Goal: Task Accomplishment & Management: Use online tool/utility

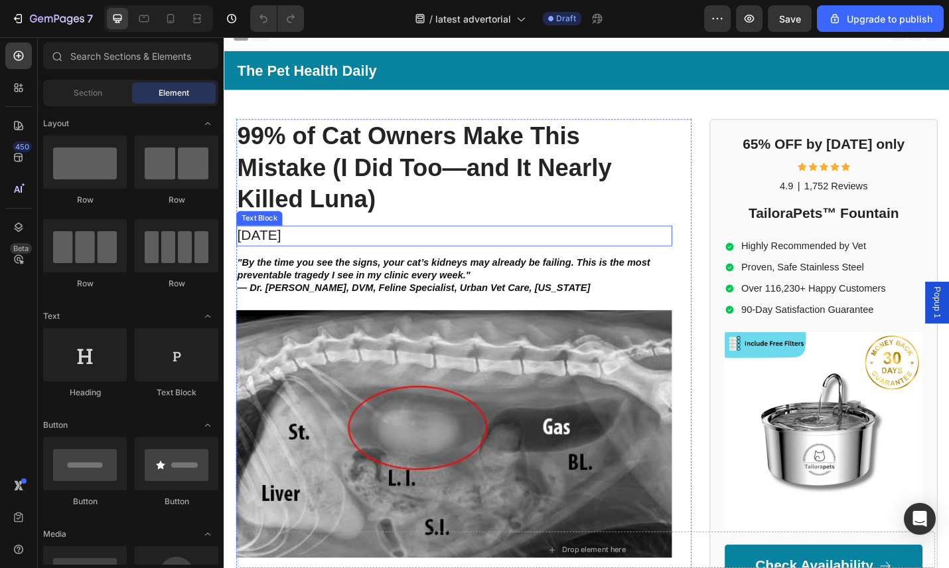
scroll to position [26, 0]
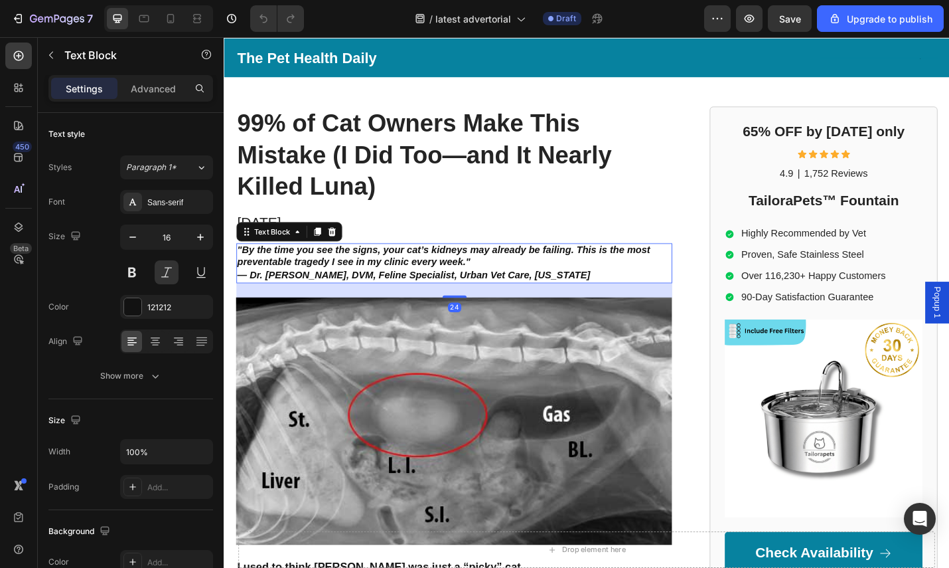
click at [542, 280] on p ""By the time you see the signs, your cat’s kidneys may already be failing. This…" at bounding box center [476, 284] width 476 height 41
click at [631, 293] on p ""By the time you see the signs, your cat’s kidneys may already be failing. This…" at bounding box center [476, 284] width 476 height 41
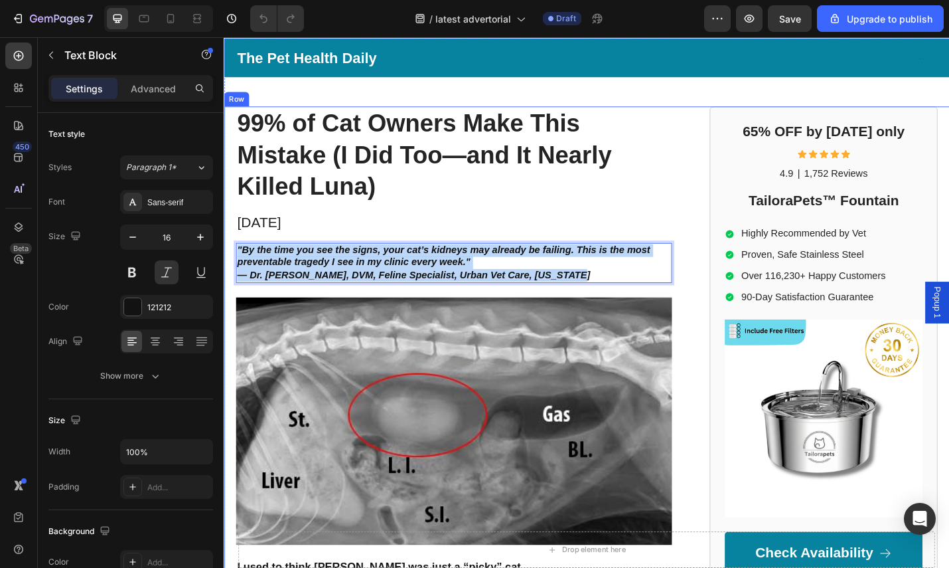
drag, startPoint x: 625, startPoint y: 295, endPoint x: 230, endPoint y: 278, distance: 394.7
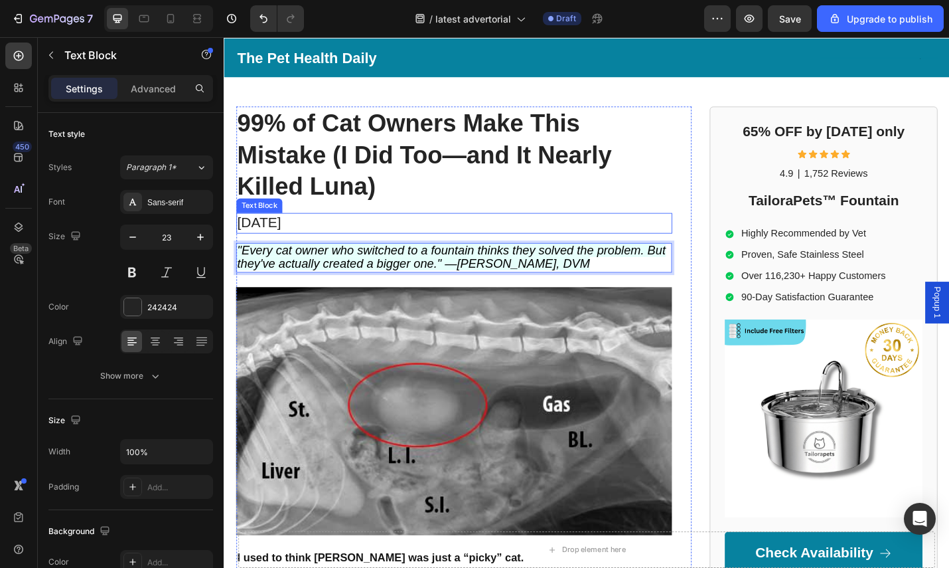
click at [338, 238] on p "August 19, 2025" at bounding box center [476, 241] width 476 height 20
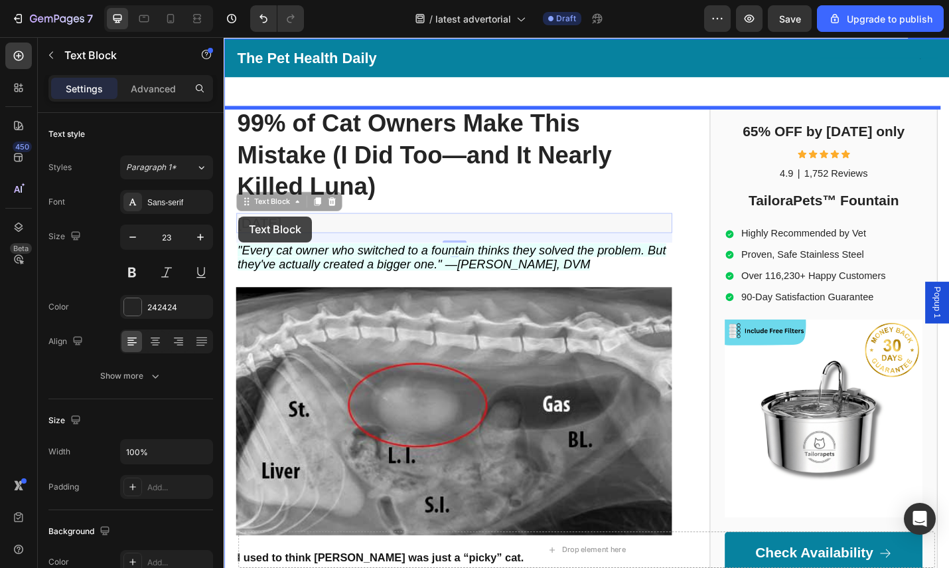
drag, startPoint x: 336, startPoint y: 240, endPoint x: 226, endPoint y: 234, distance: 110.4
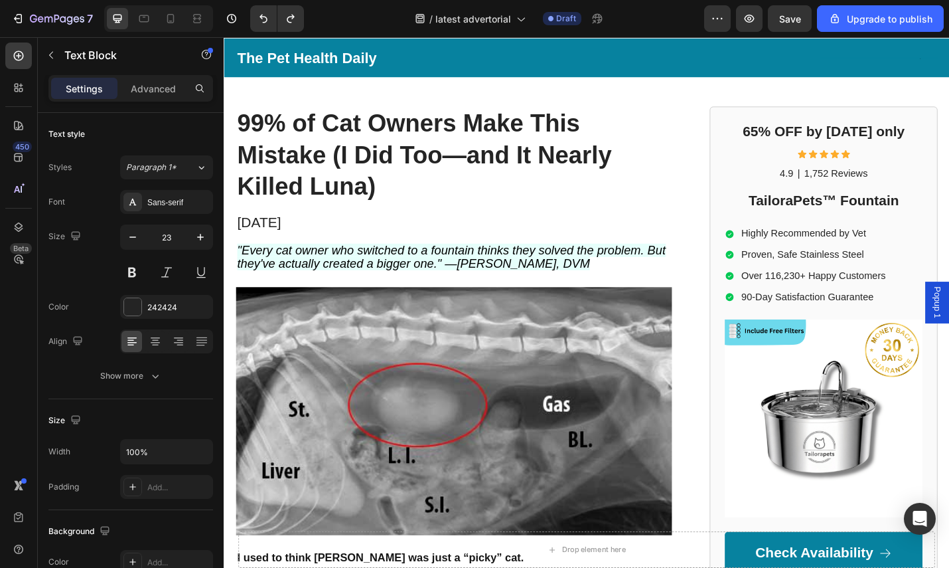
click at [376, 246] on p "August 19, 2025" at bounding box center [476, 241] width 476 height 20
click at [355, 244] on p "August 19, 2025" at bounding box center [476, 241] width 476 height 20
click at [331, 244] on p "August 19, 2025" at bounding box center [476, 241] width 476 height 20
drag, startPoint x: 358, startPoint y: 242, endPoint x: 234, endPoint y: 241, distance: 124.2
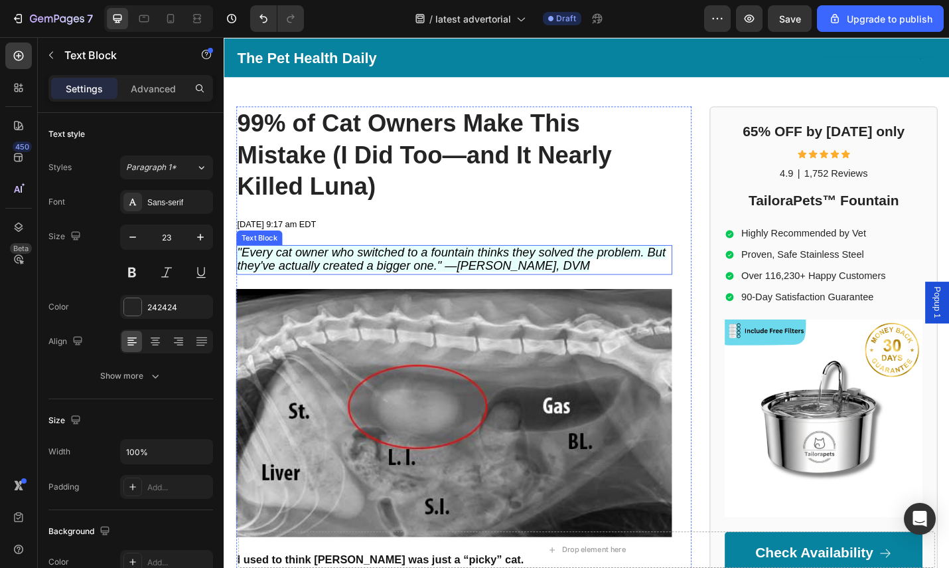
click at [524, 282] on span ""Every cat owner who switched to a fountain thinks they solved the problem. But…" at bounding box center [473, 281] width 471 height 30
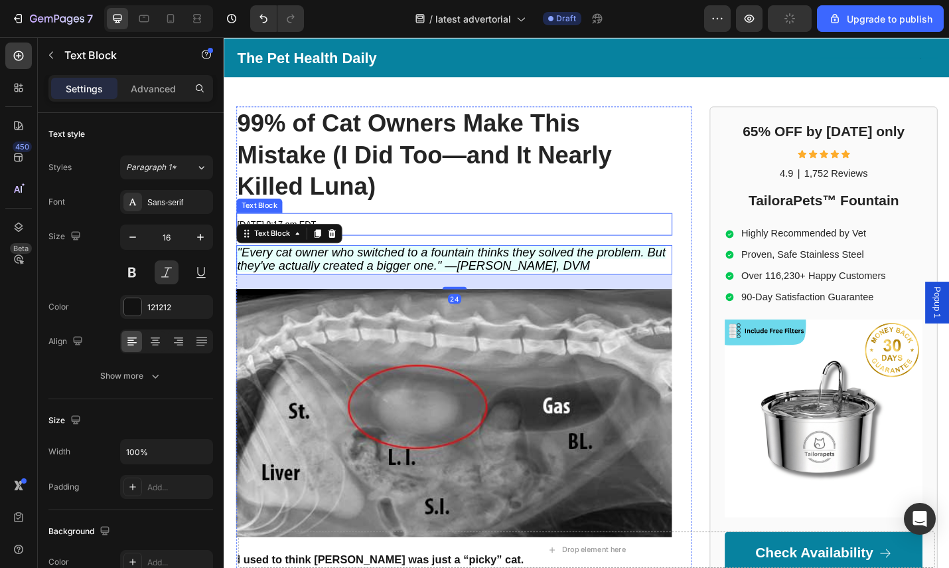
click at [612, 230] on div "[DATE] 9:17 am EDT" at bounding box center [476, 242] width 479 height 25
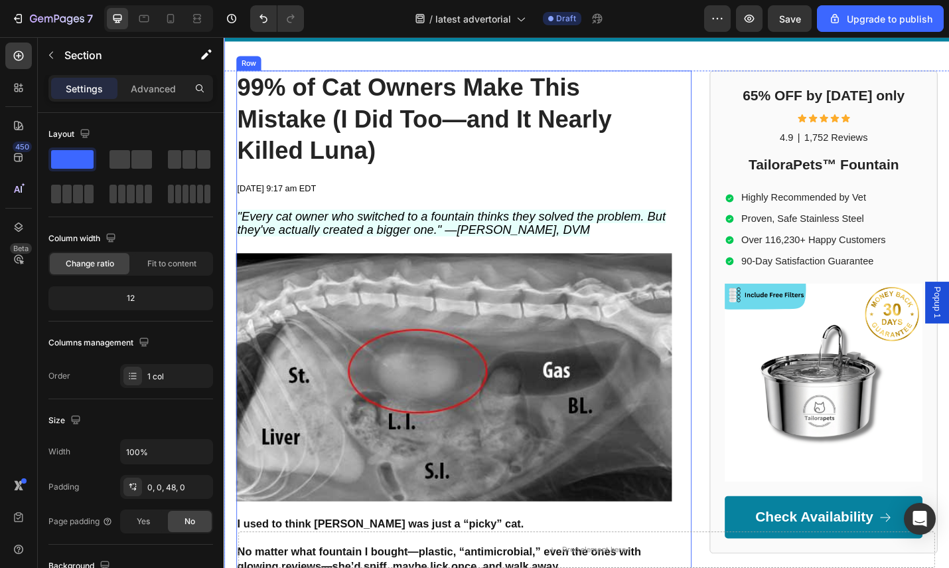
scroll to position [0, 0]
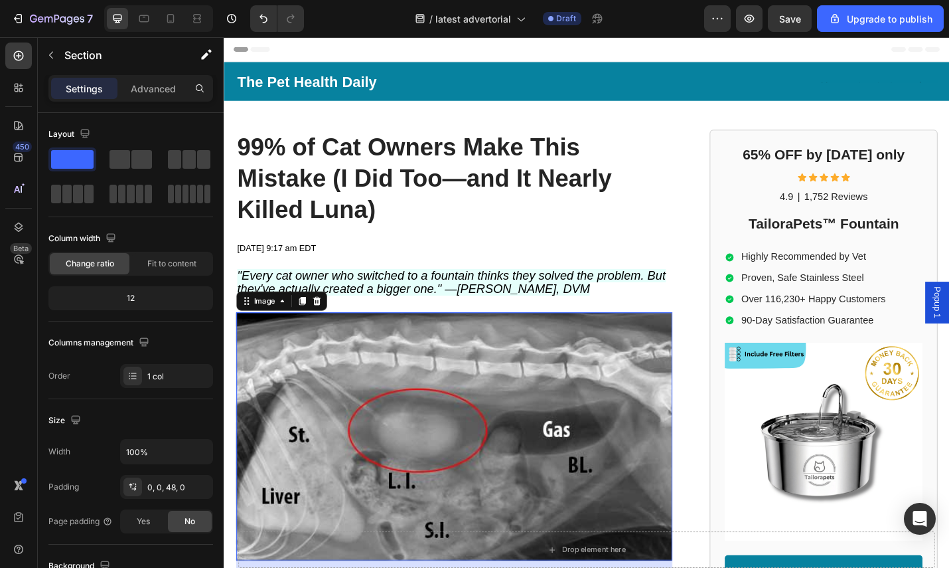
click at [268, 355] on img at bounding box center [476, 475] width 479 height 272
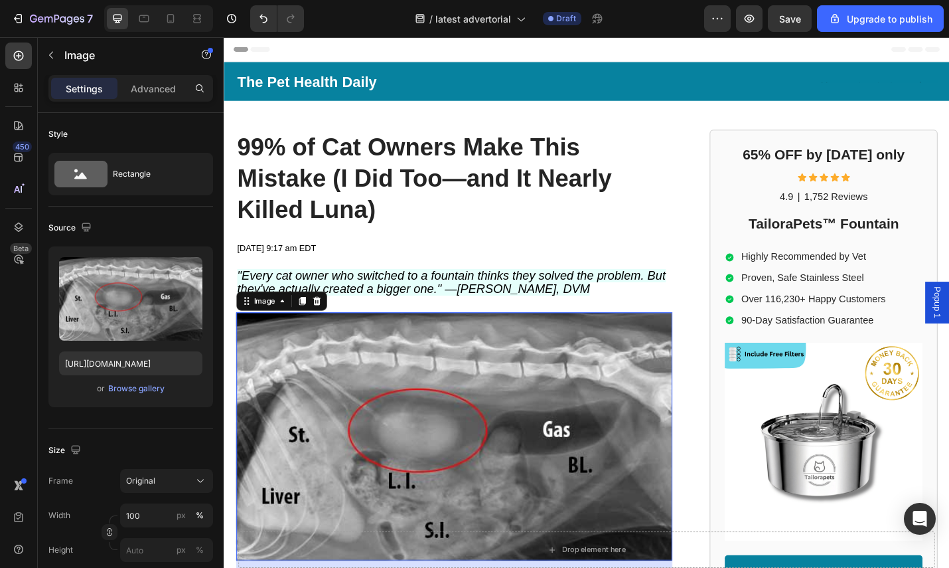
click at [287, 368] on img at bounding box center [476, 475] width 479 height 272
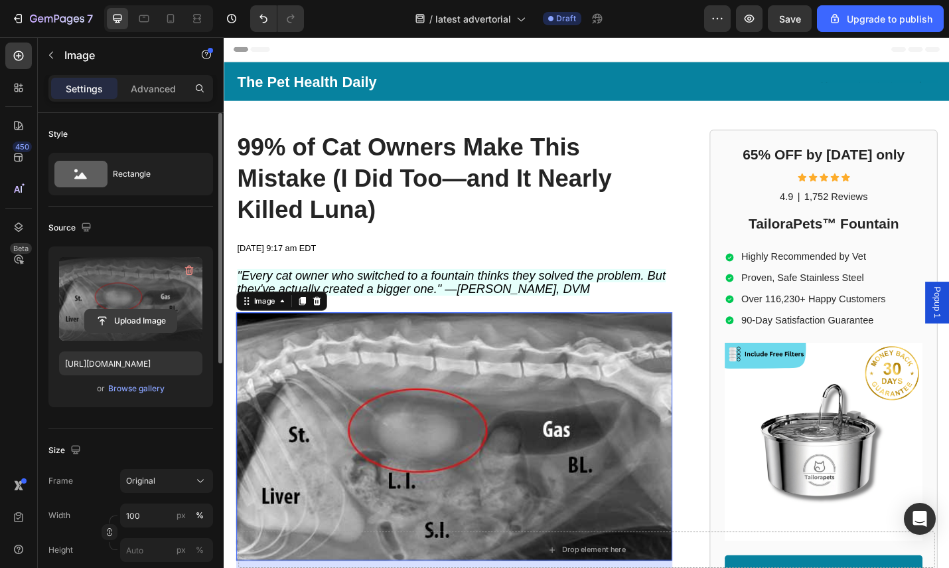
click at [131, 317] on input "file" at bounding box center [131, 320] width 92 height 23
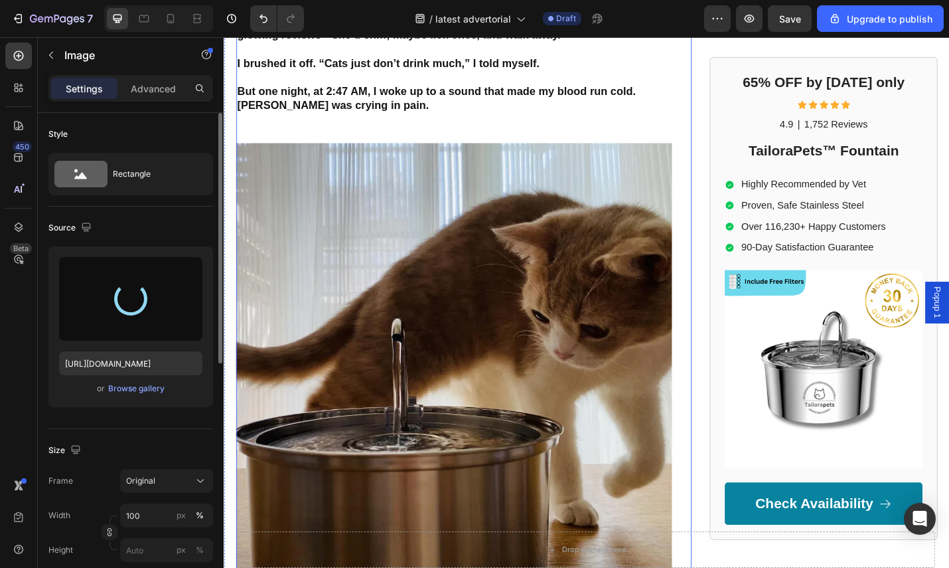
scroll to position [659, 0]
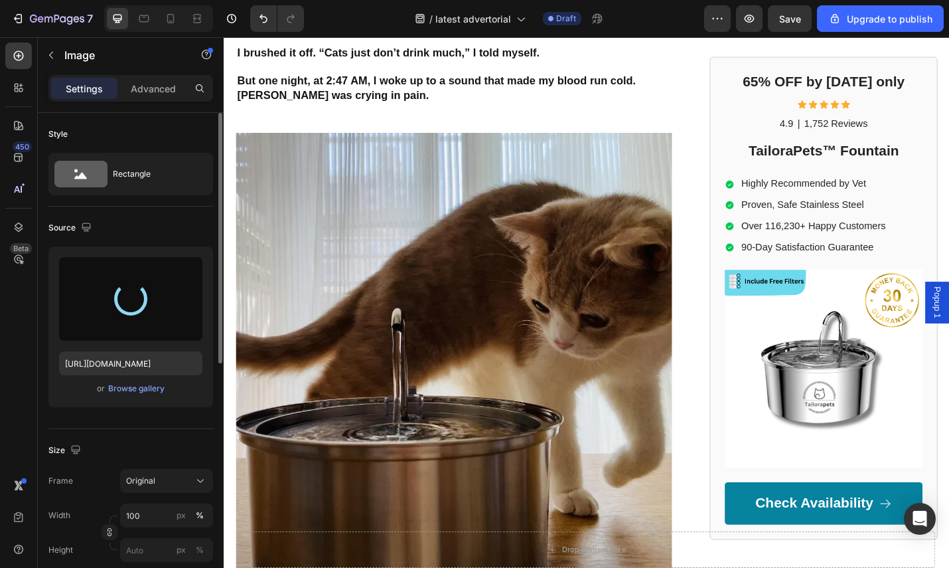
type input "https://cdn.shopify.com/s/files/1/0713/8849/6027/files/gempages_580359102639637…"
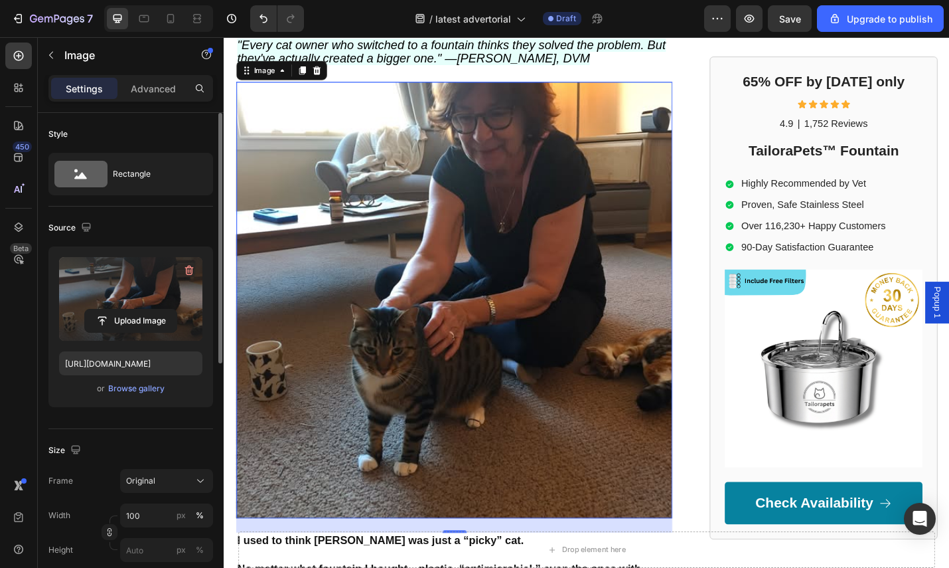
scroll to position [254, 0]
click at [560, 311] on img at bounding box center [476, 325] width 479 height 479
click at [681, 544] on img at bounding box center [476, 325] width 479 height 479
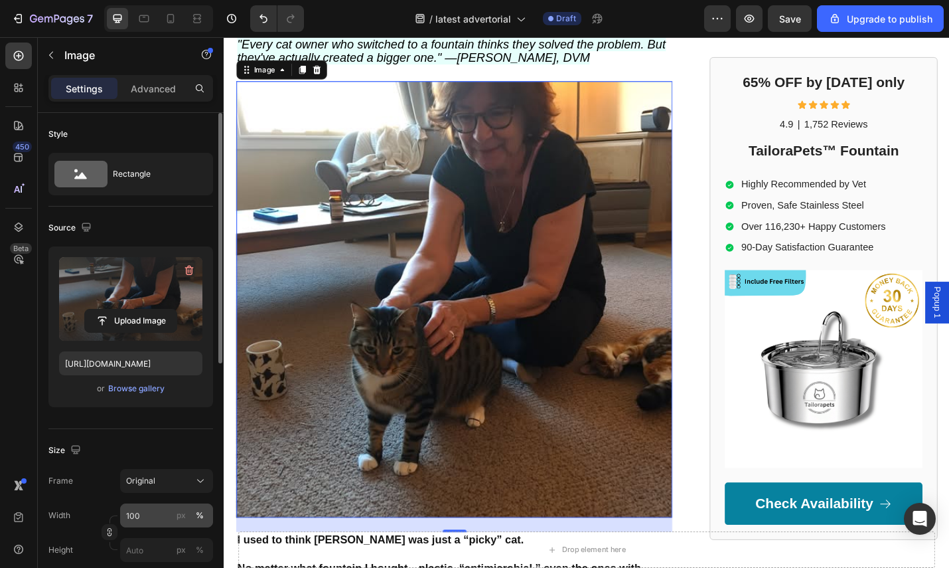
scroll to position [91, 0]
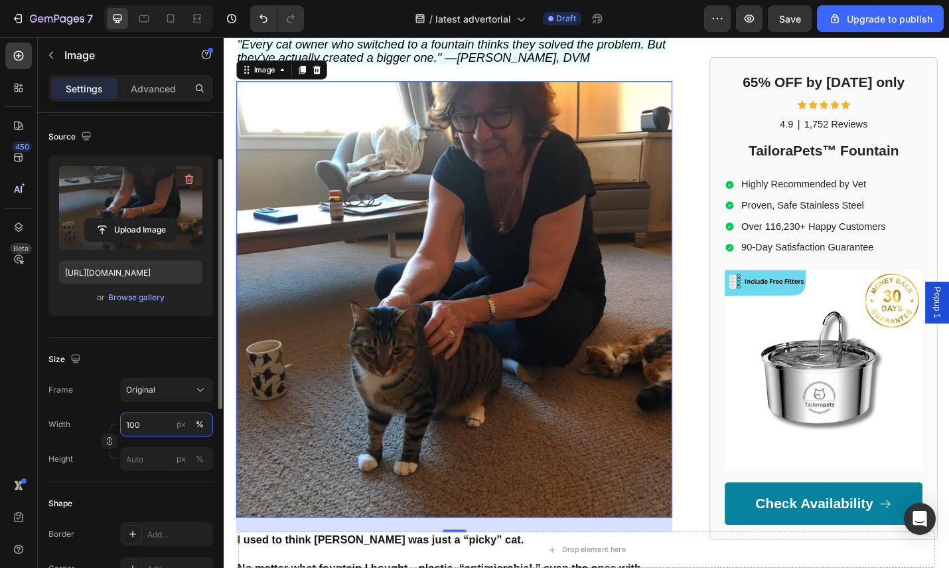
click at [165, 421] on input "100" at bounding box center [166, 424] width 93 height 24
drag, startPoint x: 141, startPoint y: 339, endPoint x: 144, endPoint y: 350, distance: 11.6
click at [142, 338] on div "Size Frame Original Width 100 px % Height px %" at bounding box center [130, 410] width 165 height 144
click at [164, 402] on div "Frame Original Width 100 px % Height px %" at bounding box center [130, 424] width 165 height 93
click at [169, 392] on div "Original" at bounding box center [158, 390] width 65 height 12
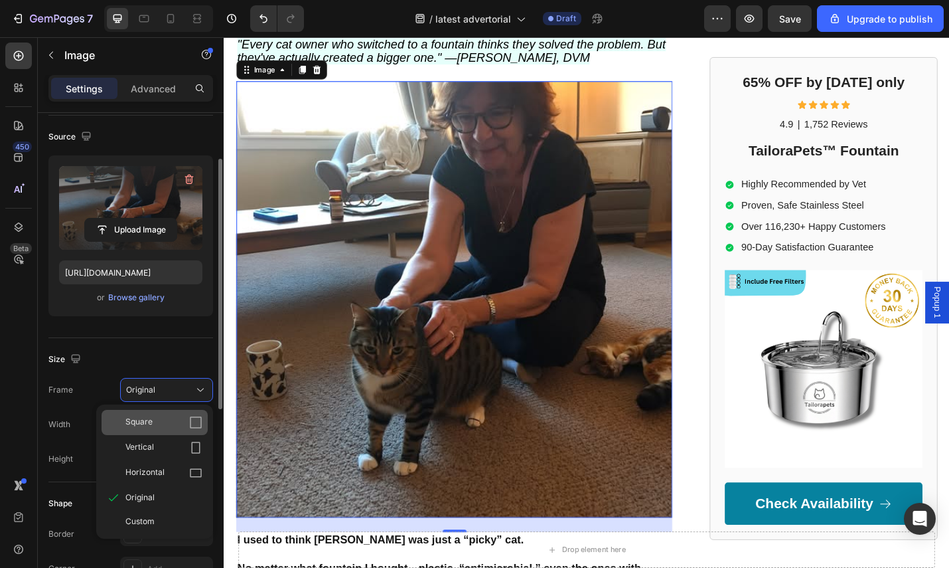
click at [200, 414] on div "Square" at bounding box center [155, 422] width 106 height 25
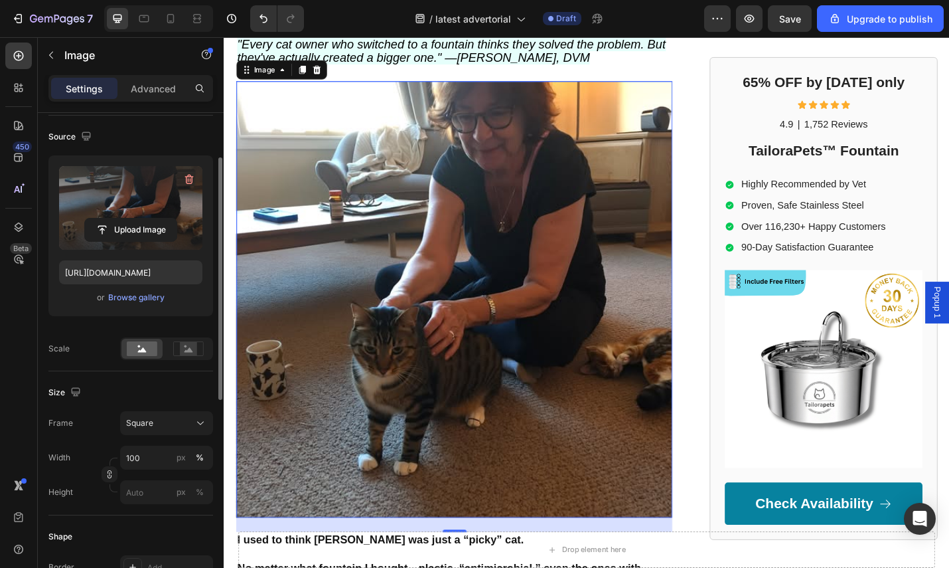
click at [169, 379] on div "Size Frame Square Width 100 px % Height px %" at bounding box center [130, 443] width 165 height 144
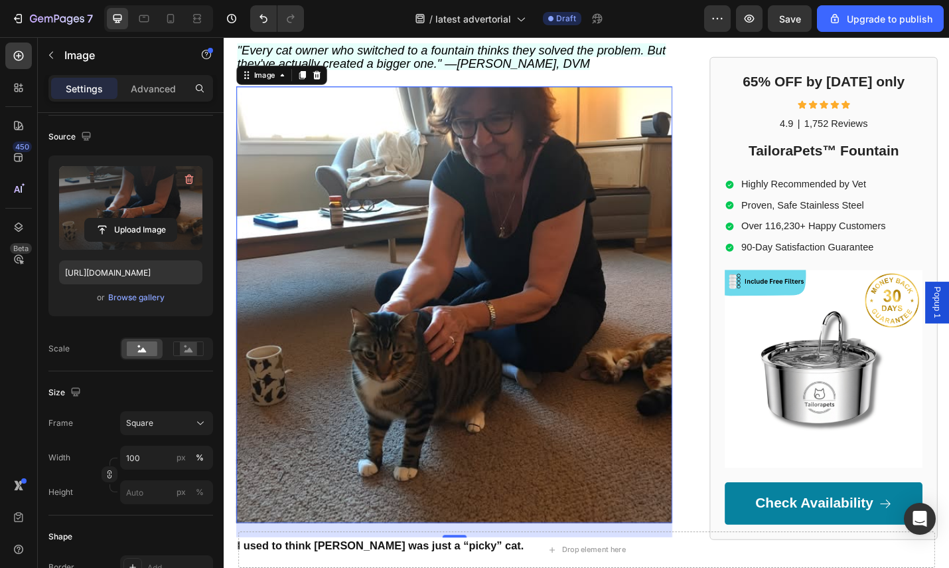
scroll to position [327, 0]
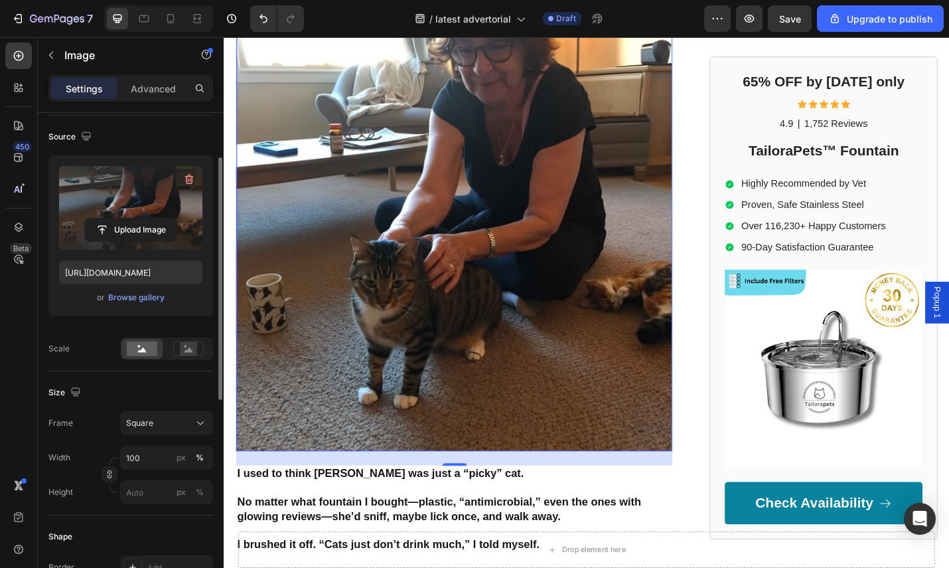
click at [183, 398] on div "Size" at bounding box center [130, 392] width 165 height 21
click at [181, 418] on div "Square" at bounding box center [158, 423] width 65 height 12
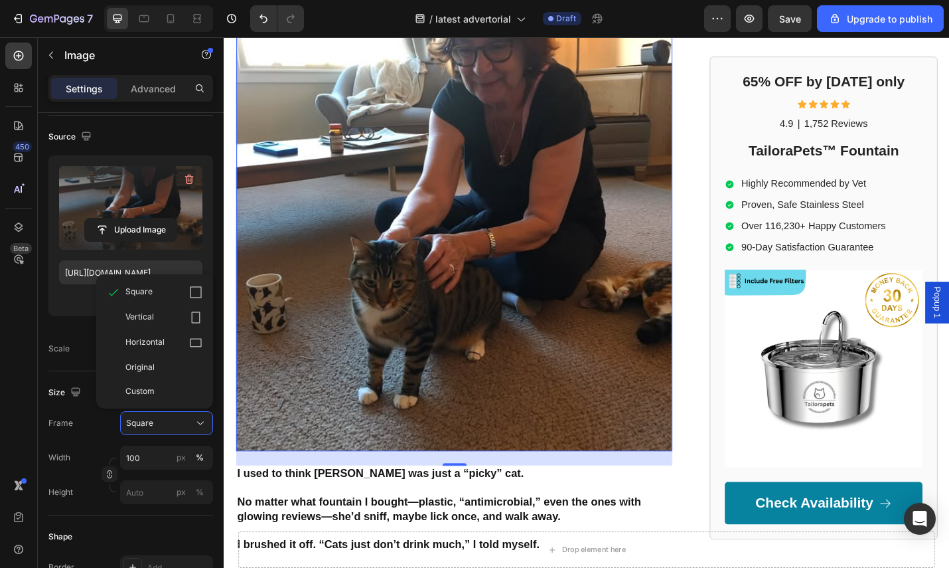
drag, startPoint x: 69, startPoint y: 345, endPoint x: 152, endPoint y: 340, distance: 83.2
click at [70, 345] on div "Scale" at bounding box center [130, 348] width 165 height 23
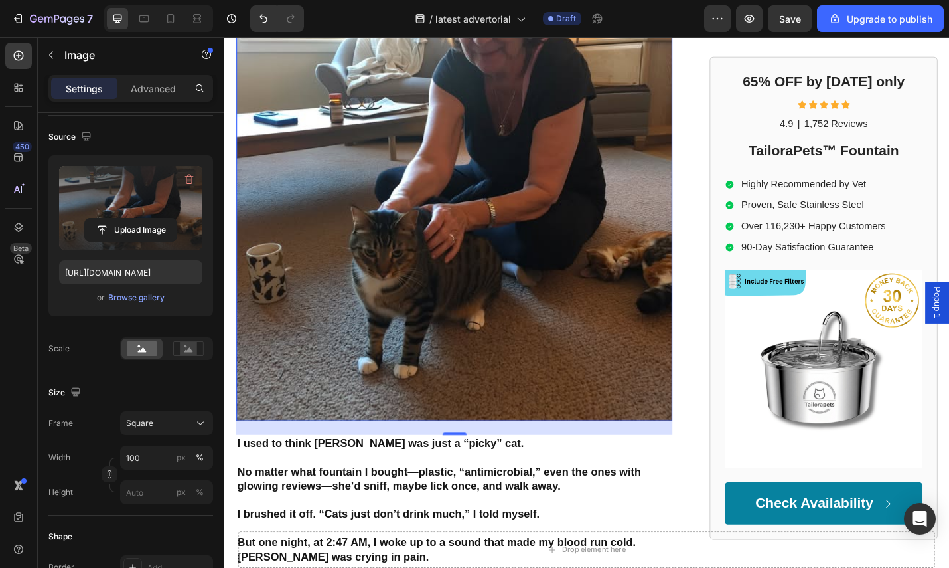
scroll to position [343, 0]
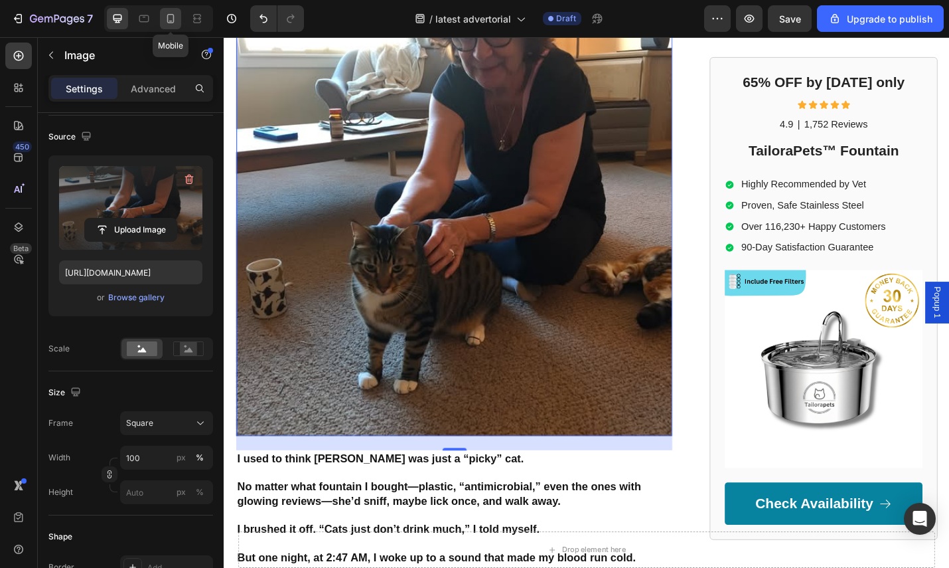
click at [171, 18] on icon at bounding box center [170, 18] width 13 height 13
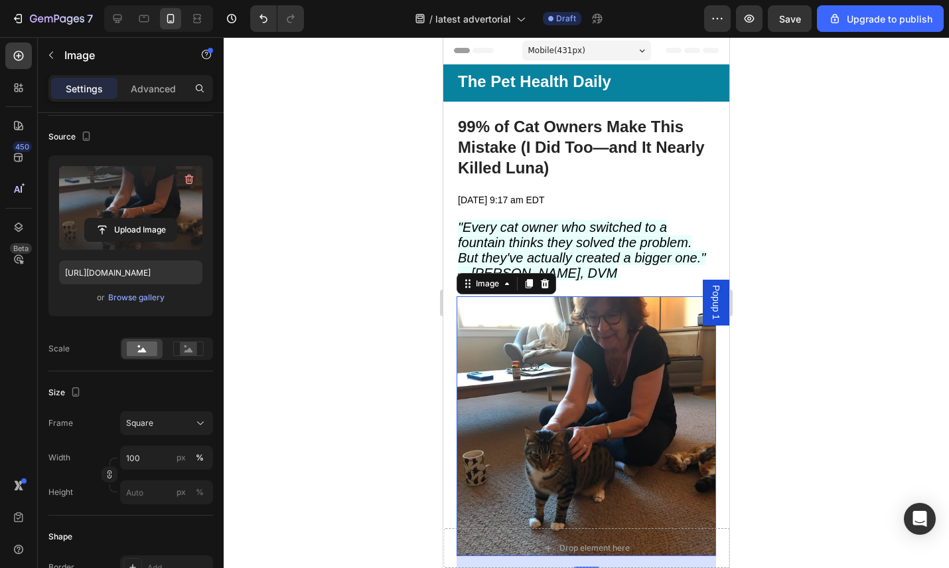
click at [825, 256] on div at bounding box center [587, 302] width 726 height 530
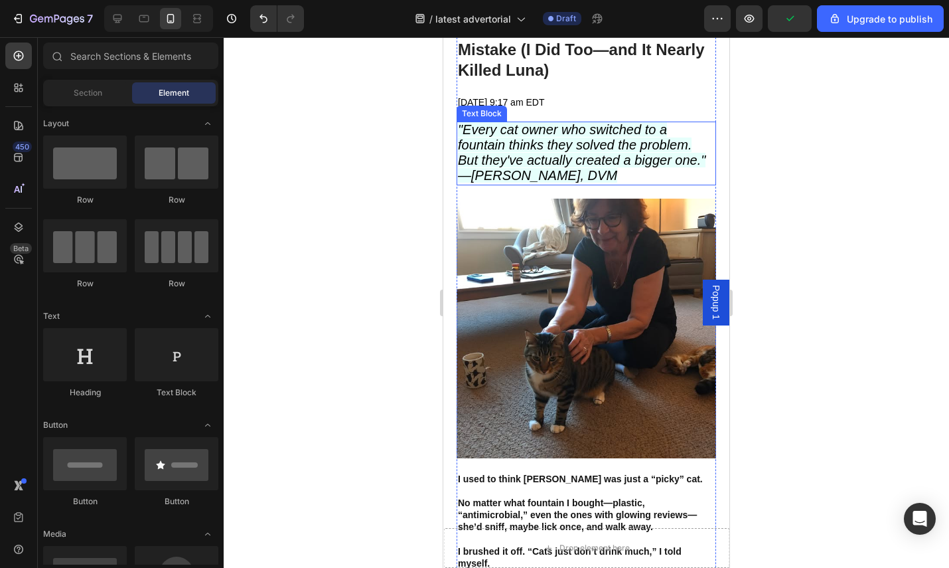
scroll to position [104, 0]
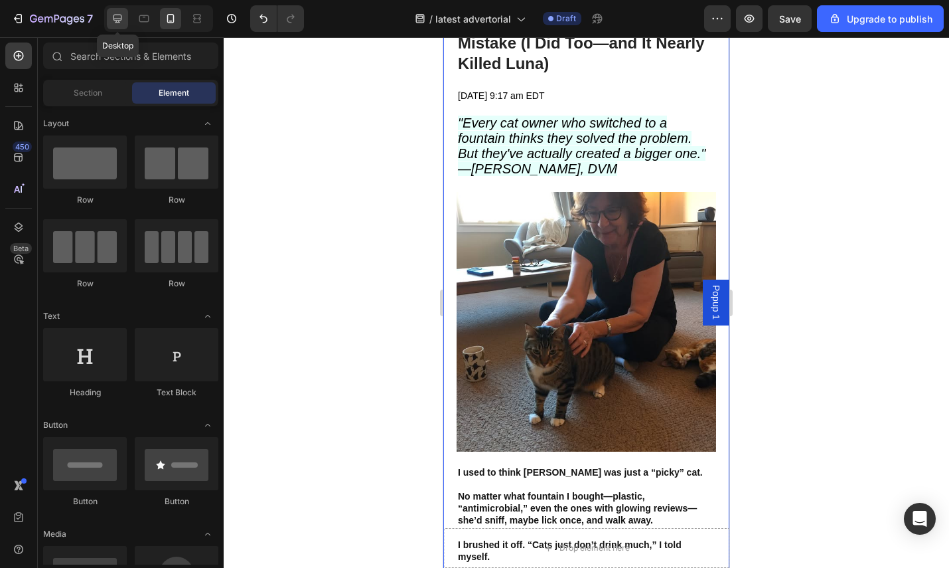
click at [117, 21] on icon at bounding box center [118, 19] width 9 height 9
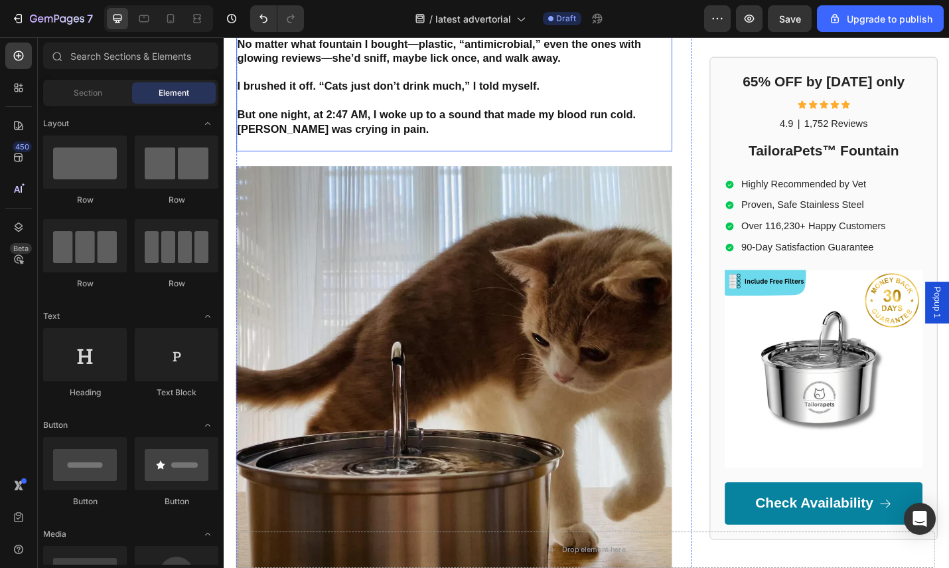
scroll to position [831, 0]
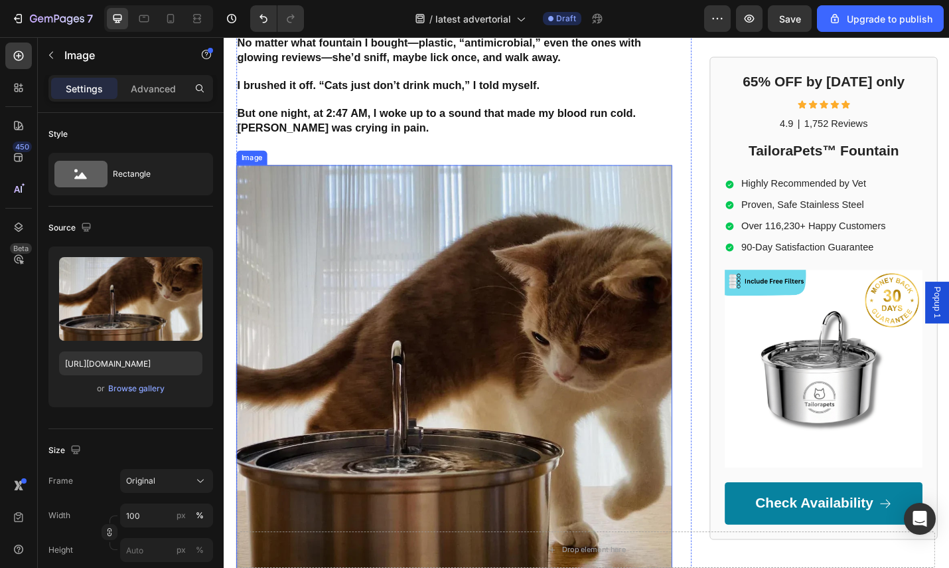
click at [527, 358] on img at bounding box center [476, 416] width 479 height 479
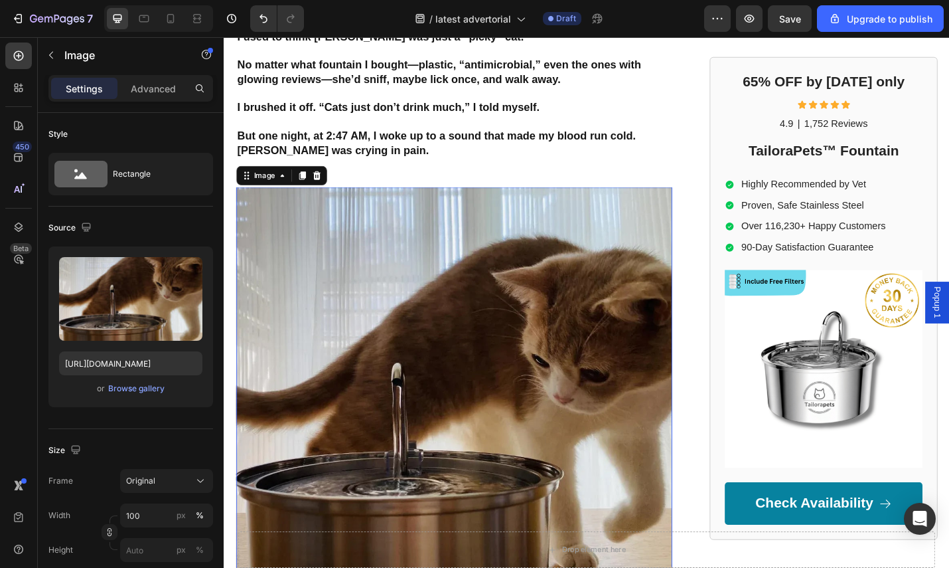
scroll to position [805, 0]
click at [333, 179] on div "Image" at bounding box center [287, 189] width 100 height 21
click at [331, 182] on div at bounding box center [325, 190] width 16 height 16
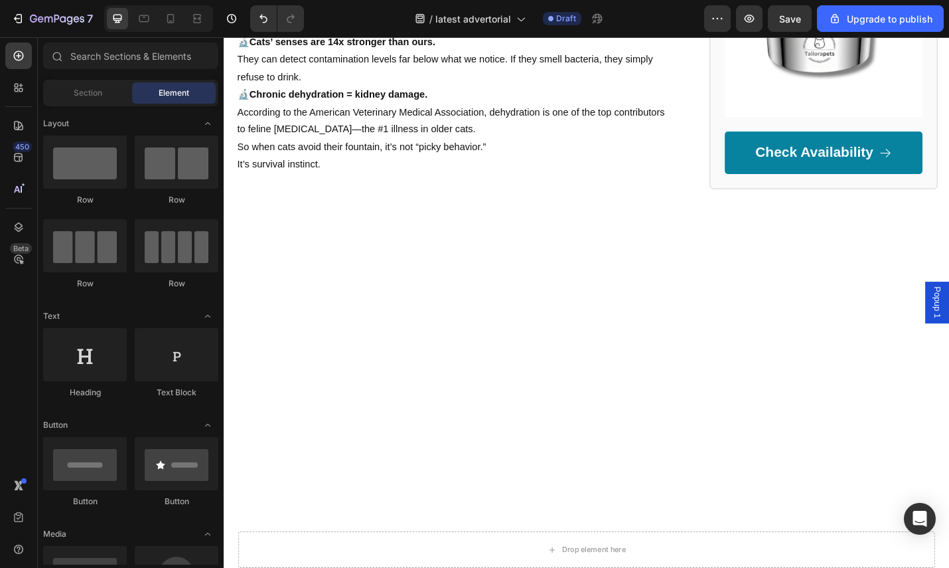
scroll to position [1949, 0]
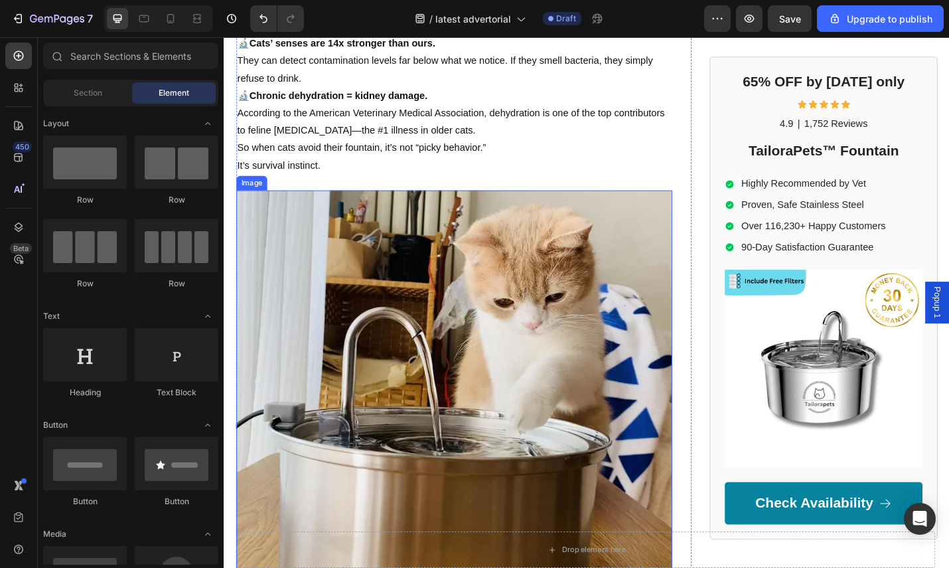
click at [305, 244] on img at bounding box center [476, 444] width 479 height 479
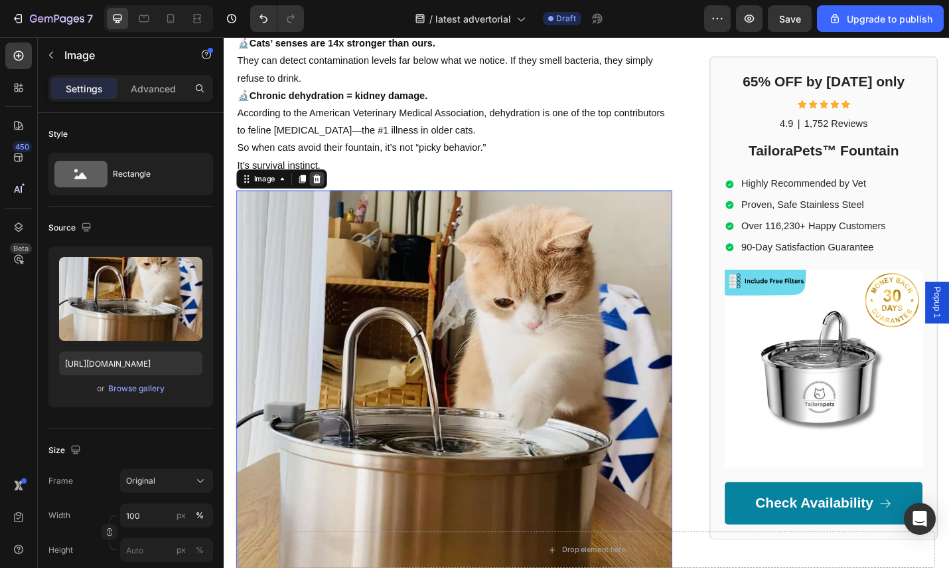
click at [329, 187] on icon at bounding box center [325, 192] width 11 height 11
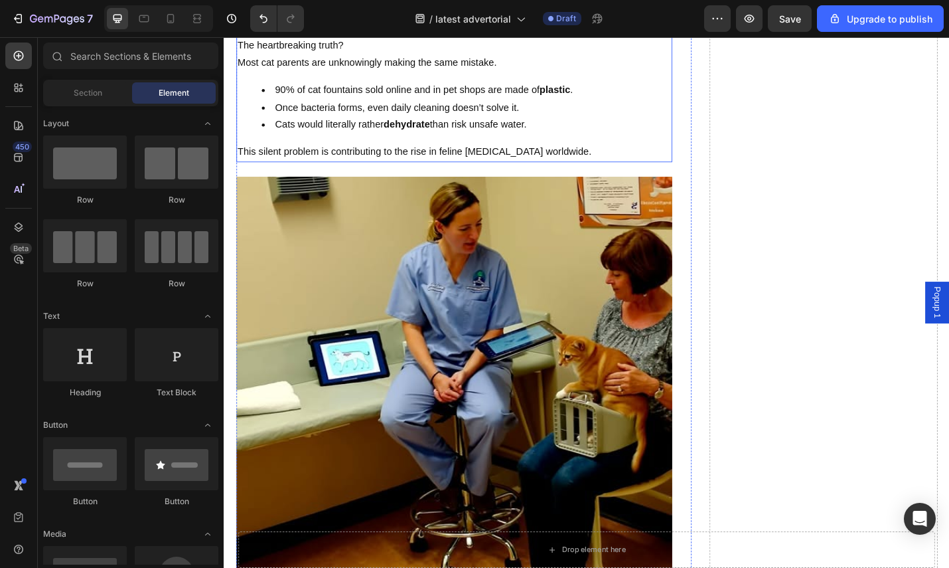
scroll to position [2257, 0]
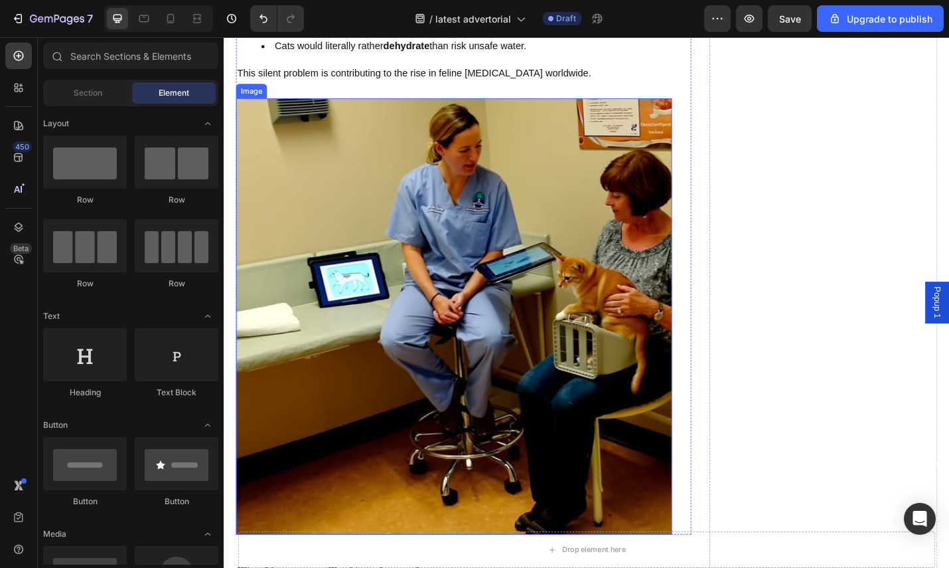
click at [520, 299] on img at bounding box center [476, 343] width 479 height 479
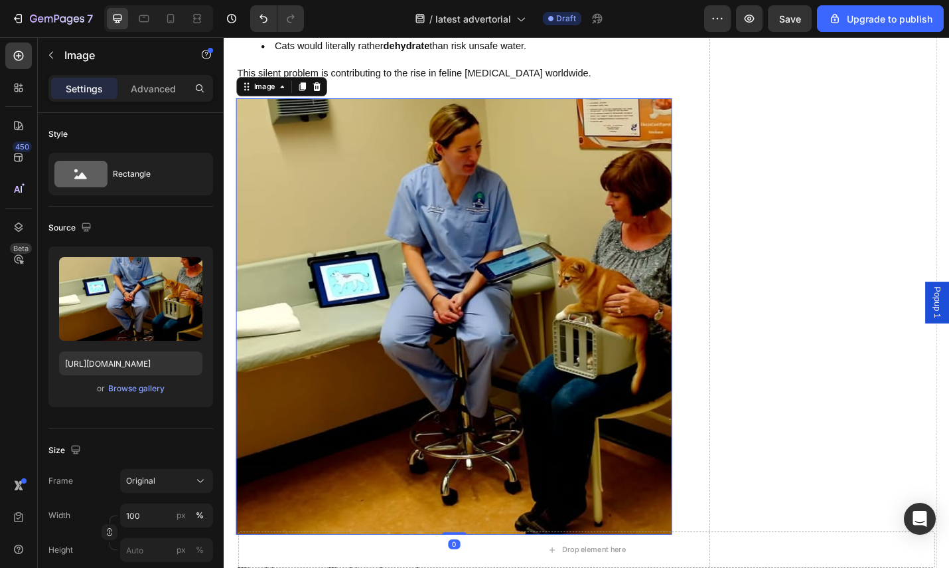
click at [334, 94] on div "Image" at bounding box center [287, 91] width 100 height 21
click at [324, 89] on icon at bounding box center [325, 91] width 9 height 9
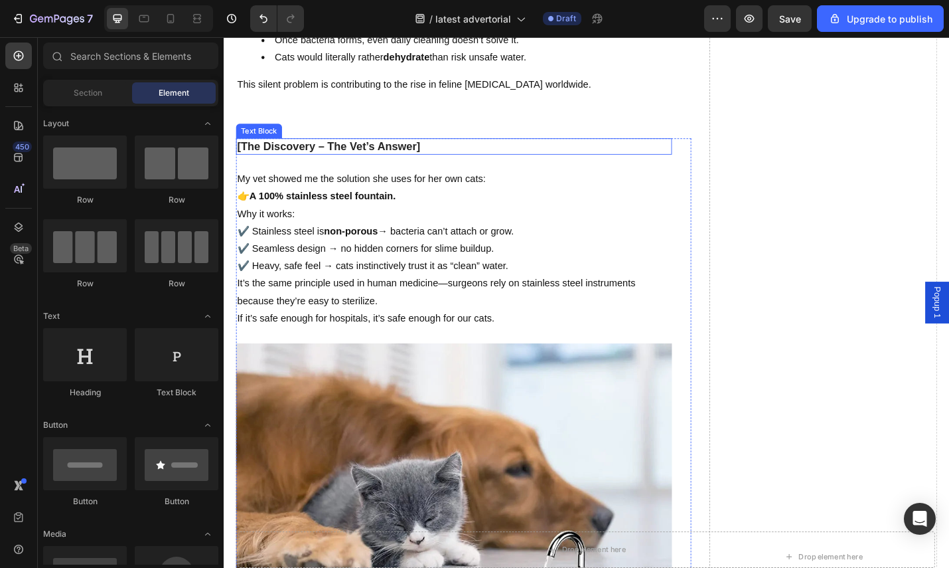
scroll to position [2271, 0]
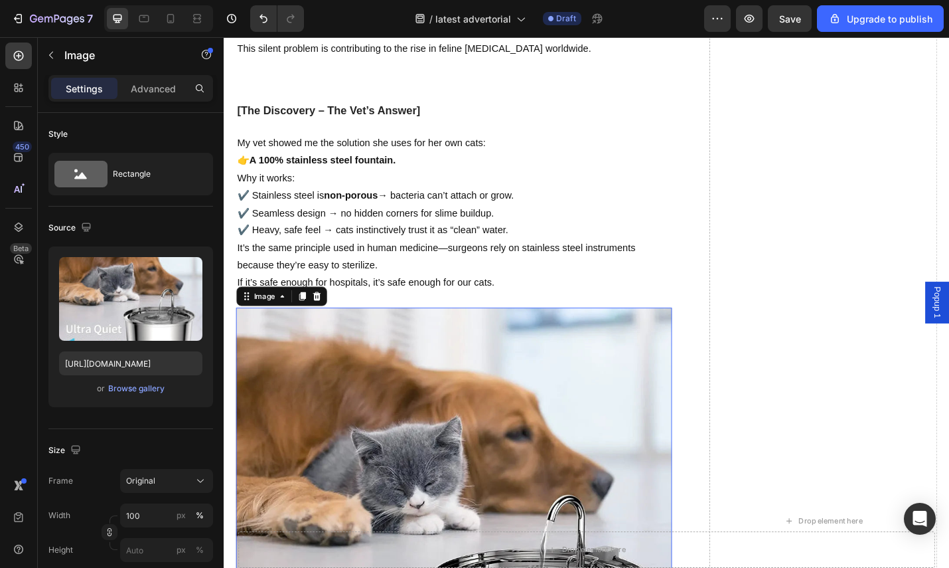
scroll to position [2515, 0]
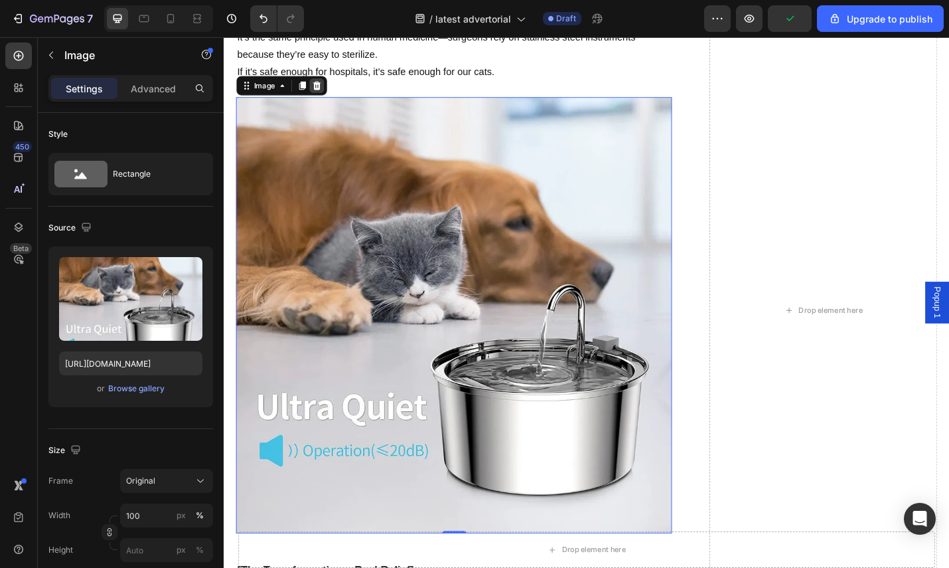
click at [329, 93] on icon at bounding box center [325, 90] width 9 height 9
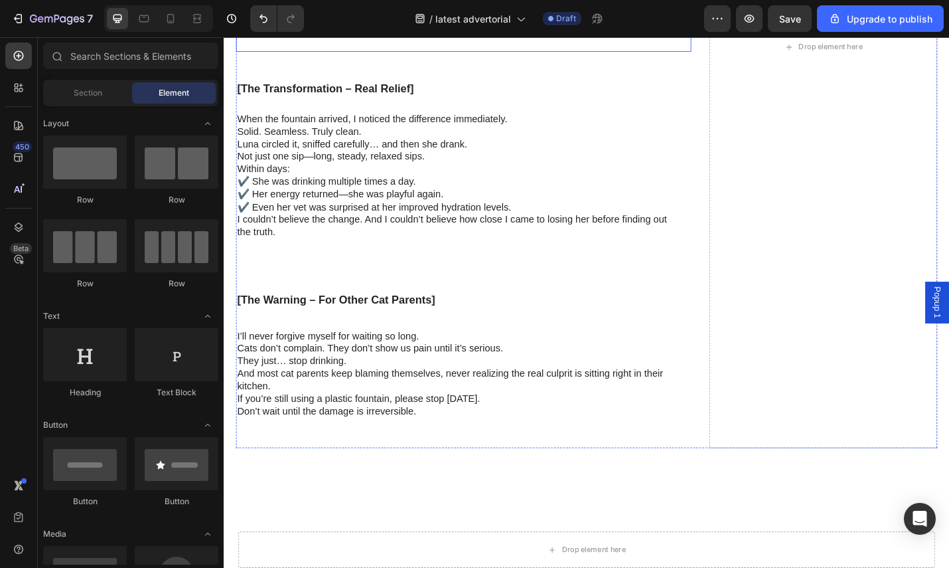
scroll to position [2602, 0]
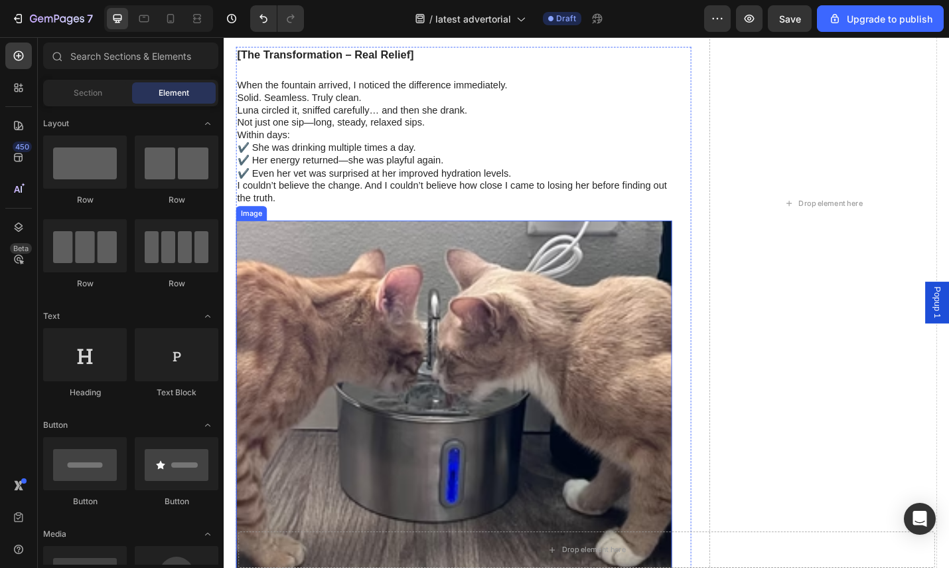
click at [545, 293] on img at bounding box center [476, 447] width 479 height 418
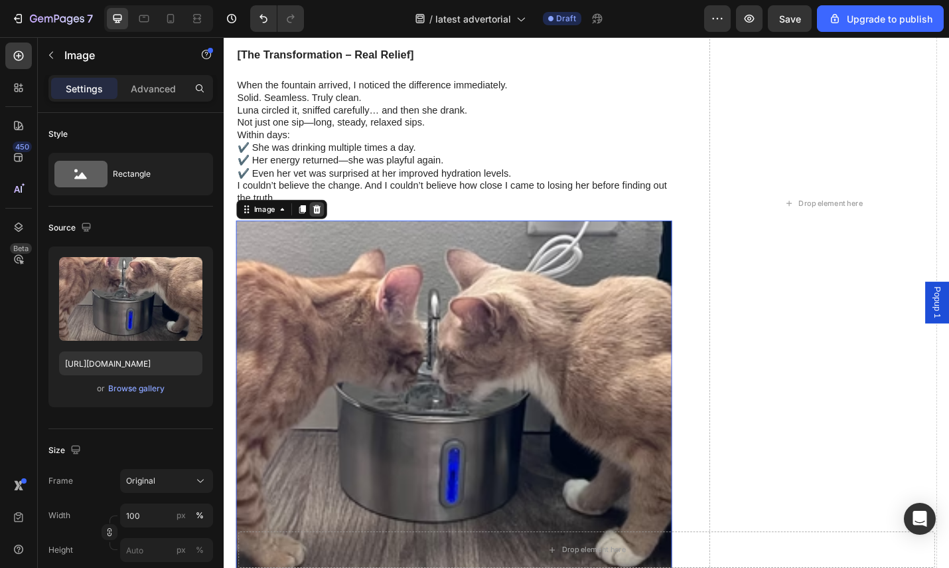
click at [331, 228] on div at bounding box center [325, 226] width 16 height 16
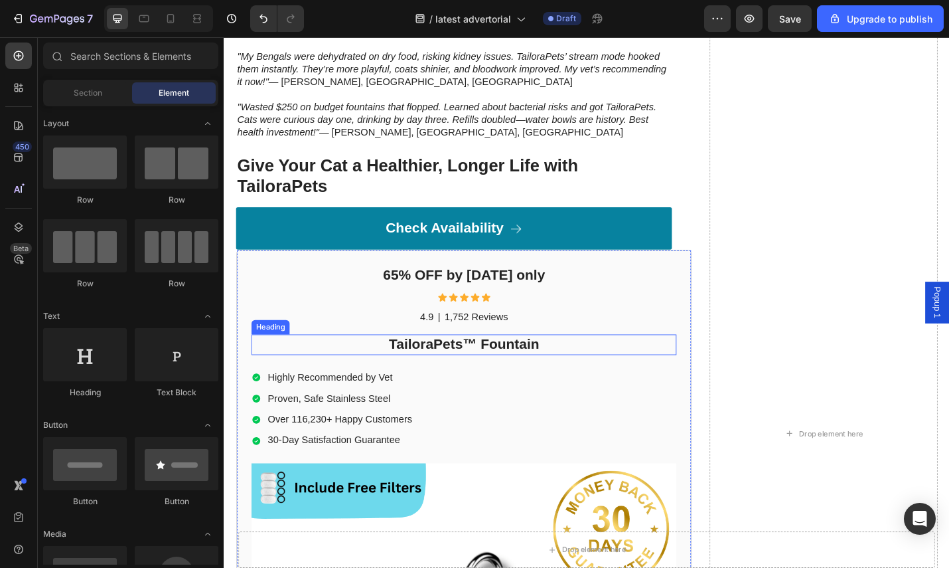
scroll to position [3051, 0]
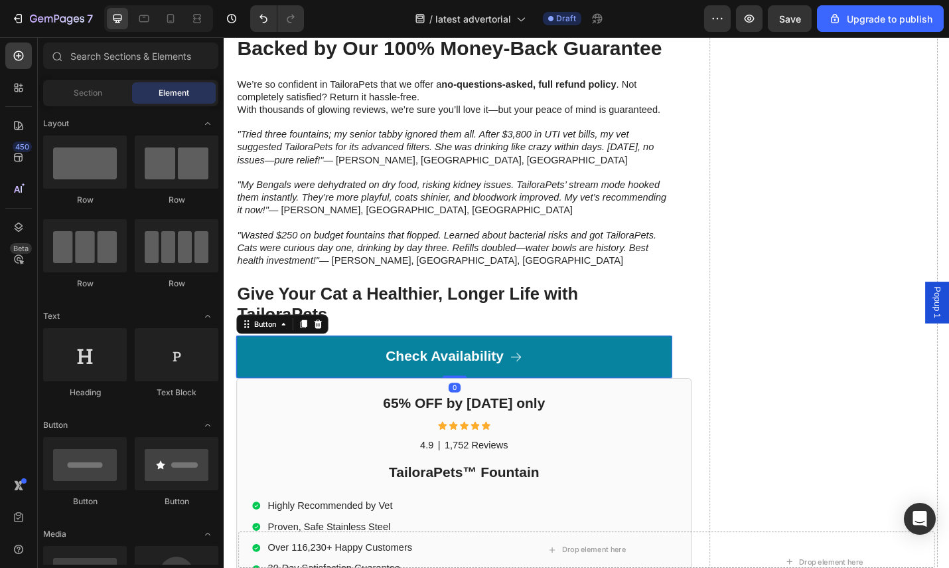
click at [633, 369] on link "Check Availability" at bounding box center [476, 387] width 479 height 46
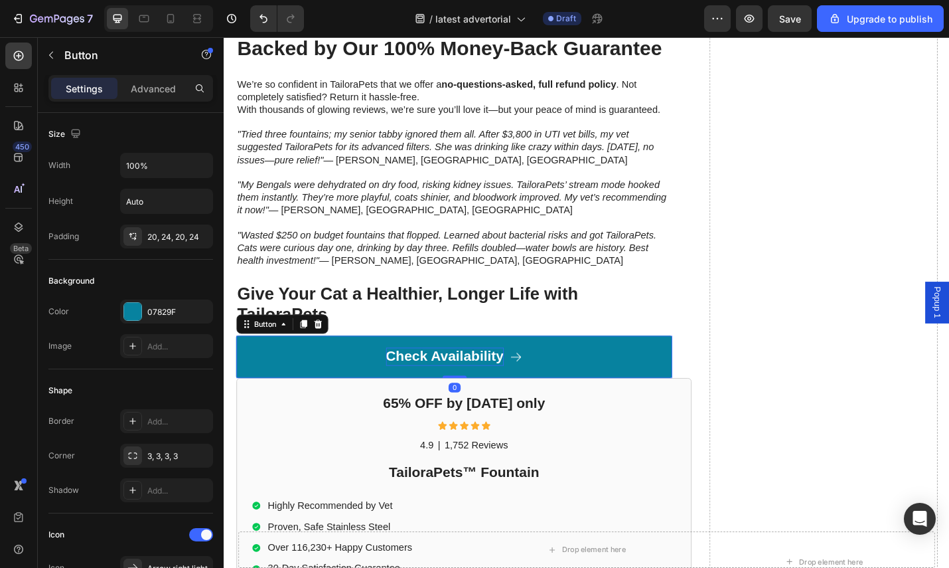
click at [487, 390] on p "Check Availability" at bounding box center [466, 388] width 129 height 20
click at [449, 384] on p "Check Availability" at bounding box center [466, 388] width 129 height 20
drag, startPoint x: 335, startPoint y: 383, endPoint x: 352, endPoint y: 376, distance: 17.9
click at [336, 383] on link "Check Availability" at bounding box center [476, 387] width 479 height 46
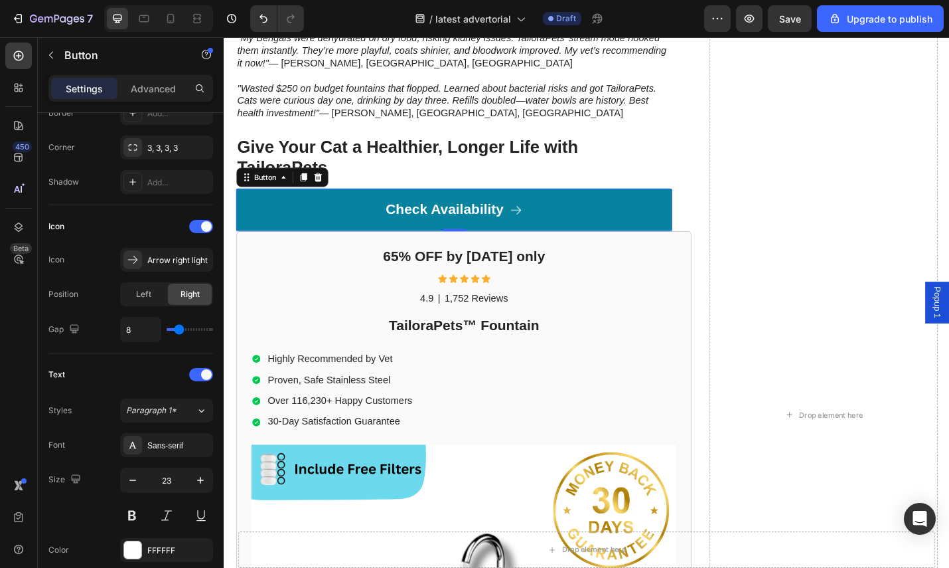
scroll to position [3256, 0]
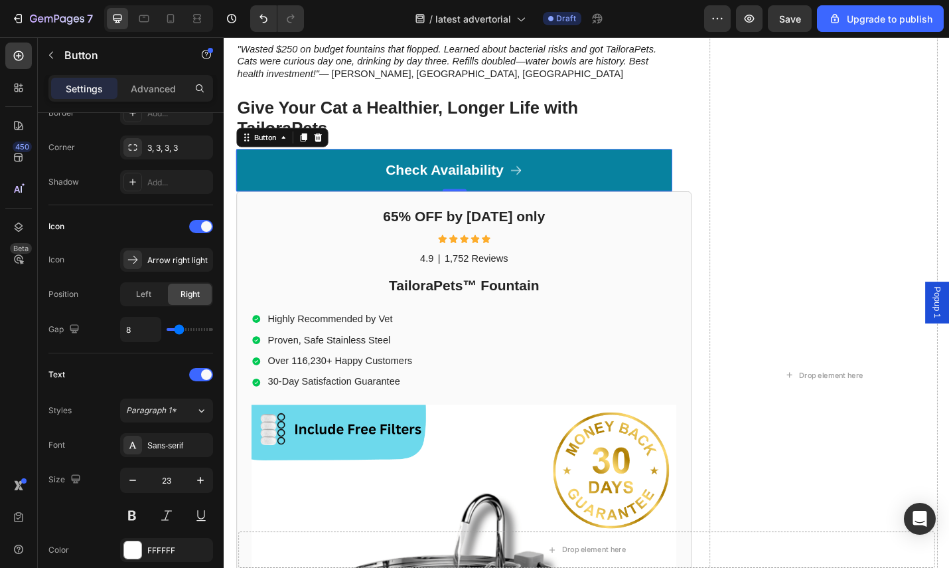
click at [322, 184] on link "Check Availability" at bounding box center [476, 183] width 479 height 46
click at [155, 252] on div "Arrow right light" at bounding box center [166, 260] width 93 height 24
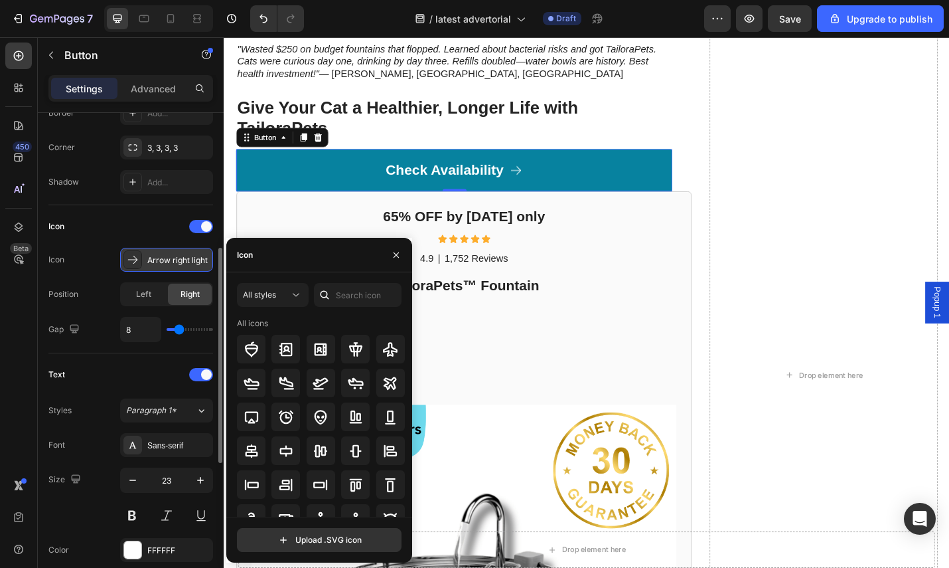
click at [155, 252] on div "Arrow right light" at bounding box center [166, 260] width 93 height 24
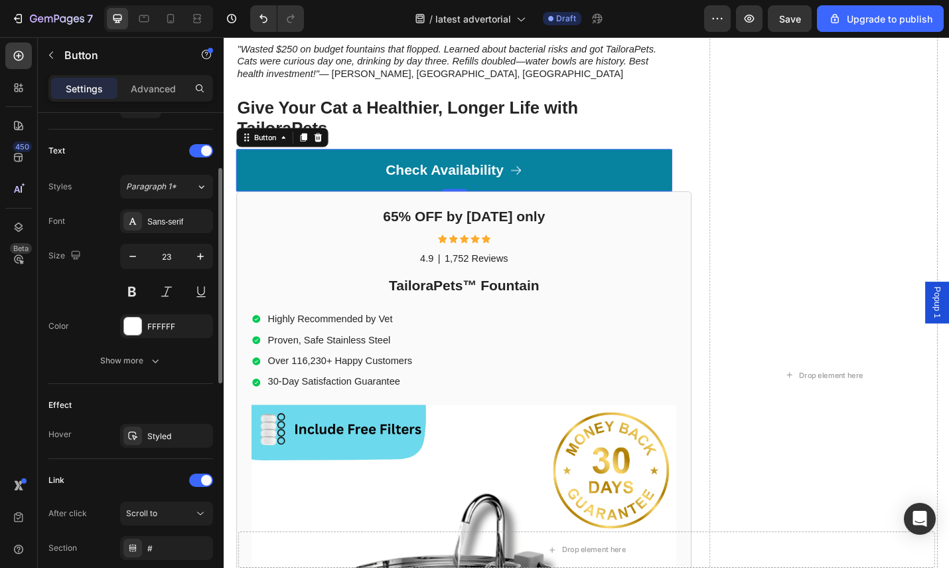
scroll to position [633, 0]
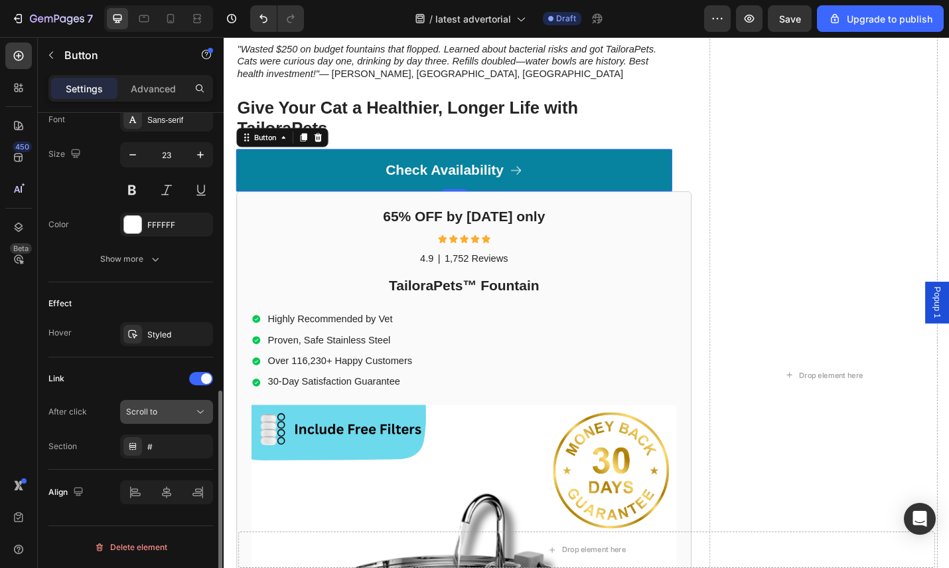
click at [173, 408] on div "Scroll to" at bounding box center [160, 412] width 68 height 12
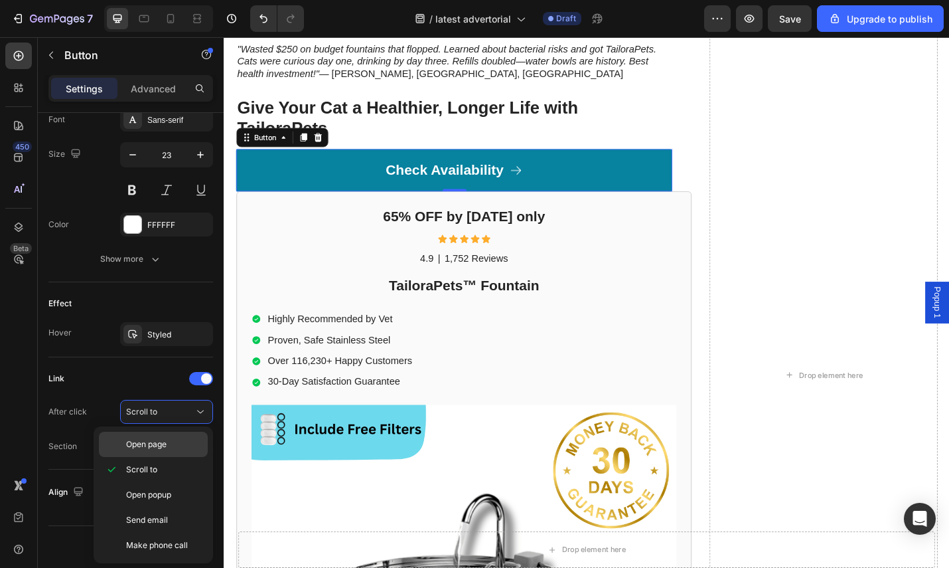
click at [159, 454] on div "Open page" at bounding box center [153, 444] width 109 height 25
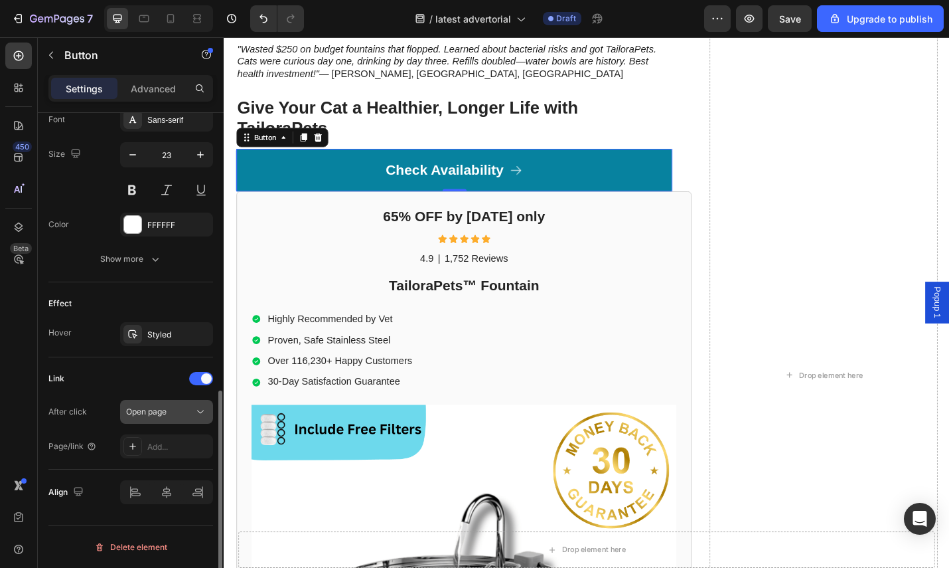
click at [189, 408] on div "Open page" at bounding box center [160, 412] width 68 height 12
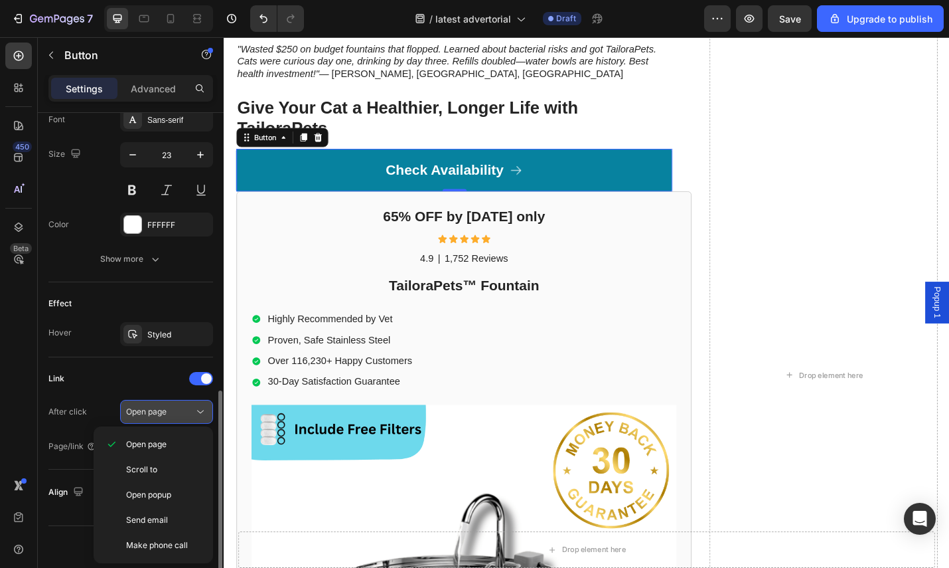
click at [187, 408] on div "Open page" at bounding box center [160, 412] width 68 height 12
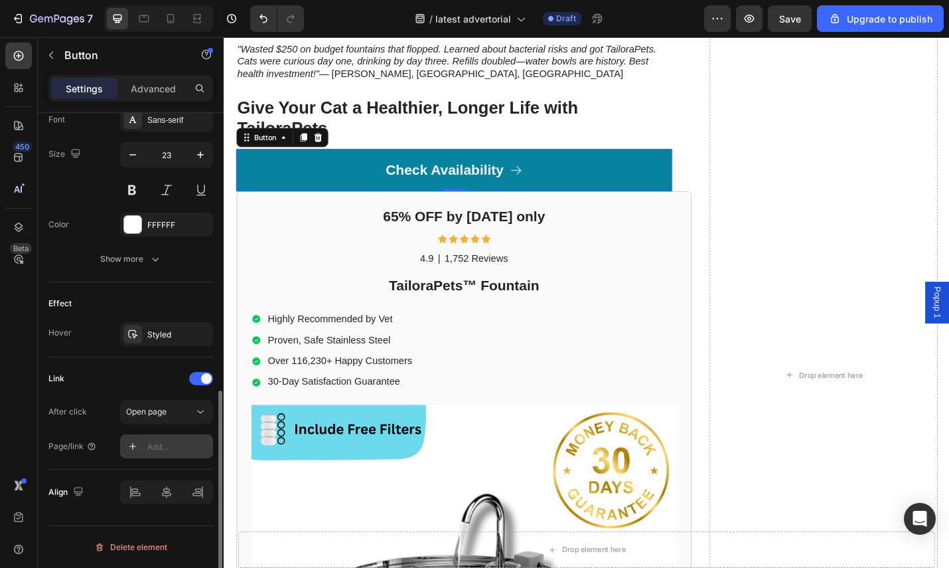
click at [155, 447] on div "Add..." at bounding box center [178, 447] width 62 height 12
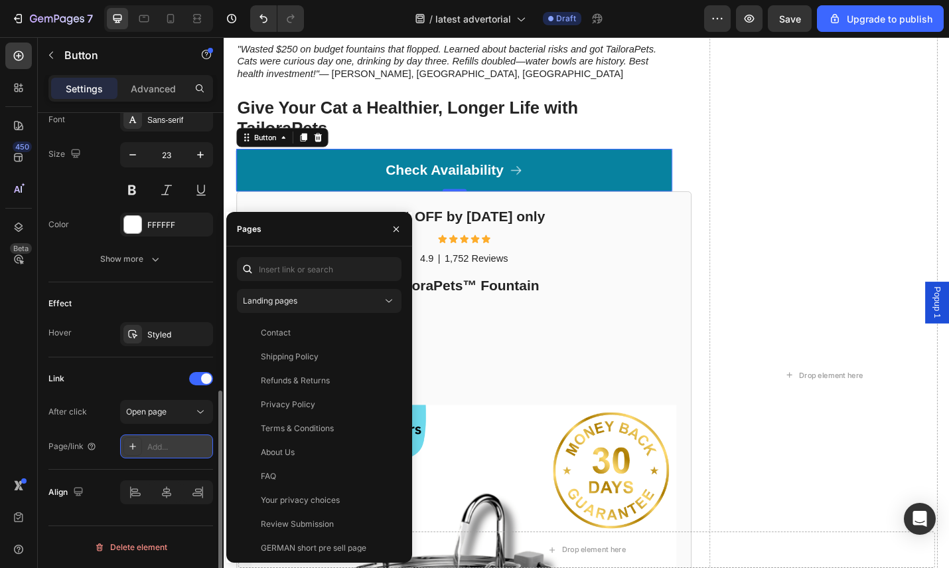
click at [175, 446] on div "Add..." at bounding box center [178, 447] width 62 height 12
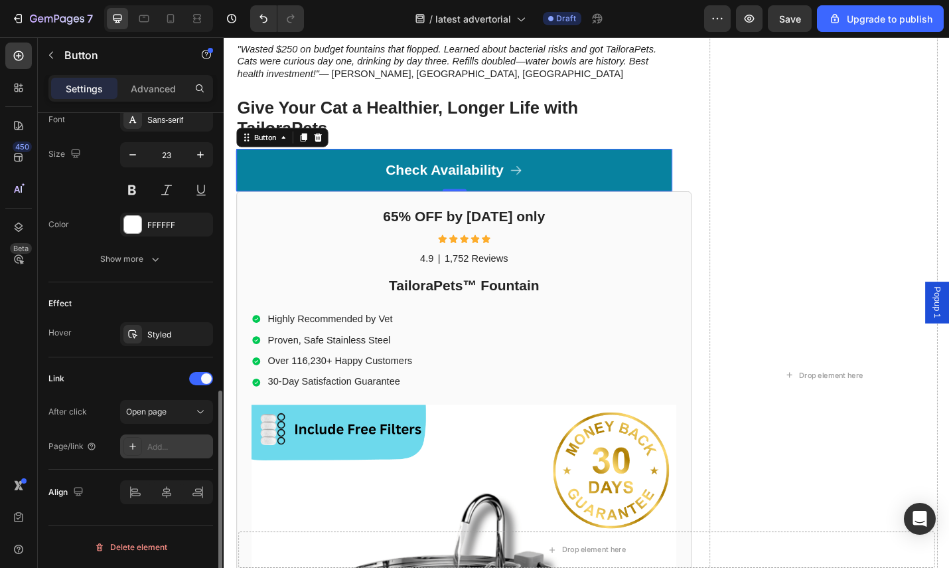
drag, startPoint x: 159, startPoint y: 458, endPoint x: 159, endPoint y: 444, distance: 13.9
click at [160, 457] on div "Link After click Open page Page/link Add..." at bounding box center [130, 413] width 165 height 112
click at [160, 441] on div "Add..." at bounding box center [178, 447] width 62 height 12
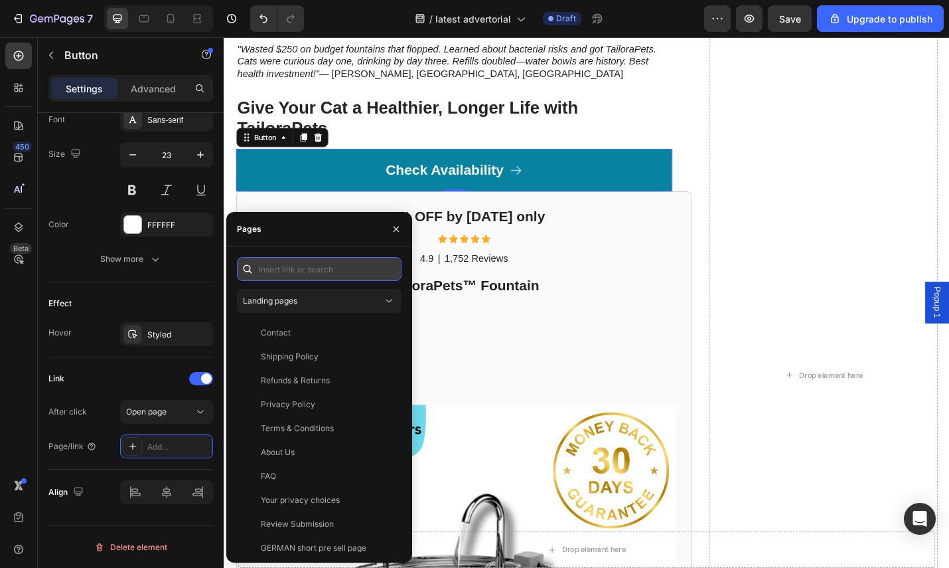
click at [293, 268] on input "text" at bounding box center [319, 269] width 165 height 24
paste input "[URL][DOMAIN_NAME]"
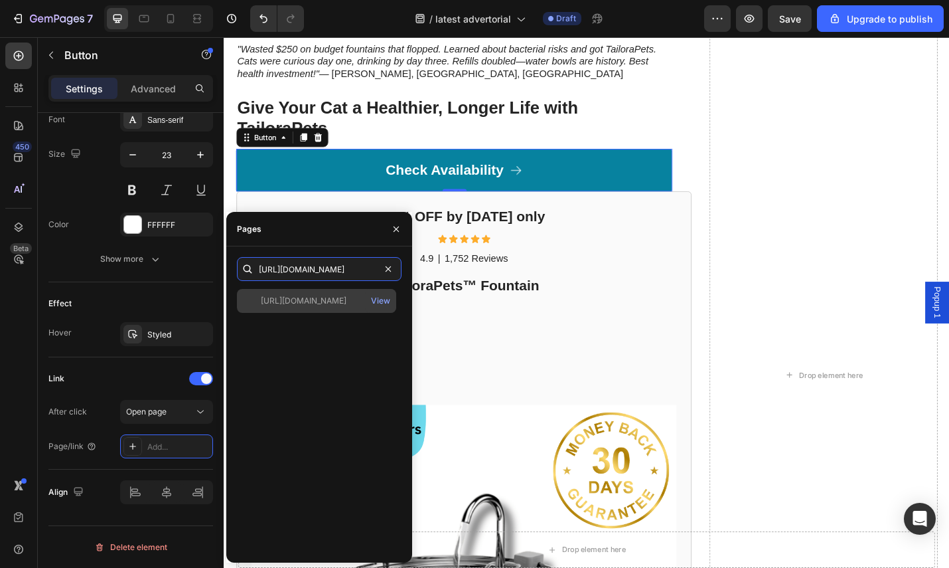
type input "[URL][DOMAIN_NAME]"
drag, startPoint x: 362, startPoint y: 296, endPoint x: 347, endPoint y: 297, distance: 15.9
click at [347, 296] on div "[URL][DOMAIN_NAME]" at bounding box center [304, 301] width 86 height 12
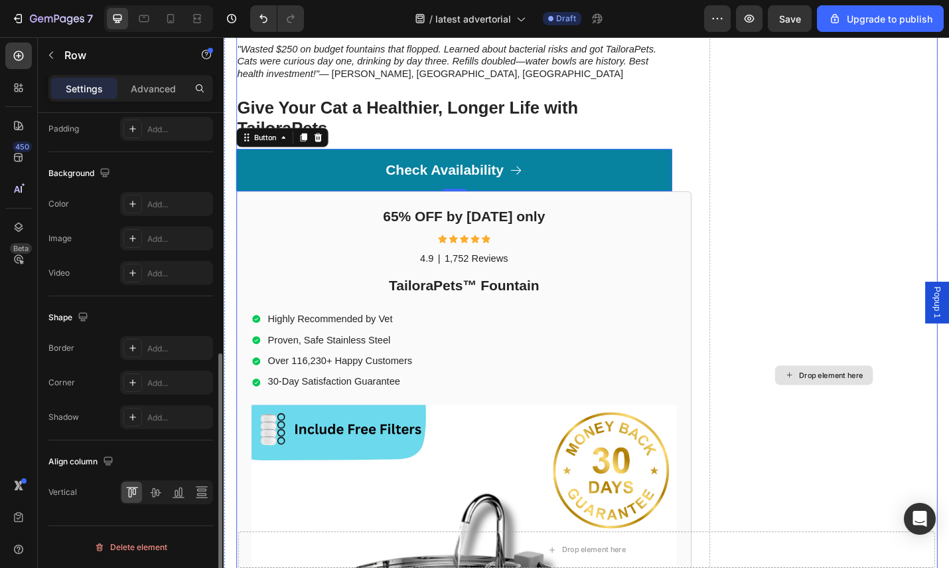
click at [838, 299] on div "Drop element here" at bounding box center [882, 407] width 250 height 1157
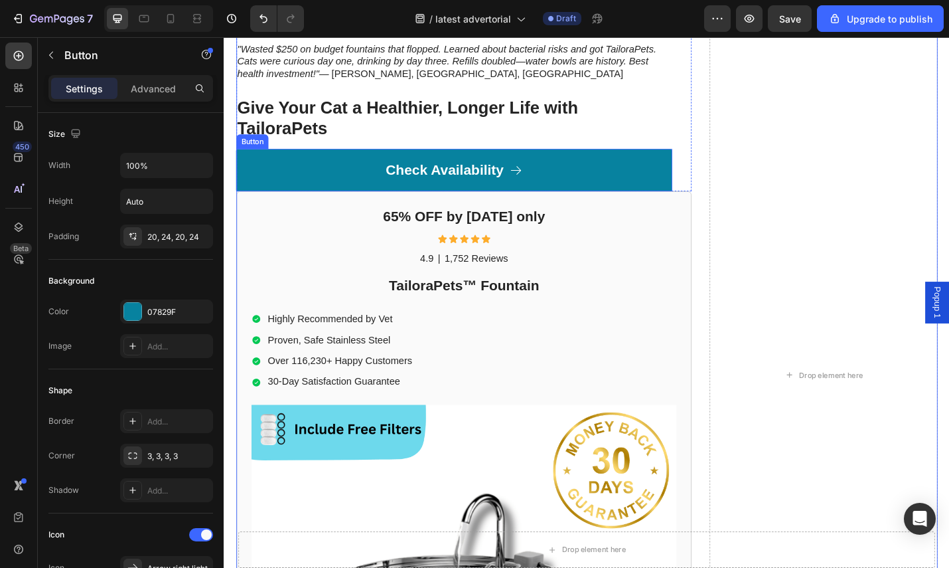
click at [317, 183] on link "Check Availability" at bounding box center [476, 183] width 479 height 46
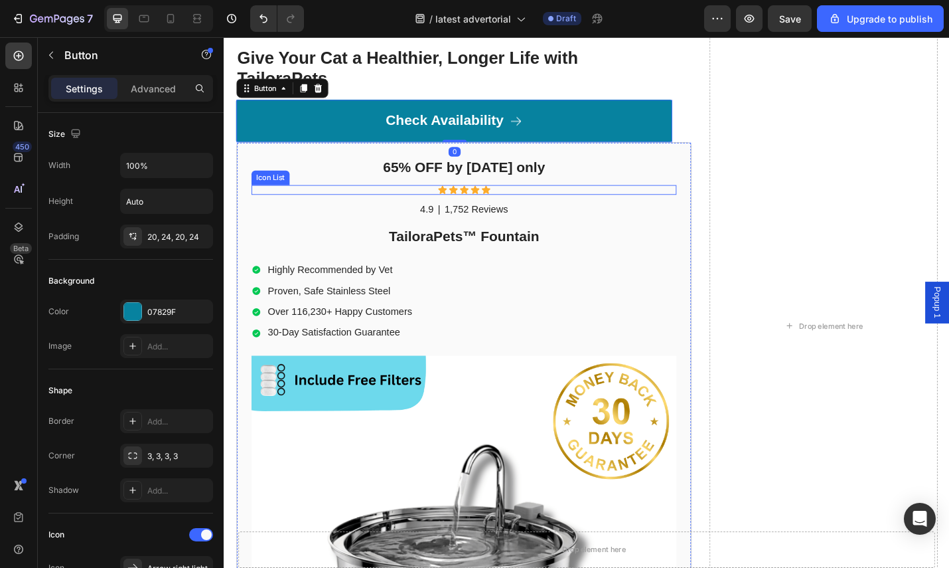
scroll to position [3266, 0]
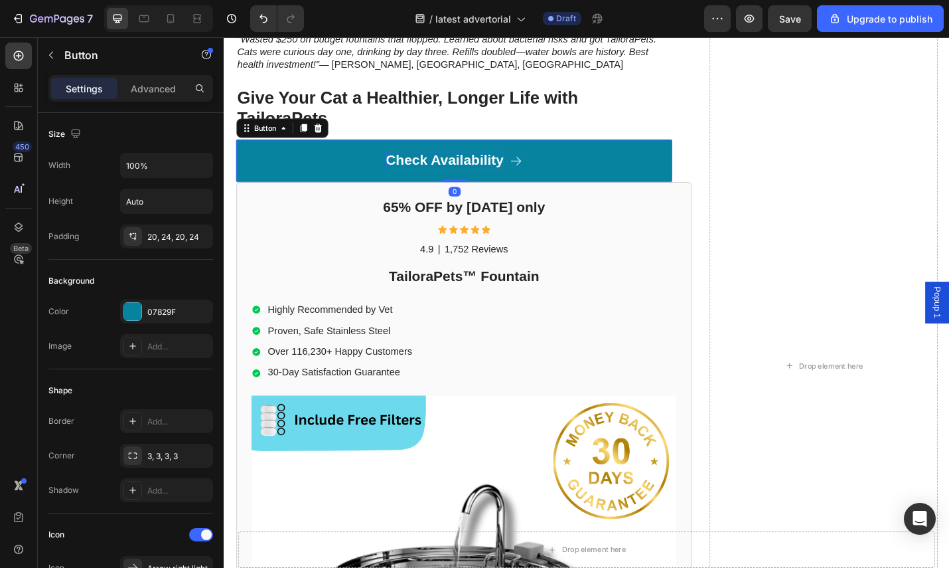
click at [485, 174] on p "Check Availability" at bounding box center [466, 173] width 129 height 20
click at [449, 166] on p "Check Availability" at bounding box center [466, 173] width 129 height 20
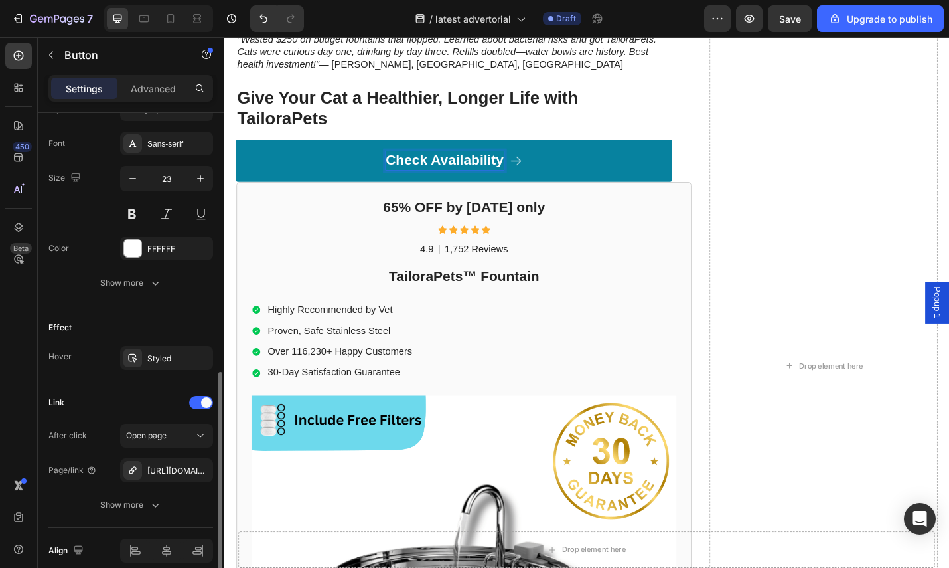
scroll to position [668, 0]
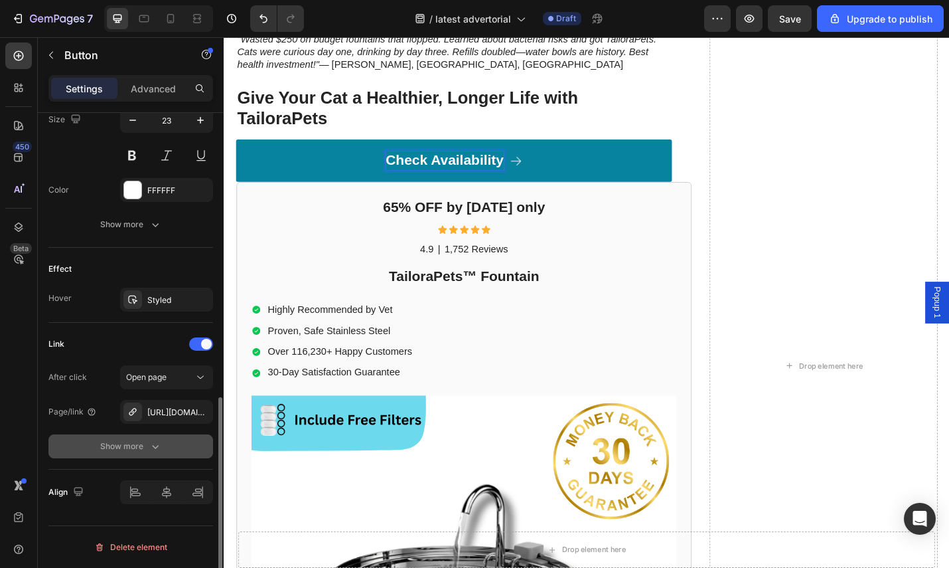
click at [151, 443] on icon "button" at bounding box center [155, 445] width 13 height 13
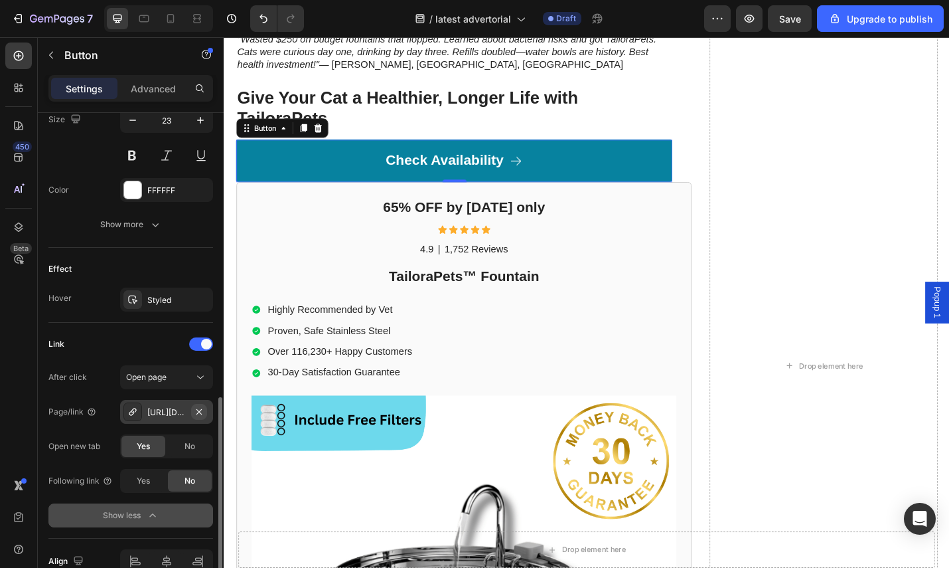
click at [188, 409] on div "https://tailorapets.com/tailorapets-fountain" at bounding box center [166, 412] width 93 height 24
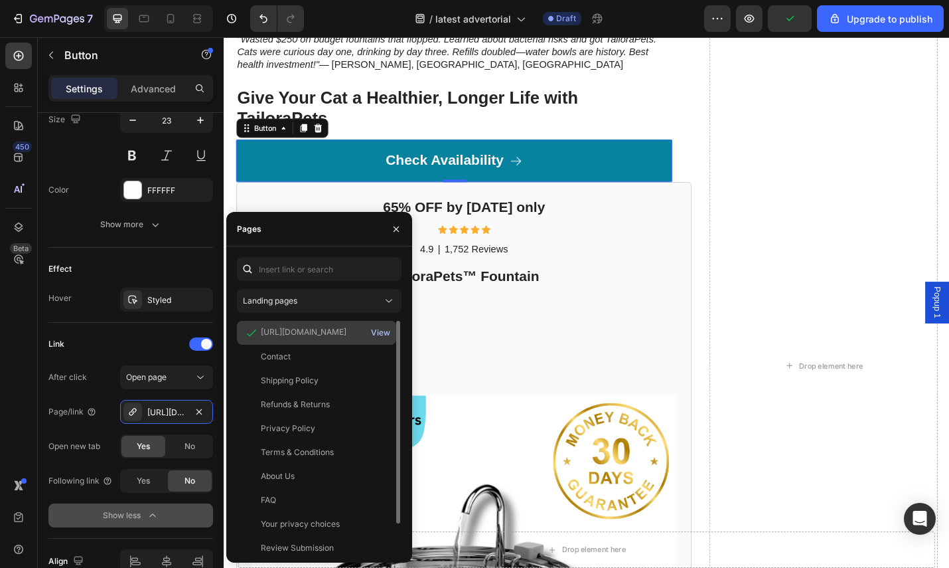
click at [384, 328] on div "View" at bounding box center [380, 333] width 19 height 12
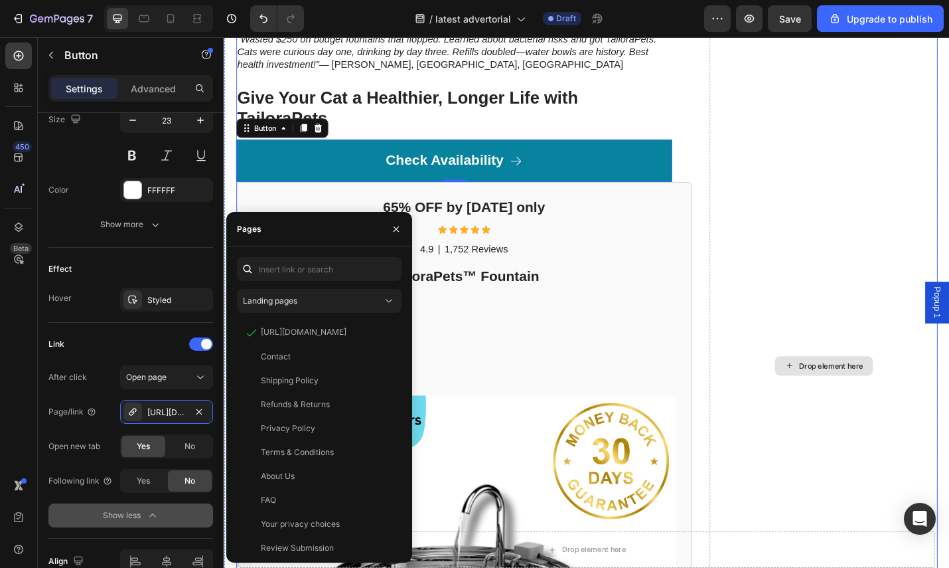
click at [796, 218] on div "Drop element here" at bounding box center [882, 397] width 250 height 1157
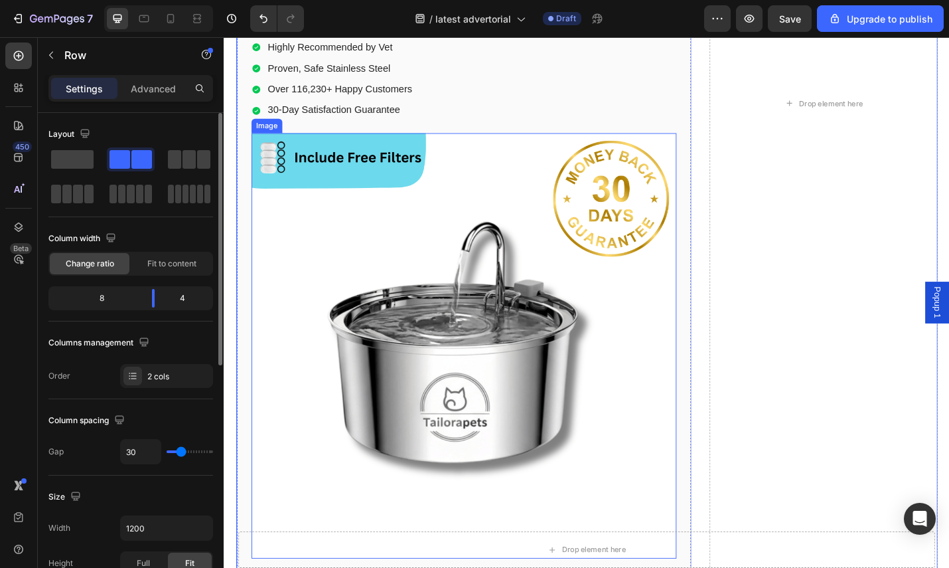
scroll to position [3797, 0]
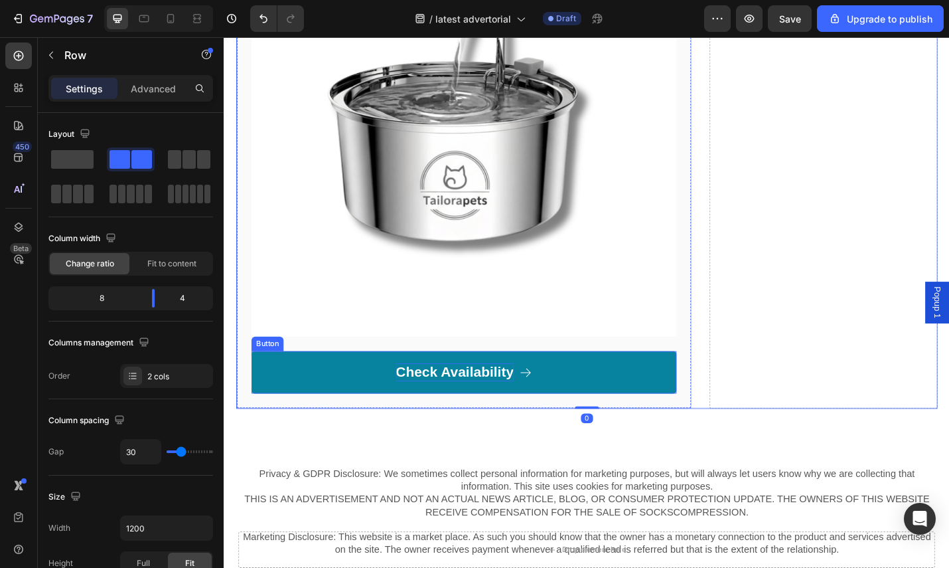
click at [484, 395] on p "Check Availability" at bounding box center [476, 405] width 129 height 20
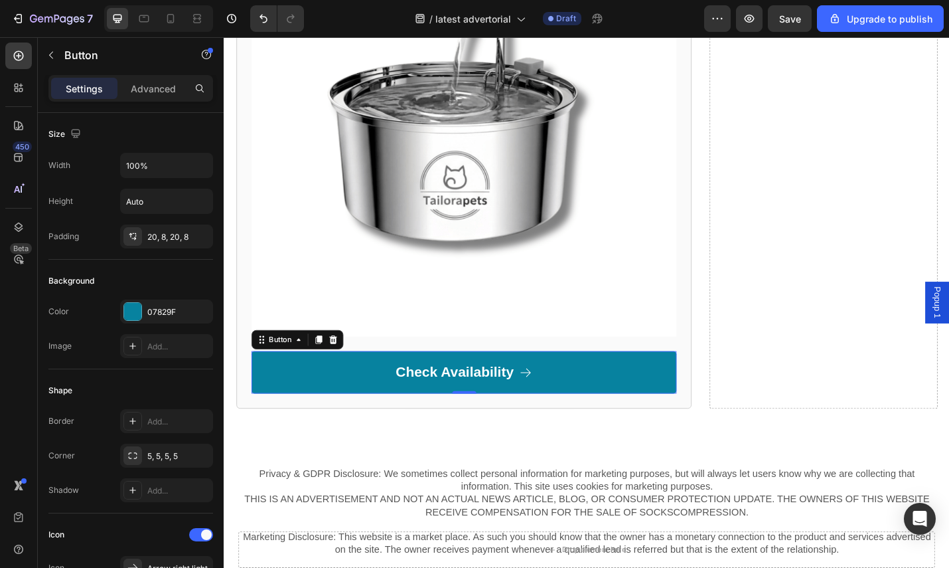
drag, startPoint x: 300, startPoint y: 402, endPoint x: 289, endPoint y: 403, distance: 11.3
click at [299, 402] on link "Check Availability" at bounding box center [487, 405] width 467 height 46
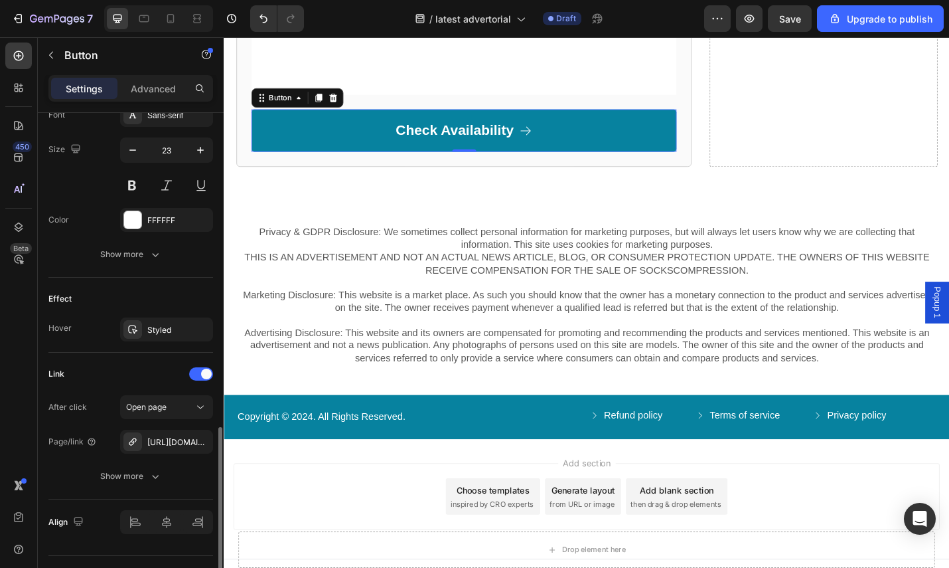
scroll to position [668, 0]
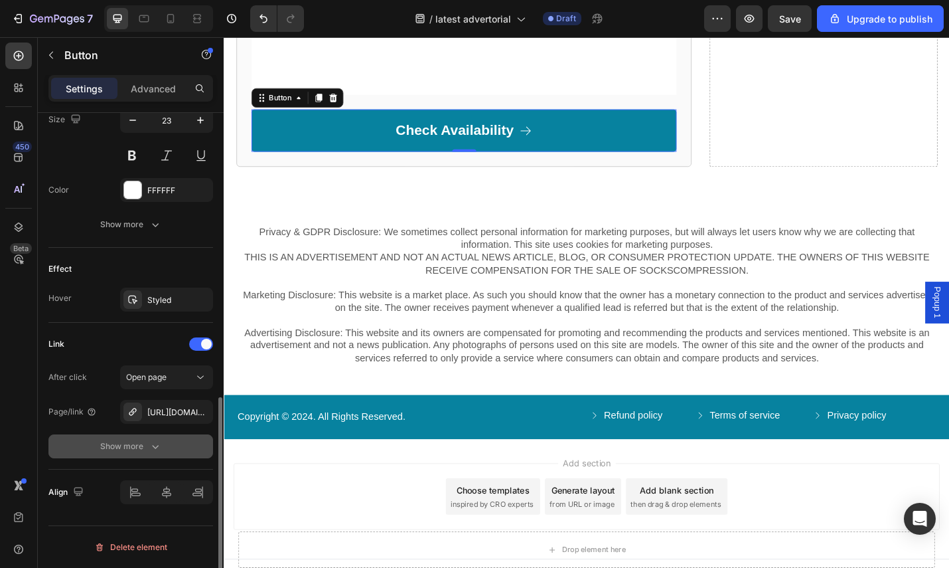
click at [139, 439] on div "Show more" at bounding box center [131, 445] width 62 height 13
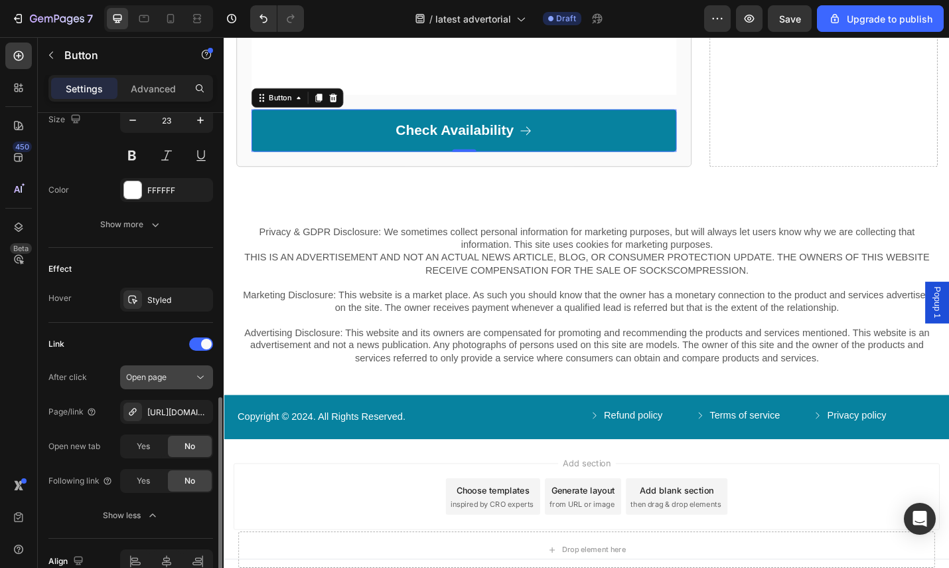
click at [0, 0] on button "button" at bounding box center [0, 0] width 0 height 0
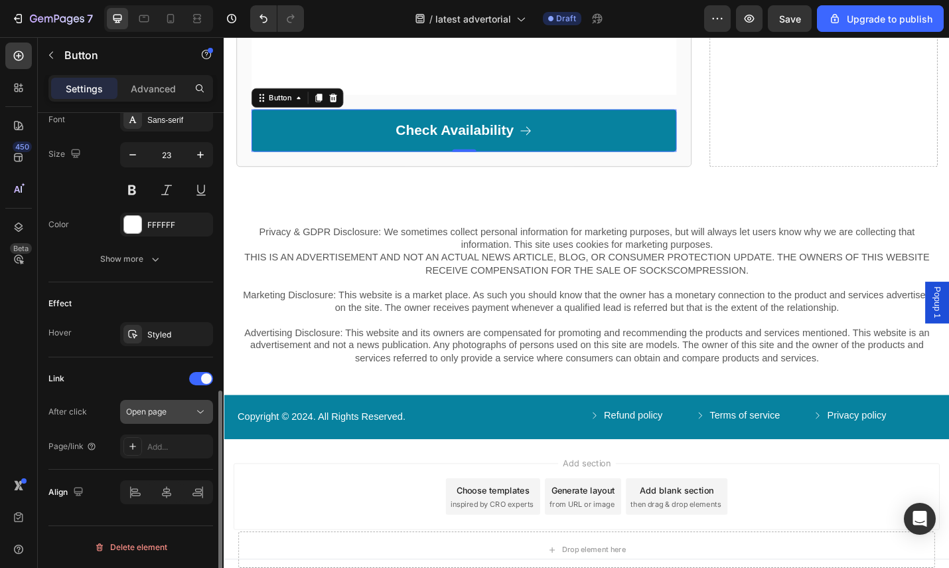
scroll to position [633, 0]
click at [170, 413] on div "Open page" at bounding box center [160, 412] width 68 height 12
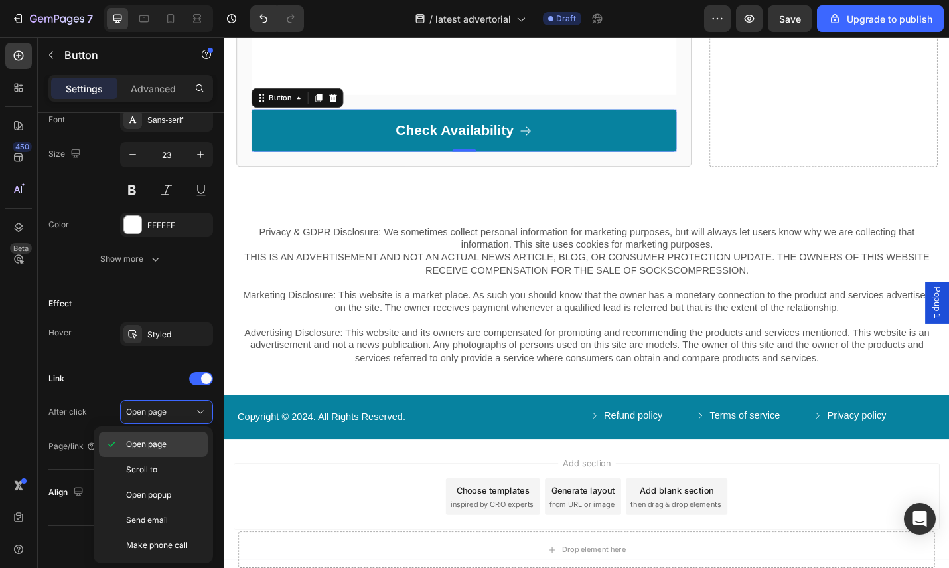
click at [149, 444] on span "Open page" at bounding box center [146, 444] width 40 height 12
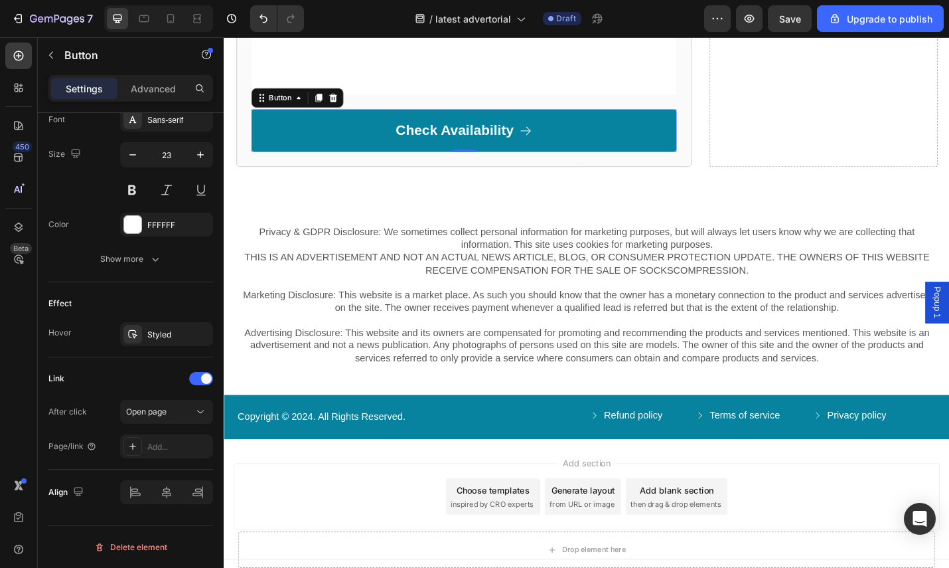
click at [159, 441] on div "450 Beta Sections(18) Elements(83) Section Element Hero Section Product Detail …" at bounding box center [112, 302] width 224 height 530
click at [160, 445] on div "Add..." at bounding box center [178, 447] width 62 height 12
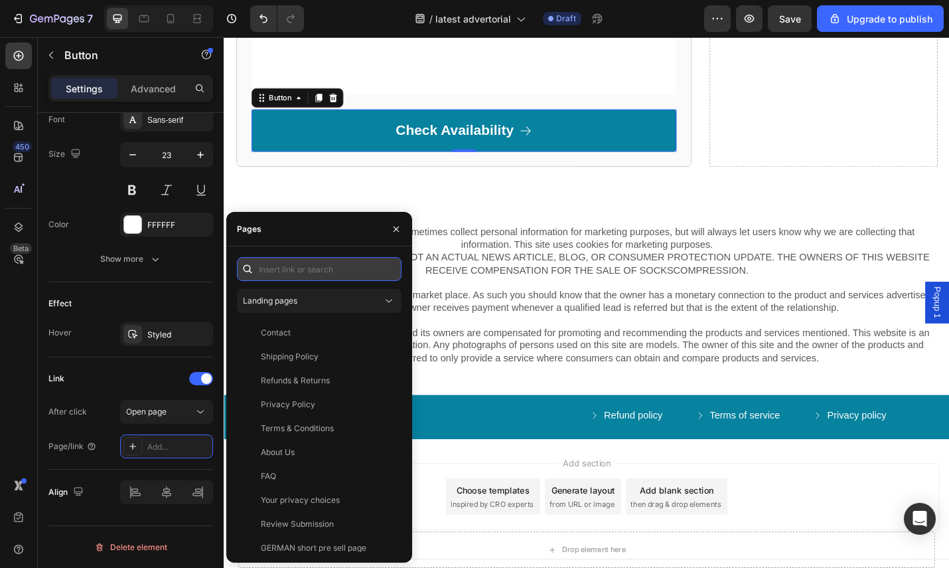
click at [283, 276] on input "text" at bounding box center [319, 269] width 165 height 24
paste input "[URL][DOMAIN_NAME]"
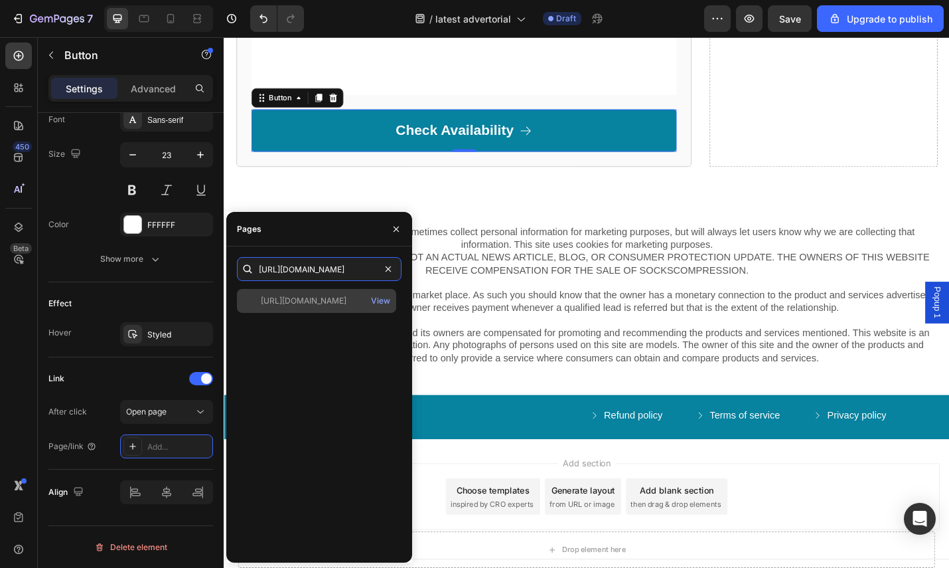
type input "[URL][DOMAIN_NAME]"
click at [331, 299] on div "[URL][DOMAIN_NAME]" at bounding box center [304, 301] width 86 height 12
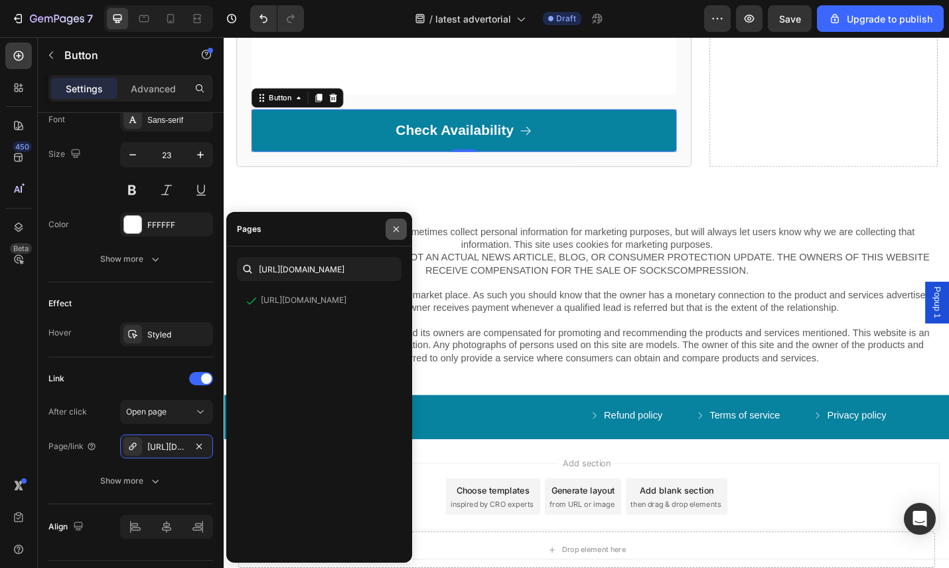
click at [395, 231] on icon "button" at bounding box center [396, 229] width 11 height 11
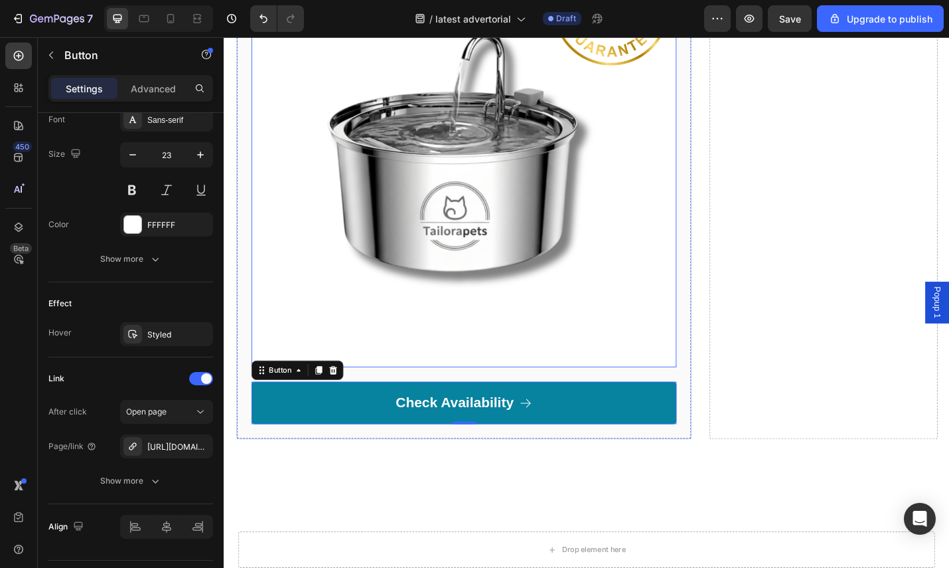
scroll to position [3428, 0]
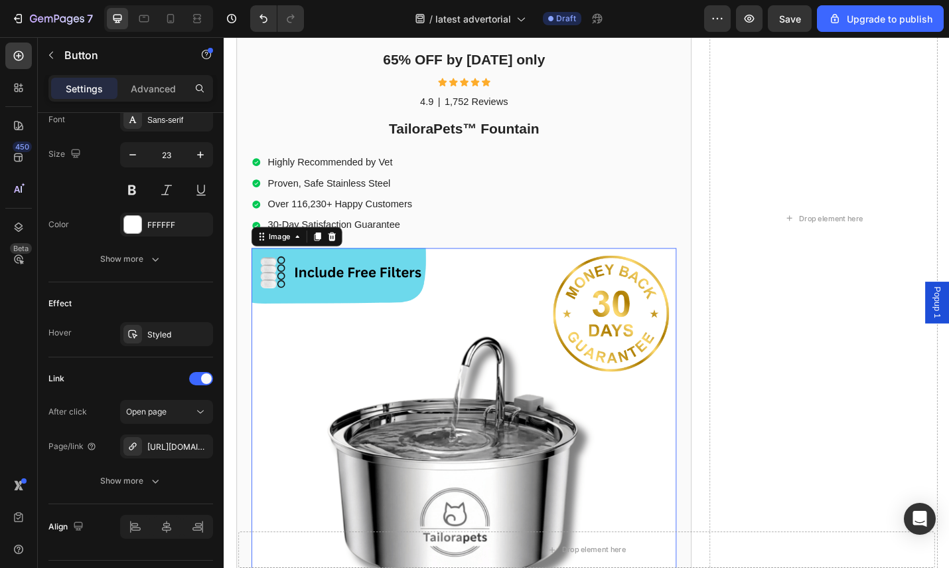
click at [353, 396] on img at bounding box center [487, 501] width 467 height 467
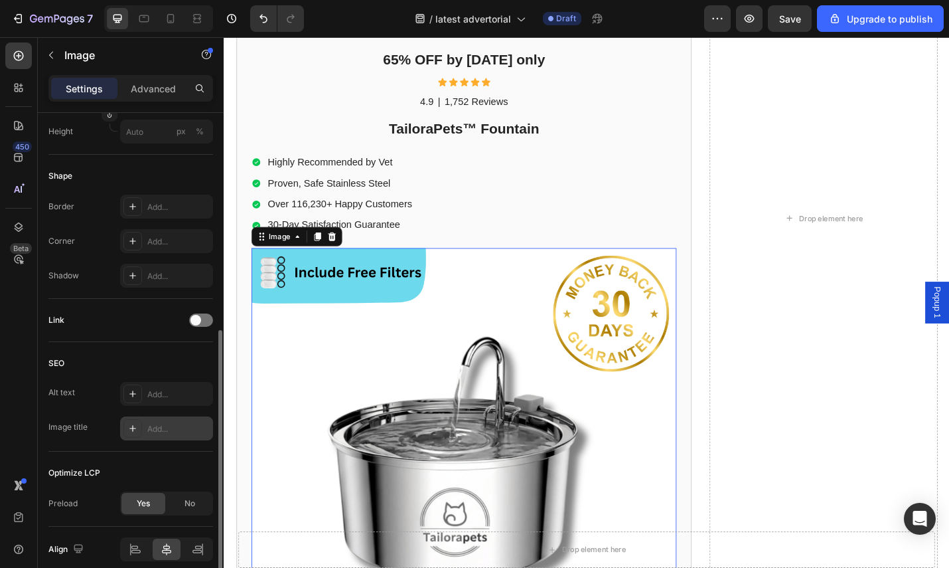
scroll to position [475, 0]
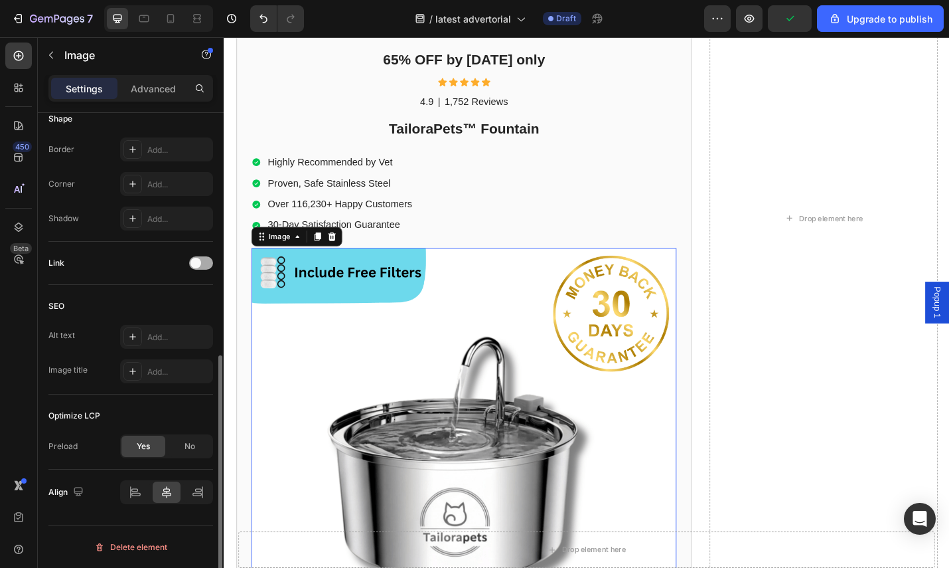
click at [198, 266] on span at bounding box center [196, 263] width 11 height 11
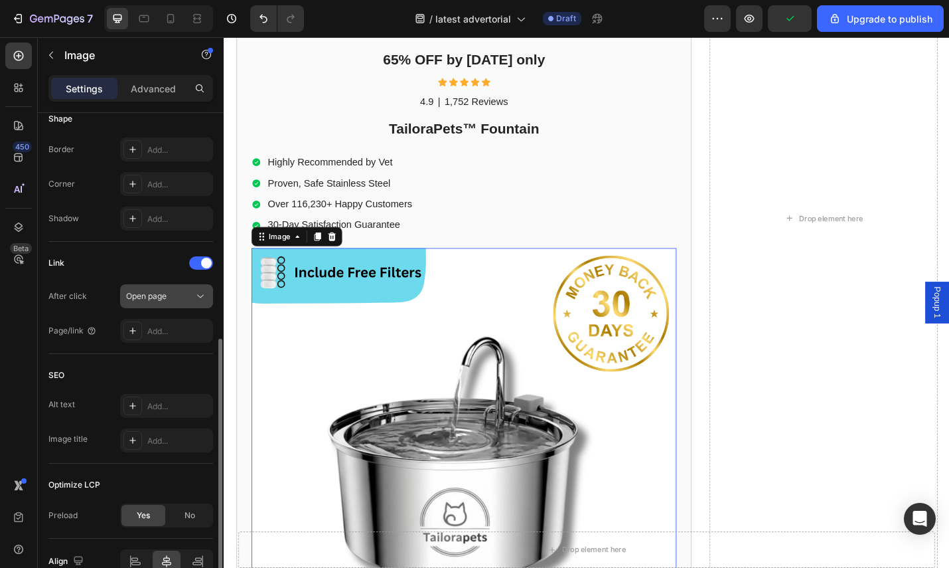
click at [165, 303] on button "Open page" at bounding box center [166, 296] width 93 height 24
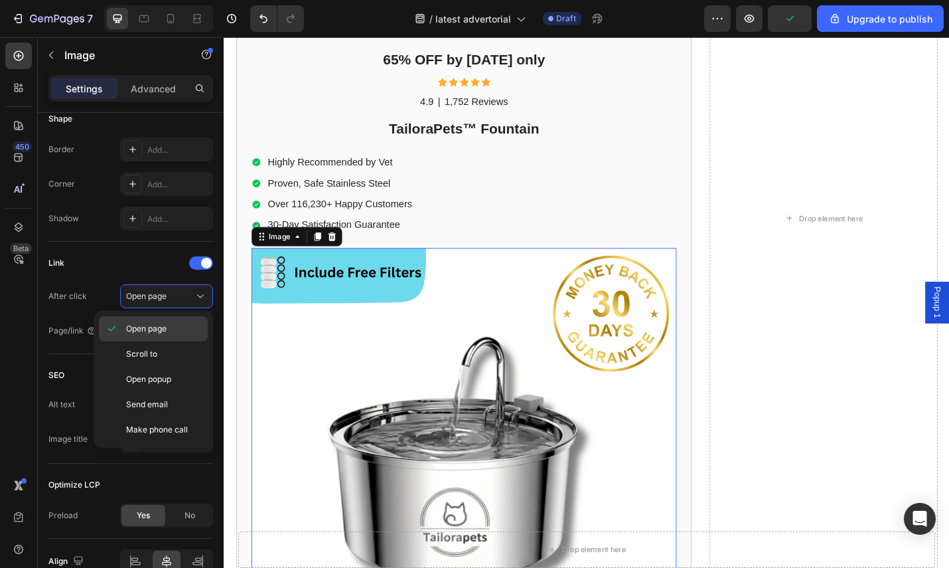
click at [161, 326] on span "Open page" at bounding box center [146, 329] width 40 height 12
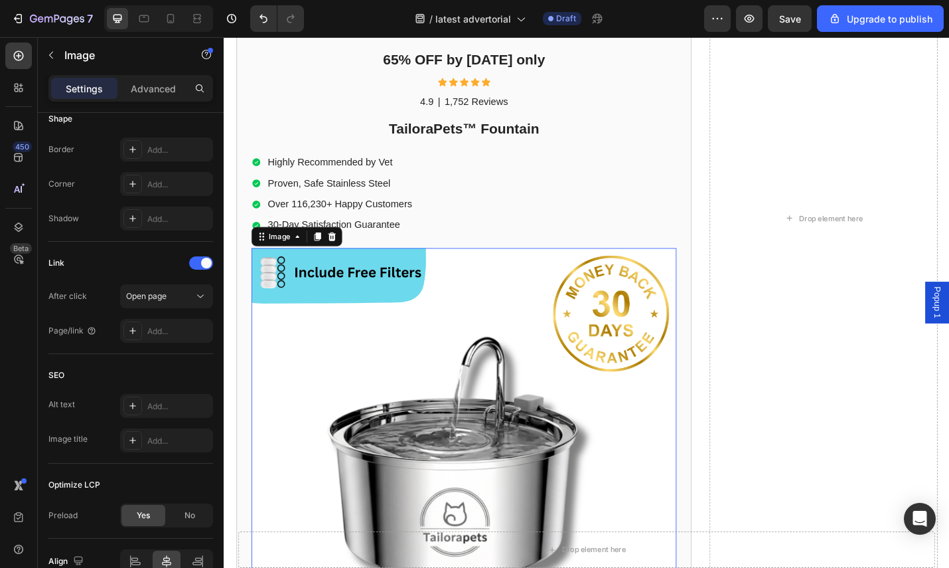
click at [161, 327] on div "Add..." at bounding box center [178, 331] width 62 height 12
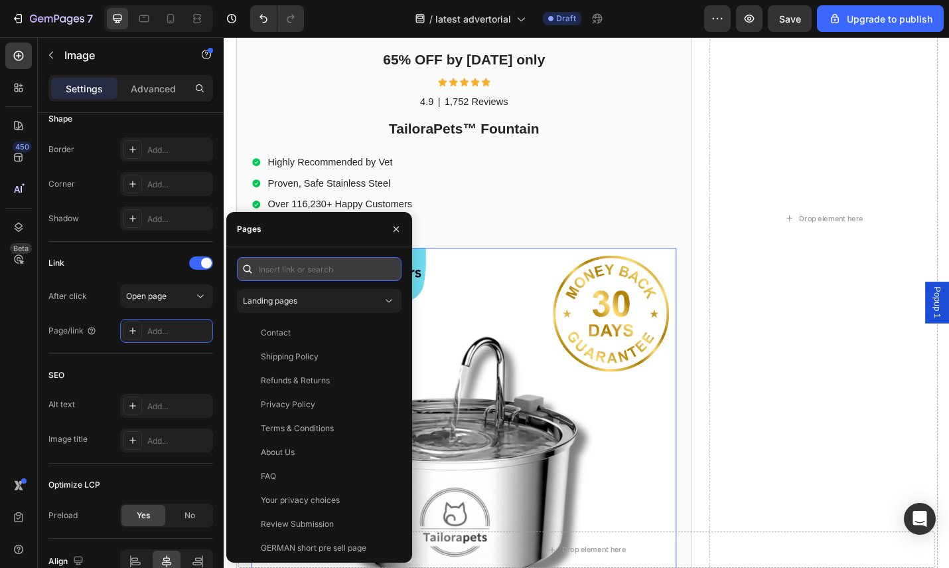
click at [299, 267] on input "text" at bounding box center [319, 269] width 165 height 24
paste input "[URL][DOMAIN_NAME]"
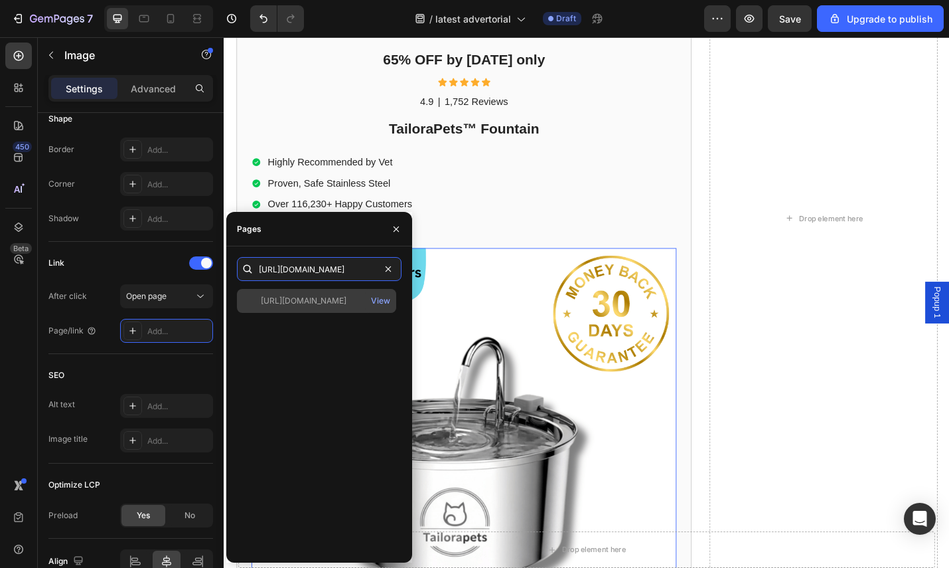
type input "[URL][DOMAIN_NAME]"
click at [346, 299] on div "[URL][DOMAIN_NAME]" at bounding box center [304, 301] width 86 height 12
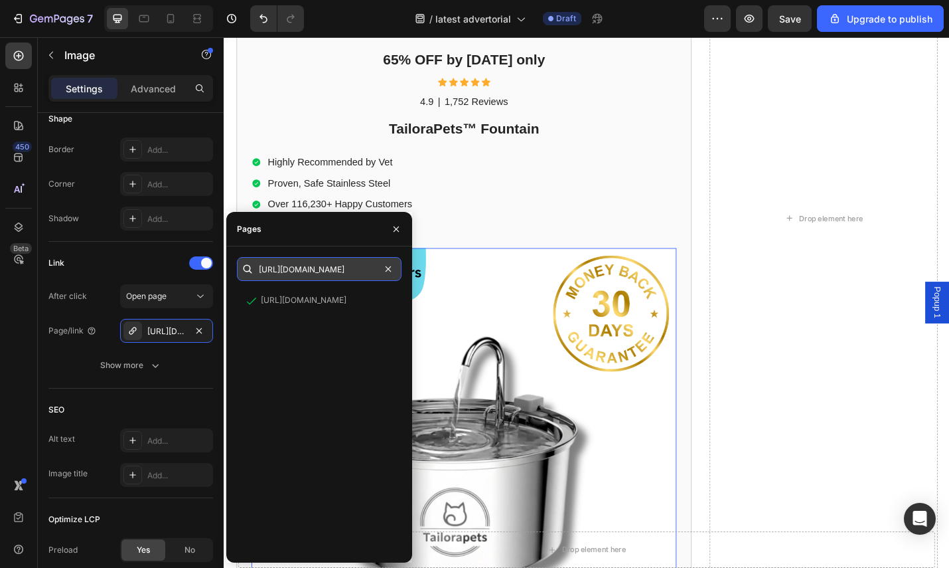
click at [309, 268] on input "[URL][DOMAIN_NAME]" at bounding box center [319, 269] width 165 height 24
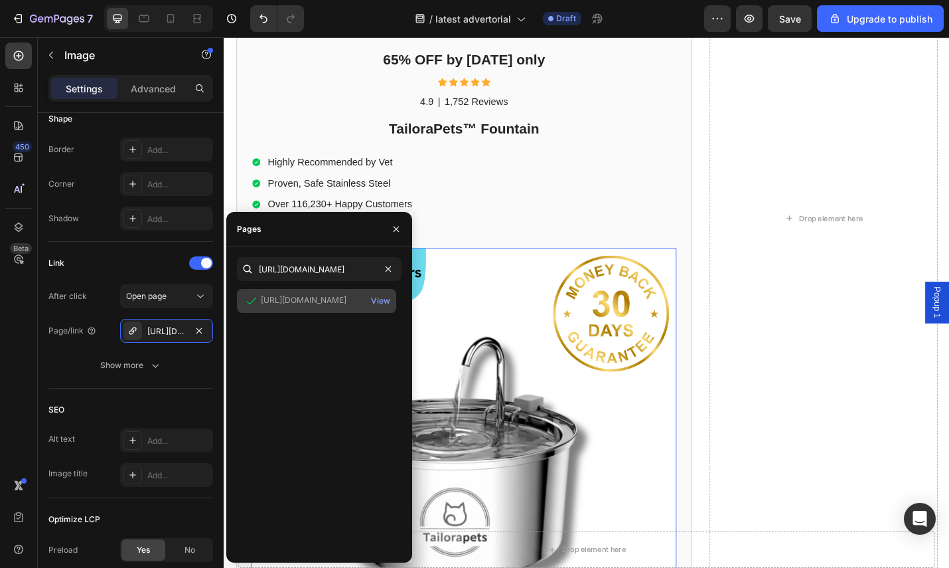
click at [303, 301] on div "[URL][DOMAIN_NAME]" at bounding box center [304, 300] width 86 height 12
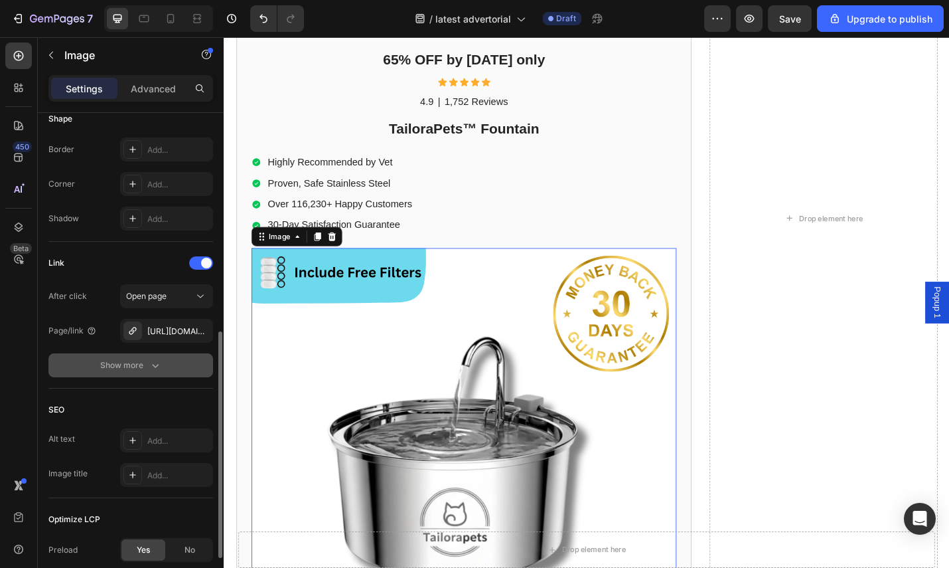
click at [143, 362] on div "Show more" at bounding box center [131, 364] width 62 height 13
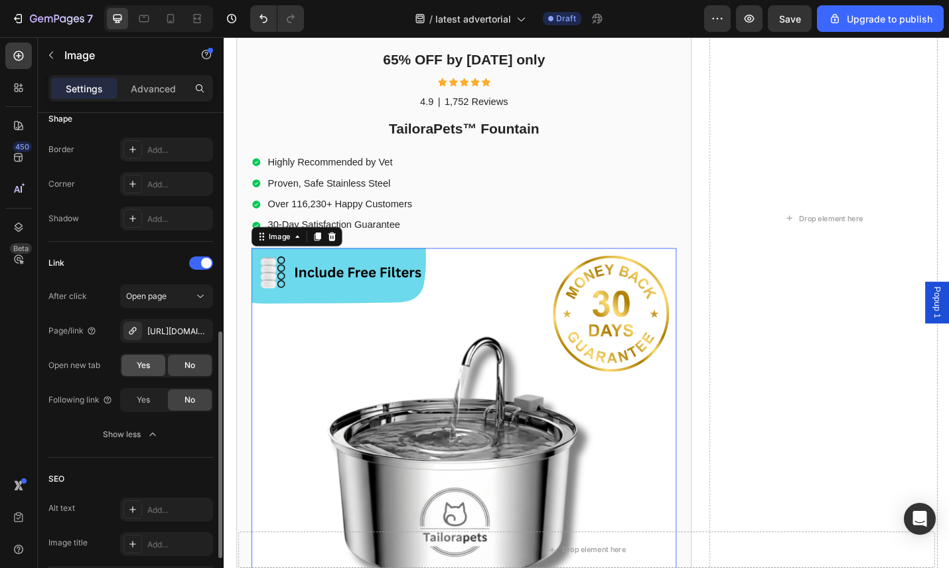
drag, startPoint x: 137, startPoint y: 367, endPoint x: 157, endPoint y: 369, distance: 19.4
click at [139, 367] on span "Yes" at bounding box center [143, 365] width 13 height 12
click at [144, 402] on span "Yes" at bounding box center [143, 400] width 13 height 12
click at [742, 244] on div "Backed by Our 100% Money-Back Guarantee Heading We’re so confident in TailoraPe…" at bounding box center [622, 235] width 770 height 1157
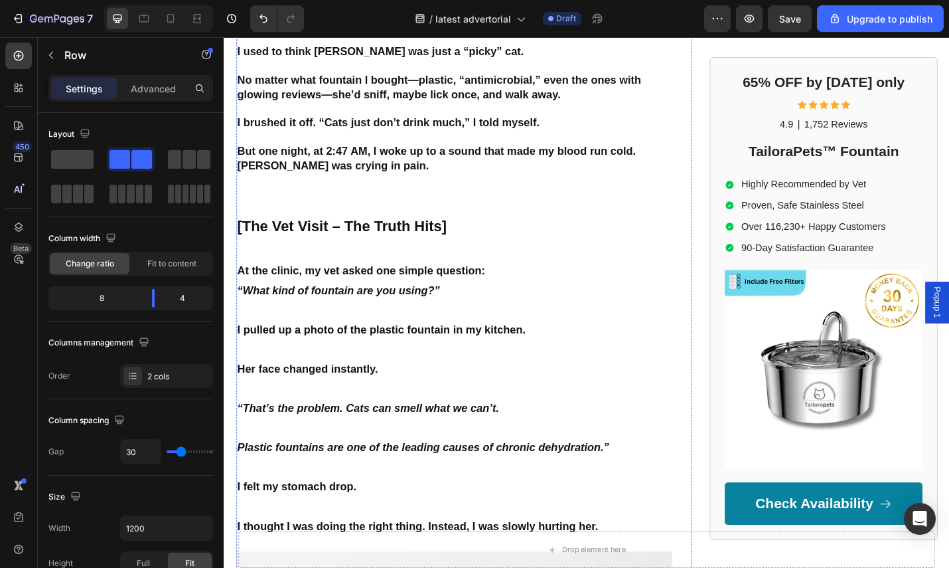
scroll to position [790, 0]
click at [171, 13] on icon at bounding box center [170, 18] width 13 height 13
type input "0"
type input "100%"
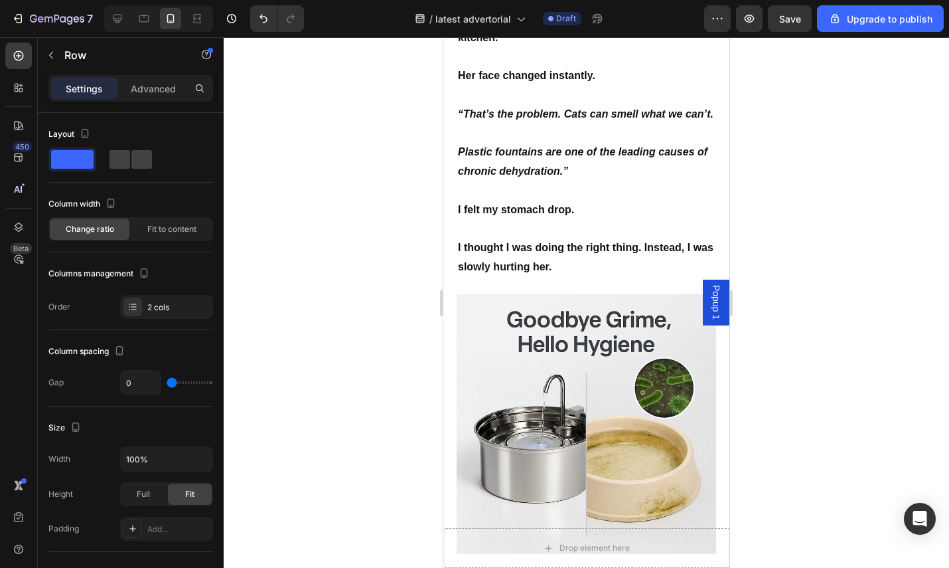
scroll to position [853, 0]
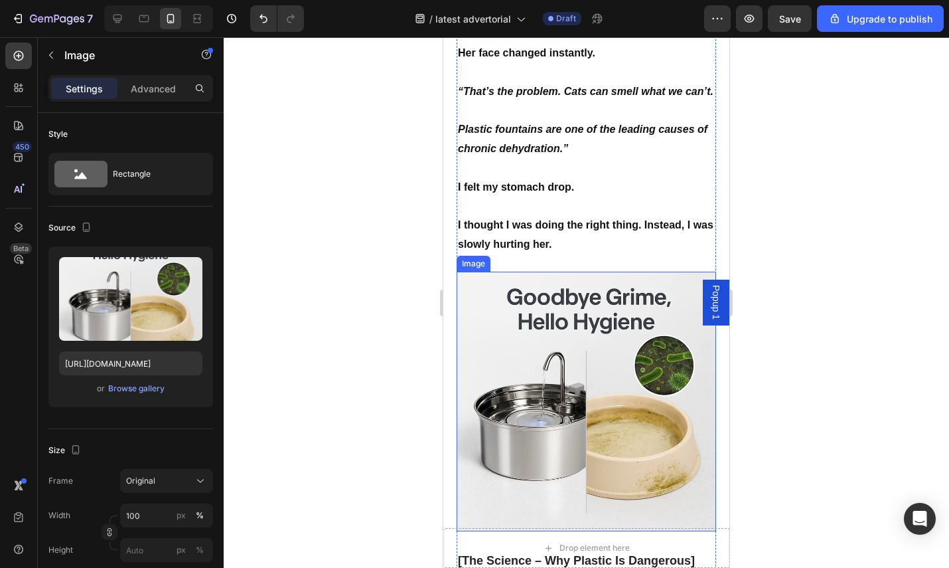
click at [565, 380] on img at bounding box center [587, 402] width 260 height 260
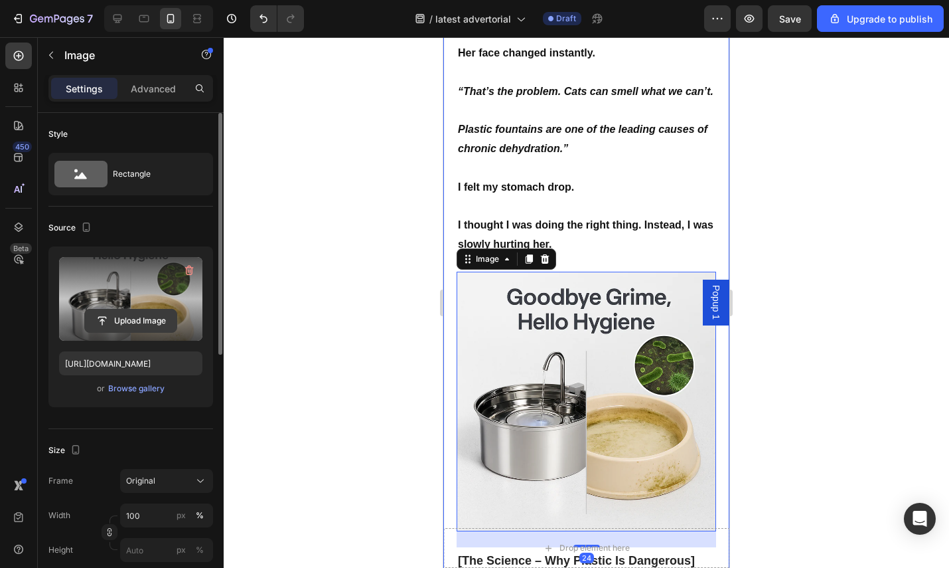
click at [140, 318] on input "file" at bounding box center [131, 320] width 92 height 23
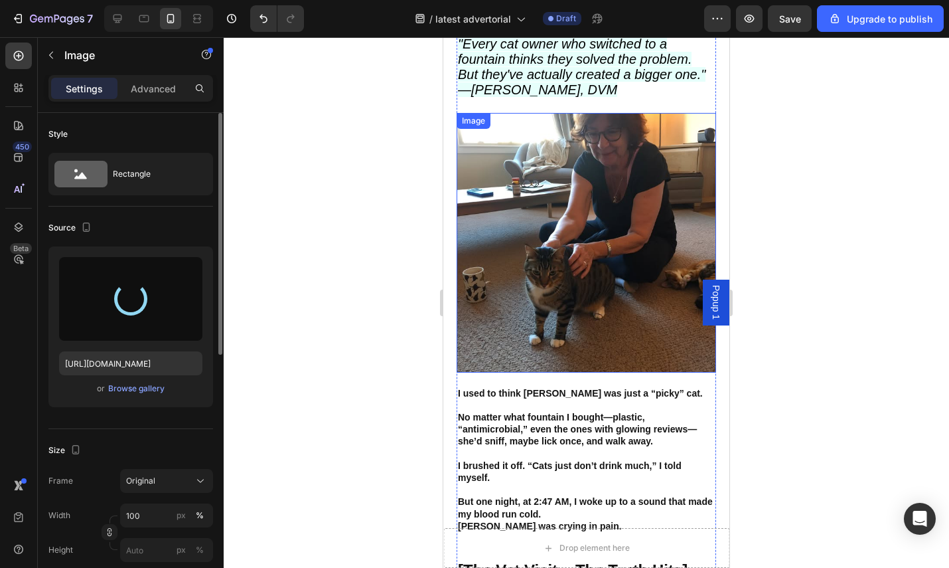
scroll to position [183, 0]
type input "https://cdn.shopify.com/s/files/1/0713/8849/6027/files/gempages_580359102639637…"
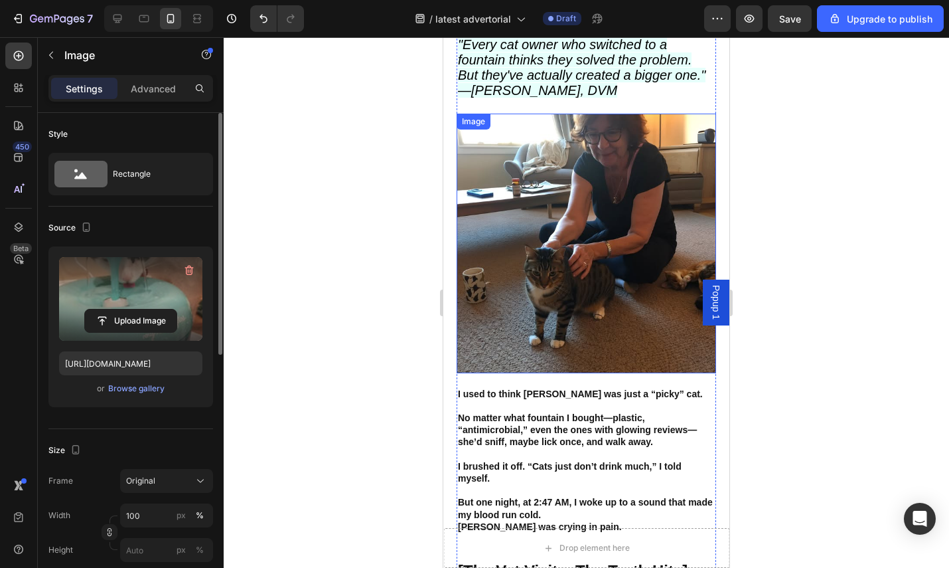
click at [600, 230] on img at bounding box center [587, 244] width 260 height 260
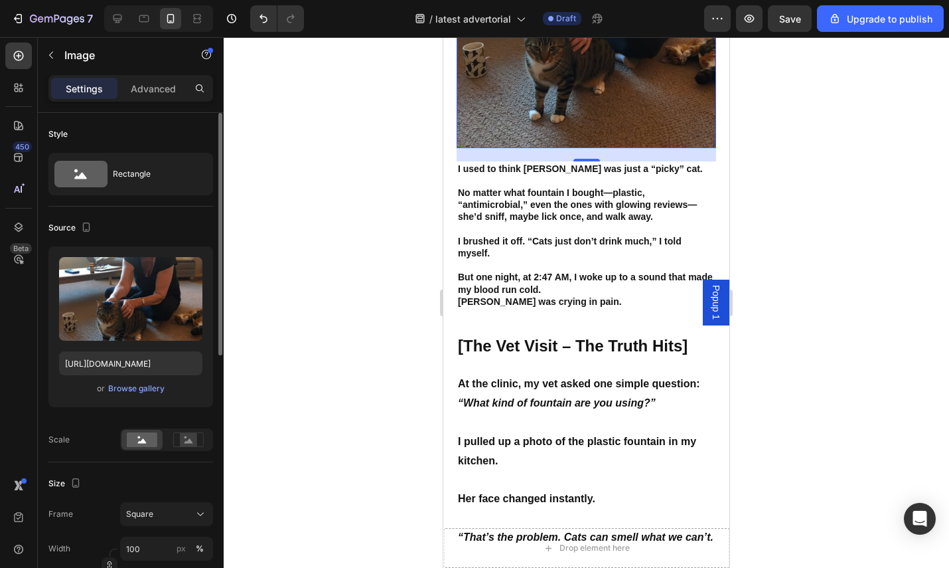
scroll to position [147, 0]
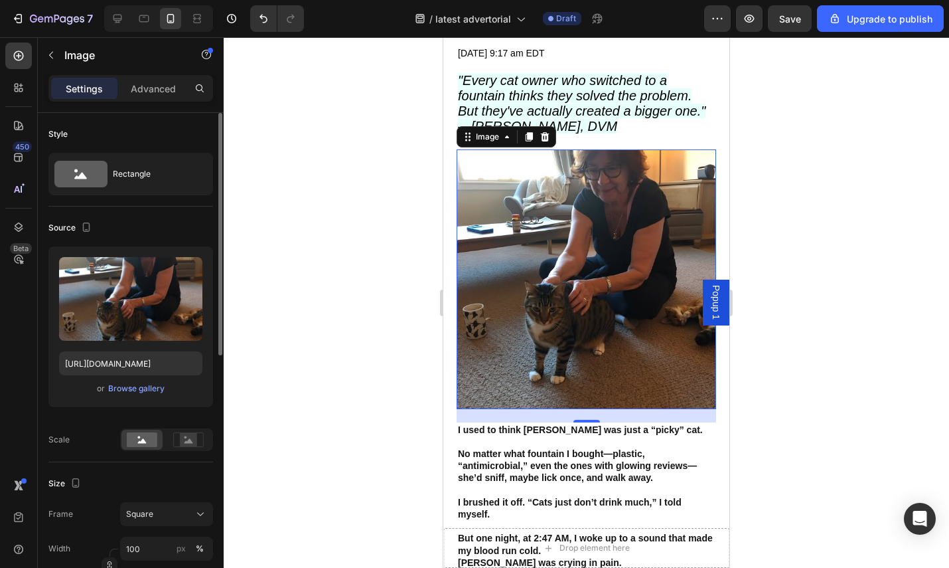
click at [630, 263] on img at bounding box center [587, 279] width 260 height 260
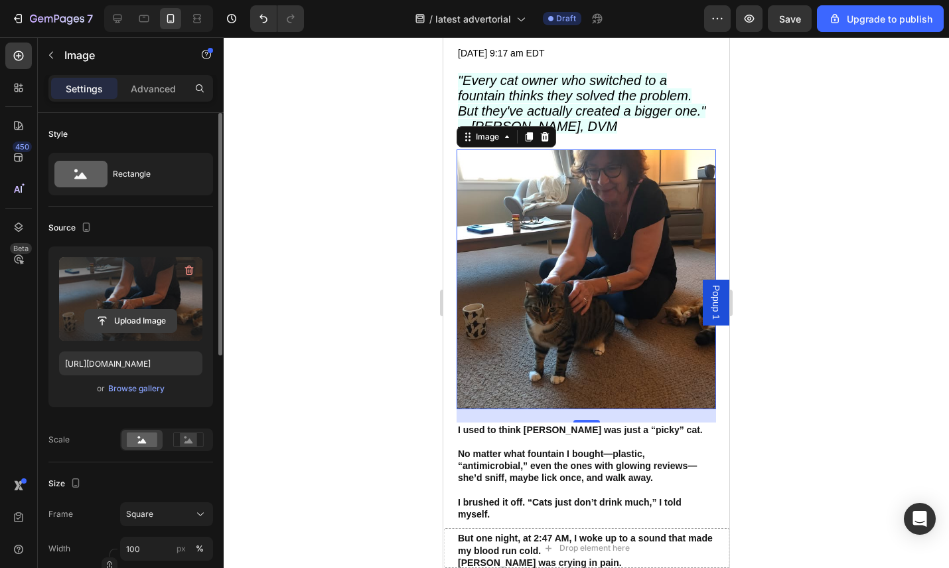
click at [137, 315] on input "file" at bounding box center [131, 320] width 92 height 23
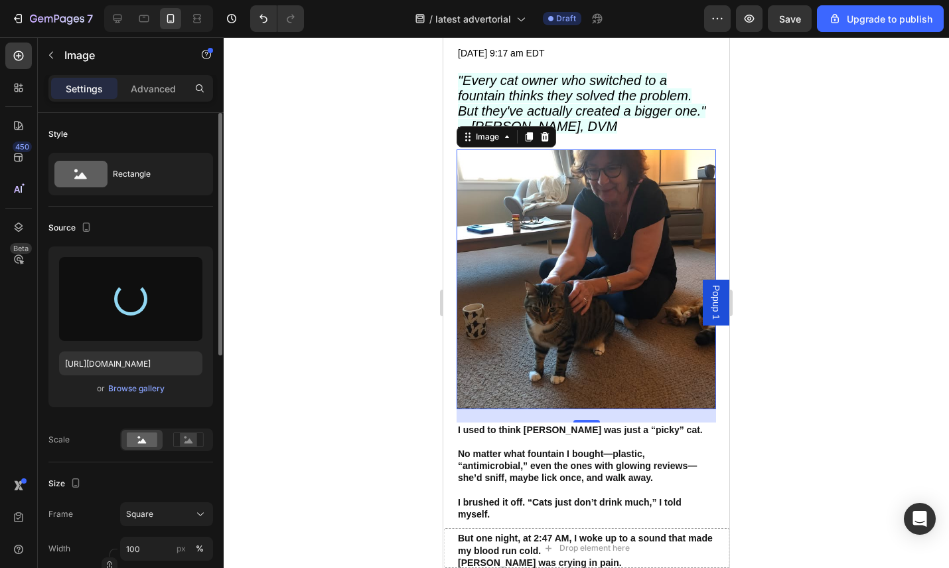
type input "https://cdn.shopify.com/s/files/1/0713/8849/6027/files/gempages_580359102639637…"
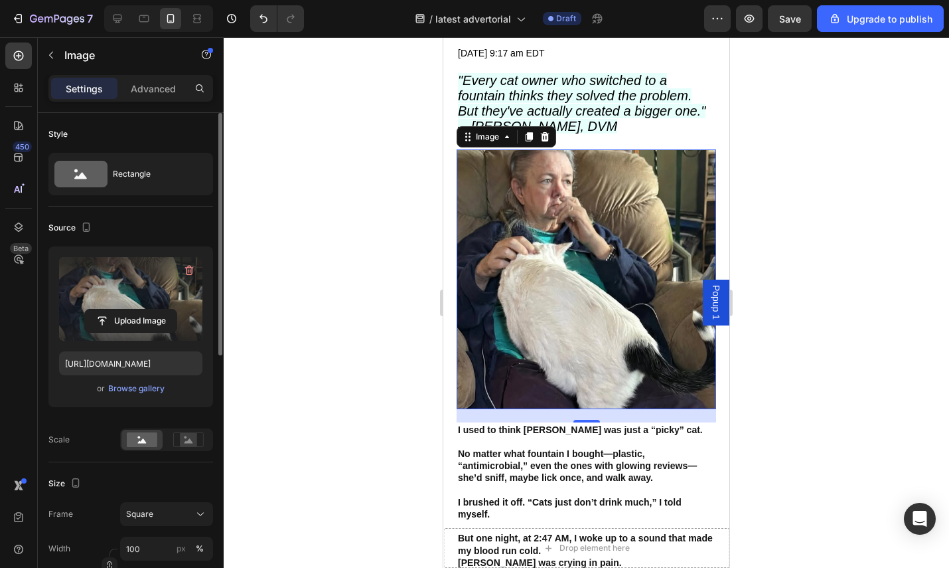
click at [775, 253] on div at bounding box center [587, 302] width 726 height 530
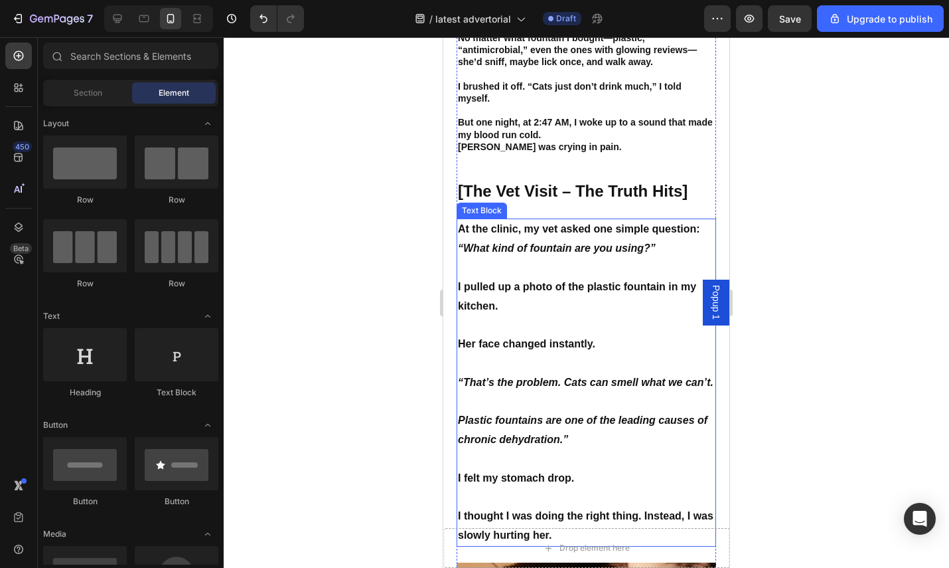
scroll to position [793, 0]
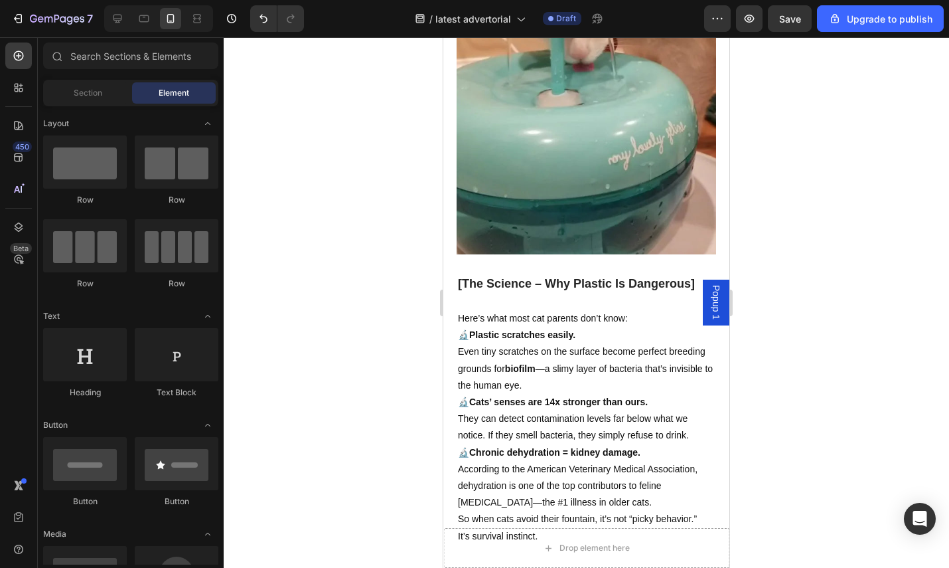
drag, startPoint x: 305, startPoint y: 261, endPoint x: 344, endPoint y: 254, distance: 39.1
click at [307, 260] on div at bounding box center [587, 302] width 726 height 530
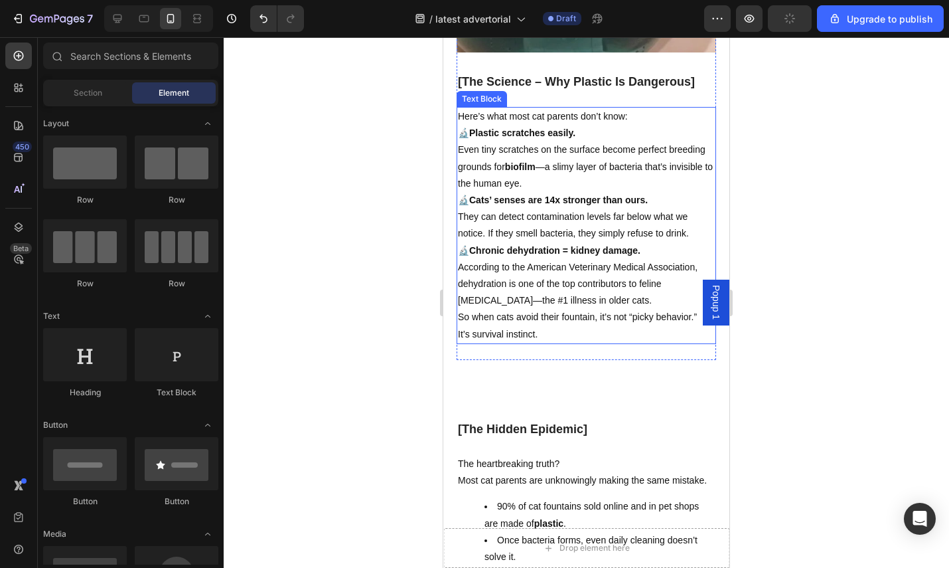
scroll to position [1423, 0]
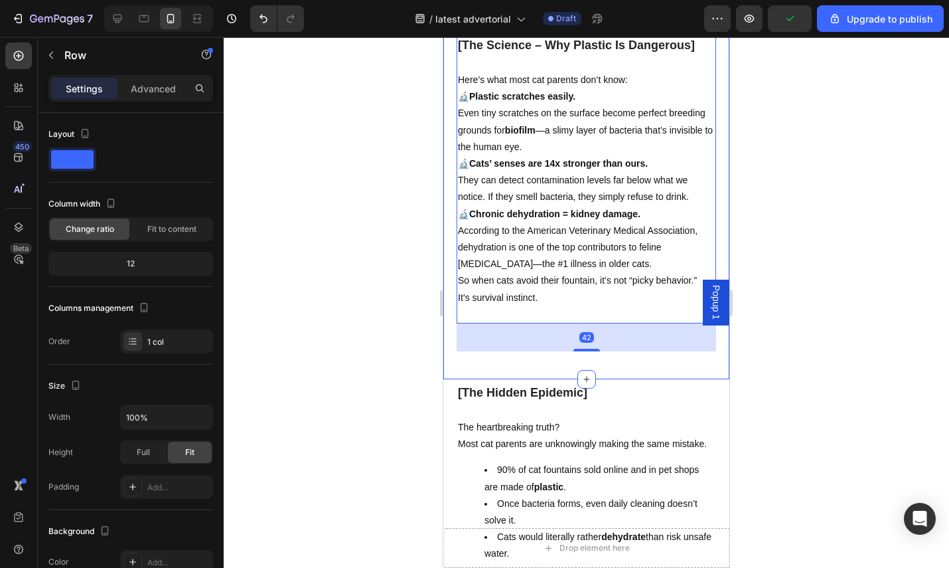
scroll to position [1446, 0]
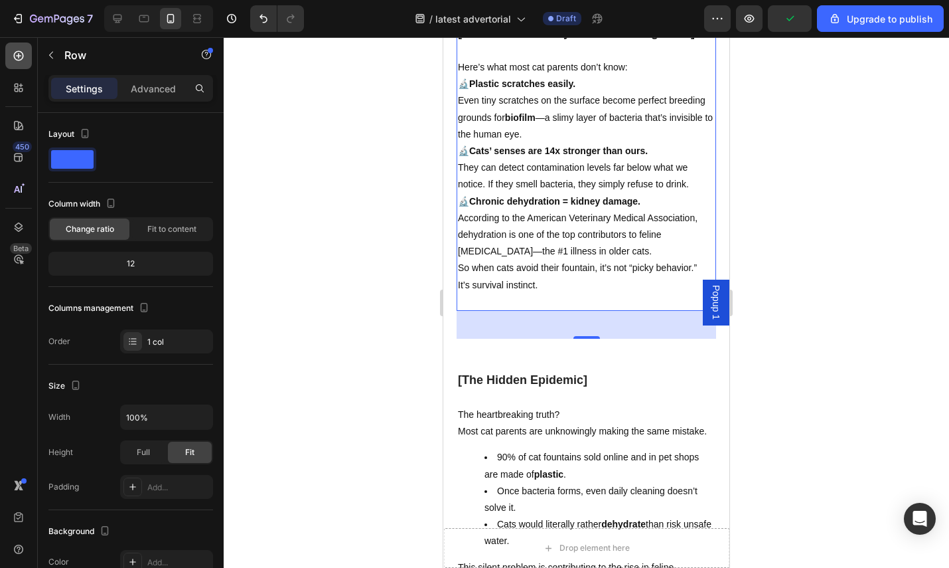
click at [17, 56] on icon at bounding box center [18, 55] width 13 height 13
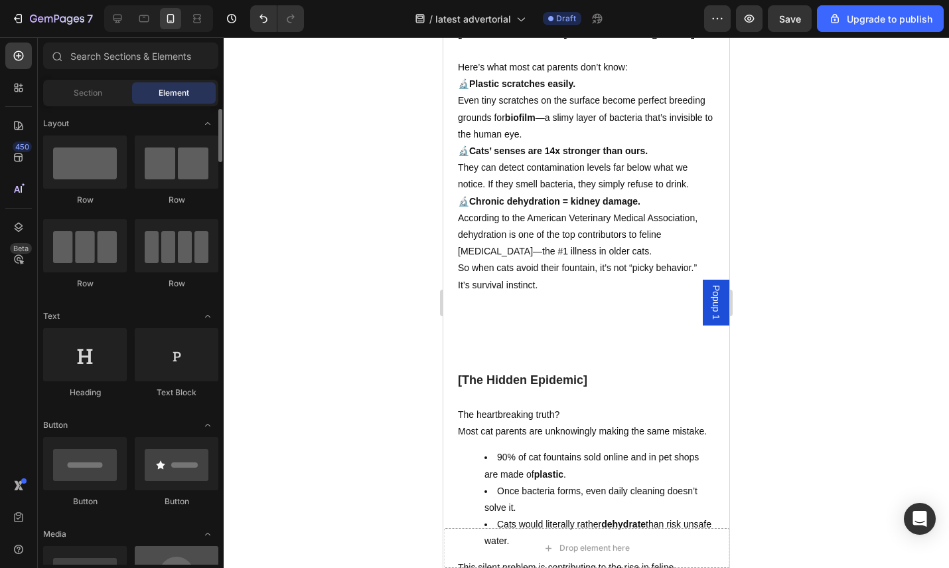
scroll to position [245, 0]
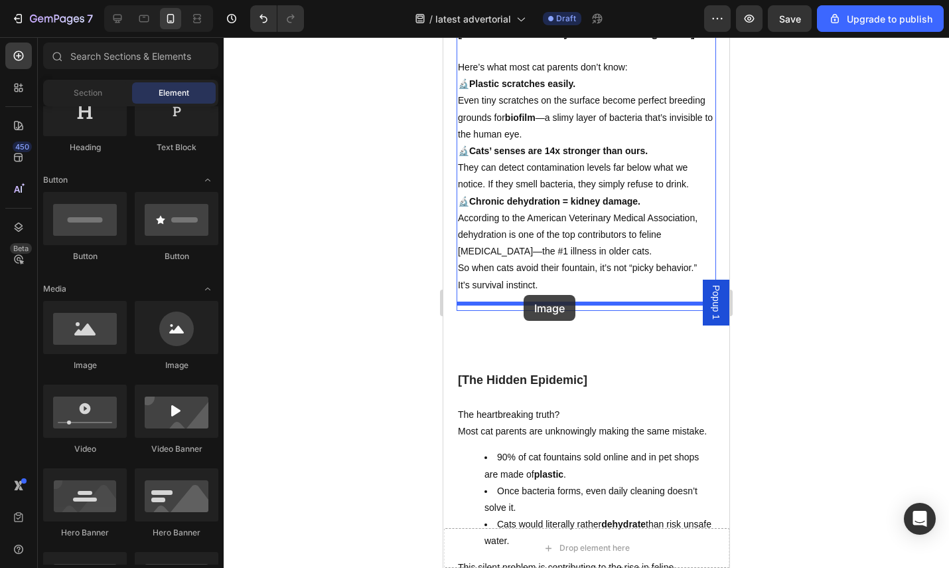
drag, startPoint x: 524, startPoint y: 371, endPoint x: 523, endPoint y: 295, distance: 76.3
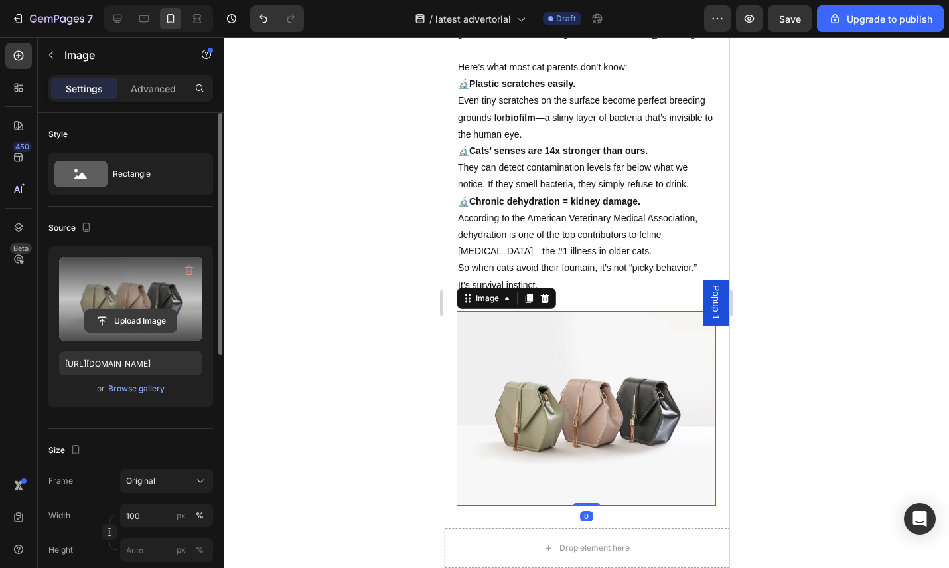
click at [133, 313] on input "file" at bounding box center [131, 320] width 92 height 23
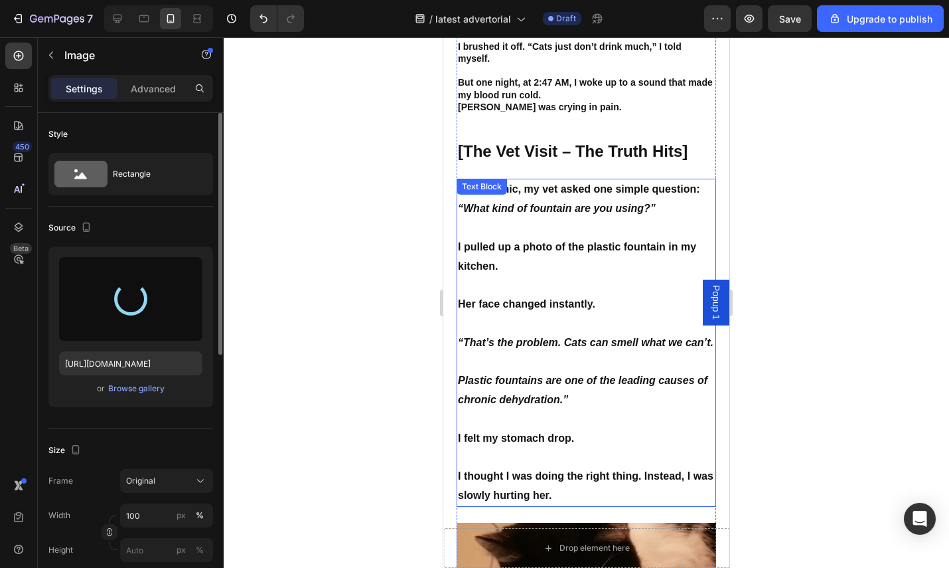
scroll to position [0, 0]
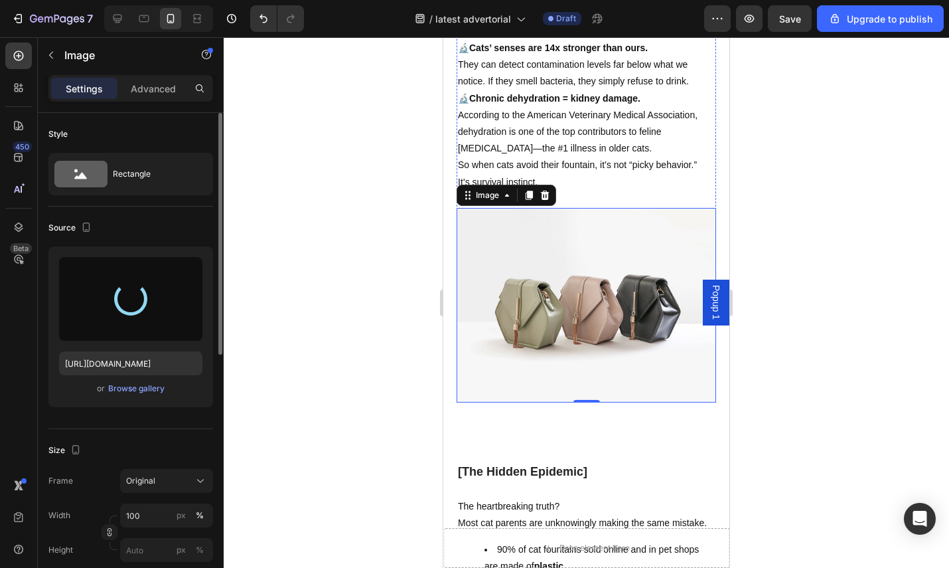
type input "[URL][DOMAIN_NAME]"
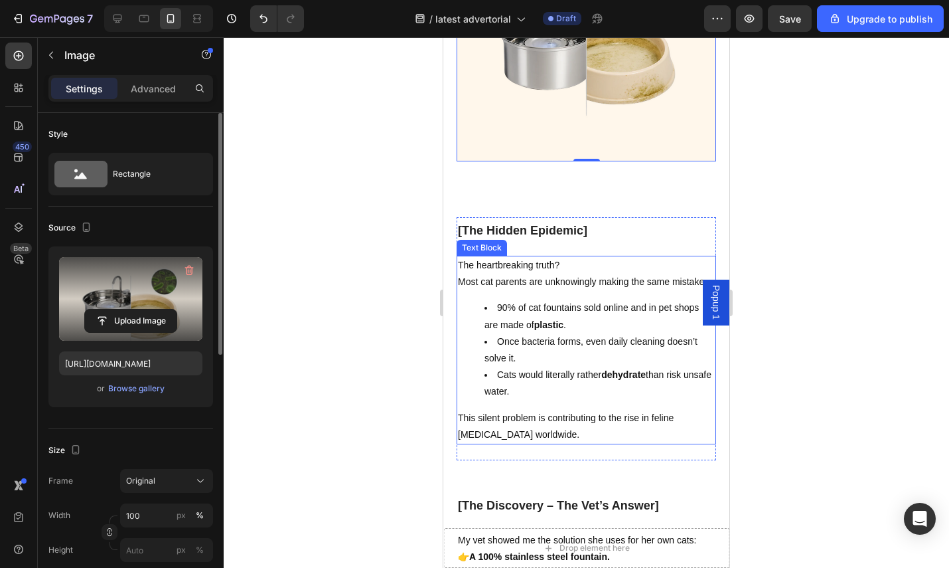
scroll to position [1856, 0]
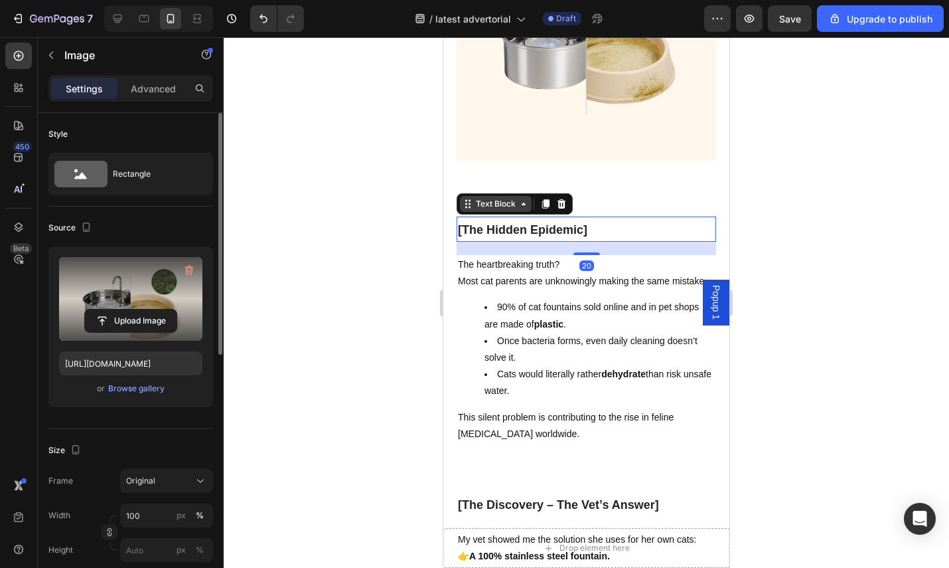
click at [501, 198] on div "Text Block" at bounding box center [495, 204] width 45 height 12
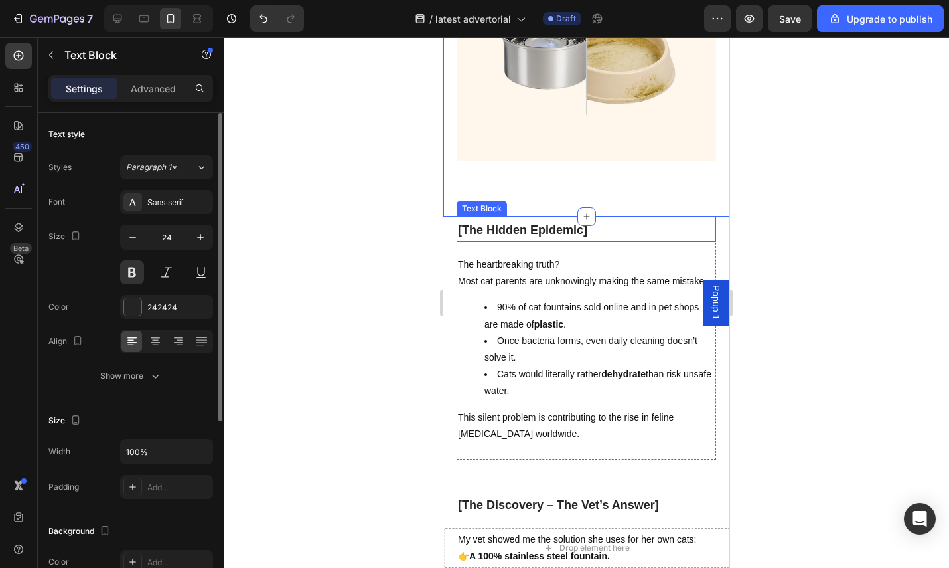
click at [620, 216] on div "[The Hidden Epidemic]" at bounding box center [587, 228] width 260 height 25
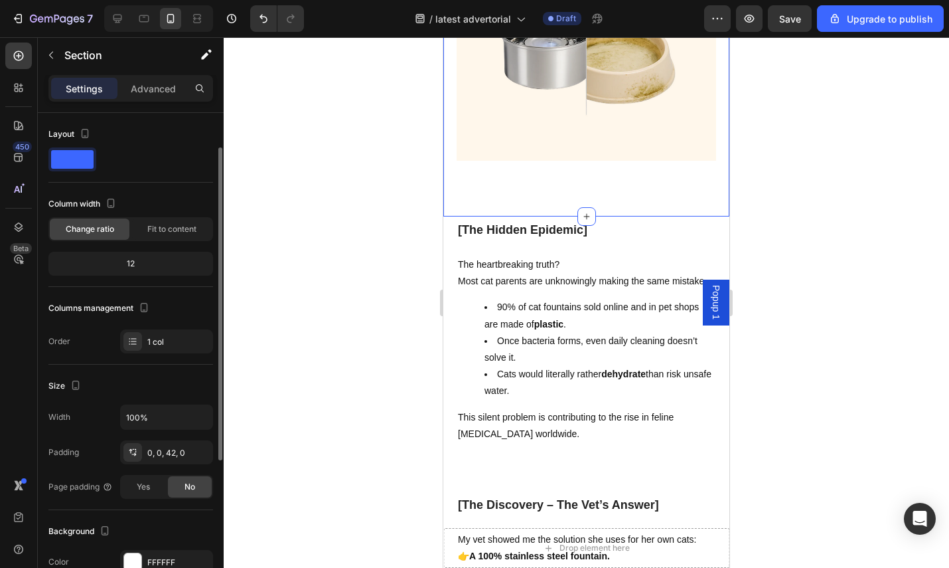
scroll to position [83, 0]
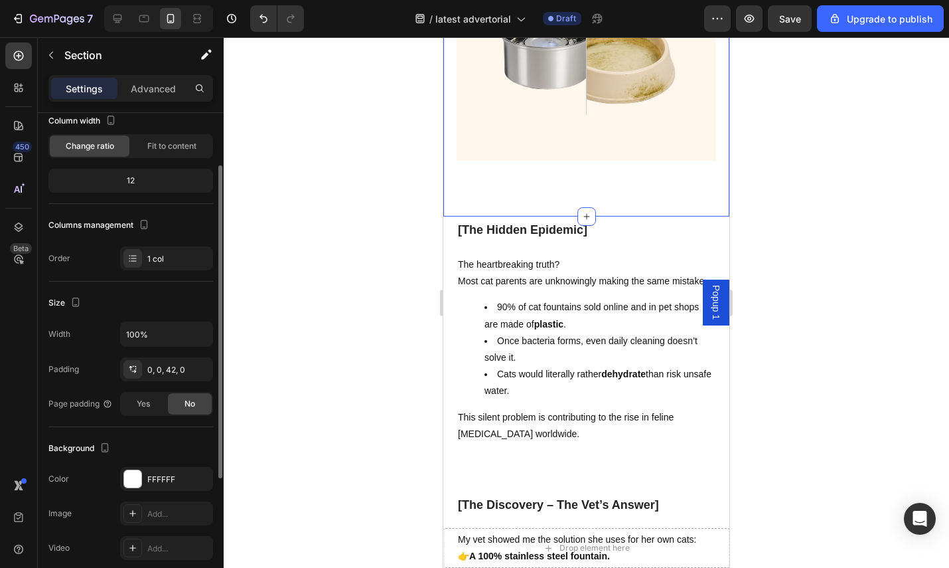
click at [836, 361] on div at bounding box center [587, 302] width 726 height 530
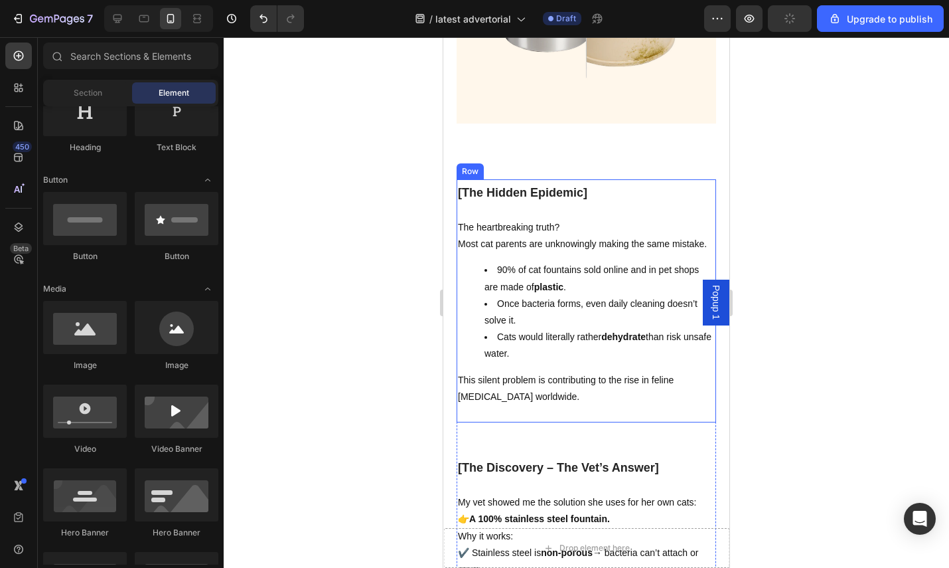
scroll to position [1905, 0]
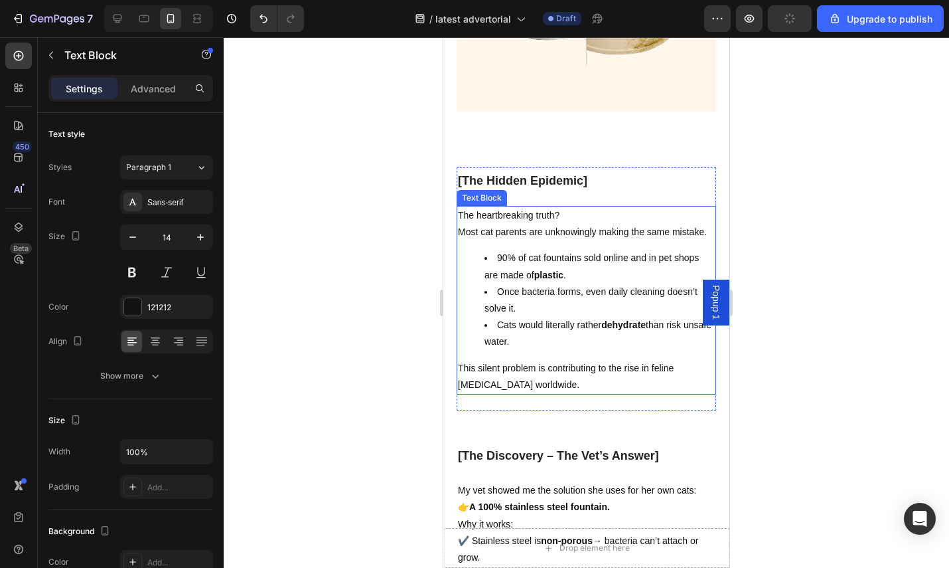
click at [569, 372] on p "This silent problem is contributing to the rise in feline [MEDICAL_DATA] worldw…" at bounding box center [586, 376] width 257 height 33
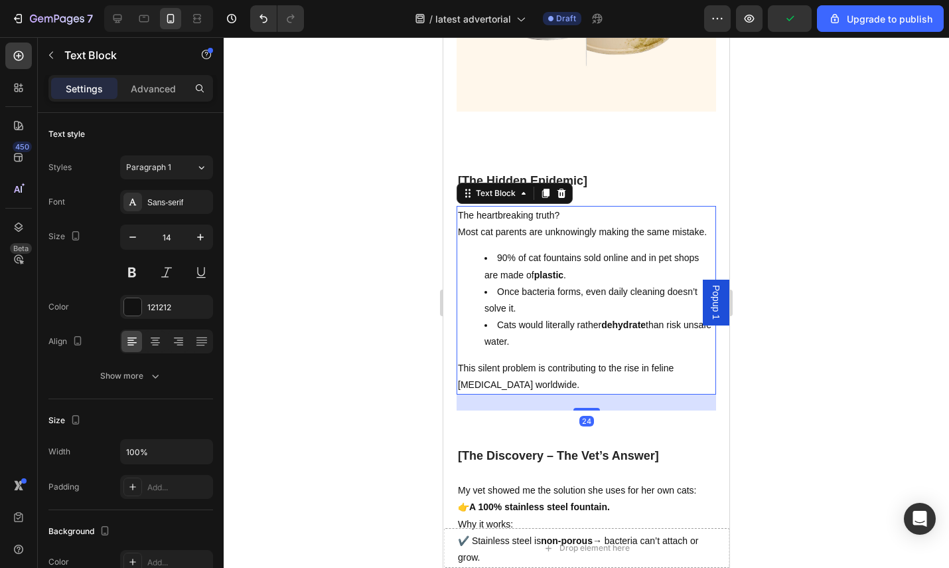
click at [541, 381] on p "This silent problem is contributing to the rise in feline [MEDICAL_DATA] worldw…" at bounding box center [586, 376] width 257 height 33
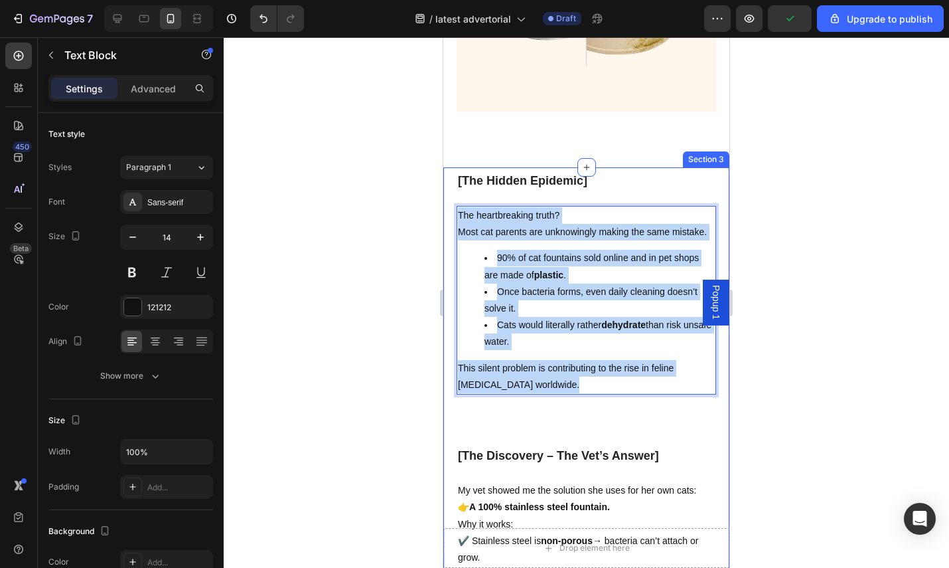
drag, startPoint x: 540, startPoint y: 382, endPoint x: 447, endPoint y: 198, distance: 206.3
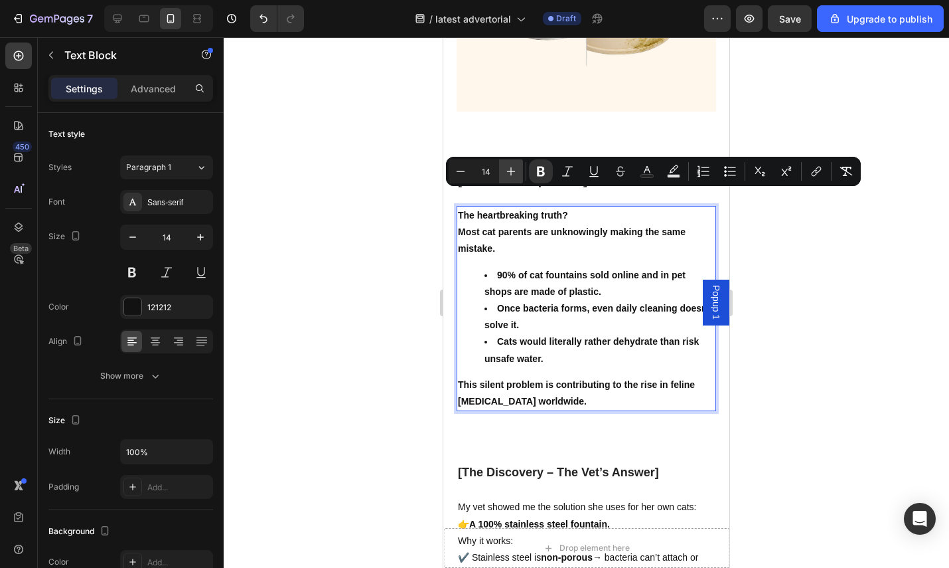
click at [511, 173] on icon "Editor contextual toolbar" at bounding box center [511, 171] width 9 height 9
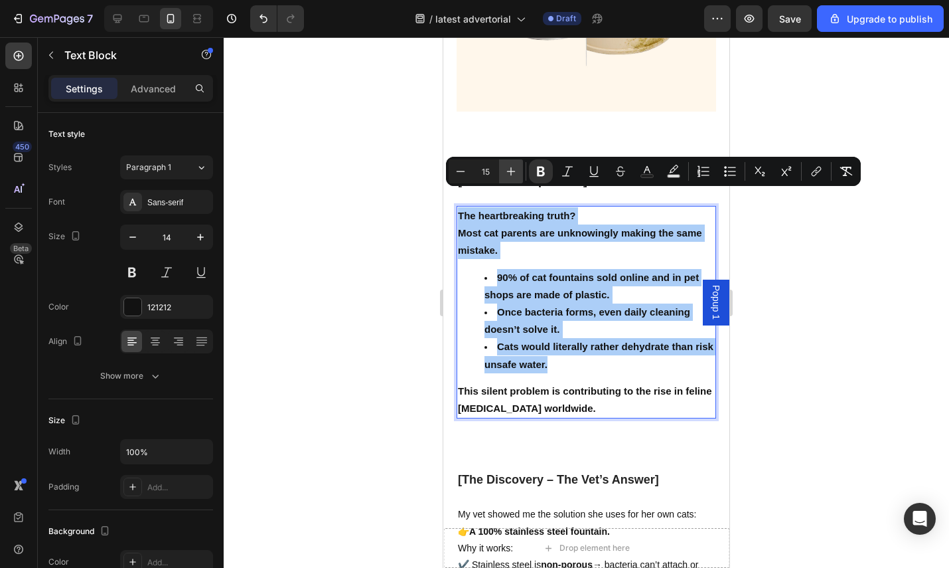
click at [511, 173] on icon "Editor contextual toolbar" at bounding box center [511, 171] width 9 height 9
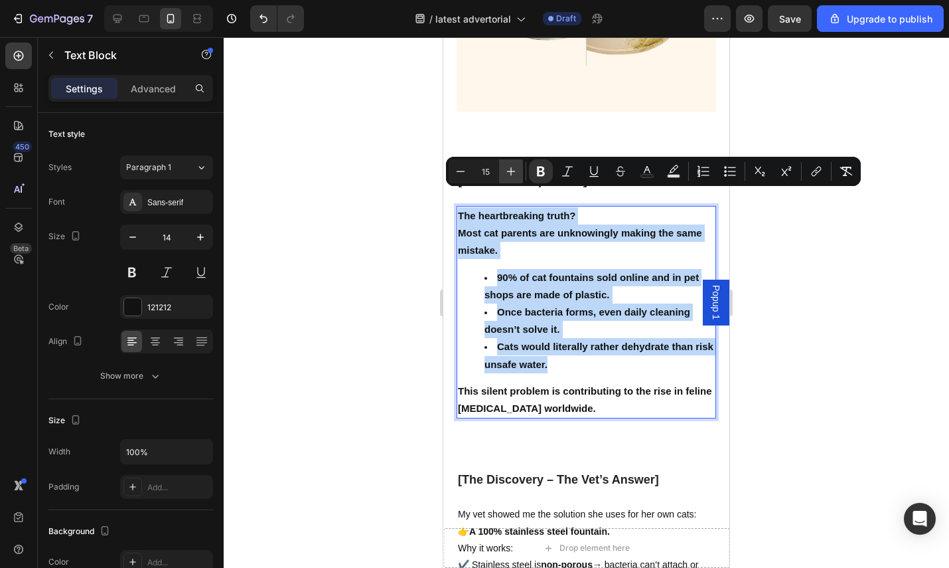
type input "16"
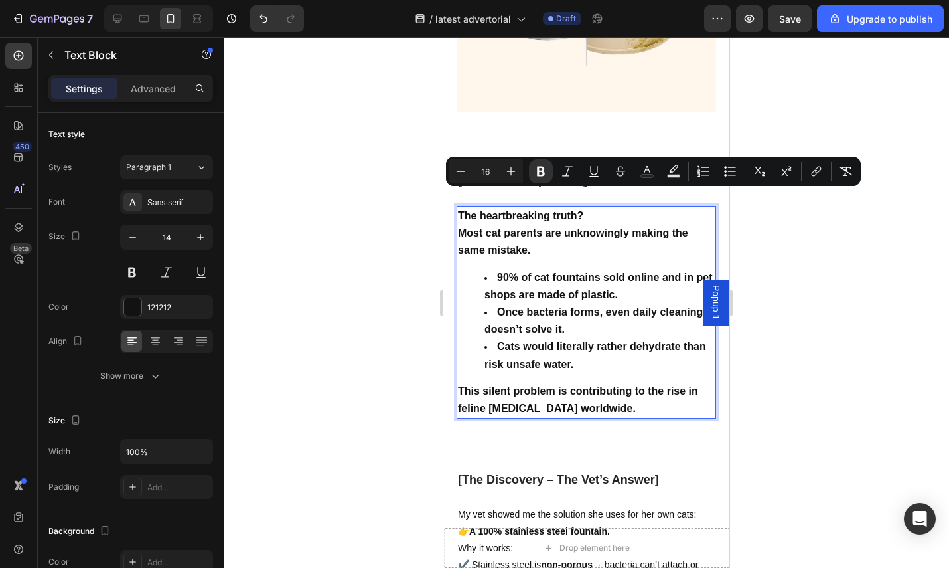
click at [832, 357] on div at bounding box center [587, 302] width 726 height 530
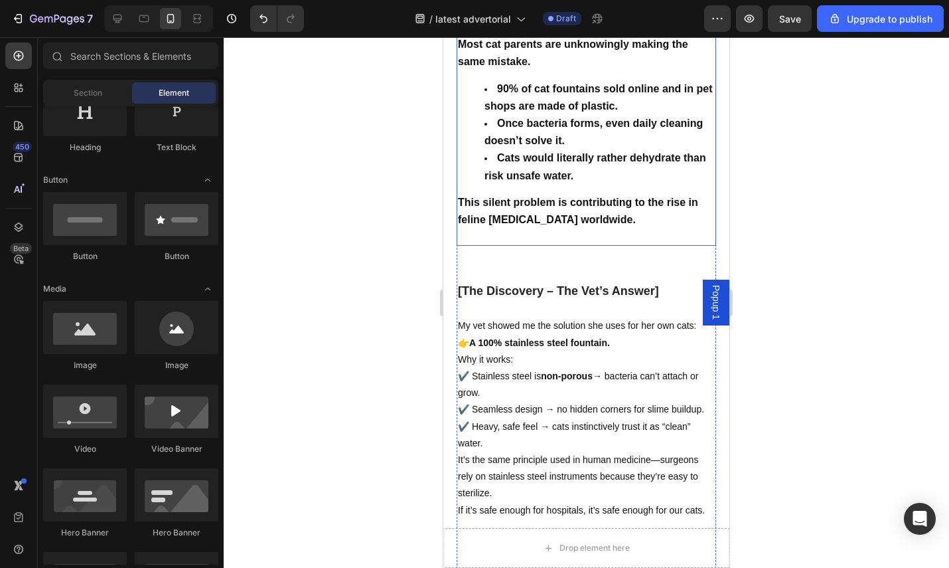
scroll to position [2127, 0]
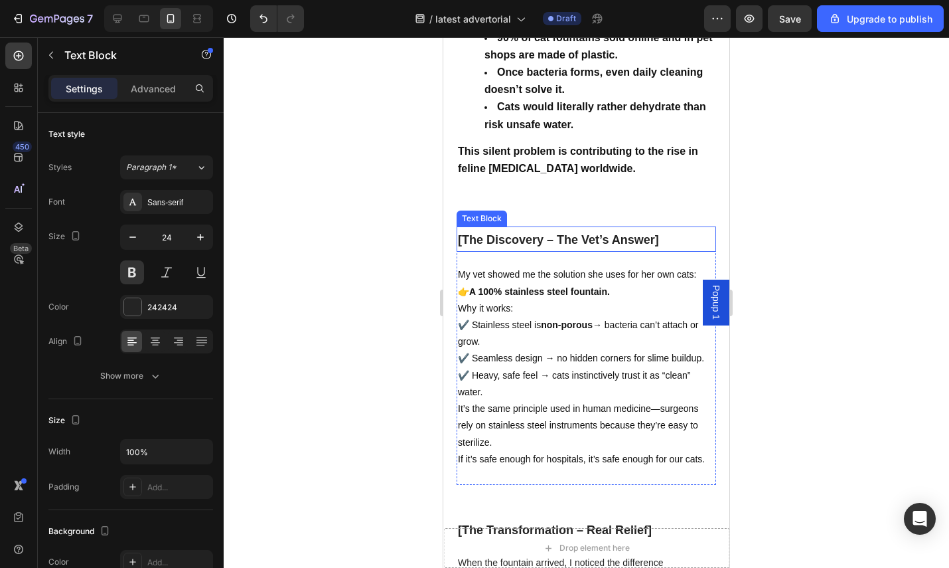
click at [587, 233] on strong "[The Discovery – The Vet’s Answer]" at bounding box center [558, 239] width 201 height 13
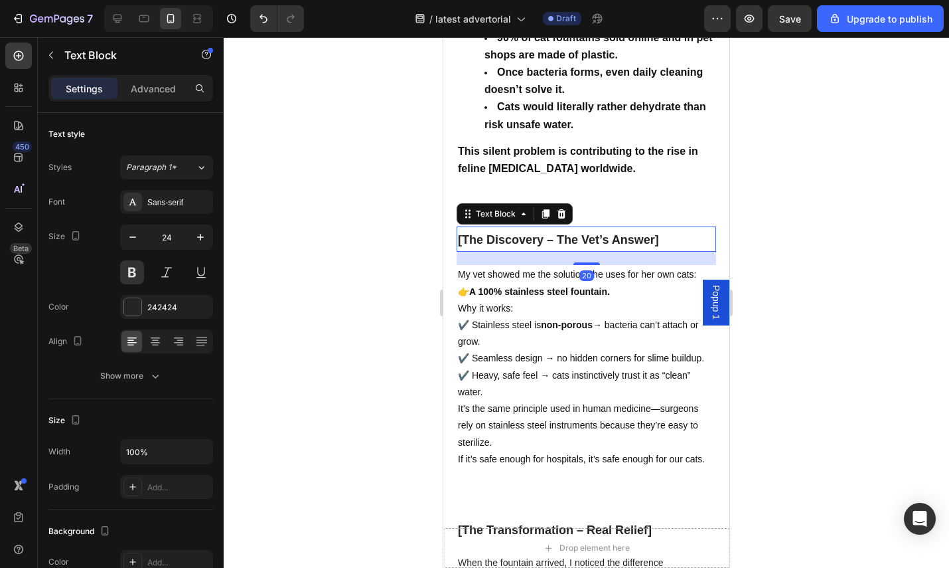
click at [661, 228] on p "[The Discovery – The Vet’s Answer]" at bounding box center [586, 239] width 257 height 23
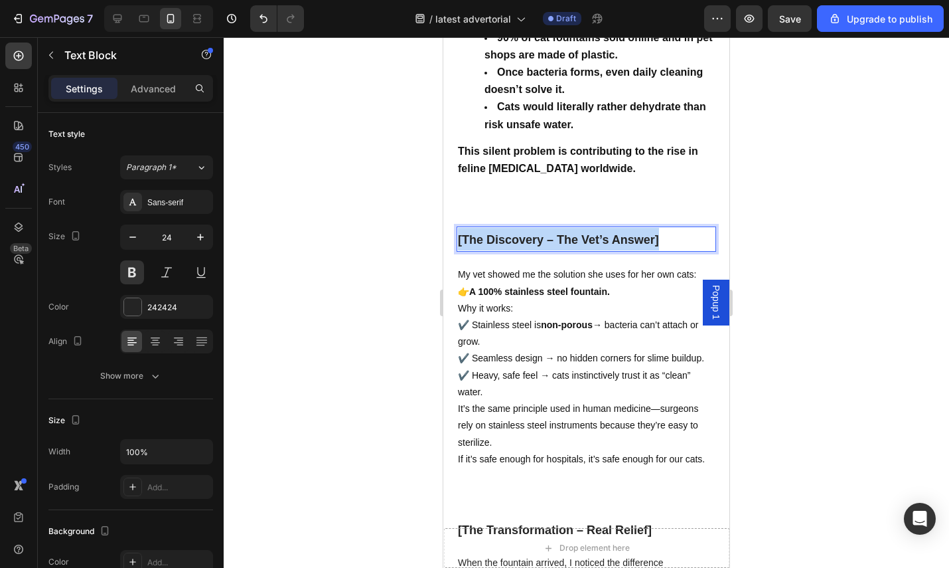
drag, startPoint x: 662, startPoint y: 228, endPoint x: 457, endPoint y: 226, distance: 205.1
click at [457, 226] on div "[The Discovery – The Vet’s Answer]" at bounding box center [587, 238] width 260 height 25
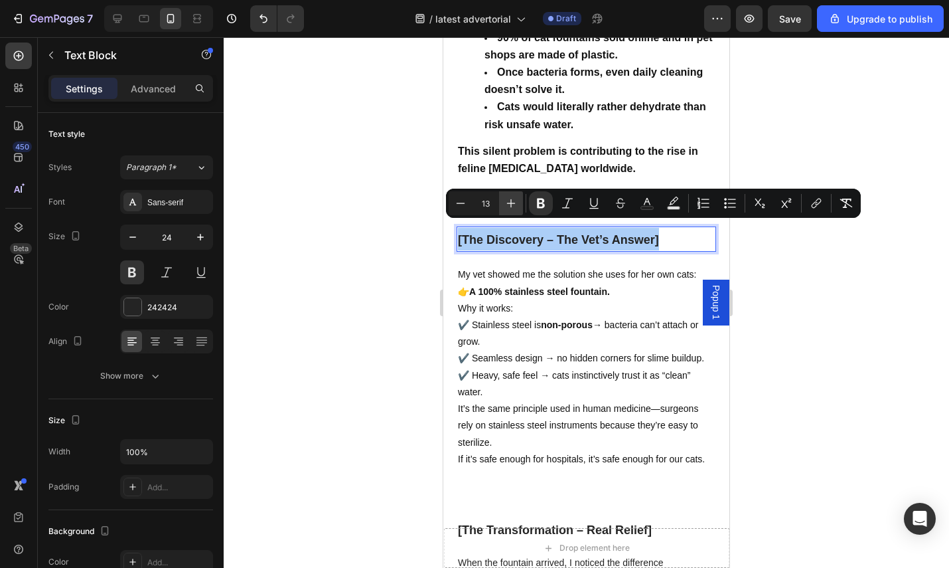
drag, startPoint x: 522, startPoint y: 202, endPoint x: 511, endPoint y: 203, distance: 11.3
click at [521, 202] on button "Plus" at bounding box center [511, 203] width 24 height 24
click at [511, 203] on icon "Editor contextual toolbar" at bounding box center [511, 203] width 9 height 9
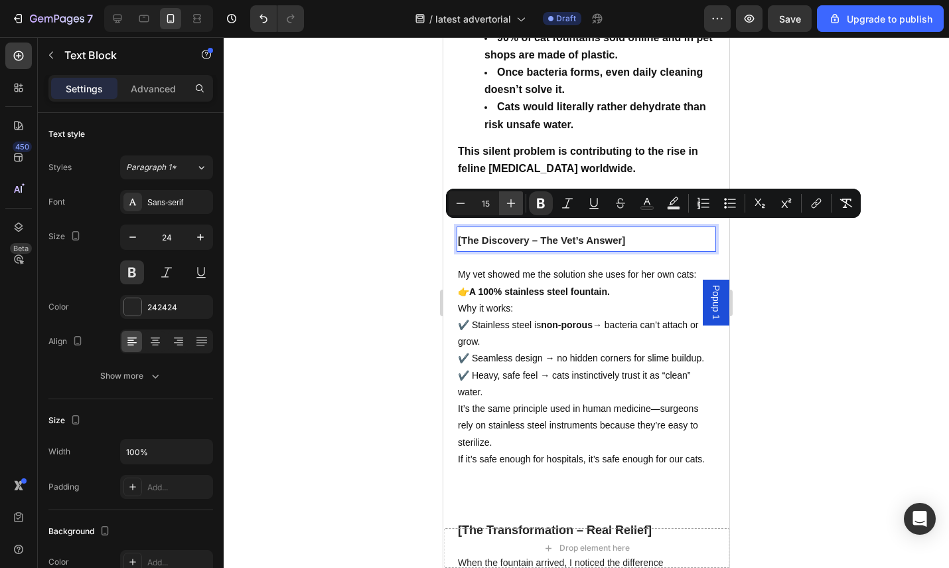
click at [511, 203] on icon "Editor contextual toolbar" at bounding box center [511, 203] width 9 height 9
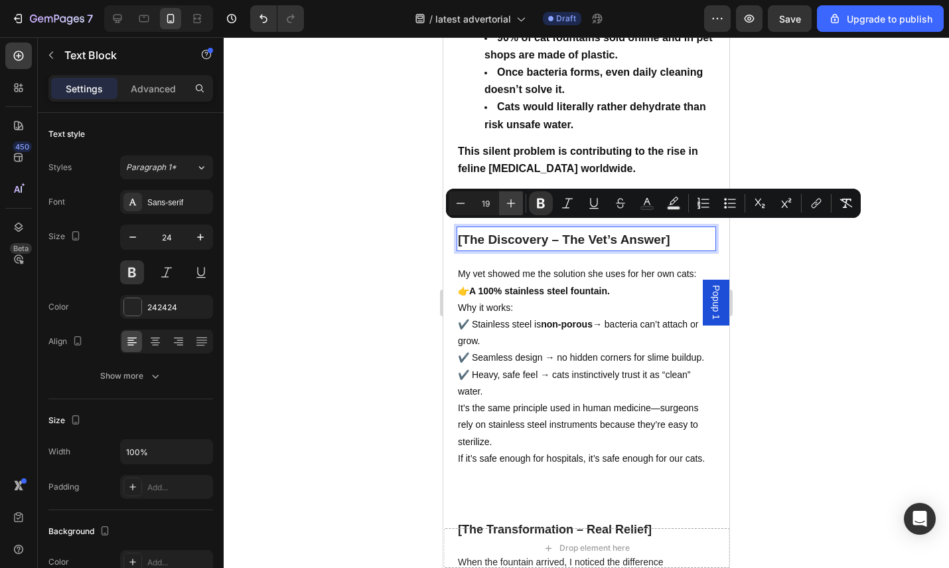
type input "20"
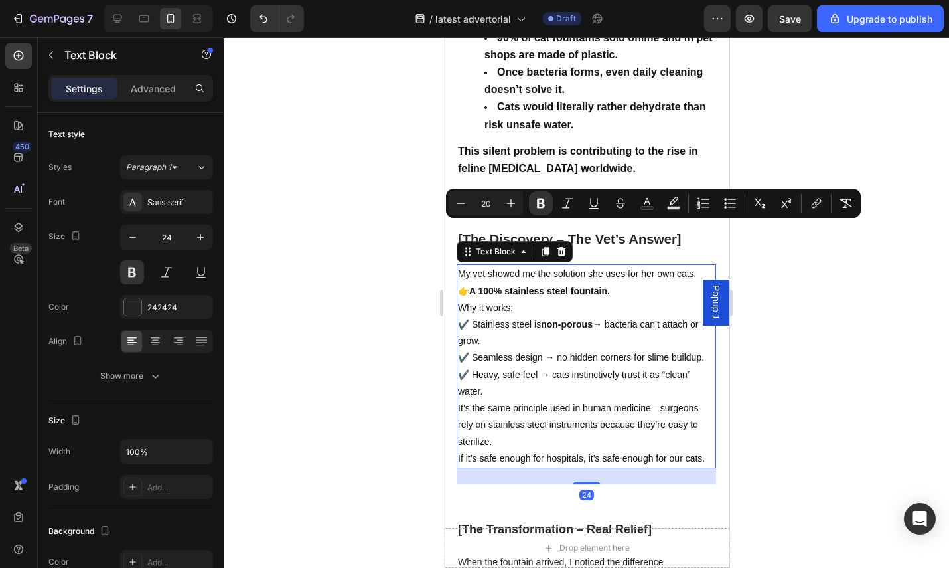
click at [584, 299] on p "Why it works: ✔️ Stainless steel is non-porous → bacteria can’t attach or grow.…" at bounding box center [586, 349] width 257 height 100
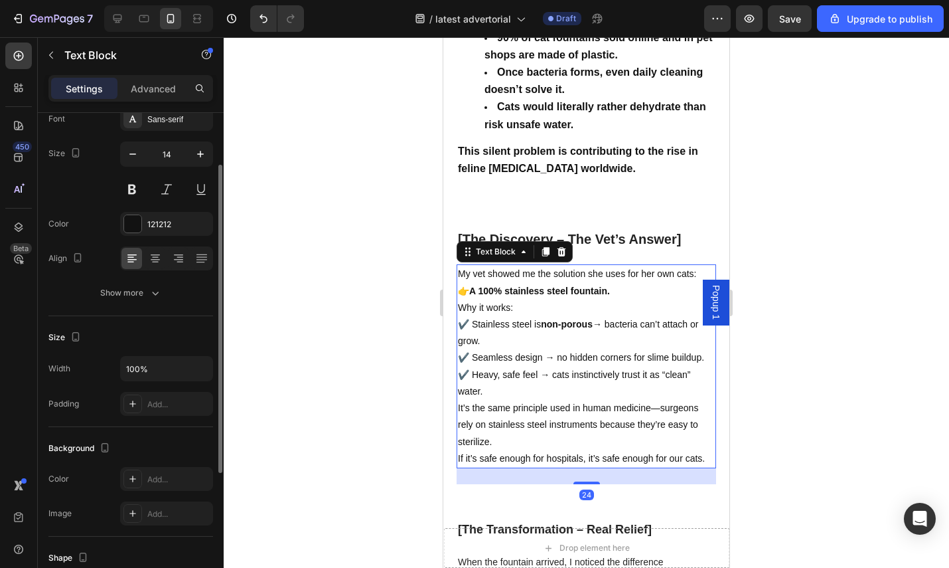
click at [501, 467] on p "It’s the same principle used in human medicine—surgeons rely on stainless steel…" at bounding box center [586, 433] width 257 height 67
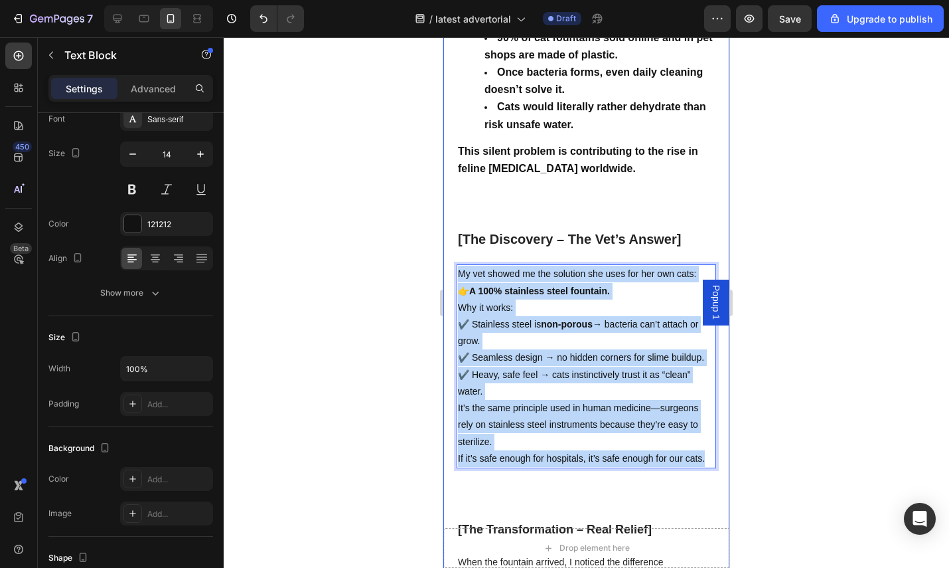
drag, startPoint x: 488, startPoint y: 465, endPoint x: 460, endPoint y: 260, distance: 207.0
click at [459, 264] on div "My vet showed me the solution she uses for her own cats: 👉 A 100% stainless ste…" at bounding box center [587, 365] width 260 height 203
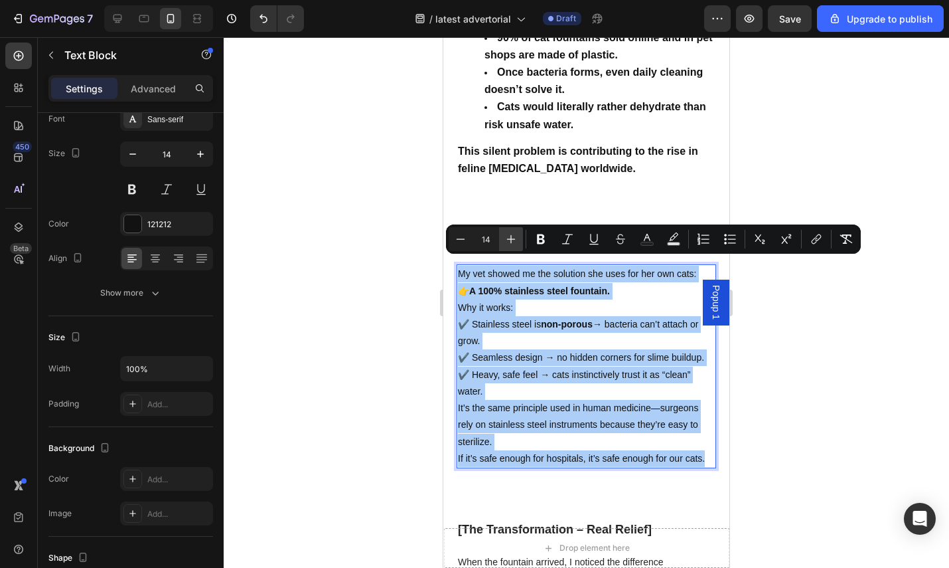
click at [503, 234] on button "Plus" at bounding box center [511, 239] width 24 height 24
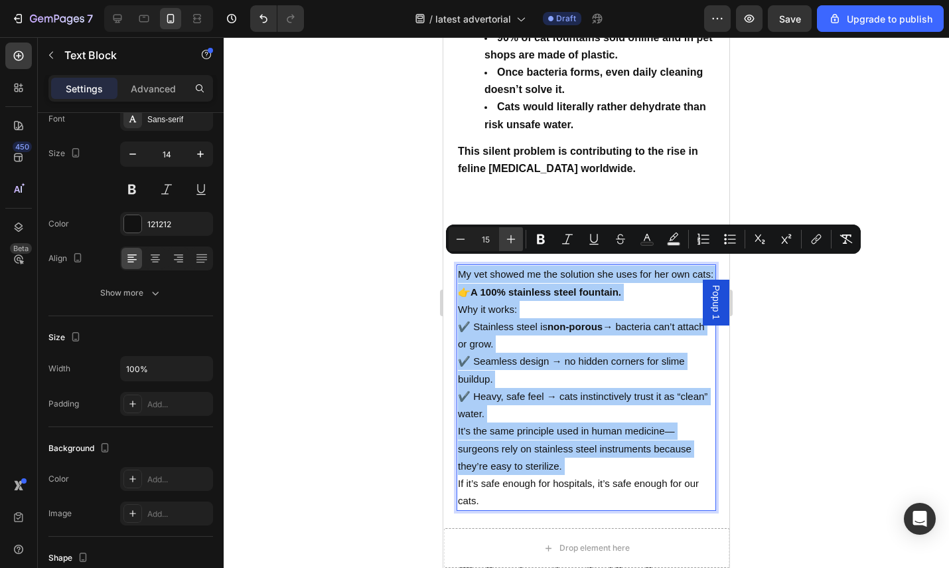
click at [503, 234] on button "Plus" at bounding box center [511, 239] width 24 height 24
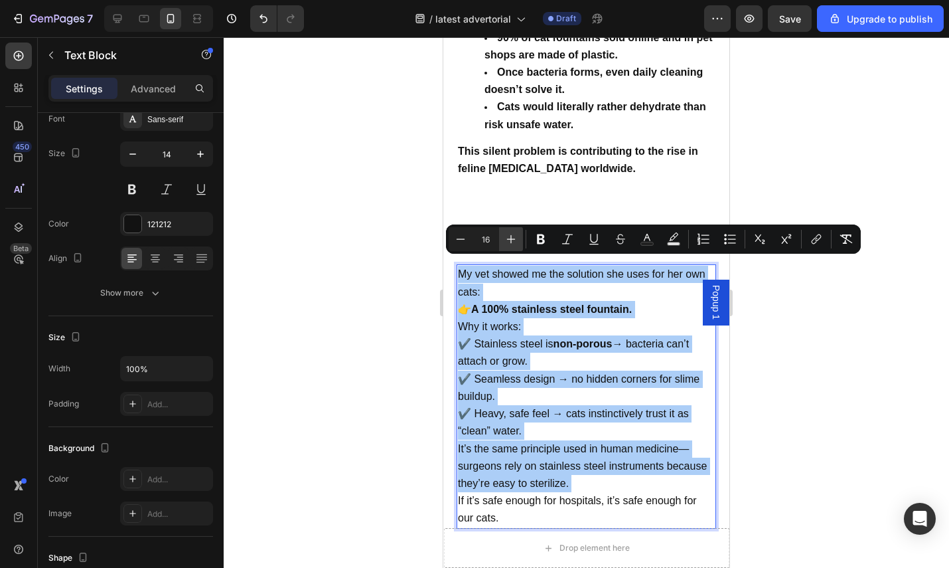
click at [503, 234] on button "Plus" at bounding box center [511, 239] width 24 height 24
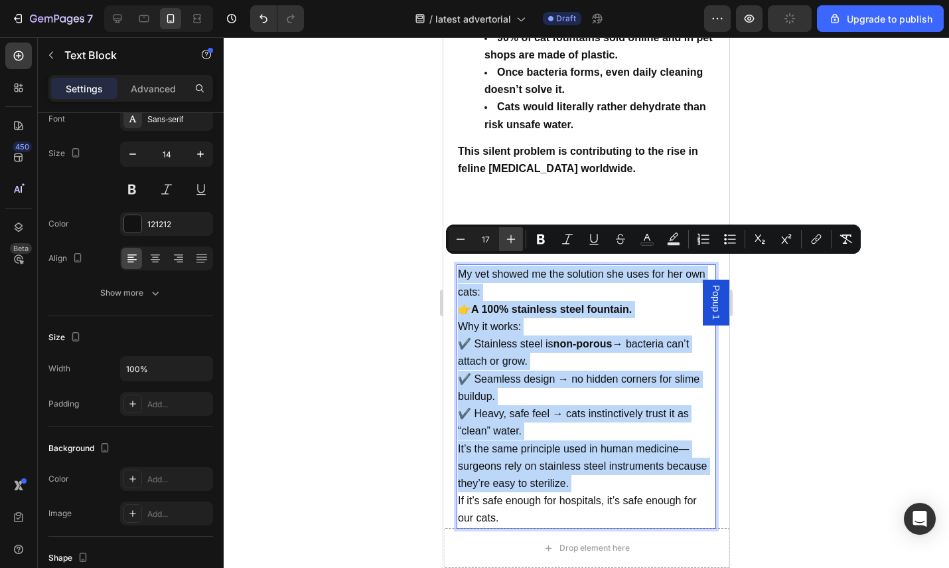
type input "18"
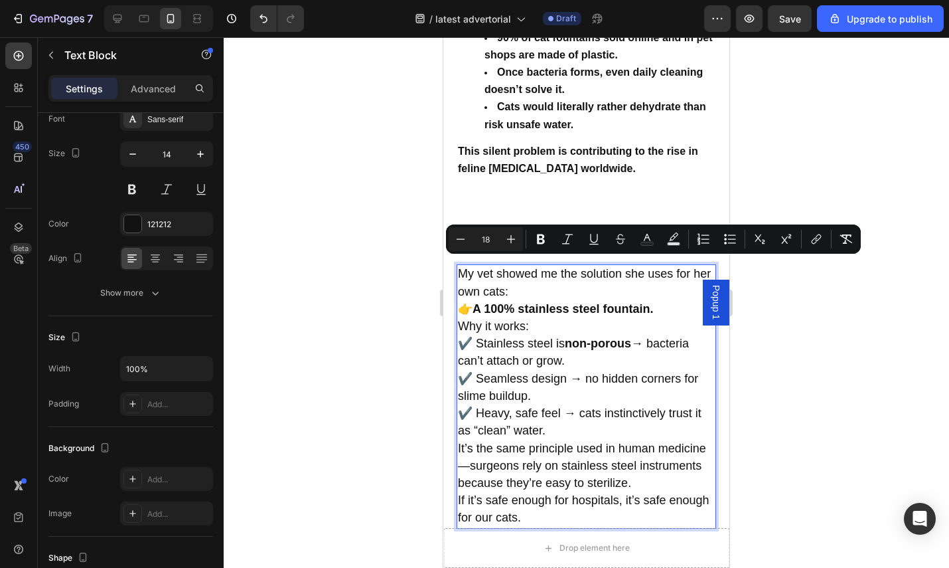
click at [766, 375] on div at bounding box center [587, 302] width 726 height 530
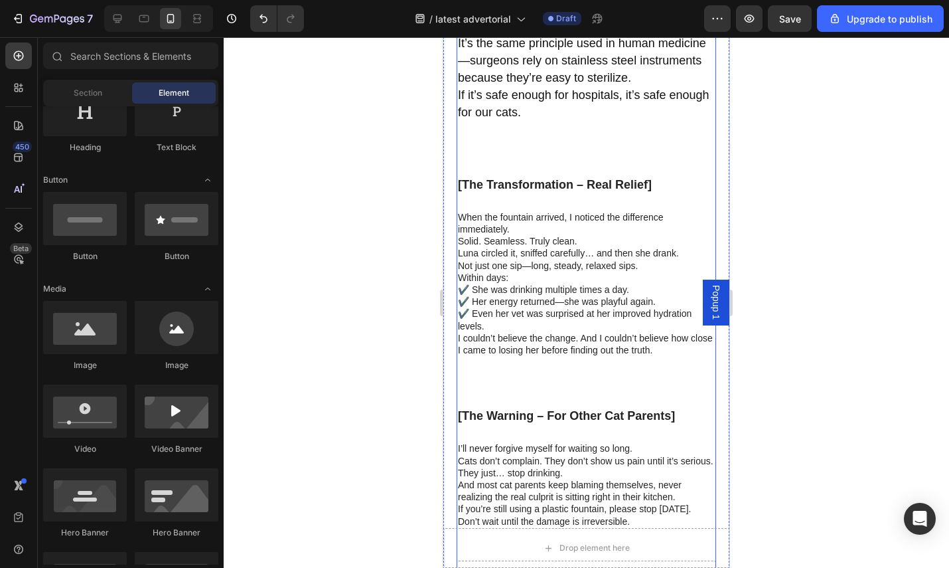
scroll to position [2533, 0]
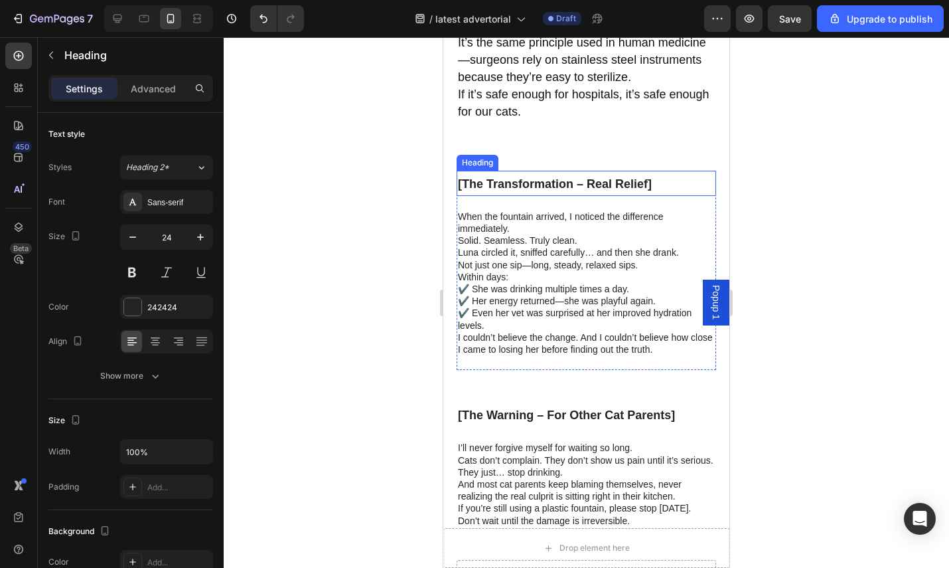
click at [530, 181] on strong "[The Transformation – Real Relief]" at bounding box center [555, 183] width 194 height 13
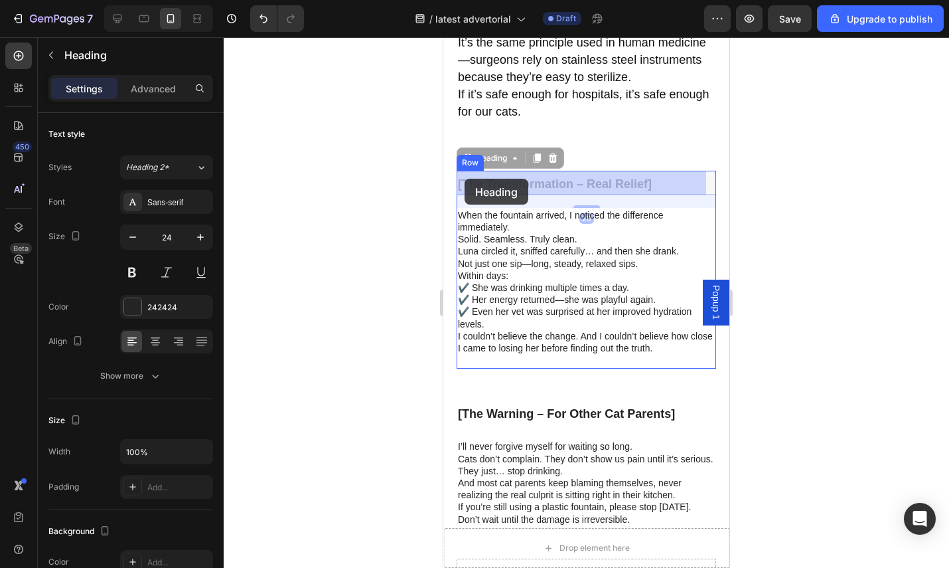
drag, startPoint x: 678, startPoint y: 184, endPoint x: 467, endPoint y: 178, distance: 211.9
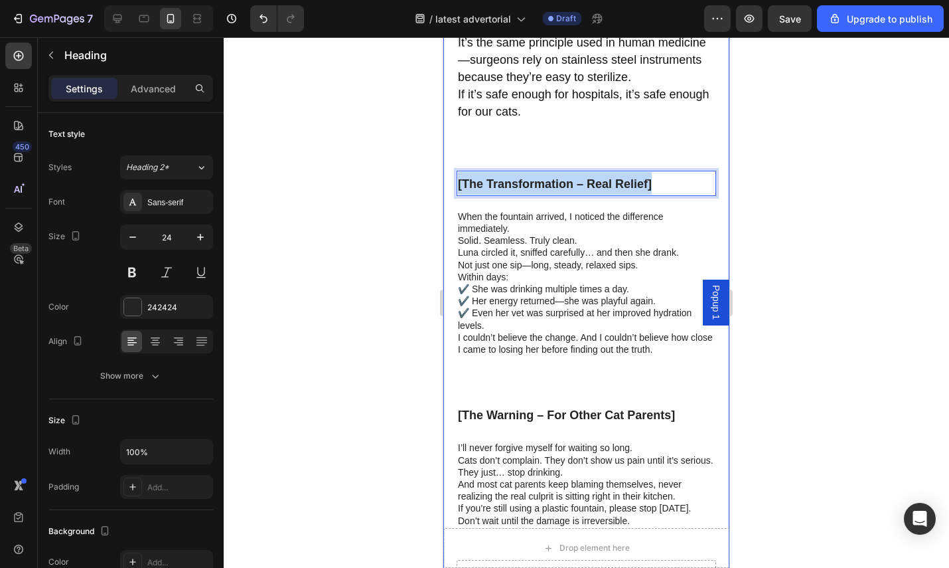
drag, startPoint x: 655, startPoint y: 183, endPoint x: 445, endPoint y: 192, distance: 210.0
click at [445, 192] on div "[The Hidden Epidemic] Text Block The heartbreaking truth? Most cat parents are …" at bounding box center [586, 76] width 286 height 1109
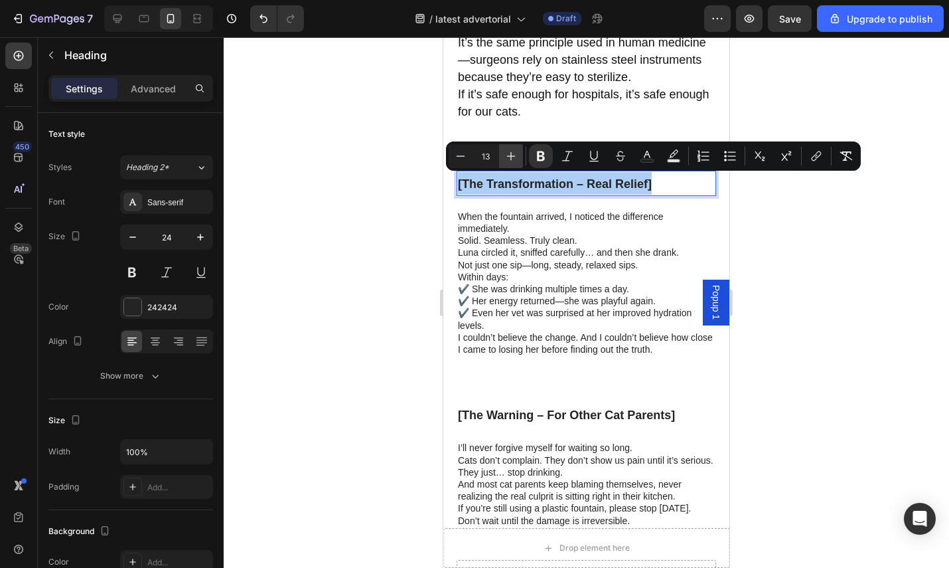
click at [508, 152] on icon "Editor contextual toolbar" at bounding box center [511, 155] width 13 height 13
type input "17"
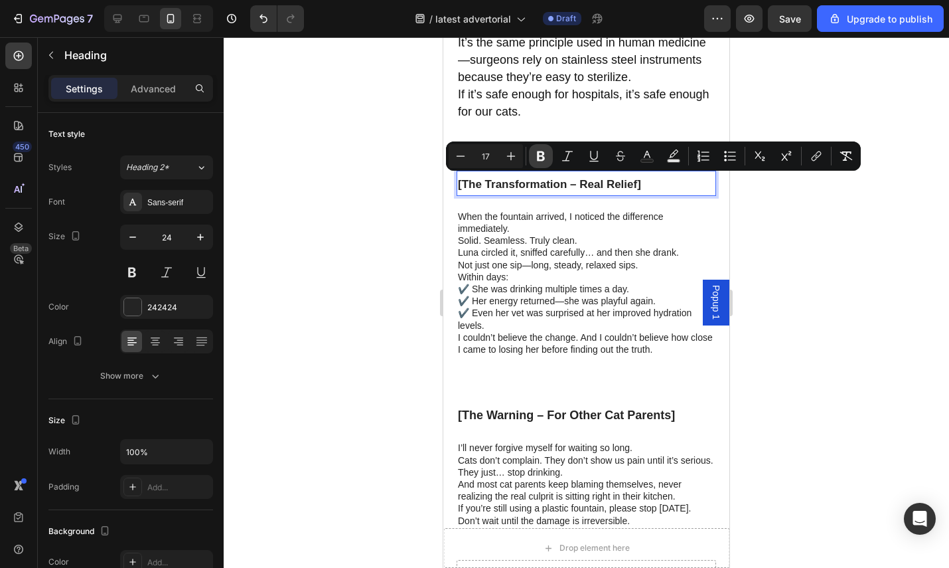
click at [543, 153] on icon "Editor contextual toolbar" at bounding box center [541, 156] width 8 height 10
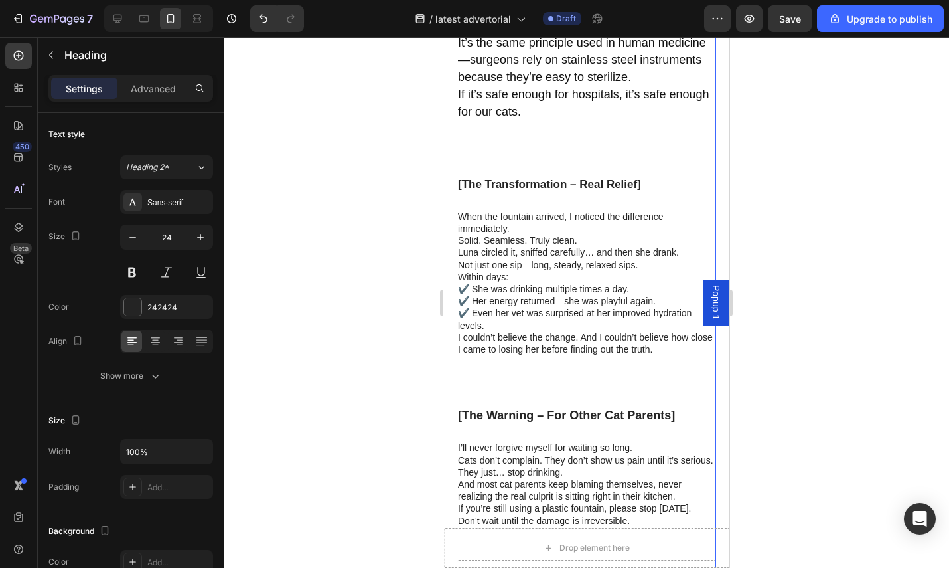
click at [516, 155] on div "[The Hidden Epidemic] Text Block The heartbreaking truth? Most cat parents are …" at bounding box center [587, 41] width 260 height 1038
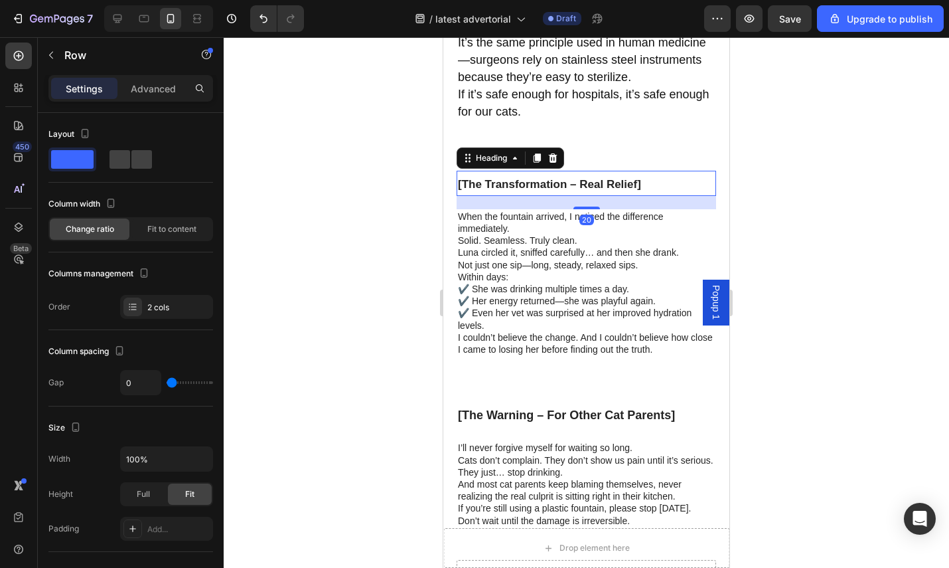
drag, startPoint x: 653, startPoint y: 177, endPoint x: 628, endPoint y: 182, distance: 25.0
click at [653, 178] on p "⁠⁠⁠⁠⁠⁠⁠ [The Transformation – Real Relief]" at bounding box center [586, 183] width 257 height 23
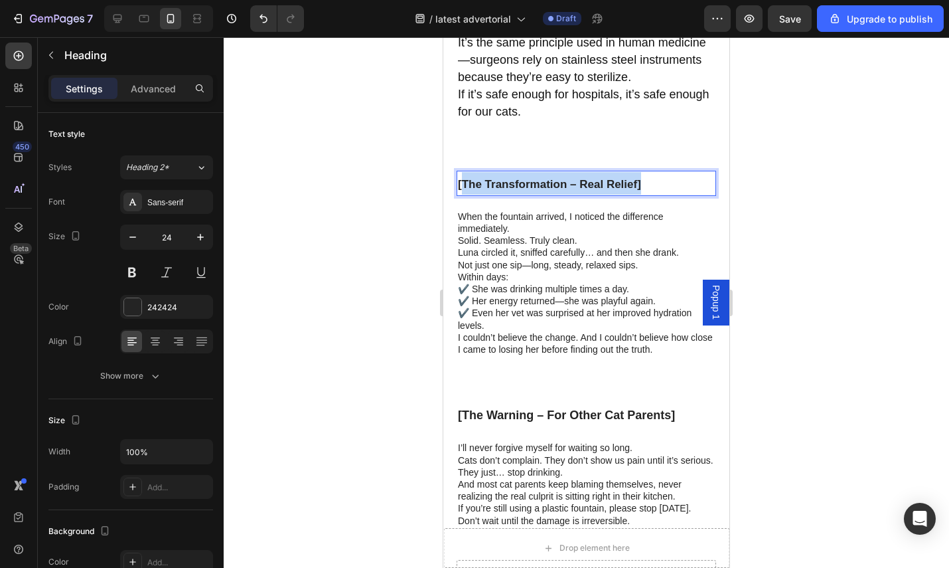
drag, startPoint x: 650, startPoint y: 181, endPoint x: 461, endPoint y: 173, distance: 188.7
click at [461, 173] on p "[The Transformation – Real Relief]" at bounding box center [586, 183] width 257 height 23
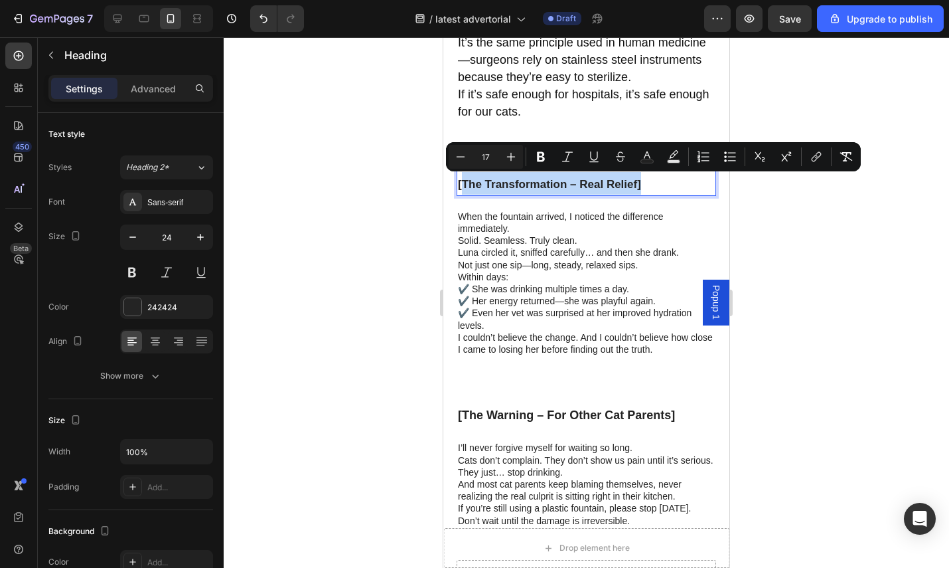
click at [644, 189] on p "[The Transformation – Real Relief]" at bounding box center [586, 183] width 257 height 23
drag, startPoint x: 649, startPoint y: 185, endPoint x: 453, endPoint y: 179, distance: 195.9
click at [453, 179] on div "[The Hidden Epidemic] Text Block The heartbreaking truth? Most cat parents are …" at bounding box center [586, 76] width 286 height 1109
click at [520, 153] on button "Plus" at bounding box center [511, 157] width 24 height 24
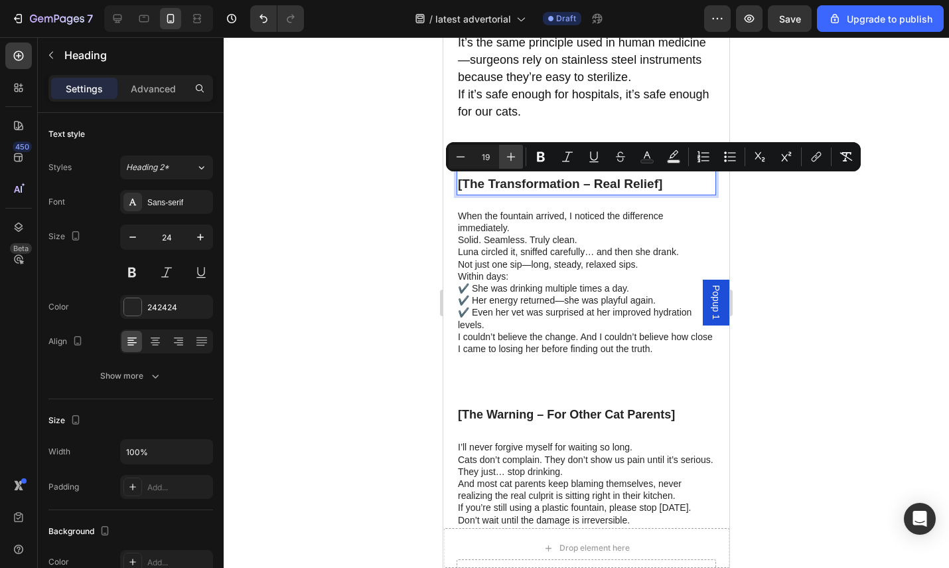
click at [520, 153] on button "Plus" at bounding box center [511, 157] width 24 height 24
type input "20"
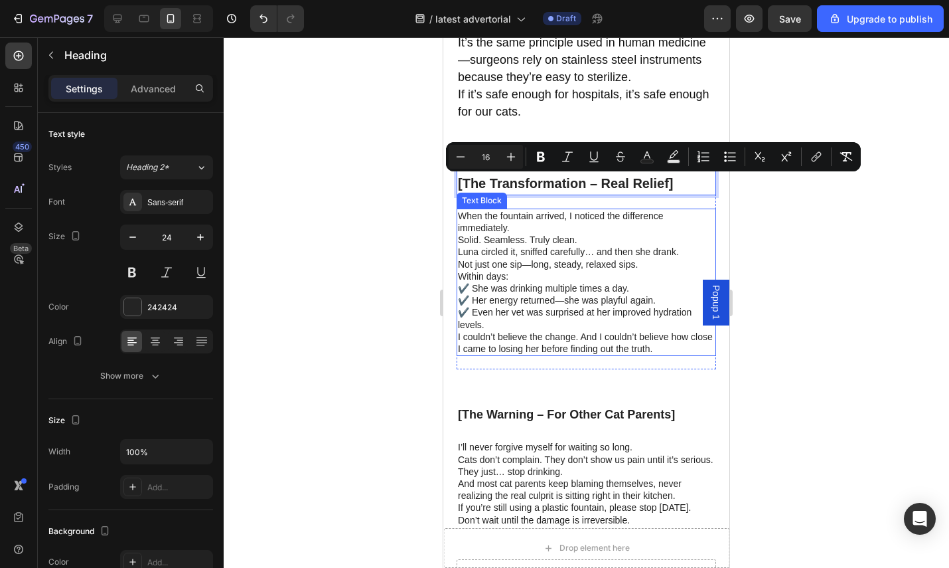
click at [538, 248] on p "Luna circled it, sniffed carefully… and then she drank. Not just one sip—long, …" at bounding box center [586, 258] width 257 height 24
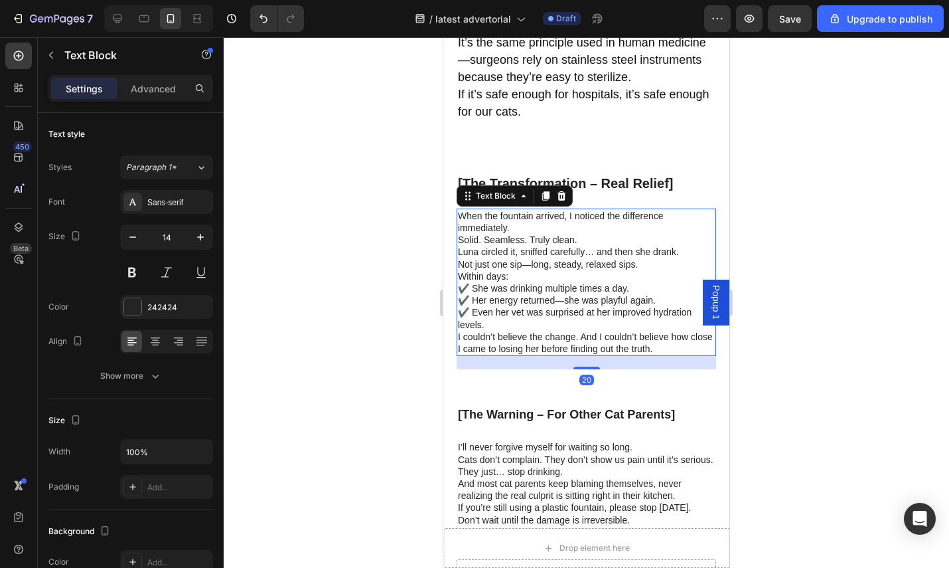
click at [680, 331] on p "I couldn’t believe the change. And I couldn’t believe how close I came to losin…" at bounding box center [586, 343] width 257 height 24
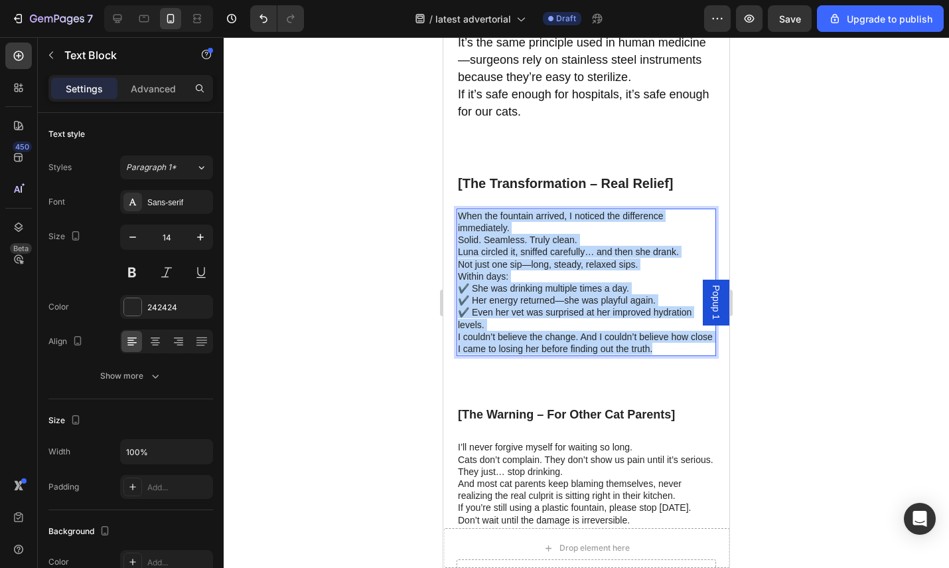
drag, startPoint x: 680, startPoint y: 349, endPoint x: 456, endPoint y: 212, distance: 262.8
click at [457, 212] on div "When the fountain arrived, I noticed the difference immediately. Solid. Seamles…" at bounding box center [587, 281] width 260 height 147
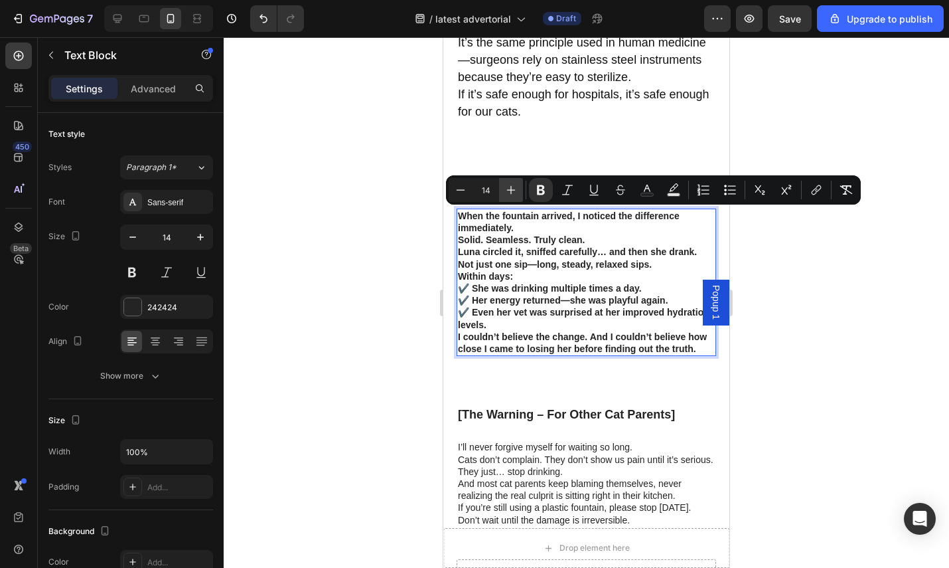
click at [505, 189] on icon "Editor contextual toolbar" at bounding box center [511, 189] width 13 height 13
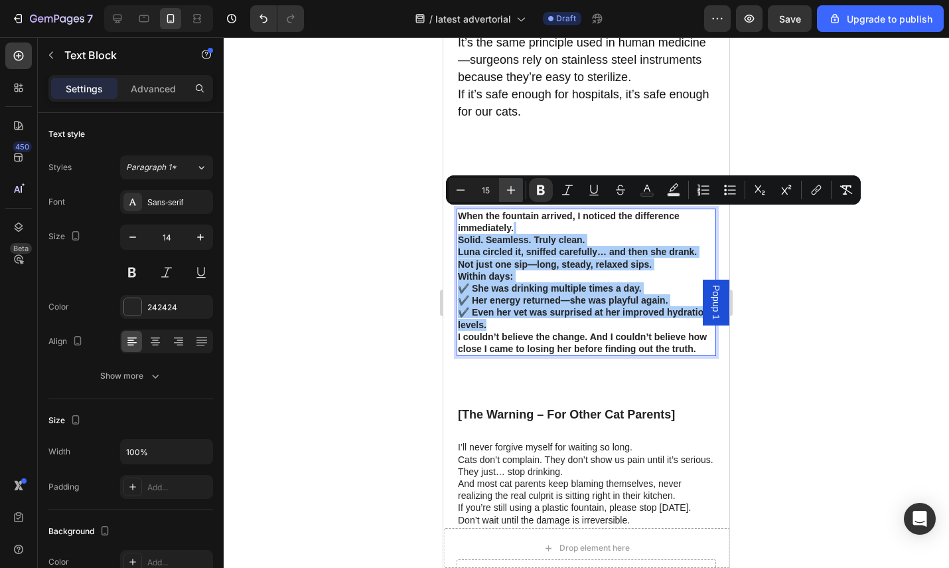
click at [505, 189] on icon "Editor contextual toolbar" at bounding box center [511, 189] width 13 height 13
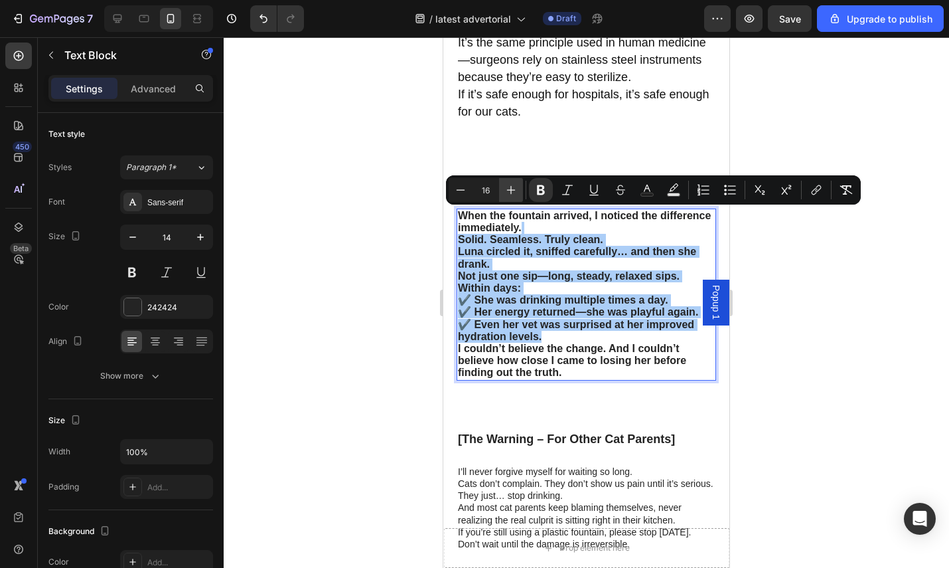
click at [505, 189] on icon "Editor contextual toolbar" at bounding box center [511, 189] width 13 height 13
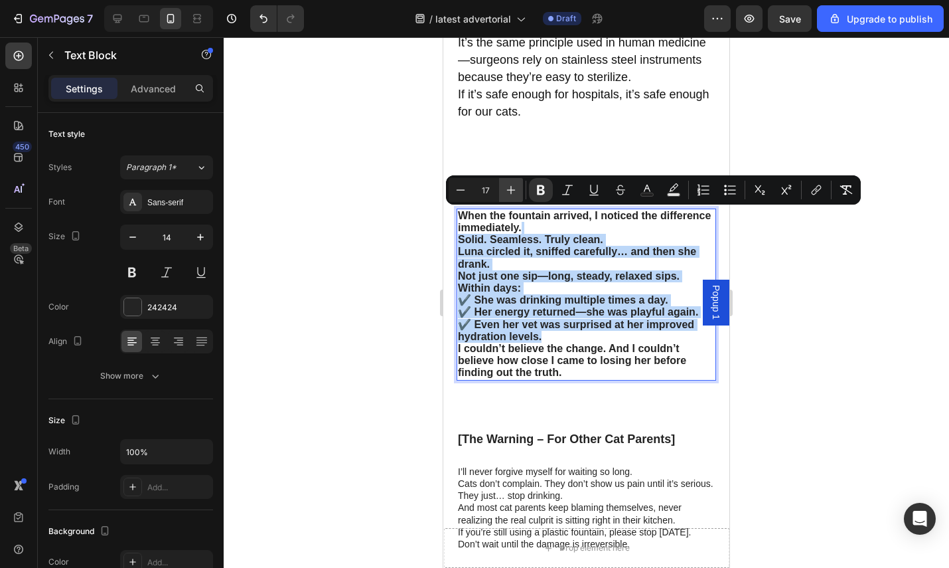
type input "18"
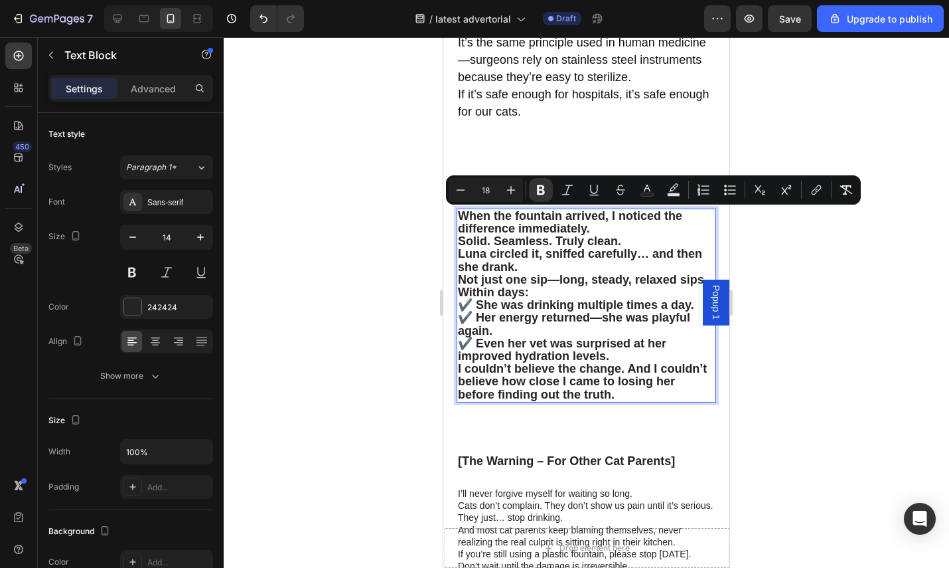
click at [802, 289] on div at bounding box center [587, 302] width 726 height 530
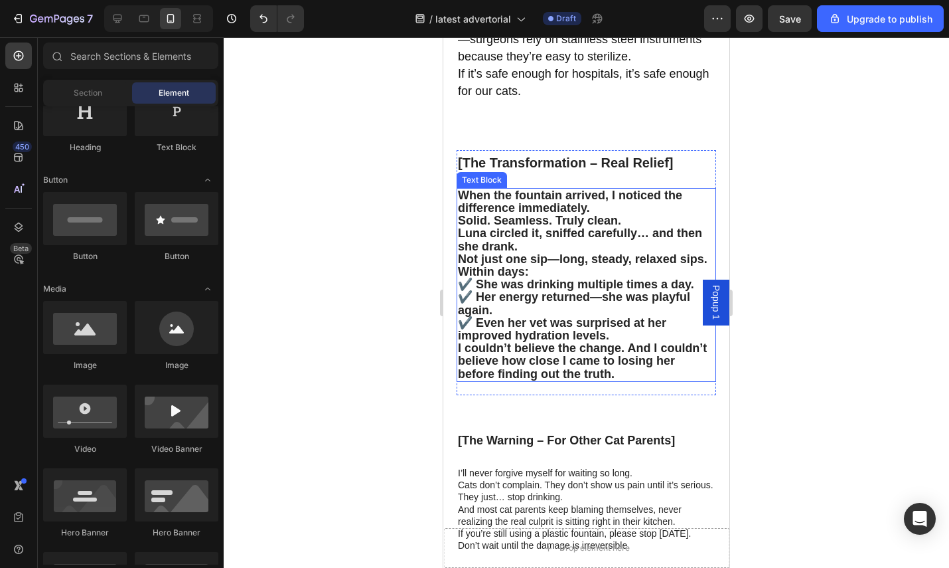
scroll to position [2554, 0]
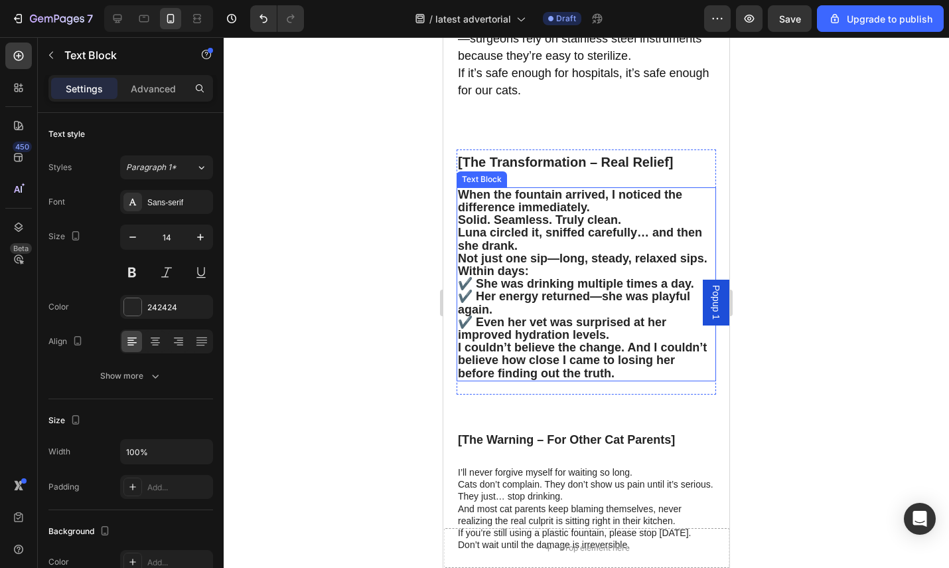
click at [602, 198] on strong "When the fountain arrived, I noticed the difference immediately." at bounding box center [570, 201] width 224 height 26
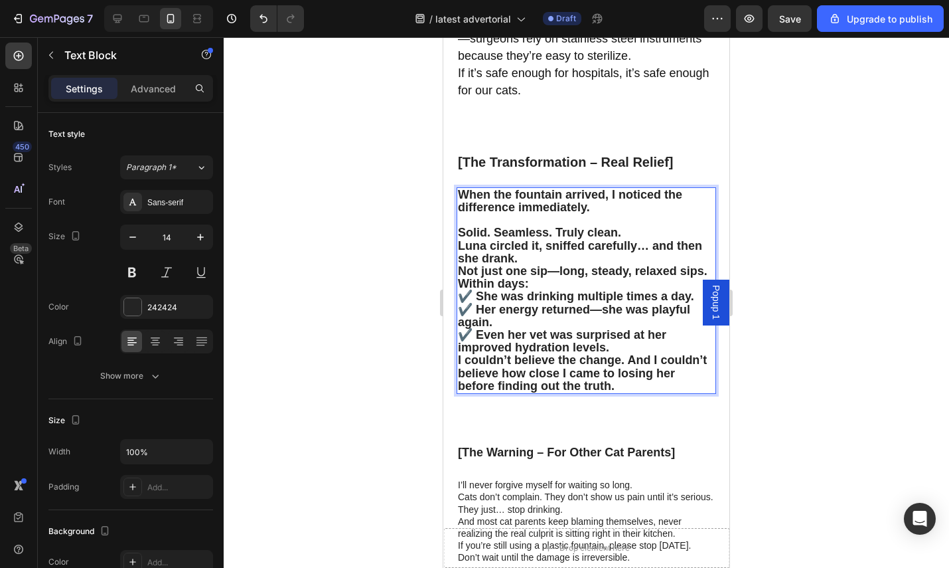
click at [538, 256] on p "Luna circled it, sniffed carefully… and then she drank. Not just one sip—long, …" at bounding box center [586, 259] width 257 height 39
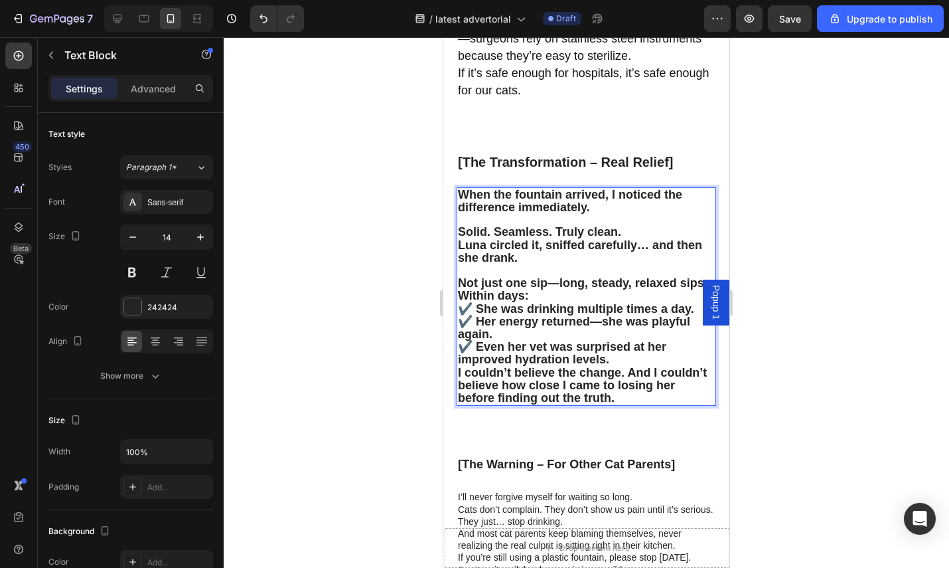
click at [544, 289] on p "⁠⁠⁠⁠⁠⁠⁠ Not just one sip—long, steady, relaxed sips." at bounding box center [586, 276] width 257 height 25
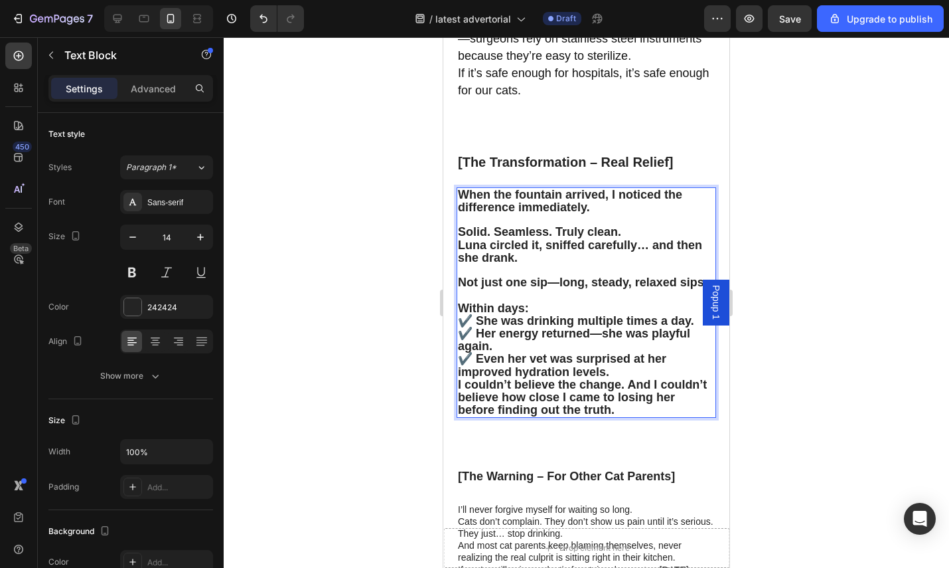
click at [639, 378] on p "Within days: ✔️ She was drinking multiple times a day. ✔️ Her energy returned—s…" at bounding box center [586, 340] width 257 height 76
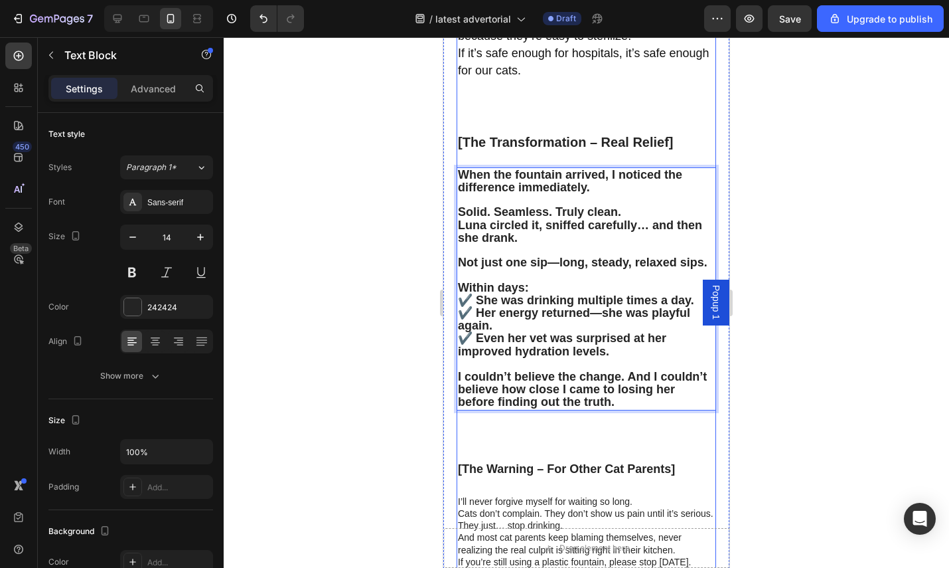
scroll to position [2736, 0]
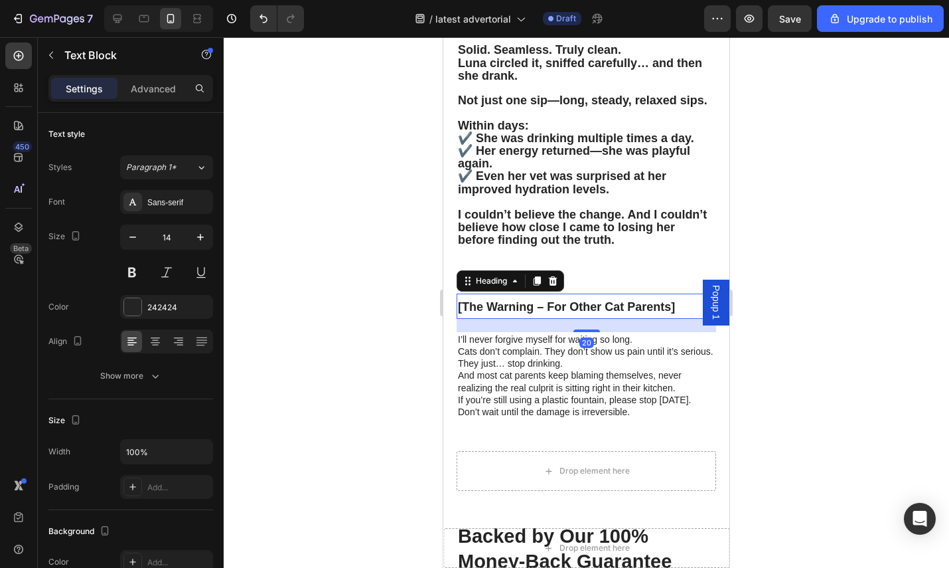
click at [547, 313] on strong "[The Warning – For Other Cat Parents]" at bounding box center [566, 306] width 217 height 13
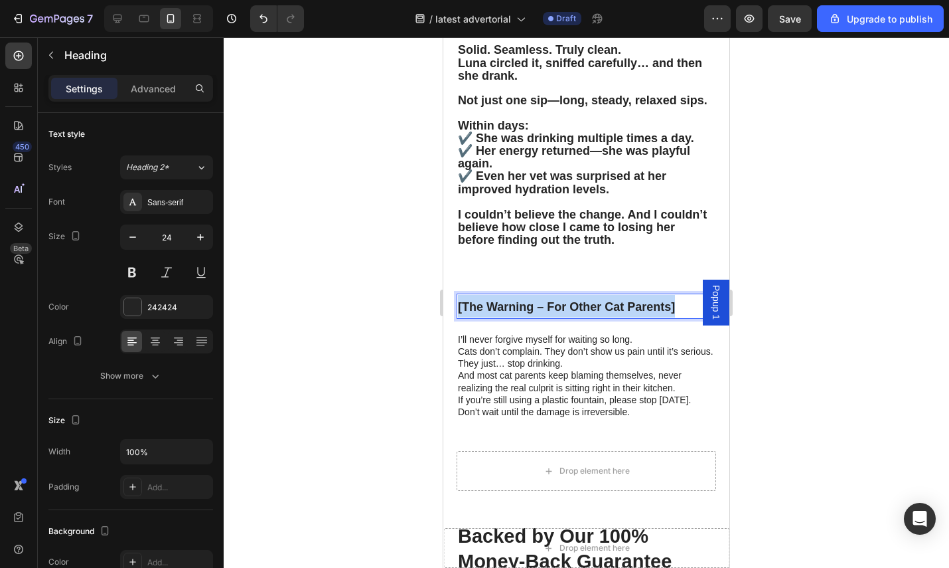
drag, startPoint x: 683, startPoint y: 318, endPoint x: 457, endPoint y: 316, distance: 225.7
click at [458, 316] on p "[The Warning – For Other Cat Parents]" at bounding box center [586, 306] width 257 height 23
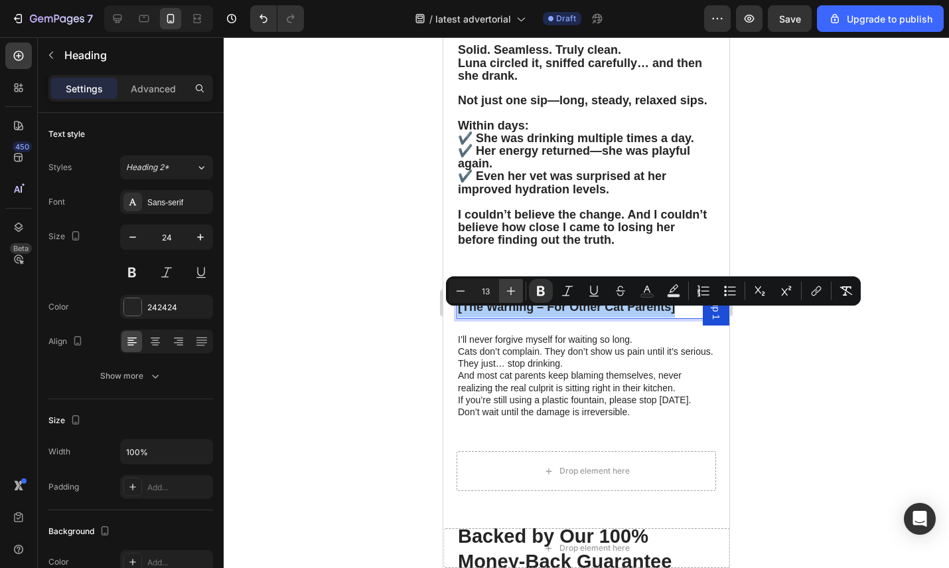
click at [516, 288] on icon "Editor contextual toolbar" at bounding box center [511, 290] width 13 height 13
type input "15"
click at [541, 287] on icon "Editor contextual toolbar" at bounding box center [541, 291] width 8 height 10
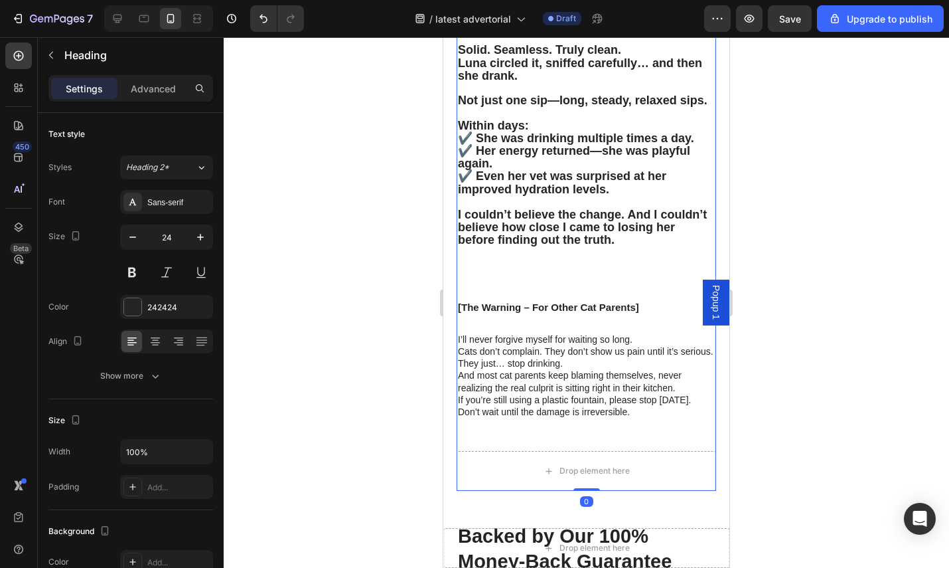
click at [612, 313] on span "[The Warning – For Other Cat Parents]" at bounding box center [548, 306] width 181 height 11
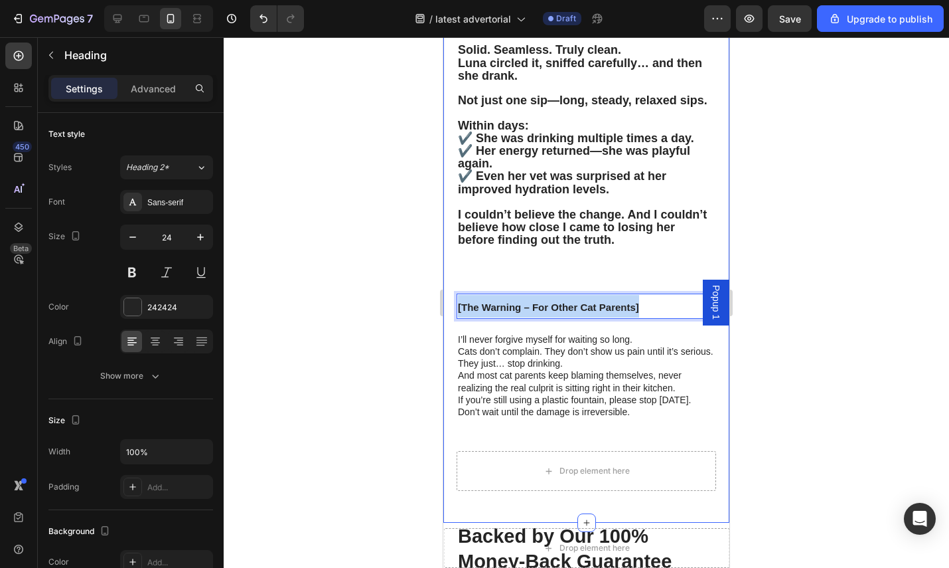
drag, startPoint x: 626, startPoint y: 318, endPoint x: 453, endPoint y: 321, distance: 172.6
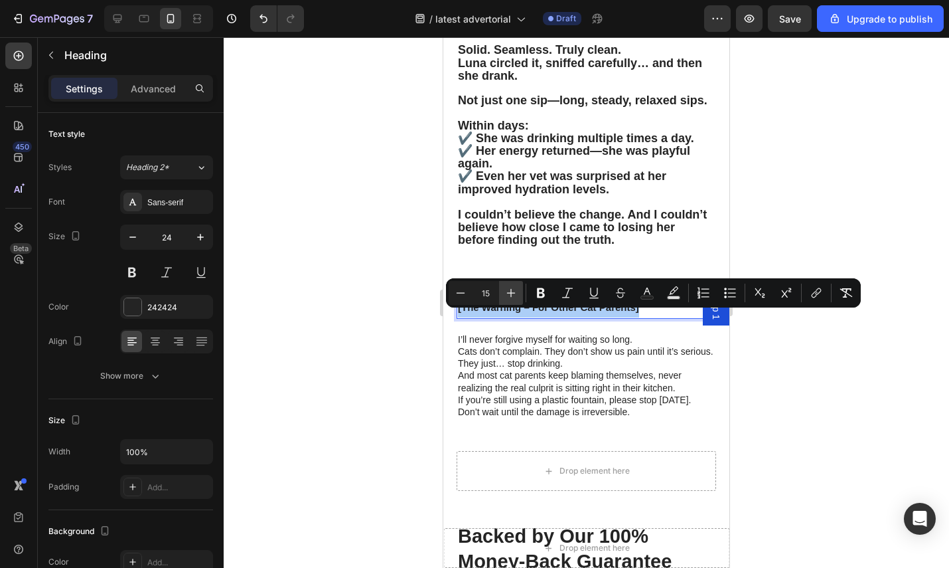
click at [503, 289] on button "Plus" at bounding box center [511, 293] width 24 height 24
click at [505, 289] on icon "Editor contextual toolbar" at bounding box center [511, 292] width 13 height 13
click at [508, 287] on icon "Editor contextual toolbar" at bounding box center [511, 292] width 13 height 13
click at [509, 286] on icon "Editor contextual toolbar" at bounding box center [511, 292] width 13 height 13
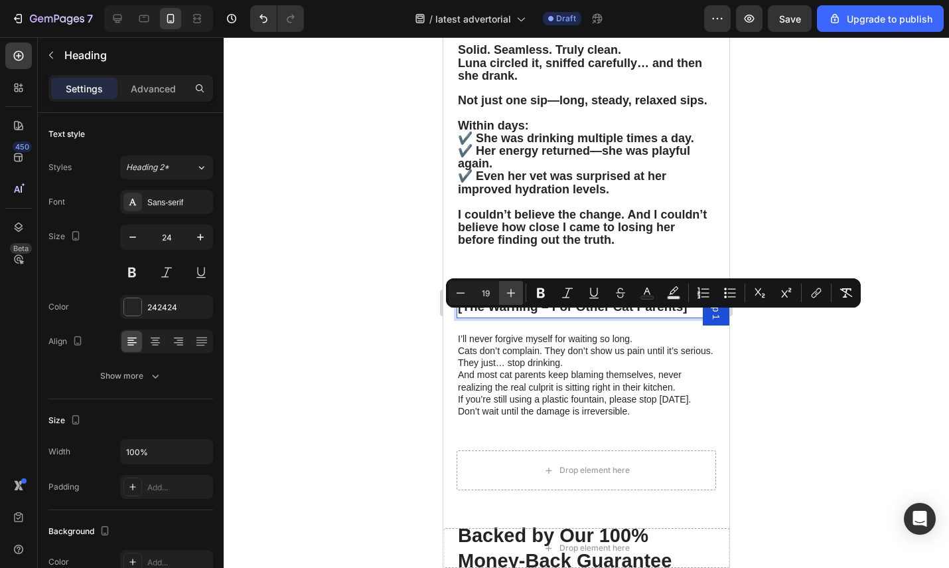
type input "20"
click at [540, 287] on icon "Editor contextual toolbar" at bounding box center [540, 292] width 13 height 13
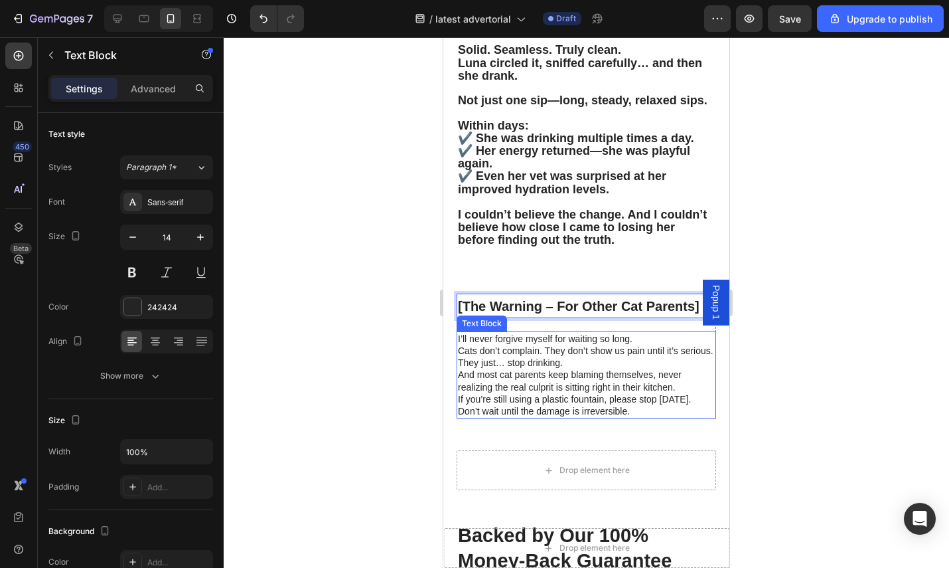
click at [597, 368] on p "Cats don’t complain. They don’t show us pain until it’s serious. They just… sto…" at bounding box center [586, 357] width 257 height 24
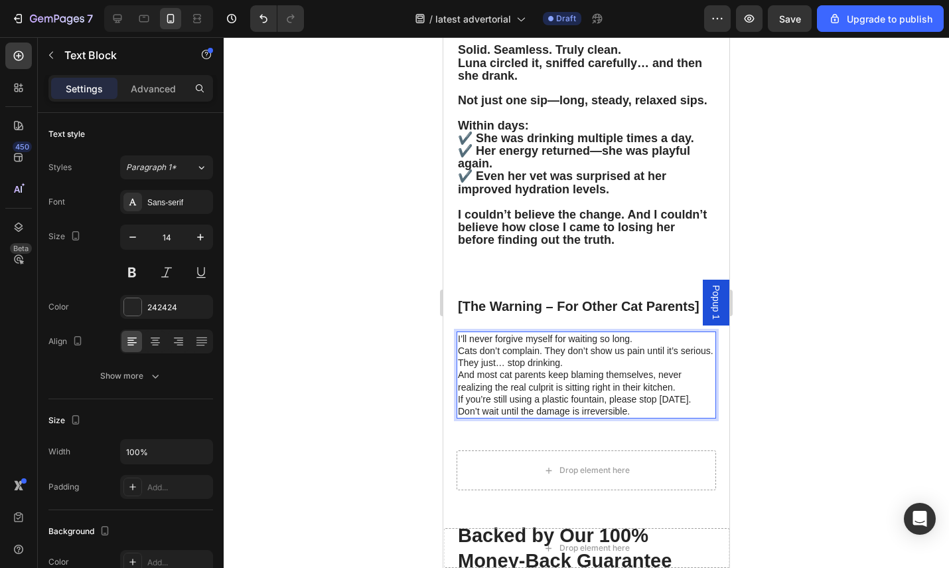
click at [634, 392] on p "And most cat parents keep blaming themselves, never realizing the real culprit …" at bounding box center [586, 380] width 257 height 24
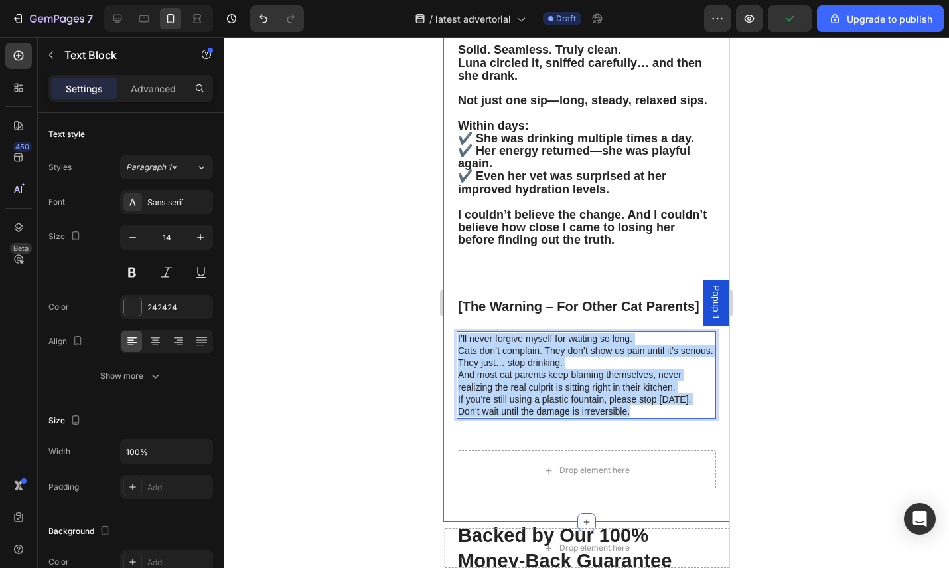
drag, startPoint x: 639, startPoint y: 436, endPoint x: 443, endPoint y: 347, distance: 214.2
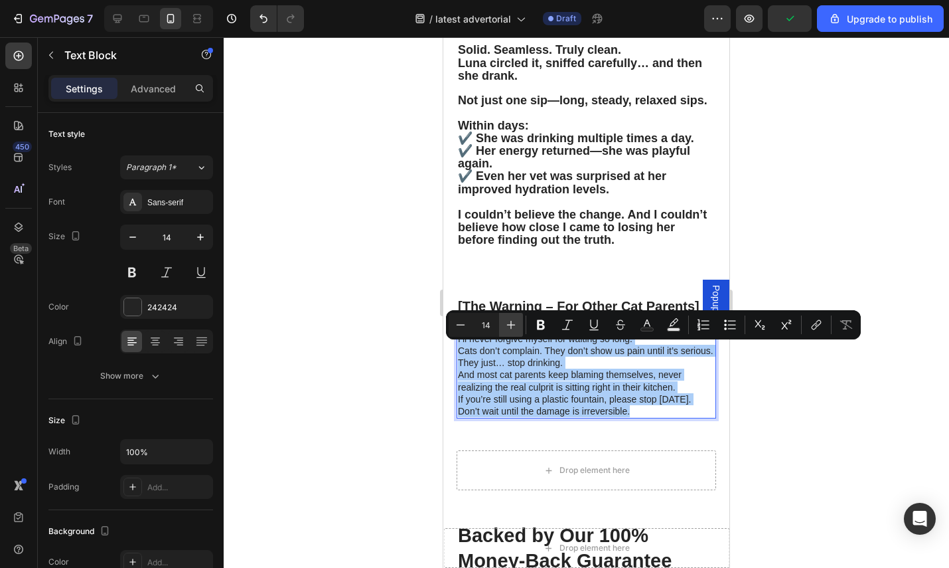
click at [518, 323] on button "Plus" at bounding box center [511, 325] width 24 height 24
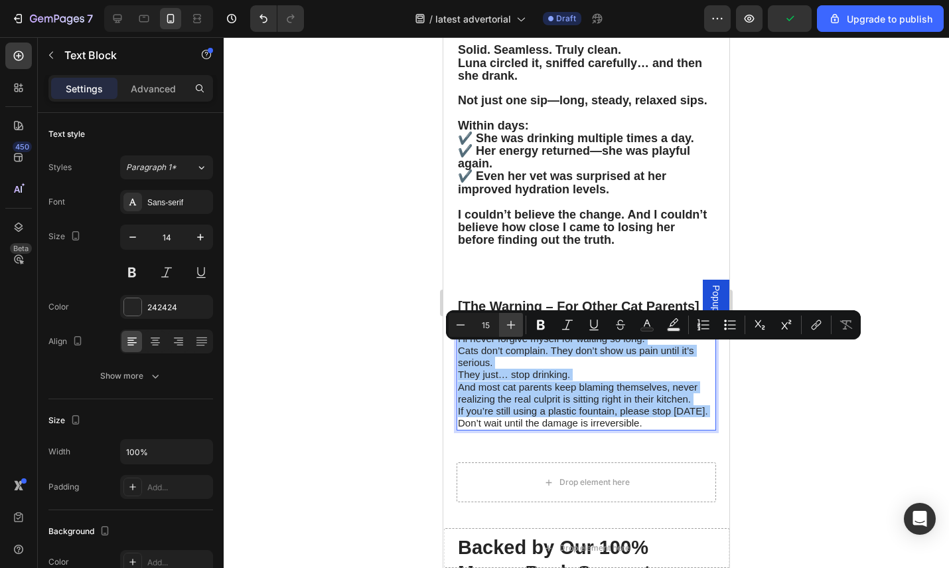
click at [518, 323] on button "Plus" at bounding box center [511, 325] width 24 height 24
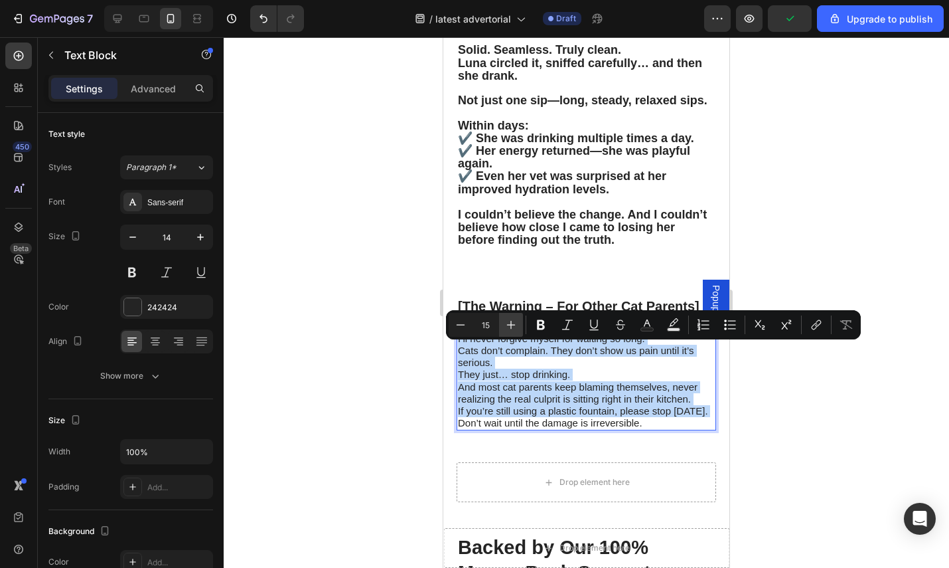
type input "16"
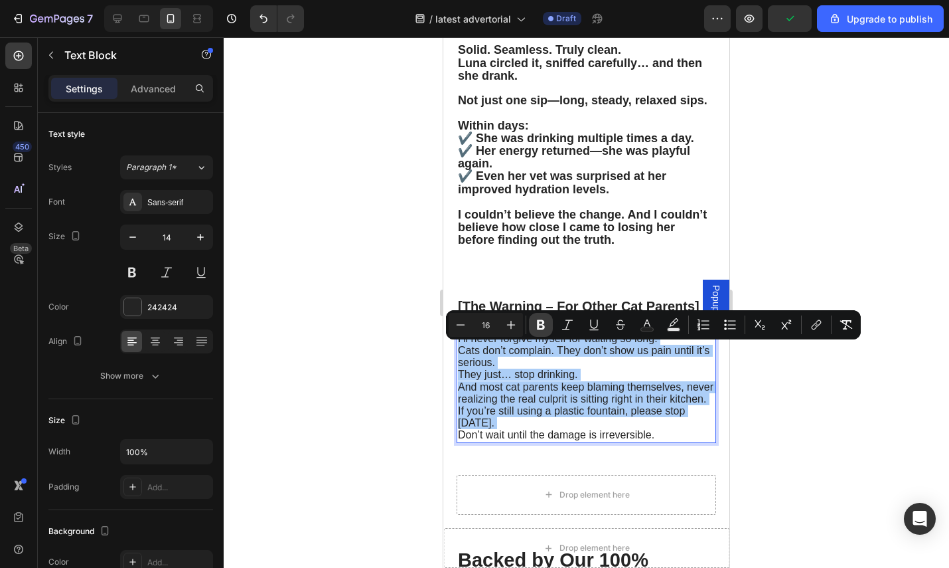
click at [530, 323] on button "Bold" at bounding box center [541, 325] width 24 height 24
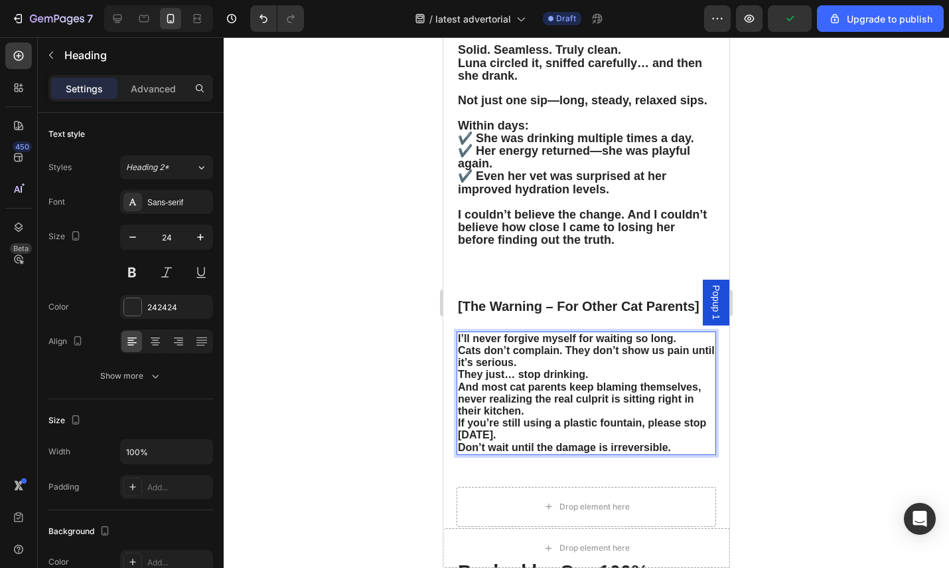
click at [506, 313] on strong "[The Warning – For Other Cat Parents]" at bounding box center [579, 306] width 242 height 15
drag, startPoint x: 576, startPoint y: 389, endPoint x: 605, endPoint y: 402, distance: 31.8
click at [578, 380] on strong "They just… stop drinking." at bounding box center [523, 373] width 130 height 11
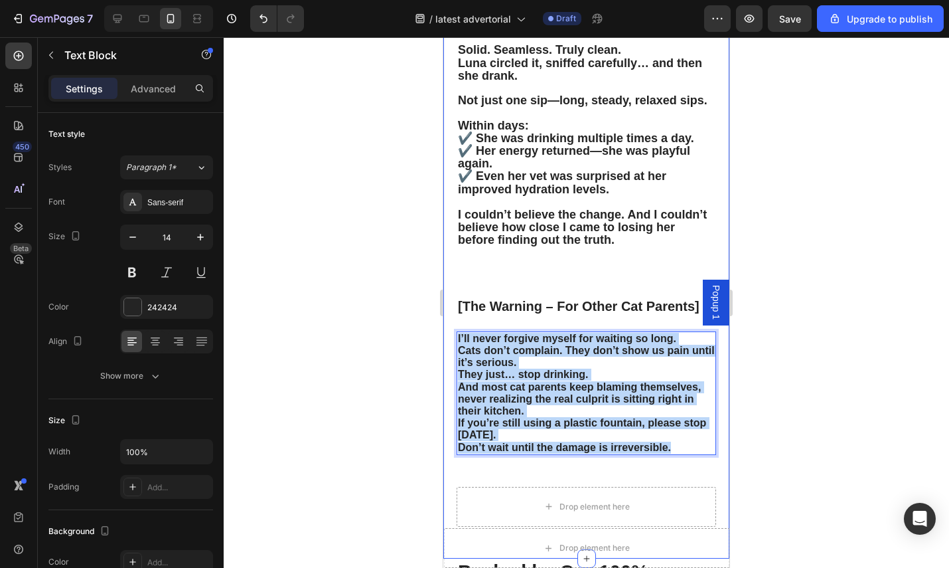
drag, startPoint x: 681, startPoint y: 458, endPoint x: 448, endPoint y: 345, distance: 258.9
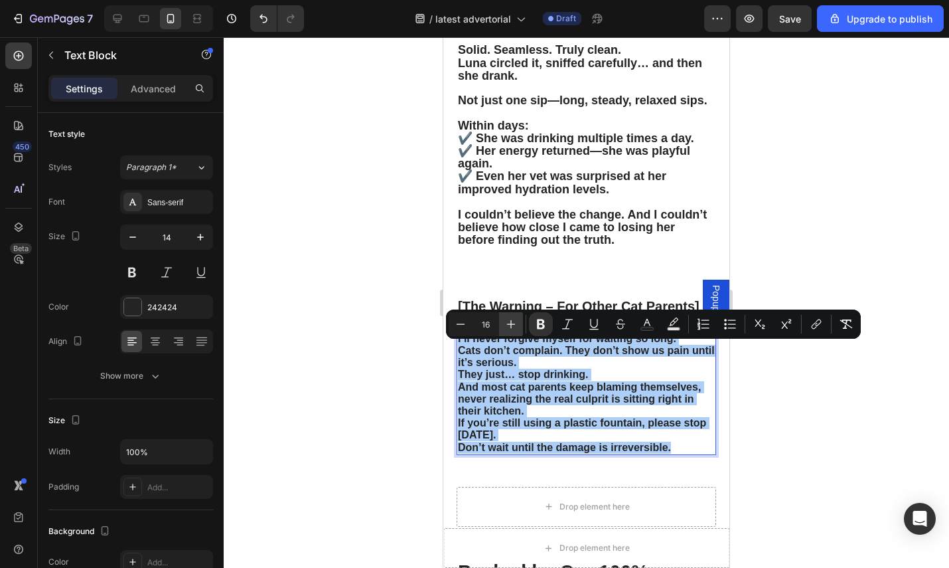
click at [509, 321] on icon "Editor contextual toolbar" at bounding box center [511, 323] width 13 height 13
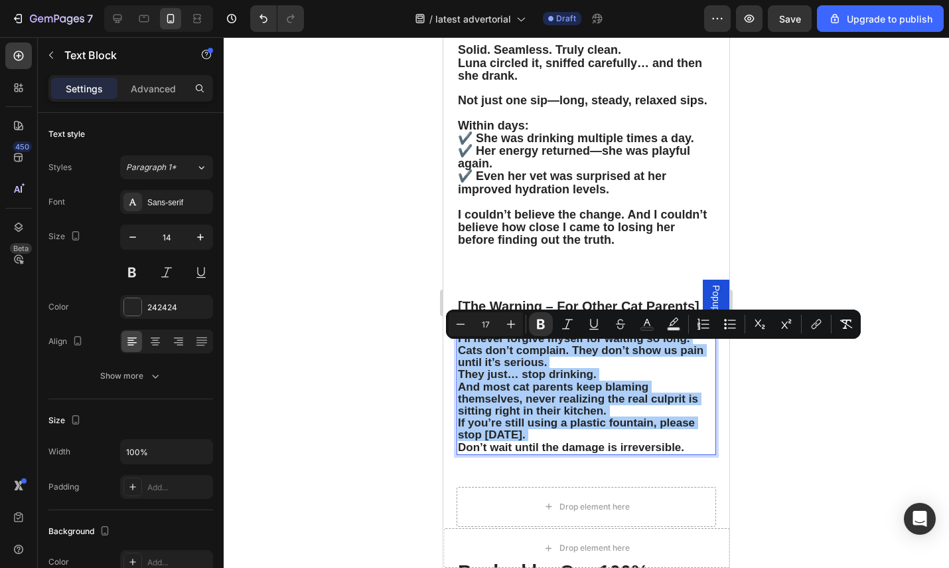
drag, startPoint x: 509, startPoint y: 321, endPoint x: 528, endPoint y: 333, distance: 22.3
click at [509, 321] on icon "Editor contextual toolbar" at bounding box center [511, 323] width 13 height 13
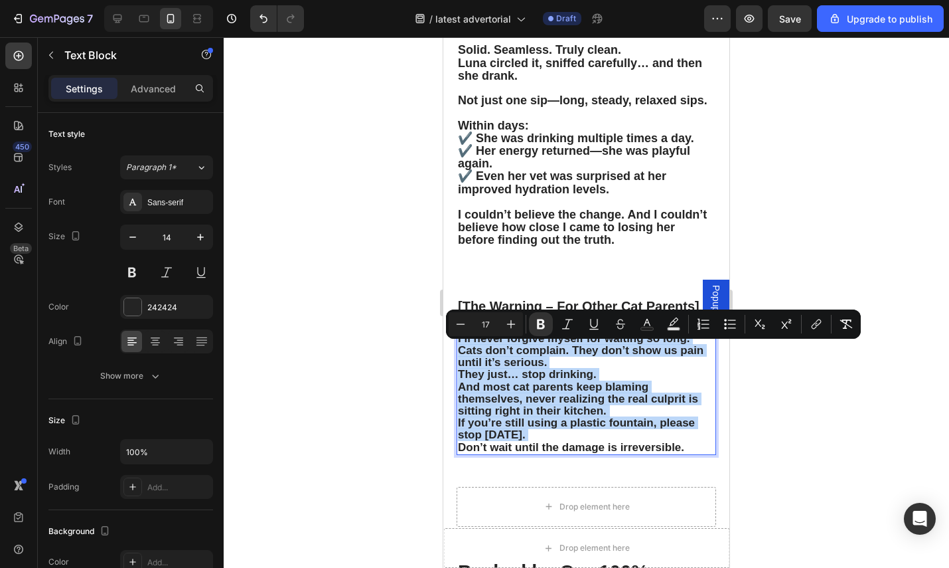
type input "18"
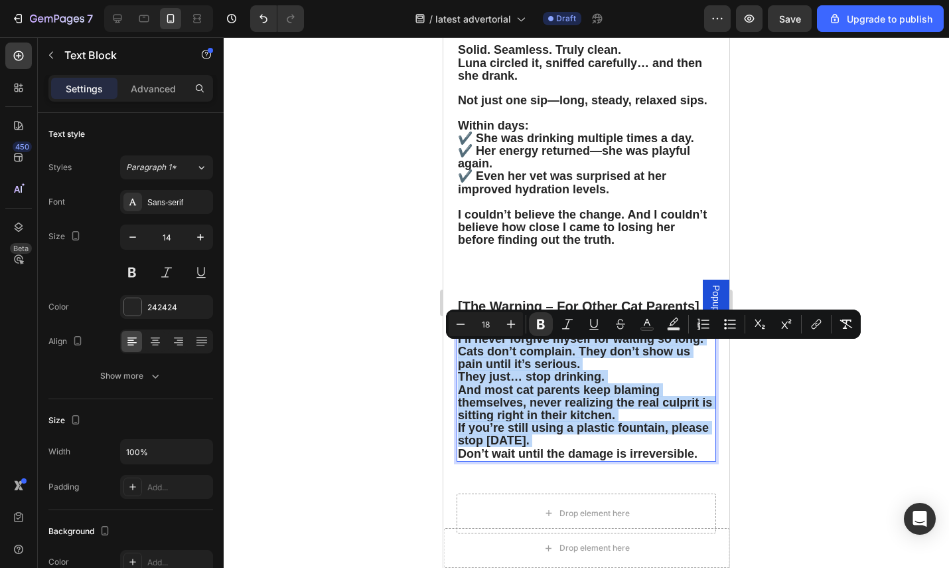
click at [592, 380] on strong "They just… stop drinking." at bounding box center [531, 376] width 147 height 13
click at [599, 374] on p "Cats don’t complain. They don’t show us pain until it’s serious. They just… sto…" at bounding box center [586, 364] width 257 height 39
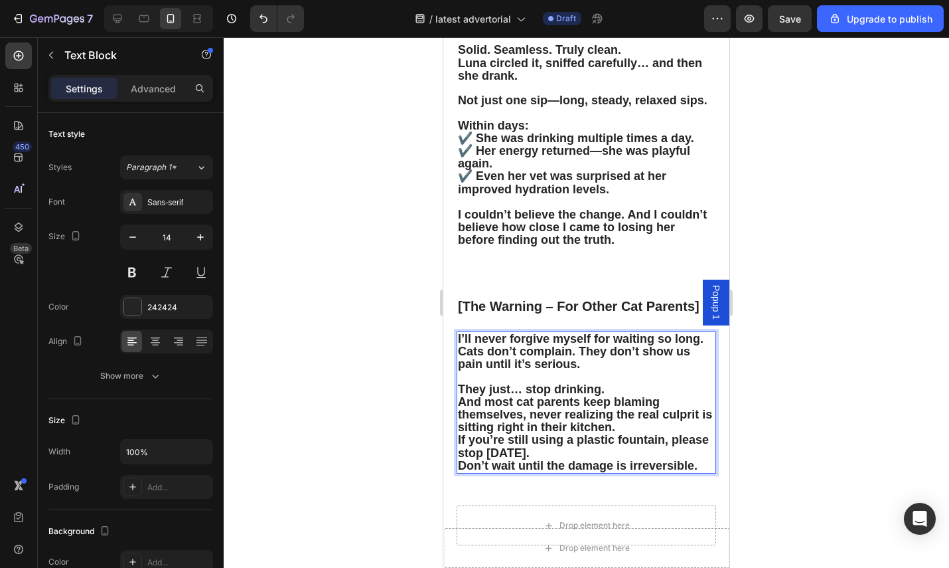
click at [630, 395] on p "They just… stop drinking." at bounding box center [586, 382] width 257 height 25
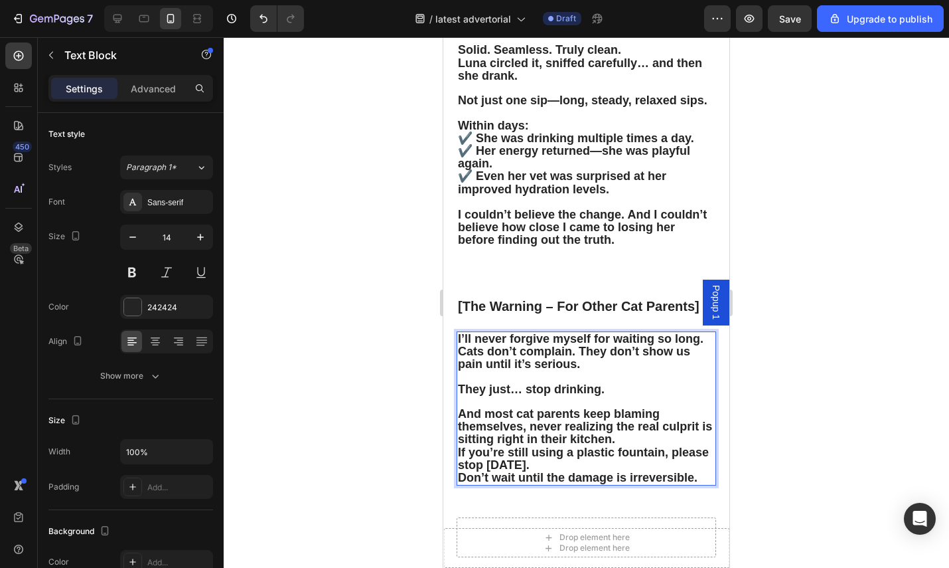
click at [629, 446] on p "And most cat parents keep blaming themselves, never realizing the real culprit …" at bounding box center [586, 427] width 257 height 39
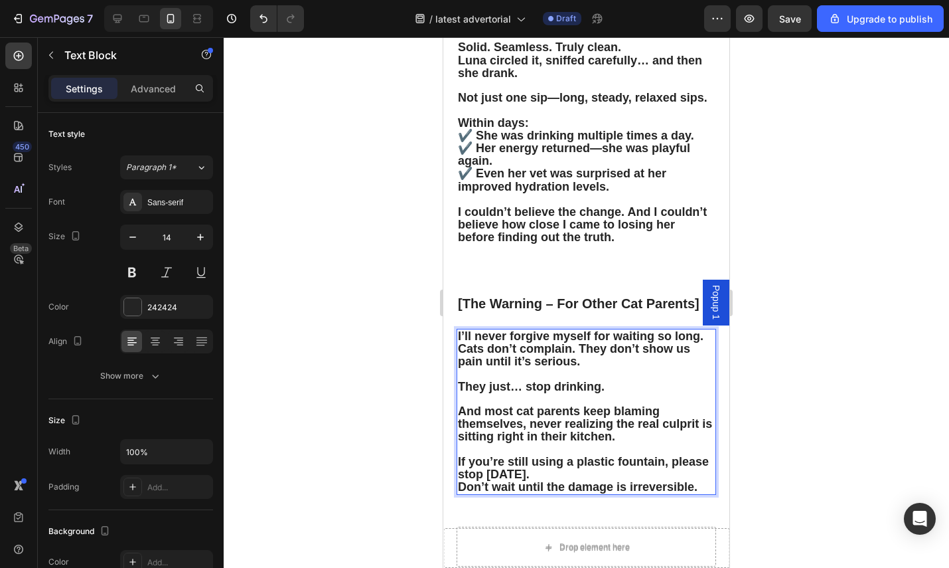
click at [611, 487] on p "If you’re still using a plastic fountain, please stop today. Don’t wait until t…" at bounding box center [586, 474] width 257 height 39
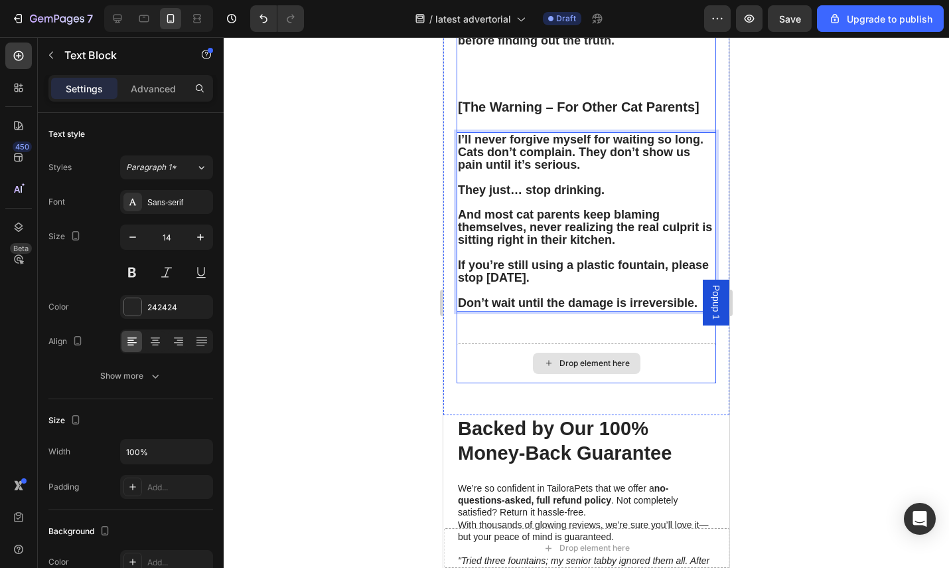
scroll to position [2940, 0]
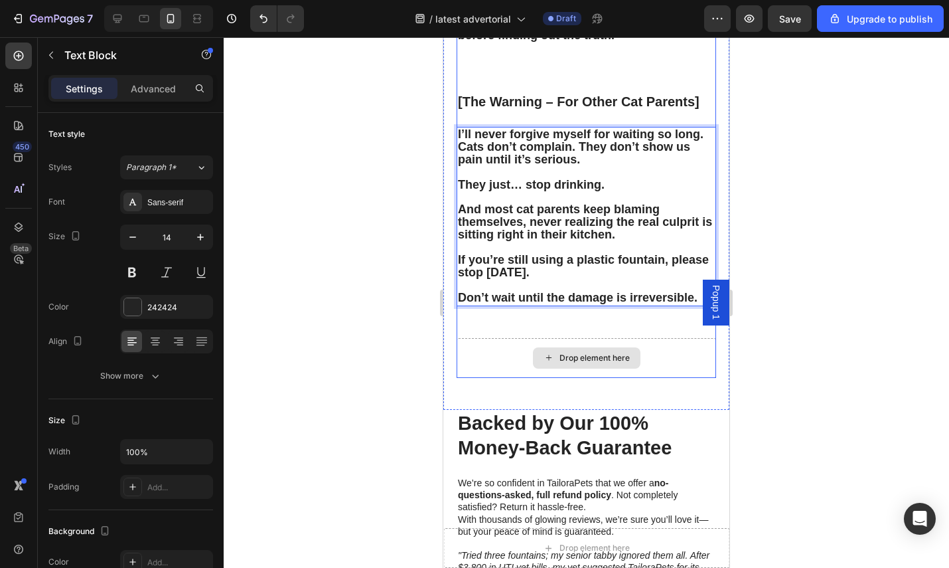
click at [664, 364] on div "Drop element here" at bounding box center [587, 358] width 260 height 40
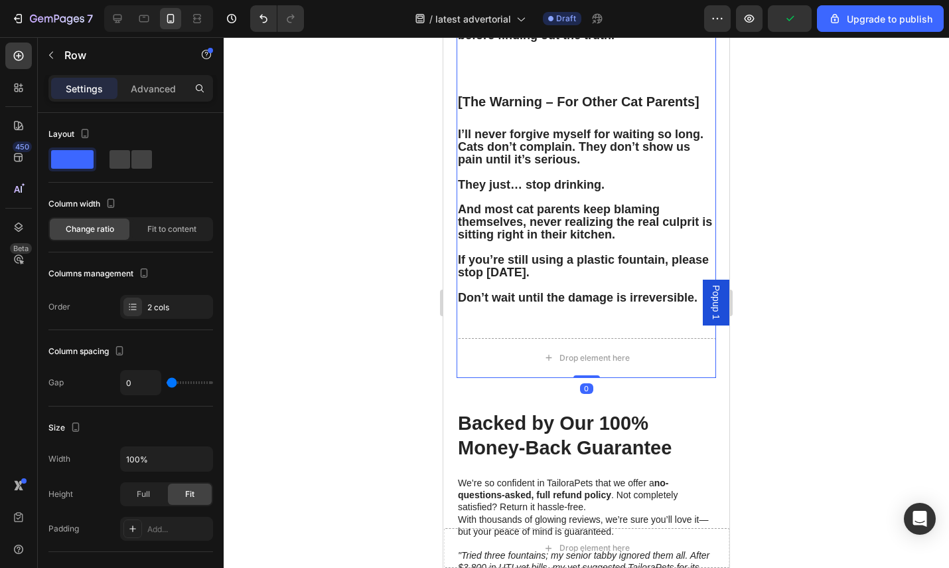
drag, startPoint x: 588, startPoint y: 388, endPoint x: 592, endPoint y: 325, distance: 62.6
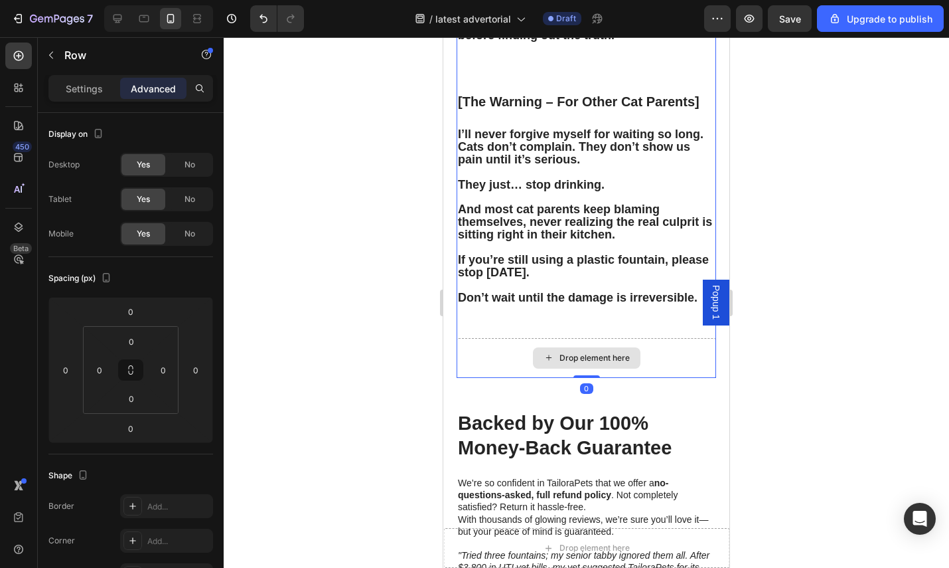
drag, startPoint x: 586, startPoint y: 387, endPoint x: 630, endPoint y: 338, distance: 66.3
click at [778, 347] on div at bounding box center [587, 302] width 726 height 530
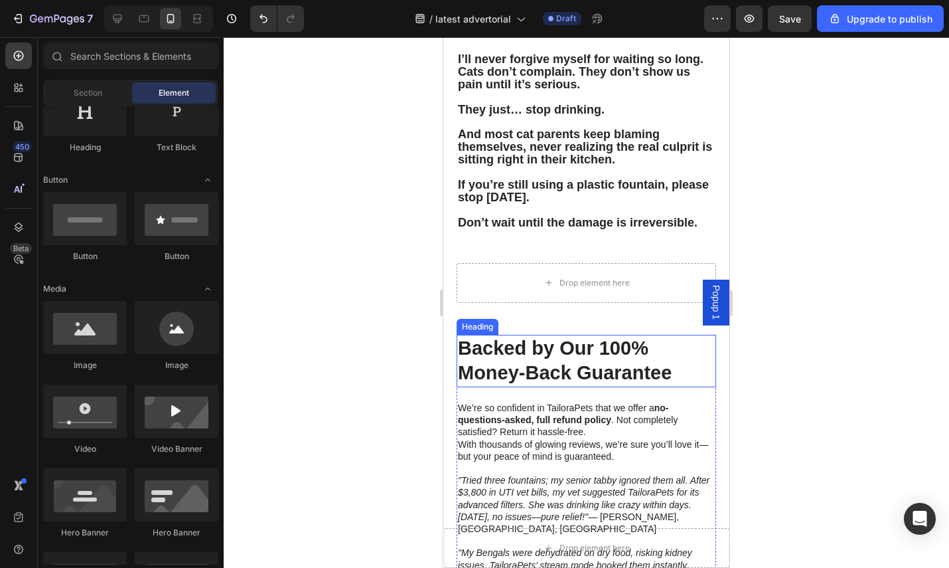
scroll to position [3027, 0]
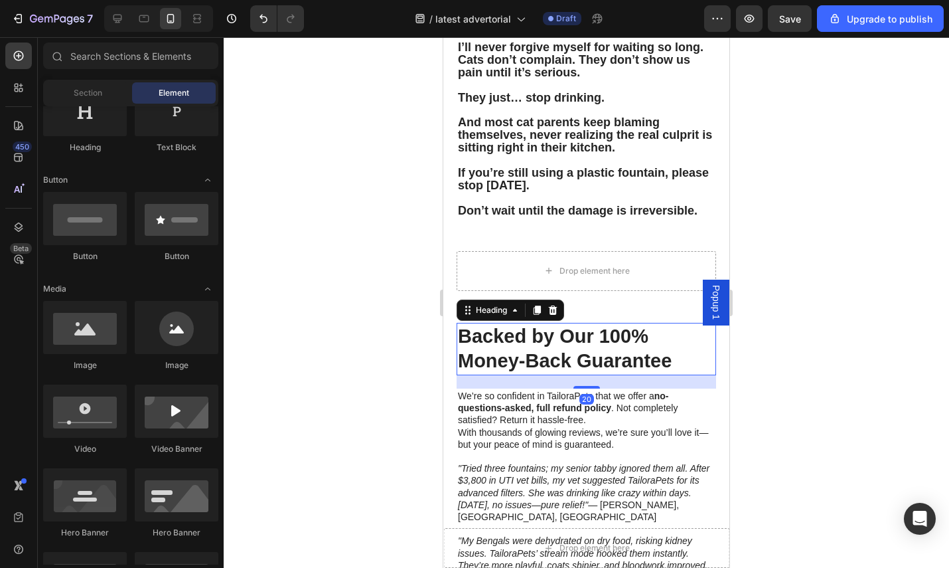
click at [590, 363] on h2 "Backed by Our 100% Money-Back Guarantee" at bounding box center [587, 349] width 260 height 52
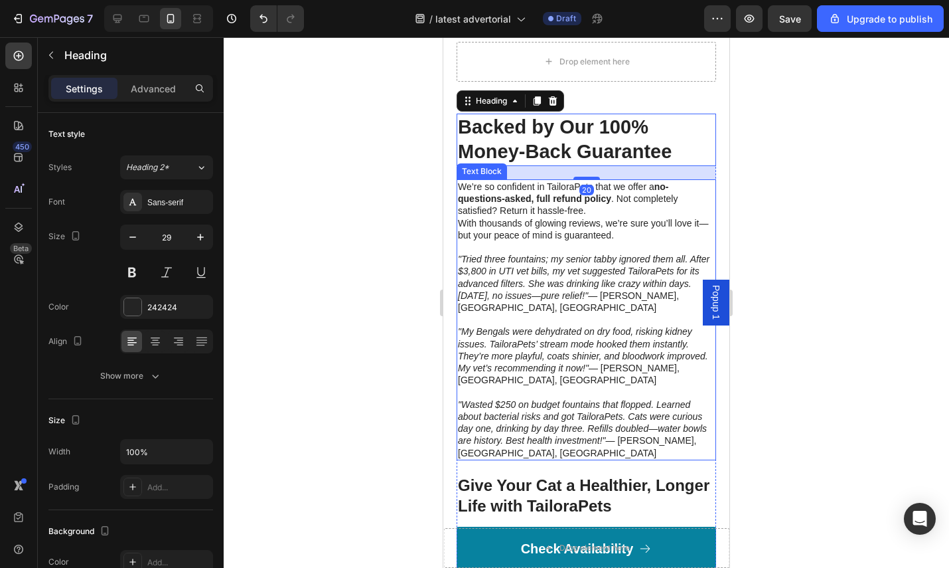
scroll to position [3261, 0]
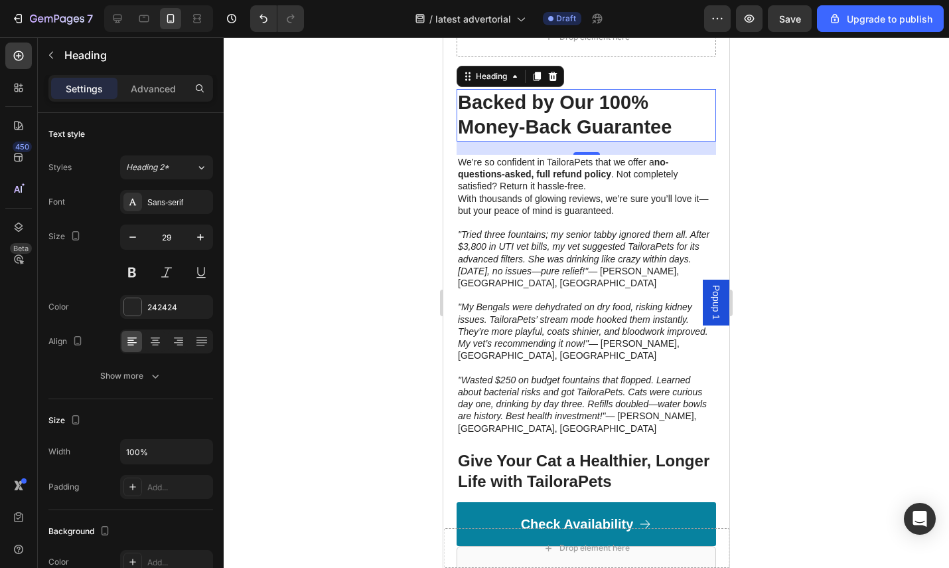
click at [805, 332] on div at bounding box center [587, 302] width 726 height 530
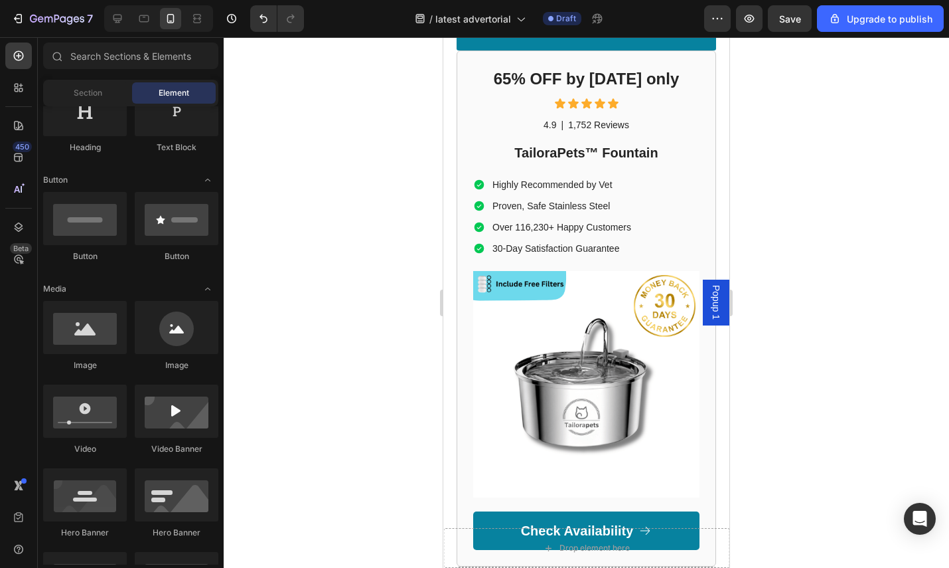
scroll to position [3104, 0]
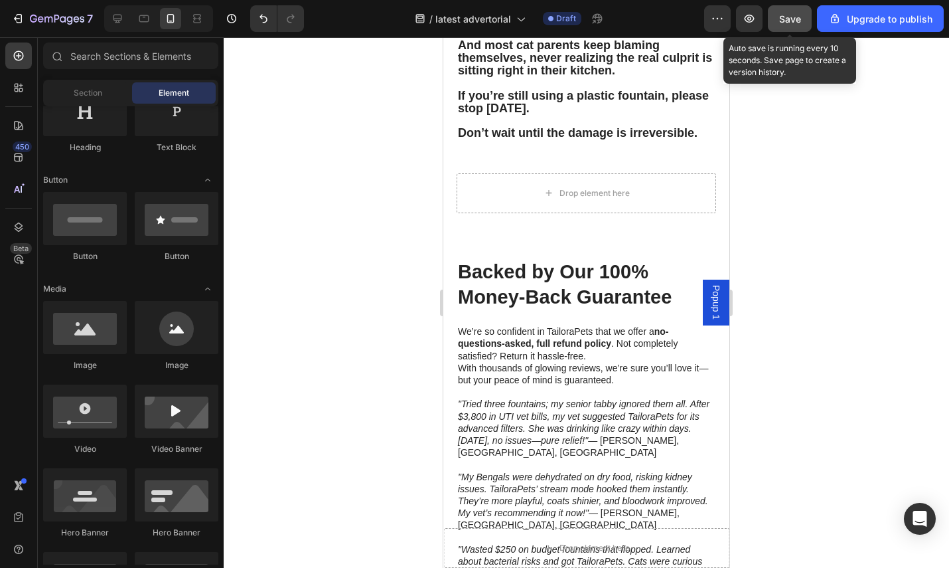
click at [795, 18] on span "Save" at bounding box center [790, 18] width 22 height 11
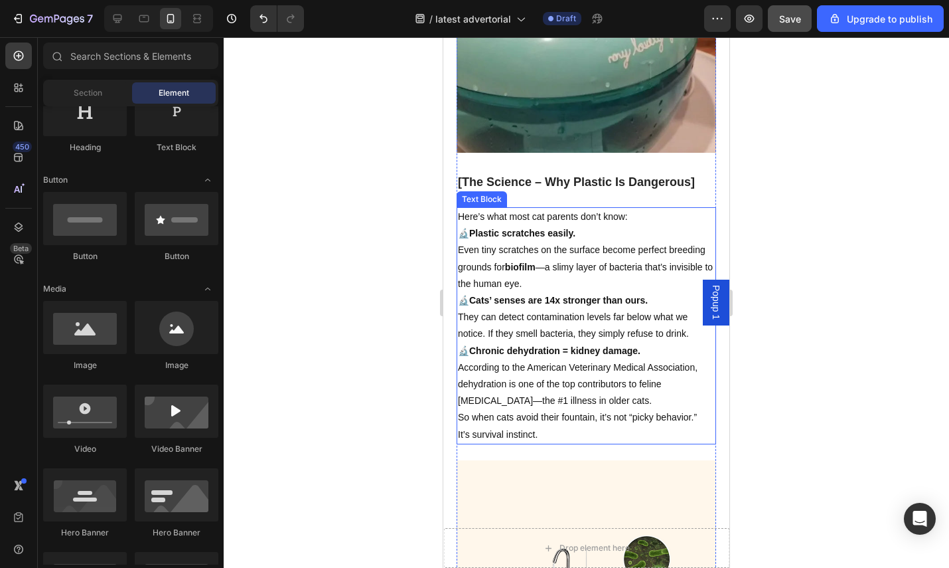
scroll to position [0, 0]
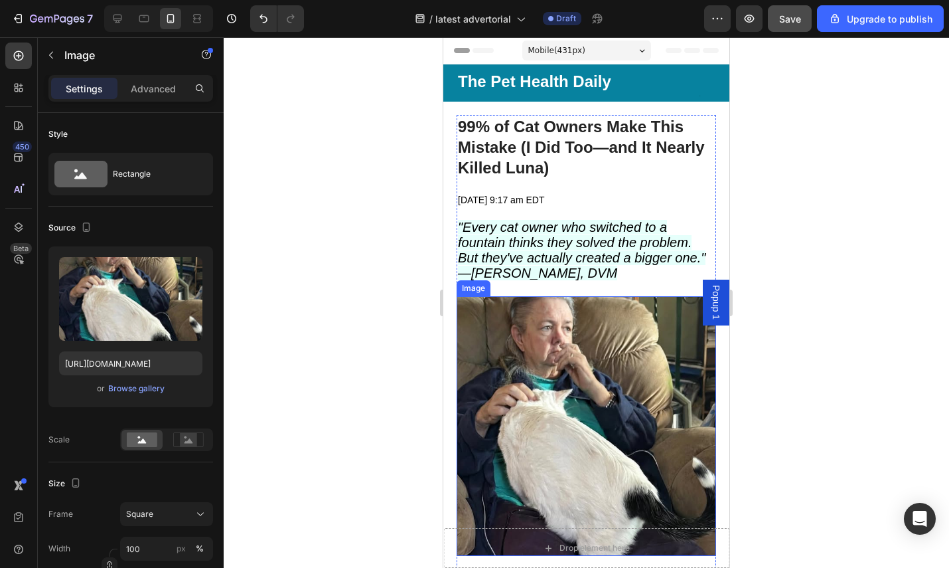
click at [570, 353] on img at bounding box center [587, 426] width 260 height 260
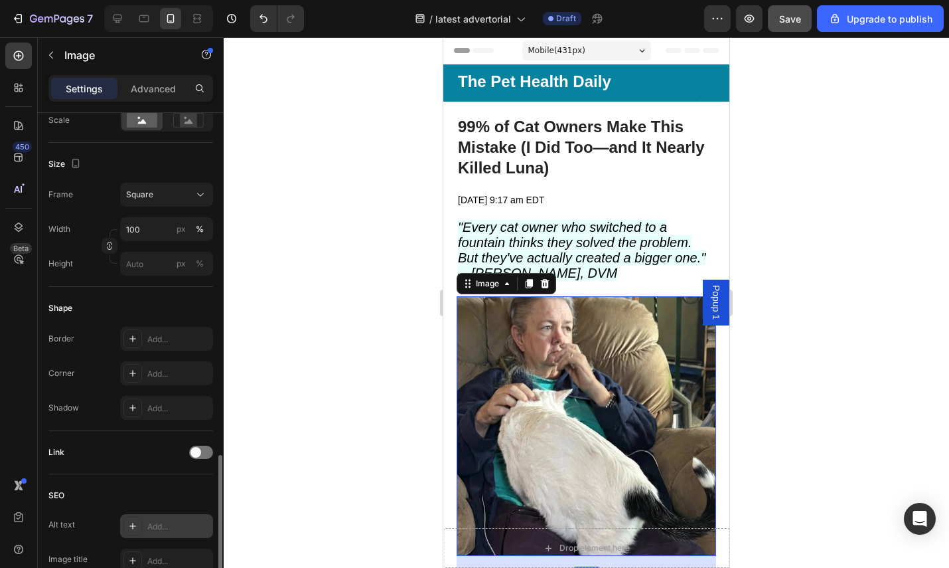
scroll to position [443, 0]
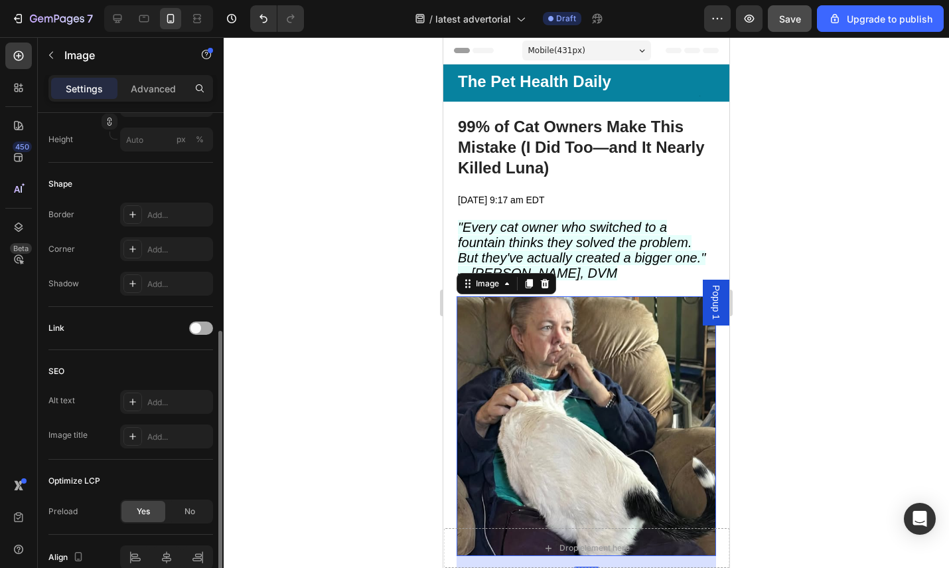
click at [196, 325] on span at bounding box center [196, 328] width 11 height 11
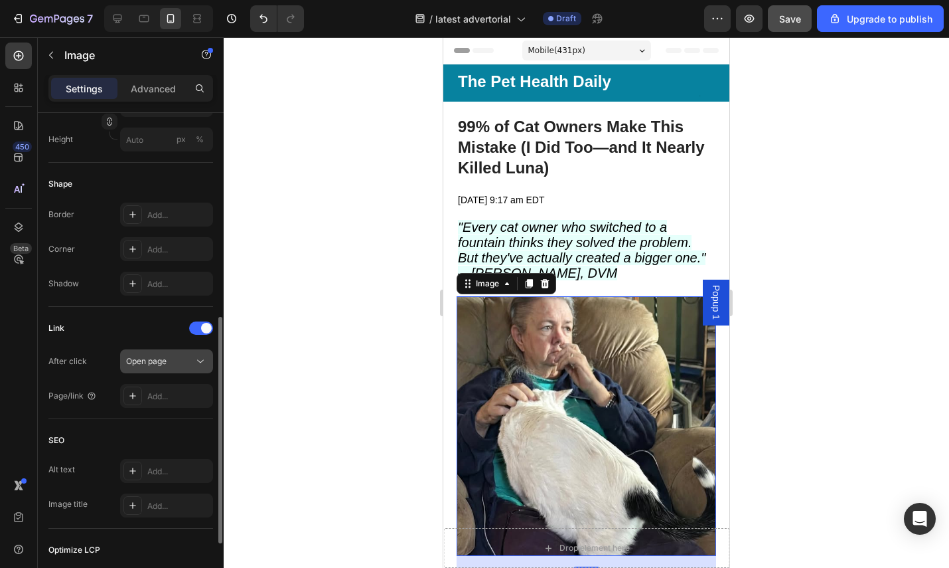
click at [150, 366] on span "Open page" at bounding box center [146, 361] width 40 height 12
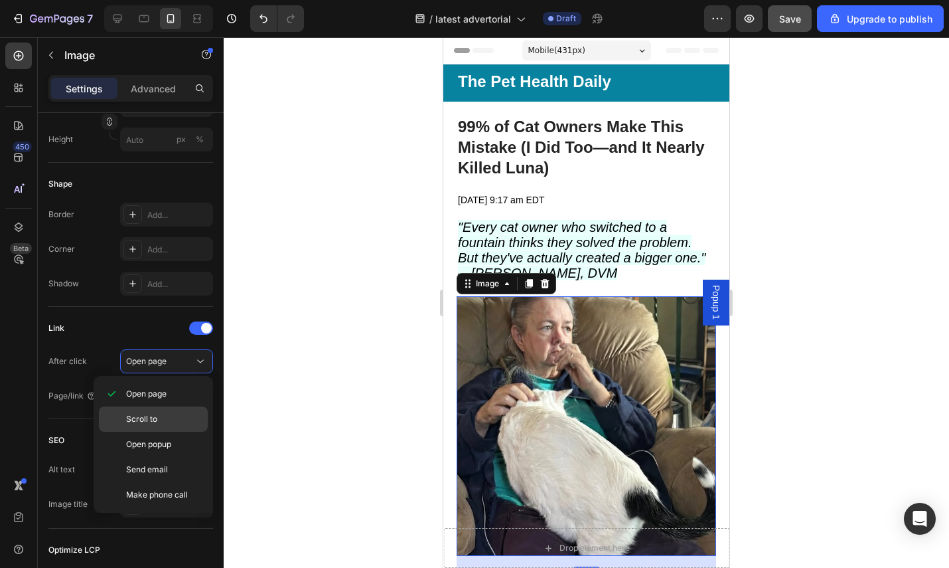
click at [147, 413] on span "Scroll to" at bounding box center [141, 419] width 31 height 12
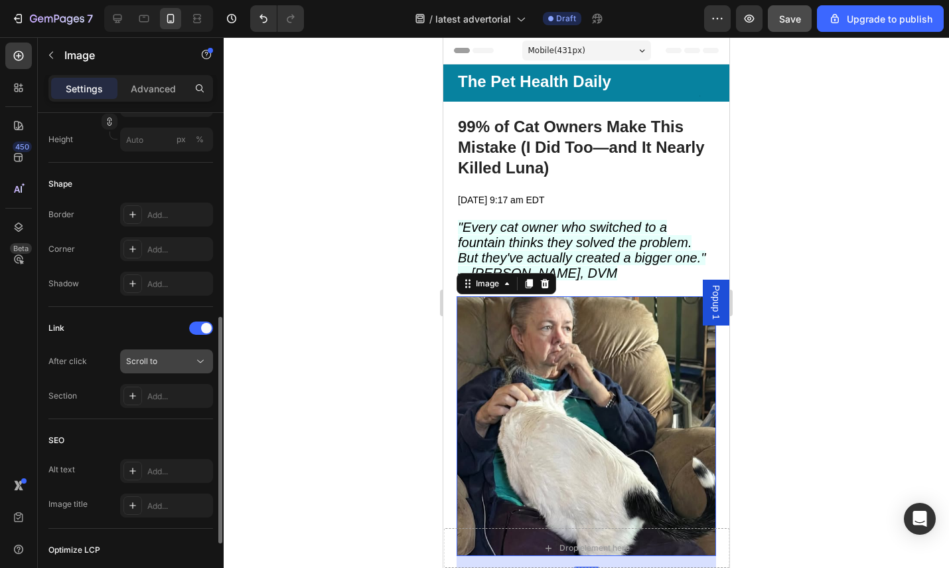
click at [161, 355] on div "Scroll to" at bounding box center [160, 361] width 68 height 12
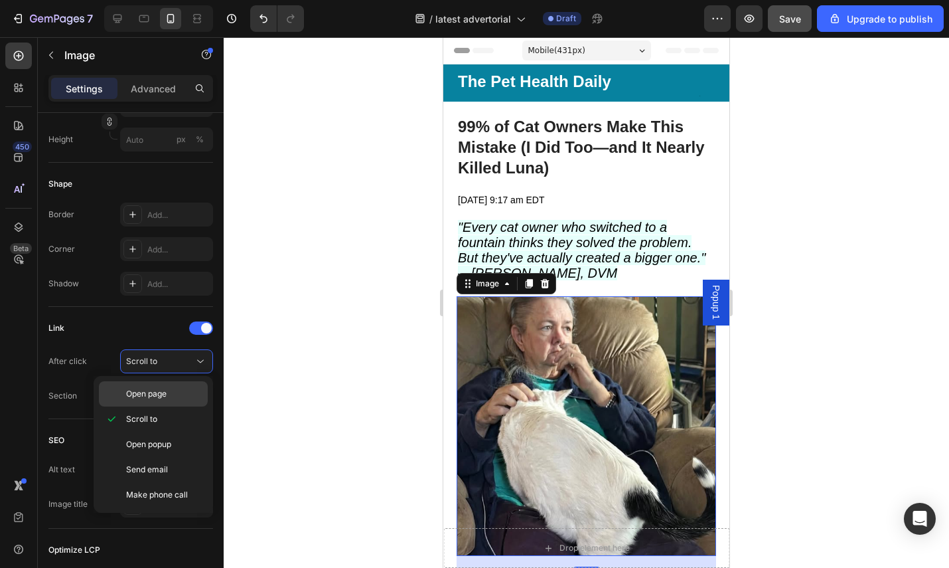
click at [149, 386] on div "Open page" at bounding box center [153, 393] width 109 height 25
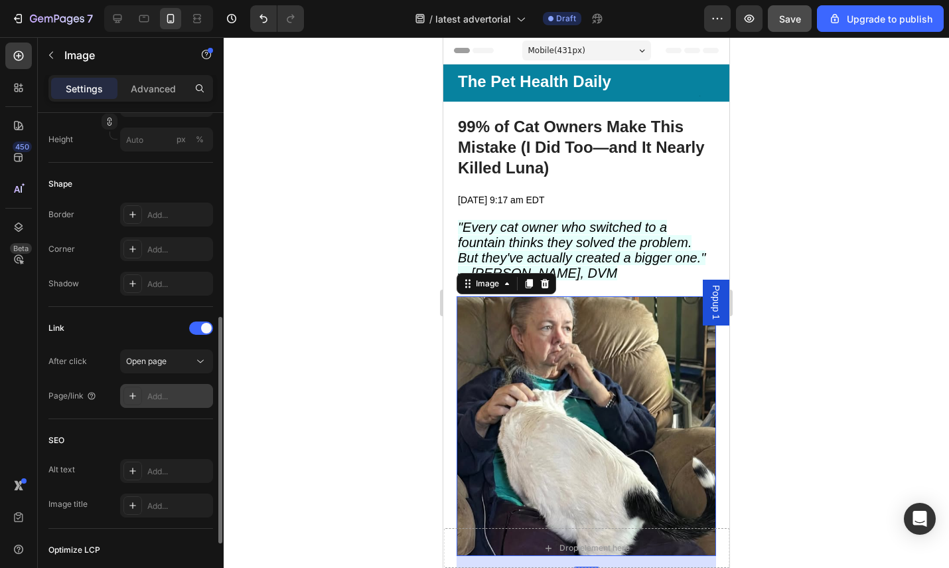
click at [162, 395] on div "Add..." at bounding box center [178, 396] width 62 height 12
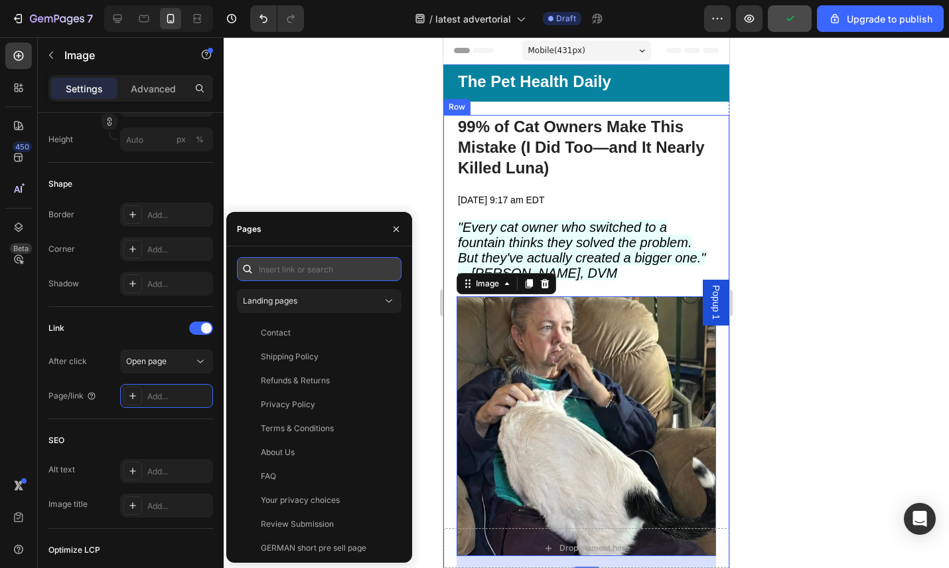
click at [302, 266] on input "text" at bounding box center [319, 269] width 165 height 24
paste input "[URL][DOMAIN_NAME]"
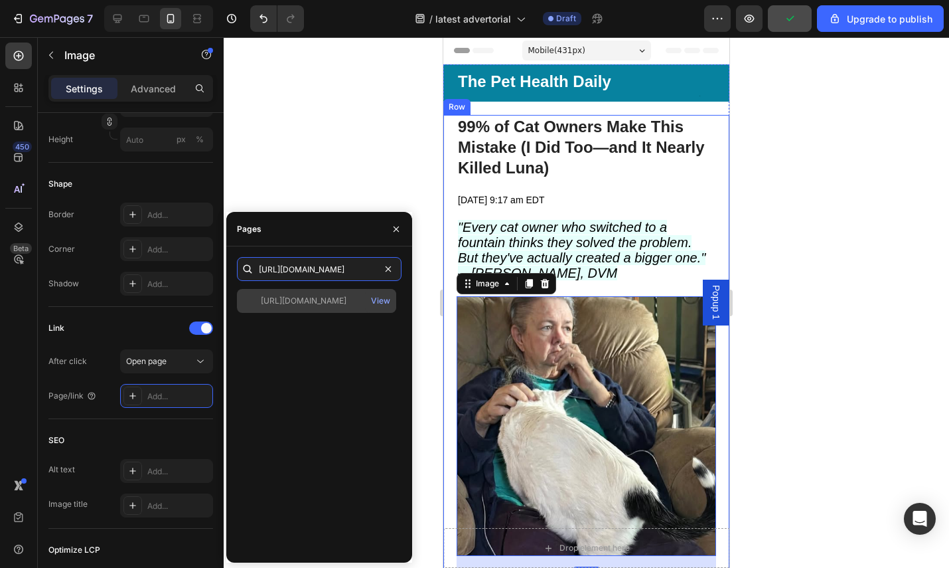
type input "[URL][DOMAIN_NAME]"
click at [337, 305] on div "[URL][DOMAIN_NAME]" at bounding box center [304, 301] width 86 height 12
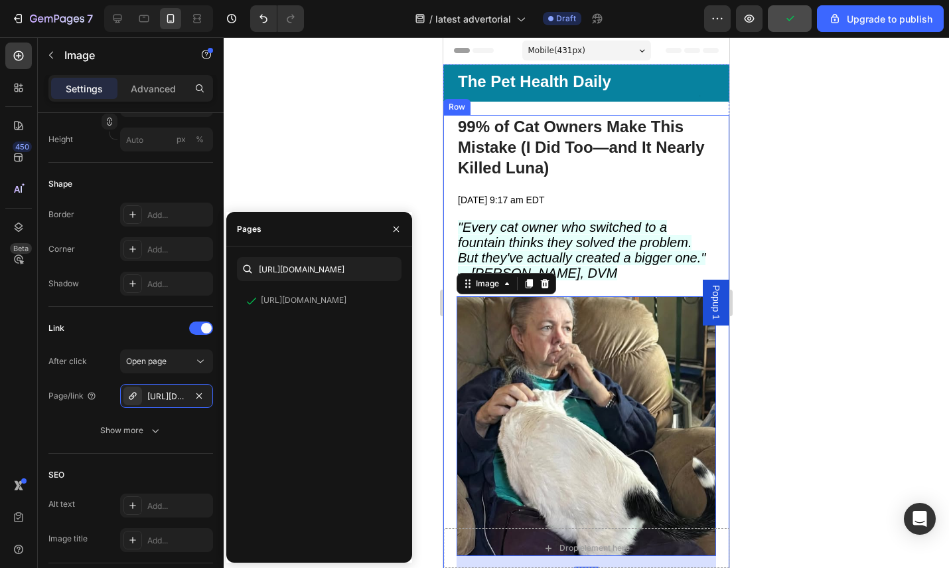
click at [381, 177] on div at bounding box center [587, 302] width 726 height 530
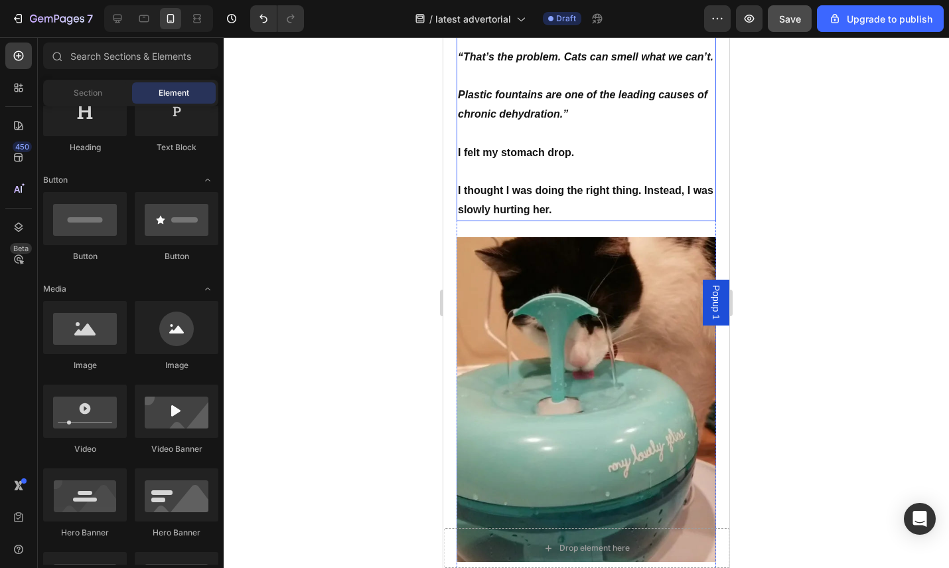
scroll to position [906, 0]
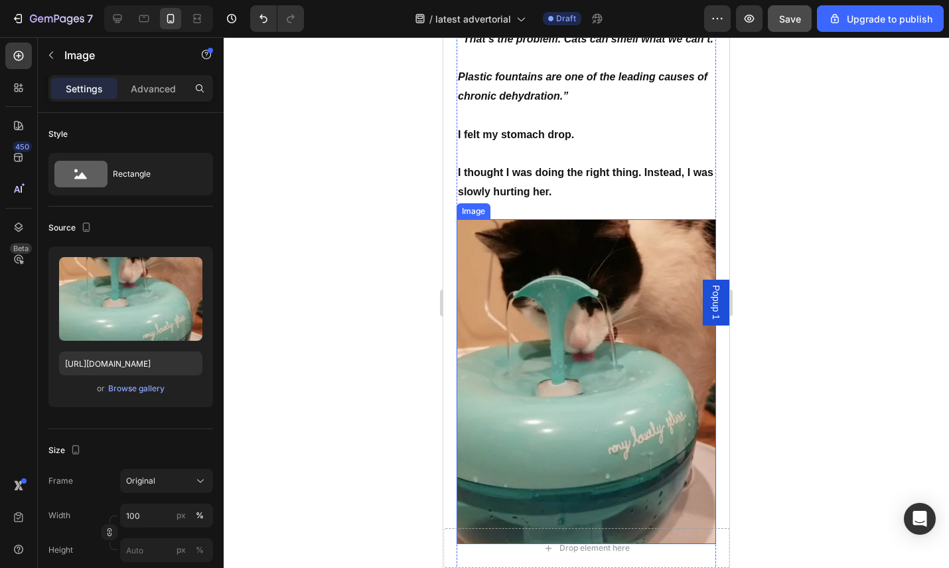
click at [547, 355] on img at bounding box center [587, 381] width 260 height 325
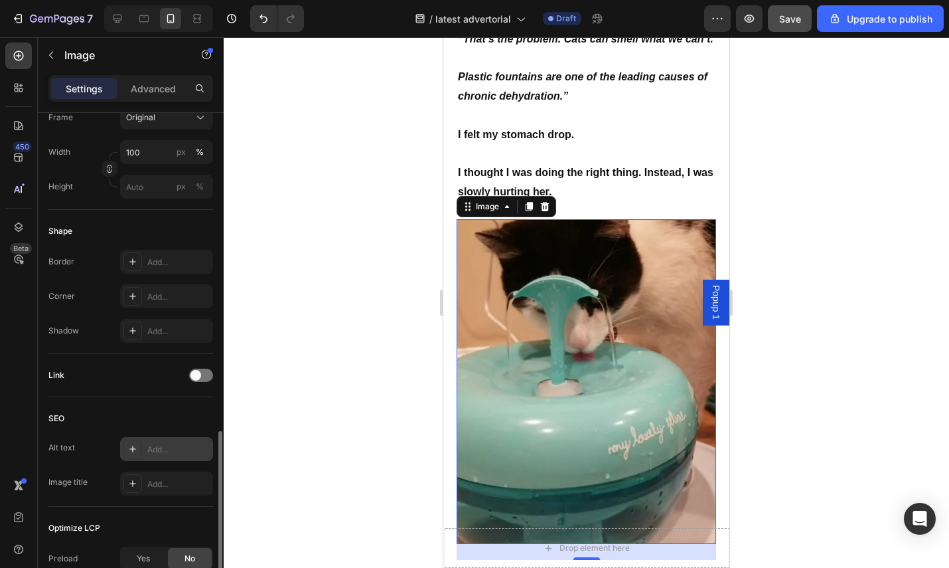
scroll to position [457, 0]
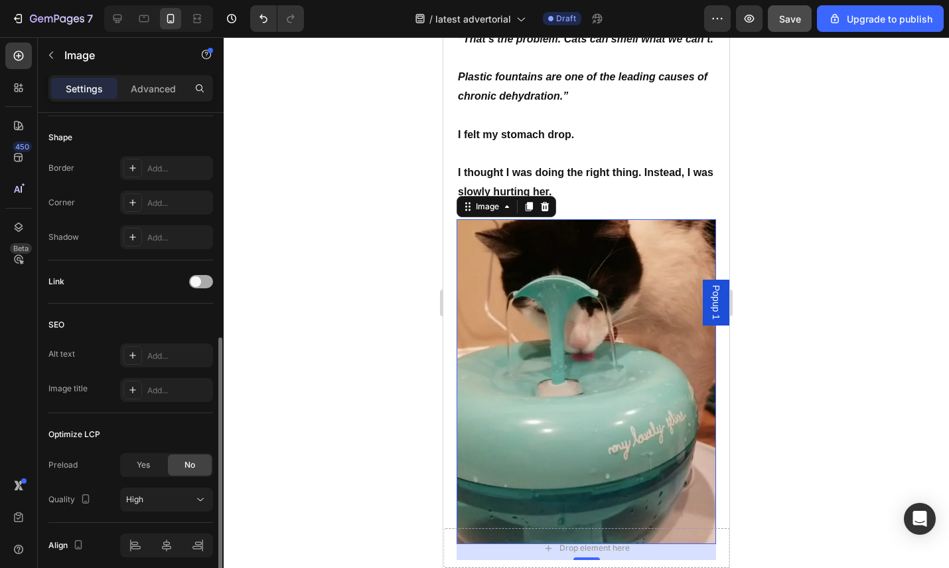
click at [202, 278] on div at bounding box center [201, 281] width 24 height 13
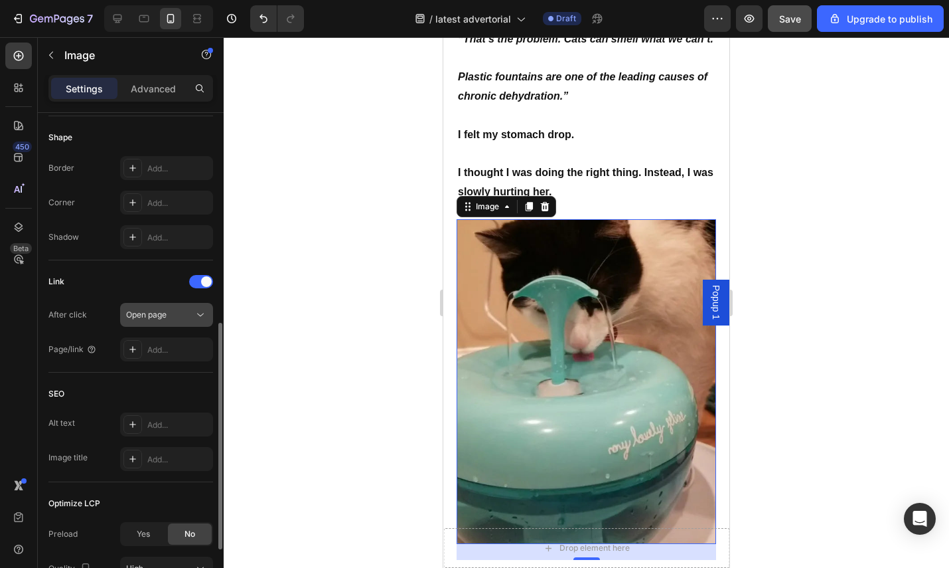
click at [161, 318] on span "Open page" at bounding box center [146, 314] width 40 height 10
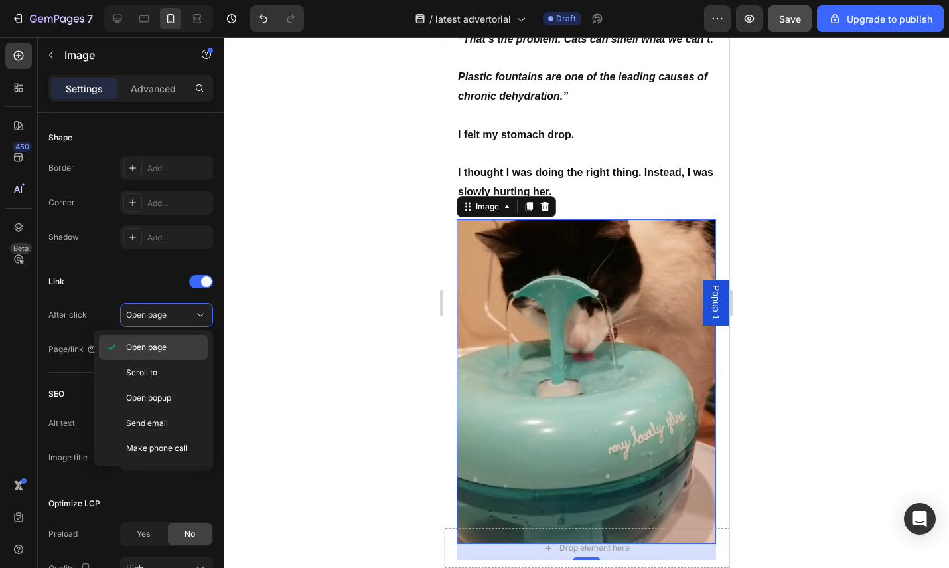
click at [149, 338] on div "Open page" at bounding box center [153, 347] width 109 height 25
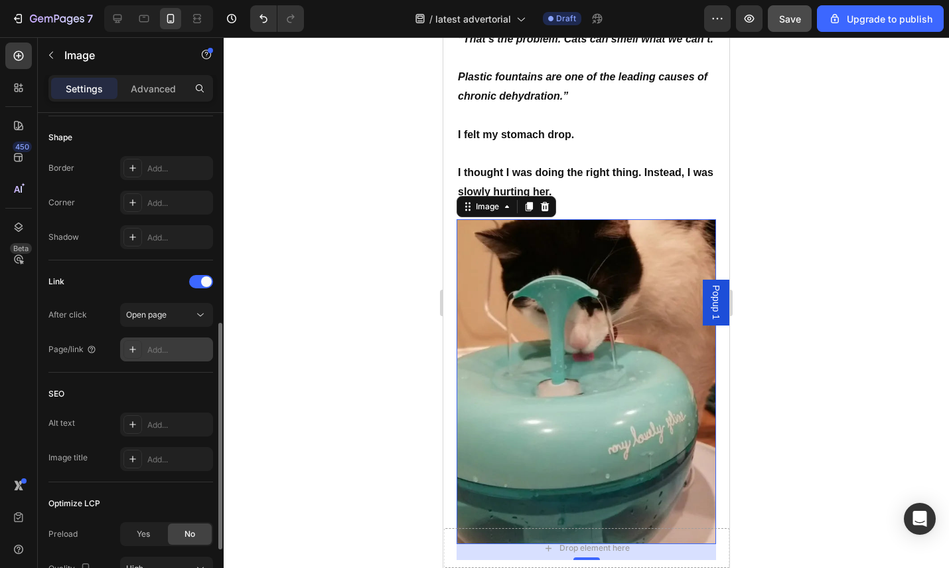
click at [155, 353] on div "Add..." at bounding box center [178, 350] width 62 height 12
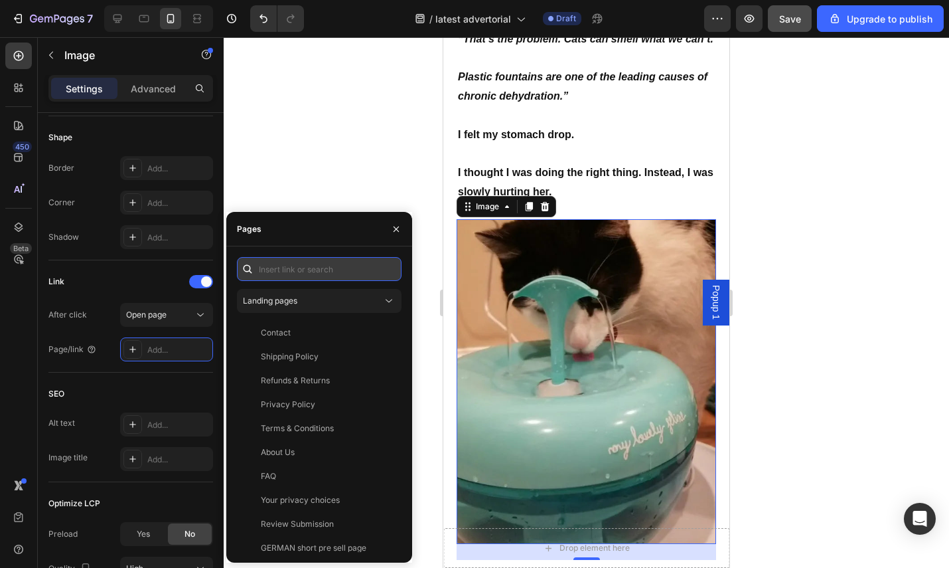
click at [293, 278] on input "text" at bounding box center [319, 269] width 165 height 24
paste input "[URL][DOMAIN_NAME]"
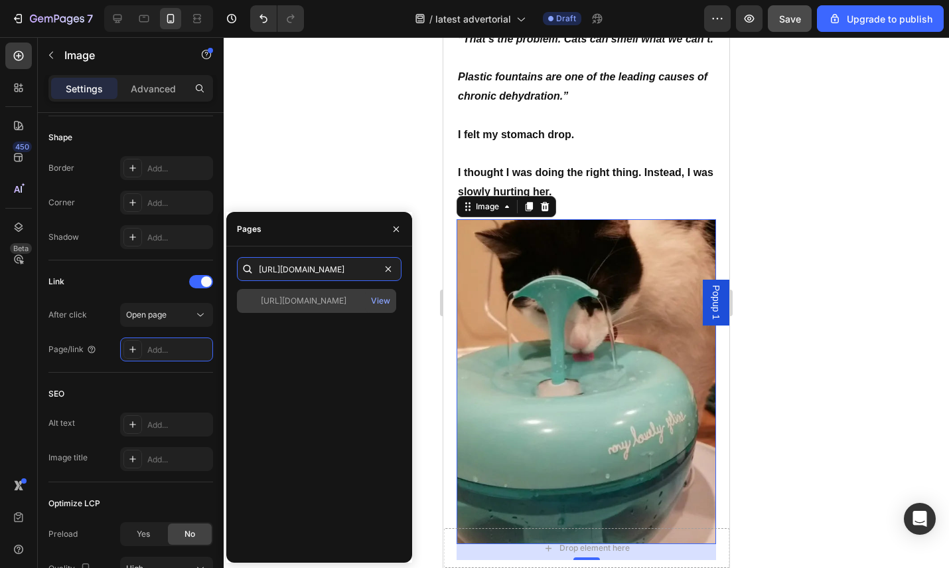
type input "[URL][DOMAIN_NAME]"
click at [331, 299] on div "[URL][DOMAIN_NAME]" at bounding box center [304, 301] width 86 height 12
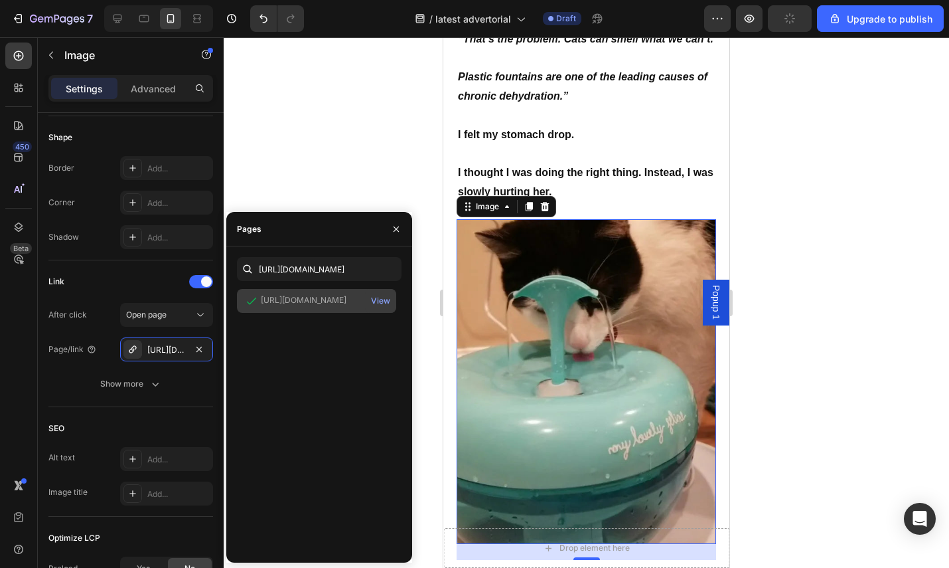
scroll to position [0, 0]
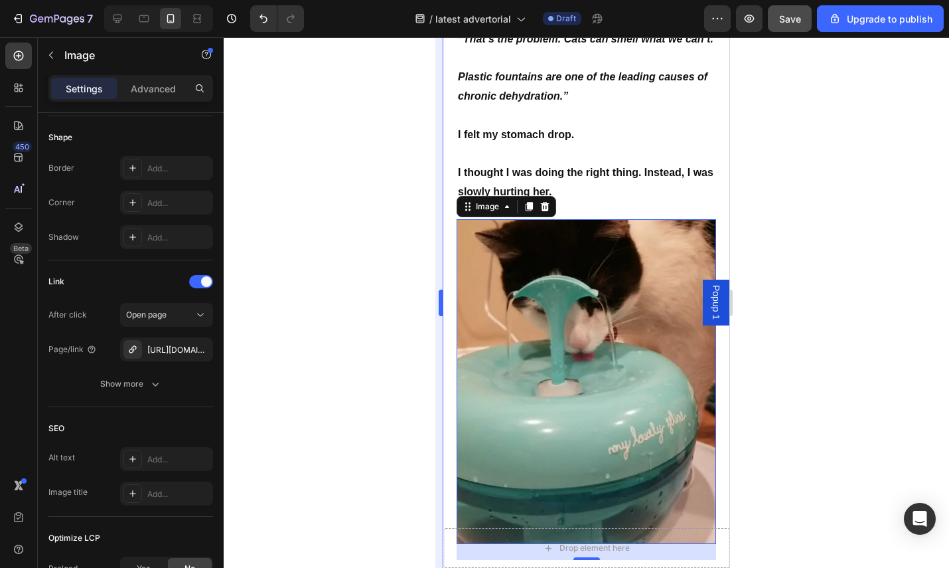
drag, startPoint x: 379, startPoint y: 185, endPoint x: 435, endPoint y: 222, distance: 67.0
click at [380, 185] on div at bounding box center [587, 302] width 726 height 530
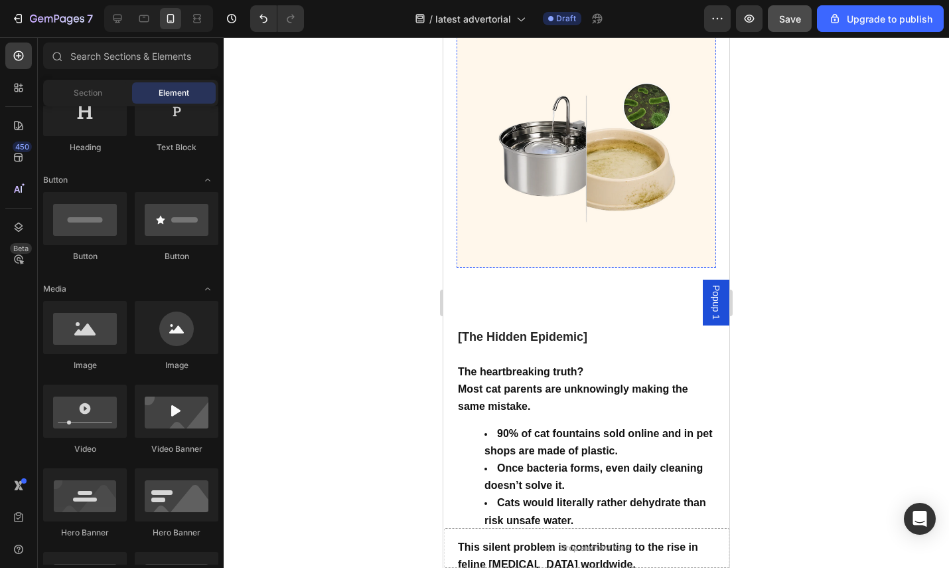
scroll to position [1754, 0]
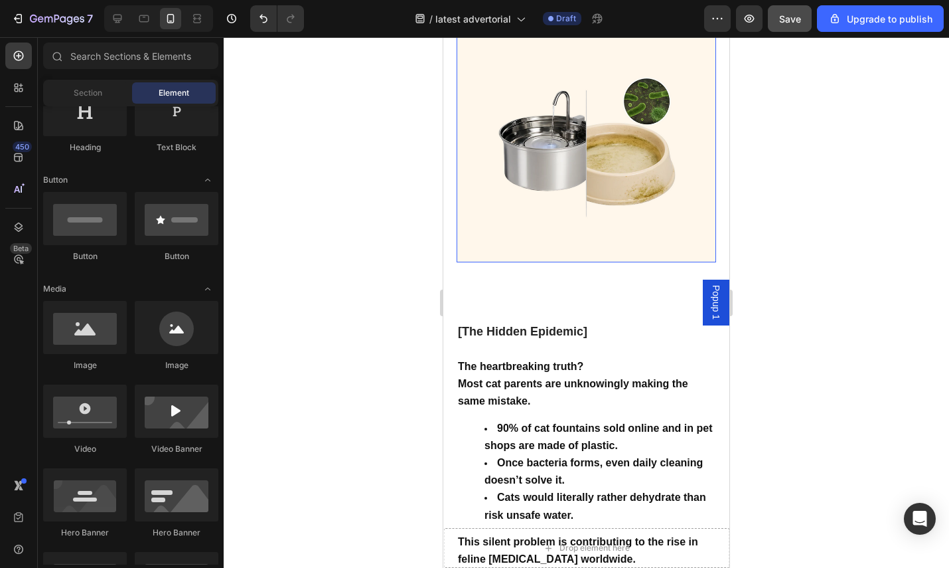
click at [551, 212] on img at bounding box center [587, 133] width 260 height 260
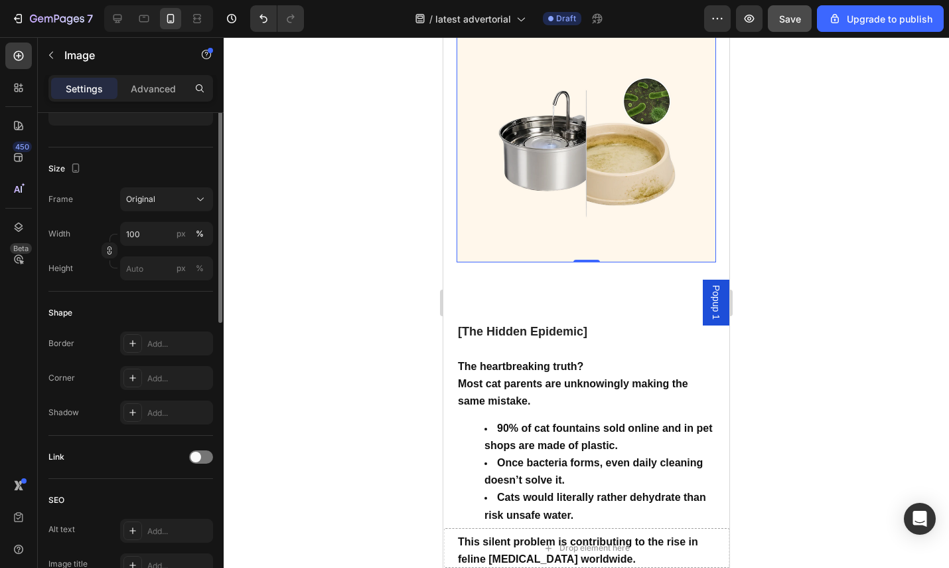
scroll to position [400, 0]
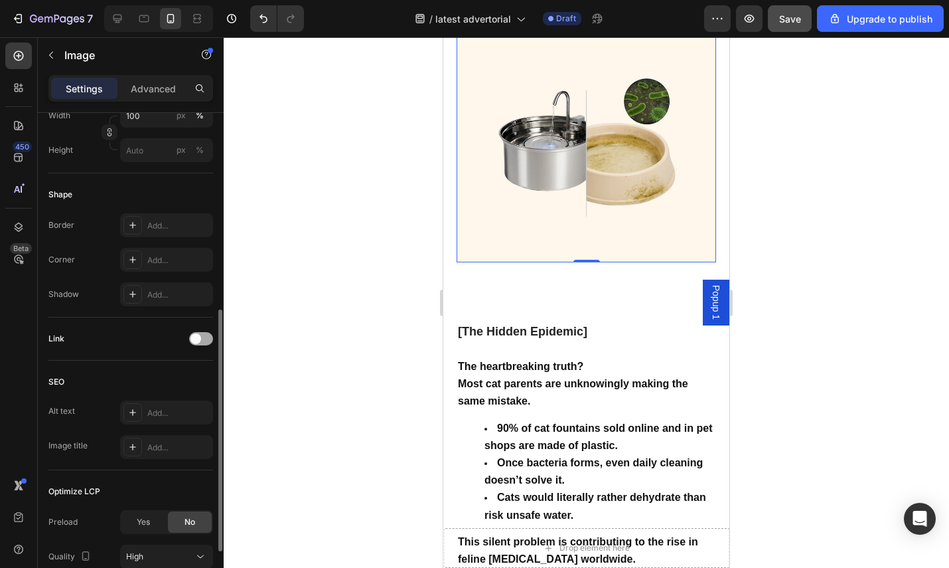
click at [200, 341] on div at bounding box center [201, 338] width 24 height 13
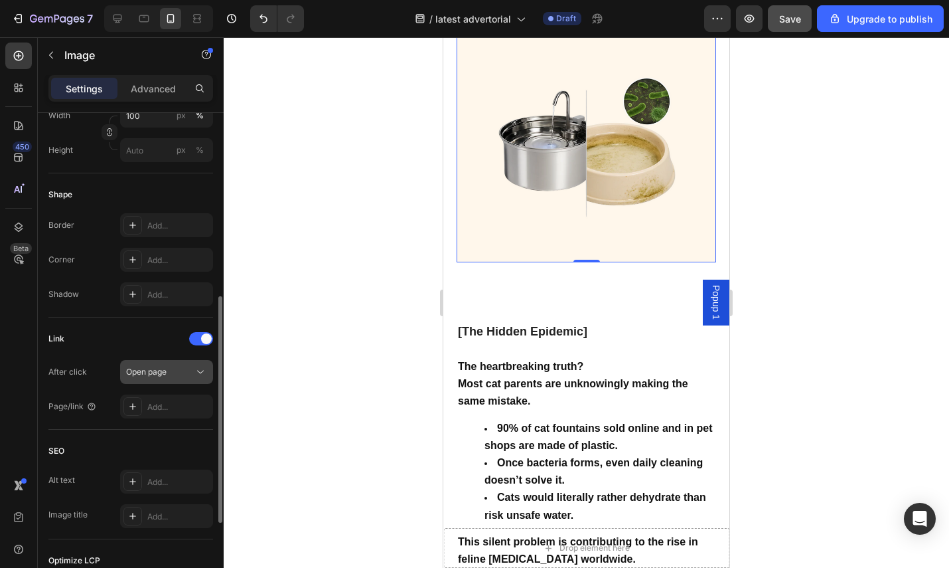
click at [159, 370] on span "Open page" at bounding box center [146, 371] width 40 height 10
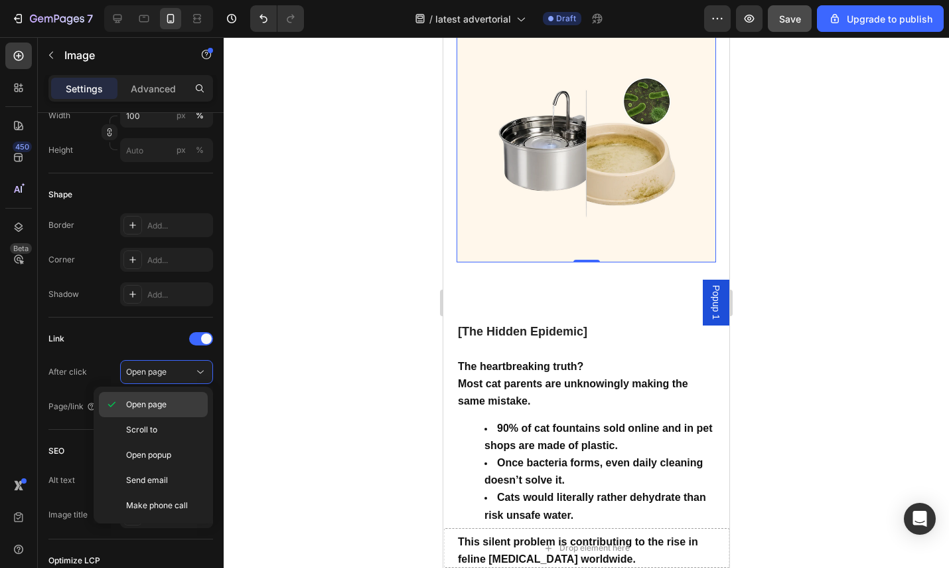
click at [160, 395] on div "Open page" at bounding box center [153, 404] width 109 height 25
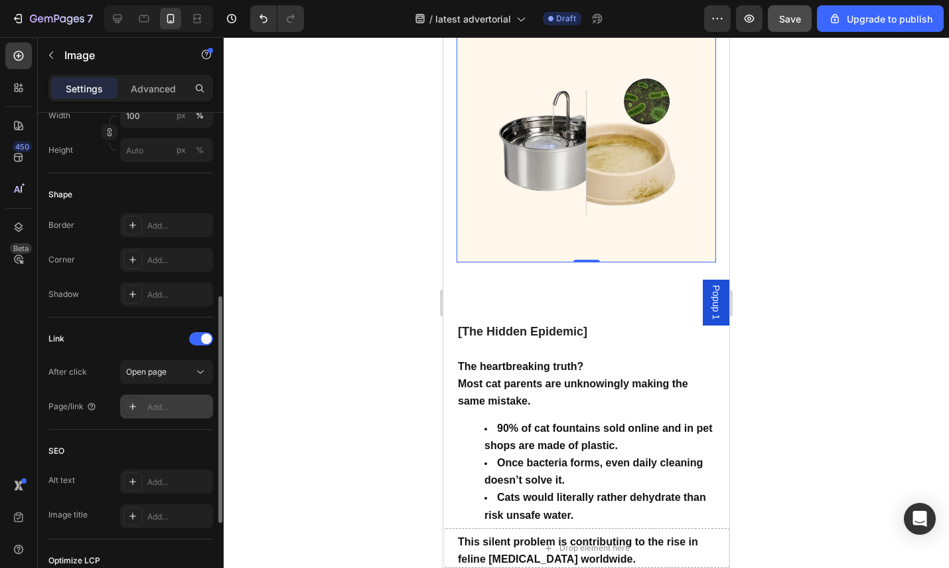
click at [163, 399] on div "450 Beta Sections(18) Elements(83) Section Element Hero Section Product Detail …" at bounding box center [112, 302] width 224 height 530
click at [171, 406] on div "Add..." at bounding box center [178, 407] width 62 height 12
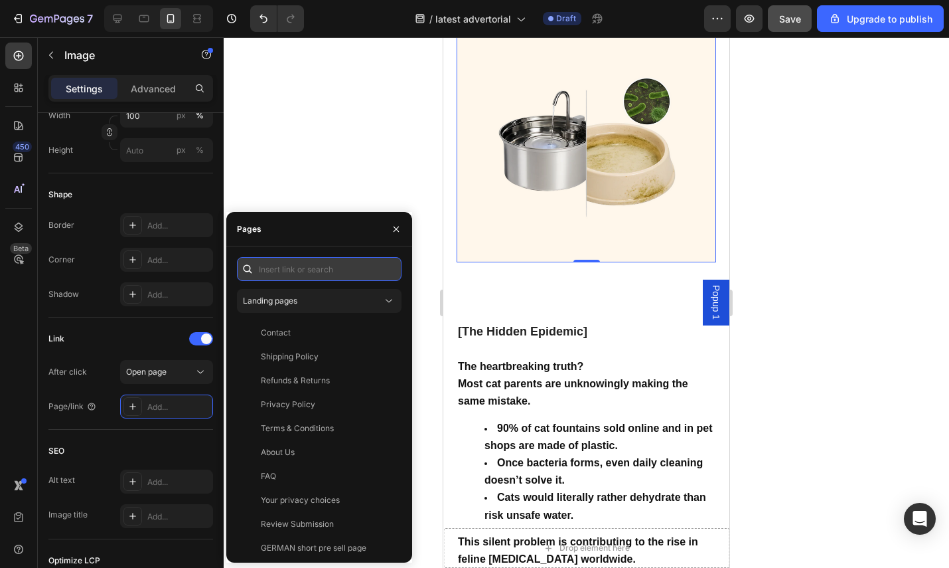
click at [281, 279] on input "text" at bounding box center [319, 269] width 165 height 24
paste input "[URL][DOMAIN_NAME]"
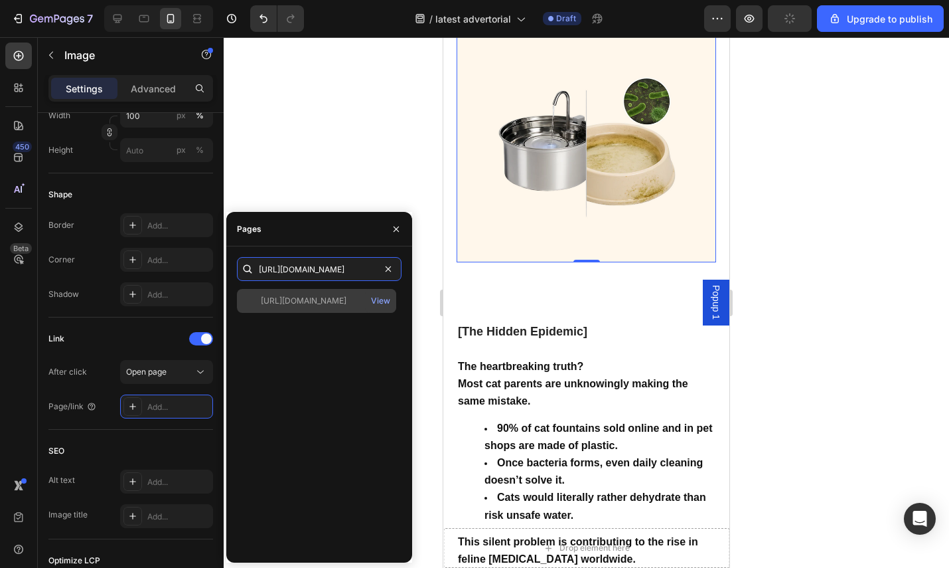
type input "[URL][DOMAIN_NAME]"
drag, startPoint x: 309, startPoint y: 303, endPoint x: 315, endPoint y: 291, distance: 13.7
click at [309, 303] on div "[URL][DOMAIN_NAME]" at bounding box center [304, 301] width 86 height 12
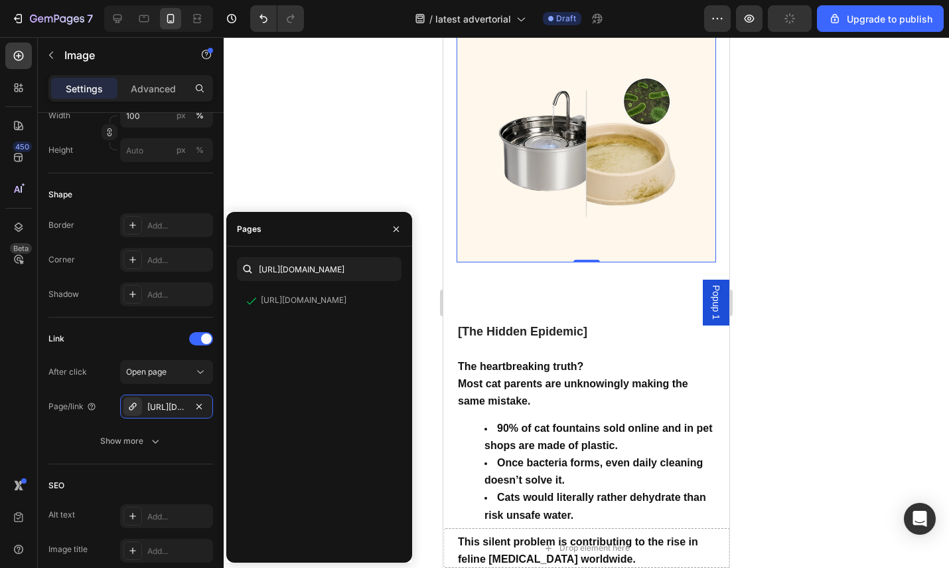
click at [339, 181] on div at bounding box center [587, 302] width 726 height 530
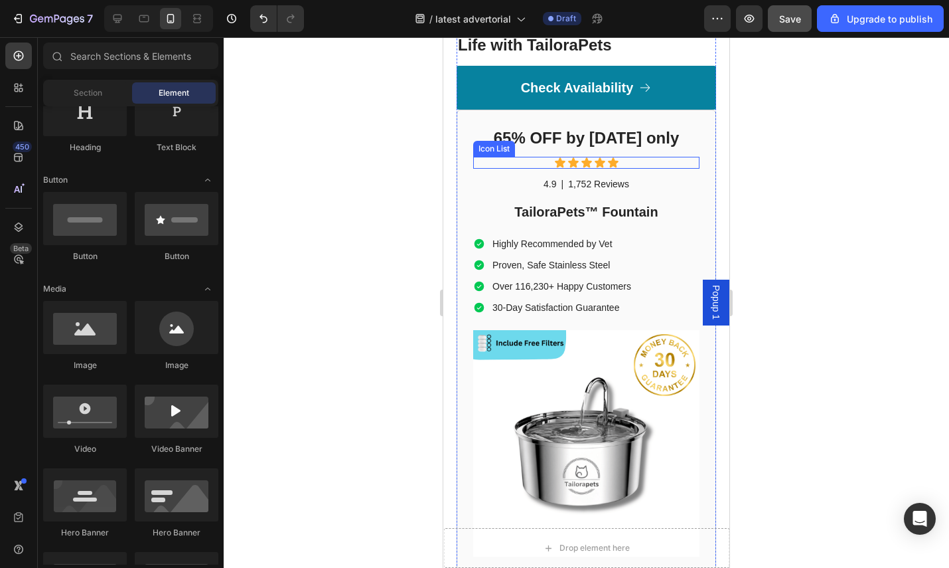
scroll to position [3983, 0]
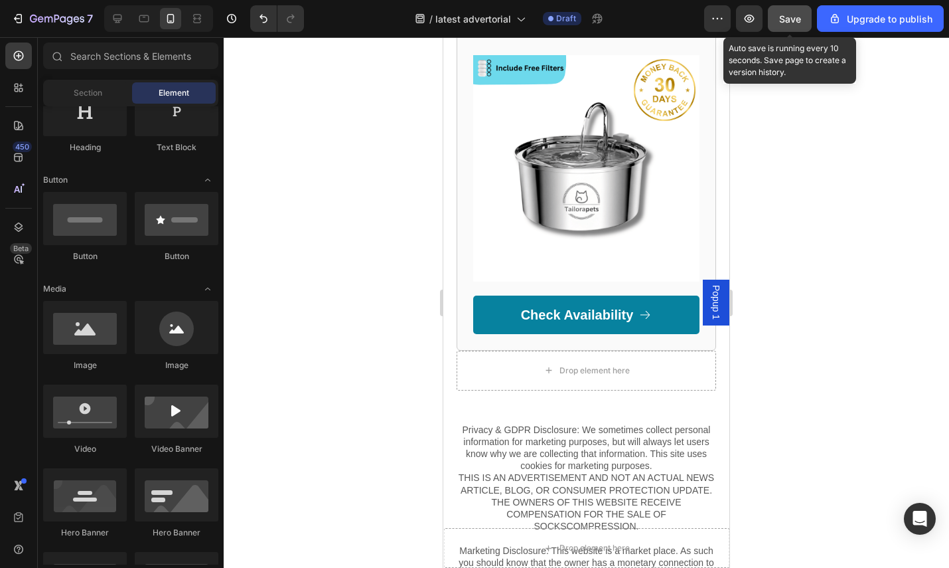
click at [785, 21] on span "Save" at bounding box center [790, 18] width 22 height 11
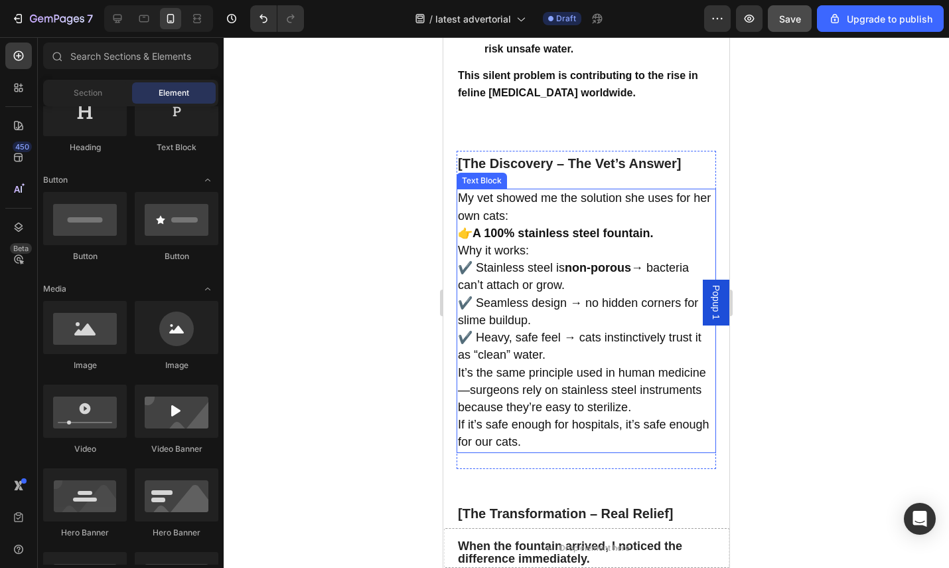
scroll to position [2227, 0]
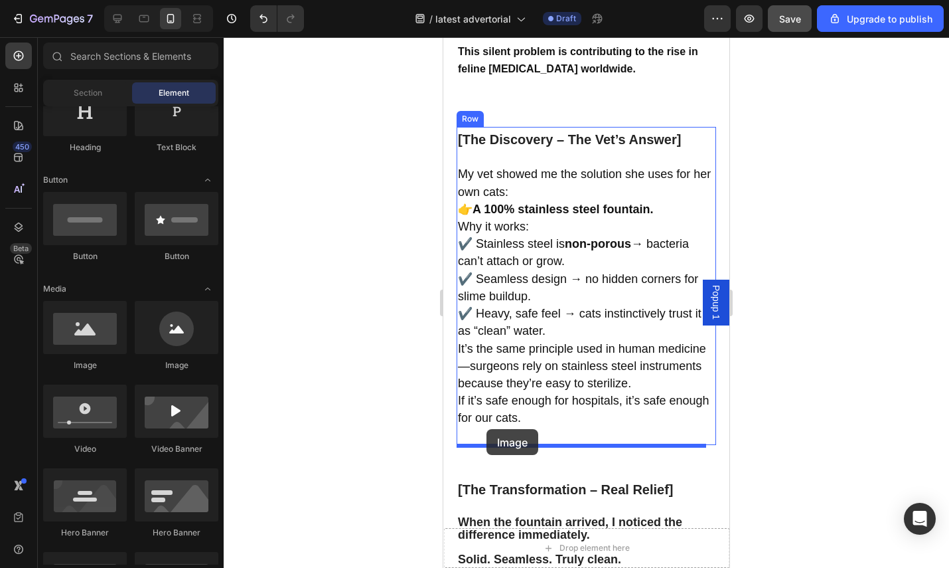
drag, startPoint x: 528, startPoint y: 376, endPoint x: 487, endPoint y: 429, distance: 66.8
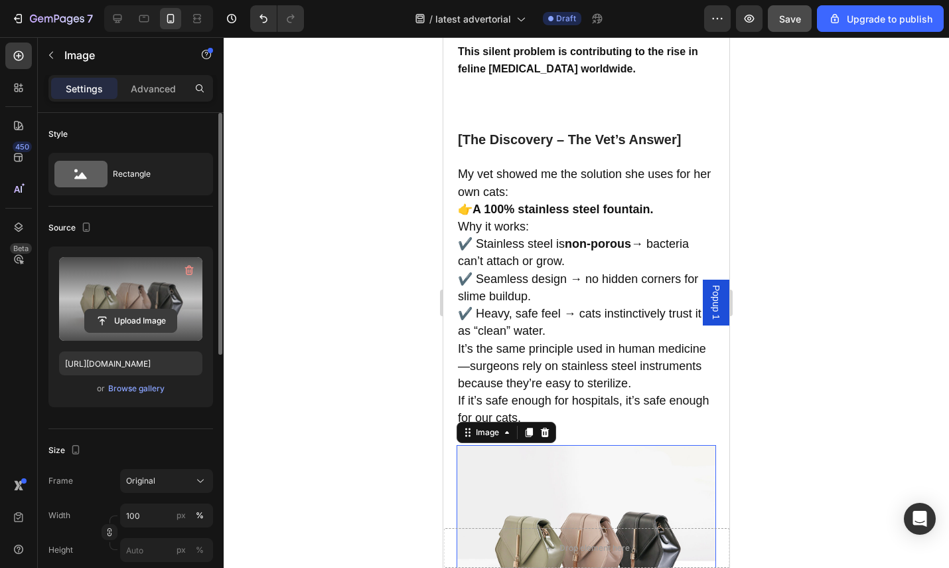
click at [144, 310] on input "file" at bounding box center [131, 320] width 92 height 23
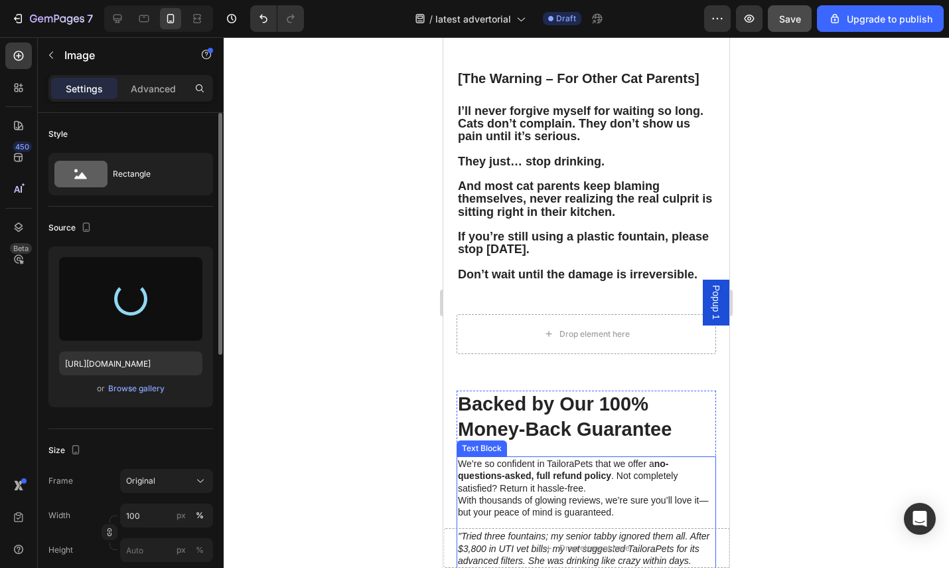
scroll to position [2705, 0]
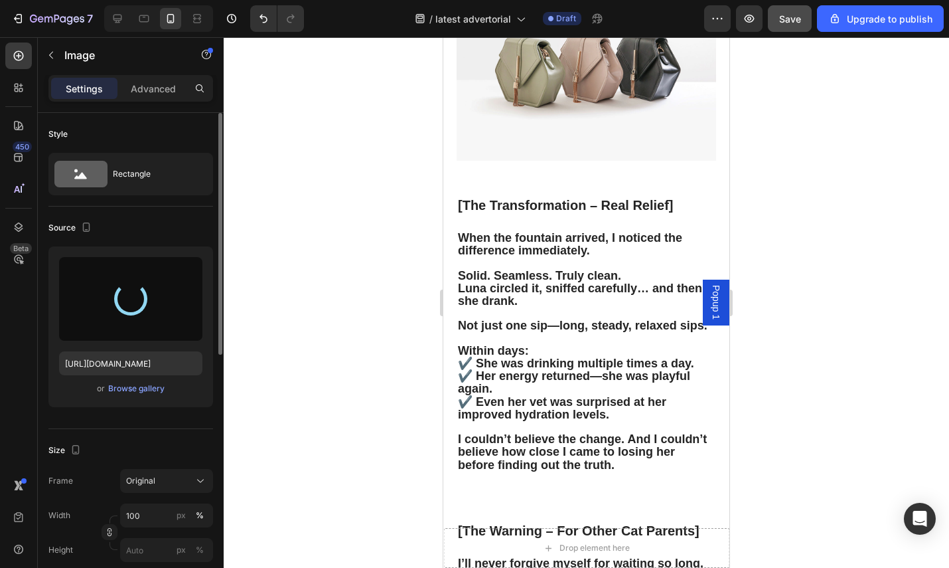
click at [165, 313] on div at bounding box center [130, 299] width 143 height 84
click at [165, 312] on div at bounding box center [130, 299] width 143 height 84
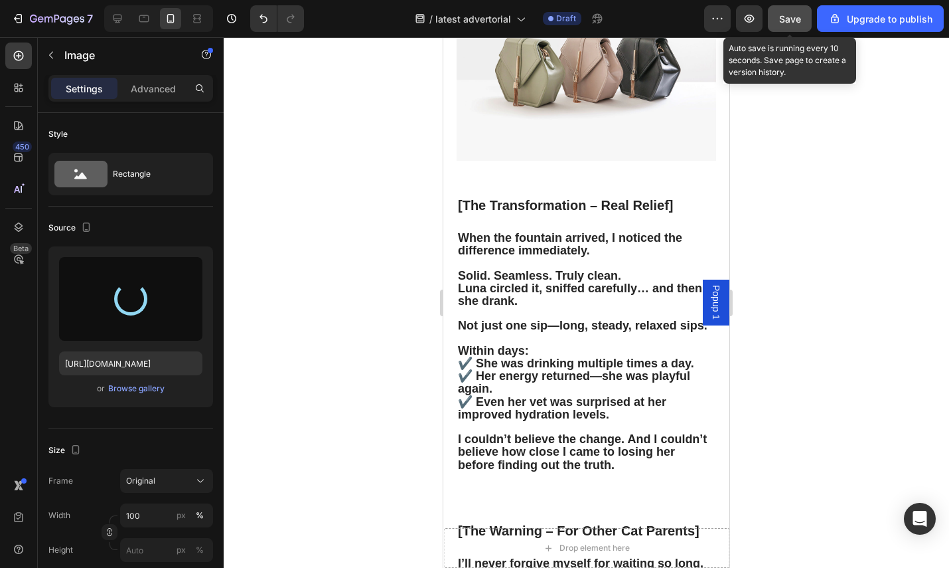
click at [801, 21] on span "Save" at bounding box center [790, 18] width 22 height 11
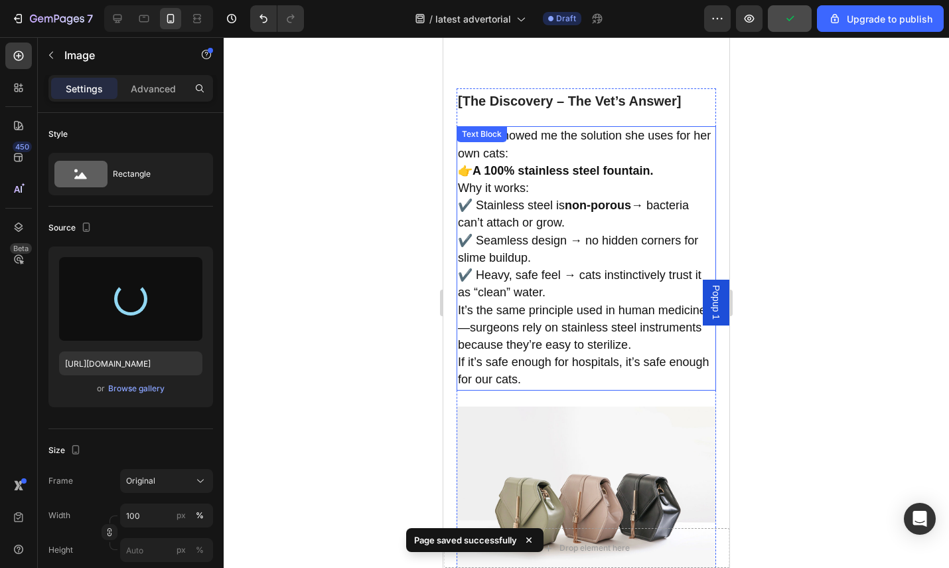
scroll to position [2465, 0]
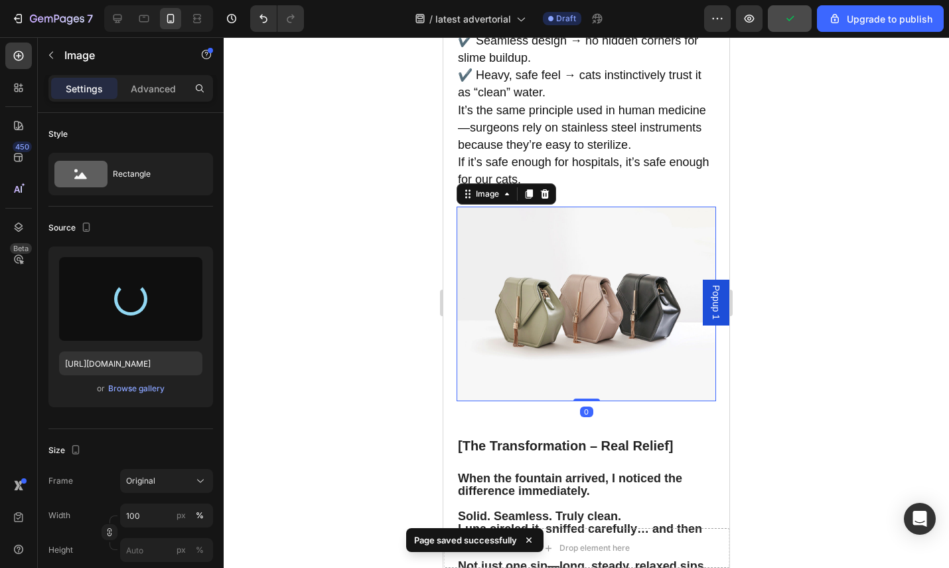
click at [594, 292] on img at bounding box center [587, 303] width 260 height 195
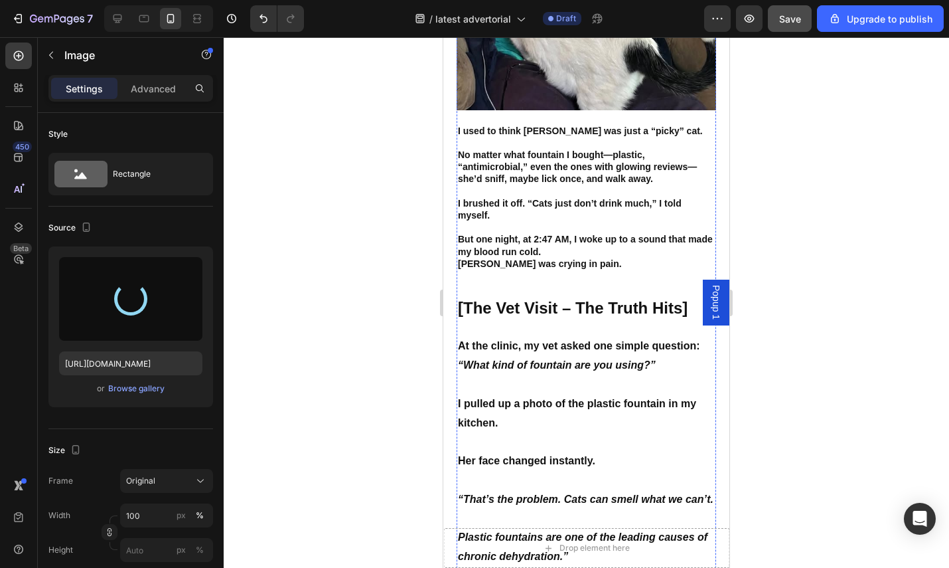
scroll to position [430, 0]
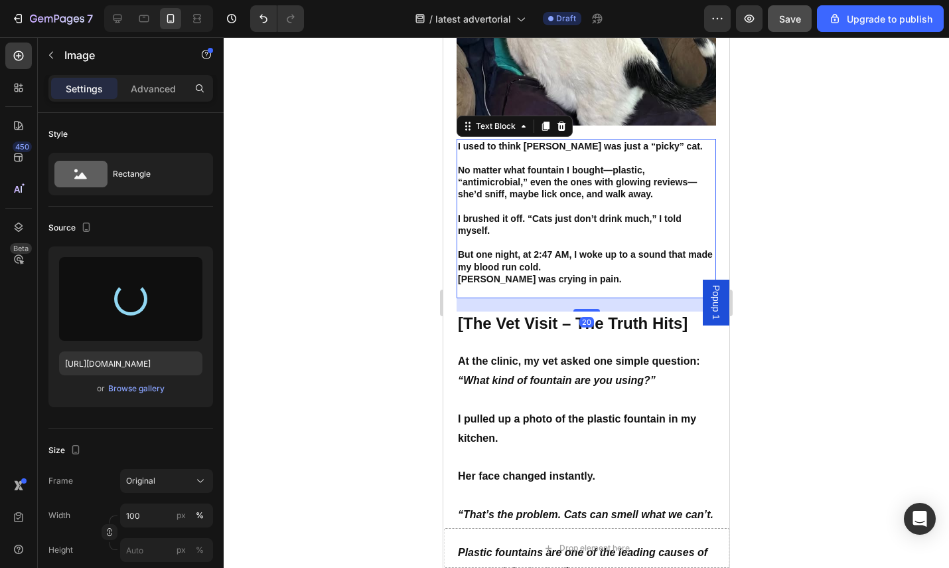
click at [580, 249] on strong "But one night, at 2:47 AM, I woke up to a sound that made my blood run cold." at bounding box center [585, 260] width 255 height 23
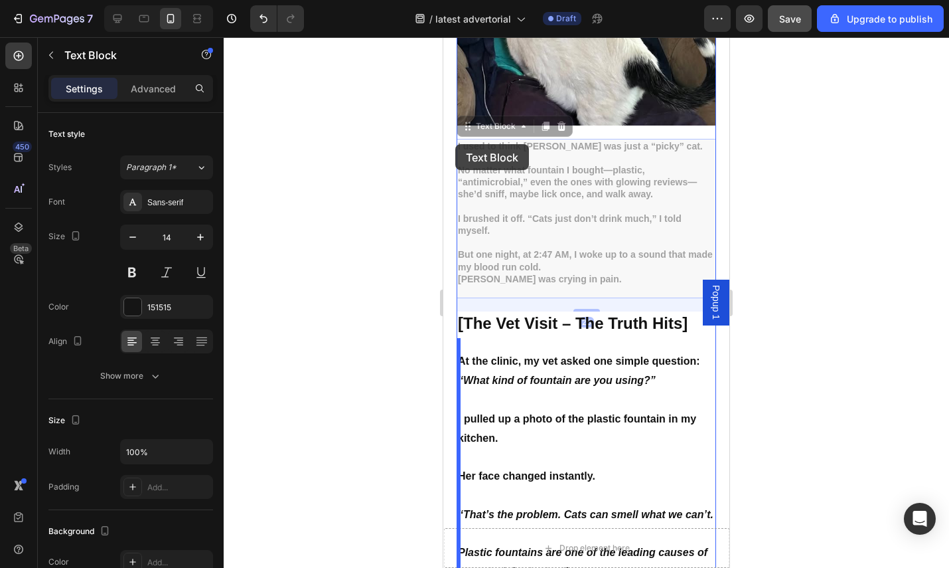
drag, startPoint x: 581, startPoint y: 264, endPoint x: 456, endPoint y: 144, distance: 172.8
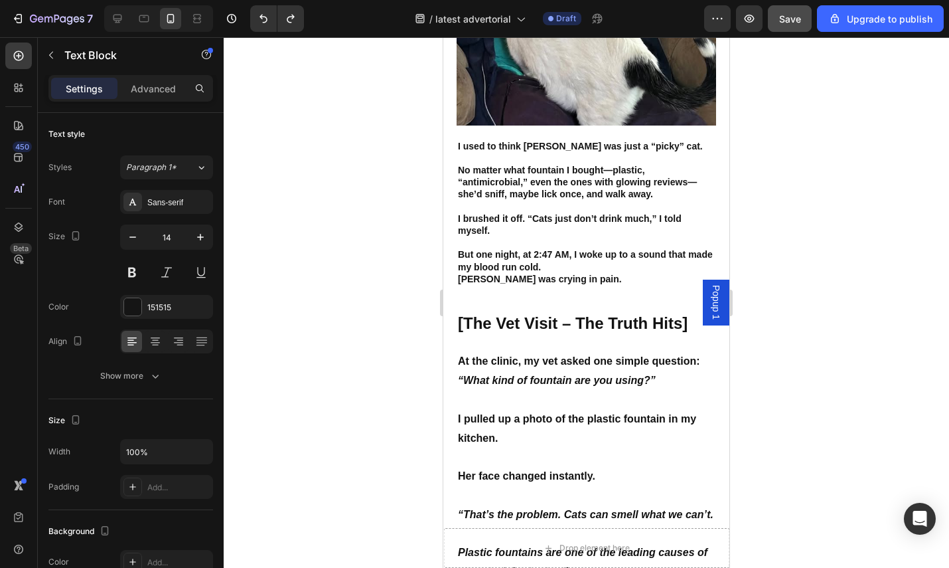
click at [584, 262] on p "But one night, at 2:47 AM, I woke up to a sound that made my blood run cold. [P…" at bounding box center [586, 266] width 257 height 37
click at [575, 263] on p "But one night, at 2:47 AM, I woke up to a sound that made my blood run cold. [P…" at bounding box center [586, 266] width 257 height 37
click at [571, 267] on p "But one night, at 2:47 AM, I woke up to a sound that made my blood run cold. [P…" at bounding box center [586, 266] width 257 height 37
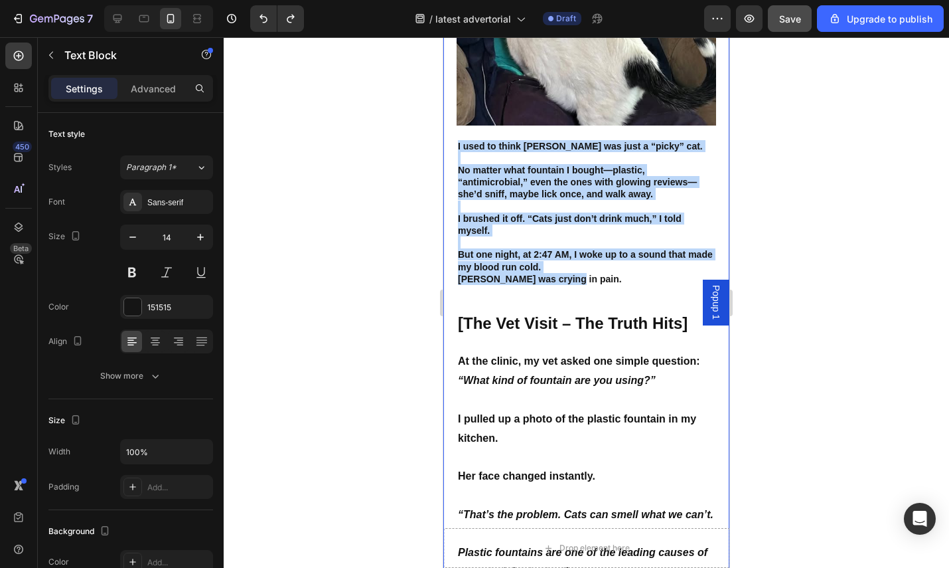
drag, startPoint x: 567, startPoint y: 264, endPoint x: 445, endPoint y: 129, distance: 181.9
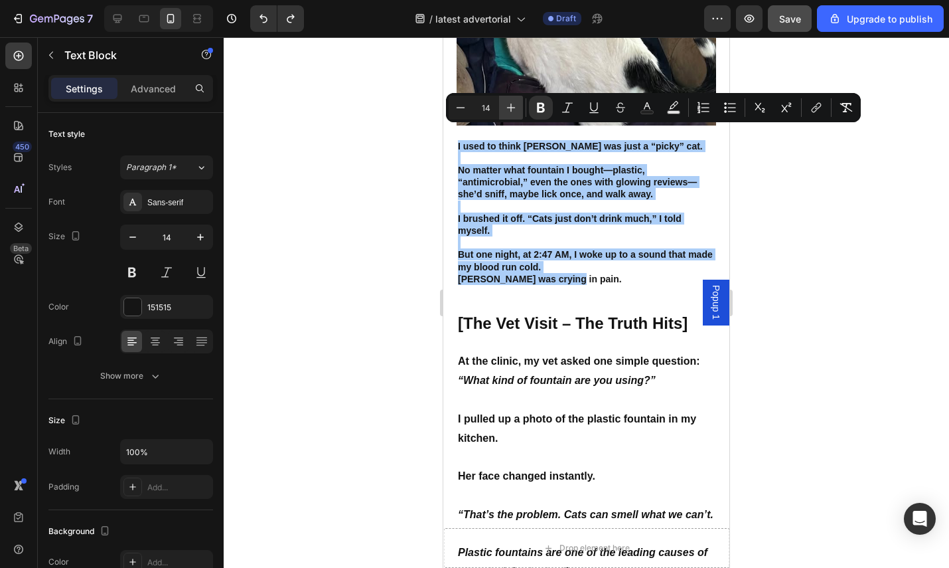
click at [500, 102] on button "Plus" at bounding box center [511, 108] width 24 height 24
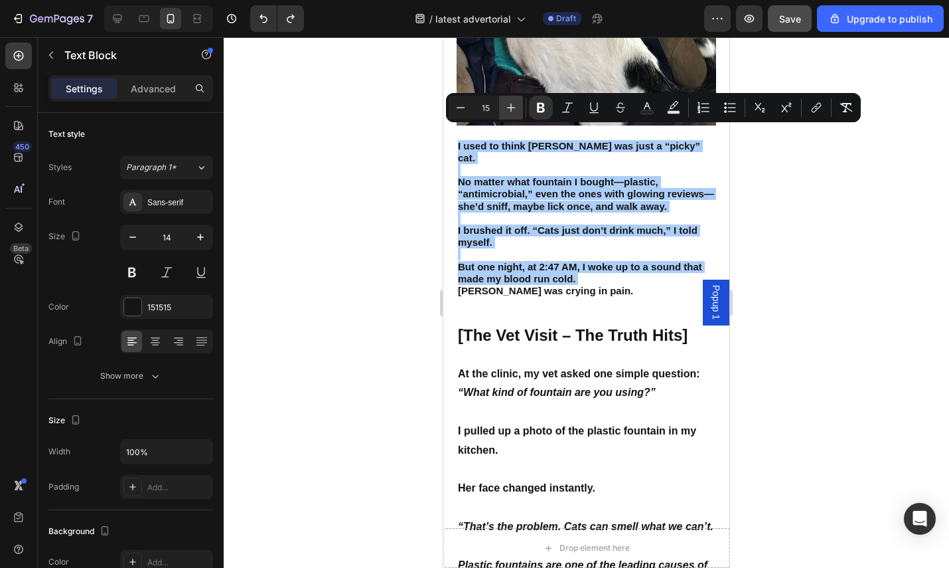
click at [500, 102] on button "Plus" at bounding box center [511, 108] width 24 height 24
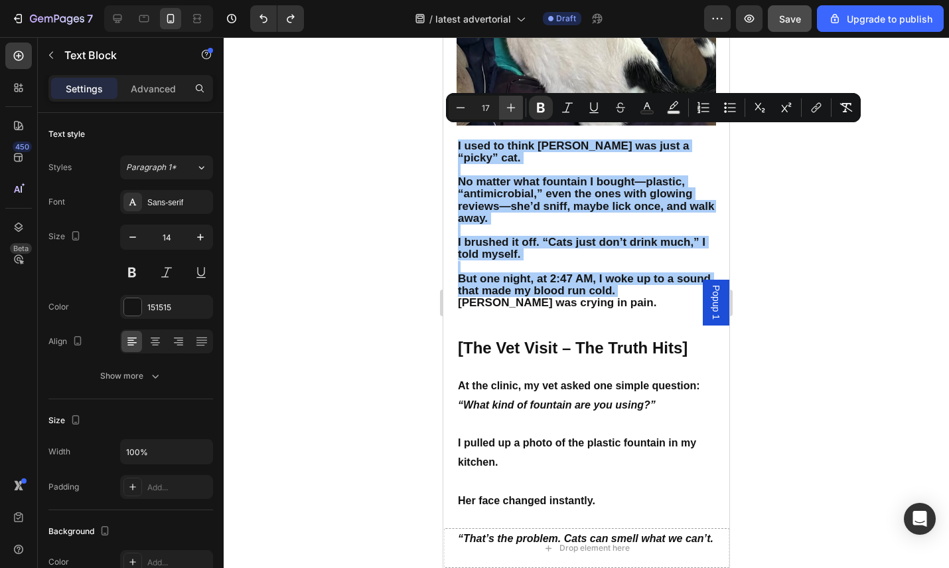
click at [500, 102] on button "Plus" at bounding box center [511, 108] width 24 height 24
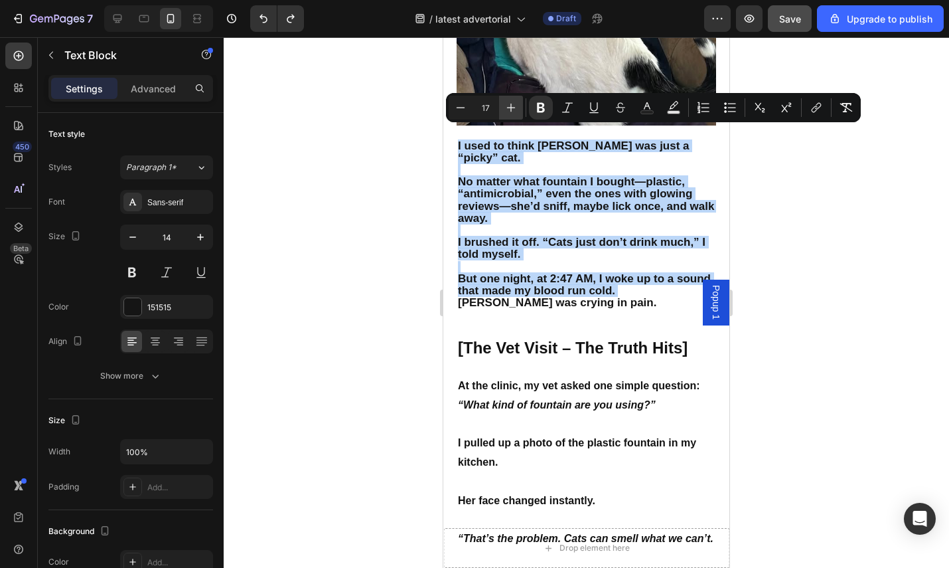
type input "18"
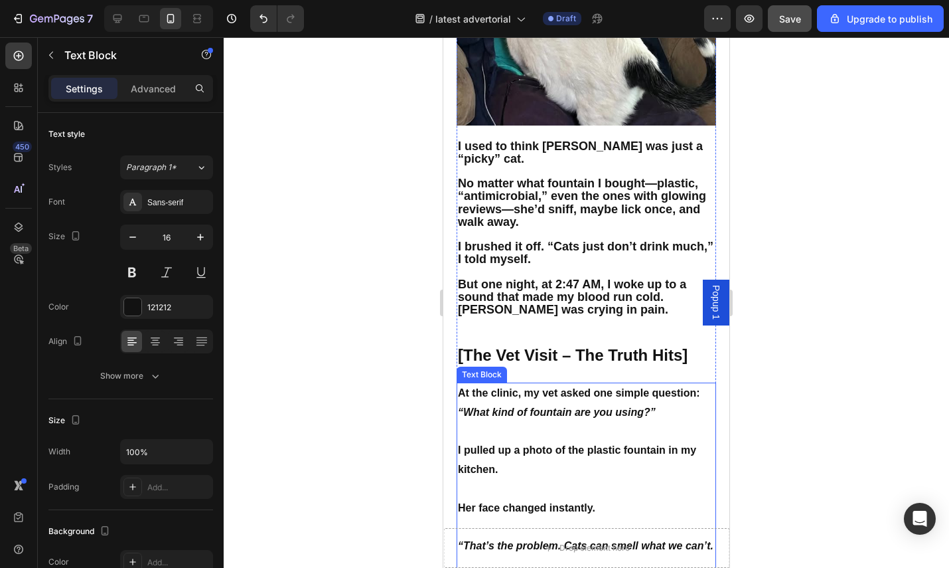
click at [584, 403] on p "“What kind of fountain are you using?”" at bounding box center [586, 412] width 257 height 19
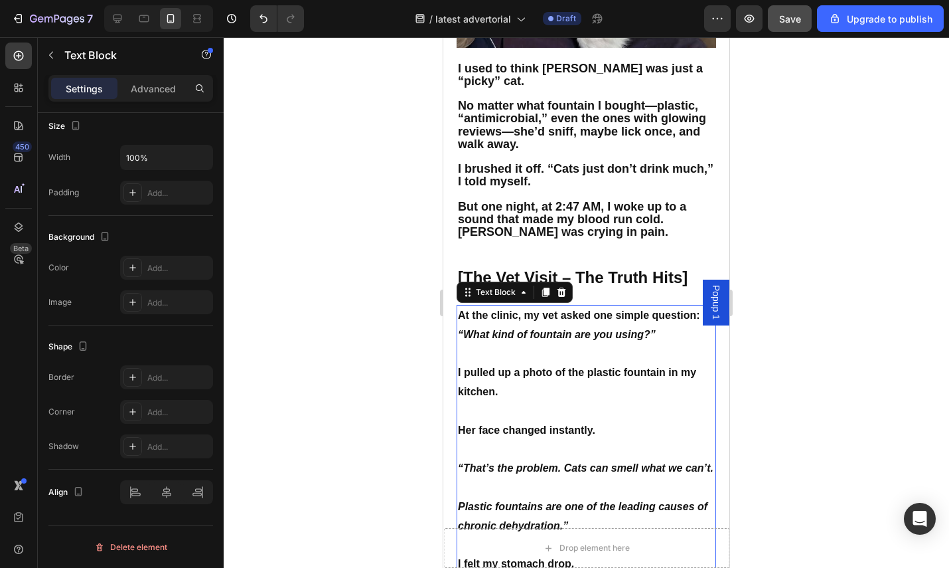
scroll to position [682, 0]
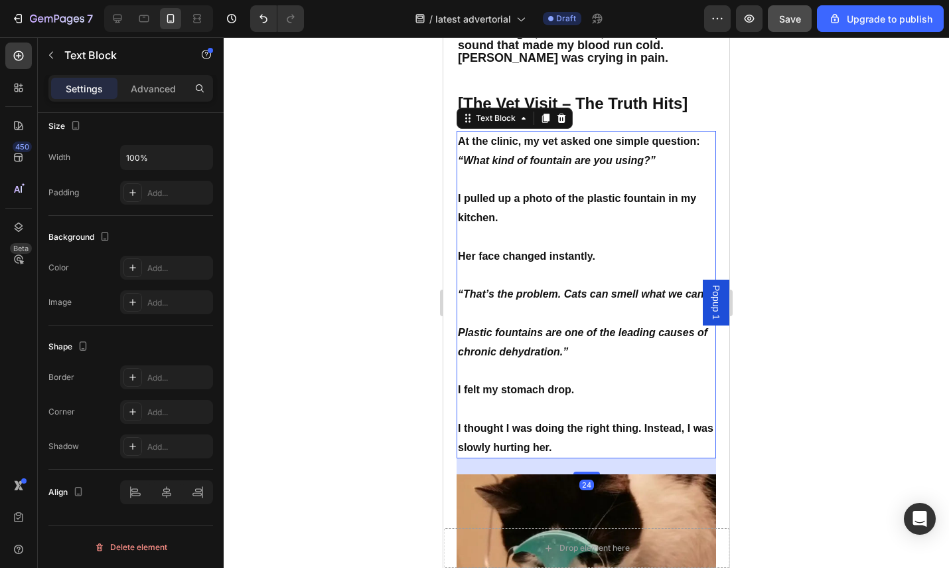
click at [599, 341] on p "Plastic fountains are one of the leading causes of chronic dehydration.”" at bounding box center [586, 342] width 257 height 39
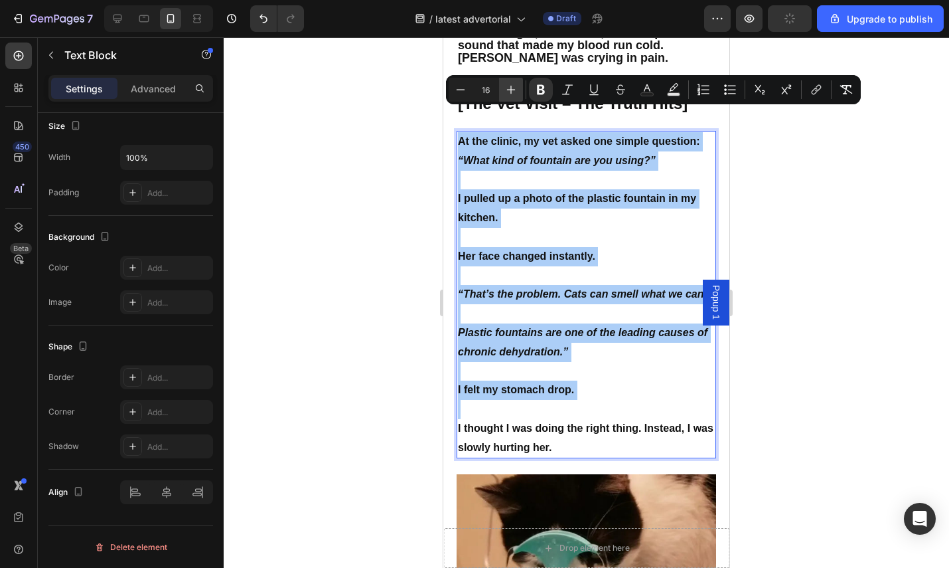
click at [511, 93] on icon "Editor contextual toolbar" at bounding box center [511, 90] width 9 height 9
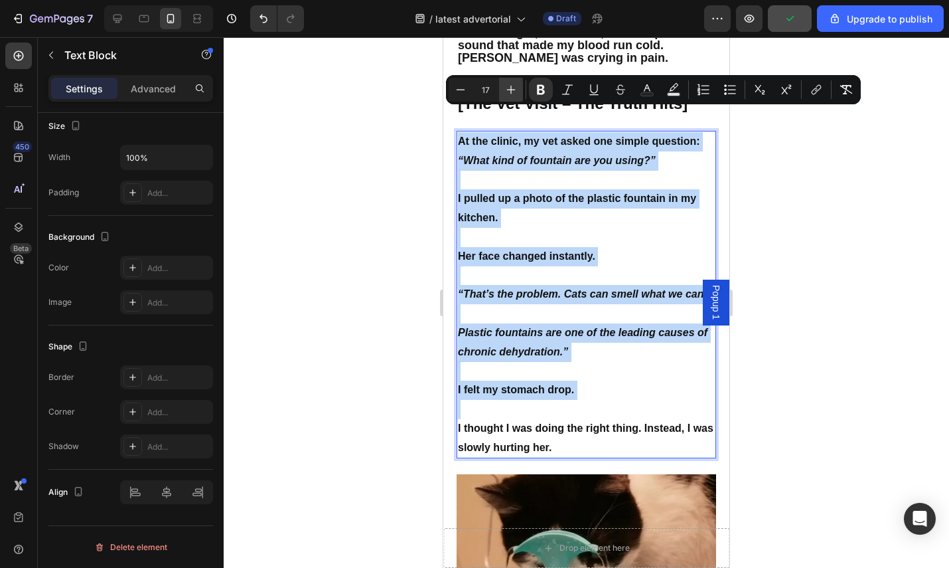
type input "18"
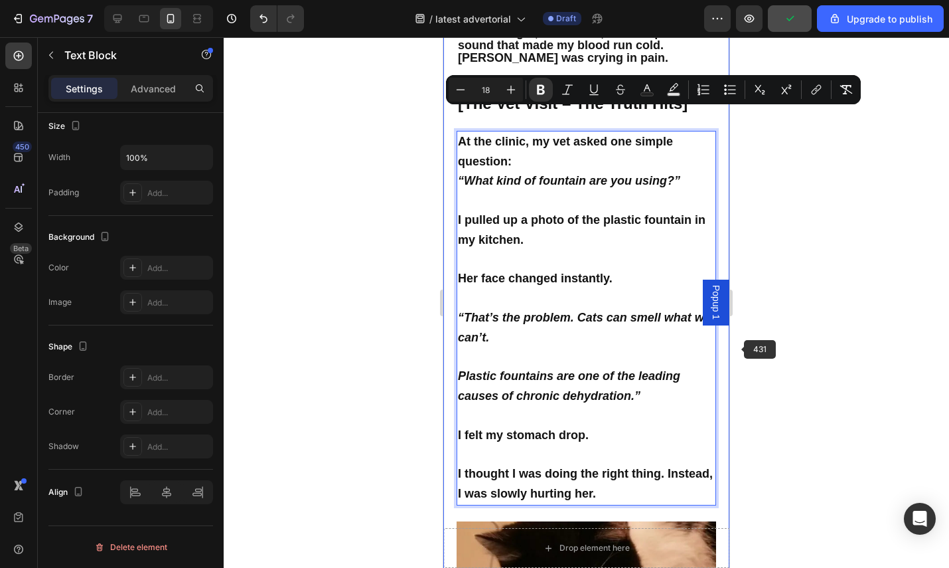
drag, startPoint x: 815, startPoint y: 305, endPoint x: 809, endPoint y: 306, distance: 6.7
click at [815, 305] on div at bounding box center [587, 302] width 726 height 530
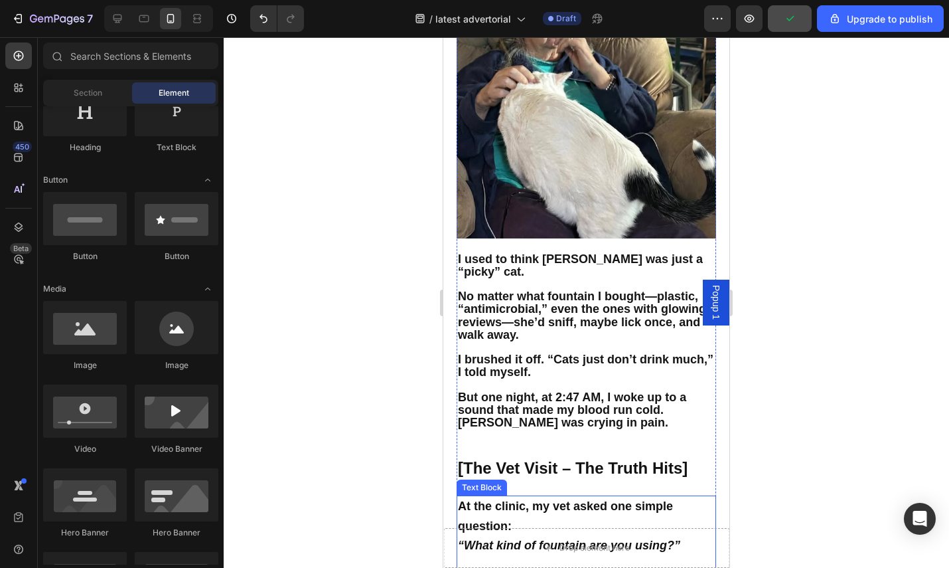
scroll to position [0, 0]
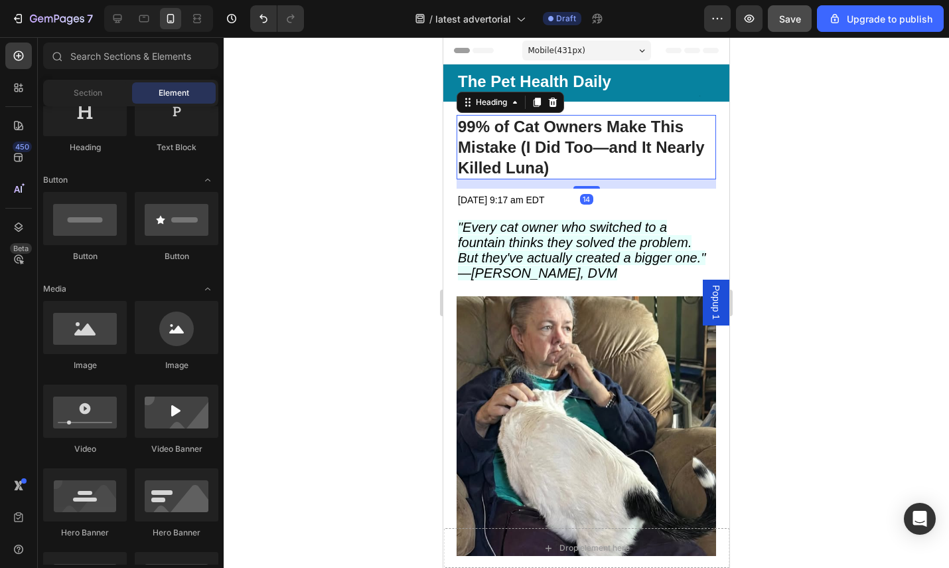
click at [576, 158] on h1 "99% of Cat Owners Make This Mistake (I Did Too—and It Nearly Killed Luna)" at bounding box center [587, 147] width 260 height 65
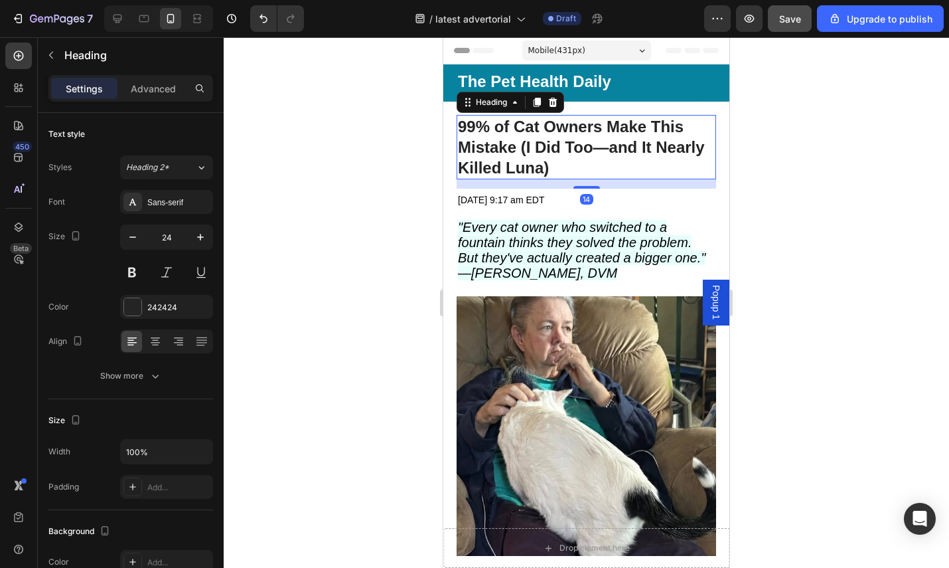
click at [562, 167] on h1 "99% of Cat Owners Make This Mistake (I Did Too—and It Nearly Killed Luna)" at bounding box center [587, 147] width 260 height 65
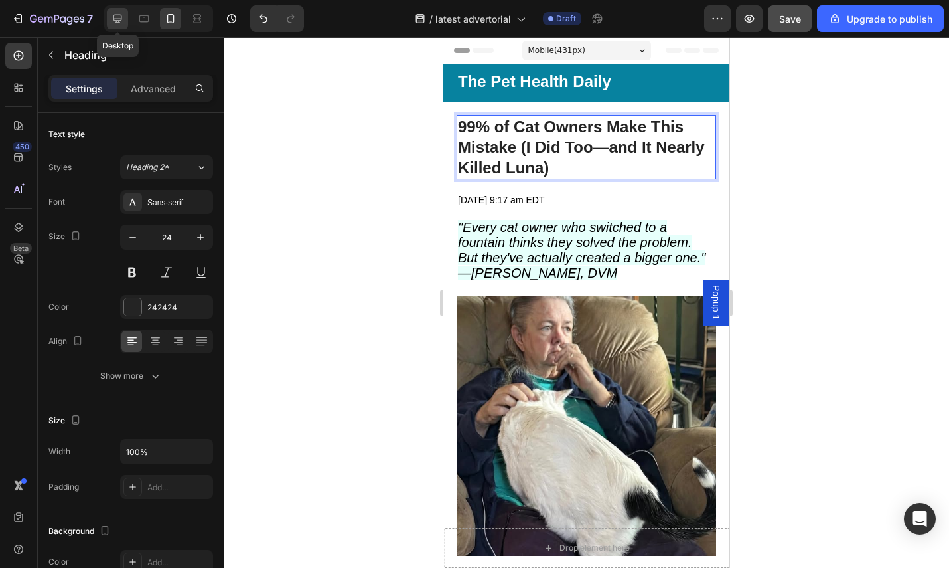
click at [118, 18] on icon at bounding box center [118, 19] width 9 height 9
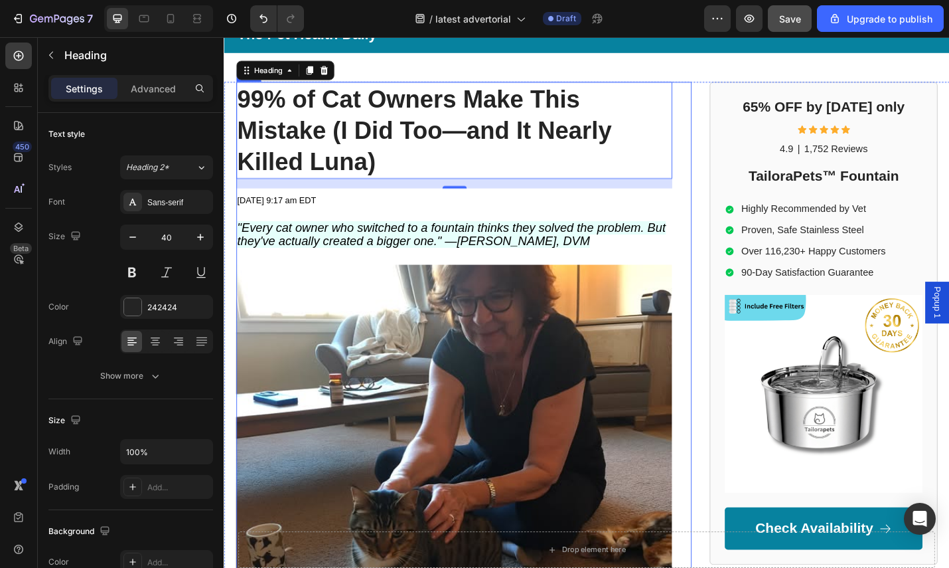
scroll to position [56, 0]
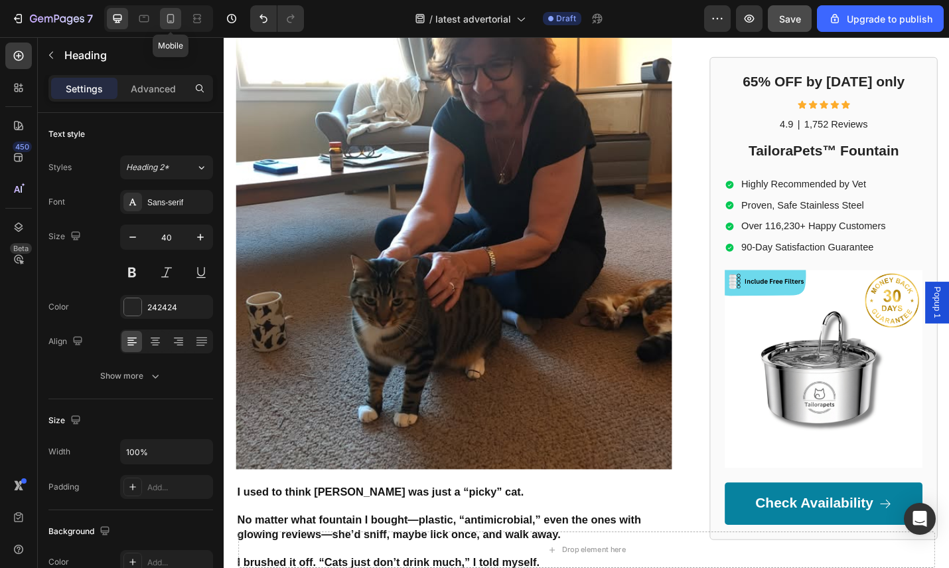
click at [171, 18] on icon at bounding box center [170, 18] width 13 height 13
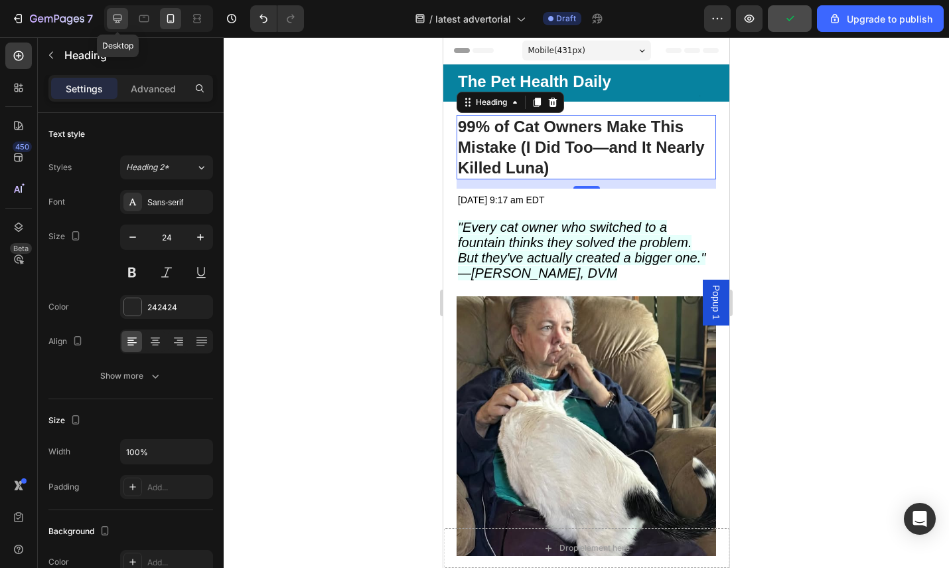
click at [122, 23] on icon at bounding box center [117, 18] width 13 height 13
type input "40"
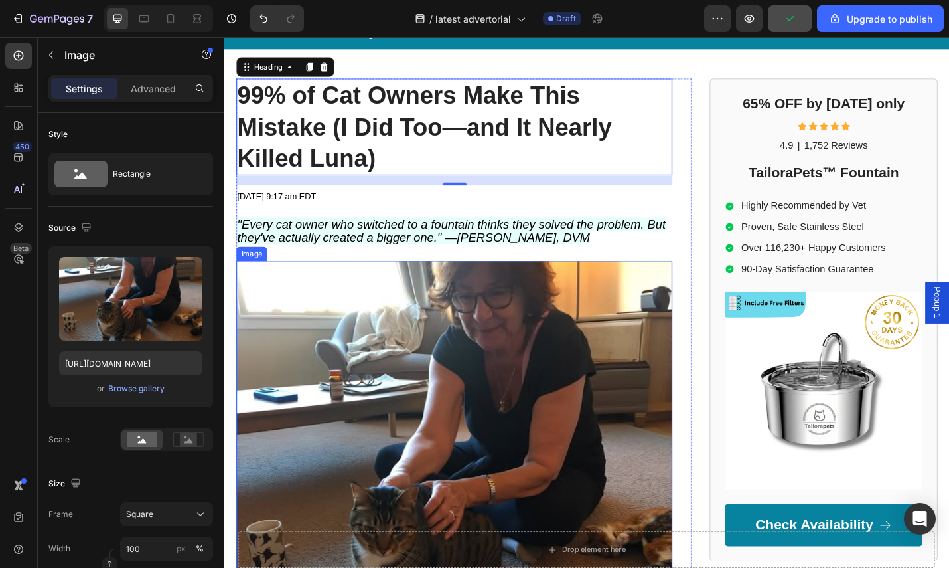
click at [416, 399] on img at bounding box center [476, 522] width 479 height 479
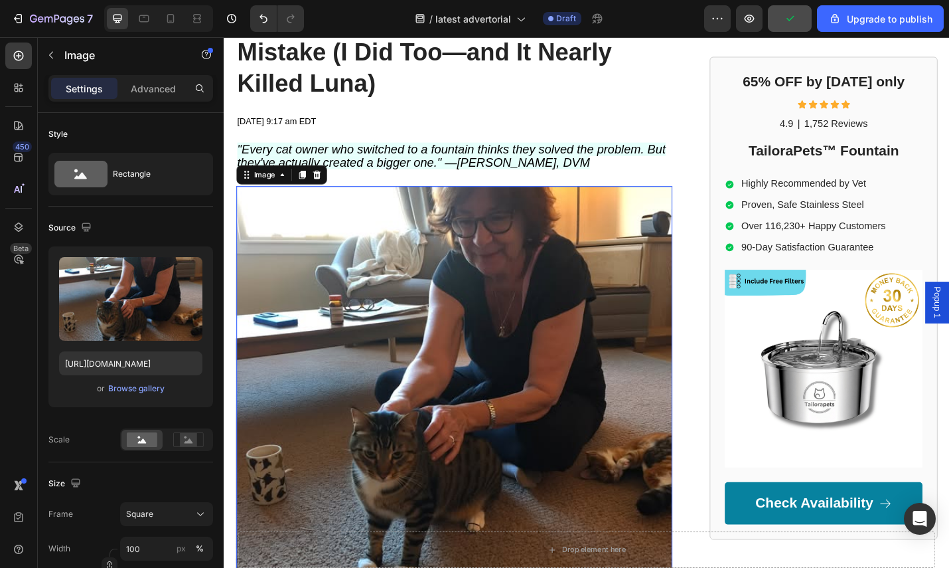
scroll to position [149, 0]
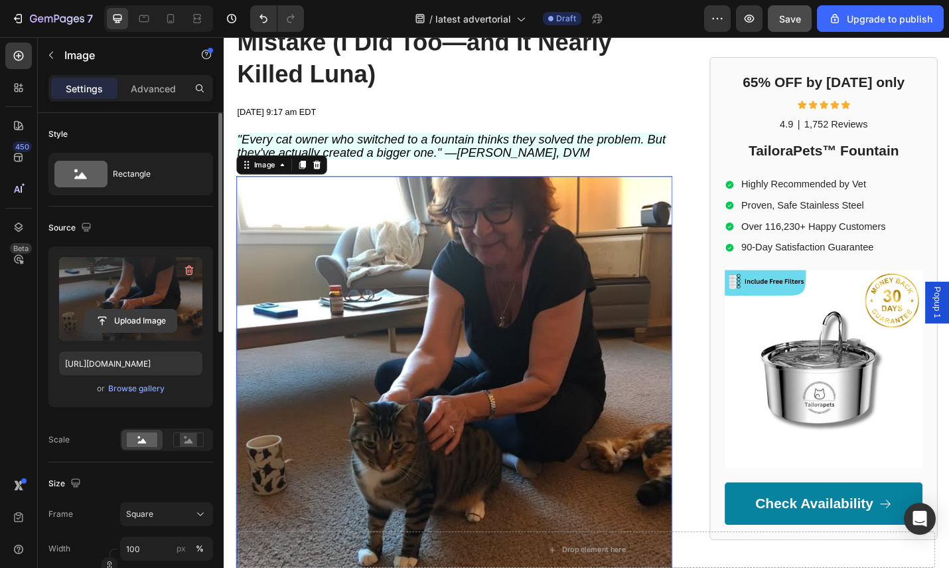
click at [128, 323] on input "file" at bounding box center [131, 320] width 92 height 23
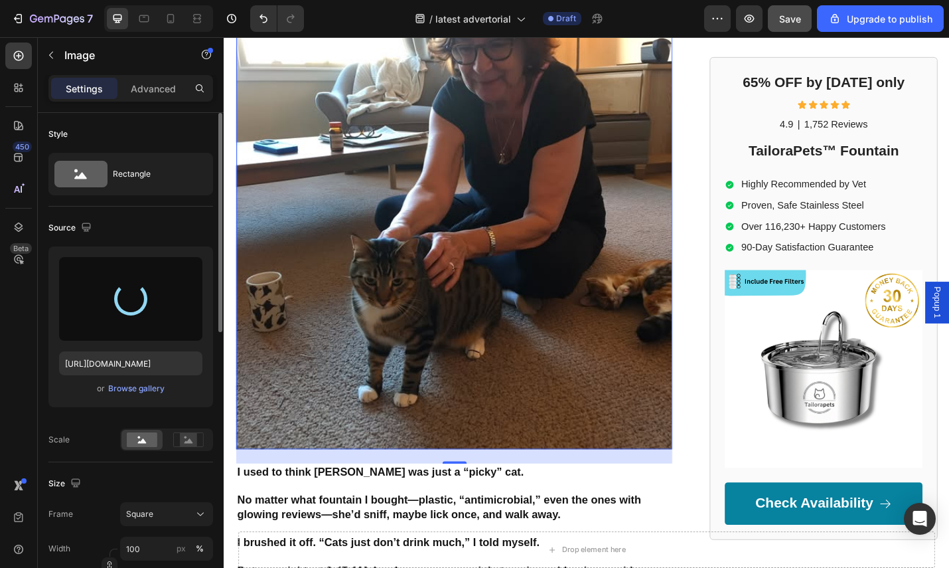
type input "https://cdn.shopify.com/s/files/1/0713/8849/6027/files/gempages_580359102639637…"
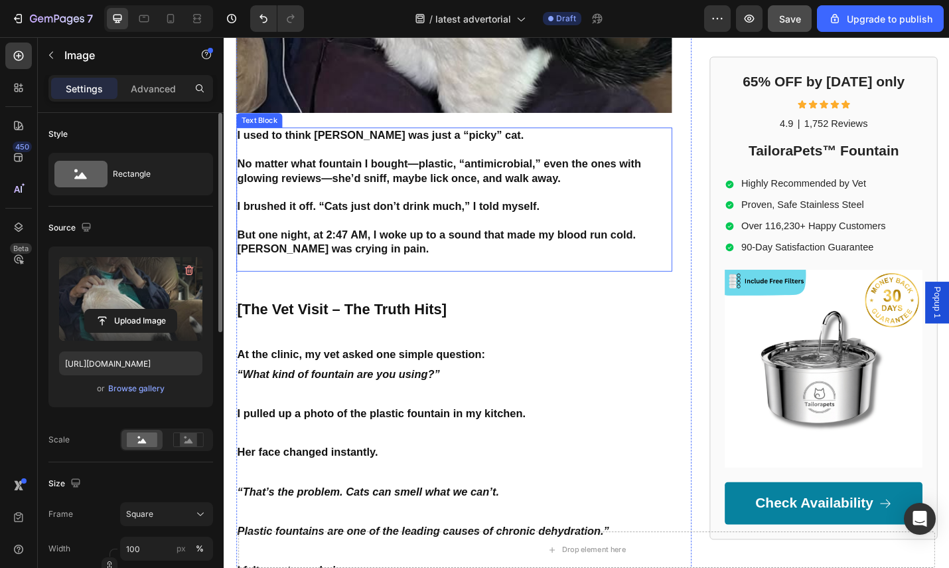
scroll to position [771, 0]
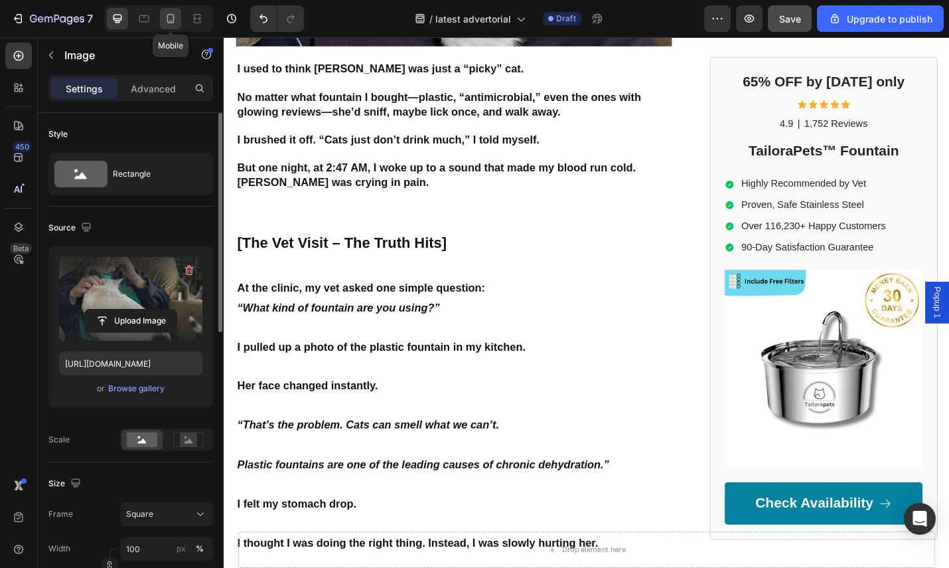
click at [173, 15] on icon at bounding box center [170, 18] width 7 height 9
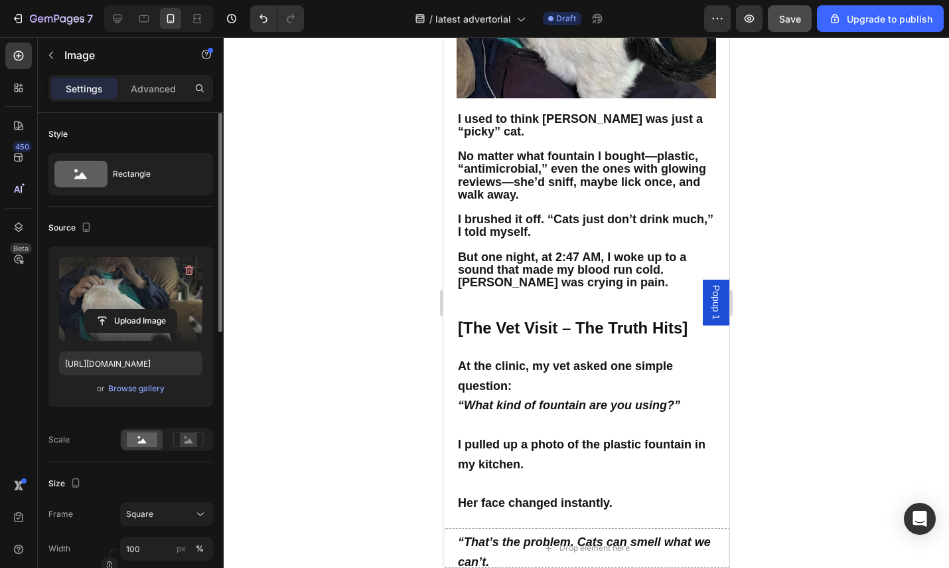
scroll to position [882, 0]
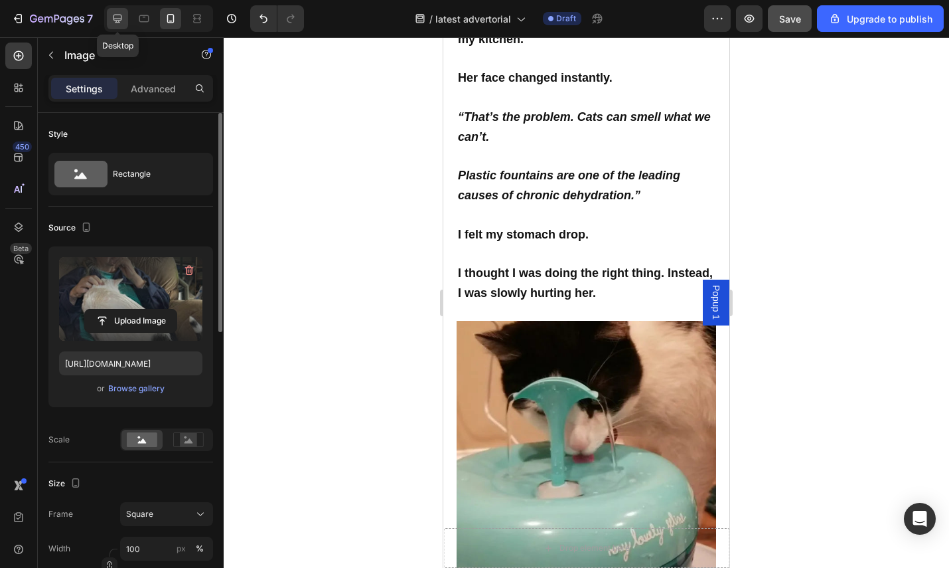
click at [125, 21] on div at bounding box center [117, 18] width 21 height 21
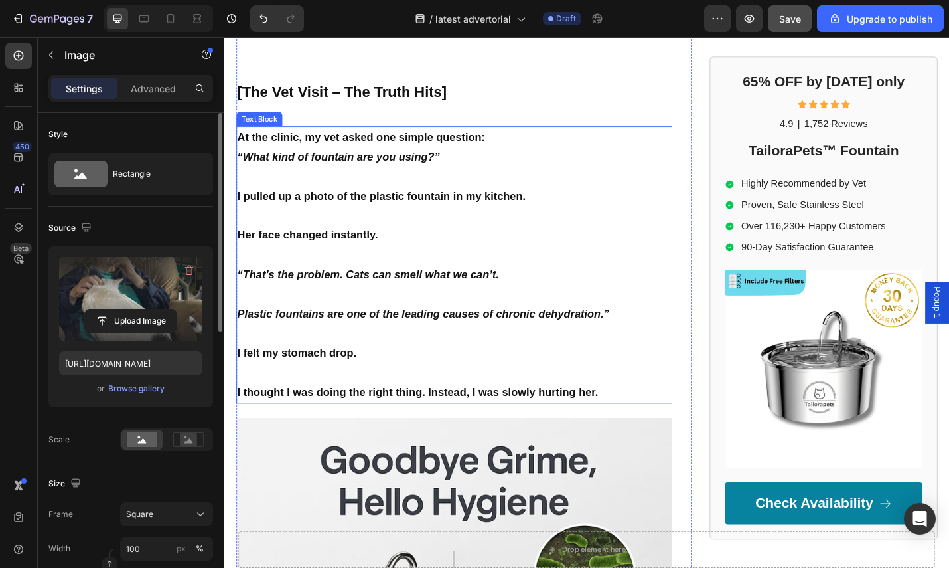
scroll to position [1313, 0]
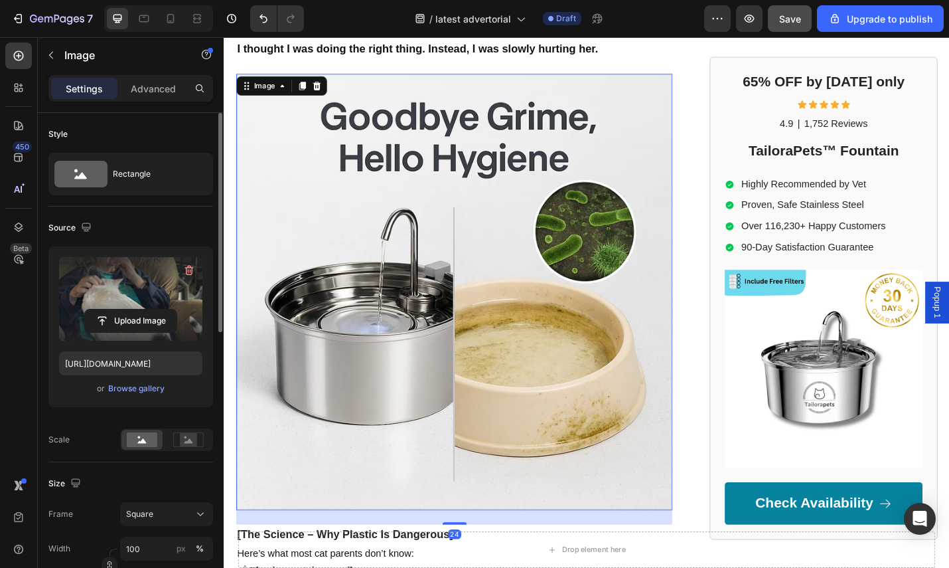
click at [447, 276] on img at bounding box center [476, 317] width 479 height 479
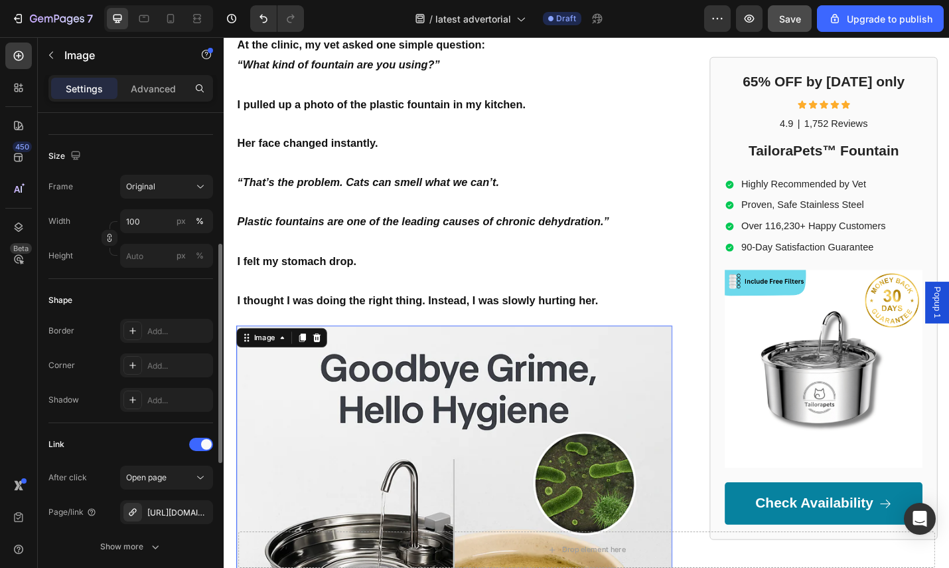
scroll to position [1046, 0]
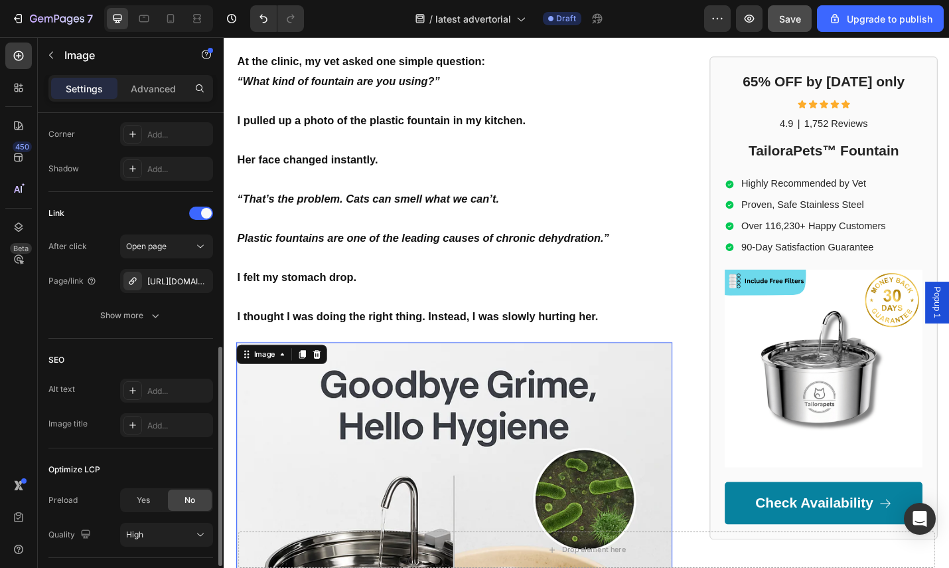
scroll to position [0, 0]
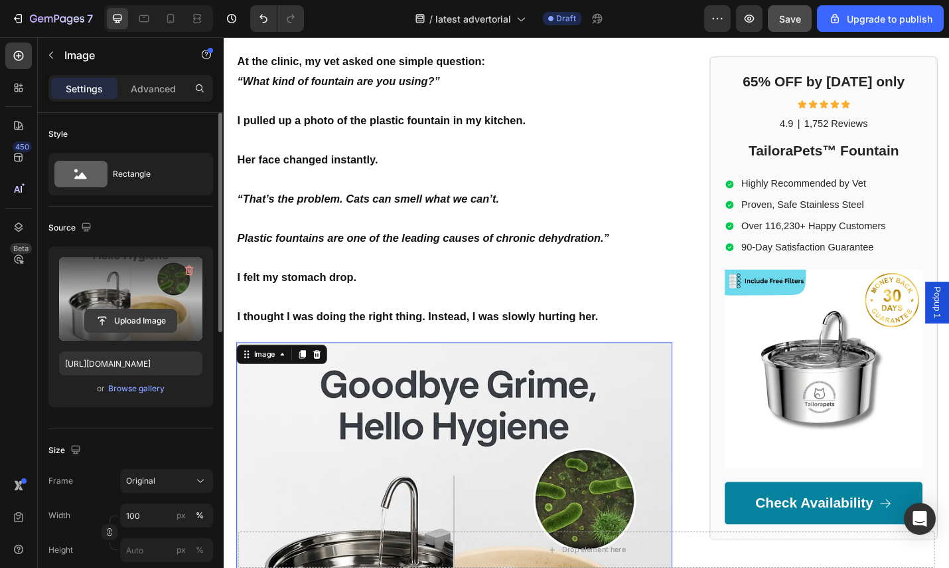
click at [127, 324] on input "file" at bounding box center [131, 320] width 92 height 23
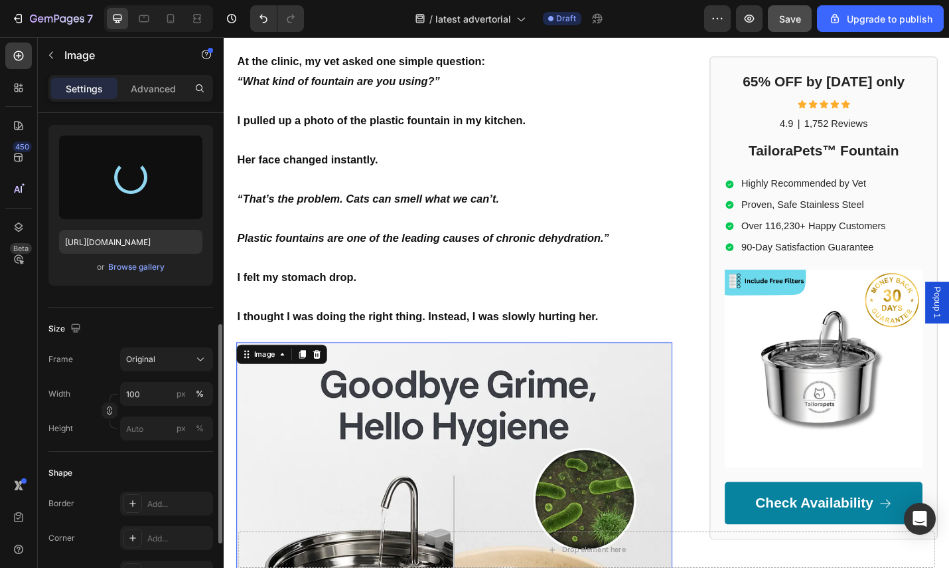
type input "https://cdn.shopify.com/s/files/1/0713/8849/6027/files/gempages_580359102639637…"
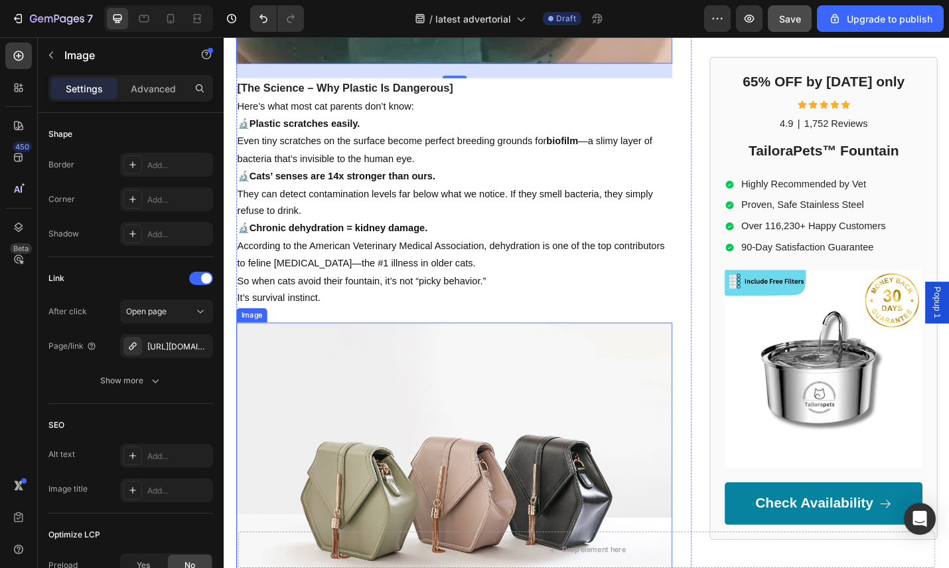
scroll to position [2087, 0]
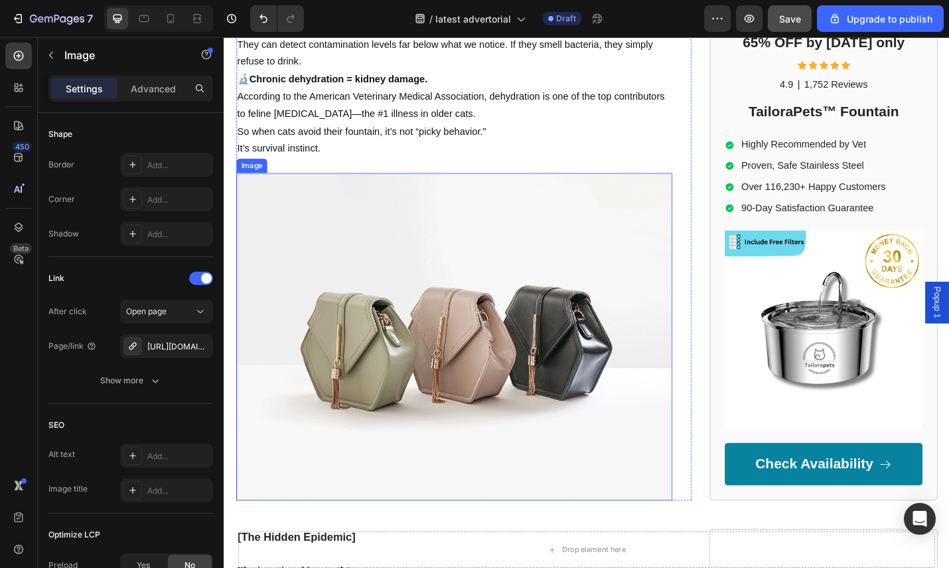
click at [492, 400] on img at bounding box center [476, 366] width 479 height 359
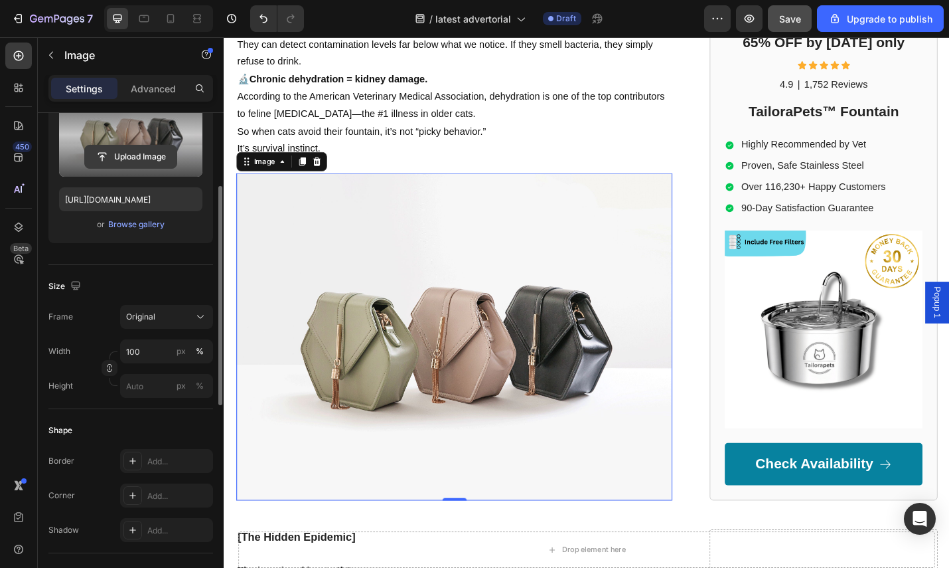
scroll to position [40, 0]
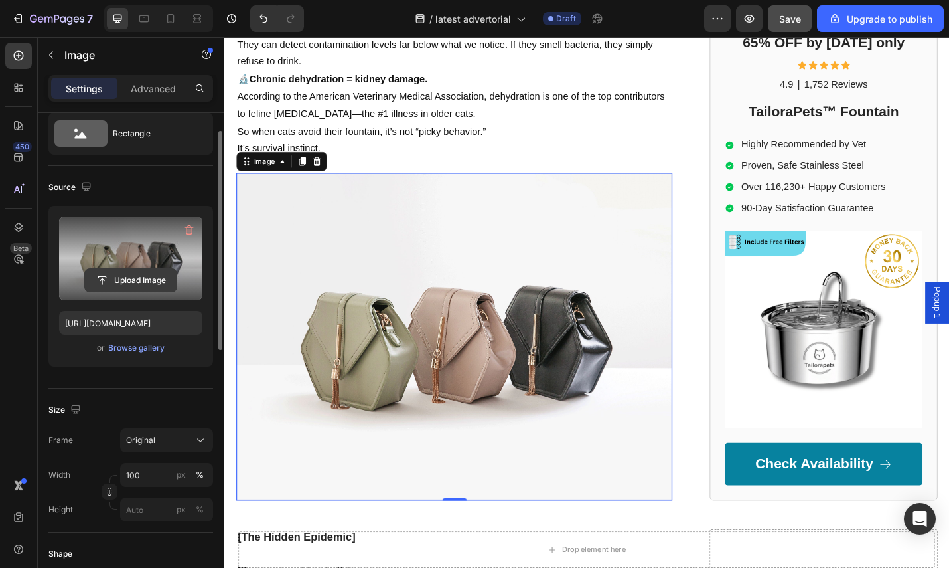
click at [137, 270] on input "file" at bounding box center [131, 280] width 92 height 23
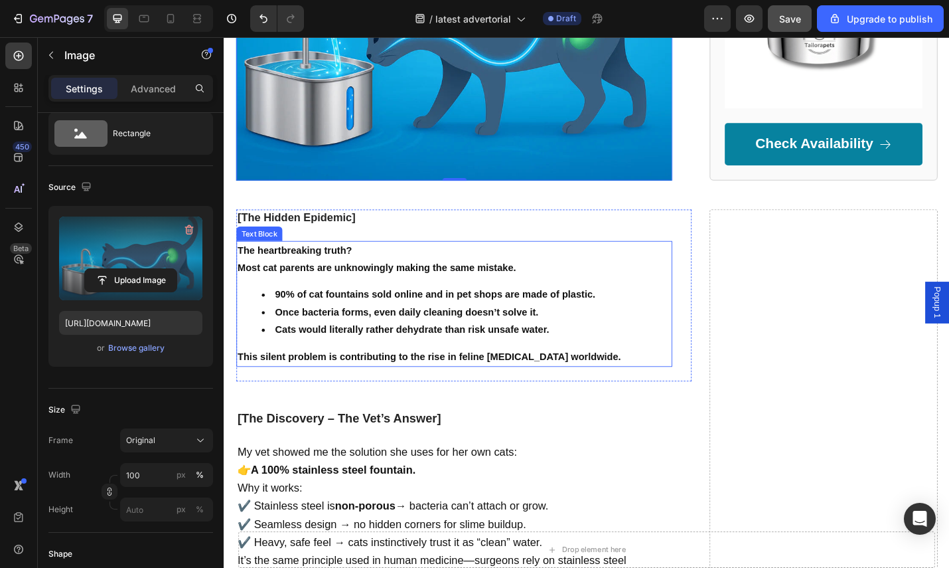
scroll to position [2481, 0]
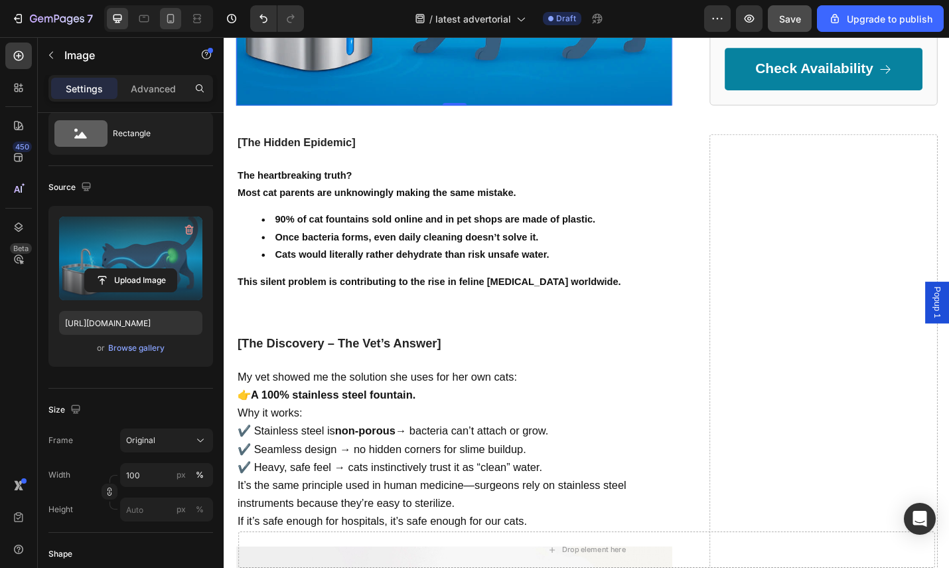
click at [169, 19] on icon at bounding box center [170, 18] width 13 height 13
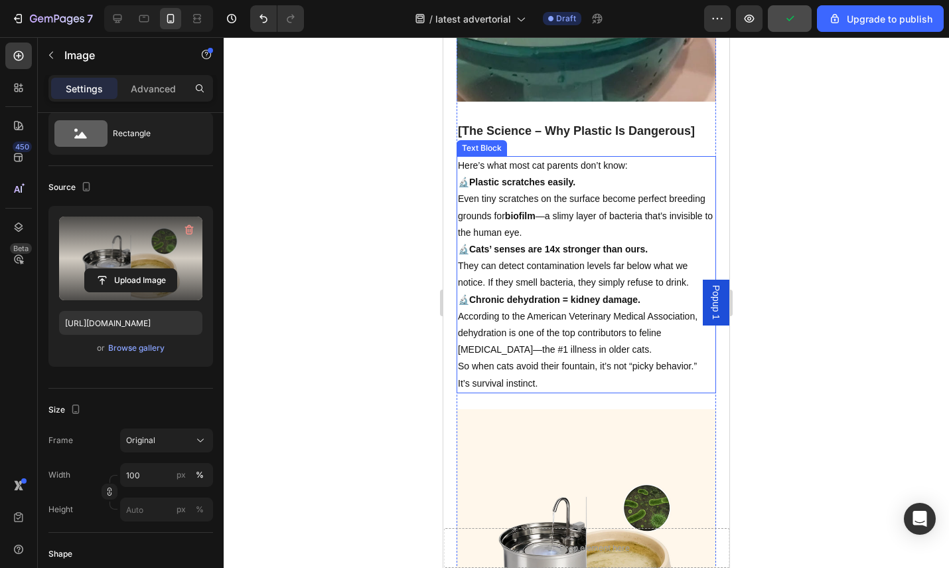
scroll to position [1455, 0]
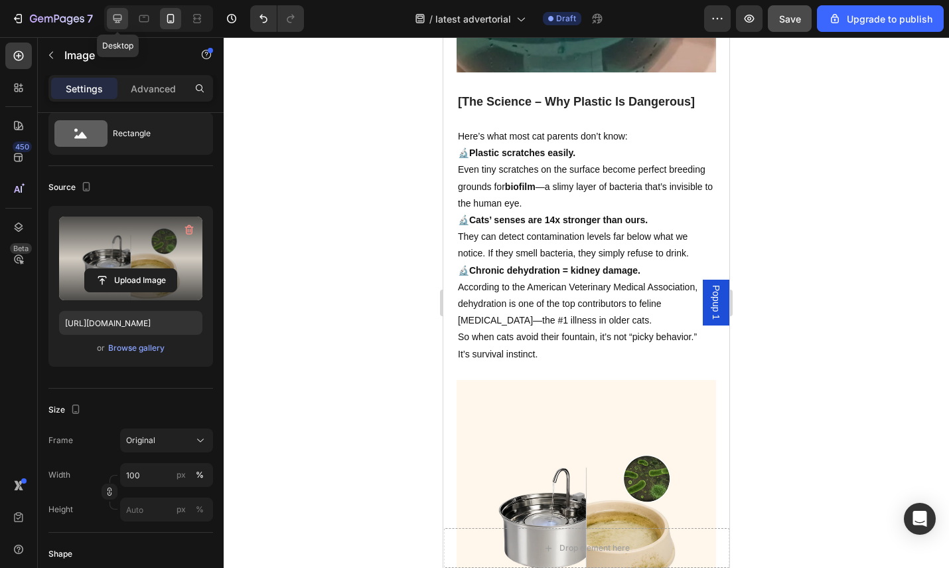
click at [126, 24] on div at bounding box center [117, 18] width 21 height 21
type input "https://cdn.shopify.com/s/files/1/0713/8849/6027/files/gempages_580359102639637…"
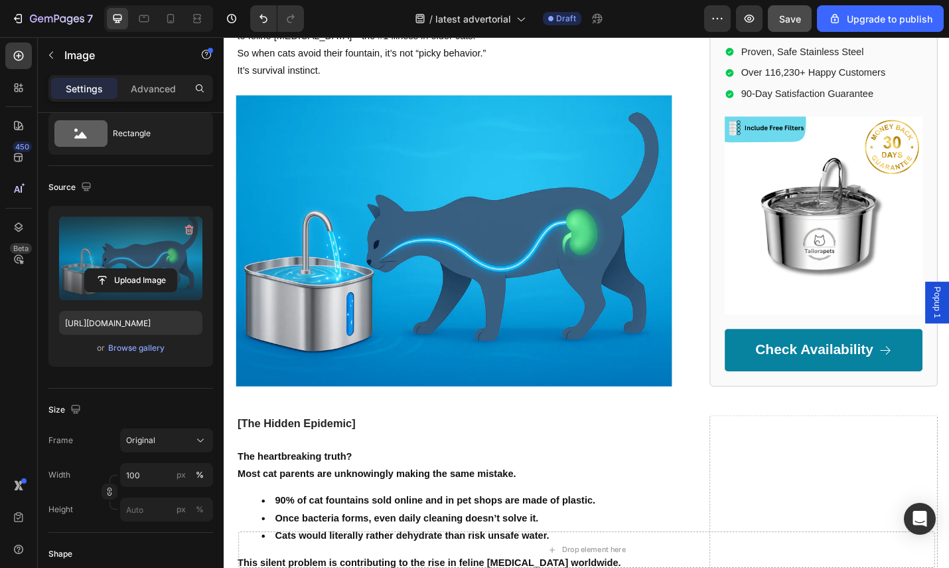
scroll to position [2176, 0]
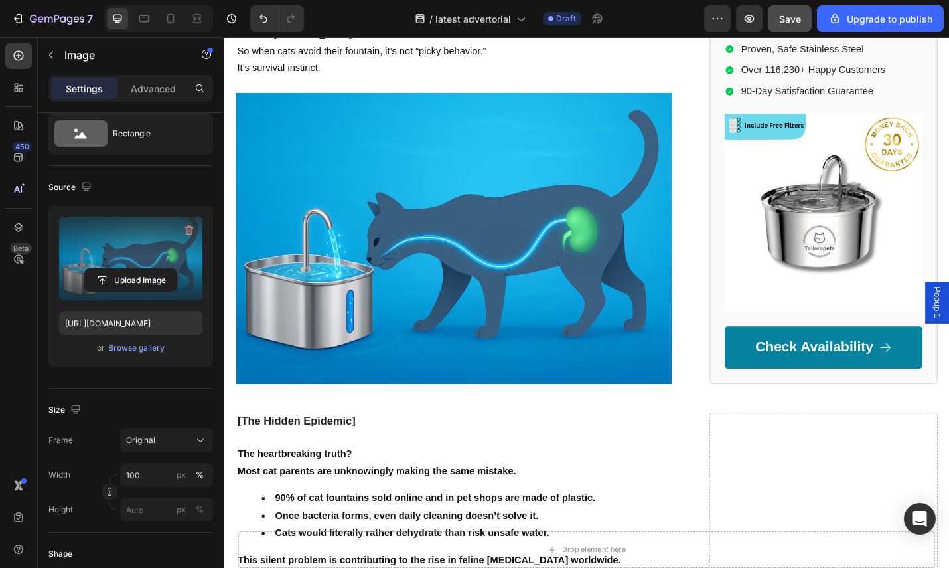
click at [514, 262] on img at bounding box center [476, 257] width 479 height 319
click at [130, 277] on input "file" at bounding box center [131, 280] width 92 height 23
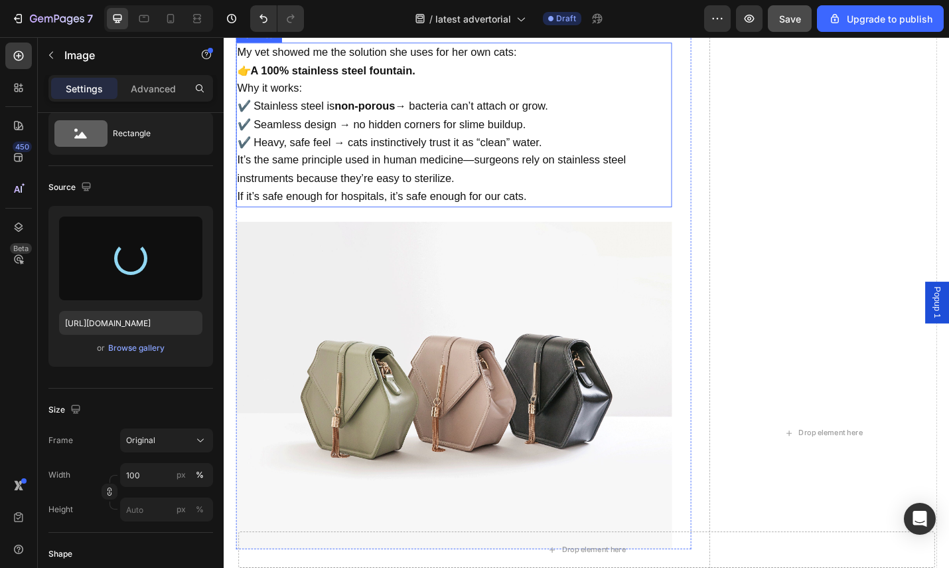
scroll to position [2820, 0]
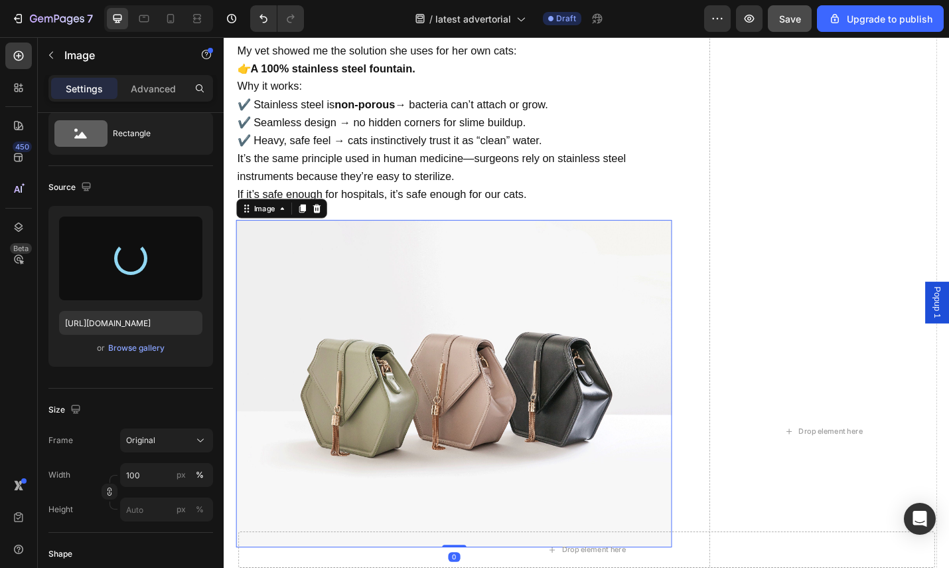
click at [473, 377] on img at bounding box center [476, 417] width 479 height 359
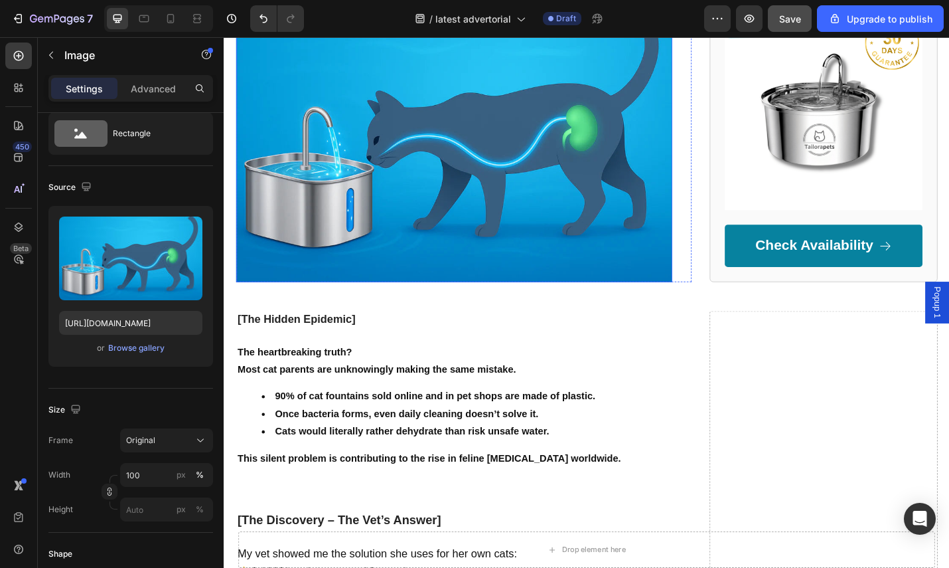
click at [439, 212] on img at bounding box center [476, 146] width 479 height 319
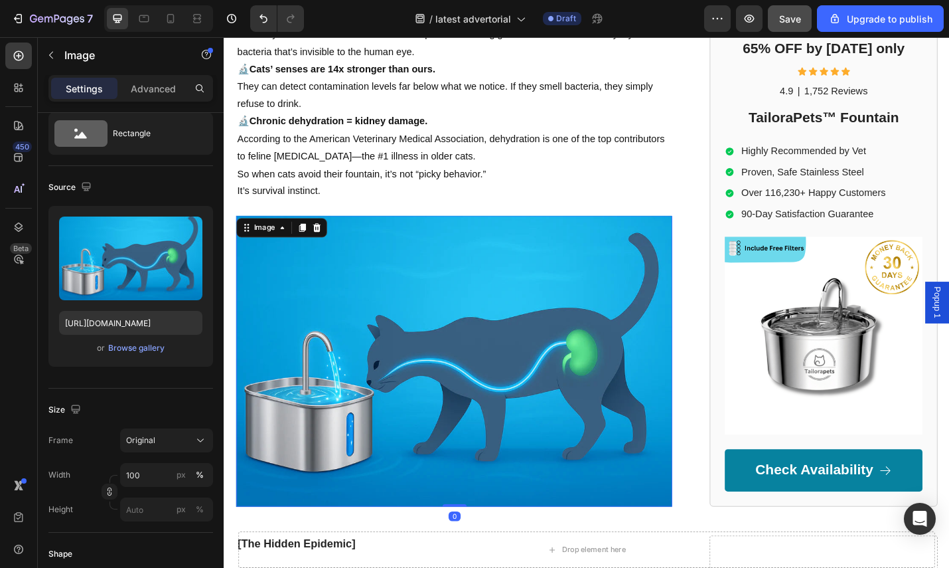
scroll to position [1824, 0]
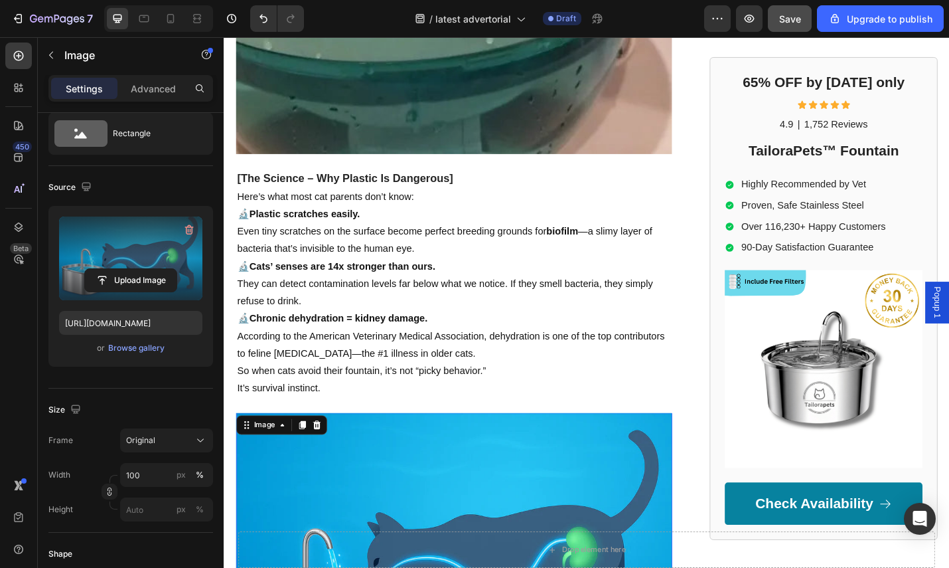
click at [140, 264] on label at bounding box center [130, 258] width 143 height 84
click at [140, 269] on input "file" at bounding box center [131, 280] width 92 height 23
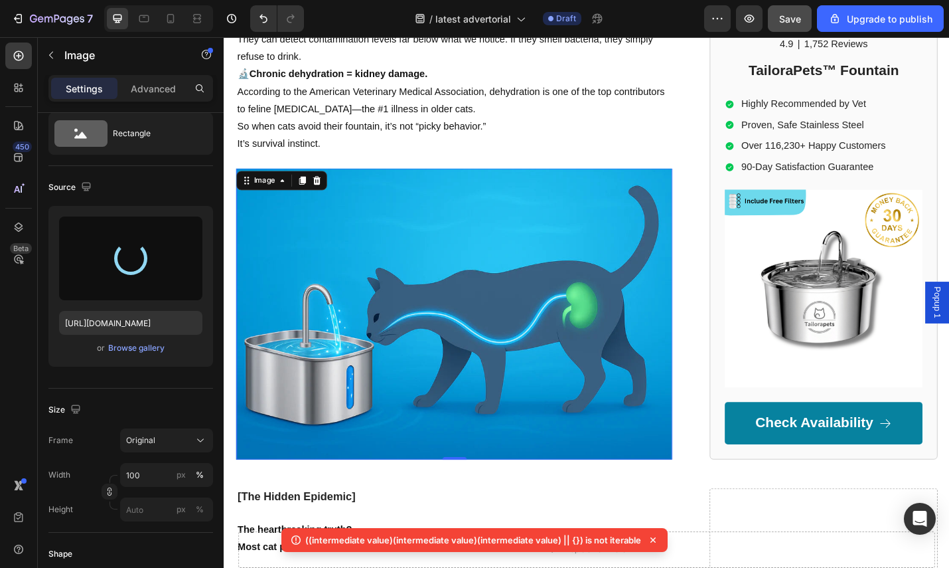
scroll to position [2091, 0]
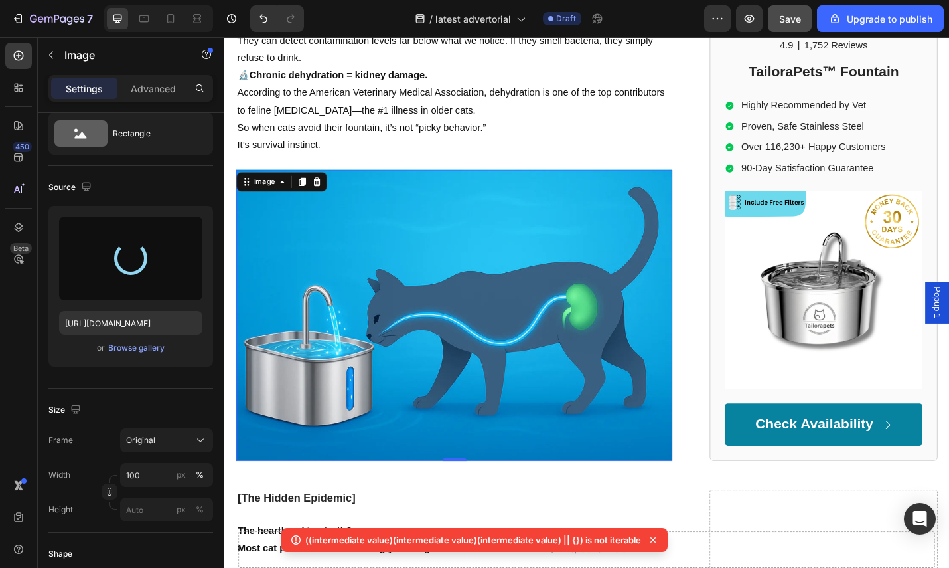
type input "[URL][DOMAIN_NAME]"
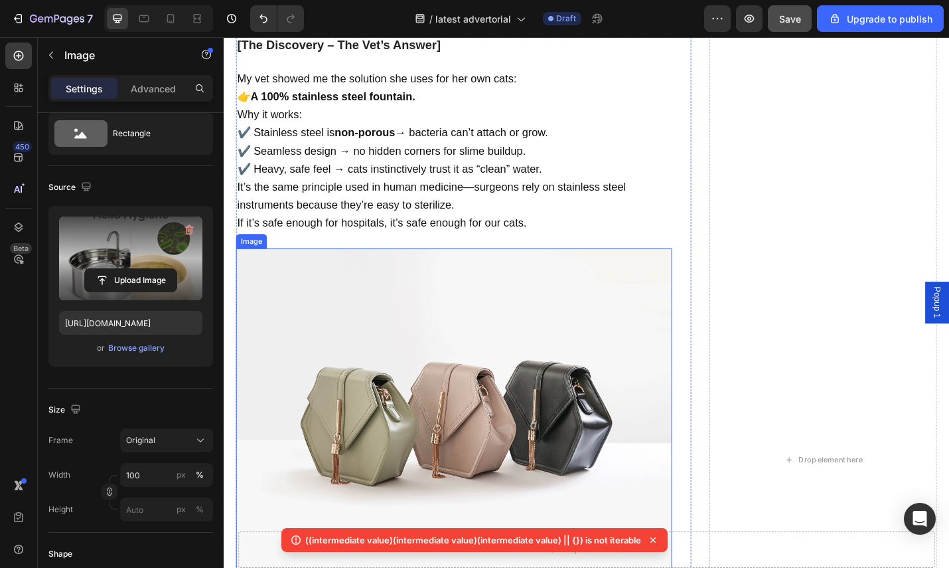
scroll to position [3098, 0]
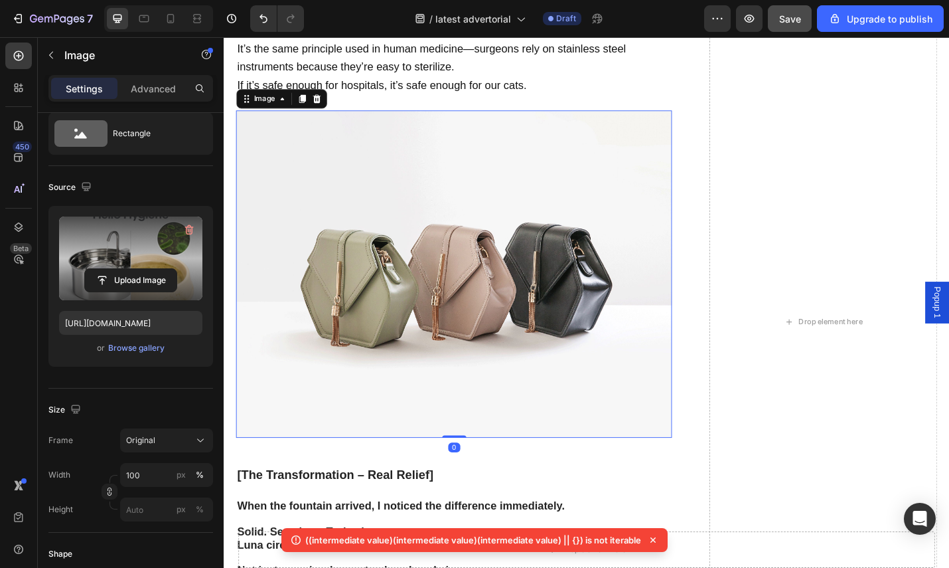
click at [451, 299] on img at bounding box center [476, 297] width 479 height 359
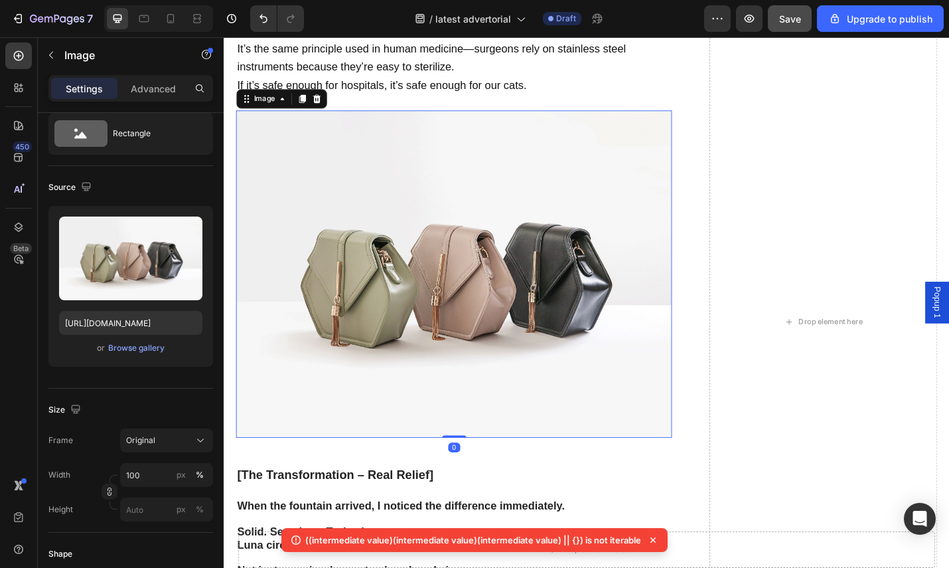
drag, startPoint x: 288, startPoint y: 299, endPoint x: 249, endPoint y: 302, distance: 39.3
click at [278, 300] on img at bounding box center [476, 297] width 479 height 359
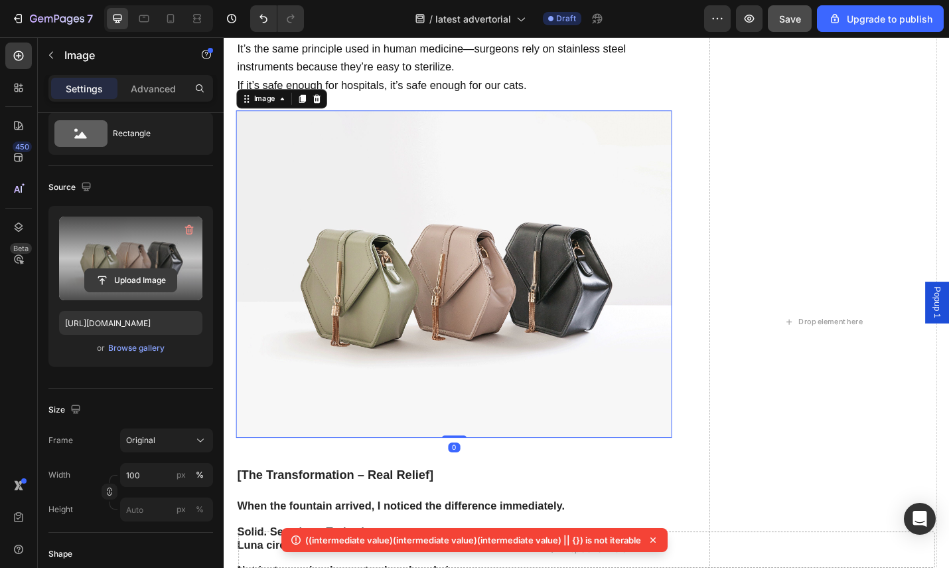
click at [154, 272] on input "file" at bounding box center [131, 280] width 92 height 23
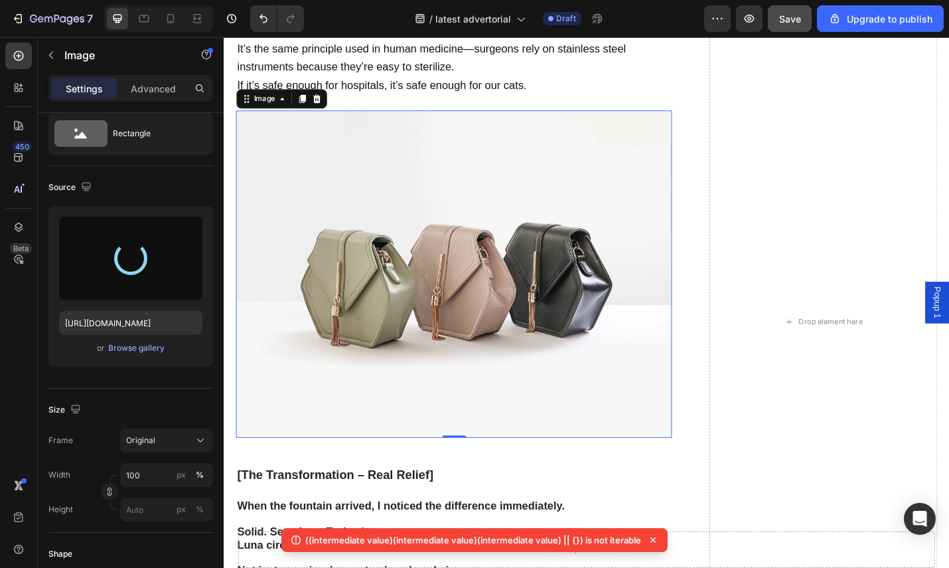
type input "https://cdn.shopify.com/s/files/1/0713/8849/6027/files/gempages_580359102639637…"
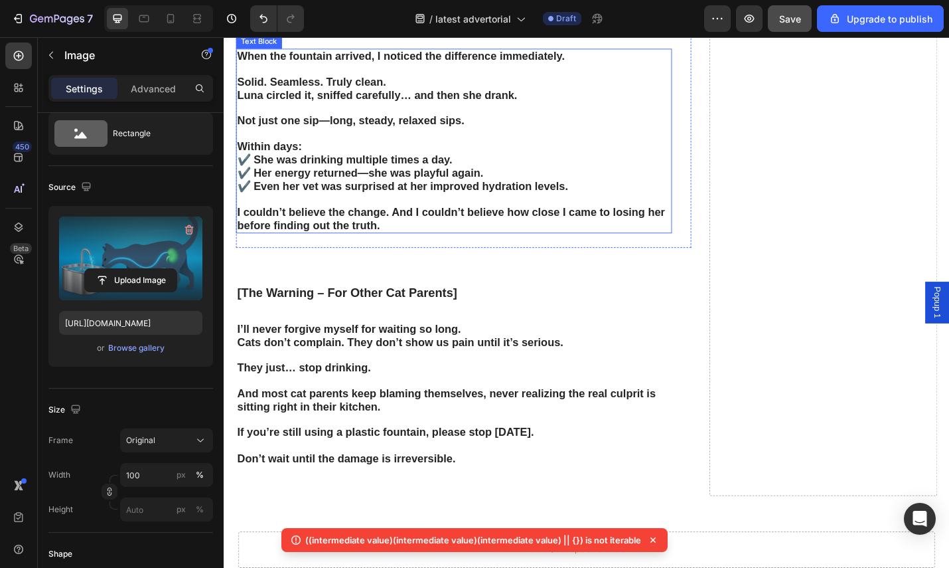
scroll to position [3574, 0]
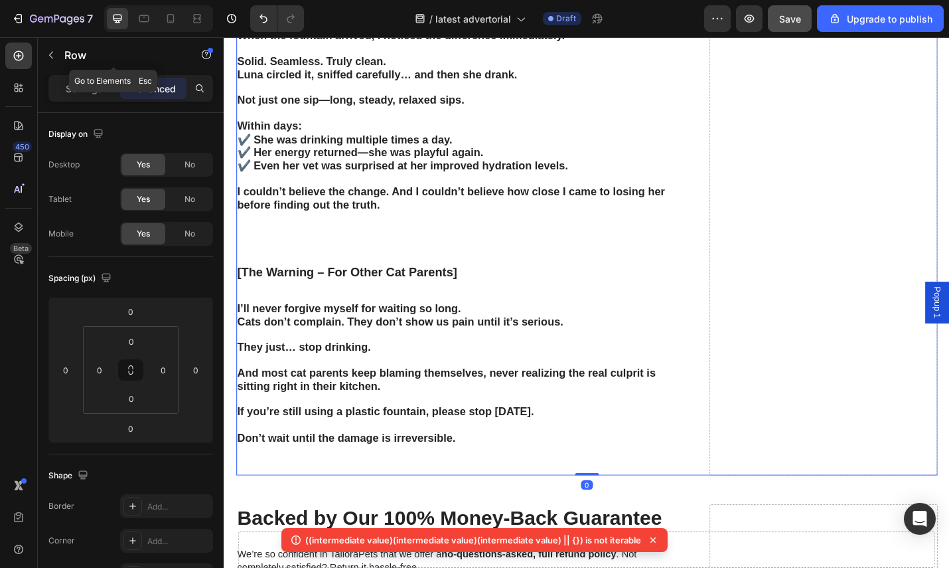
drag, startPoint x: 56, startPoint y: 54, endPoint x: 125, endPoint y: 187, distance: 150.5
click at [56, 54] on button "button" at bounding box center [50, 54] width 21 height 21
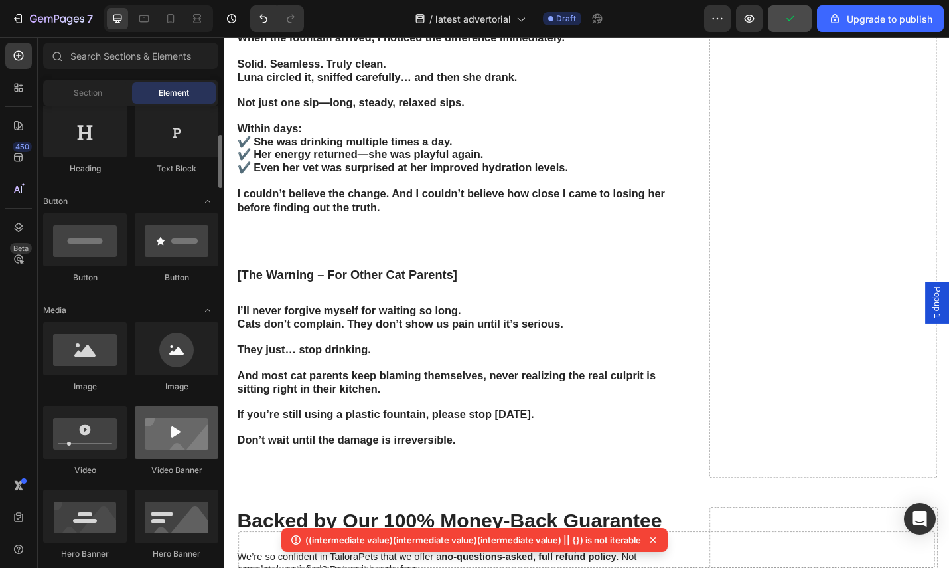
scroll to position [247, 0]
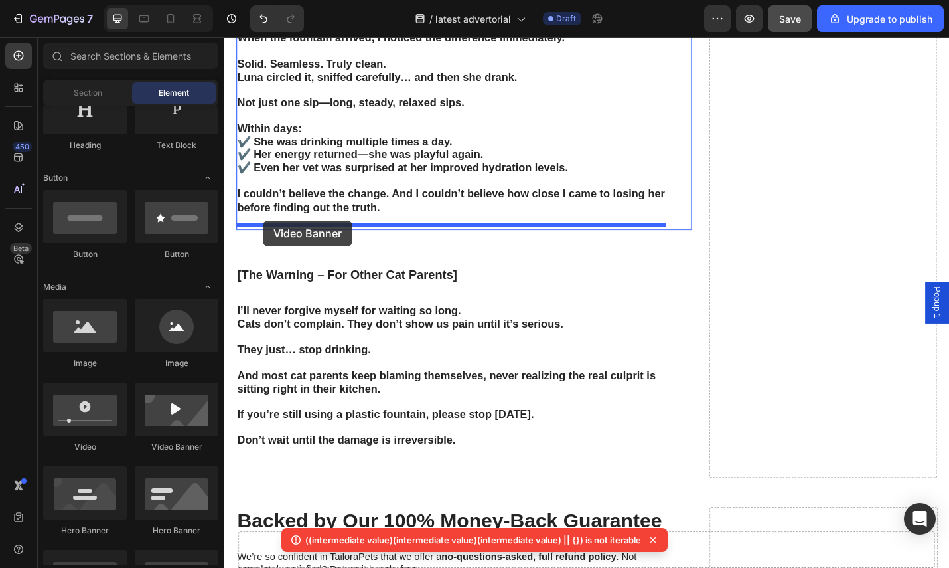
drag, startPoint x: 394, startPoint y: 440, endPoint x: 267, endPoint y: 238, distance: 238.7
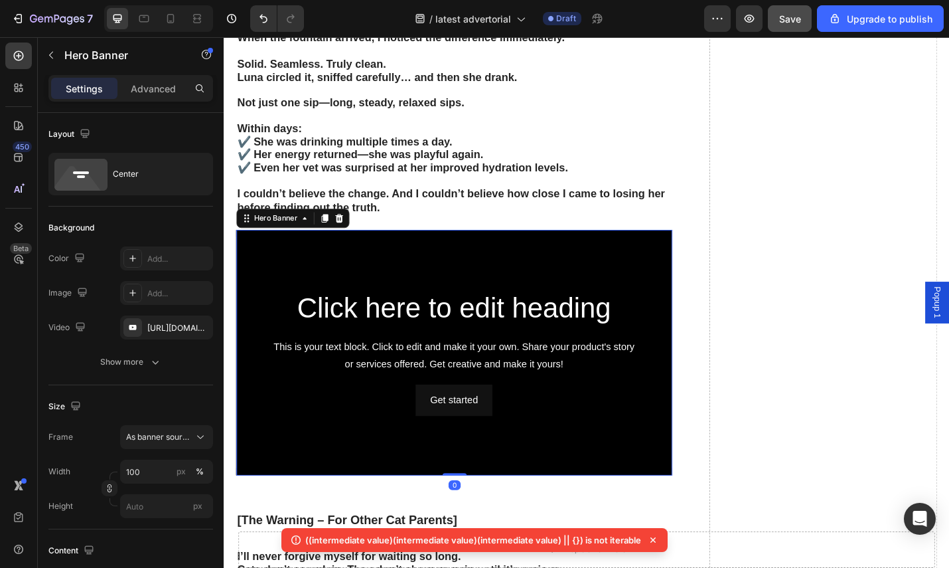
click at [543, 291] on div "Background Image" at bounding box center [476, 383] width 479 height 270
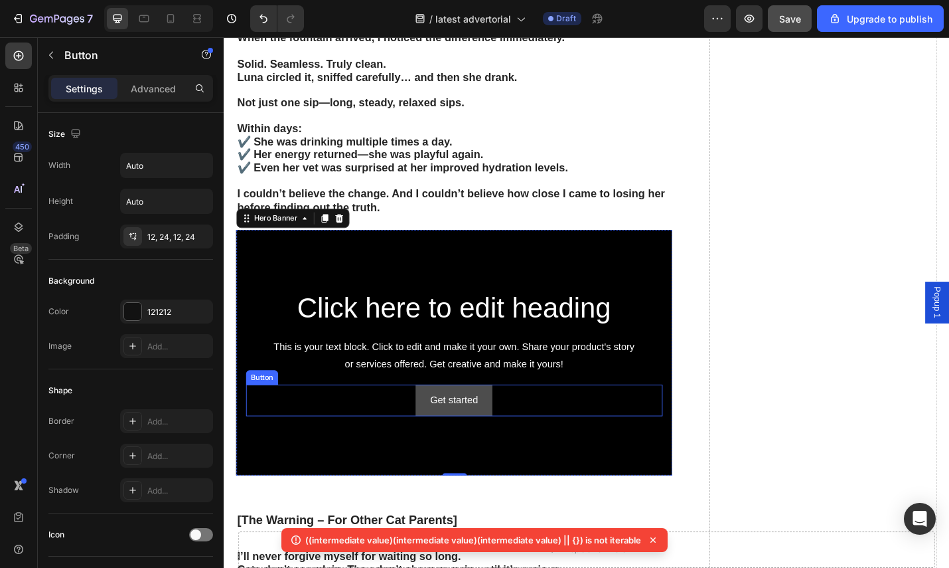
click at [498, 418] on button "Get started" at bounding box center [476, 435] width 84 height 35
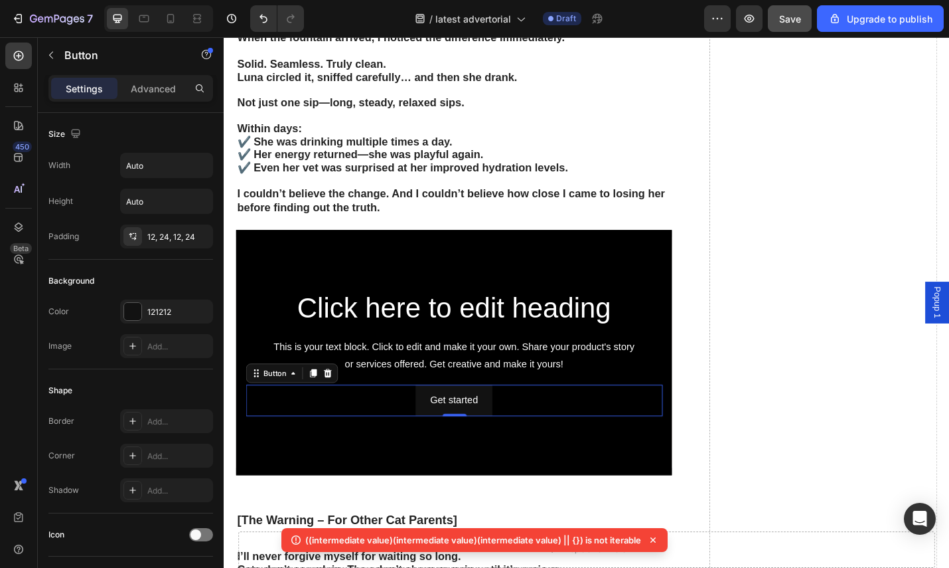
drag, startPoint x: 341, startPoint y: 396, endPoint x: 351, endPoint y: 392, distance: 11.0
click at [341, 400] on icon at bounding box center [337, 404] width 9 height 9
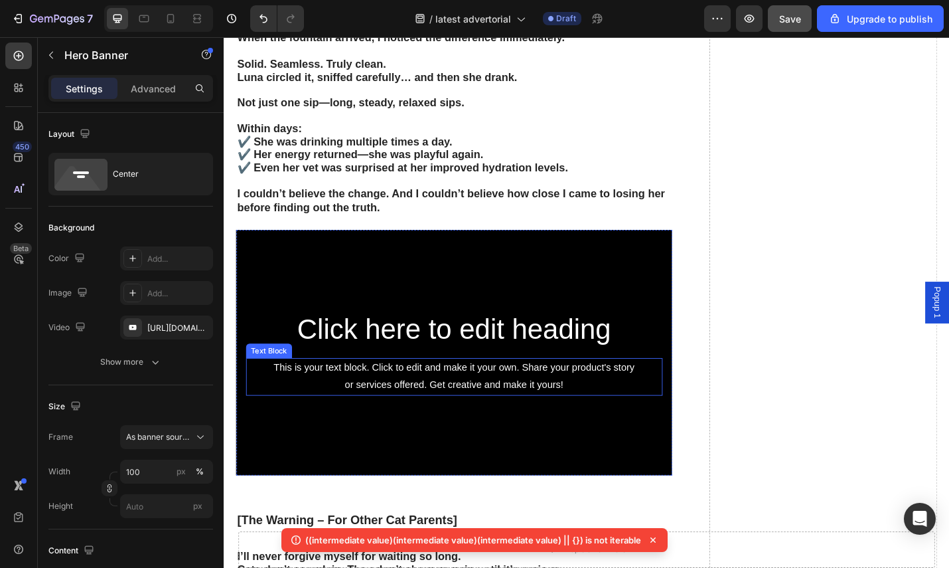
click at [377, 372] on div "Click here to edit heading Heading This is your text block. Click to edit and m…" at bounding box center [476, 384] width 457 height 94
click at [370, 389] on div "This is your text block. Click to edit and make it your own. Share your product…" at bounding box center [476, 409] width 457 height 41
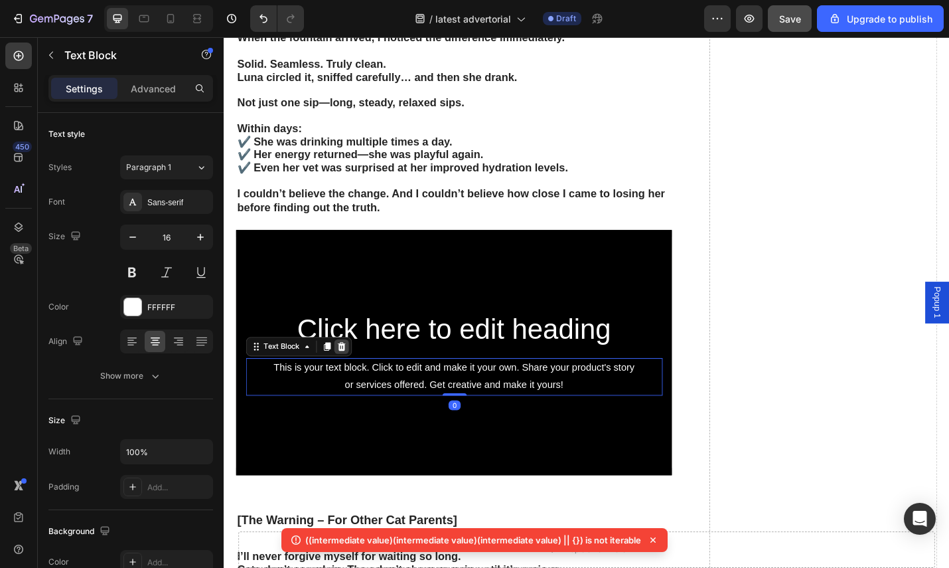
click at [353, 372] on icon at bounding box center [353, 376] width 9 height 9
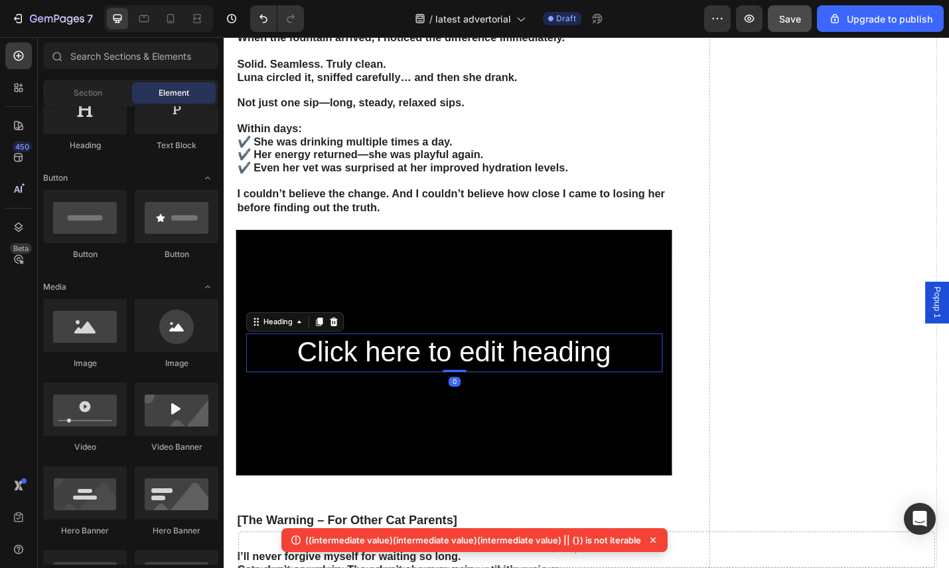
click at [372, 367] on h2 "Click here to edit heading" at bounding box center [476, 383] width 457 height 42
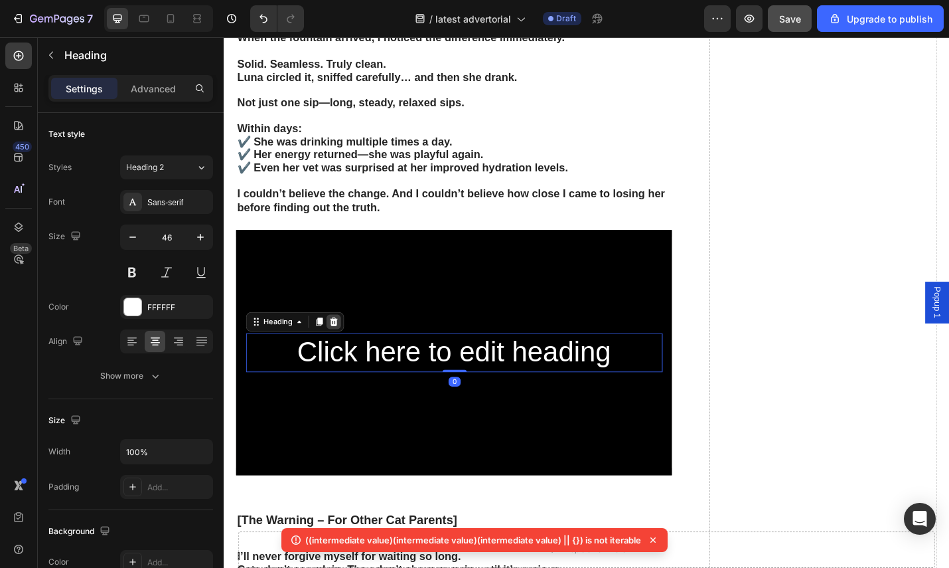
click at [340, 346] on icon at bounding box center [344, 349] width 11 height 11
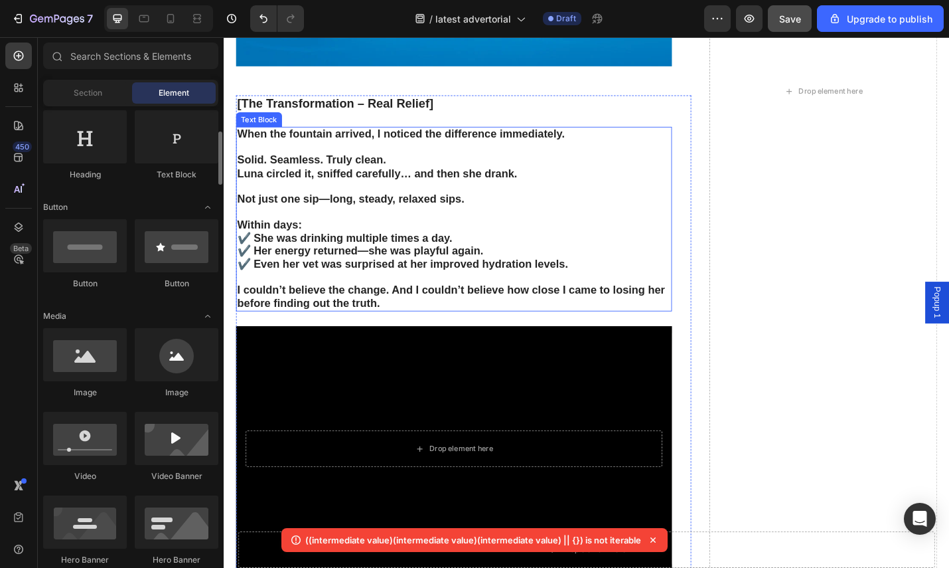
scroll to position [3423, 0]
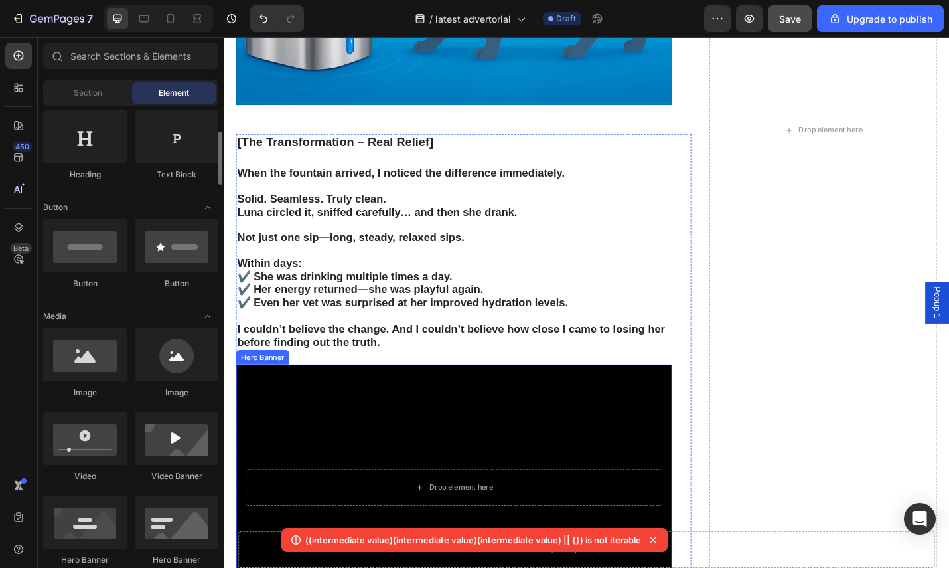
click at [360, 419] on div "Background Image" at bounding box center [476, 531] width 479 height 270
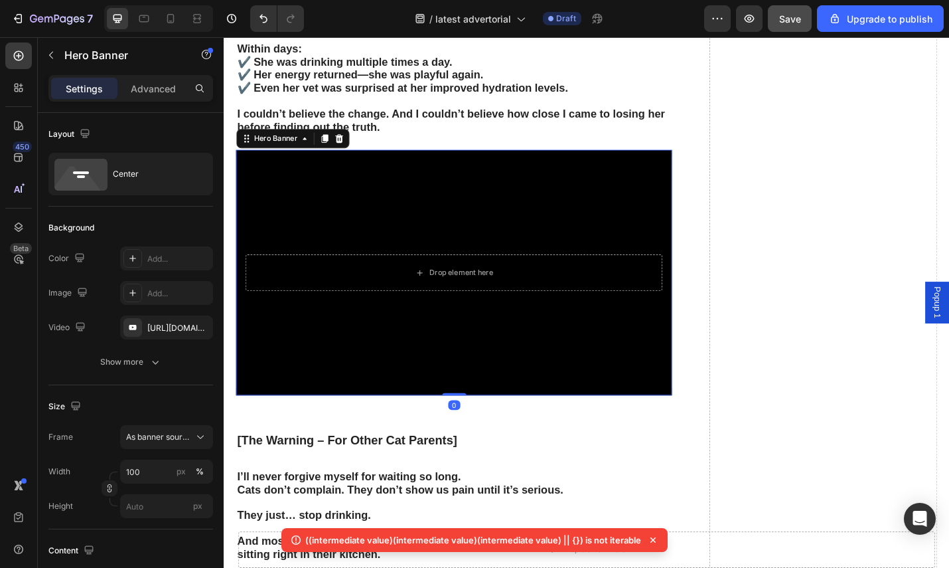
scroll to position [3663, 0]
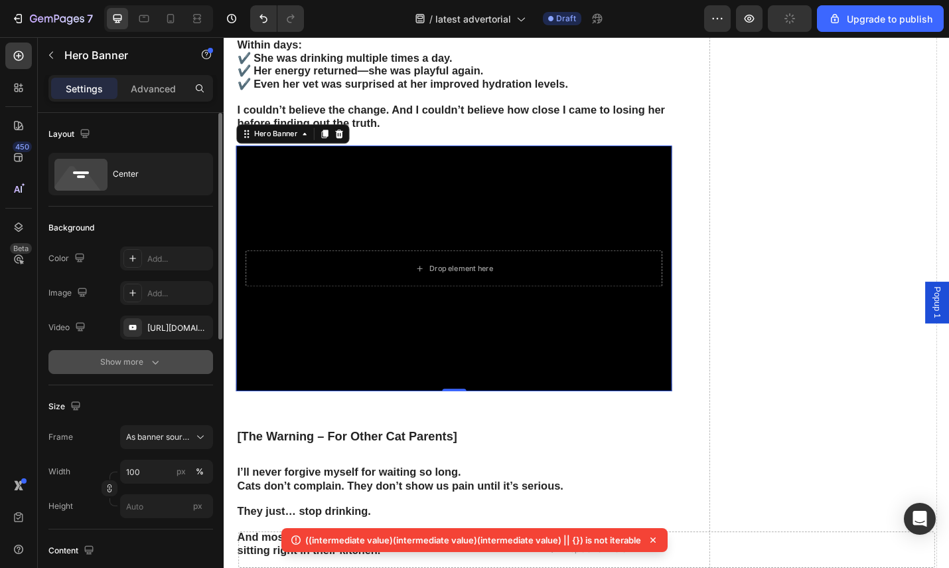
click at [157, 358] on icon "button" at bounding box center [155, 361] width 13 height 13
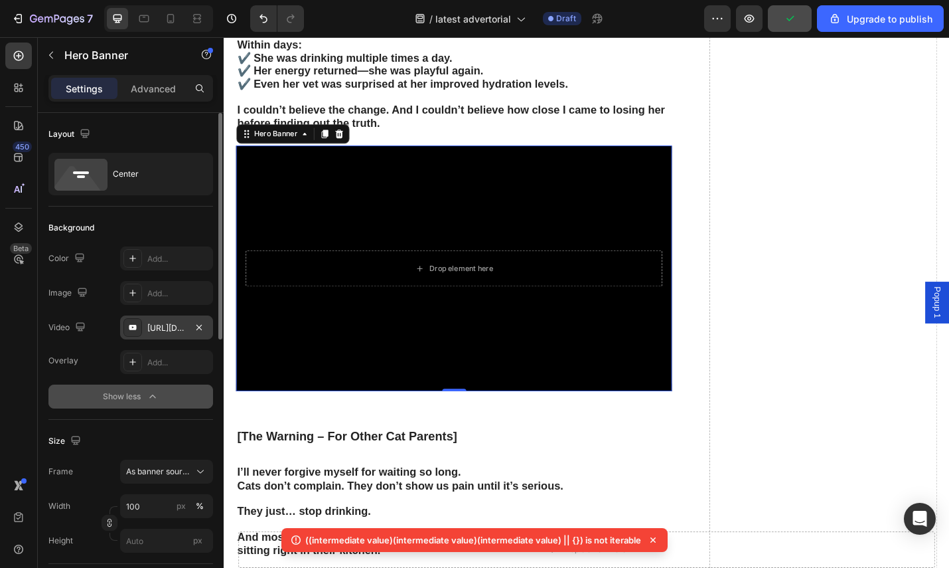
click at [183, 333] on div "https://www.youtube.com/watch?v=drIt4RH_kyQ" at bounding box center [166, 328] width 39 height 12
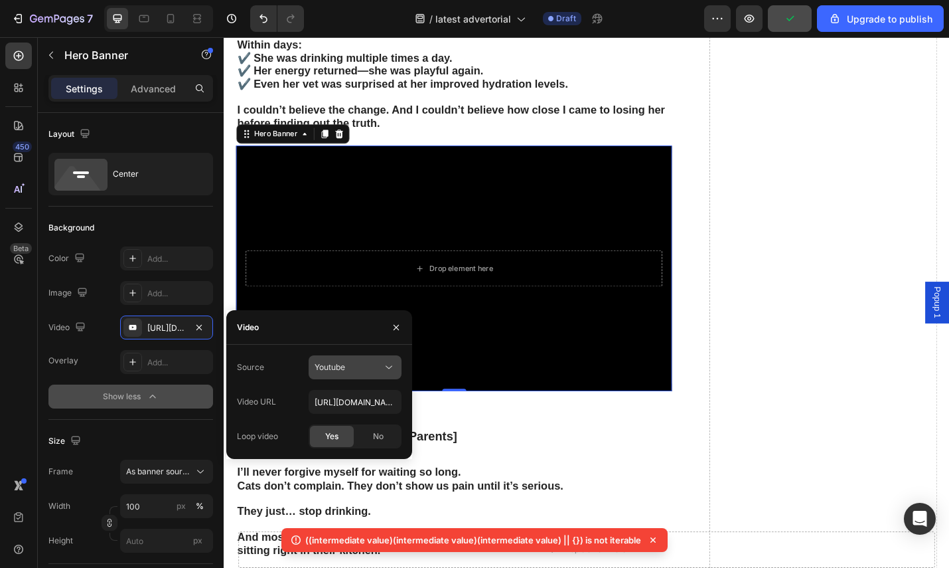
click at [372, 367] on div "Youtube" at bounding box center [349, 367] width 68 height 12
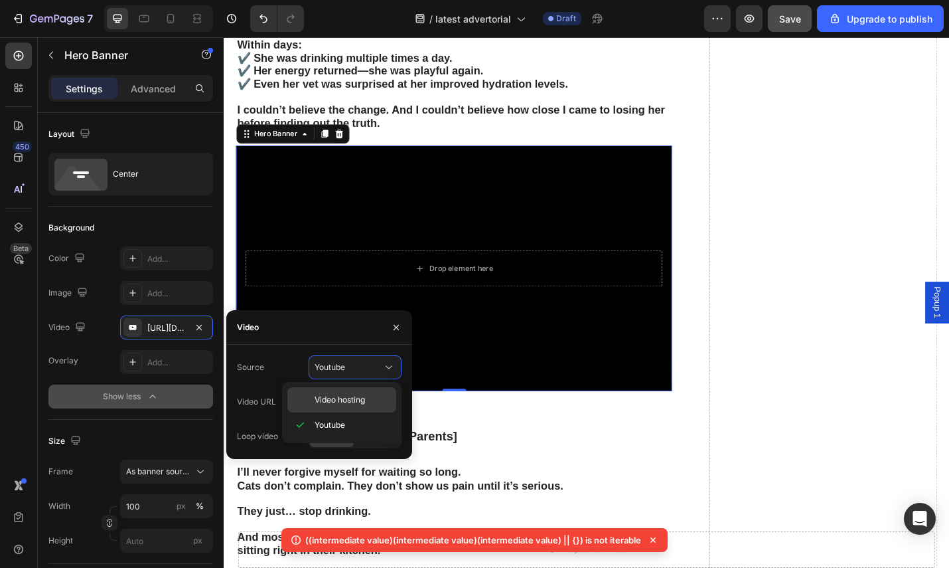
click at [346, 394] on span "Video hosting" at bounding box center [340, 400] width 50 height 12
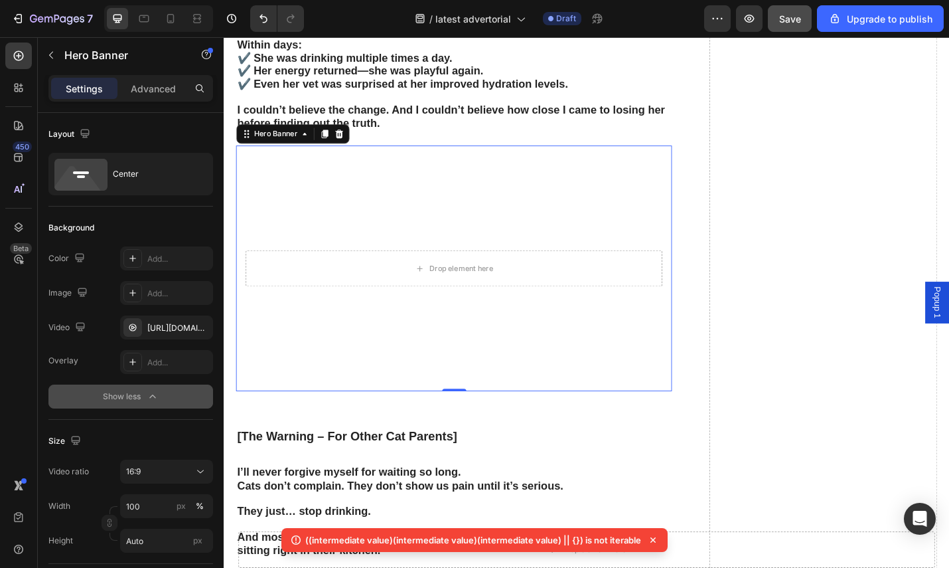
click at [532, 224] on video "Background Image" at bounding box center [476, 291] width 479 height 270
click at [532, 285] on div "Drop element here" at bounding box center [476, 291] width 457 height 40
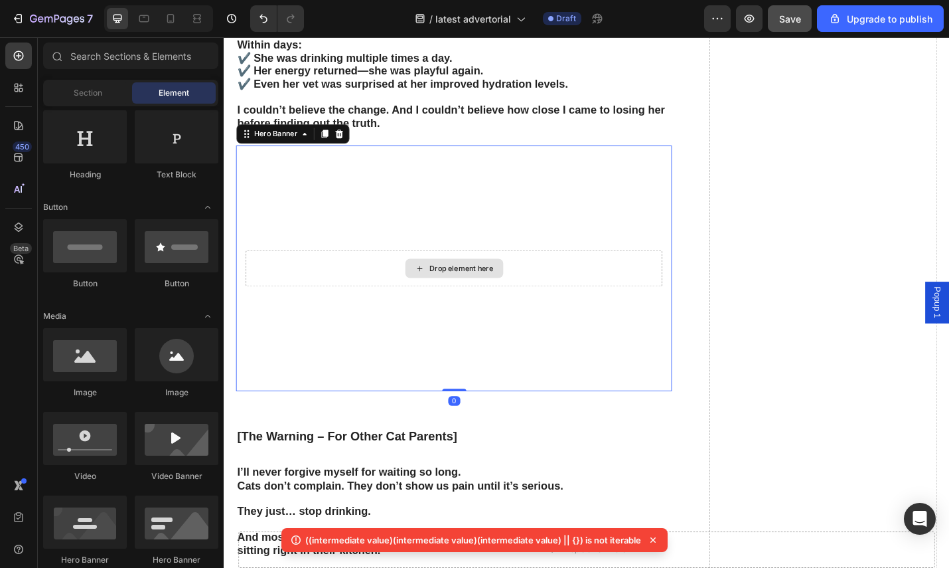
click at [593, 277] on div "Drop element here" at bounding box center [476, 291] width 457 height 40
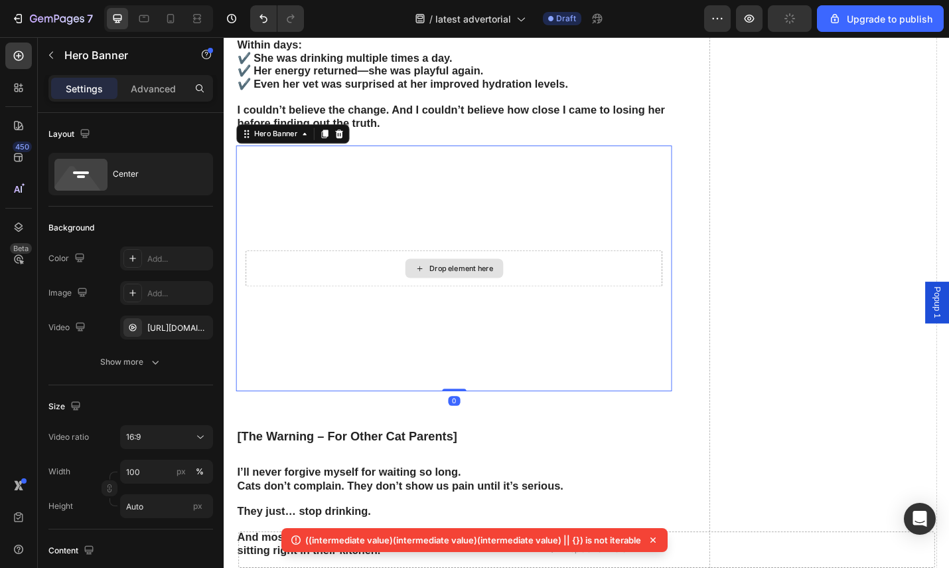
click at [455, 299] on div "Drop element here" at bounding box center [476, 291] width 457 height 40
drag, startPoint x: 337, startPoint y: 281, endPoint x: 398, endPoint y: 272, distance: 62.3
click at [339, 281] on div "Drop element here" at bounding box center [476, 291] width 457 height 40
click at [353, 143] on icon at bounding box center [350, 143] width 11 height 11
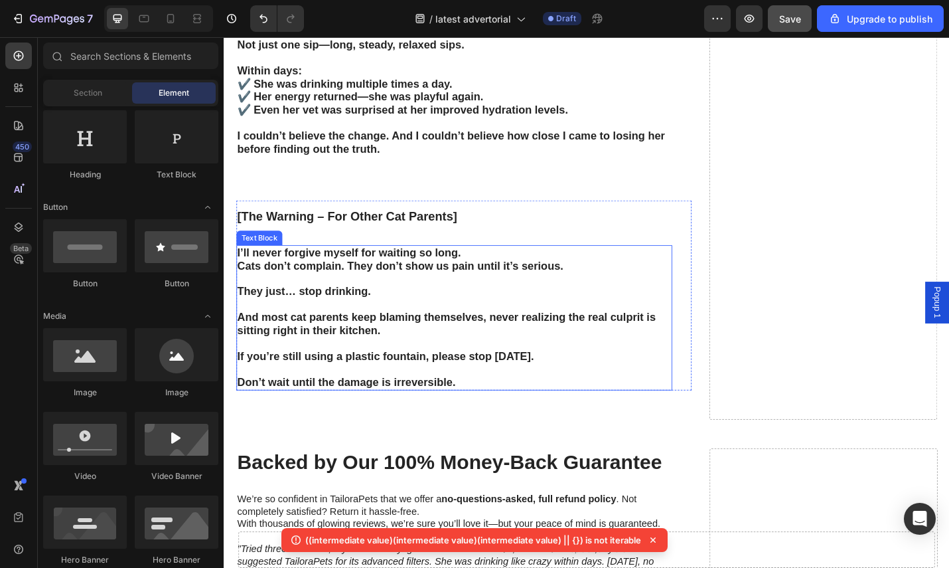
scroll to position [3566, 0]
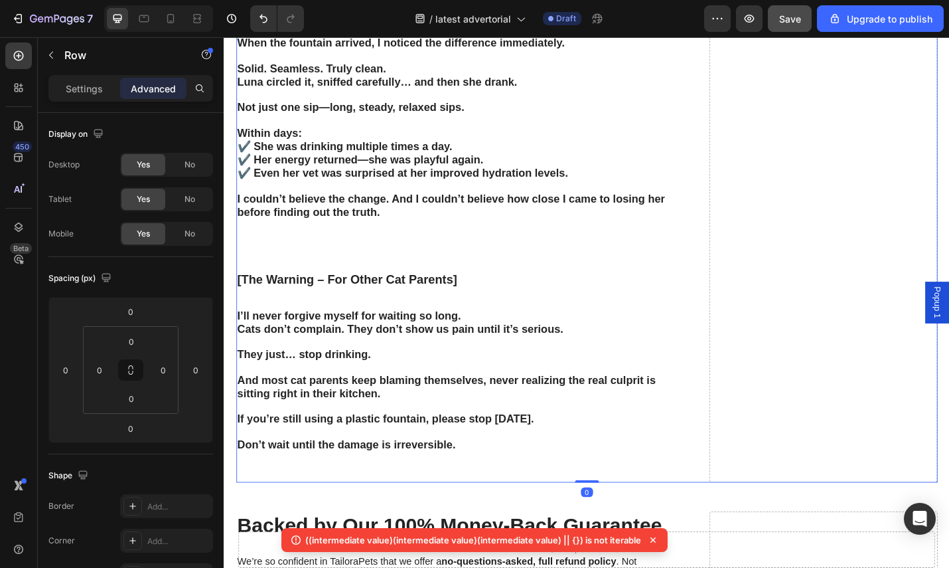
drag, startPoint x: 45, startPoint y: 54, endPoint x: 39, endPoint y: 55, distance: 6.7
click at [46, 54] on button "button" at bounding box center [50, 54] width 21 height 21
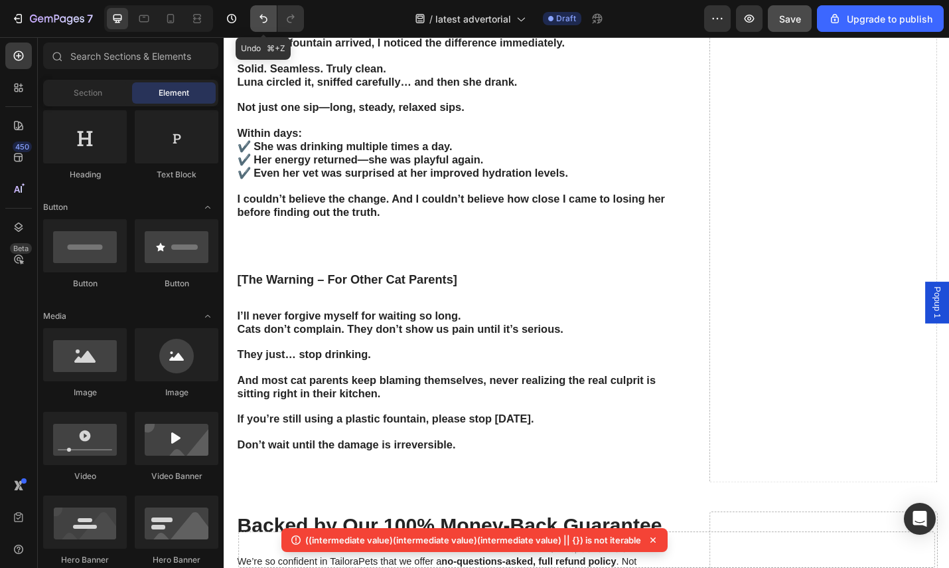
click at [265, 18] on icon "Undo/Redo" at bounding box center [263, 18] width 13 height 13
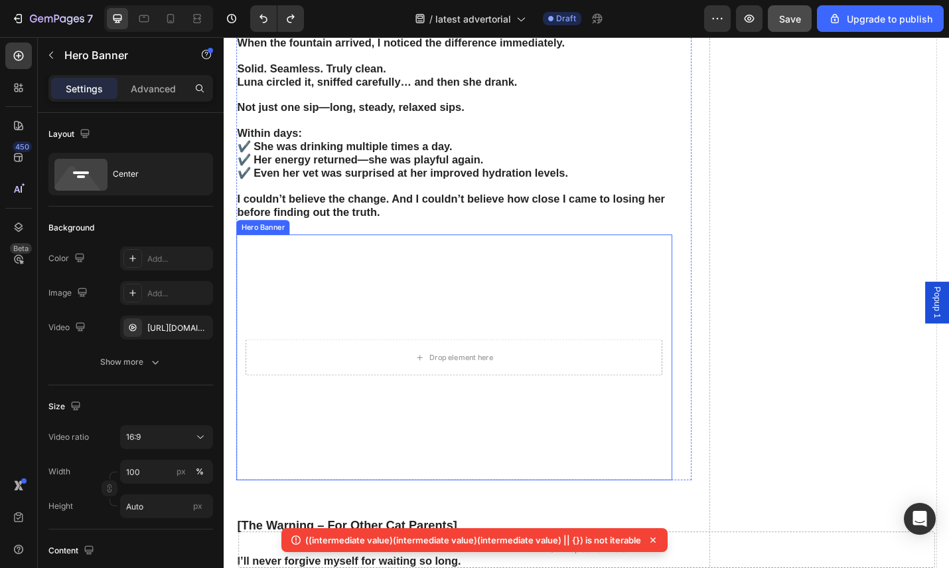
click at [466, 300] on video "Background Image" at bounding box center [476, 389] width 479 height 270
drag, startPoint x: 149, startPoint y: 366, endPoint x: 160, endPoint y: 344, distance: 24.6
click at [151, 365] on icon "button" at bounding box center [155, 361] width 13 height 13
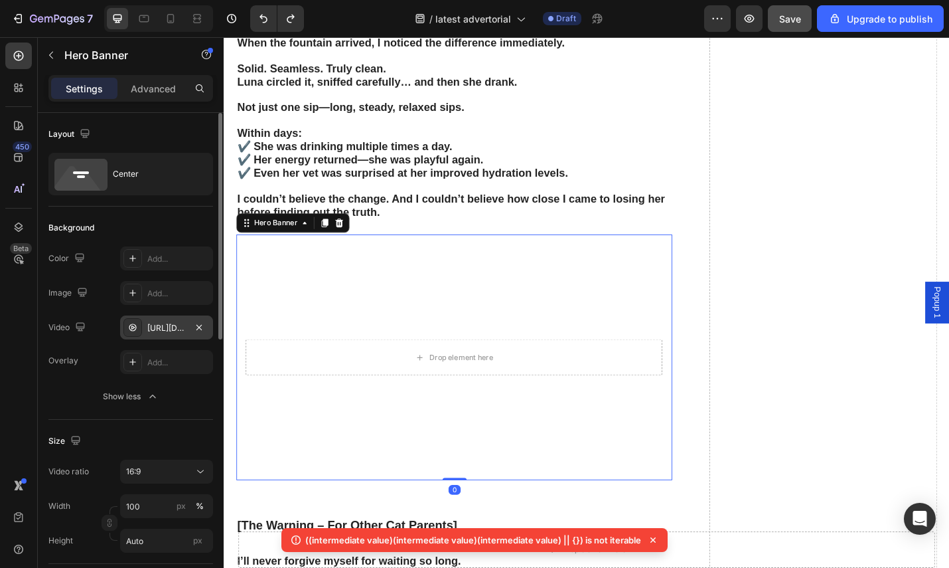
click at [172, 328] on div "https://cdn.shopify.com/videos/c/o/v/92a407d4e0c94a288eb54cac18c387dc.mp4" at bounding box center [166, 328] width 39 height 12
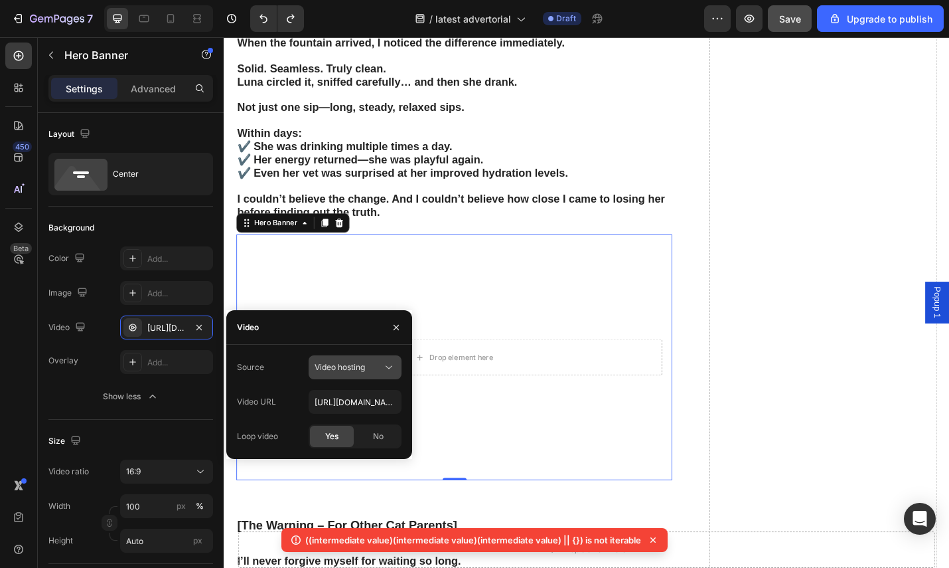
click at [367, 369] on div "Video hosting" at bounding box center [349, 367] width 68 height 12
click at [353, 423] on p "Youtube" at bounding box center [353, 425] width 76 height 12
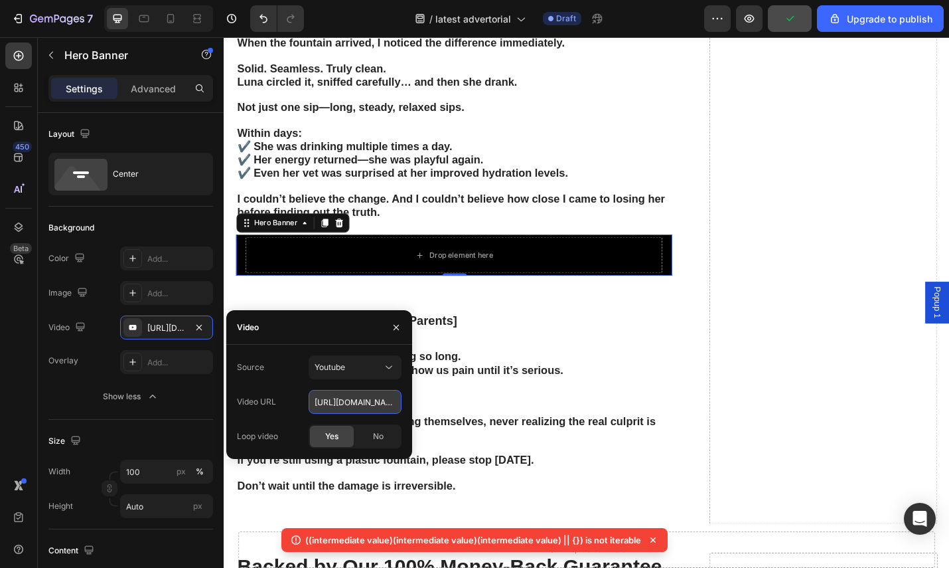
click at [353, 400] on input "https://www.youtube.com/watch?v=drIt4RH_kyQ" at bounding box center [355, 402] width 93 height 24
click at [568, 283] on div "Drop element here" at bounding box center [476, 276] width 457 height 40
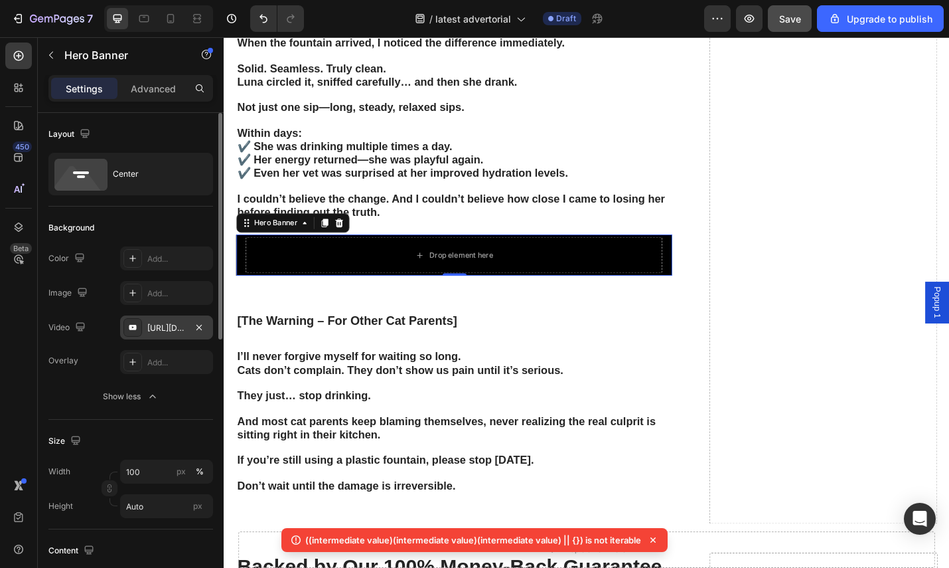
click at [166, 331] on div "https://www.youtube.com/watch?v=drIt4RH_kyQ" at bounding box center [166, 328] width 39 height 12
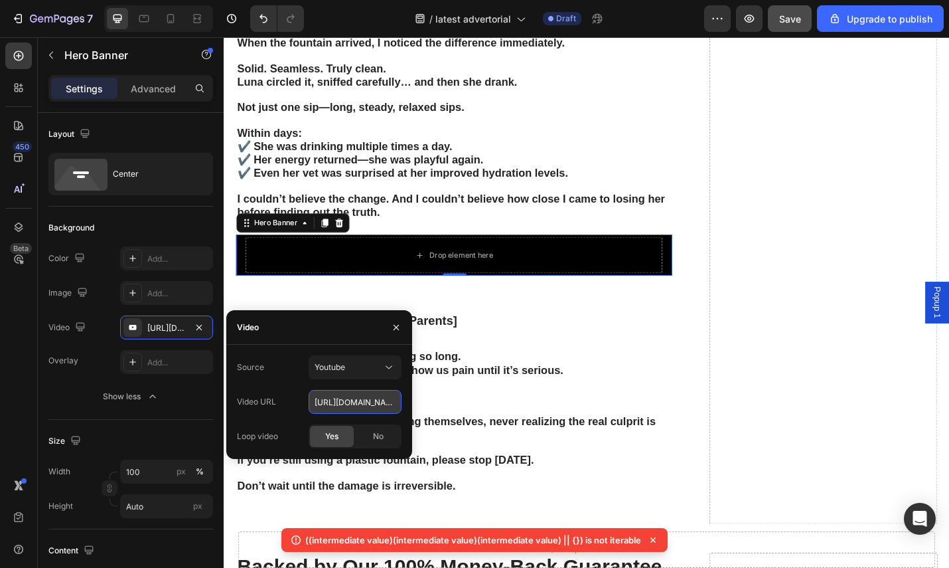
click at [362, 400] on input "https://www.youtube.com/watch?v=drIt4RH_kyQ" at bounding box center [355, 402] width 93 height 24
paste input "youtu.be/xNcyNEhcx0A"
type input "https://youtu.be/xNcyNEhcx0A"
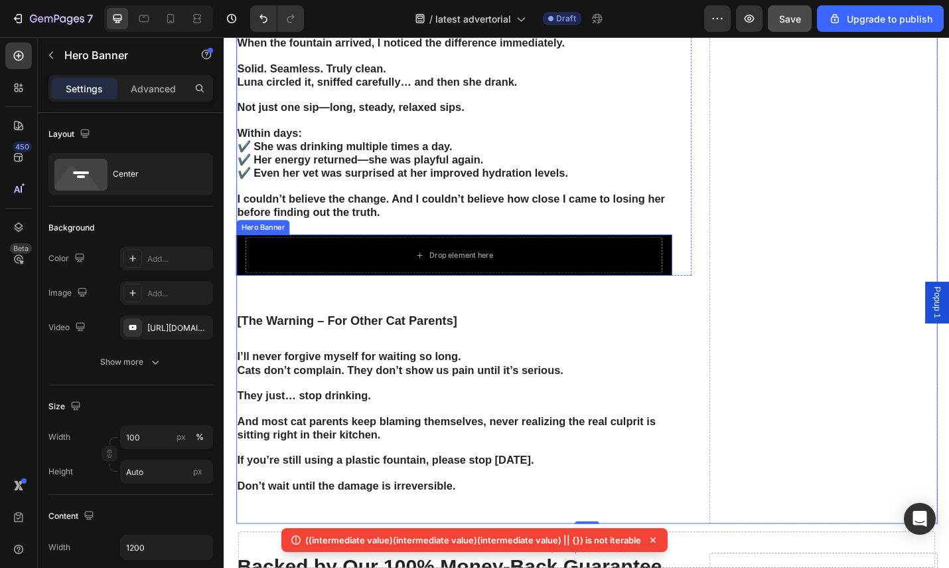
click at [576, 290] on div "Drop element here" at bounding box center [476, 276] width 479 height 45
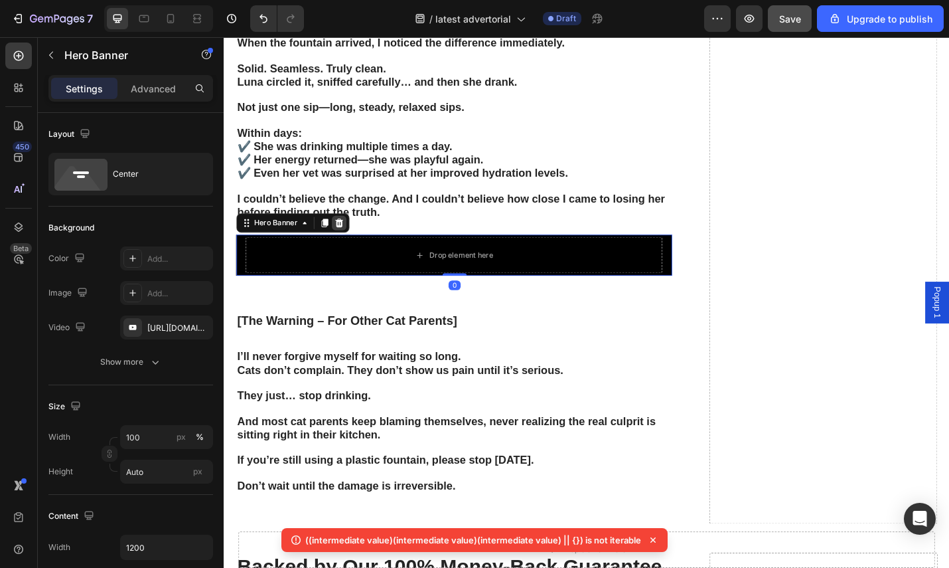
click at [347, 236] on icon at bounding box center [350, 240] width 9 height 9
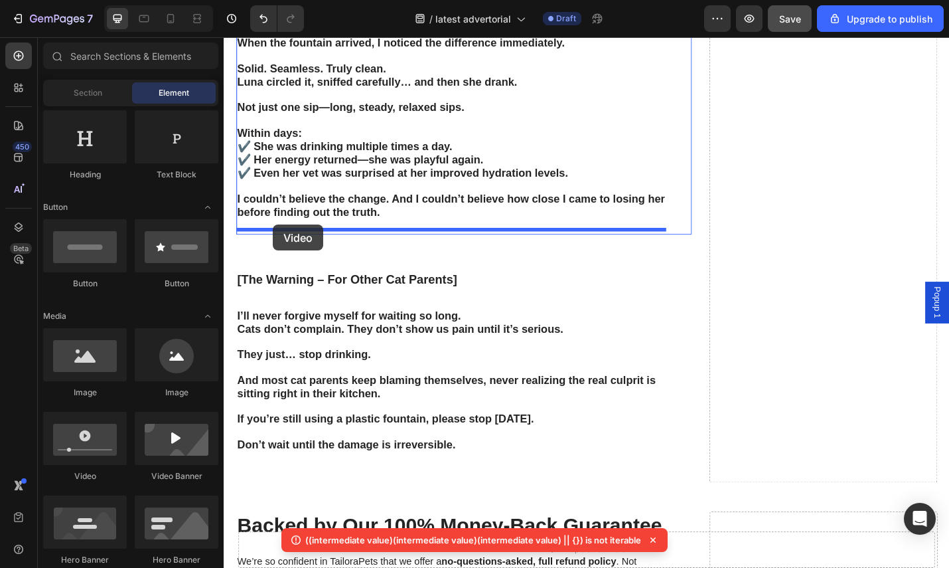
drag, startPoint x: 329, startPoint y: 485, endPoint x: 283, endPoint y: 258, distance: 232.1
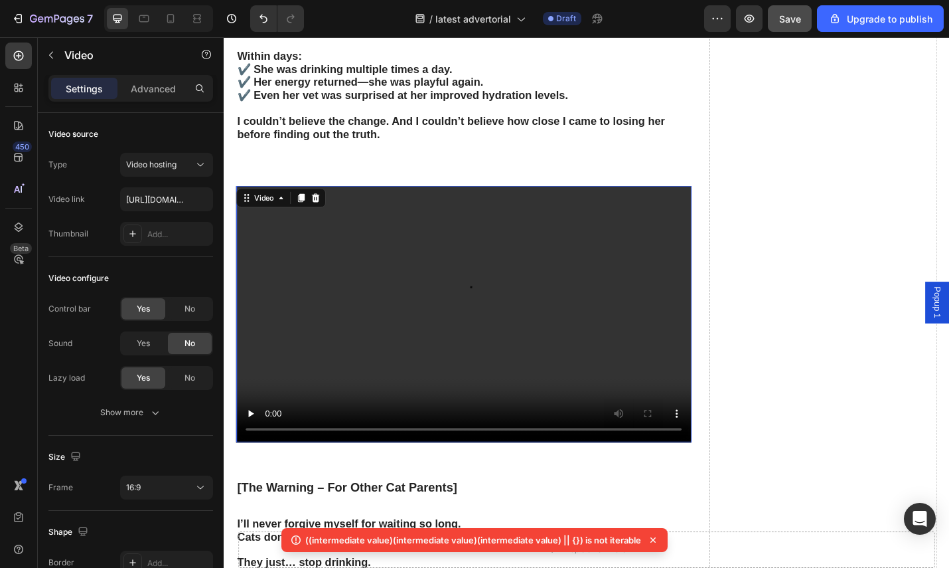
scroll to position [3652, 0]
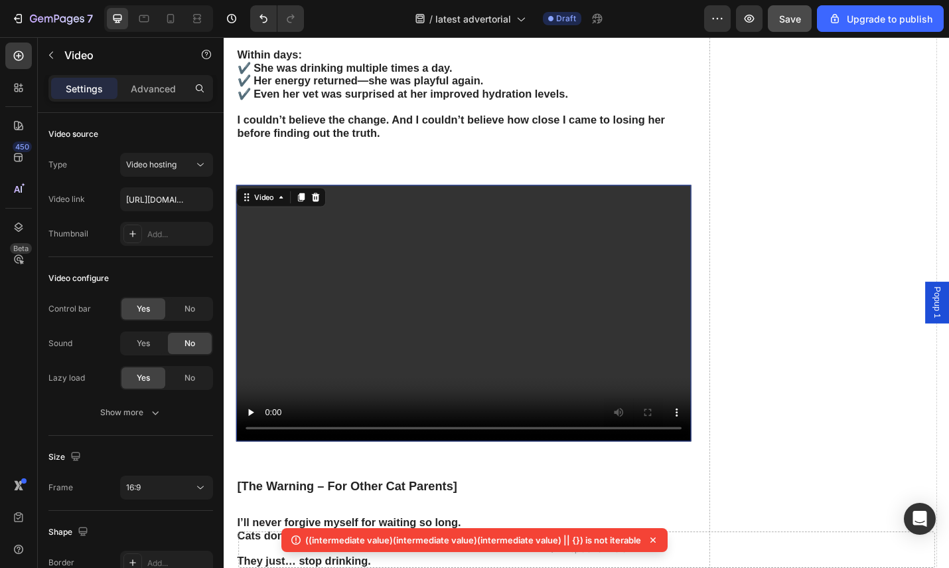
click at [448, 328] on video at bounding box center [487, 339] width 500 height 281
click at [54, 58] on icon "button" at bounding box center [51, 55] width 11 height 11
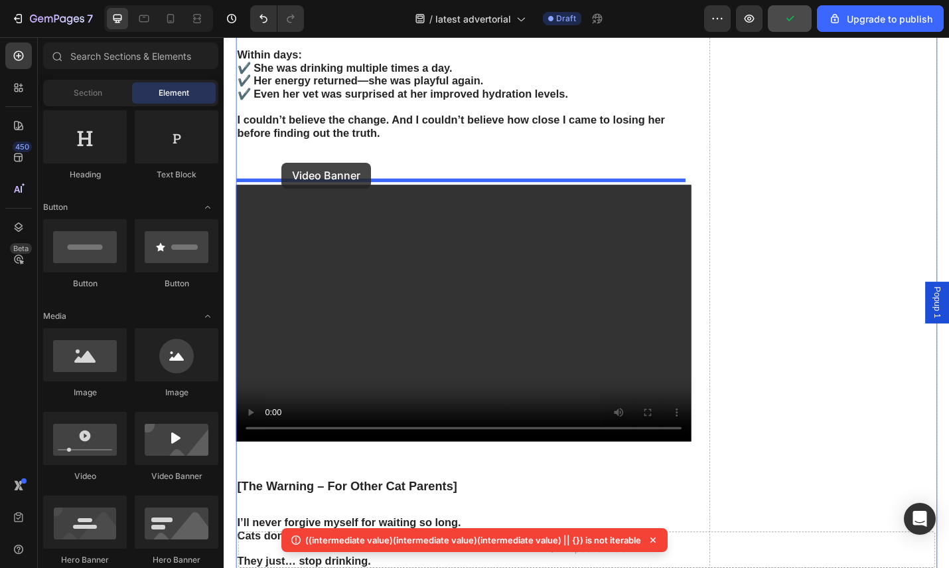
drag, startPoint x: 398, startPoint y: 479, endPoint x: 287, endPoint y: 175, distance: 323.4
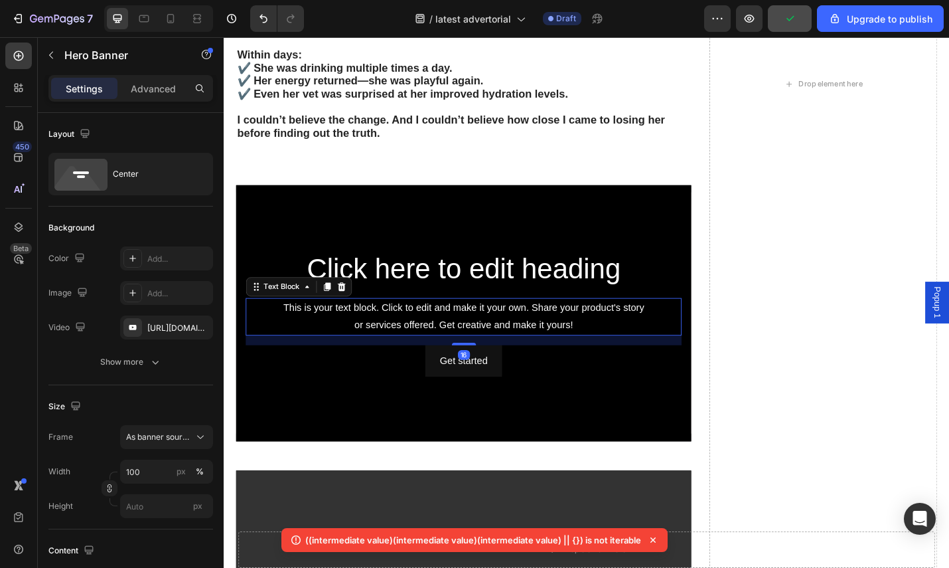
click at [461, 349] on div "This is your text block. Click to edit and make it your own. Share your product…" at bounding box center [487, 343] width 479 height 41
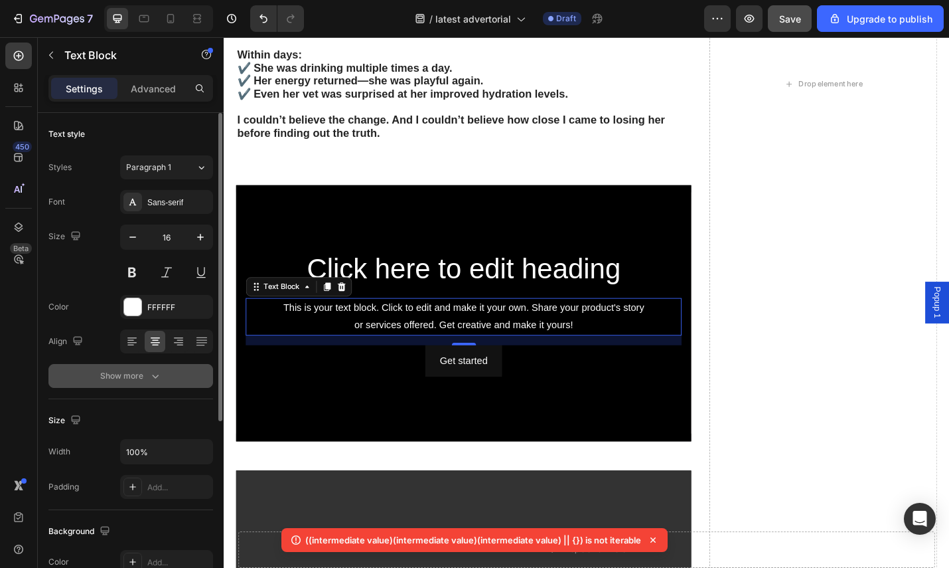
click at [149, 372] on icon "button" at bounding box center [155, 375] width 13 height 13
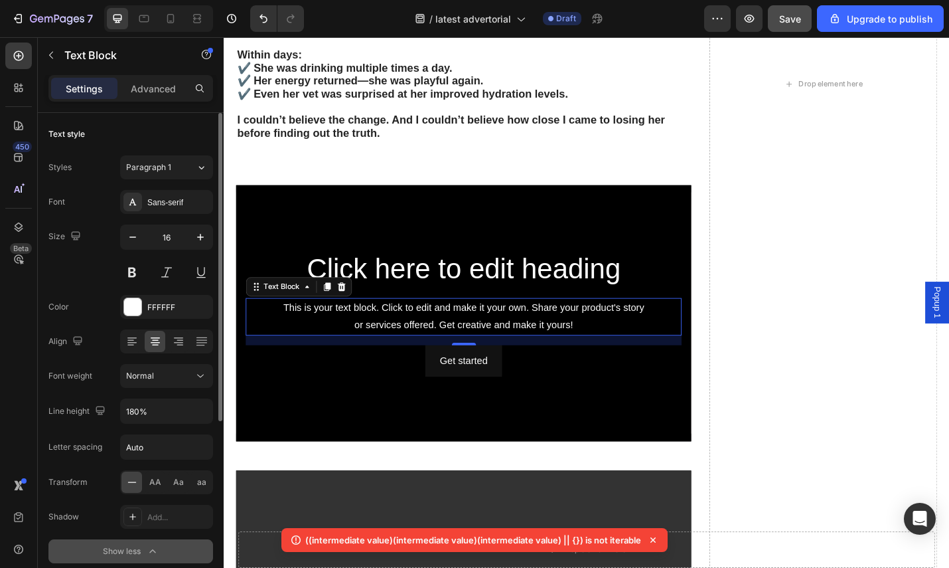
scroll to position [257, 0]
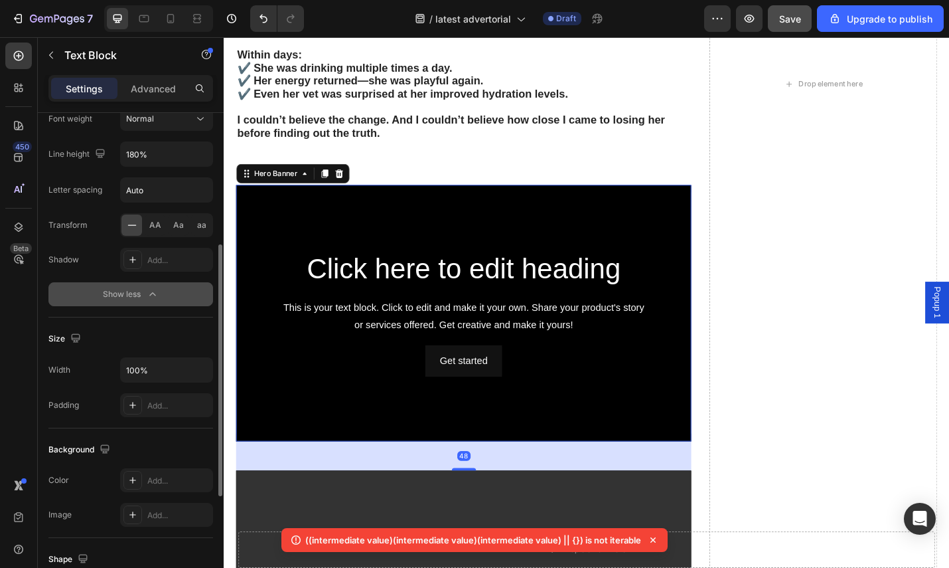
click at [311, 237] on div "Background Image" at bounding box center [487, 339] width 500 height 281
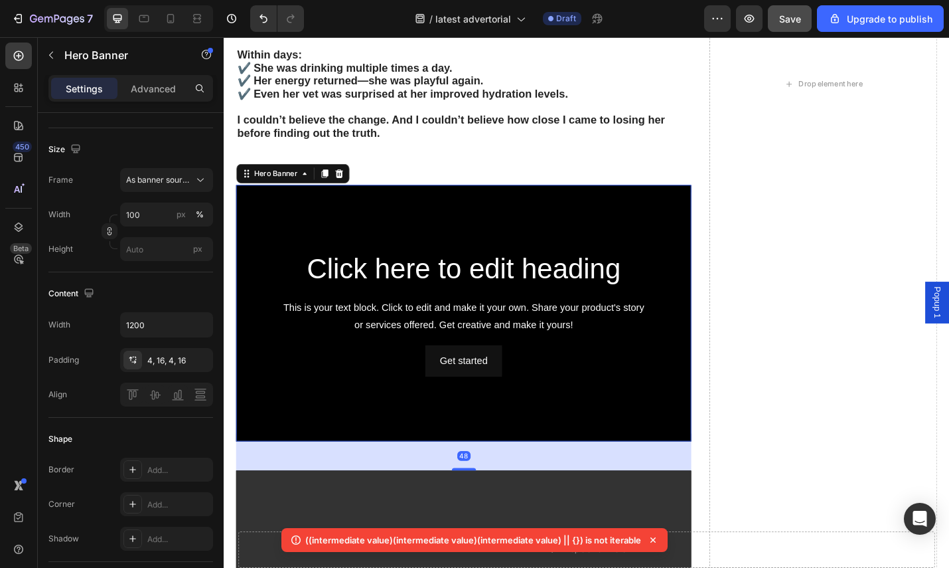
scroll to position [0, 0]
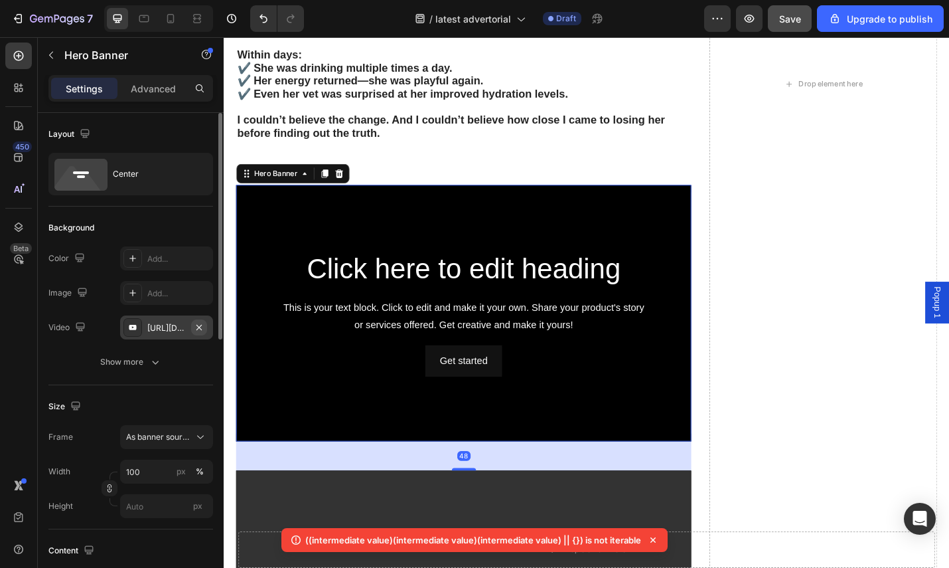
drag, startPoint x: 165, startPoint y: 327, endPoint x: 204, endPoint y: 326, distance: 38.5
click at [166, 326] on div "https://www.youtube.com/watch?v=drIt4RH_kyQ" at bounding box center [166, 328] width 39 height 12
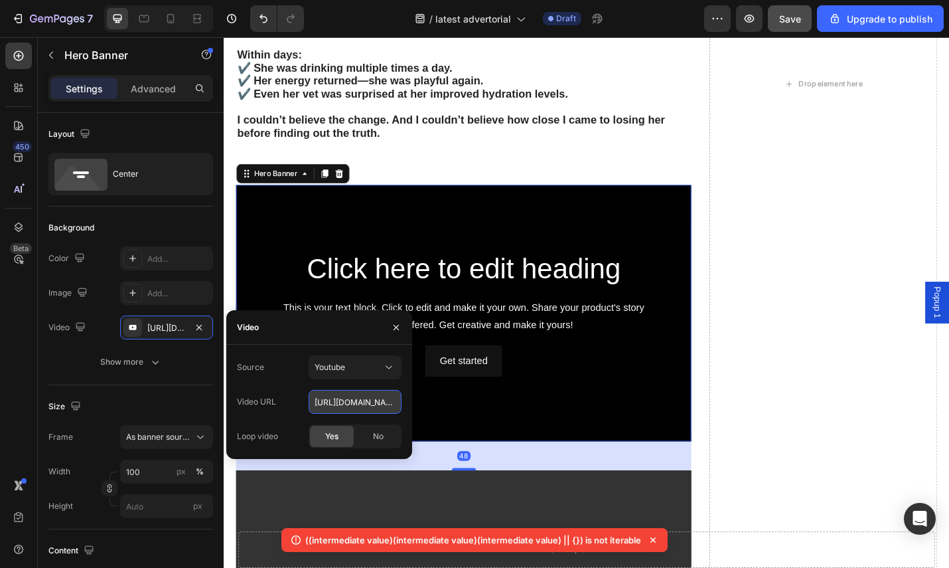
click at [372, 405] on input "https://www.youtube.com/watch?v=drIt4RH_kyQ" at bounding box center [355, 402] width 93 height 24
paste input "youtu.be/xNcyNEhcx0A"
type input "https://youtu.be/xNcyNEhcx0A"
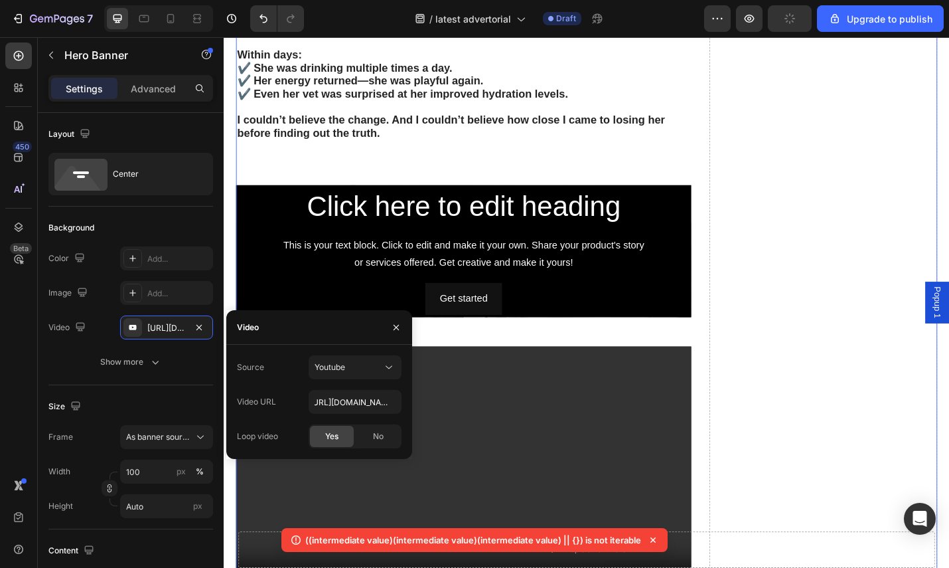
click at [825, 357] on div "Drop element here" at bounding box center [882, 20] width 250 height 1818
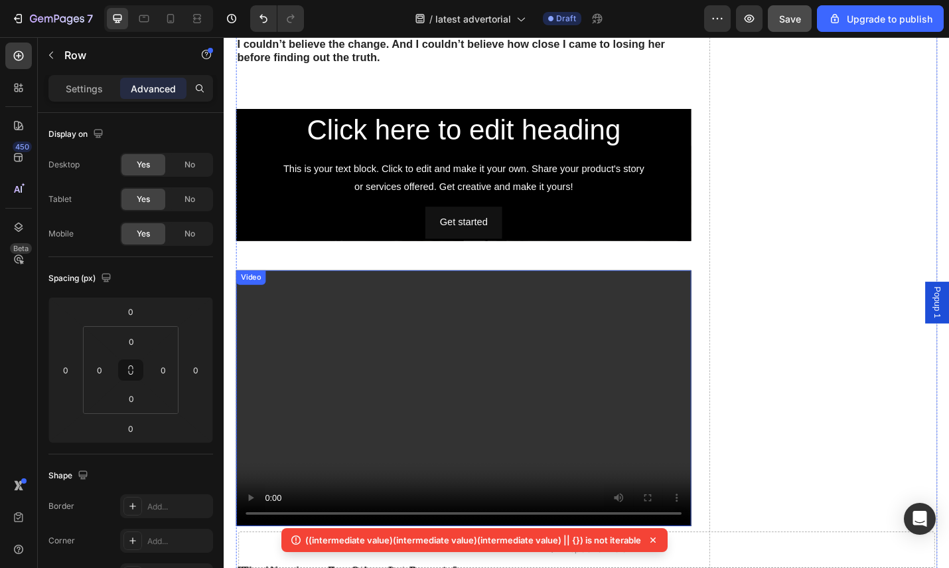
scroll to position [3739, 0]
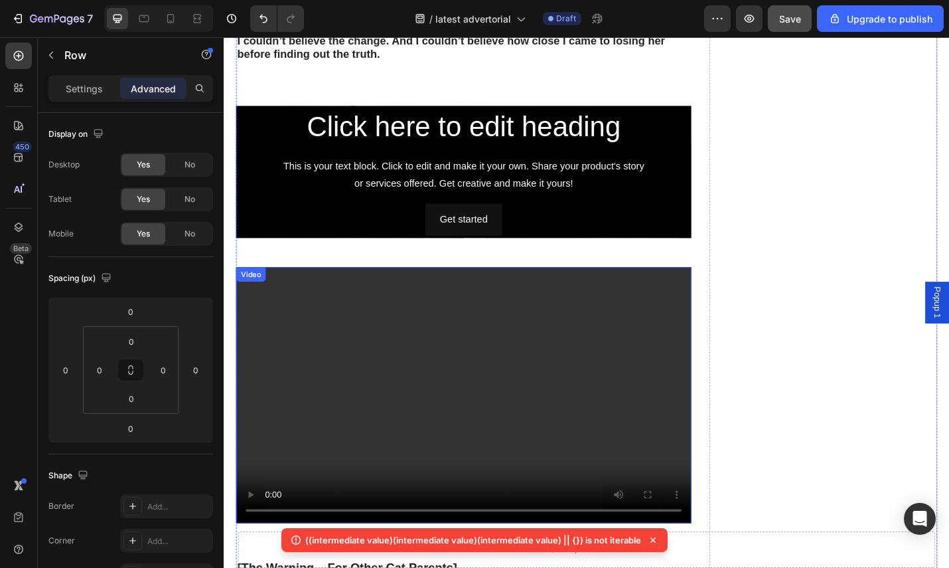
click at [279, 366] on video at bounding box center [487, 429] width 500 height 281
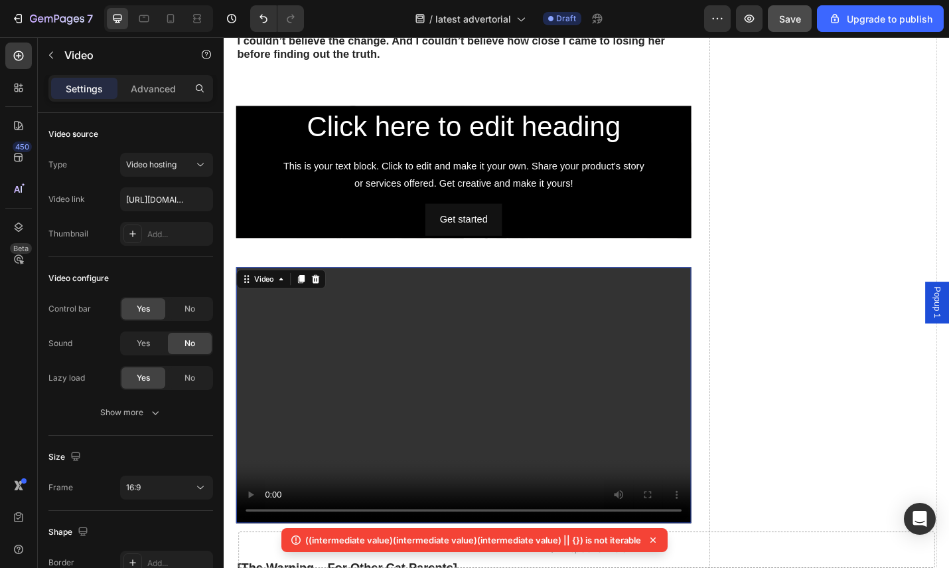
click at [345, 381] on video at bounding box center [487, 429] width 500 height 281
click at [175, 168] on span "Video hosting" at bounding box center [151, 164] width 50 height 10
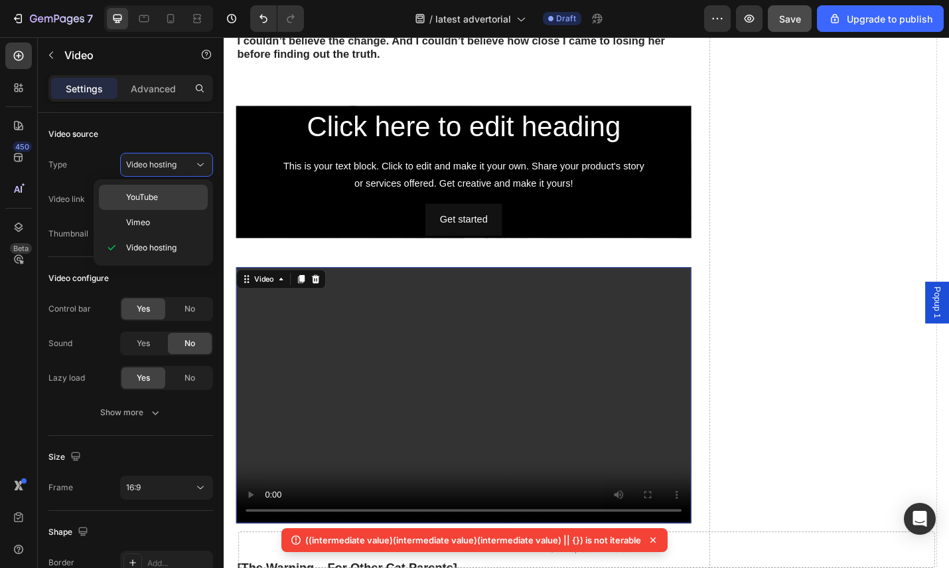
click at [160, 198] on p "YouTube" at bounding box center [164, 197] width 76 height 12
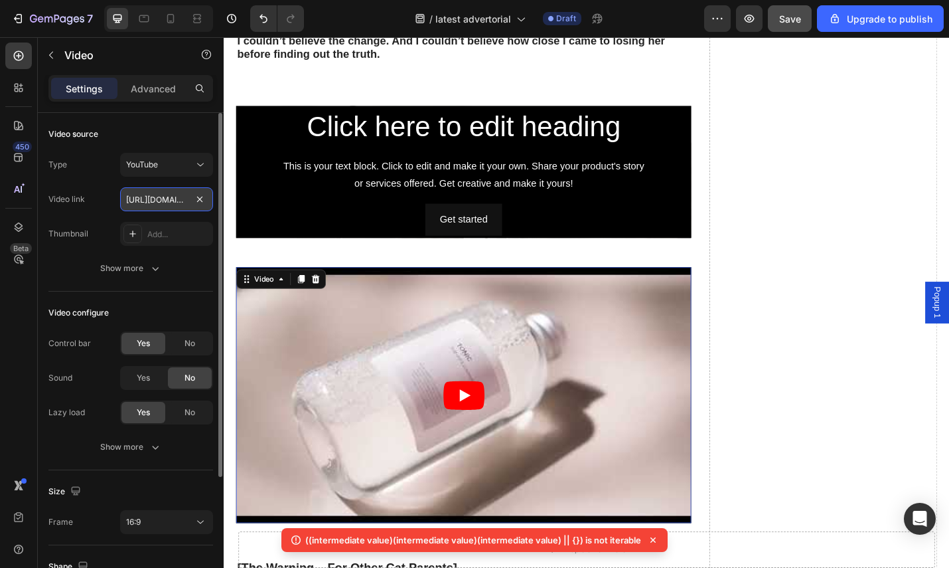
click at [157, 199] on input "https://www.youtube.com/watch?v=drIt4RH_kyQ" at bounding box center [166, 199] width 93 height 24
paste input "youtu.be/xNcyNEhcx0A"
type input "https://youtu.be/xNcyNEhcx0A"
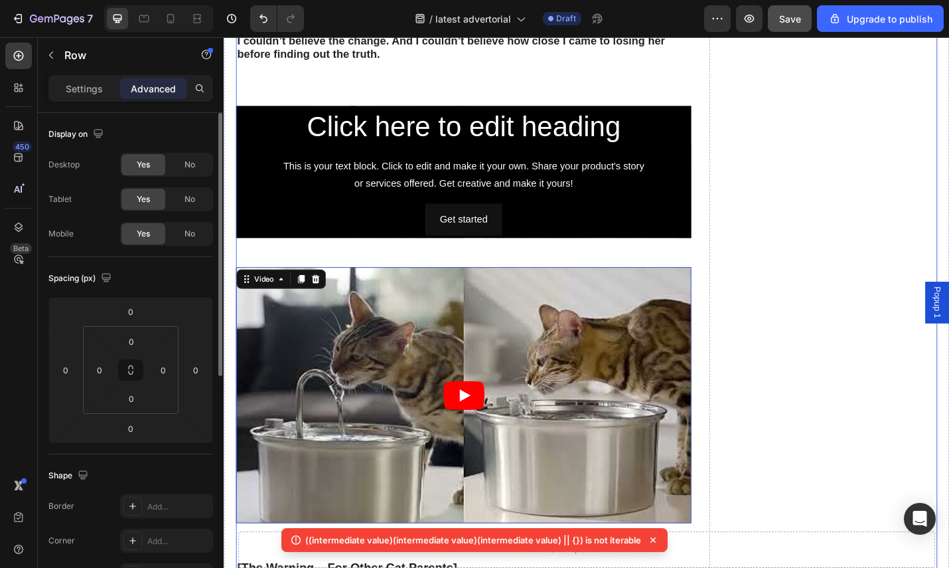
click at [481, 414] on icon "Play" at bounding box center [487, 430] width 45 height 32
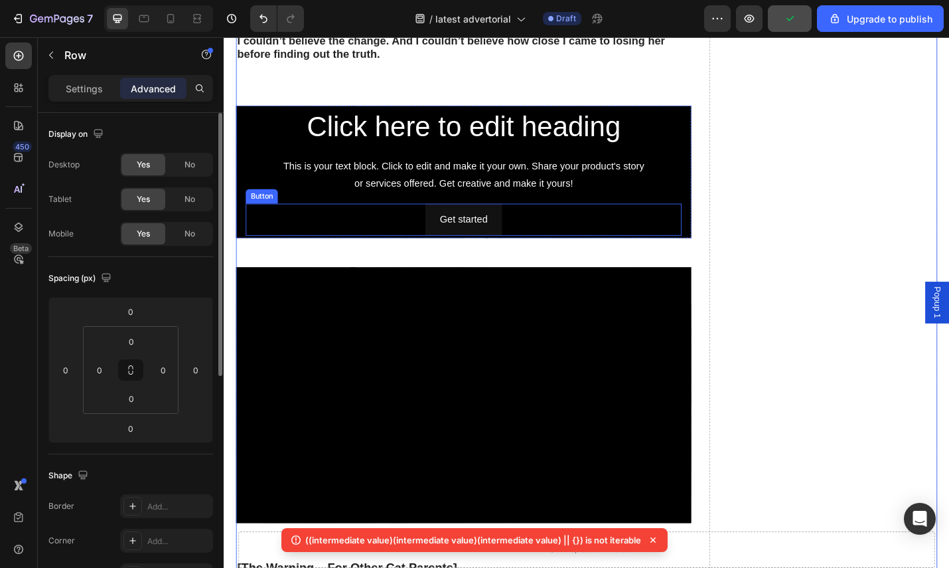
click at [672, 229] on div "Get started Button" at bounding box center [487, 237] width 479 height 35
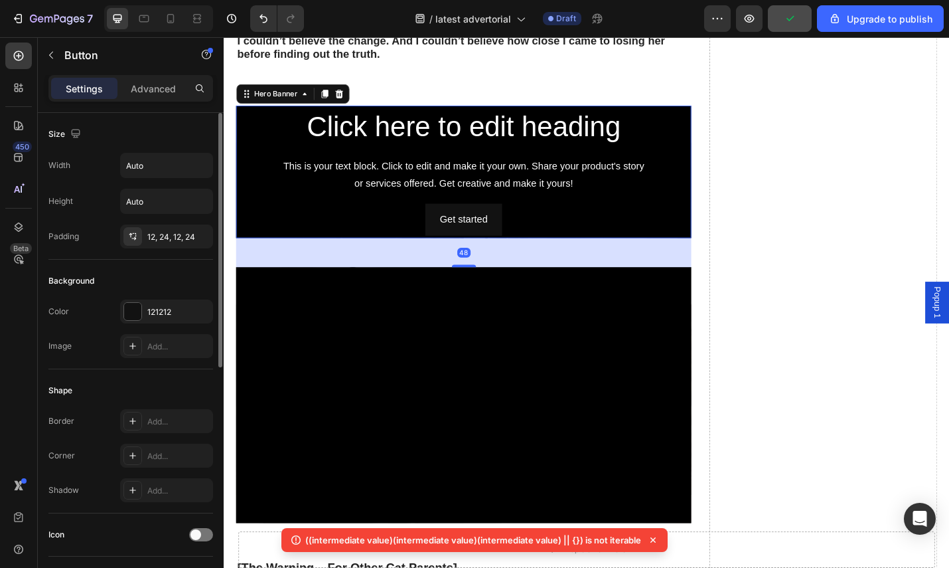
click at [730, 207] on div "Click here to edit heading Heading This is your text block. Click to edit and m…" at bounding box center [487, 184] width 500 height 145
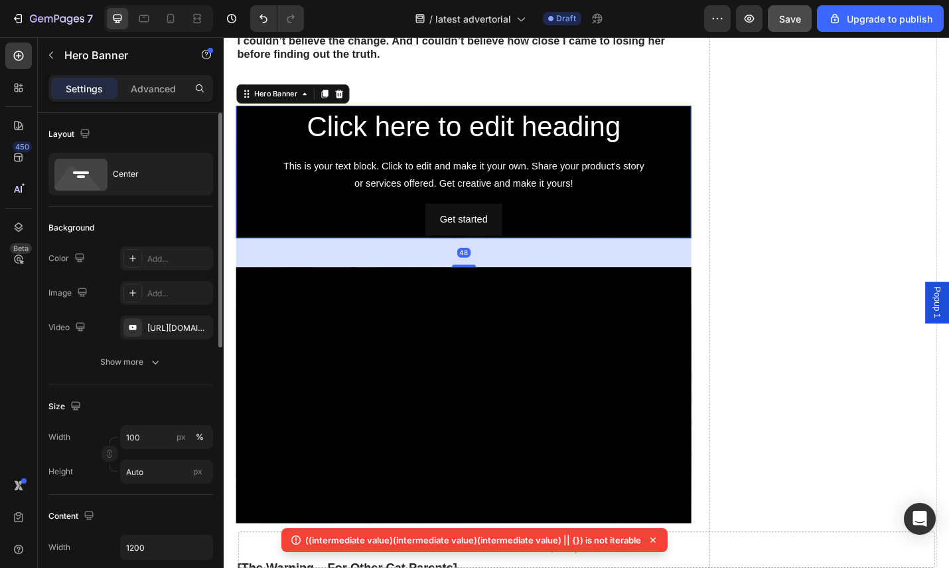
click at [725, 196] on div "Click here to edit heading Heading This is your text block. Click to edit and m…" at bounding box center [487, 184] width 500 height 145
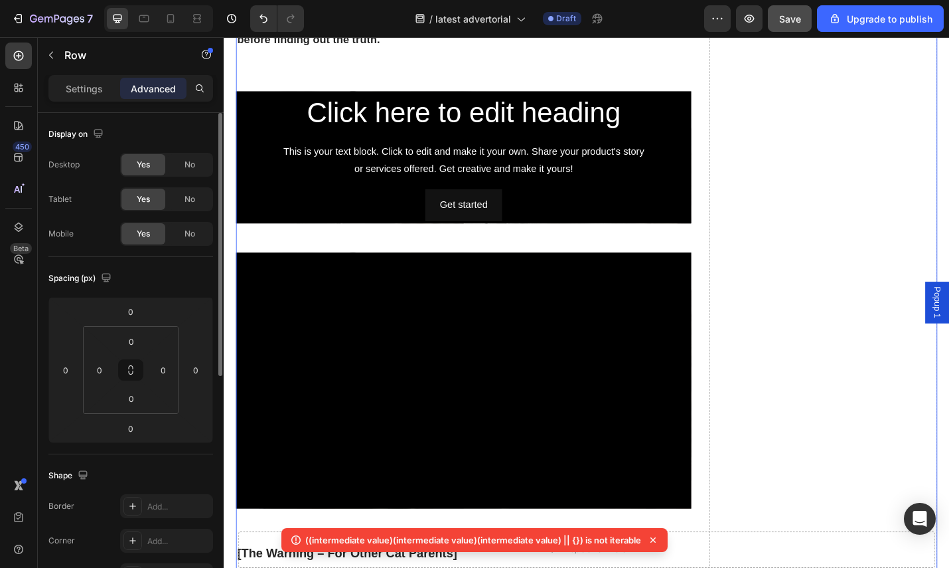
scroll to position [3784, 0]
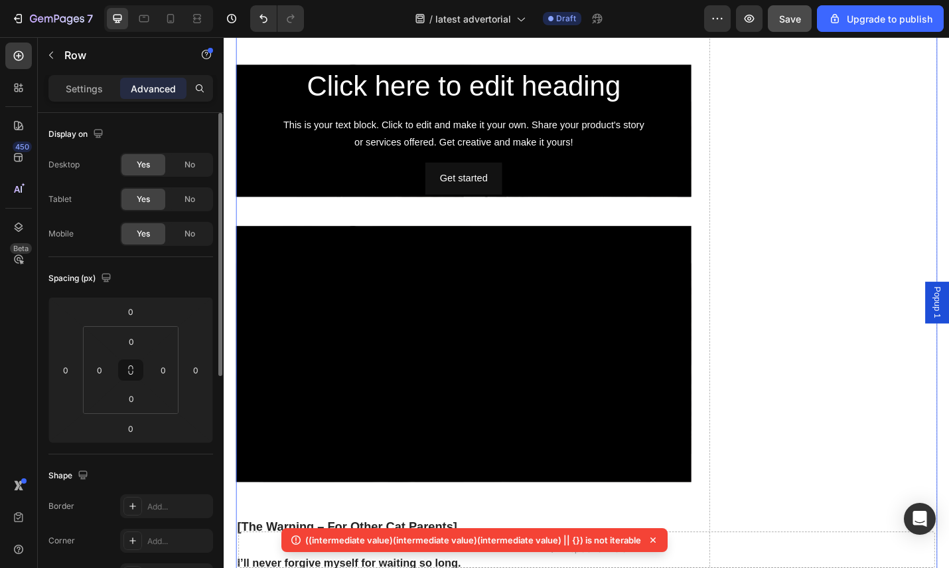
click at [788, 21] on span "Save" at bounding box center [790, 18] width 22 height 11
click at [168, 23] on icon at bounding box center [170, 18] width 13 height 13
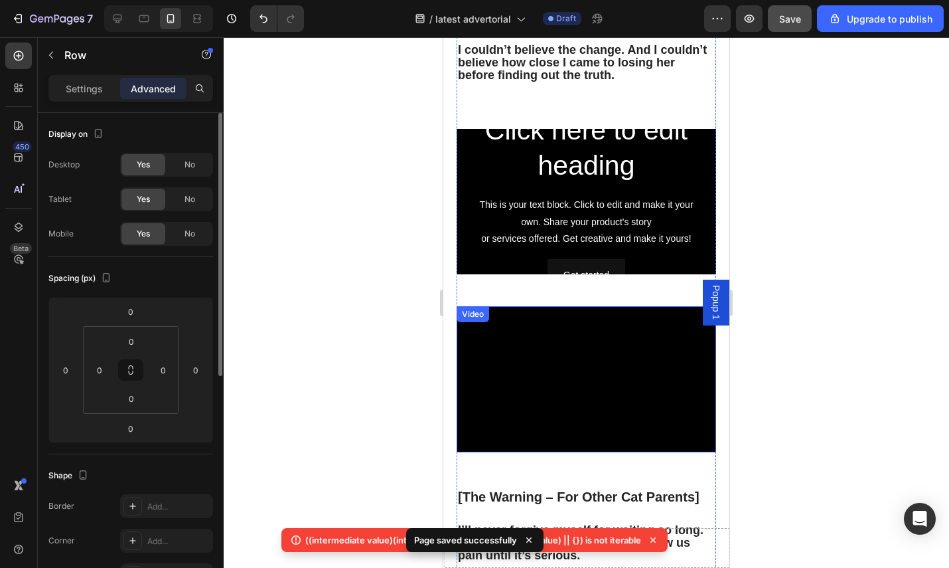
scroll to position [3792, 0]
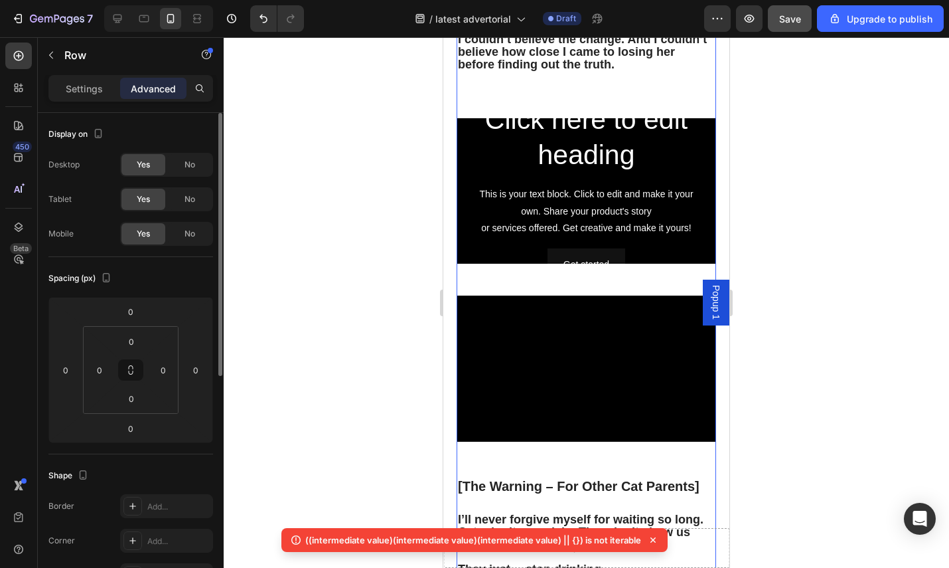
drag, startPoint x: 396, startPoint y: 386, endPoint x: 433, endPoint y: 378, distance: 38.0
click at [396, 386] on div at bounding box center [587, 302] width 726 height 530
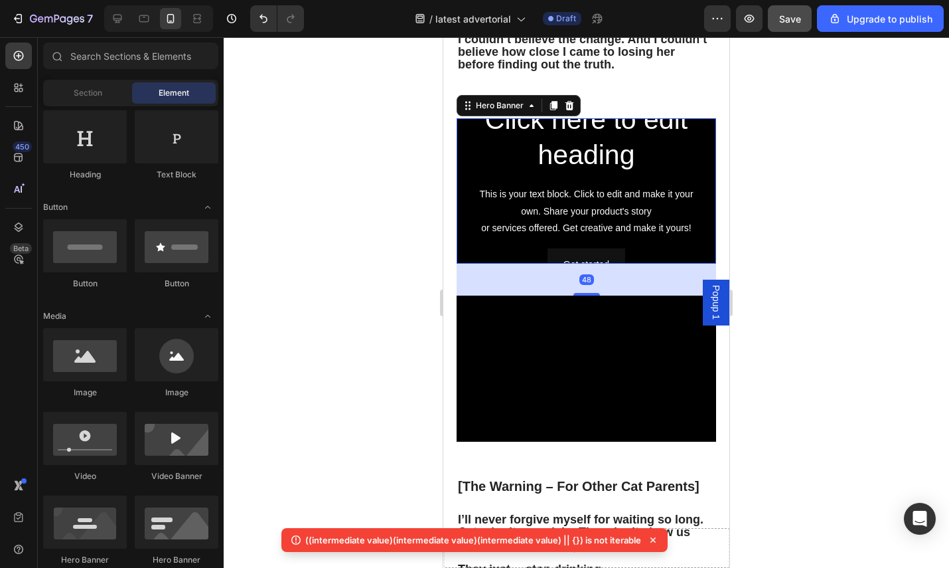
click at [645, 180] on div "Click here to edit heading Heading This is your text block. Click to edit and m…" at bounding box center [586, 191] width 238 height 180
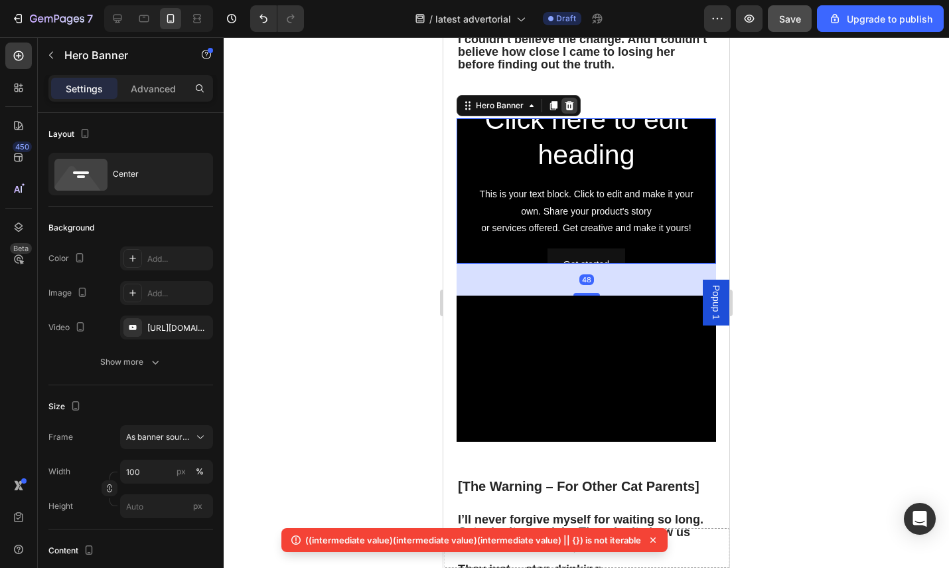
click at [572, 105] on div at bounding box center [570, 106] width 16 height 16
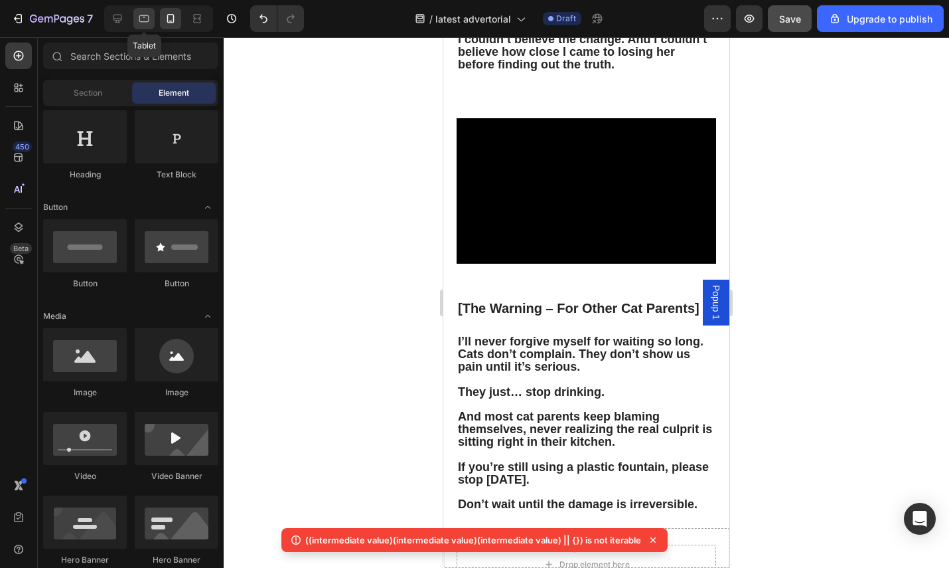
click at [136, 23] on div at bounding box center [143, 18] width 21 height 21
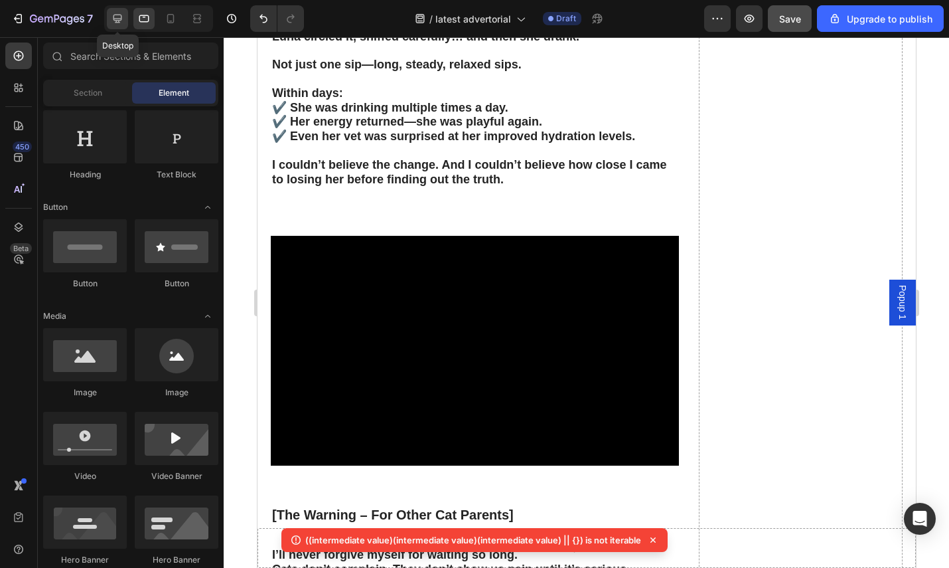
click at [122, 23] on icon at bounding box center [117, 18] width 13 height 13
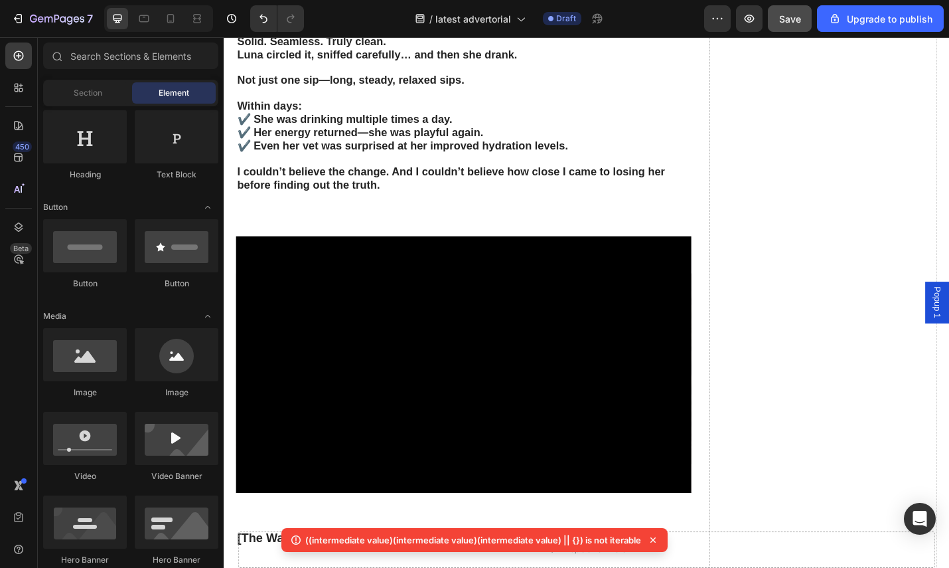
scroll to position [3597, 0]
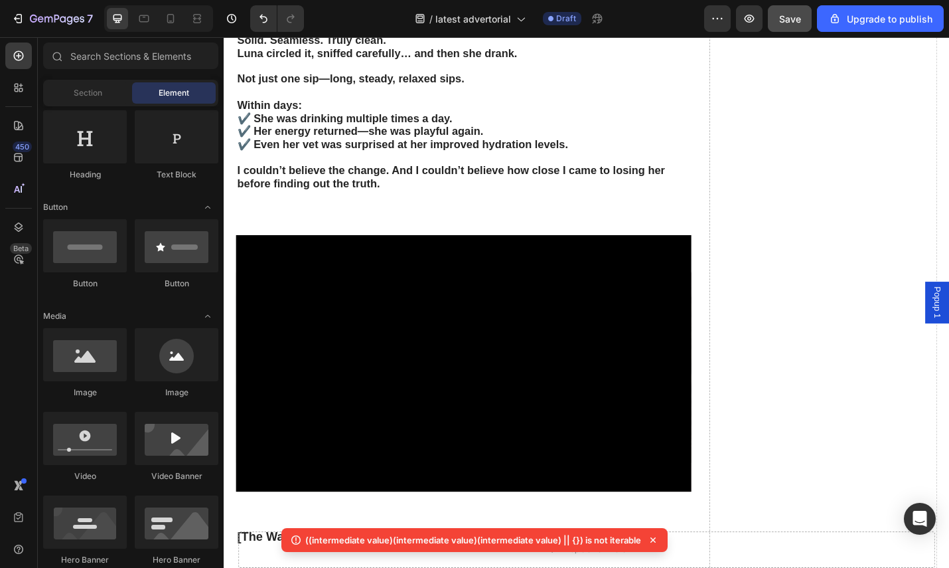
click at [103, 104] on div "Section Element" at bounding box center [130, 93] width 175 height 27
click at [98, 91] on span "Section" at bounding box center [88, 93] width 29 height 12
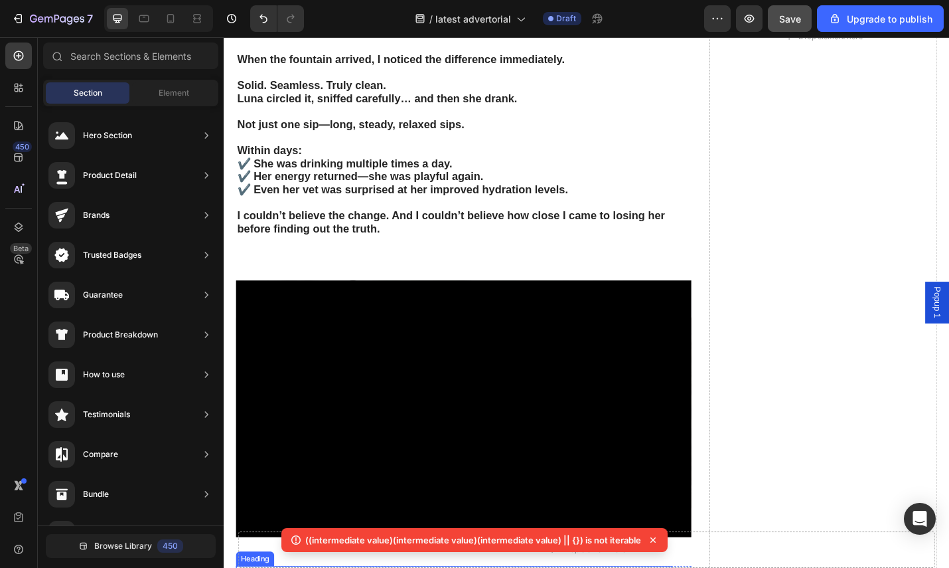
scroll to position [3546, 0]
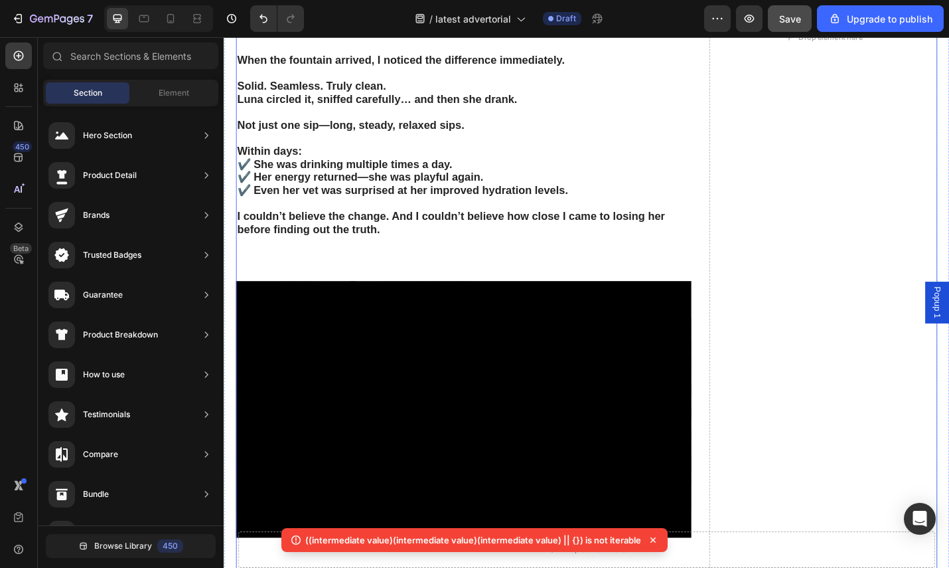
click at [710, 292] on div "[The Hidden Epidemic] Text Block The heartbreaking truth? Most cat parents are …" at bounding box center [487, 38] width 500 height 1642
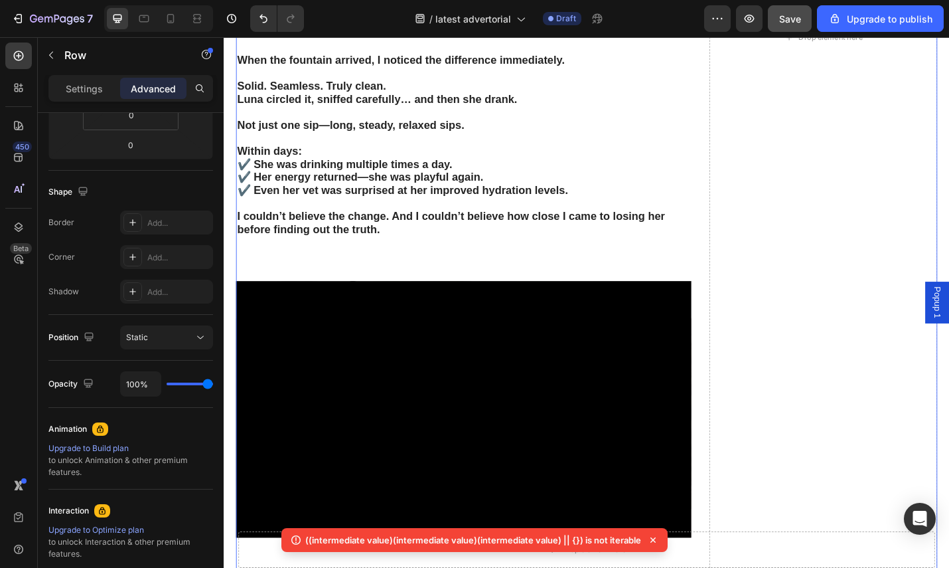
scroll to position [0, 0]
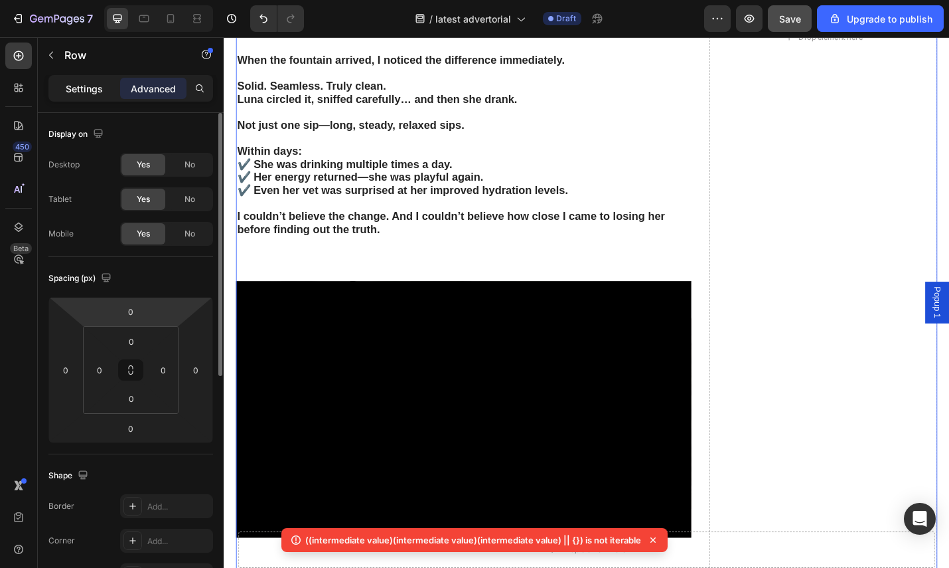
click at [87, 94] on p "Settings" at bounding box center [84, 89] width 37 height 14
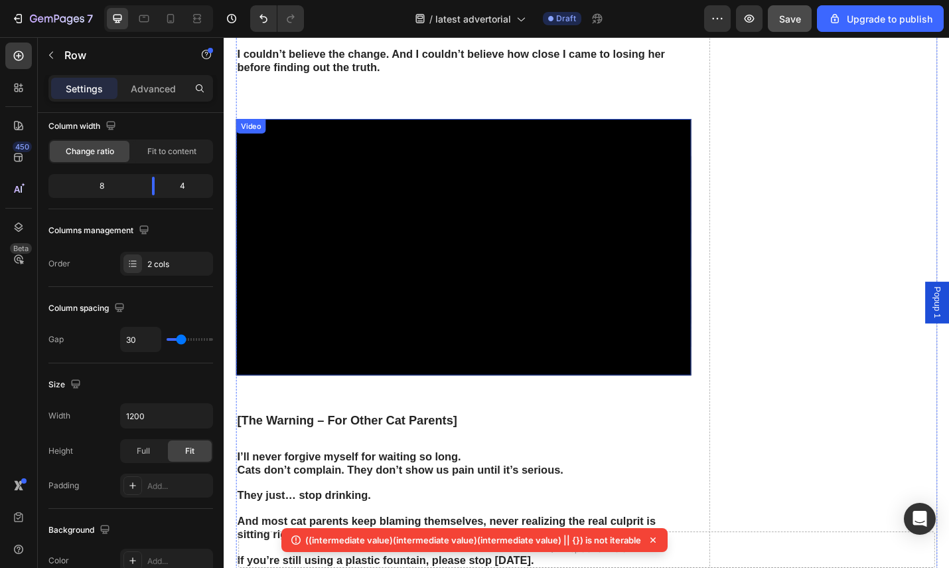
scroll to position [3712, 0]
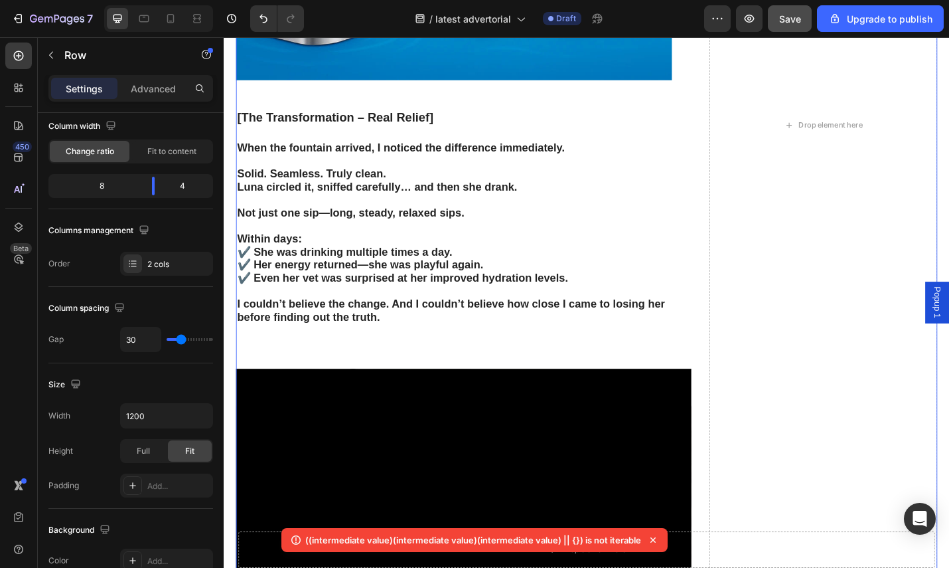
click at [785, 16] on span "Save" at bounding box center [790, 18] width 22 height 11
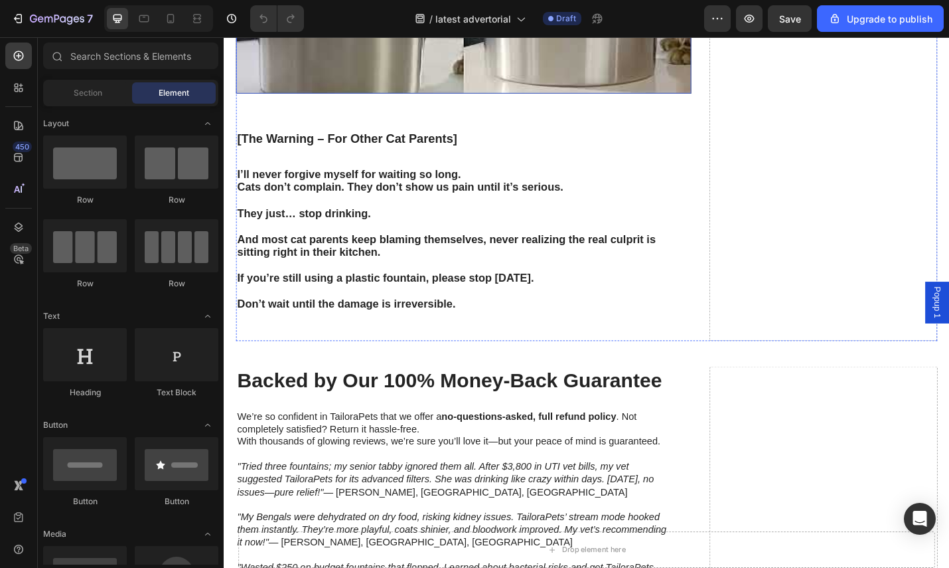
scroll to position [3641, 0]
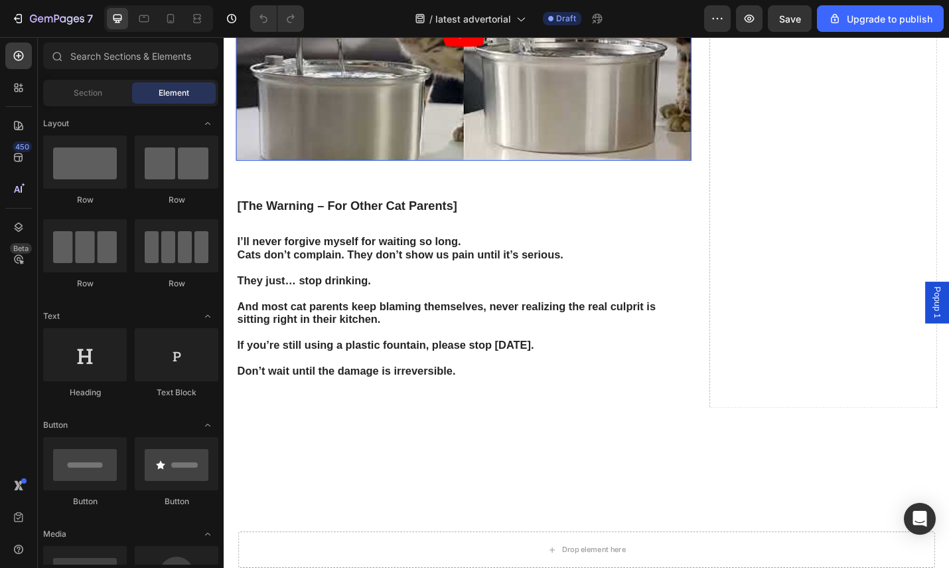
click at [297, 173] on div "Video 48" at bounding box center [487, 31] width 500 height 281
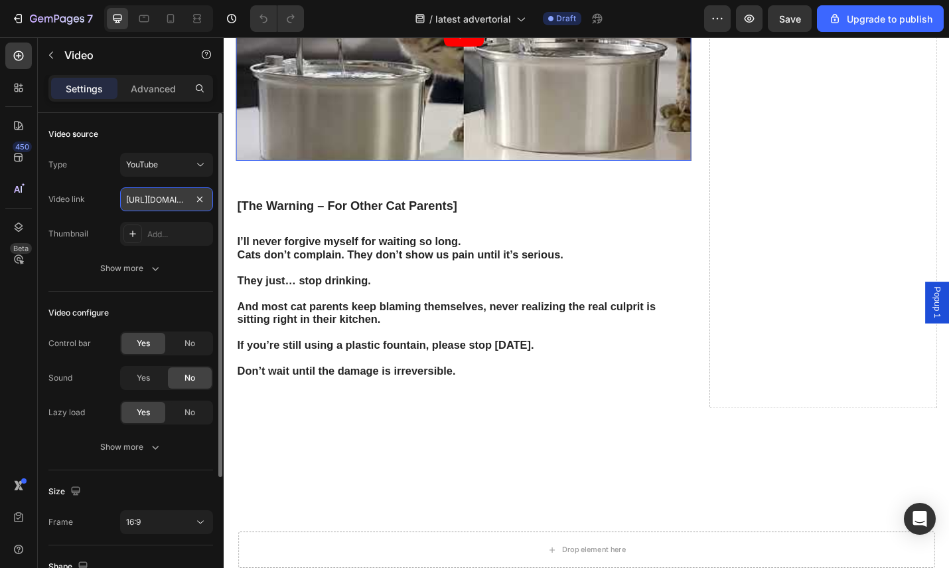
click at [166, 200] on input "[URL][DOMAIN_NAME]" at bounding box center [166, 199] width 93 height 24
paste input "fXz7FxqFh9E"
type input "https://youtu.be/fXz7FxqFh9E"
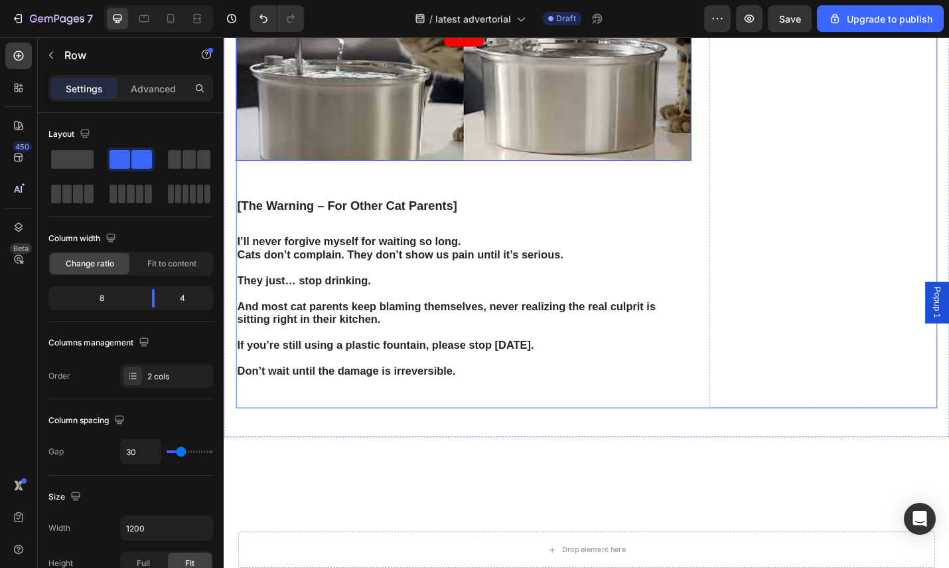
click at [483, 39] on icon "Play" at bounding box center [489, 31] width 12 height 13
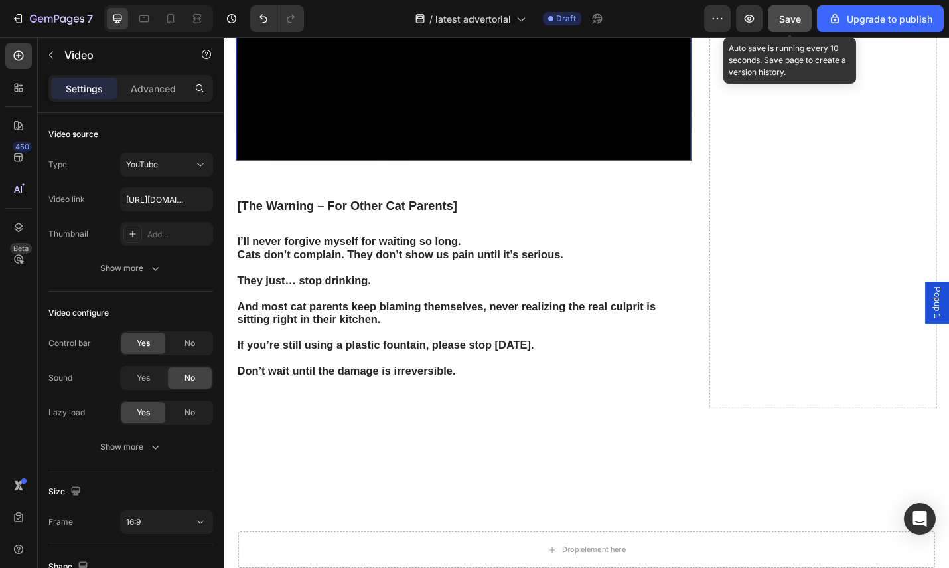
click at [785, 17] on span "Save" at bounding box center [790, 18] width 22 height 11
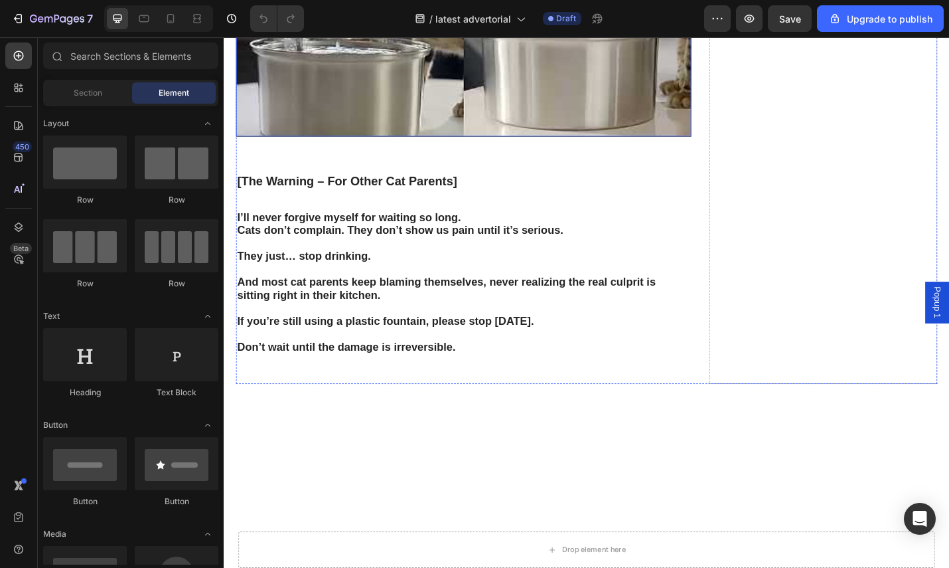
scroll to position [3655, 0]
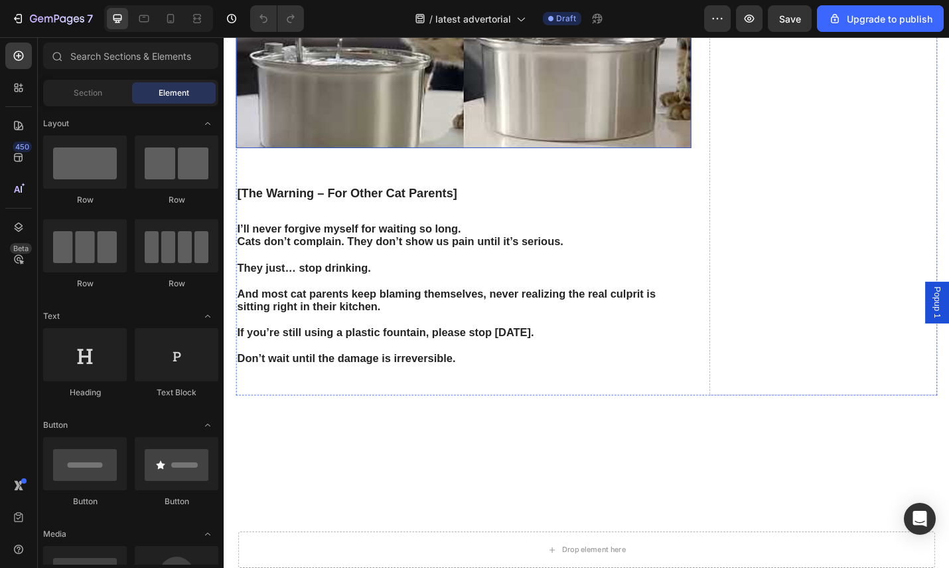
click at [388, 159] on article at bounding box center [487, 17] width 500 height 281
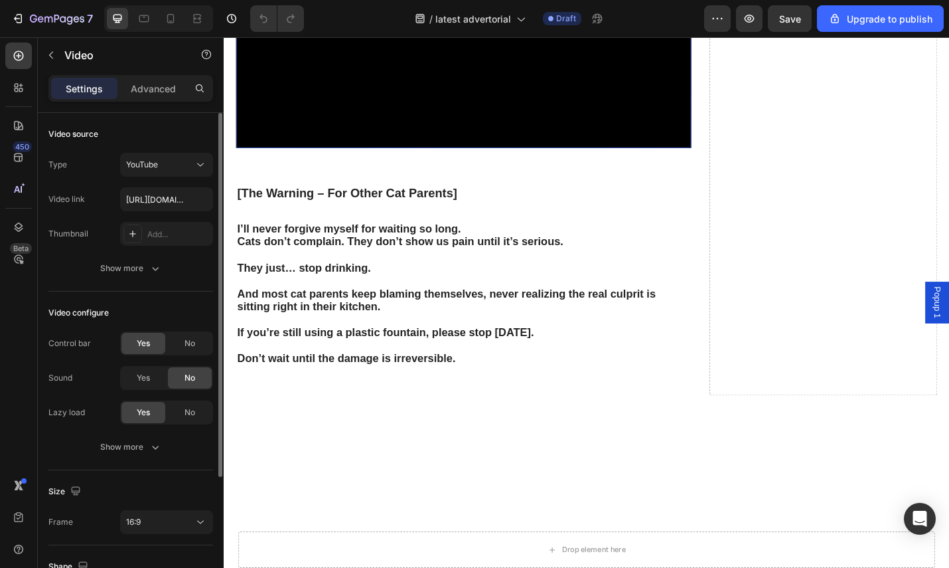
scroll to position [23, 0]
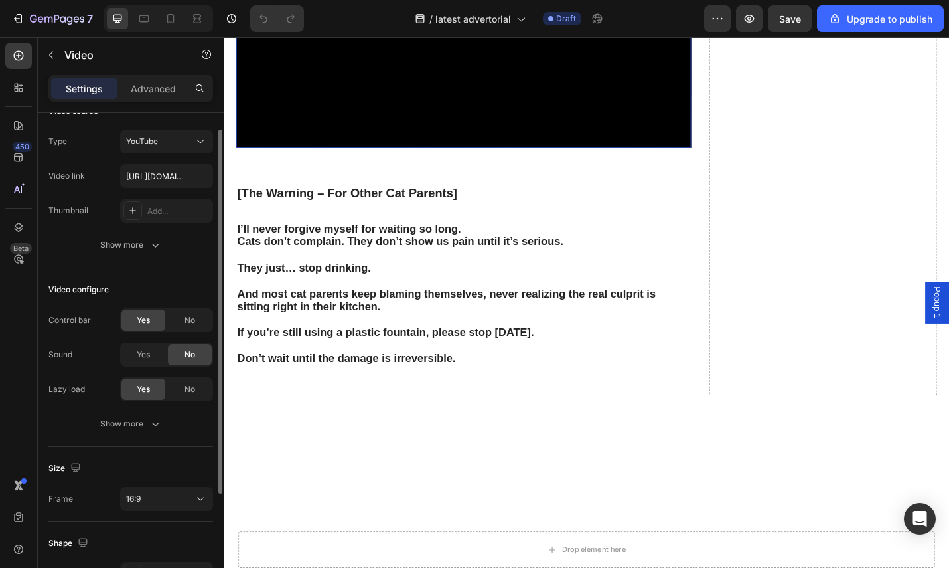
click at [143, 227] on div "Type YouTube Video link https://youtu.be/fXz7FxqFh9E Thumbnail Add... Show more" at bounding box center [130, 192] width 165 height 127
click at [168, 179] on input "[URL][DOMAIN_NAME]" at bounding box center [166, 176] width 93 height 24
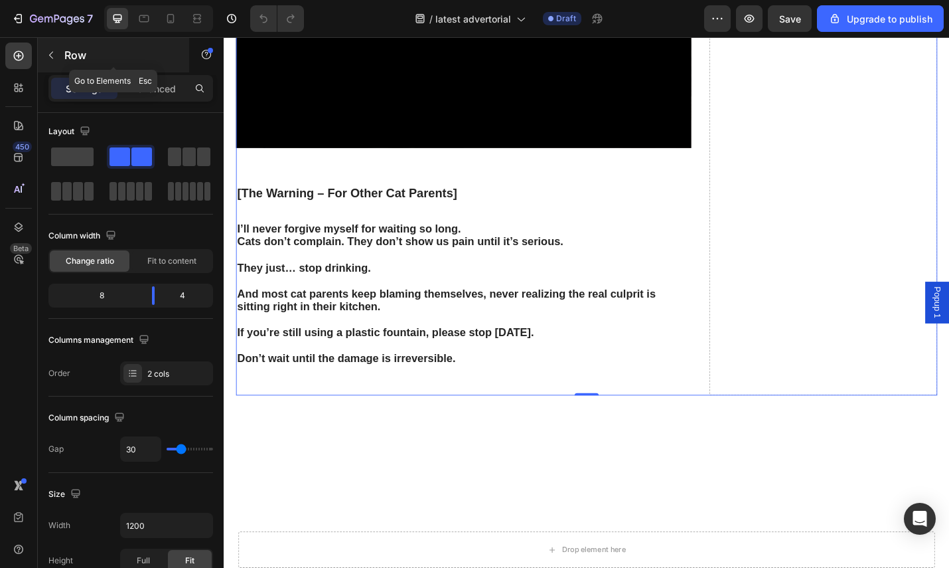
click at [55, 54] on icon "button" at bounding box center [51, 55] width 11 height 11
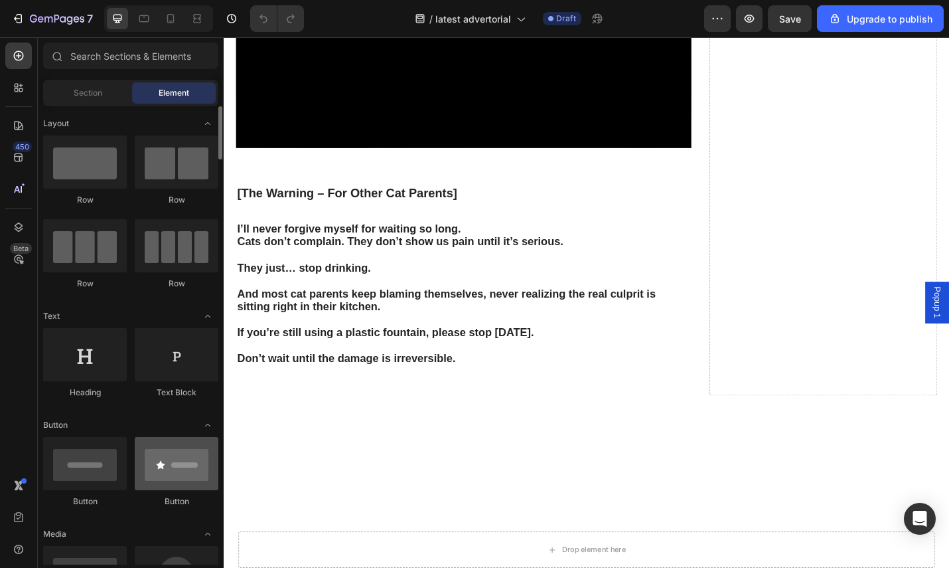
scroll to position [104, 0]
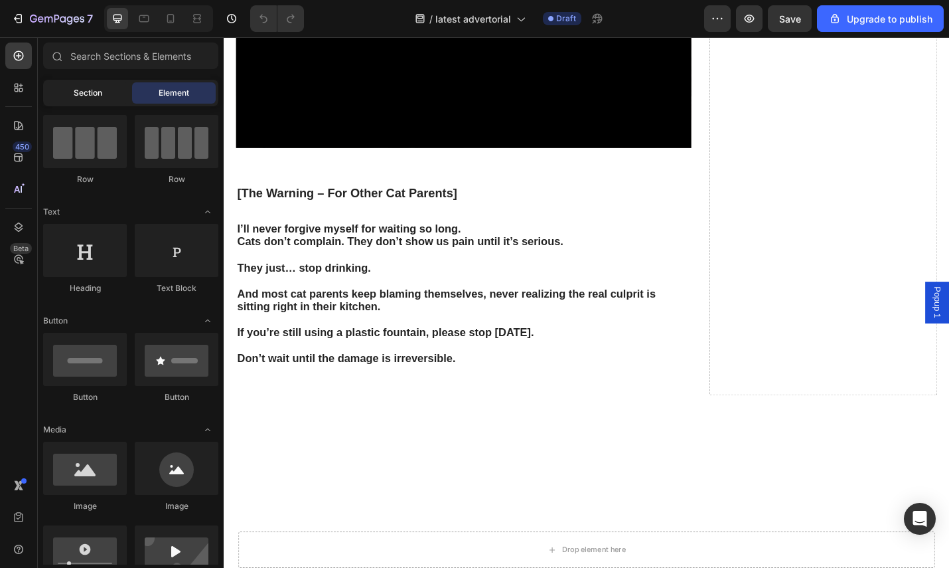
click at [99, 92] on span "Section" at bounding box center [88, 93] width 29 height 12
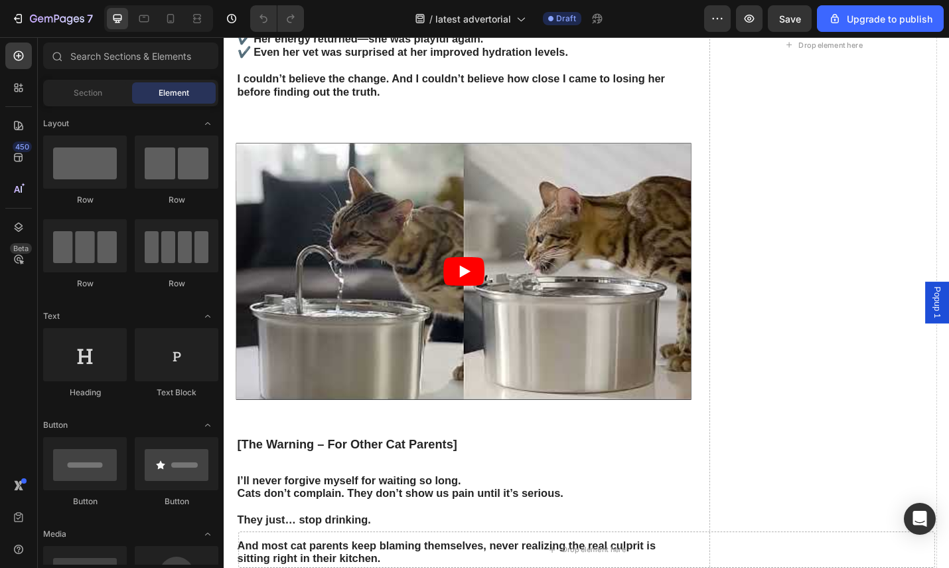
scroll to position [3592, 0]
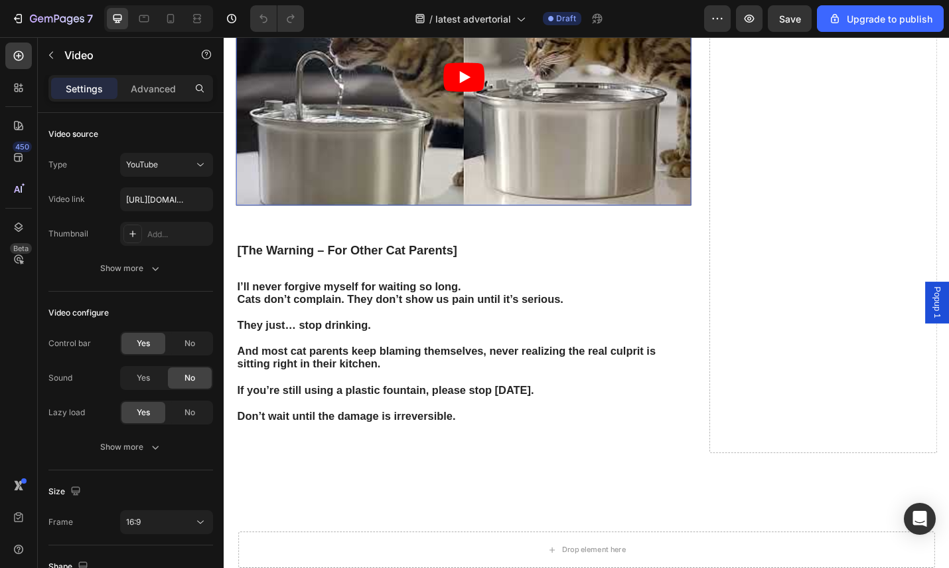
click at [361, 222] on article at bounding box center [487, 80] width 500 height 281
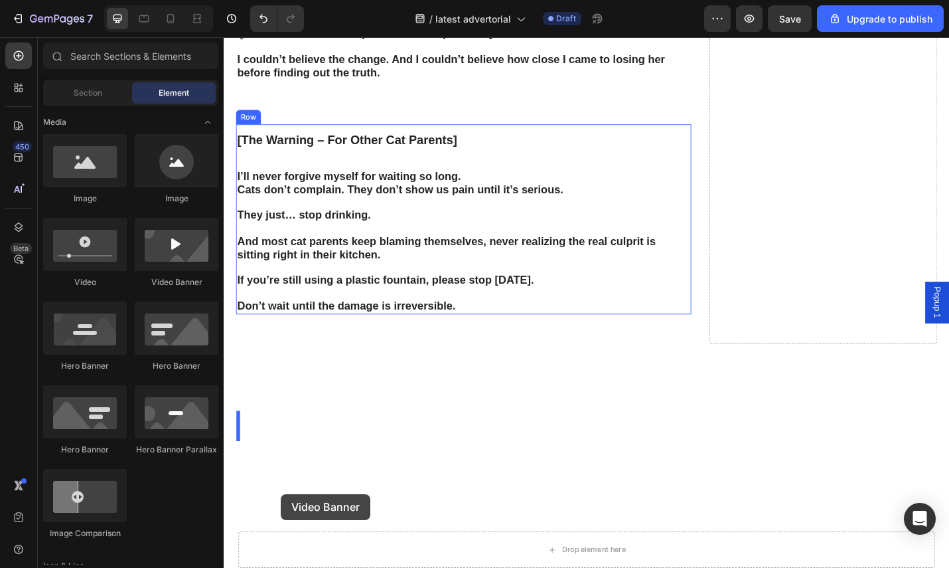
scroll to position [3439, 0]
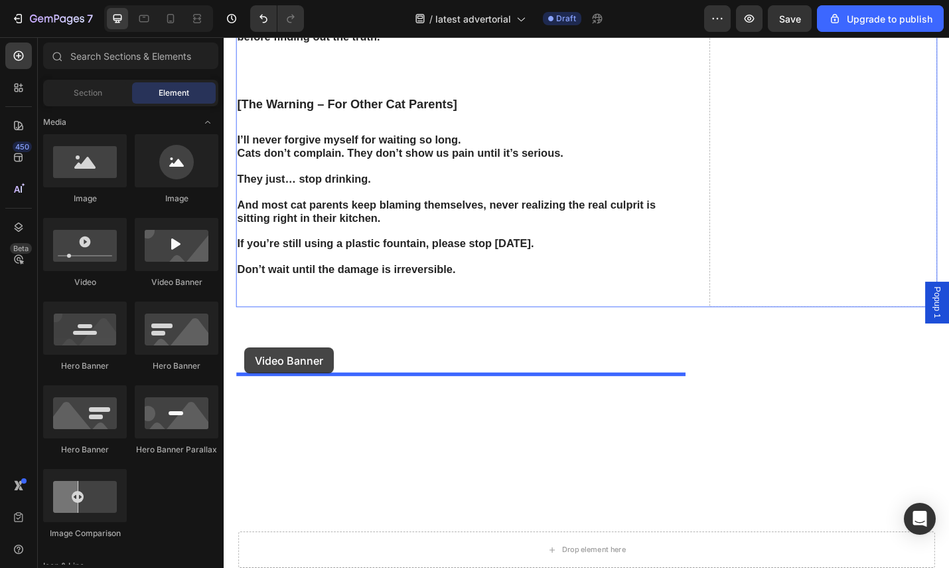
drag, startPoint x: 398, startPoint y: 283, endPoint x: 251, endPoint y: 382, distance: 176.9
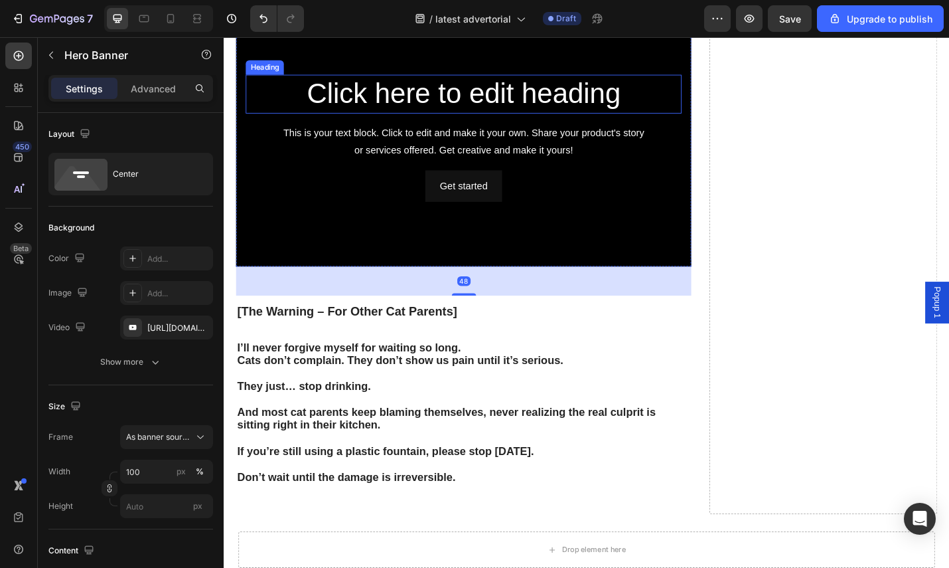
scroll to position [3539, 0]
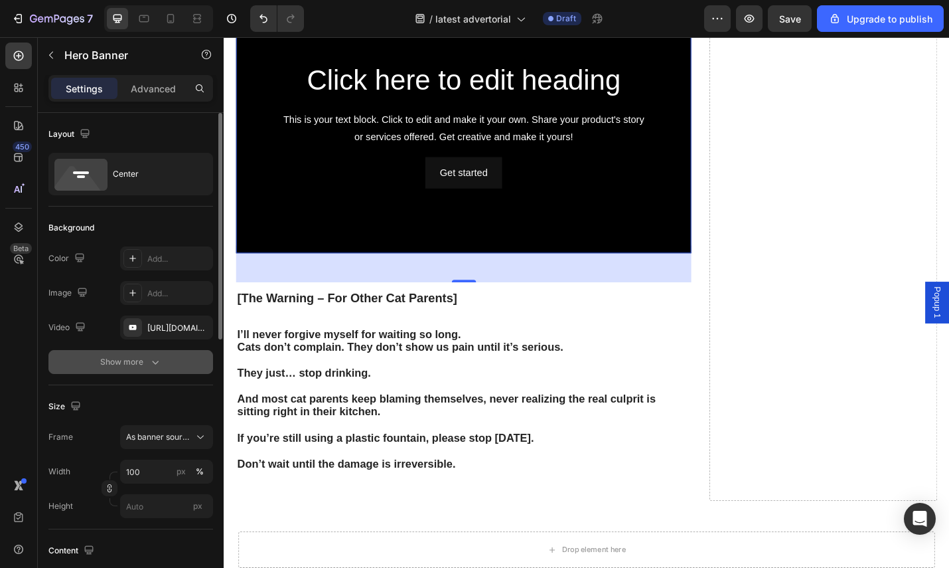
click at [153, 360] on icon "button" at bounding box center [155, 361] width 13 height 13
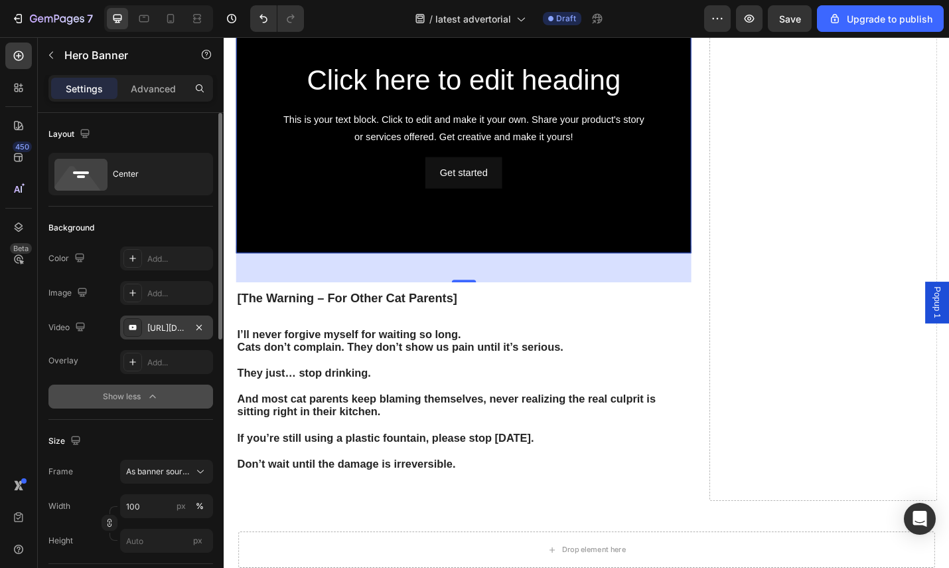
click at [173, 333] on div "https://www.youtube.com/watch?v=drIt4RH_kyQ" at bounding box center [166, 328] width 39 height 12
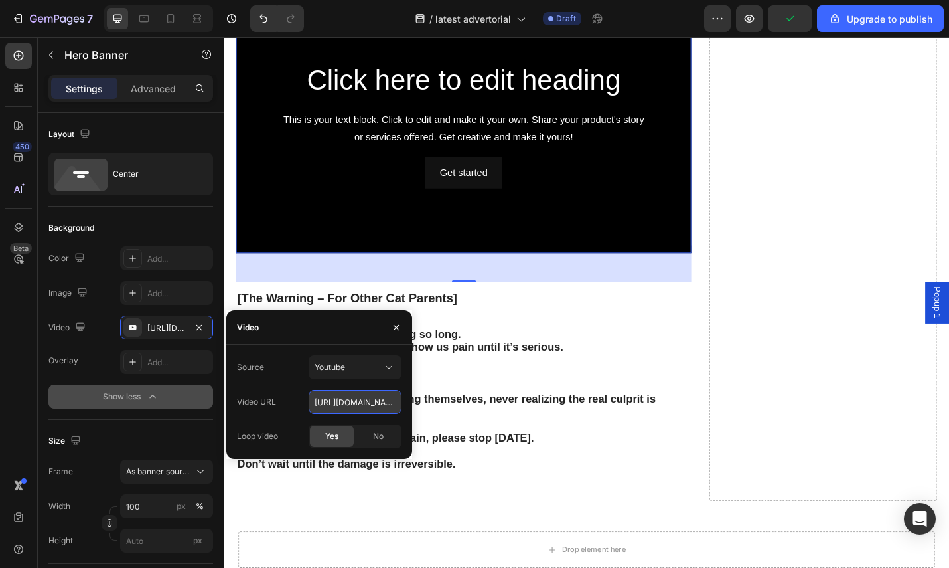
click at [382, 398] on input "https://www.youtube.com/watch?v=drIt4RH_kyQ" at bounding box center [355, 402] width 93 height 24
paste input "youtu.be/fXz7FxqFh9E"
type input "https://youtu.be/fXz7FxqFh9E"
type input "Auto"
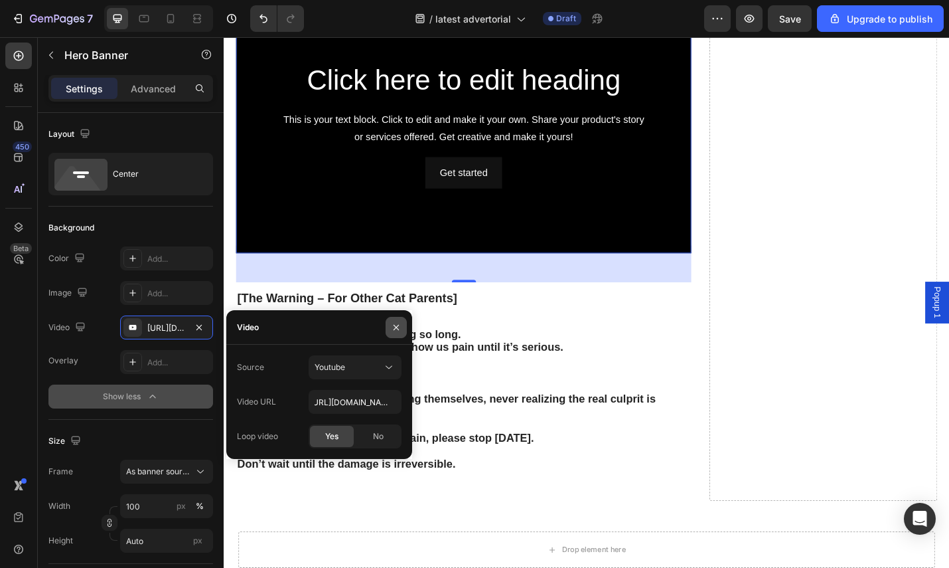
click at [396, 323] on icon "button" at bounding box center [396, 327] width 11 height 11
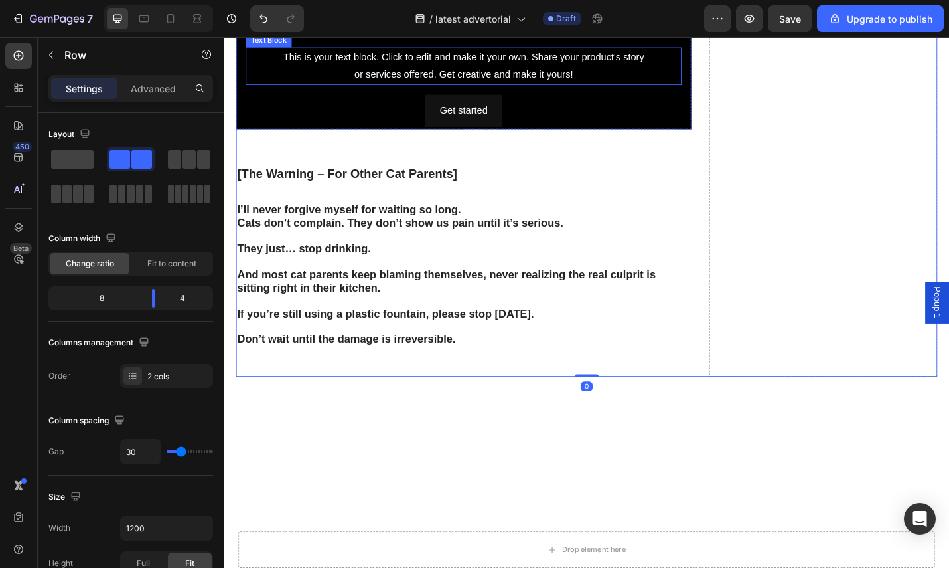
click at [678, 90] on div "This is your text block. Click to edit and make it your own. Share your product…" at bounding box center [487, 68] width 479 height 41
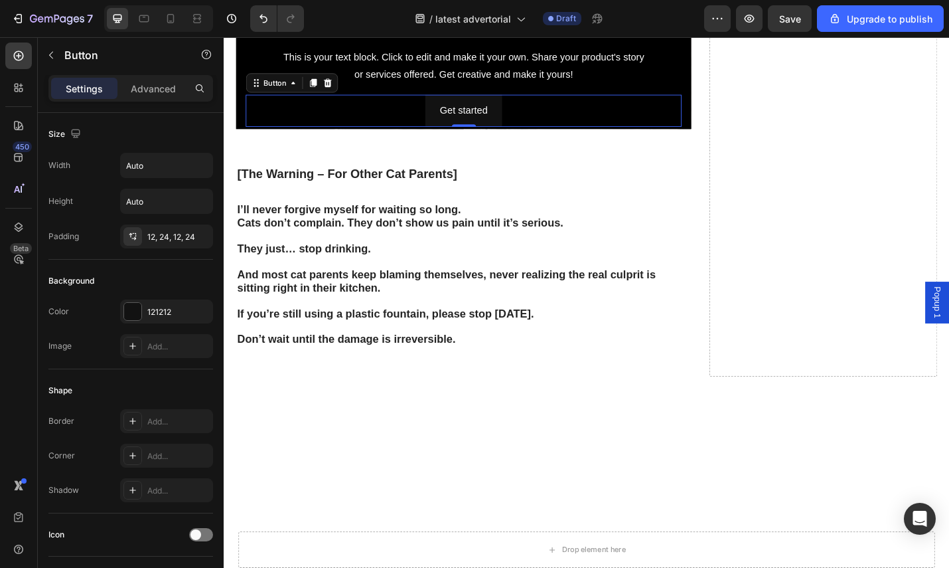
click at [641, 135] on div "Get started Button 0" at bounding box center [487, 117] width 479 height 35
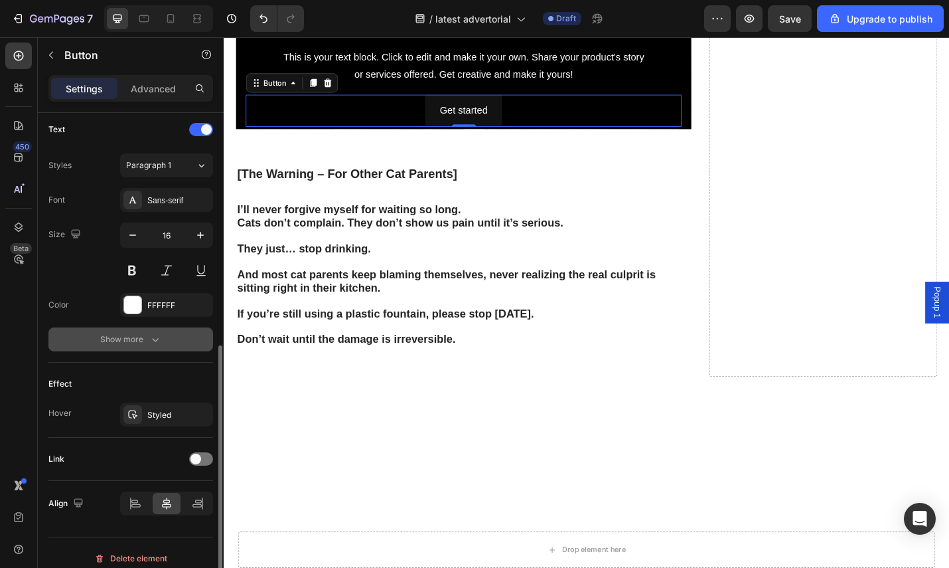
scroll to position [459, 0]
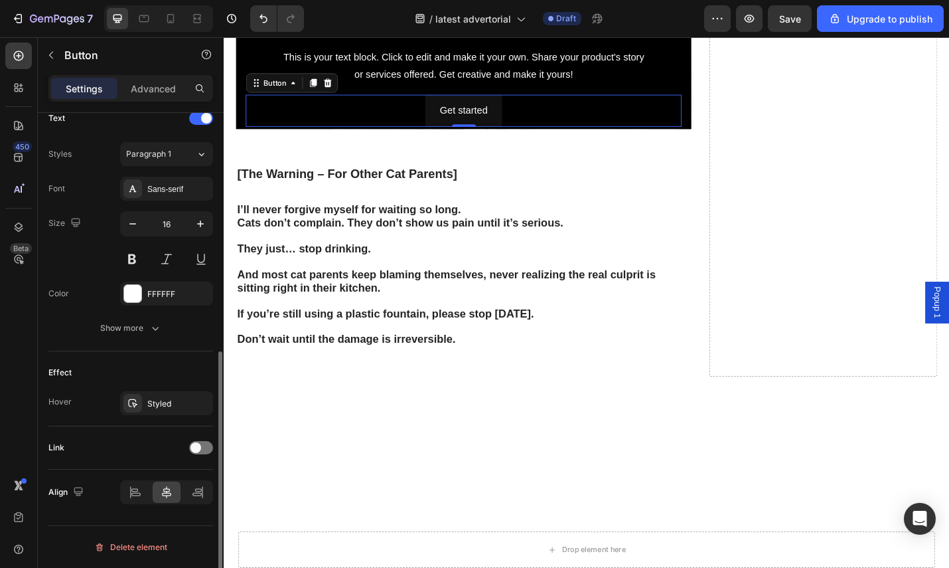
drag, startPoint x: 157, startPoint y: 311, endPoint x: 160, endPoint y: 333, distance: 22.7
click at [158, 311] on div "Font Sans-serif Size 16 Color FFFFFF Show more" at bounding box center [130, 258] width 165 height 163
click at [160, 333] on icon "button" at bounding box center [155, 327] width 13 height 13
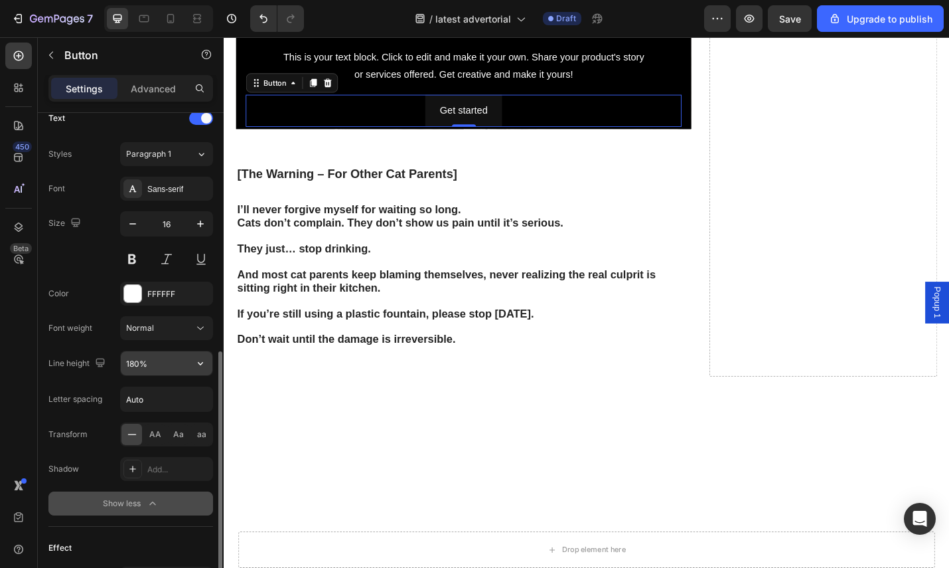
click at [153, 373] on input "180%" at bounding box center [167, 363] width 92 height 24
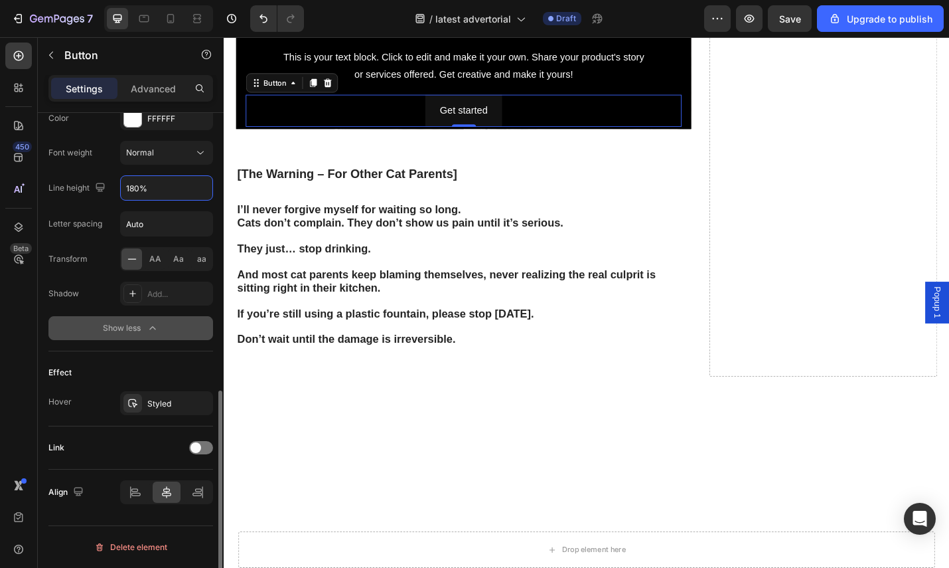
scroll to position [157, 0]
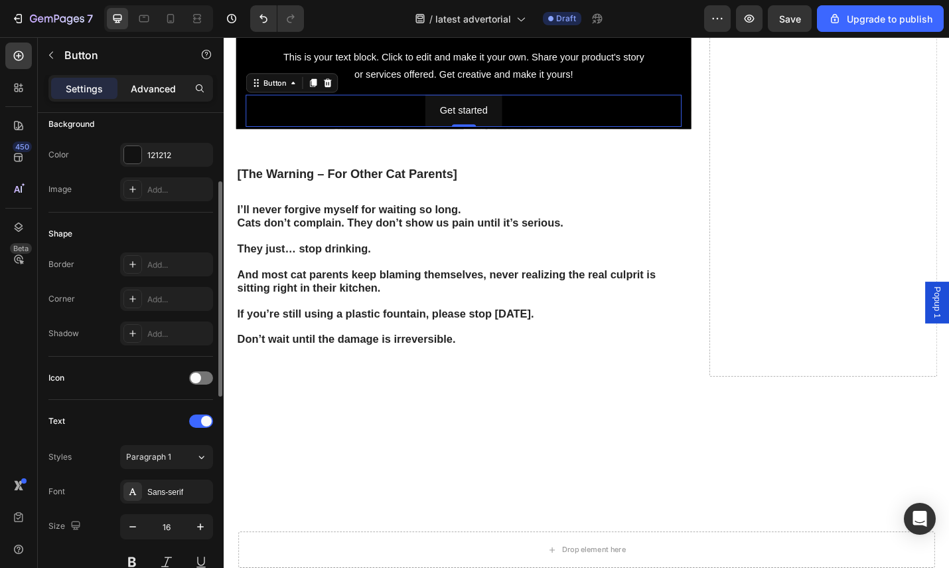
click at [162, 96] on div "Advanced" at bounding box center [153, 88] width 66 height 21
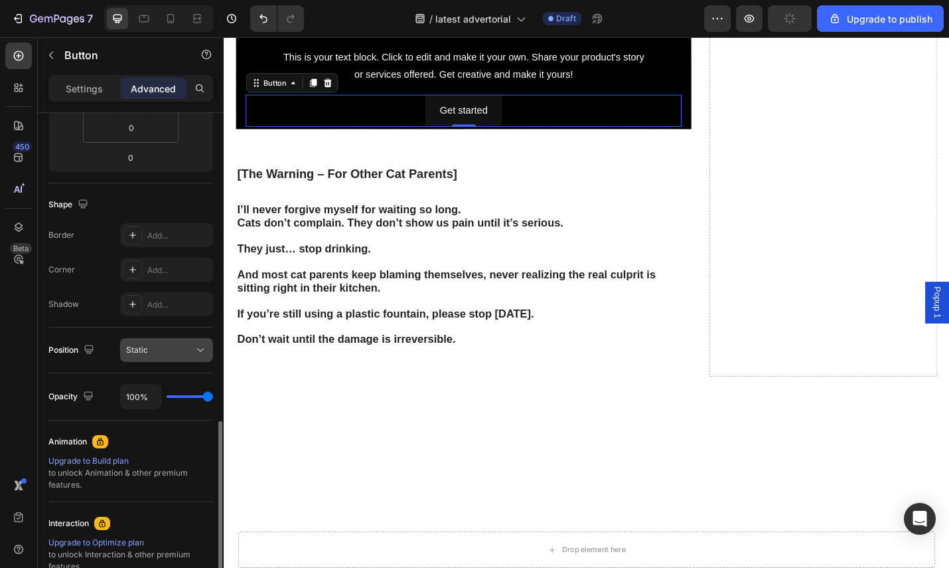
scroll to position [377, 0]
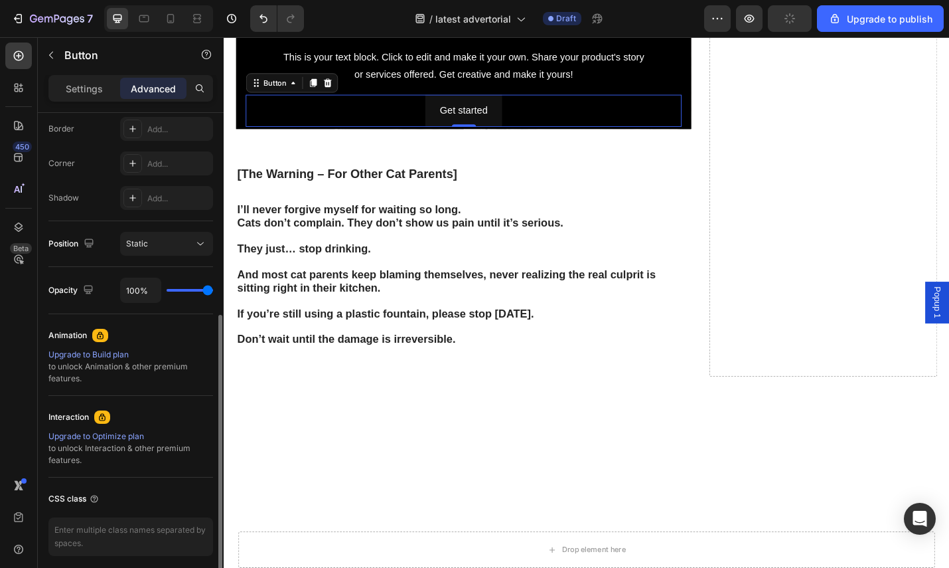
type input "88%"
type input "88"
type input "84%"
type input "84"
type input "79%"
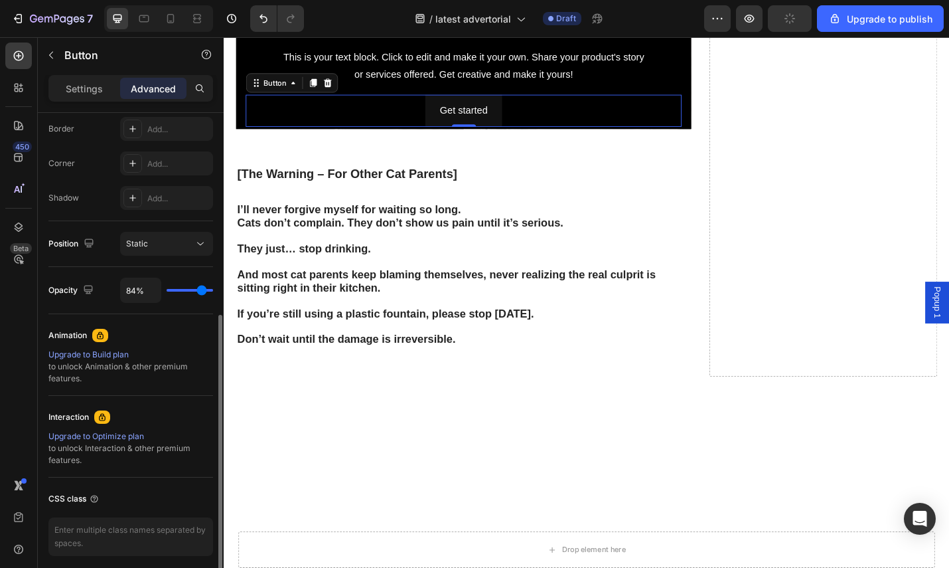
type input "79"
type input "73%"
type input "73"
type input "68%"
type input "68"
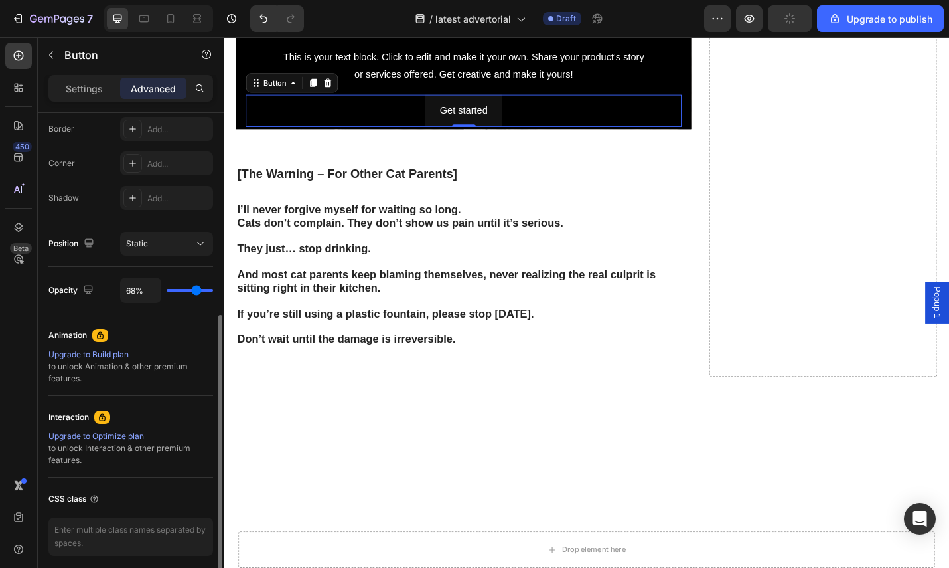
type input "62%"
type input "62"
type input "54%"
type input "54"
type input "49%"
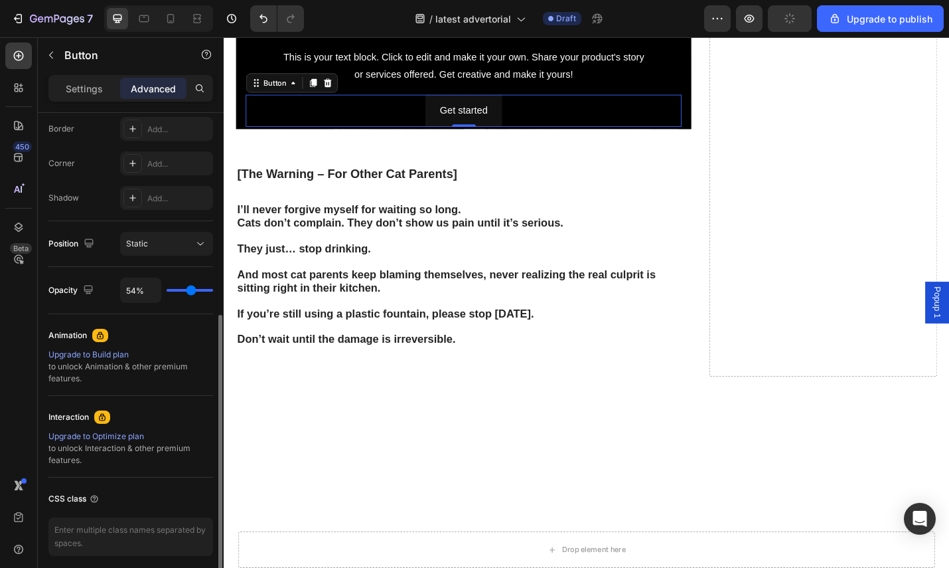
type input "49"
type input "46%"
type input "46"
type input "45%"
type input "45"
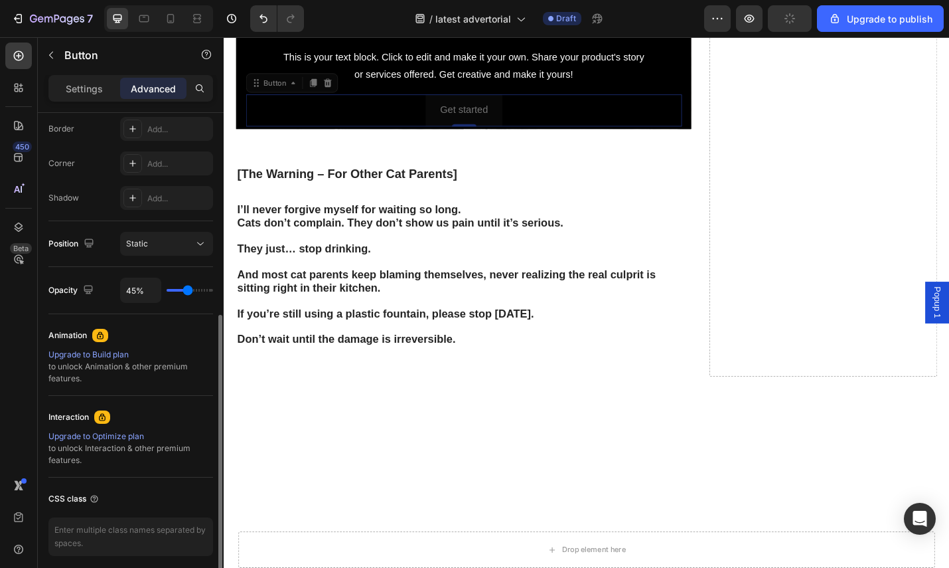
type input "44%"
type input "44"
type input "43%"
type input "43"
type input "42%"
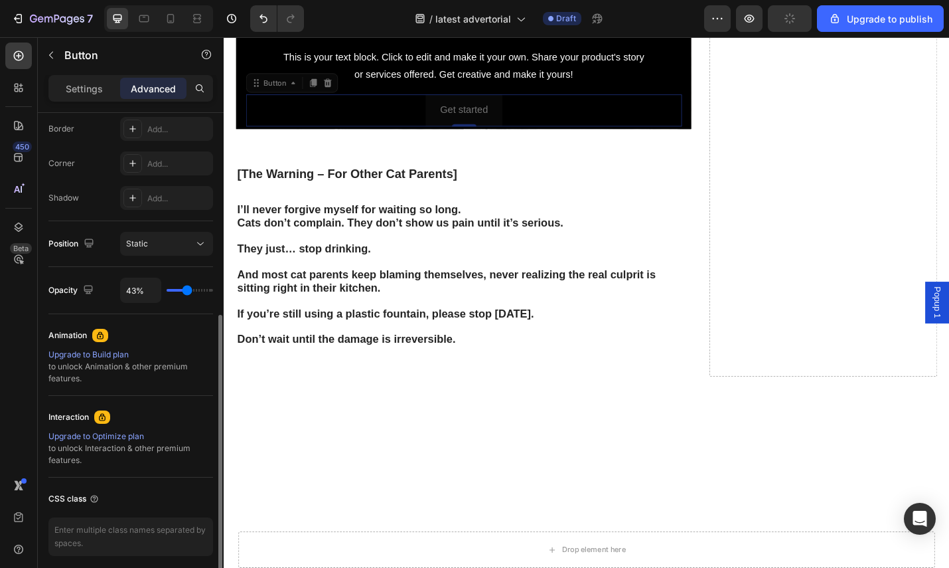
type input "42"
type input "40%"
type input "40"
type input "38%"
type input "38"
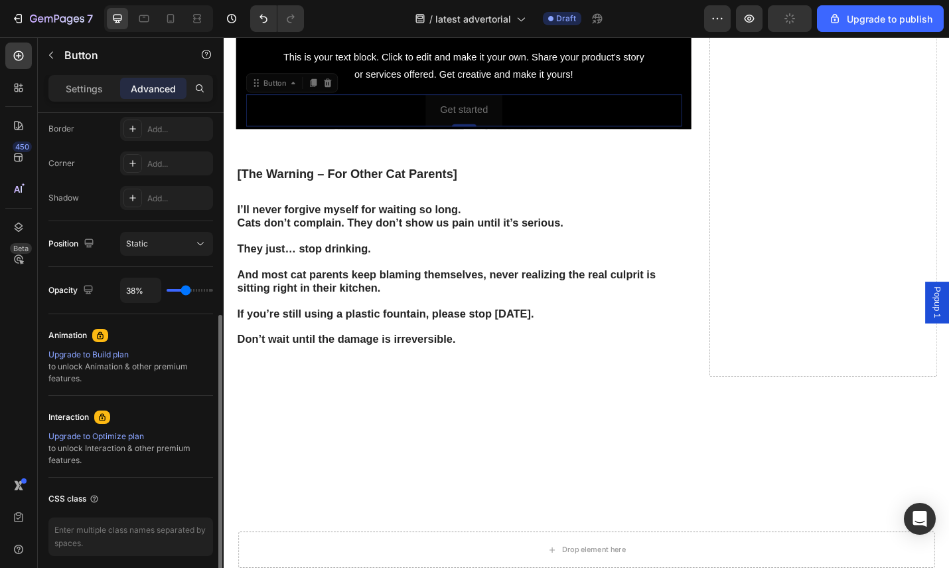
type input "36%"
drag, startPoint x: 204, startPoint y: 293, endPoint x: 185, endPoint y: 298, distance: 20.6
type input "36"
click at [185, 291] on input "range" at bounding box center [190, 290] width 46 height 3
type input "38%"
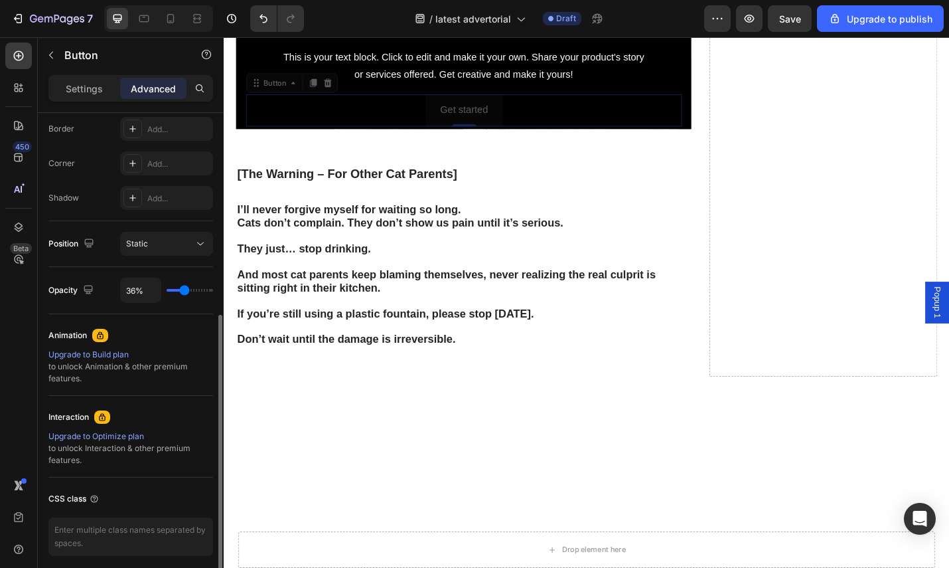
type input "38"
type input "43%"
type input "43"
type input "50%"
type input "50"
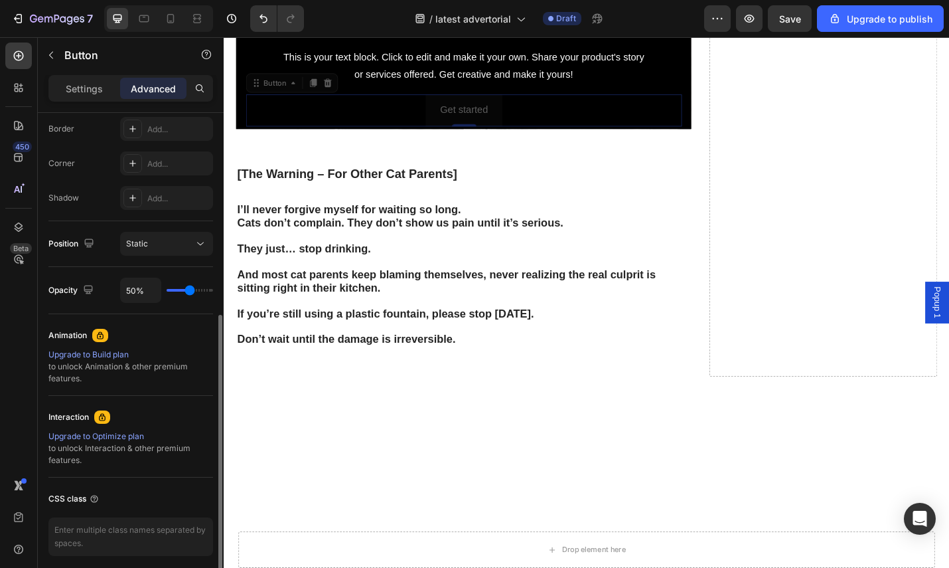
type input "64%"
type input "64"
type input "81%"
type input "81"
type input "99%"
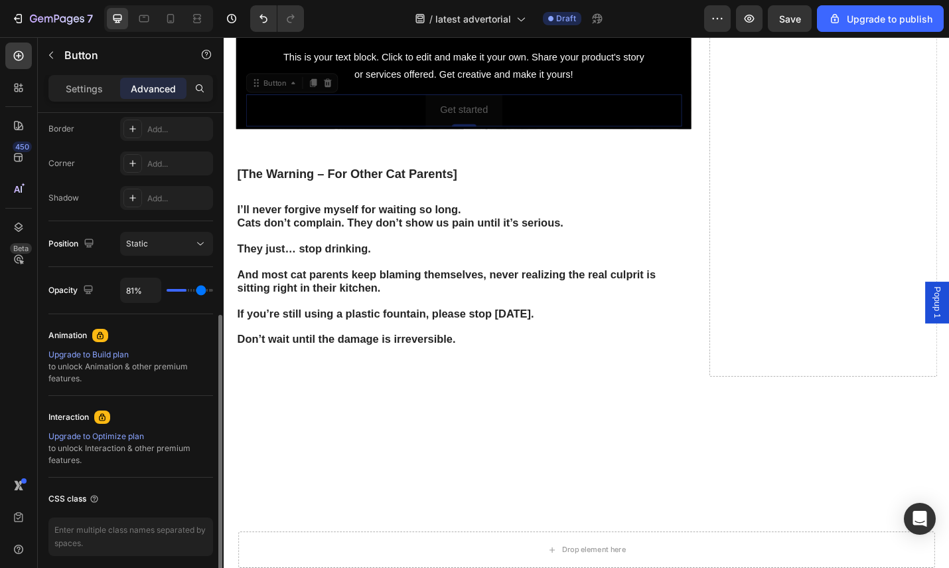
type input "99"
type input "100%"
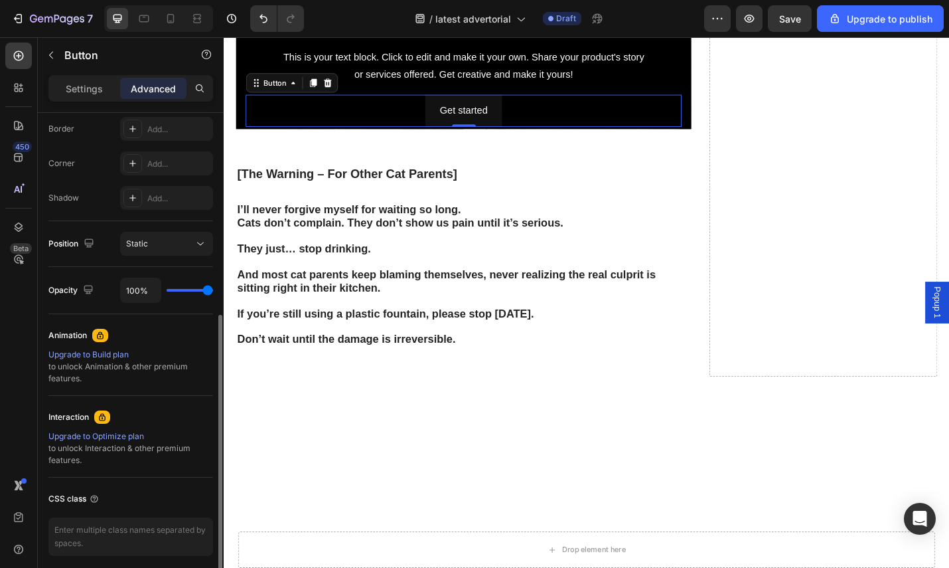
drag, startPoint x: 185, startPoint y: 291, endPoint x: 247, endPoint y: 289, distance: 61.8
type input "100"
click at [213, 289] on input "range" at bounding box center [190, 290] width 46 height 3
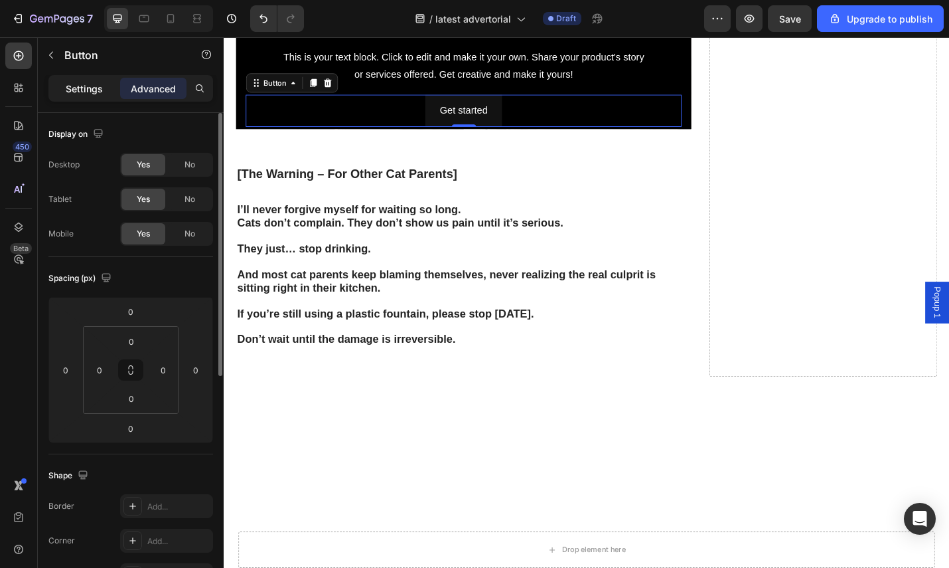
click at [80, 87] on p "Settings" at bounding box center [84, 89] width 37 height 14
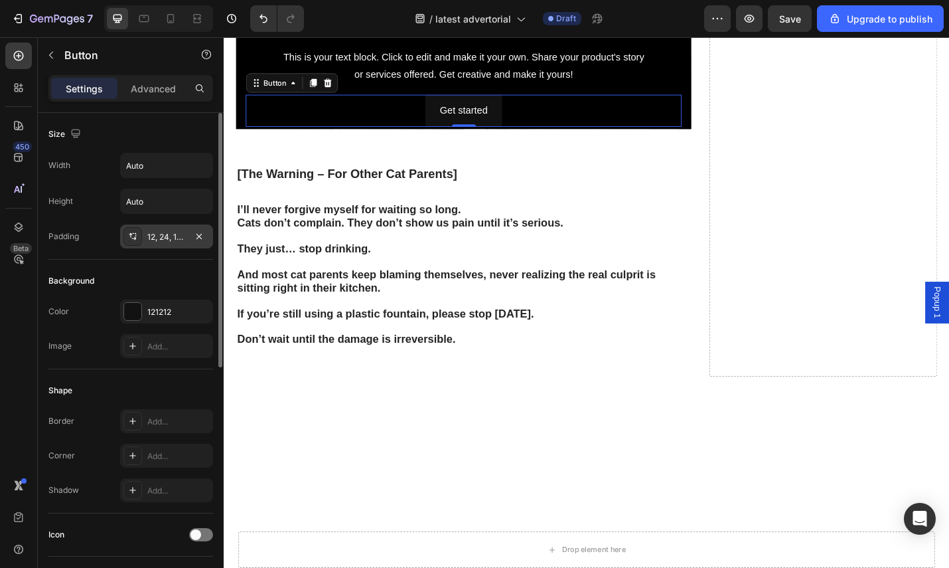
click at [156, 240] on div "12, 24, 12, 24" at bounding box center [166, 237] width 39 height 12
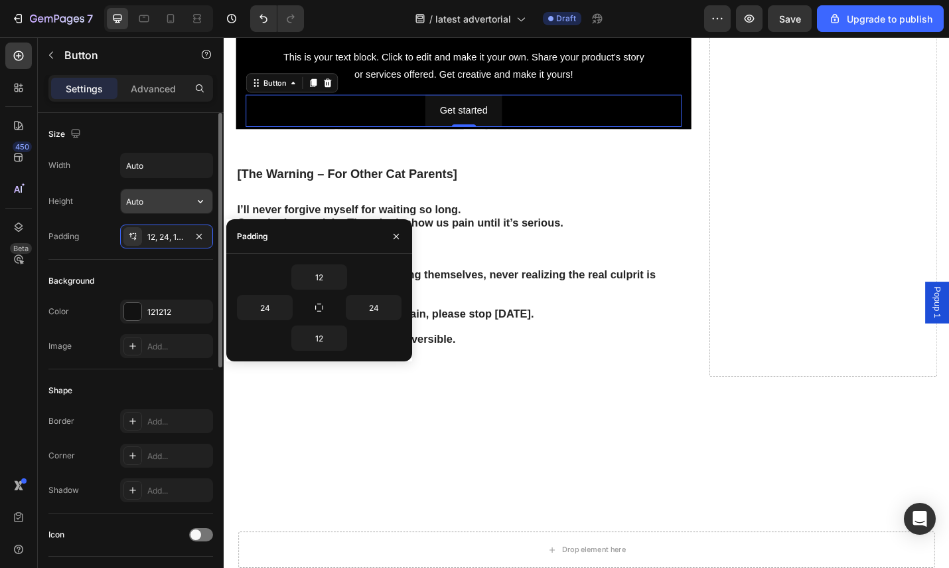
click at [139, 200] on input "Auto" at bounding box center [167, 201] width 92 height 24
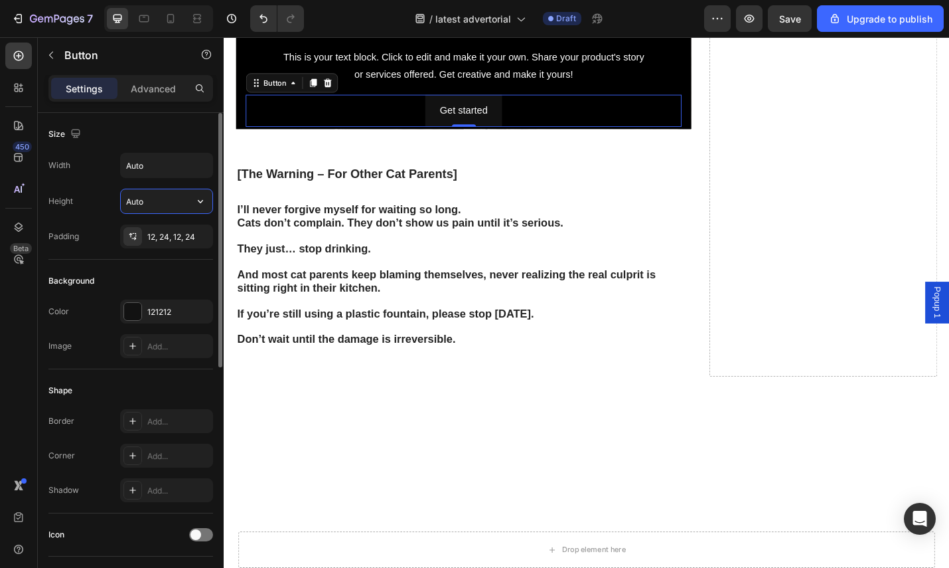
click at [154, 201] on input "Auto" at bounding box center [167, 201] width 92 height 24
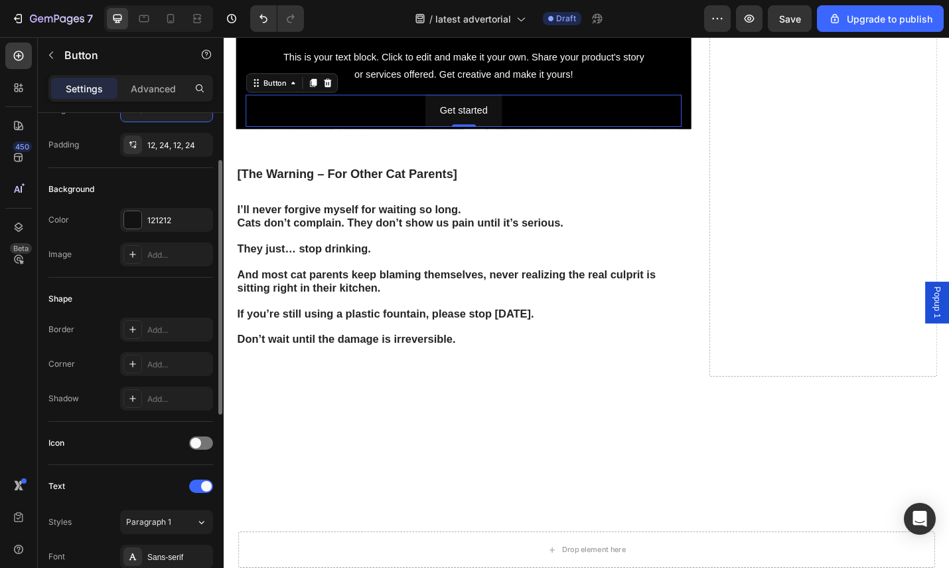
scroll to position [187, 0]
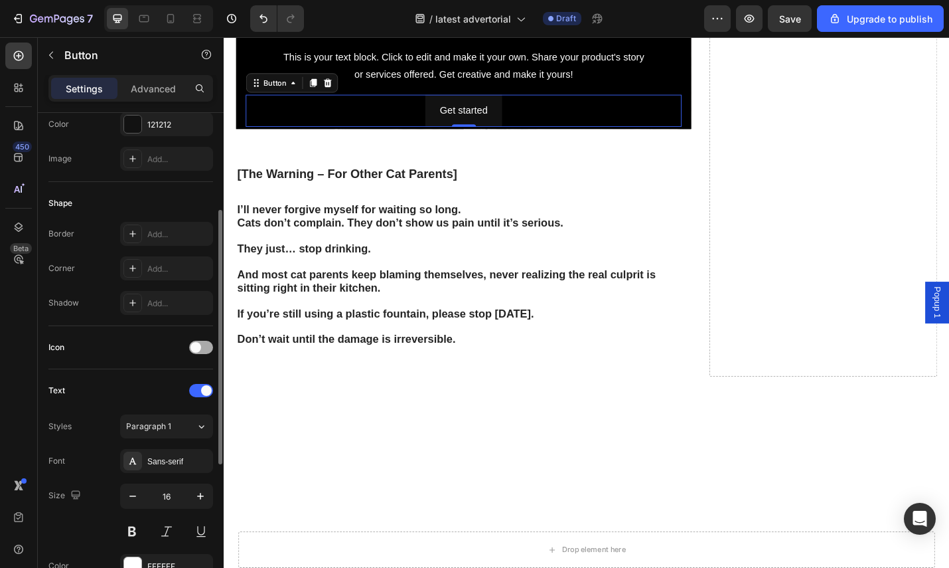
click at [206, 351] on div at bounding box center [201, 347] width 24 height 13
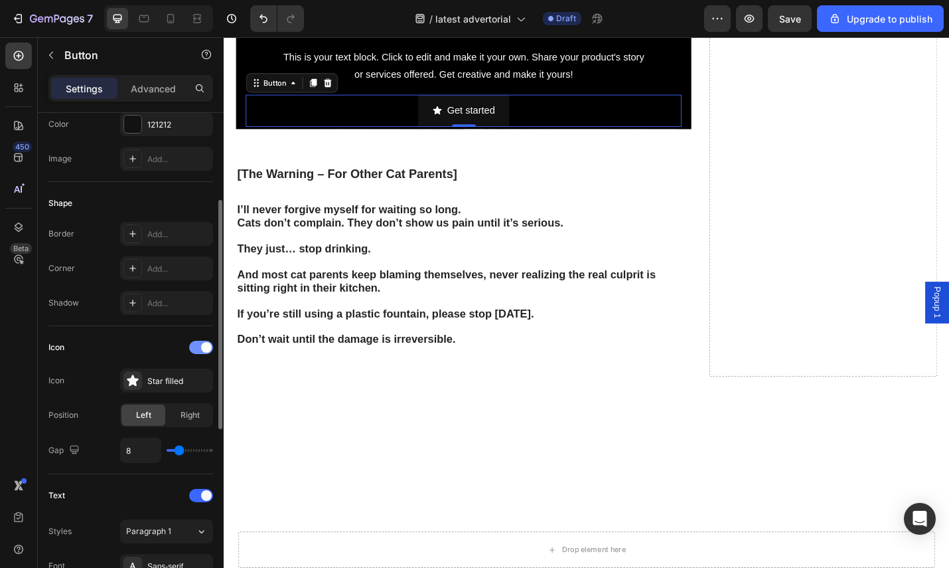
click at [206, 349] on span at bounding box center [206, 347] width 11 height 11
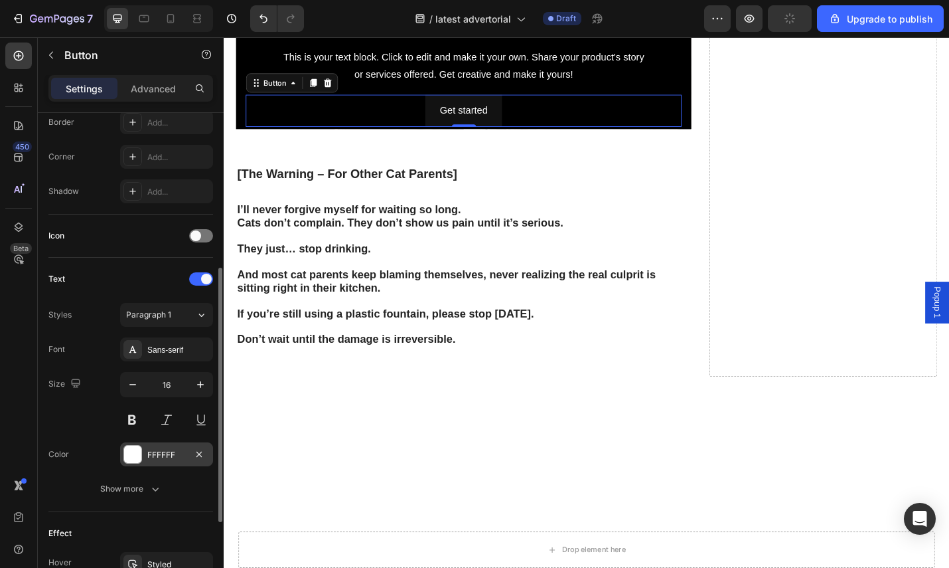
scroll to position [404, 0]
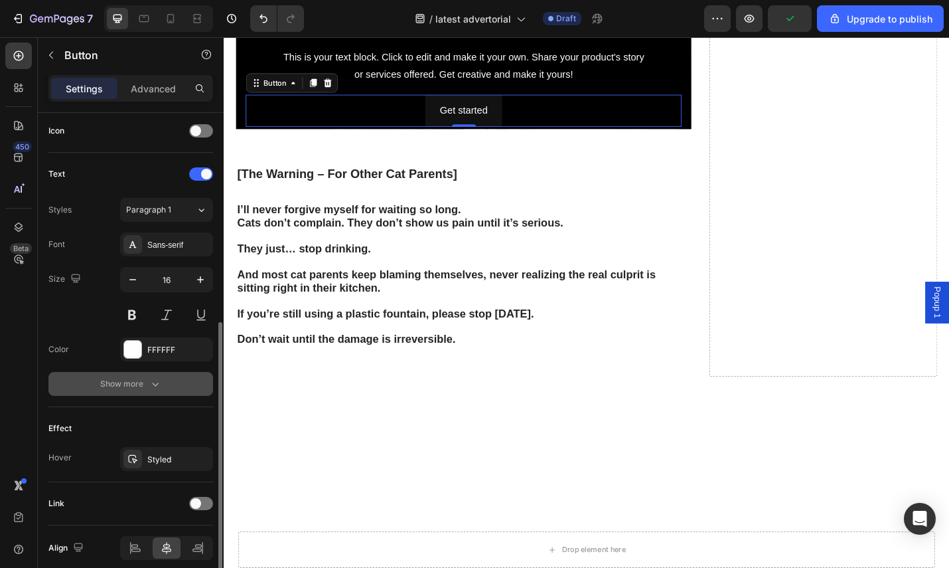
click at [151, 382] on icon "button" at bounding box center [155, 383] width 13 height 13
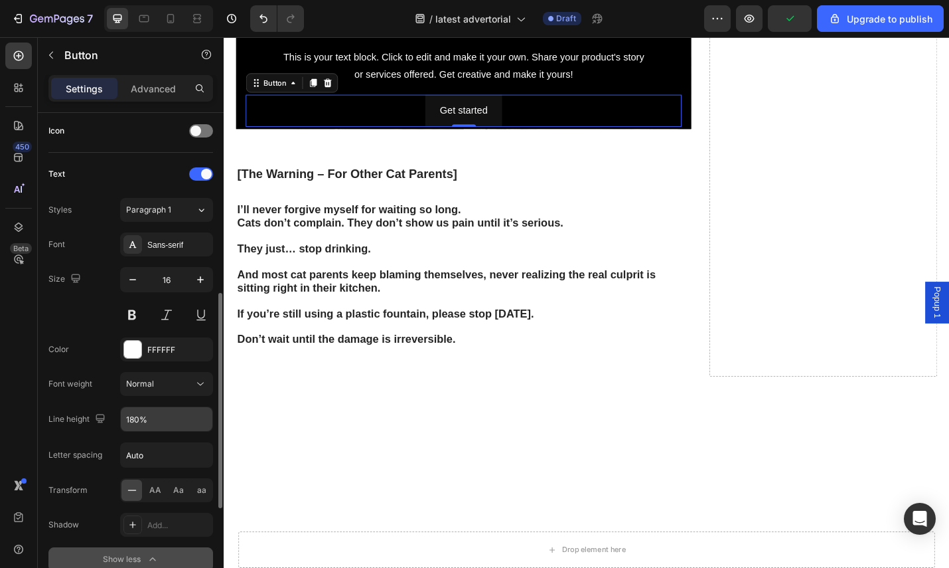
scroll to position [426, 0]
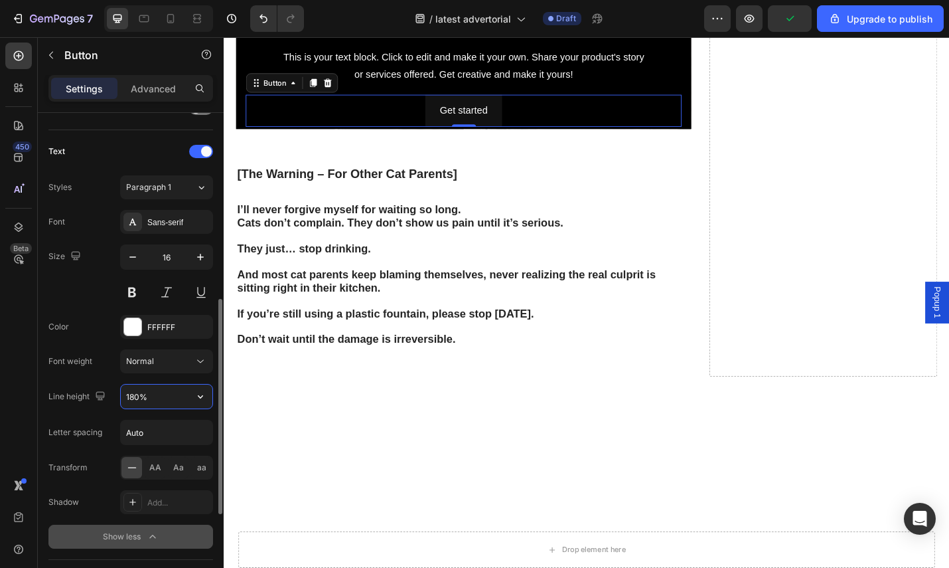
click at [158, 402] on input "180%" at bounding box center [167, 396] width 92 height 24
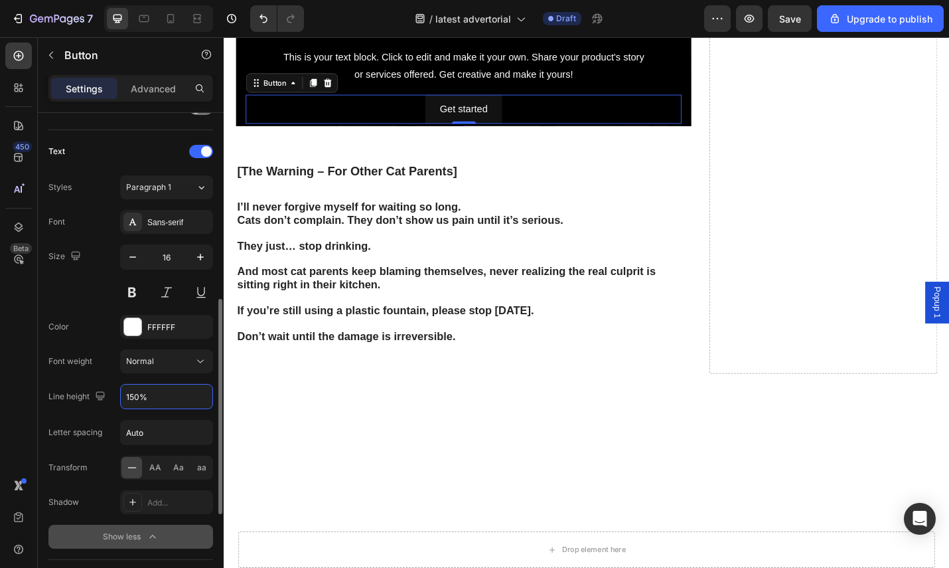
type input "1500%"
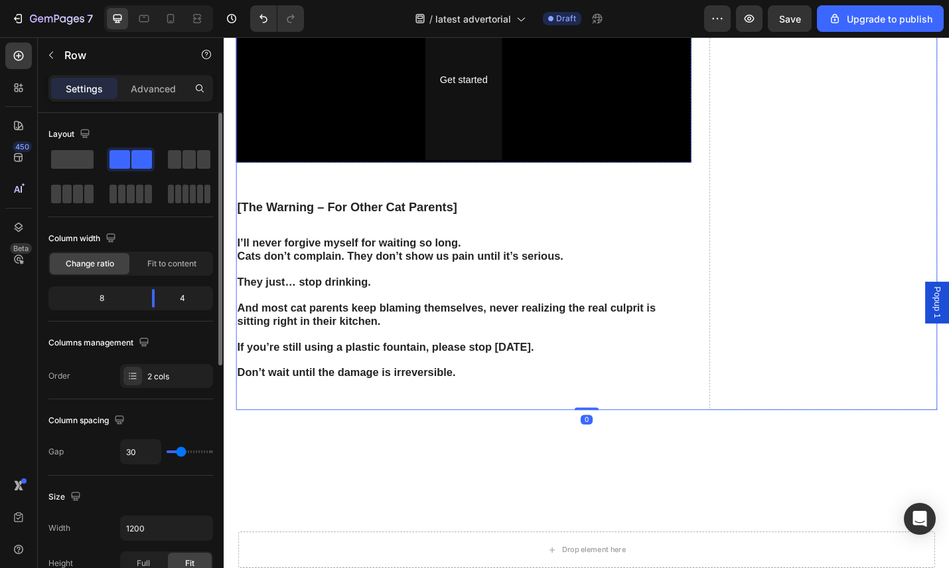
scroll to position [3644, 0]
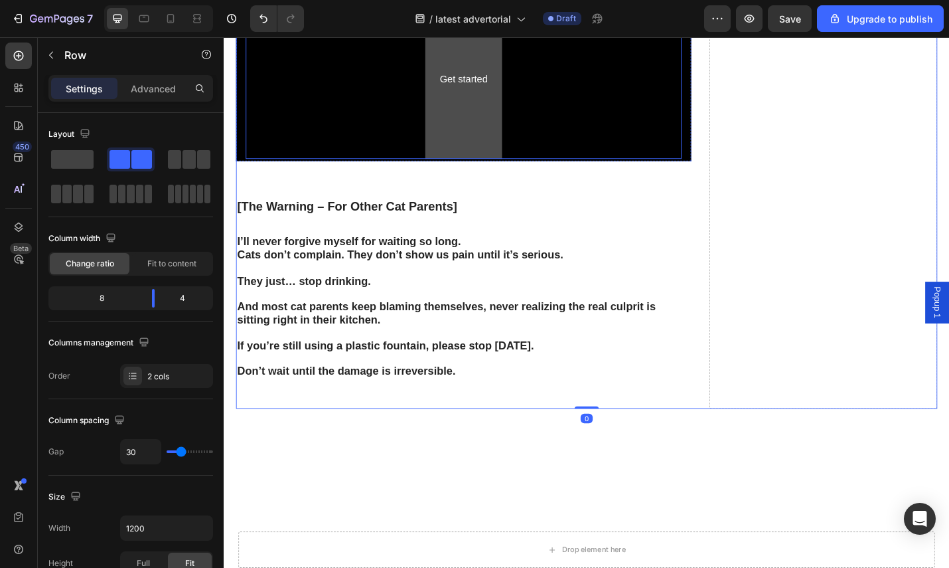
click at [515, 171] on button "Get started" at bounding box center [487, 82] width 84 height 175
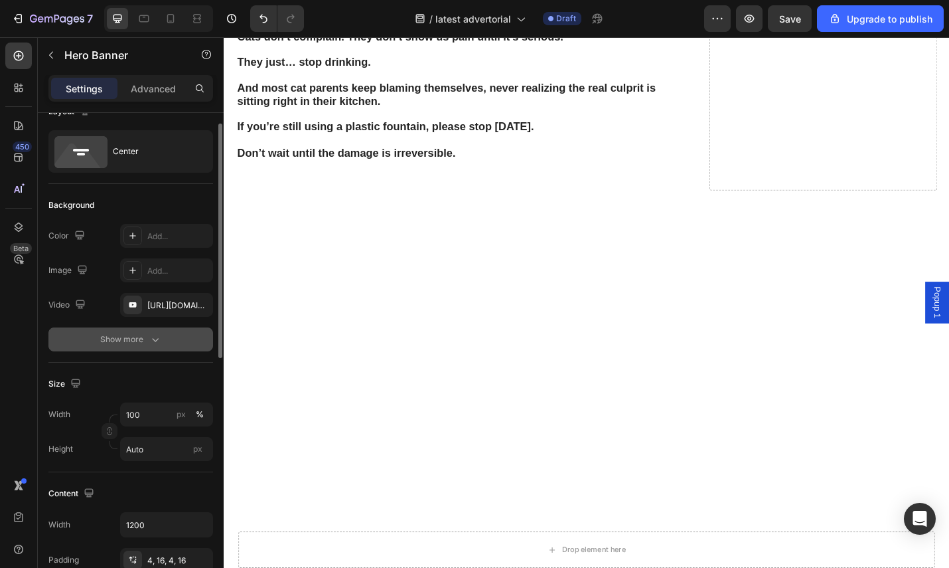
click at [141, 335] on div "Show more" at bounding box center [131, 339] width 62 height 13
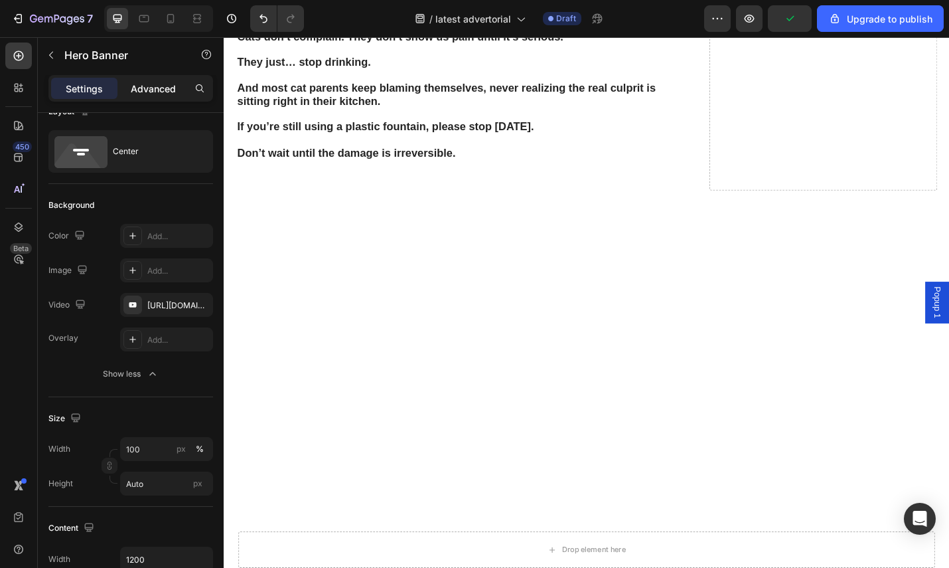
click at [141, 76] on div "Settings Advanced" at bounding box center [130, 88] width 165 height 27
click at [142, 85] on p "Advanced" at bounding box center [153, 89] width 45 height 14
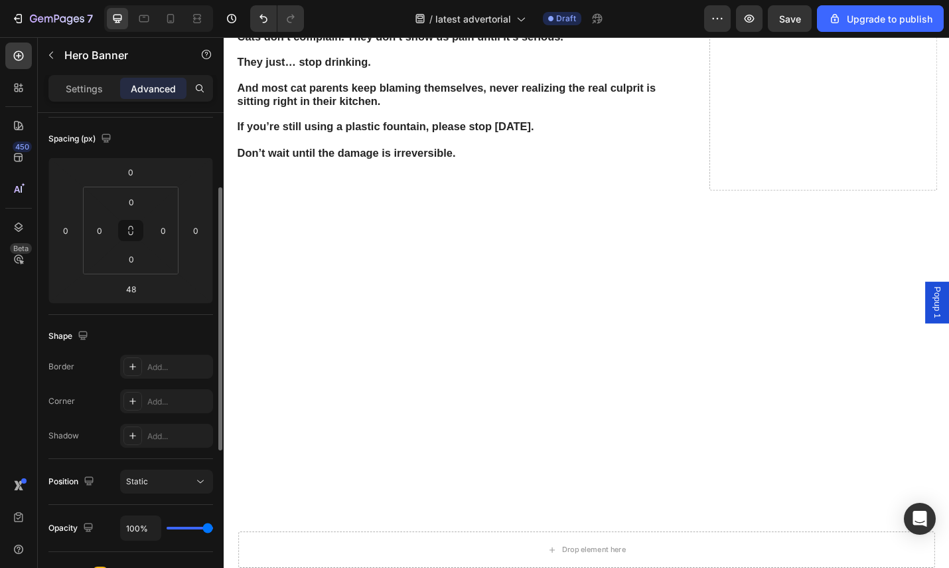
scroll to position [254, 0]
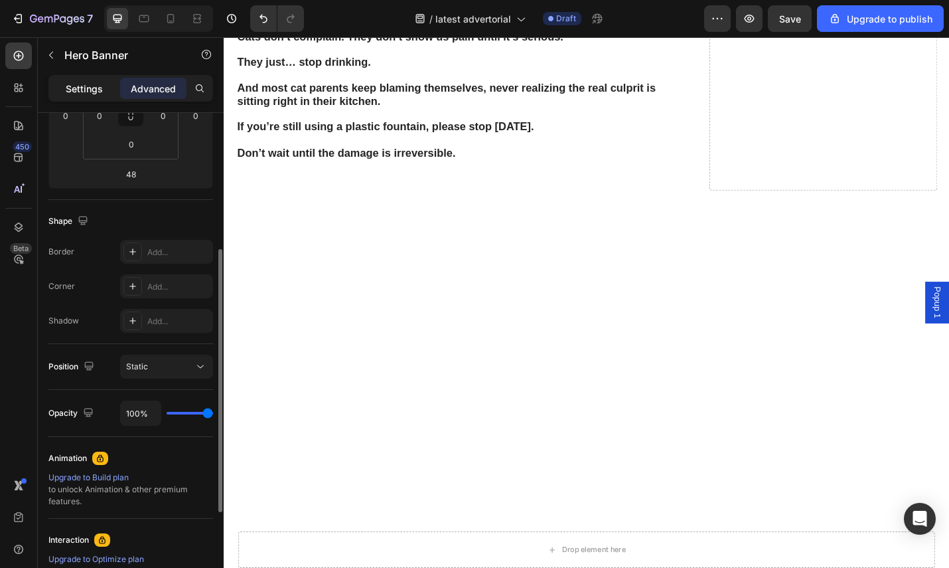
click at [80, 90] on p "Settings" at bounding box center [84, 89] width 37 height 14
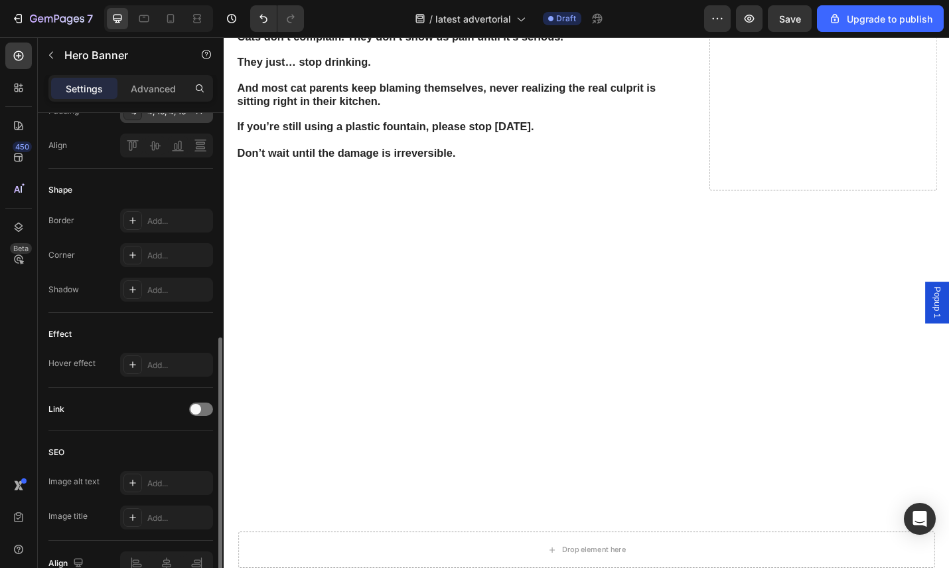
scroll to position [348, 0]
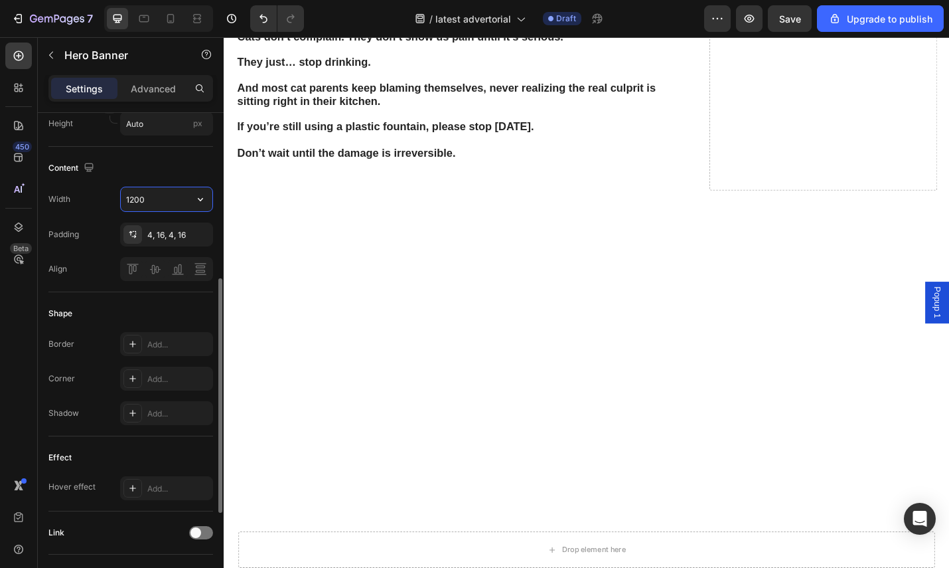
click at [165, 200] on input "1200" at bounding box center [167, 199] width 92 height 24
click at [195, 209] on button "button" at bounding box center [201, 199] width 24 height 24
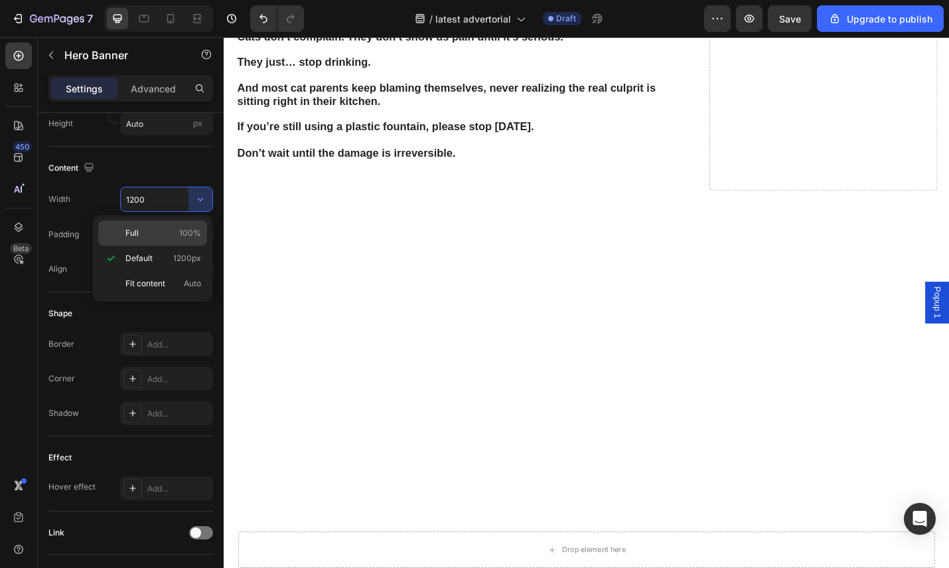
click at [157, 234] on p "Full 100%" at bounding box center [163, 233] width 76 height 12
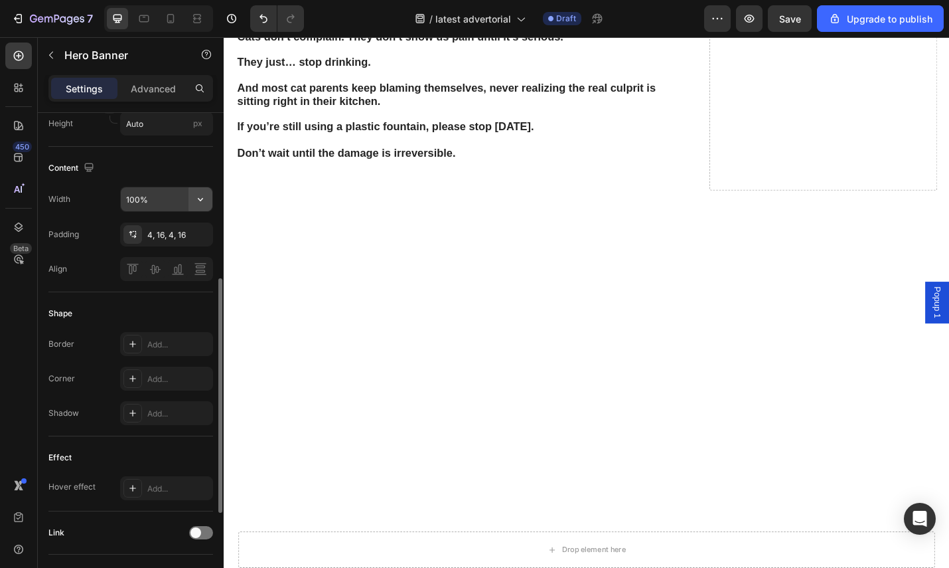
click at [190, 201] on button "button" at bounding box center [201, 199] width 24 height 24
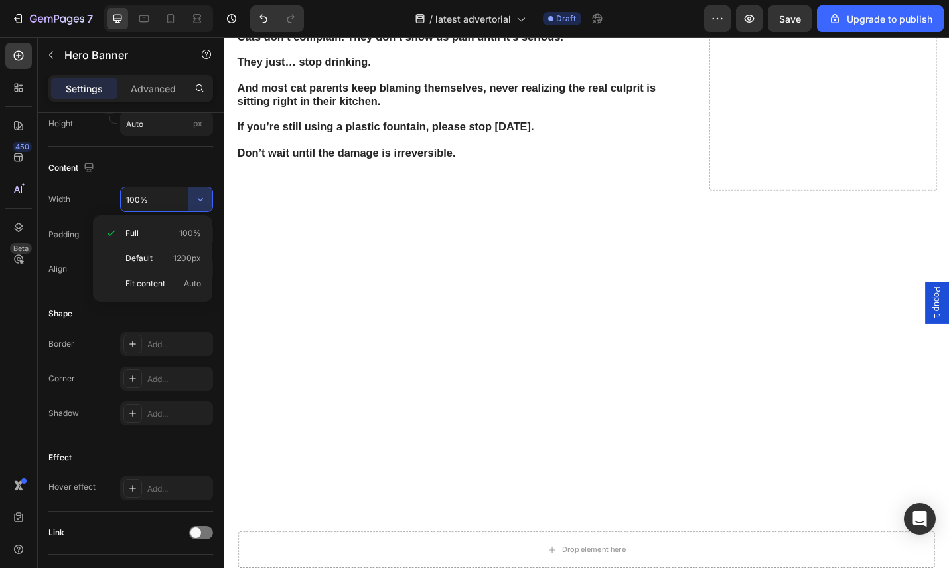
drag, startPoint x: 394, startPoint y: 226, endPoint x: 392, endPoint y: 240, distance: 14.0
click at [169, 224] on div "Full 100%" at bounding box center [152, 232] width 109 height 25
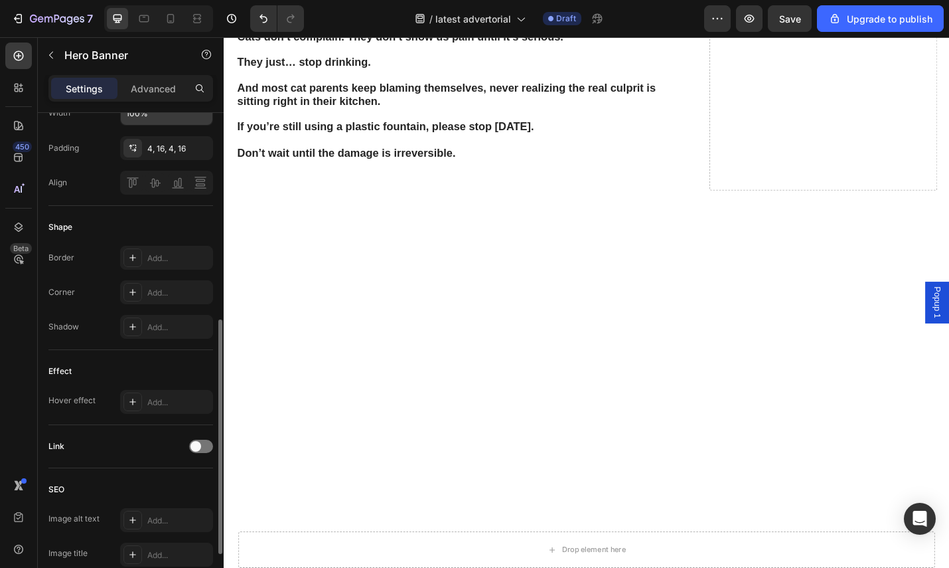
scroll to position [406, 0]
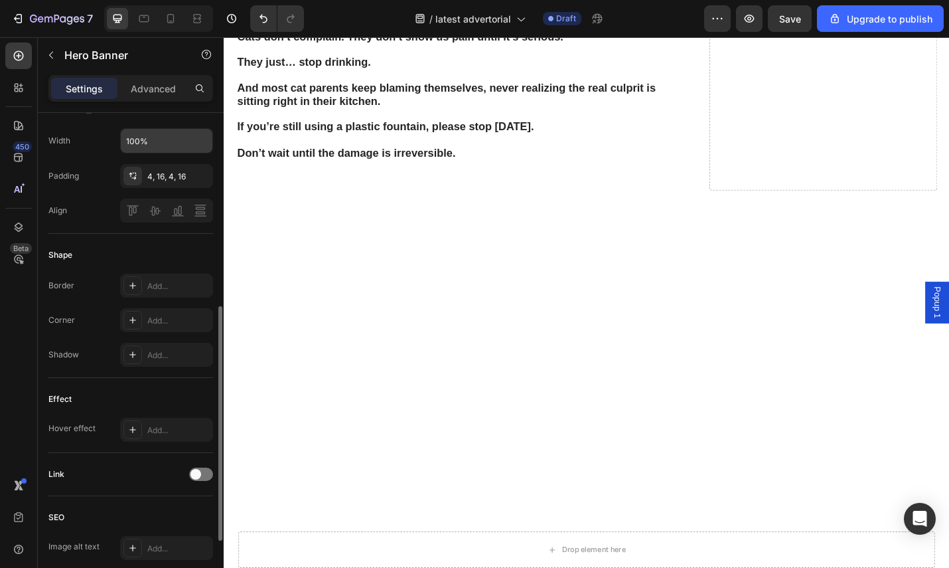
click at [172, 147] on input "100%" at bounding box center [167, 141] width 92 height 24
click at [193, 141] on button "button" at bounding box center [201, 141] width 24 height 24
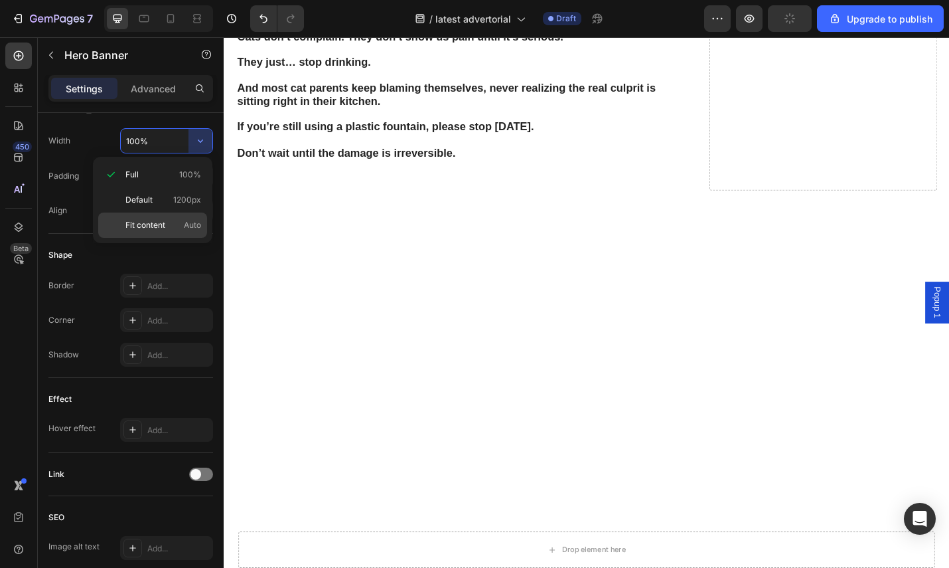
click at [154, 225] on span "Fit content" at bounding box center [145, 225] width 40 height 12
type input "Auto"
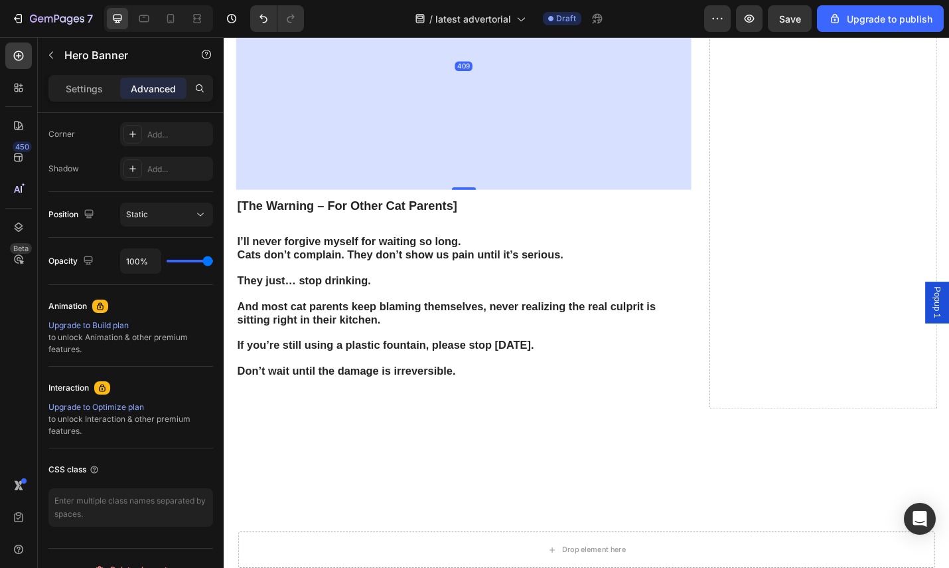
drag, startPoint x: 481, startPoint y: 276, endPoint x: 526, endPoint y: 510, distance: 238.7
type input "416"
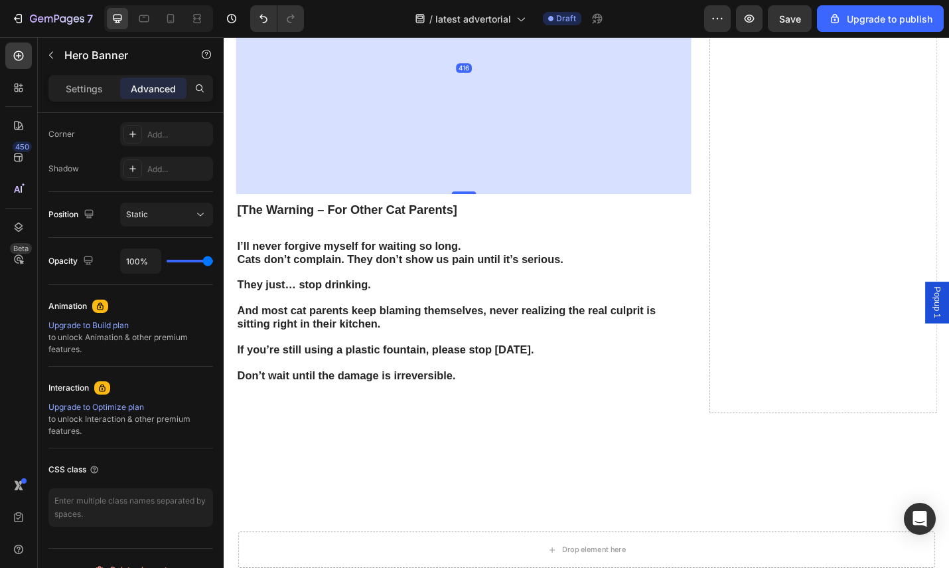
drag, startPoint x: 522, startPoint y: 299, endPoint x: 530, endPoint y: 319, distance: 21.5
click at [522, 209] on div "416" at bounding box center [487, 71] width 500 height 276
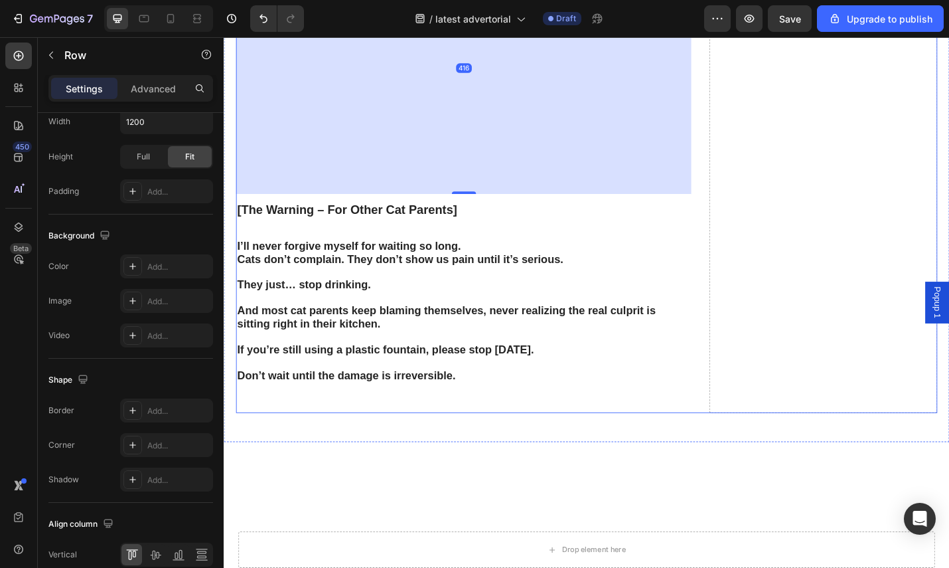
scroll to position [0, 0]
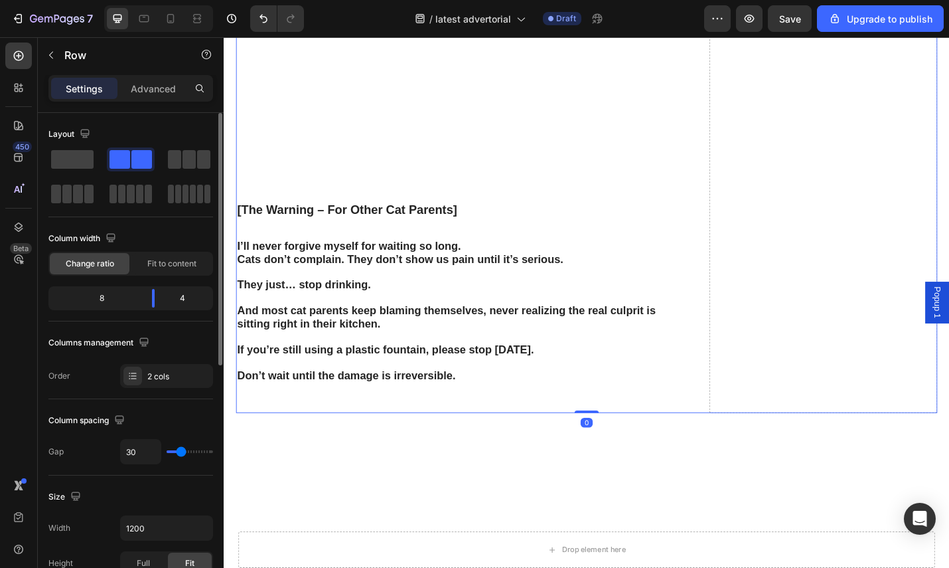
drag, startPoint x: 668, startPoint y: 250, endPoint x: 663, endPoint y: 259, distance: 10.1
drag, startPoint x: 479, startPoint y: 443, endPoint x: 475, endPoint y: 455, distance: 13.2
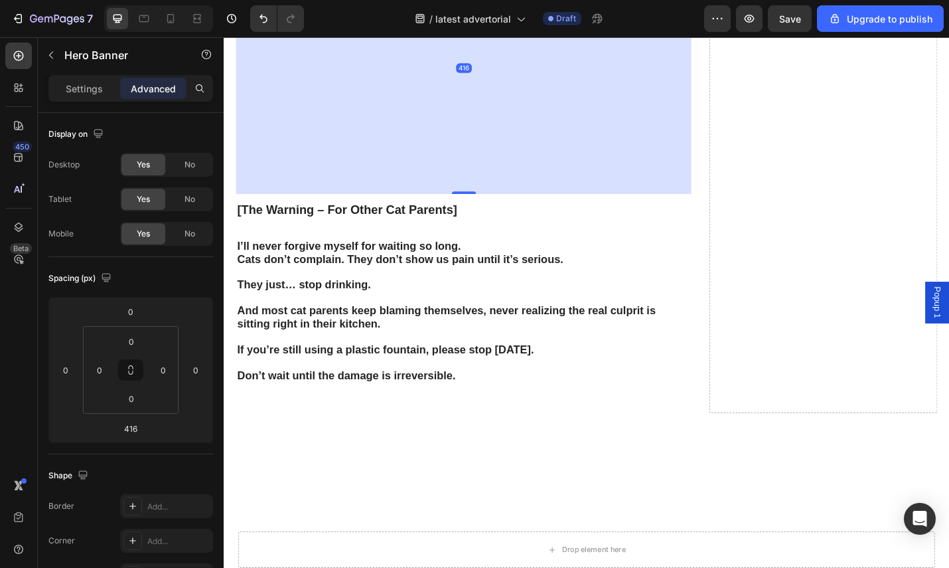
drag, startPoint x: 359, startPoint y: 232, endPoint x: 394, endPoint y: 295, distance: 71.9
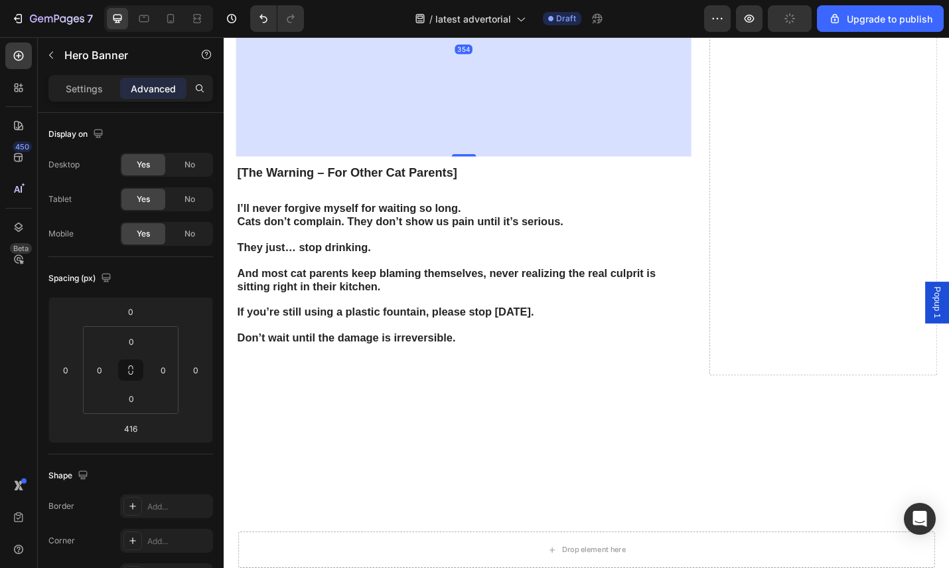
drag, startPoint x: 492, startPoint y: 520, endPoint x: 541, endPoint y: 479, distance: 64.1
type input "354"
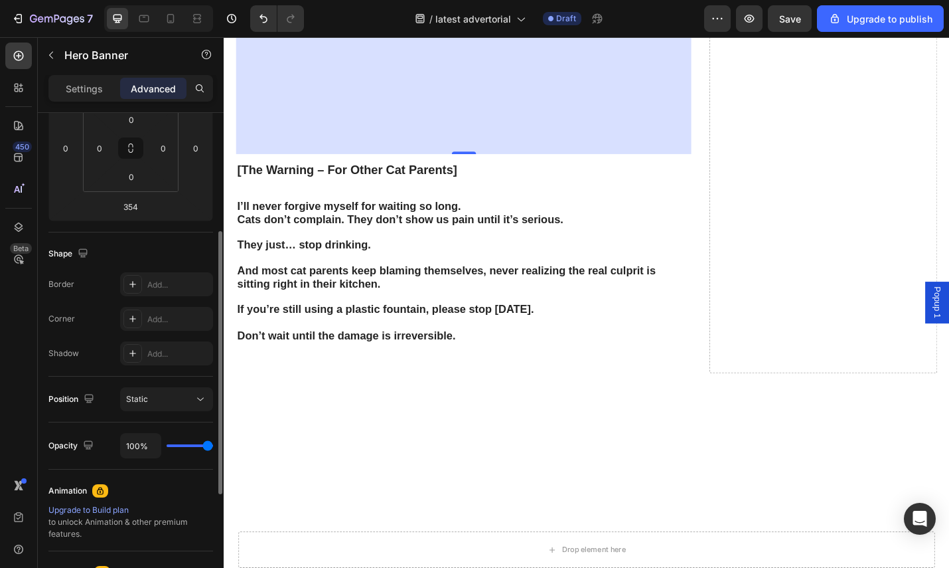
scroll to position [102, 0]
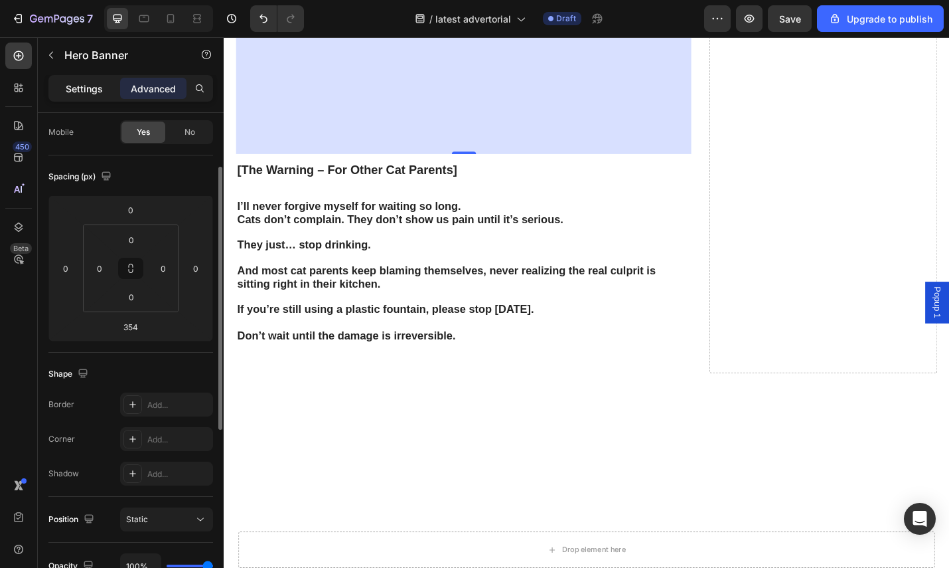
click at [85, 87] on p "Settings" at bounding box center [84, 89] width 37 height 14
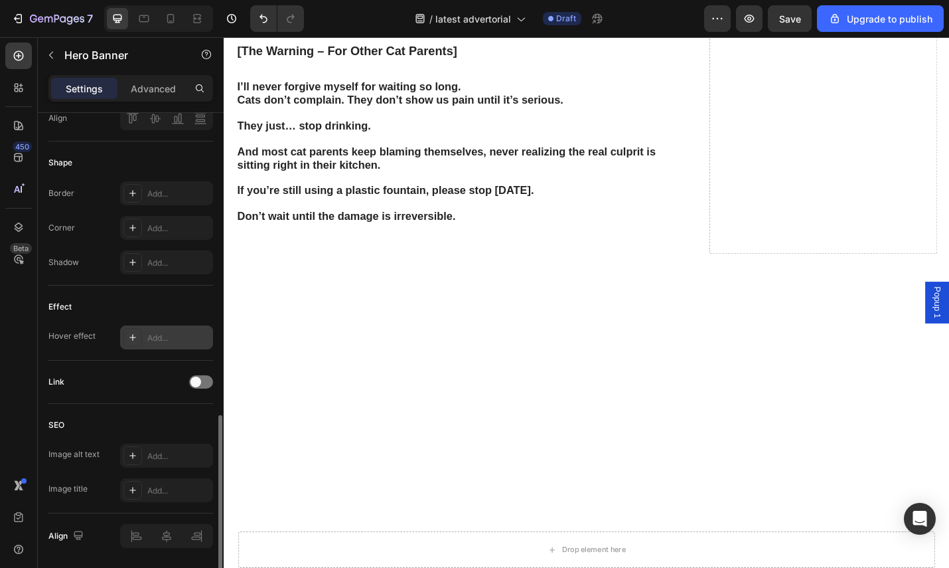
scroll to position [542, 0]
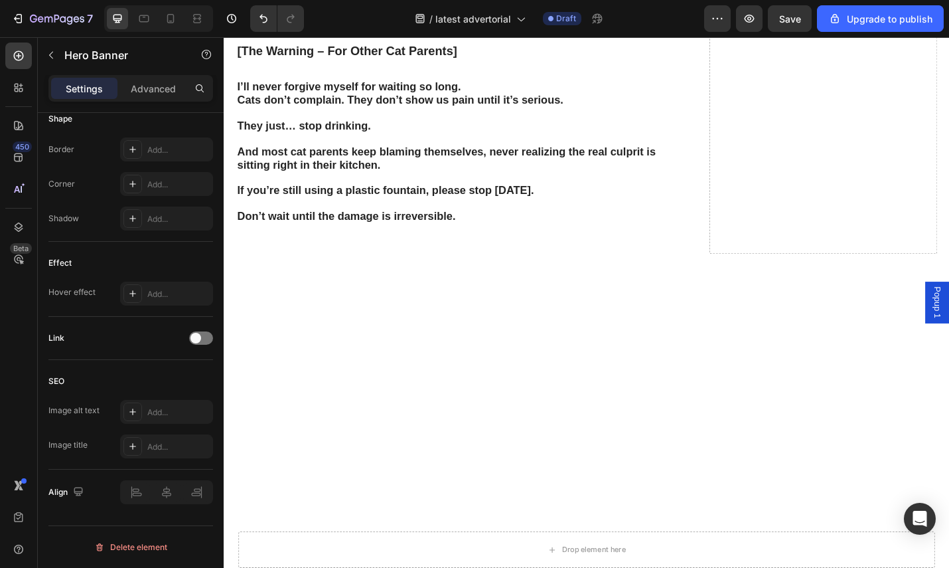
click at [131, 543] on div "Delete element" at bounding box center [130, 547] width 73 height 16
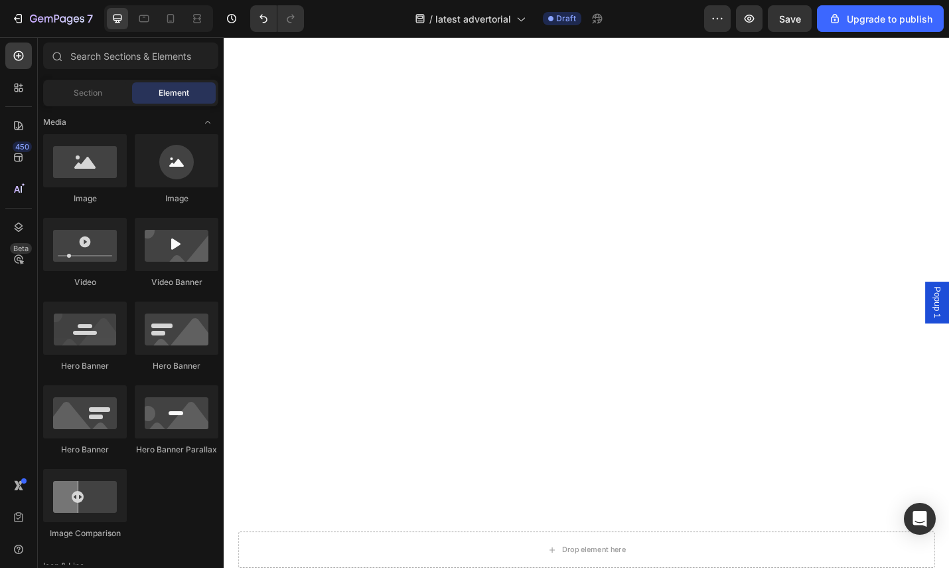
scroll to position [3497, 0]
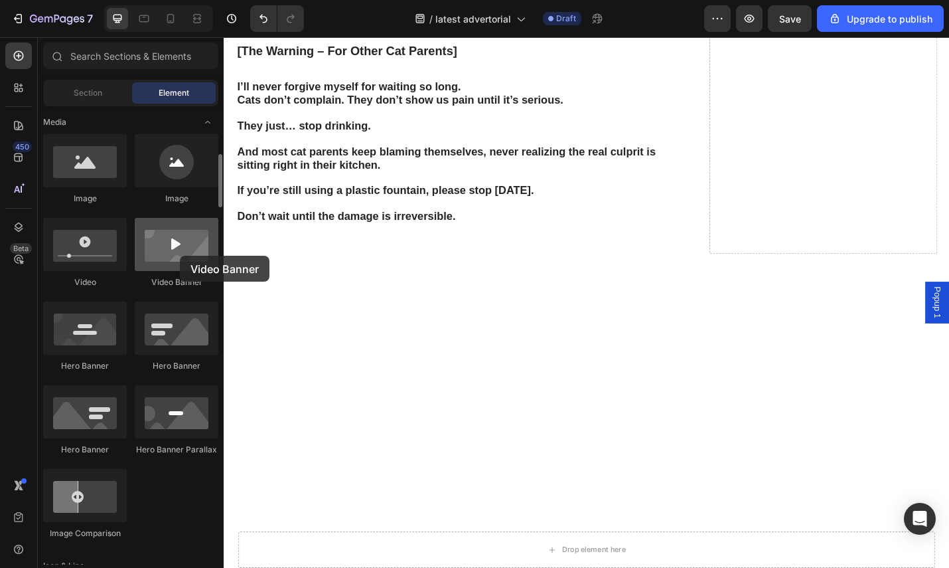
drag, startPoint x: 173, startPoint y: 255, endPoint x: 180, endPoint y: 256, distance: 7.3
click at [180, 256] on div at bounding box center [177, 244] width 84 height 53
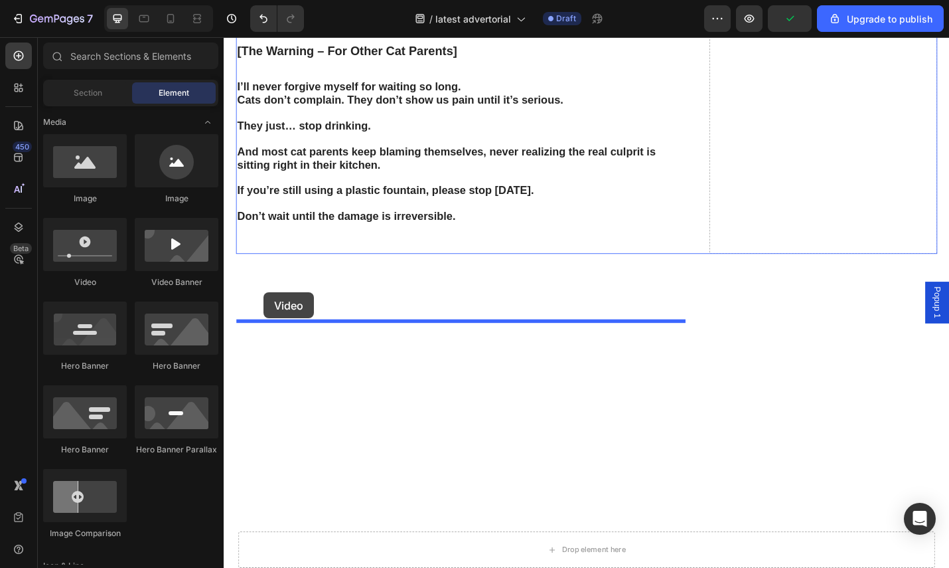
drag, startPoint x: 307, startPoint y: 290, endPoint x: 281, endPoint y: 317, distance: 37.1
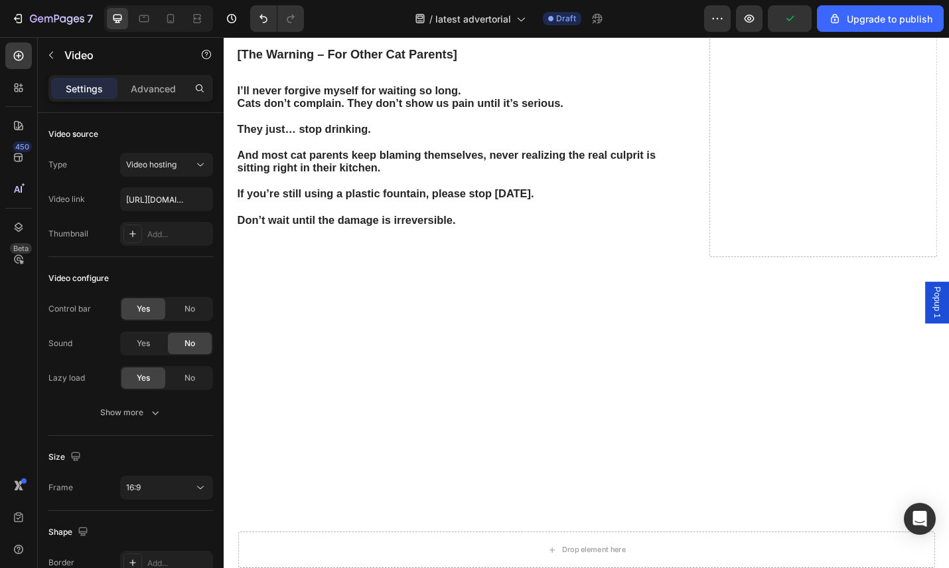
scroll to position [3804, 0]
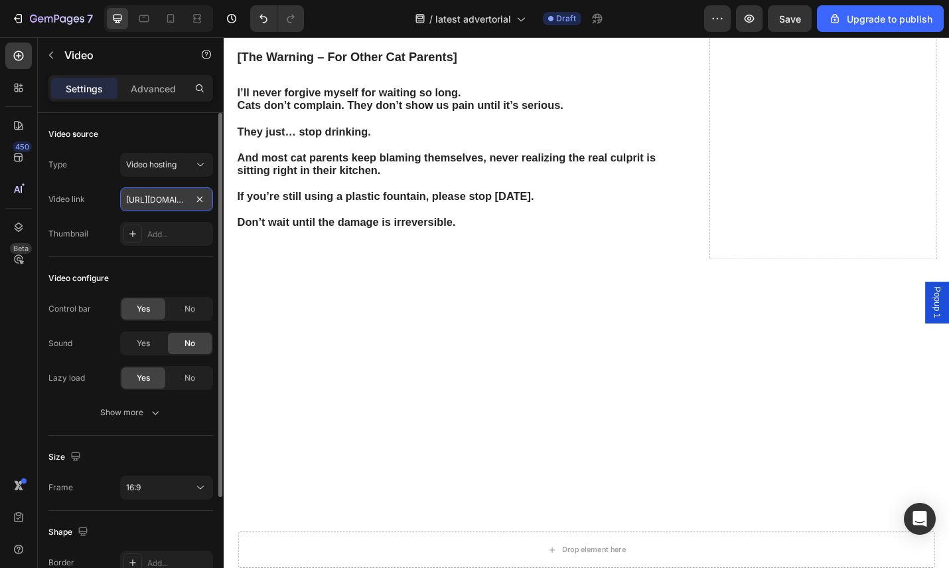
click at [179, 198] on input "https://cdn.shopify.com/videos/c/o/v/2cd3deb506b54b009063f7270ab5cf2e.mp4" at bounding box center [166, 199] width 93 height 24
paste input "youtu.be/fXz7FxqFh9E"
type input "[URL][DOMAIN_NAME]"
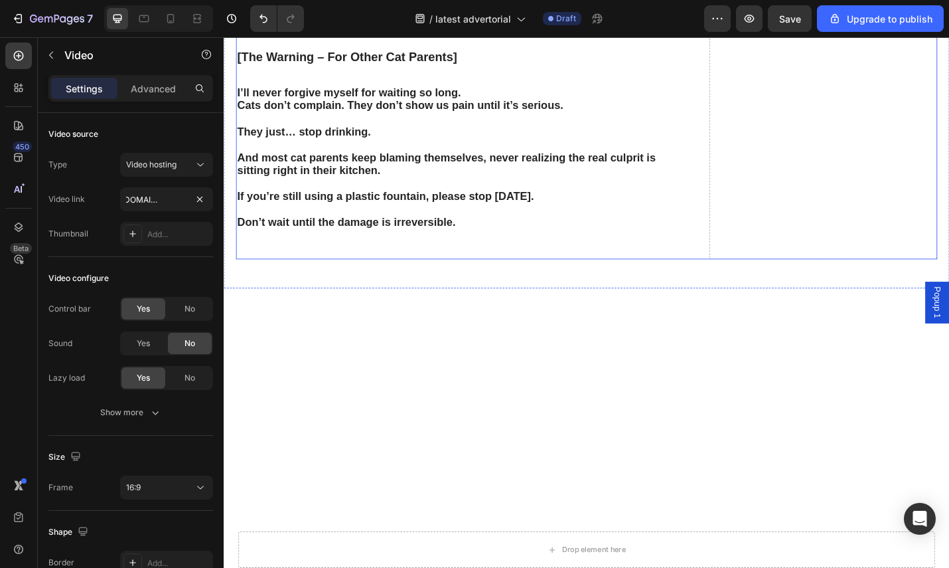
drag, startPoint x: 866, startPoint y: 232, endPoint x: 788, endPoint y: 238, distance: 77.9
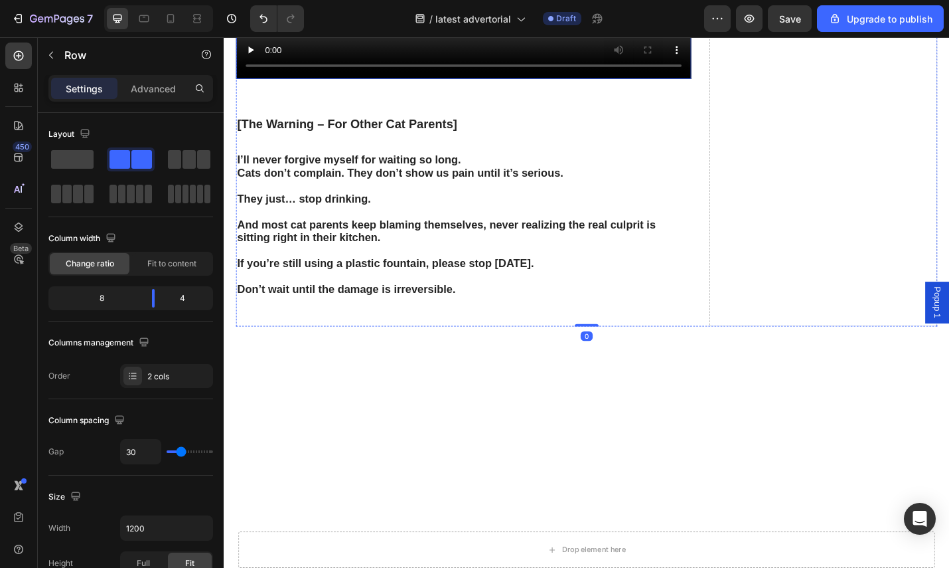
scroll to position [3659, 0]
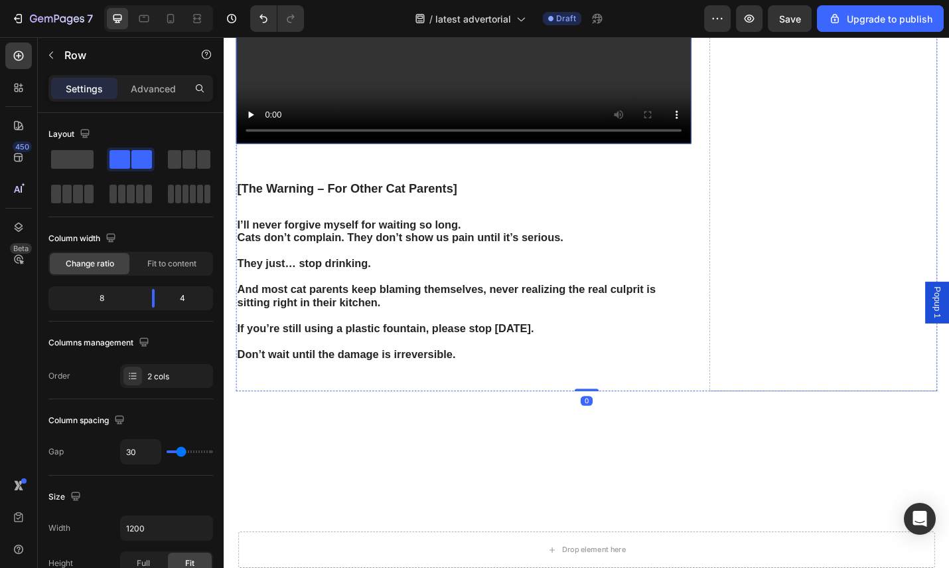
click at [428, 154] on video at bounding box center [487, 13] width 500 height 281
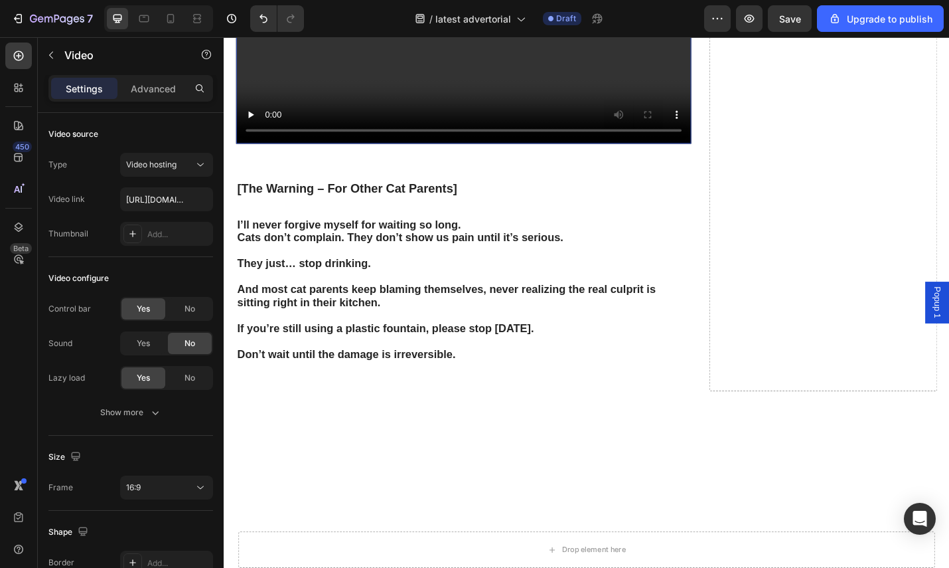
click at [377, 154] on video at bounding box center [487, 13] width 500 height 281
click at [184, 168] on div "Video hosting" at bounding box center [160, 165] width 68 height 12
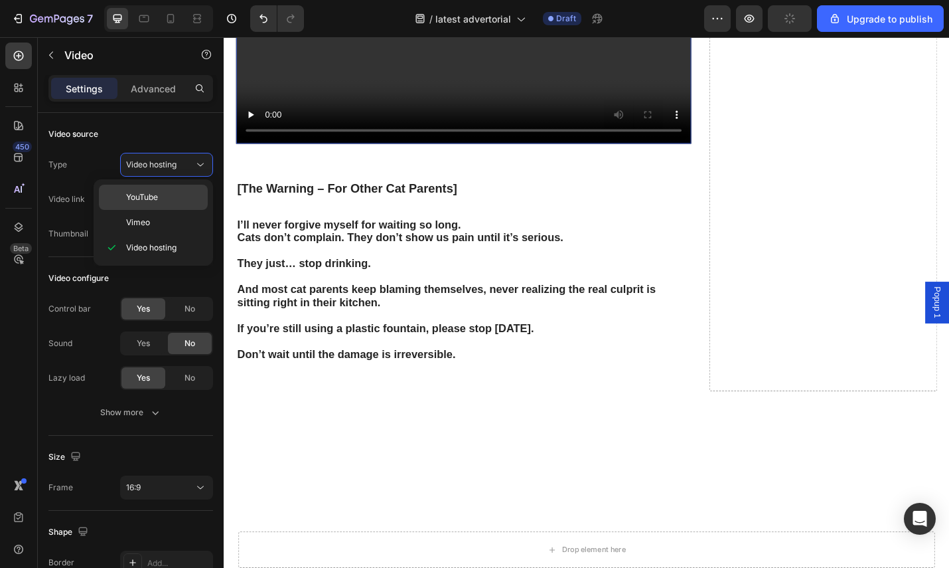
click at [152, 190] on div "YouTube" at bounding box center [153, 197] width 109 height 25
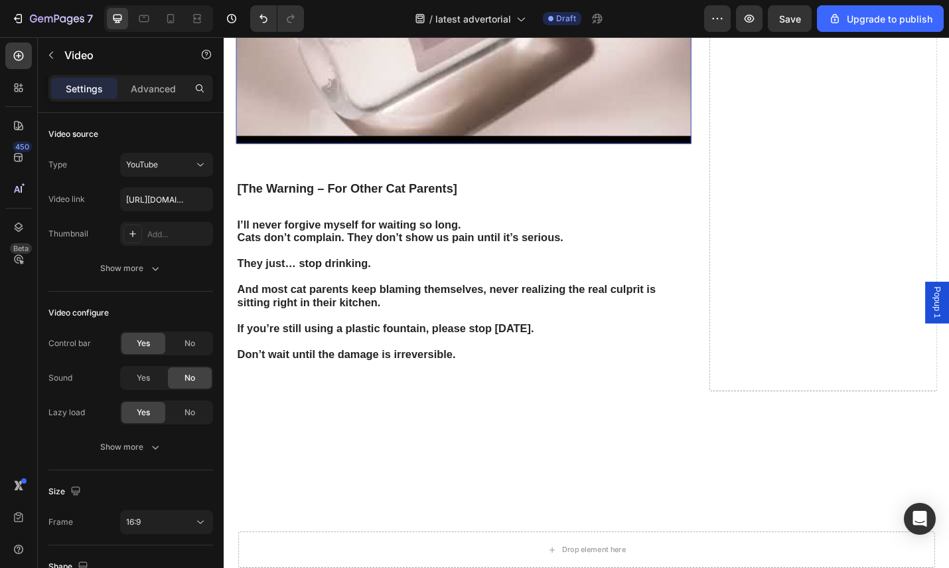
click at [358, 154] on article at bounding box center [487, 13] width 500 height 281
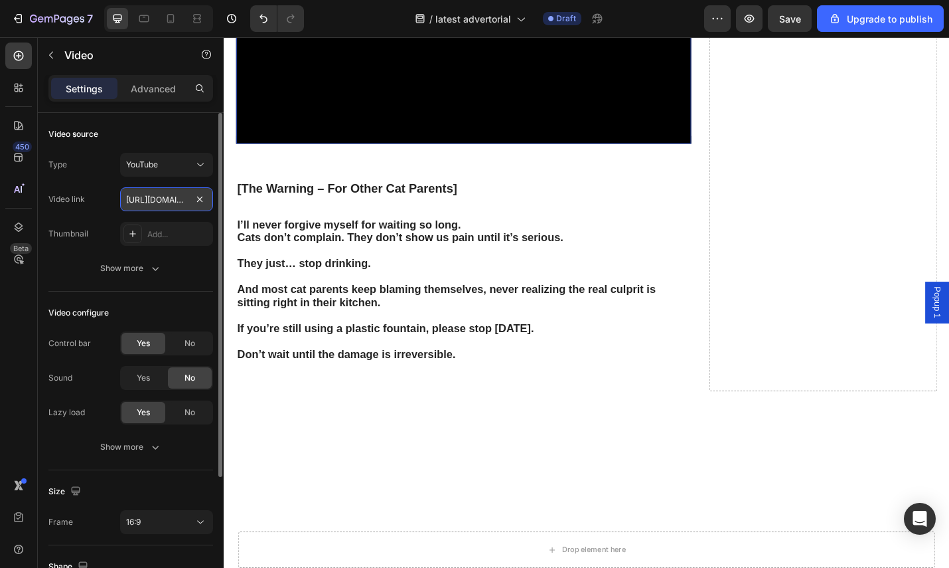
click at [161, 198] on input "https://www.youtube.com/watch?v=drIt4RH_kyQ" at bounding box center [166, 199] width 93 height 24
paste input "youtu.be/fXz7FxqFh9E"
type input "[URL][DOMAIN_NAME]"
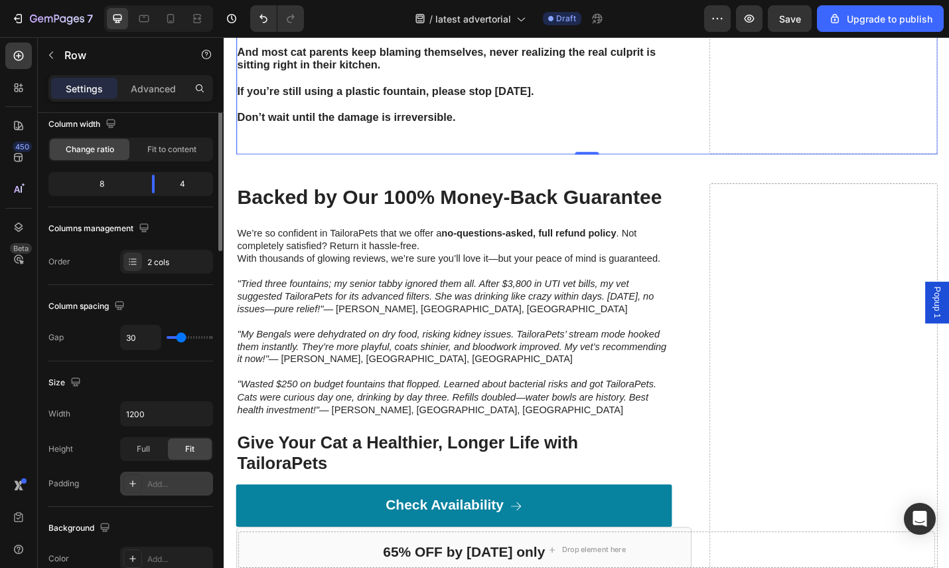
scroll to position [242, 0]
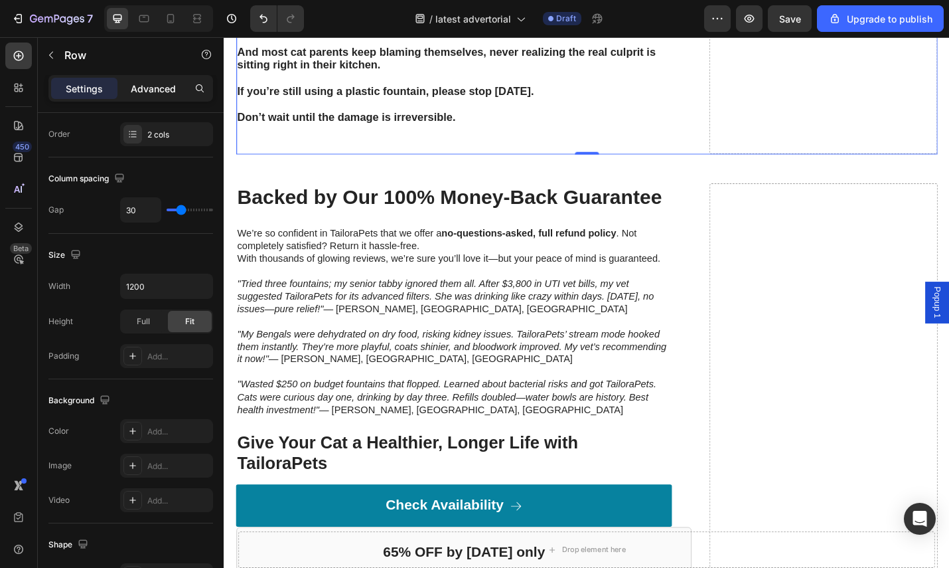
click at [129, 92] on div "Advanced" at bounding box center [153, 88] width 66 height 21
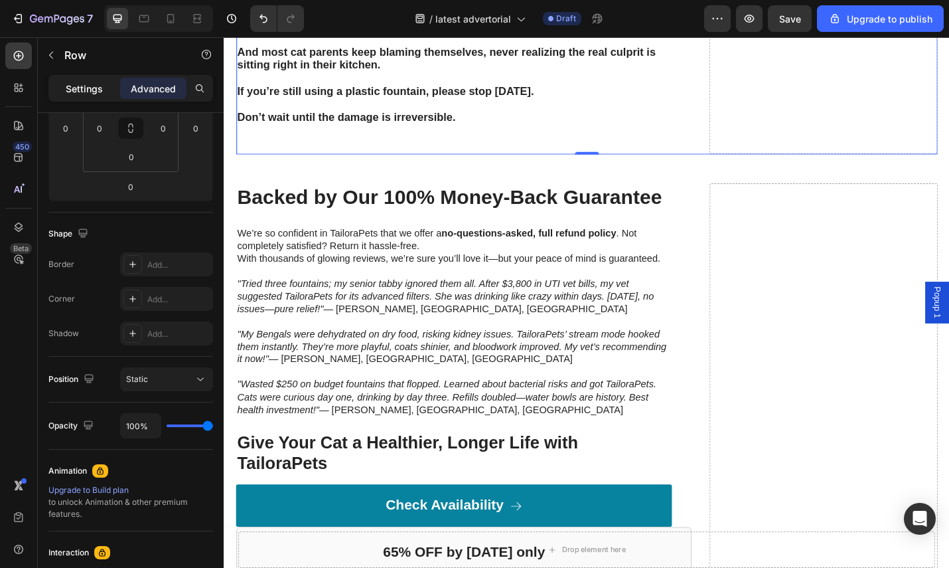
drag, startPoint x: 88, startPoint y: 80, endPoint x: 142, endPoint y: 110, distance: 61.5
click at [88, 82] on div "Settings" at bounding box center [84, 88] width 66 height 21
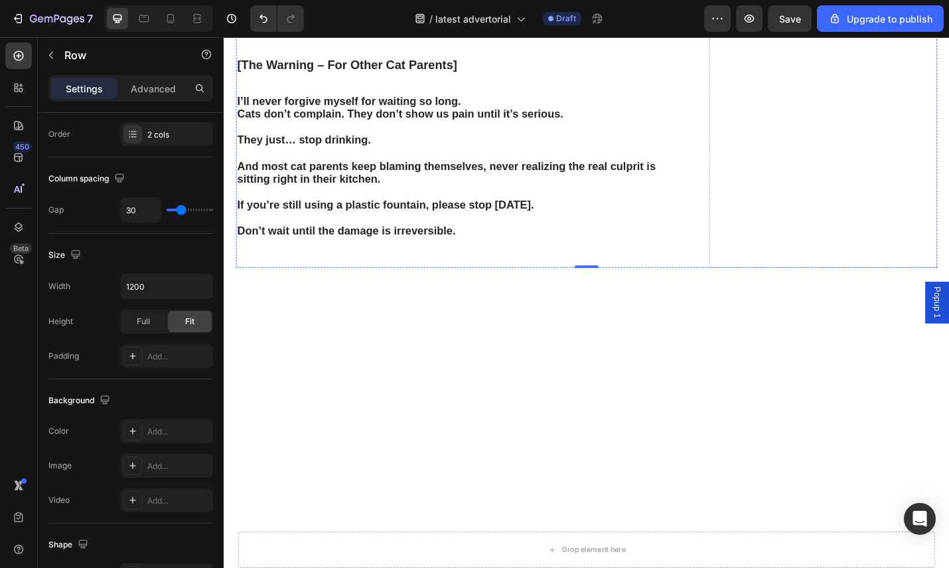
scroll to position [3618, 0]
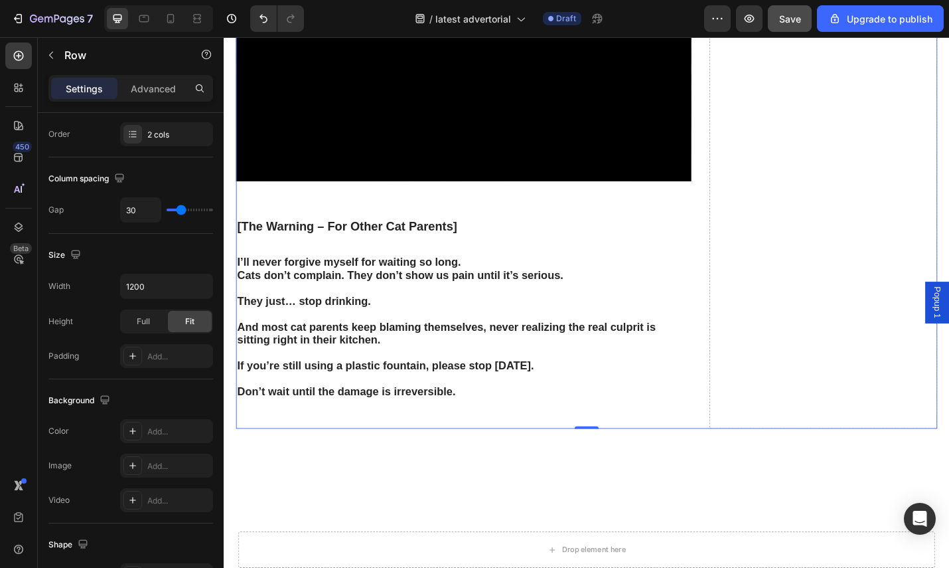
click at [789, 23] on span "Save" at bounding box center [790, 18] width 22 height 11
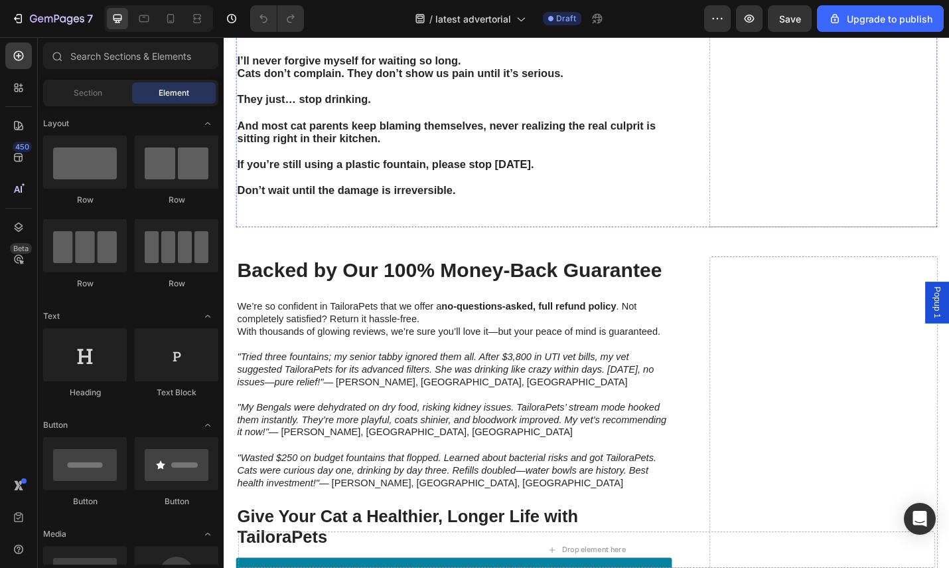
scroll to position [3839, 0]
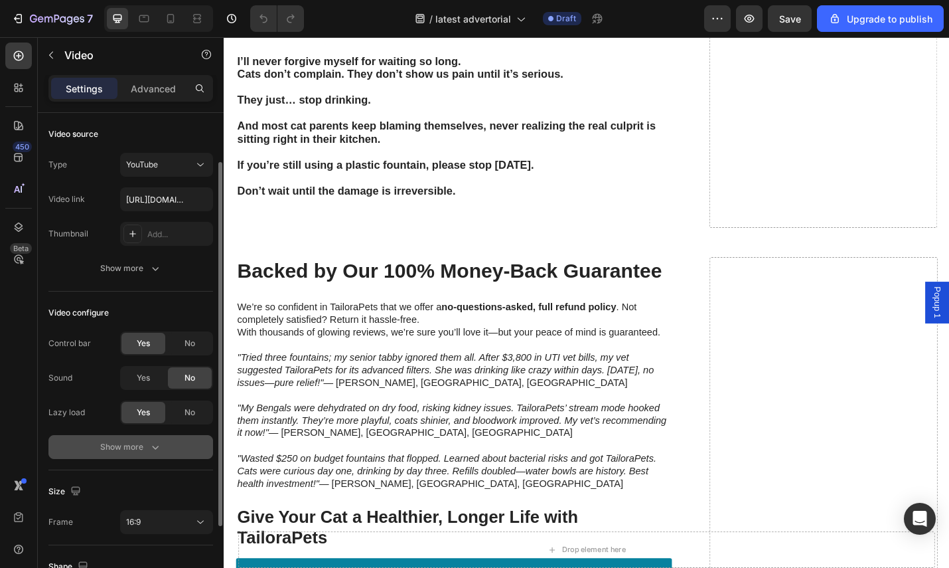
scroll to position [123, 0]
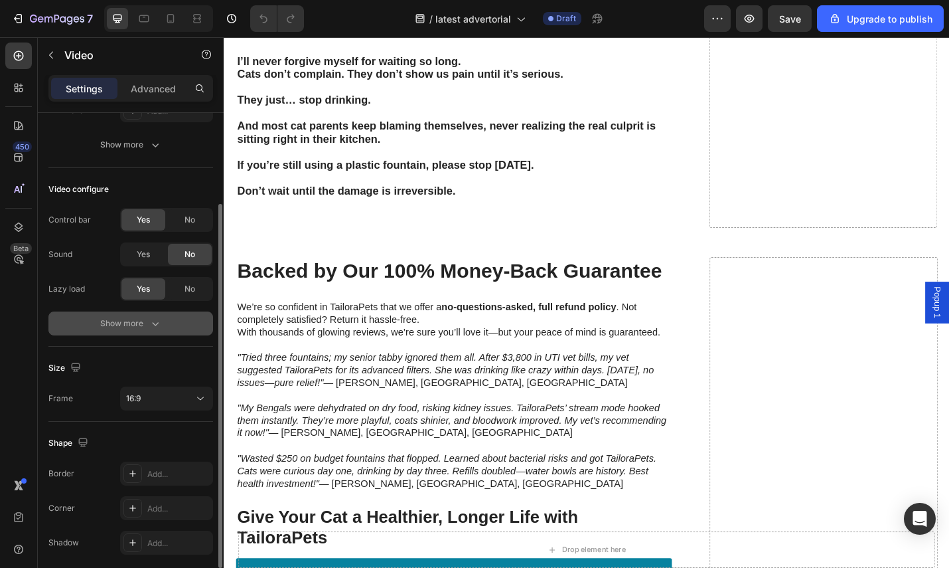
click at [154, 324] on icon "button" at bounding box center [155, 323] width 13 height 13
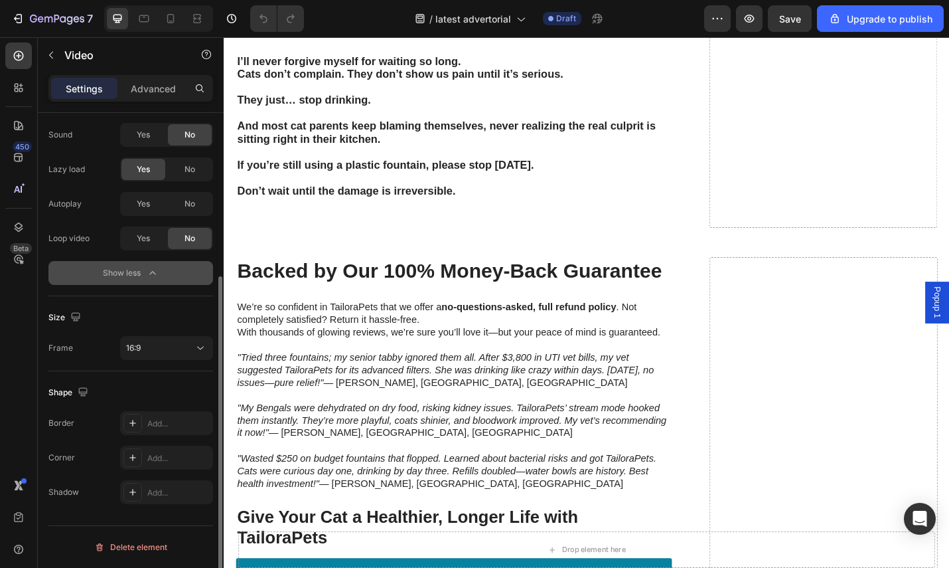
scroll to position [0, 0]
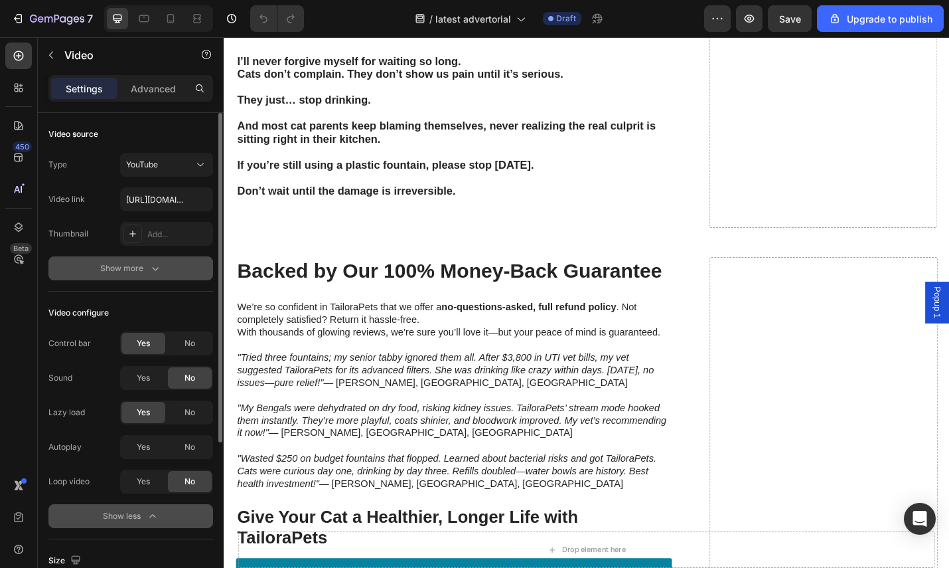
click at [141, 263] on div "Show more" at bounding box center [131, 268] width 62 height 13
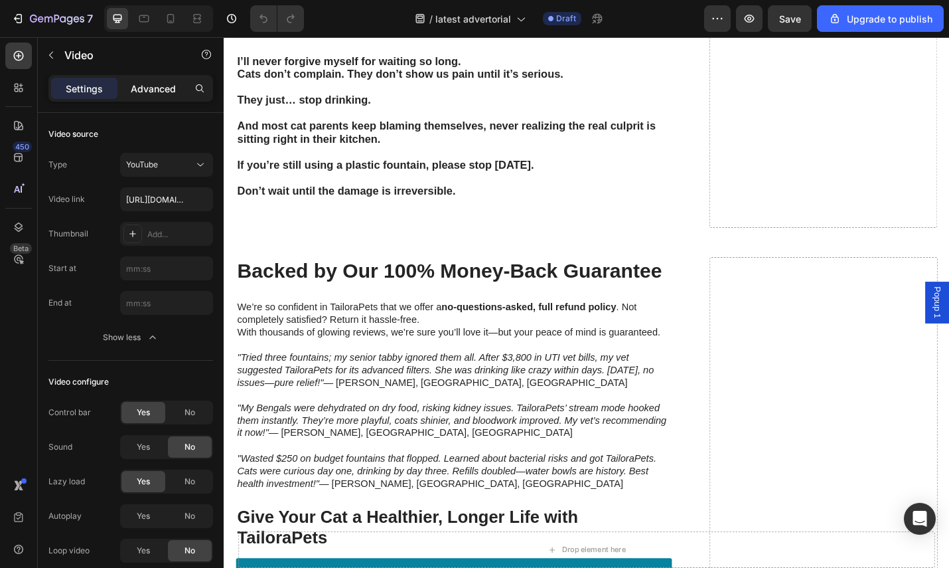
click at [150, 82] on p "Advanced" at bounding box center [153, 89] width 45 height 14
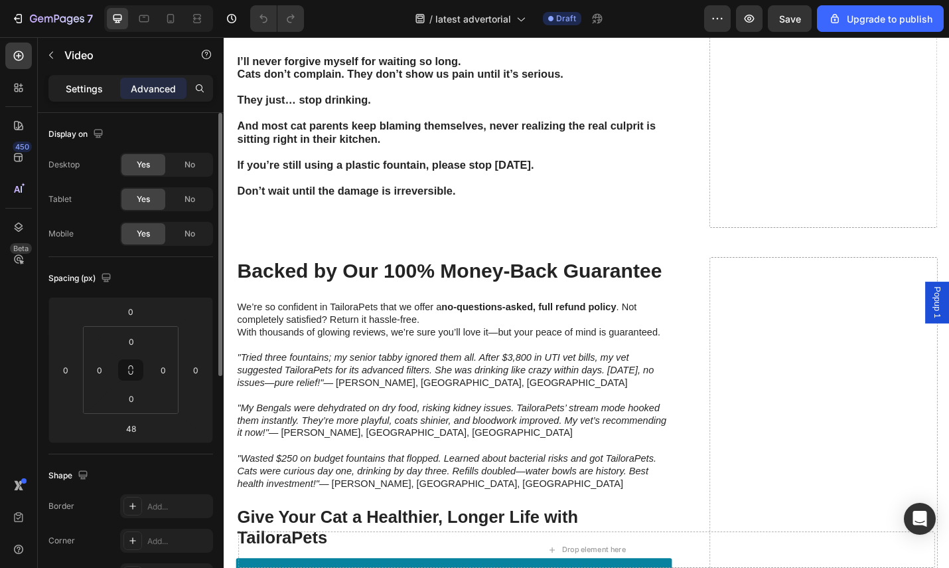
drag, startPoint x: 87, startPoint y: 84, endPoint x: 96, endPoint y: 98, distance: 16.8
click at [87, 84] on p "Settings" at bounding box center [84, 89] width 37 height 14
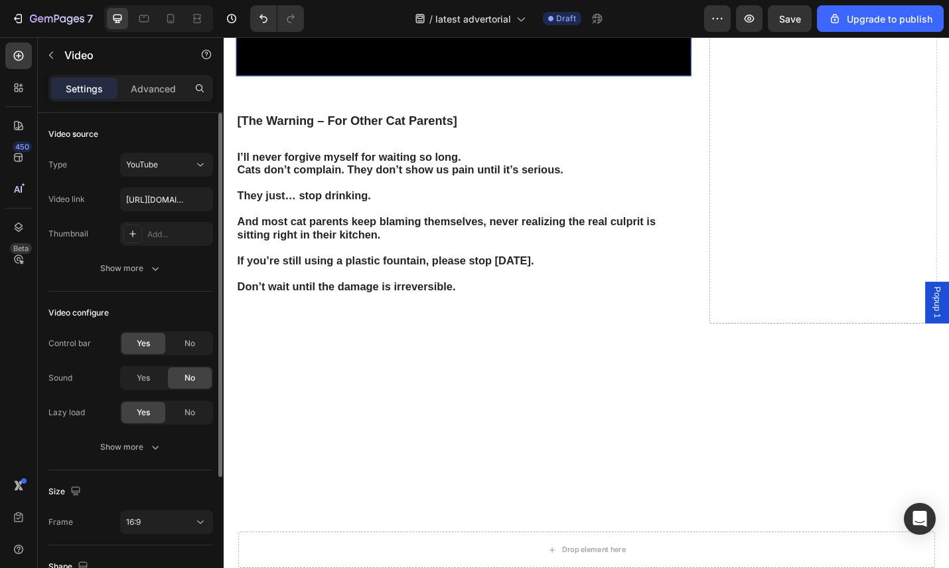
scroll to position [3717, 0]
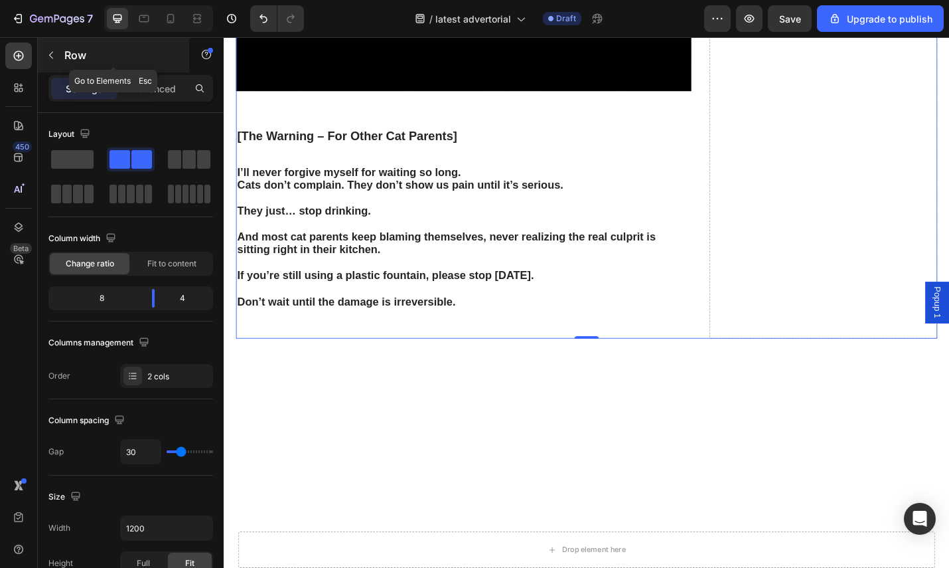
click at [56, 59] on icon "button" at bounding box center [51, 55] width 11 height 11
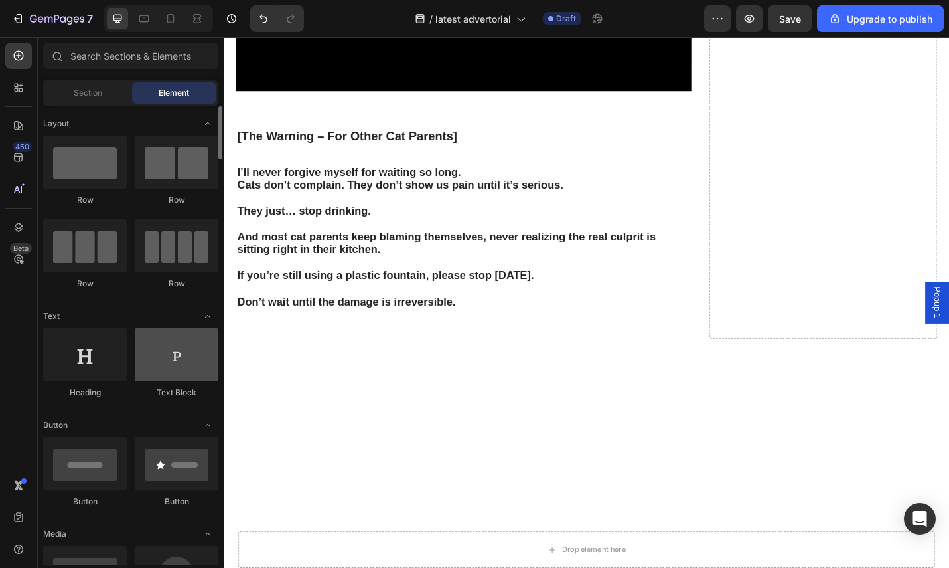
click at [181, 364] on div at bounding box center [177, 354] width 84 height 53
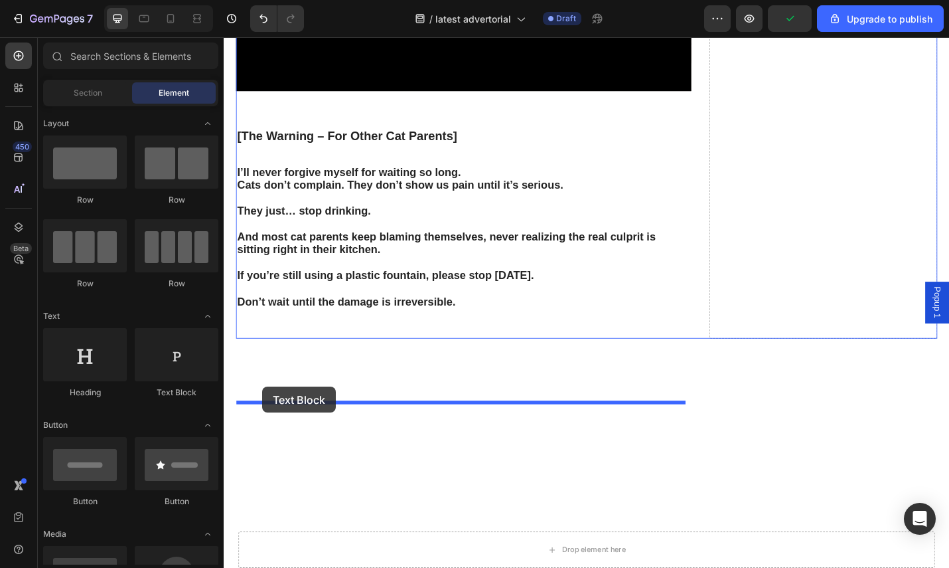
drag, startPoint x: 401, startPoint y: 398, endPoint x: 266, endPoint y: 421, distance: 136.8
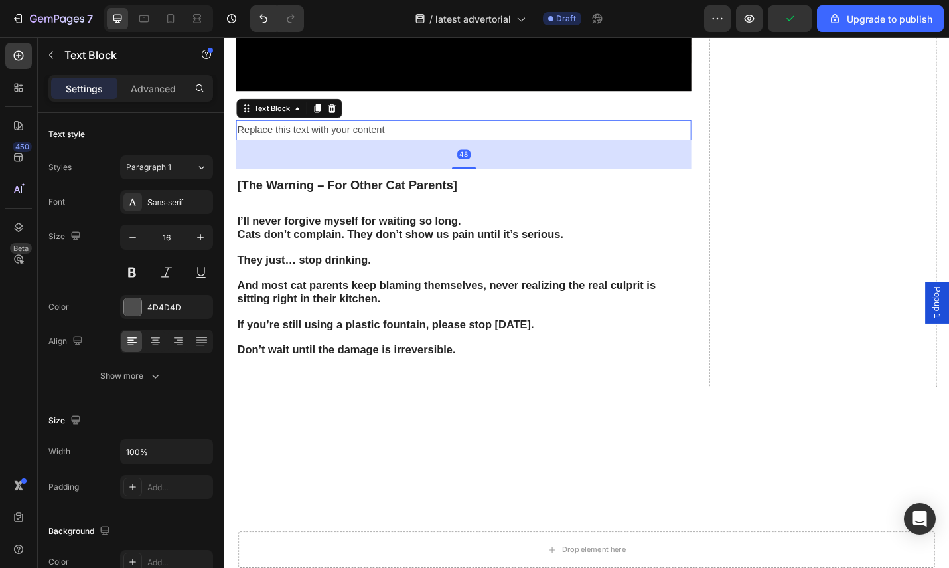
click at [421, 150] on div "Replace this text with your content" at bounding box center [487, 139] width 500 height 22
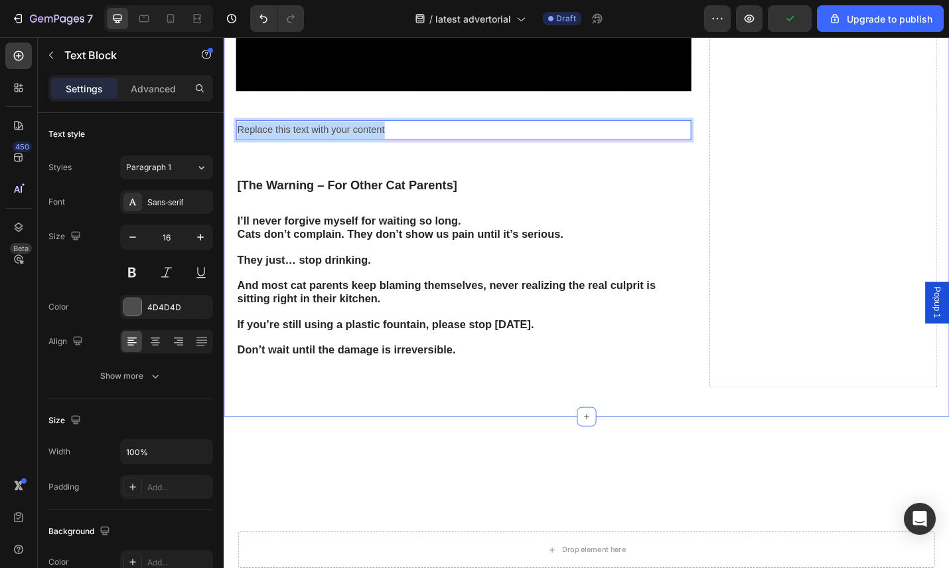
drag, startPoint x: 425, startPoint y: 450, endPoint x: 240, endPoint y: 443, distance: 184.7
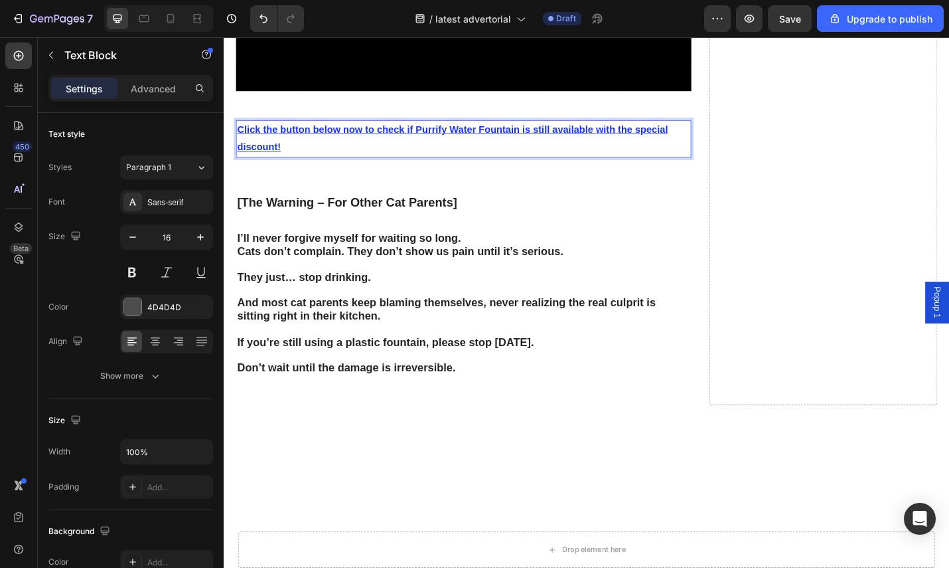
click at [446, 163] on u "Click the button below now to check if Purrify Water Fountain is still availabl…" at bounding box center [474, 148] width 473 height 31
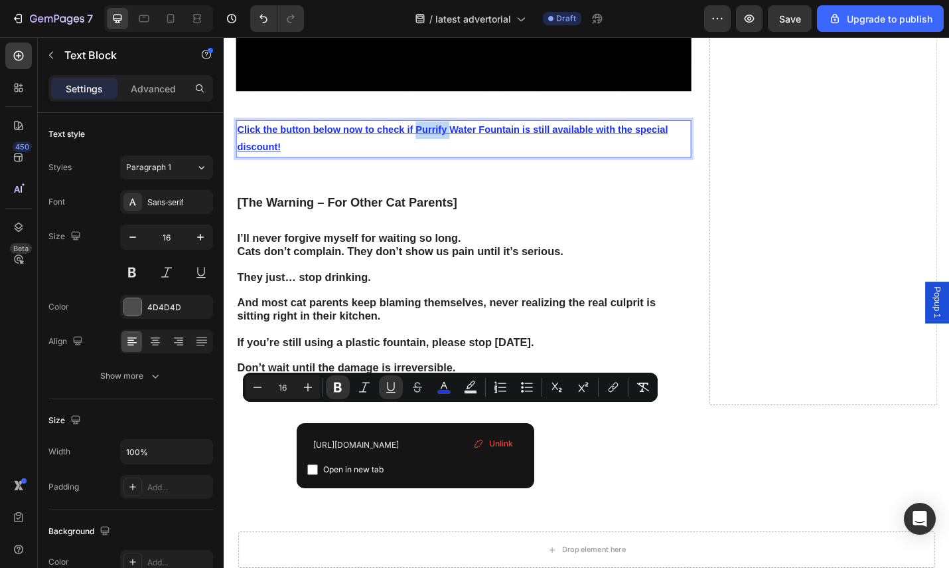
drag, startPoint x: 437, startPoint y: 450, endPoint x: 470, endPoint y: 454, distance: 33.4
click at [470, 163] on u "Click the button below now to check if Purrify Water Fountain is still availabl…" at bounding box center [474, 148] width 473 height 31
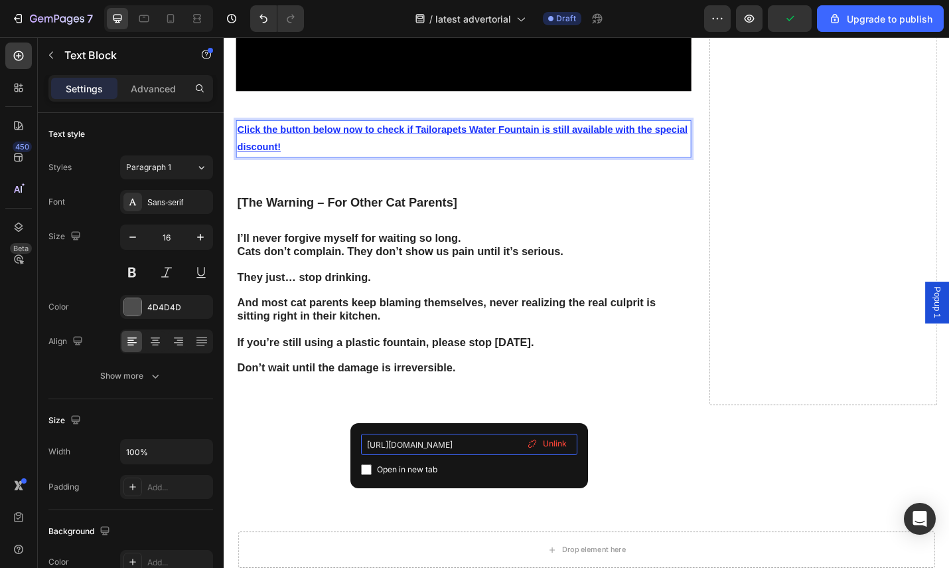
click at [455, 445] on input "https://www.trypurrify.com/products/purrify-stainless-steel-water-fountain" at bounding box center [469, 444] width 216 height 21
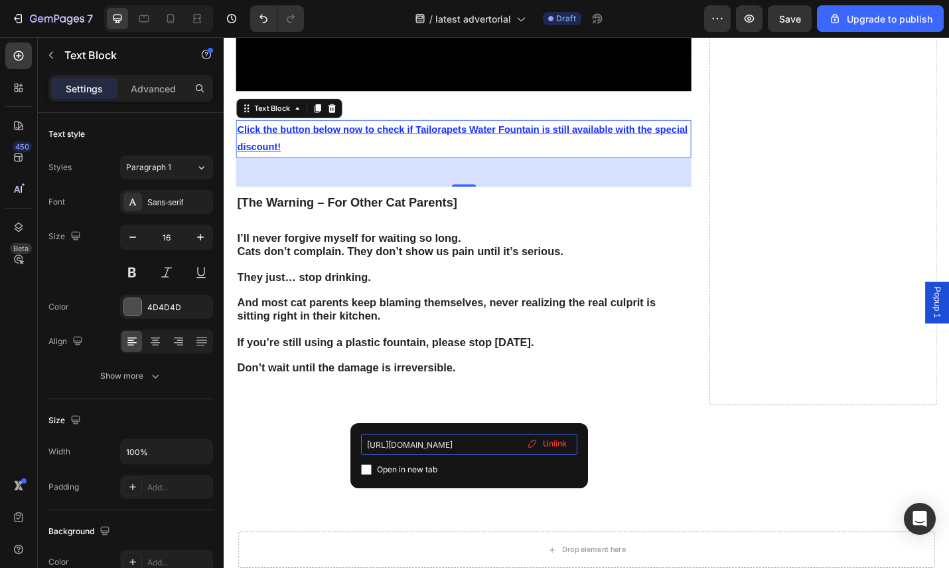
click at [457, 447] on input "https://www.trypurrify.com/products/purrify-stainless-steel-water-fountain" at bounding box center [469, 444] width 216 height 21
paste input "tailorapets.com/products/tailorapets"
type input "https://tailorapets.com/products/tailorapets-fountain"
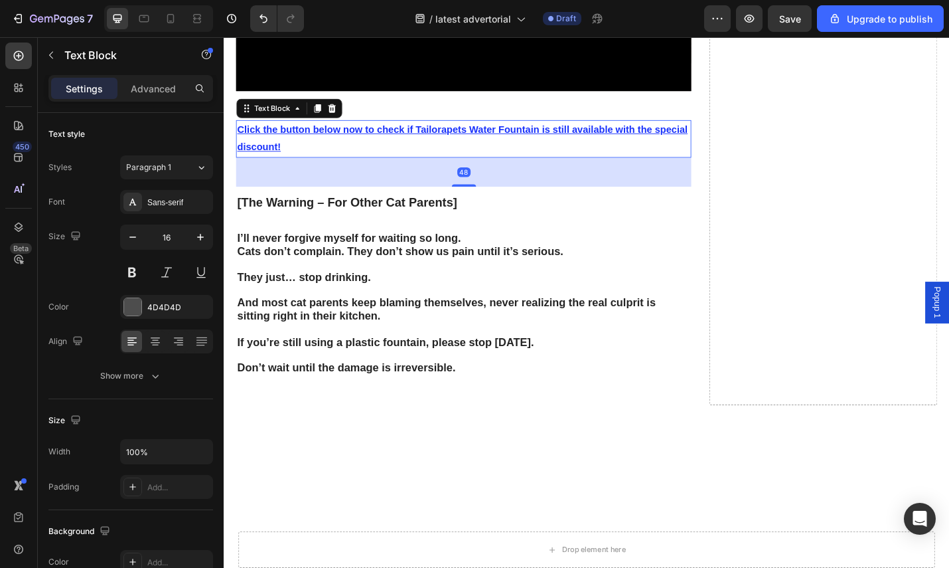
click at [639, 163] on u "Click the button below now to check if Tailorapets Water Fountain is still avai…" at bounding box center [485, 148] width 495 height 31
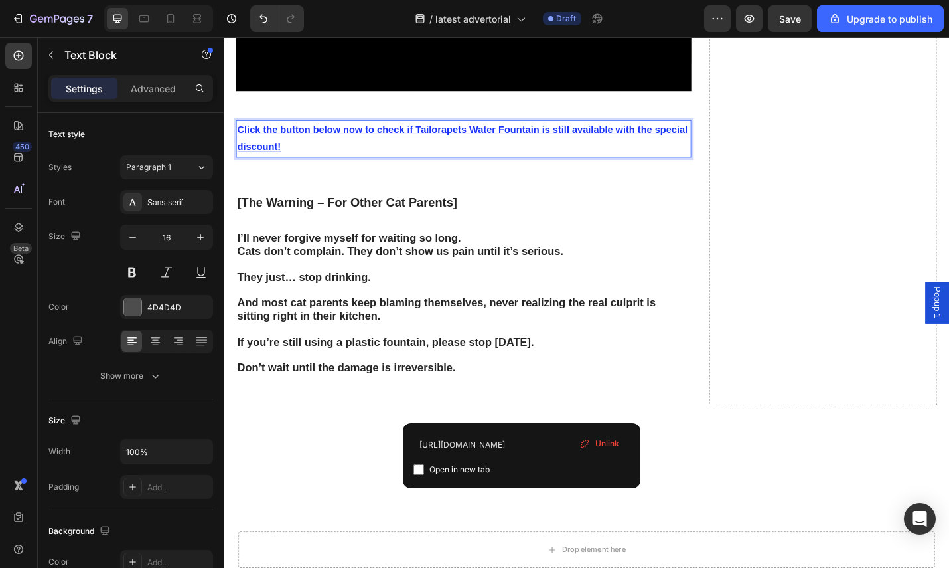
click at [550, 163] on u "Click the button below now to check if Tailorapets Water Fountain is still avai…" at bounding box center [485, 148] width 495 height 31
click at [542, 163] on u "Click the button below now to check if Tailorapets Water Fountain is still avai…" at bounding box center [485, 148] width 495 height 31
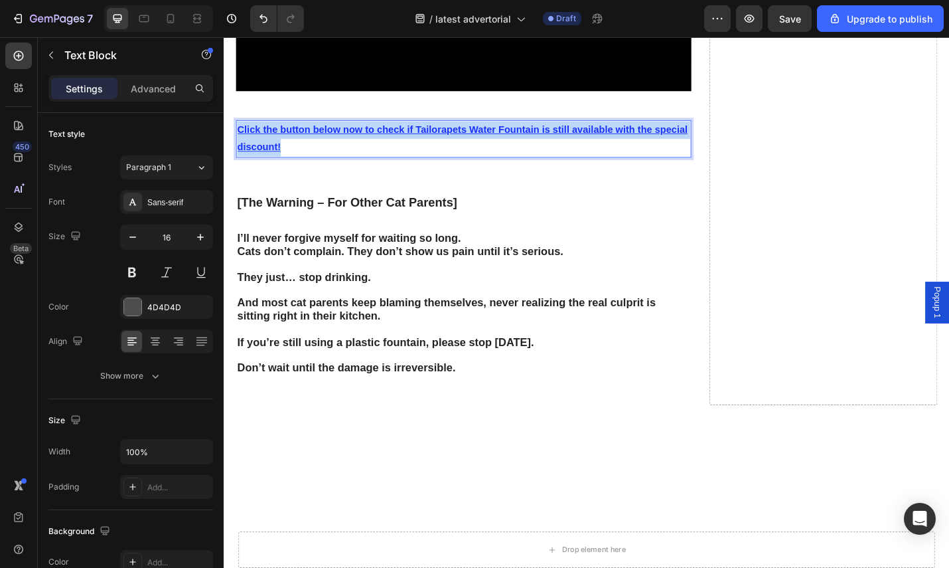
click at [542, 163] on u "Click the button below now to check if Tailorapets Water Fountain is still avai…" at bounding box center [485, 148] width 495 height 31
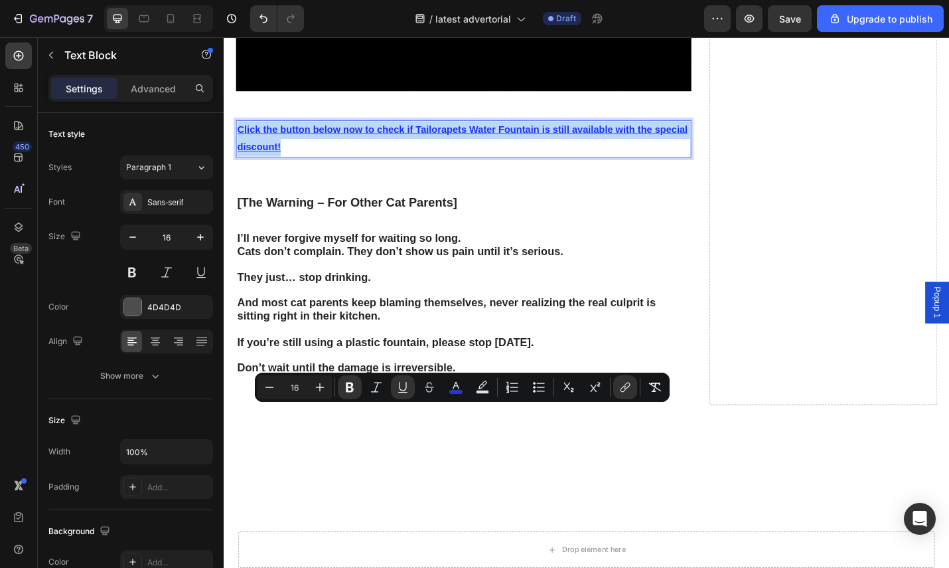
click at [531, 163] on u "Click the button below now to check if Tailorapets Water Fountain is still avai…" at bounding box center [485, 148] width 495 height 31
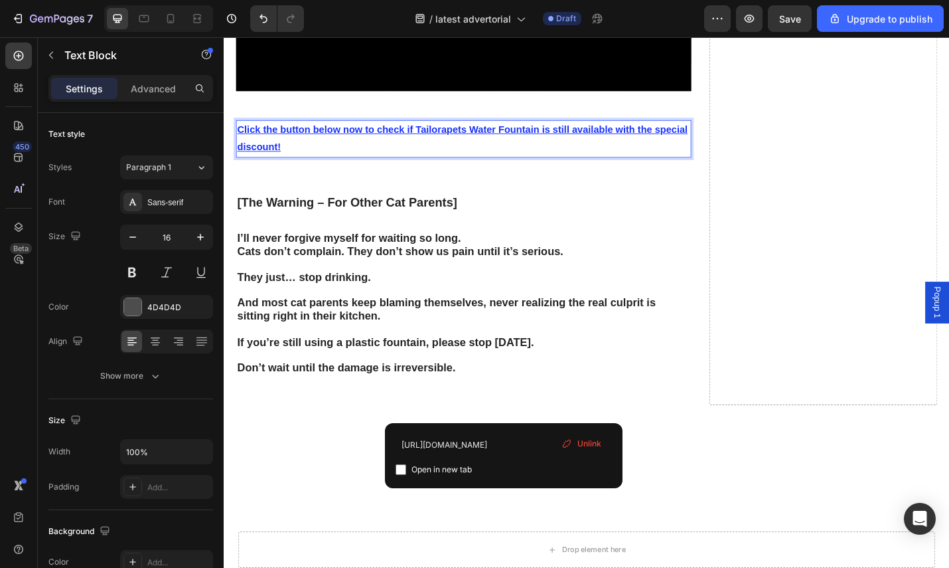
click at [402, 470] on input "checkbox" at bounding box center [401, 469] width 11 height 11
checkbox input "true"
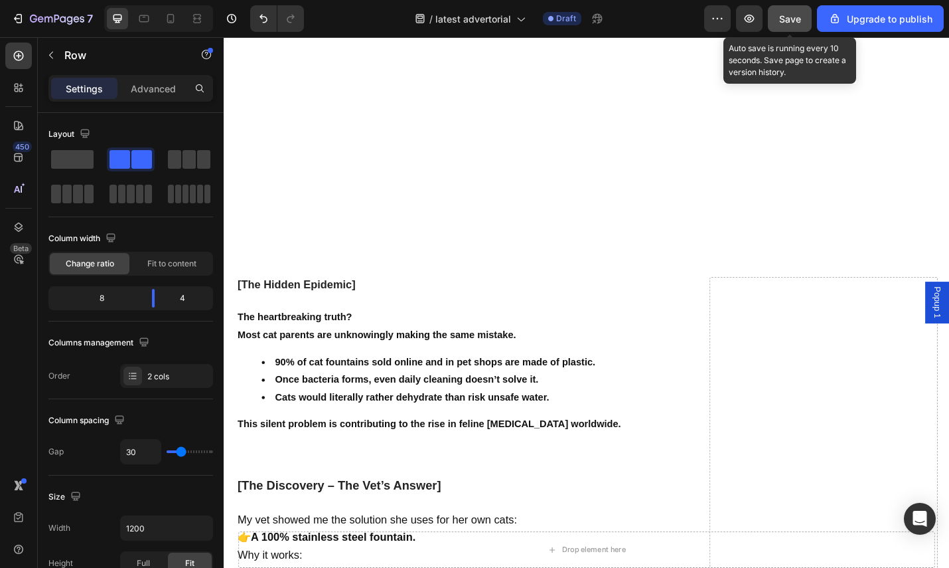
click at [801, 20] on span "Save" at bounding box center [790, 18] width 22 height 11
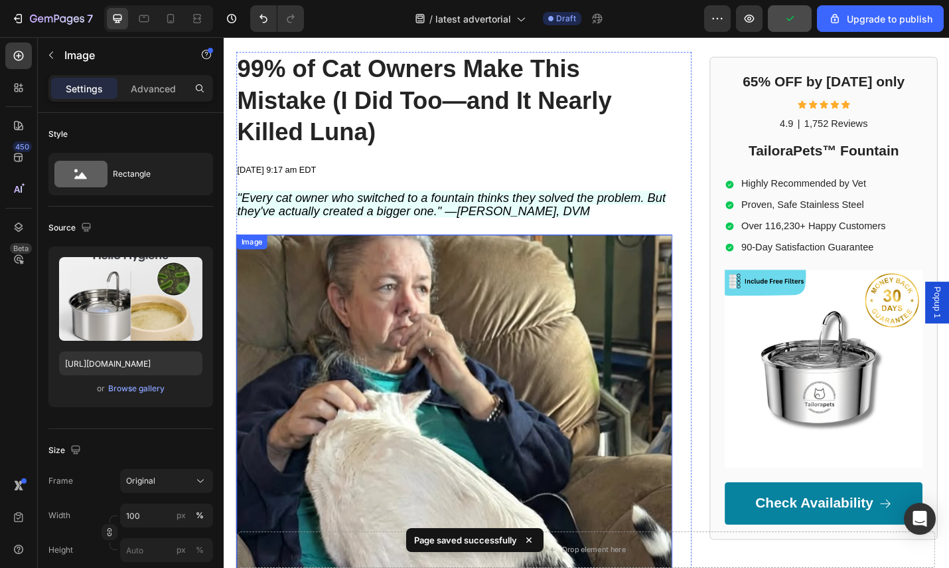
scroll to position [0, 0]
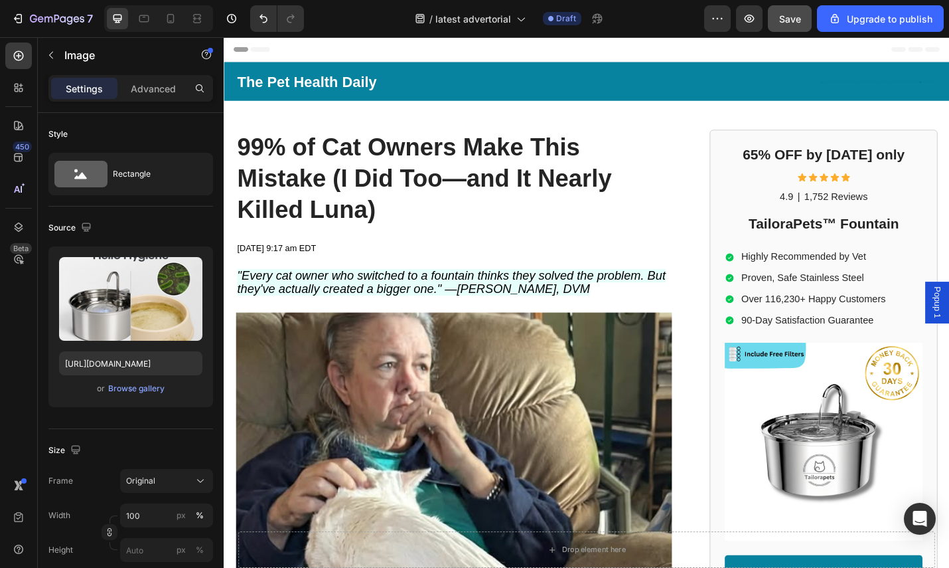
click at [872, 247] on strong "TailoraPets™ Fountain" at bounding box center [881, 241] width 165 height 17
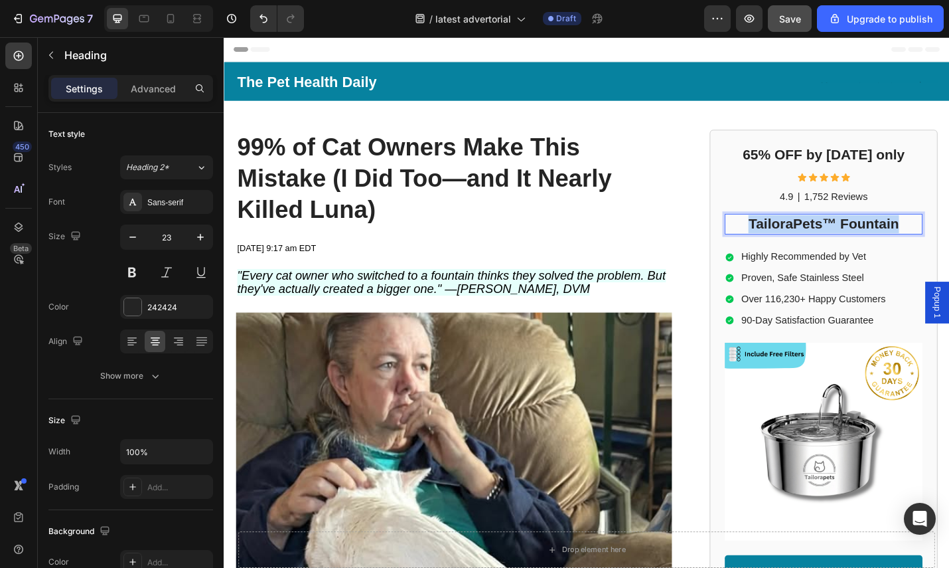
drag, startPoint x: 967, startPoint y: 243, endPoint x: 784, endPoint y: 240, distance: 182.6
click at [784, 240] on p "TailoraPets™ Fountain" at bounding box center [882, 242] width 214 height 20
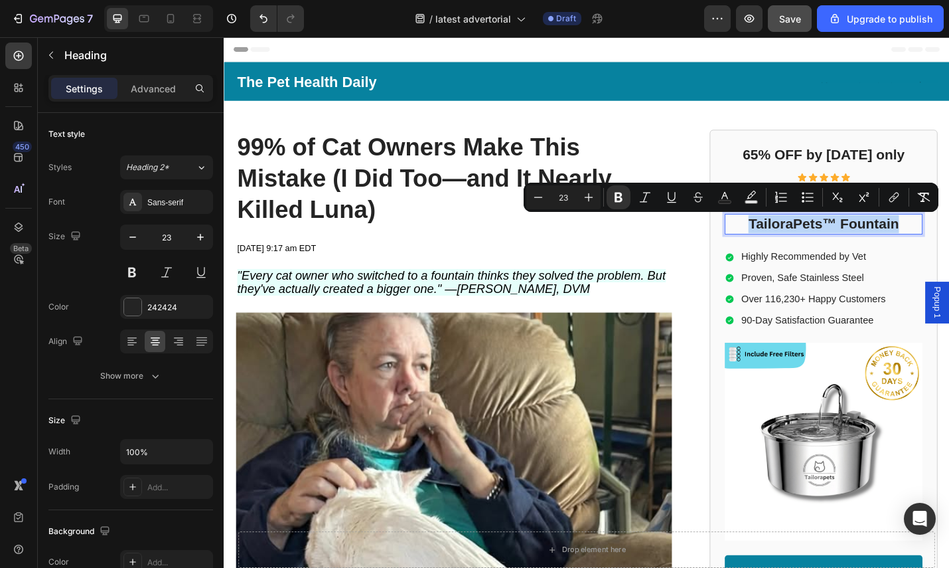
click at [799, 239] on strong "TailoraPets™ Fountain" at bounding box center [881, 241] width 165 height 17
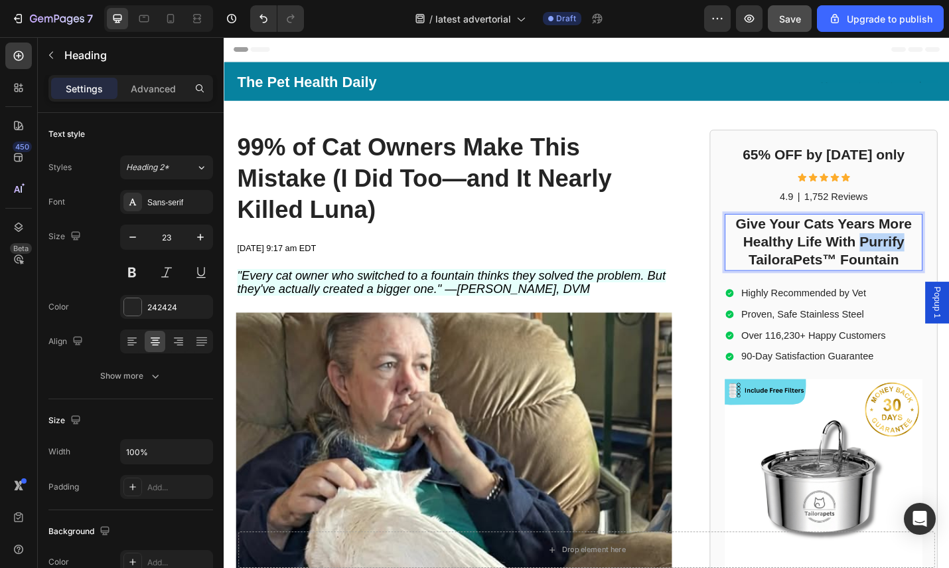
drag, startPoint x: 917, startPoint y: 264, endPoint x: 965, endPoint y: 266, distance: 47.8
click at [949, 266] on p "Give Your Cats Years More Healthy Life With Purrify TailoraPets™ Fountain" at bounding box center [882, 262] width 214 height 60
click at [792, 389] on p "90-Day Satisfaction Guarantee" at bounding box center [870, 387] width 159 height 14
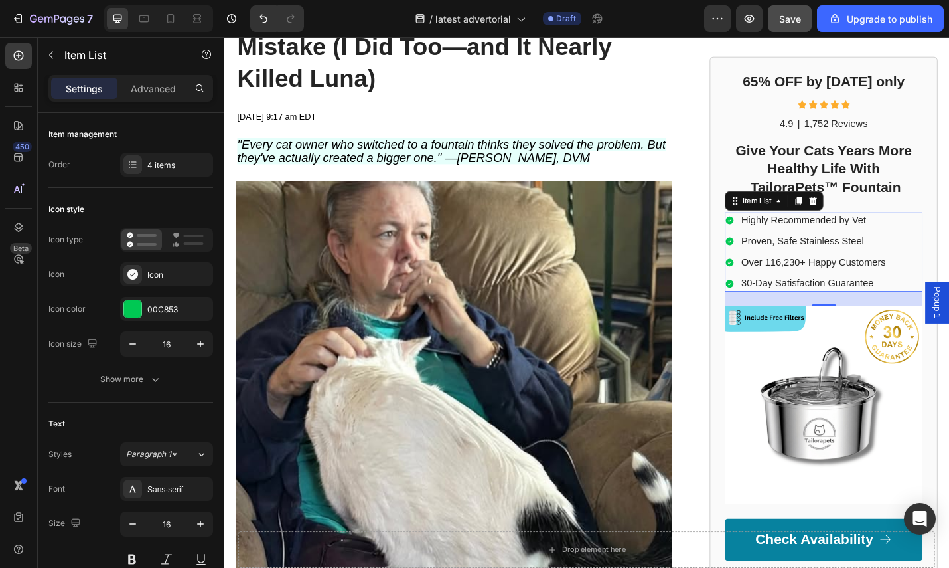
scroll to position [199, 0]
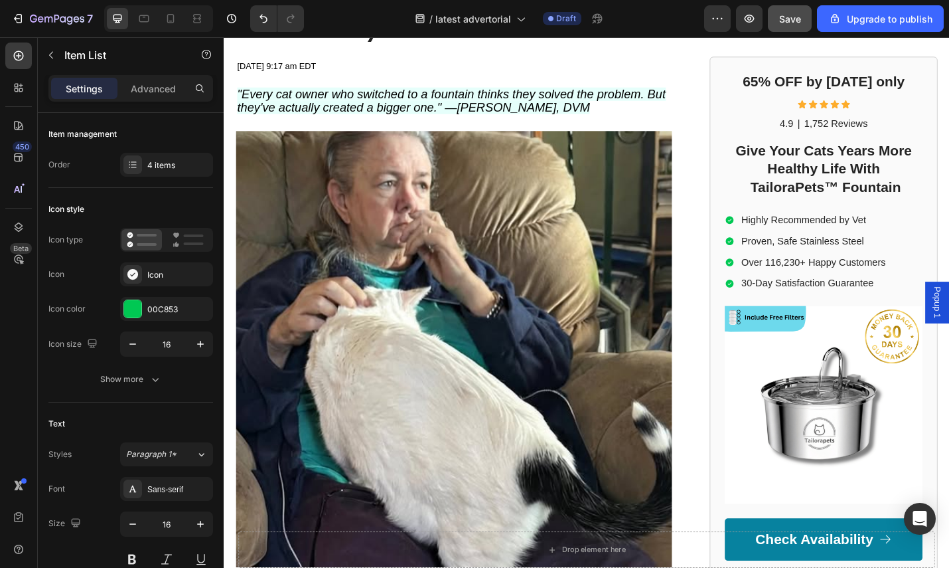
click at [792, 28] on button "Save" at bounding box center [790, 18] width 44 height 27
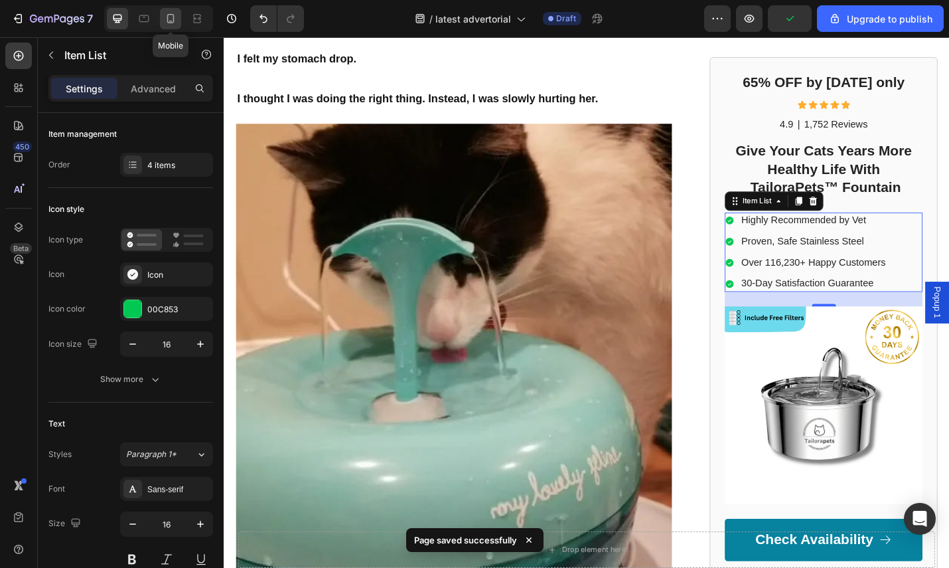
click at [167, 13] on icon at bounding box center [170, 18] width 13 height 13
type input "18"
type input "14"
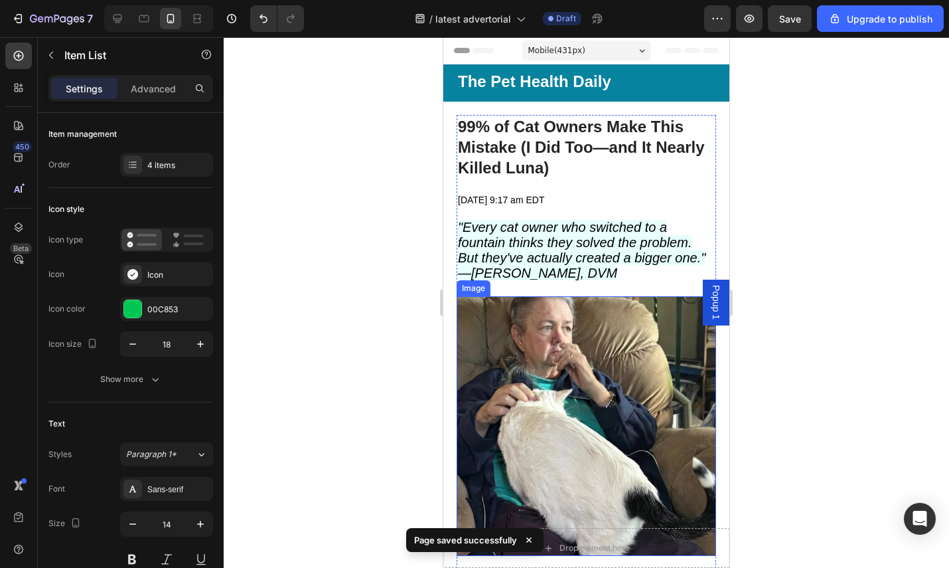
click at [829, 313] on div at bounding box center [587, 302] width 726 height 530
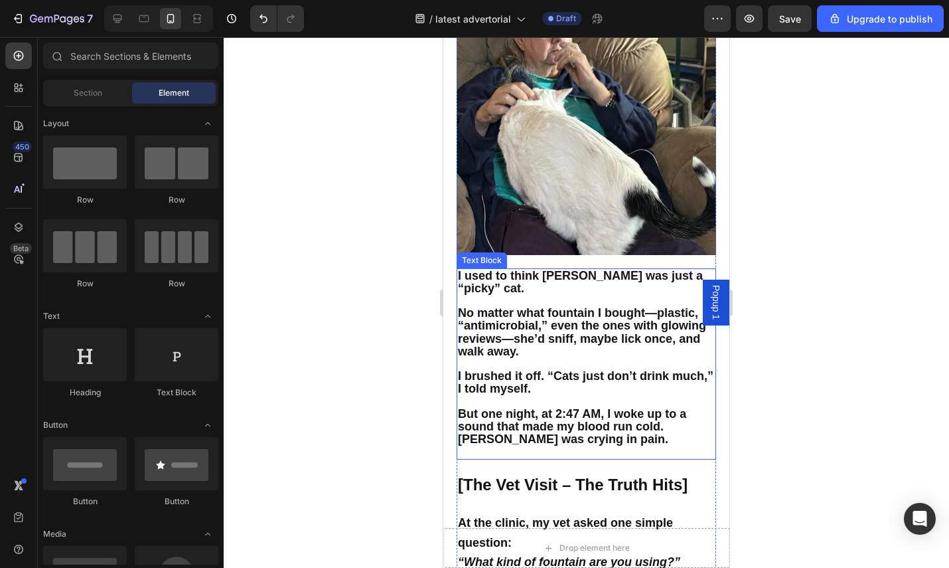
scroll to position [331, 0]
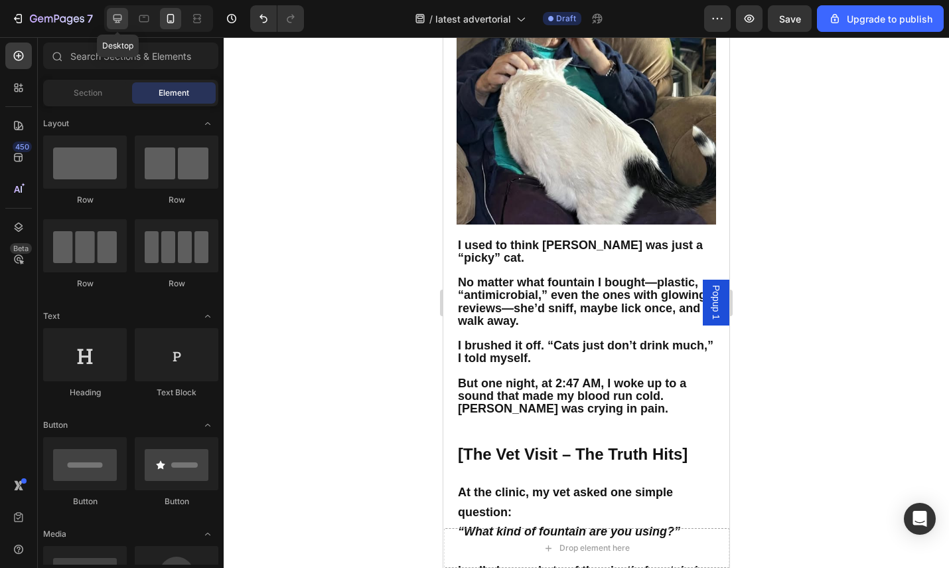
click at [122, 17] on icon at bounding box center [117, 18] width 13 height 13
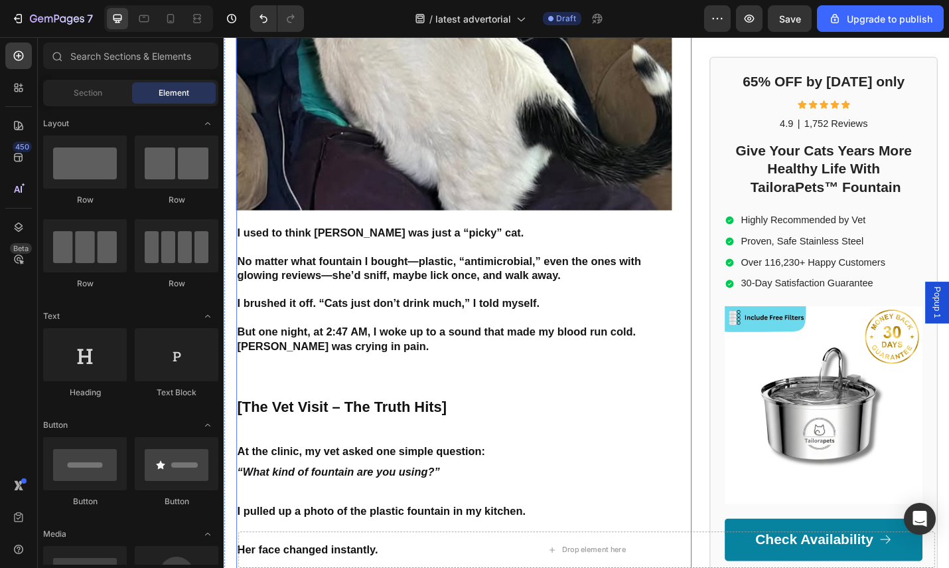
scroll to position [631, 0]
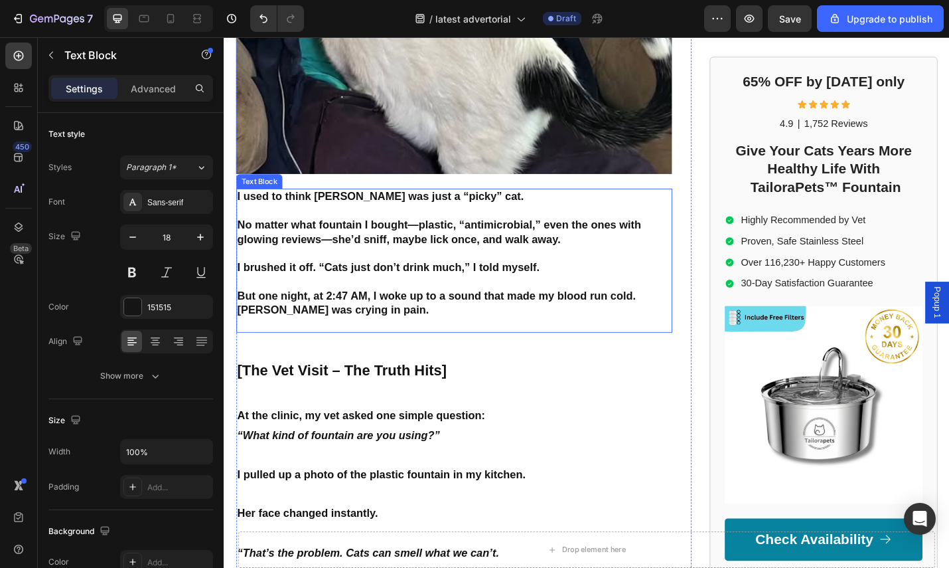
click at [612, 256] on p "No matter what fountain I bought—plastic, “antimicrobial,” even the ones with g…" at bounding box center [476, 243] width 476 height 46
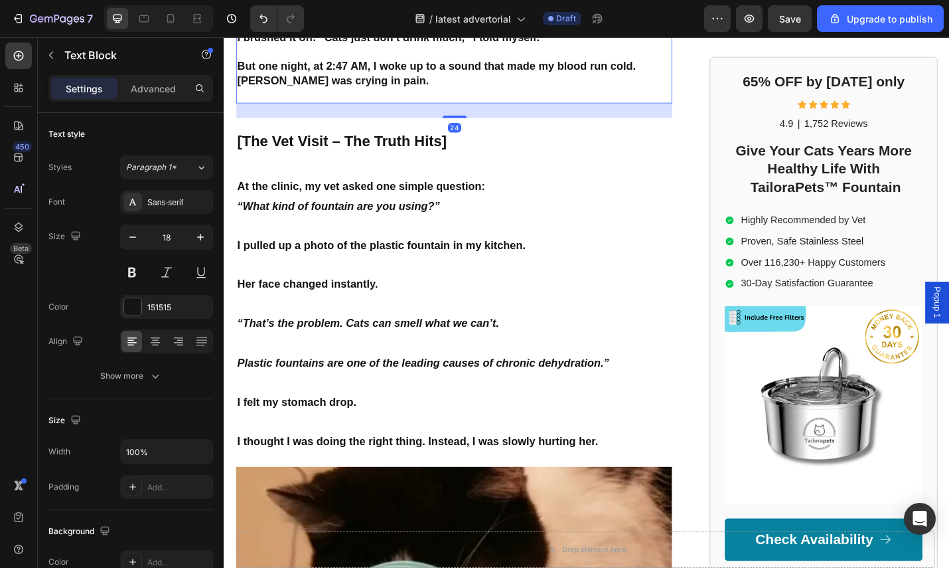
scroll to position [886, 0]
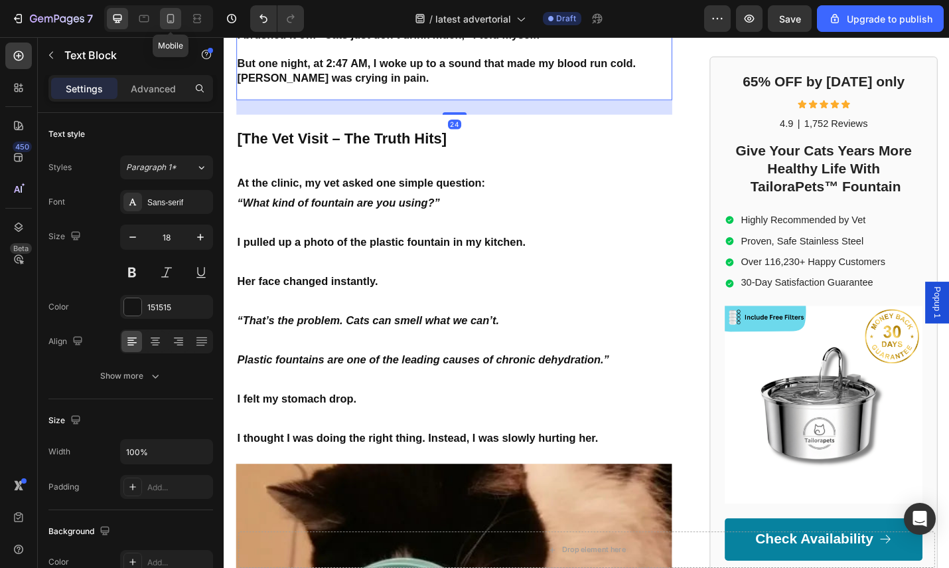
click at [171, 27] on div at bounding box center [170, 18] width 21 height 21
type input "14"
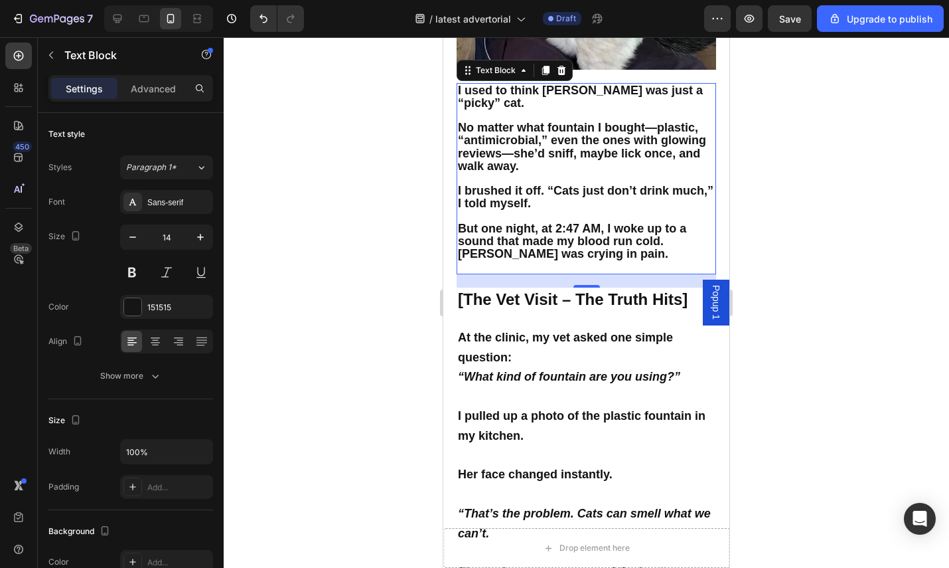
scroll to position [372, 0]
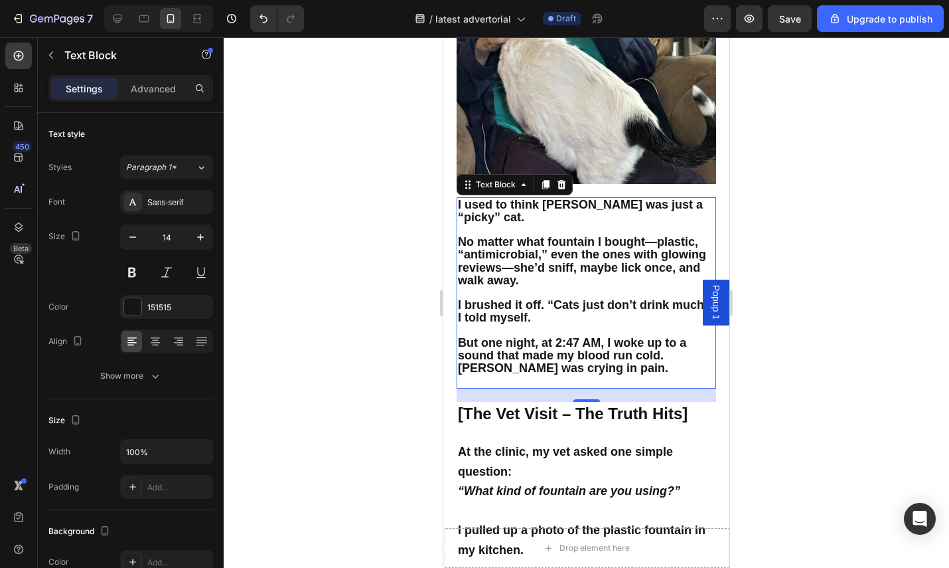
click at [676, 235] on strong "No matter what fountain I bought—plastic, “antimicrobial,” even the ones with g…" at bounding box center [582, 261] width 248 height 52
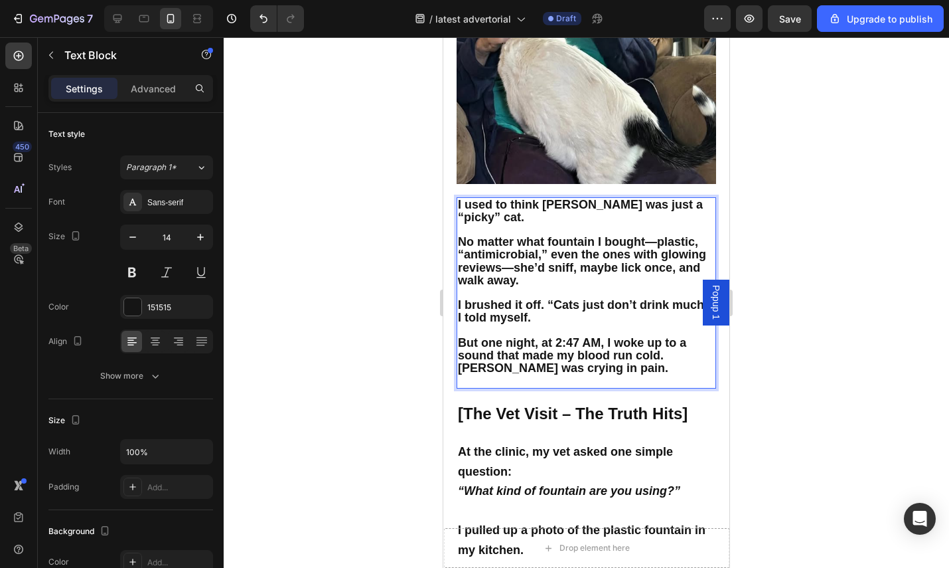
click at [672, 226] on p "No matter what fountain I bought—plastic, “antimicrobial,” even the ones with g…" at bounding box center [586, 255] width 257 height 63
click at [582, 254] on p "No matter what fountain I bought—plastic, “antimicrobial,” even the ones with g…" at bounding box center [586, 255] width 257 height 63
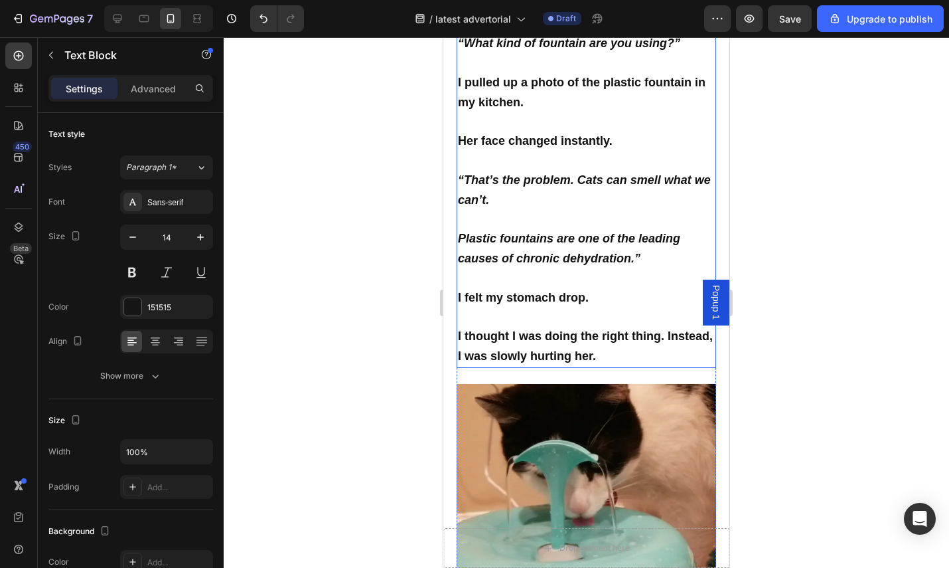
scroll to position [1248, 0]
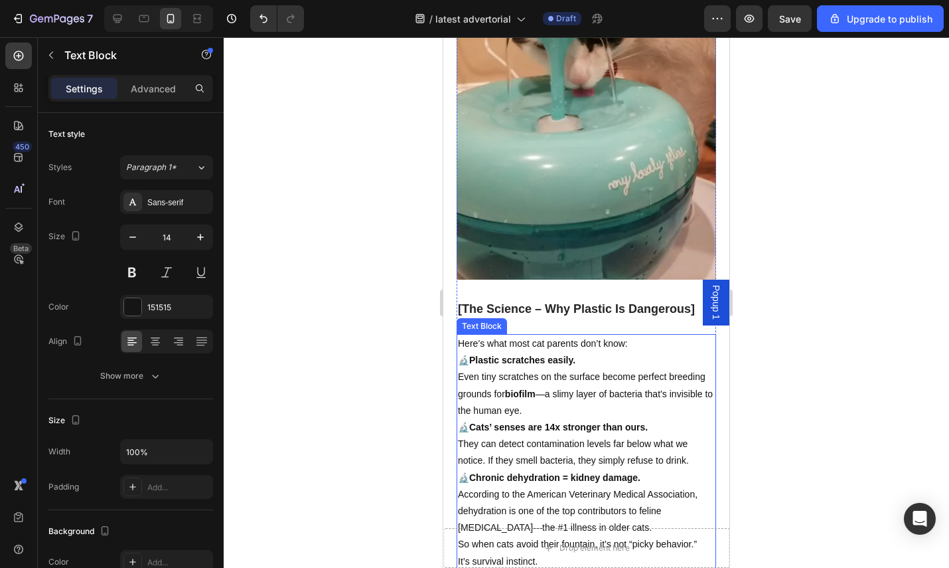
click at [608, 335] on p "Here’s what most cat parents don’t know:" at bounding box center [586, 343] width 257 height 17
click at [123, 17] on icon at bounding box center [117, 18] width 13 height 13
type input "16"
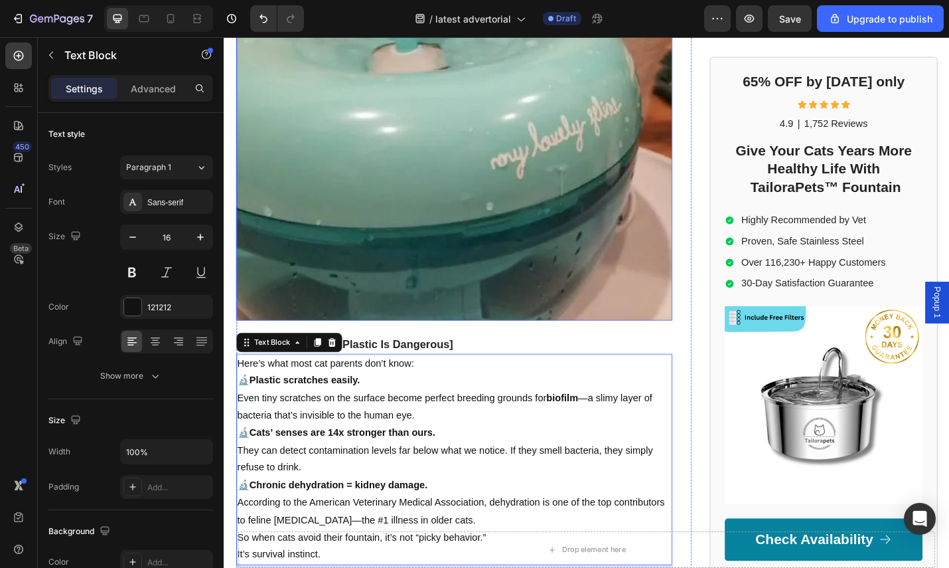
scroll to position [1641, 0]
click at [386, 493] on p "🔬 Cats’ senses are 14x stronger than ours. They can detect contamination levels…" at bounding box center [476, 491] width 476 height 57
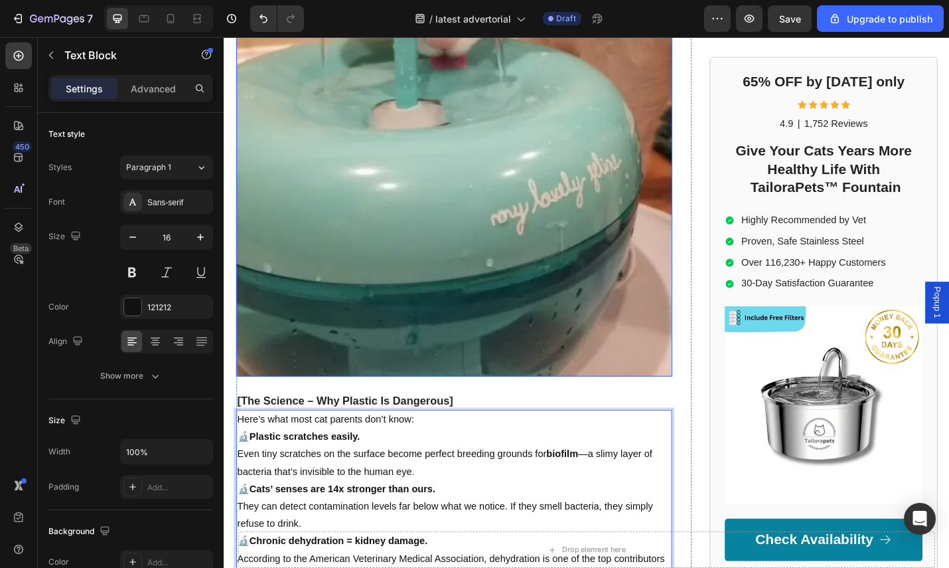
scroll to position [1755, 0]
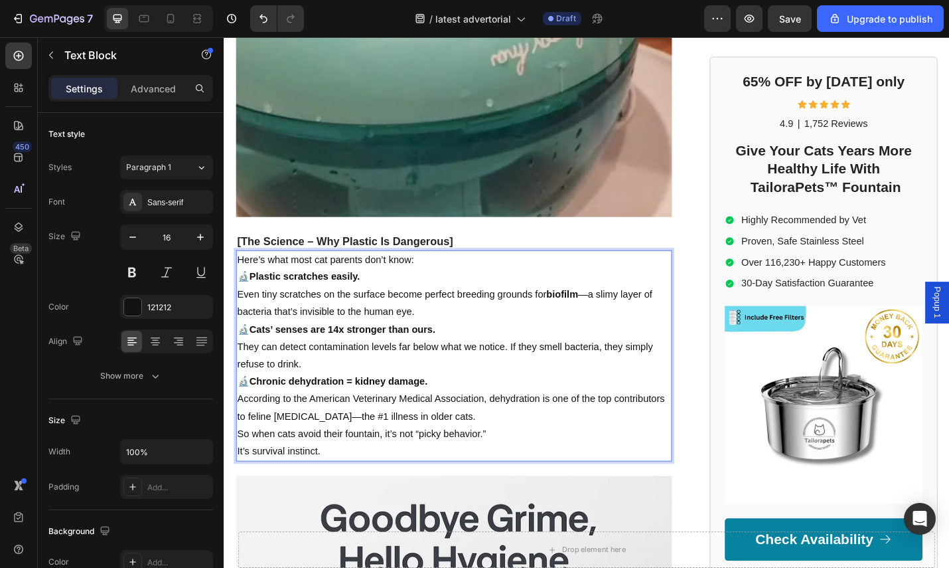
click at [331, 472] on p "So when cats avoid their fountain, it’s not “picky behavior.” It’s survival ins…" at bounding box center [476, 482] width 476 height 39
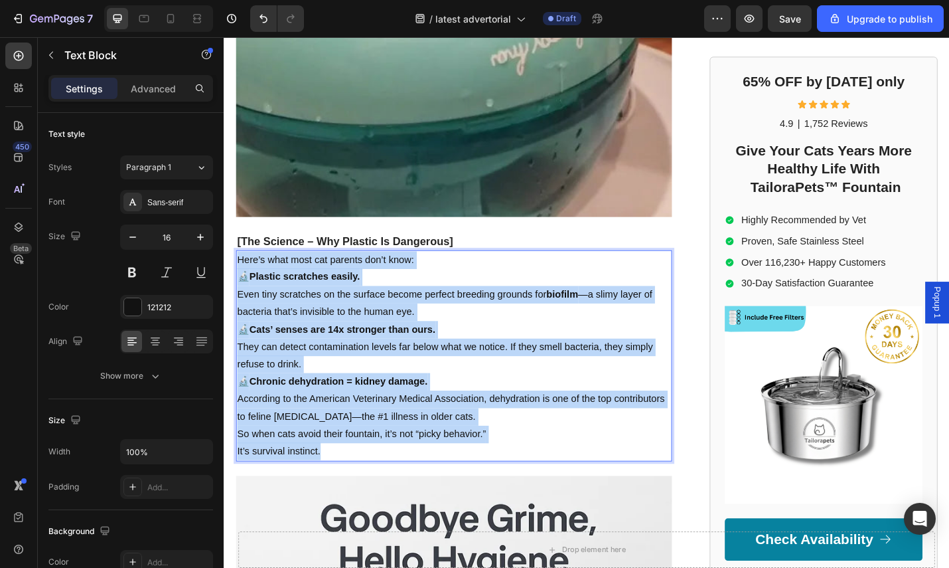
drag, startPoint x: 338, startPoint y: 472, endPoint x: 237, endPoint y: 263, distance: 232.2
click at [237, 271] on div "Here’s what most cat parents don’t know: 🔬 Plastic scratches easily. Even tiny …" at bounding box center [476, 387] width 479 height 232
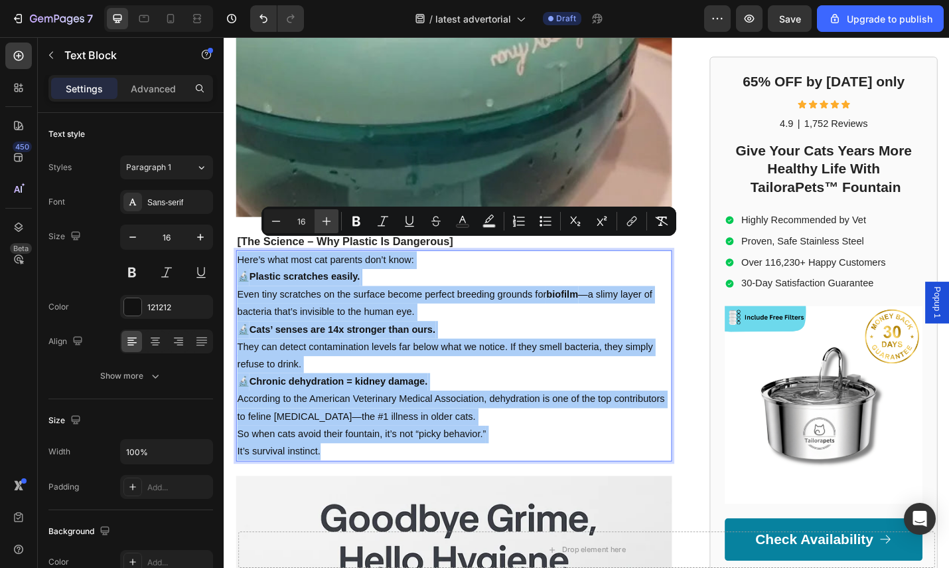
click at [330, 218] on icon "Editor contextual toolbar" at bounding box center [326, 220] width 13 height 13
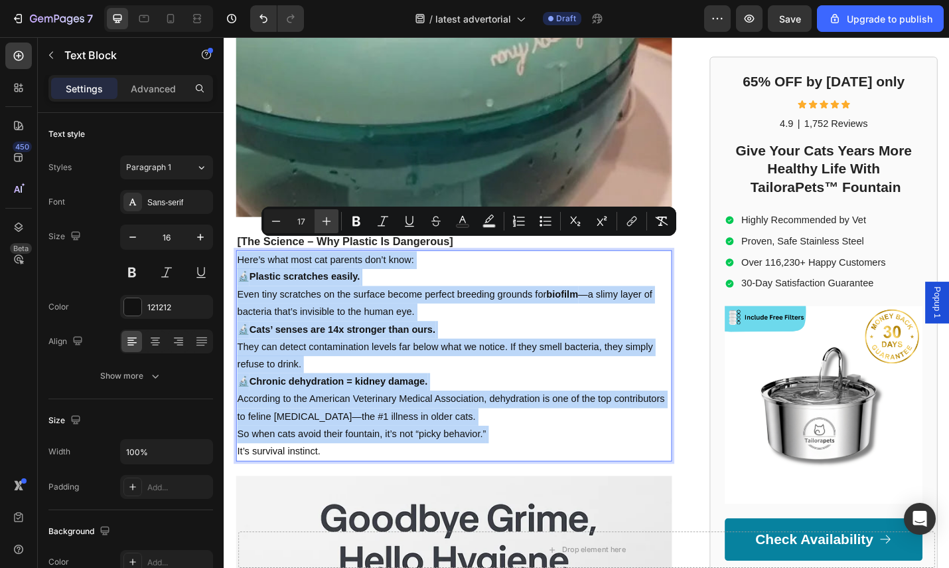
type input "18"
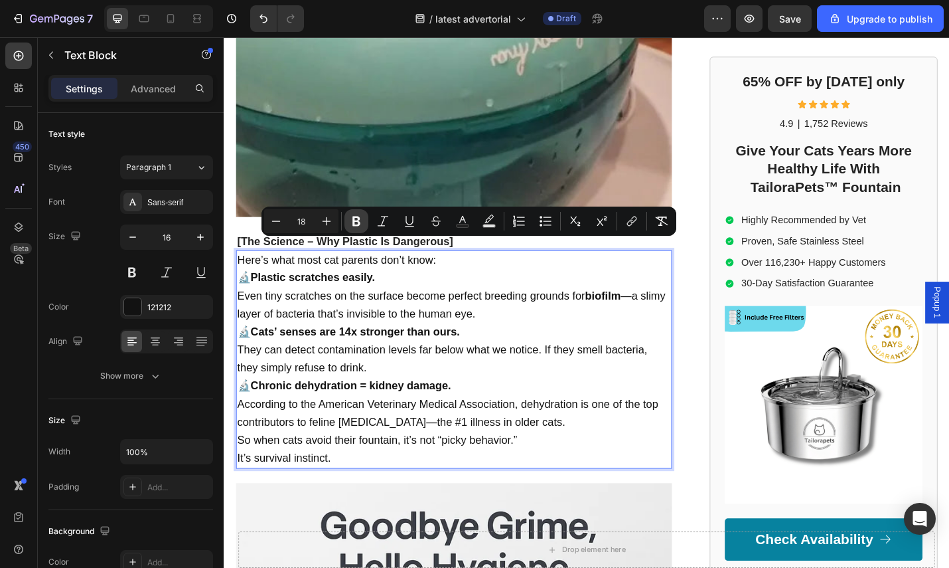
click at [354, 218] on icon "Editor contextual toolbar" at bounding box center [357, 221] width 8 height 10
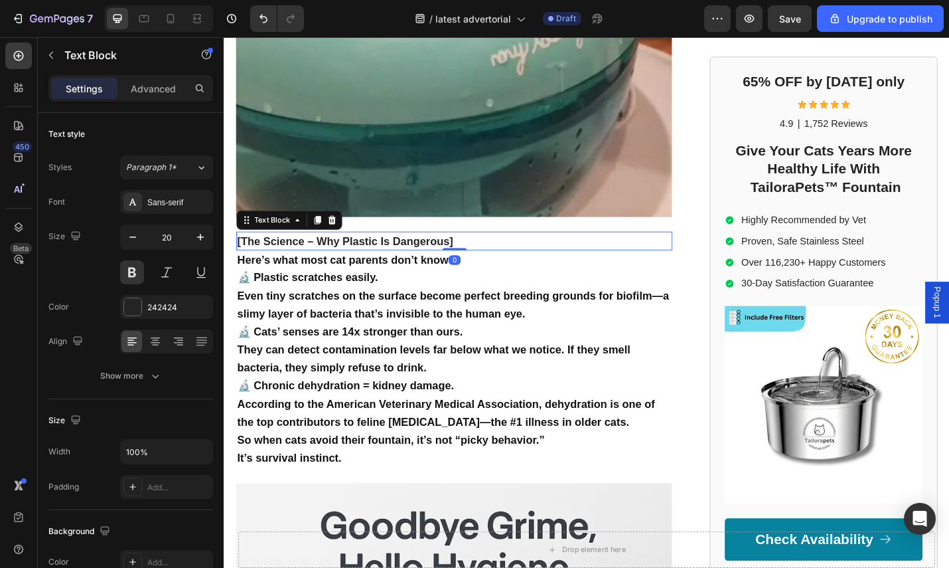
click at [490, 252] on p "[The Science – Why Plastic Is Dangerous]" at bounding box center [476, 261] width 476 height 18
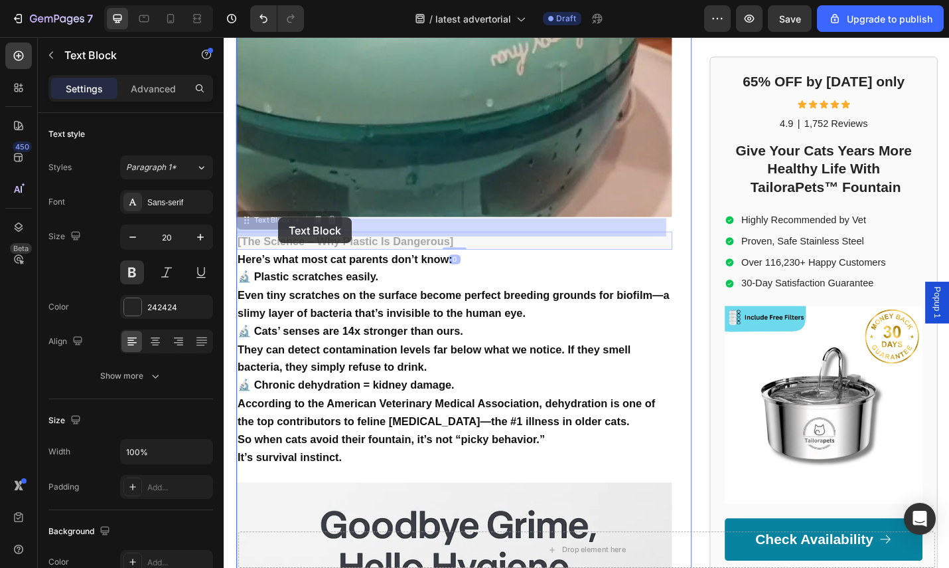
drag, startPoint x: 493, startPoint y: 244, endPoint x: 289, endPoint y: 234, distance: 203.4
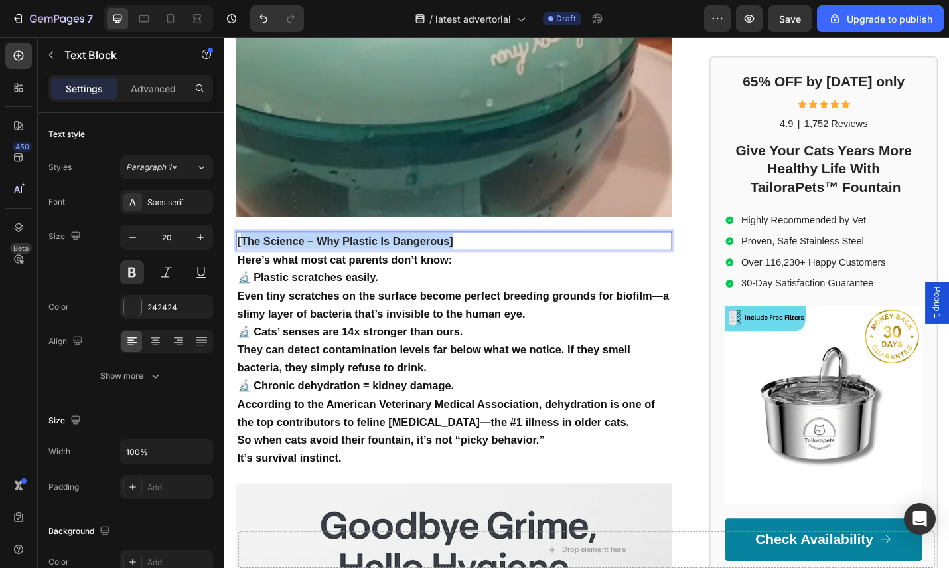
drag, startPoint x: 483, startPoint y: 245, endPoint x: 240, endPoint y: 246, distance: 243.0
click at [240, 252] on p "[The Science – Why Plastic Is Dangerous]" at bounding box center [476, 261] width 476 height 18
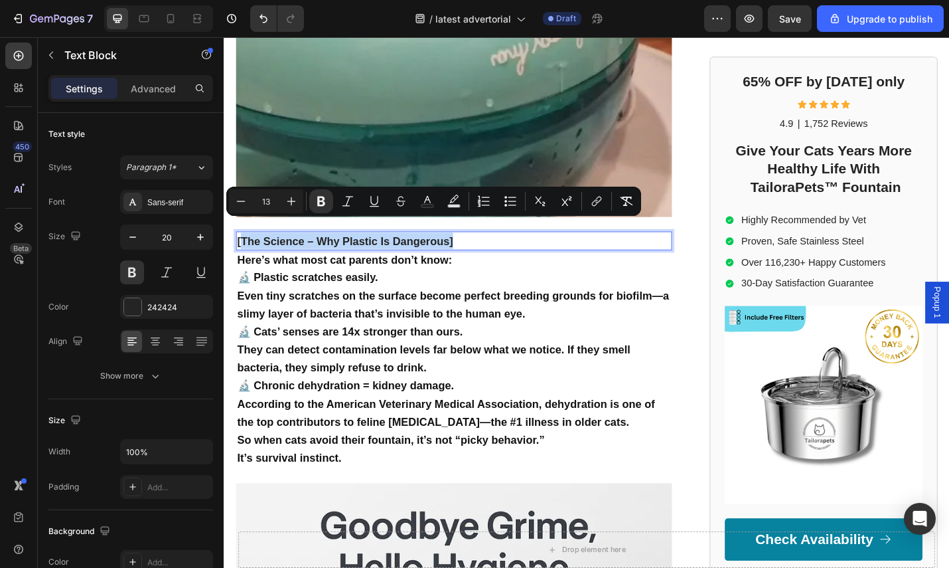
drag, startPoint x: 412, startPoint y: 252, endPoint x: 436, endPoint y: 250, distance: 23.9
click at [413, 254] on strong "[The Science – Why Plastic Is Dangerous]" at bounding box center [356, 260] width 237 height 13
click at [483, 252] on p "[The Science – Why Plastic Is Dangerous]" at bounding box center [476, 261] width 476 height 18
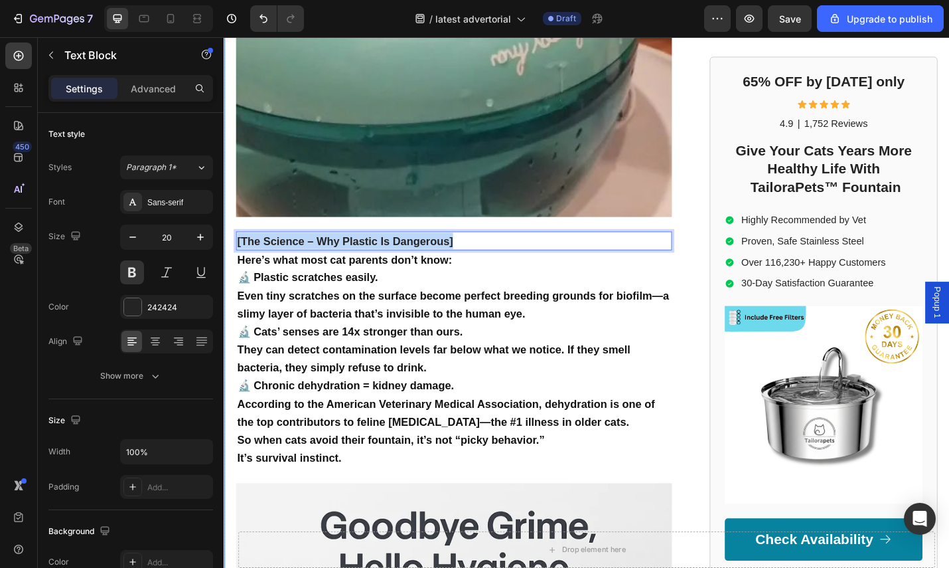
drag, startPoint x: 483, startPoint y: 247, endPoint x: 235, endPoint y: 246, distance: 247.6
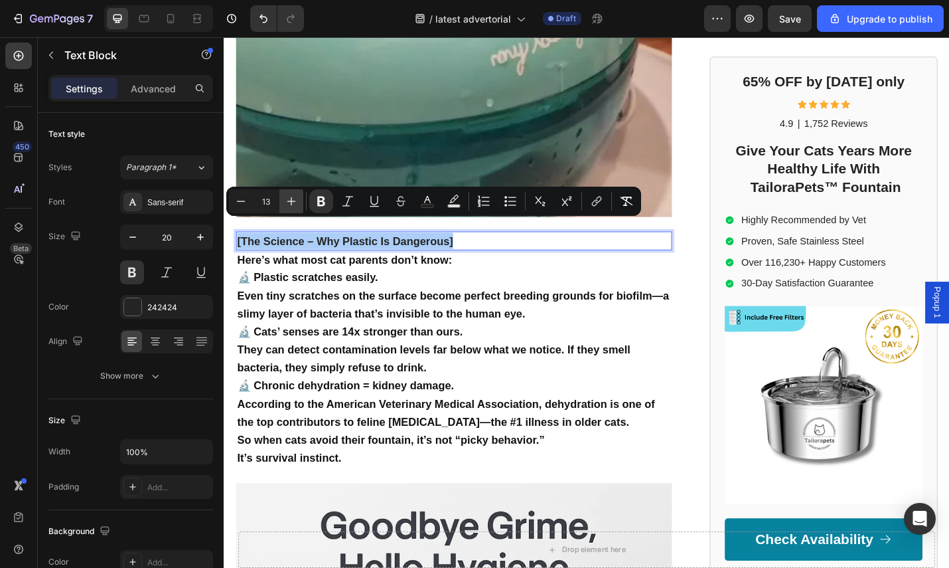
click at [300, 200] on button "Plus" at bounding box center [291, 201] width 24 height 24
type input "16"
click at [324, 199] on icon "Editor contextual toolbar" at bounding box center [321, 202] width 8 height 10
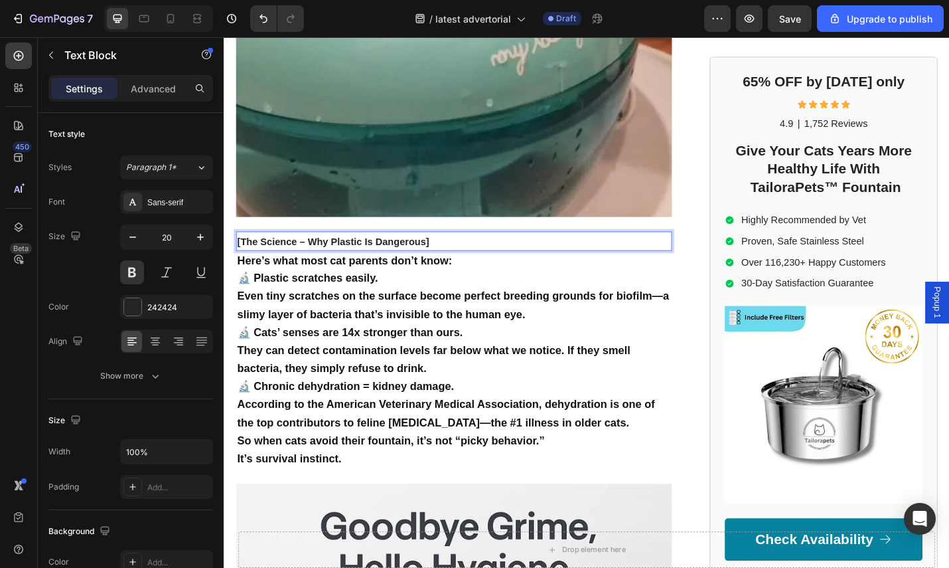
click at [458, 252] on p "[The Science – Why Plastic Is Dangerous]" at bounding box center [476, 261] width 476 height 19
drag, startPoint x: 458, startPoint y: 247, endPoint x: 236, endPoint y: 243, distance: 221.8
click at [237, 250] on div "[The Science – Why Plastic Is Dangerous]" at bounding box center [476, 260] width 479 height 21
click at [455, 252] on p "[The Science – Why Plastic Is Dangerous]" at bounding box center [476, 261] width 476 height 19
drag, startPoint x: 455, startPoint y: 246, endPoint x: 238, endPoint y: 244, distance: 217.1
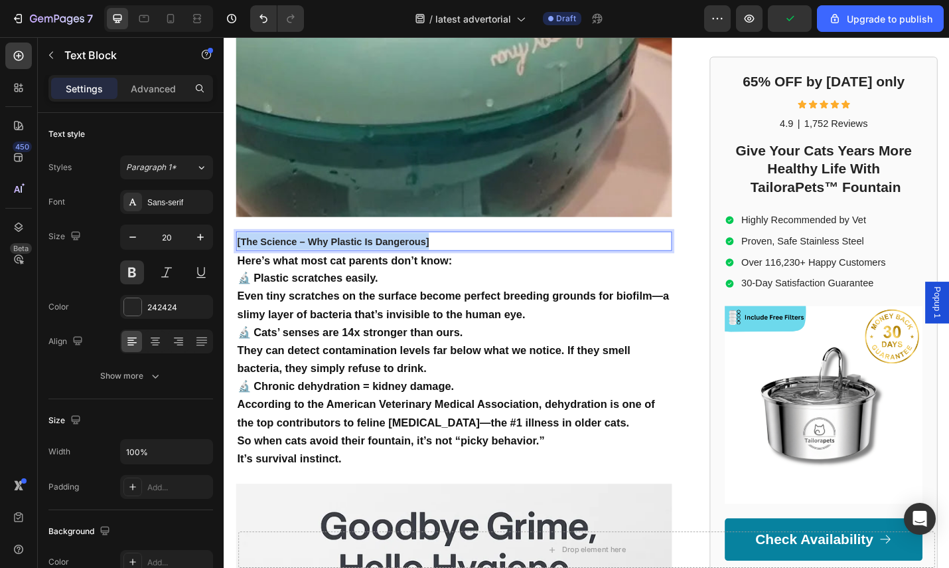
click at [237, 250] on div "[The Science – Why Plastic Is Dangerous]" at bounding box center [476, 260] width 479 height 21
click at [279, 252] on p "[The Science – Why Plastic Is Dangerous]" at bounding box center [476, 261] width 476 height 19
click at [396, 256] on span "[The Science – Why Plastic Is Dangerous]" at bounding box center [343, 261] width 210 height 11
click at [433, 256] on span "[The Science – Why Plastic Is Dangerous]" at bounding box center [343, 261] width 210 height 11
drag, startPoint x: 464, startPoint y: 244, endPoint x: 450, endPoint y: 244, distance: 14.0
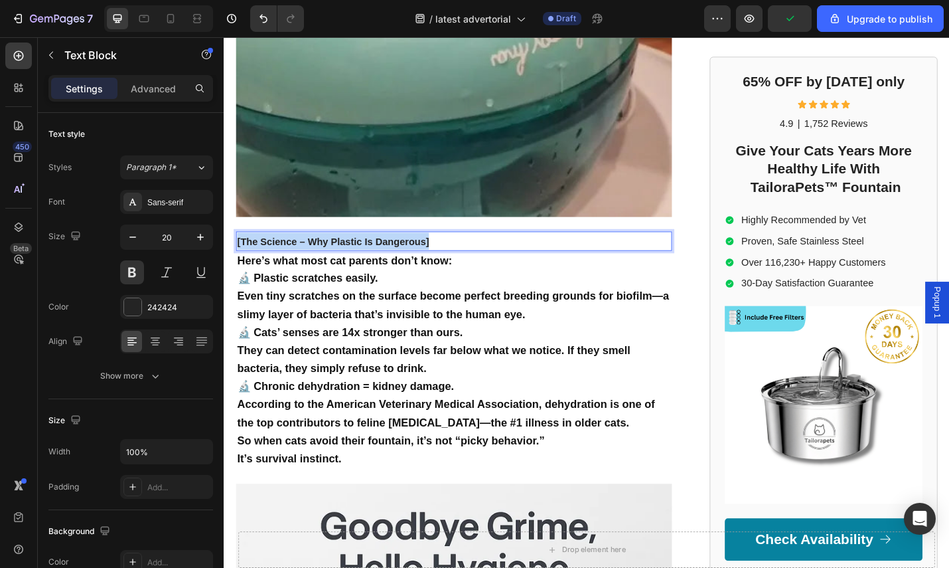
click at [464, 252] on p "[The Science – Why Plastic Is Dangerous]" at bounding box center [476, 261] width 476 height 19
drag, startPoint x: 450, startPoint y: 244, endPoint x: 425, endPoint y: 245, distance: 25.2
click at [450, 252] on p "[The Science – Why Plastic Is Dangerous]" at bounding box center [476, 261] width 476 height 19
click at [425, 256] on span "[The Science – Why Plastic Is Dangerous]" at bounding box center [343, 261] width 210 height 11
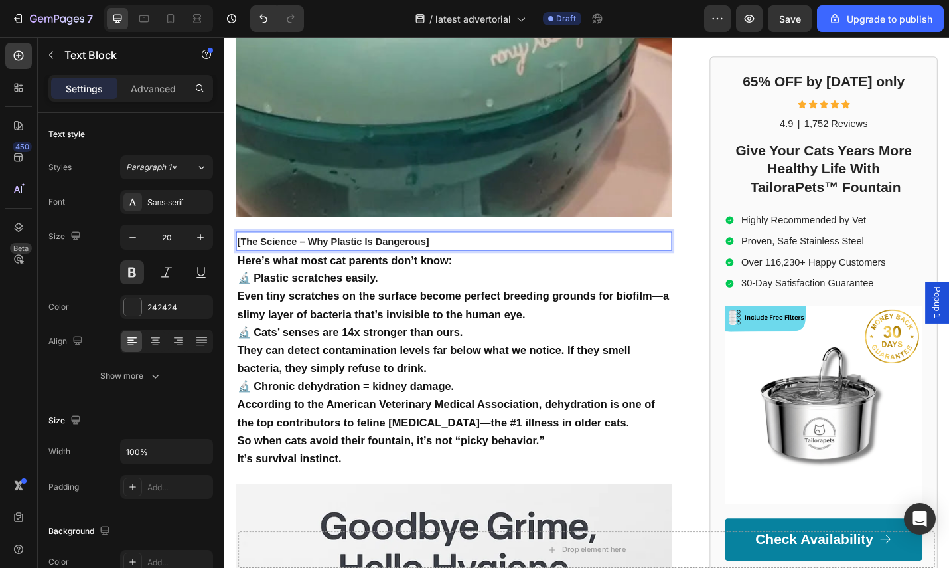
drag, startPoint x: 466, startPoint y: 244, endPoint x: 454, endPoint y: 246, distance: 12.1
click at [462, 252] on p "[The Science – Why Plastic Is Dangerous]" at bounding box center [476, 261] width 476 height 19
drag, startPoint x: 454, startPoint y: 246, endPoint x: 240, endPoint y: 248, distance: 214.4
click at [240, 252] on p "[The Science – Why Plastic Is Dangerous]" at bounding box center [476, 261] width 476 height 19
click at [437, 292] on p "🔬 Plastic scratches easily. Even tiny scratches on the surface become perfect b…" at bounding box center [476, 321] width 476 height 59
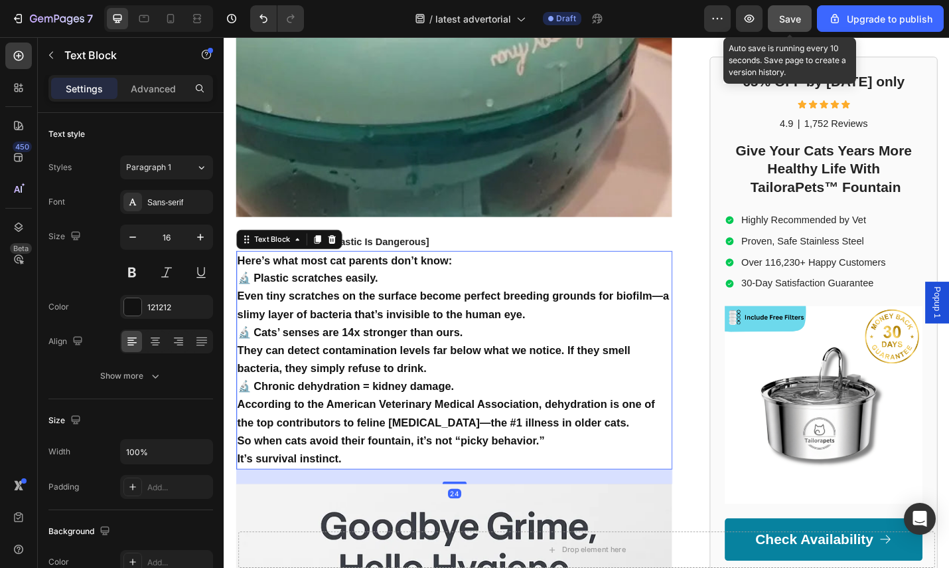
click at [785, 28] on button "Save" at bounding box center [790, 18] width 44 height 27
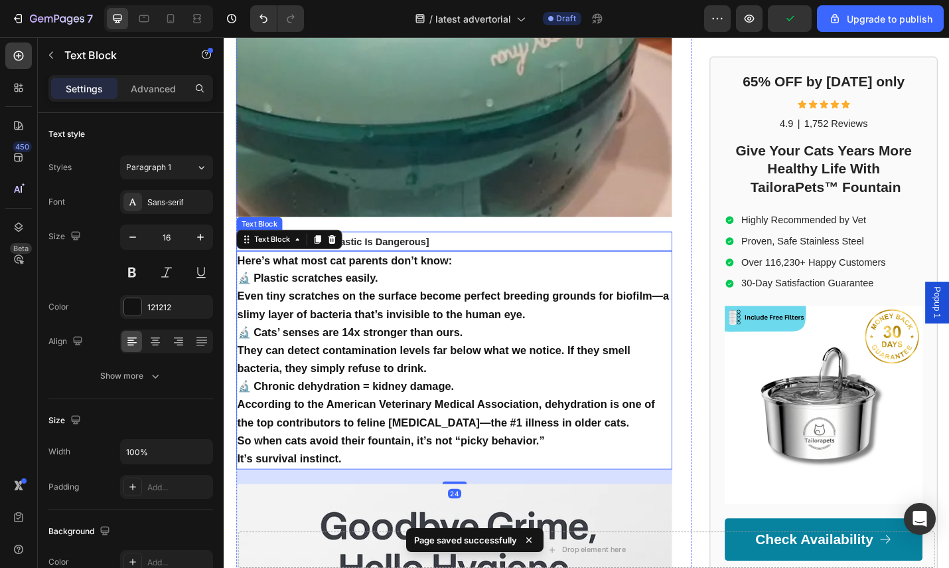
click at [449, 252] on p "[The Science – Why Plastic Is Dangerous]" at bounding box center [476, 261] width 476 height 19
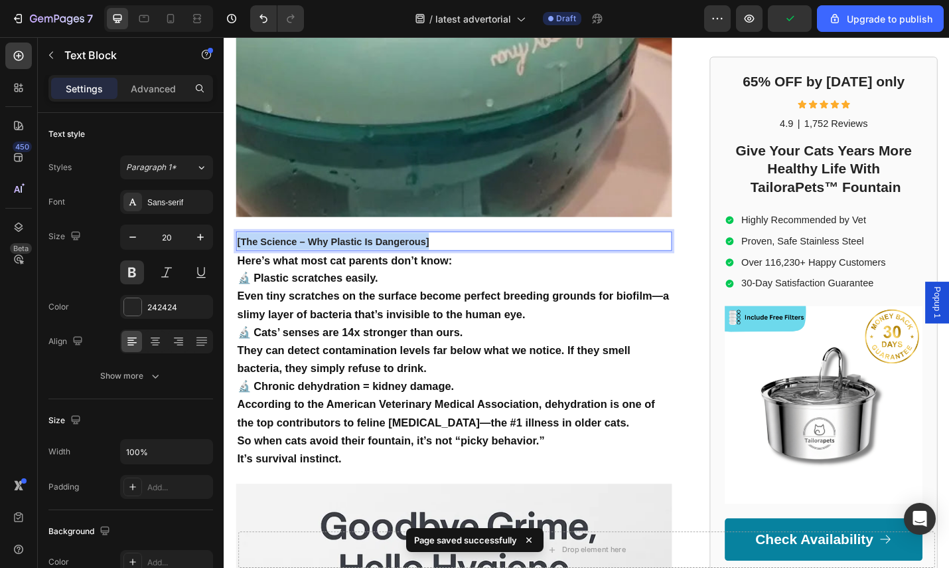
drag, startPoint x: 453, startPoint y: 244, endPoint x: 233, endPoint y: 246, distance: 220.4
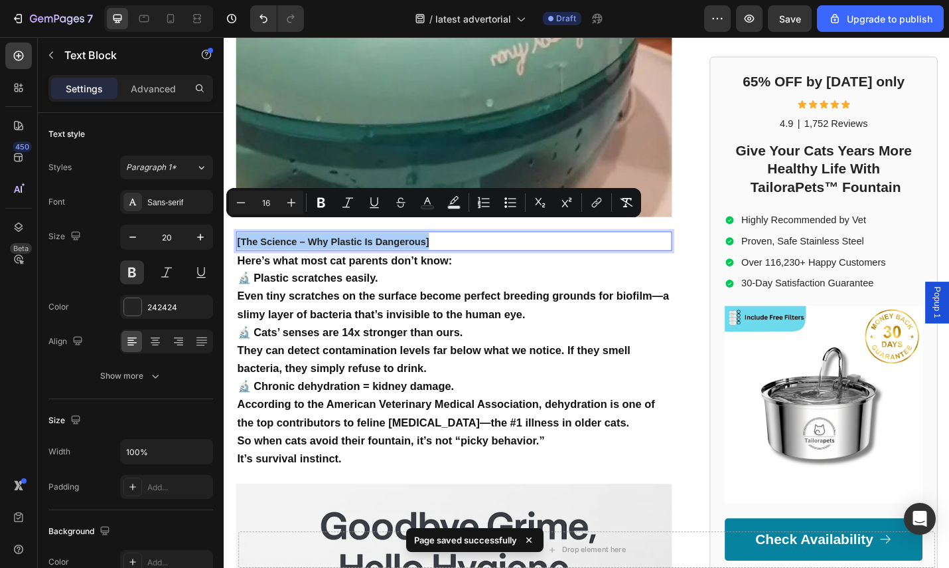
click at [275, 199] on input "16" at bounding box center [266, 203] width 27 height 16
click at [287, 198] on icon "Editor contextual toolbar" at bounding box center [291, 202] width 13 height 13
click at [289, 198] on icon "Editor contextual toolbar" at bounding box center [291, 202] width 13 height 13
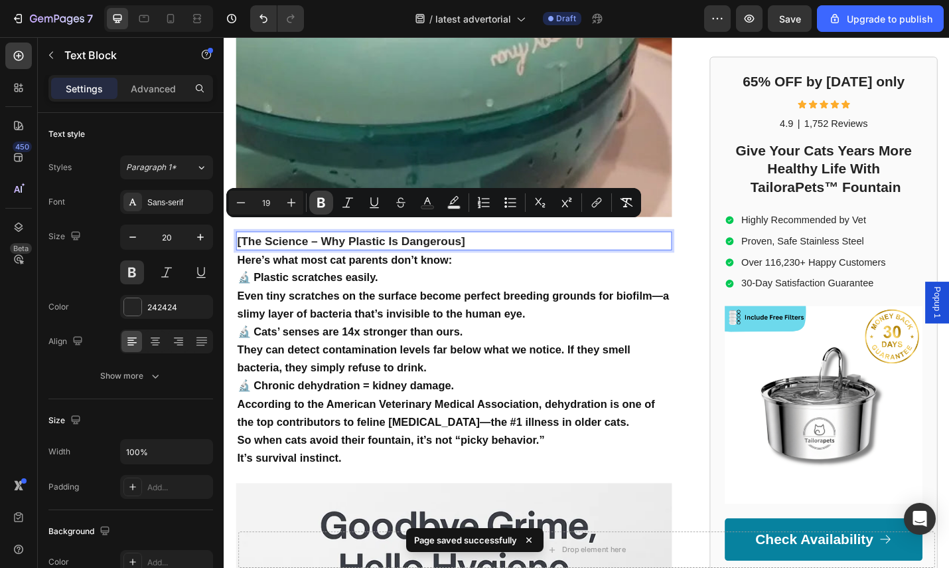
type input "20"
click at [317, 199] on icon "Editor contextual toolbar" at bounding box center [321, 202] width 13 height 13
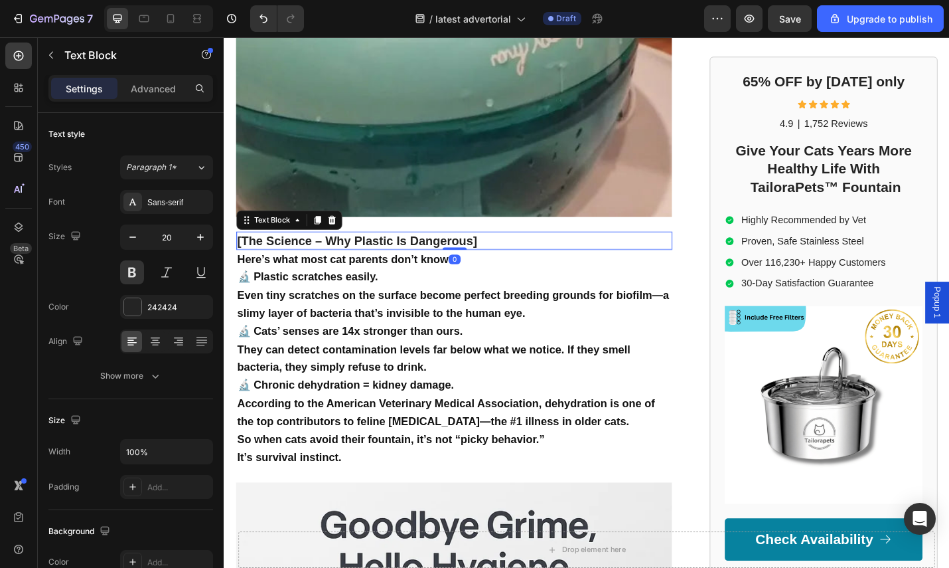
click at [382, 254] on p "[The Science – Why Plastic Is Dangerous]" at bounding box center [476, 260] width 476 height 17
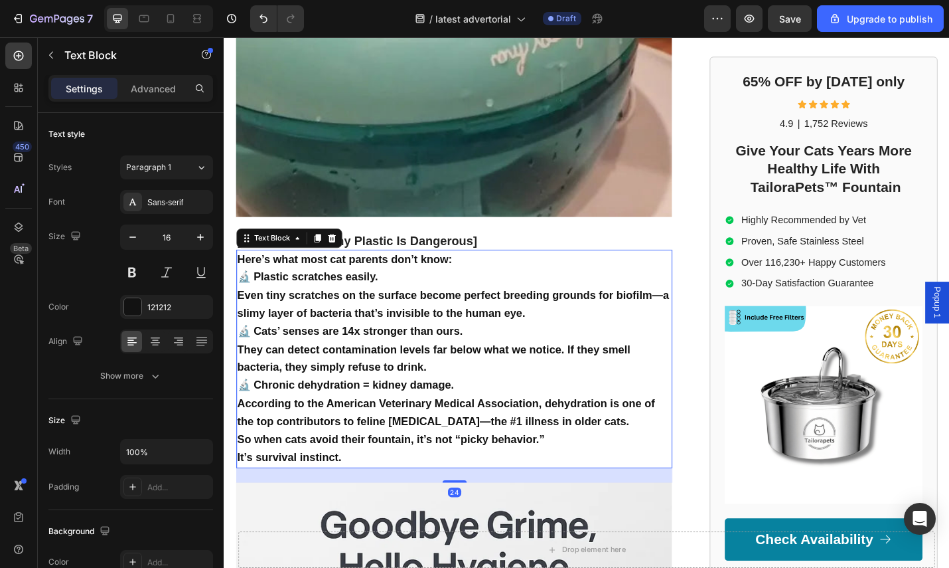
click at [522, 291] on p "🔬 Plastic scratches easily. Even tiny scratches on the surface become perfect b…" at bounding box center [476, 320] width 476 height 59
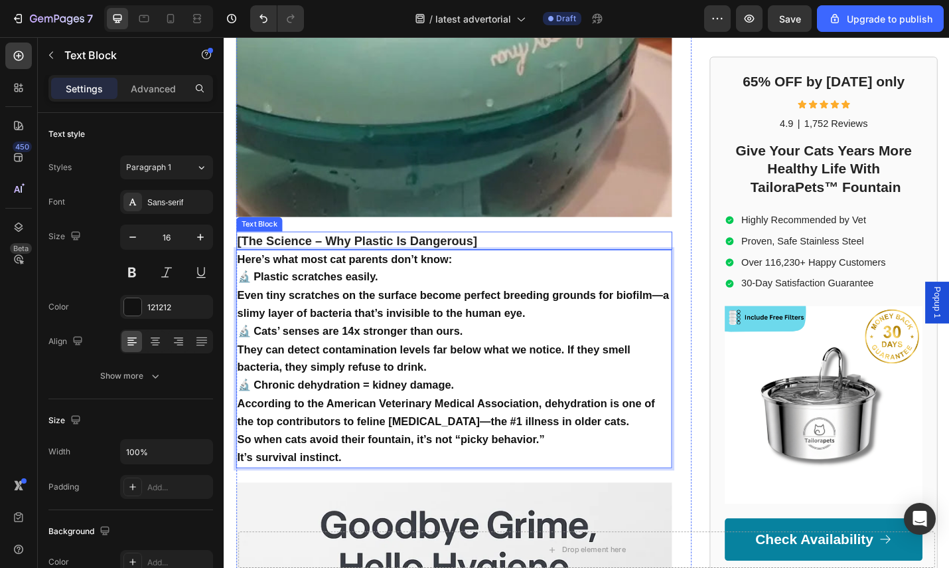
click at [524, 252] on p "[The Science – Why Plastic Is Dangerous]" at bounding box center [476, 260] width 476 height 17
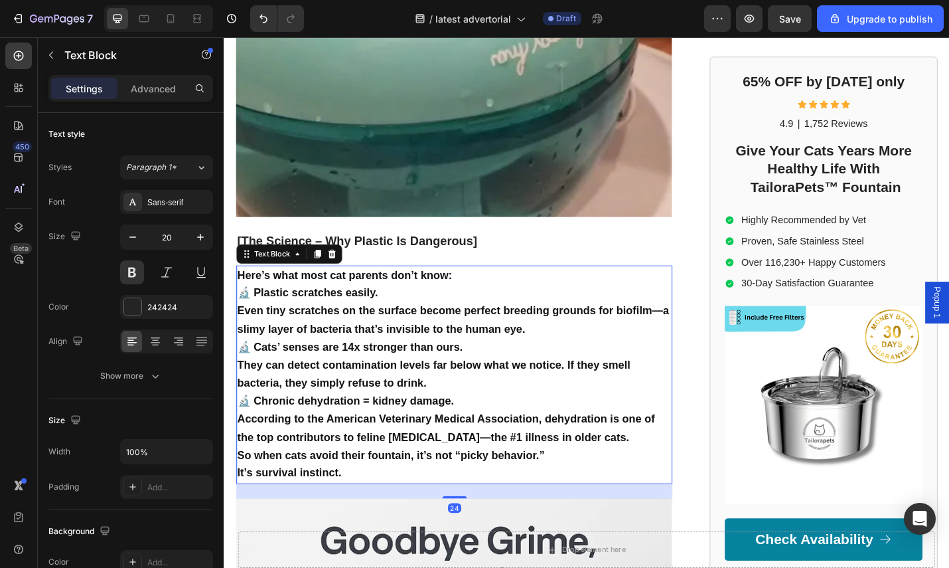
click at [519, 289] on p "Here’s what most cat parents don’t know:" at bounding box center [476, 299] width 476 height 20
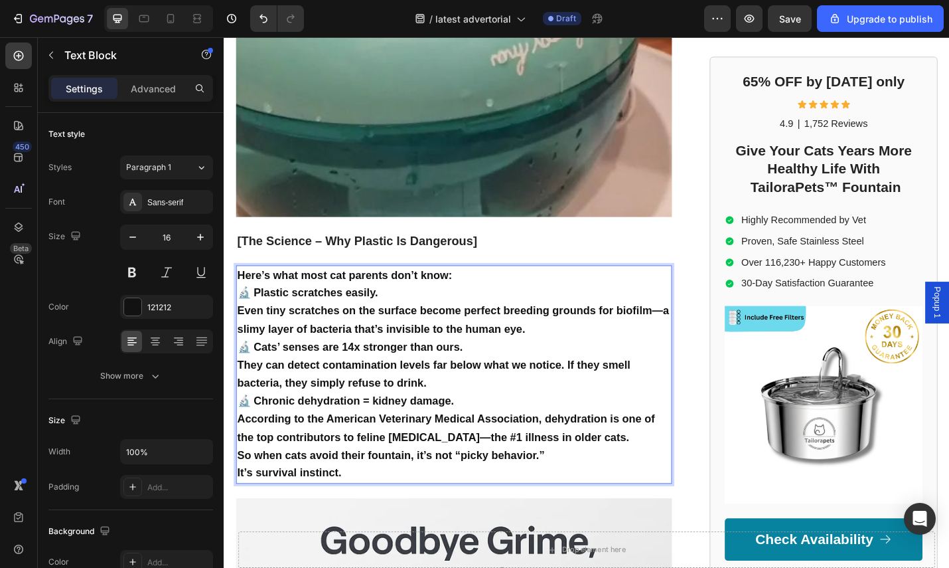
click at [467, 309] on p "🔬 Plastic scratches easily. Even tiny scratches on the surface become perfect b…" at bounding box center [476, 337] width 476 height 59
click at [597, 341] on p "🔬 Plastic scratches easily. Even tiny scratches on the surface become perfect b…" at bounding box center [476, 337] width 476 height 59
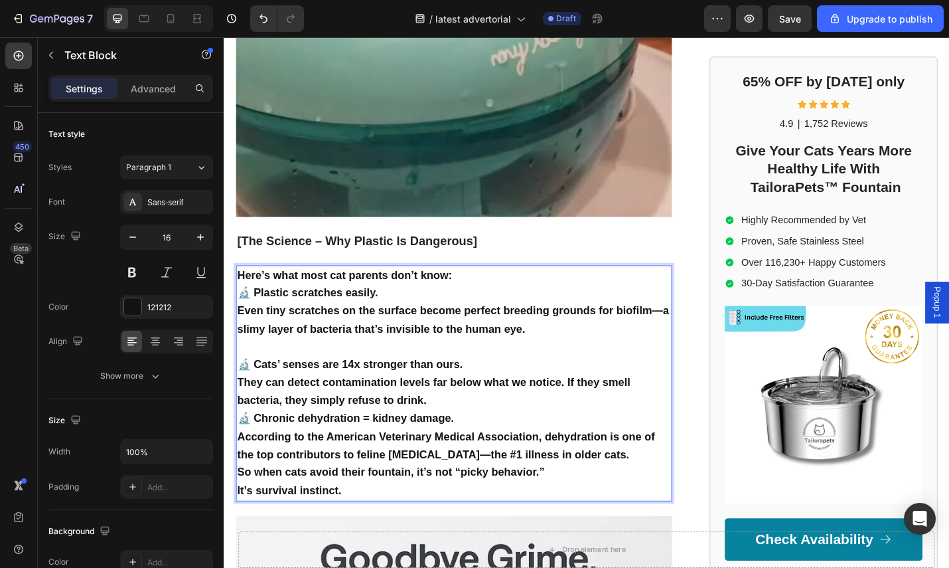
click at [509, 416] on p "🔬 Cats’ senses are 14x stronger than ours. They can detect contamination levels…" at bounding box center [476, 416] width 476 height 59
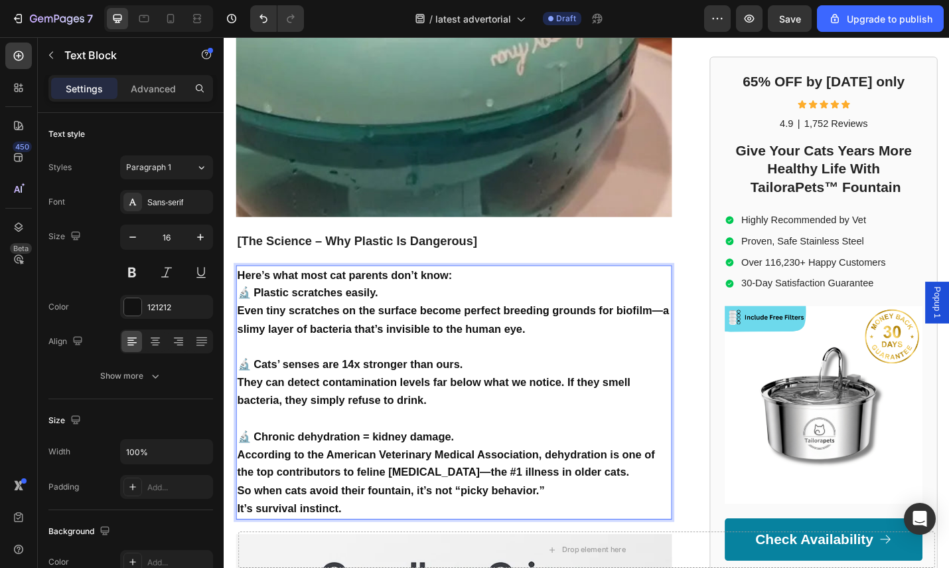
click at [647, 525] on p "So when cats avoid their fountain, it’s not “picky behavior.” It’s survival ins…" at bounding box center [476, 545] width 476 height 40
click at [672, 497] on p "🔬 Chronic dehydration = kidney damage. According to the American Veterinary Med…" at bounding box center [476, 494] width 476 height 59
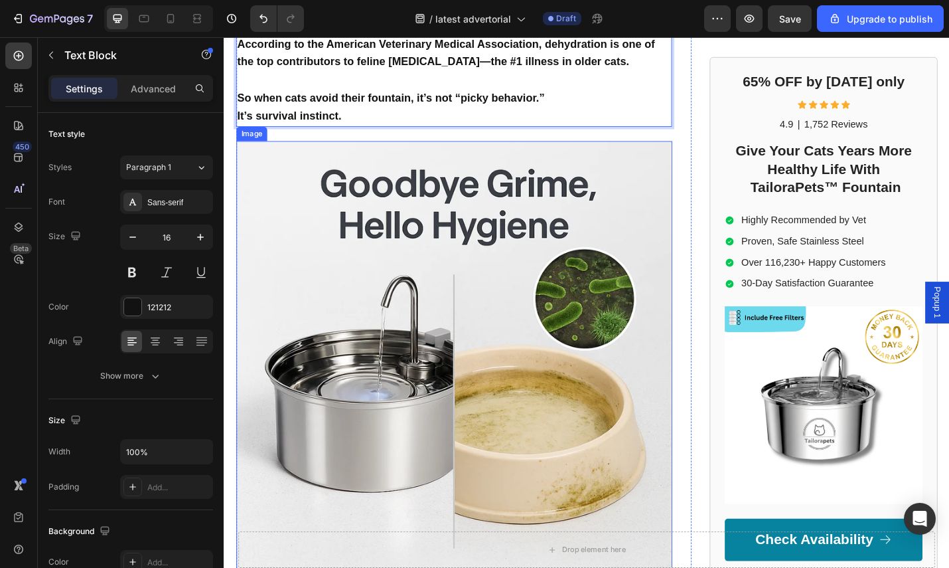
scroll to position [2195, 0]
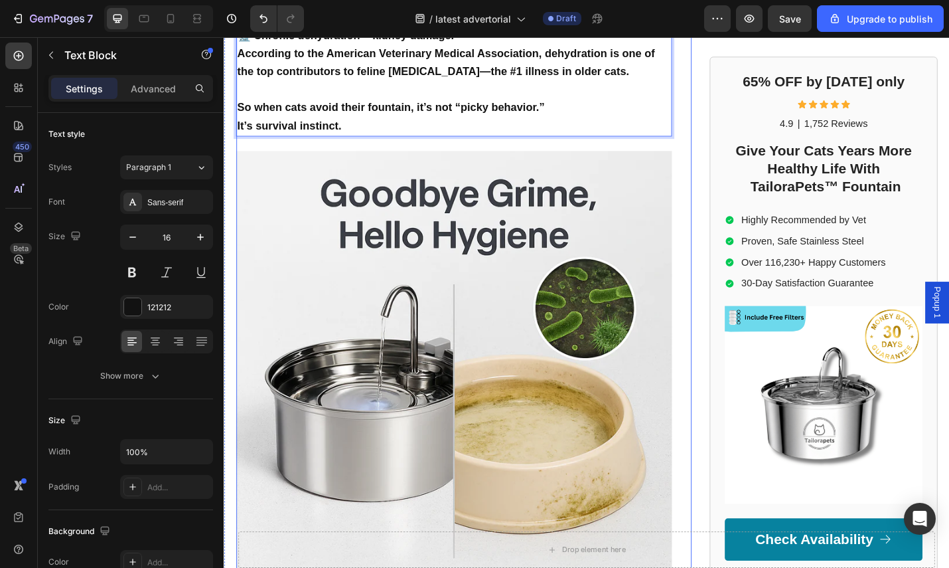
click at [373, 123] on p "So when cats avoid their fountain, it’s not “picky behavior.” It’s survival ins…" at bounding box center [476, 125] width 476 height 40
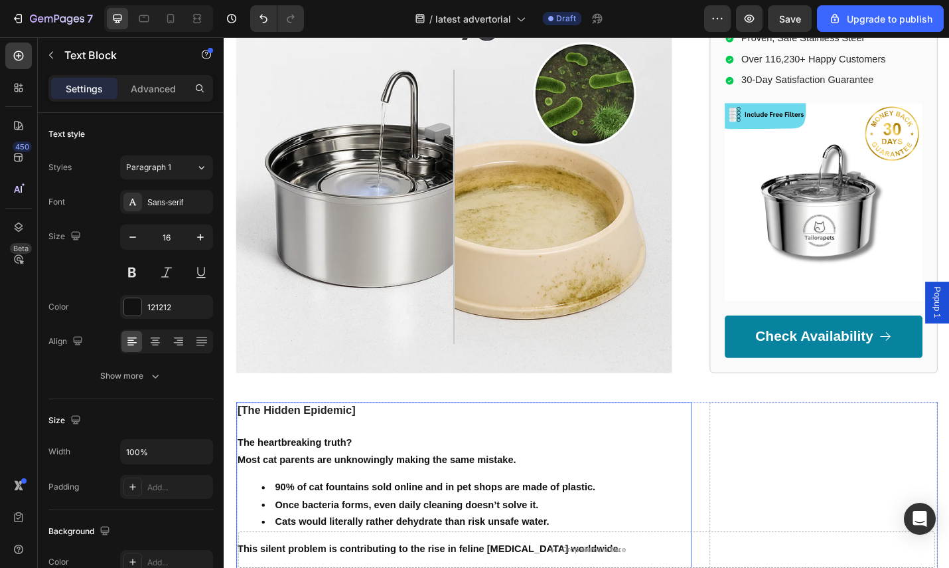
scroll to position [2450, 0]
click at [378, 437] on div "[The Hidden Epidemic] Text Block The heartbreaking truth? Most cat parents are …" at bounding box center [476, 531] width 479 height 189
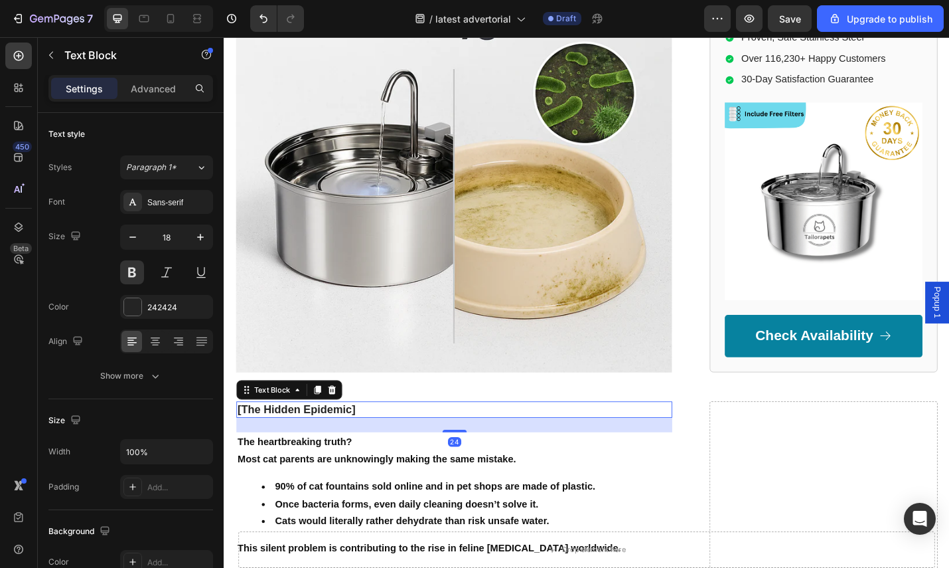
click at [375, 438] on p "[The Hidden Epidemic]" at bounding box center [476, 445] width 476 height 15
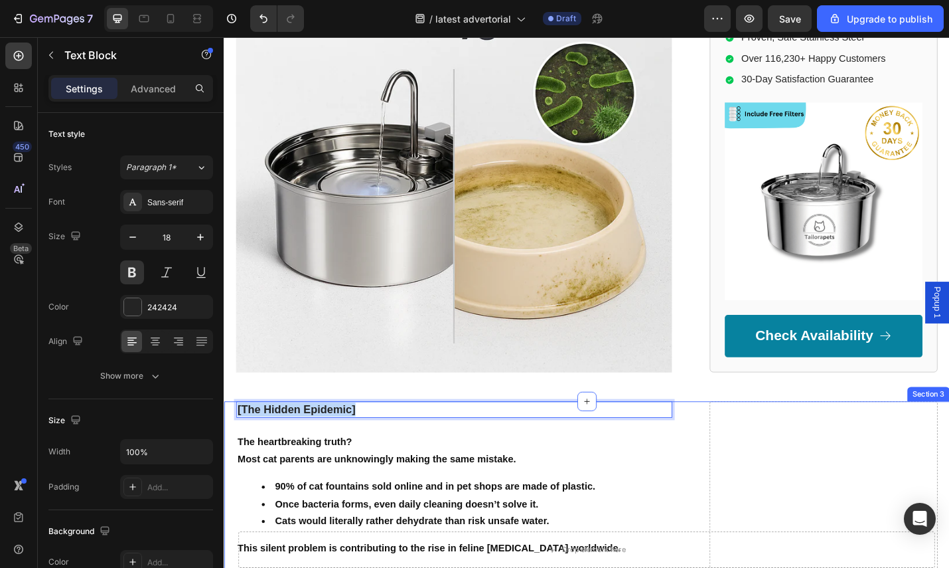
drag, startPoint x: 367, startPoint y: 424, endPoint x: 223, endPoint y: 420, distance: 144.1
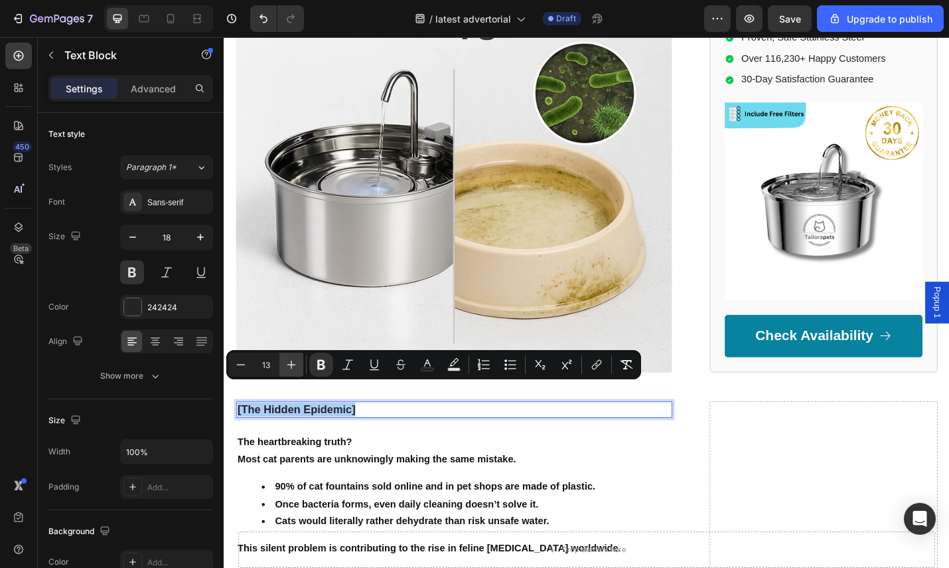
click at [289, 364] on icon "Editor contextual toolbar" at bounding box center [291, 364] width 13 height 13
click at [291, 363] on icon "Editor contextual toolbar" at bounding box center [291, 364] width 9 height 9
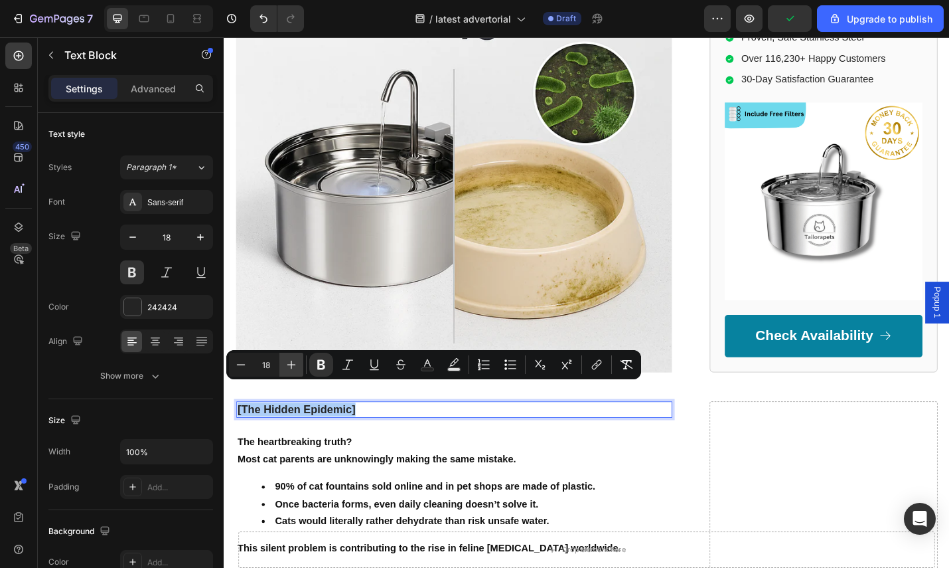
click at [291, 363] on icon "Editor contextual toolbar" at bounding box center [291, 364] width 9 height 9
type input "19"
click at [324, 361] on icon "Editor contextual toolbar" at bounding box center [321, 365] width 8 height 10
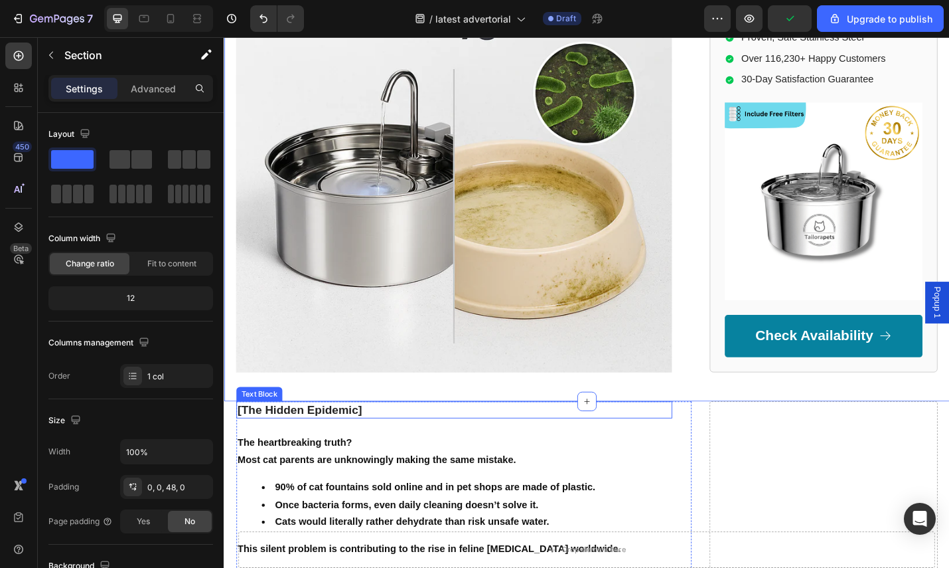
click at [381, 416] on div "Drop element here Sticky The Pet Health Daily Text Block Text Block Row Row 99%…" at bounding box center [622, 464] width 797 height 5699
click at [384, 438] on p "[The Hidden Epidemic]" at bounding box center [476, 446] width 476 height 16
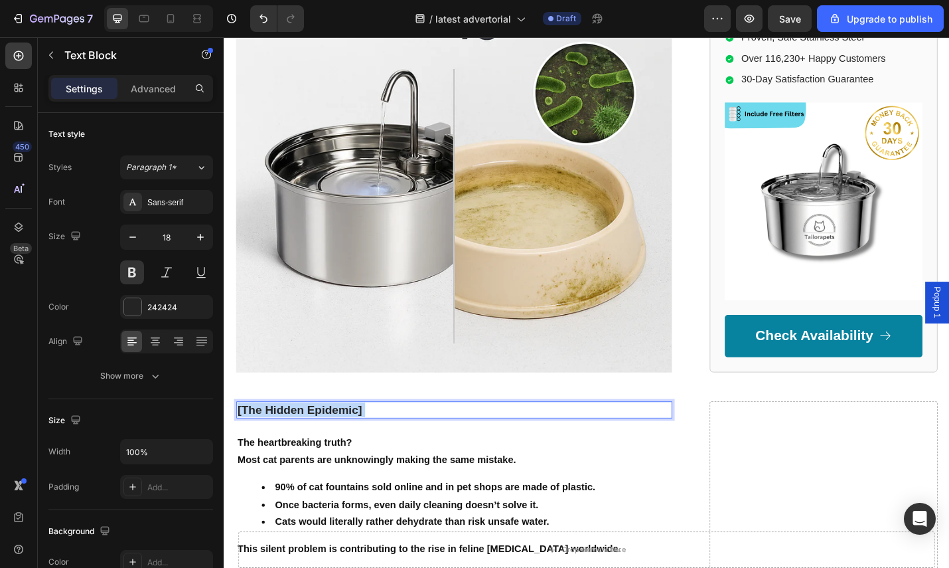
drag, startPoint x: 384, startPoint y: 422, endPoint x: 262, endPoint y: 422, distance: 122.2
drag, startPoint x: 331, startPoint y: 422, endPoint x: 355, endPoint y: 422, distance: 23.9
click at [334, 439] on span "[The Hidden Epidemic]" at bounding box center [306, 446] width 137 height 14
drag, startPoint x: 372, startPoint y: 424, endPoint x: 255, endPoint y: 414, distance: 117.9
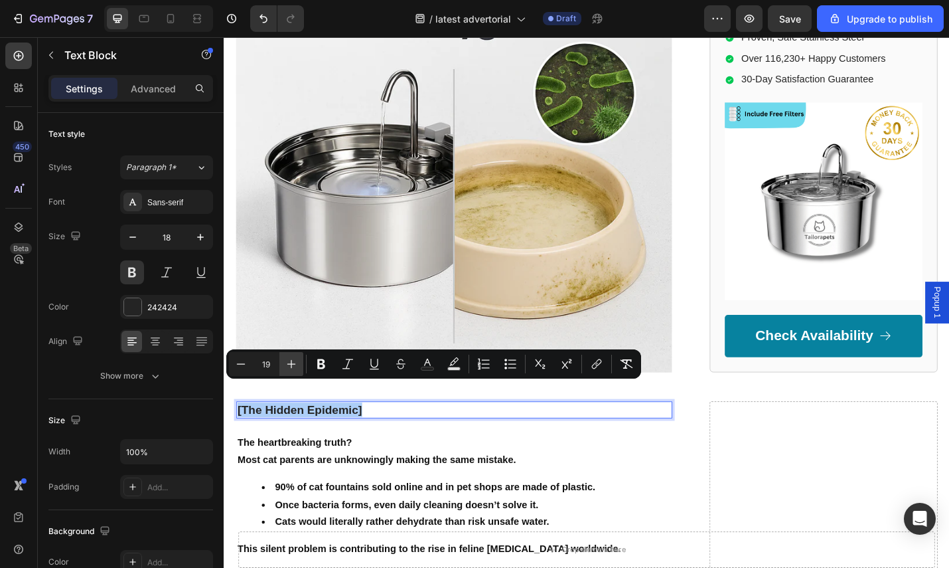
drag, startPoint x: 289, startPoint y: 364, endPoint x: 293, endPoint y: 371, distance: 8.7
click at [289, 364] on icon "Editor contextual toolbar" at bounding box center [291, 363] width 13 height 13
type input "20"
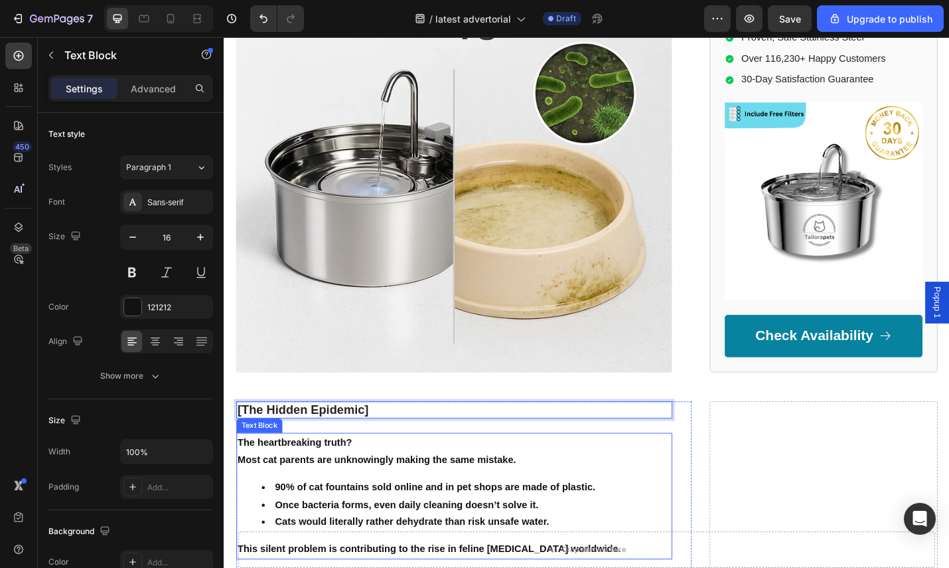
click at [392, 495] on strong "Most cat parents are unknowingly making the same mistake." at bounding box center [391, 500] width 306 height 11
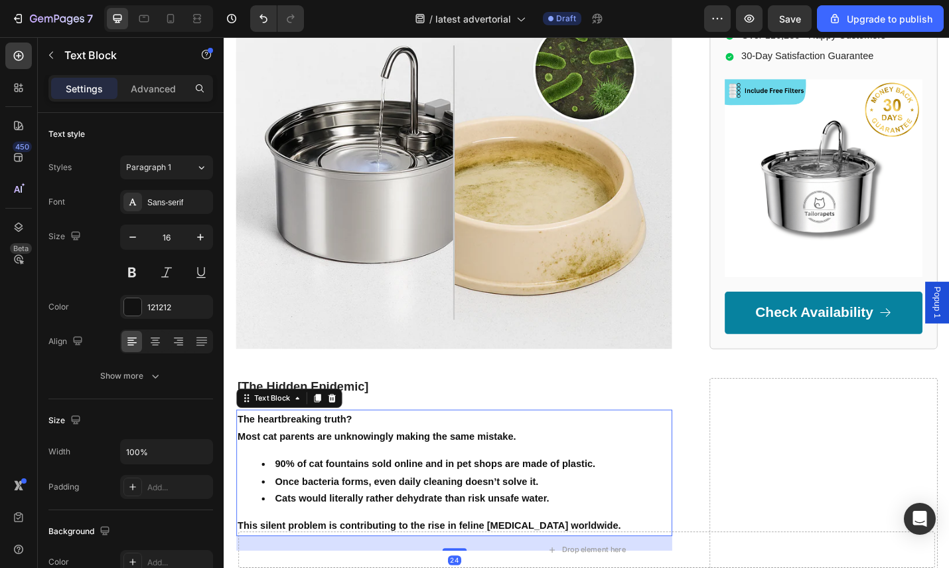
scroll to position [2478, 0]
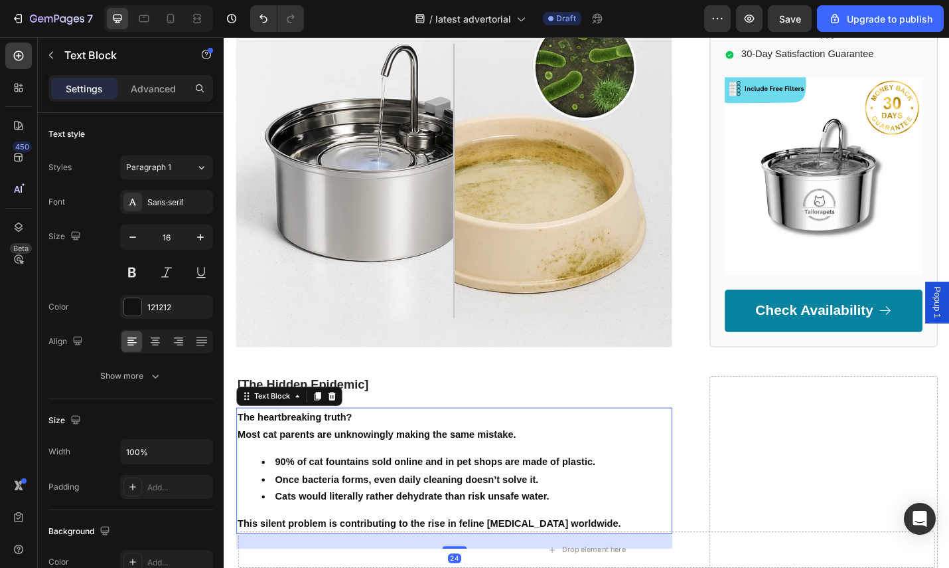
click at [656, 562] on p "This silent problem is contributing to the rise in feline [MEDICAL_DATA] worldw…" at bounding box center [476, 571] width 476 height 19
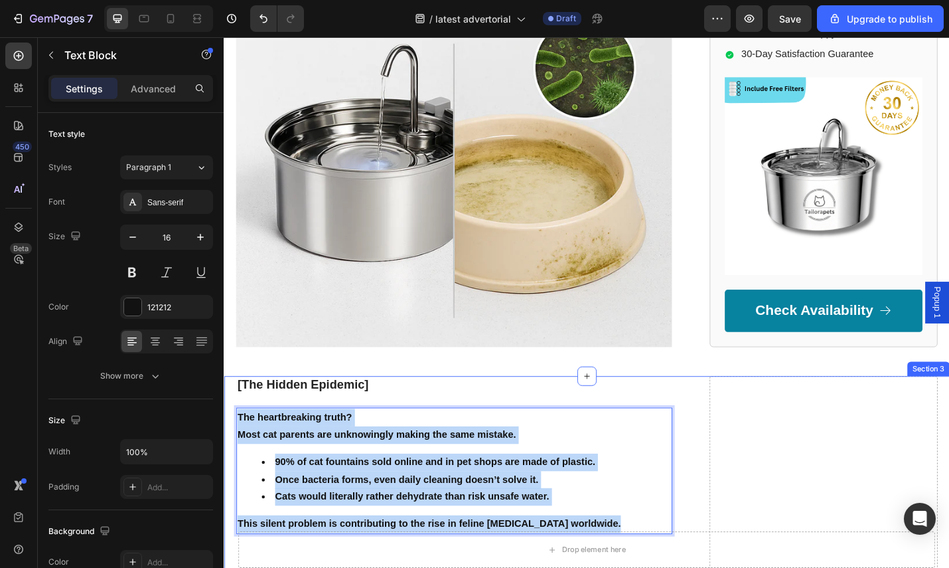
drag, startPoint x: 654, startPoint y: 548, endPoint x: 233, endPoint y: 434, distance: 436.3
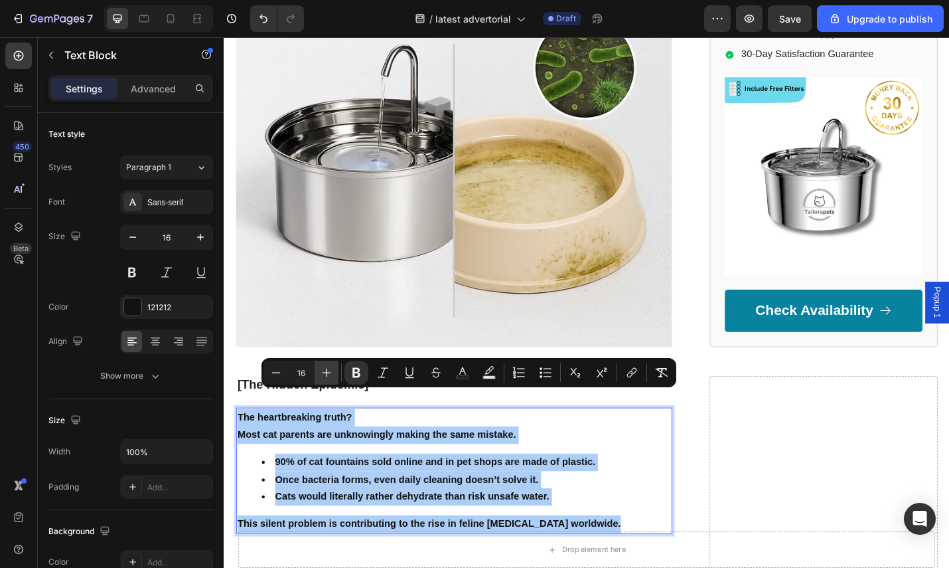
click at [329, 372] on icon "Editor contextual toolbar" at bounding box center [327, 372] width 9 height 9
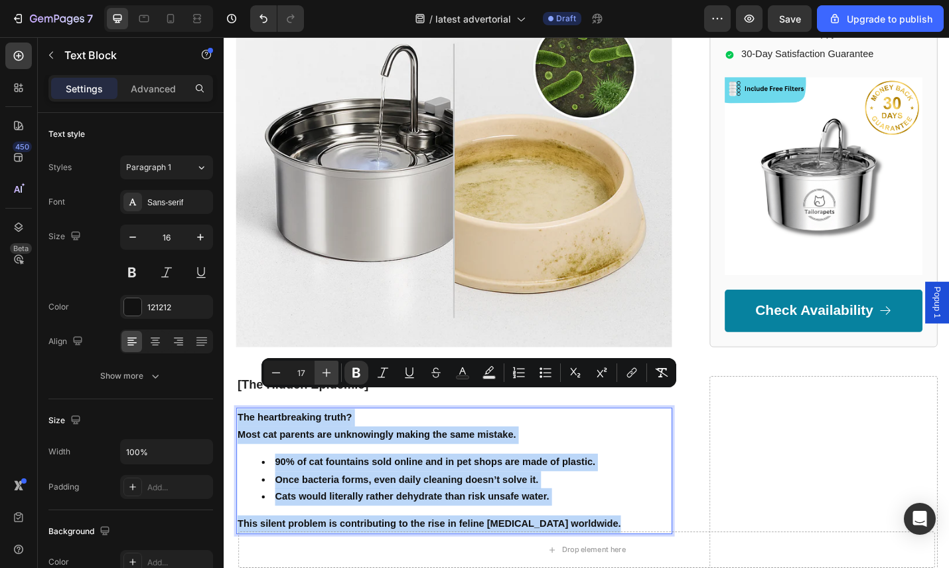
type input "18"
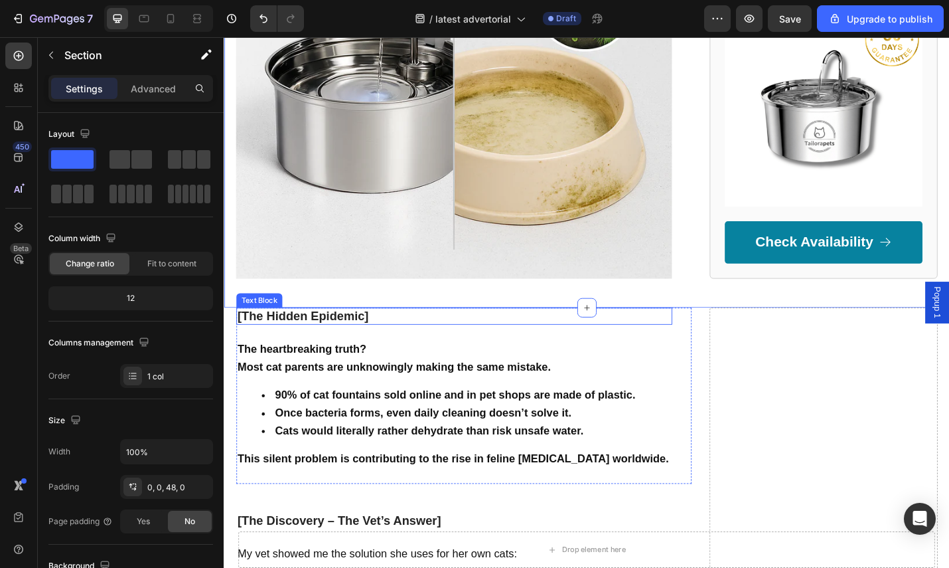
scroll to position [2715, 0]
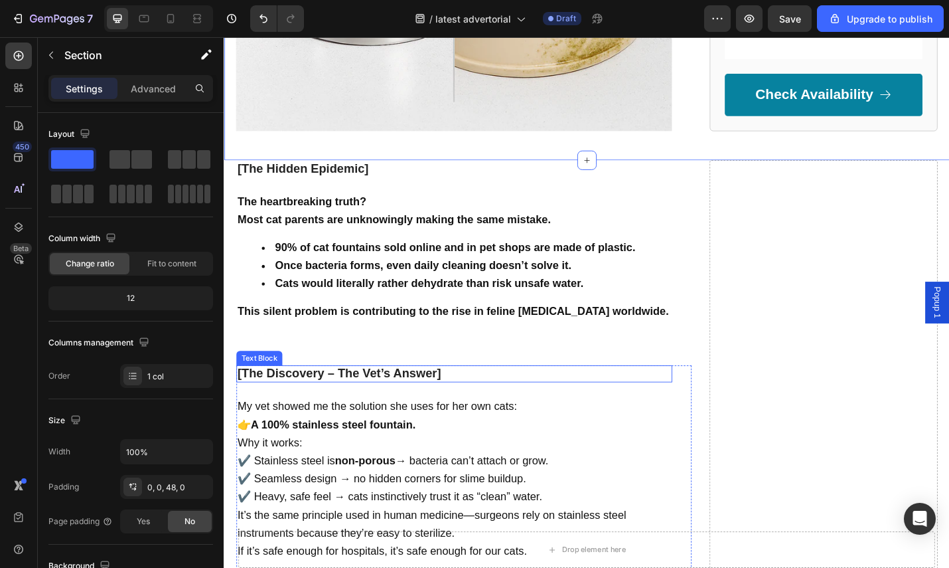
click at [452, 398] on strong "[The Discovery – The Vet’s Answer]" at bounding box center [349, 405] width 223 height 15
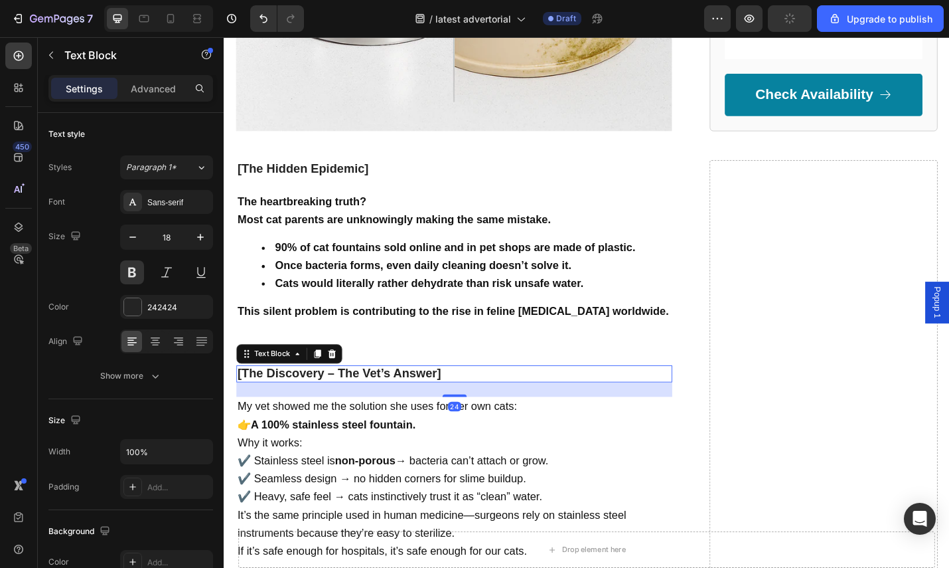
click at [495, 398] on p "[The Discovery – The Vet’s Answer]" at bounding box center [476, 406] width 476 height 16
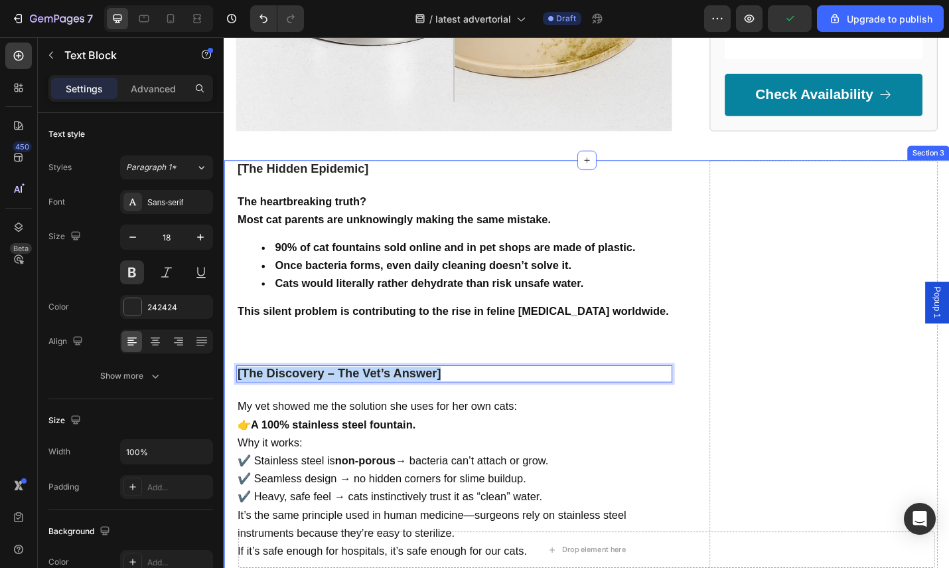
drag, startPoint x: 480, startPoint y: 380, endPoint x: 235, endPoint y: 372, distance: 245.1
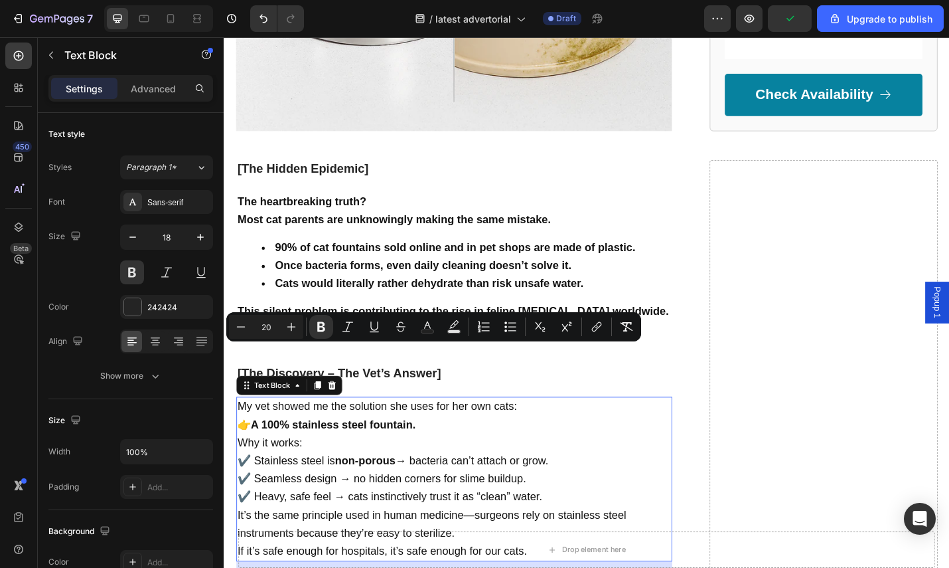
click at [485, 473] on p "Why it works: ✔️ Stainless steel is non-porous → bacteria can’t attach or grow.…" at bounding box center [476, 512] width 476 height 79
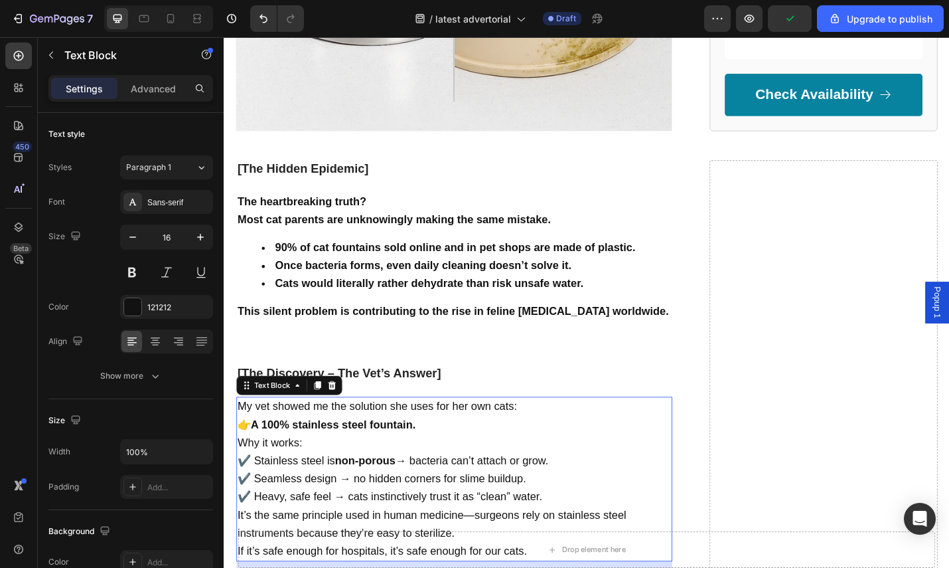
click at [485, 473] on p "Why it works: ✔️ Stainless steel is non-porous → bacteria can’t attach or grow.…" at bounding box center [476, 512] width 476 height 79
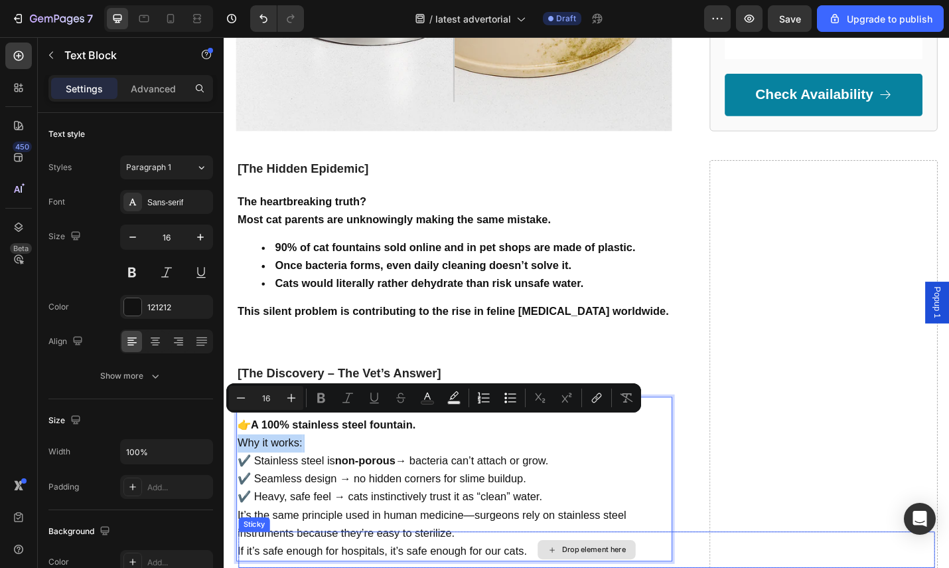
drag, startPoint x: 577, startPoint y: 582, endPoint x: 568, endPoint y: 573, distance: 12.7
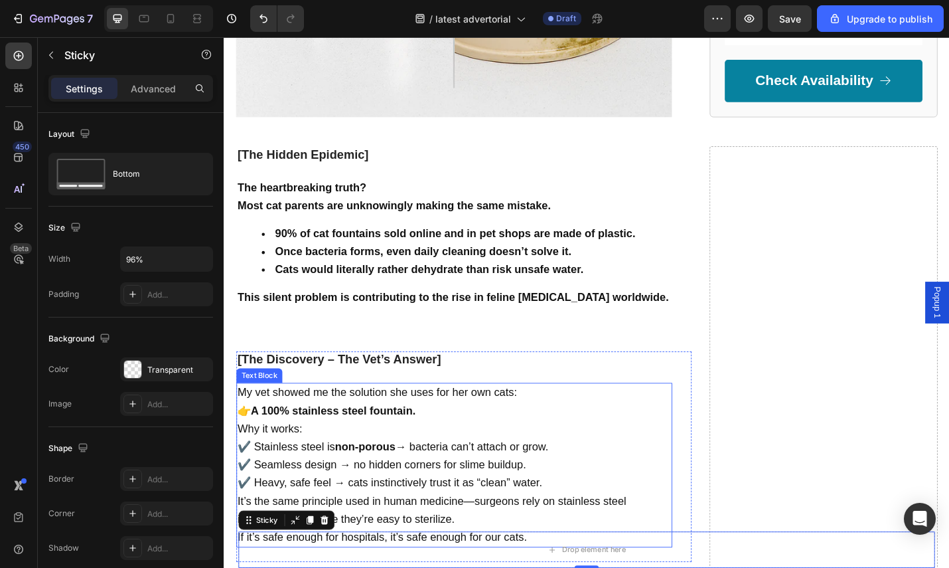
scroll to position [2817, 0]
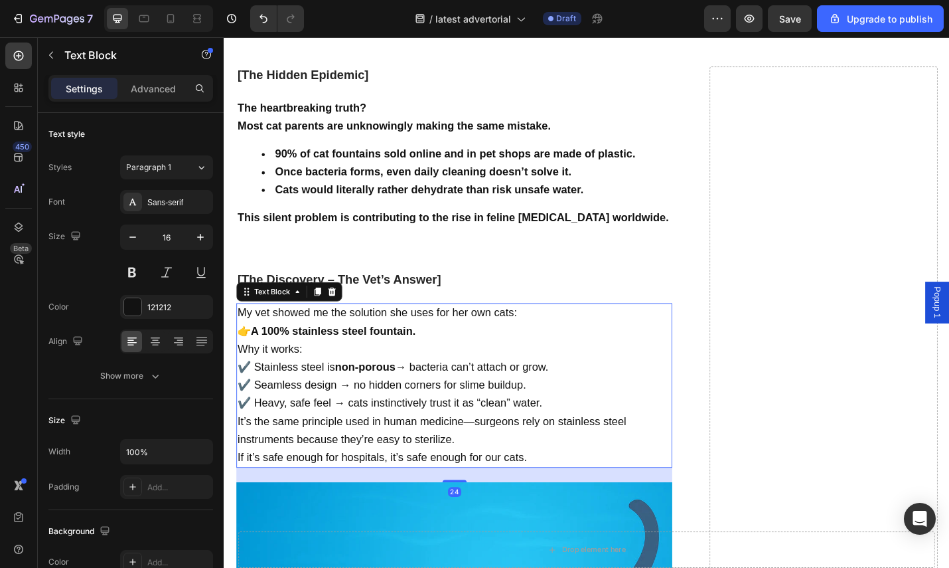
click at [569, 479] on p "It’s the same principle used in human medicine—surgeons rely on stainless steel…" at bounding box center [476, 478] width 476 height 59
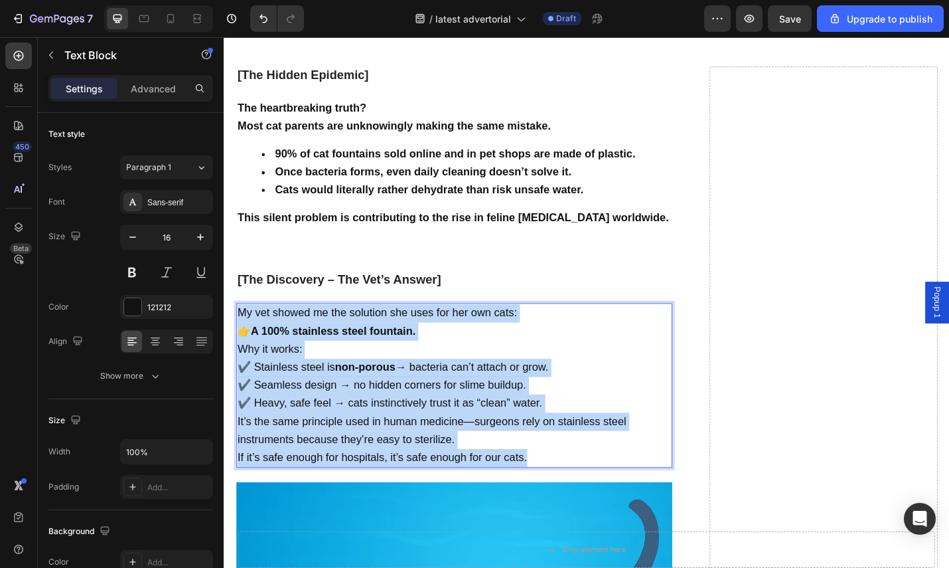
drag, startPoint x: 567, startPoint y: 473, endPoint x: 225, endPoint y: 303, distance: 381.5
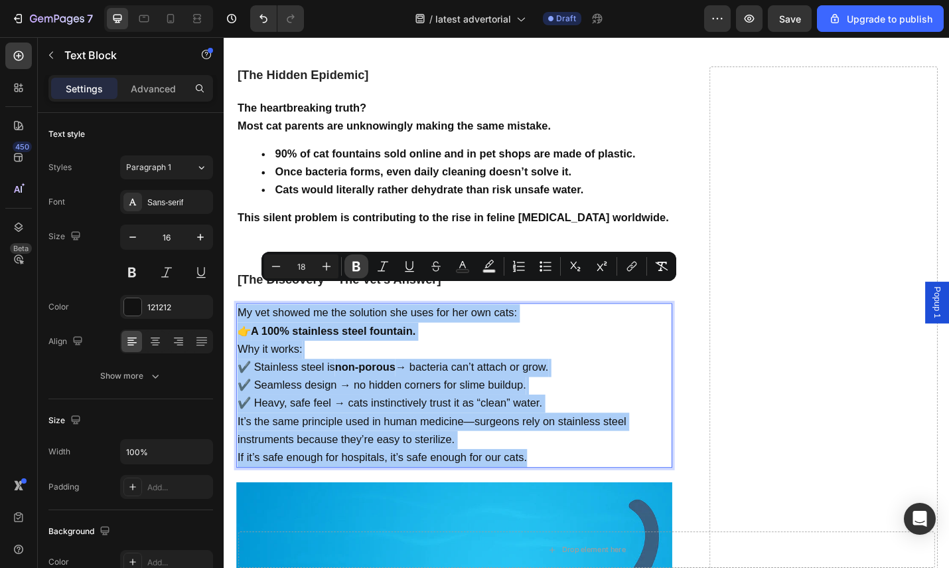
click at [360, 264] on icon "Editor contextual toolbar" at bounding box center [356, 266] width 13 height 13
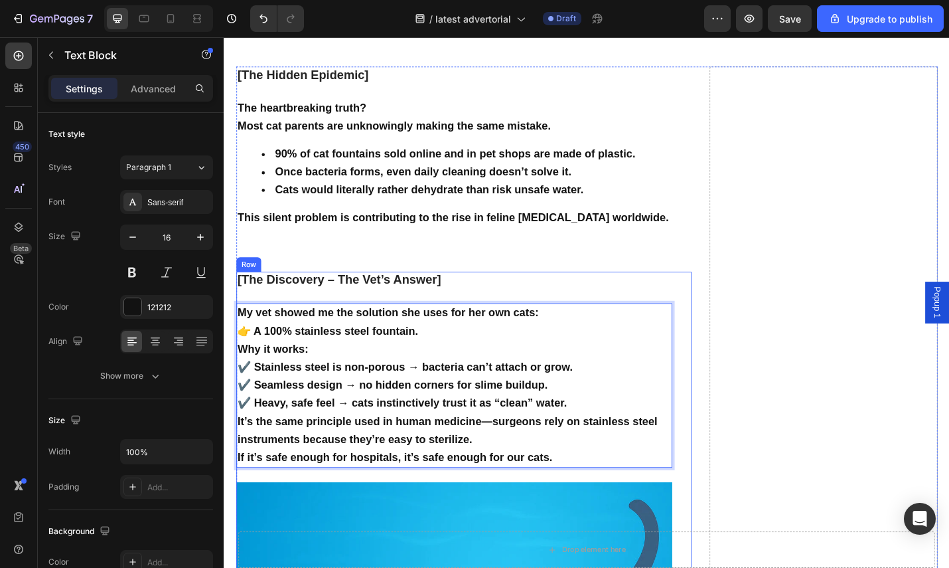
click at [511, 350] on p "👉 A 100% stainless steel fountain." at bounding box center [476, 360] width 476 height 20
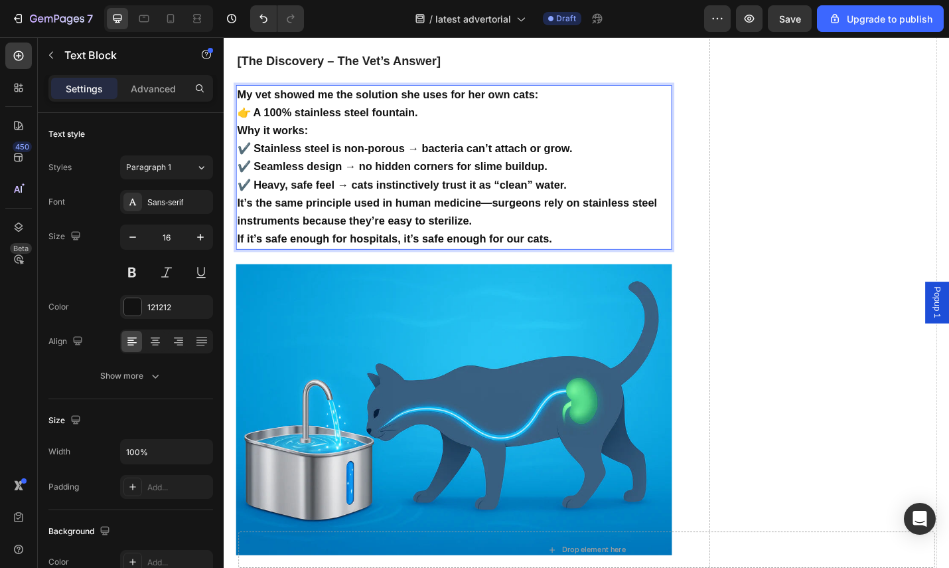
scroll to position [3056, 0]
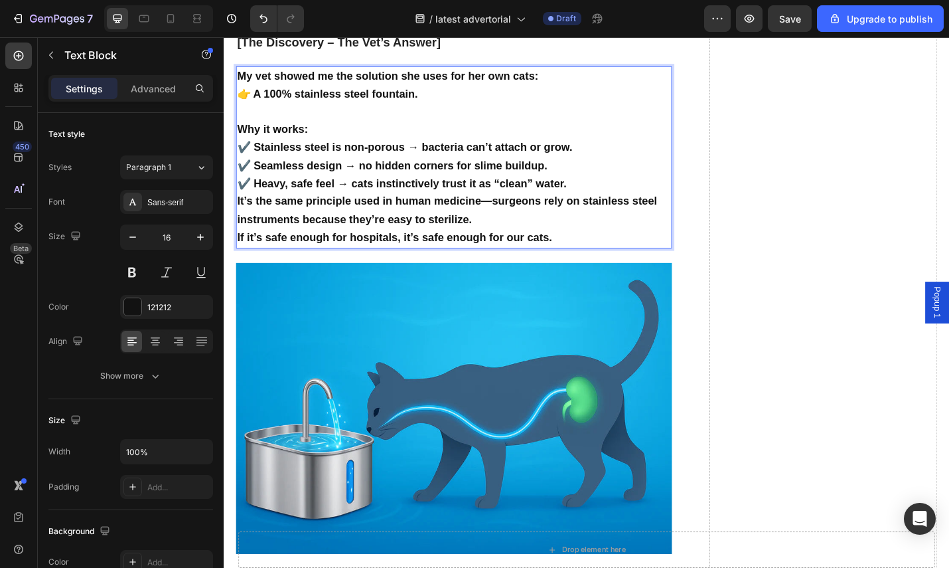
click at [457, 92] on p "👉 A 100% stainless steel fountain." at bounding box center [476, 100] width 476 height 20
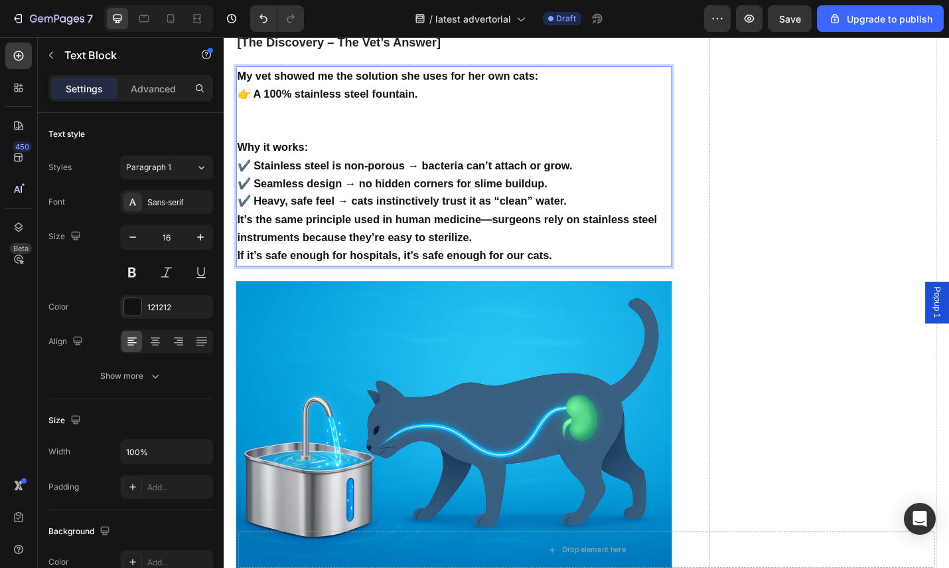
click at [611, 78] on p "My vet showed me the solution she uses for her own cats:" at bounding box center [476, 80] width 476 height 20
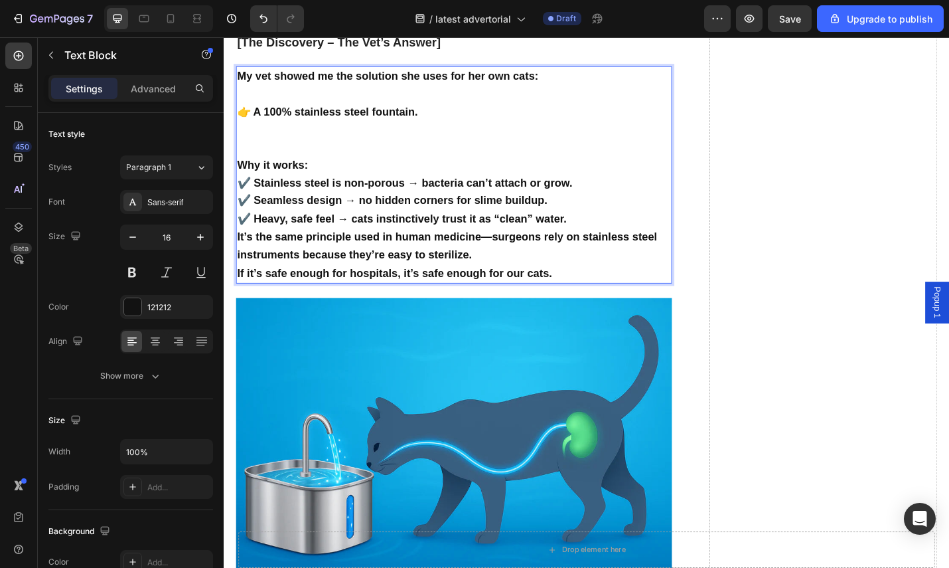
click at [471, 135] on p "Rich Text Editor. Editing area: main" at bounding box center [476, 138] width 476 height 19
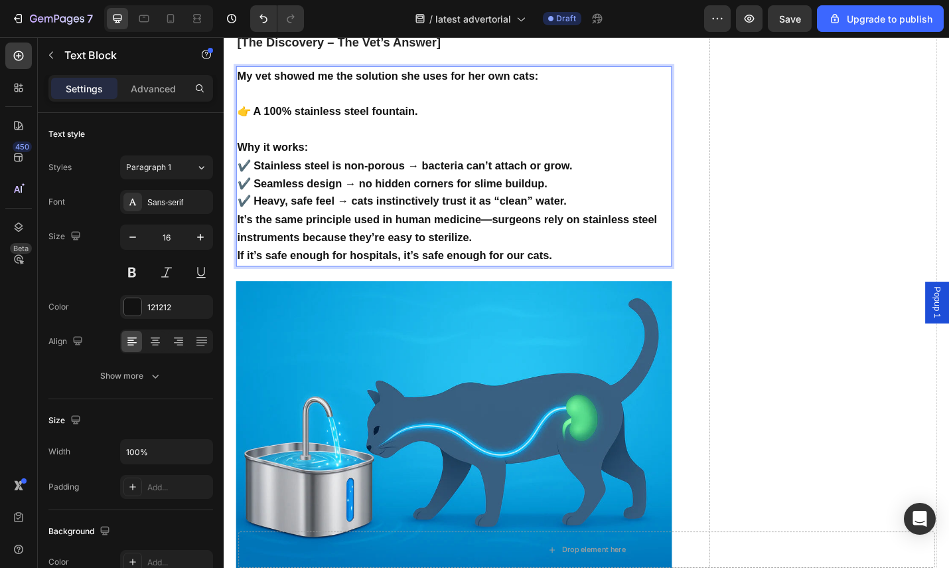
click at [378, 144] on p "Rich Text Editor. Editing area: main" at bounding box center [476, 139] width 476 height 20
click at [613, 222] on p "Why it works: ✔️ Stainless steel is non-porous → bacteria can’t attach or grow.…" at bounding box center [476, 187] width 476 height 79
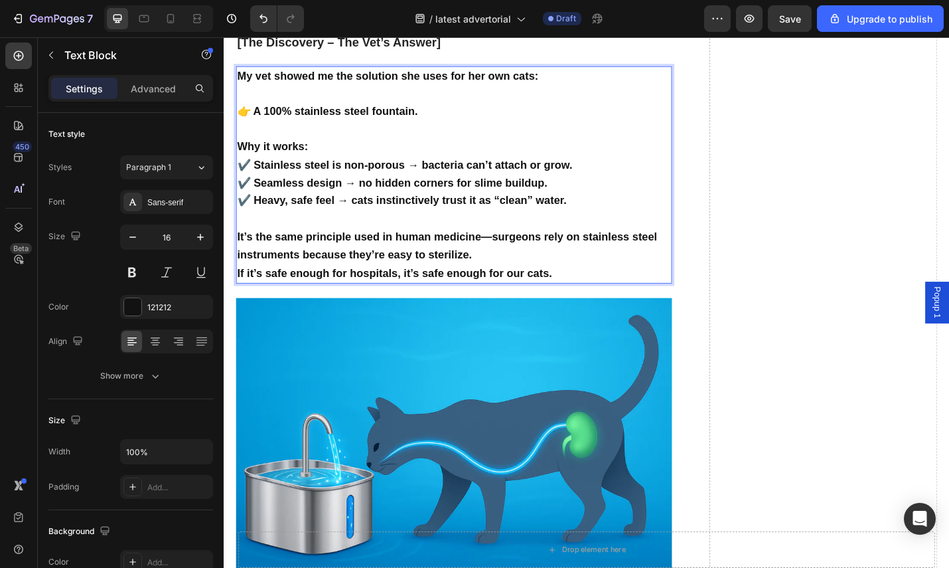
click at [586, 283] on p "It’s the same principle used in human medicine—surgeons rely on stainless steel…" at bounding box center [476, 276] width 476 height 59
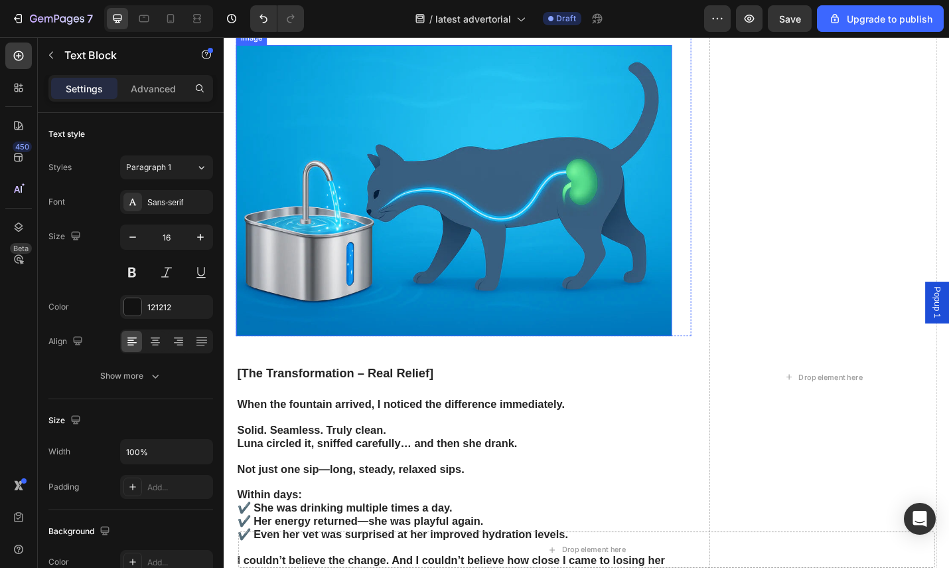
scroll to position [3370, 0]
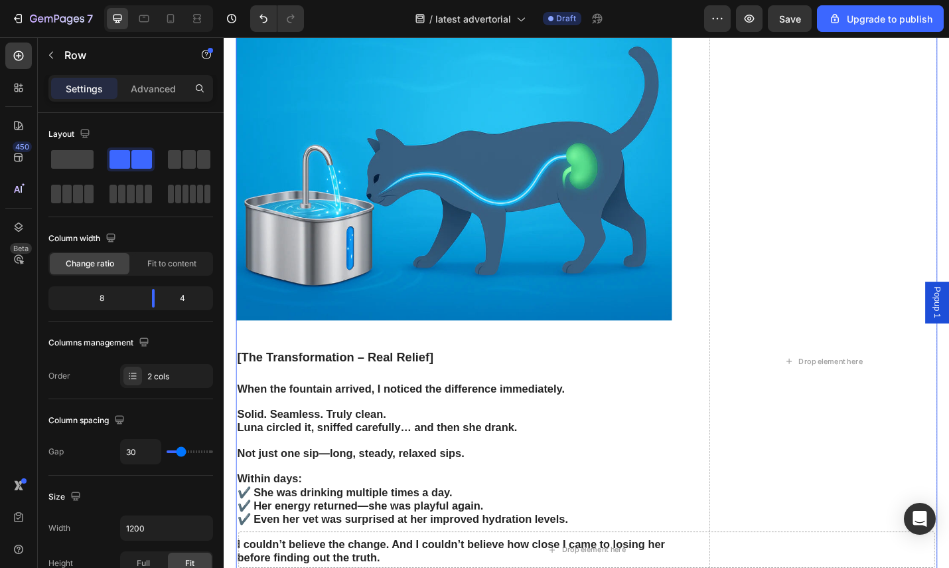
click at [489, 372] on div "[The Hidden Epidemic] Text Block The heartbreaking truth? Most cat parents are …" at bounding box center [487, 393] width 500 height 1796
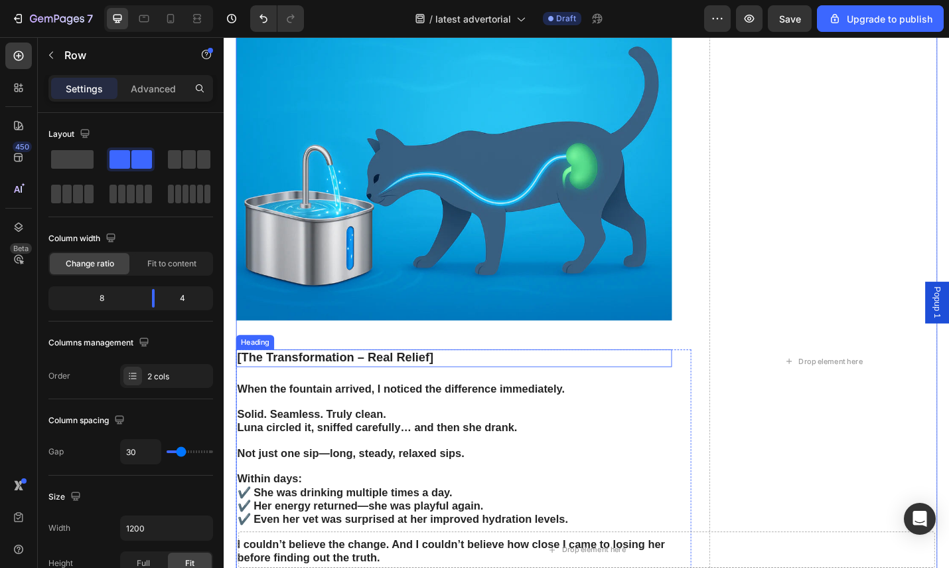
click at [483, 386] on h2 "[The Transformation – Real Relief]" at bounding box center [476, 389] width 479 height 19
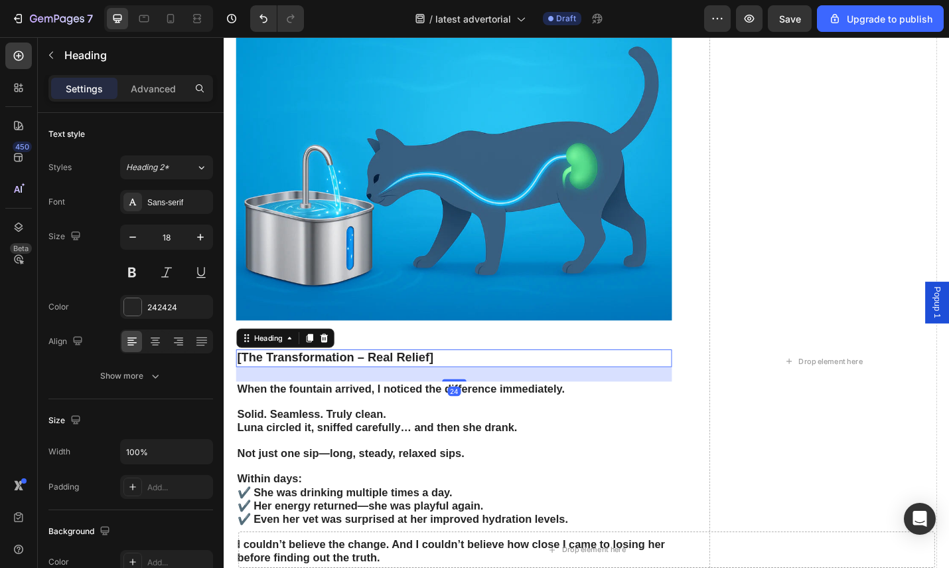
click at [472, 386] on h2 "[The Transformation – Real Relief]" at bounding box center [476, 389] width 479 height 19
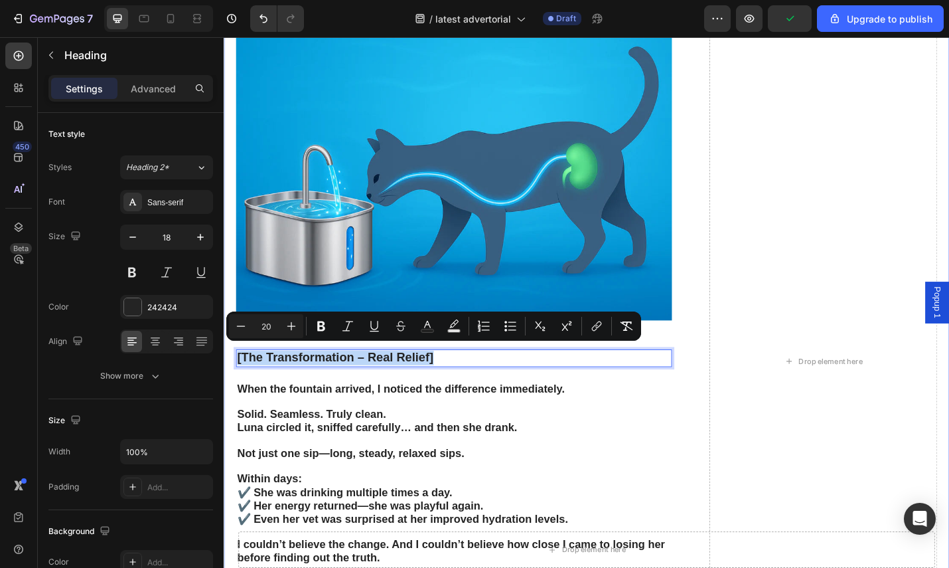
drag, startPoint x: 466, startPoint y: 381, endPoint x: 230, endPoint y: 372, distance: 235.9
click at [230, 372] on div "[The Hidden Epidemic] Text Block The heartbreaking truth? Most cat parents are …" at bounding box center [622, 409] width 797 height 1828
click at [315, 328] on icon "Editor contextual toolbar" at bounding box center [321, 325] width 13 height 13
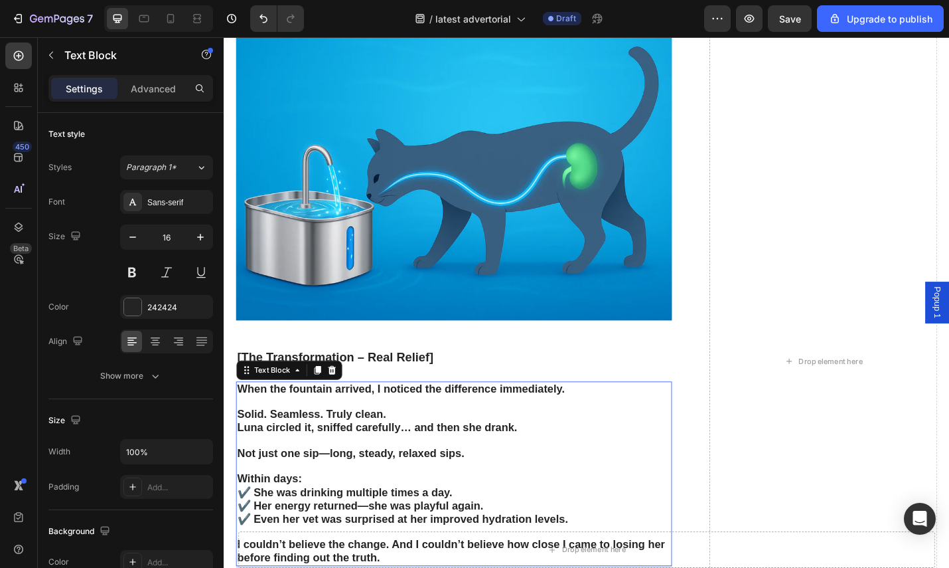
click at [493, 416] on strong "When the fountain arrived, I noticed the difference immediately." at bounding box center [418, 422] width 360 height 13
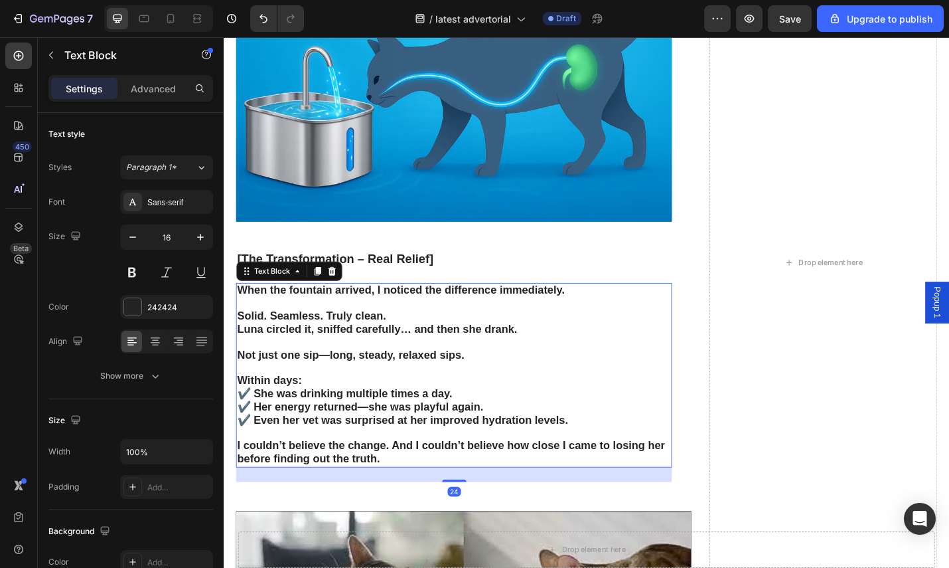
scroll to position [3483, 0]
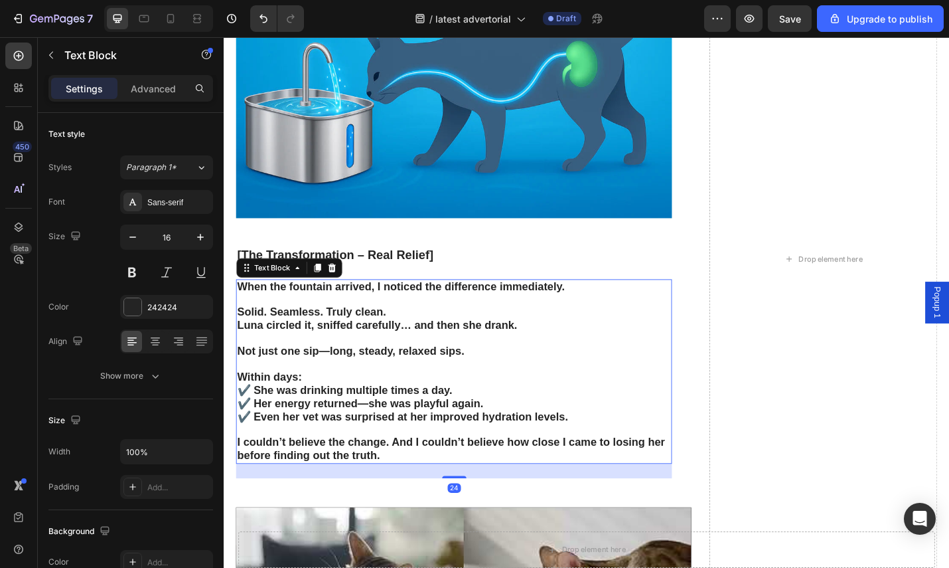
drag, startPoint x: 452, startPoint y: 486, endPoint x: 434, endPoint y: 488, distance: 18.0
click at [452, 486] on p "I couldn’t believe the change. And I couldn’t believe how close I came to losin…" at bounding box center [476, 489] width 476 height 29
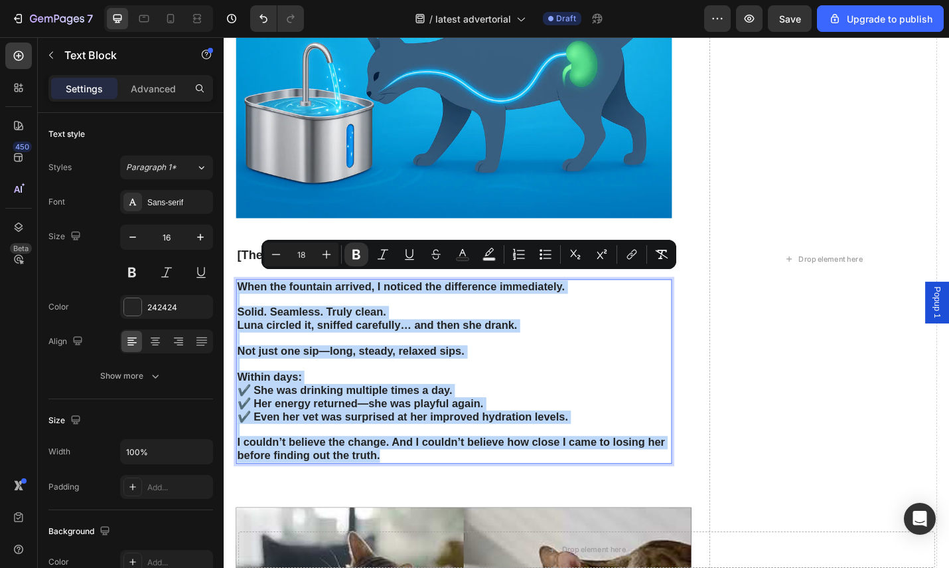
drag, startPoint x: 432, startPoint y: 487, endPoint x: 237, endPoint y: 307, distance: 265.4
click at [237, 307] on div "When the fountain arrived, I noticed the difference immediately. Solid. Seamles…" at bounding box center [476, 404] width 479 height 202
click at [499, 374] on p "Not just one sip—long, steady, relaxed sips." at bounding box center [476, 375] width 476 height 29
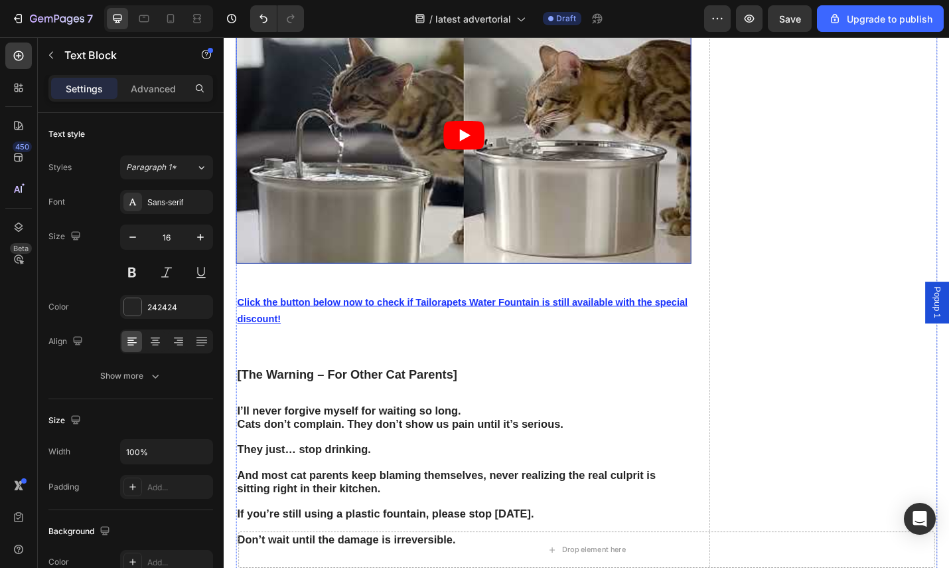
scroll to position [4048, 0]
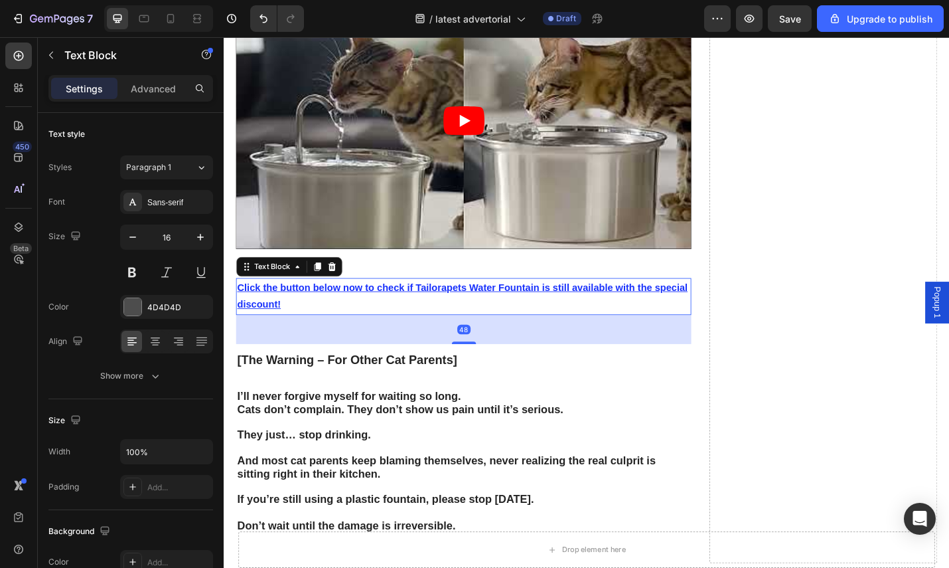
click at [413, 320] on p "Click the button below now to check if Tailorapets Water Fountain is still avai…" at bounding box center [486, 322] width 497 height 39
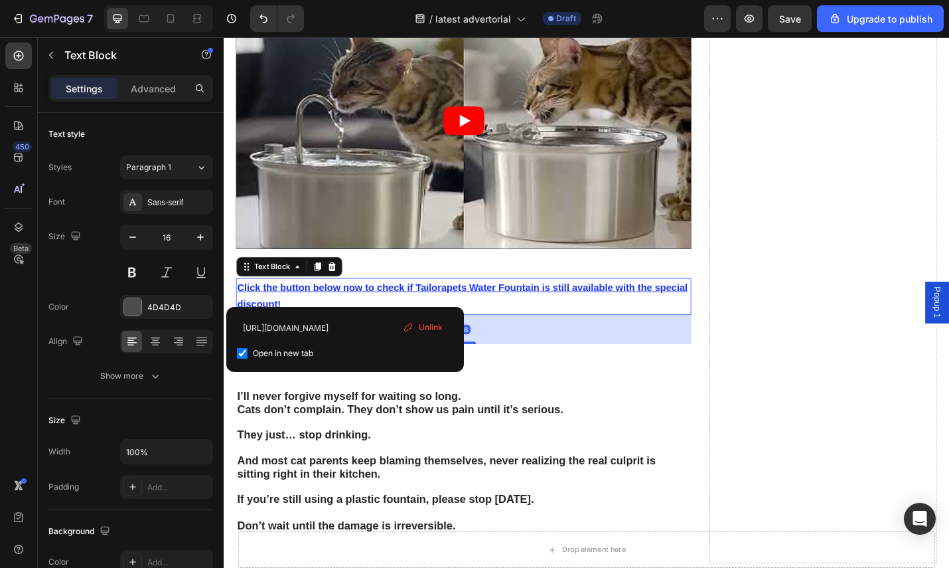
click at [356, 313] on p "Click the button below now to check if Tailorapets Water Fountain is still avai…" at bounding box center [486, 322] width 497 height 39
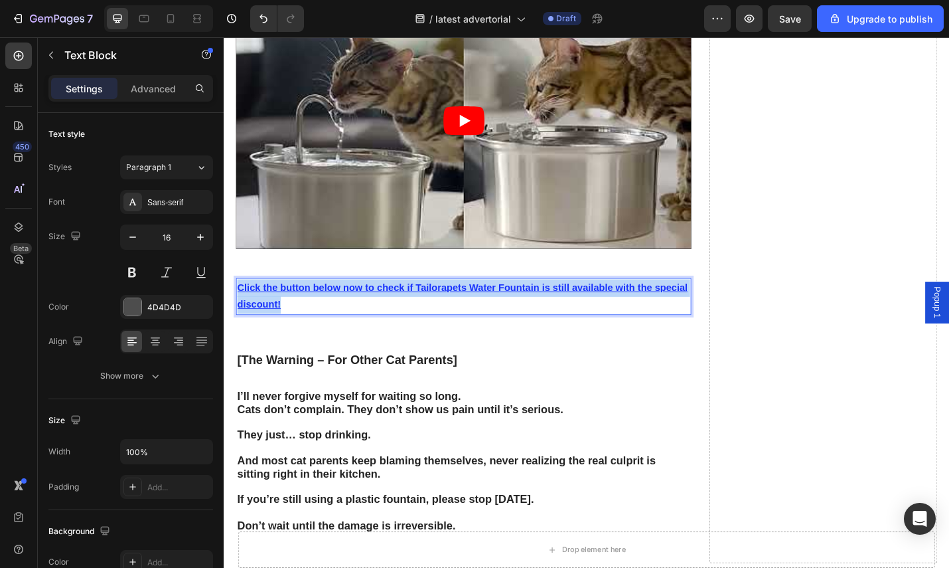
drag, startPoint x: 349, startPoint y: 315, endPoint x: 236, endPoint y: 294, distance: 114.2
click at [237, 301] on div "Click the button below now to check if Tailorapets Water Fountain is still avai…" at bounding box center [487, 321] width 500 height 41
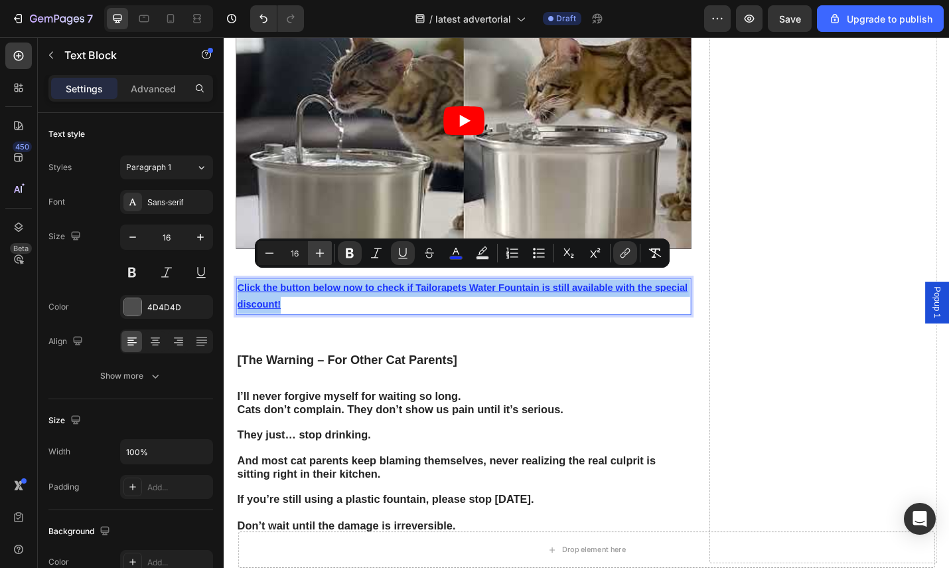
click at [326, 253] on icon "Editor contextual toolbar" at bounding box center [319, 252] width 13 height 13
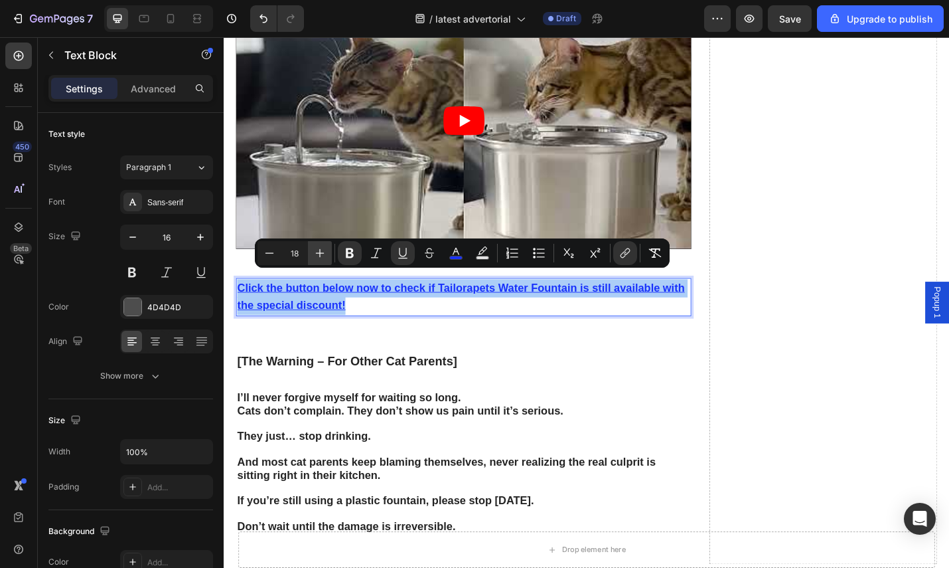
click at [326, 253] on icon "Editor contextual toolbar" at bounding box center [319, 252] width 13 height 13
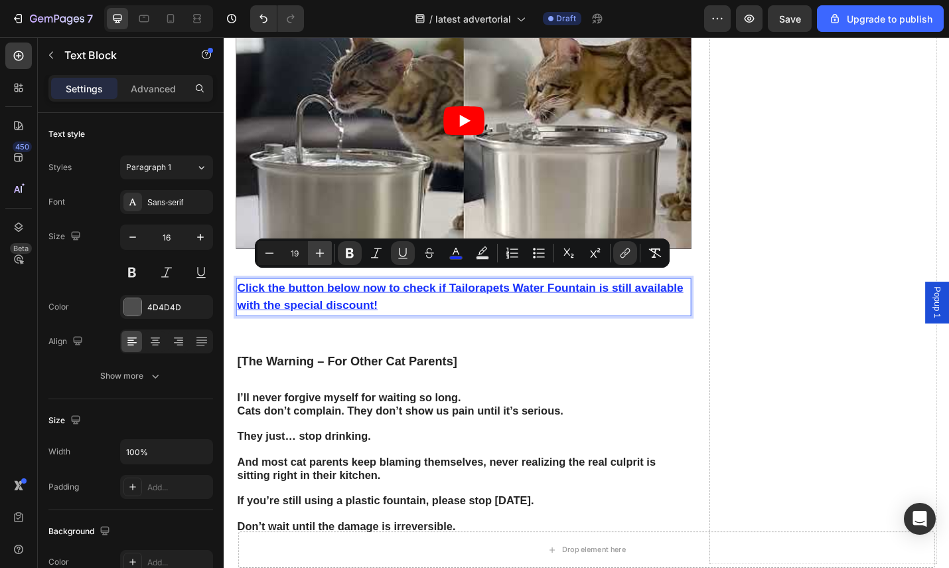
click at [326, 253] on icon "Editor contextual toolbar" at bounding box center [319, 252] width 13 height 13
type input "20"
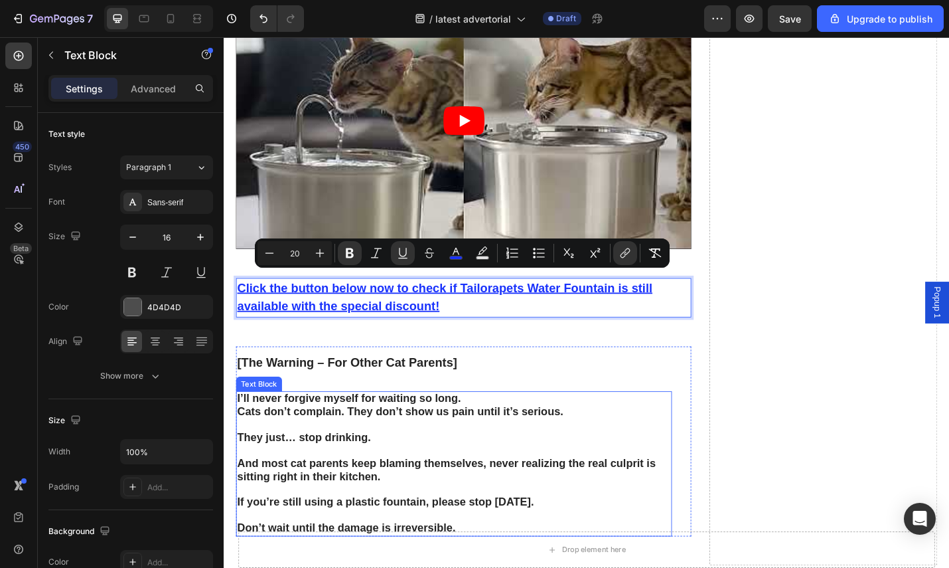
click at [531, 427] on p "I’ll never forgive myself for waiting so long." at bounding box center [476, 434] width 476 height 15
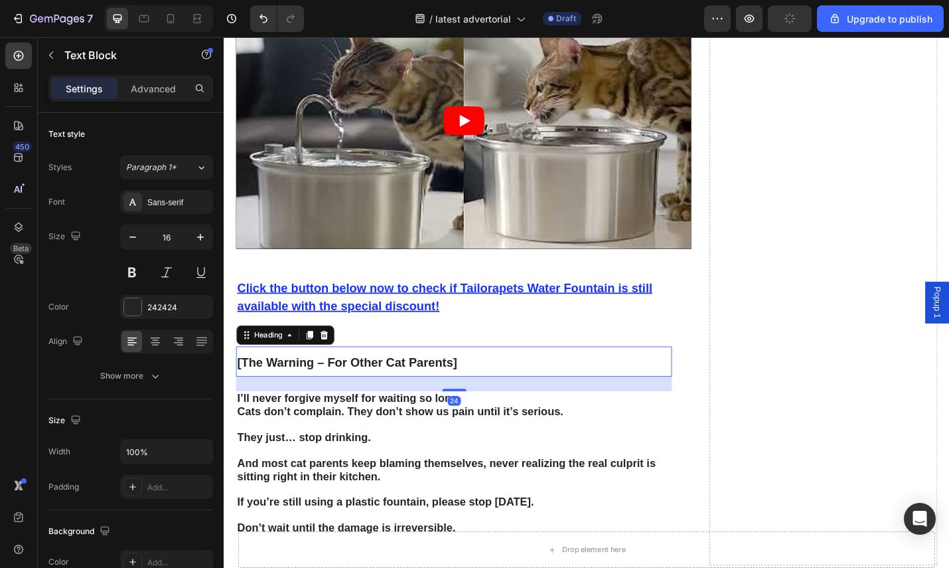
click at [493, 386] on h2 "[The Warning – For Other Cat Parents]" at bounding box center [476, 392] width 479 height 33
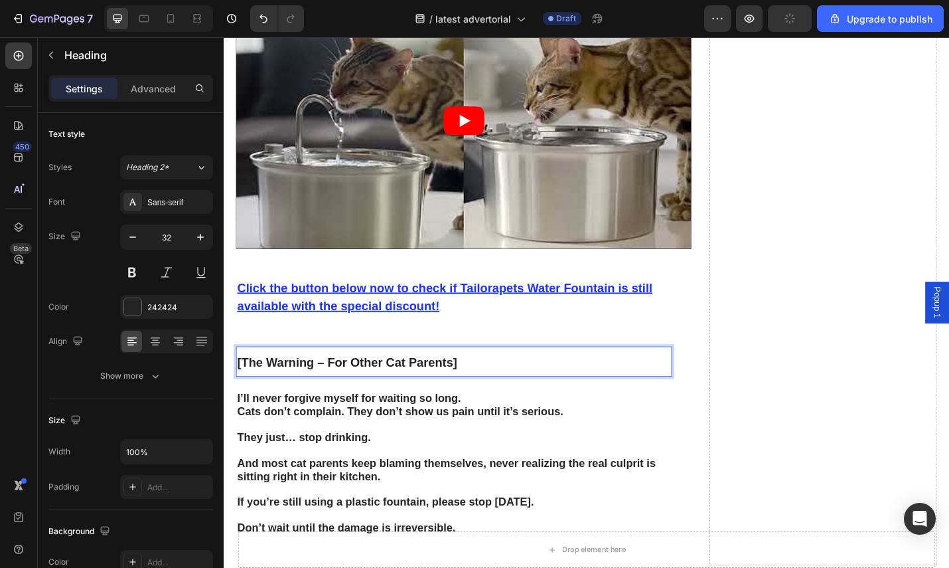
click at [493, 386] on h2 "[The Warning – For Other Cat Parents]" at bounding box center [476, 392] width 479 height 33
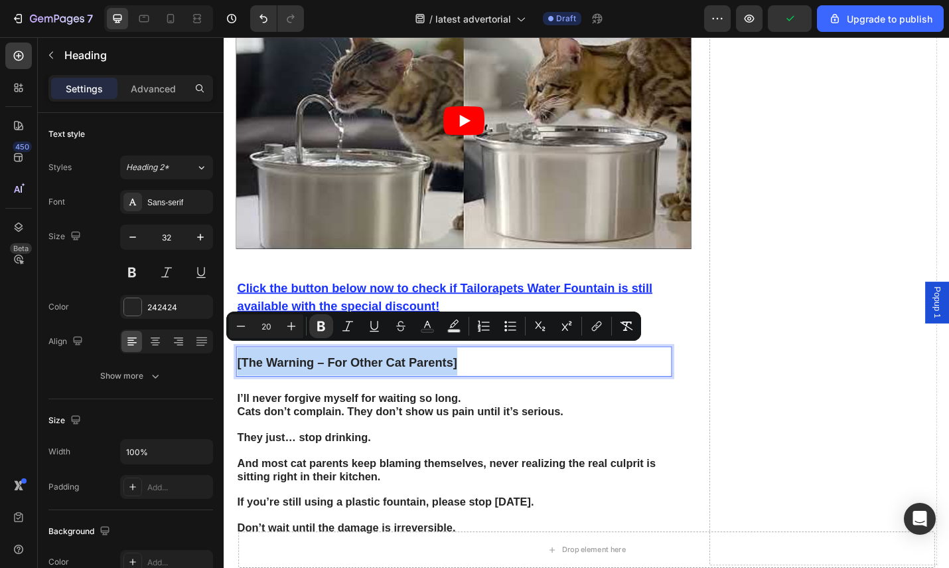
drag, startPoint x: 493, startPoint y: 386, endPoint x: 249, endPoint y: 372, distance: 244.7
click at [249, 378] on p "[The Warning – For Other Cat Parents]" at bounding box center [476, 393] width 476 height 31
click at [289, 322] on icon "Editor contextual toolbar" at bounding box center [291, 325] width 13 height 13
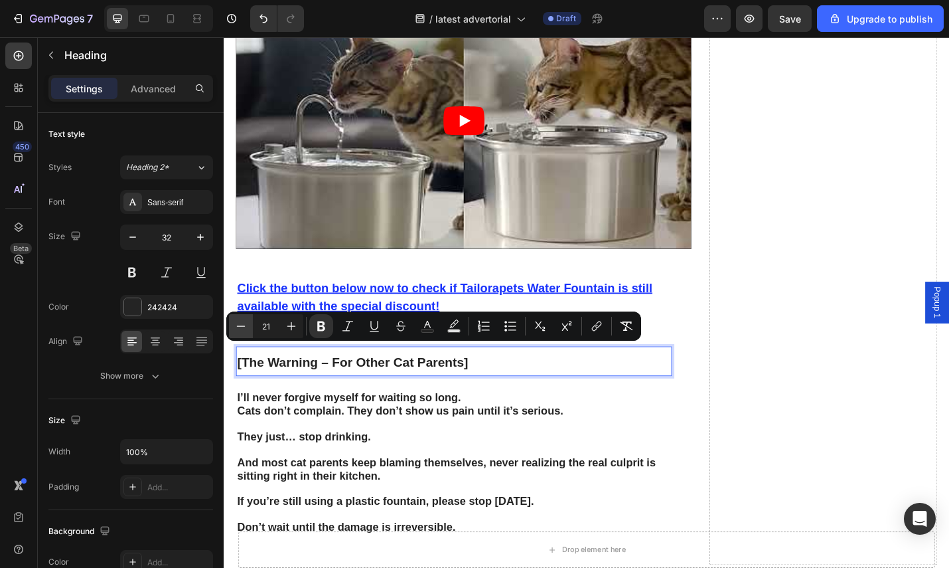
click at [245, 327] on icon "Editor contextual toolbar" at bounding box center [240, 325] width 13 height 13
type input "20"
click at [415, 427] on strong "I’ll never forgive myself for waiting so long." at bounding box center [361, 433] width 246 height 13
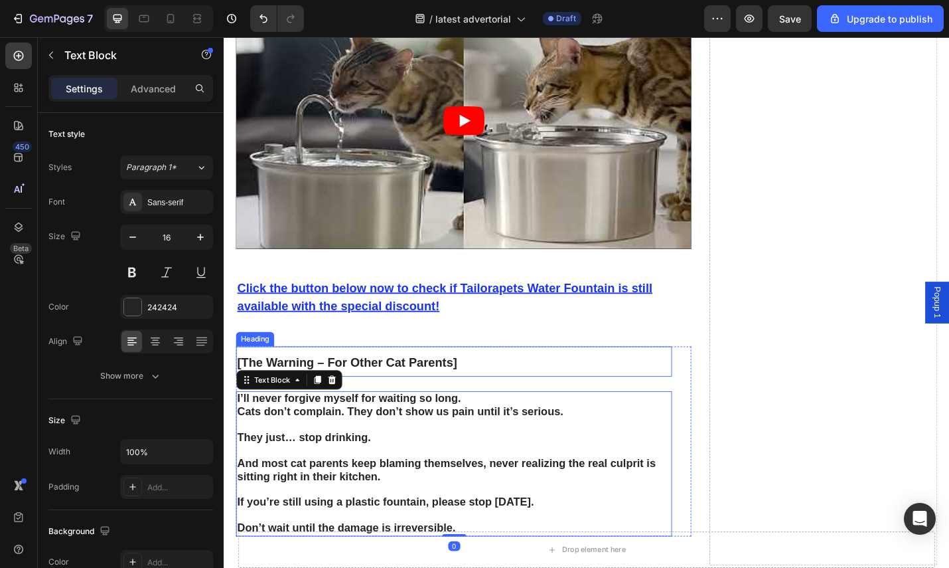
click at [461, 386] on strong "[The Warning – For Other Cat Parents]" at bounding box center [359, 393] width 242 height 15
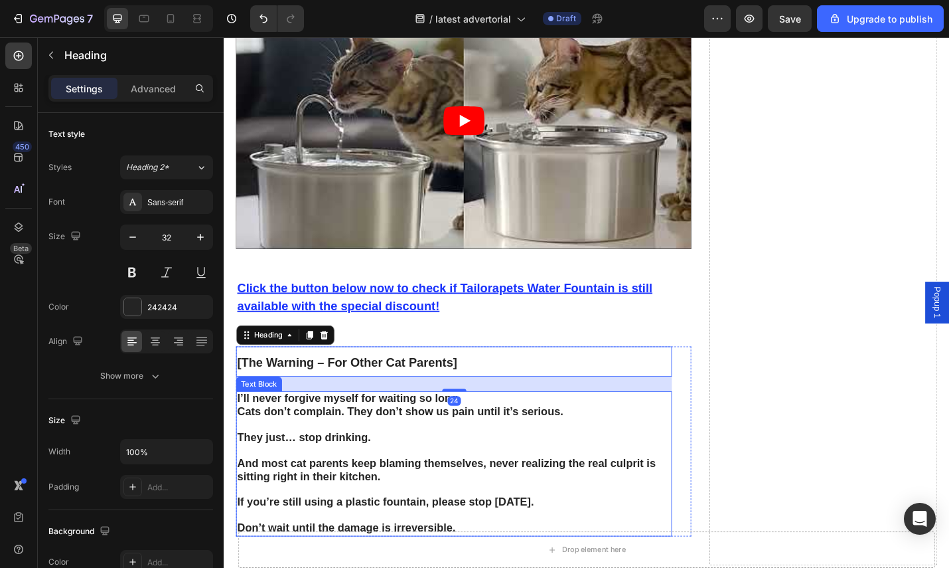
click at [495, 455] on p "They just… stop drinking." at bounding box center [476, 469] width 476 height 29
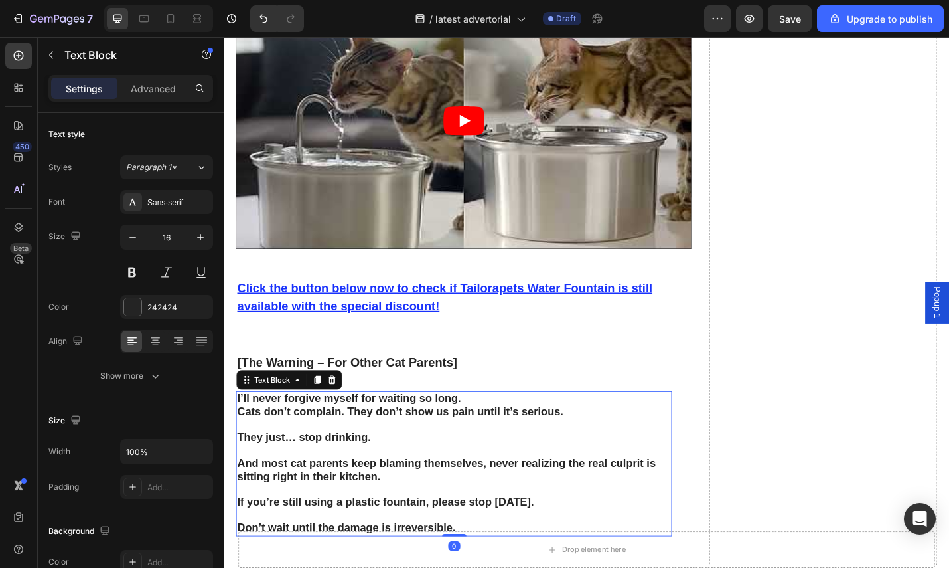
click at [505, 558] on p "Don’t wait until the damage is irreversible." at bounding box center [476, 569] width 476 height 29
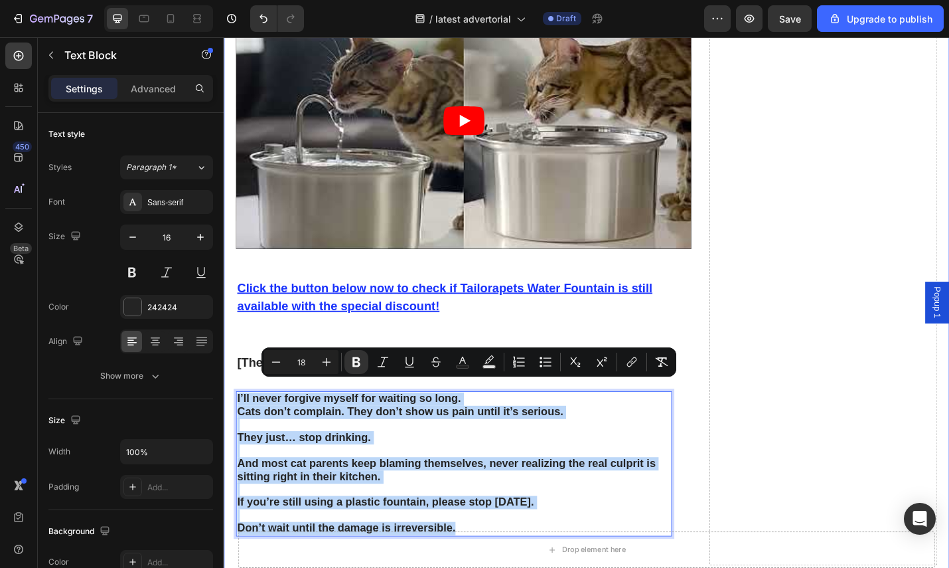
drag, startPoint x: 480, startPoint y: 556, endPoint x: 234, endPoint y: 420, distance: 281.4
drag, startPoint x: 471, startPoint y: 475, endPoint x: 481, endPoint y: 475, distance: 10.0
click at [473, 484] on p "Rich Text Editor. Editing area: main" at bounding box center [476, 491] width 476 height 14
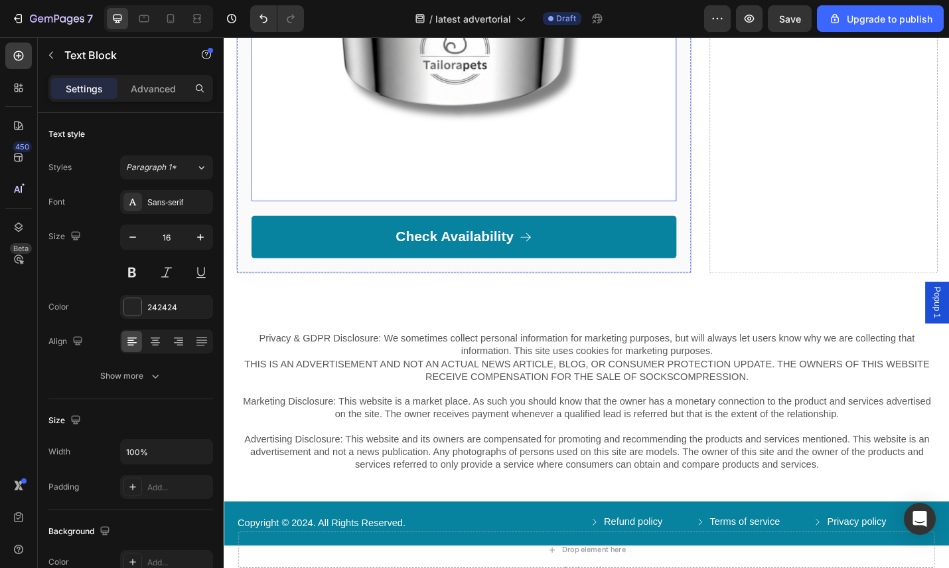
scroll to position [5674, 0]
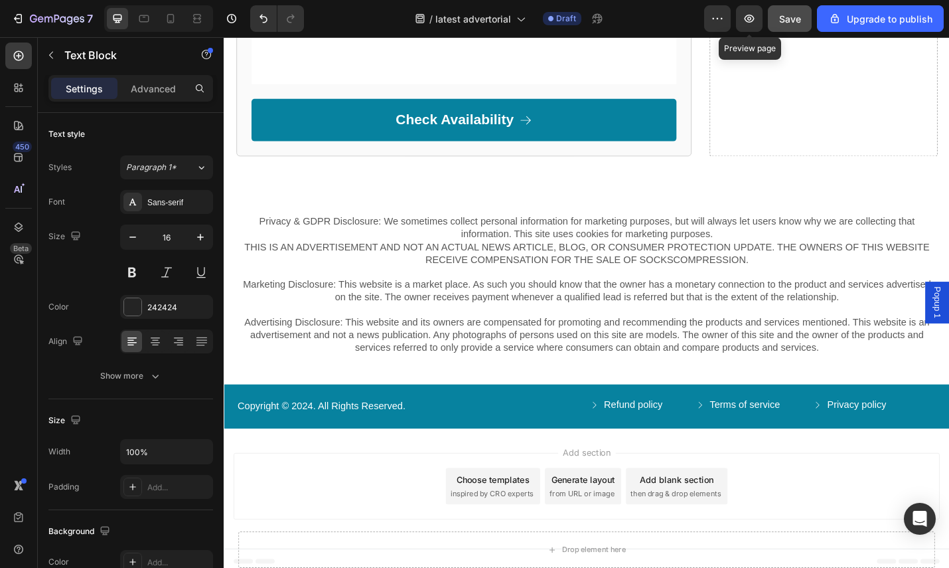
click at [769, 19] on button "Save" at bounding box center [790, 18] width 44 height 27
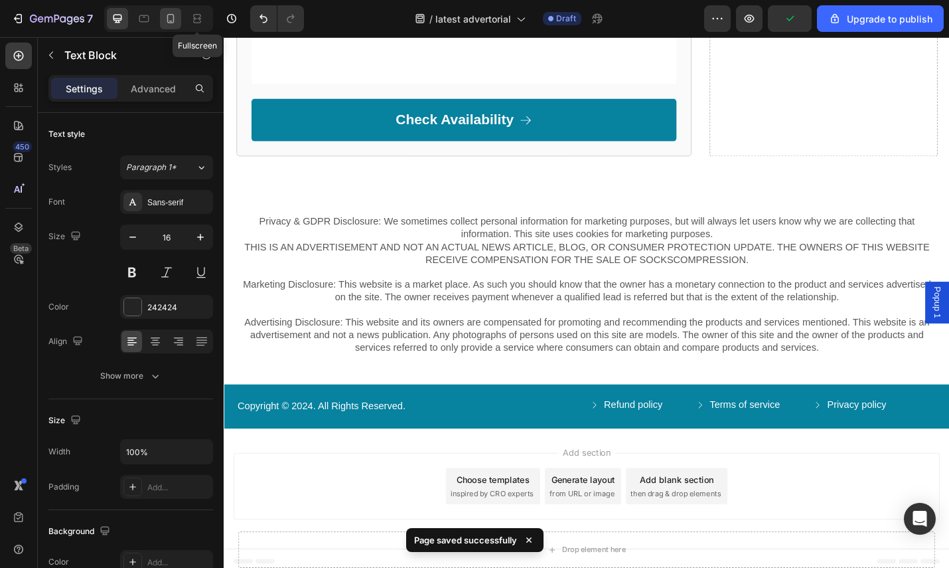
click at [180, 24] on div at bounding box center [170, 18] width 21 height 21
type input "14"
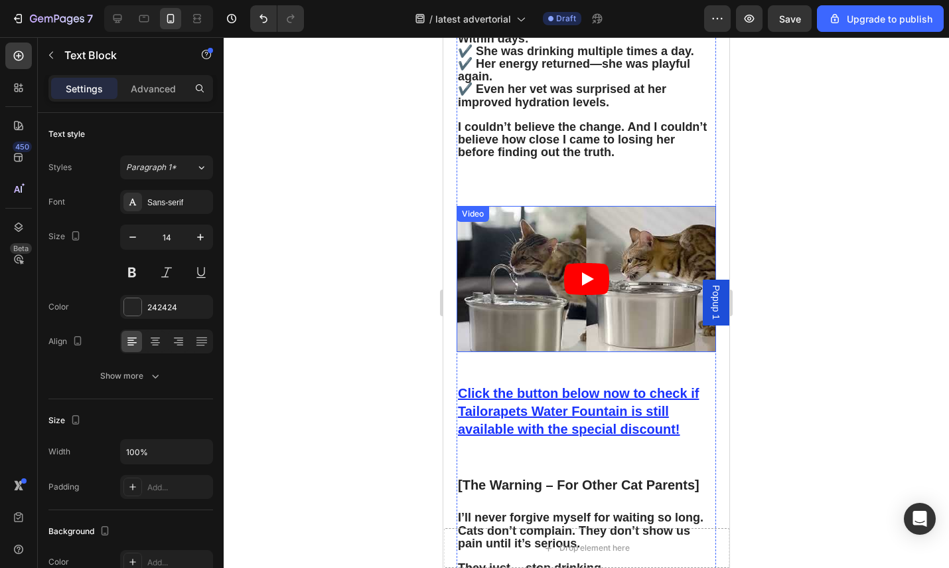
scroll to position [3357, 0]
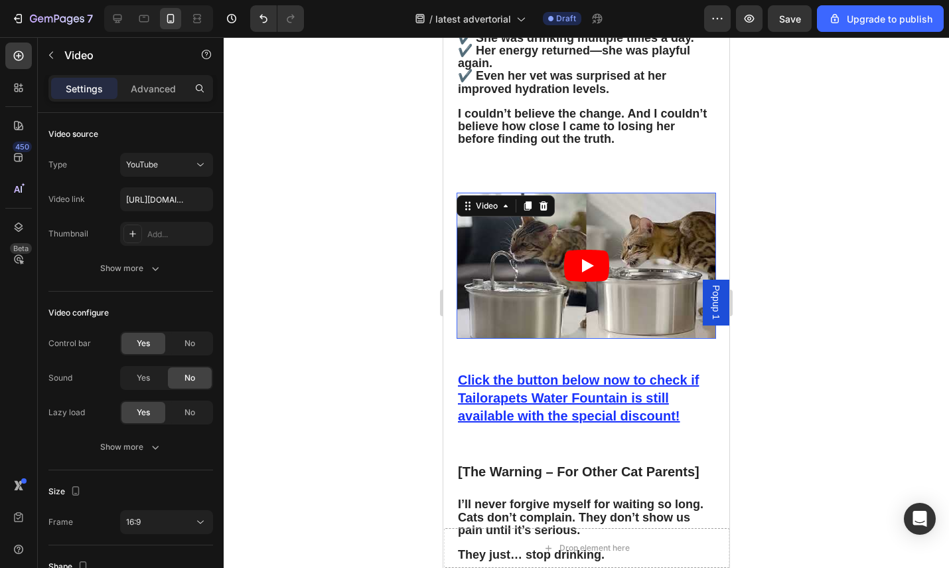
click at [591, 281] on icon "Play" at bounding box center [586, 266] width 45 height 32
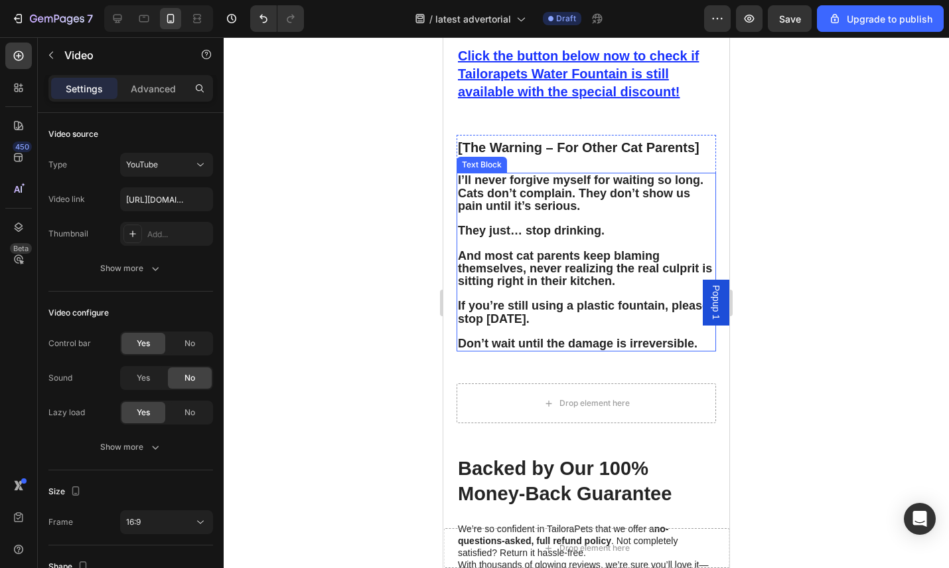
scroll to position [3843, 0]
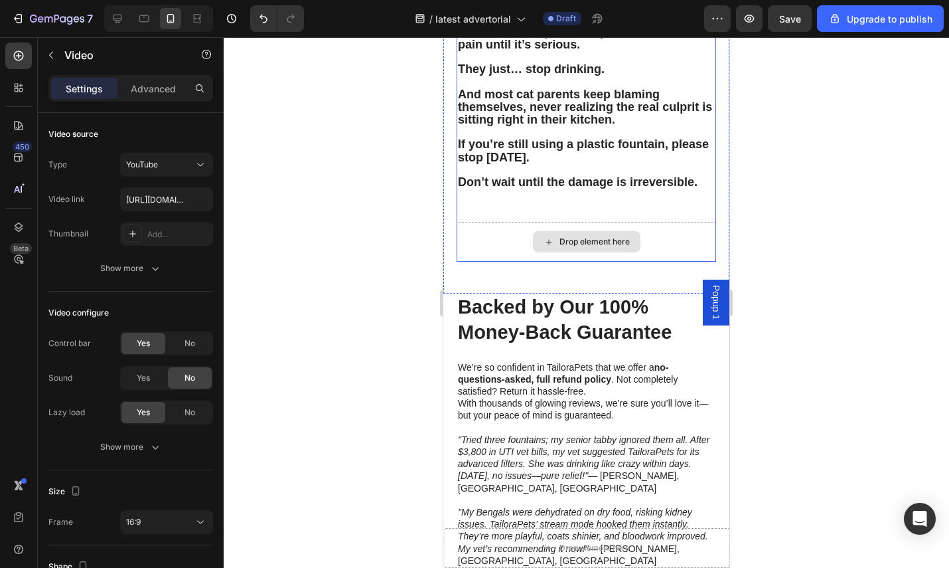
click at [657, 262] on div "Drop element here" at bounding box center [587, 242] width 260 height 40
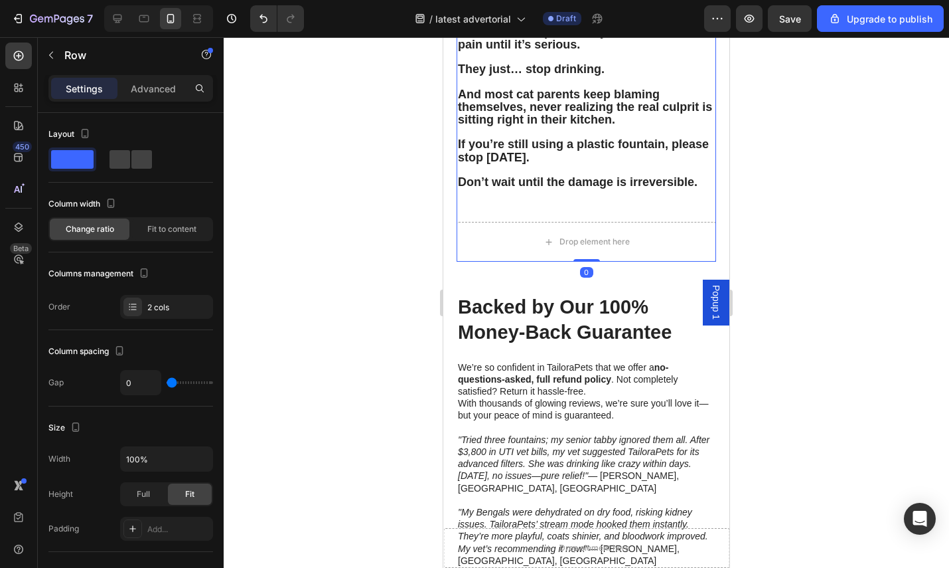
drag, startPoint x: 578, startPoint y: 276, endPoint x: 583, endPoint y: 227, distance: 48.7
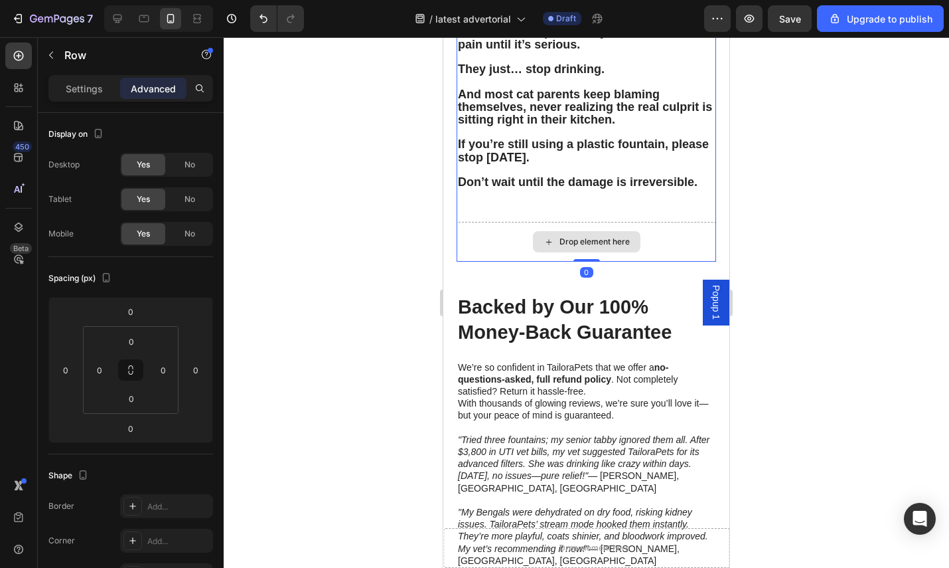
click at [635, 250] on div "Drop element here" at bounding box center [587, 241] width 108 height 21
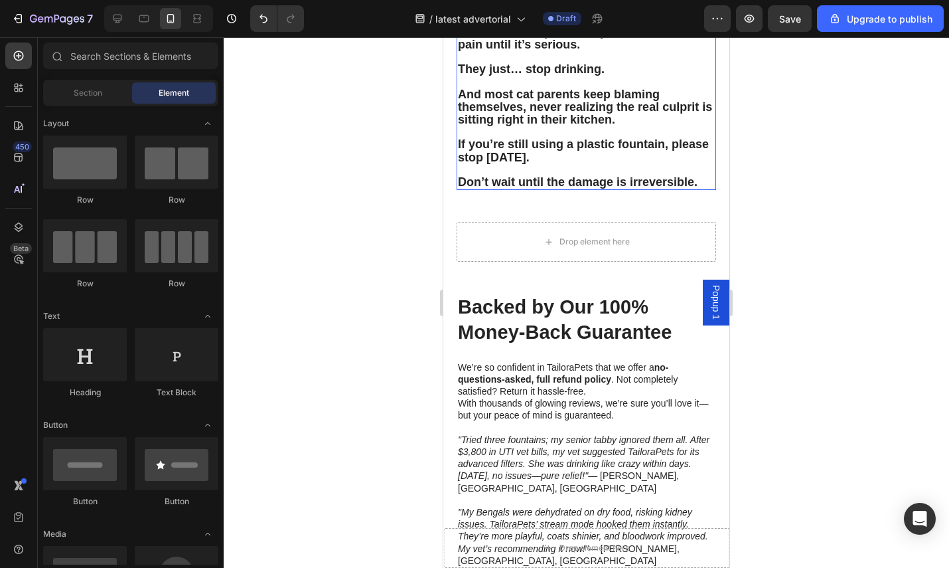
scroll to position [3555, 0]
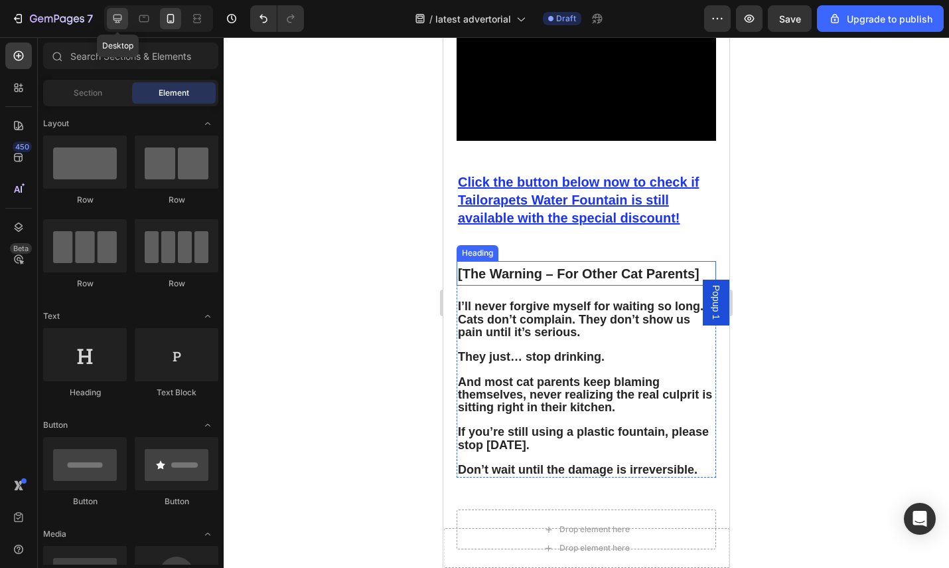
click at [122, 18] on icon at bounding box center [117, 18] width 13 height 13
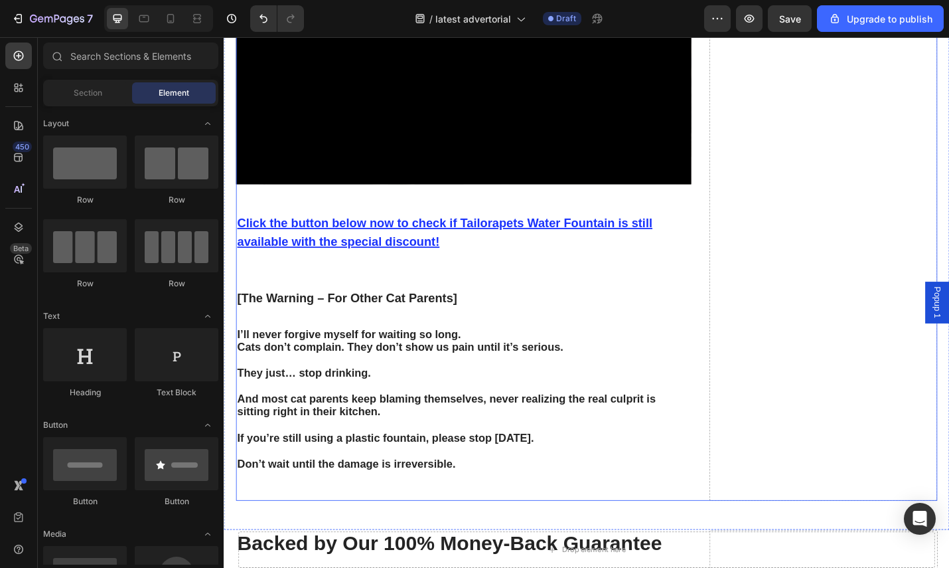
scroll to position [3723, 0]
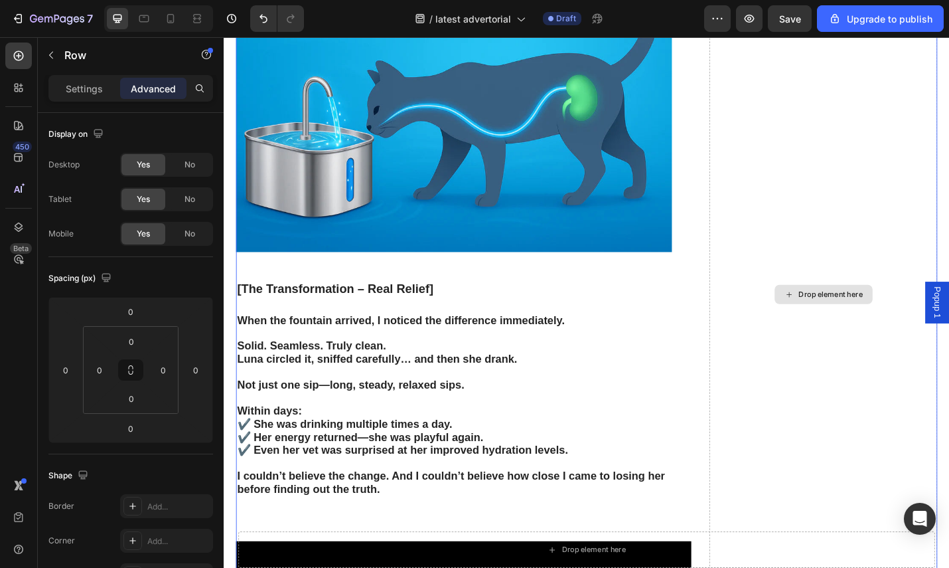
scroll to position [3226, 0]
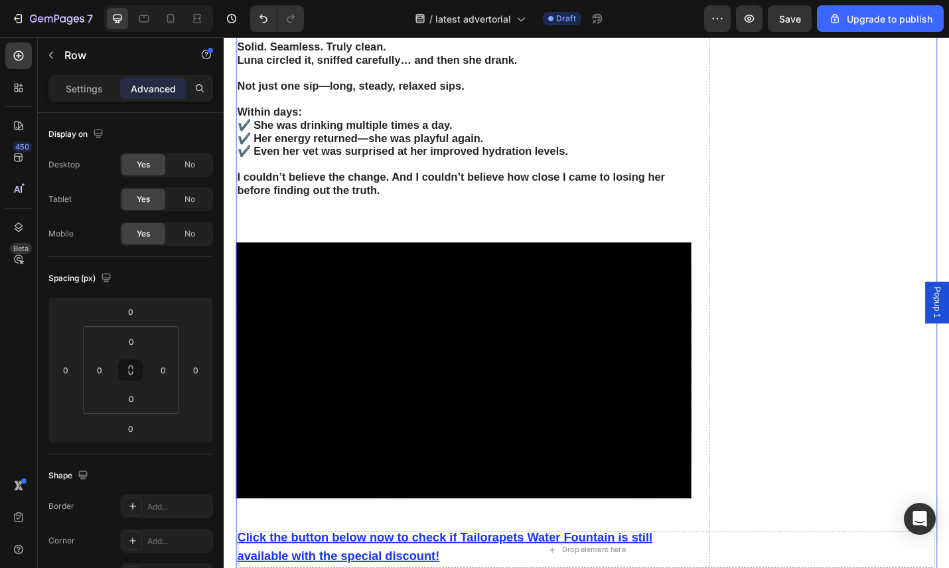
click at [91, 92] on p "Settings" at bounding box center [84, 89] width 37 height 14
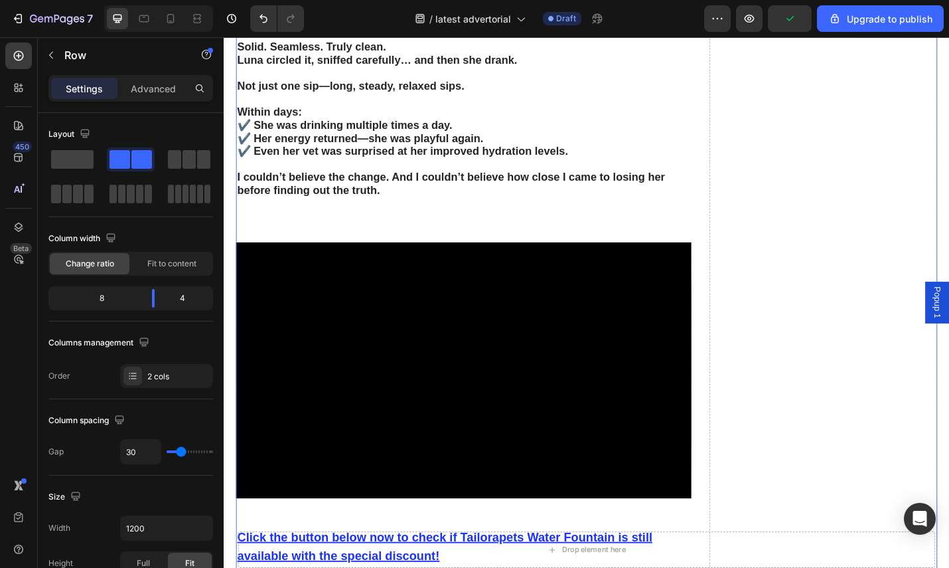
click at [155, 88] on p "Advanced" at bounding box center [153, 89] width 45 height 14
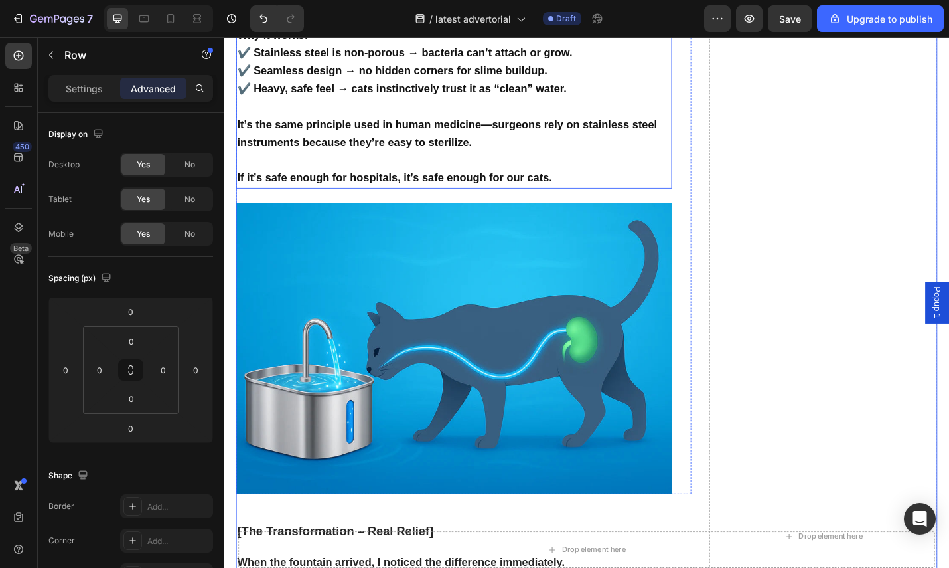
scroll to position [2995, 0]
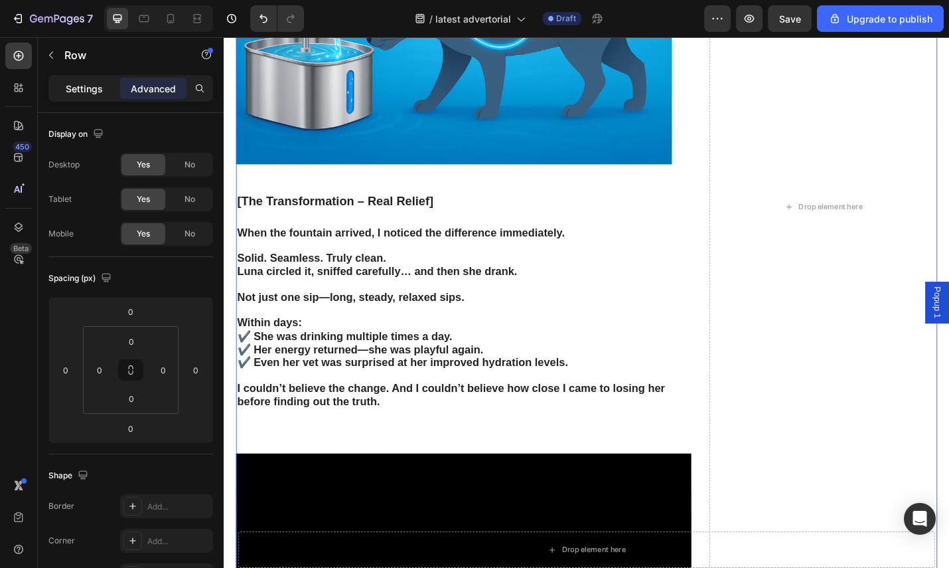
click at [91, 92] on p "Settings" at bounding box center [84, 89] width 37 height 14
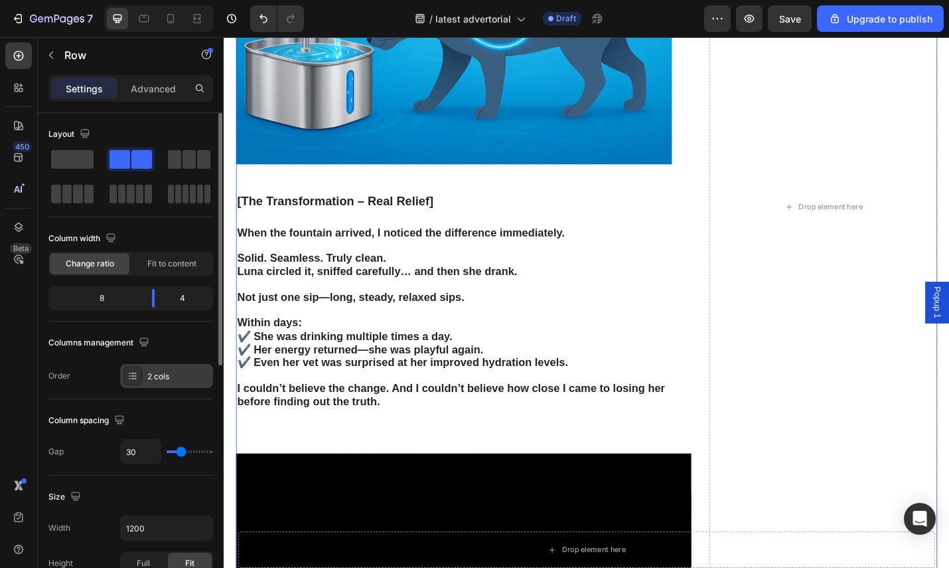
click at [169, 372] on div "2 cols" at bounding box center [178, 376] width 62 height 12
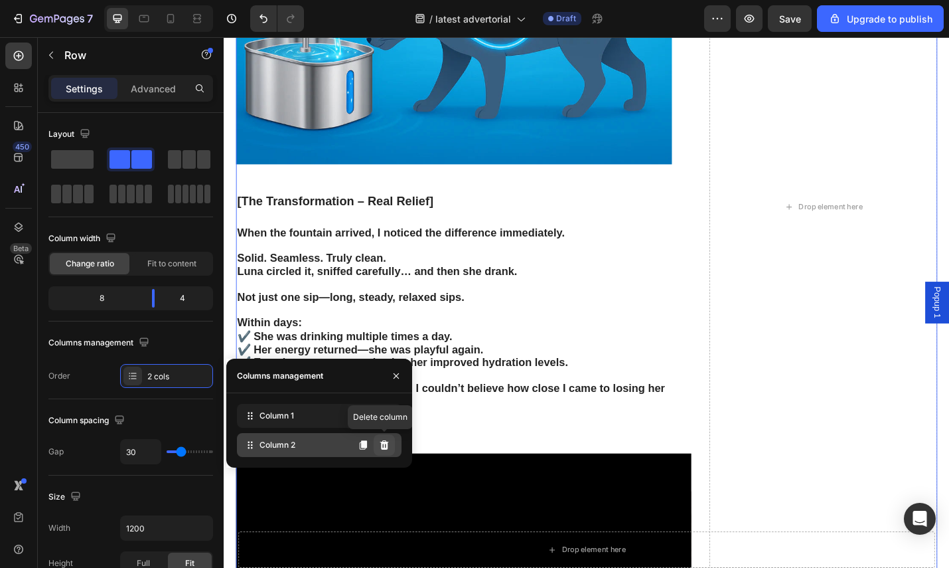
drag, startPoint x: 384, startPoint y: 447, endPoint x: 187, endPoint y: 446, distance: 197.2
click at [384, 447] on icon at bounding box center [384, 444] width 9 height 9
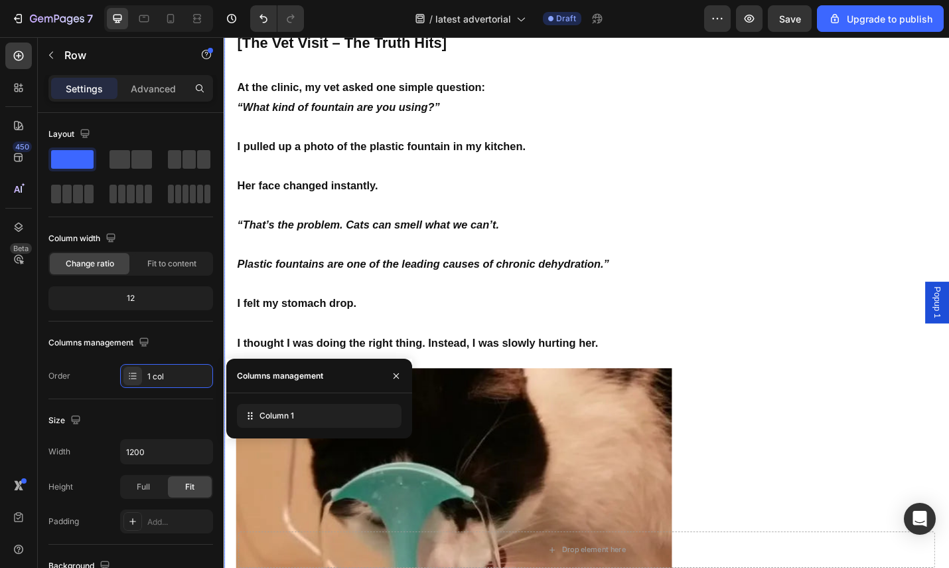
click at [831, 372] on div "65% OFF by today only Heading Icon Icon Icon Icon Icon Icon List 4.9 Text Block…" at bounding box center [882, 505] width 250 height 2715
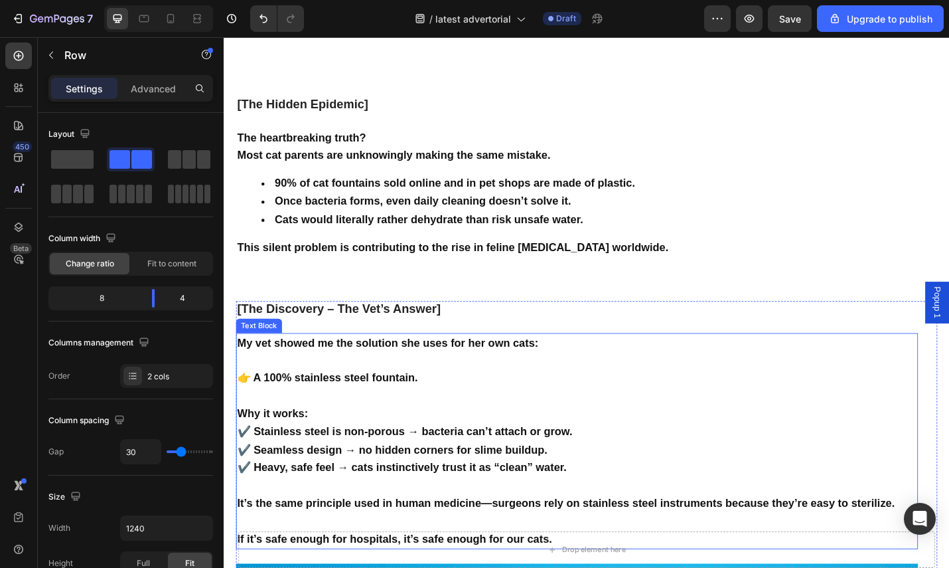
scroll to position [3159, 0]
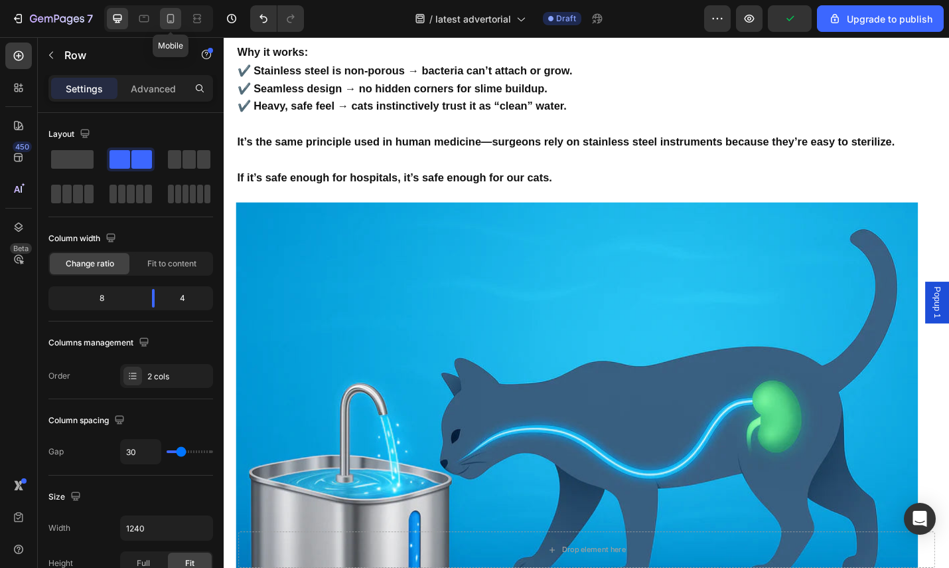
click at [173, 25] on div at bounding box center [170, 18] width 21 height 21
type input "0"
type input "100%"
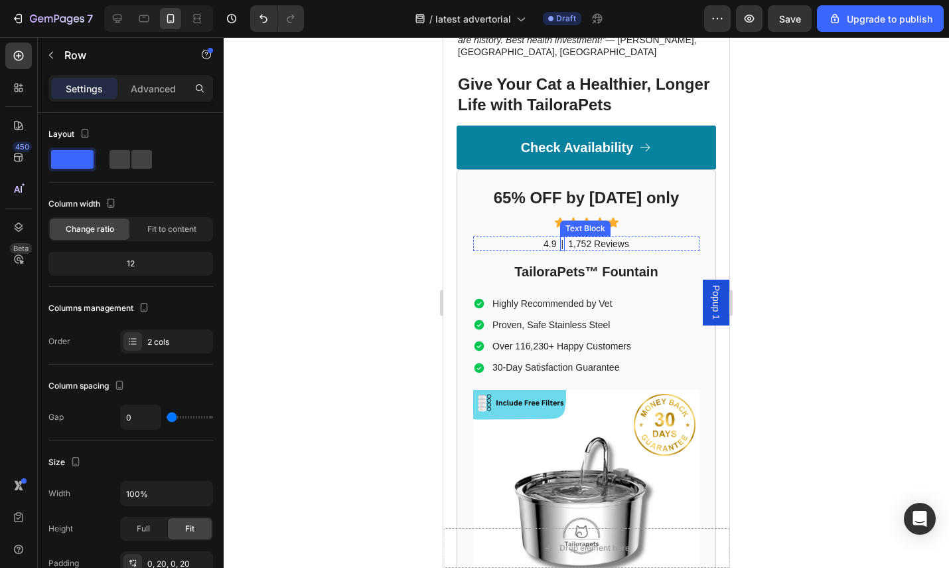
scroll to position [4399, 0]
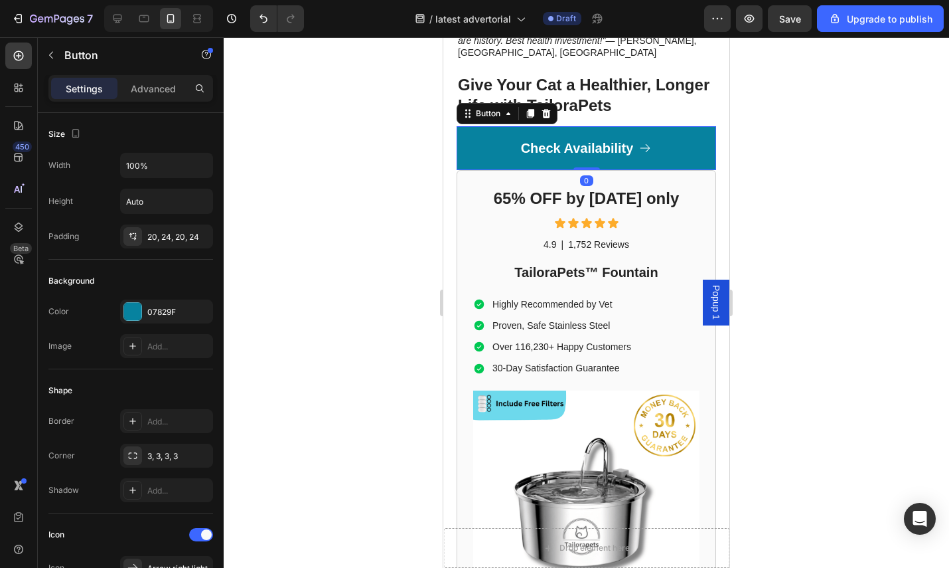
click at [479, 146] on link "Check Availability" at bounding box center [587, 148] width 260 height 44
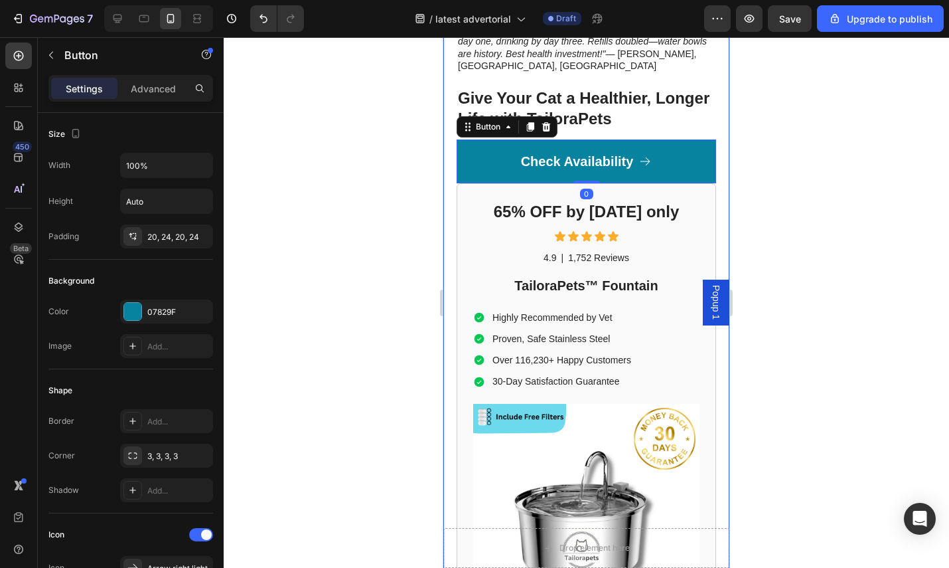
scroll to position [4377, 0]
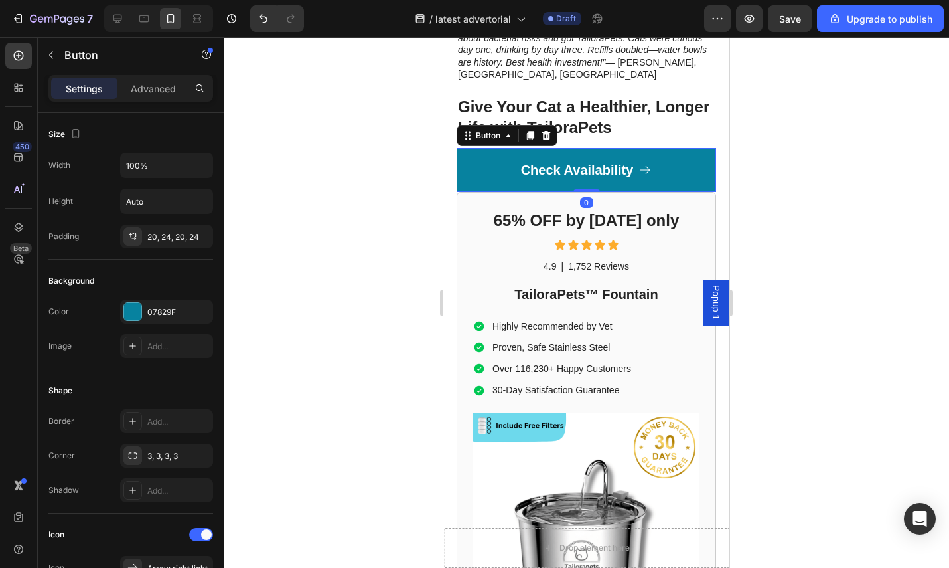
drag, startPoint x: 802, startPoint y: 125, endPoint x: 739, endPoint y: 117, distance: 63.6
click at [801, 125] on div at bounding box center [587, 302] width 726 height 530
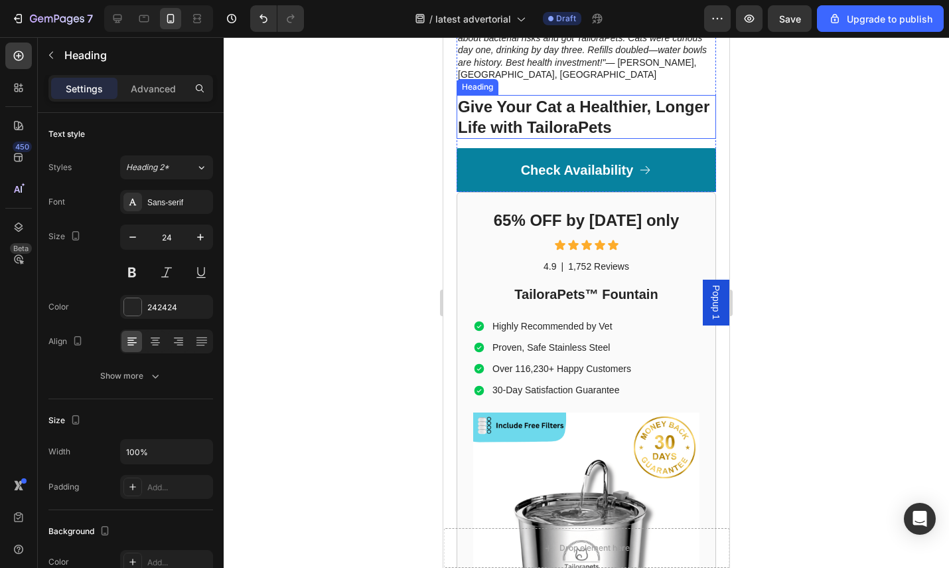
click at [638, 119] on h3 "Give Your Cat a Healthier, Longer Life with TailoraPets" at bounding box center [587, 117] width 260 height 44
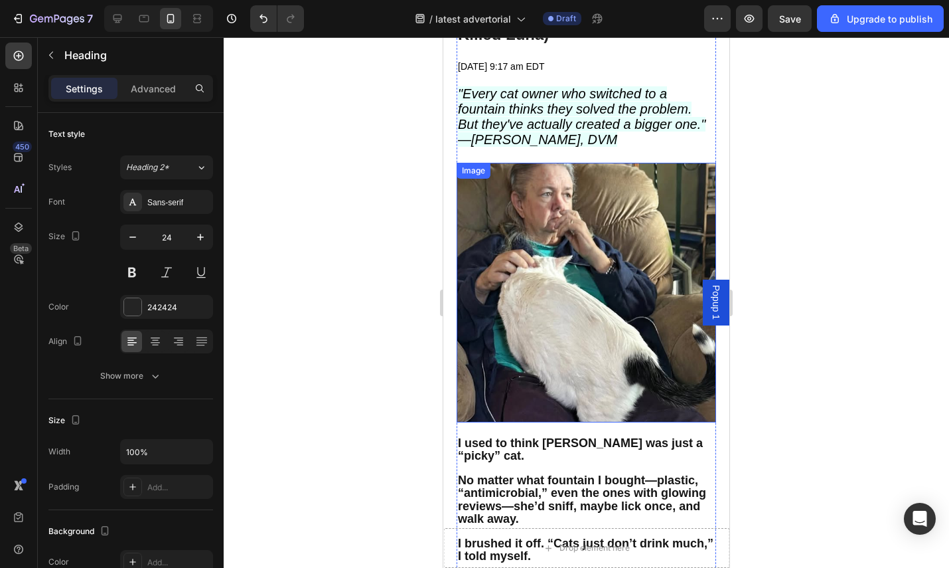
scroll to position [0, 0]
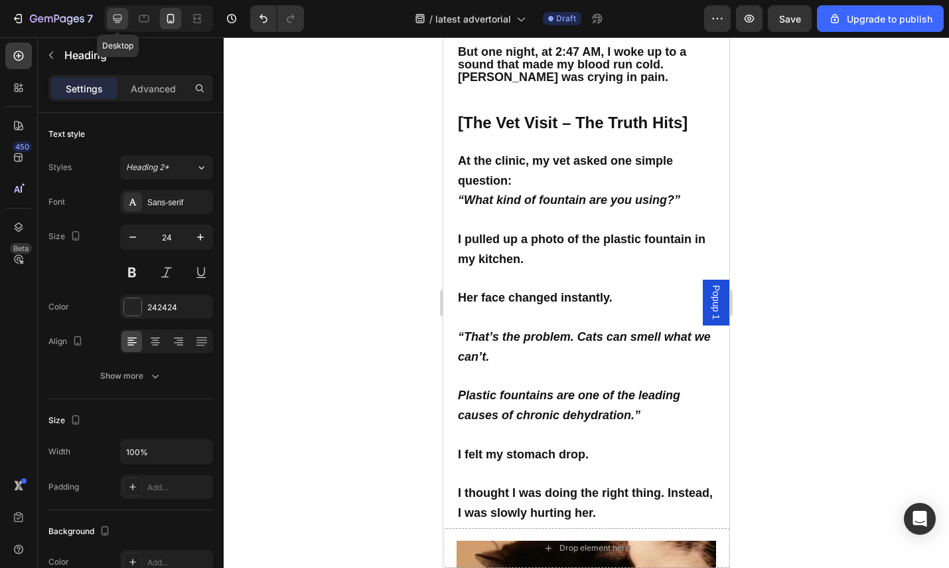
click at [116, 26] on div at bounding box center [117, 18] width 21 height 21
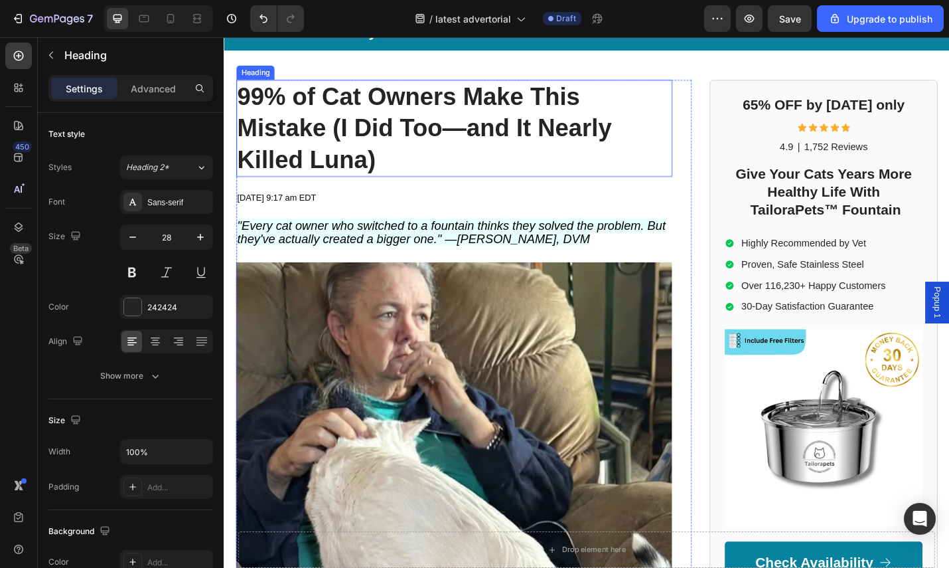
scroll to position [5, 0]
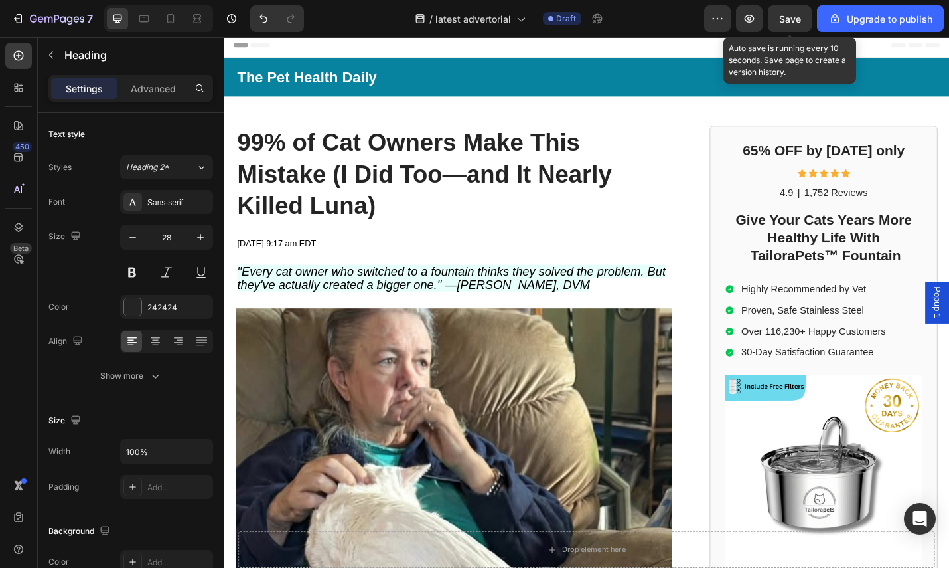
click at [796, 23] on span "Save" at bounding box center [790, 18] width 22 height 11
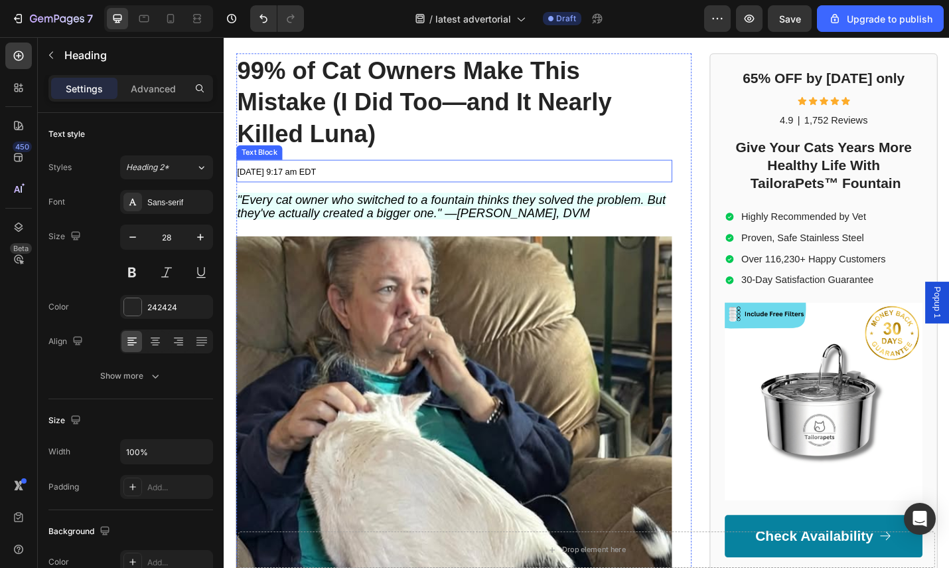
scroll to position [0, 0]
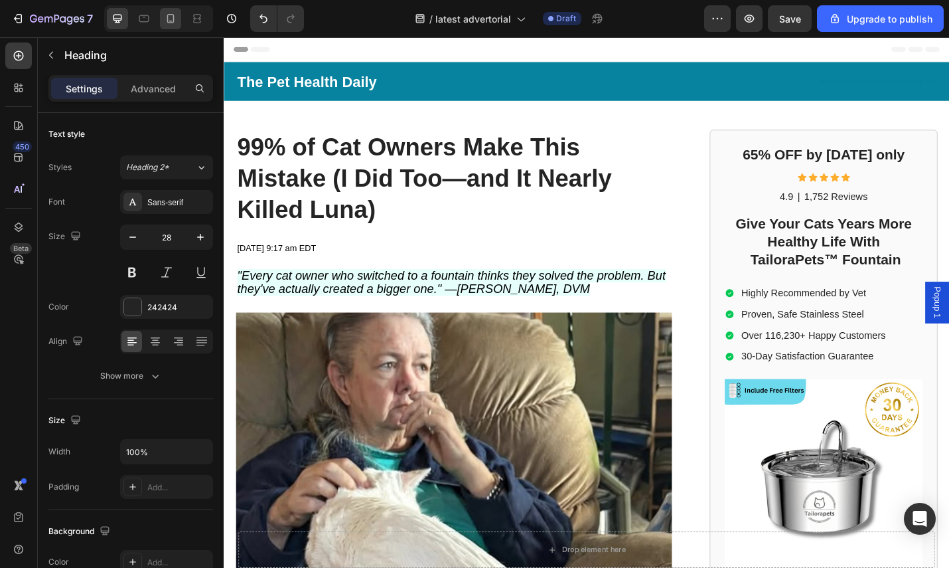
click at [174, 22] on icon at bounding box center [170, 18] width 13 height 13
type input "24"
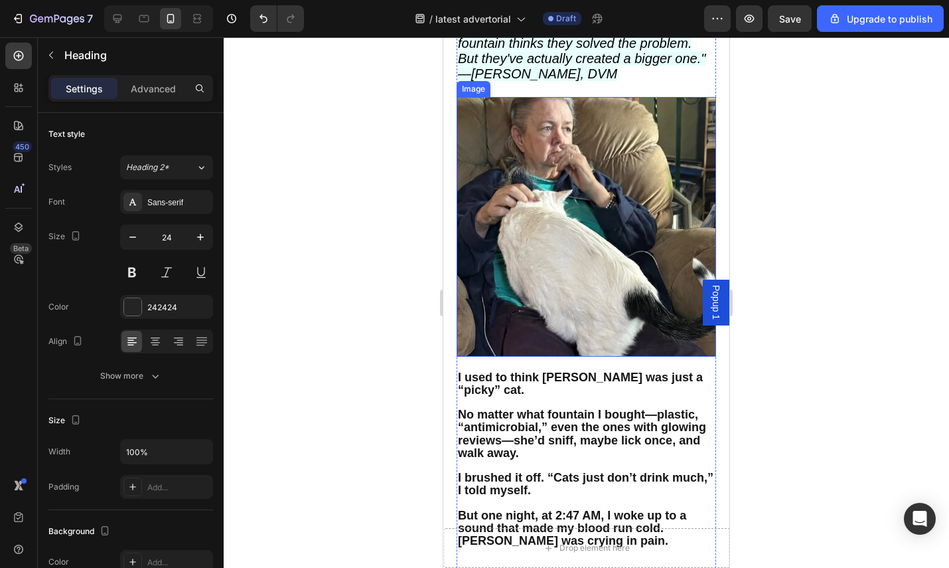
scroll to position [380, 0]
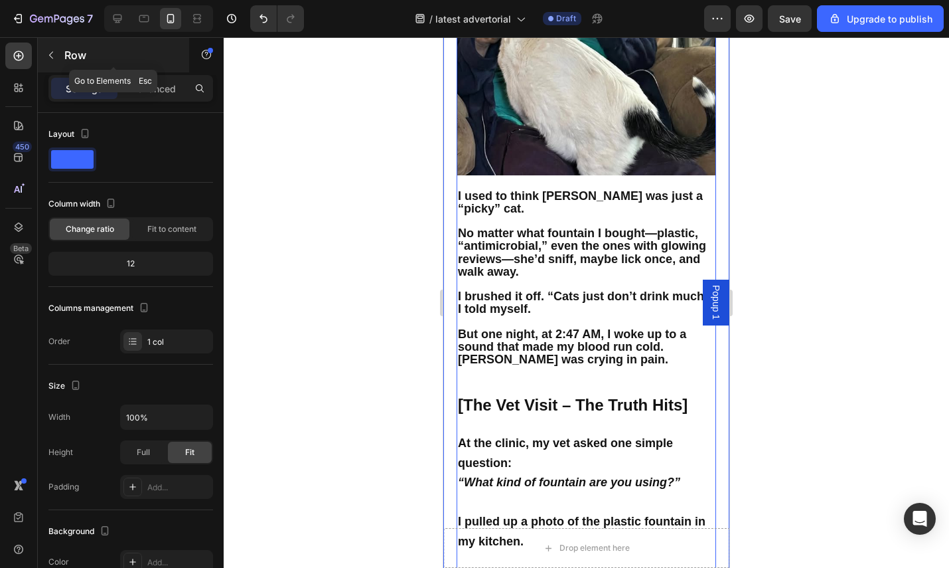
click at [54, 56] on icon "button" at bounding box center [51, 55] width 11 height 11
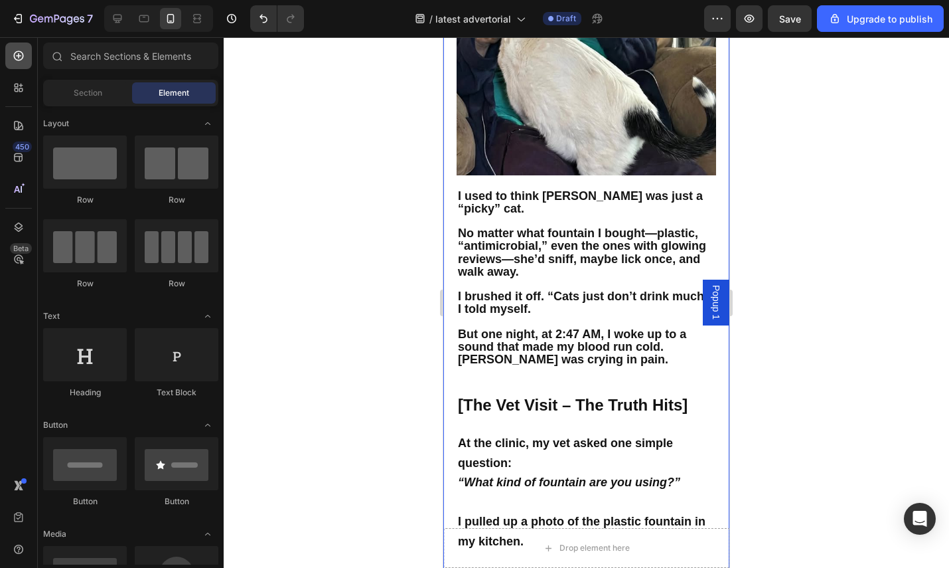
click at [15, 66] on div at bounding box center [18, 55] width 27 height 27
click at [21, 53] on icon at bounding box center [19, 56] width 10 height 10
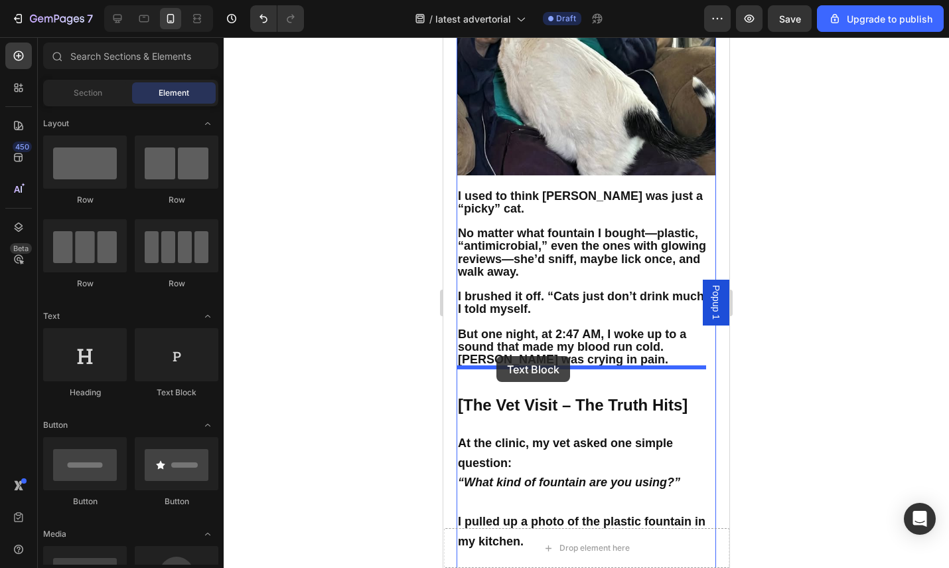
drag, startPoint x: 619, startPoint y: 388, endPoint x: 497, endPoint y: 356, distance: 126.2
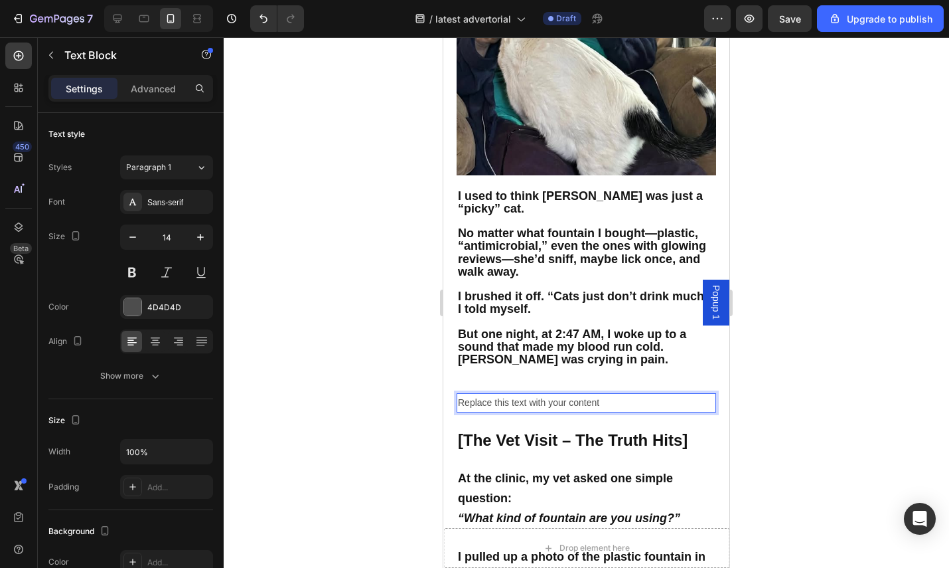
drag, startPoint x: 581, startPoint y: 374, endPoint x: 616, endPoint y: 376, distance: 35.2
click at [584, 393] on div "Replace this text with your content" at bounding box center [587, 402] width 260 height 19
drag, startPoint x: 613, startPoint y: 375, endPoint x: 455, endPoint y: 374, distance: 158.0
click at [457, 393] on div "Replace this text with your content" at bounding box center [587, 402] width 260 height 19
click at [517, 394] on p "Click here if you lazy to read" at bounding box center [586, 402] width 257 height 17
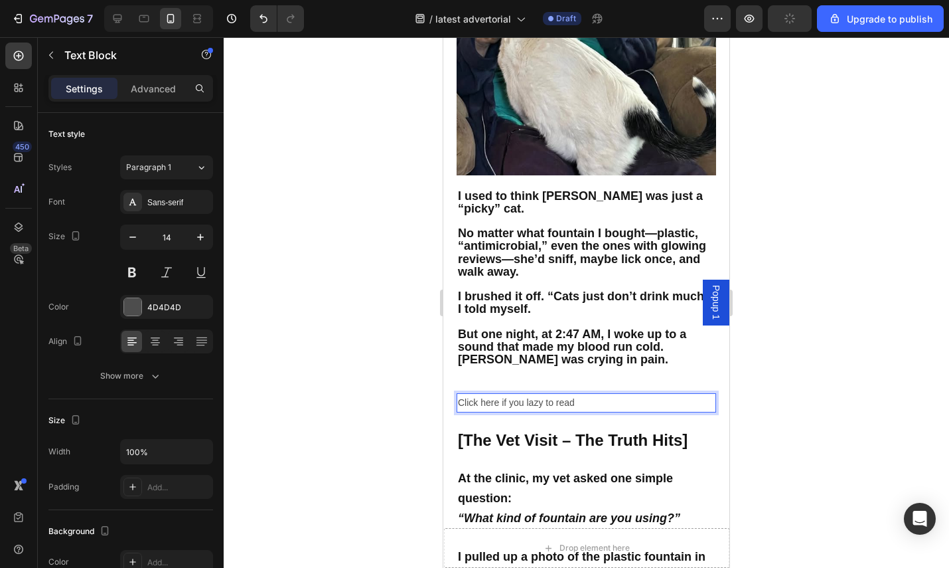
click at [524, 394] on p "Click here if you lazy to read" at bounding box center [586, 402] width 257 height 17
click at [599, 394] on p "Click here if you are lazy to read" at bounding box center [586, 402] width 257 height 17
drag, startPoint x: 601, startPoint y: 374, endPoint x: 468, endPoint y: 369, distance: 133.5
click at [468, 394] on p "Click here if you are lazy to read" at bounding box center [586, 402] width 257 height 17
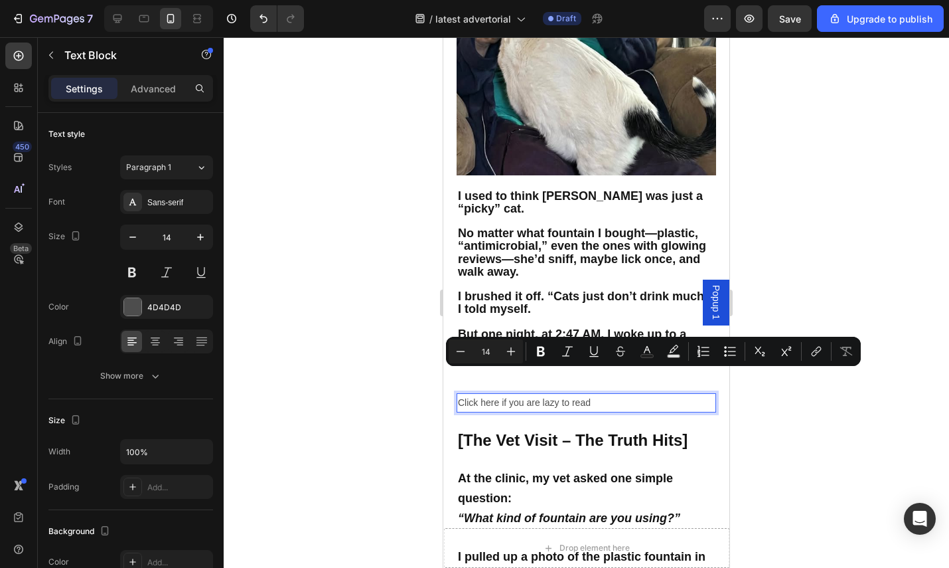
click at [458, 393] on div "Click here if you are lazy to read" at bounding box center [587, 402] width 260 height 19
drag, startPoint x: 599, startPoint y: 376, endPoint x: 459, endPoint y: 378, distance: 140.8
click at [459, 394] on p "Click here if you are lazy to read" at bounding box center [586, 402] width 257 height 17
click at [572, 351] on icon "Editor contextual toolbar" at bounding box center [567, 351] width 13 height 13
click at [682, 350] on button "Text Background Color" at bounding box center [674, 351] width 24 height 24
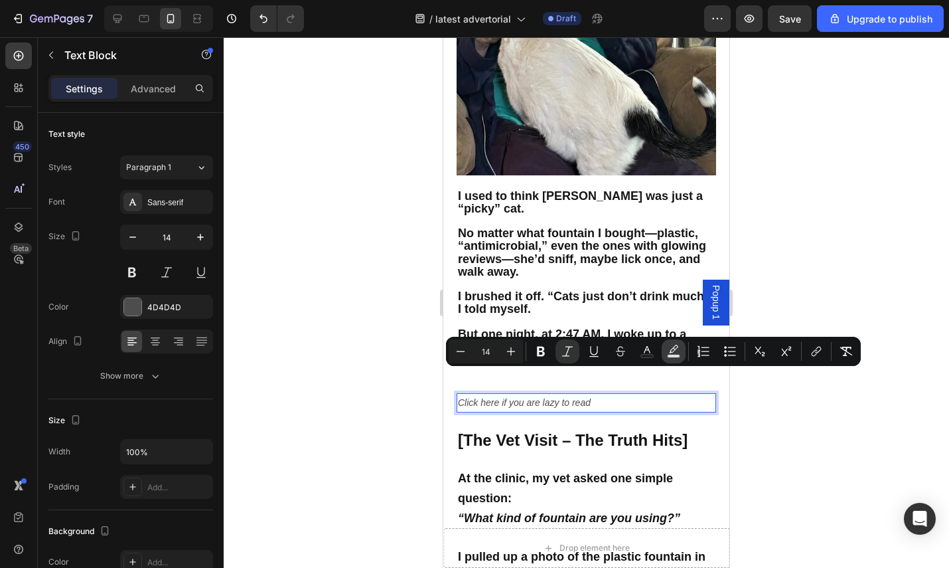
type input "000000"
type input "77"
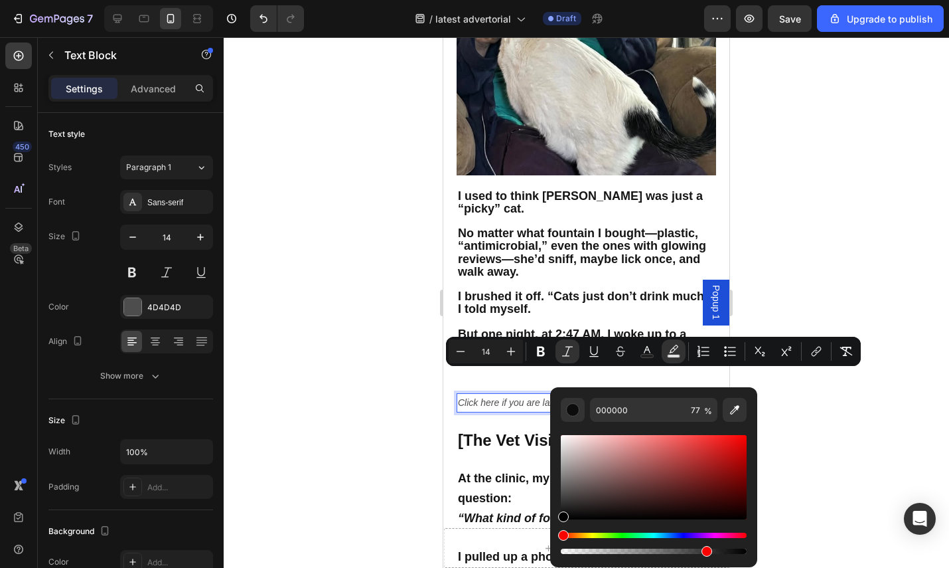
click at [674, 537] on div "Hue" at bounding box center [654, 534] width 186 height 5
click at [843, 449] on div at bounding box center [587, 302] width 726 height 530
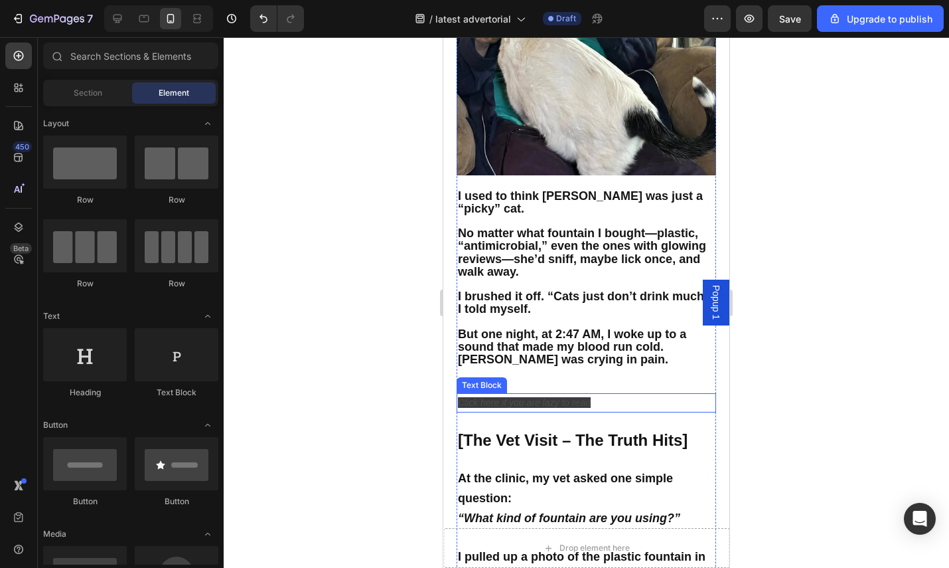
click at [587, 397] on icon "Click here if you are lazy to read" at bounding box center [524, 402] width 133 height 11
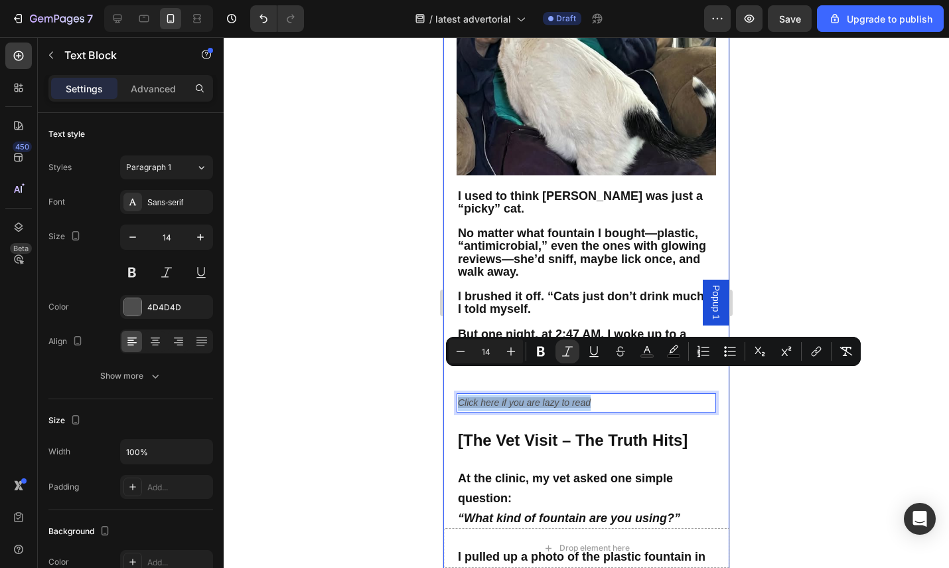
drag, startPoint x: 599, startPoint y: 375, endPoint x: 447, endPoint y: 369, distance: 152.1
click at [641, 351] on icon "Editor contextual toolbar" at bounding box center [647, 351] width 13 height 13
type input "4D4D4D"
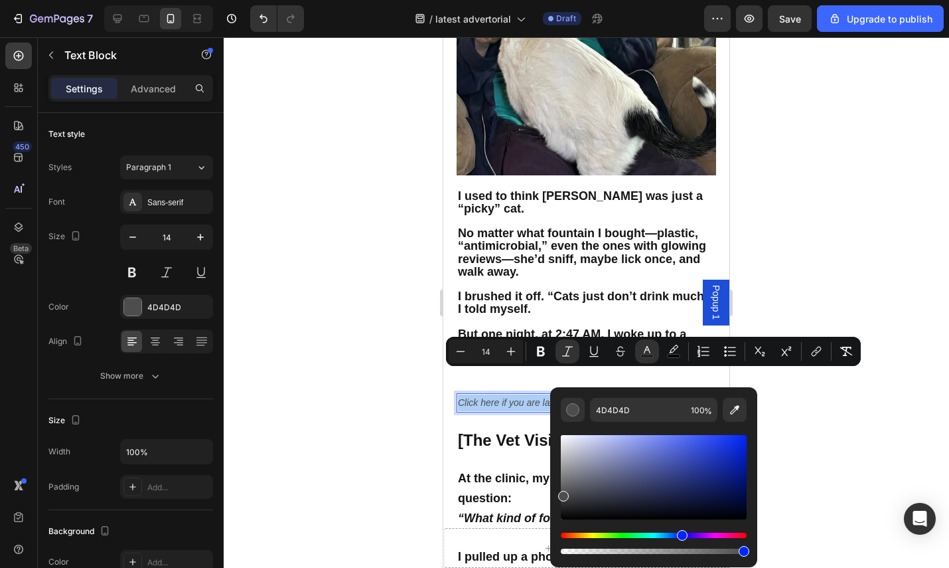
drag, startPoint x: 564, startPoint y: 534, endPoint x: 675, endPoint y: 542, distance: 111.2
click at [675, 542] on div "Editor contextual toolbar" at bounding box center [654, 542] width 186 height 21
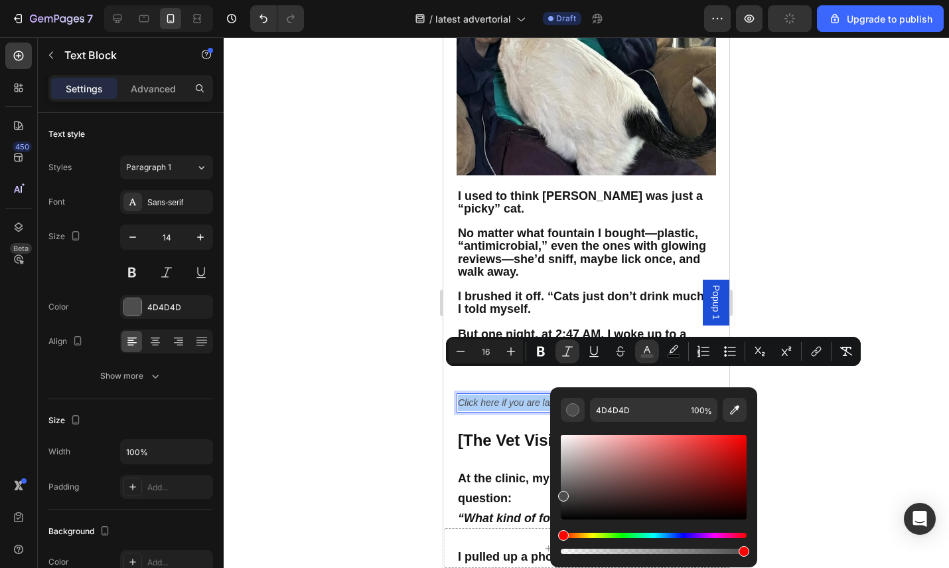
click at [818, 453] on div at bounding box center [587, 302] width 726 height 530
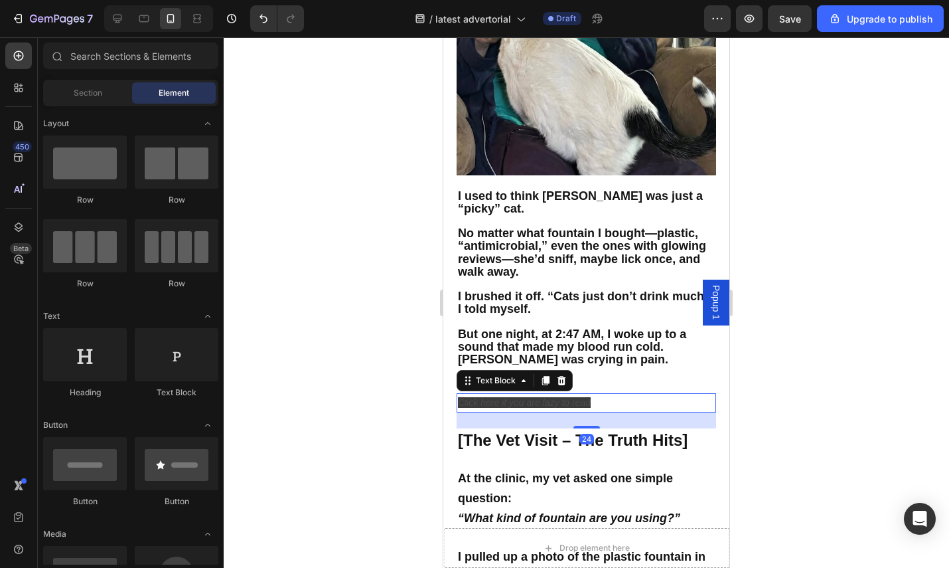
click at [595, 394] on p "Click here if you are lazy to read" at bounding box center [586, 402] width 257 height 17
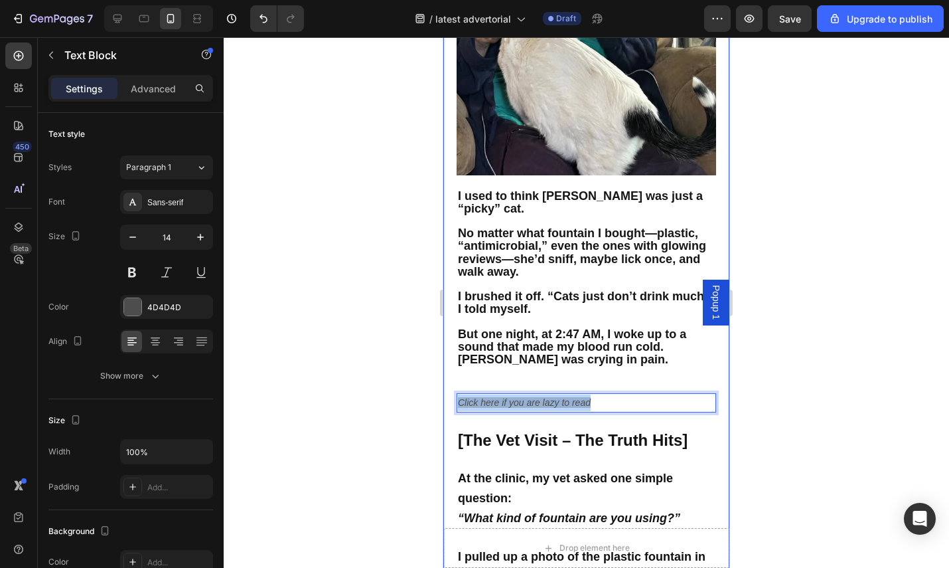
drag, startPoint x: 592, startPoint y: 377, endPoint x: 452, endPoint y: 372, distance: 139.5
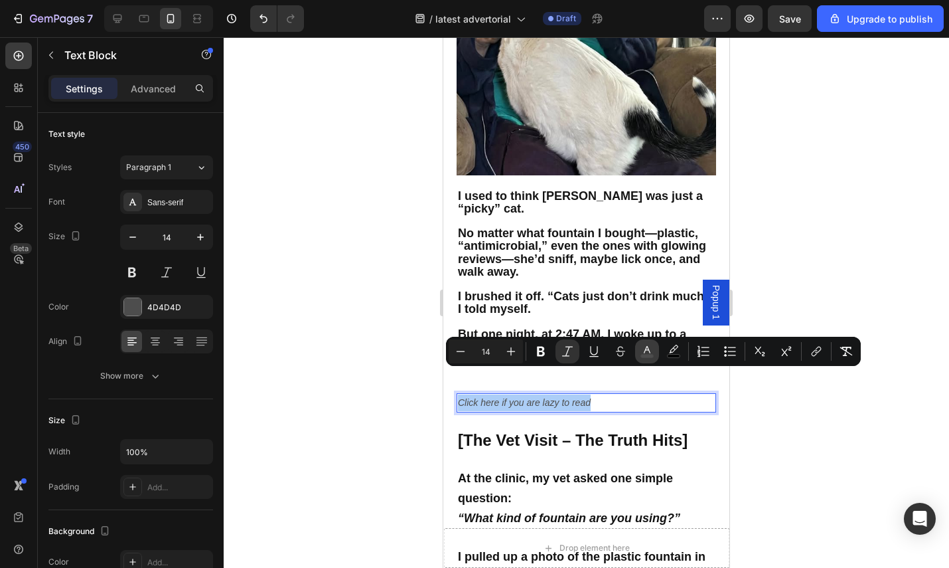
click at [639, 349] on button "color" at bounding box center [647, 351] width 24 height 24
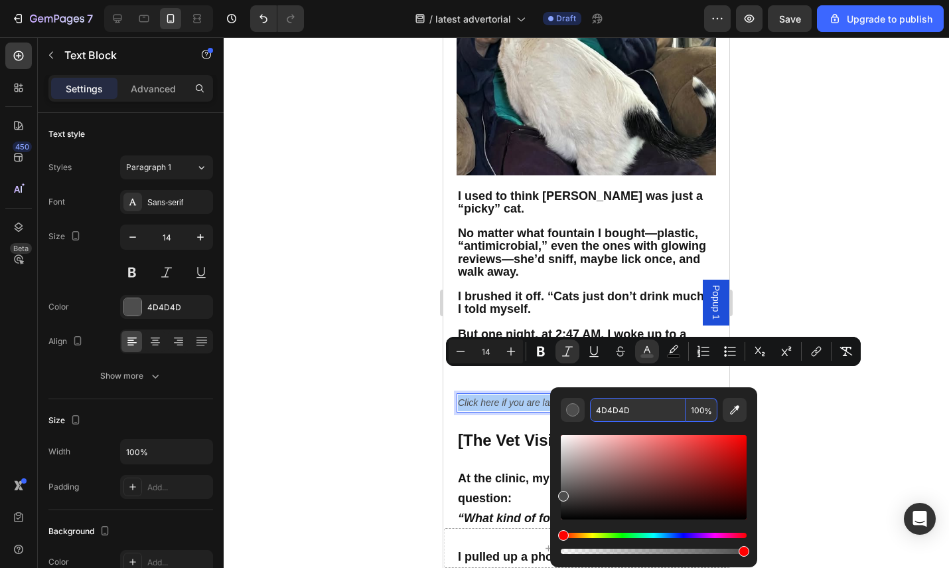
click at [653, 408] on input "4D4D4D" at bounding box center [638, 410] width 96 height 24
click at [739, 411] on icon "Editor contextual toolbar" at bounding box center [734, 409] width 13 height 13
type input "1E4ED8"
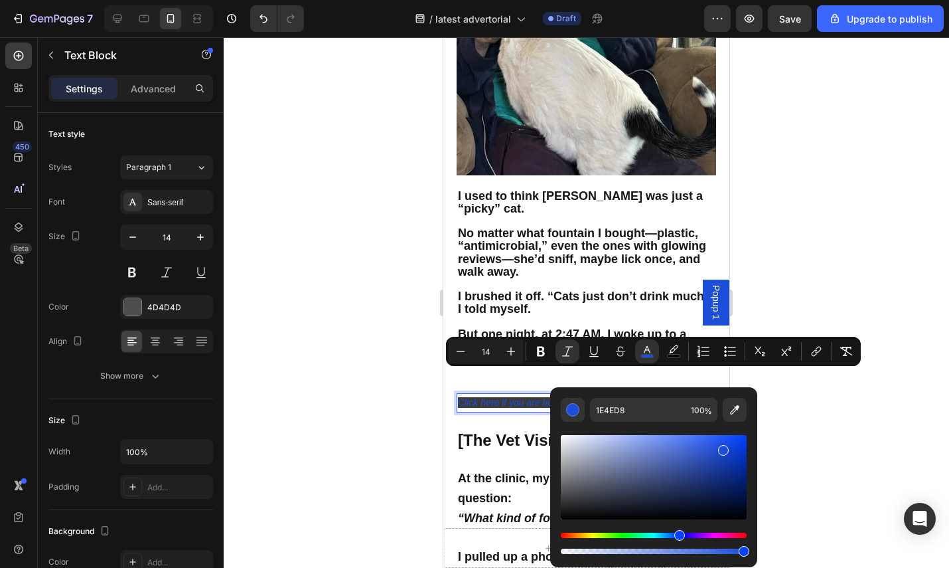
click at [803, 305] on div at bounding box center [587, 302] width 726 height 530
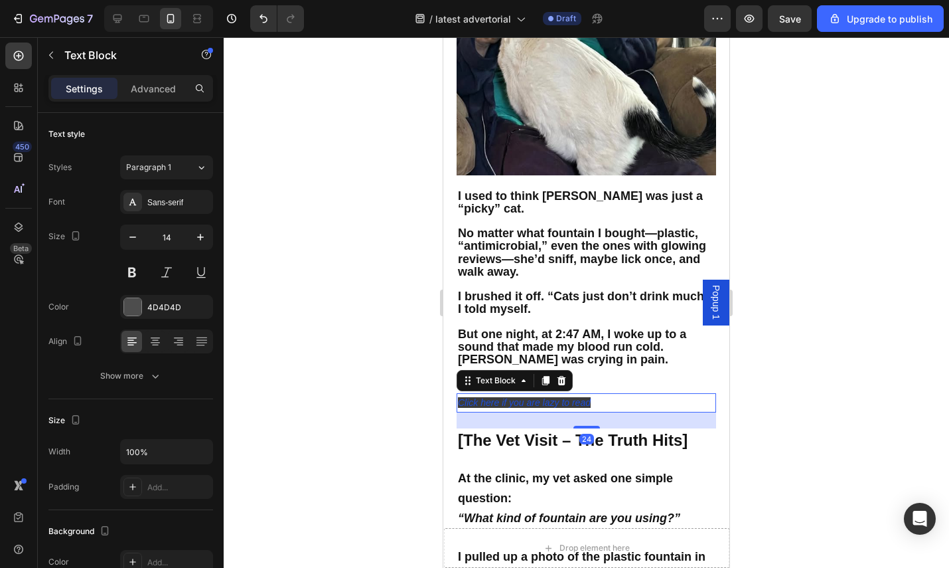
click at [605, 394] on p "Click here if you are lazy to read" at bounding box center [586, 402] width 257 height 17
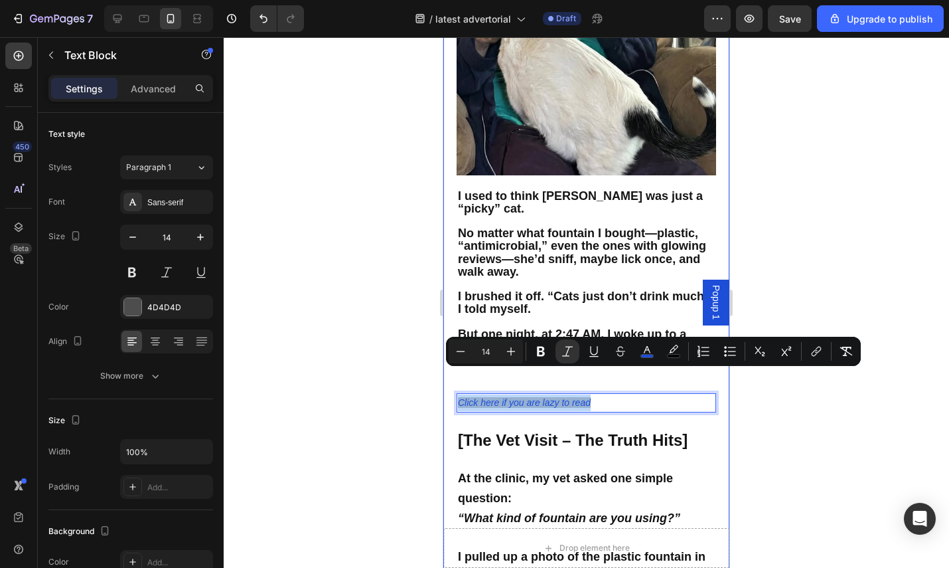
drag, startPoint x: 594, startPoint y: 376, endPoint x: 446, endPoint y: 379, distance: 148.1
click at [676, 349] on icon "Editor contextual toolbar" at bounding box center [673, 351] width 13 height 13
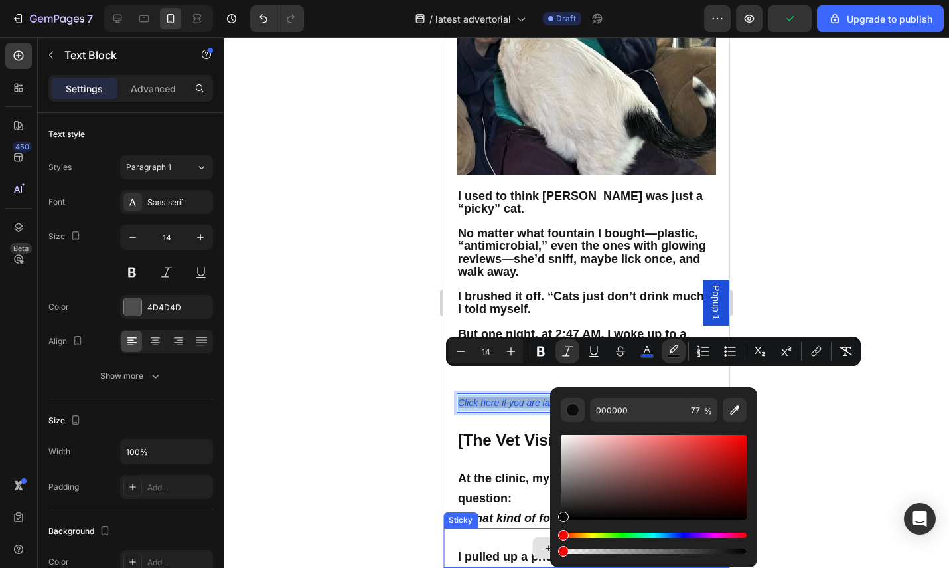
type input "0"
drag, startPoint x: 1149, startPoint y: 589, endPoint x: 501, endPoint y: 554, distance: 648.9
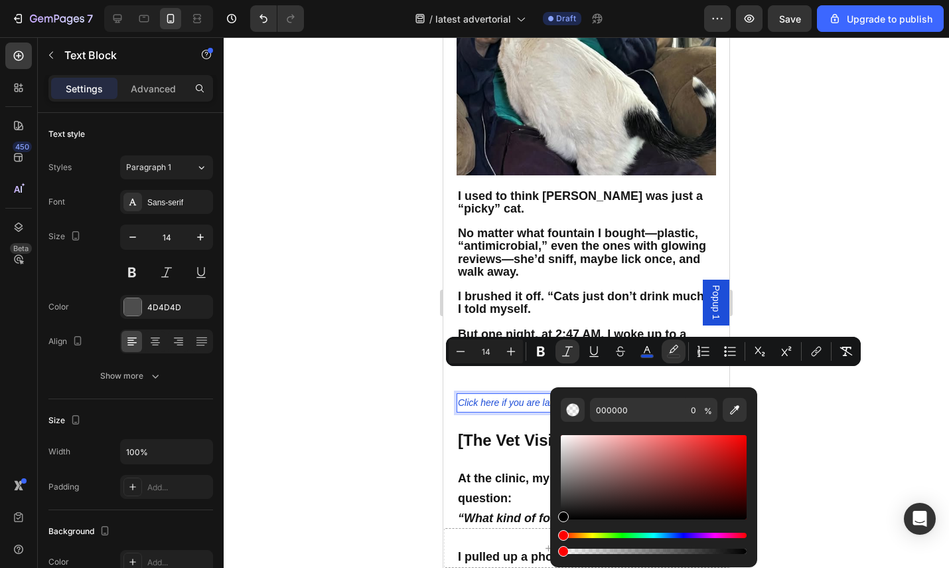
click at [818, 434] on div at bounding box center [587, 302] width 726 height 530
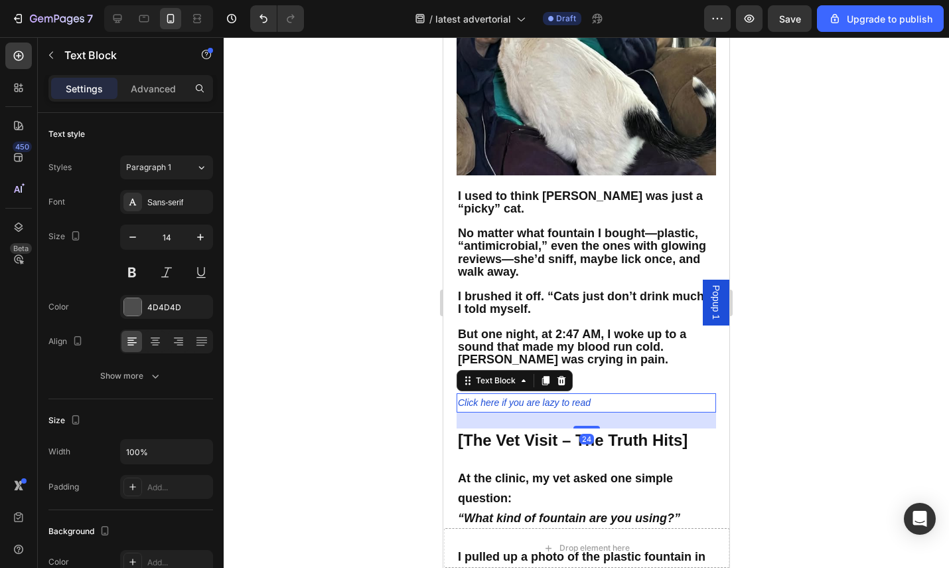
click at [571, 397] on icon "Click here if you are lazy to read" at bounding box center [524, 402] width 133 height 11
click at [413, 353] on div at bounding box center [587, 302] width 726 height 530
click at [530, 397] on icon "Click here if you are lazy to read" at bounding box center [524, 402] width 133 height 11
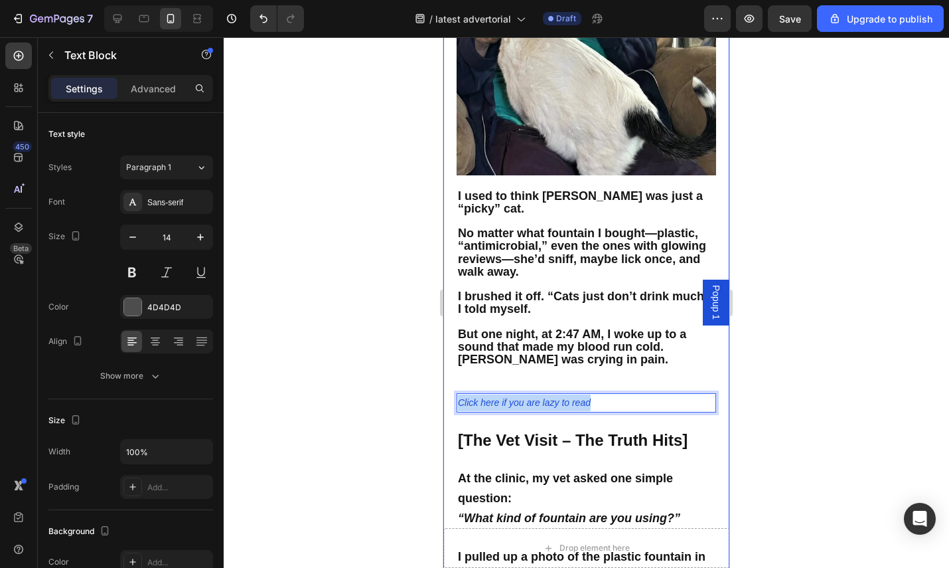
drag, startPoint x: 605, startPoint y: 376, endPoint x: 452, endPoint y: 373, distance: 153.4
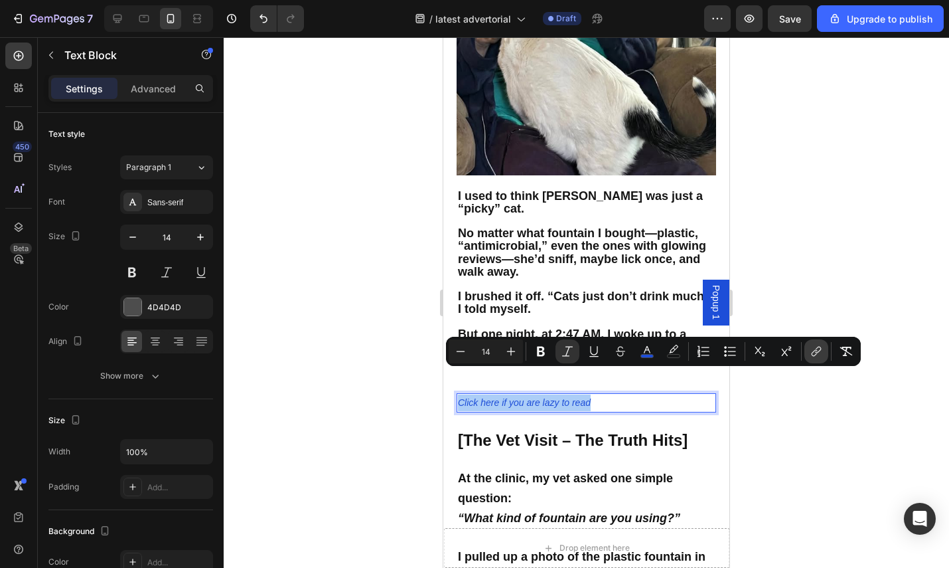
click at [825, 355] on button "link" at bounding box center [817, 351] width 24 height 24
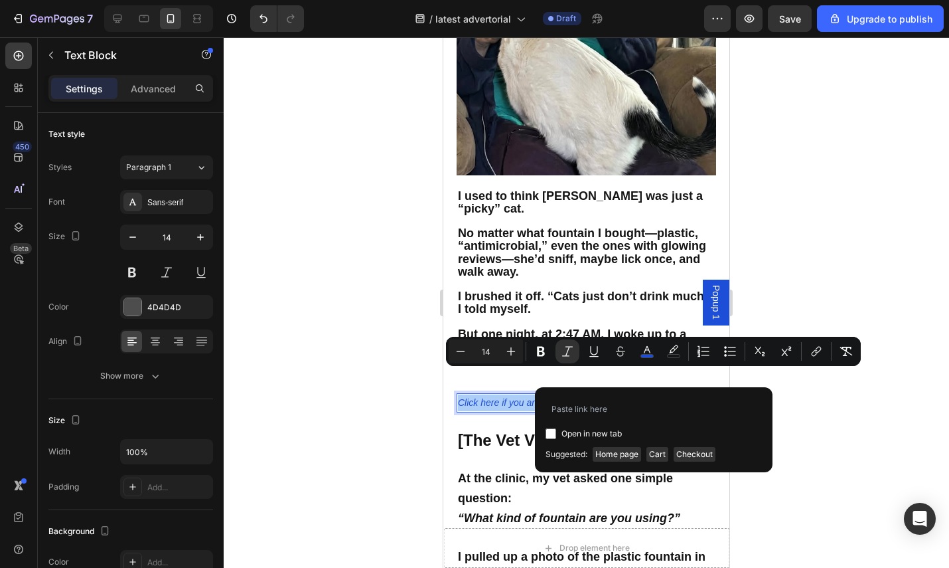
click at [556, 428] on label "Open in new tab" at bounding box center [589, 434] width 66 height 16
checkbox input "true"
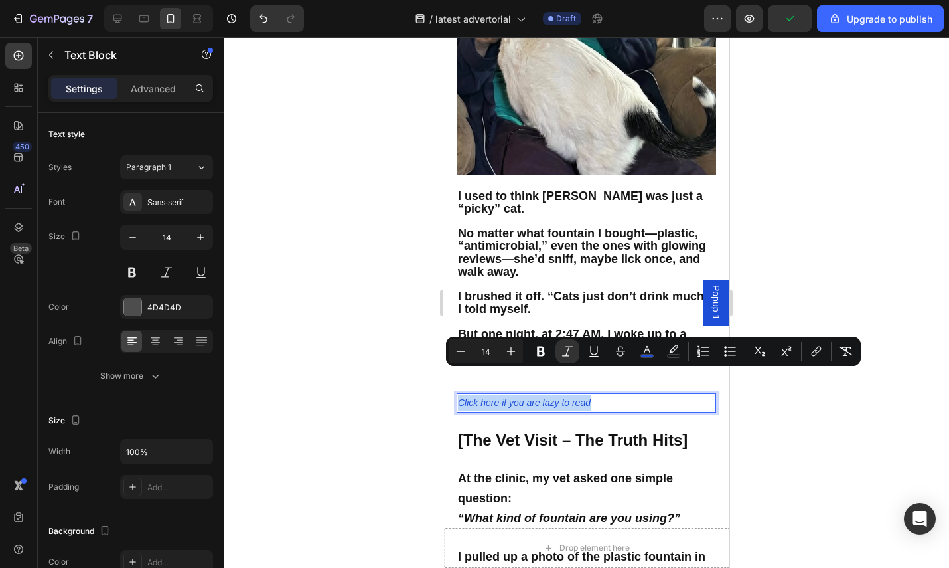
click at [625, 394] on p "Click here if you are lazy to read" at bounding box center [586, 402] width 257 height 17
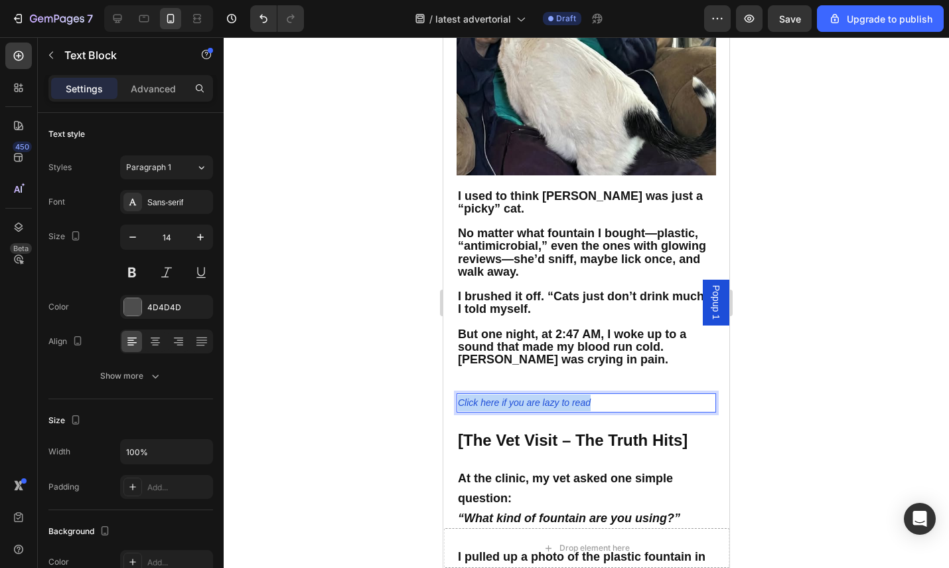
drag, startPoint x: 617, startPoint y: 376, endPoint x: 493, endPoint y: 368, distance: 124.4
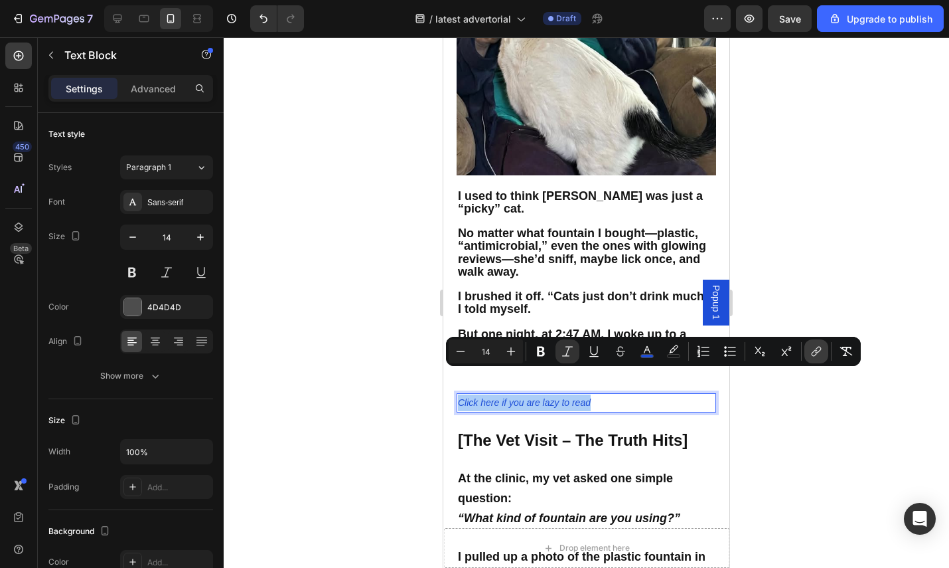
click at [815, 355] on icon "Editor contextual toolbar" at bounding box center [816, 351] width 13 height 13
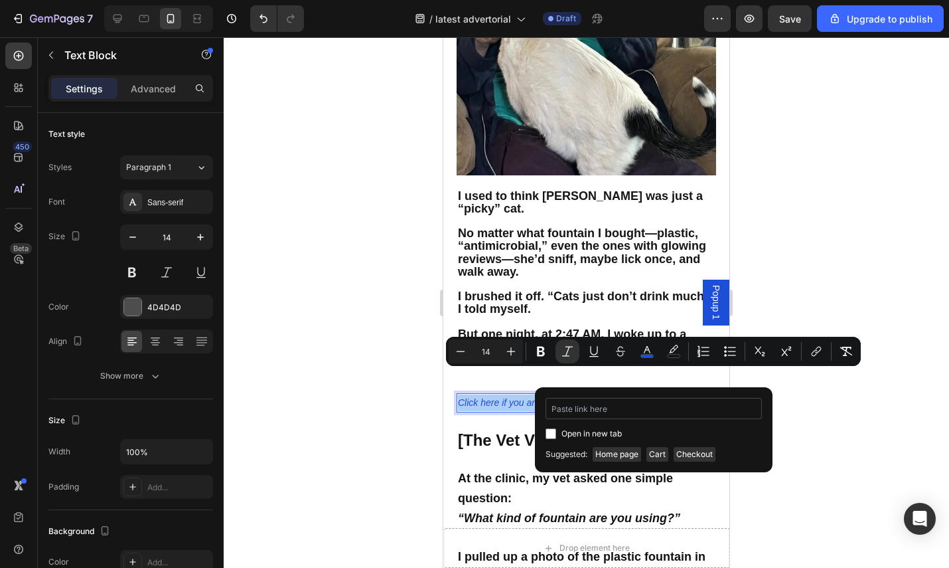
click at [628, 409] on input "Editor contextual toolbar" at bounding box center [654, 408] width 216 height 21
drag, startPoint x: 554, startPoint y: 432, endPoint x: 569, endPoint y: 417, distance: 21.1
click at [554, 431] on input "Editor contextual toolbar" at bounding box center [551, 433] width 11 height 11
checkbox input "true"
click at [576, 414] on input "Editor contextual toolbar" at bounding box center [654, 408] width 216 height 21
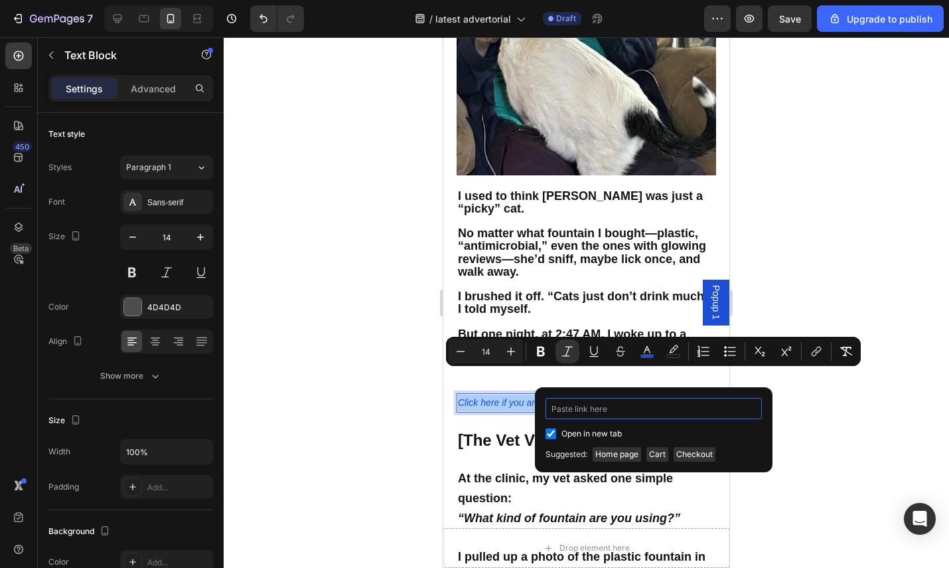
type input "[URL][DOMAIN_NAME]"
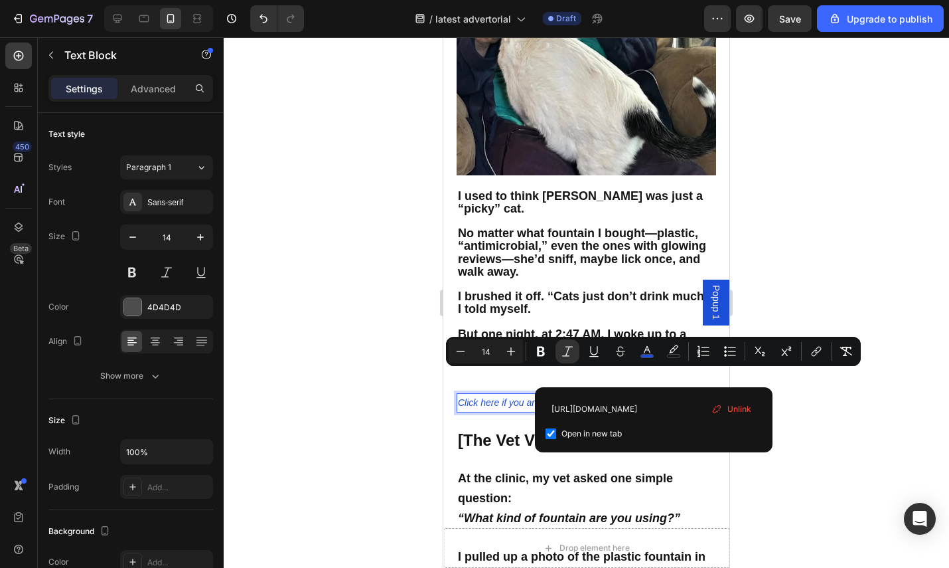
click at [862, 404] on div at bounding box center [587, 302] width 726 height 530
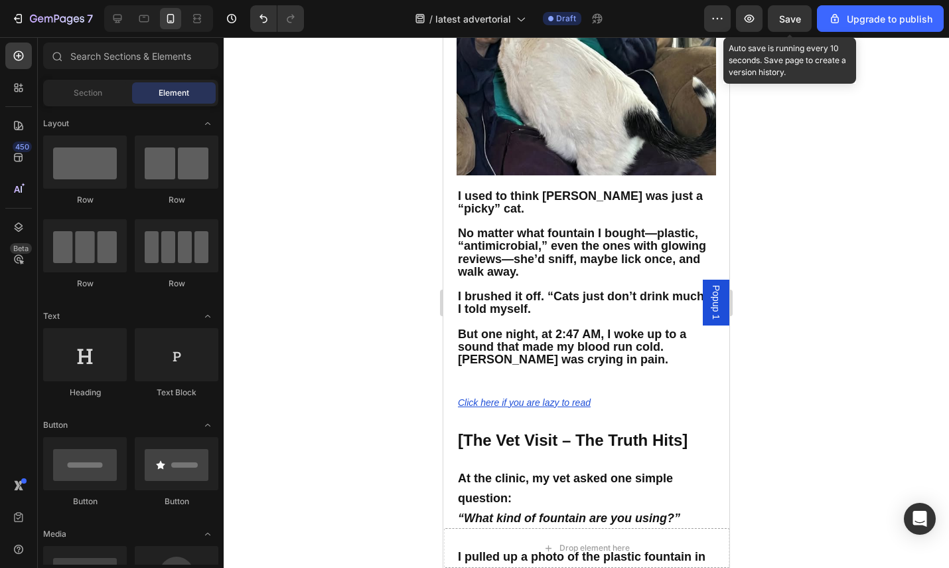
click at [785, 23] on span "Save" at bounding box center [790, 18] width 22 height 11
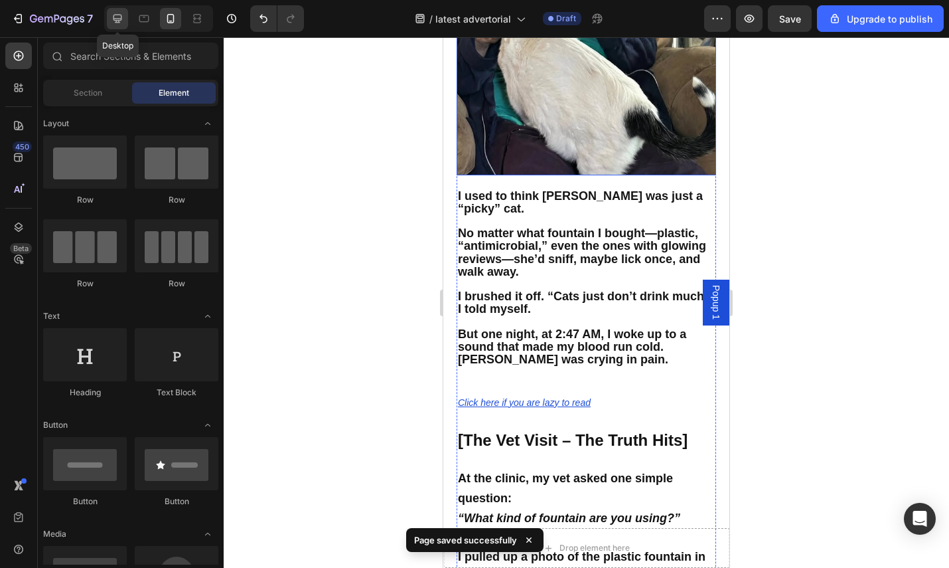
click at [112, 17] on icon at bounding box center [117, 18] width 13 height 13
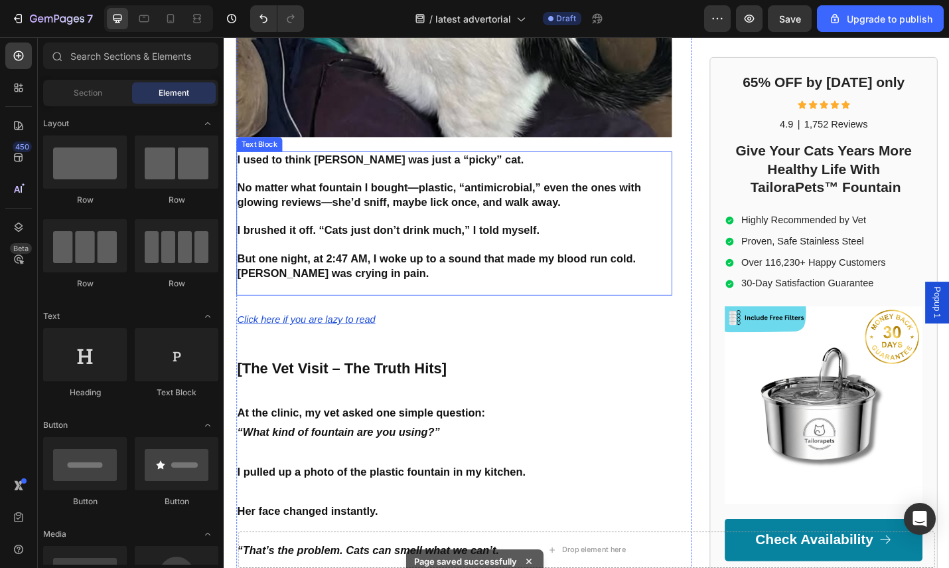
scroll to position [31, 0]
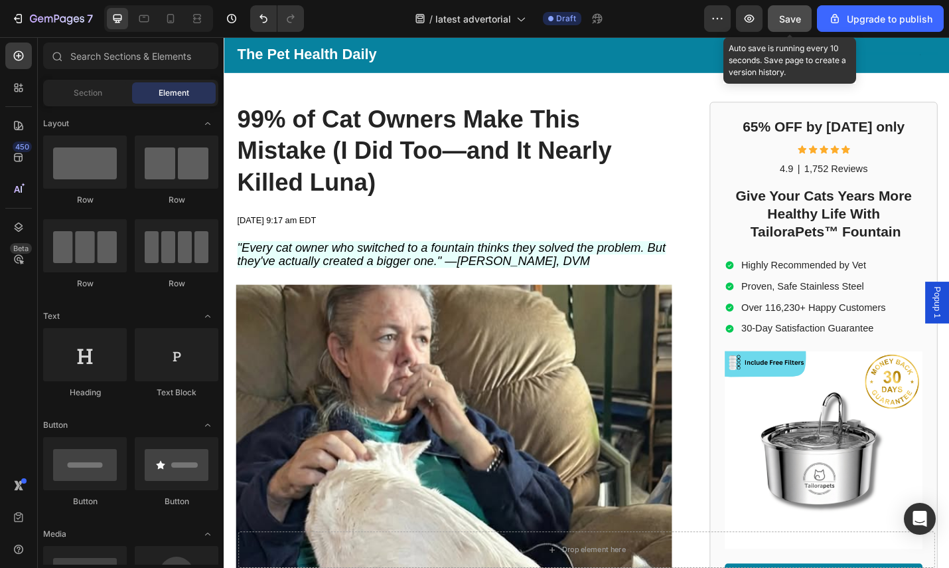
click at [782, 29] on button "Save" at bounding box center [790, 18] width 44 height 27
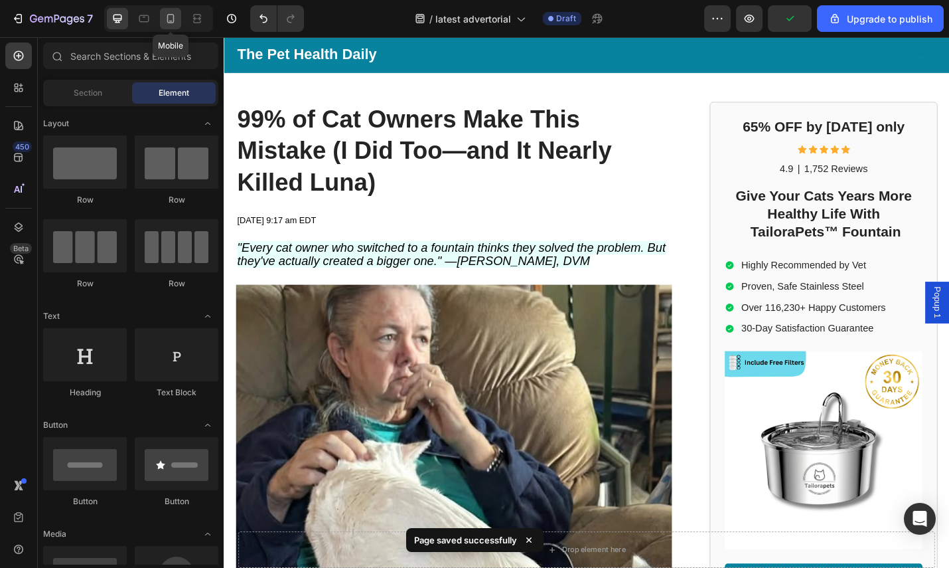
click at [168, 21] on icon at bounding box center [170, 18] width 7 height 9
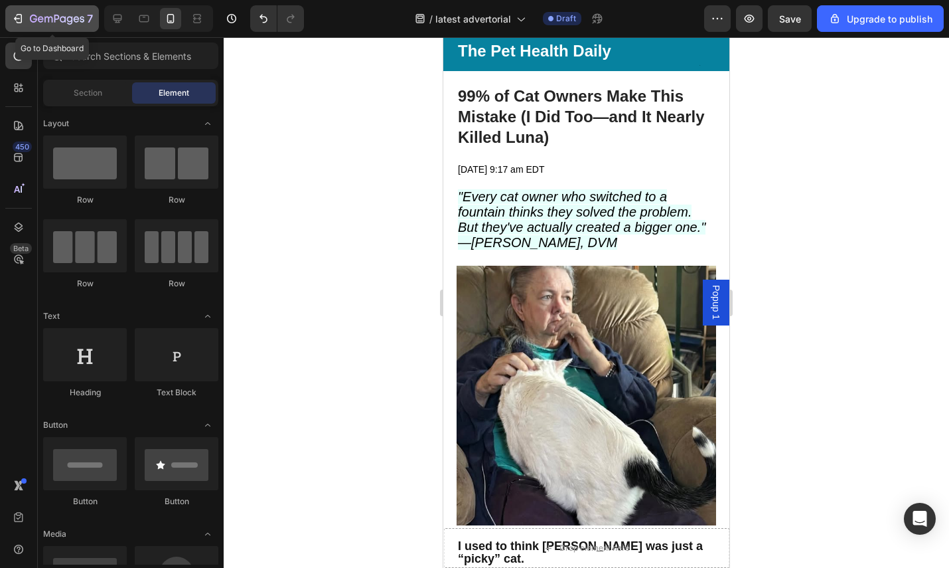
click at [15, 13] on icon "button" at bounding box center [17, 18] width 13 height 13
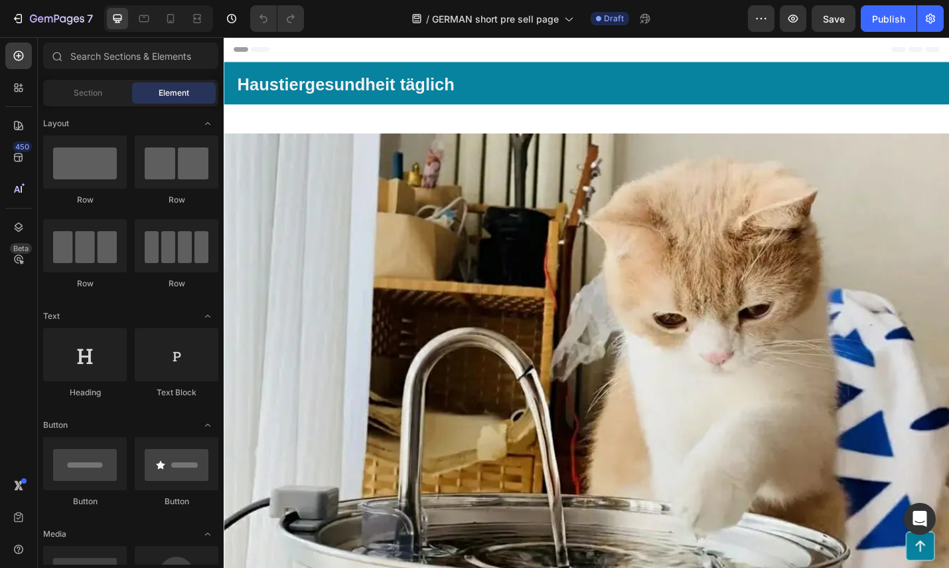
click at [876, 19] on div "Publish" at bounding box center [888, 19] width 33 height 14
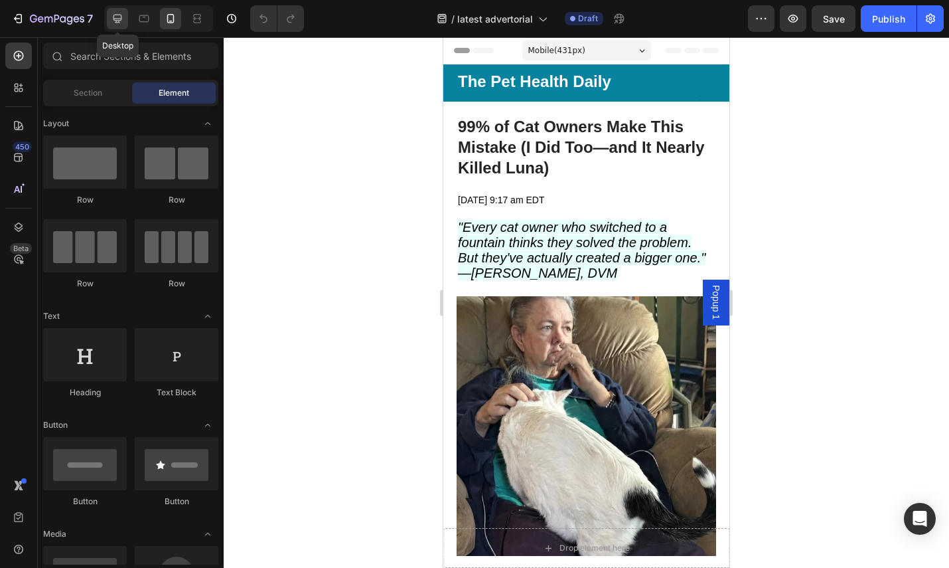
click at [117, 15] on icon at bounding box center [118, 19] width 9 height 9
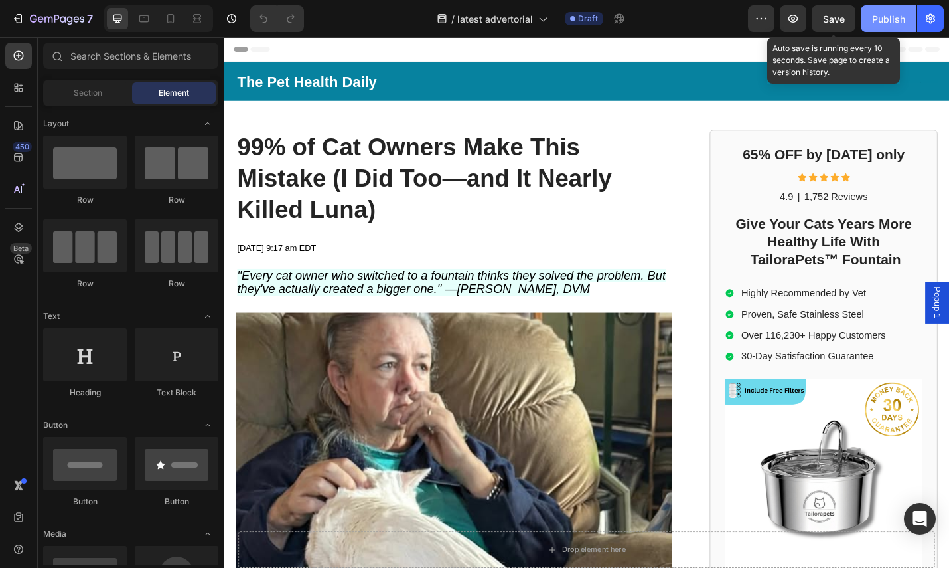
drag, startPoint x: 832, startPoint y: 17, endPoint x: 866, endPoint y: 17, distance: 33.9
click at [836, 17] on span "Save" at bounding box center [834, 18] width 22 height 11
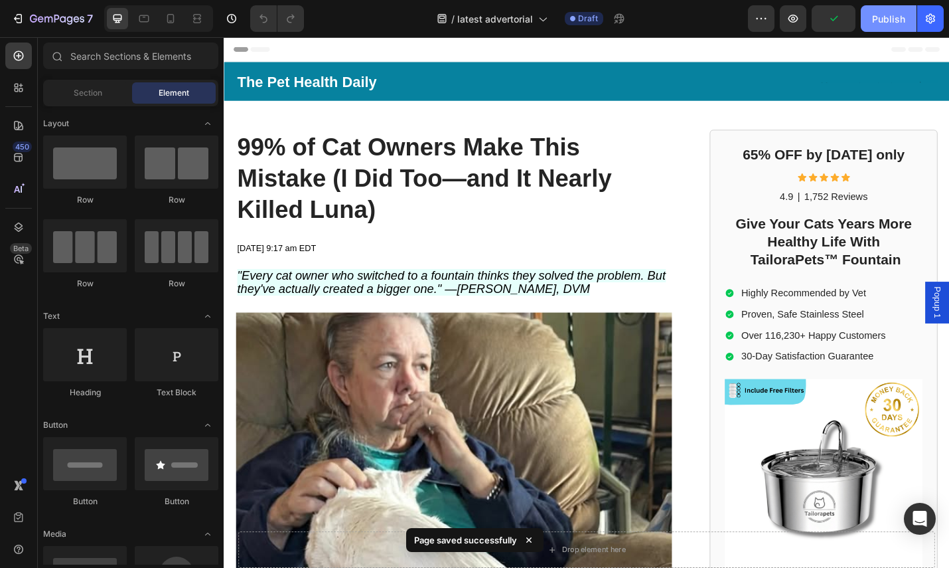
click at [880, 23] on div "Publish" at bounding box center [888, 19] width 33 height 14
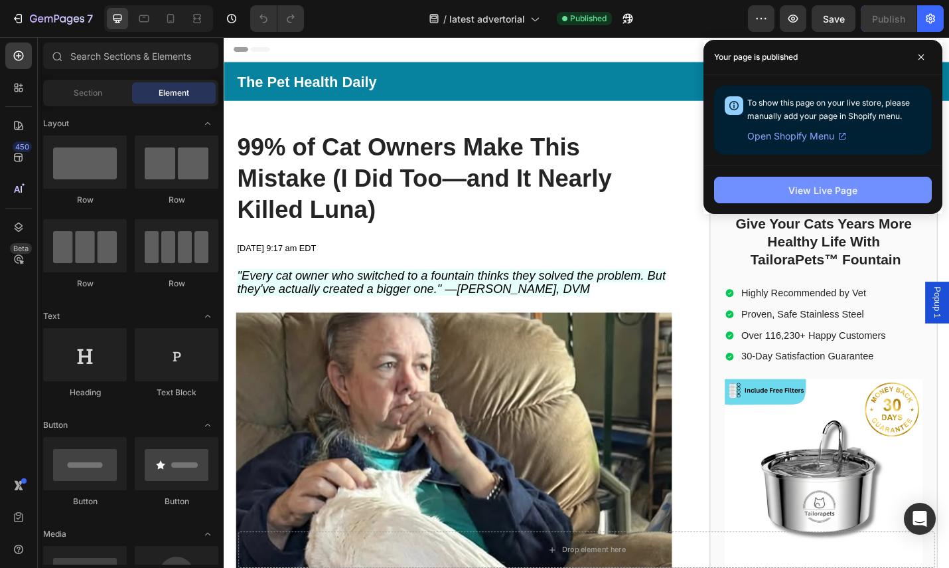
click at [803, 184] on div "View Live Page" at bounding box center [823, 190] width 69 height 14
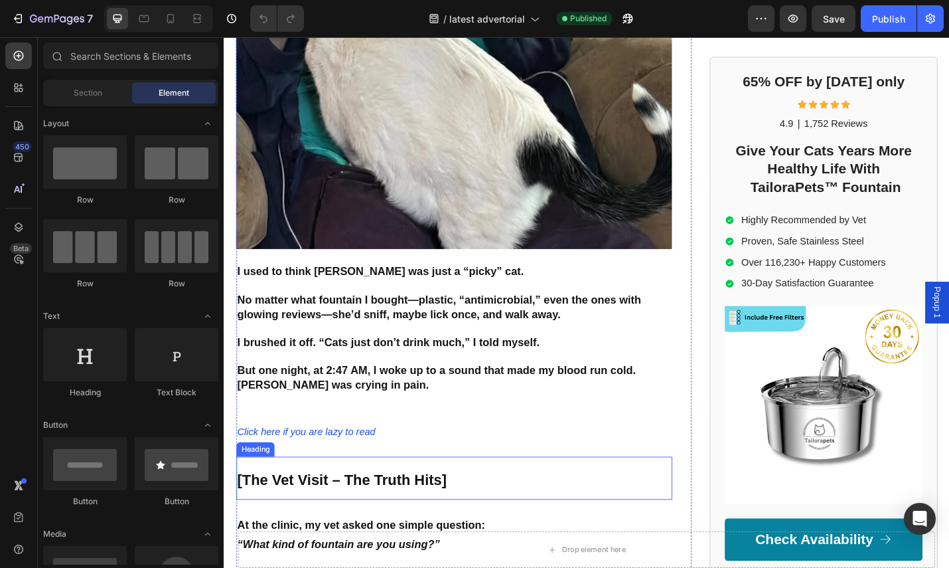
scroll to position [558, 0]
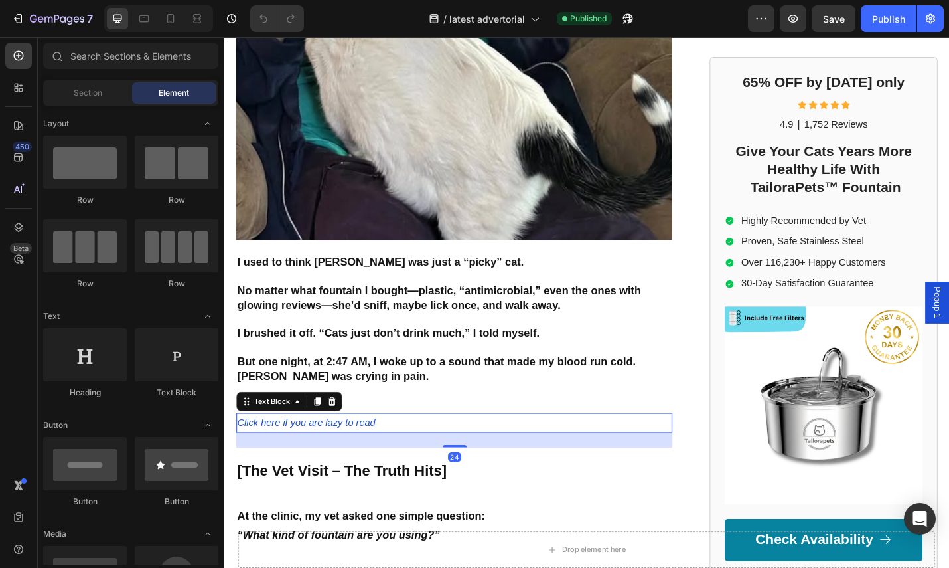
click at [394, 454] on p "Click here if you are lazy to read" at bounding box center [476, 460] width 476 height 19
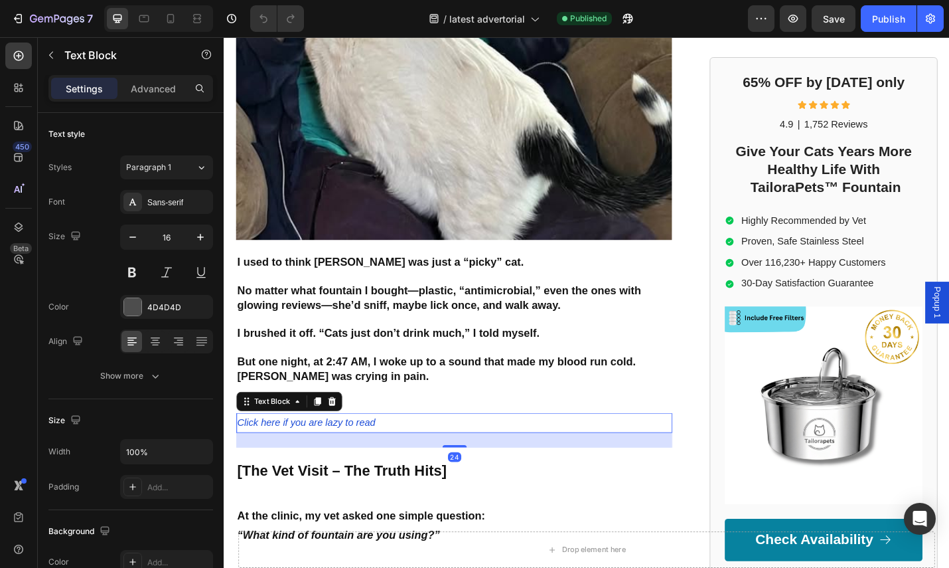
click at [407, 452] on p "Click here if you are lazy to read" at bounding box center [476, 460] width 476 height 19
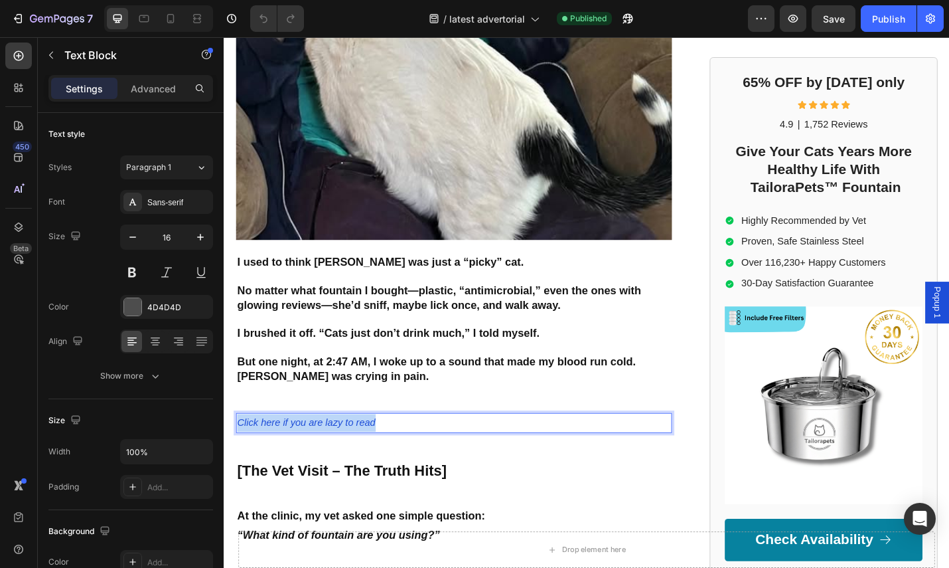
drag, startPoint x: 406, startPoint y: 451, endPoint x: 236, endPoint y: 449, distance: 170.0
click at [236, 450] on div "99% of Cat Owners Make This Mistake (I Did Too—and It Nearly Killed [PERSON_NAM…" at bounding box center [622, 418] width 797 height 1676
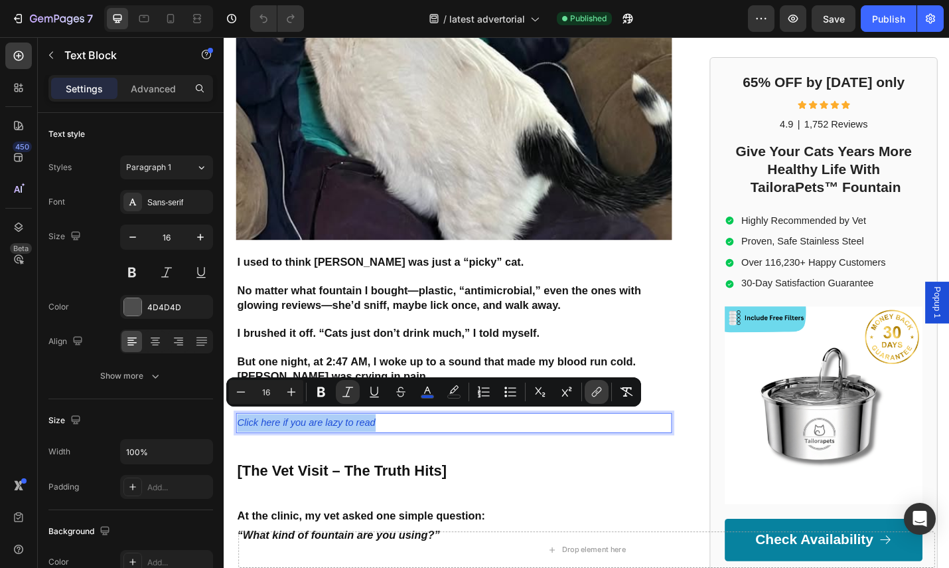
click at [597, 394] on icon "Editor contextual toolbar" at bounding box center [596, 391] width 13 height 13
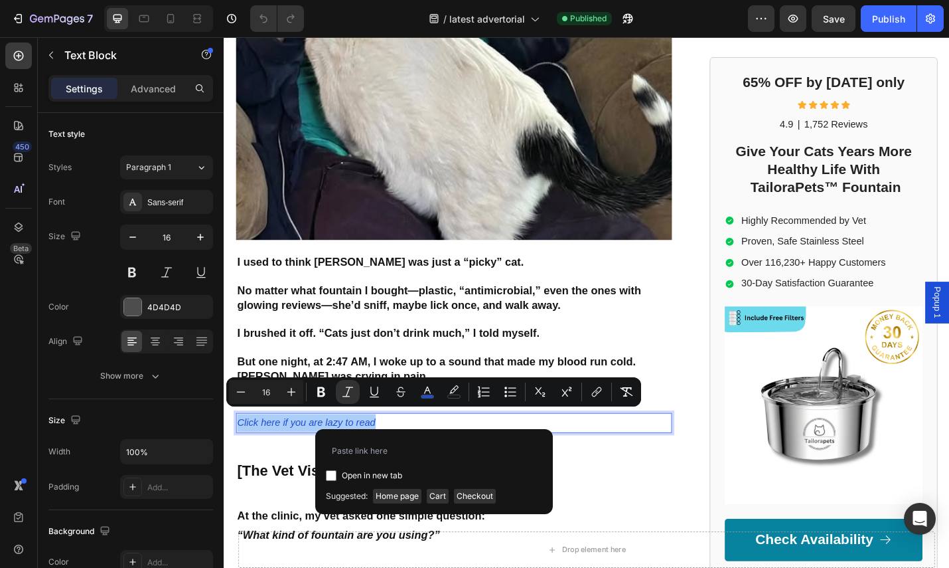
drag, startPoint x: 336, startPoint y: 472, endPoint x: 354, endPoint y: 461, distance: 20.8
click at [337, 471] on label "Open in new tab" at bounding box center [370, 475] width 66 height 16
checkbox input "true"
click at [368, 451] on input "Editor contextual toolbar" at bounding box center [434, 449] width 216 height 21
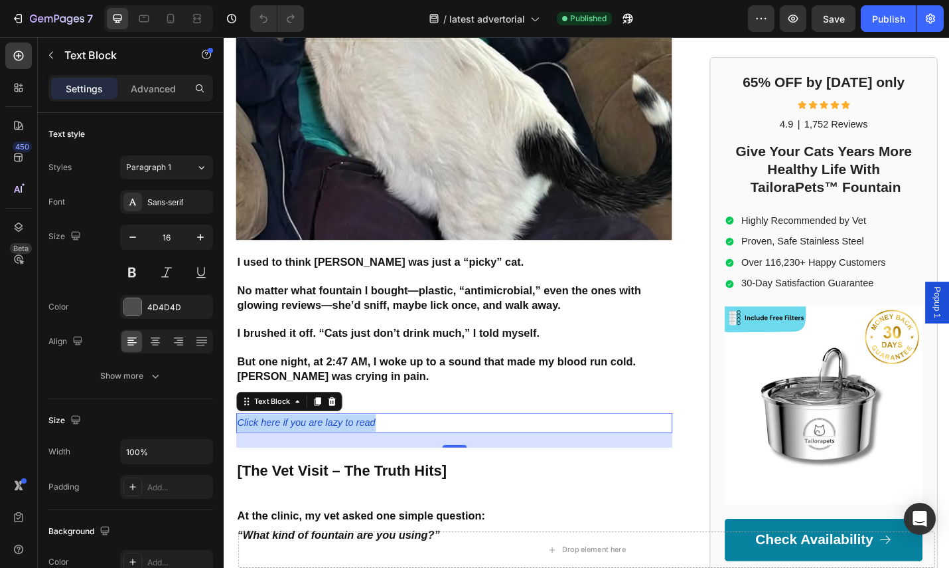
click at [426, 451] on p "Click here if you are lazy to read" at bounding box center [476, 460] width 476 height 19
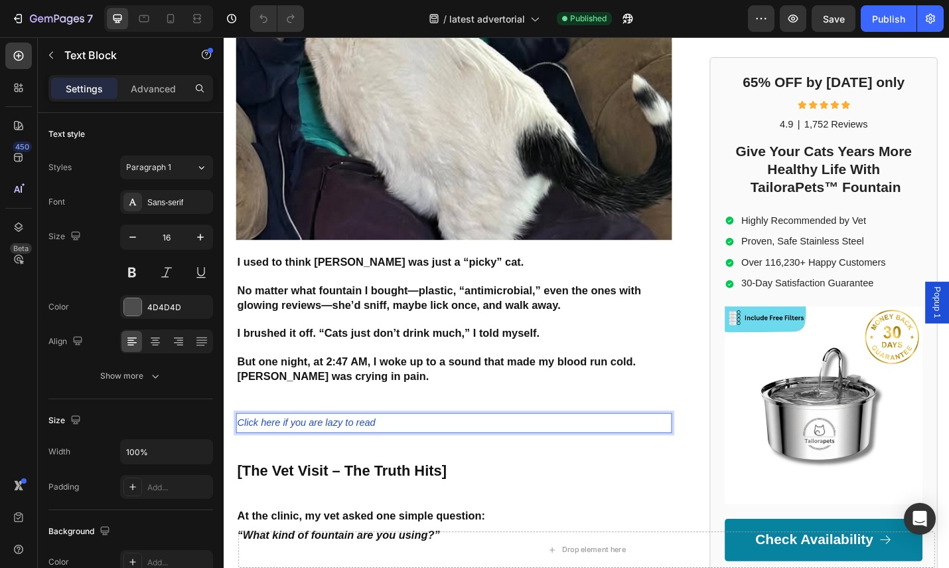
click at [404, 453] on p "Click here if you are lazy to read" at bounding box center [476, 460] width 476 height 19
drag, startPoint x: 404, startPoint y: 453, endPoint x: 255, endPoint y: 451, distance: 149.4
click at [239, 453] on p "Click here if you are lazy to read" at bounding box center [476, 460] width 476 height 19
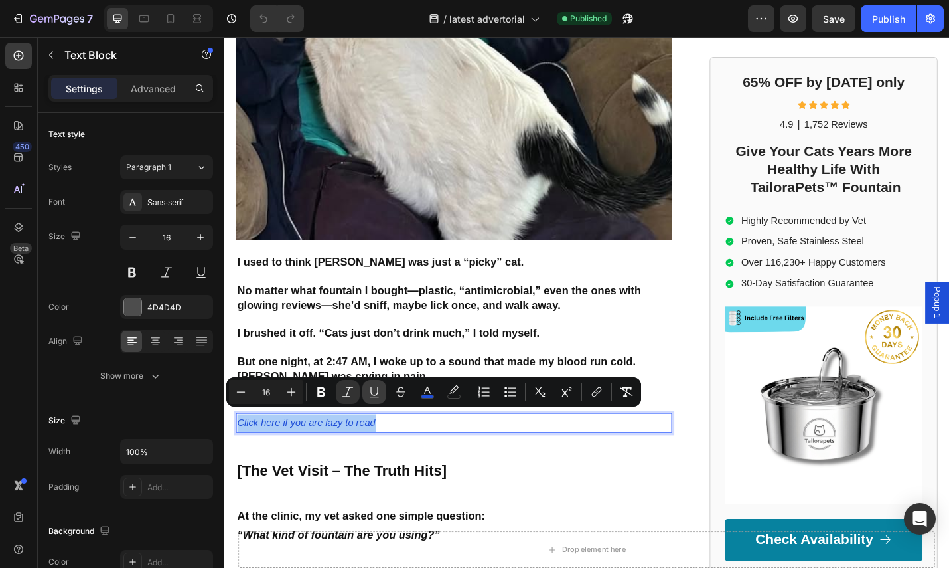
drag, startPoint x: 374, startPoint y: 395, endPoint x: 384, endPoint y: 396, distance: 10.0
click at [374, 395] on icon "Editor contextual toolbar" at bounding box center [373, 390] width 7 height 9
click at [605, 391] on button "link" at bounding box center [597, 392] width 24 height 24
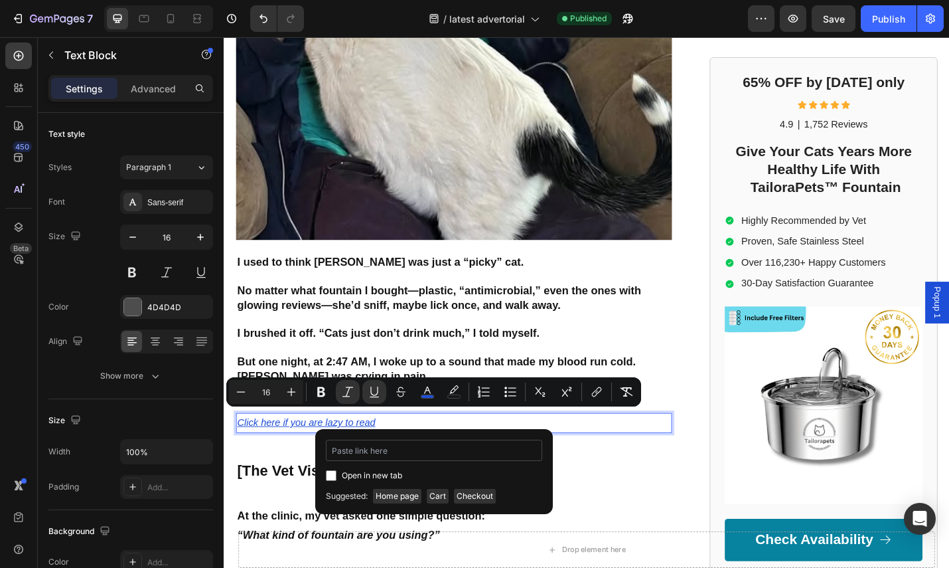
click at [443, 447] on input "Editor contextual toolbar" at bounding box center [434, 449] width 216 height 21
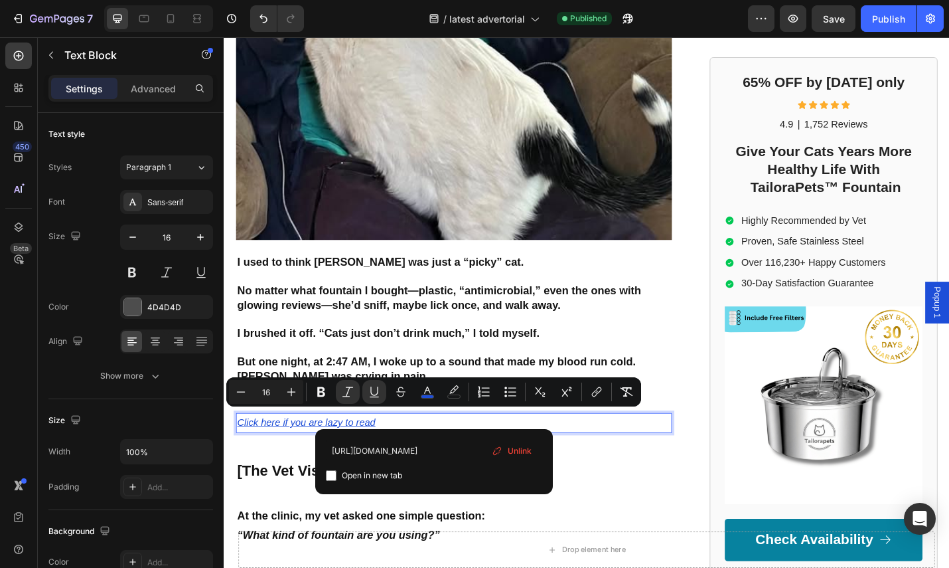
type input "[URL][DOMAIN_NAME]"
click at [330, 475] on input "Editor contextual toolbar" at bounding box center [331, 475] width 11 height 11
checkbox input "true"
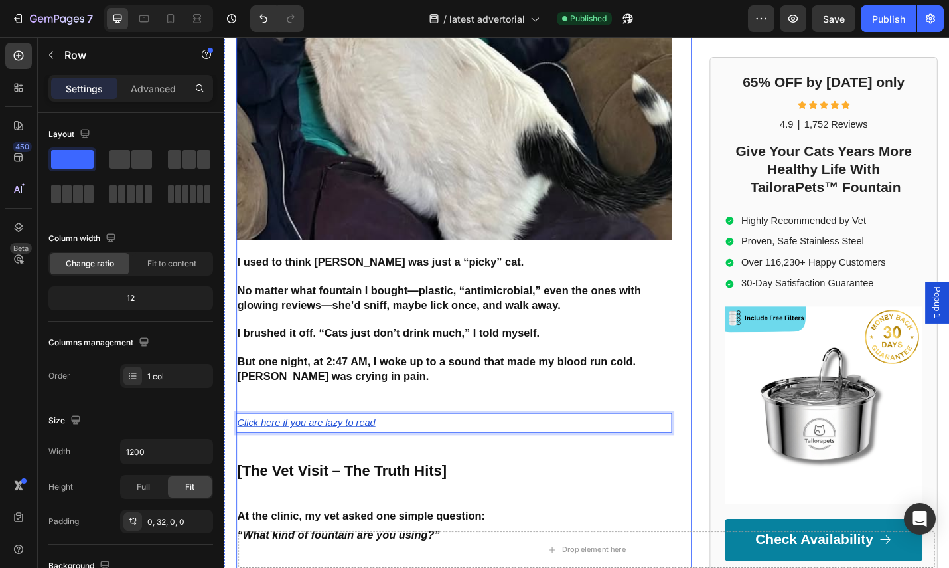
click at [712, 420] on div "99% of Cat Owners Make This Mistake (I Did Too—and It Nearly Killed [PERSON_NAM…" at bounding box center [487, 418] width 500 height 1676
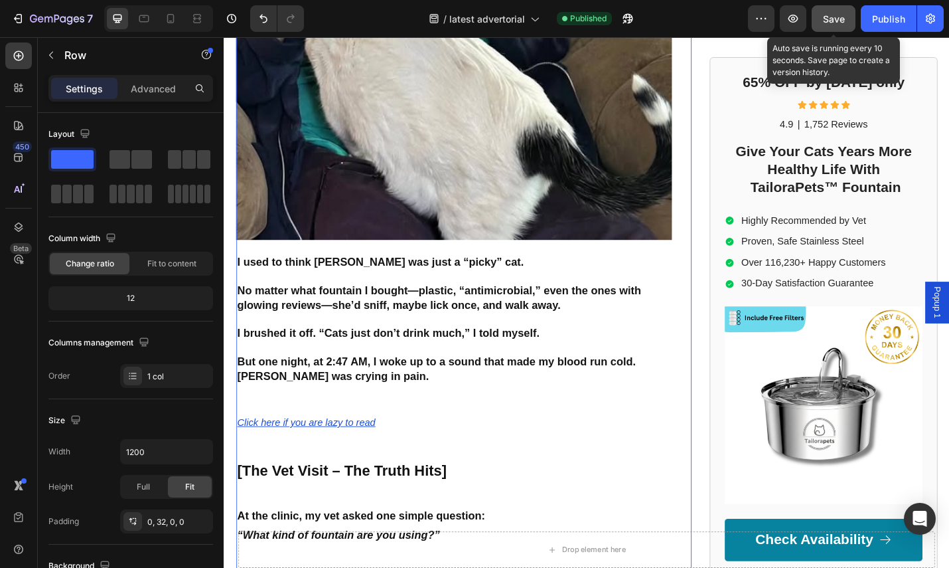
click at [843, 10] on button "Save" at bounding box center [834, 18] width 44 height 27
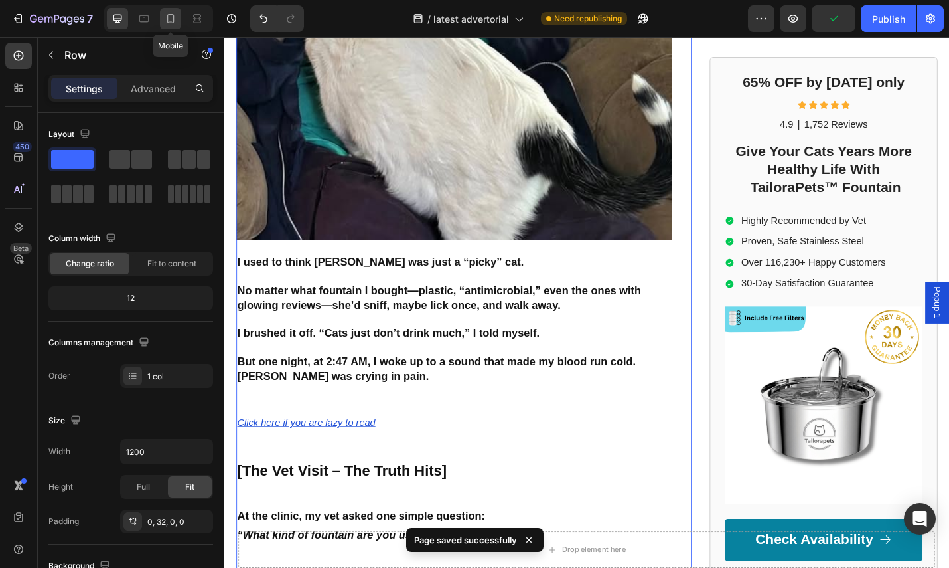
click at [172, 23] on icon at bounding box center [170, 18] width 7 height 9
type input "100%"
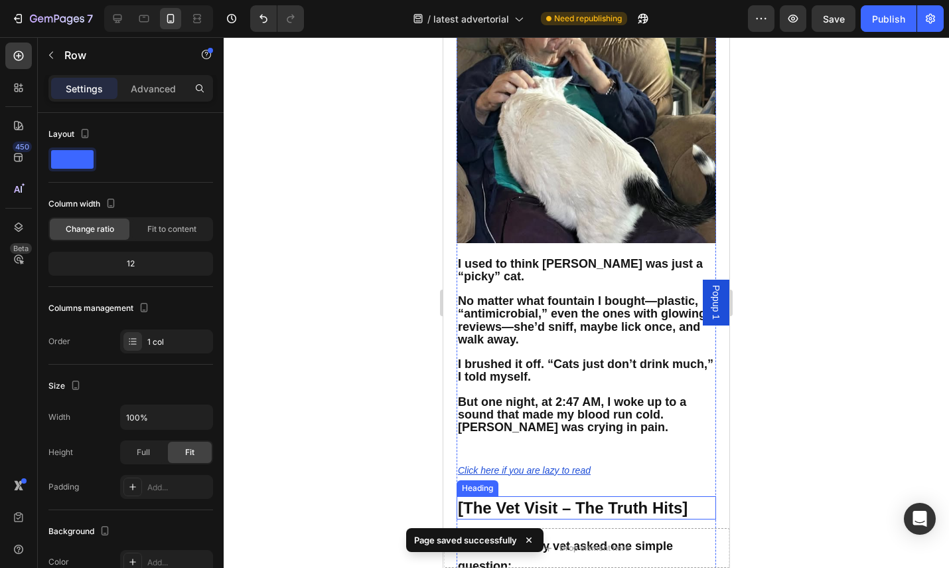
scroll to position [378, 0]
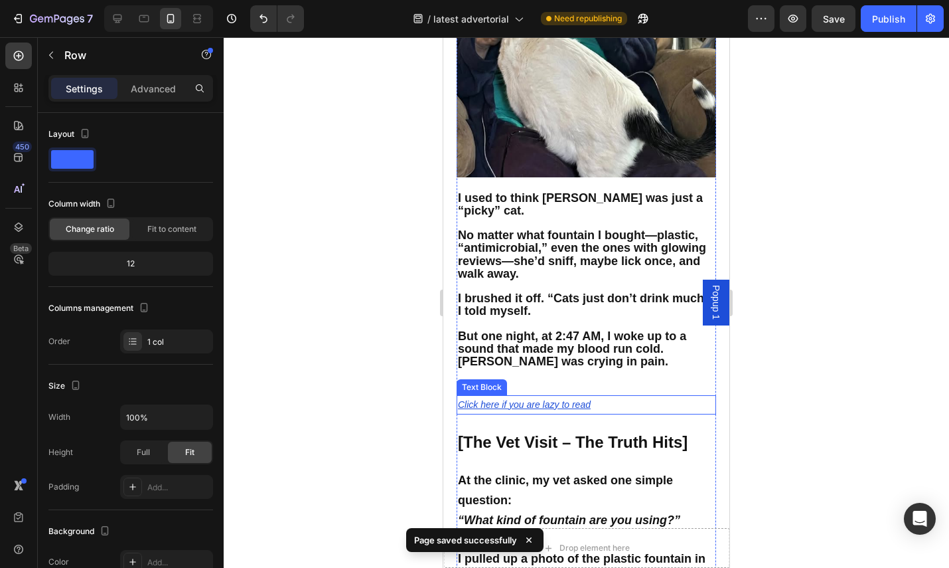
click at [600, 396] on p "Click here if you are lazy to read" at bounding box center [586, 404] width 257 height 17
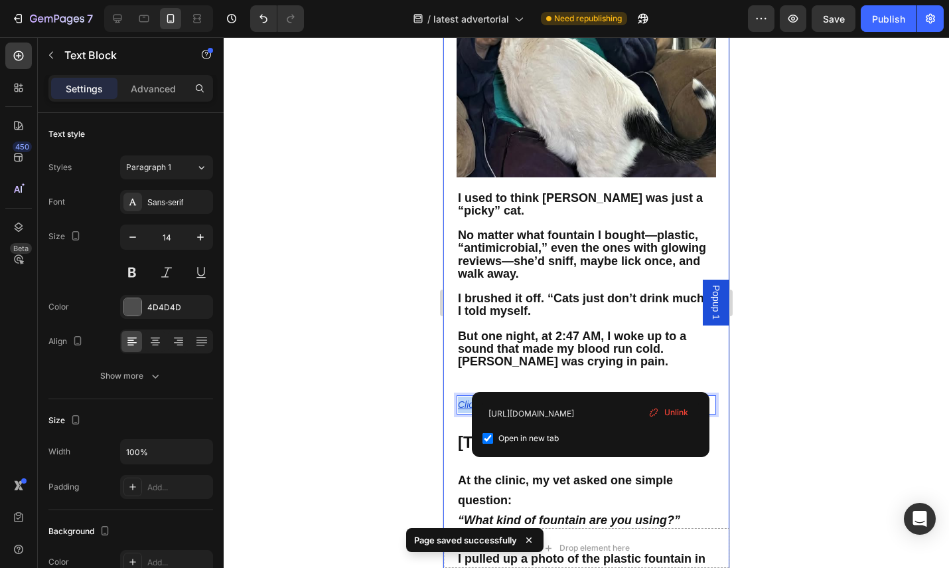
drag, startPoint x: 605, startPoint y: 379, endPoint x: 522, endPoint y: 384, distance: 82.5
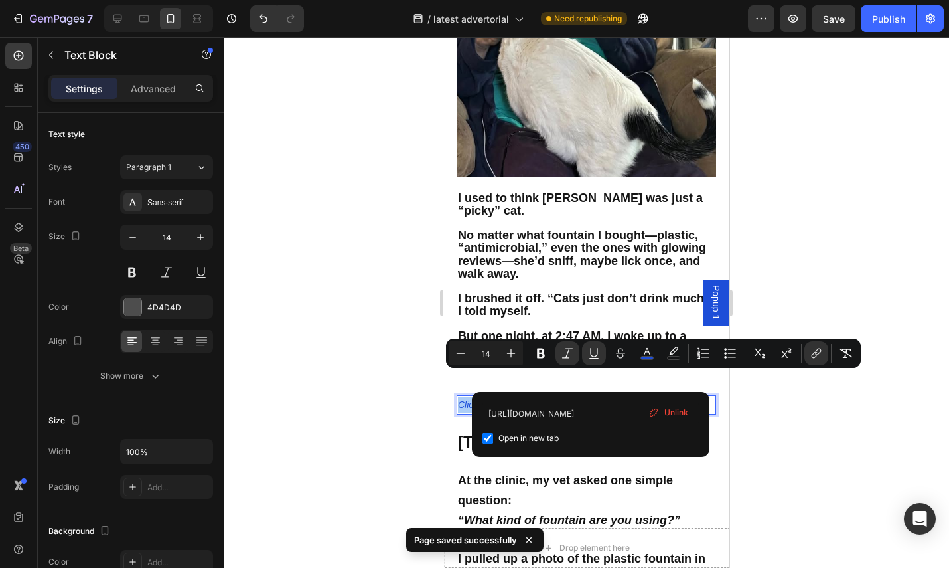
click at [799, 234] on div at bounding box center [587, 302] width 726 height 530
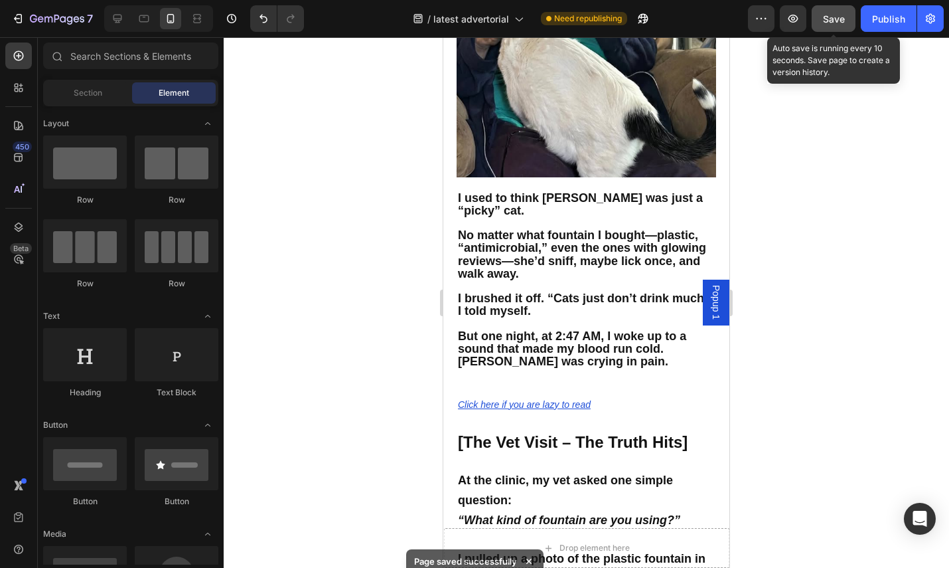
click at [848, 27] on button "Save" at bounding box center [834, 18] width 44 height 27
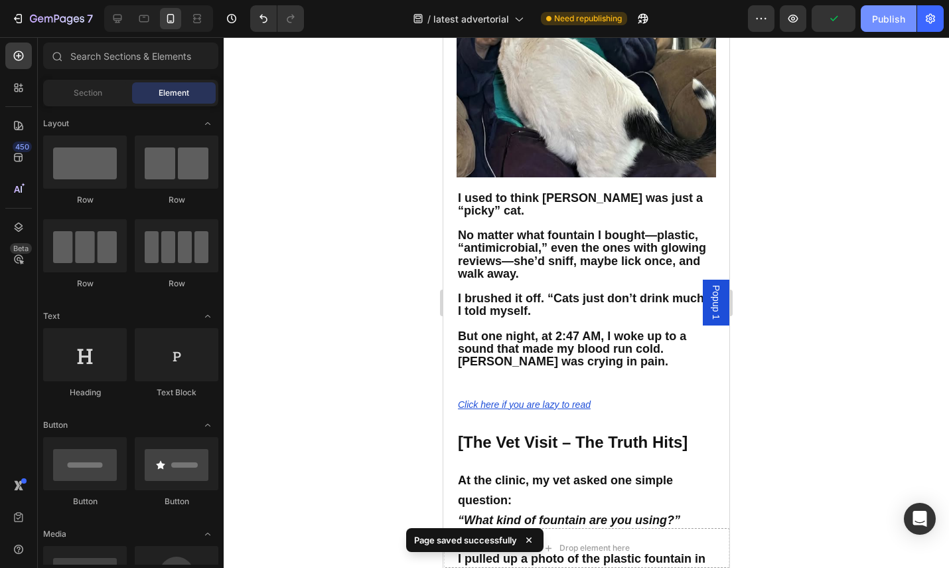
click at [878, 21] on div "Publish" at bounding box center [888, 19] width 33 height 14
click at [141, 18] on icon at bounding box center [143, 18] width 13 height 13
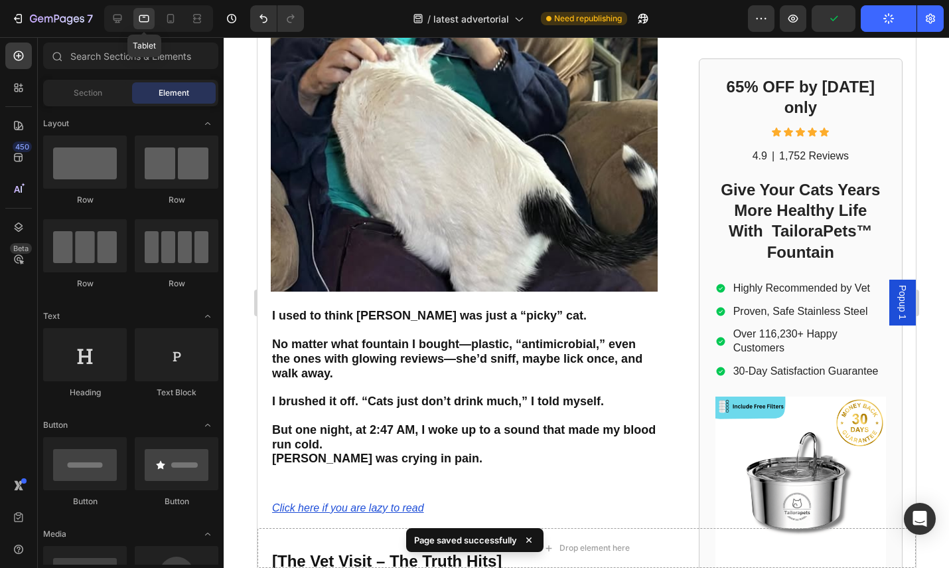
scroll to position [290, 0]
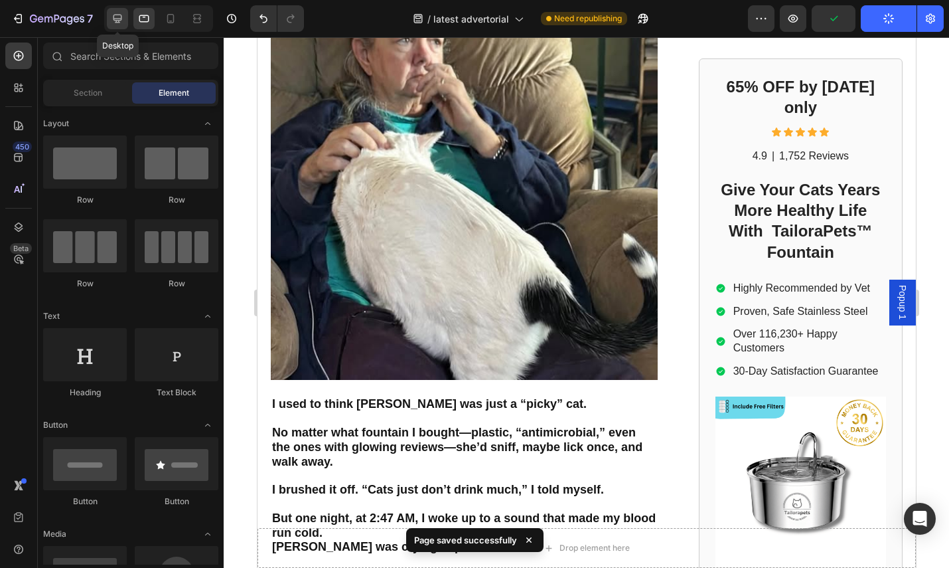
click at [123, 19] on icon at bounding box center [117, 18] width 13 height 13
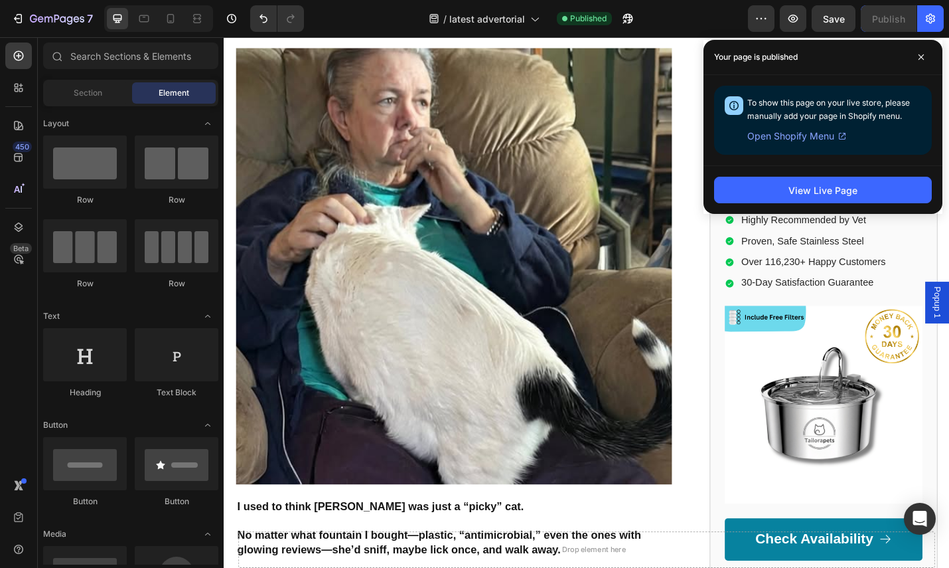
click at [936, 52] on div "Your page is published" at bounding box center [823, 57] width 239 height 35
click at [928, 54] on span at bounding box center [921, 56] width 21 height 21
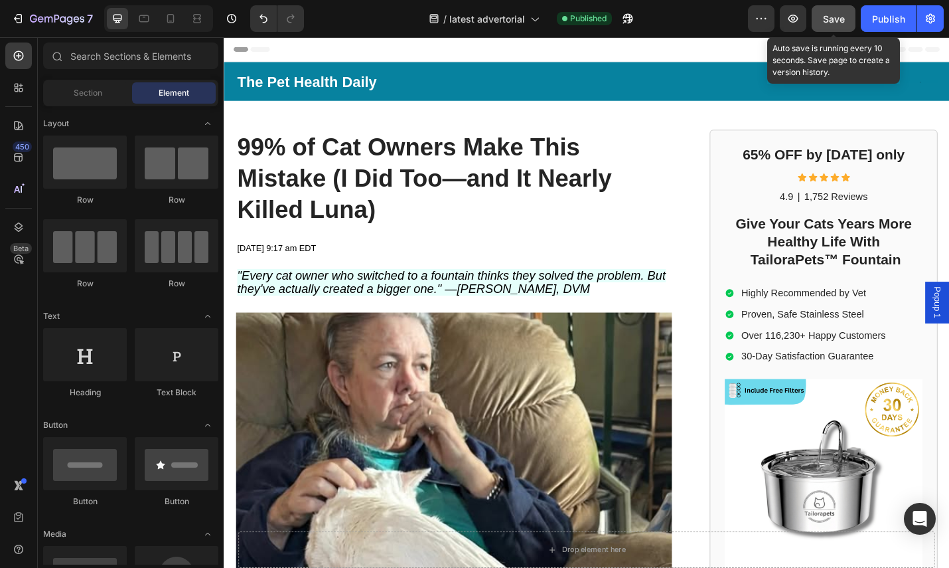
click at [833, 16] on span "Save" at bounding box center [834, 18] width 22 height 11
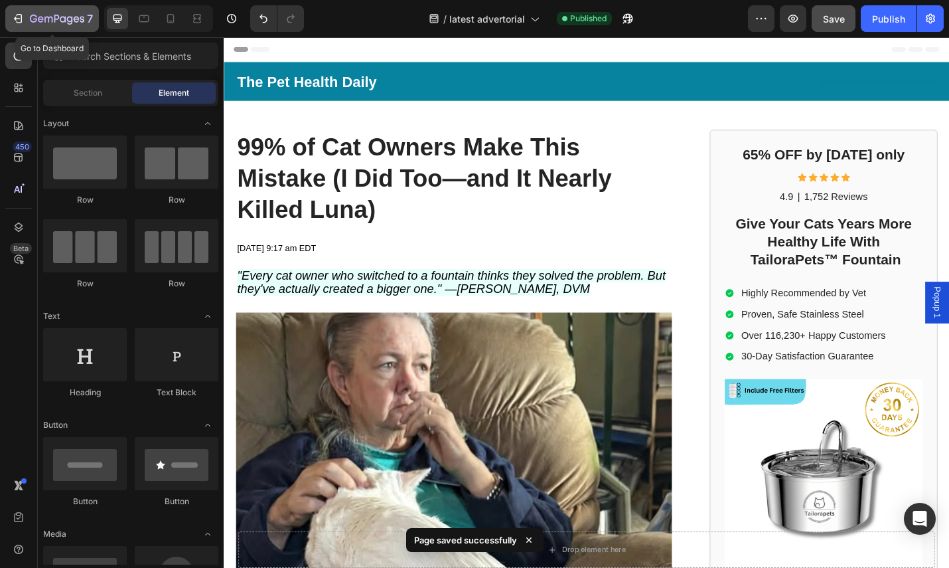
click at [31, 16] on icon "button" at bounding box center [33, 19] width 7 height 8
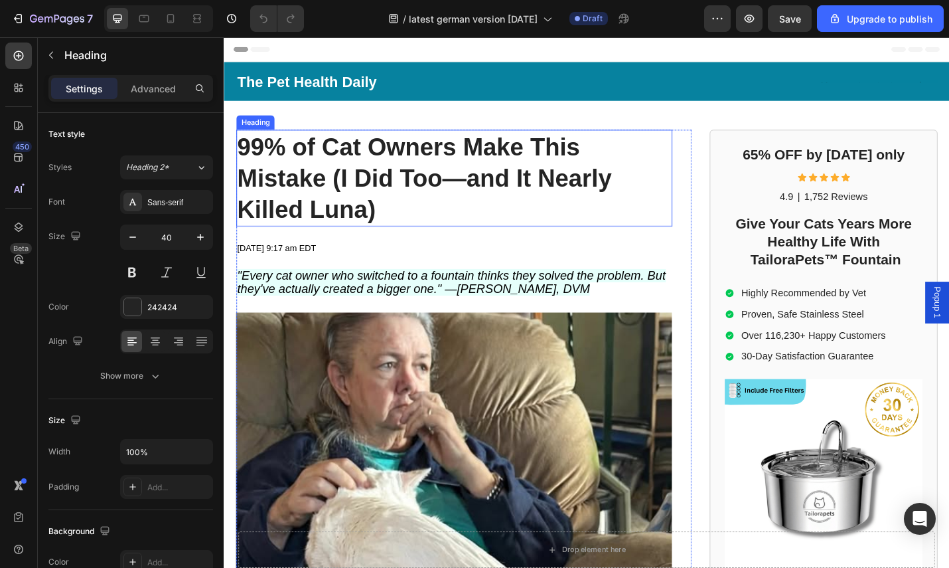
click at [445, 210] on h1 "99% of Cat Owners Make This Mistake (I Did Too—and It Nearly Killed Luna)" at bounding box center [476, 192] width 479 height 106
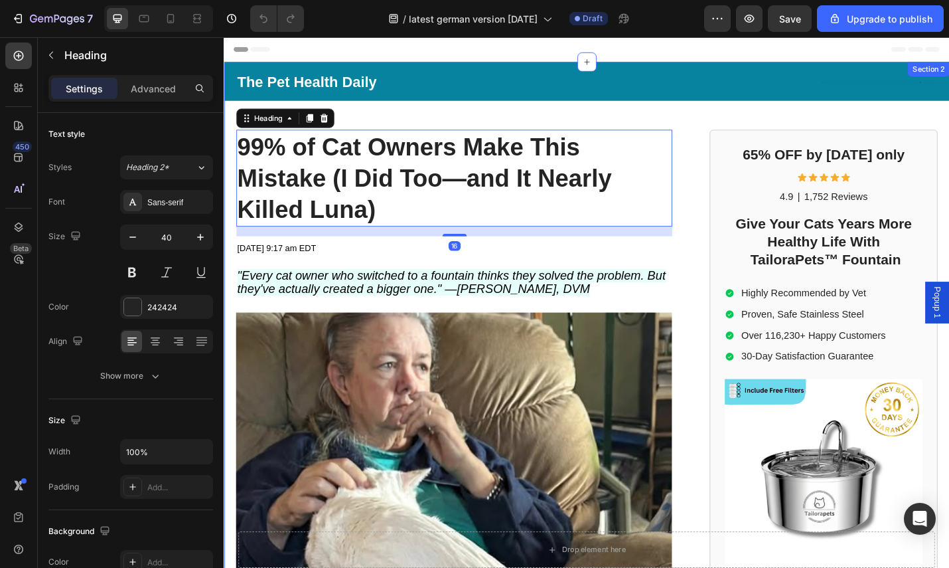
click at [392, 78] on p "The Pet Health Daily" at bounding box center [428, 85] width 380 height 29
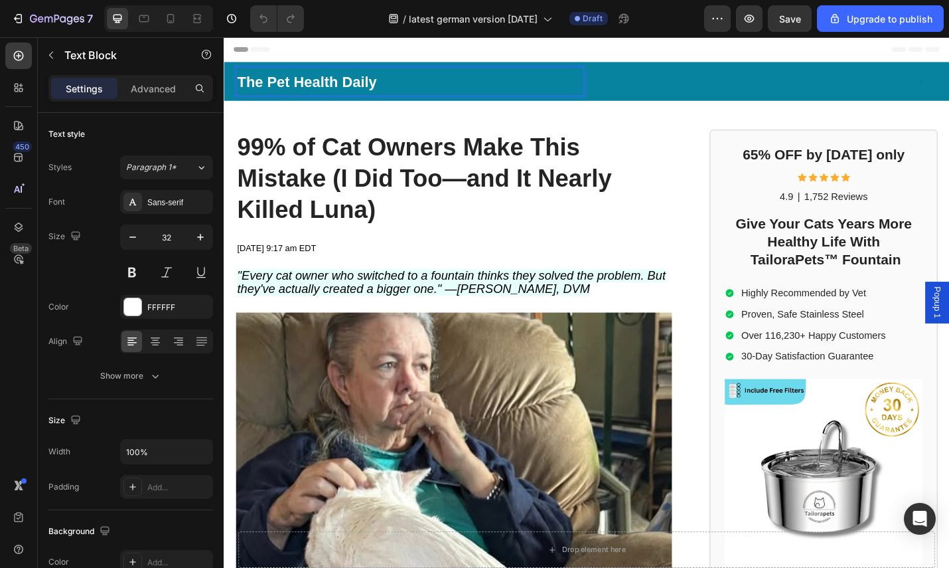
click at [410, 84] on p "The Pet Health Daily" at bounding box center [428, 85] width 380 height 29
drag, startPoint x: 404, startPoint y: 85, endPoint x: 238, endPoint y: 88, distance: 166.0
click at [238, 88] on p "The Pet Health Daily" at bounding box center [428, 85] width 380 height 29
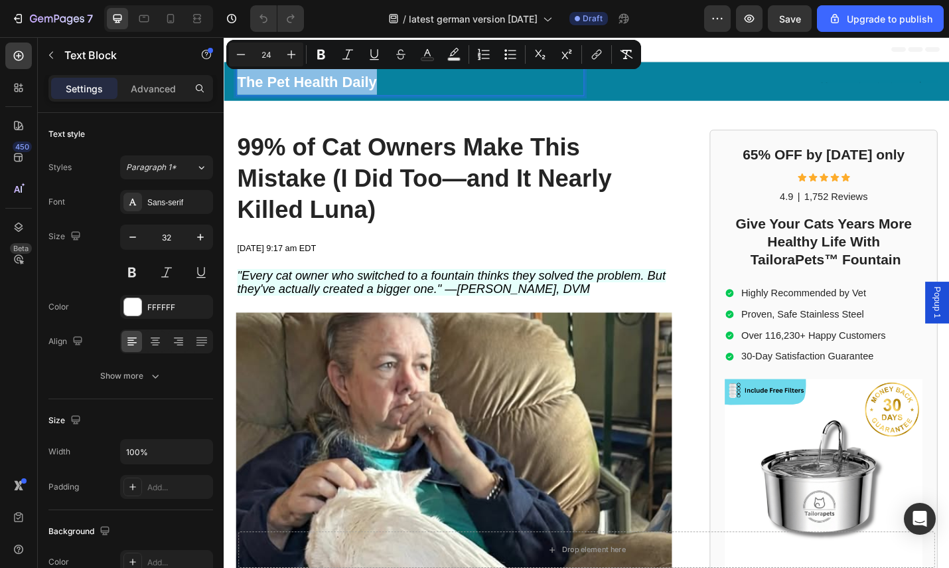
copy span "The Pet Health Daily"
click at [398, 86] on p "The Pet Health Daily" at bounding box center [428, 85] width 380 height 29
drag, startPoint x: 398, startPoint y: 86, endPoint x: 232, endPoint y: 83, distance: 166.0
click at [232, 83] on div "The Pet Health Daily Text Block 0 Text Block Row Row" at bounding box center [622, 85] width 797 height 42
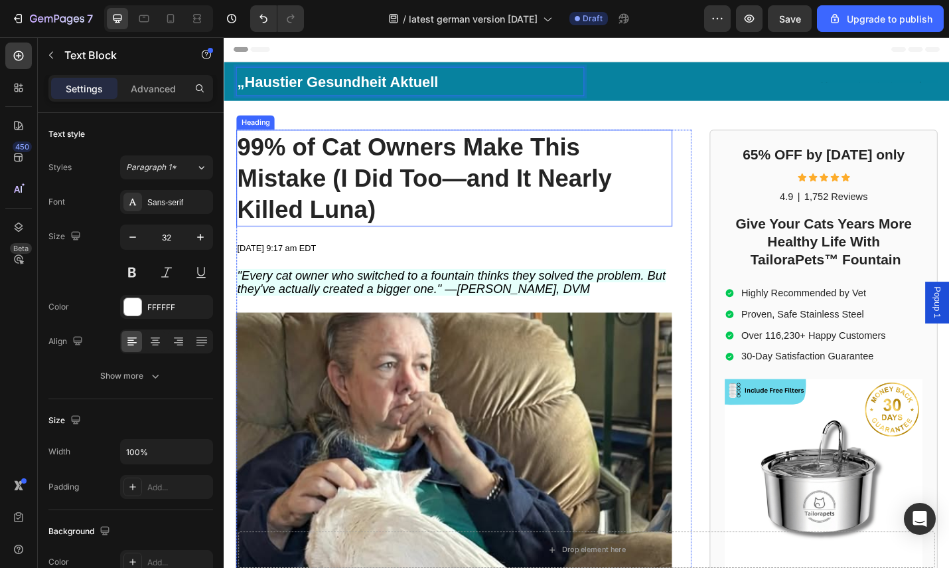
drag, startPoint x: 351, startPoint y: 205, endPoint x: 391, endPoint y: 213, distance: 41.3
click at [351, 205] on strong "99% of Cat Owners Make This Mistake (I Did Too—and It Nearly Killed Luna)" at bounding box center [443, 192] width 411 height 98
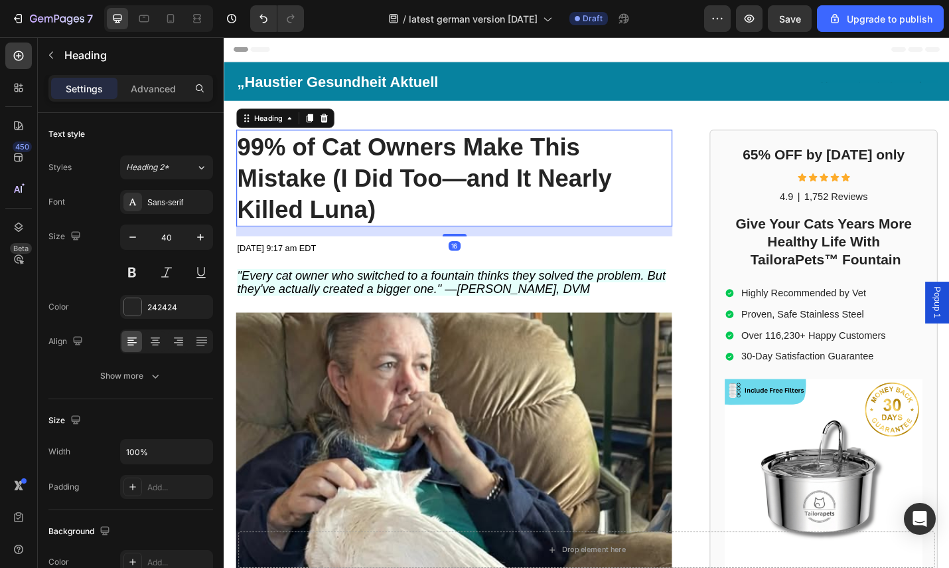
click at [419, 220] on h1 "99% of Cat Owners Make This Mistake (I Did Too—and It Nearly Killed Luna)" at bounding box center [476, 192] width 479 height 106
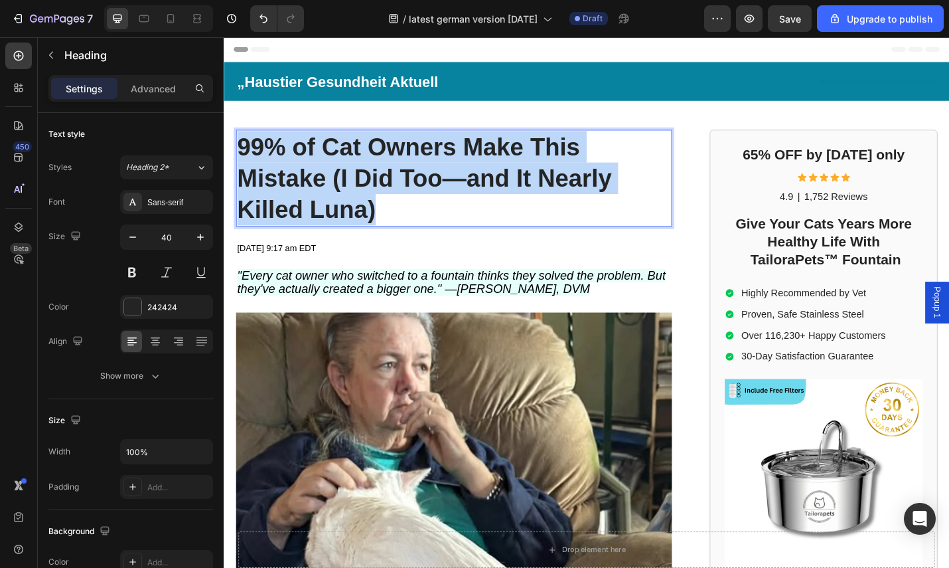
drag, startPoint x: 415, startPoint y: 226, endPoint x: 243, endPoint y: 157, distance: 185.3
click at [243, 157] on p "99% of Cat Owners Make This Mistake (I Did Too—and It Nearly Killed Luna)" at bounding box center [476, 192] width 476 height 104
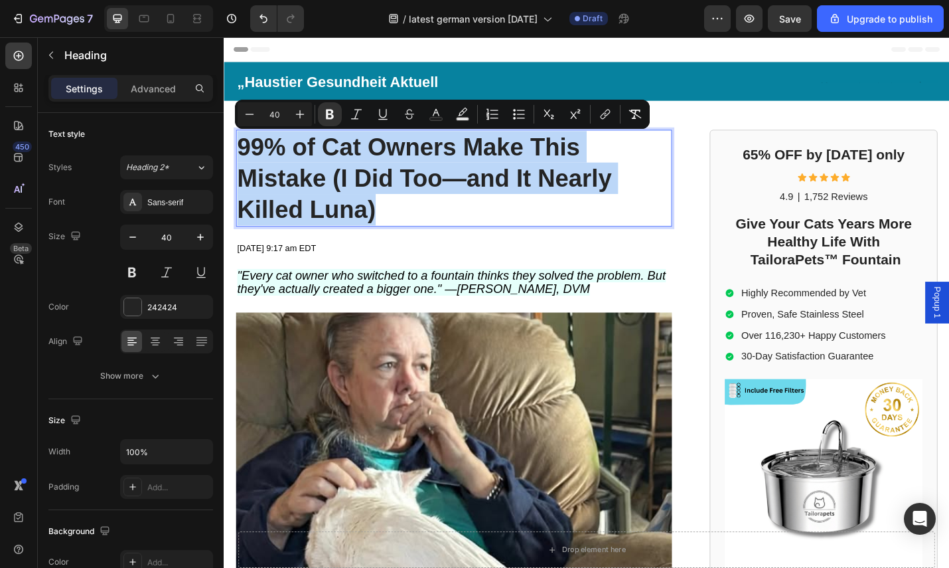
copy strong "99% of Cat Owners Make This Mistake (I Did Too—and It Nearly Killed Luna)"
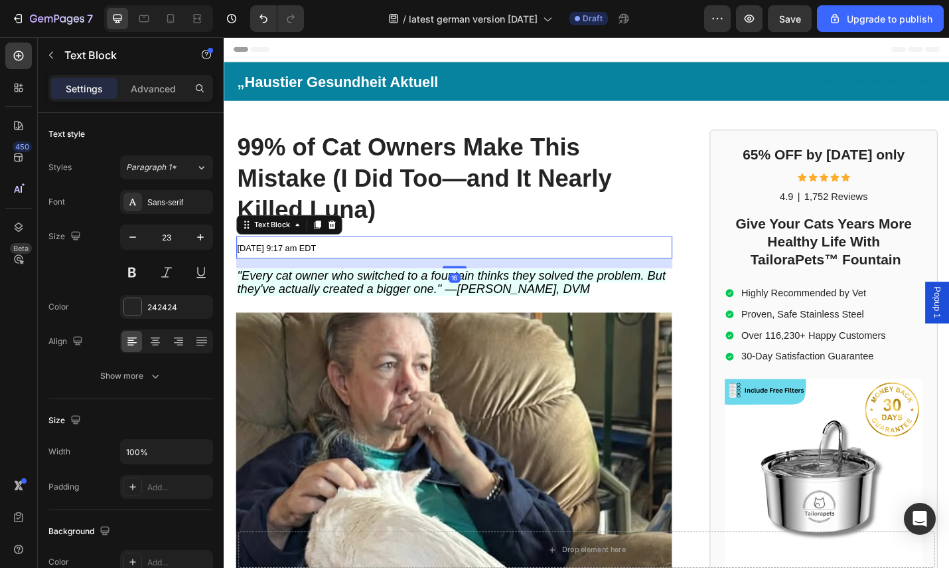
click at [377, 268] on p "[DATE] 9:17 am EDT" at bounding box center [476, 268] width 476 height 22
click at [376, 265] on p "[DATE] 9:17 am EDT" at bounding box center [476, 268] width 476 height 22
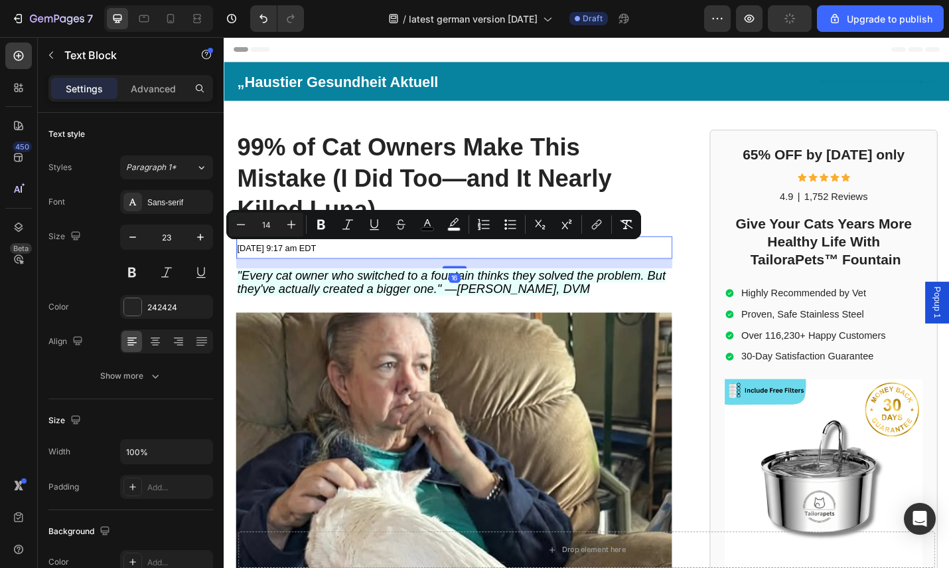
drag, startPoint x: 372, startPoint y: 266, endPoint x: 240, endPoint y: 276, distance: 132.4
click at [240, 276] on p "[DATE] 9:17 am EDT" at bounding box center [476, 268] width 476 height 22
copy span "[DATE] 9:17 am EDT"
drag, startPoint x: 408, startPoint y: 313, endPoint x: 480, endPoint y: 311, distance: 72.4
click at [412, 313] on span ""Every cat owner who switched to a fountain thinks they solved the problem. But…" at bounding box center [473, 306] width 471 height 30
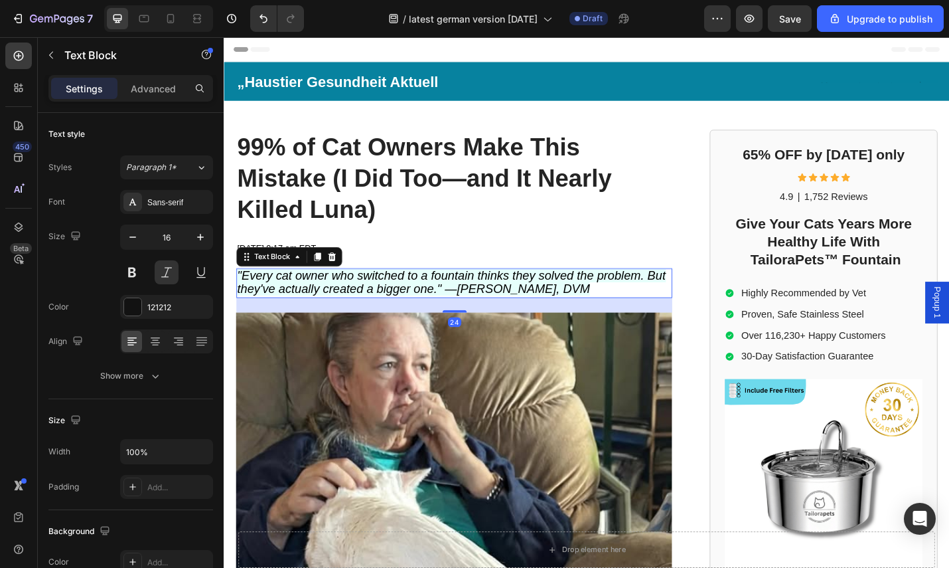
click at [645, 315] on p ""Every cat owner who switched to a fountain thinks they solved the problem. But…" at bounding box center [476, 307] width 476 height 31
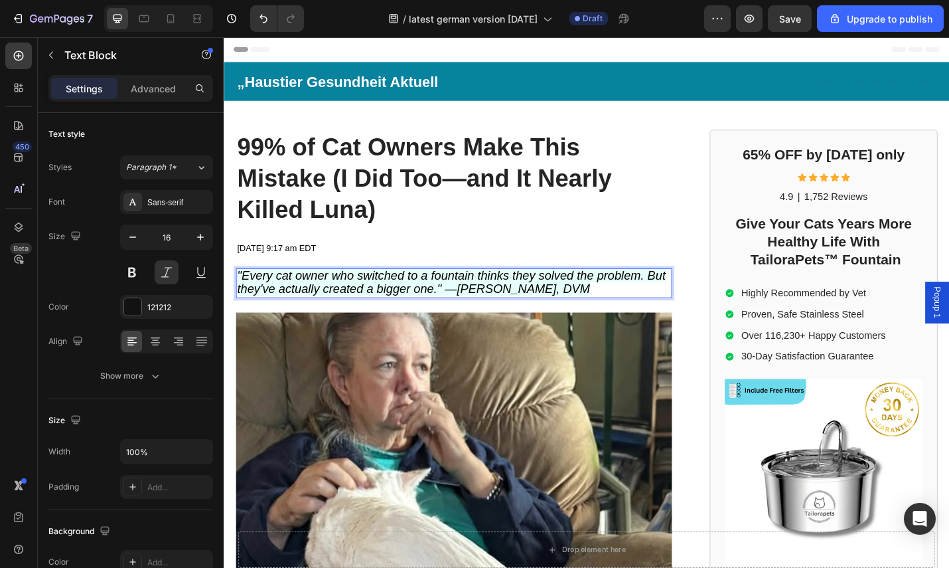
drag, startPoint x: 645, startPoint y: 315, endPoint x: 241, endPoint y: 302, distance: 404.5
click at [241, 302] on p ""Every cat owner who switched to a fountain thinks they solved the problem. But…" at bounding box center [476, 307] width 476 height 31
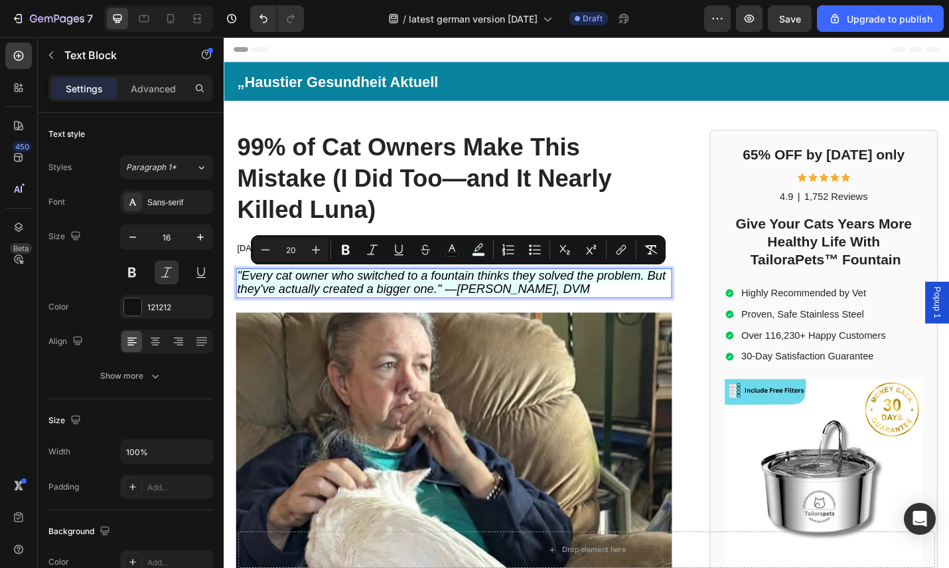
copy span ""Every cat owner who switched to a fountain thinks they solved the problem. But…"
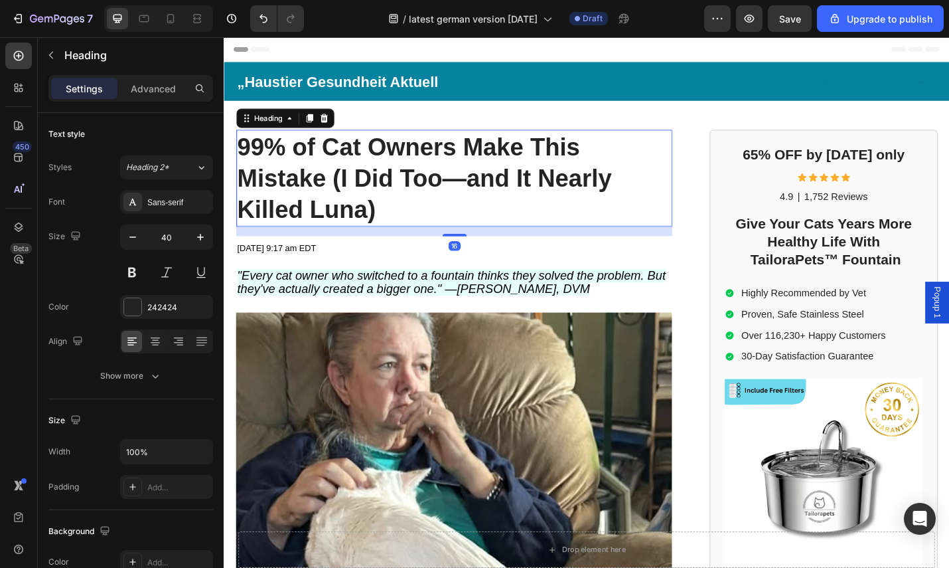
click at [399, 223] on p "⁠⁠⁠⁠⁠⁠⁠ 99% of Cat Owners Make This Mistake (I Did Too—and It Nearly Killed [PE…" at bounding box center [476, 192] width 476 height 104
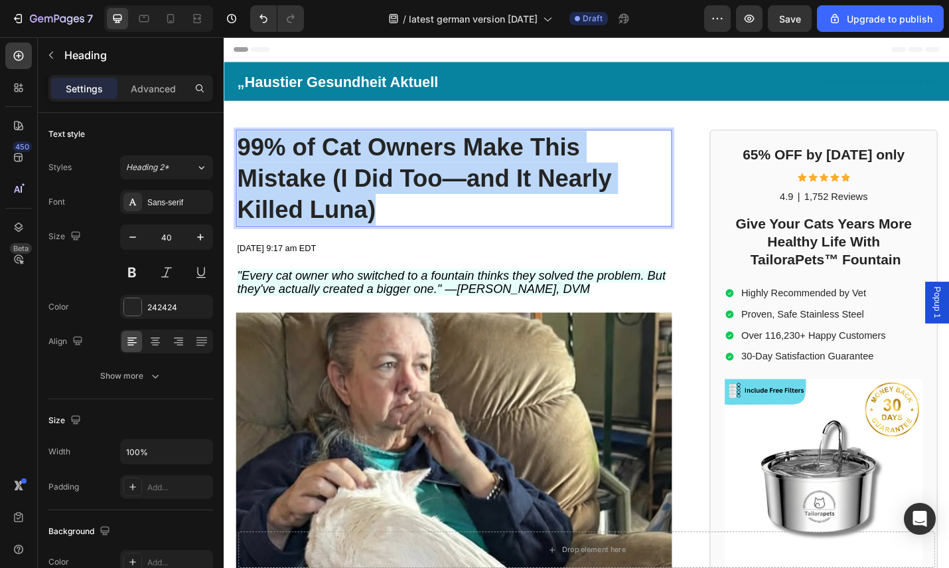
drag, startPoint x: 399, startPoint y: 225, endPoint x: 244, endPoint y: 151, distance: 171.9
click at [244, 151] on p "99% of Cat Owners Make This Mistake (I Did Too—and It Nearly Killed Luna)" at bounding box center [476, 192] width 476 height 104
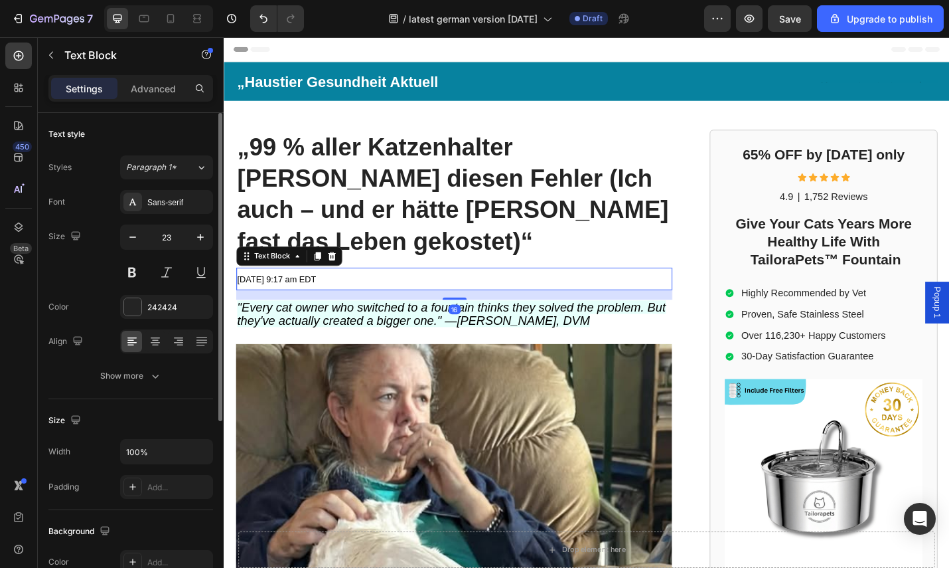
click at [325, 297] on span "[DATE] 9:17 am EDT" at bounding box center [281, 302] width 86 height 11
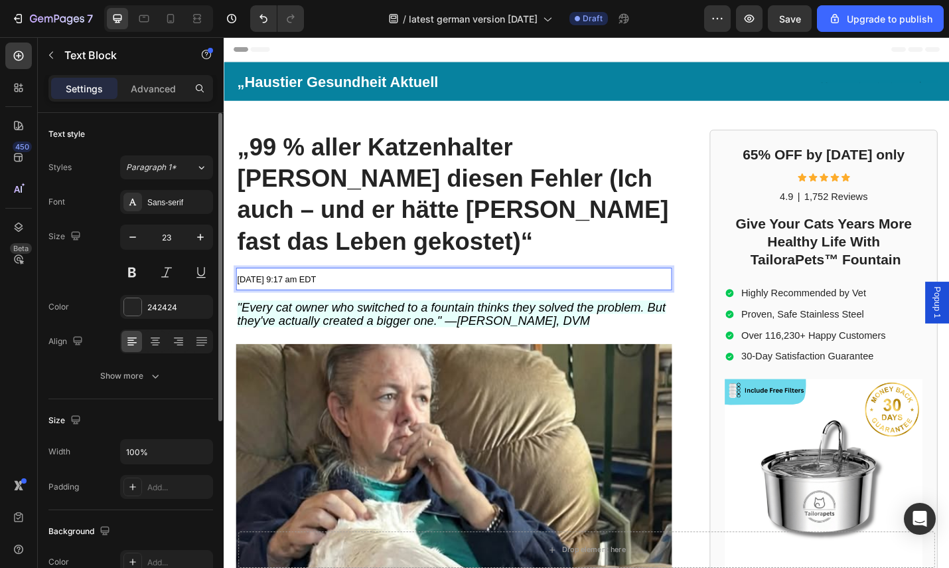
drag, startPoint x: 368, startPoint y: 267, endPoint x: 220, endPoint y: 268, distance: 148.0
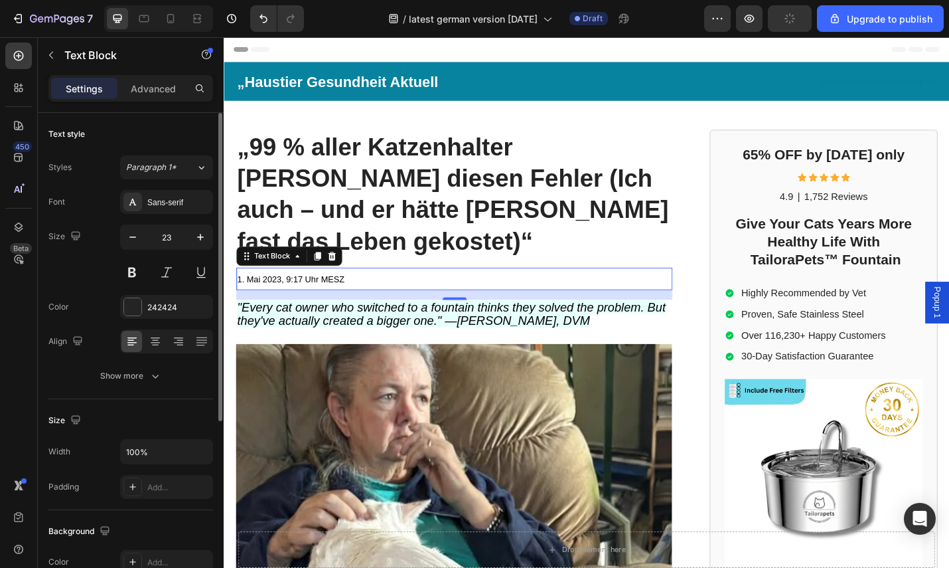
click at [605, 326] on span ""Every cat owner who switched to a fountain thinks they solved the problem. But…" at bounding box center [473, 341] width 471 height 30
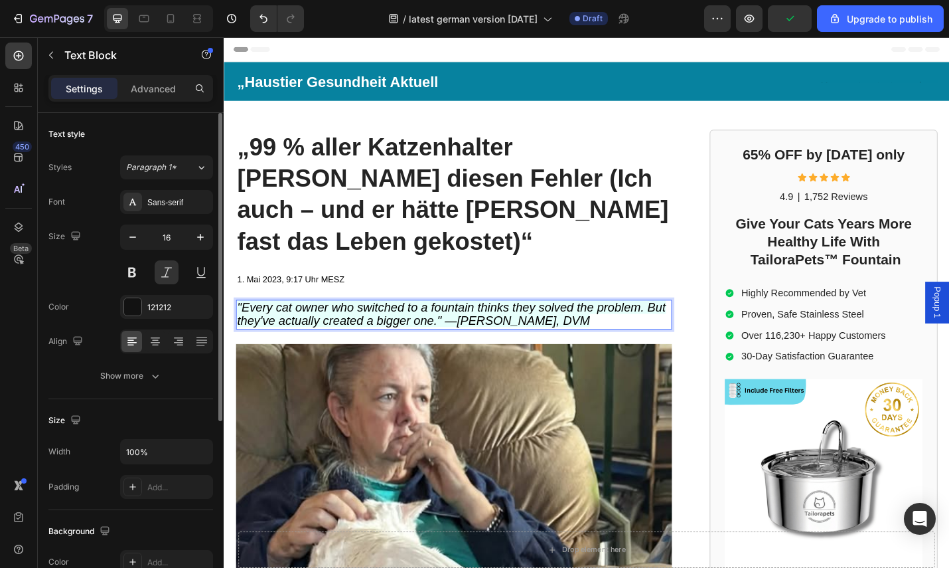
click at [647, 327] on p ""Every cat owner who switched to a fountain thinks they solved the problem. But…" at bounding box center [476, 342] width 476 height 31
drag, startPoint x: 644, startPoint y: 311, endPoint x: 230, endPoint y: 302, distance: 414.4
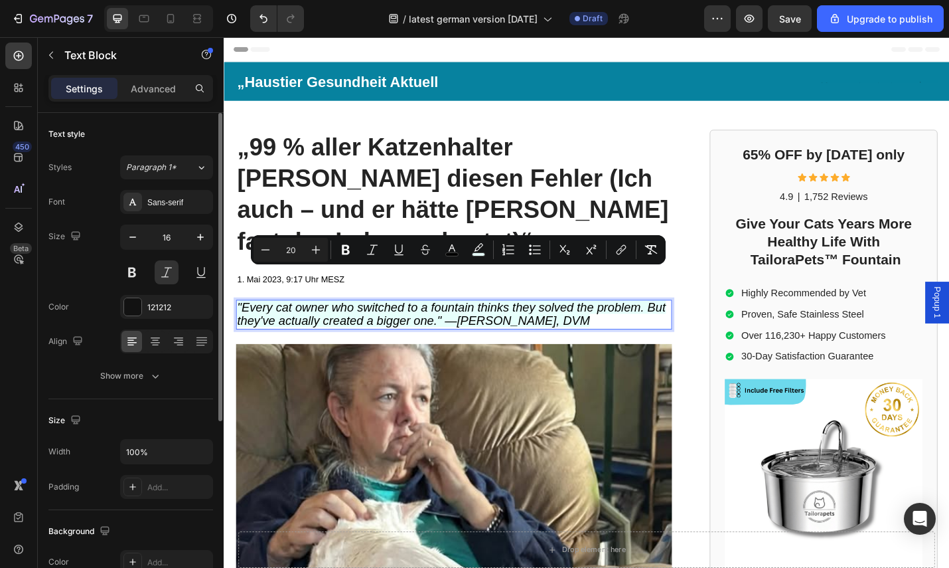
click at [570, 326] on span ""Every cat owner who switched to a fountain thinks they solved the problem. But…" at bounding box center [473, 341] width 471 height 30
click at [613, 326] on span ""Every cat owner who switched to a fountain thinks they solved the problem. But…" at bounding box center [473, 341] width 471 height 30
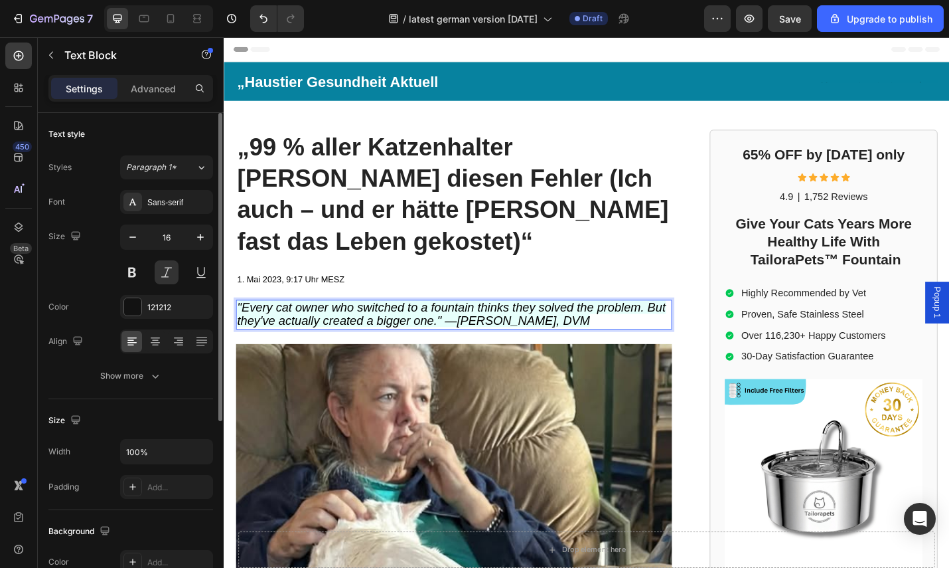
click at [579, 326] on span ""Every cat owner who switched to a fountain thinks they solved the problem. But…" at bounding box center [473, 341] width 471 height 30
click at [632, 326] on span ""Every cat owner who switched to a fountain thinks they solved the problem. But…" at bounding box center [473, 341] width 471 height 30
click at [639, 326] on span ""Every cat owner who switched to a fountain thinks they solved the problem. But…" at bounding box center [473, 341] width 471 height 30
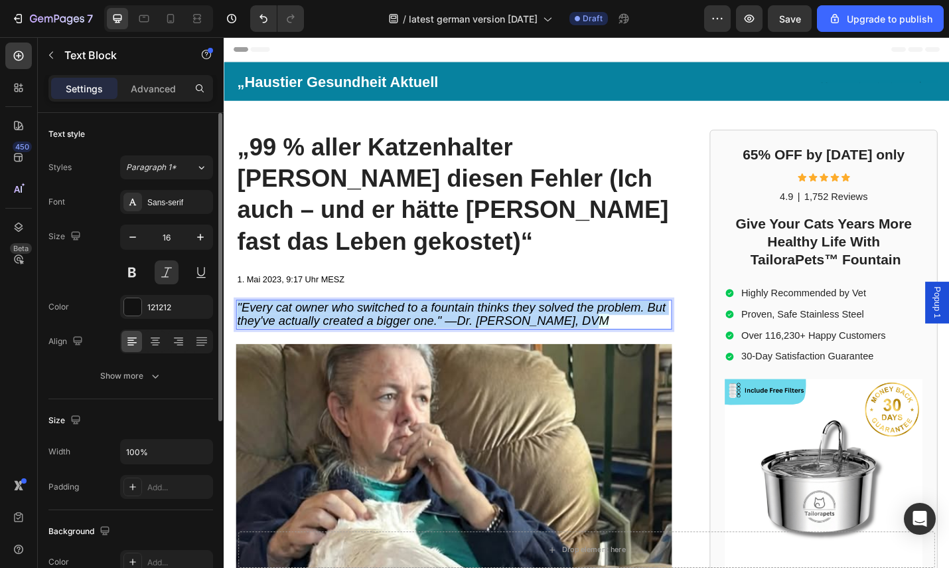
drag, startPoint x: 633, startPoint y: 312, endPoint x: 238, endPoint y: 300, distance: 394.5
click at [238, 326] on span ""Every cat owner who switched to a fountain thinks they solved the problem. But…" at bounding box center [473, 341] width 471 height 30
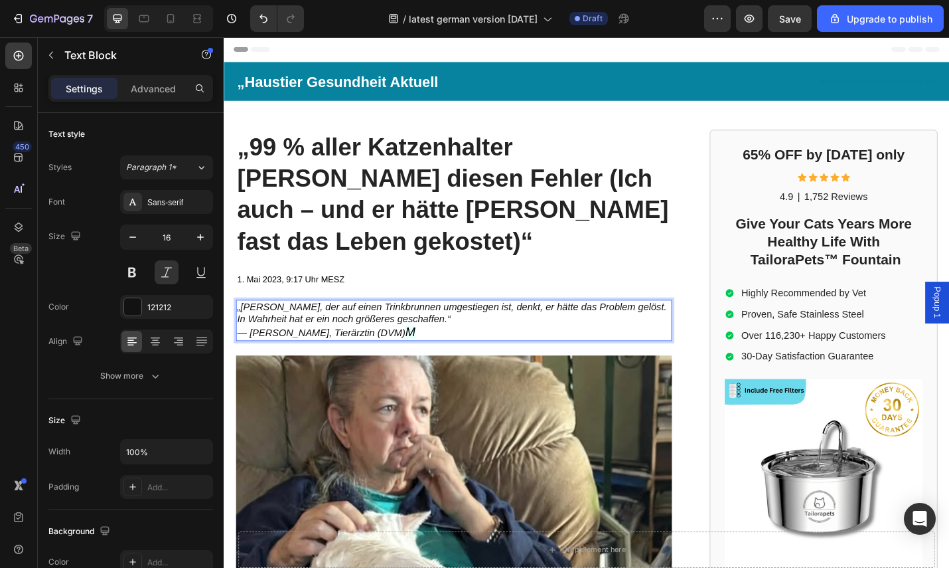
click at [425, 327] on p "„[PERSON_NAME], der auf einen Trinkbrunnen umgestiegen ist, denkt, er hätte das…" at bounding box center [476, 348] width 476 height 42
click at [424, 327] on p "„[PERSON_NAME], der auf einen Trinkbrunnen umgestiegen ist, denkt, er hätte das…" at bounding box center [476, 347] width 476 height 41
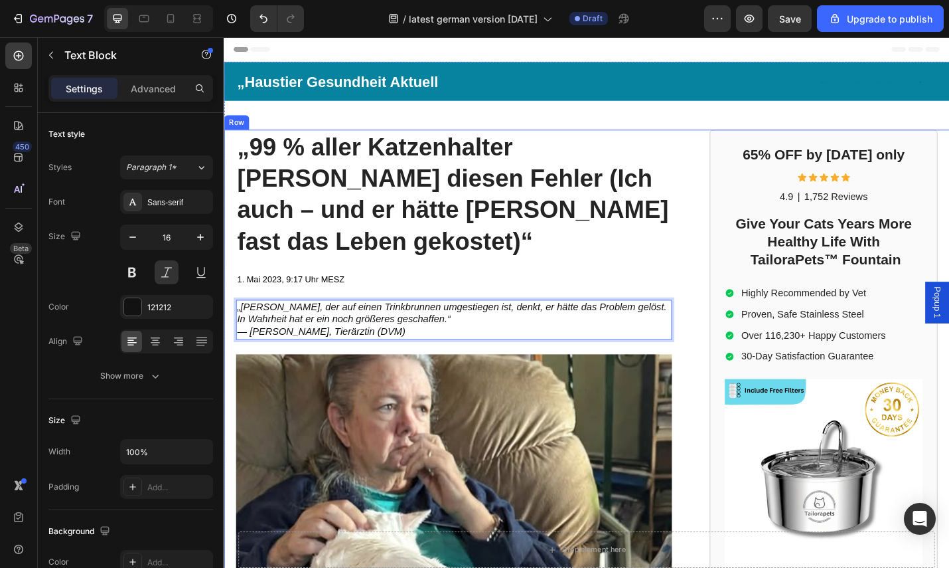
drag, startPoint x: 416, startPoint y: 326, endPoint x: 230, endPoint y: 300, distance: 187.7
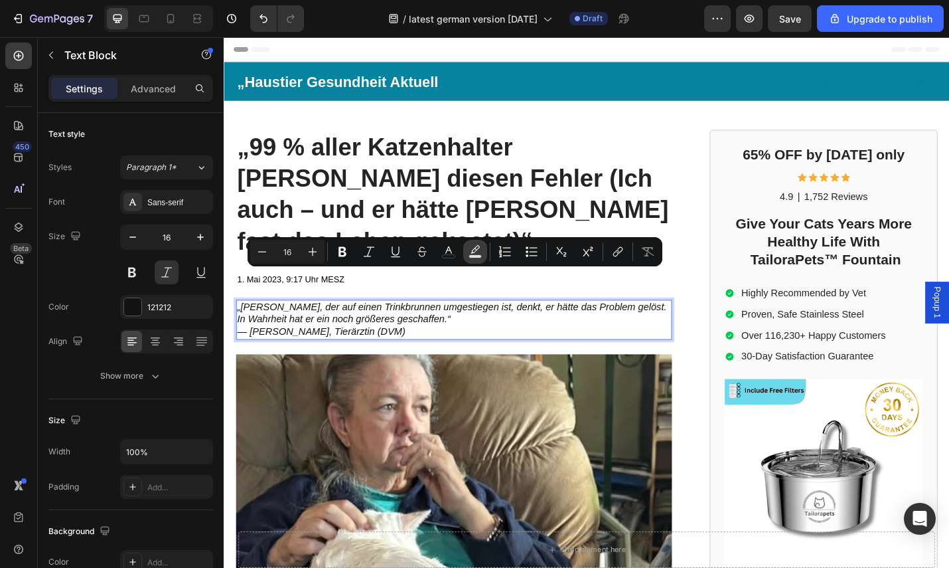
click at [479, 250] on icon "Editor contextual toolbar" at bounding box center [475, 251] width 13 height 13
type input "000000"
type input "77"
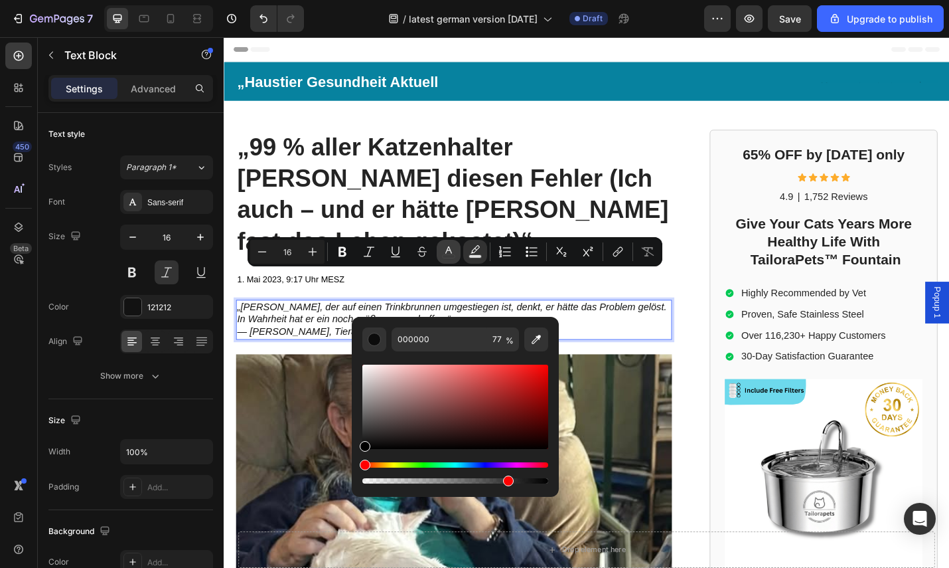
click at [453, 256] on icon "Editor contextual toolbar" at bounding box center [448, 251] width 13 height 13
type input "121212"
click at [451, 249] on icon "Editor contextual toolbar" at bounding box center [448, 251] width 13 height 13
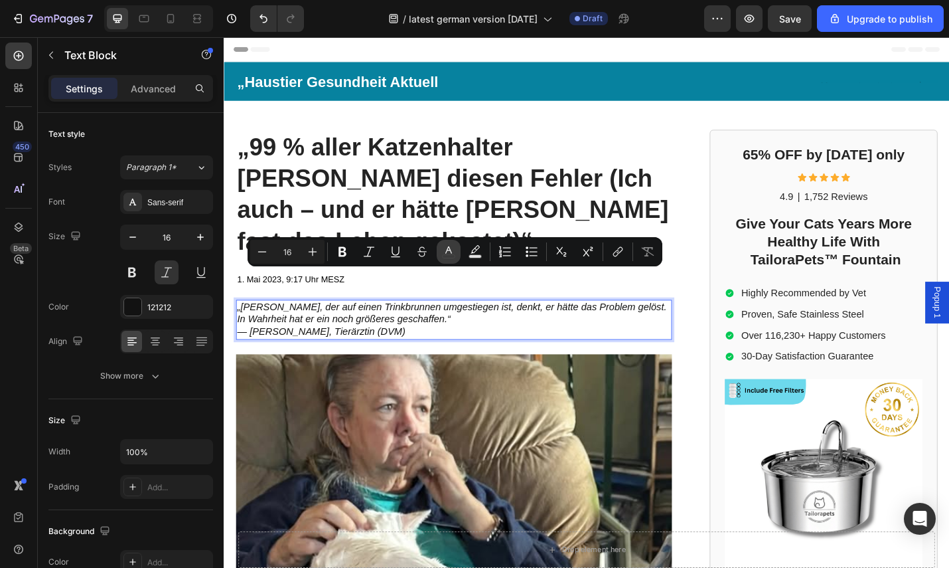
click at [444, 243] on button "color" at bounding box center [449, 252] width 24 height 24
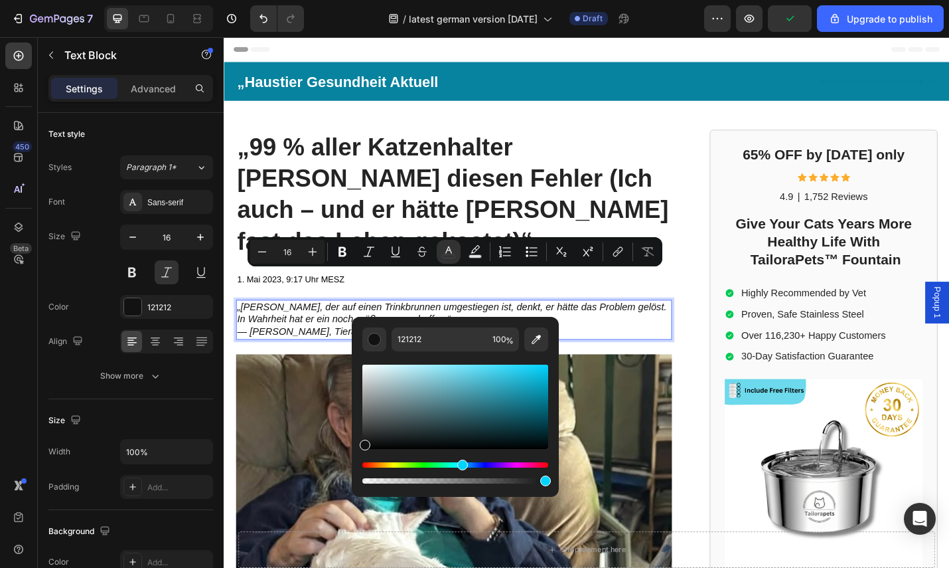
drag, startPoint x: 364, startPoint y: 463, endPoint x: 461, endPoint y: 470, distance: 96.5
click at [461, 470] on div "Editor contextual toolbar" at bounding box center [455, 472] width 186 height 21
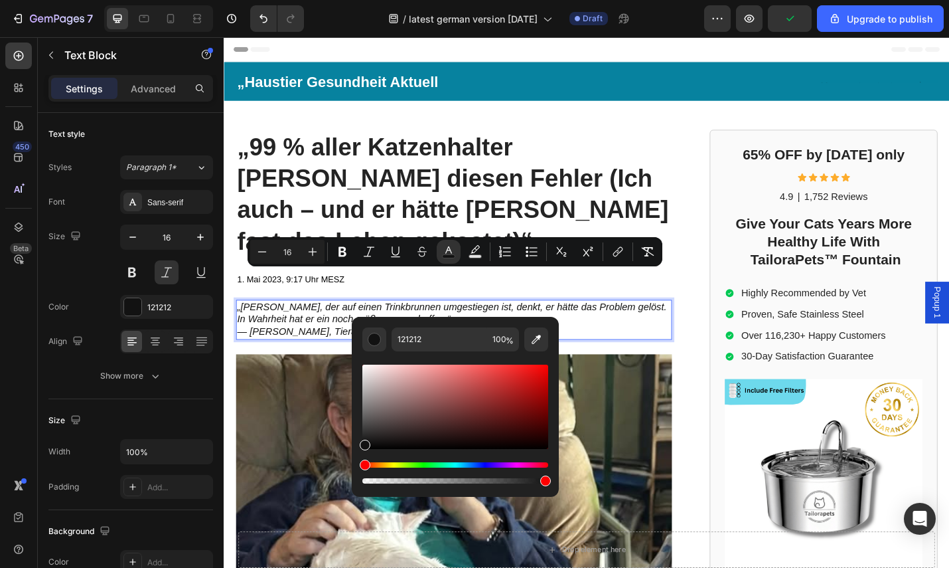
click at [583, 327] on p "„[PERSON_NAME], der auf einen Trinkbrunnen umgestiegen ist, denkt, er hätte das…" at bounding box center [476, 347] width 476 height 41
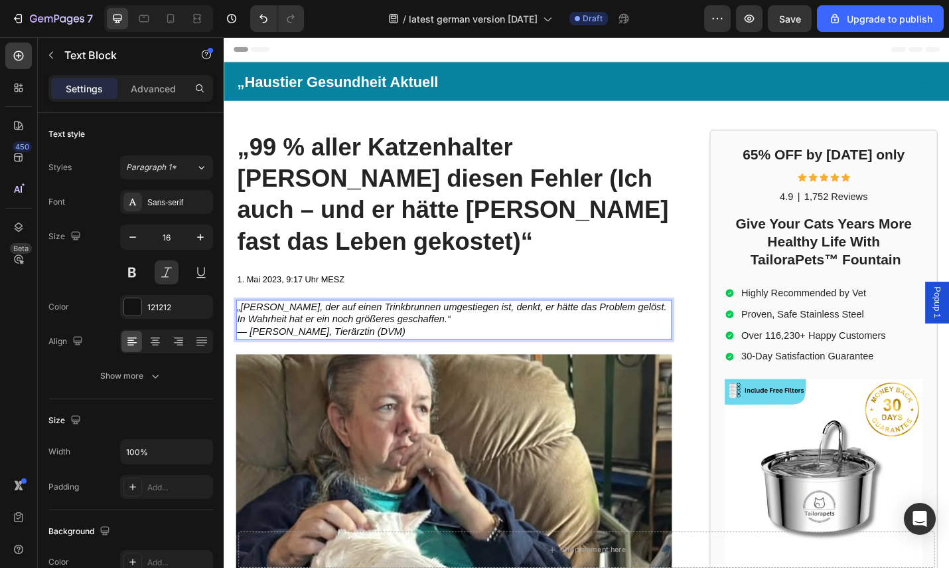
click at [411, 355] on span "— [PERSON_NAME], Tierärztin (DVM)" at bounding box center [330, 360] width 185 height 11
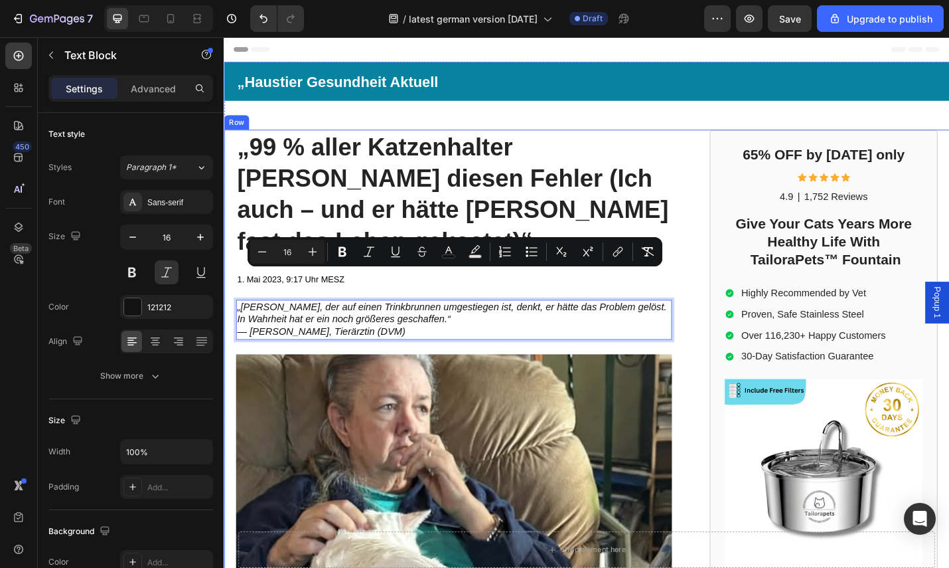
drag, startPoint x: 424, startPoint y: 326, endPoint x: 232, endPoint y: 297, distance: 193.3
click at [452, 248] on icon "Editor contextual toolbar" at bounding box center [448, 251] width 13 height 13
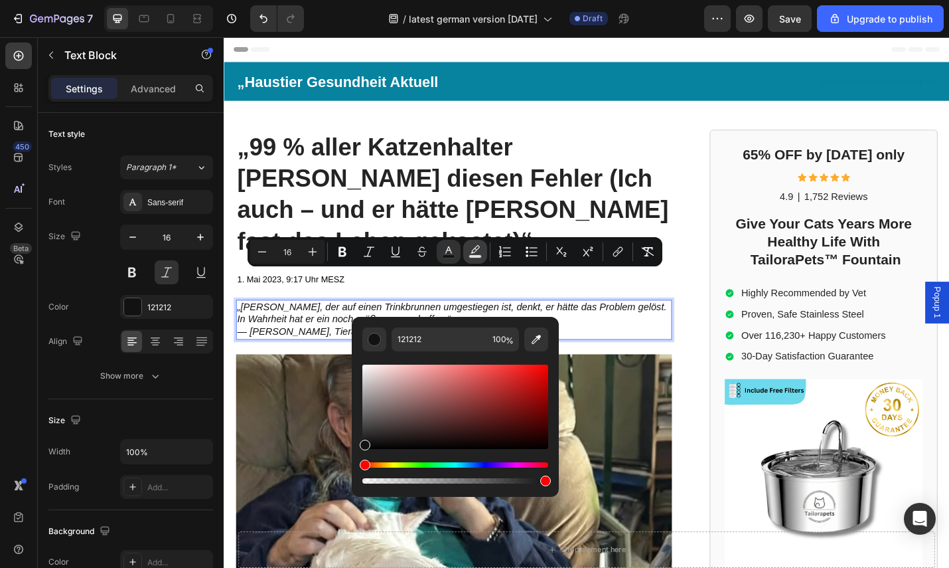
click at [474, 246] on icon "Editor contextual toolbar" at bounding box center [475, 251] width 13 height 13
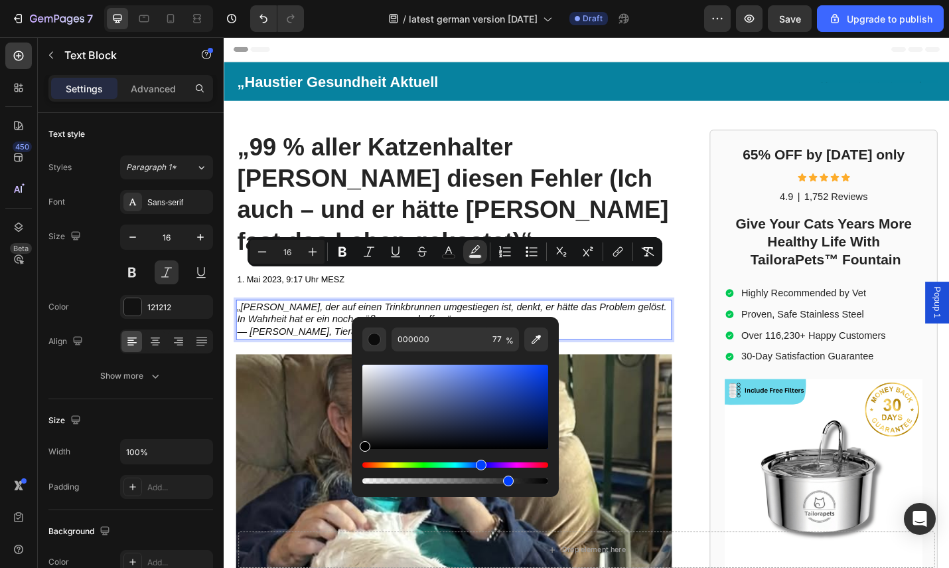
drag, startPoint x: 400, startPoint y: 464, endPoint x: 479, endPoint y: 471, distance: 78.7
click at [479, 471] on div "Editor contextual toolbar" at bounding box center [455, 472] width 186 height 21
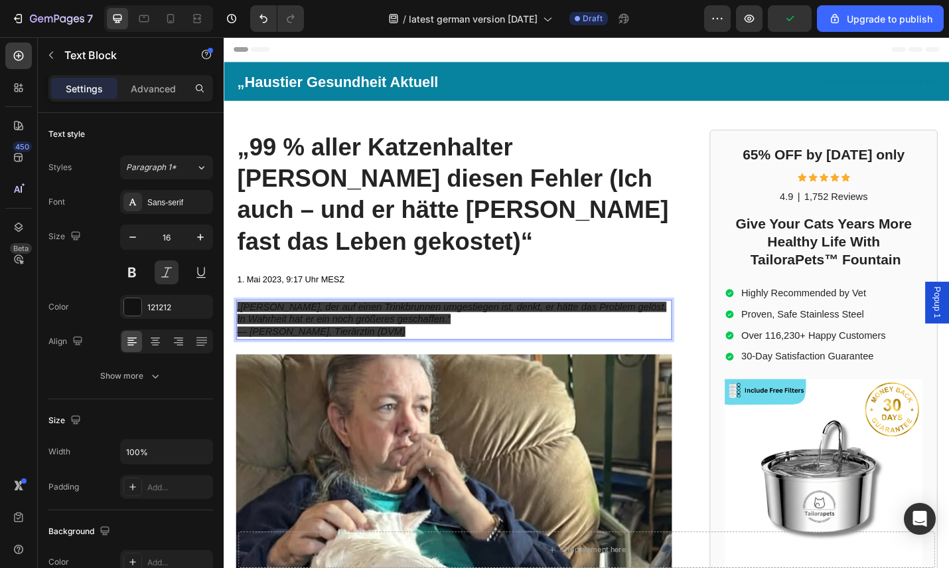
click at [564, 327] on p "„[PERSON_NAME], der auf einen Trinkbrunnen umgestiegen ist, denkt, er hätte das…" at bounding box center [476, 347] width 476 height 41
click at [428, 327] on p "„[PERSON_NAME], der auf einen Trinkbrunnen umgestiegen ist, denkt, er hätte das…" at bounding box center [476, 347] width 476 height 41
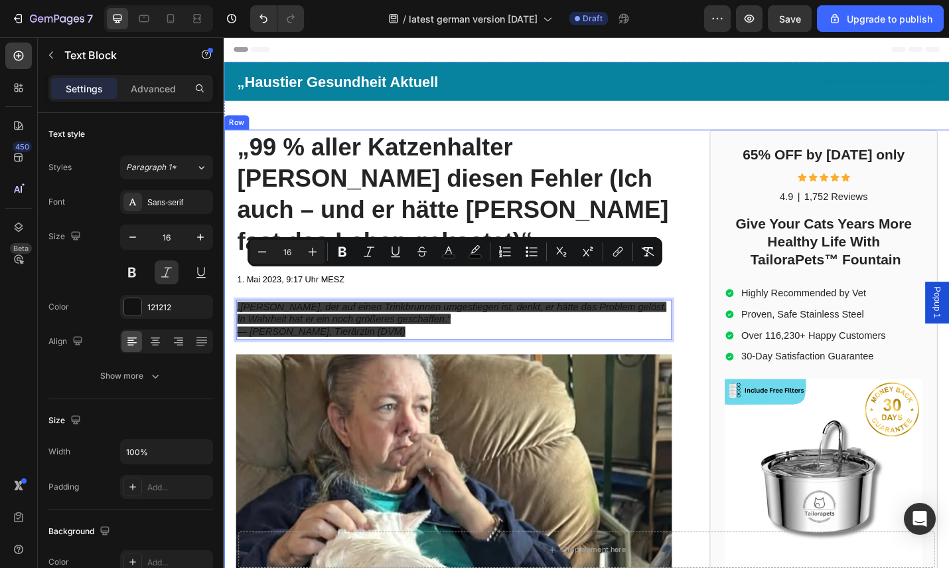
drag, startPoint x: 417, startPoint y: 327, endPoint x: 228, endPoint y: 296, distance: 191.7
click at [479, 252] on icon "Editor contextual toolbar" at bounding box center [475, 251] width 13 height 13
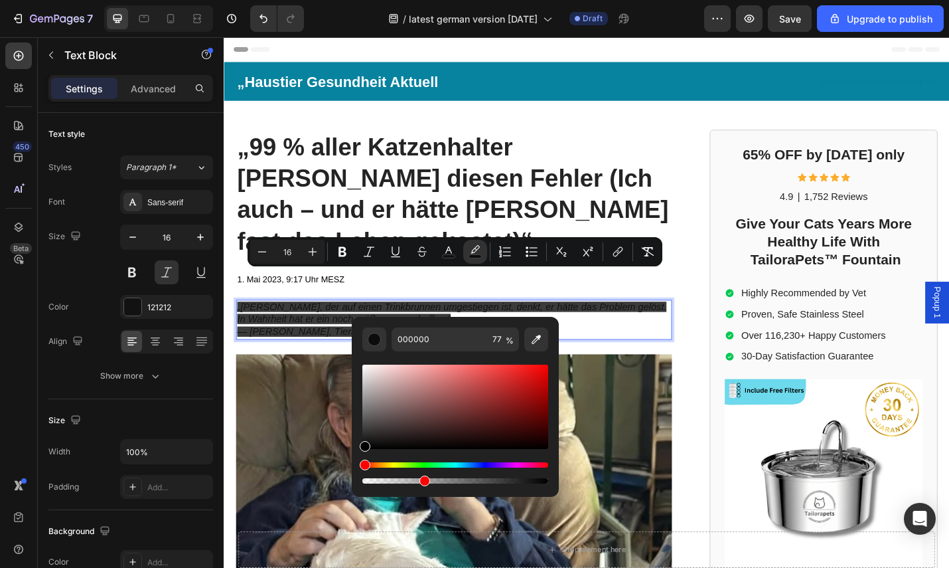
drag, startPoint x: 732, startPoint y: 518, endPoint x: 341, endPoint y: 514, distance: 391.7
type input "0"
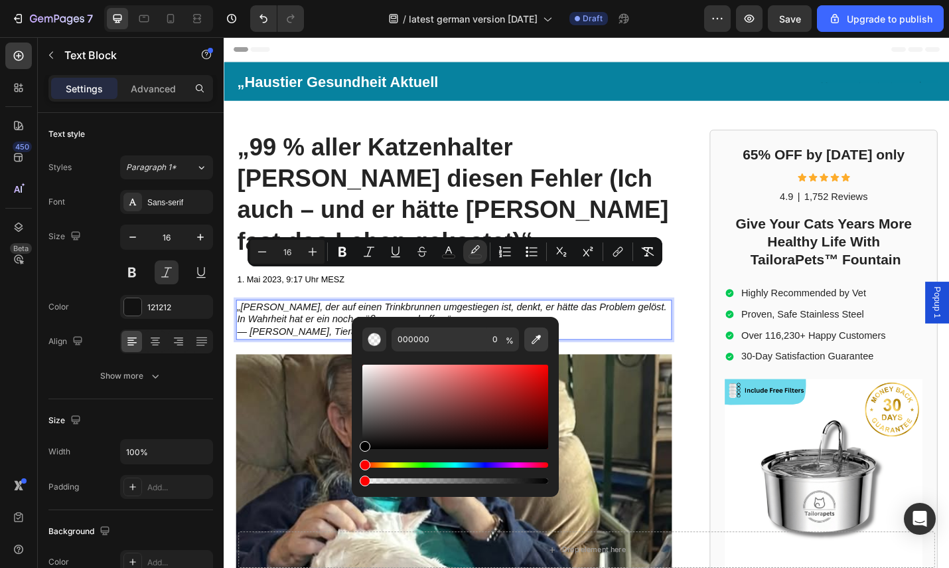
click at [540, 342] on icon "Editor contextual toolbar" at bounding box center [536, 339] width 13 height 13
type input "BEDEFF"
type input "100"
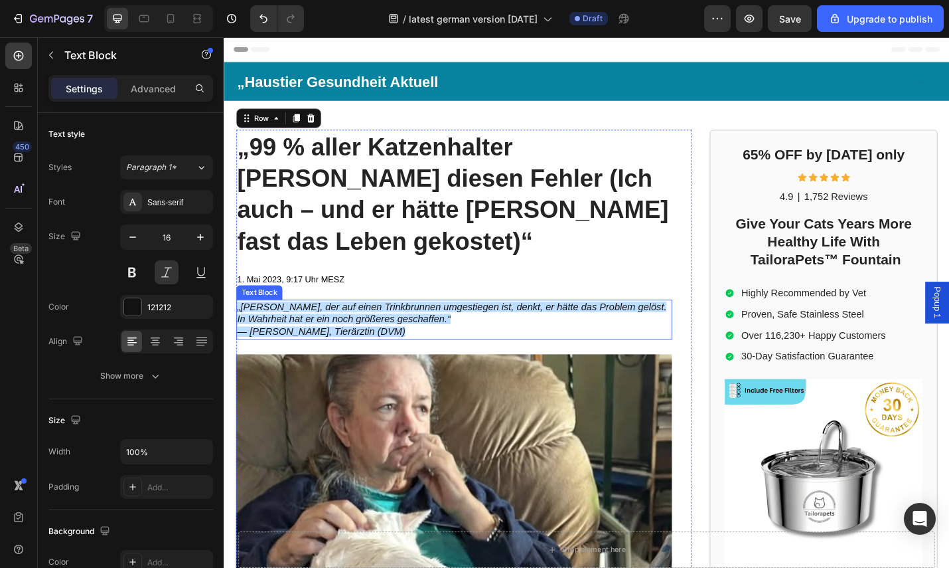
click at [424, 329] on p "„[PERSON_NAME], der auf einen Trinkbrunnen umgestiegen ist, denkt, er hätte das…" at bounding box center [476, 347] width 476 height 41
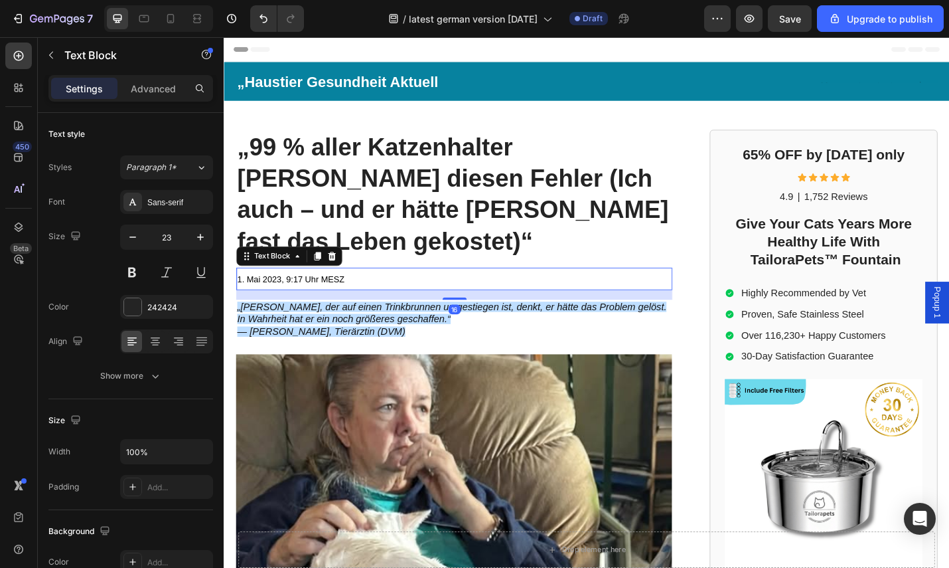
click at [566, 291] on p "1. Mai 2023, 9:17 Uhr MESZ" at bounding box center [476, 302] width 476 height 22
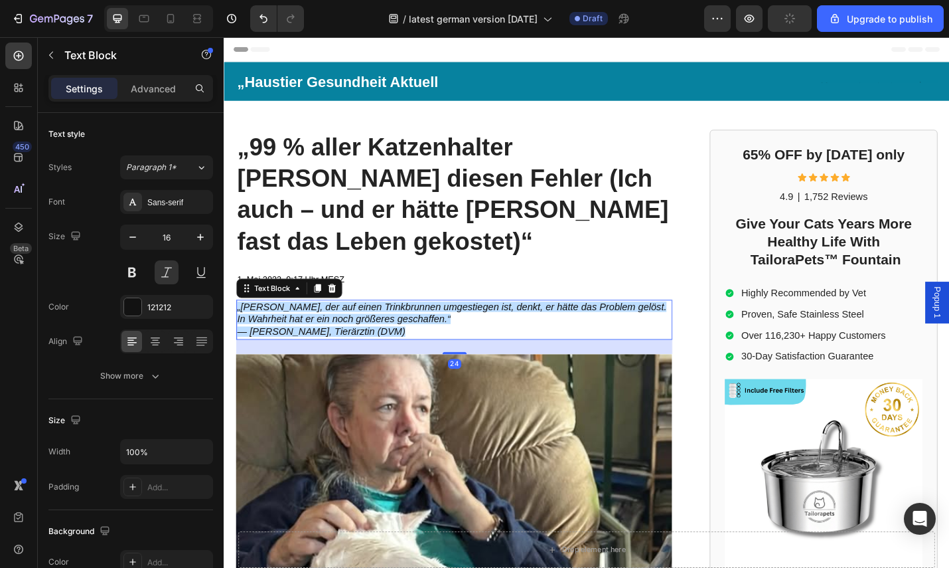
click at [443, 327] on p "„[PERSON_NAME], der auf einen Trinkbrunnen umgestiegen ist, denkt, er hätte das…" at bounding box center [476, 347] width 476 height 41
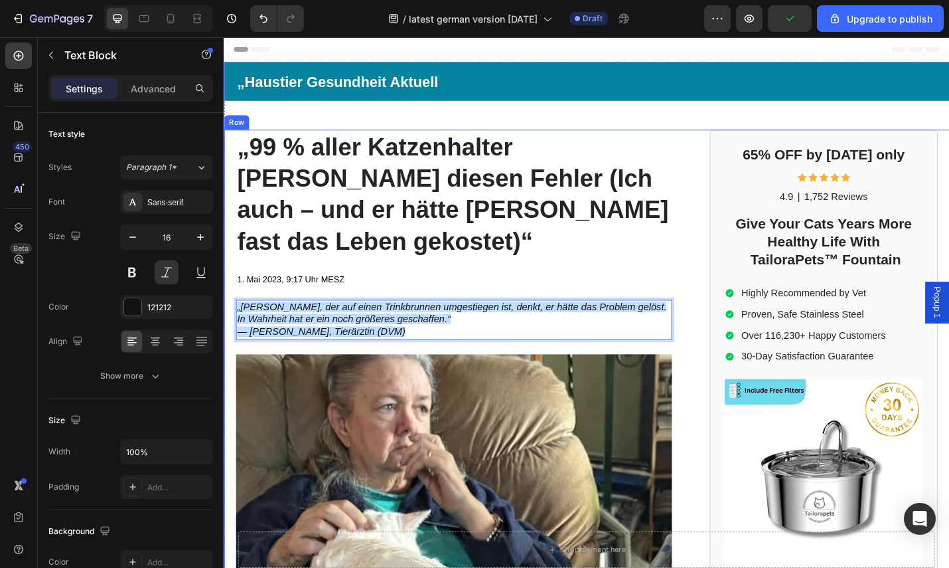
drag, startPoint x: 430, startPoint y: 327, endPoint x: 229, endPoint y: 299, distance: 203.1
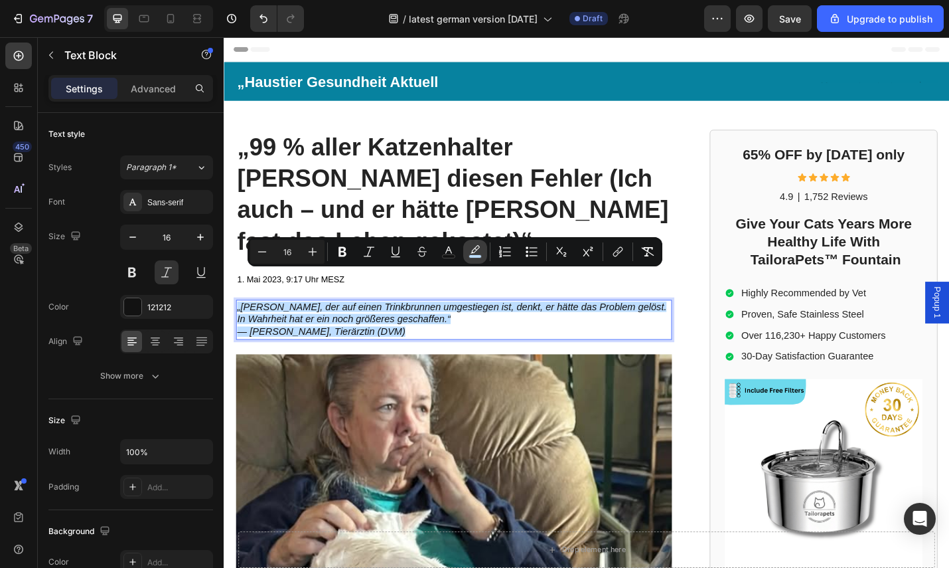
click at [476, 248] on icon "Editor contextual toolbar" at bounding box center [475, 251] width 13 height 13
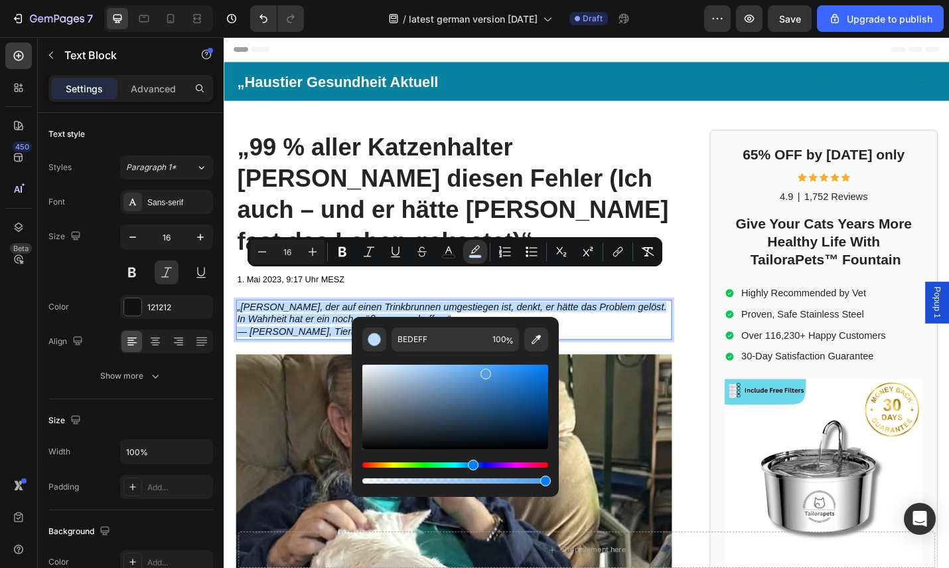
drag, startPoint x: 412, startPoint y: 368, endPoint x: 494, endPoint y: 370, distance: 81.7
click at [491, 370] on div "Editor contextual toolbar" at bounding box center [486, 373] width 11 height 11
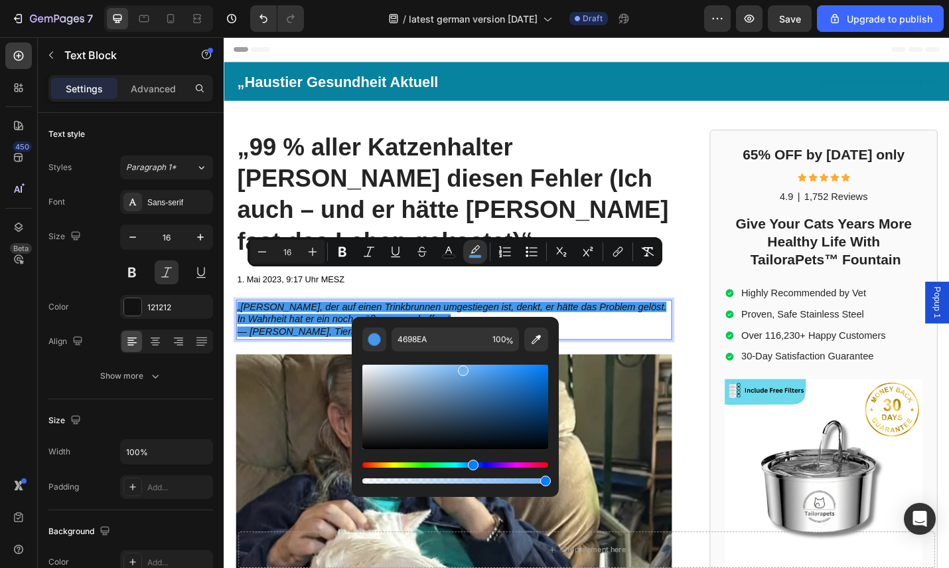
drag, startPoint x: 491, startPoint y: 372, endPoint x: 370, endPoint y: 321, distance: 131.2
click at [461, 367] on div "Editor contextual toolbar" at bounding box center [463, 370] width 11 height 11
type input "73B3F4"
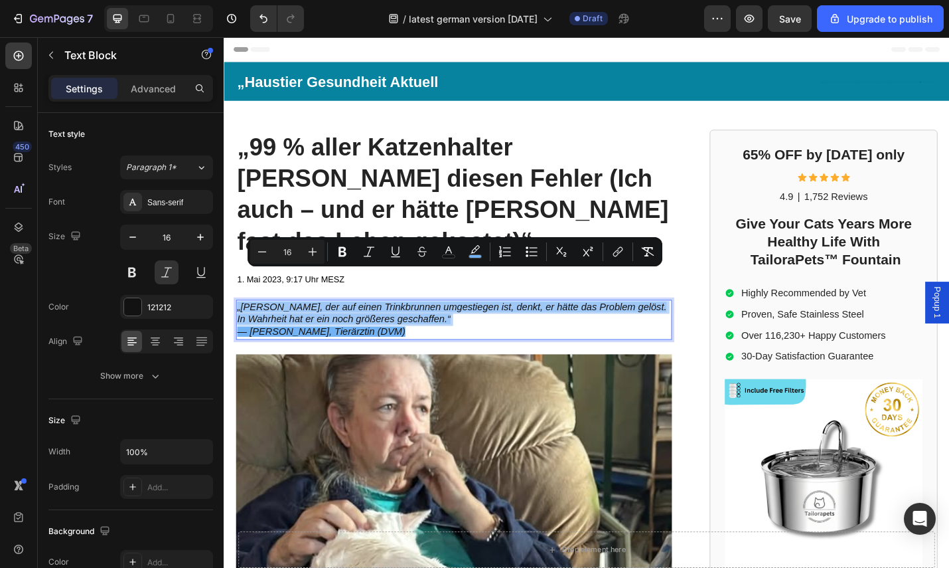
click at [642, 327] on p "„[PERSON_NAME], der auf einen Trinkbrunnen umgestiegen ist, denkt, er hätte das…" at bounding box center [476, 347] width 476 height 41
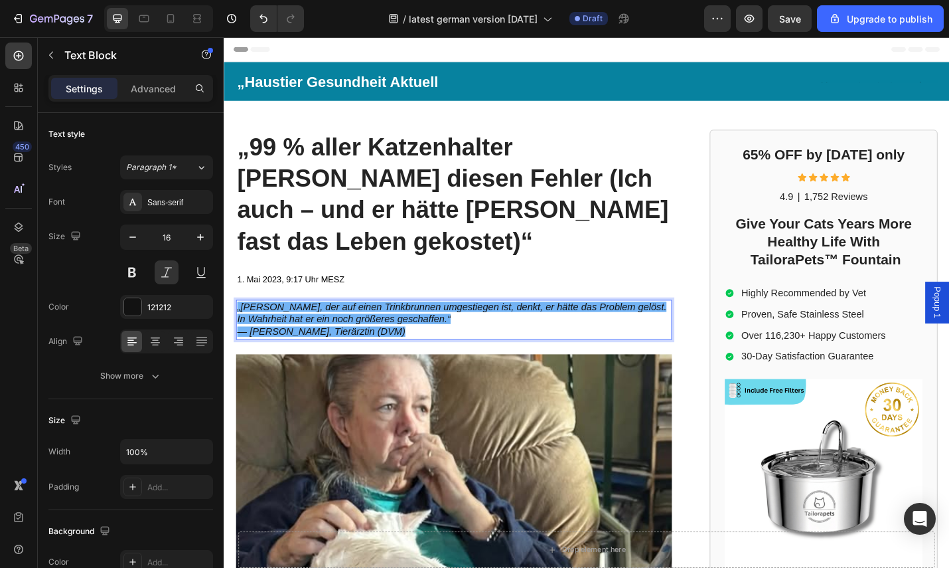
click at [436, 327] on span "„[PERSON_NAME], der auf einen Trinkbrunnen umgestiegen ist, denkt, er hätte das…" at bounding box center [473, 339] width 471 height 25
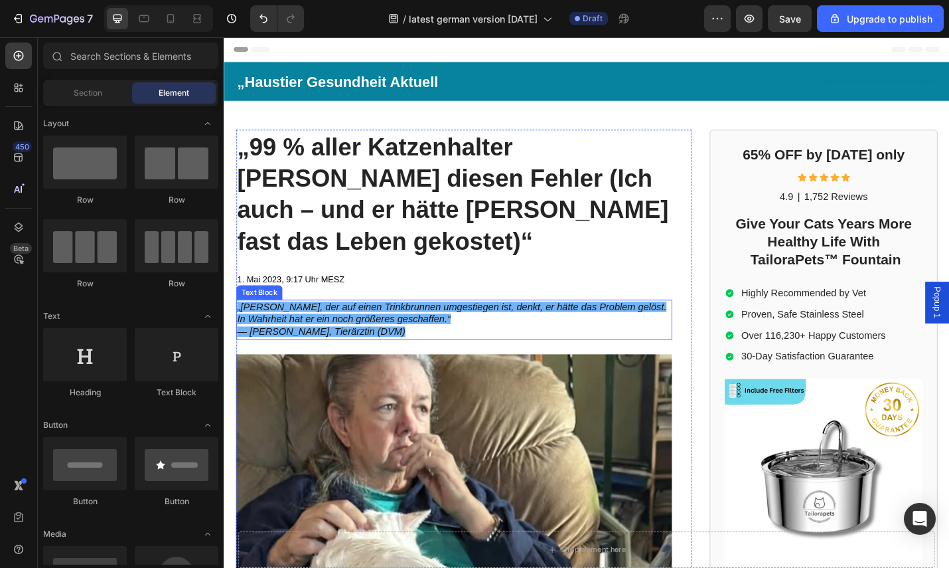
drag, startPoint x: 418, startPoint y: 327, endPoint x: 404, endPoint y: 324, distance: 13.5
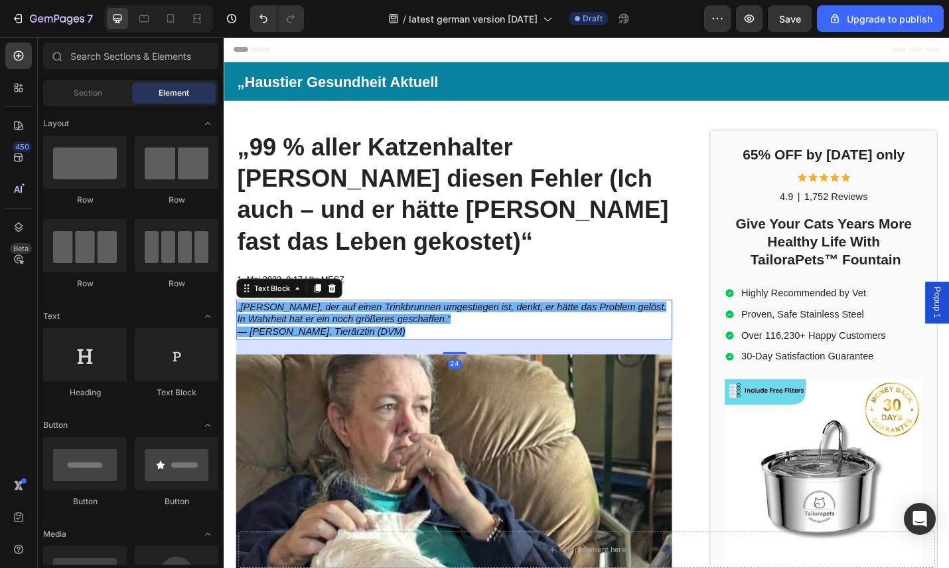
click at [418, 327] on p "„[PERSON_NAME], der auf einen Trinkbrunnen umgestiegen ist, denkt, er hätte das…" at bounding box center [476, 347] width 476 height 41
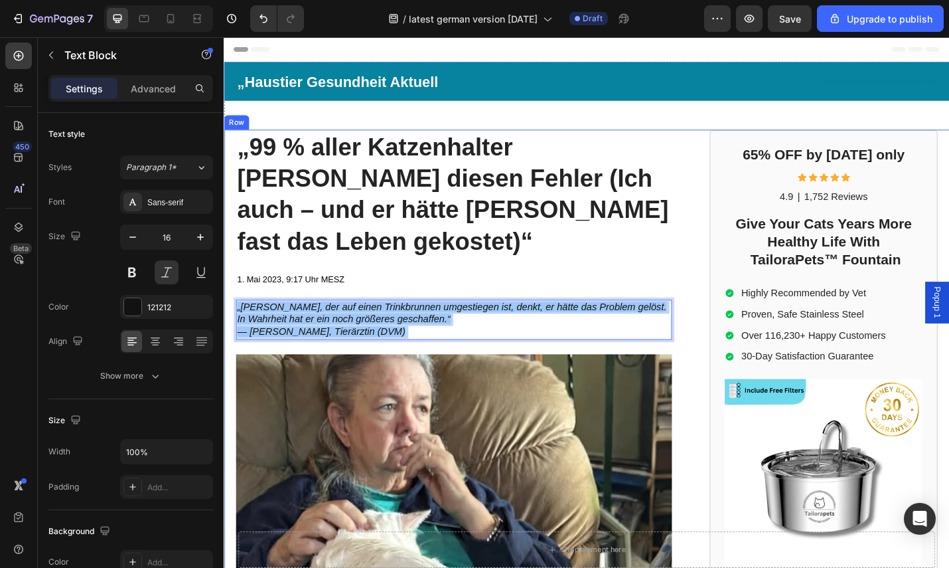
drag, startPoint x: 419, startPoint y: 324, endPoint x: 230, endPoint y: 295, distance: 190.7
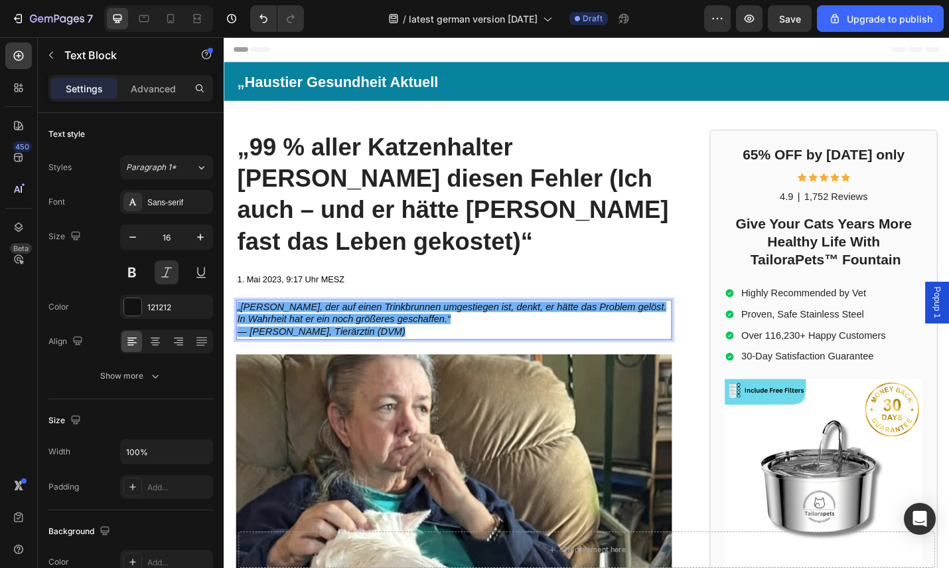
click at [430, 327] on p "„[PERSON_NAME], der auf einen Trinkbrunnen umgestiegen ist, denkt, er hätte das…" at bounding box center [476, 347] width 476 height 41
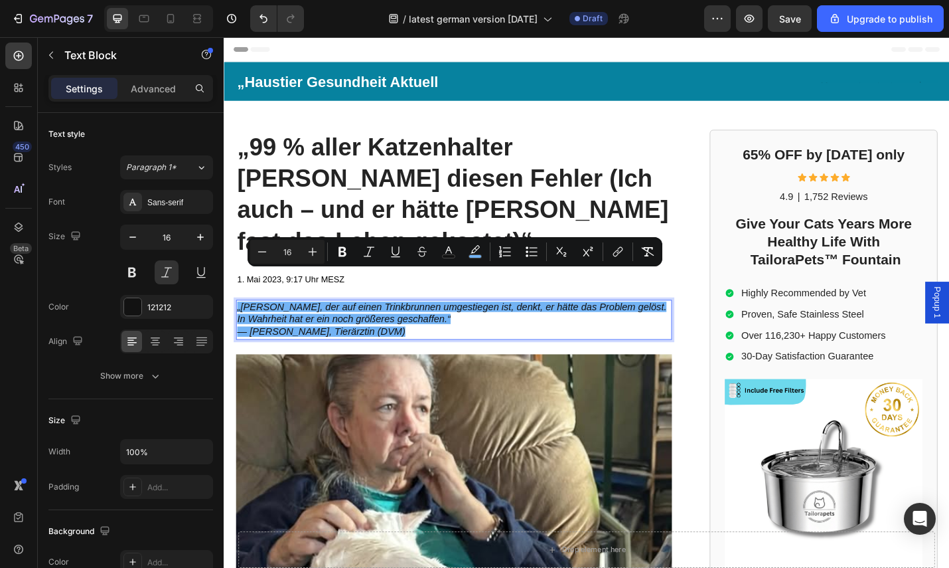
drag, startPoint x: 422, startPoint y: 326, endPoint x: 240, endPoint y: 294, distance: 184.7
click at [237, 325] on div "„[PERSON_NAME], der auf einen Trinkbrunnen umgestiegen ist, denkt, er hätte das…" at bounding box center [476, 347] width 479 height 44
click at [483, 250] on button "color" at bounding box center [475, 252] width 24 height 24
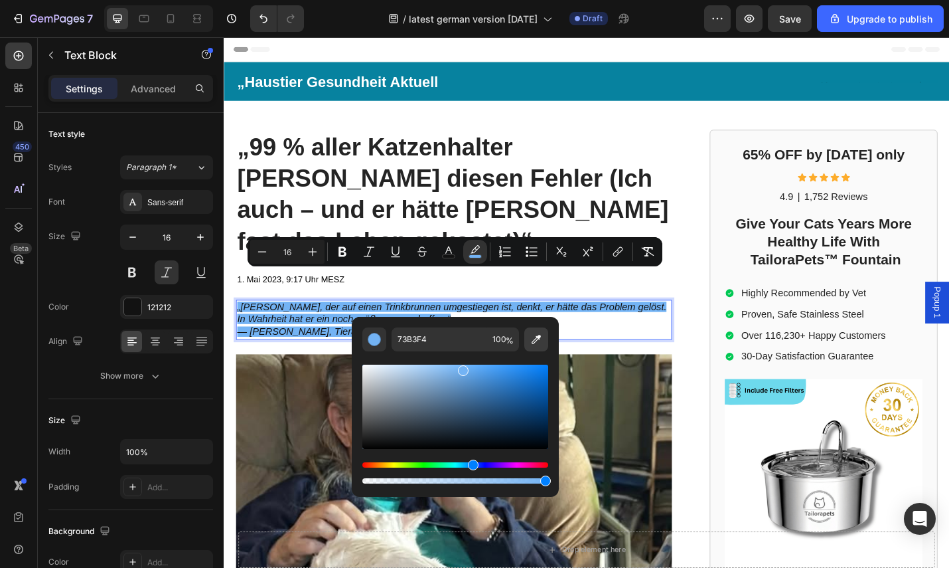
click at [533, 340] on icon "Editor contextual toolbar" at bounding box center [536, 339] width 9 height 9
type input "FFFADA"
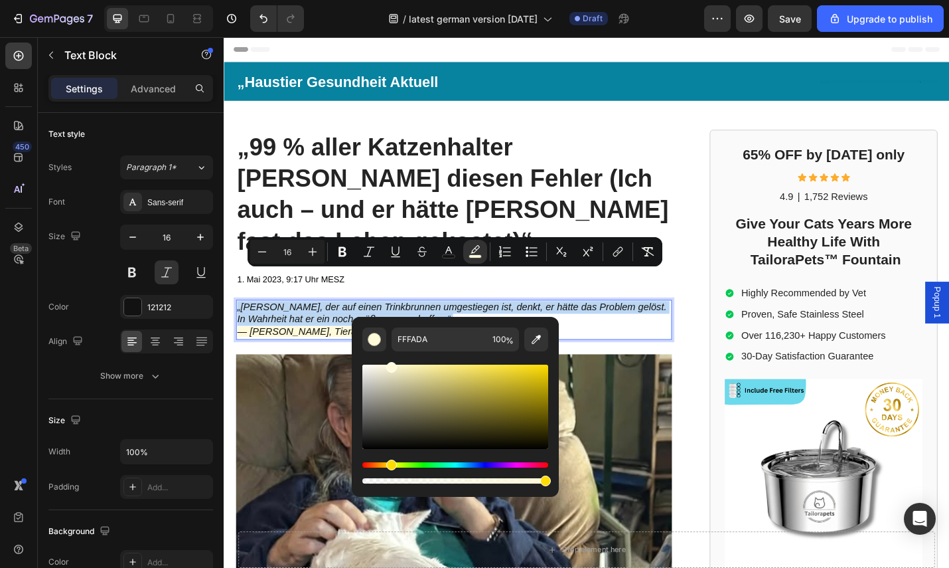
click at [567, 327] on p "„[PERSON_NAME], der auf einen Trinkbrunnen umgestiegen ist, denkt, er hätte das…" at bounding box center [476, 347] width 476 height 41
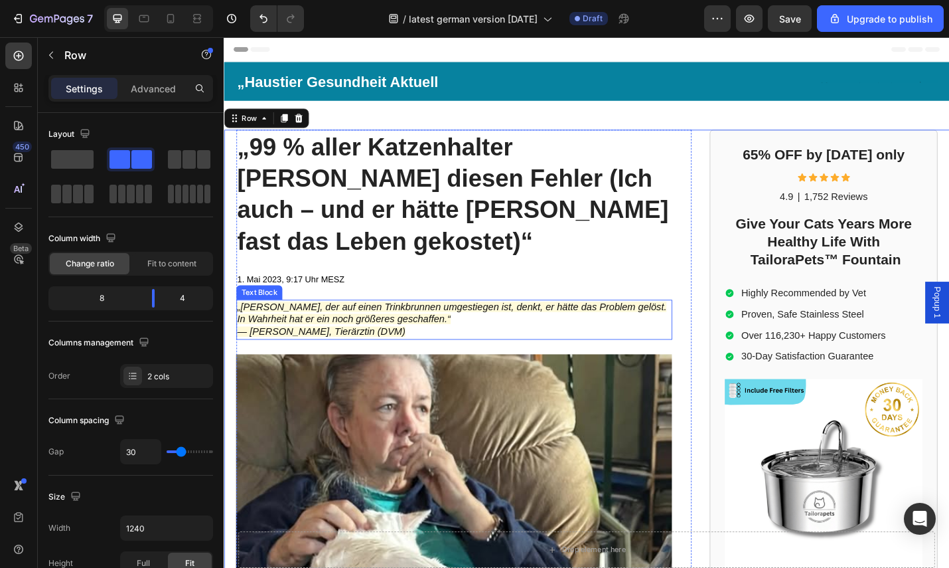
click at [438, 327] on span "„[PERSON_NAME], der auf einen Trinkbrunnen umgestiegen ist, denkt, er hätte das…" at bounding box center [473, 339] width 471 height 25
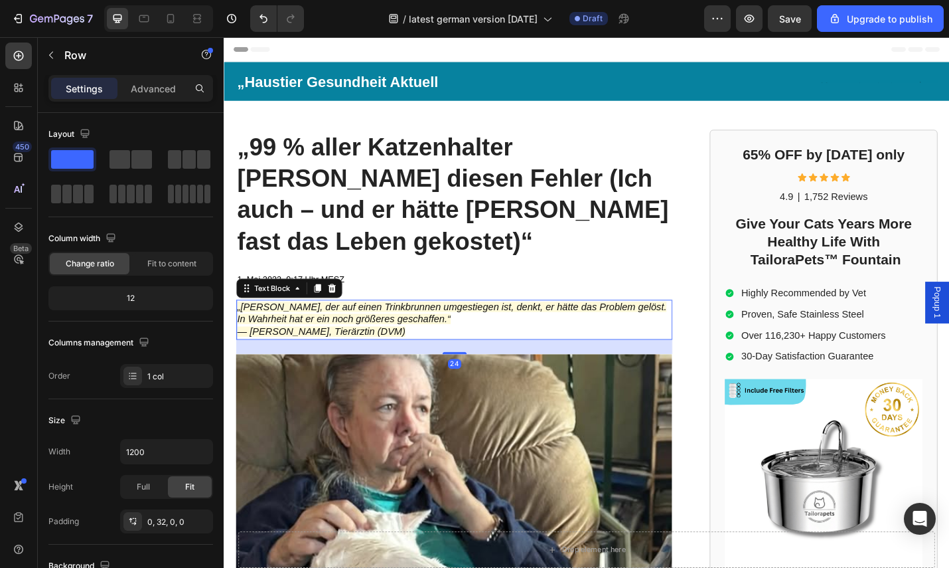
click at [592, 328] on p "„[PERSON_NAME], der auf einen Trinkbrunnen umgestiegen ist, denkt, er hätte das…" at bounding box center [476, 347] width 476 height 41
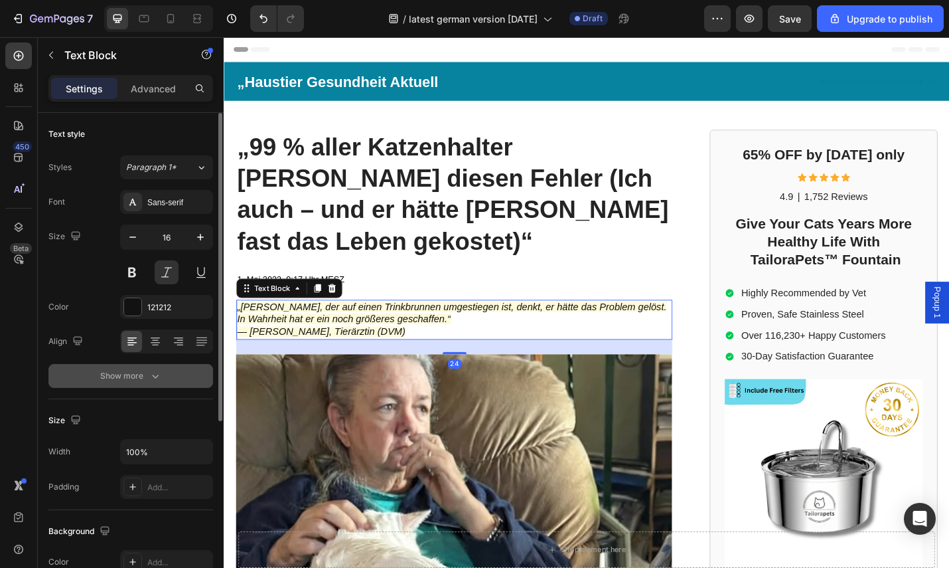
click at [153, 377] on icon "button" at bounding box center [155, 375] width 13 height 13
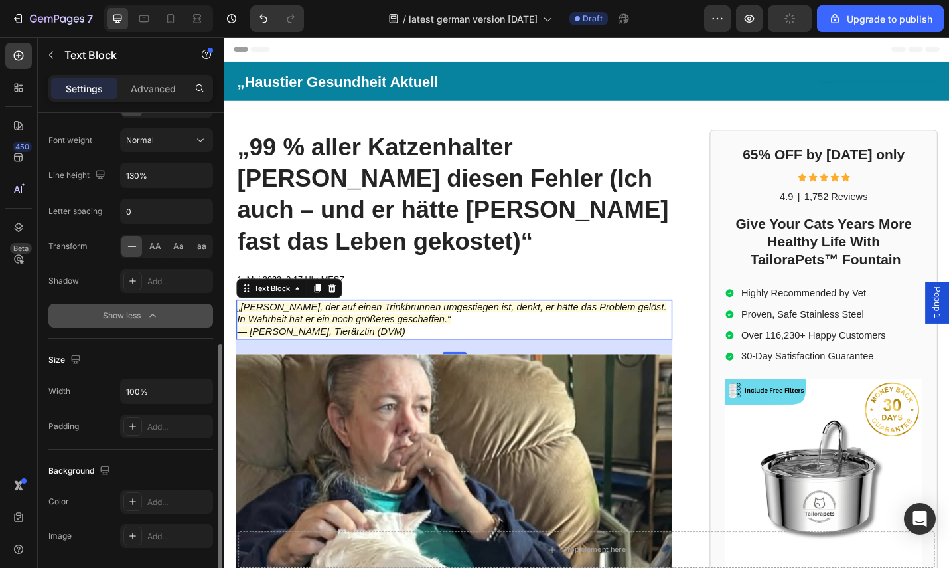
scroll to position [309, 0]
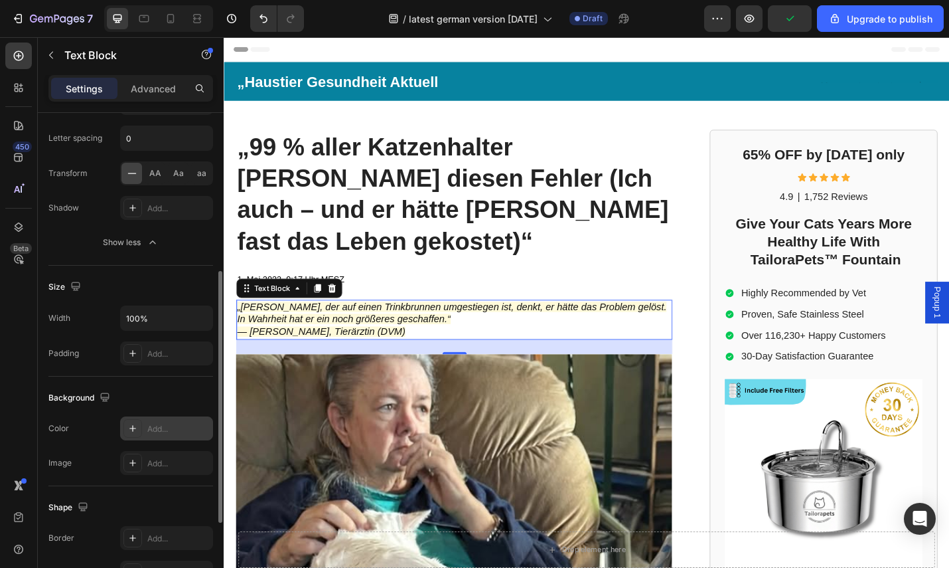
click at [132, 430] on icon at bounding box center [132, 428] width 7 height 7
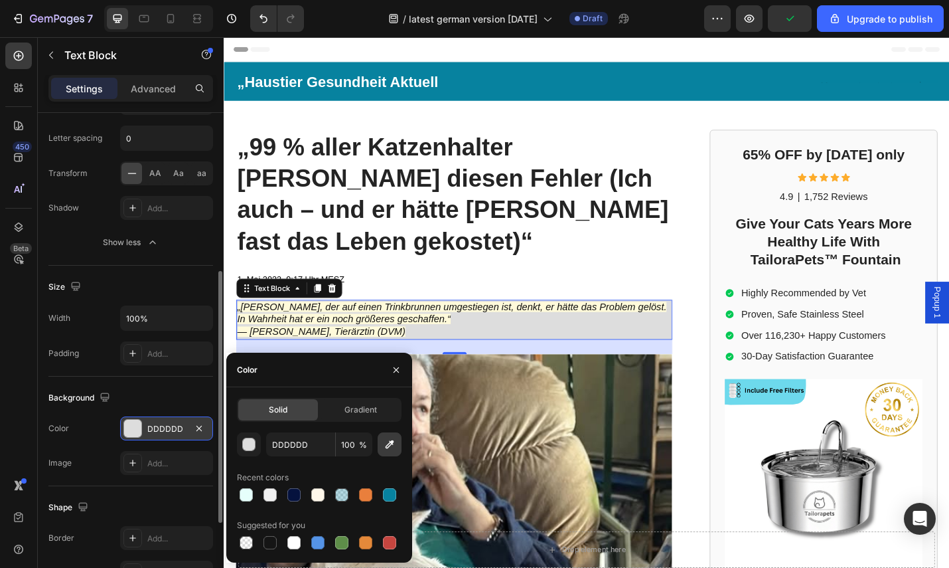
click at [383, 448] on icon "button" at bounding box center [389, 443] width 13 height 13
type input "6DDAEC"
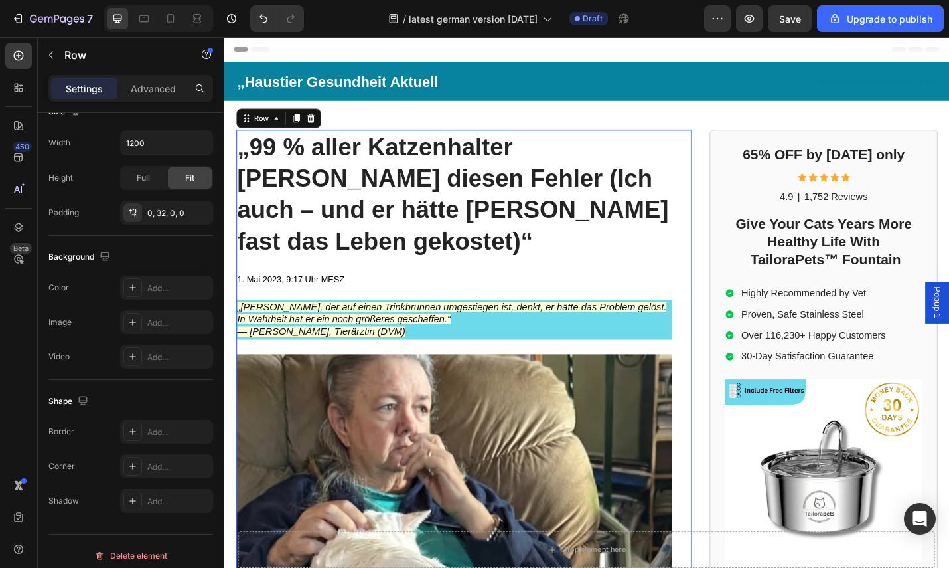
scroll to position [0, 0]
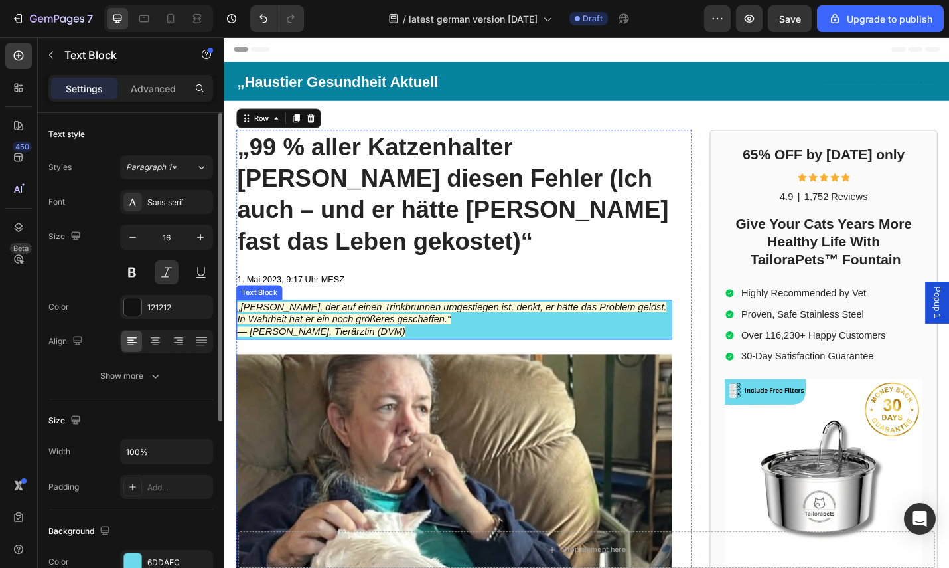
click at [410, 355] on span "— [PERSON_NAME], Tierärztin (DVM)" at bounding box center [330, 360] width 185 height 11
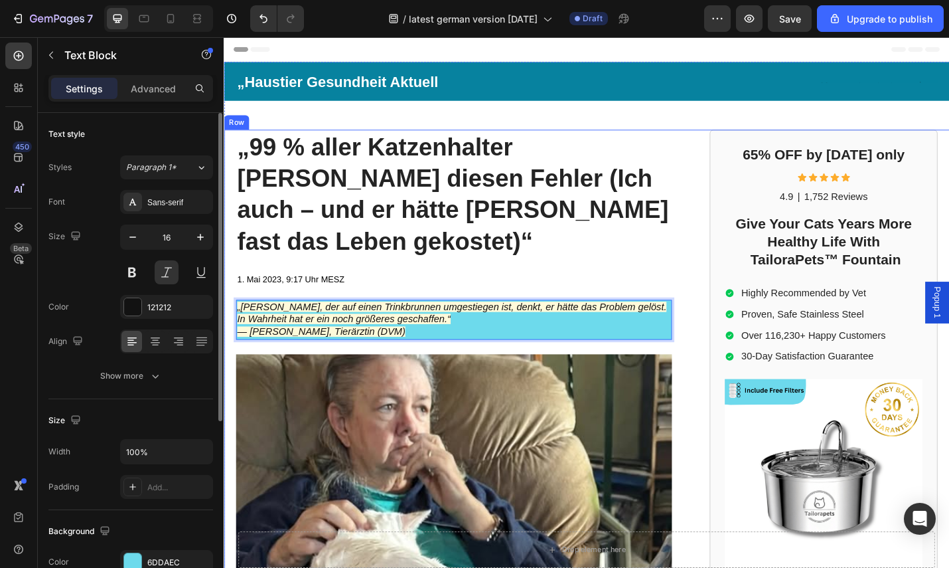
drag, startPoint x: 421, startPoint y: 327, endPoint x: 232, endPoint y: 293, distance: 192.1
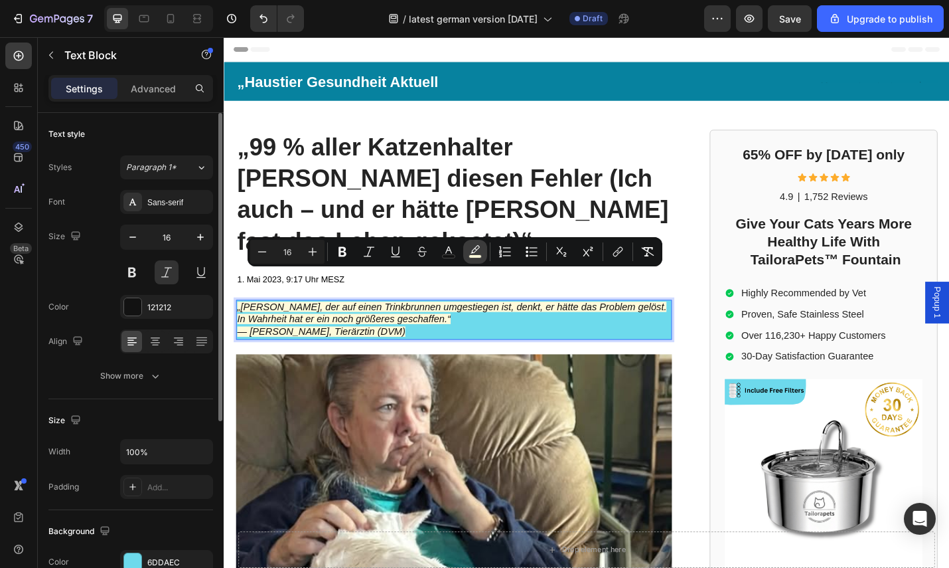
click at [469, 251] on icon "Editor contextual toolbar" at bounding box center [475, 251] width 13 height 13
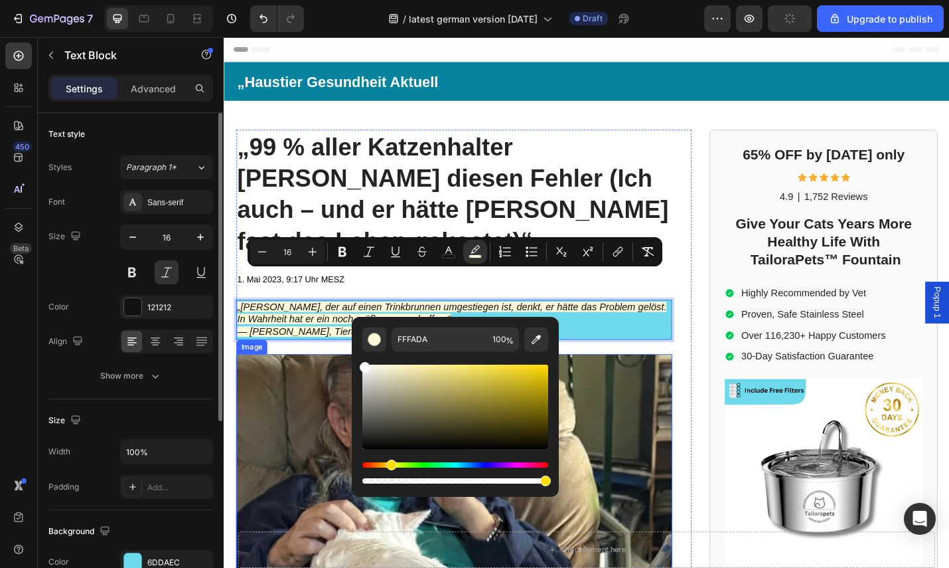
drag, startPoint x: 341, startPoint y: 387, endPoint x: 279, endPoint y: 373, distance: 63.3
type input "FFFFFF"
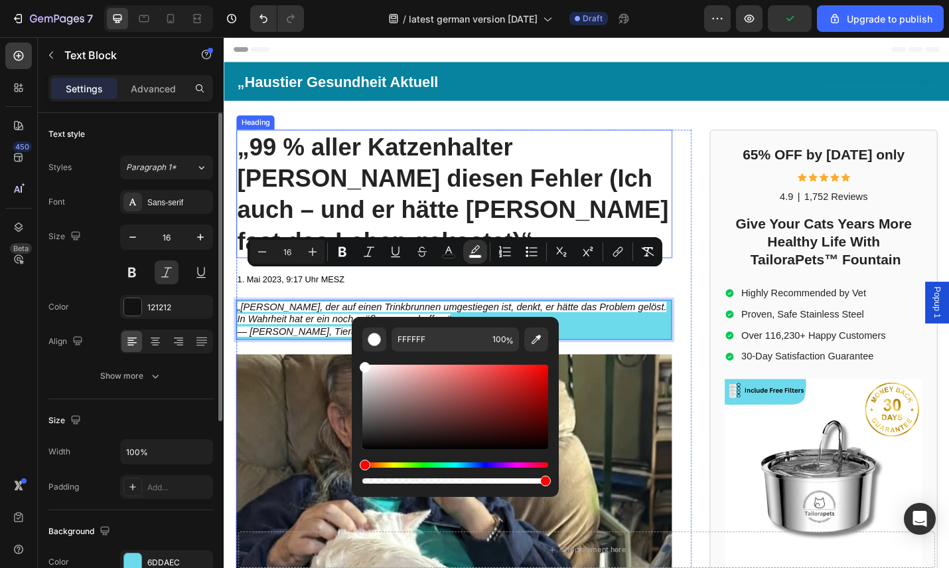
click at [705, 223] on p "⁠⁠⁠⁠⁠⁠⁠ „99 % aller Katzenhalter [PERSON_NAME] diesen Fehler (Ich auch – und er…" at bounding box center [476, 209] width 476 height 138
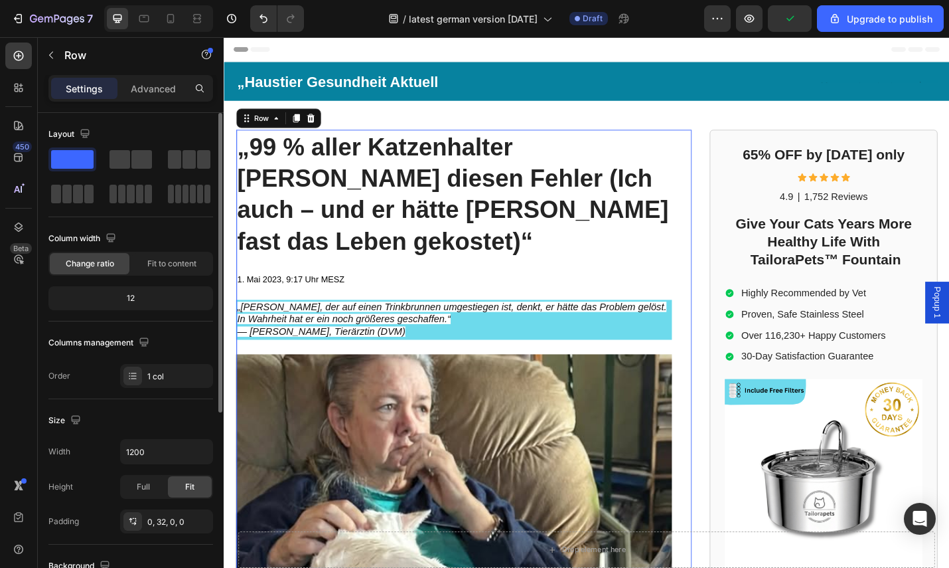
drag, startPoint x: 409, startPoint y: 327, endPoint x: 424, endPoint y: 327, distance: 14.6
click at [410, 355] on span "— [PERSON_NAME], Tierärztin (DVM)" at bounding box center [330, 360] width 185 height 11
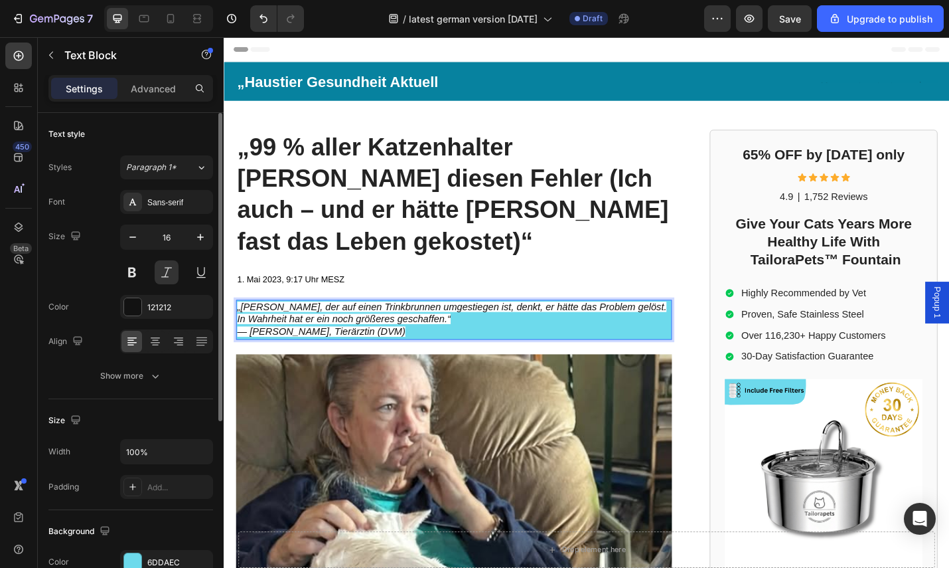
drag, startPoint x: 424, startPoint y: 327, endPoint x: 212, endPoint y: 292, distance: 214.0
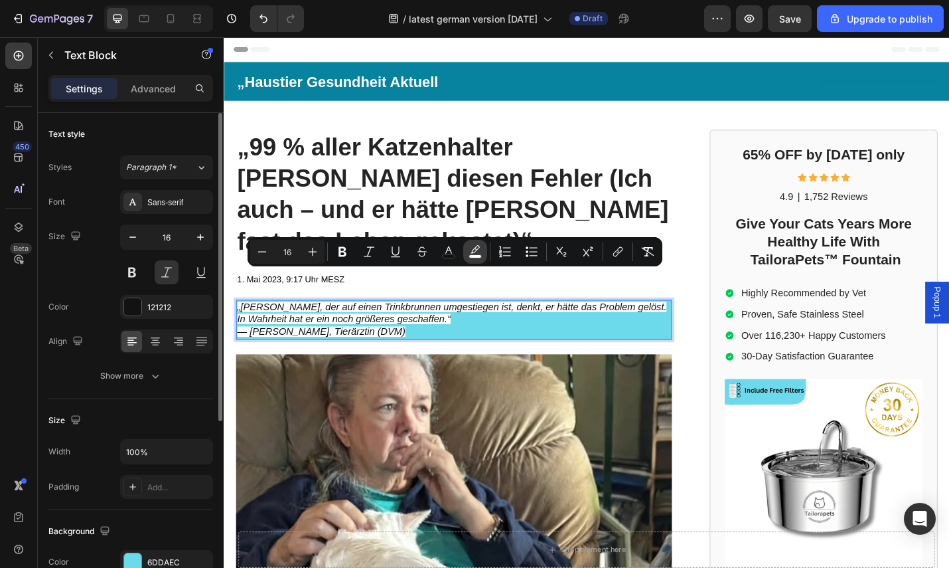
click at [471, 255] on rect "Editor contextual toolbar" at bounding box center [475, 256] width 13 height 3
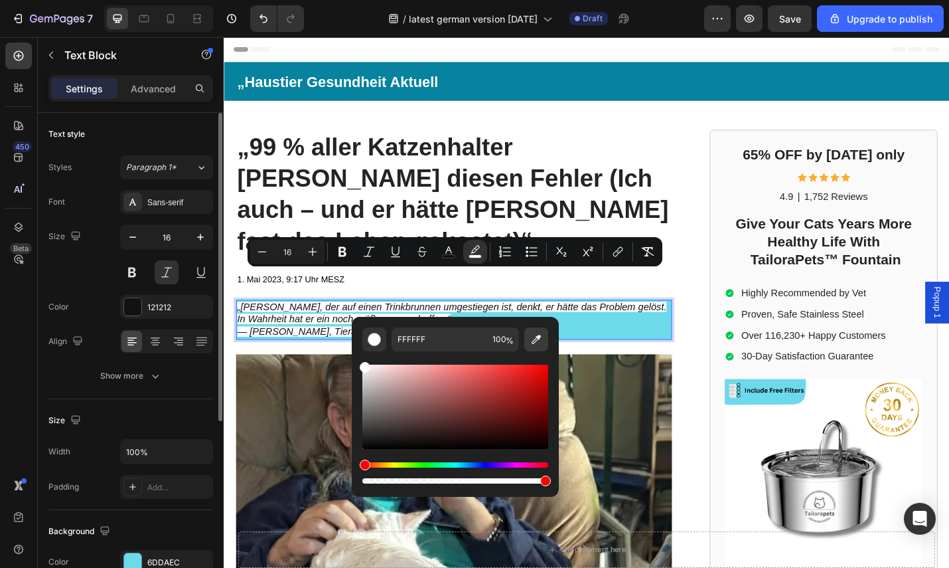
click at [536, 339] on icon "Editor contextual toolbar" at bounding box center [536, 339] width 9 height 9
type input "6DDAEC"
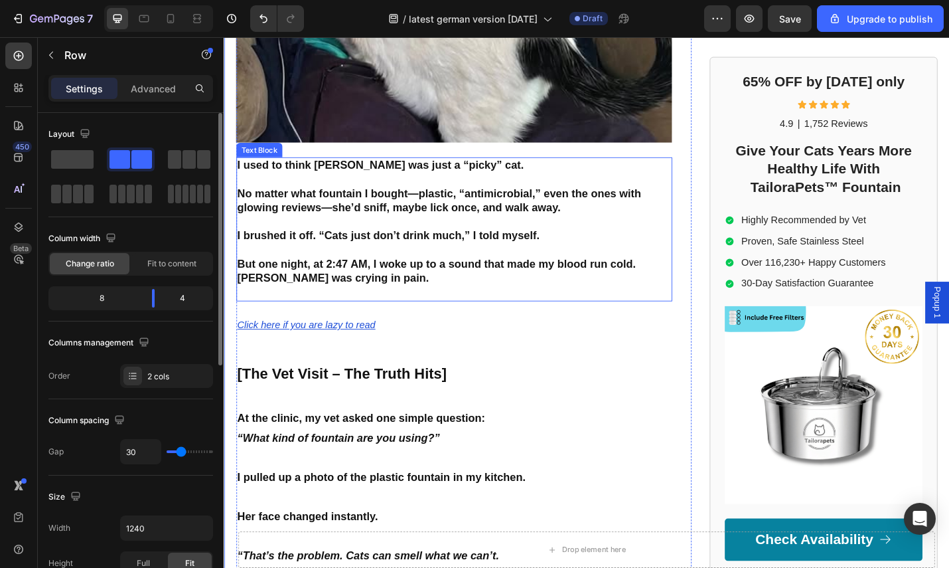
scroll to position [782, 0]
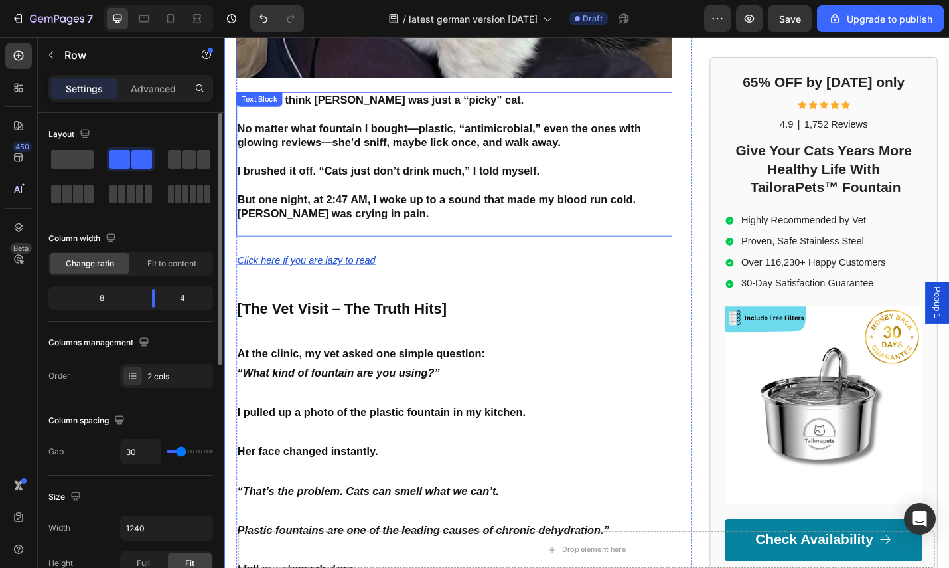
click at [370, 224] on strong "[PERSON_NAME] was crying in pain." at bounding box center [343, 230] width 210 height 13
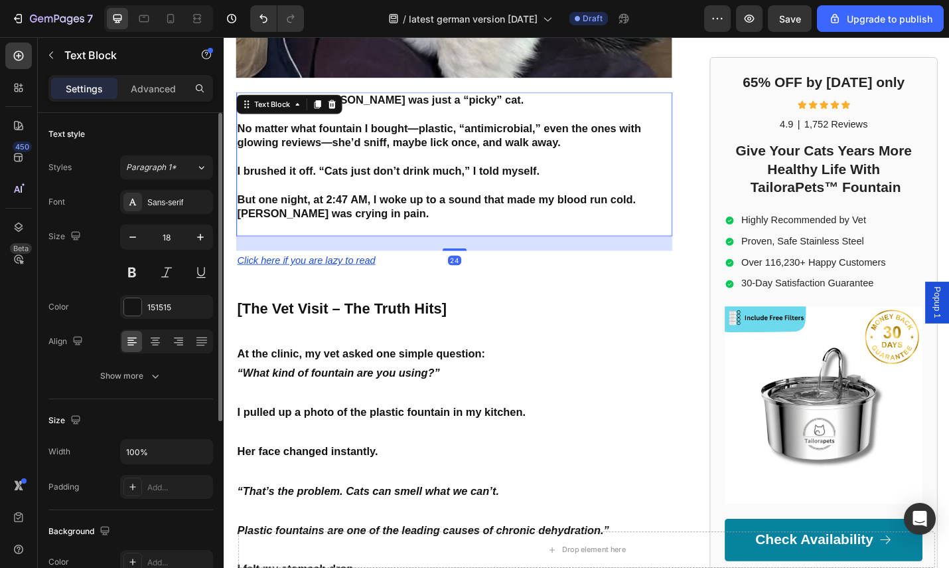
drag, startPoint x: 373, startPoint y: 191, endPoint x: 380, endPoint y: 191, distance: 7.3
click at [376, 224] on strong "[PERSON_NAME] was crying in pain." at bounding box center [343, 230] width 210 height 13
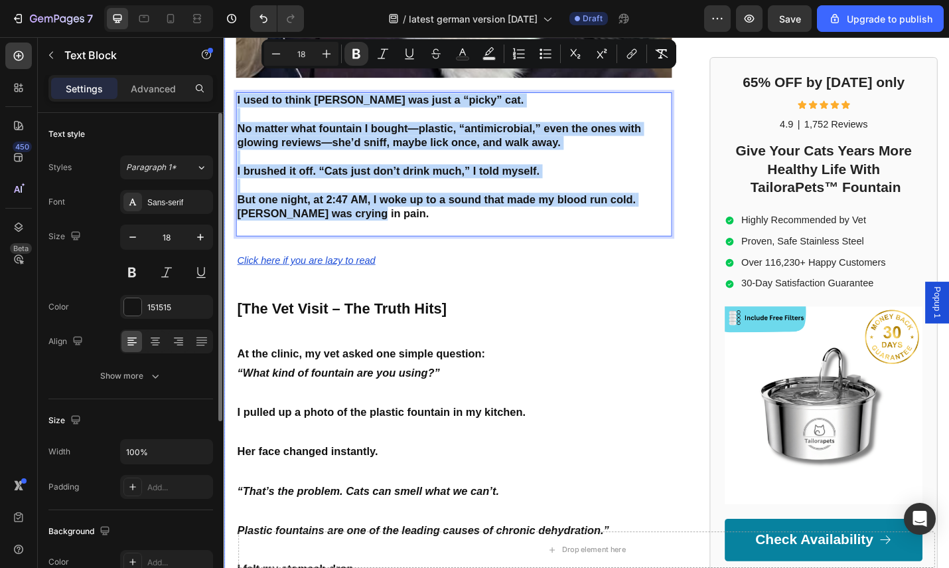
drag, startPoint x: 396, startPoint y: 193, endPoint x: 235, endPoint y: 60, distance: 208.4
click at [235, 60] on div "⁠⁠⁠⁠⁠⁠⁠ „99 % aller Katzenhalter [PERSON_NAME] diesen Fehler (Ich auch – und er…" at bounding box center [622, 217] width 797 height 1721
copy div "I used to think [PERSON_NAME] was just a “picky” cat. No matter what fountain I…"
click at [396, 208] on p "But one night, at 2:47 AM, I woke up to a sound that made my blood run cold. [P…" at bounding box center [476, 223] width 476 height 31
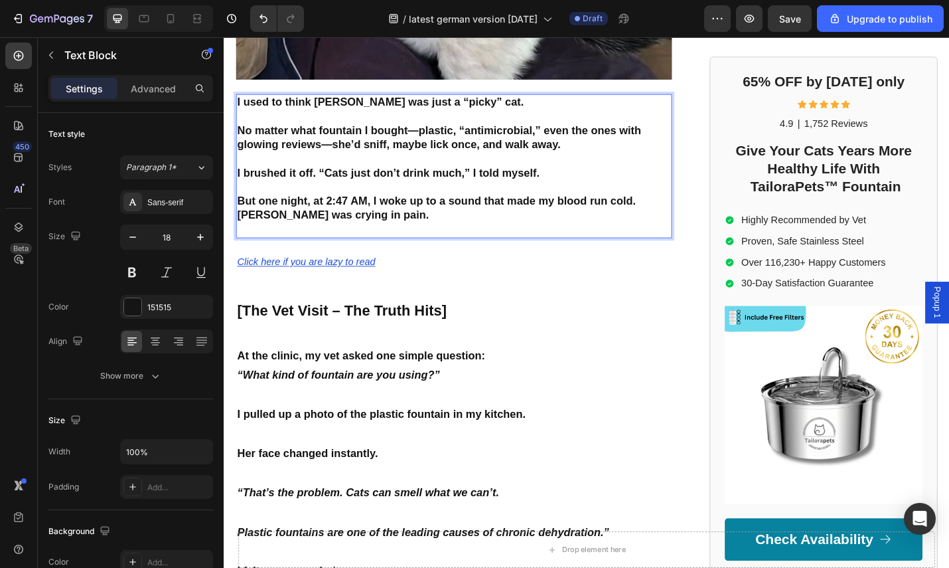
scroll to position [779, 0]
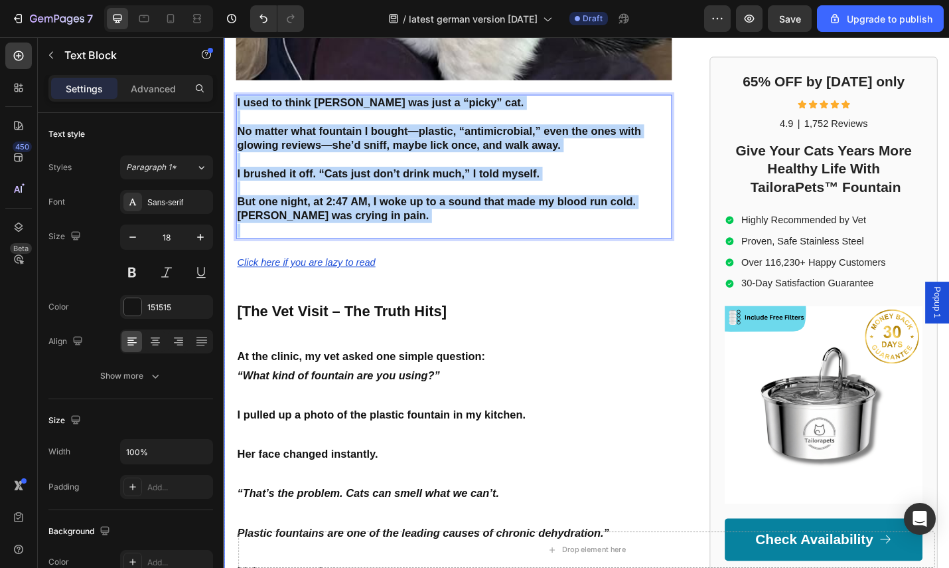
drag, startPoint x: 389, startPoint y: 204, endPoint x: 231, endPoint y: 64, distance: 210.7
click at [231, 64] on div "⁠⁠⁠⁠⁠⁠⁠ „99 % aller Katzenhalter [PERSON_NAME] diesen Fehler (Ich auch – und er…" at bounding box center [622, 219] width 797 height 1721
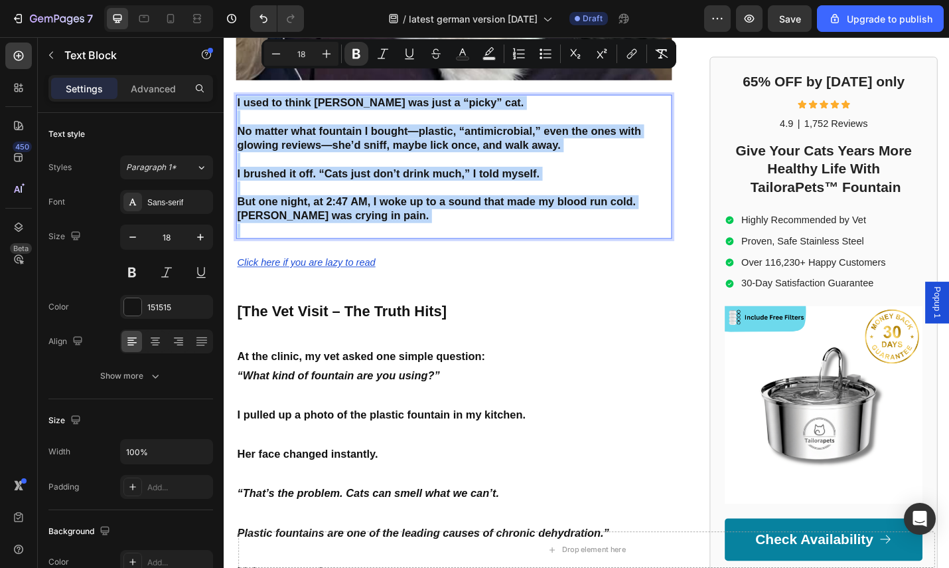
copy div "I used to think [PERSON_NAME] was just a “picky” cat. No matter what fountain I…"
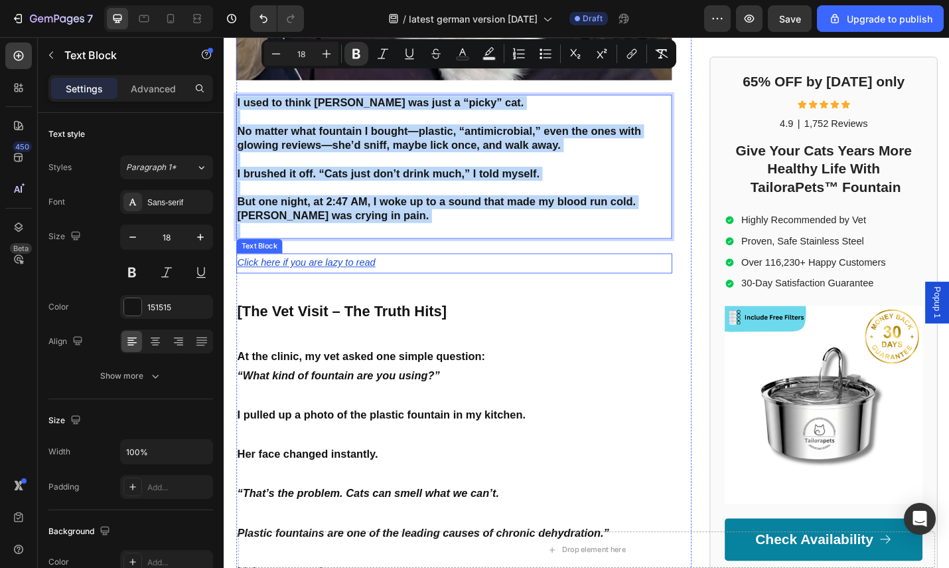
click at [404, 276] on p "Click here if you are lazy to read" at bounding box center [476, 285] width 476 height 19
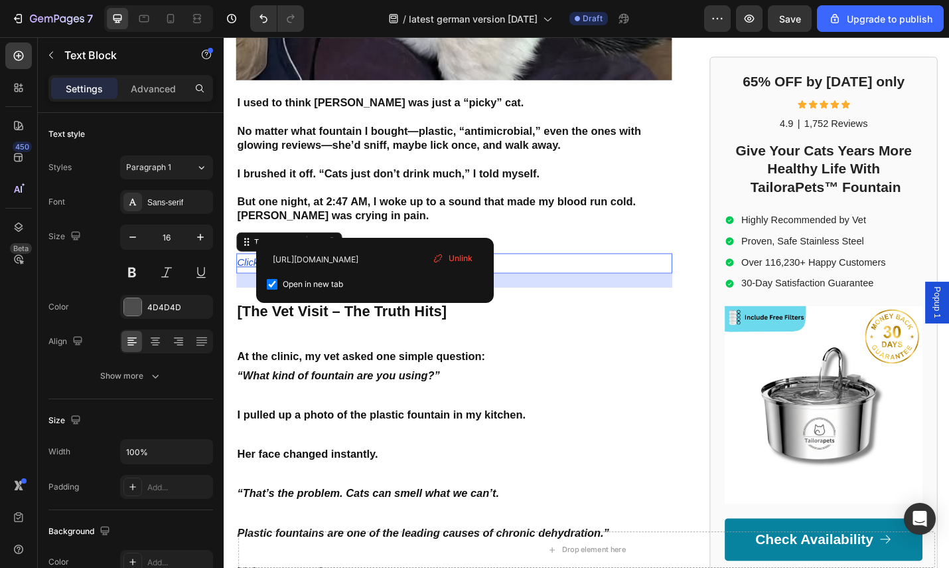
click at [404, 276] on p "Click here if you are lazy to read" at bounding box center [476, 285] width 476 height 19
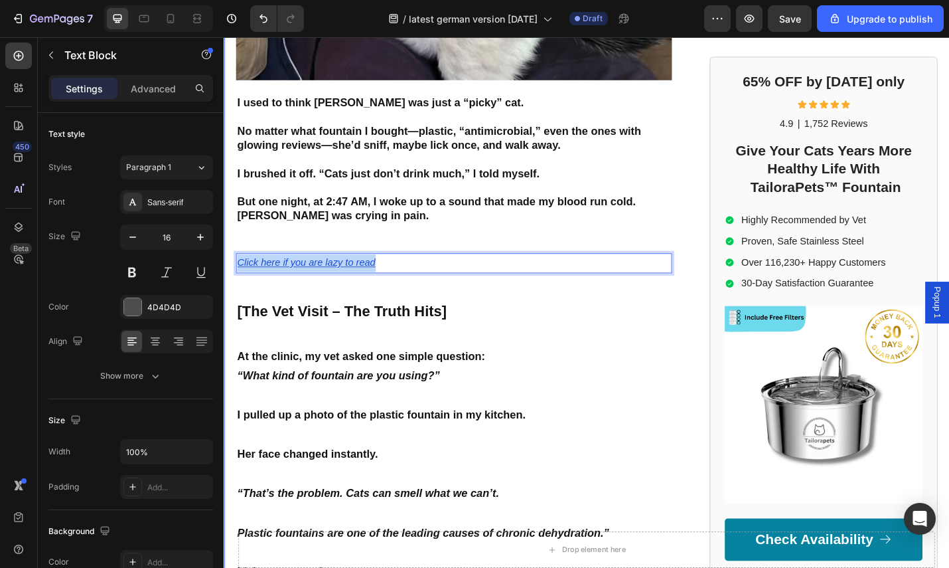
drag, startPoint x: 403, startPoint y: 245, endPoint x: 224, endPoint y: 240, distance: 178.7
click at [224, 240] on div "⁠⁠⁠⁠⁠⁠⁠ „99 % aller Katzenhalter [PERSON_NAME] diesen Fehler (Ich auch – und er…" at bounding box center [622, 219] width 797 height 1721
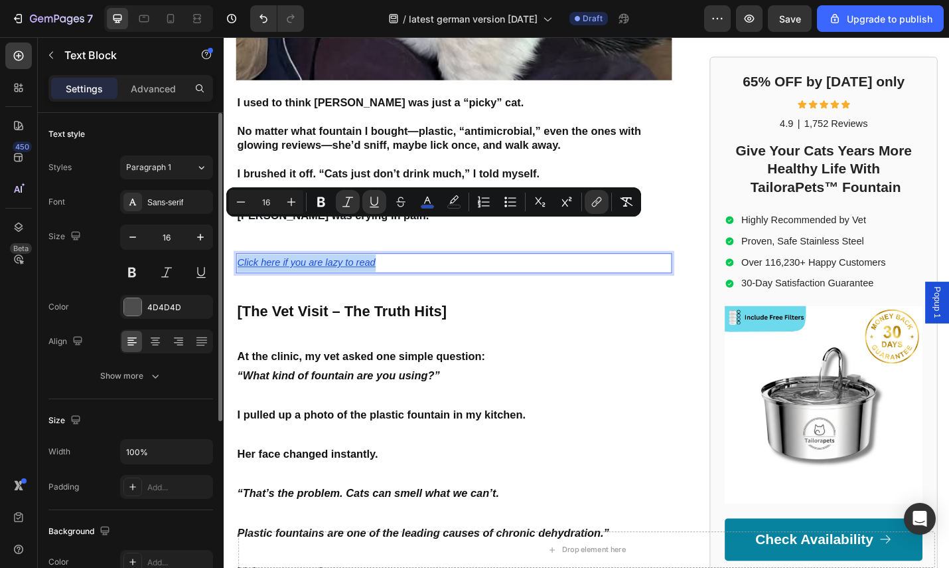
copy u "Click here if you are lazy to read"
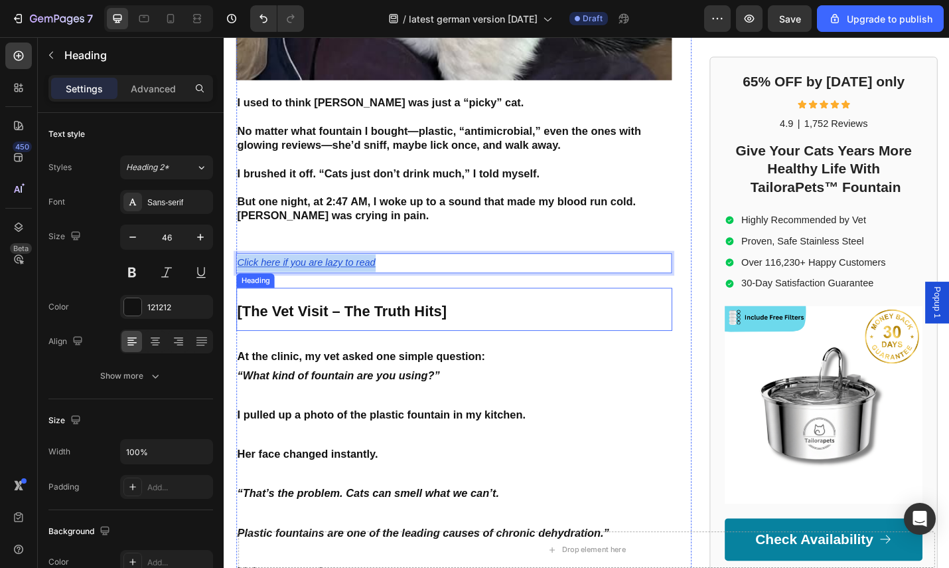
click at [501, 312] on h2 "[The Vet Visit – The Truth Hits]" at bounding box center [476, 335] width 479 height 47
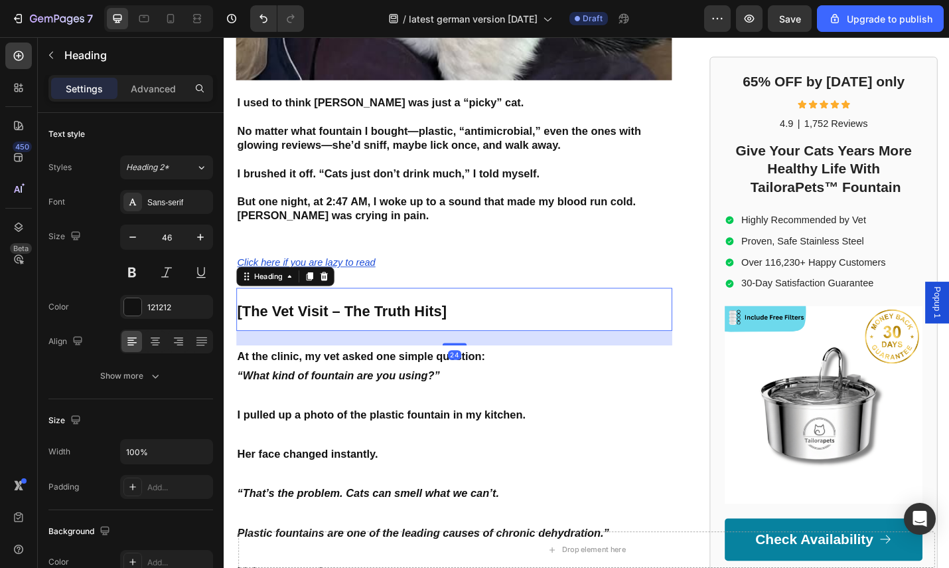
click at [481, 312] on h2 "[The Vet Visit – The Truth Hits]" at bounding box center [476, 335] width 479 height 47
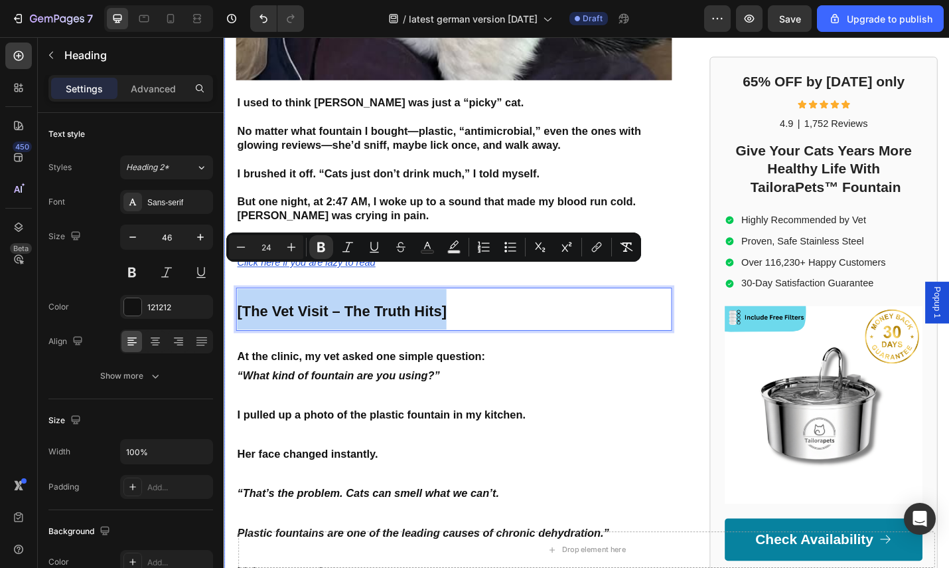
drag, startPoint x: 479, startPoint y: 297, endPoint x: 230, endPoint y: 289, distance: 249.1
click at [230, 289] on div "⁠⁠⁠⁠⁠⁠⁠ „99 % aller Katzenhalter [PERSON_NAME] diesen Fehler (Ich auch – und er…" at bounding box center [622, 219] width 797 height 1721
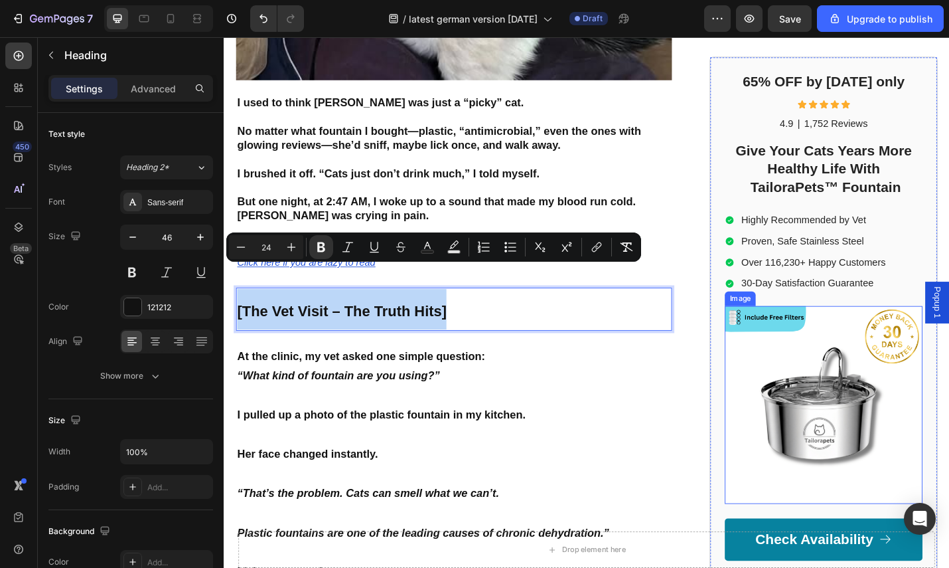
copy strong "[The Vet Visit – The Truth Hits]"
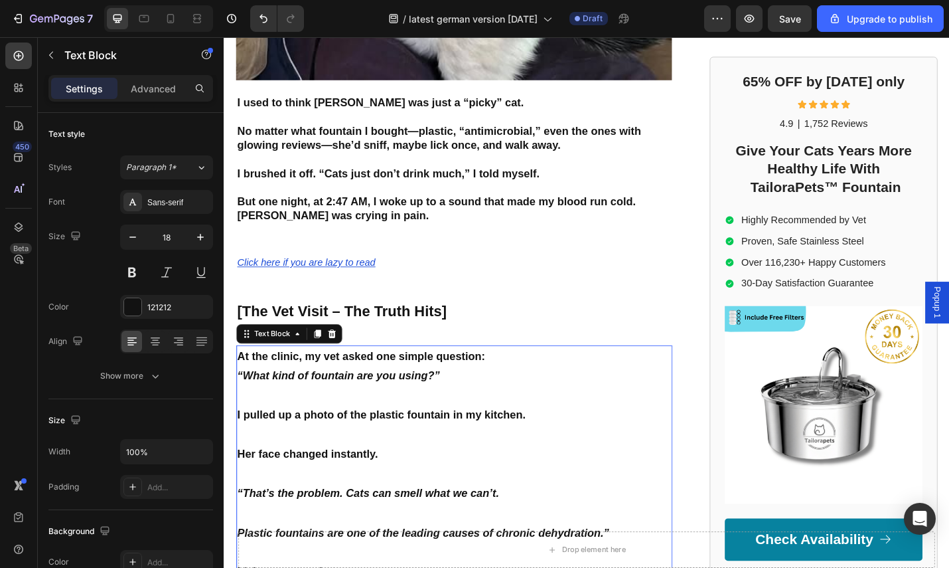
click at [562, 441] on p "I pulled up a photo of the plastic fountain in my kitchen." at bounding box center [476, 451] width 476 height 21
click at [540, 445] on strong "I pulled up a photo of the plastic fountain in my kitchen." at bounding box center [396, 451] width 317 height 13
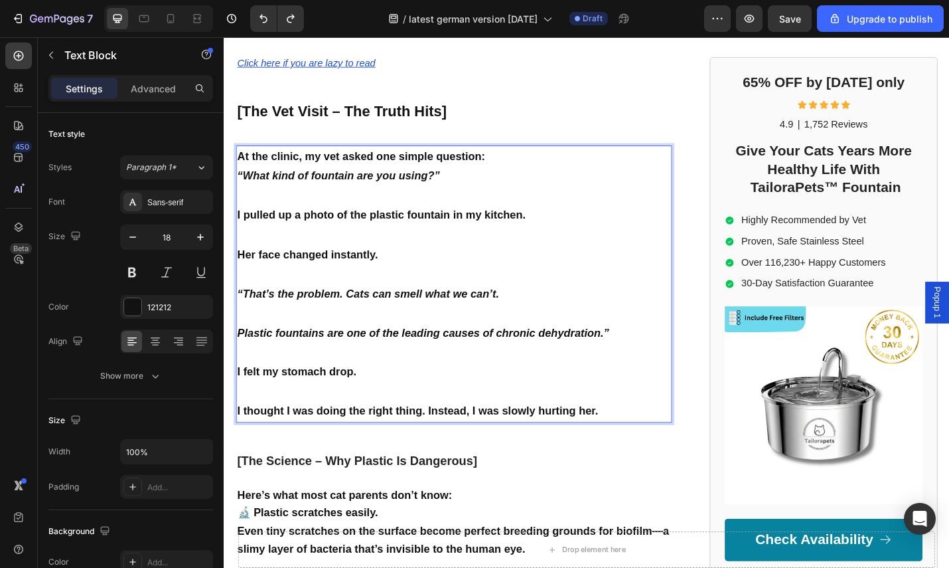
scroll to position [999, 0]
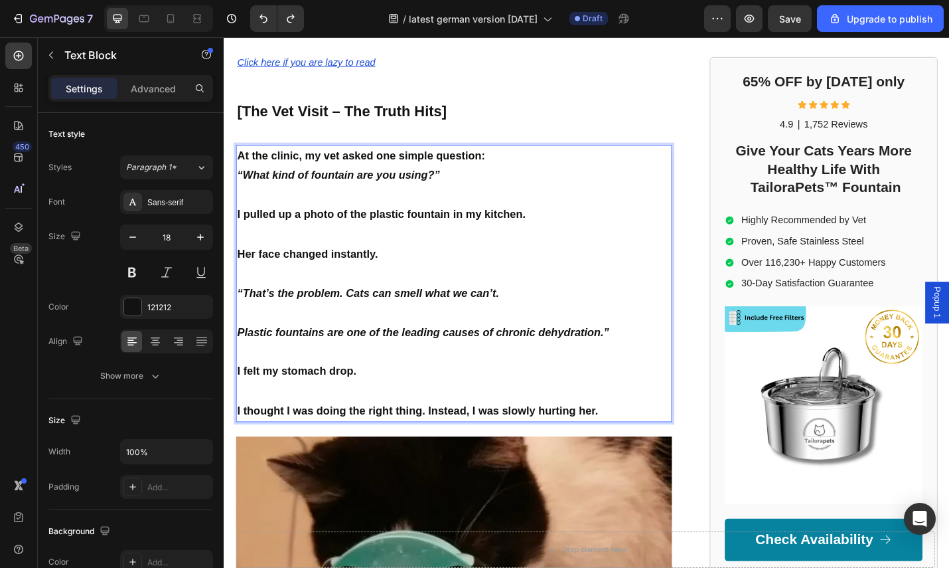
click at [546, 393] on p "I felt my stomach drop." at bounding box center [476, 403] width 476 height 21
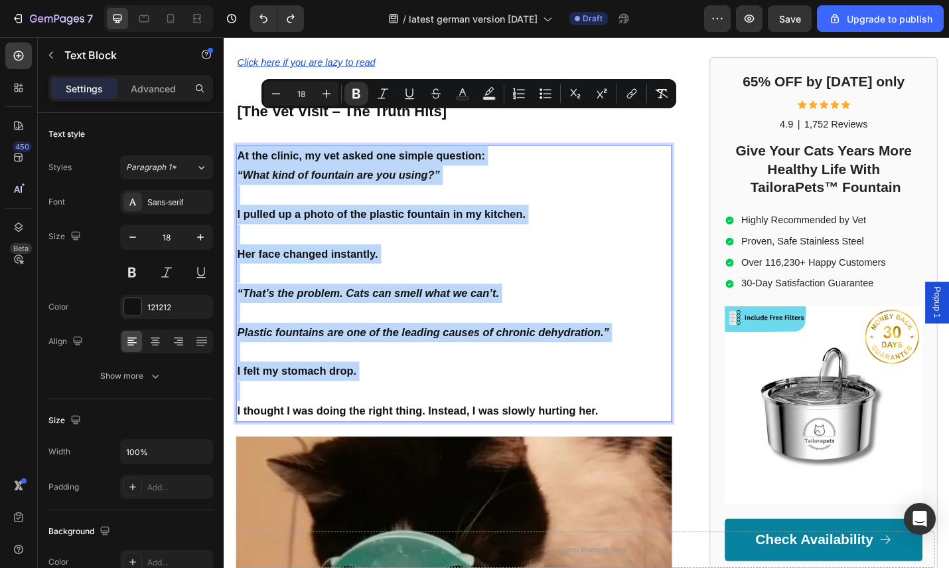
copy div "At the clinic, my vet asked one simple question: “What kind of fountain are you…"
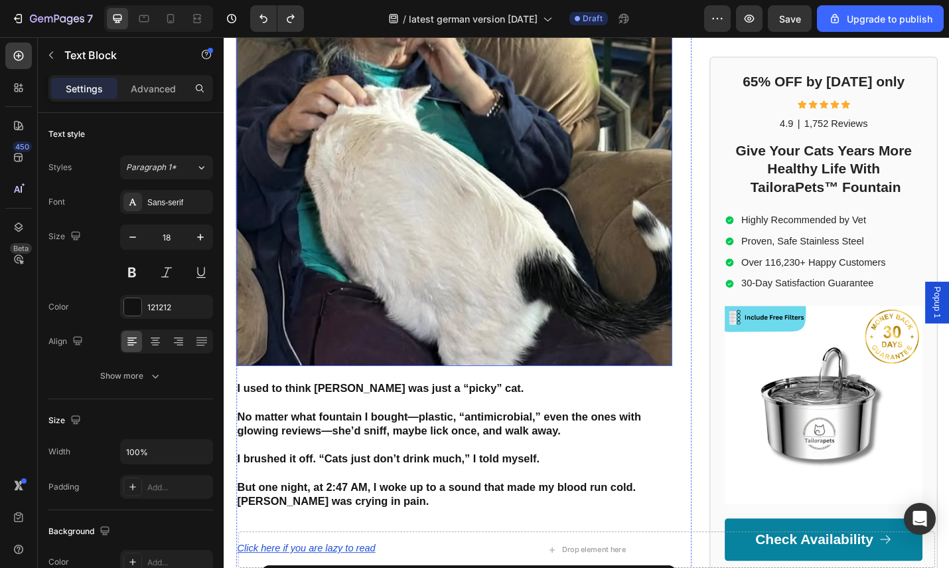
scroll to position [492, 0]
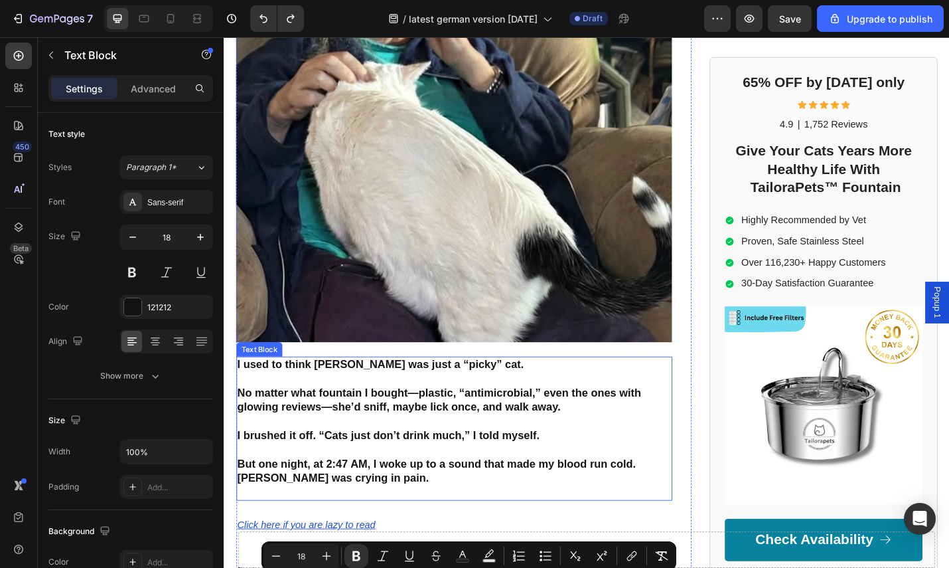
click at [426, 499] on strong "But one night, at 2:47 AM, I woke up to a sound that made my blood run cold." at bounding box center [456, 505] width 437 height 13
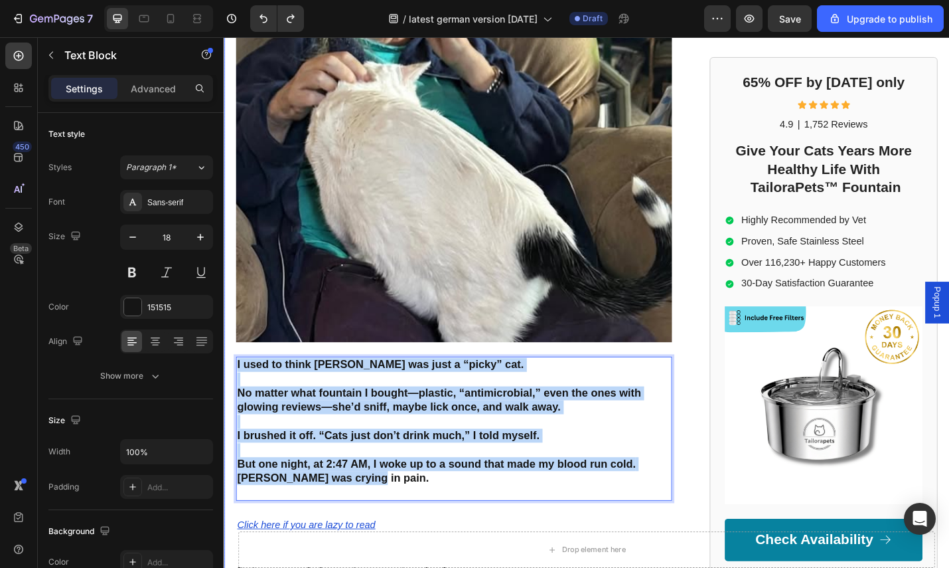
drag, startPoint x: 403, startPoint y: 477, endPoint x: 228, endPoint y: 359, distance: 211.0
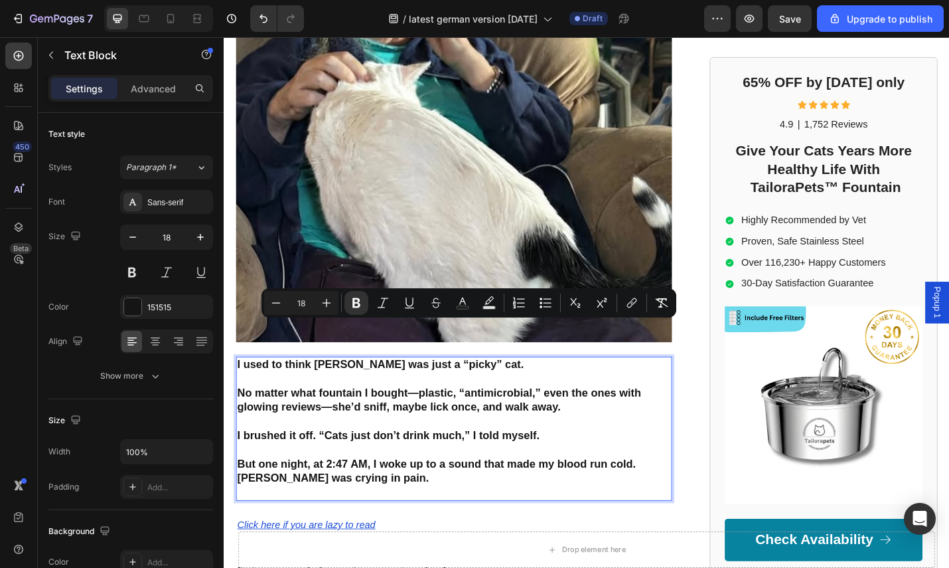
click at [449, 421] on strong "No matter what fountain I bought—plastic, “antimicrobial,” even the ones with g…" at bounding box center [459, 435] width 443 height 29
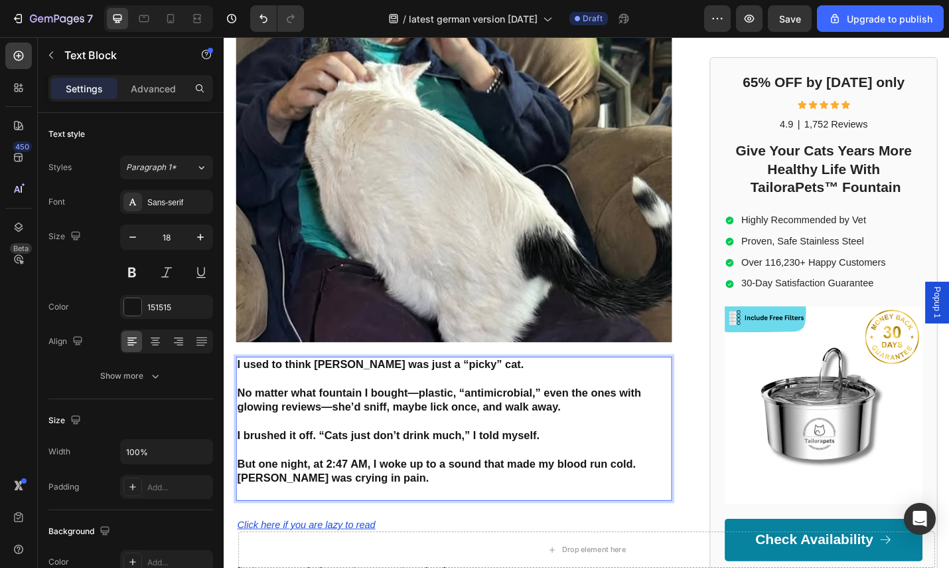
click at [386, 487] on div "I used to think [PERSON_NAME] was just a “picky” cat. No matter what fountain I…" at bounding box center [476, 467] width 479 height 158
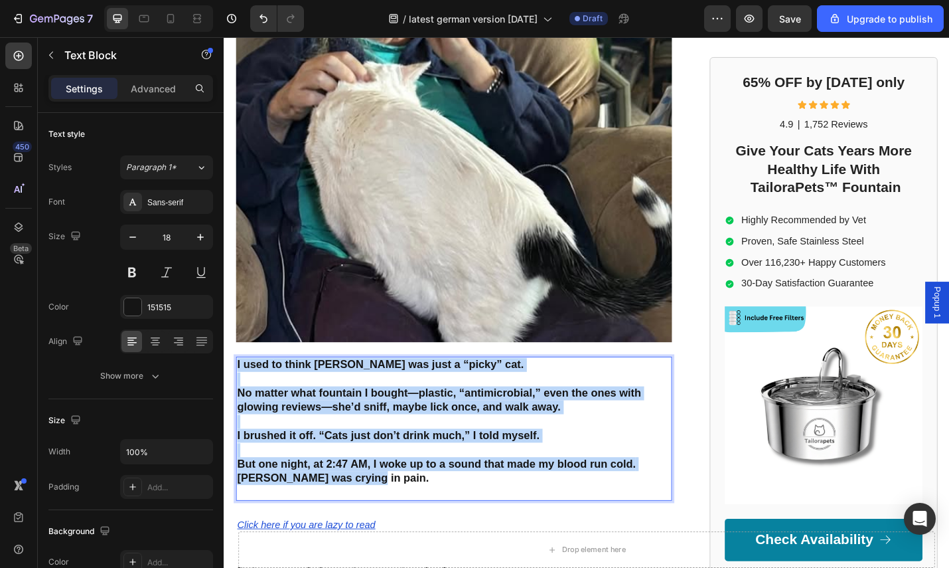
drag, startPoint x: 378, startPoint y: 479, endPoint x: 238, endPoint y: 357, distance: 186.4
click at [238, 388] on div "I used to think [PERSON_NAME] was just a “picky” cat. No matter what fountain I…" at bounding box center [476, 467] width 479 height 158
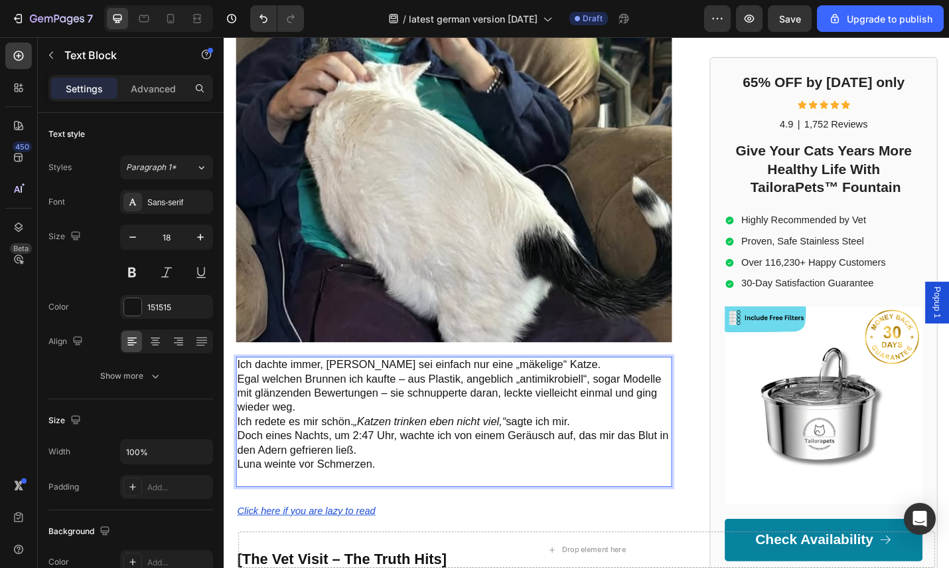
click at [404, 467] on p "Doch eines Nachts, um 2:47 Uhr, wachte ich von einem Geräusch auf, das mir das …" at bounding box center [476, 490] width 476 height 46
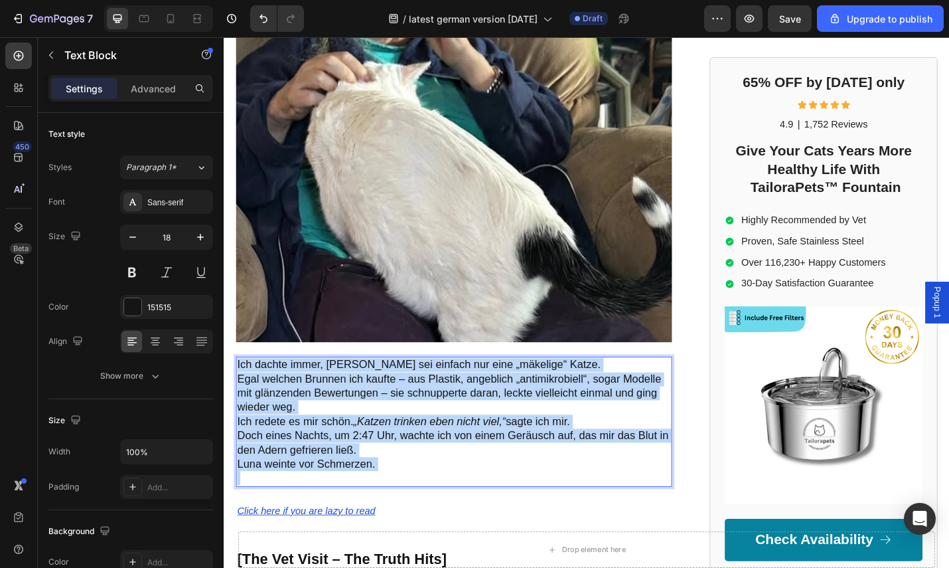
drag, startPoint x: 402, startPoint y: 465, endPoint x: 255, endPoint y: 347, distance: 188.9
click at [238, 388] on div "Ich dachte immer, [PERSON_NAME] sei einfach nur eine „mäkelige“ Katze. Egal wel…" at bounding box center [476, 459] width 479 height 143
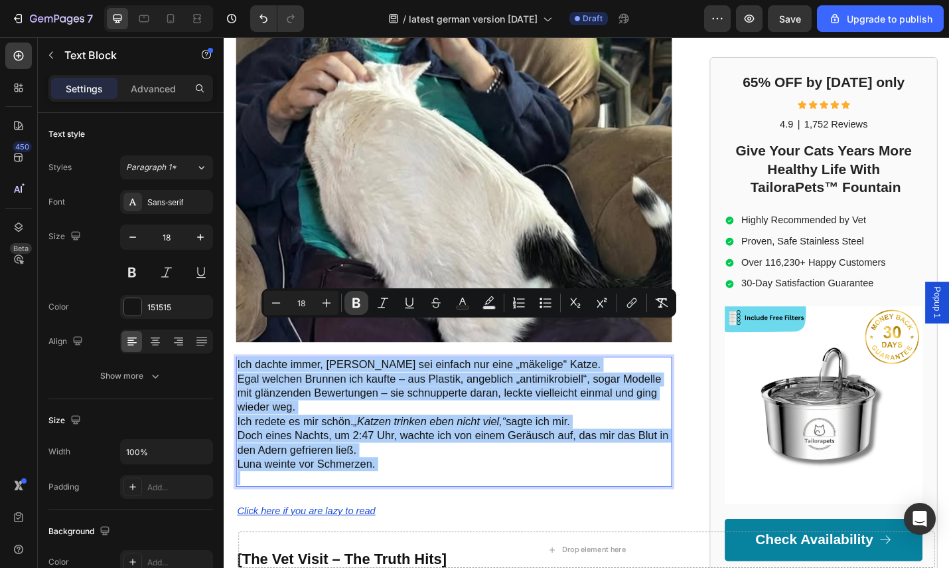
click at [353, 301] on icon "Editor contextual toolbar" at bounding box center [357, 303] width 8 height 10
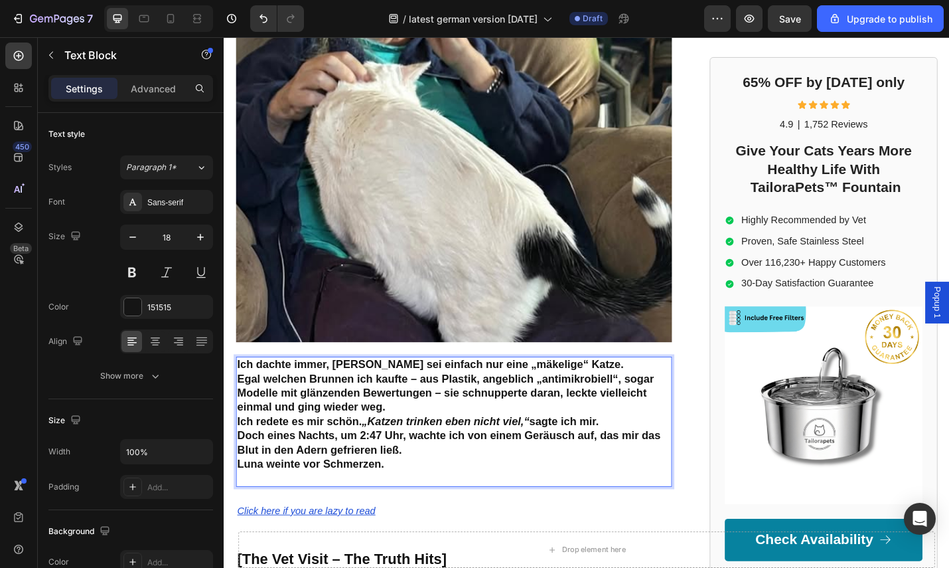
drag, startPoint x: 420, startPoint y: 464, endPoint x: 430, endPoint y: 447, distance: 19.0
click at [420, 467] on p "Doch eines Nachts, um 2:47 Uhr, wachte ich von einem Geräusch auf, das mir das …" at bounding box center [476, 490] width 476 height 46
click at [428, 404] on p "Ich dachte immer, [PERSON_NAME] sei einfach nur eine „mäkelige“ Katze. Egal wel…" at bounding box center [476, 420] width 476 height 62
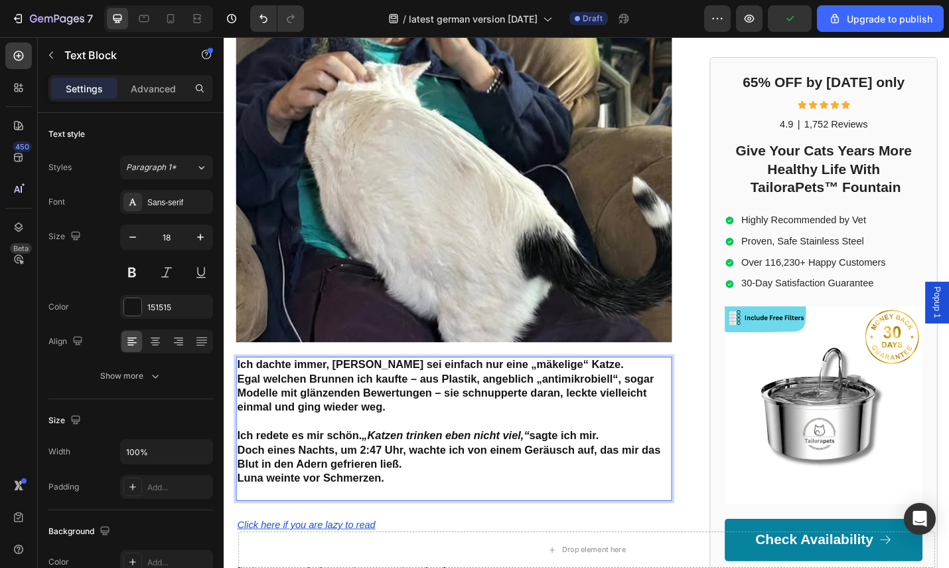
click at [461, 483] on p "Doch eines Nachts, um 2:47 Uhr, wachte ich von einem Geräusch auf, das mir das …" at bounding box center [476, 506] width 476 height 46
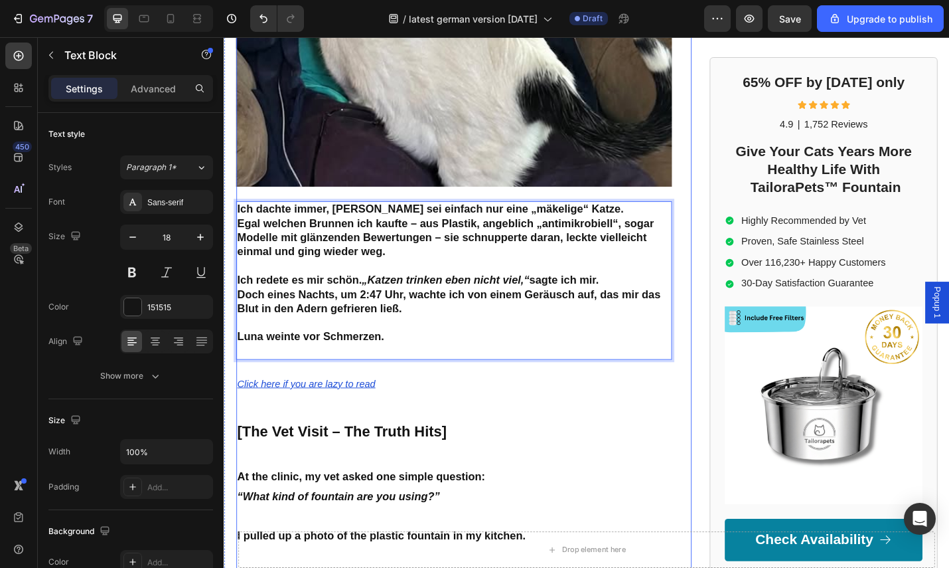
scroll to position [705, 0]
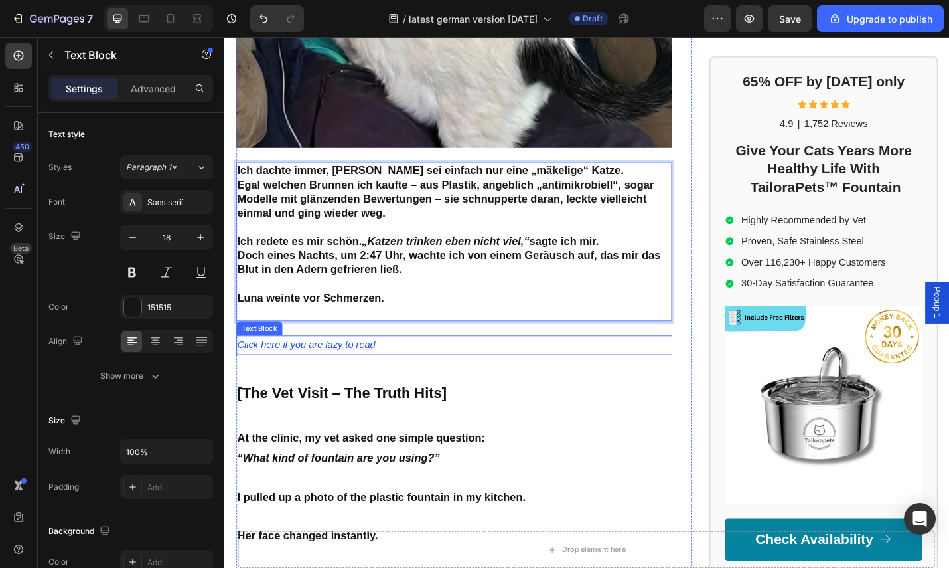
click at [398, 366] on p "Click here if you are lazy to read" at bounding box center [476, 375] width 476 height 19
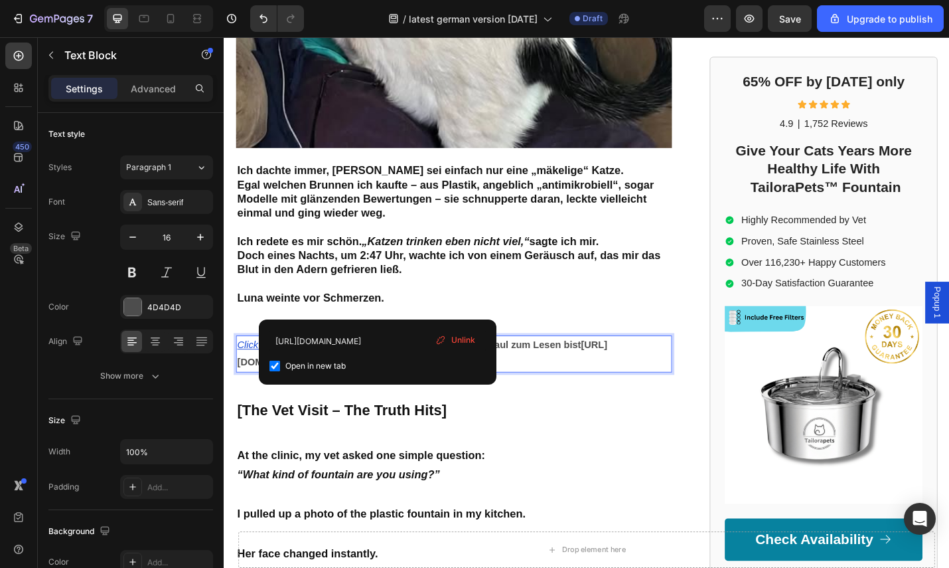
click at [394, 366] on p "Click here if you are lazy to read 👉 Klick hier, wenn du zu [PERSON_NAME] zum L…" at bounding box center [476, 385] width 476 height 39
drag, startPoint x: 394, startPoint y: 338, endPoint x: 202, endPoint y: 333, distance: 191.3
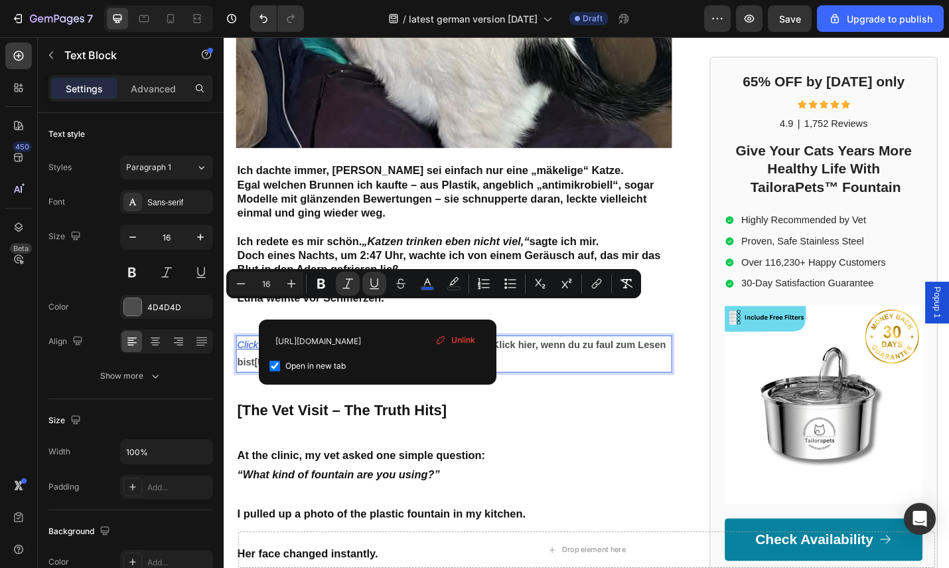
click at [637, 366] on p "Click here if you are lazy to read [URL][DOMAIN_NAME] 👉 Klick hier, wenn du zu …" at bounding box center [476, 385] width 476 height 39
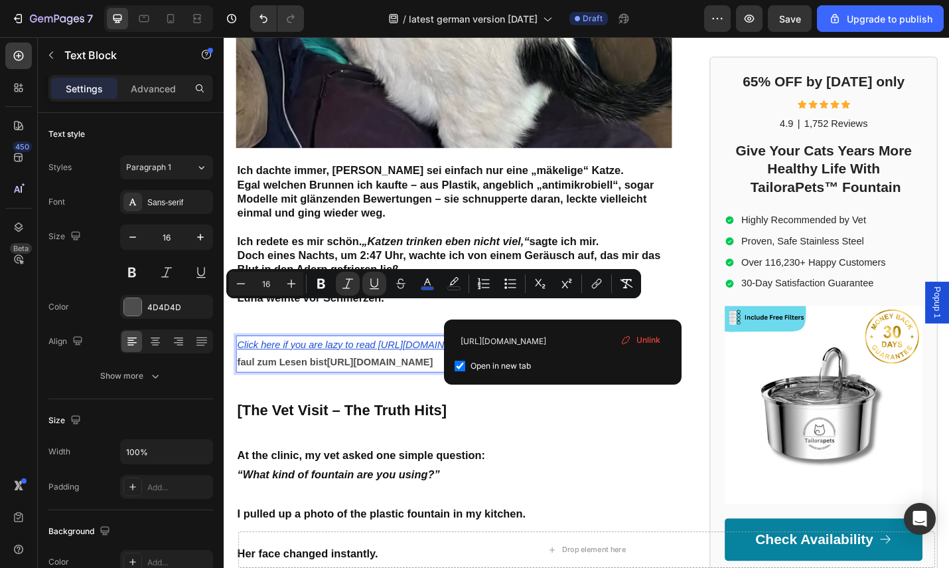
drag, startPoint x: 636, startPoint y: 337, endPoint x: 197, endPoint y: 341, distance: 439.5
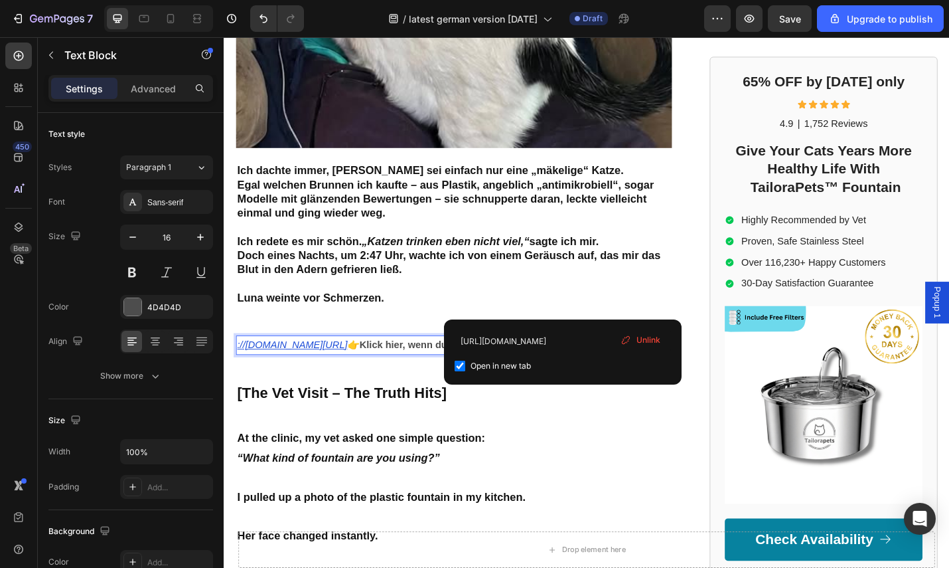
click at [468, 366] on p "⁠⁠⁠⁠⁠⁠⁠ ://[DOMAIN_NAME][URL] 👉 Klick hier, wenn du zu [PERSON_NAME] zum Lesen …" at bounding box center [476, 375] width 476 height 19
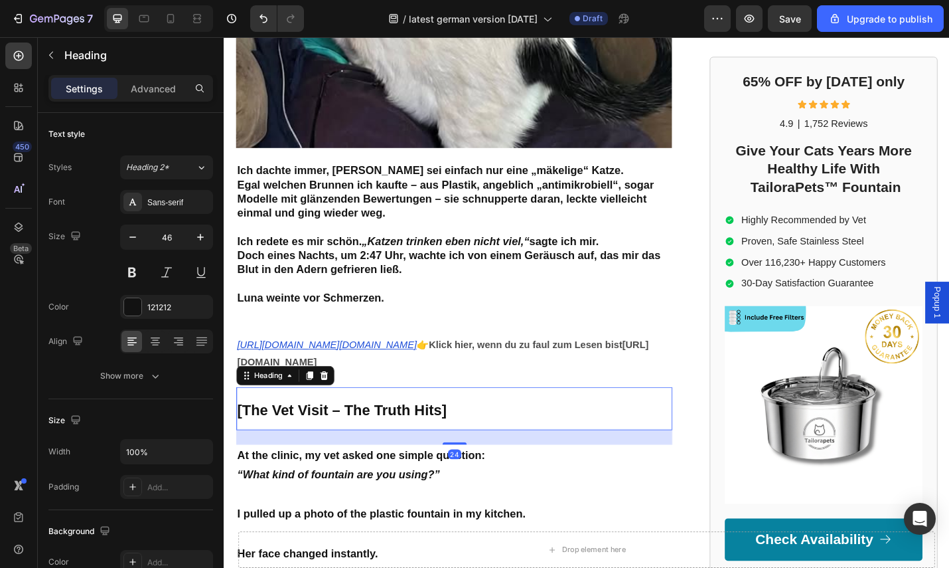
click at [637, 437] on p "⁠⁠⁠⁠⁠⁠⁠ [The Vet Visit – The Truth Hits]" at bounding box center [476, 444] width 476 height 44
click at [449, 369] on strong "Klick hier, wenn du zu faul zum Lesen bist" at bounding box center [555, 374] width 212 height 11
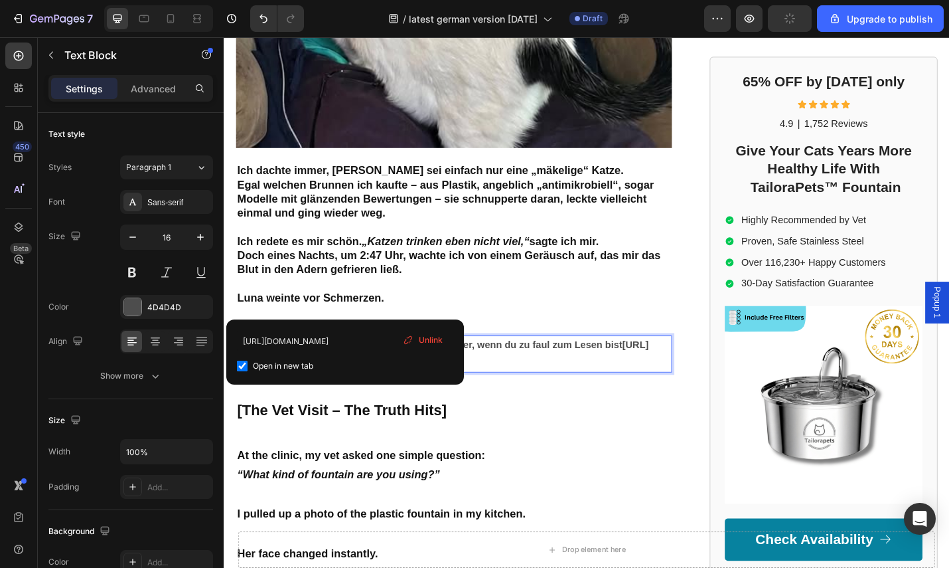
drag, startPoint x: 562, startPoint y: 366, endPoint x: 550, endPoint y: 366, distance: 12.0
click at [562, 366] on p "[URL][DOMAIN_NAME][DOMAIN_NAME] 👉 Klick hier, wenn du zu [PERSON_NAME] zum Lese…" at bounding box center [476, 385] width 476 height 39
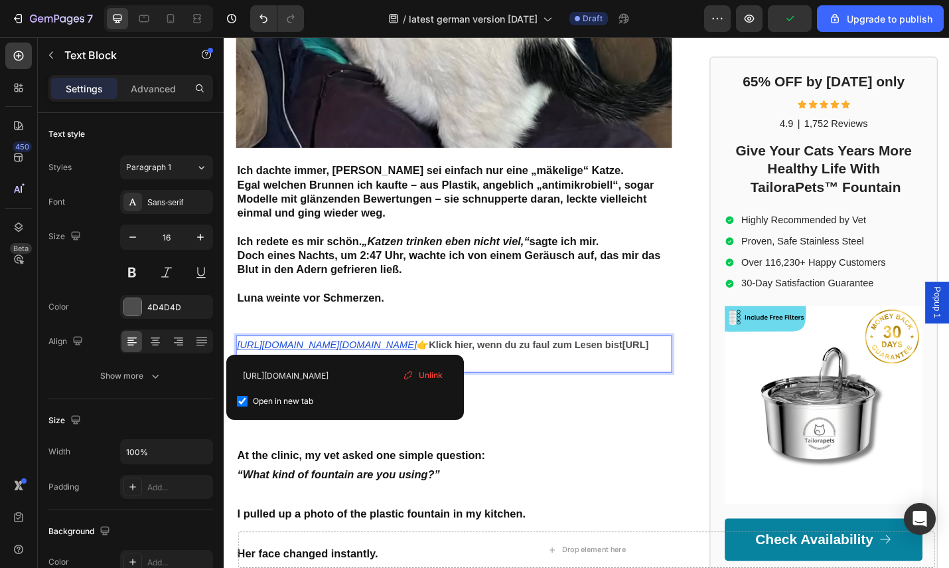
click at [450, 369] on strong "Klick hier, wenn du zu faul zum Lesen bist" at bounding box center [555, 374] width 212 height 11
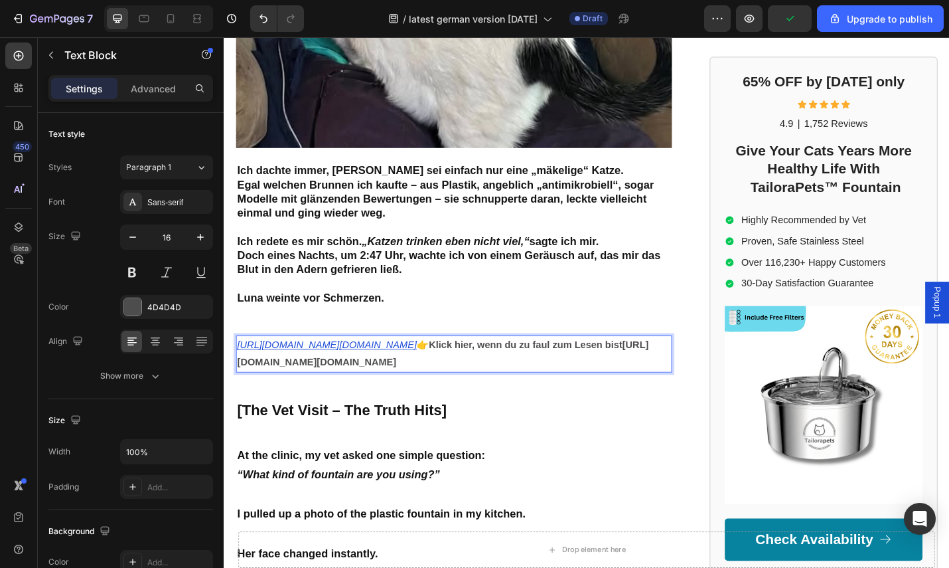
drag, startPoint x: 548, startPoint y: 372, endPoint x: 560, endPoint y: 374, distance: 12.0
click at [550, 373] on p "[URL][DOMAIN_NAME][DOMAIN_NAME] 👉 Klick hier, wenn du zu [PERSON_NAME] zum Lese…" at bounding box center [476, 385] width 476 height 39
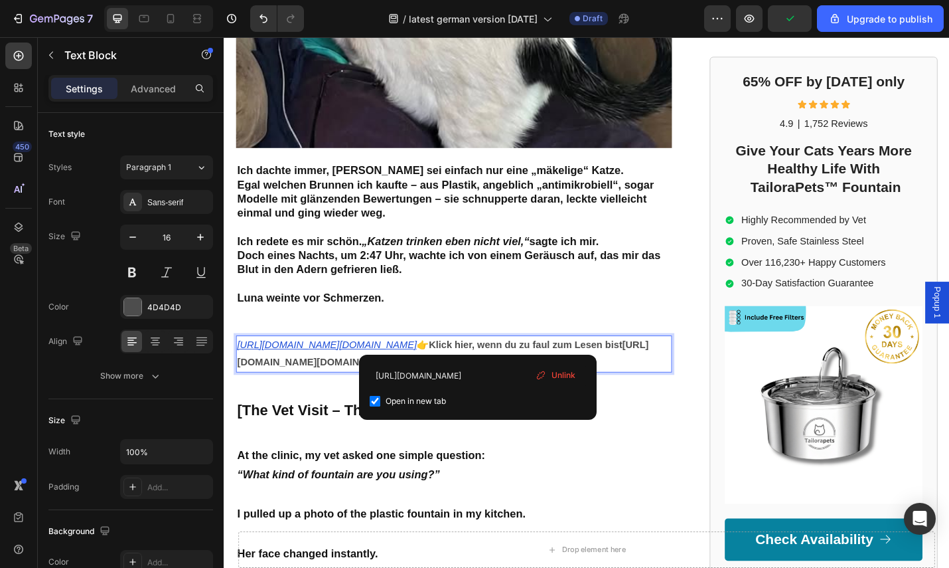
drag, startPoint x: 482, startPoint y: 356, endPoint x: 229, endPoint y: 329, distance: 254.4
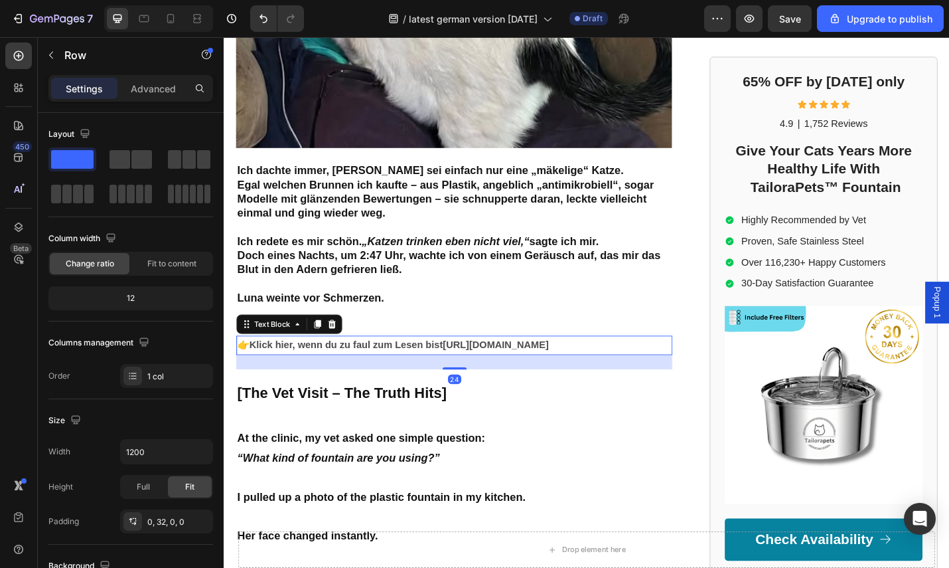
click at [463, 369] on strong "Klick hier, wenn du zu faul zum Lesen bist" at bounding box center [358, 374] width 212 height 11
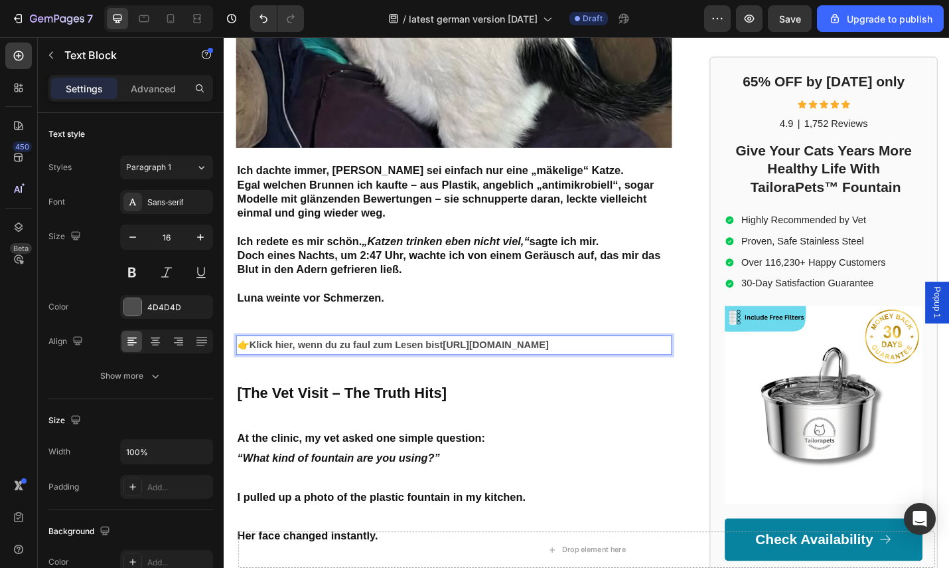
drag, startPoint x: 467, startPoint y: 338, endPoint x: 480, endPoint y: 349, distance: 17.4
click at [480, 366] on p "👉 Klick hier, wenn du zu [PERSON_NAME] zum Lesen bist [URL][DOMAIN_NAME]" at bounding box center [476, 375] width 476 height 19
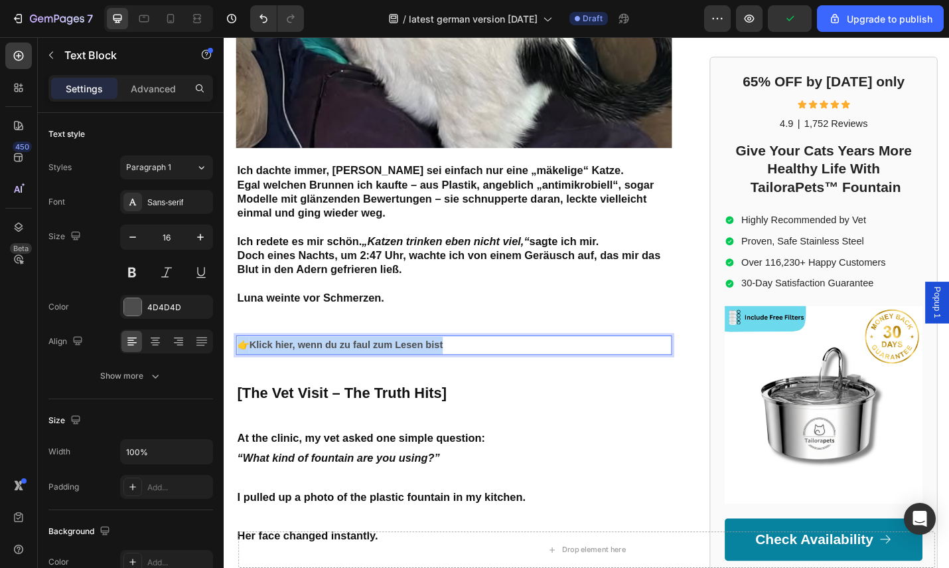
drag, startPoint x: 479, startPoint y: 334, endPoint x: 217, endPoint y: 329, distance: 261.6
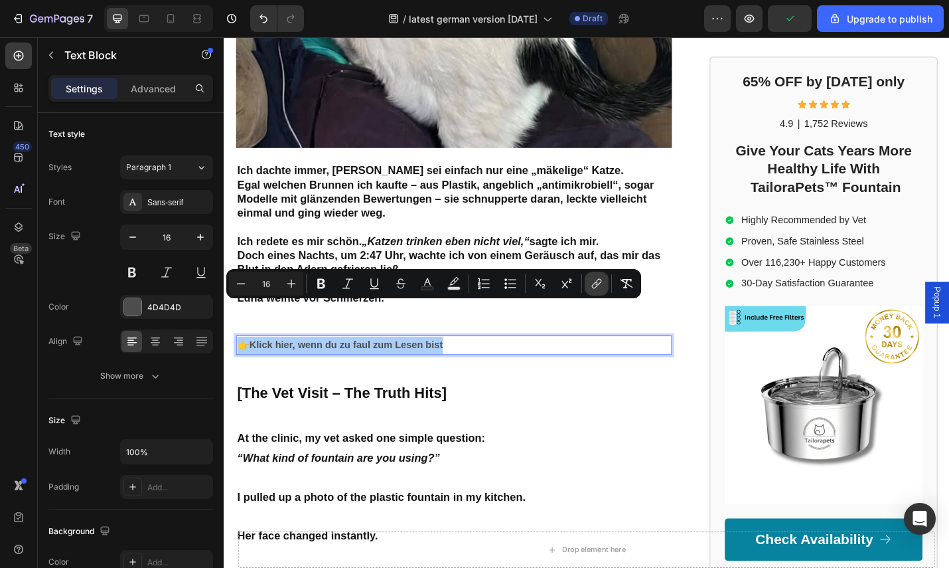
click at [599, 283] on icon "Editor contextual toolbar" at bounding box center [596, 283] width 13 height 13
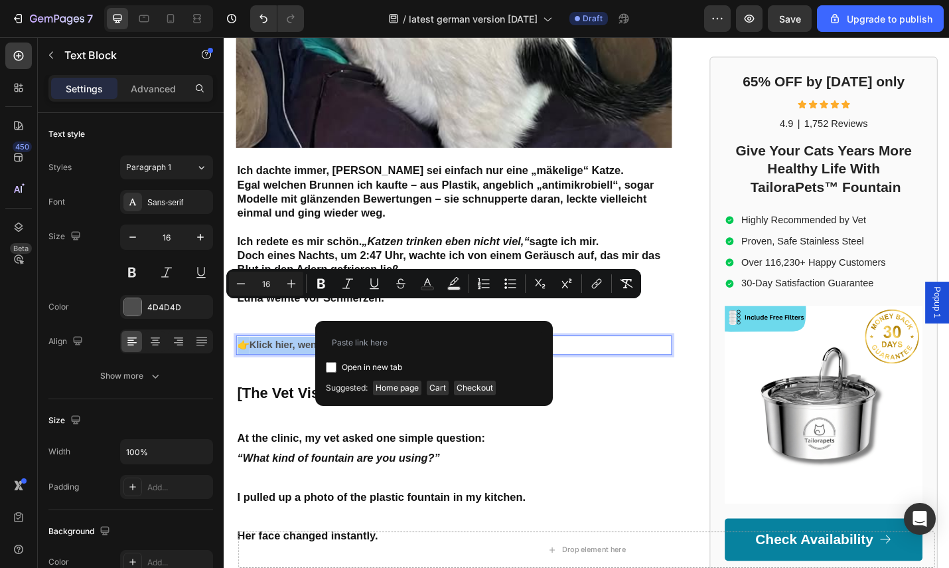
click at [326, 364] on input "Editor contextual toolbar" at bounding box center [331, 367] width 11 height 11
checkbox input "true"
click at [357, 342] on input "Editor contextual toolbar" at bounding box center [434, 341] width 216 height 21
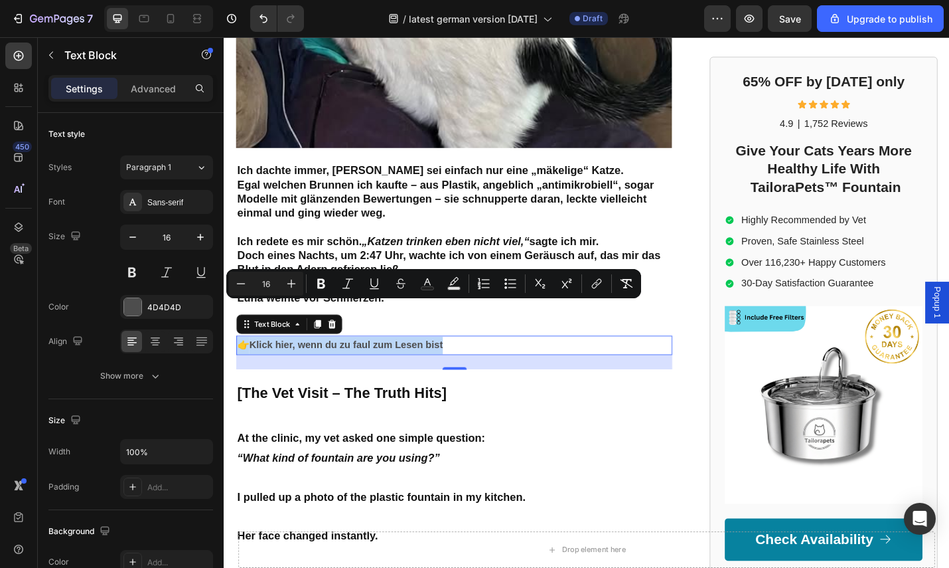
click at [497, 366] on p "👉 Klick hier, wenn du zu faul zum Lesen bist" at bounding box center [476, 375] width 476 height 19
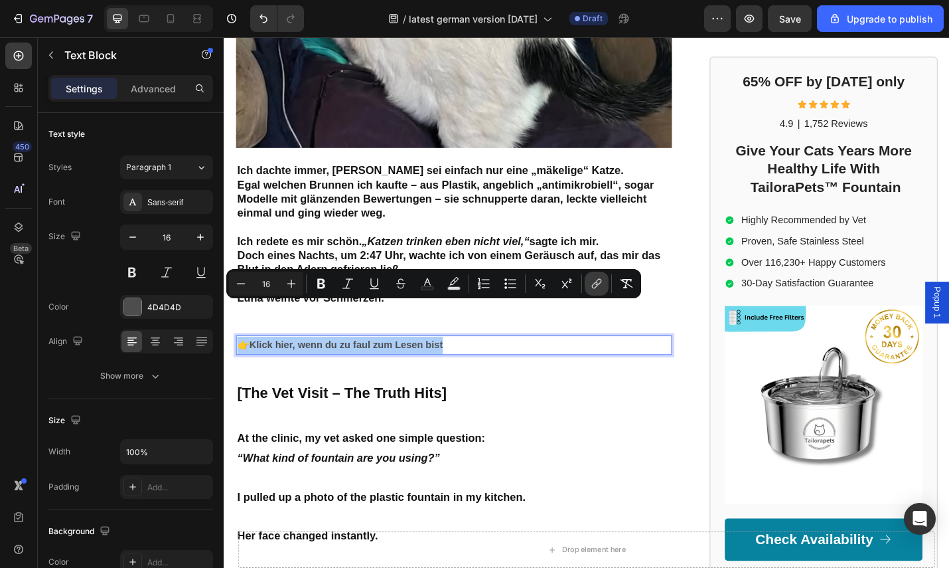
click at [604, 276] on button "link" at bounding box center [597, 284] width 24 height 24
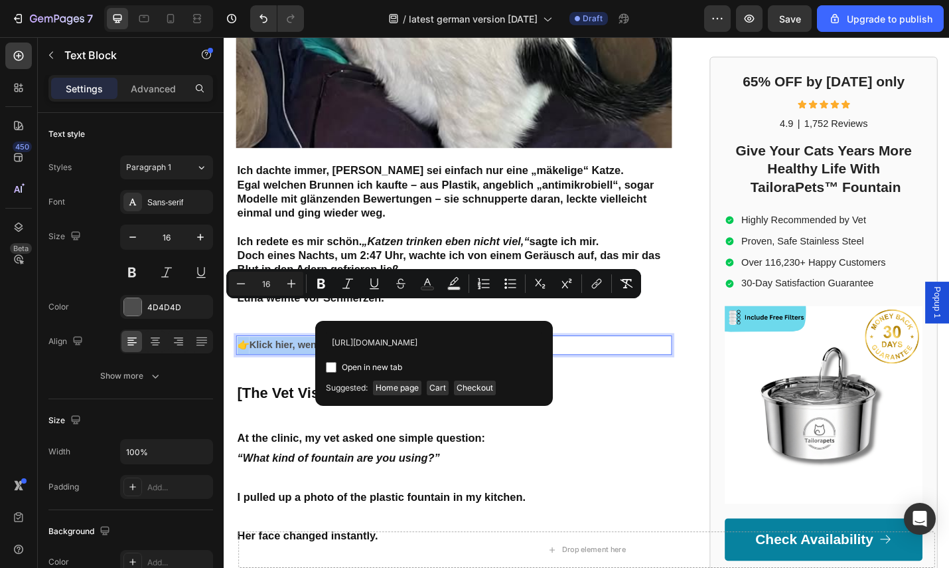
scroll to position [0, 49]
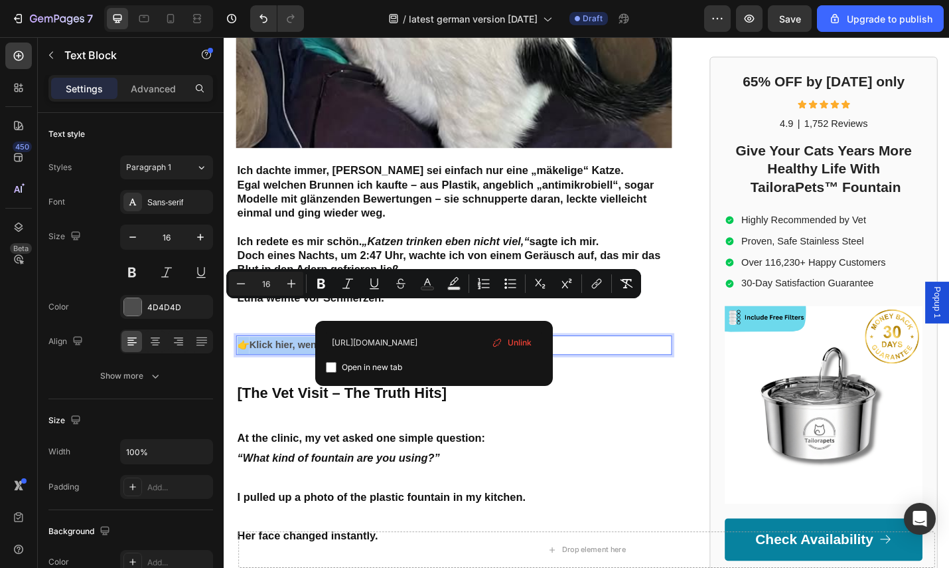
type input "[URL][DOMAIN_NAME]"
click at [331, 366] on input "Editor contextual toolbar" at bounding box center [331, 367] width 11 height 11
checkbox input "true"
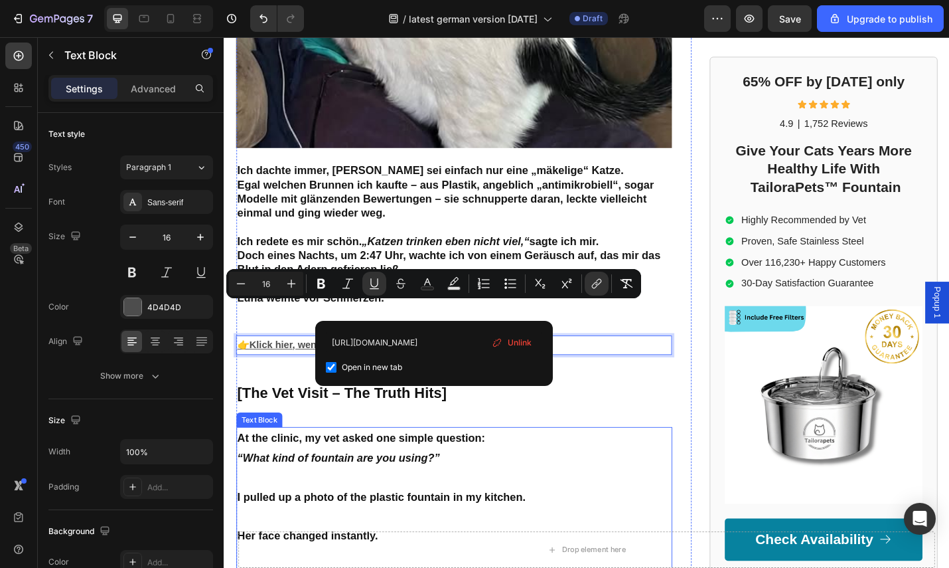
click at [671, 466] on p "At the clinic, my vet asked one simple question:" at bounding box center [476, 476] width 476 height 21
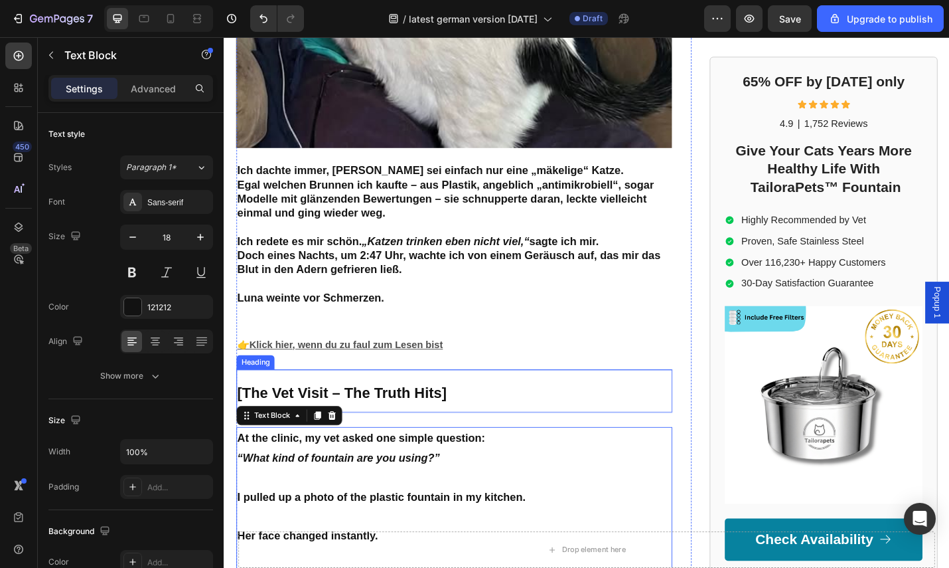
click at [615, 403] on p "⁠⁠⁠⁠⁠⁠⁠ [The Vet Visit – The Truth Hits]" at bounding box center [476, 425] width 476 height 44
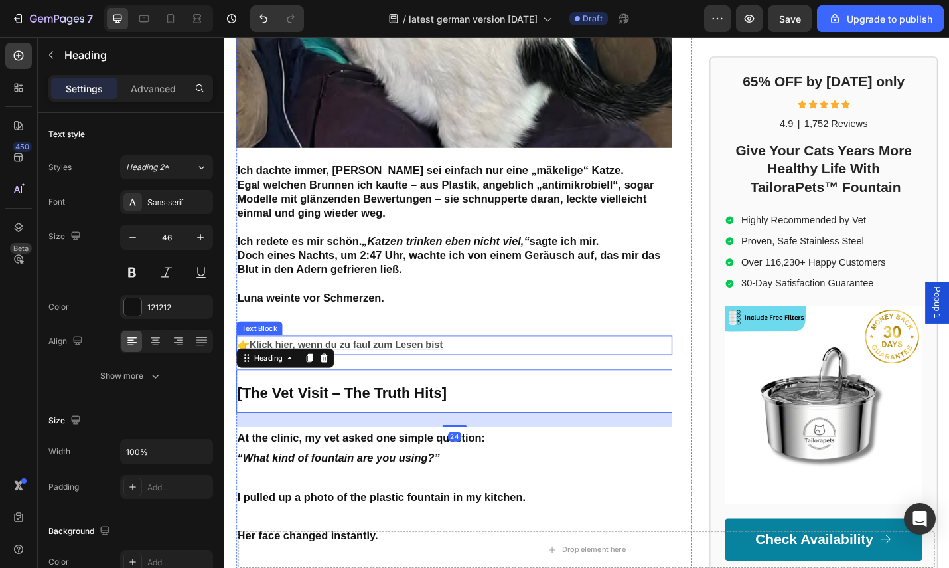
click at [461, 369] on u "Klick hier, wenn du zu faul zum Lesen bist" at bounding box center [358, 374] width 212 height 11
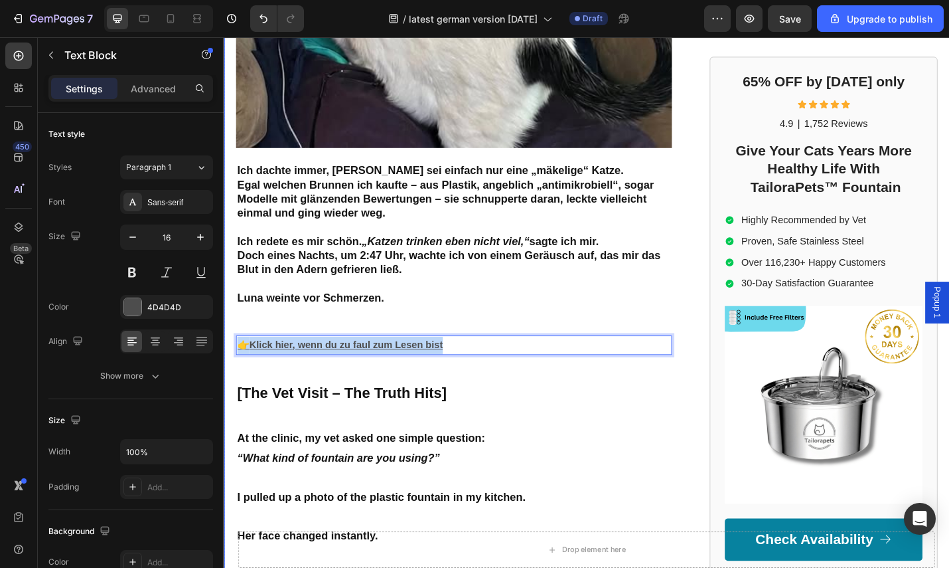
drag, startPoint x: 479, startPoint y: 333, endPoint x: 212, endPoint y: 323, distance: 267.0
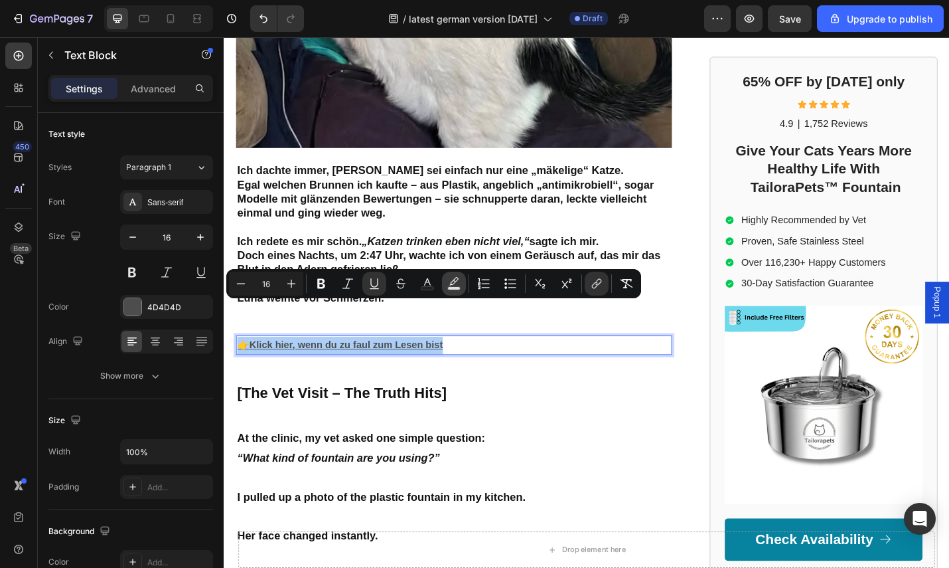
click at [459, 284] on icon "Editor contextual toolbar" at bounding box center [453, 283] width 13 height 13
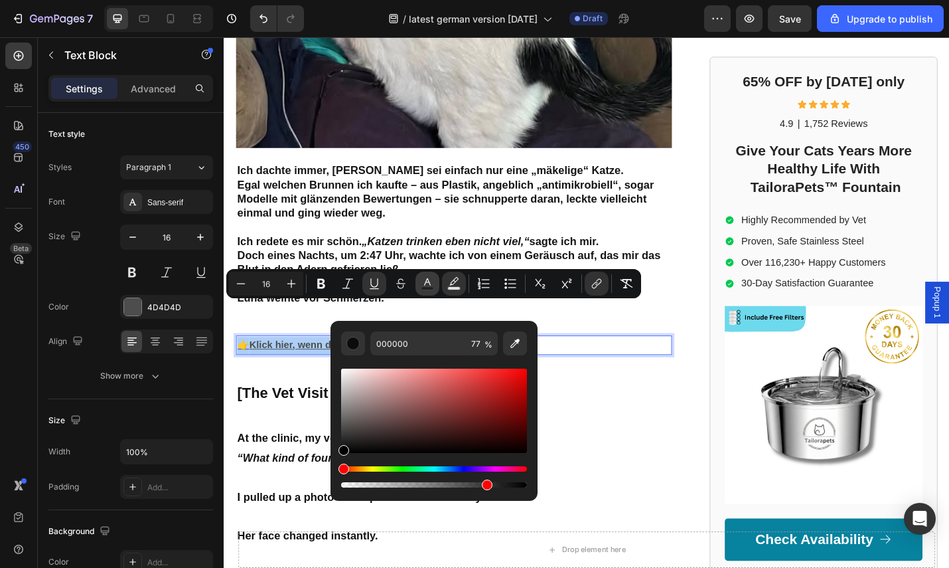
click at [430, 282] on icon "Editor contextual toolbar" at bounding box center [427, 281] width 7 height 7
click at [518, 335] on button "Editor contextual toolbar" at bounding box center [515, 343] width 24 height 24
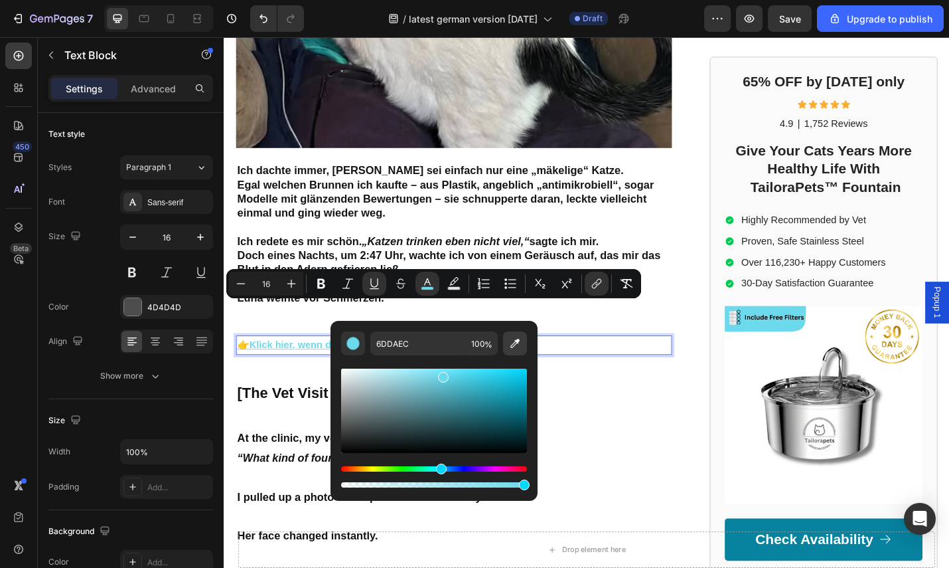
click at [514, 339] on icon "Editor contextual toolbar" at bounding box center [515, 343] width 13 height 13
type input "73D0FB"
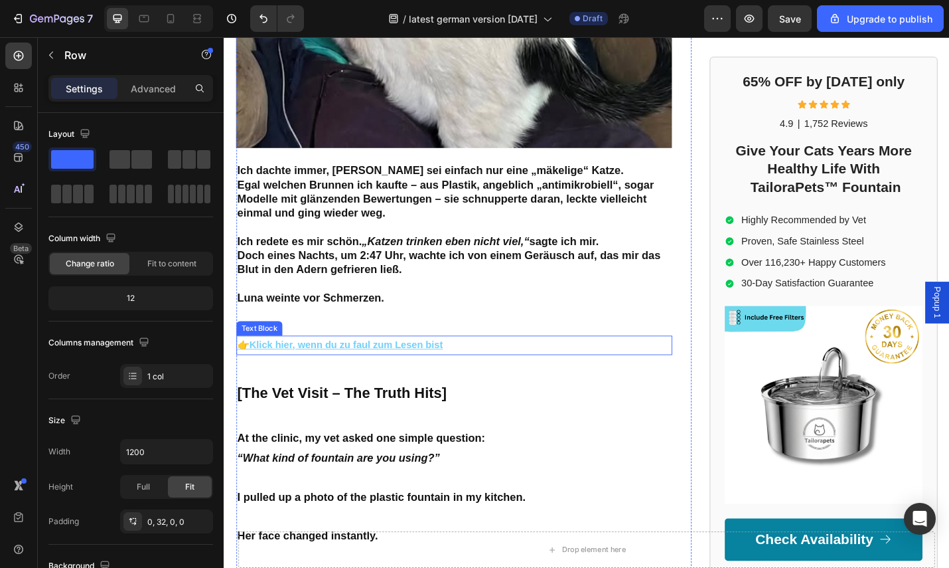
click at [474, 366] on p "👉 Klick hier, wenn du zu faul zum Lesen bist" at bounding box center [476, 375] width 476 height 19
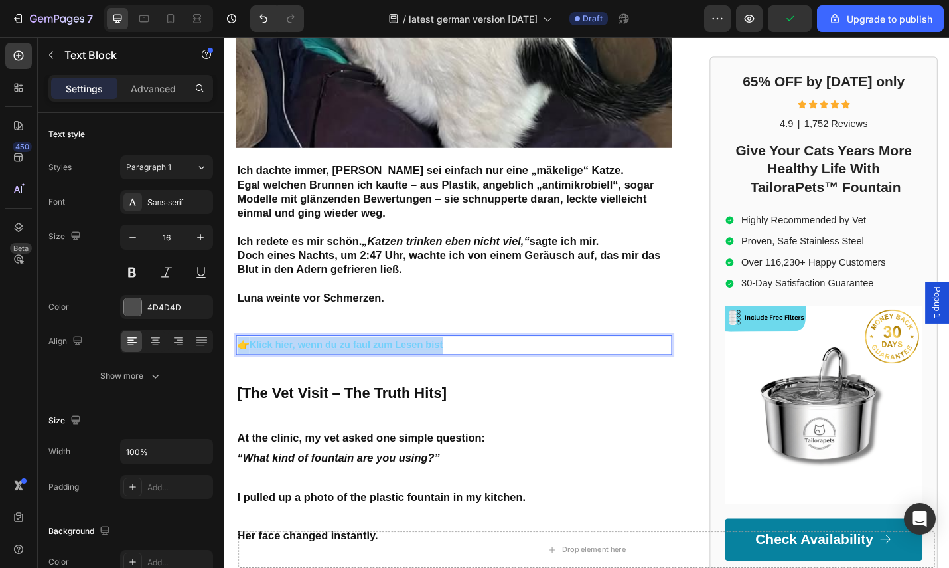
drag, startPoint x: 477, startPoint y: 335, endPoint x: 224, endPoint y: 330, distance: 253.0
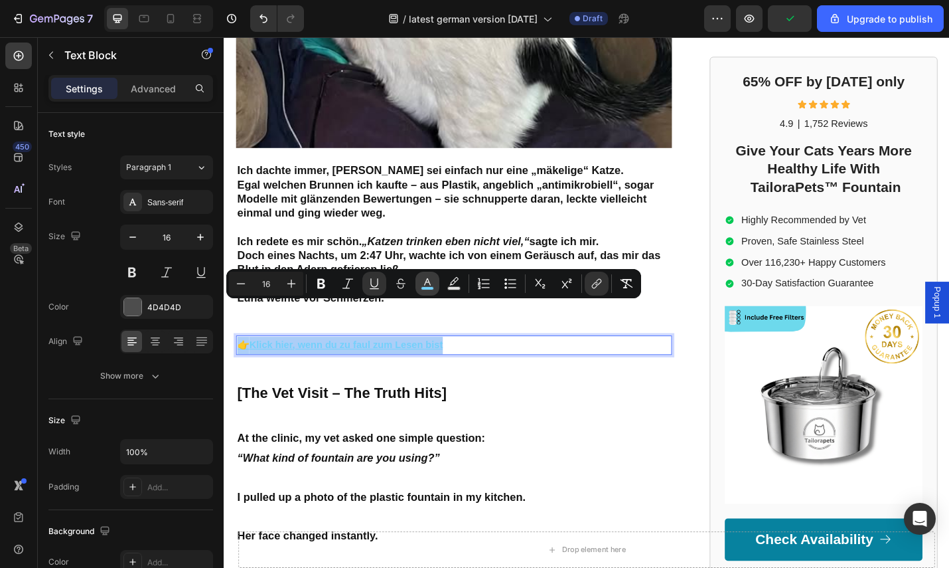
click at [430, 284] on icon "Editor contextual toolbar" at bounding box center [427, 281] width 7 height 7
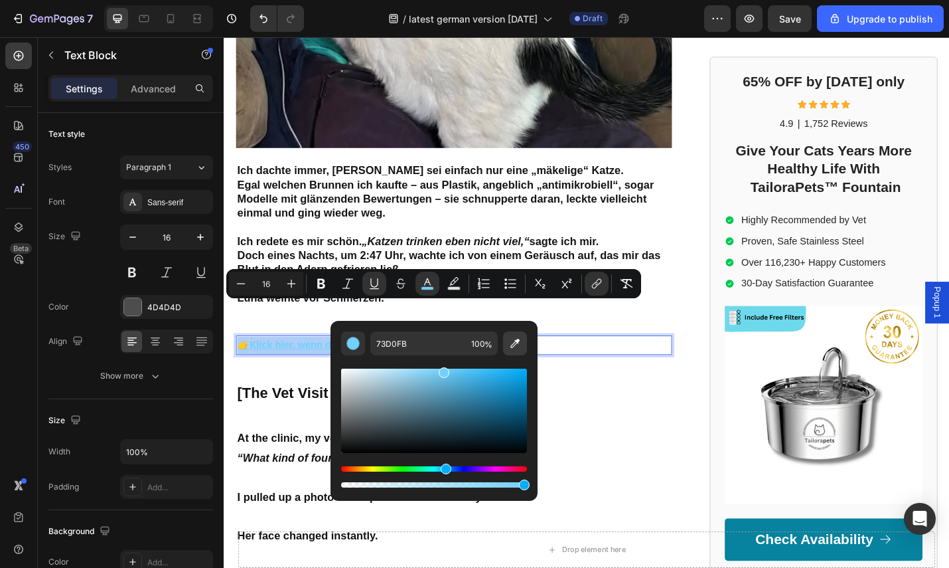
click at [518, 342] on icon "Editor contextual toolbar" at bounding box center [515, 343] width 13 height 13
type input "07829F"
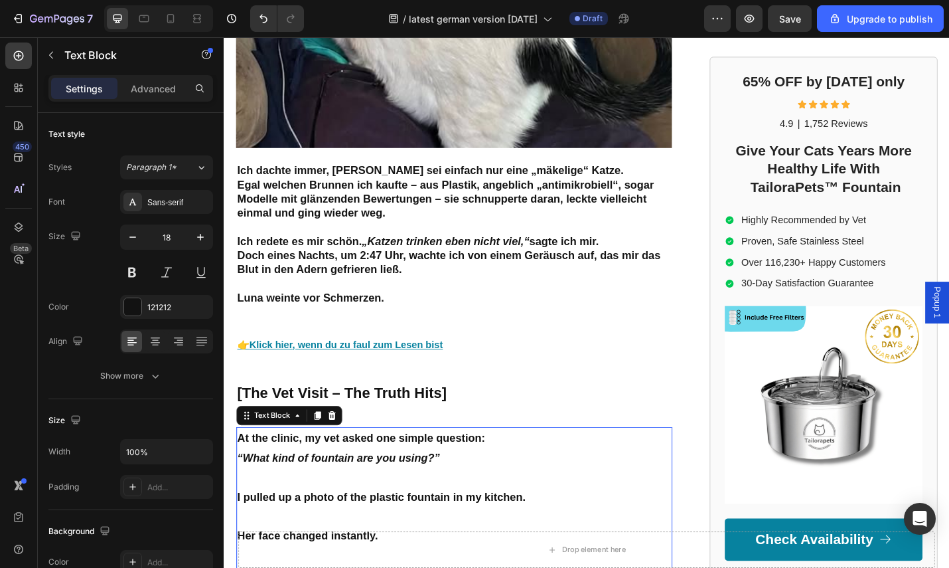
click at [683, 509] on p "Rich Text Editor. Editing area: main" at bounding box center [476, 519] width 476 height 21
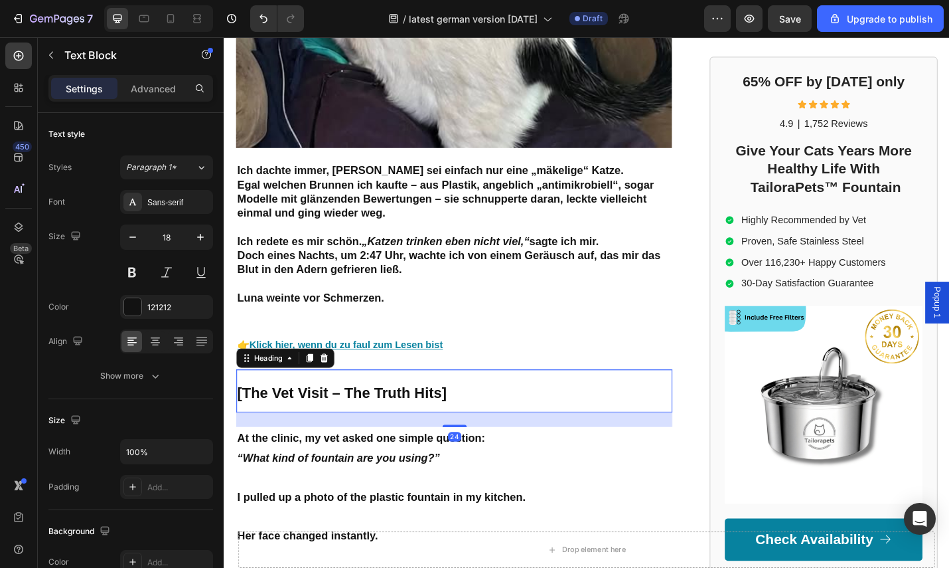
drag, startPoint x: 418, startPoint y: 389, endPoint x: 481, endPoint y: 388, distance: 62.4
click at [420, 418] on strong "[The Vet Visit – The Truth Hits]" at bounding box center [353, 427] width 230 height 18
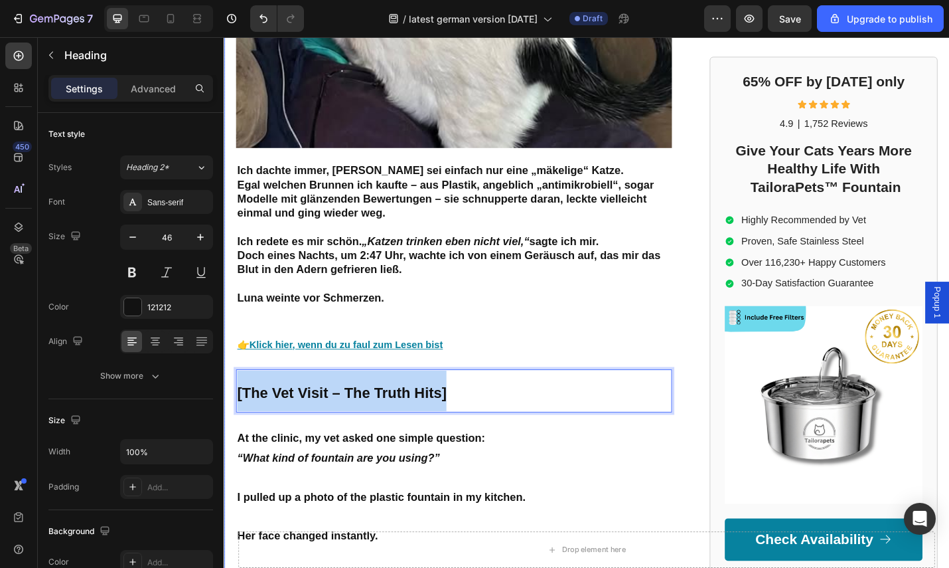
drag, startPoint x: 486, startPoint y: 387, endPoint x: 219, endPoint y: 385, distance: 266.9
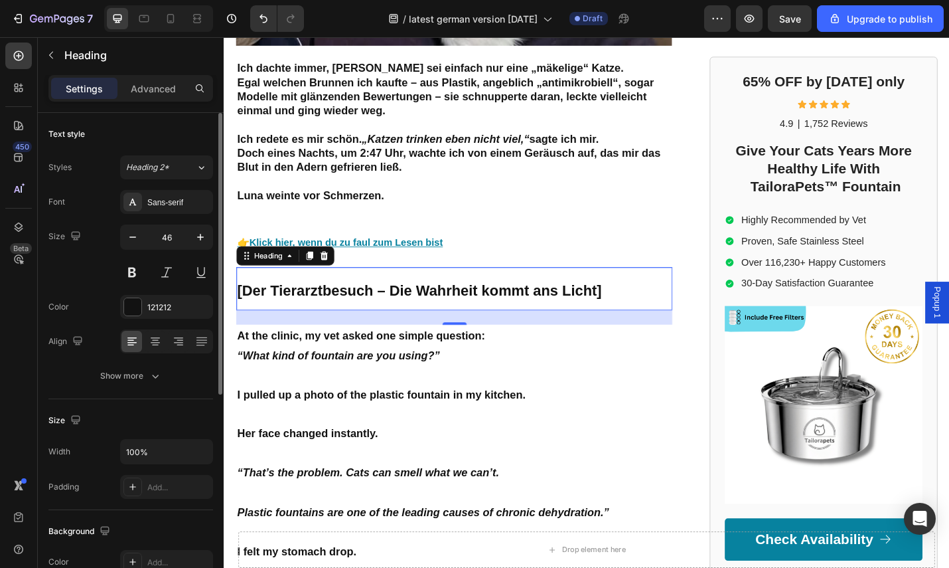
scroll to position [821, 0]
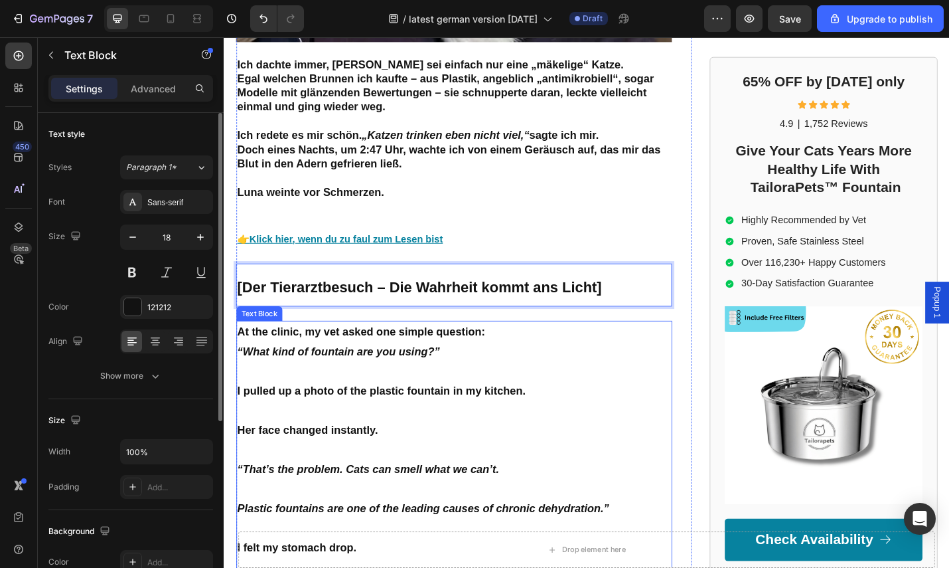
click at [475, 436] on p "Her face changed instantly." at bounding box center [476, 457] width 476 height 43
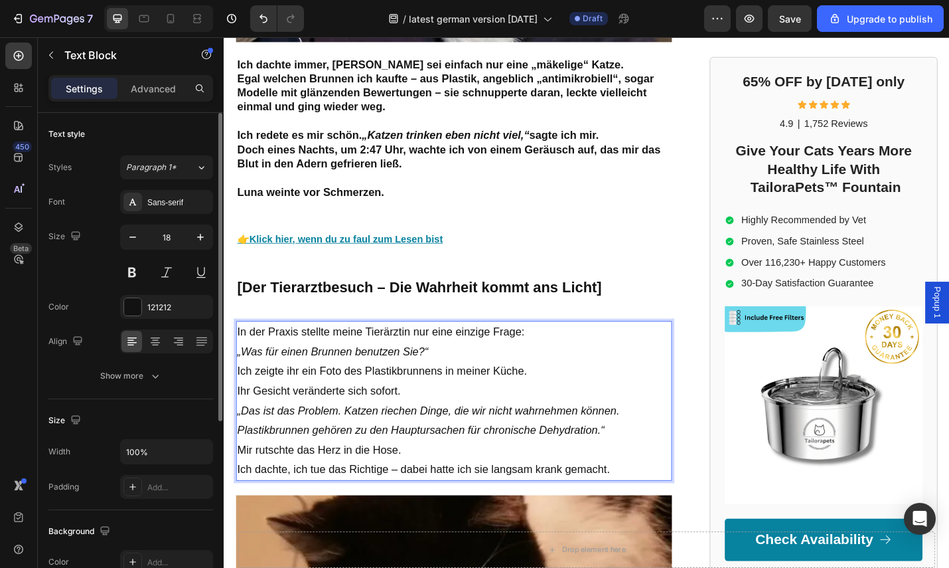
click at [529, 350] on p "In der Praxis stellte meine Tierärztin nur eine einzige Frage: „Was für einen B…" at bounding box center [476, 371] width 476 height 43
click at [560, 350] on p "In der Praxis stellte meine Tierärztin nur eine einzige Frage: „Was für einen B…" at bounding box center [476, 371] width 476 height 43
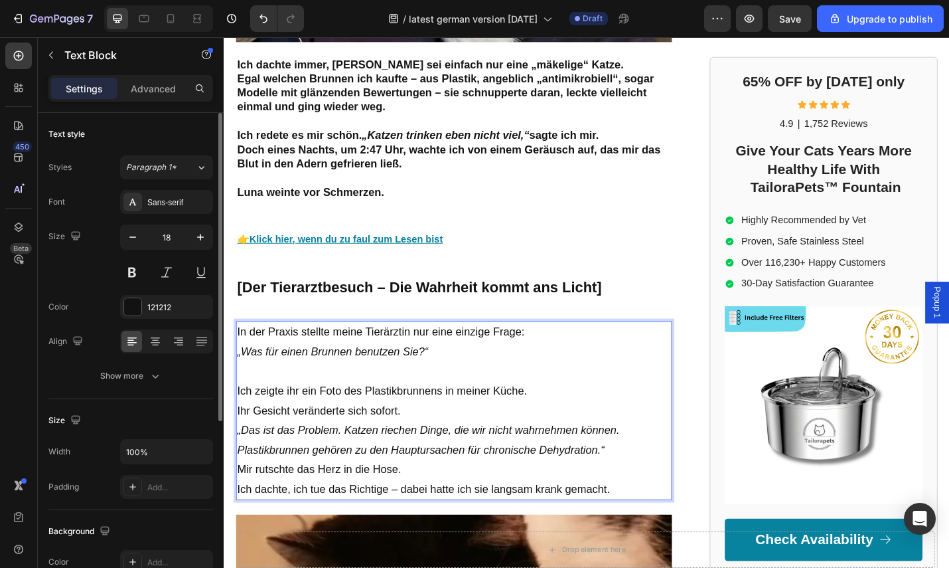
click at [569, 350] on p "In der Praxis stellte meine Tierärztin nur eine einzige Frage: „Was für einen B…" at bounding box center [476, 371] width 476 height 43
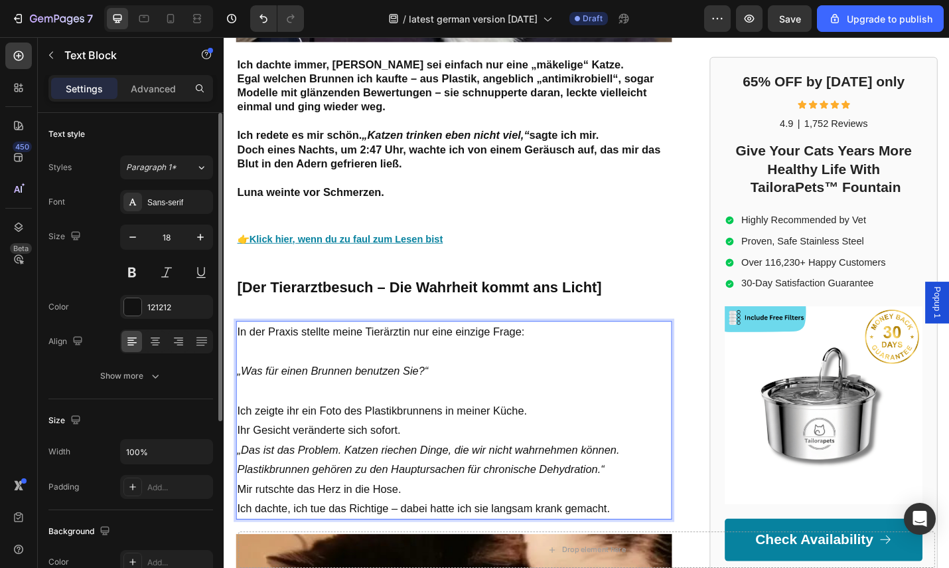
click at [580, 436] on p "Ich zeigte ihr ein Foto des Plastikbrunnens in meiner Küche." at bounding box center [476, 446] width 476 height 21
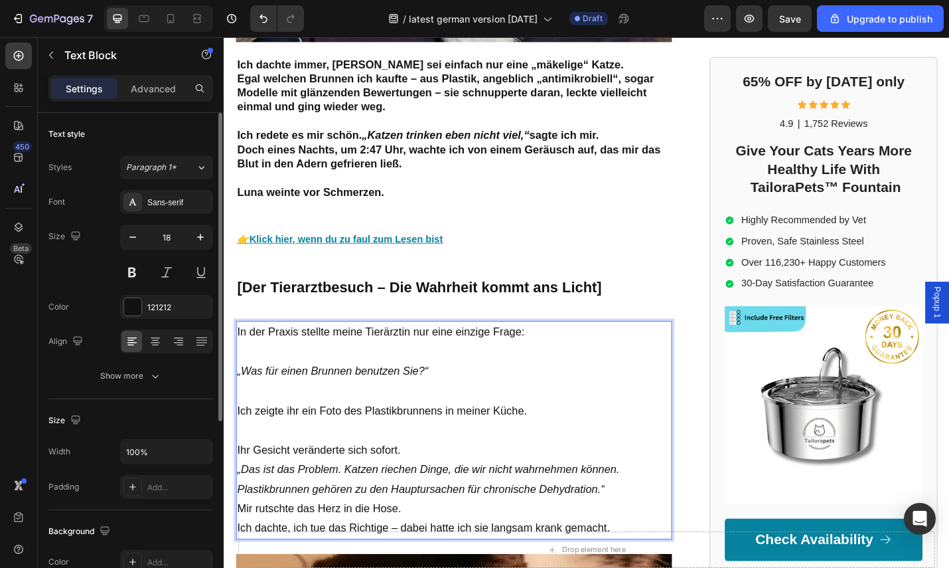
click at [524, 479] on p "Ihr Gesicht veränderte sich sofort." at bounding box center [476, 489] width 476 height 21
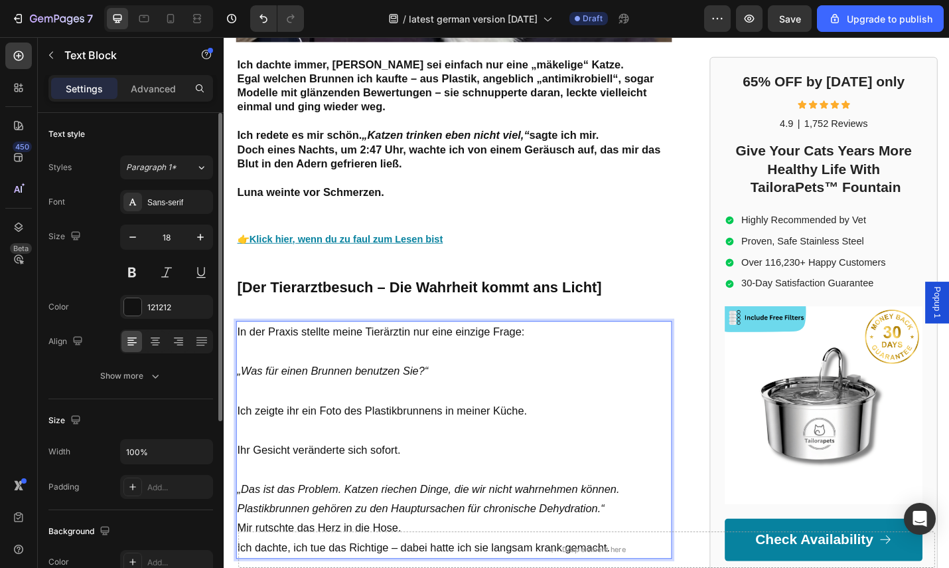
click at [685, 522] on p "„Das ist das Problem. Katzen riechen Dinge, die wir nicht wahrnehmen können. Pl…" at bounding box center [476, 543] width 476 height 43
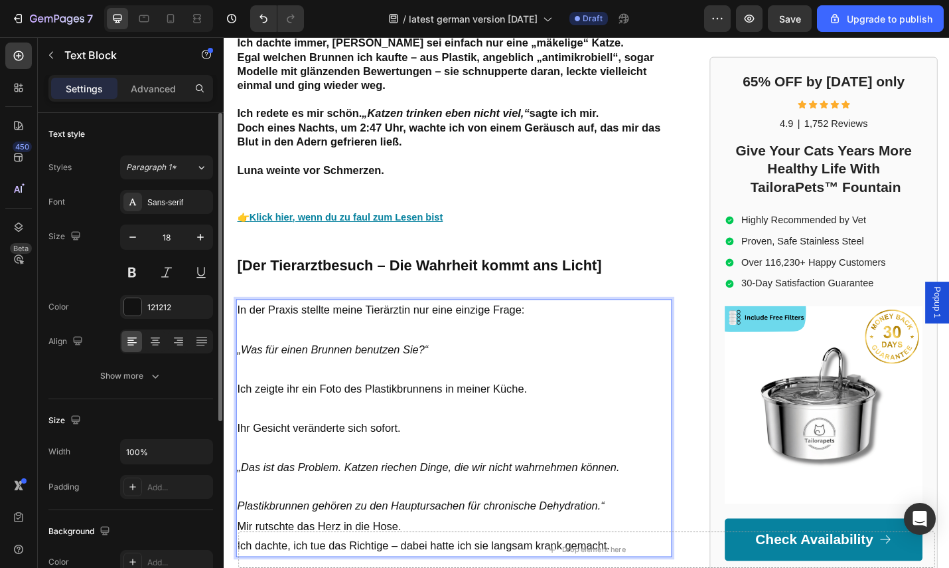
scroll to position [923, 0]
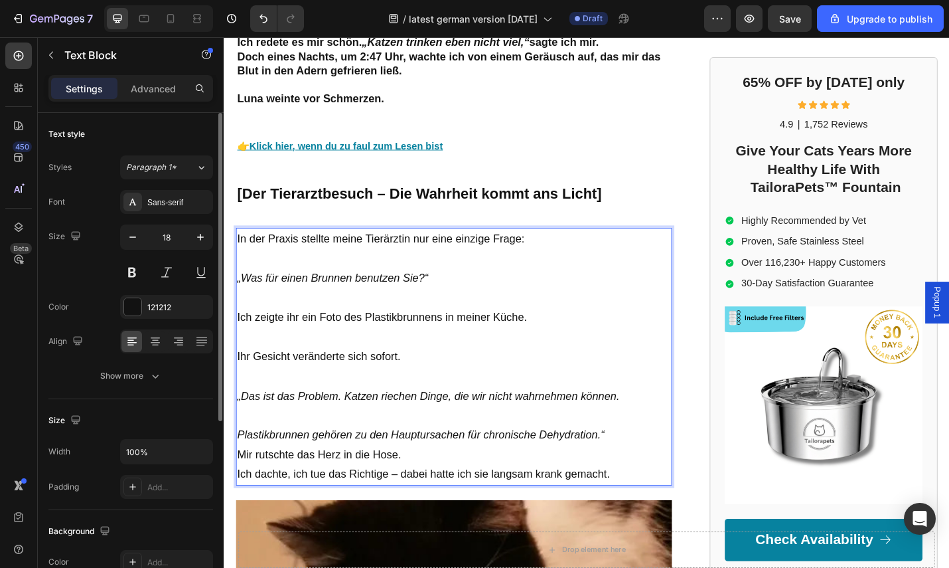
drag, startPoint x: 443, startPoint y: 456, endPoint x: 465, endPoint y: 451, distance: 21.9
click at [445, 485] on p "Mir rutschte das Herz in die Hose. Ich dachte, ich tue das Richtige – dabei hat…" at bounding box center [476, 506] width 476 height 43
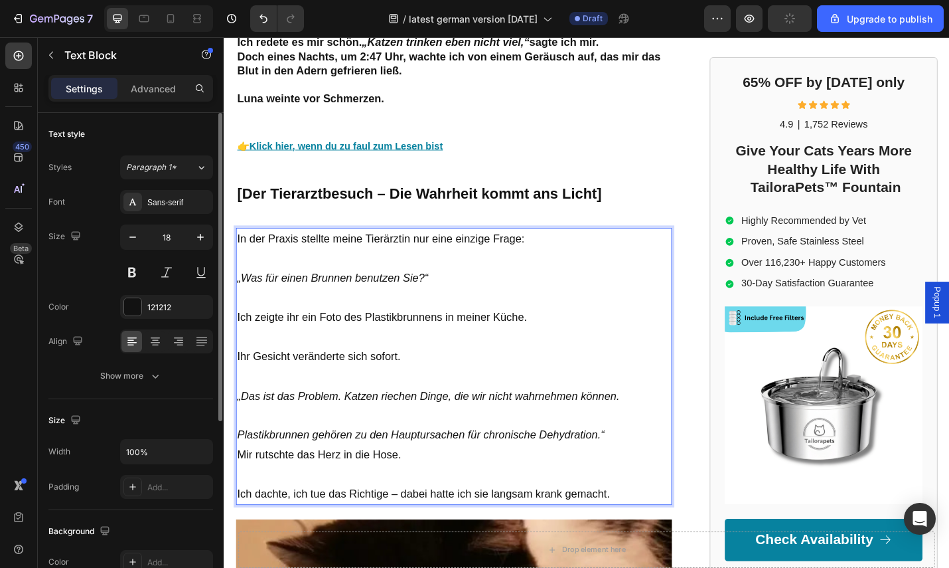
click at [651, 441] on p "Plastikbrunnen gehören zu den Hauptursachen für chronische Dehydration.“" at bounding box center [476, 462] width 476 height 43
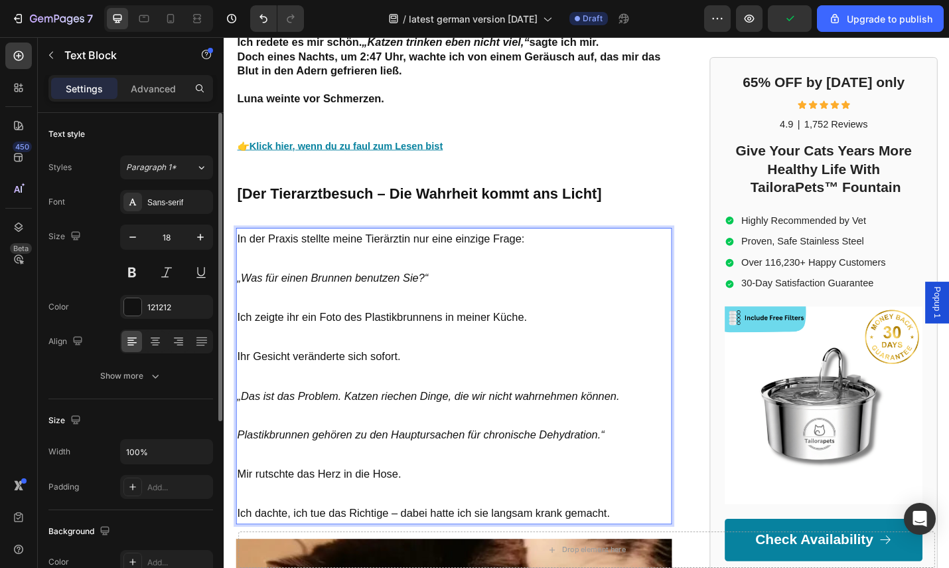
click at [657, 528] on p "Ich dachte, ich tue das Richtige – dabei hatte ich sie langsam krank gemacht." at bounding box center [476, 549] width 476 height 43
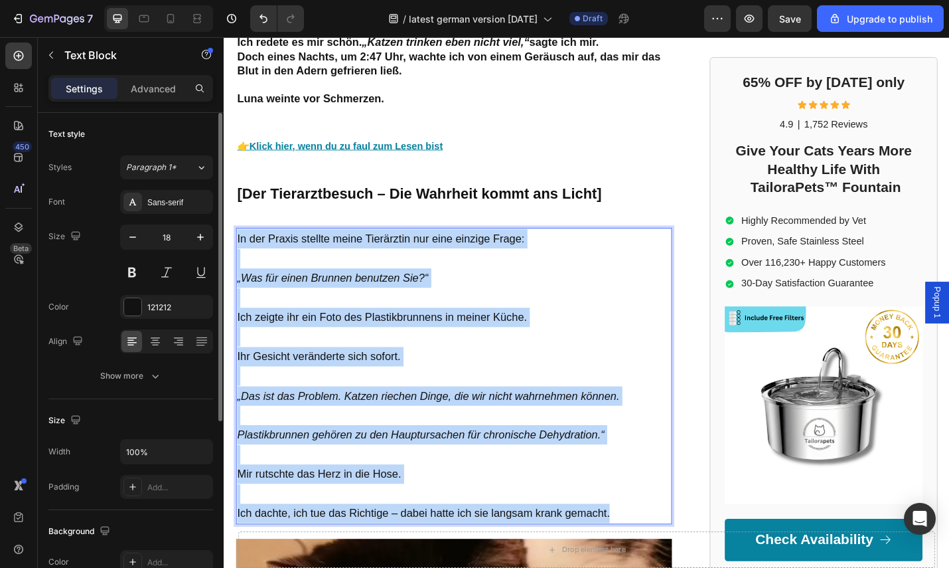
drag, startPoint x: 659, startPoint y: 519, endPoint x: 238, endPoint y: 216, distance: 519.0
click at [238, 246] on div "In der Praxis stellte meine Tierärztin nur eine einzige Frage: „Was für einen B…" at bounding box center [476, 408] width 479 height 325
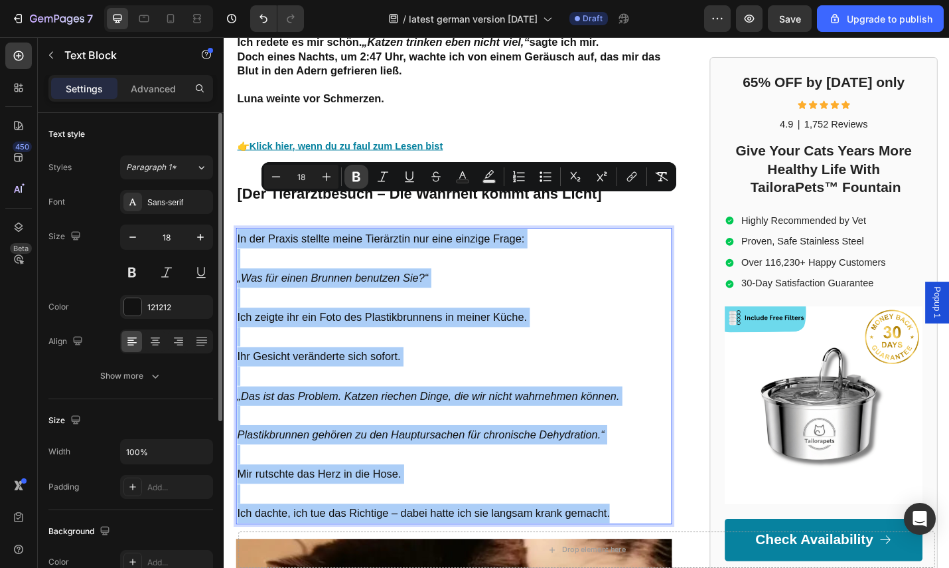
click at [362, 178] on icon "Editor contextual toolbar" at bounding box center [356, 176] width 13 height 13
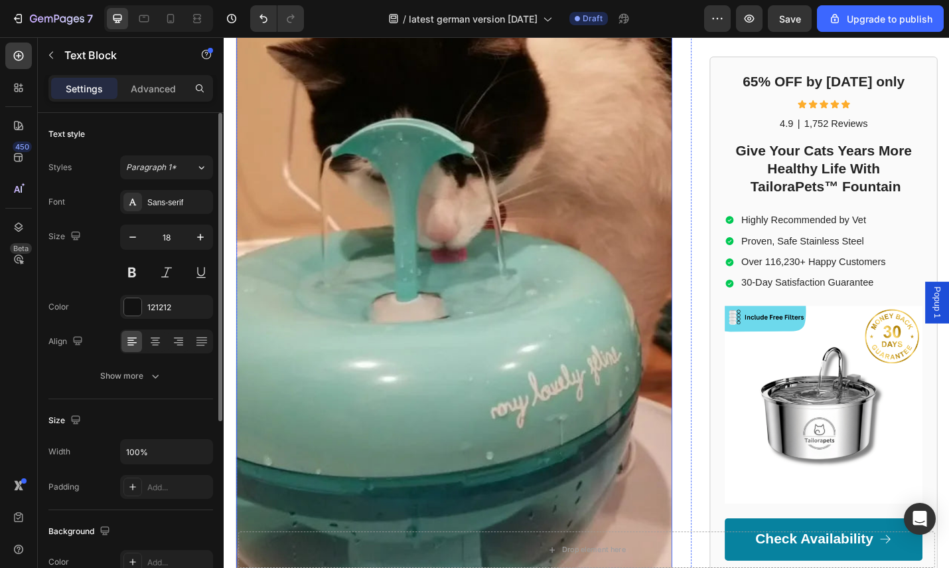
scroll to position [1774, 0]
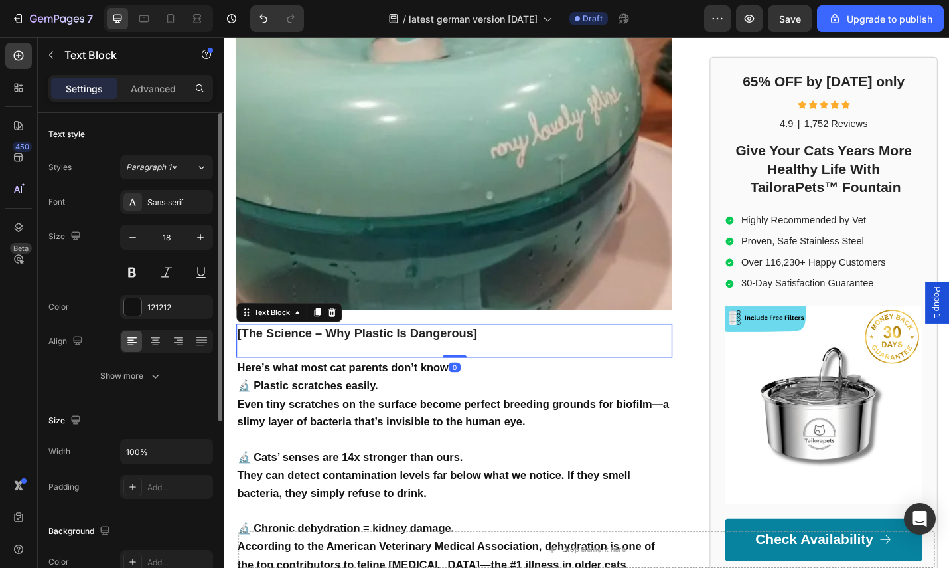
click at [511, 353] on p "[The Science – Why Plastic Is Dangerous]" at bounding box center [476, 361] width 476 height 17
click at [513, 353] on p "[The Science – Why Plastic Is Dangerous]" at bounding box center [476, 361] width 476 height 17
click at [517, 370] on p "Rich Text Editor. Editing area: main" at bounding box center [476, 378] width 476 height 17
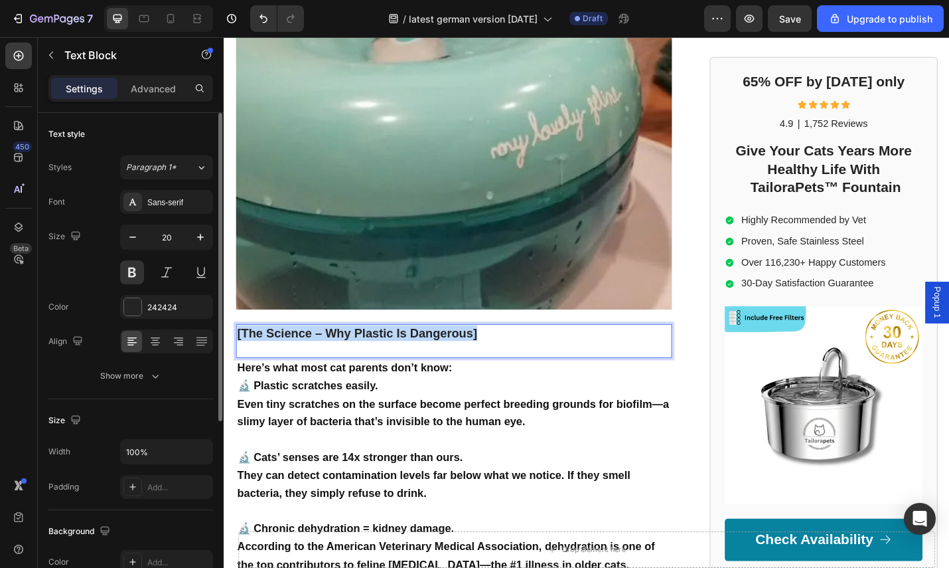
drag, startPoint x: 521, startPoint y: 319, endPoint x: 220, endPoint y: 312, distance: 300.8
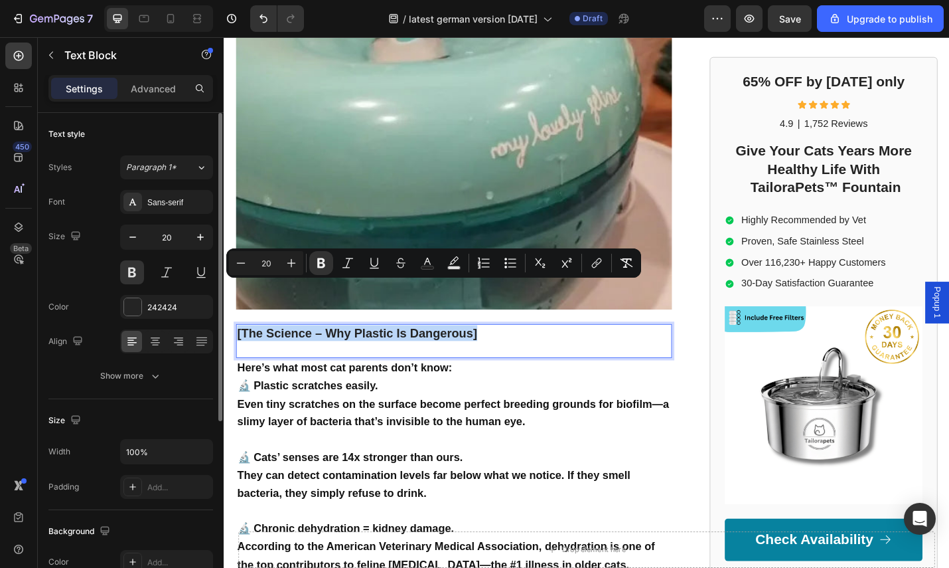
copy strong "[The Science – Why Plastic Is Dangerous]"
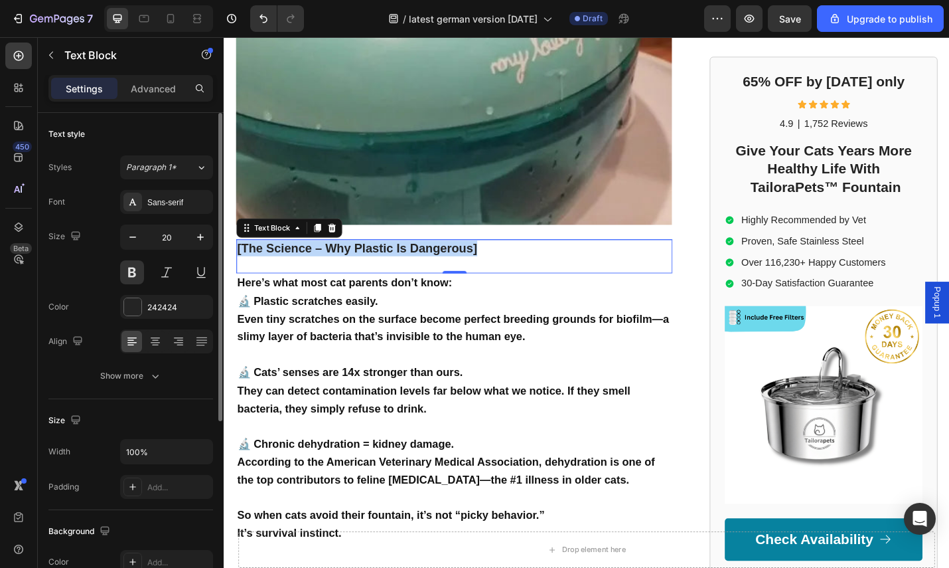
scroll to position [1872, 0]
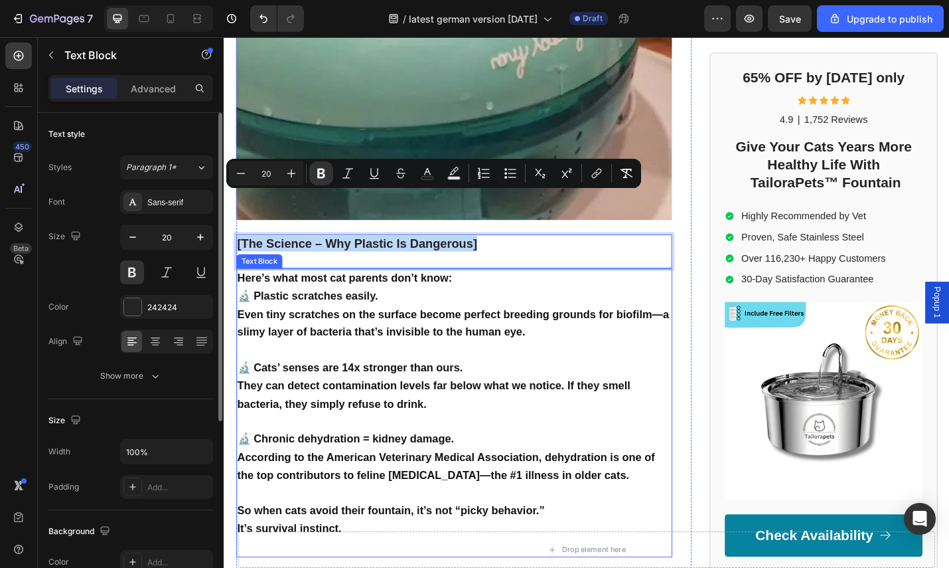
click at [489, 395] on p "🔬 Cats’ senses are 14x stronger than ours. They can detect contamination levels…" at bounding box center [476, 419] width 476 height 59
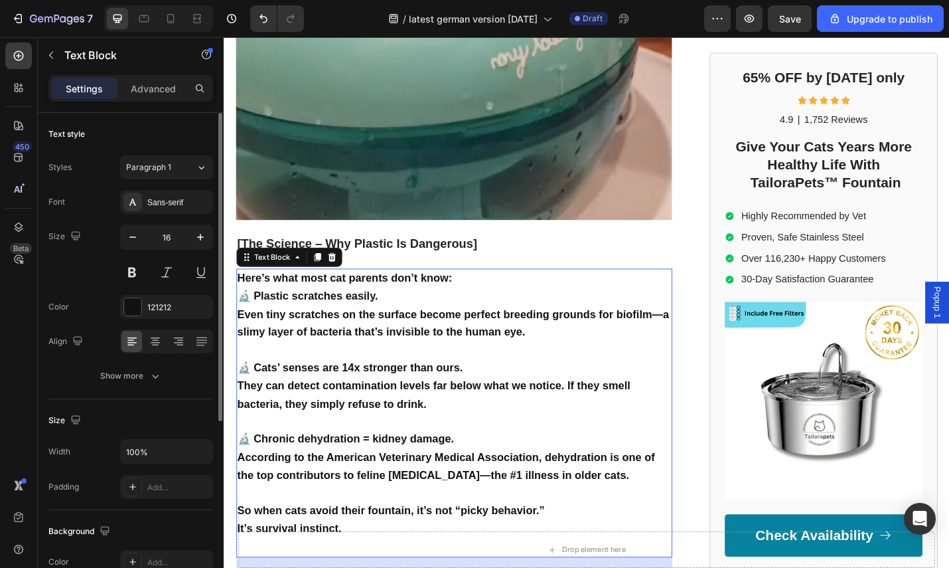
click at [381, 547] on p "So when cats avoid their fountain, it’s not “picky behavior.” It’s survival ins…" at bounding box center [476, 567] width 476 height 40
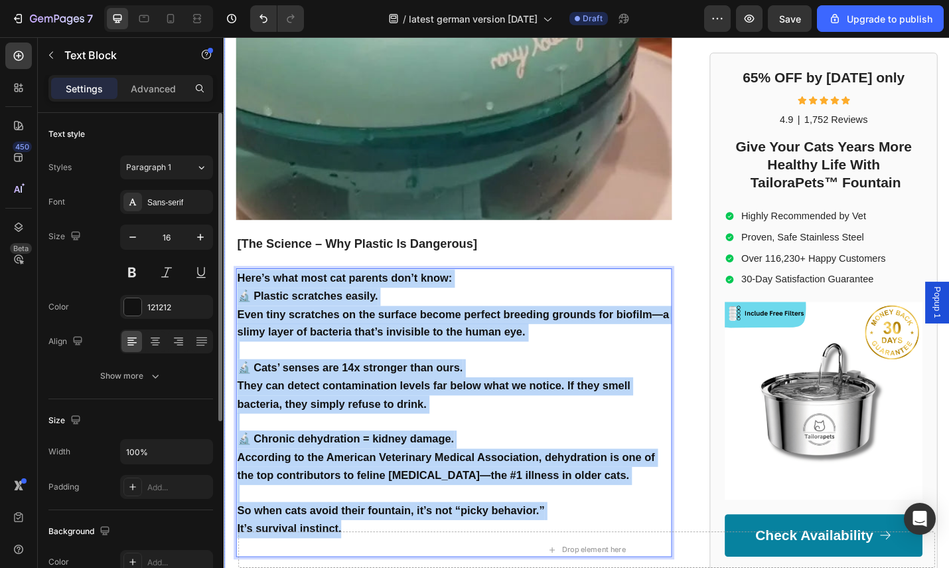
drag, startPoint x: 378, startPoint y: 527, endPoint x: 236, endPoint y: 257, distance: 305.3
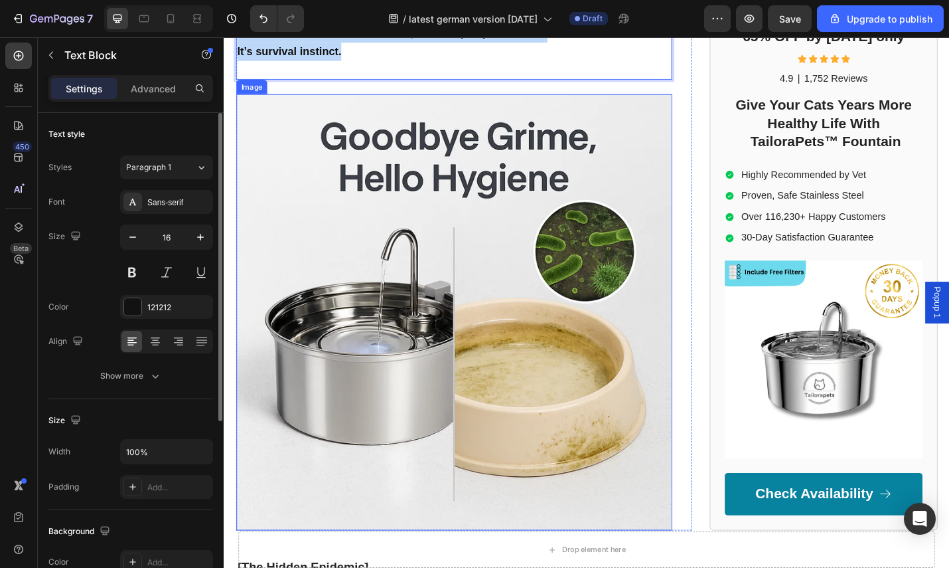
scroll to position [2361, 0]
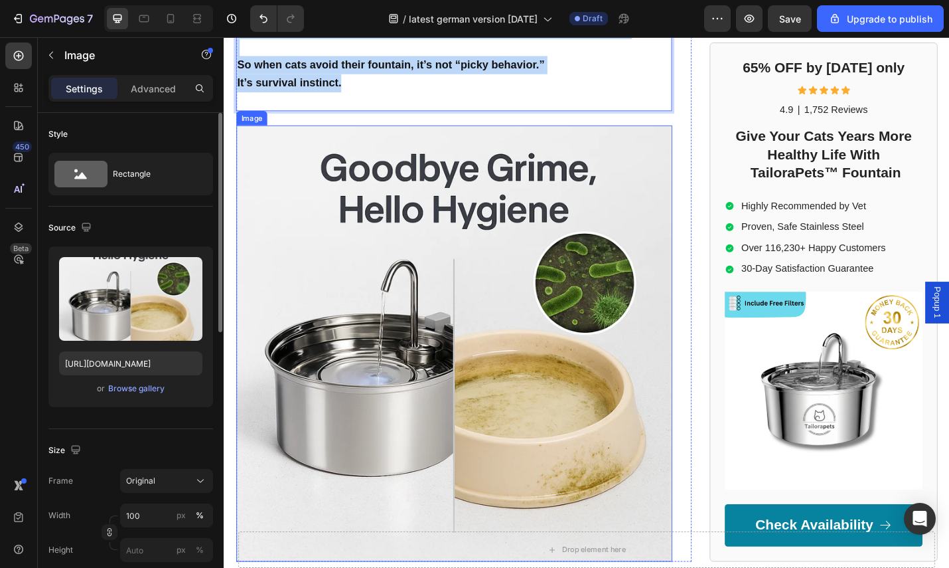
click at [517, 166] on img at bounding box center [476, 373] width 479 height 479
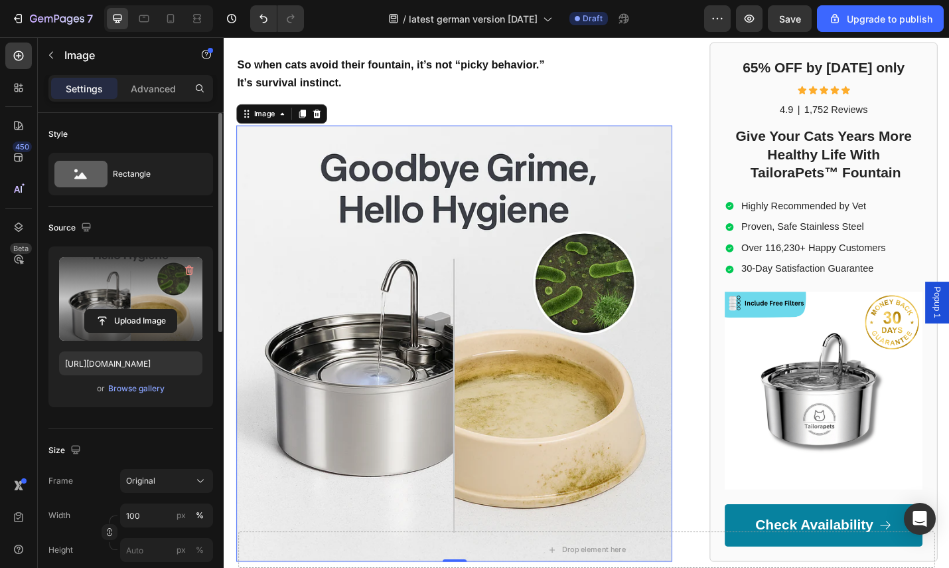
drag, startPoint x: 166, startPoint y: 304, endPoint x: 159, endPoint y: 307, distance: 7.4
click at [161, 307] on label at bounding box center [130, 299] width 143 height 84
click at [161, 309] on input "file" at bounding box center [131, 320] width 92 height 23
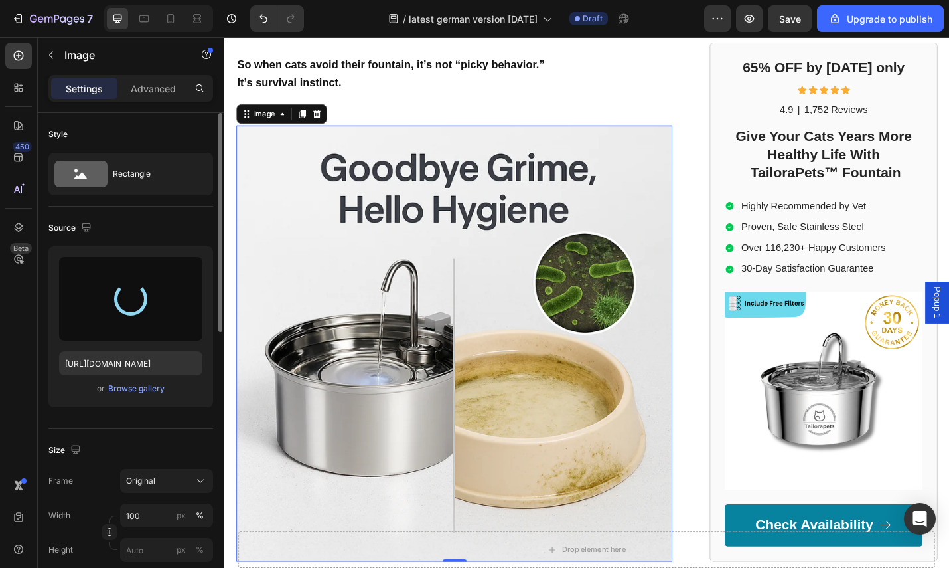
type input "[URL][DOMAIN_NAME]"
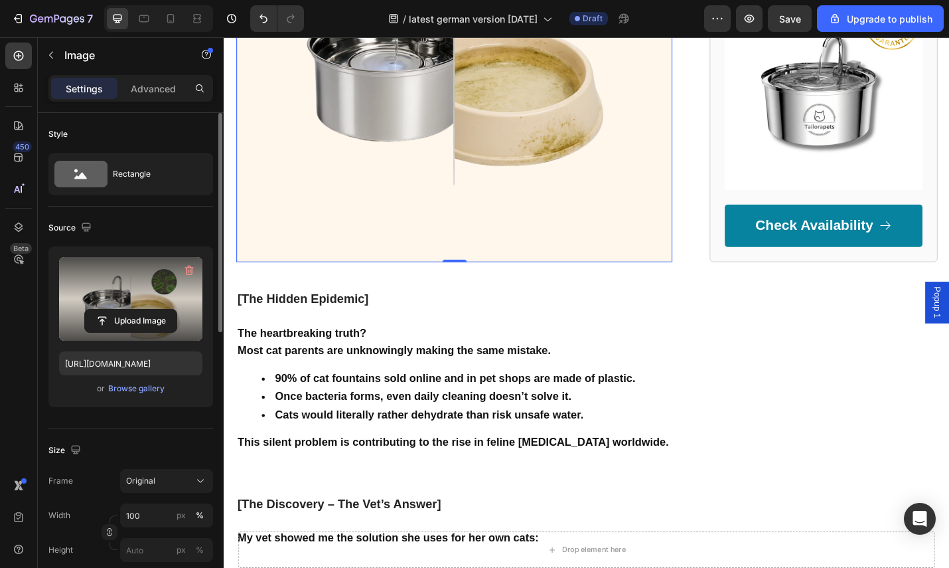
scroll to position [2756, 0]
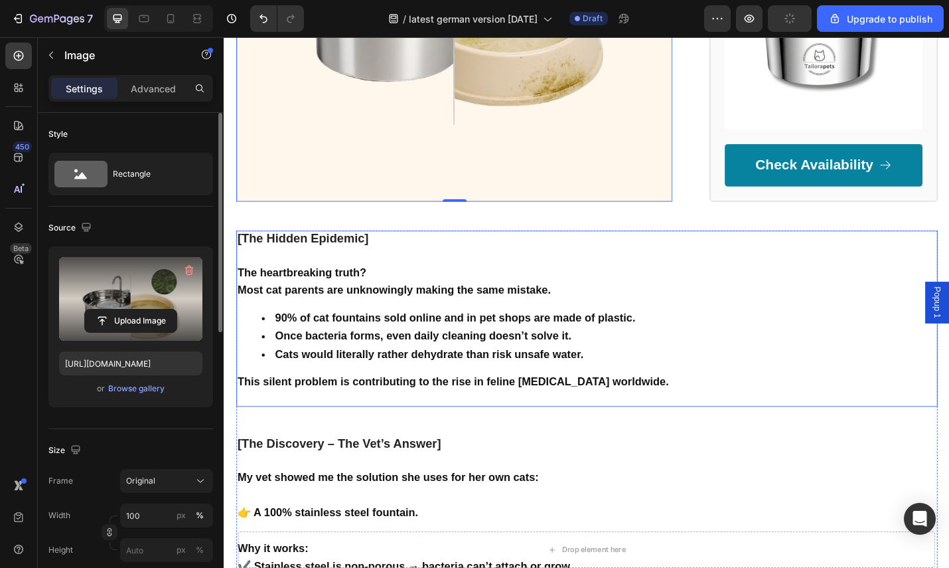
click at [385, 251] on p "[The Hidden Epidemic]" at bounding box center [611, 259] width 746 height 16
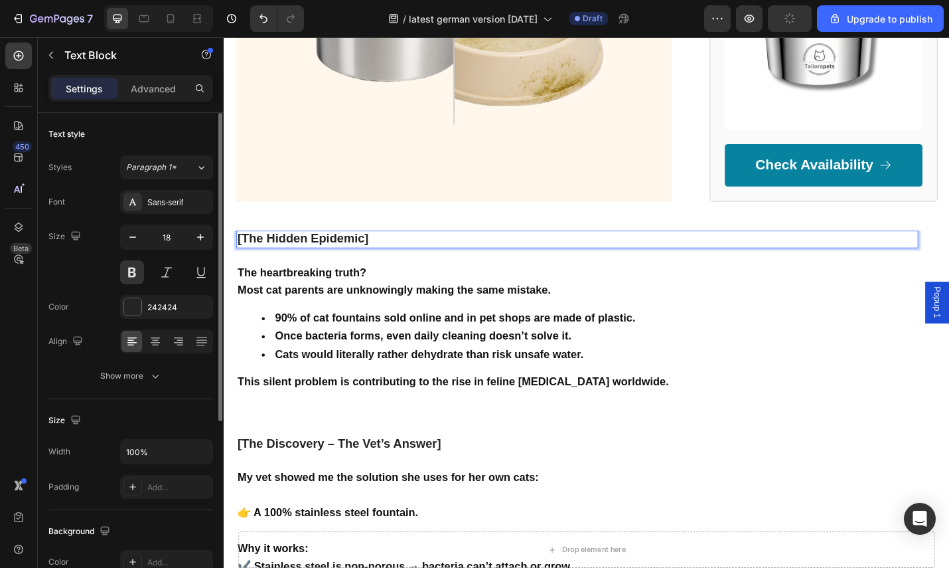
click at [388, 251] on p "[The Hidden Epidemic]" at bounding box center [611, 259] width 746 height 16
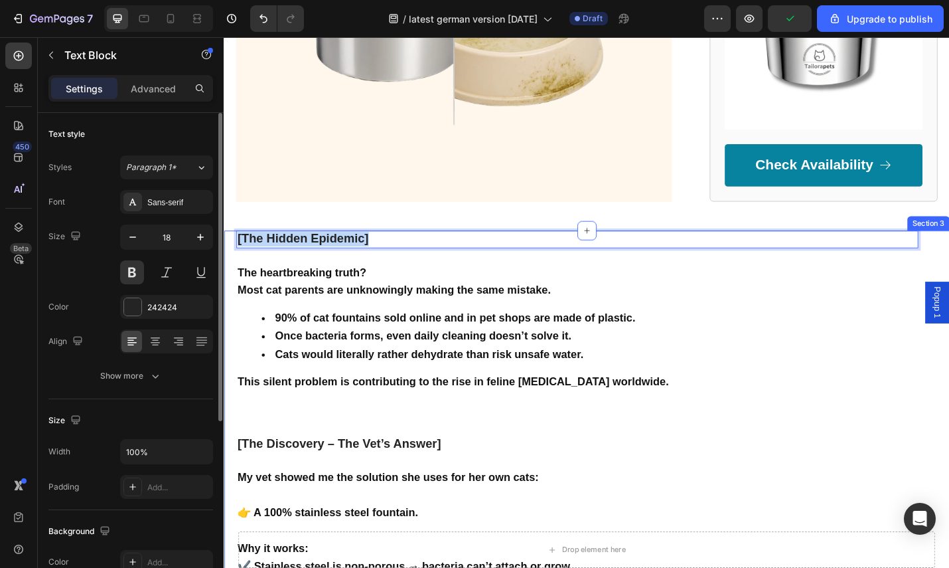
drag, startPoint x: 388, startPoint y: 205, endPoint x: 232, endPoint y: 204, distance: 156.0
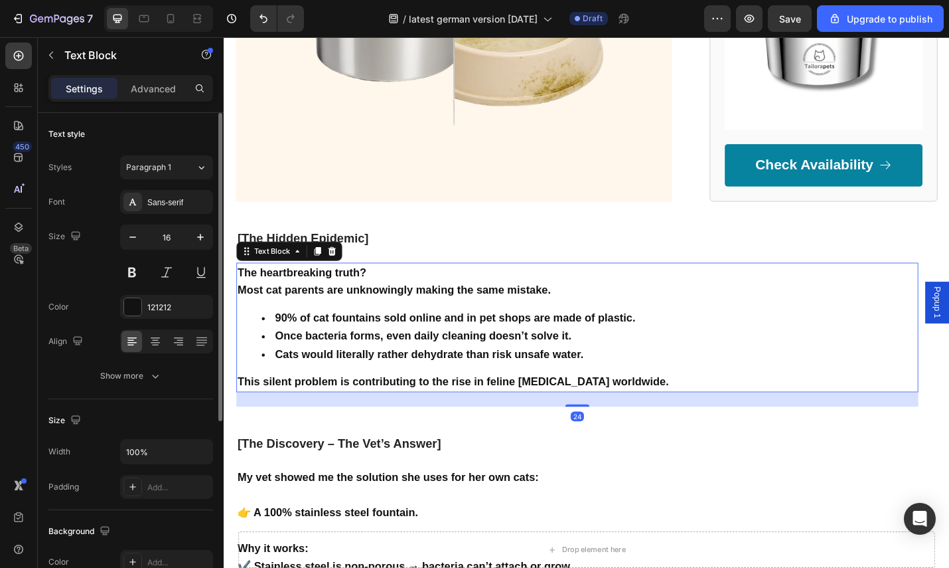
click at [564, 358] on strong "Once bacteria forms, even daily cleaning doesn’t solve it." at bounding box center [441, 364] width 325 height 13
click at [740, 350] on div "The heartbreaking truth? Most cat parents are unknowingly making the same mista…" at bounding box center [611, 356] width 749 height 143
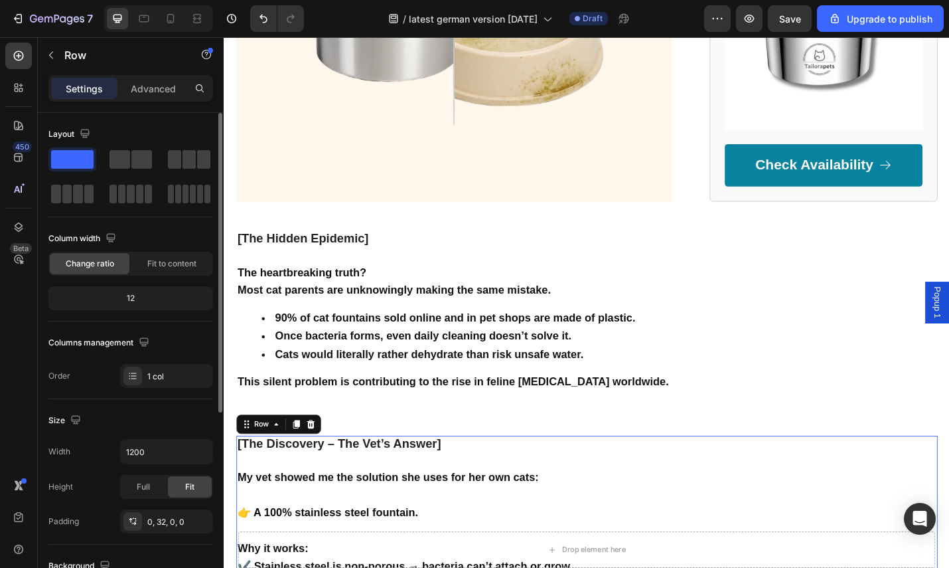
click at [474, 475] on div "[The Discovery – The Vet’s Answer] Text Block" at bounding box center [611, 484] width 749 height 19
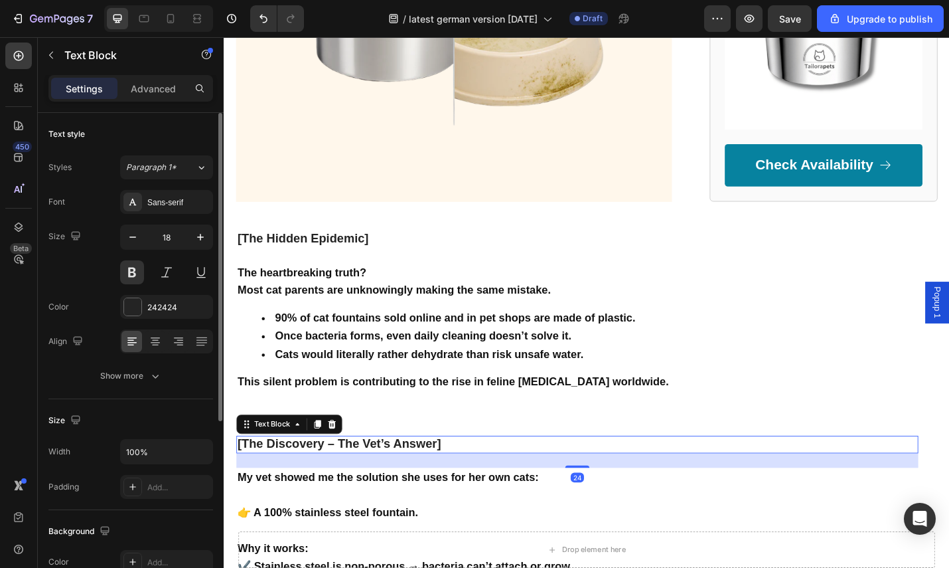
click at [476, 476] on p "[The Discovery – The Vet’s Answer]" at bounding box center [611, 484] width 746 height 16
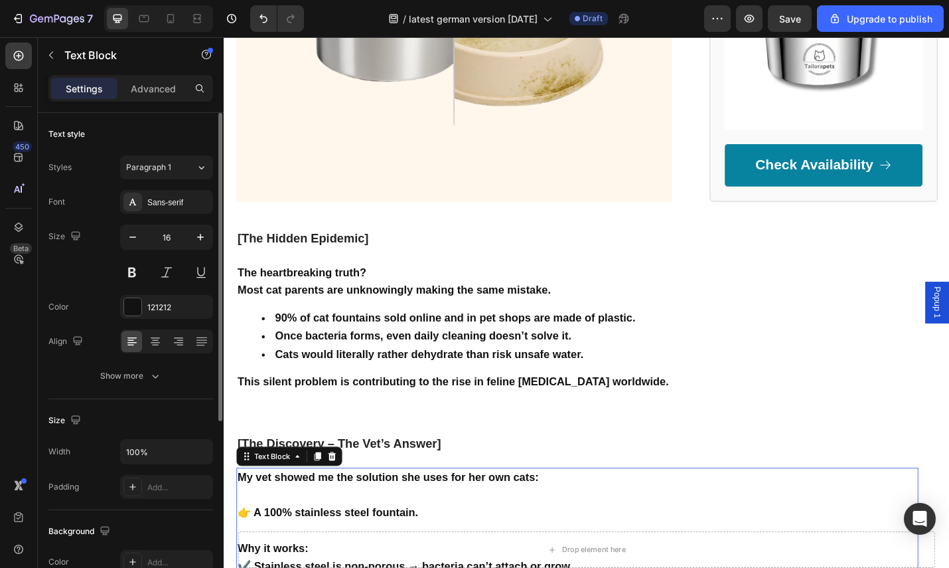
click at [727, 567] on p at bounding box center [611, 579] width 746 height 19
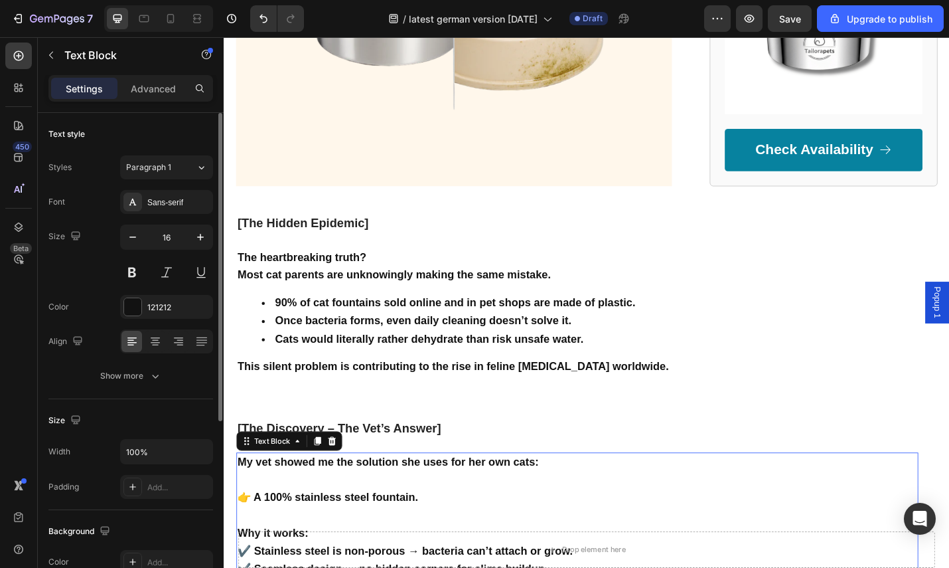
scroll to position [2774, 0]
click at [750, 552] on p at bounding box center [611, 561] width 746 height 19
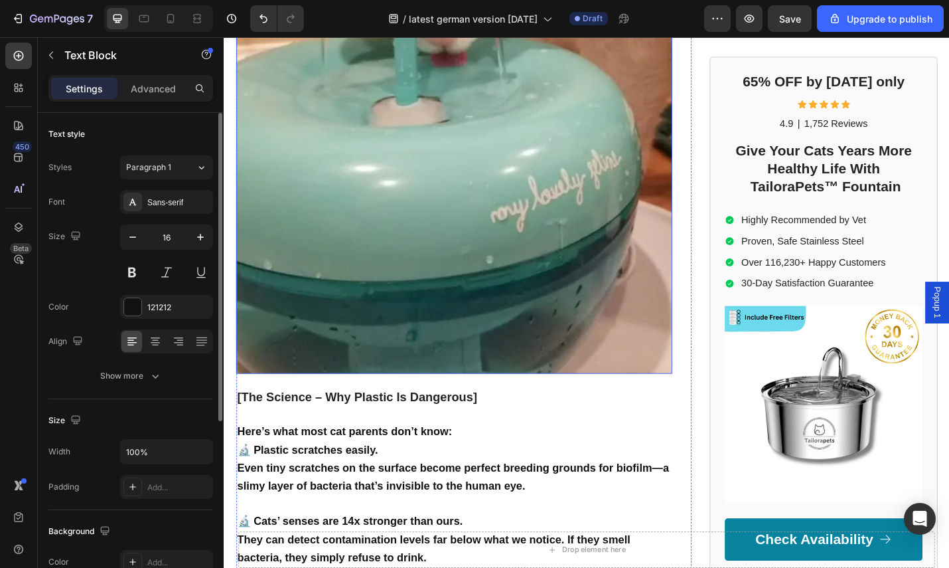
scroll to position [1719, 0]
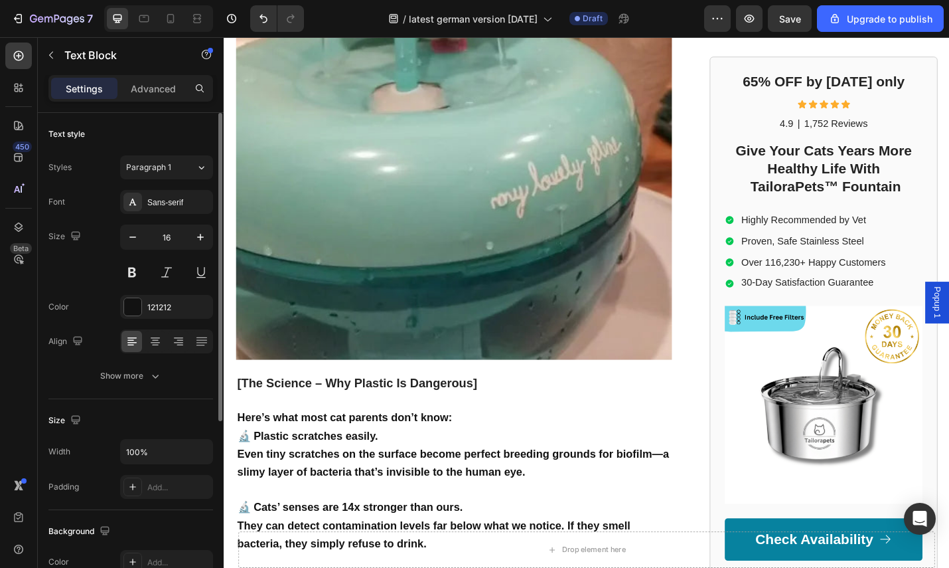
click at [515, 408] on p "[The Science – Why Plastic Is Dangerous]" at bounding box center [476, 416] width 476 height 17
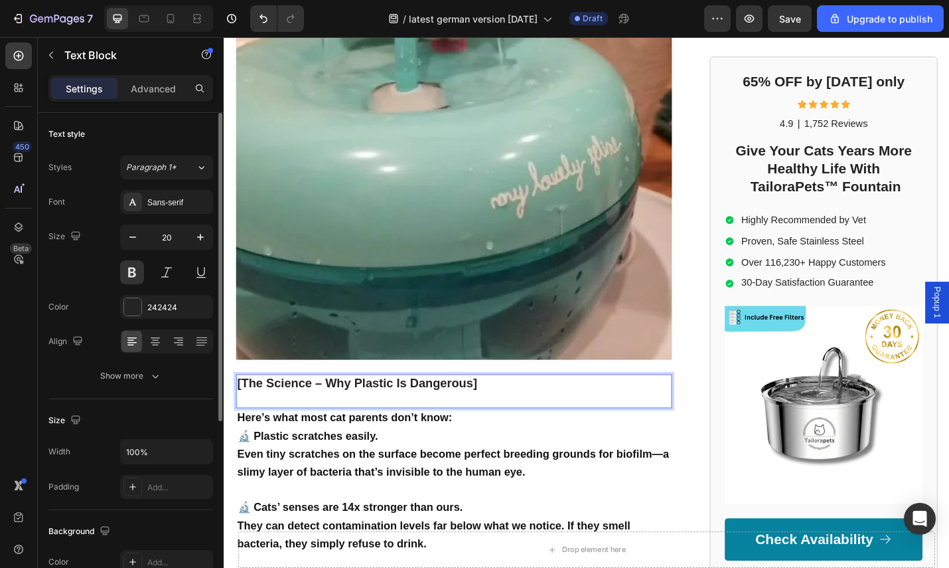
click at [501, 410] on strong "[The Science – Why Plastic Is Dangerous]" at bounding box center [370, 417] width 264 height 15
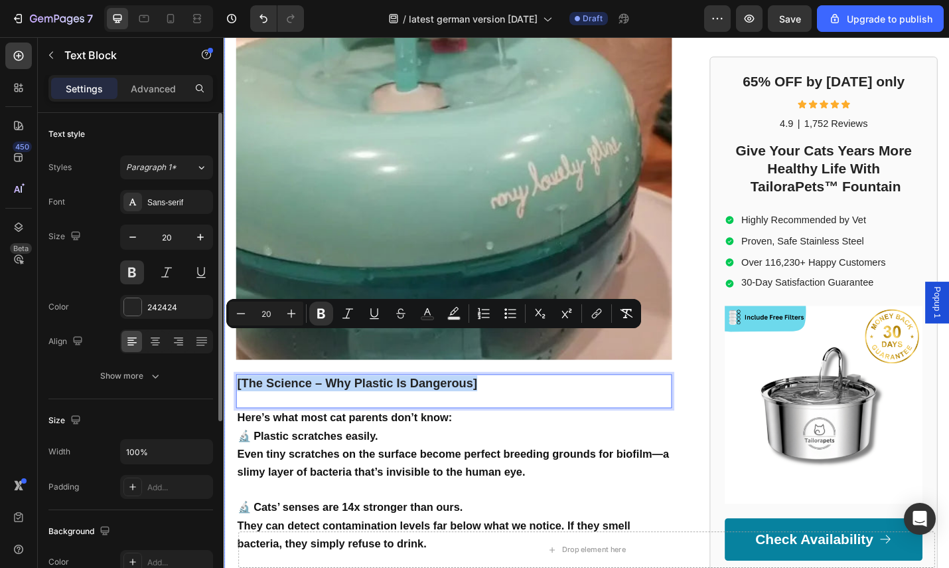
drag, startPoint x: 506, startPoint y: 369, endPoint x: 225, endPoint y: 366, distance: 280.8
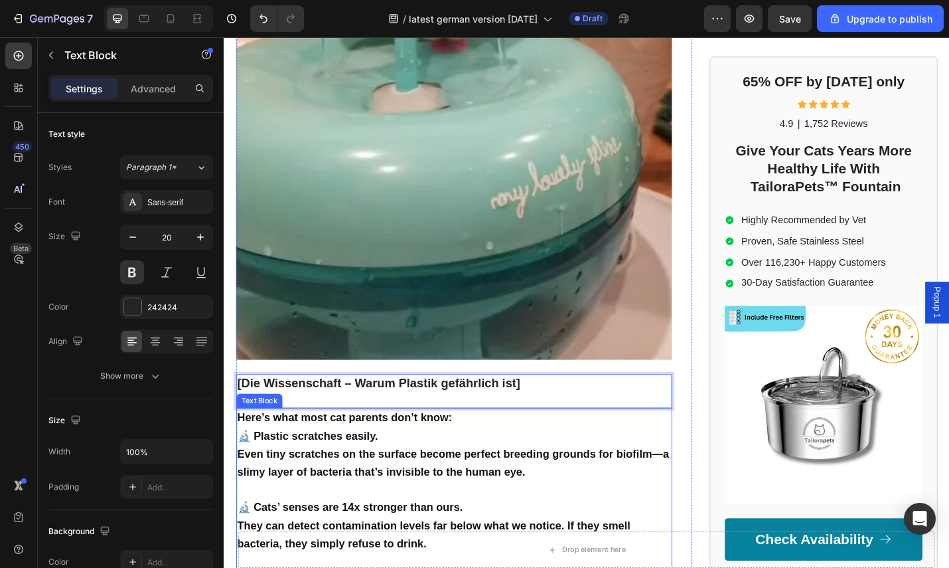
click at [470, 448] on strong "Here’s what most cat parents don’t know:" at bounding box center [356, 454] width 236 height 13
click at [479, 445] on p "Here’s what most cat parents don’t know:" at bounding box center [476, 455] width 476 height 20
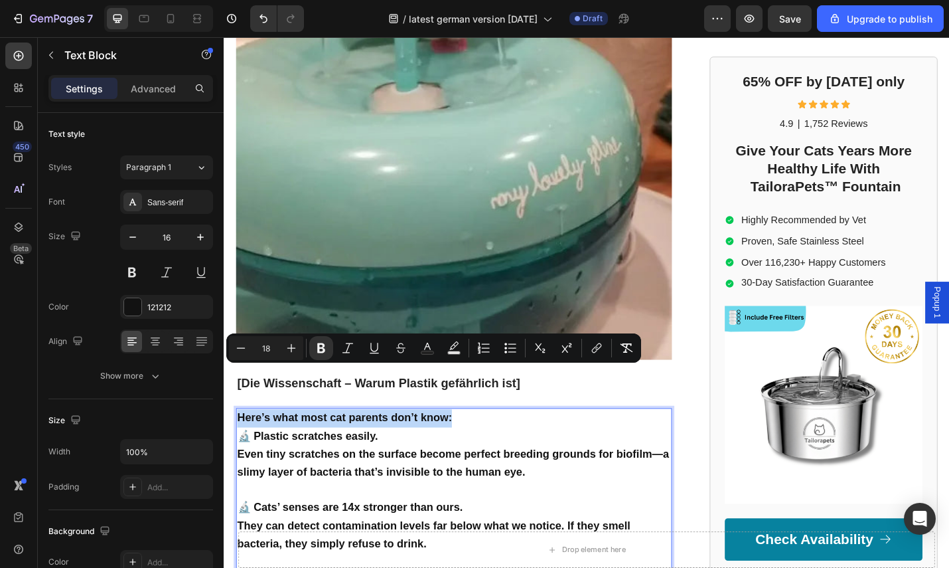
drag, startPoint x: 481, startPoint y: 407, endPoint x: 242, endPoint y: 402, distance: 238.4
click at [242, 445] on p "Here’s what most cat parents don’t know:" at bounding box center [476, 455] width 476 height 20
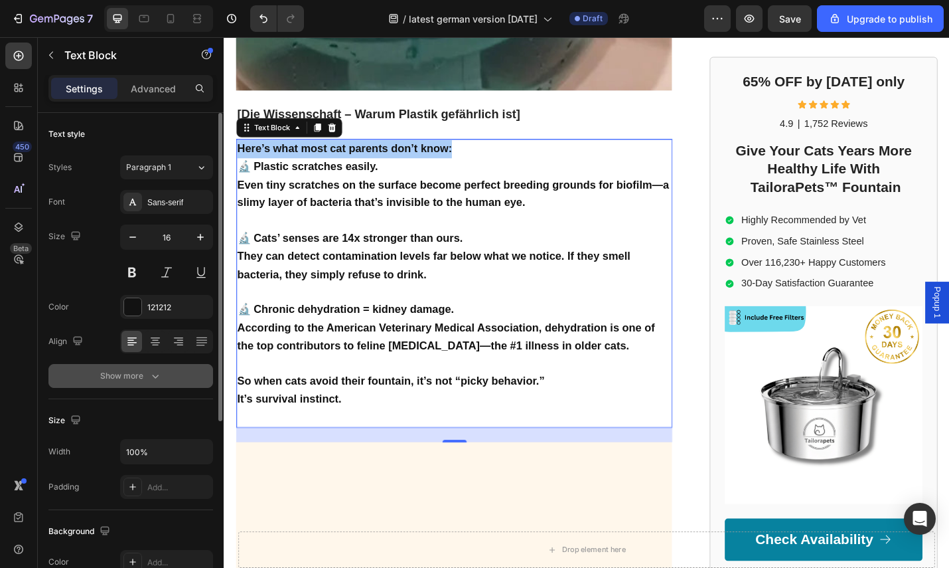
scroll to position [2032, 0]
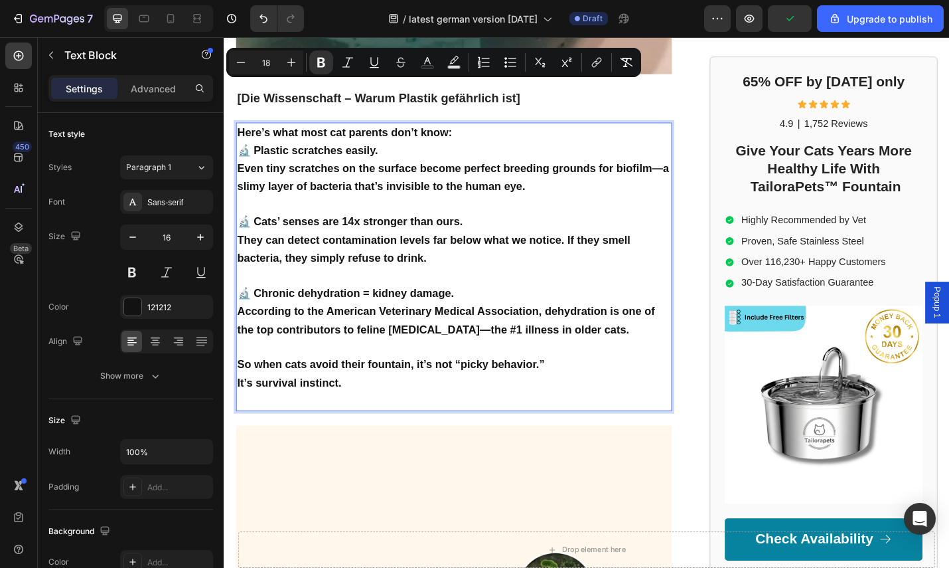
click at [362, 387] on p "So when cats avoid their fountain, it’s not “picky behavior.” It’s survival ins…" at bounding box center [476, 407] width 476 height 40
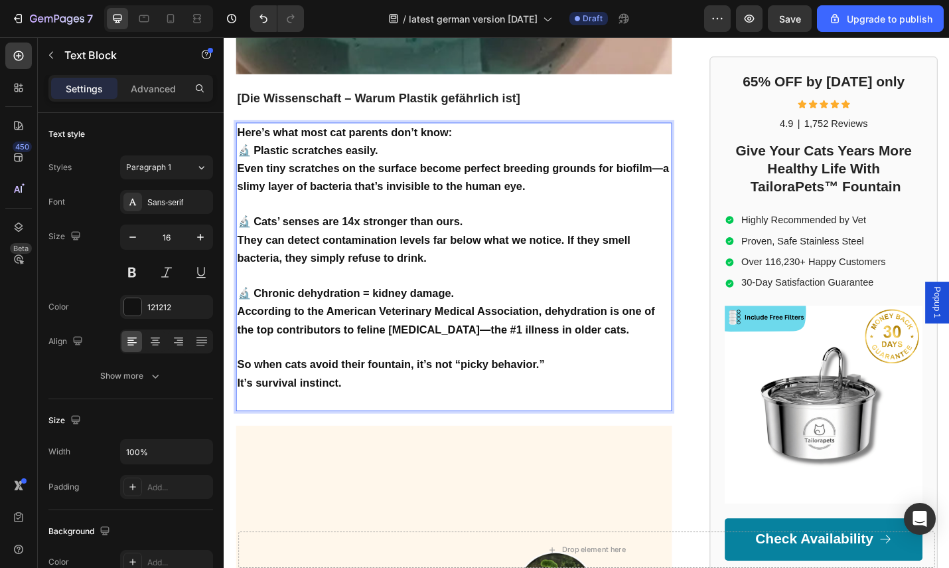
click at [362, 387] on p "So when cats avoid their fountain, it’s not “picky behavior.” It’s survival ins…" at bounding box center [476, 407] width 476 height 40
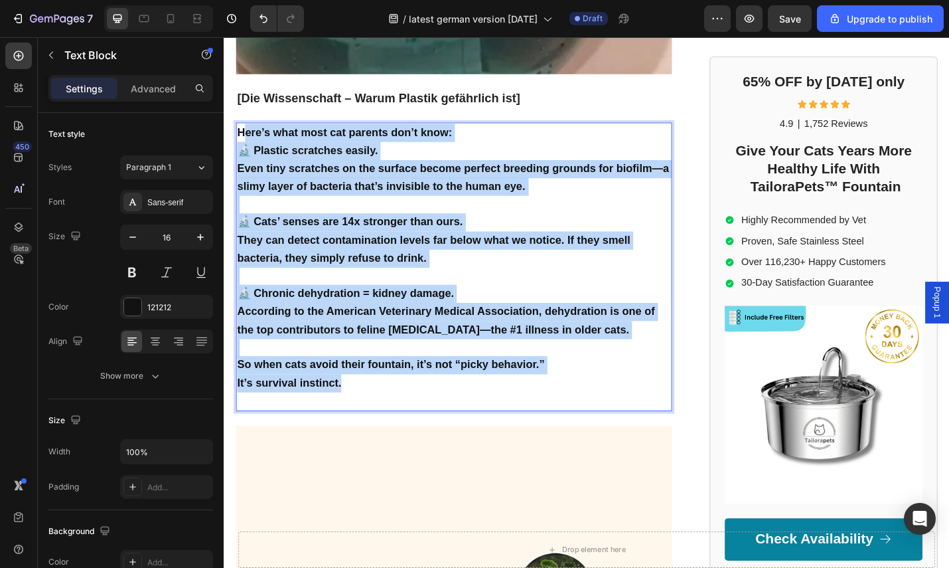
drag, startPoint x: 363, startPoint y: 370, endPoint x: 244, endPoint y: 92, distance: 302.7
click at [244, 131] on div "Here’s what most cat parents don’t know: 🔬 Plastic scratches easily. Even tiny …" at bounding box center [476, 289] width 479 height 317
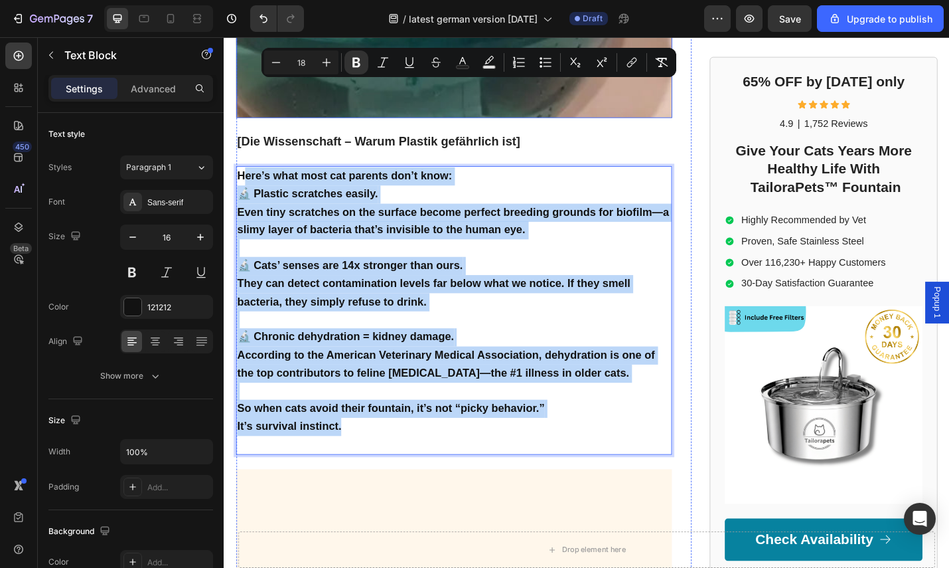
scroll to position [1918, 0]
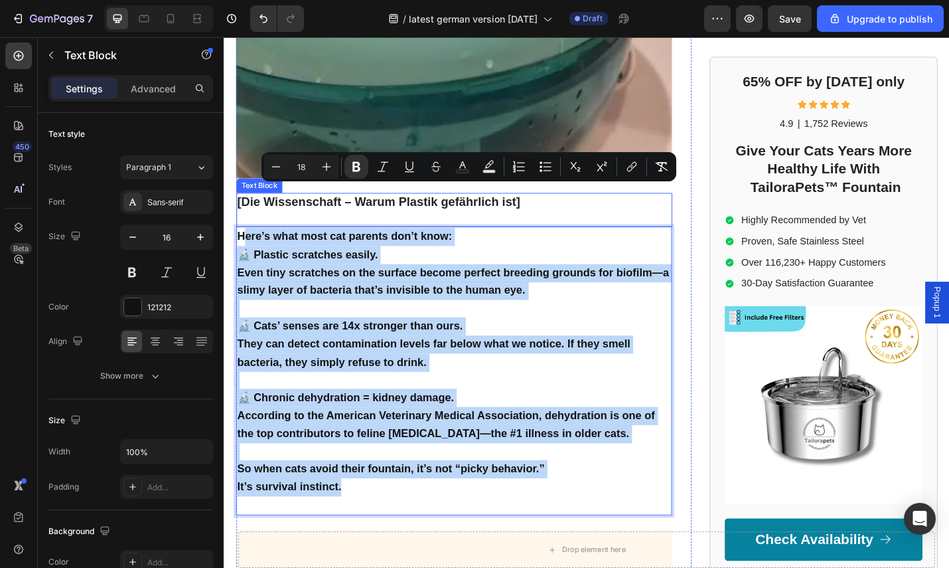
click at [239, 226] on p "Rich Text Editor. Editing area: main" at bounding box center [476, 234] width 476 height 17
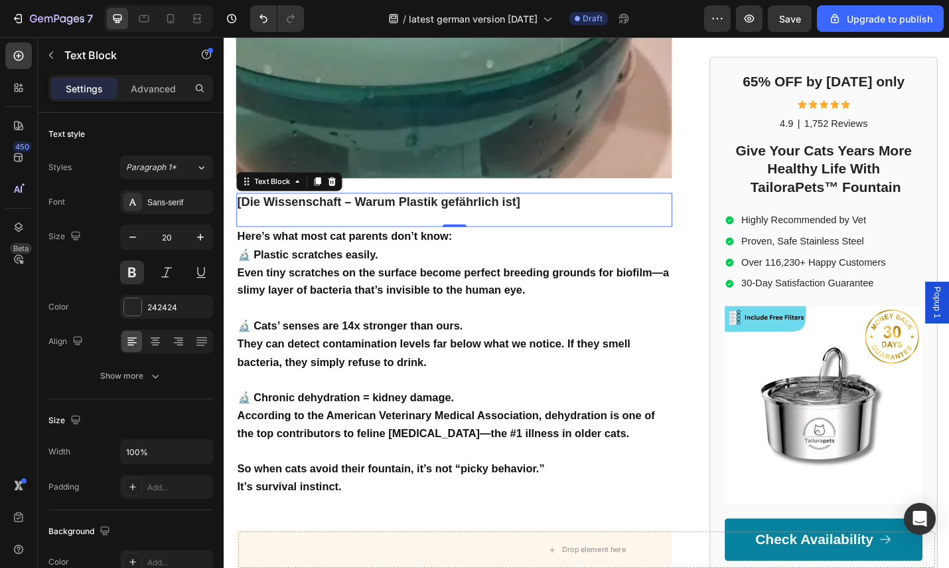
click at [331, 367] on strong "They can detect contamination levels far below what we notice. If they smell ba…" at bounding box center [454, 383] width 432 height 33
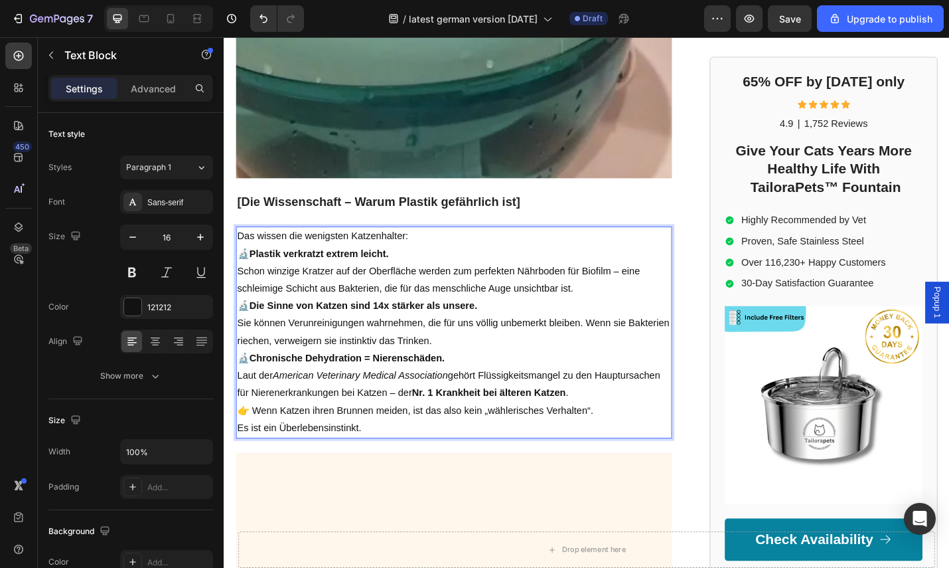
click at [435, 266] on p "🔬 Plastik verkratzt extrem leicht. Schon winzige Kratzer auf der Oberfläche wer…" at bounding box center [476, 294] width 476 height 57
click at [452, 246] on p "Das wissen die wenigsten Katzenhalter:" at bounding box center [476, 255] width 476 height 19
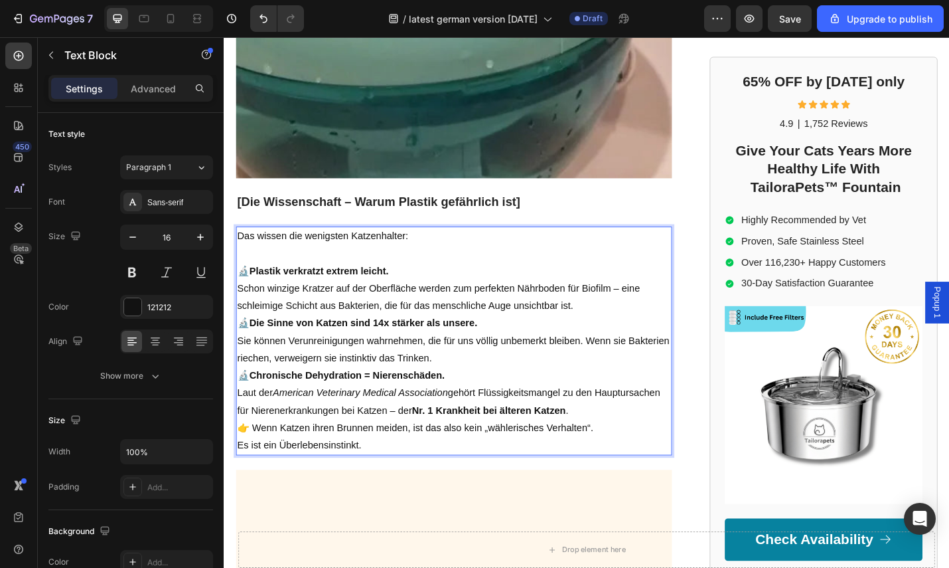
click at [616, 289] on p "🔬 Plastik verkratzt extrem leicht. Schon winzige Kratzer auf der Oberfläche wer…" at bounding box center [476, 313] width 476 height 57
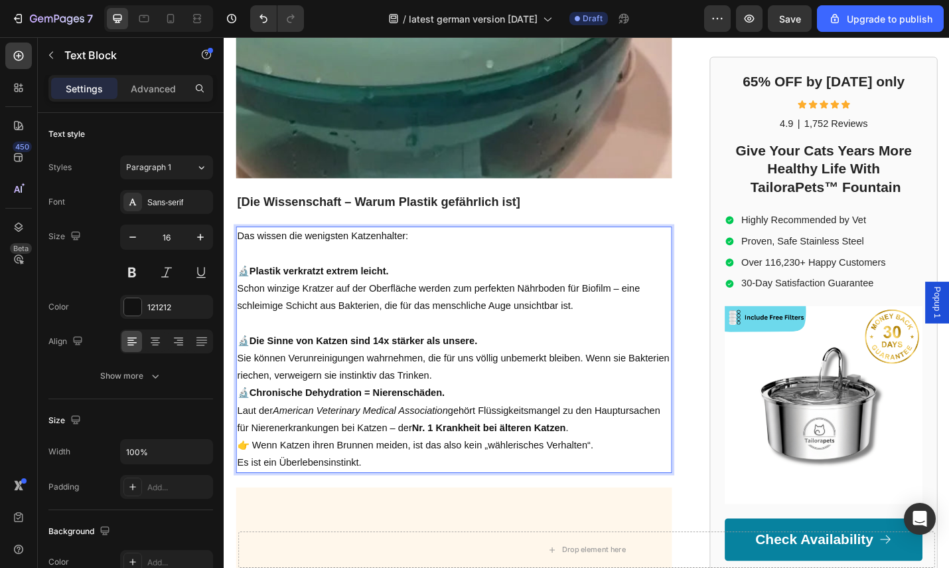
click at [544, 363] on p "🔬 Die Sinne von Katzen sind 14x stärker als unsere. Sie können Verunreinigungen…" at bounding box center [476, 389] width 476 height 57
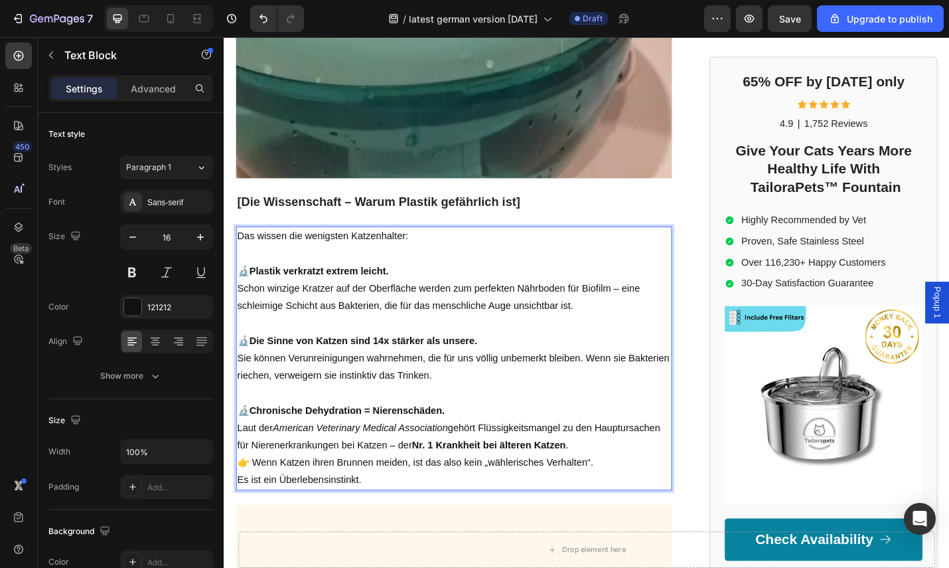
click at [680, 443] on p "🔬 Chronische Dehydration = Nierenschäden. Laut der American Veterinary Medical …" at bounding box center [476, 465] width 476 height 57
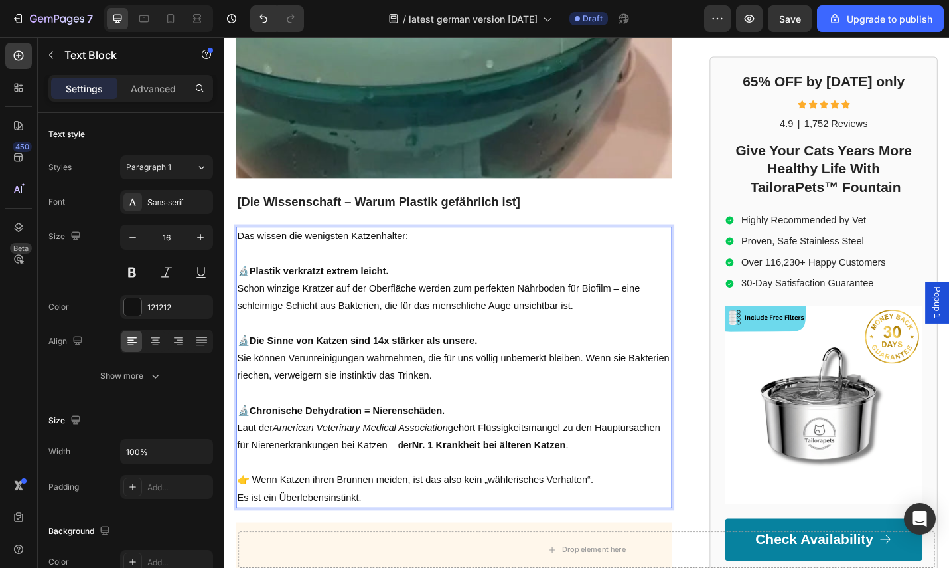
click at [420, 514] on p "👉 Wenn Katzen ihren Brunnen meiden, ist das also kein „wählerisches Verhalten“.…" at bounding box center [476, 533] width 476 height 39
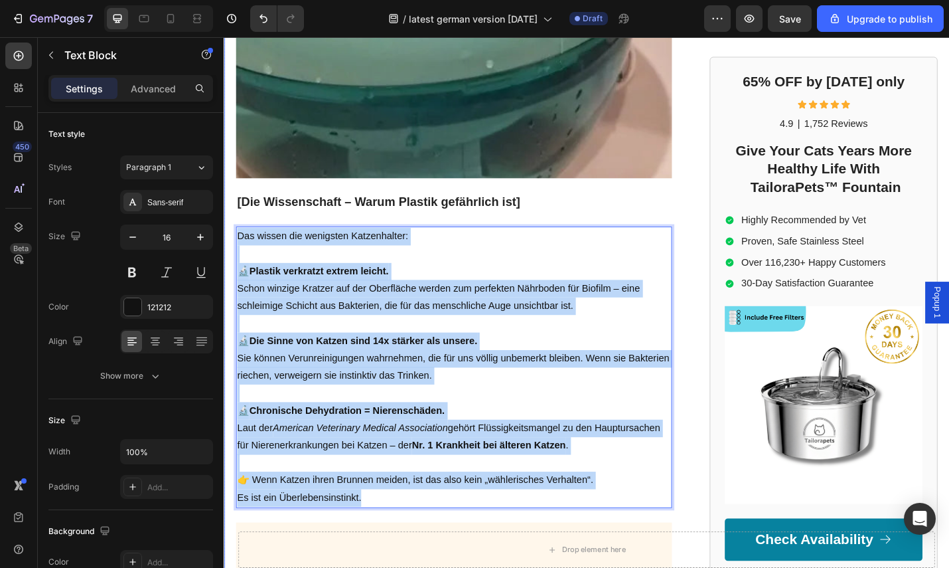
drag, startPoint x: 390, startPoint y: 492, endPoint x: 234, endPoint y: 209, distance: 323.3
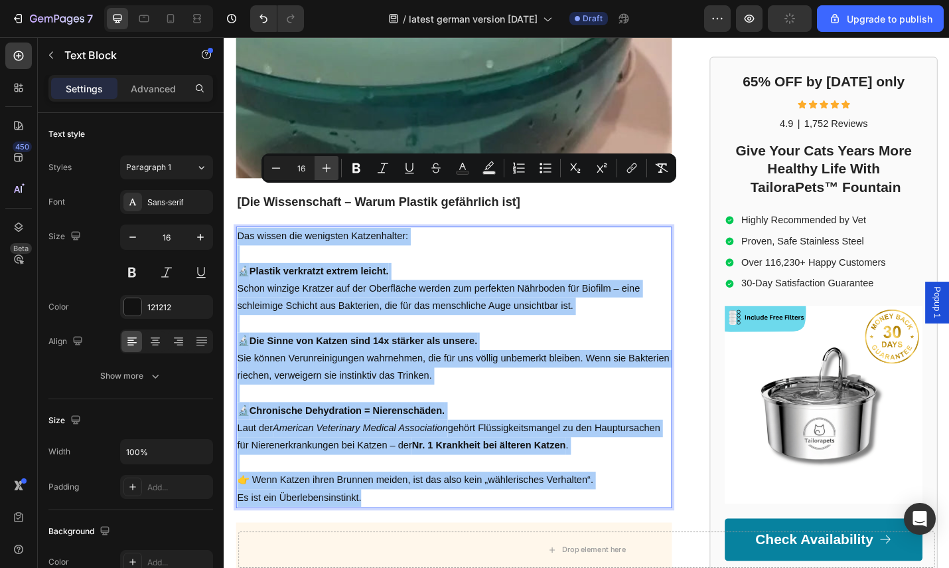
click at [325, 166] on icon "Editor contextual toolbar" at bounding box center [326, 167] width 13 height 13
click at [327, 166] on icon "Editor contextual toolbar" at bounding box center [326, 167] width 13 height 13
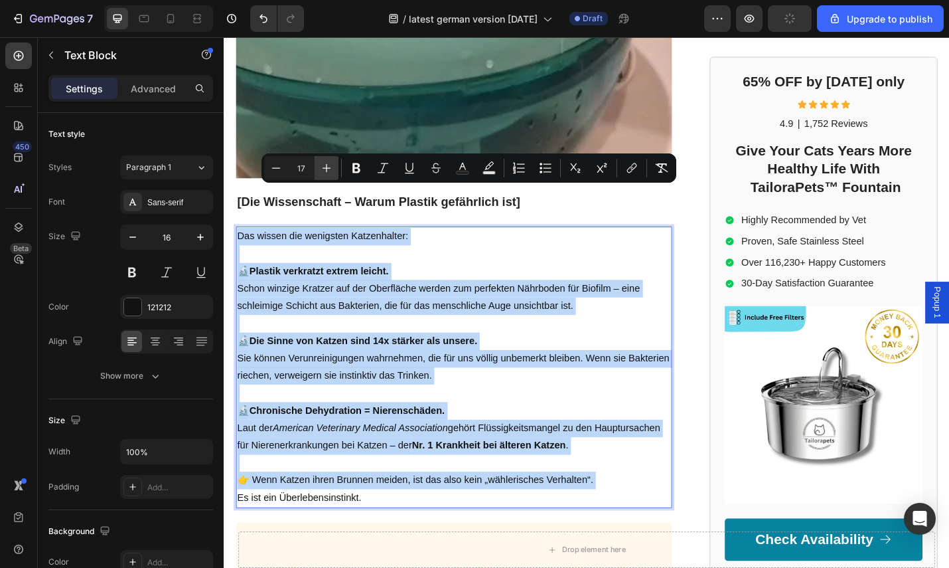
type input "18"
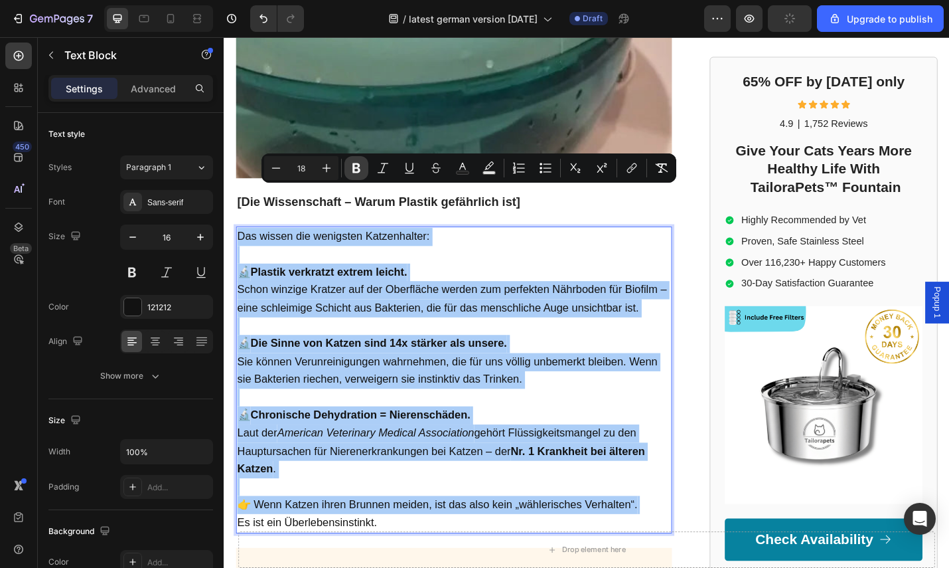
click at [362, 165] on icon "Editor contextual toolbar" at bounding box center [356, 167] width 13 height 13
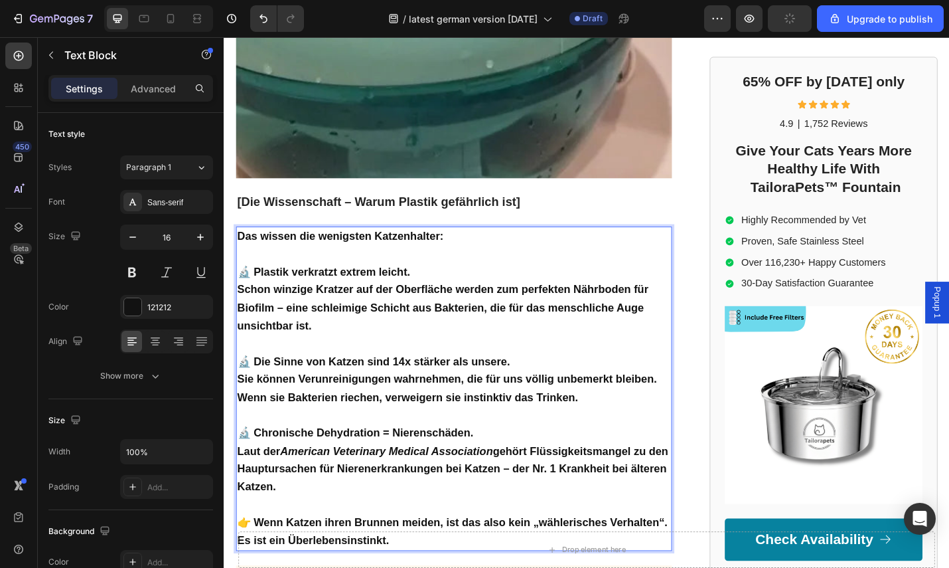
click at [447, 310] on p "🔬 Plastik verkratzt extrem leicht. Schon winzige Kratzer auf der Oberfläche wer…" at bounding box center [476, 324] width 476 height 79
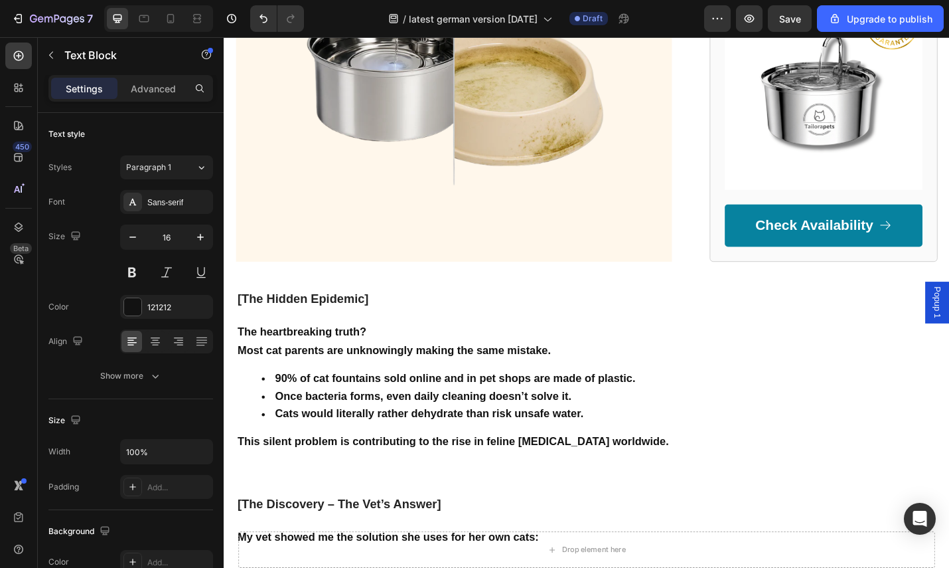
scroll to position [2754, 0]
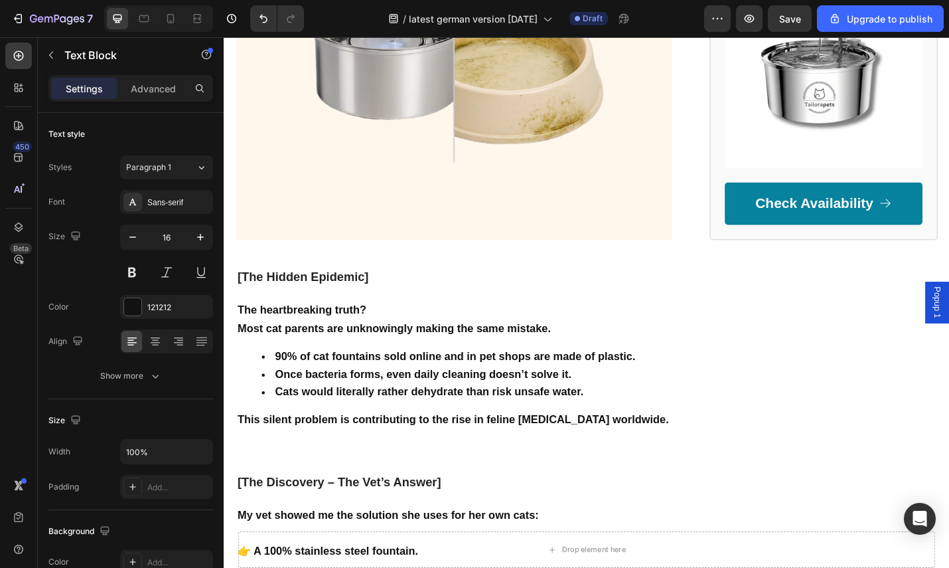
click at [395, 293] on p "[The Hidden Epidemic]" at bounding box center [611, 301] width 746 height 16
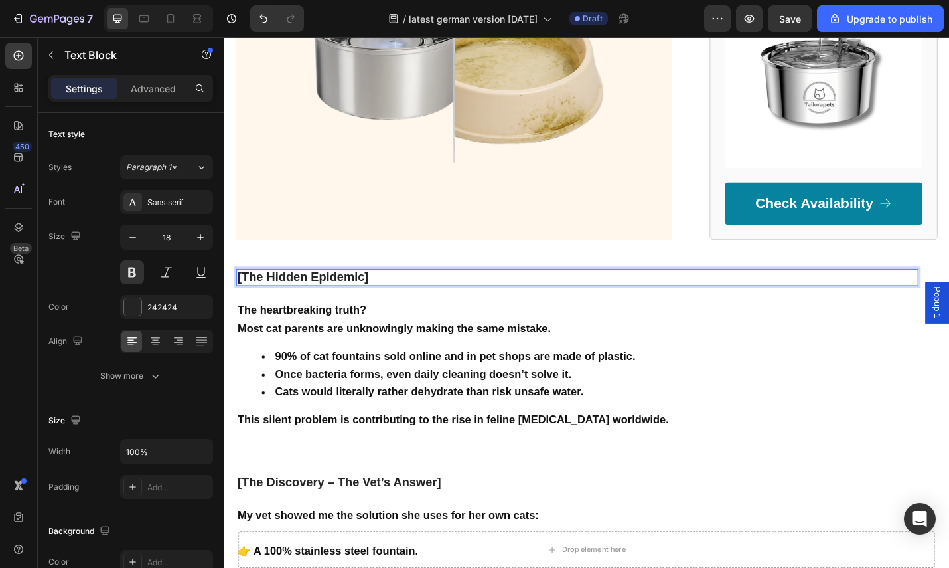
click at [387, 293] on p "[The Hidden Epidemic]" at bounding box center [611, 301] width 746 height 16
drag, startPoint x: 390, startPoint y: 266, endPoint x: 314, endPoint y: 261, distance: 76.5
drag, startPoint x: 370, startPoint y: 266, endPoint x: 386, endPoint y: 265, distance: 16.6
click at [372, 293] on span "[The Hidden Epidemic]" at bounding box center [310, 300] width 144 height 15
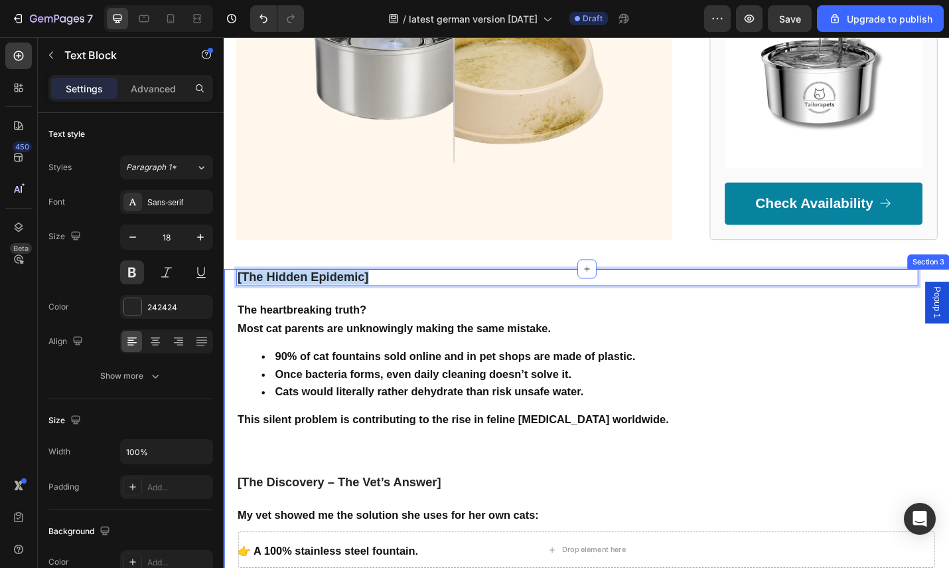
drag, startPoint x: 386, startPoint y: 265, endPoint x: 233, endPoint y: 265, distance: 152.7
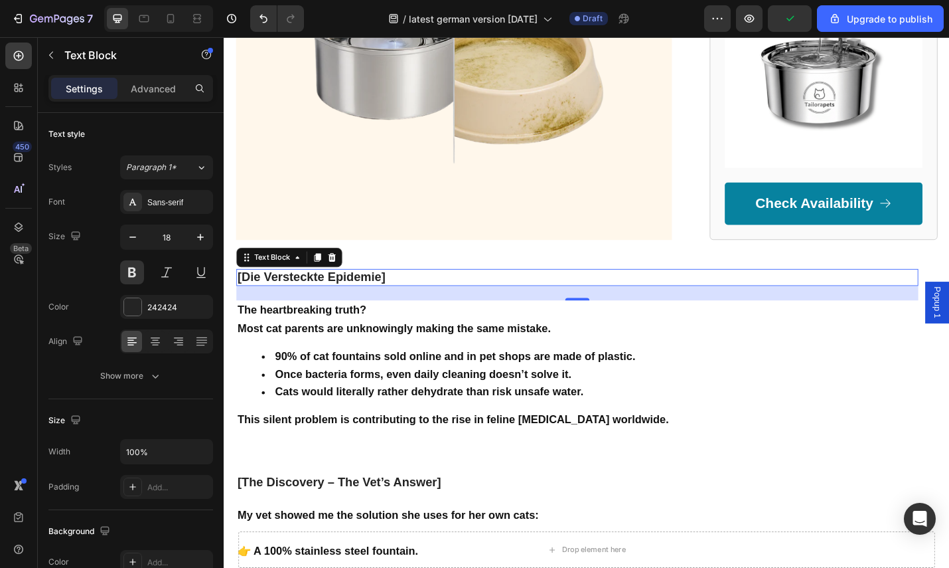
click at [420, 380] on strong "90% of cat fountains sold online and in pet shops are made of plastic." at bounding box center [477, 386] width 396 height 13
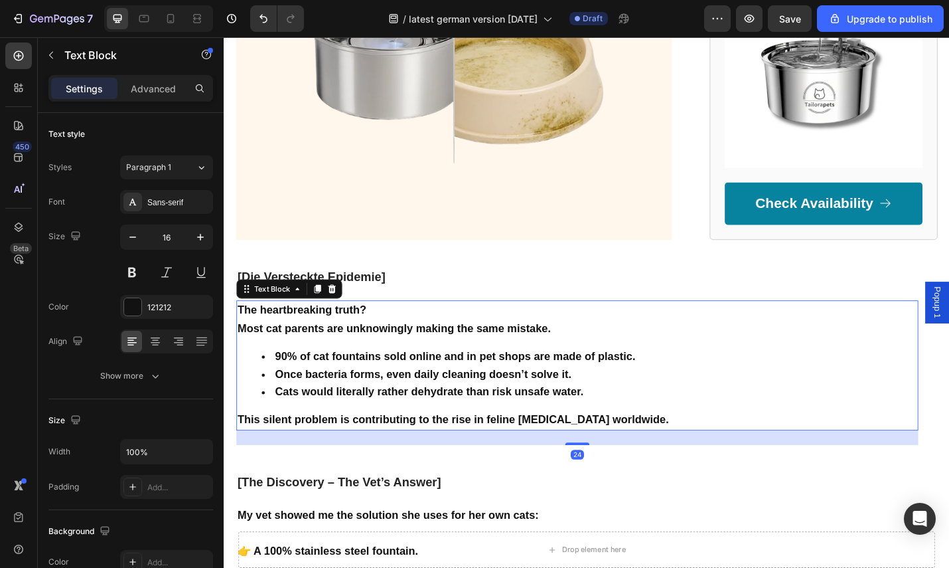
click at [707, 447] on p "This silent problem is contributing to the rise in feline [MEDICAL_DATA] worldw…" at bounding box center [611, 457] width 746 height 20
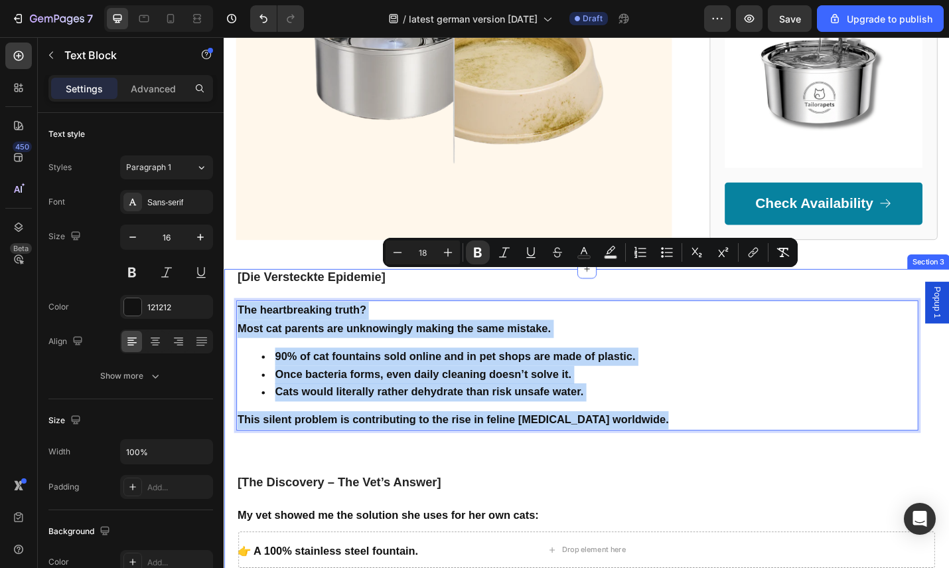
drag, startPoint x: 705, startPoint y: 418, endPoint x: 232, endPoint y: 300, distance: 487.7
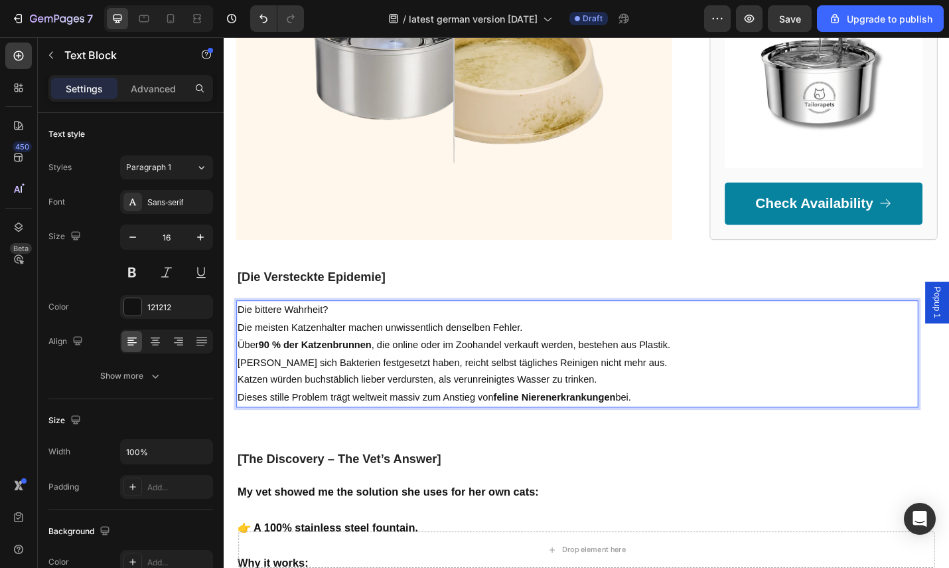
click at [693, 423] on p "Dieses stille Problem trägt weltweit massiv zum Anstieg von feline Nierenerkran…" at bounding box center [611, 432] width 746 height 19
drag, startPoint x: 576, startPoint y: 365, endPoint x: 252, endPoint y: 297, distance: 330.3
click at [238, 326] on div "Die bittere Wahrheit? Die meisten Katzenhalter [PERSON_NAME] unwissentlich dens…" at bounding box center [611, 385] width 749 height 118
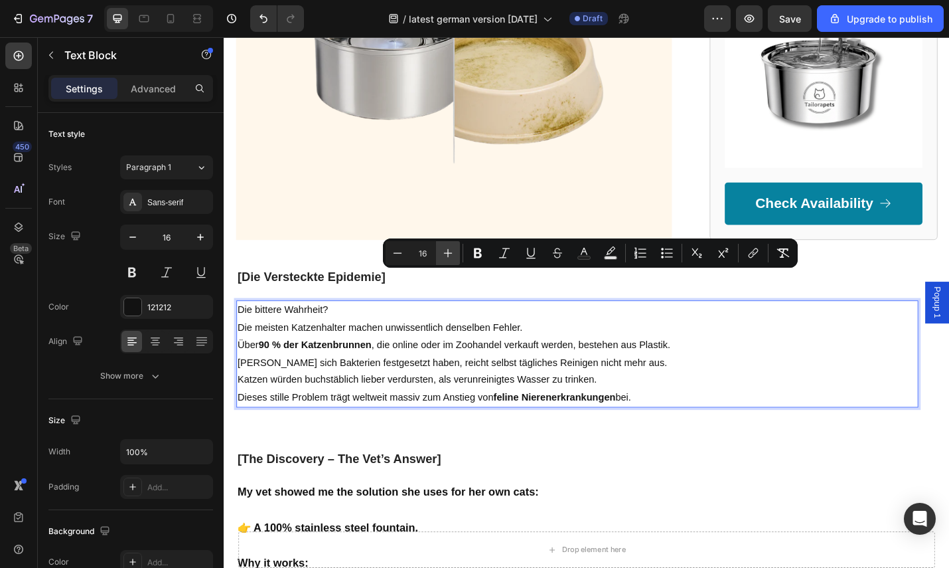
click at [457, 257] on button "Plus" at bounding box center [448, 253] width 24 height 24
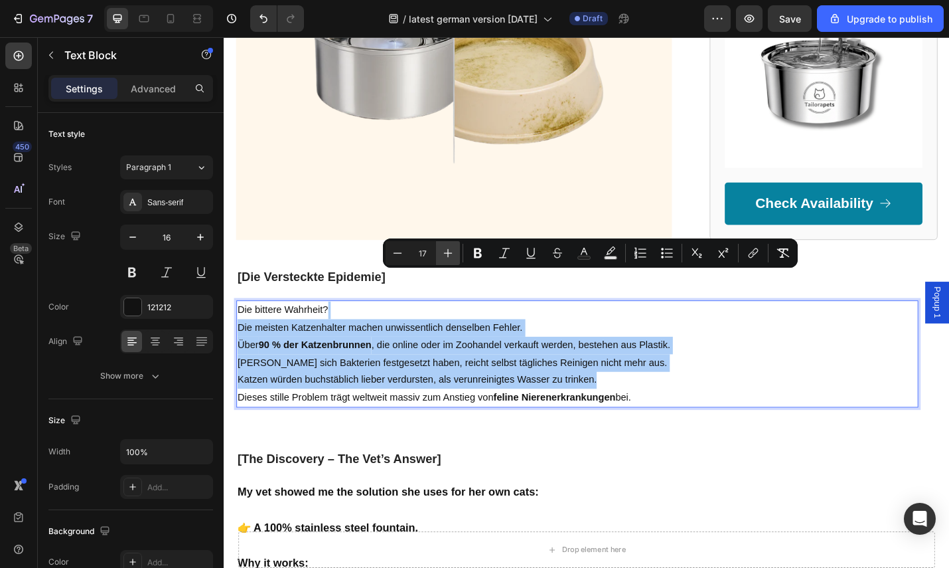
click at [457, 257] on button "Plus" at bounding box center [448, 253] width 24 height 24
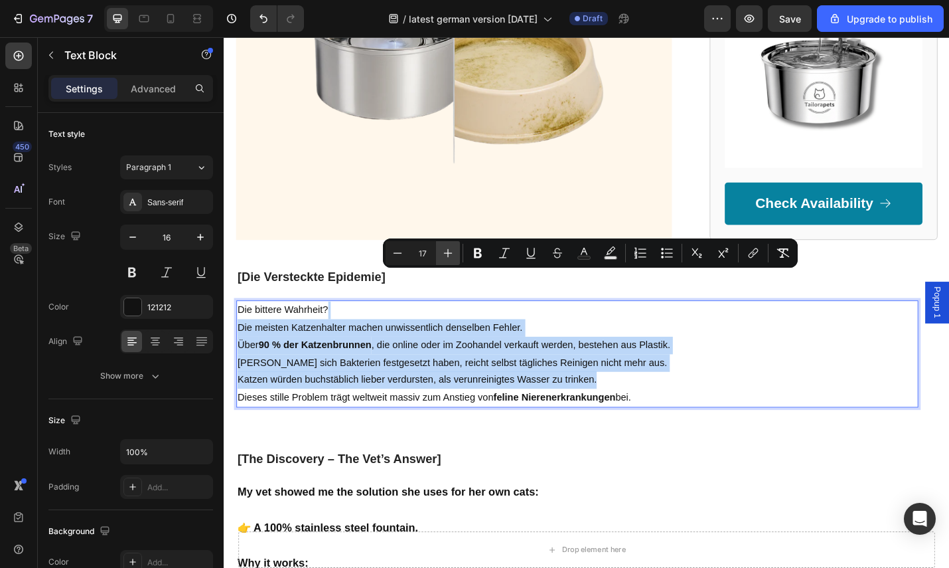
type input "18"
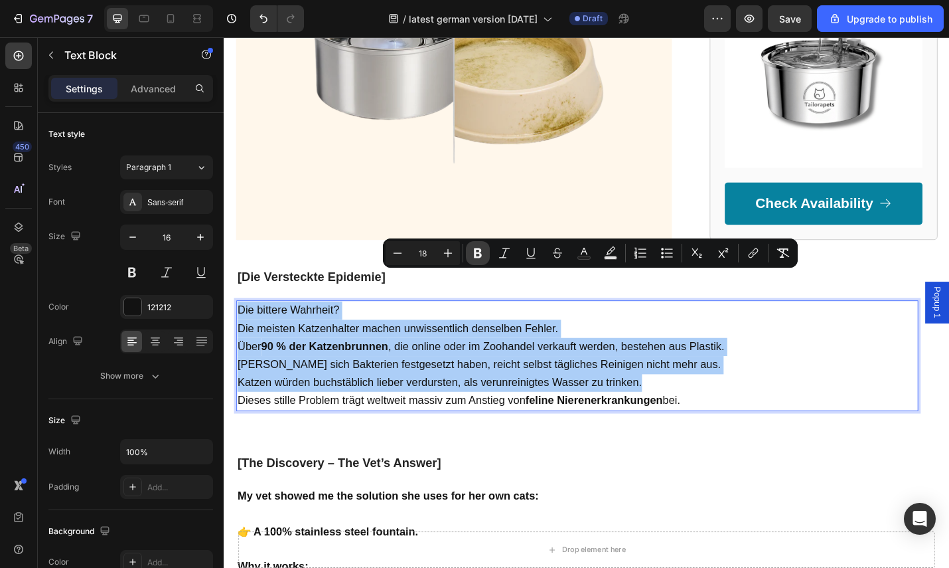
click at [473, 255] on icon "Editor contextual toolbar" at bounding box center [477, 252] width 13 height 13
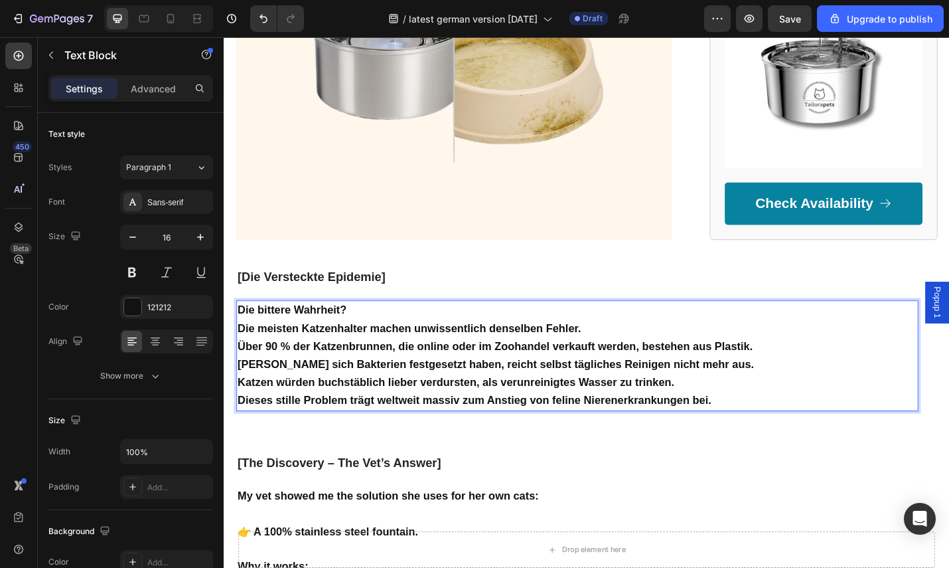
click at [450, 327] on p "Die bittere Wahrheit? Die meisten Katzenhalter machen unwissentlich denselben F…" at bounding box center [611, 347] width 746 height 40
click at [630, 327] on p "Die bittere Wahrheit? Die meisten Katzenhalter machen unwissentlich denselben F…" at bounding box center [611, 347] width 746 height 40
click at [576, 327] on p "Die bittere Wahrheit? Die meisten Katzenhalter machen unwissentlich denselben F…" at bounding box center [611, 347] width 746 height 40
click at [524, 327] on p "Die bittere Wahrheit Die meisten Katzenhalter machen unwissentlich denselben Fe…" at bounding box center [611, 347] width 746 height 40
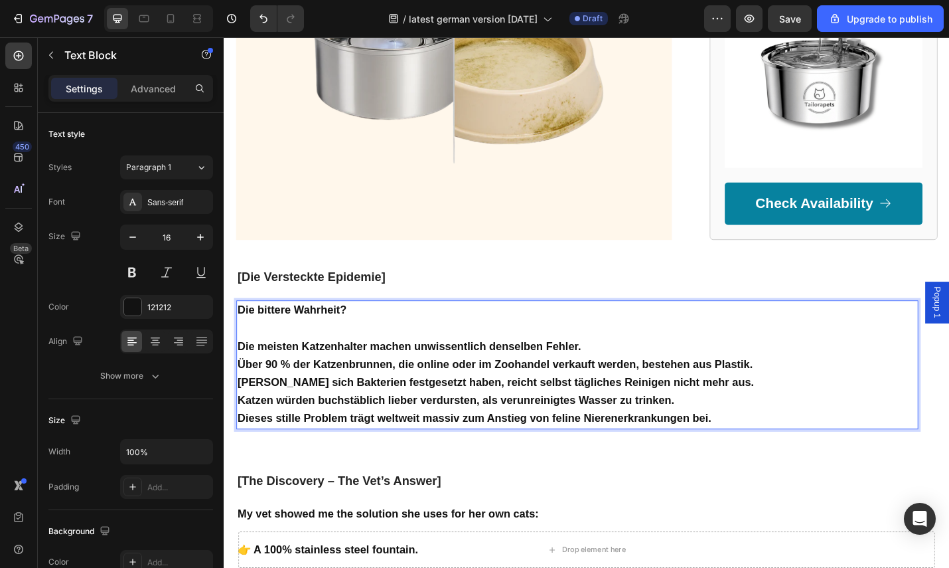
click at [669, 347] on p "⁠⁠⁠⁠⁠⁠⁠ Die meisten Katzenhalter machen unwissentlich denselben Fehler." at bounding box center [611, 367] width 746 height 40
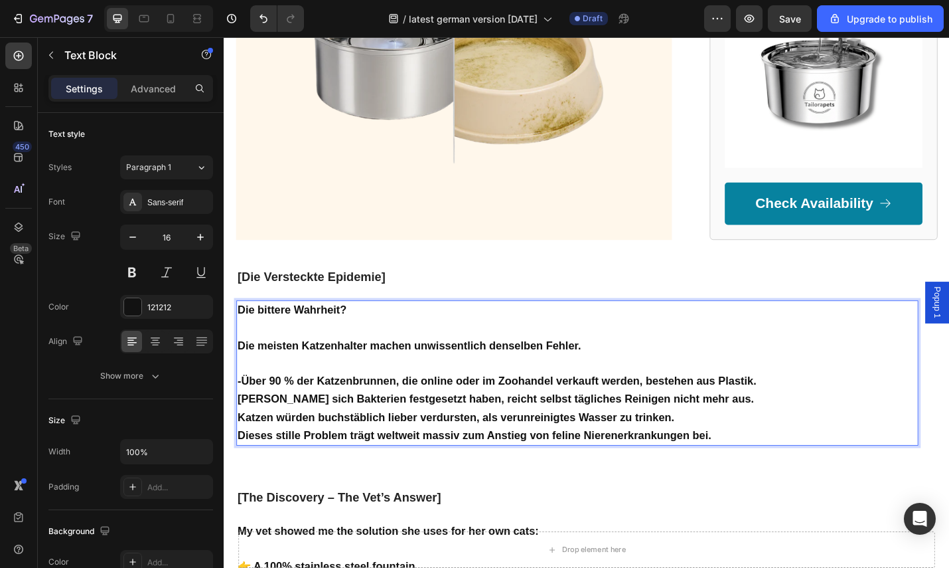
click at [242, 428] on strong "[PERSON_NAME] sich Bakterien festgesetzt haben, reicht selbst tägliches Reinige…" at bounding box center [521, 434] width 567 height 13
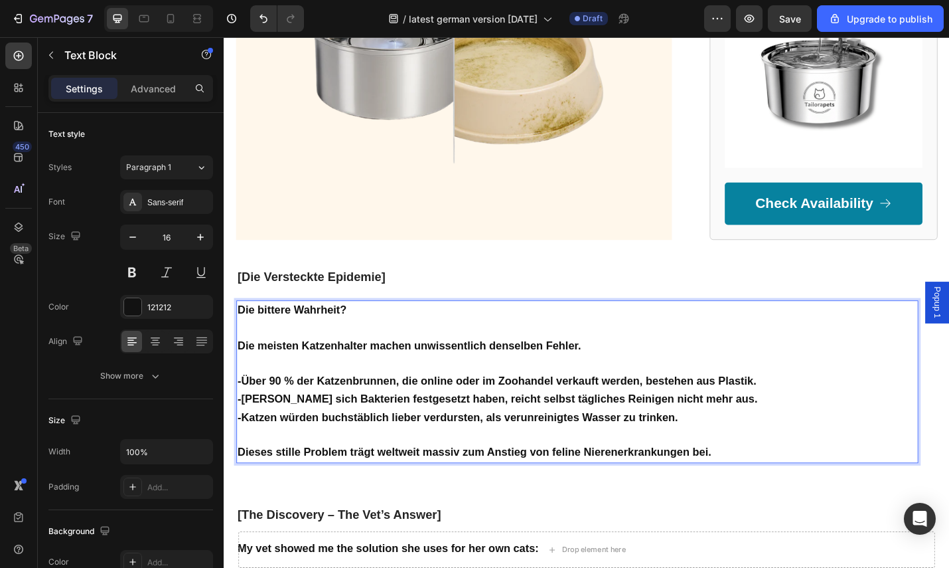
click at [848, 405] on p "-Über 90 % der Katzenbrunnen, die online oder im Zoohandel verkauft werden, bes…" at bounding box center [611, 415] width 746 height 20
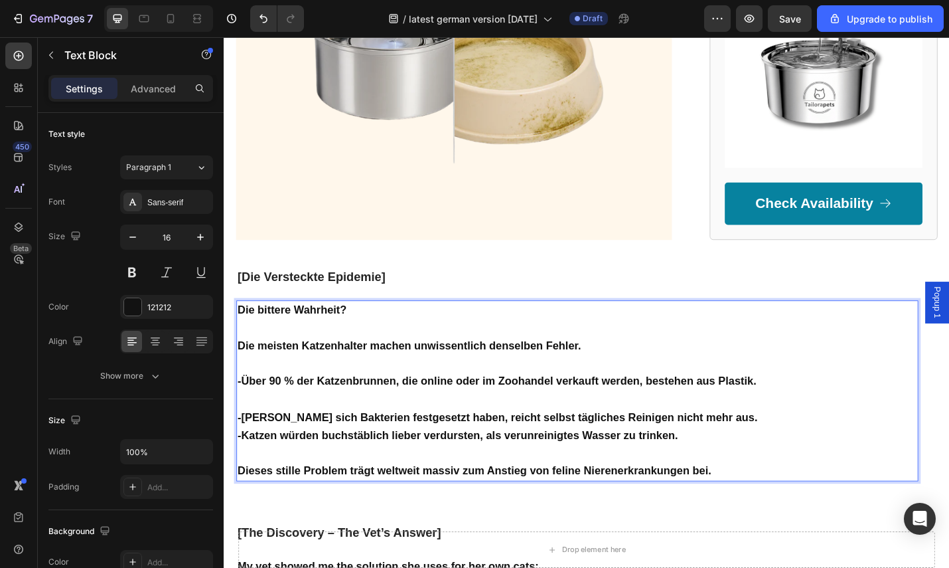
click at [797, 445] on p "-[PERSON_NAME] sich Bakterien festgesetzt haben, reicht selbst tägliches Reinig…" at bounding box center [611, 455] width 746 height 20
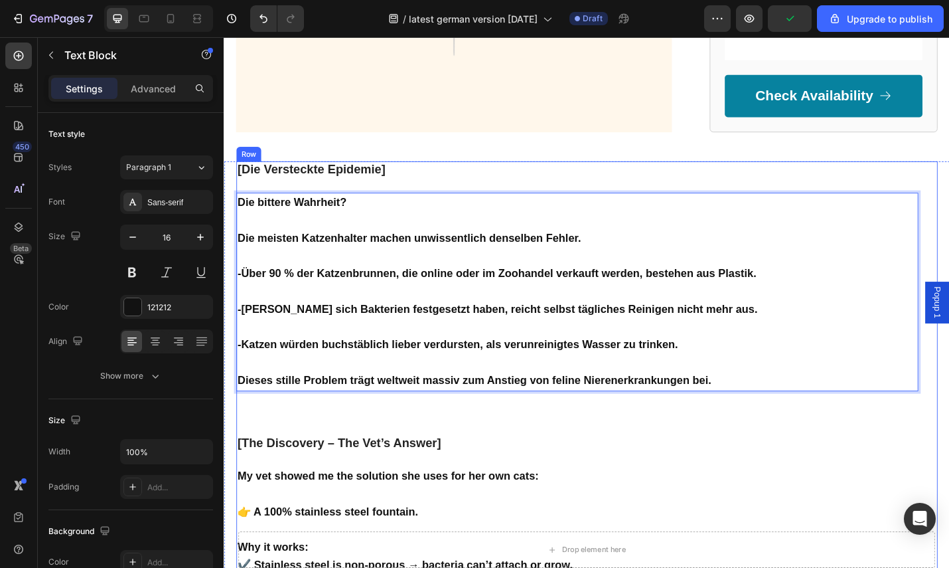
scroll to position [2876, 0]
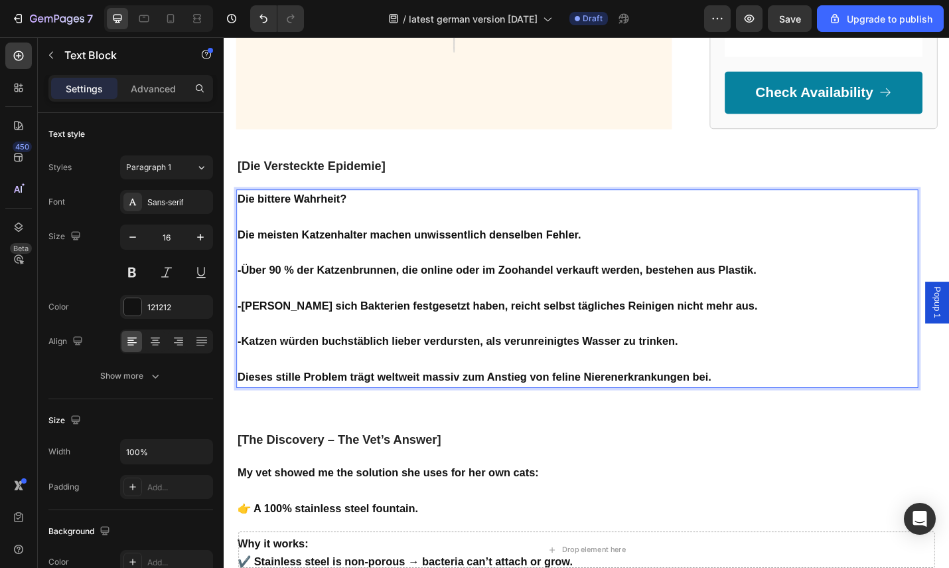
click at [475, 471] on p "[The Discovery – The Vet’s Answer]" at bounding box center [611, 479] width 746 height 16
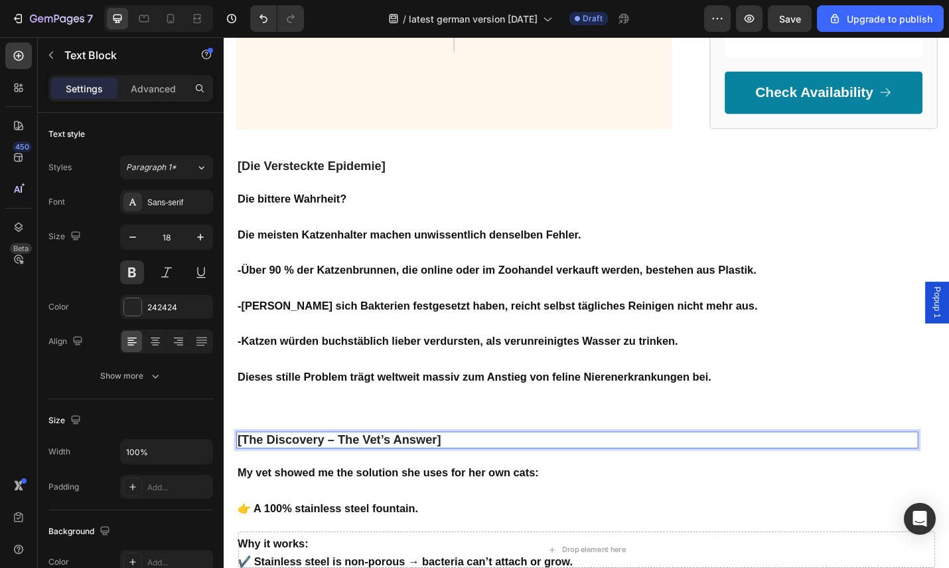
click at [475, 471] on p "[The Discovery – The Vet’s Answer]" at bounding box center [611, 479] width 746 height 16
drag, startPoint x: 475, startPoint y: 441, endPoint x: 229, endPoint y: 432, distance: 245.8
click at [465, 471] on p "[The Discovery – The Vet’s Answer]" at bounding box center [611, 479] width 746 height 16
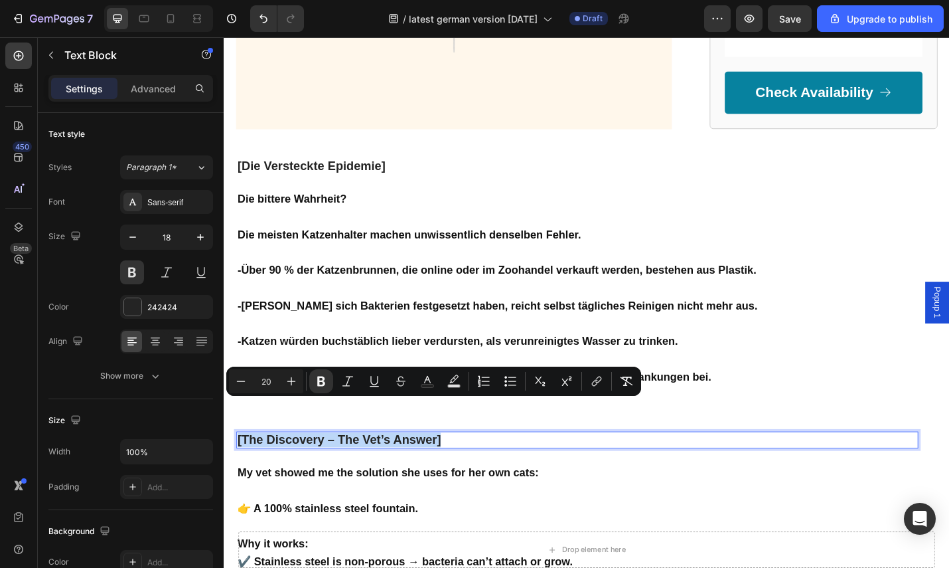
drag, startPoint x: 467, startPoint y: 437, endPoint x: 447, endPoint y: 439, distance: 19.4
click at [224, 439] on html "Popup 1 Header Drop element here Sticky „Haustier Gesundheit Aktuell Text Block…" at bounding box center [622, 304] width 797 height 6286
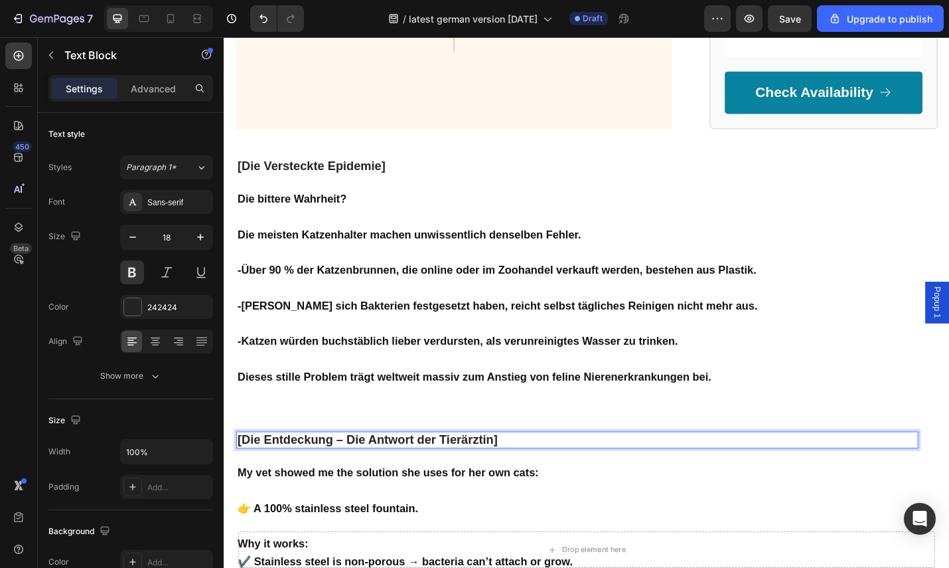
click at [493, 509] on strong "My vet showed me the solution she uses for her own cats:" at bounding box center [403, 515] width 331 height 13
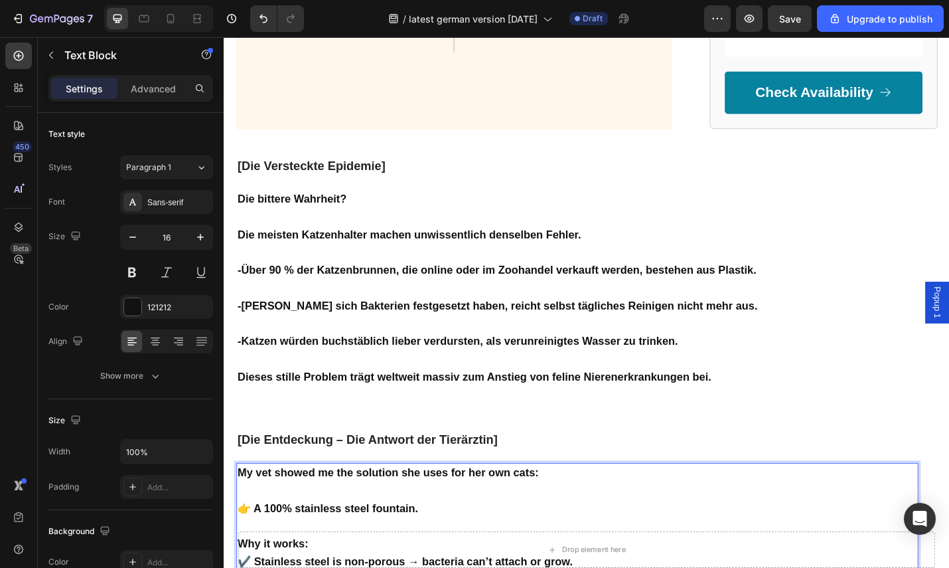
drag, startPoint x: 535, startPoint y: 480, endPoint x: 564, endPoint y: 481, distance: 29.2
click at [535, 509] on strong "My vet showed me the solution she uses for her own cats:" at bounding box center [403, 515] width 331 height 13
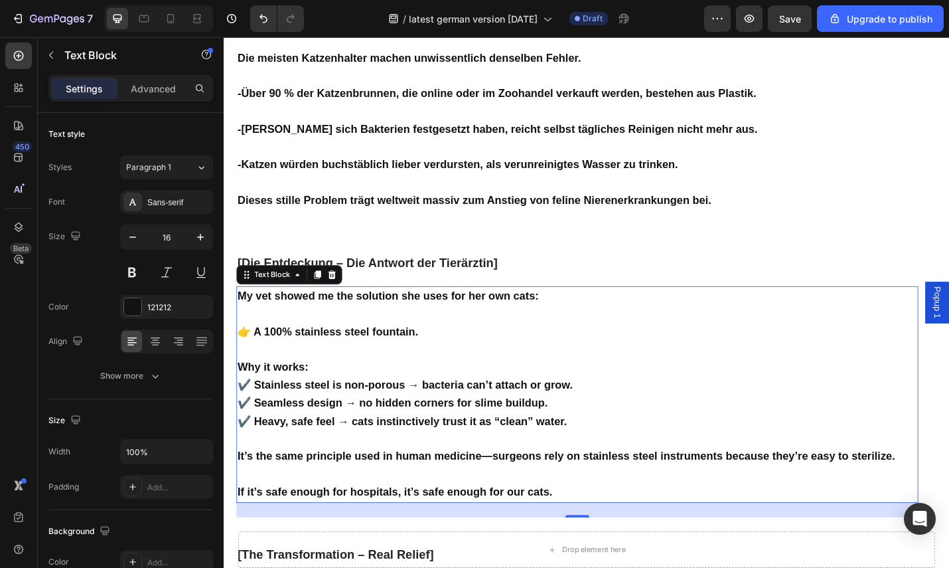
scroll to position [3104, 0]
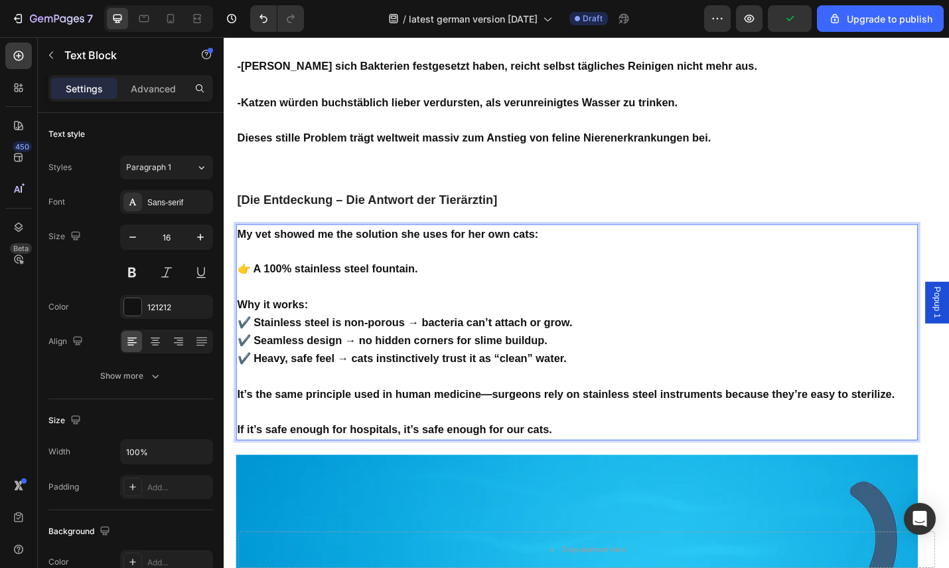
drag, startPoint x: 605, startPoint y: 455, endPoint x: 602, endPoint y: 463, distance: 8.0
click at [605, 457] on p "If it’s safe enough for hospitals, it’s safe enough for our cats." at bounding box center [611, 458] width 746 height 39
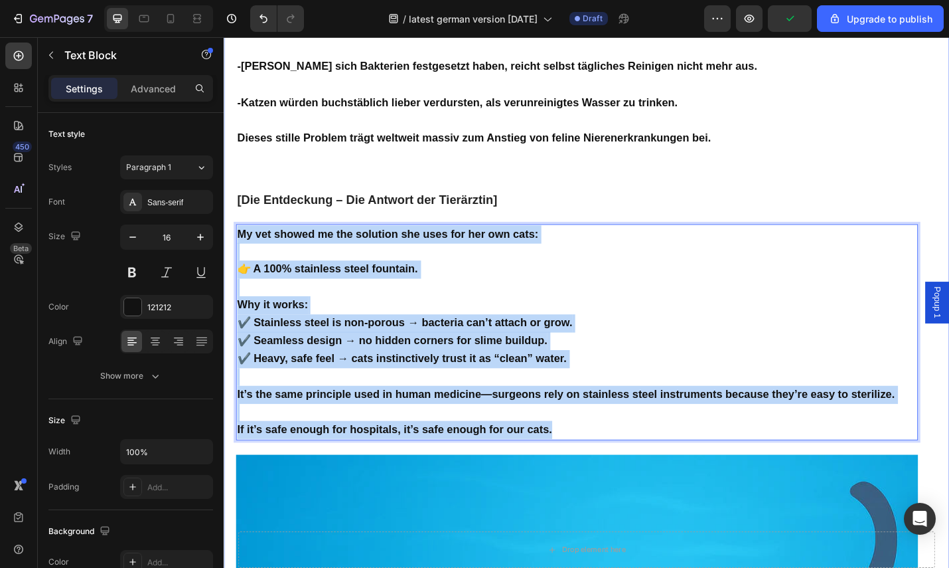
drag, startPoint x: 602, startPoint y: 463, endPoint x: 233, endPoint y: 252, distance: 425.2
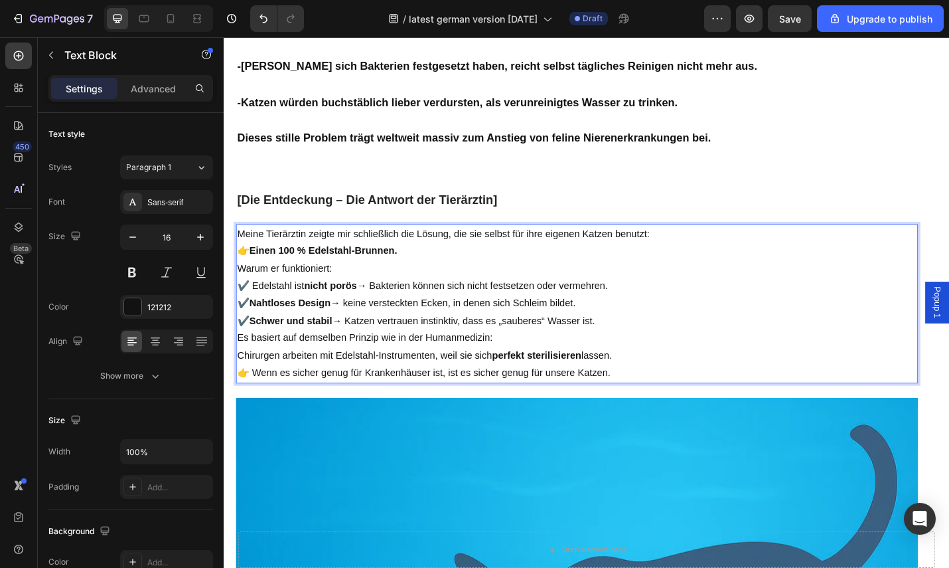
click at [710, 256] on p "Meine Tierärztin zeigte mir schließlich die Lösung, die sie selbst für ihre eig…" at bounding box center [611, 253] width 746 height 19
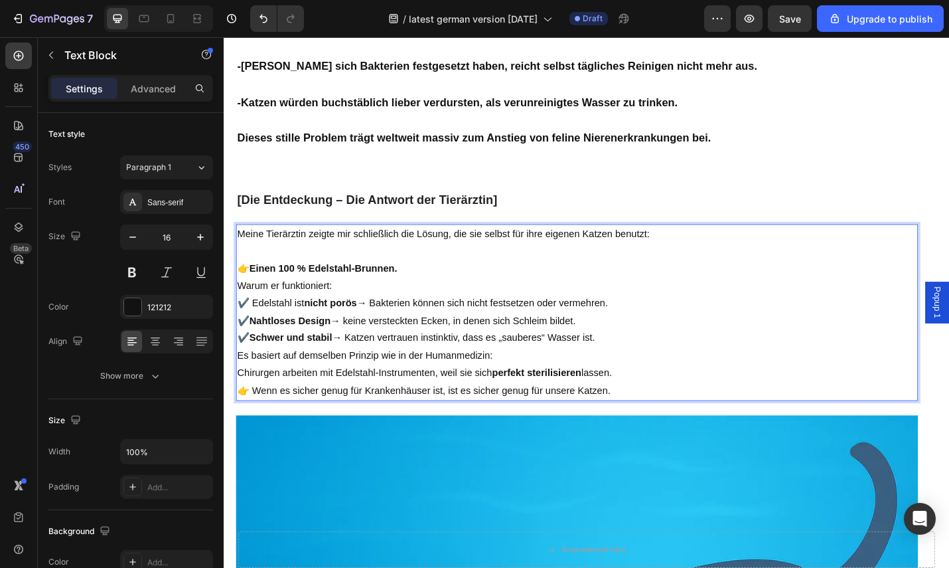
click at [491, 289] on p "👉 Einen 100 % Edelstahl-Brunnen." at bounding box center [611, 290] width 746 height 19
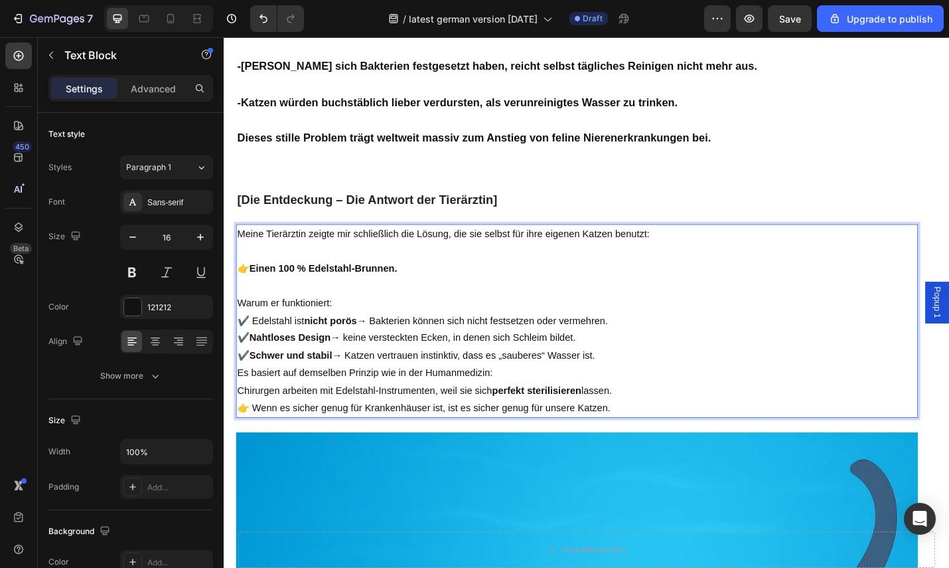
click at [682, 386] on p "Warum er funktioniert: ✔️ Edelstahl ist nicht porös → Bakterien können sich nic…" at bounding box center [611, 358] width 746 height 76
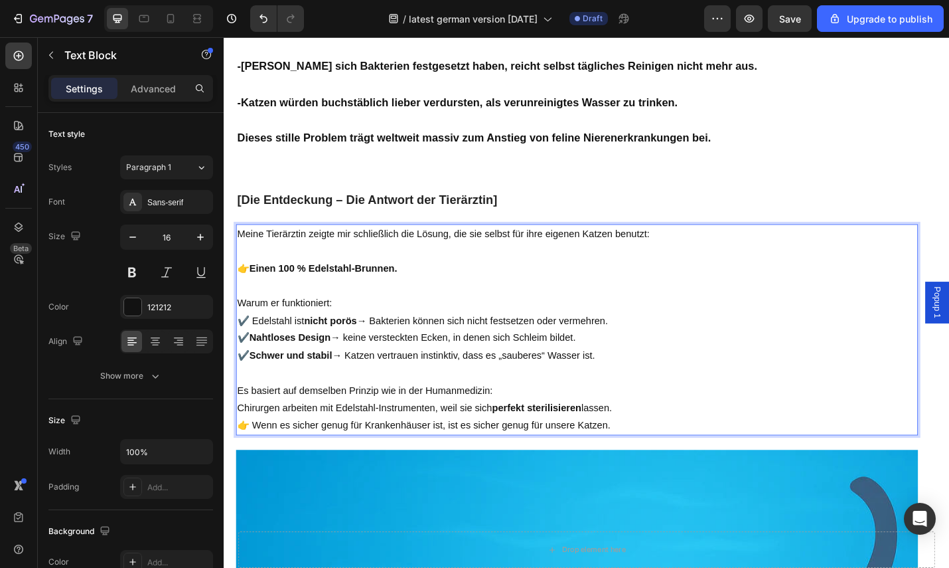
click at [692, 439] on p "Es basiert auf demselben Prinzip wie in der Humanmedizin: Chirurgen arbeiten mi…" at bounding box center [611, 435] width 746 height 39
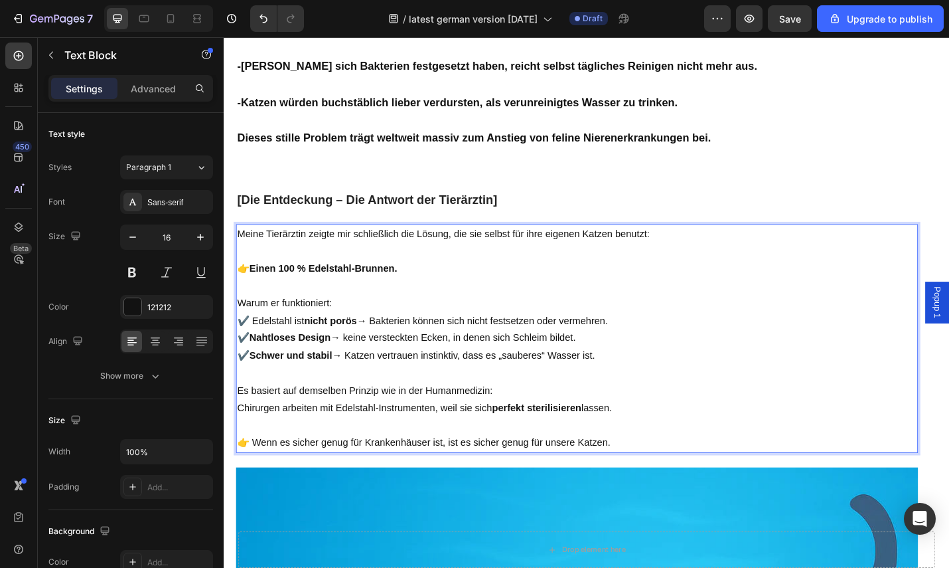
click at [663, 475] on p "👉 Wenn es sicher genug für Krankenhäuser ist, ist es sicher genug für unsere Ka…" at bounding box center [611, 482] width 746 height 19
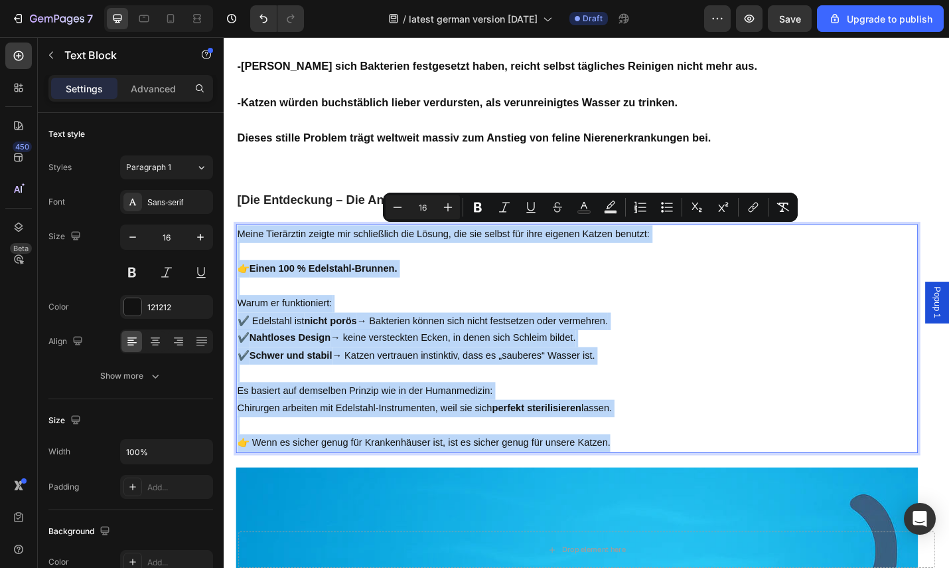
drag, startPoint x: 658, startPoint y: 473, endPoint x: 238, endPoint y: 254, distance: 473.6
click at [238, 254] on div "Meine Tierärztin zeigte mir schließlich die Lösung, die sie selbst für ihre eig…" at bounding box center [611, 367] width 749 height 251
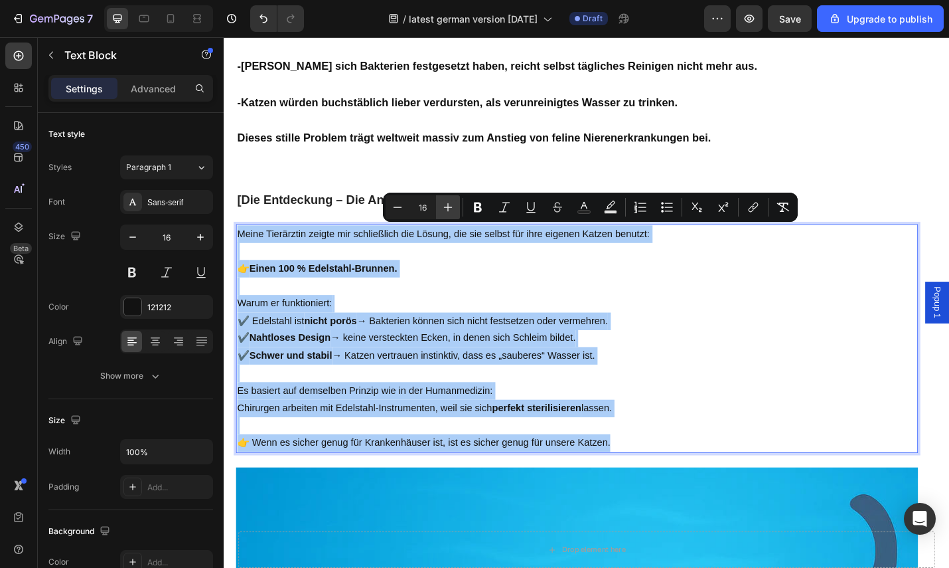
click at [437, 207] on button "Plus" at bounding box center [448, 207] width 24 height 24
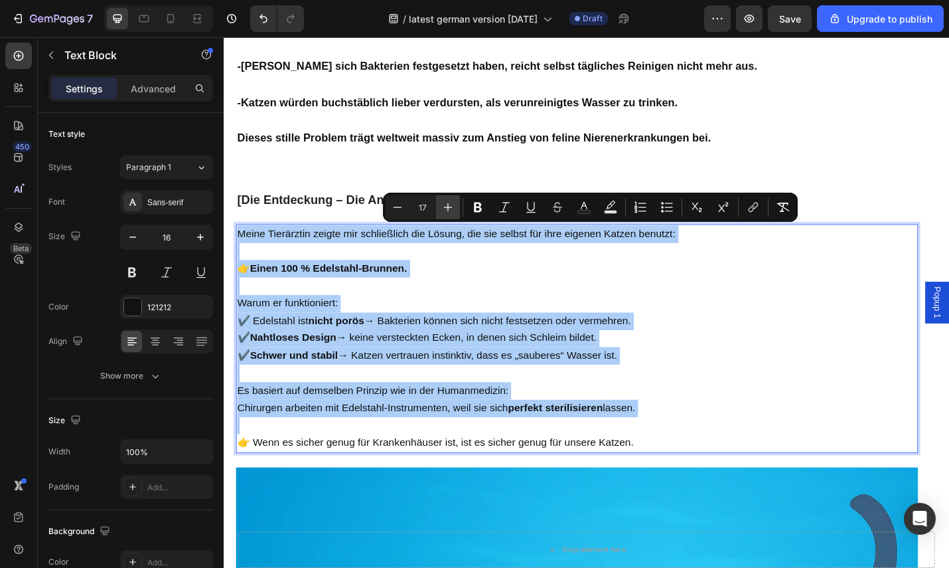
click at [438, 207] on button "Plus" at bounding box center [448, 207] width 24 height 24
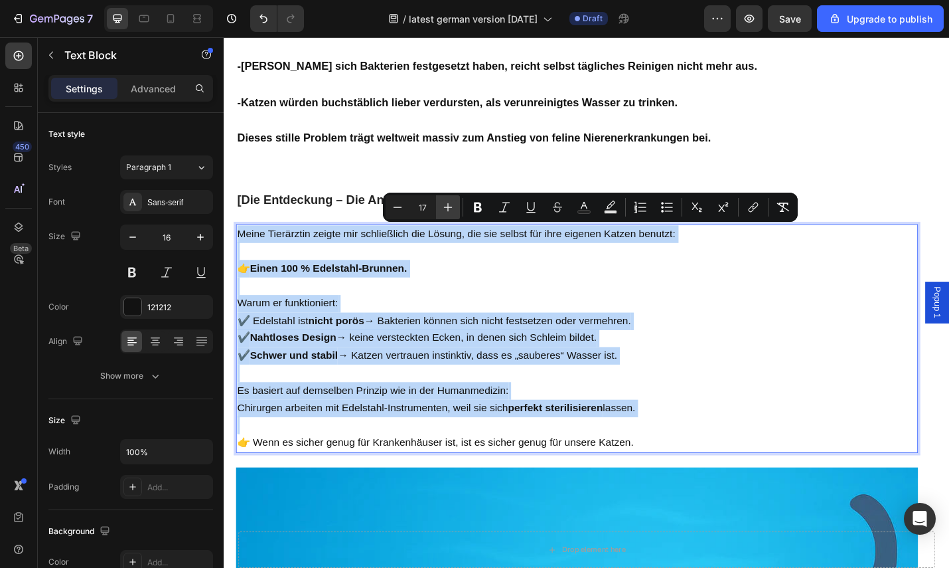
type input "18"
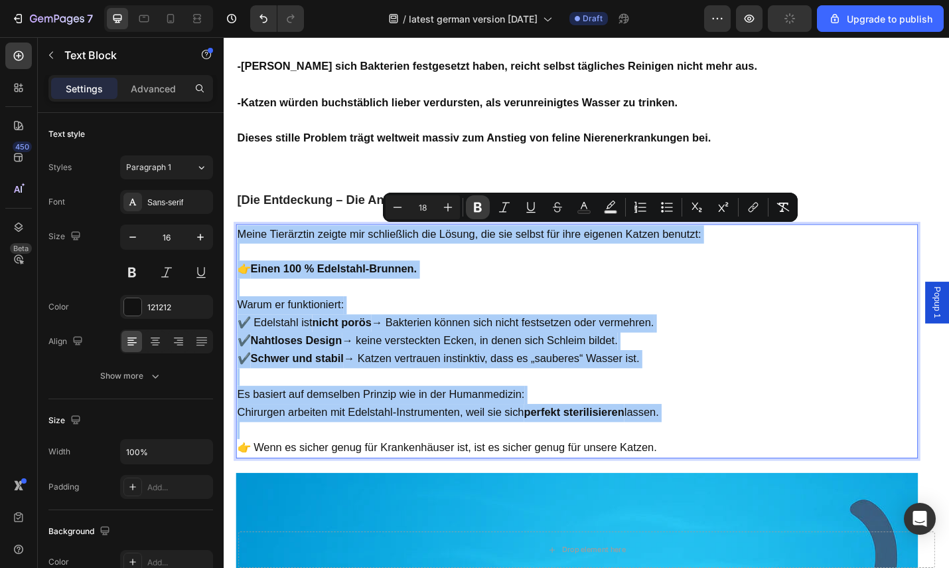
click at [476, 207] on icon "Editor contextual toolbar" at bounding box center [478, 207] width 8 height 10
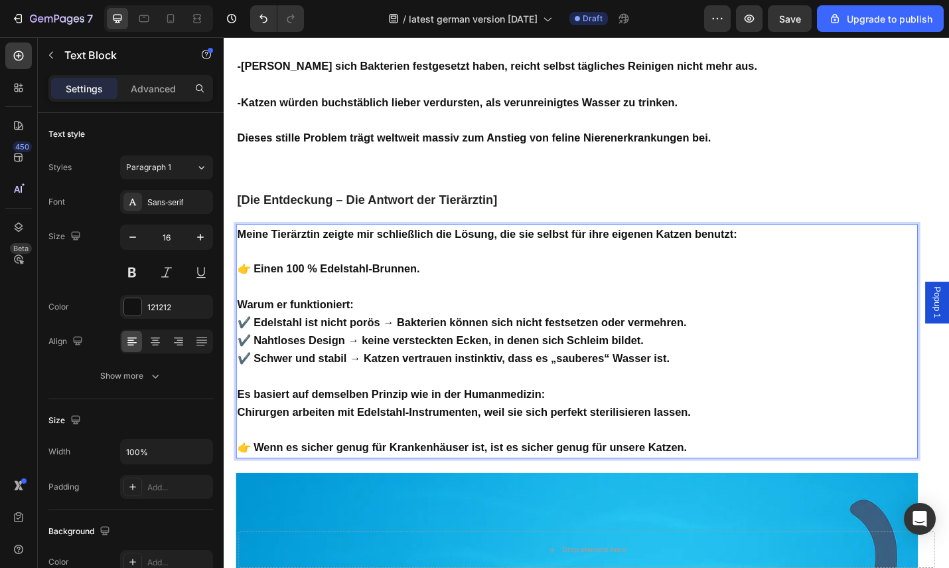
click at [561, 293] on p "👉 Einen 100 % Edelstahl-Brunnen." at bounding box center [611, 292] width 746 height 20
click at [582, 298] on p "👉 Einen 100 % Edelstahl-Brunnen." at bounding box center [611, 292] width 746 height 20
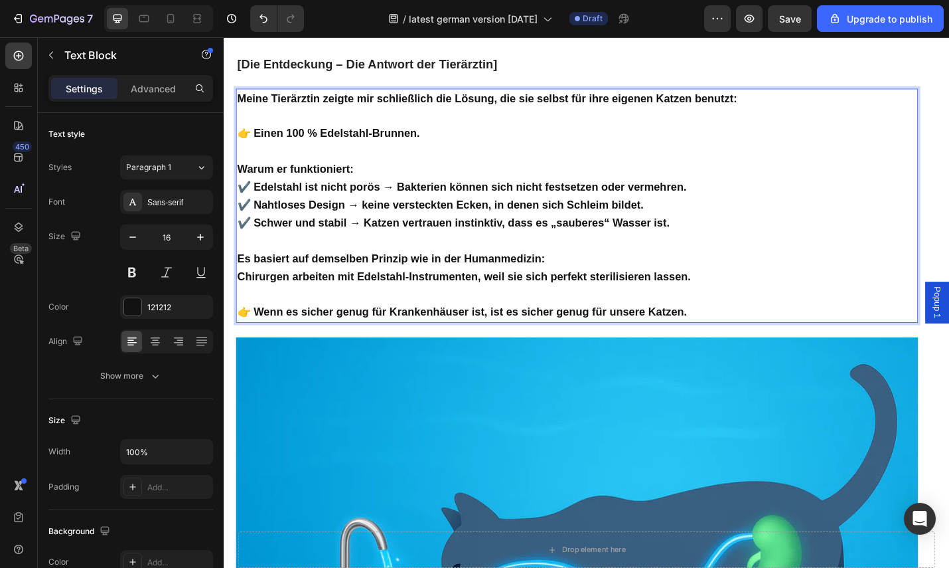
scroll to position [3332, 0]
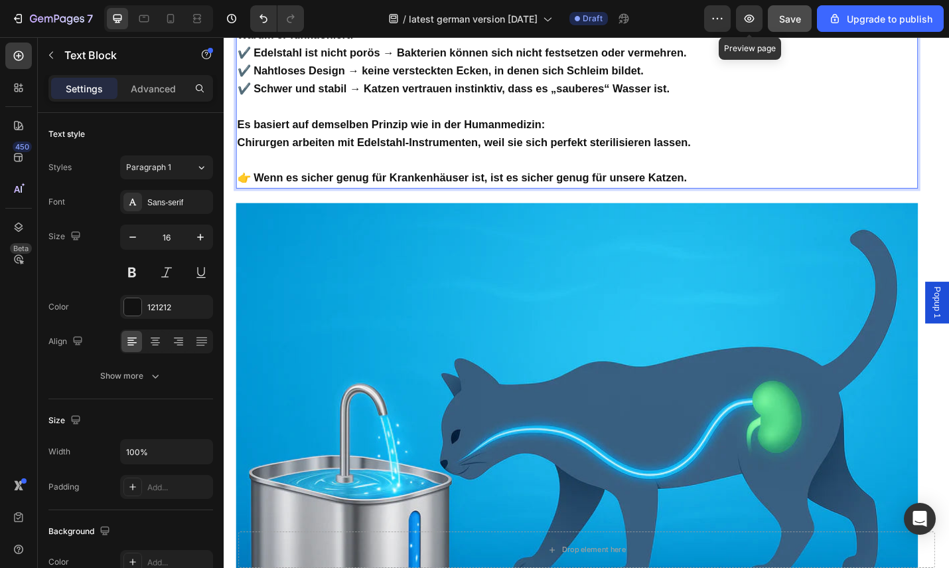
click at [777, 17] on button "Save" at bounding box center [790, 18] width 44 height 27
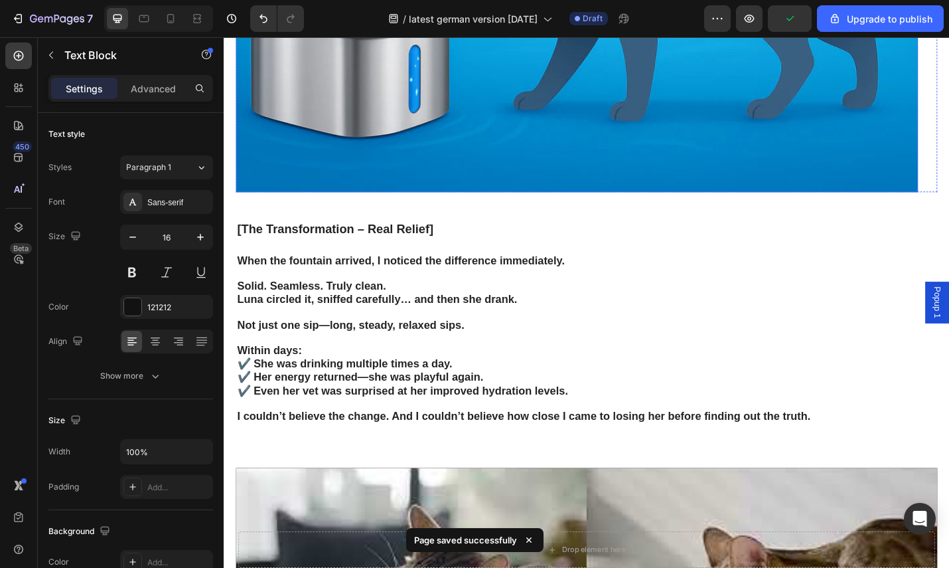
scroll to position [3926, 0]
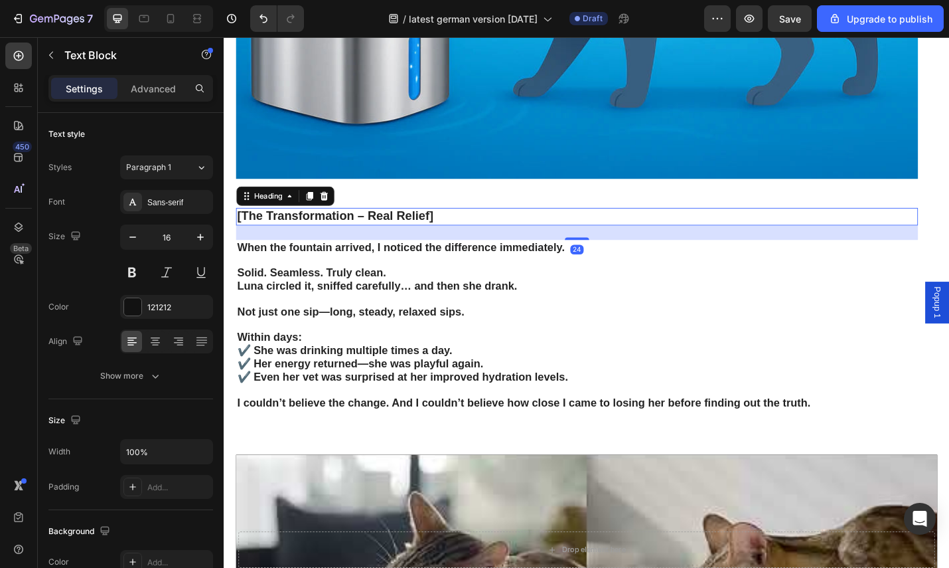
click at [489, 231] on h2 "[The Transformation – Real Relief]" at bounding box center [611, 233] width 749 height 19
click at [478, 225] on h2 "[The Transformation – Real Relief]" at bounding box center [611, 233] width 749 height 19
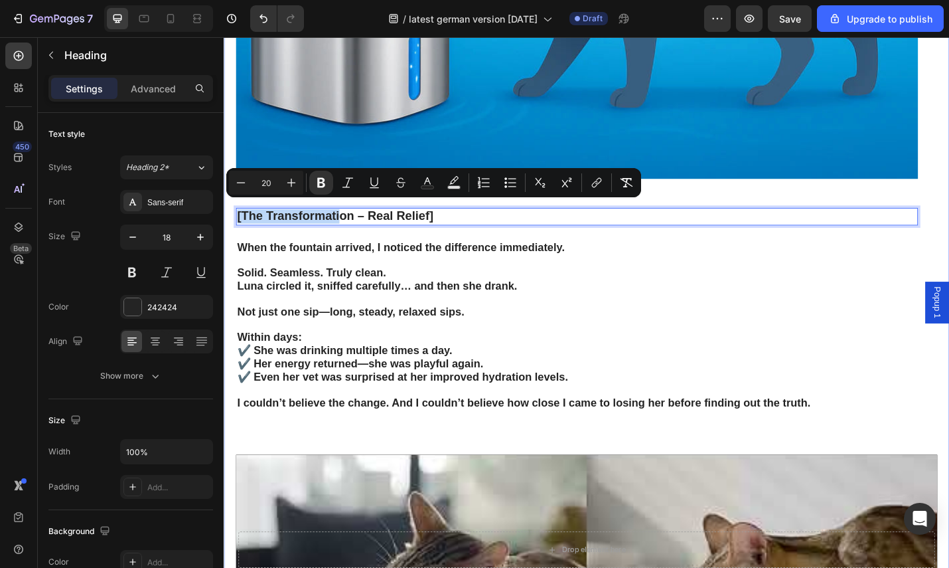
drag, startPoint x: 478, startPoint y: 225, endPoint x: 232, endPoint y: 219, distance: 245.7
click at [232, 219] on div "[Die Versteckte Epidemie] Text Block Die bittere Wahrheit? Die meisten Katzenha…" at bounding box center [622, 178] width 797 height 2187
click at [461, 226] on p "[The Transformation – Real Relief]" at bounding box center [611, 234] width 746 height 16
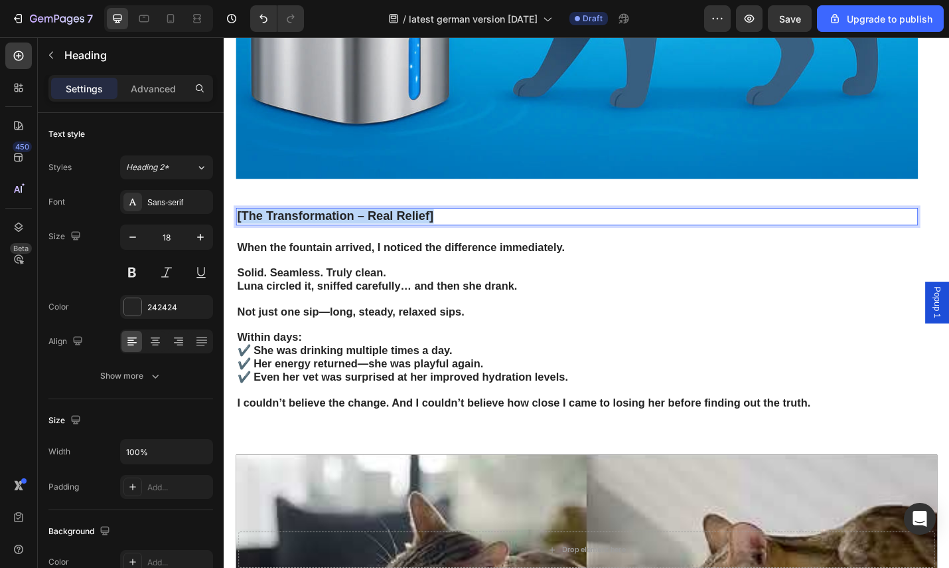
drag, startPoint x: 461, startPoint y: 224, endPoint x: 236, endPoint y: 226, distance: 225.7
click at [236, 226] on div "[Die Versteckte Epidemie] Text Block Die bittere Wahrheit? Die meisten Katzenha…" at bounding box center [622, 178] width 797 height 2187
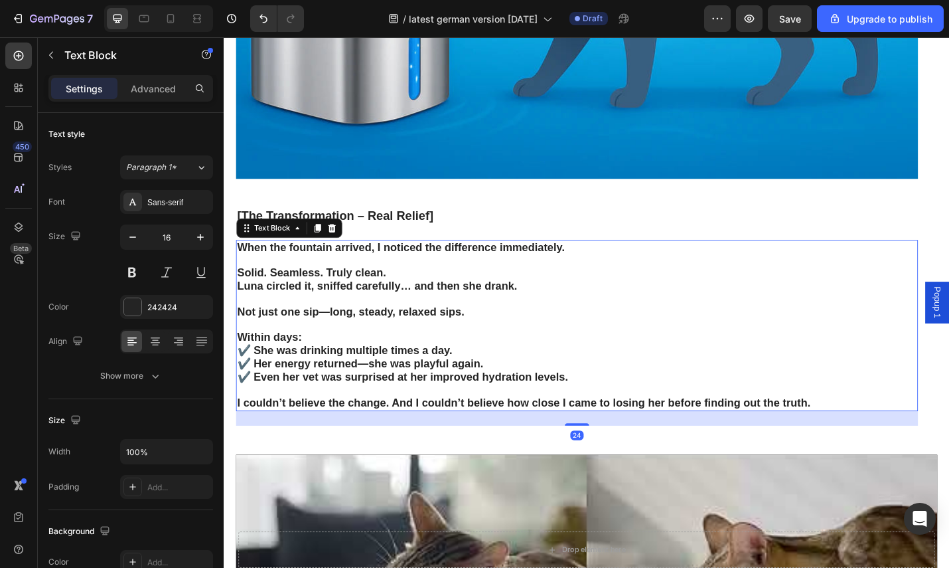
click at [570, 285] on p "Solid. Seamless. Truly clean." at bounding box center [611, 290] width 746 height 29
click at [827, 432] on strong "I couldn’t believe the change. And I couldn’t believe how close I came to losin…" at bounding box center [552, 438] width 629 height 13
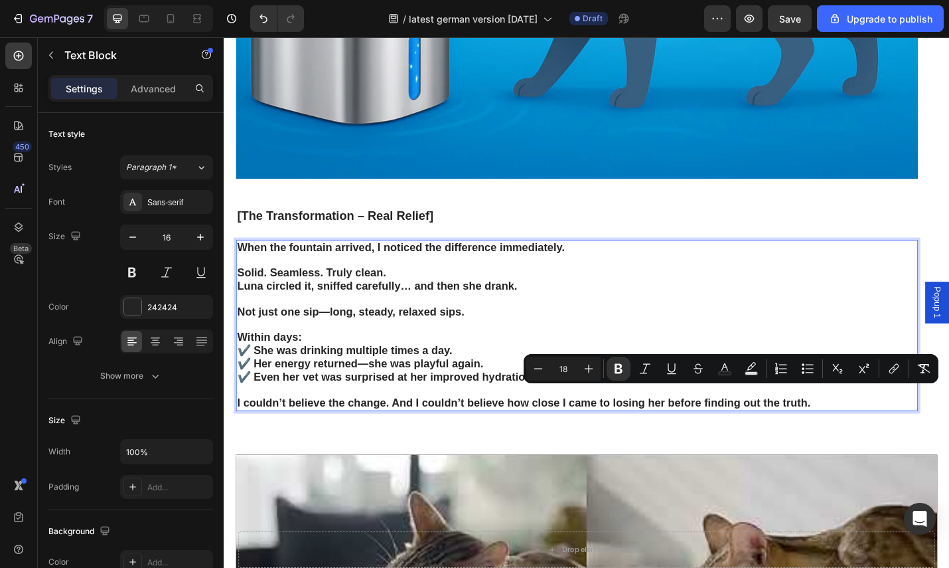
click at [904, 436] on p "I couldn’t believe the change. And I couldn’t believe how close I came to losin…" at bounding box center [611, 439] width 746 height 15
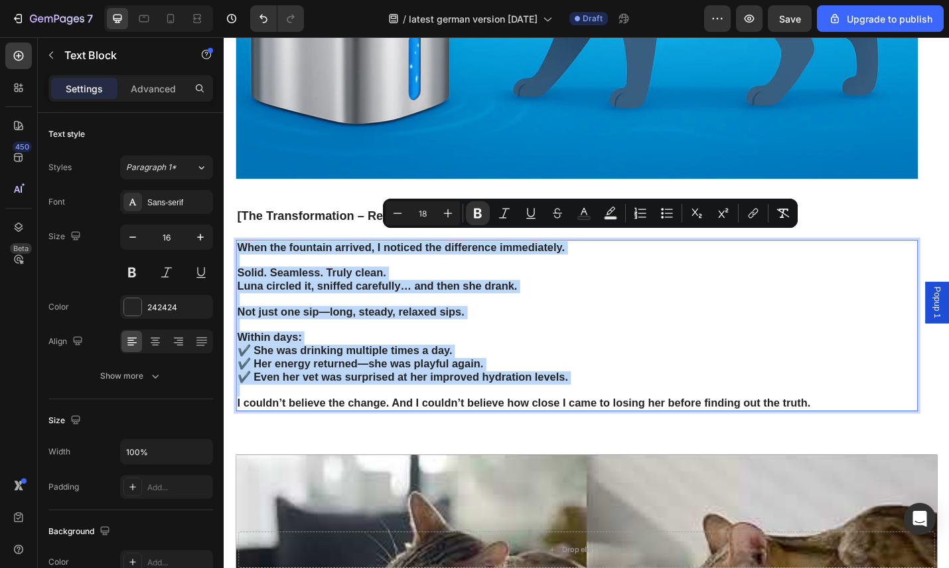
click at [595, 318] on p "Not just one sip—long, steady, relaxed sips." at bounding box center [611, 332] width 746 height 29
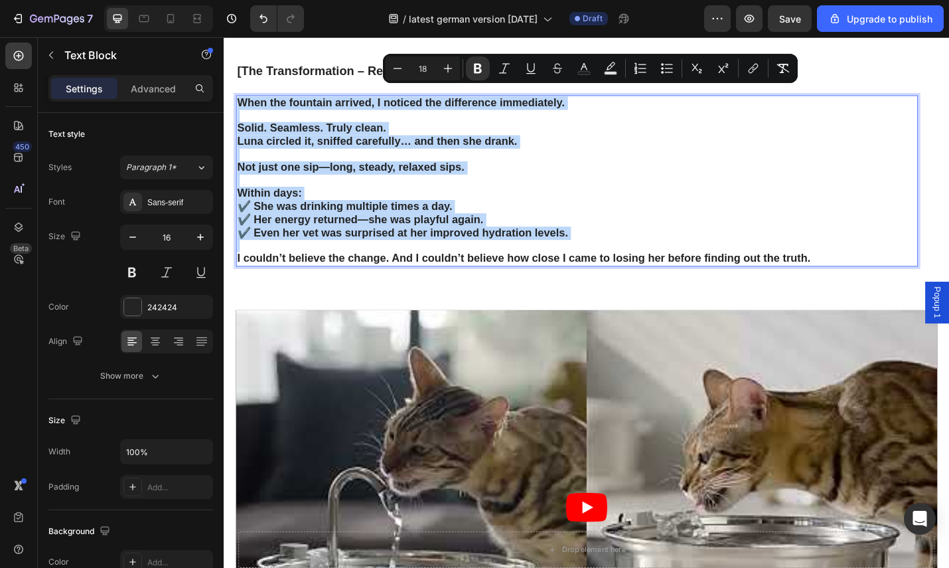
scroll to position [4159, 0]
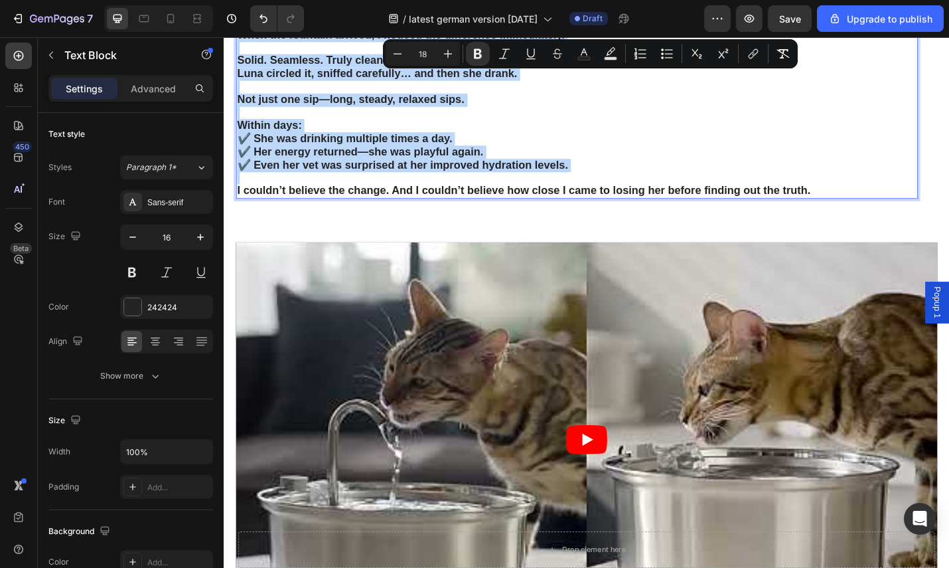
click at [661, 159] on p "Within days: ✔️ She was drinking multiple times a day. ✔️ Her energy returned—s…" at bounding box center [611, 156] width 746 height 58
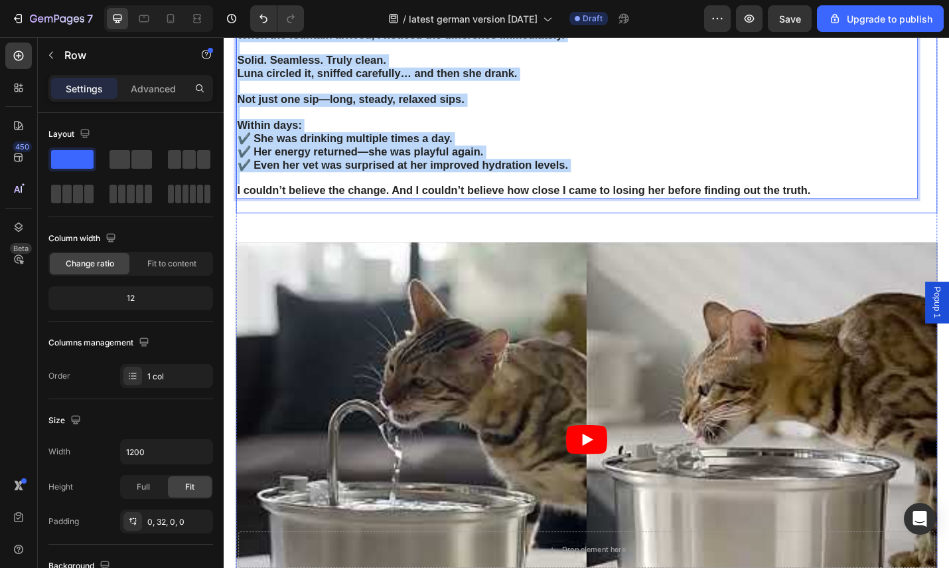
click at [626, 216] on div "⁠⁠⁠⁠⁠⁠⁠ [The Transformation – Real Relief] Heading When the fountain arrived, I…" at bounding box center [611, 110] width 749 height 239
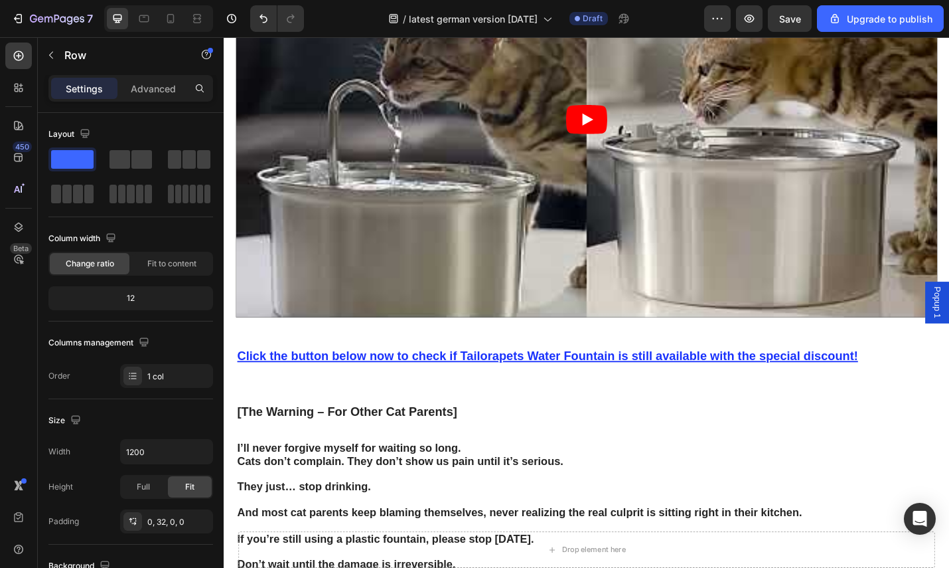
scroll to position [4670, 0]
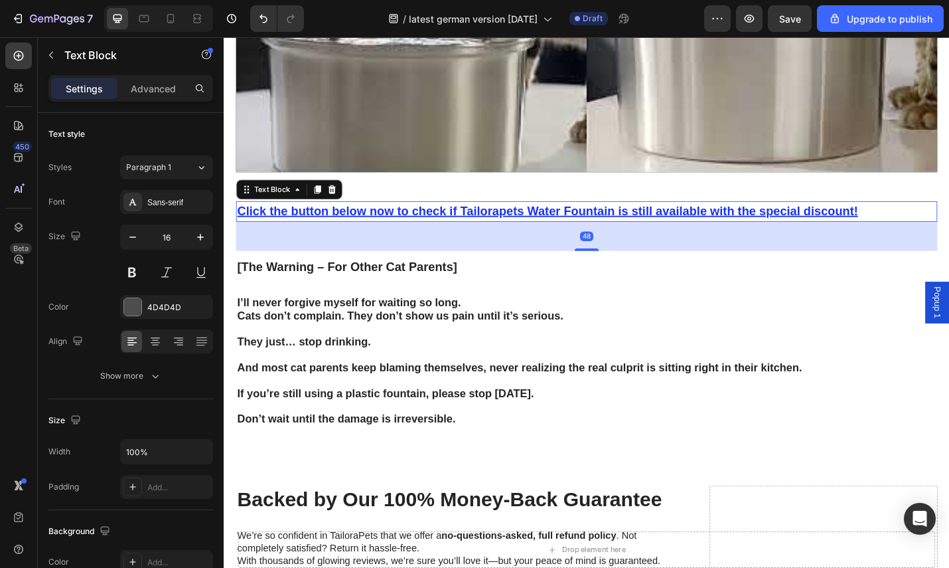
click at [949, 218] on p "Click the button below now to check if Tailorapets Water Fountain is still avai…" at bounding box center [621, 228] width 767 height 21
click at [946, 218] on p "Click the button below now to check if Tailorapets Water Fountain is still avai…" at bounding box center [621, 228] width 767 height 21
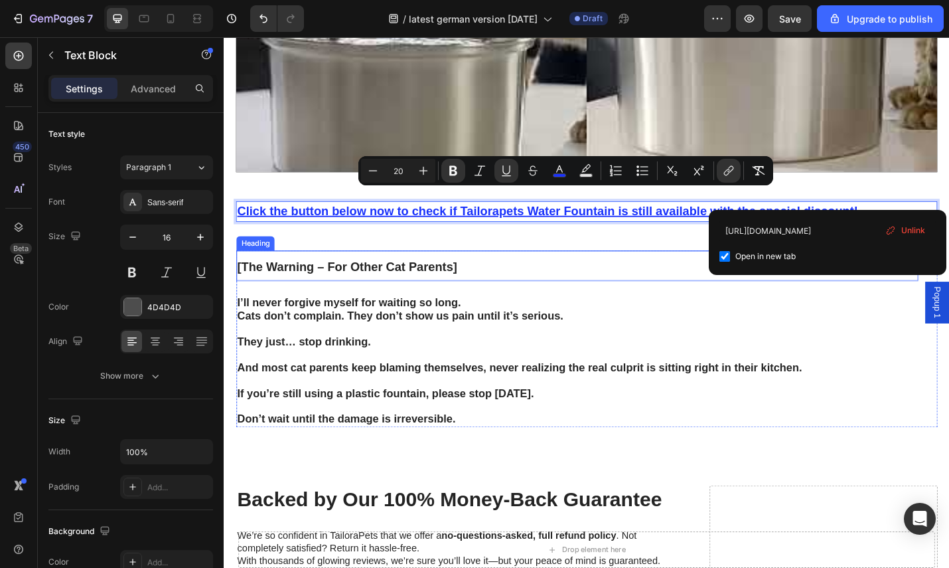
click at [515, 283] on h2 "[The Warning – For Other Cat Parents]" at bounding box center [611, 288] width 749 height 33
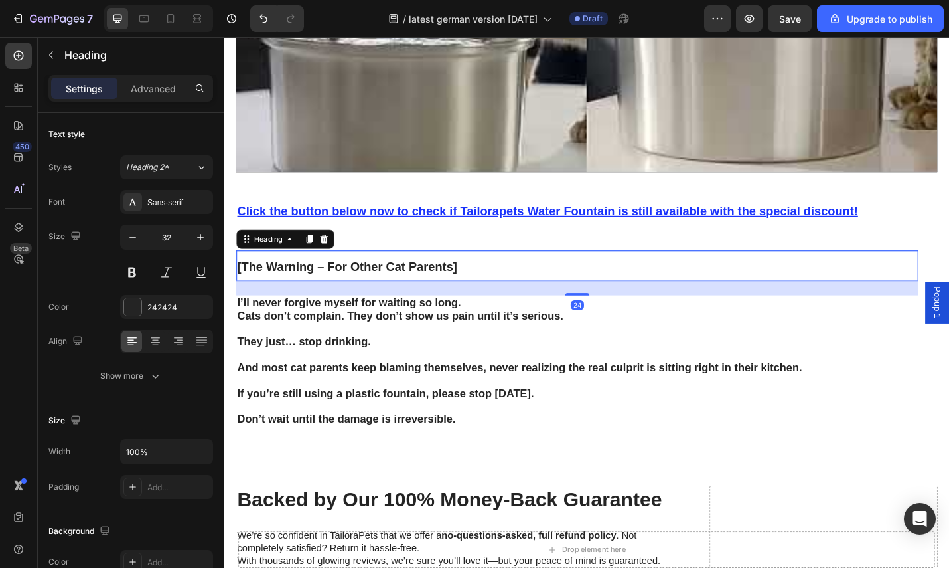
click at [503, 276] on h2 "[The Warning – For Other Cat Parents]" at bounding box center [611, 288] width 749 height 33
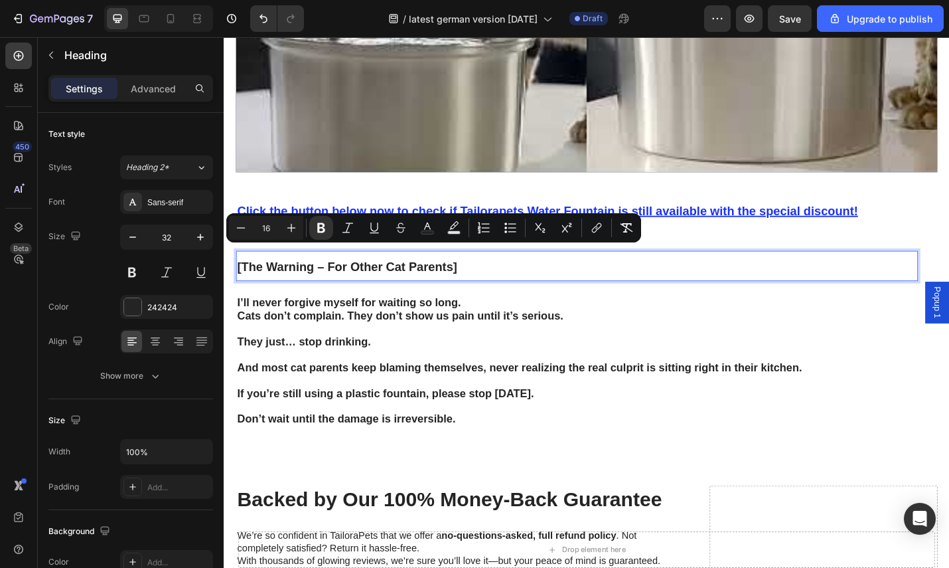
click at [532, 337] on strong "Cats don’t complain. They don’t show us pain until it’s serious." at bounding box center [417, 343] width 358 height 13
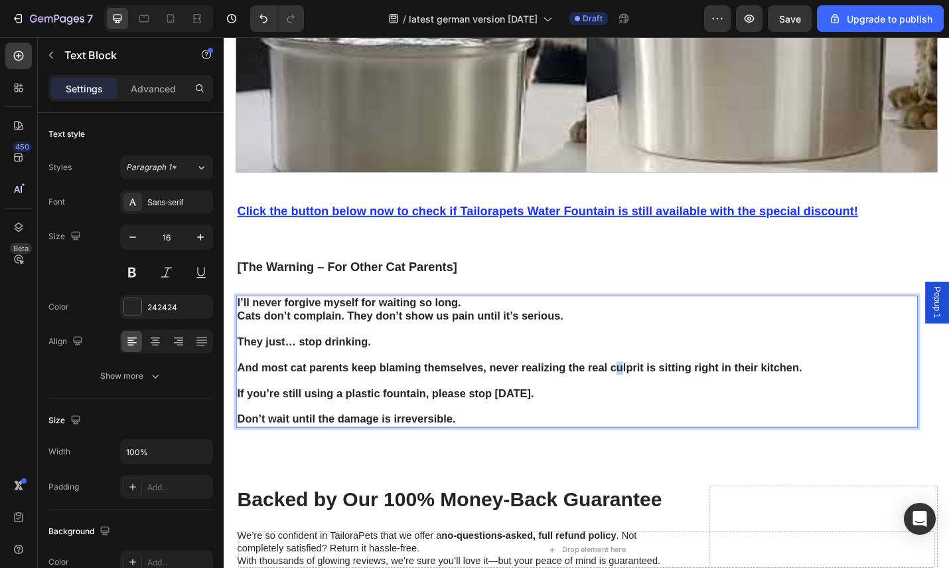
click at [657, 393] on strong "And most cat parents keep blaming themselves, never realizing the real culprit …" at bounding box center [548, 399] width 620 height 13
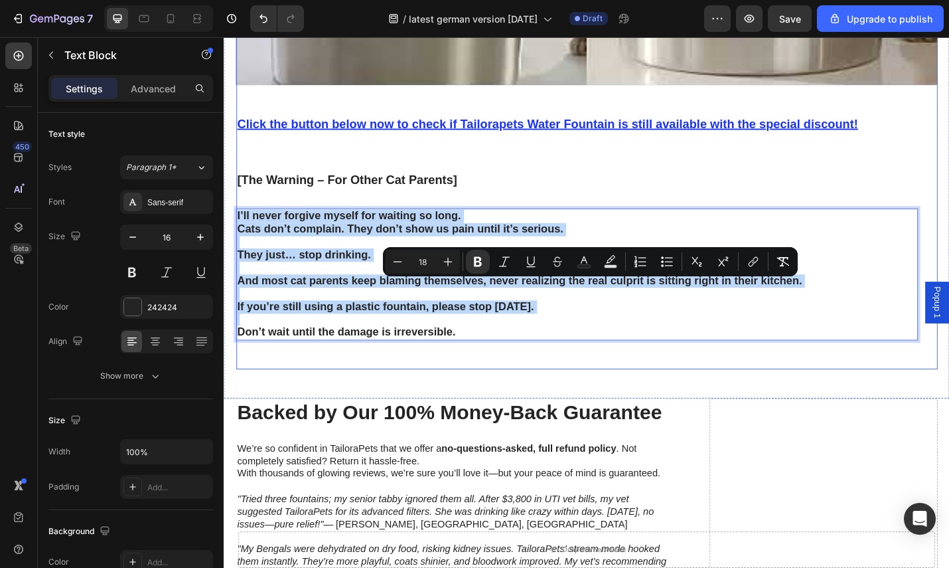
scroll to position [4767, 0]
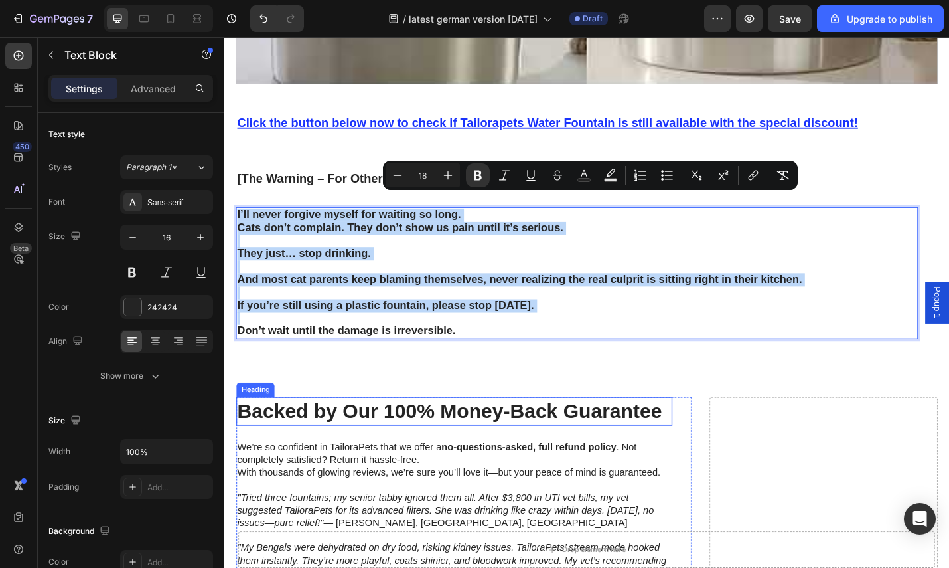
click at [665, 432] on h2 "Backed by Our 100% Money-Back Guarantee" at bounding box center [476, 447] width 479 height 31
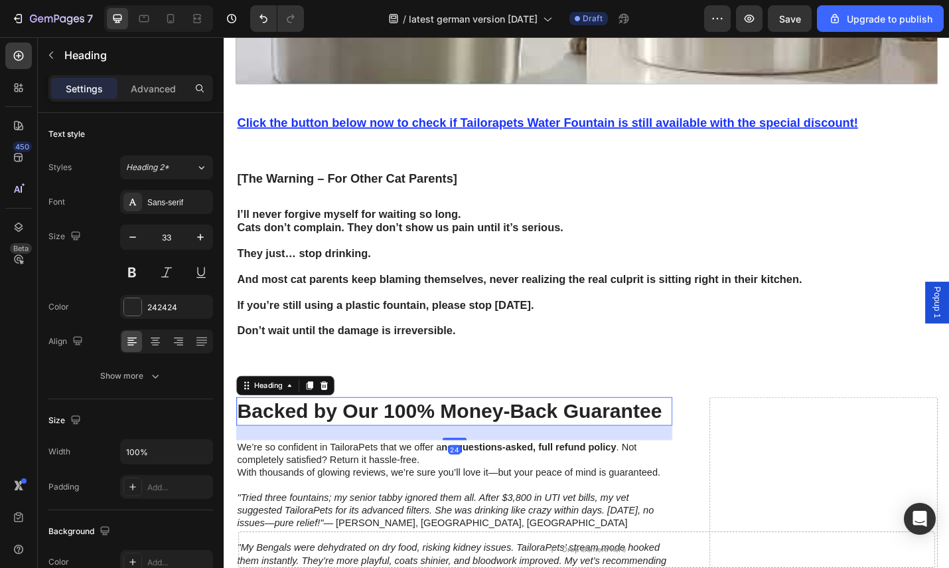
click at [697, 432] on h2 "Backed by Our 100% Money-Back Guarantee" at bounding box center [476, 447] width 479 height 31
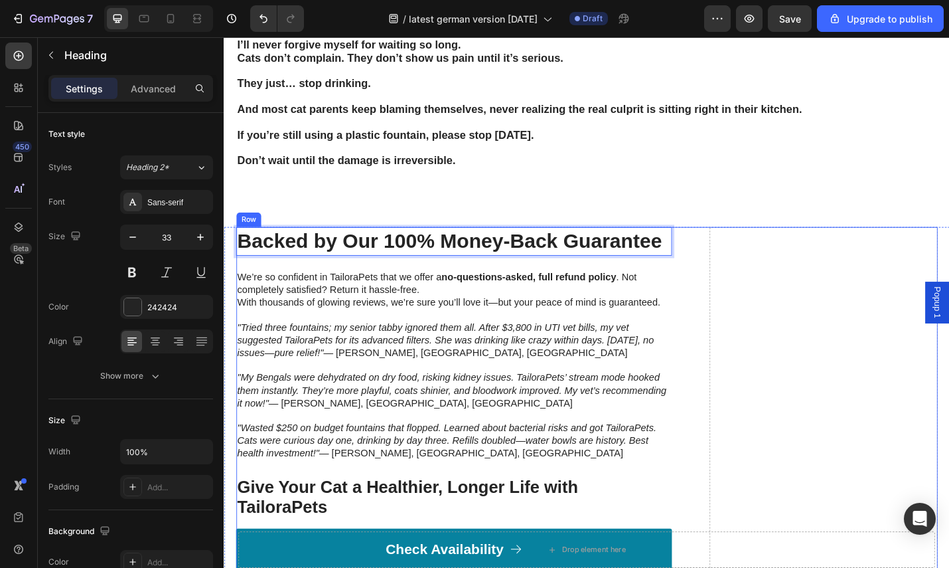
scroll to position [4987, 0]
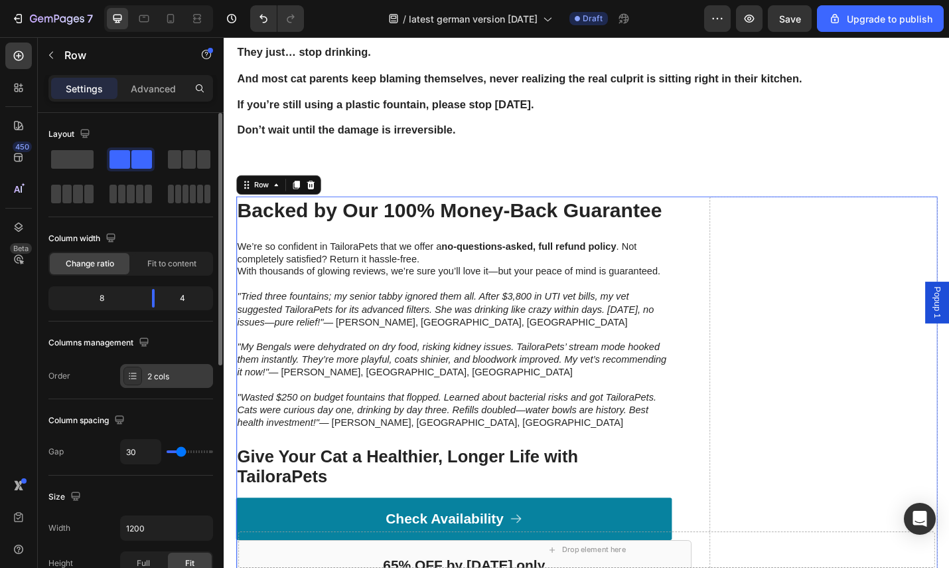
click at [168, 373] on div "2 cols" at bounding box center [178, 376] width 62 height 12
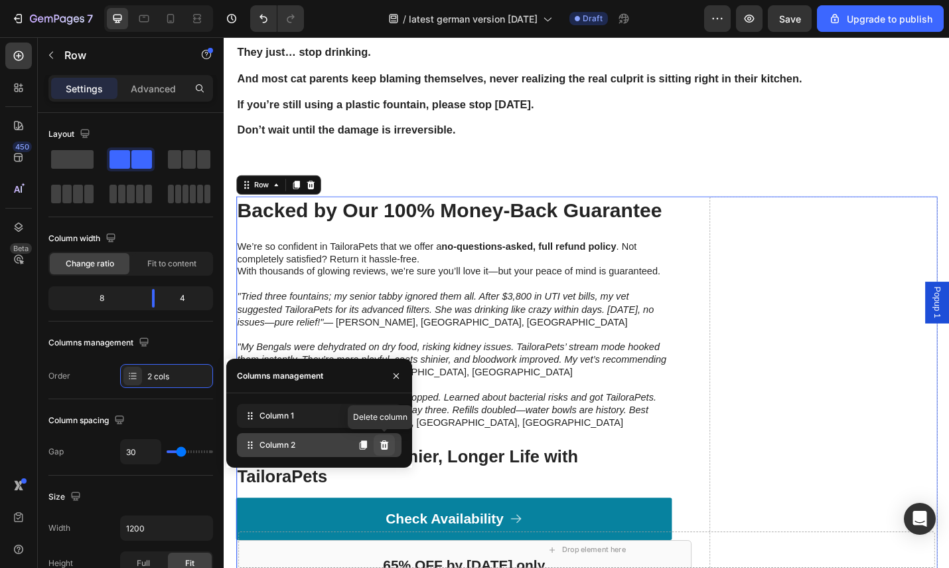
click at [381, 445] on icon at bounding box center [384, 444] width 9 height 9
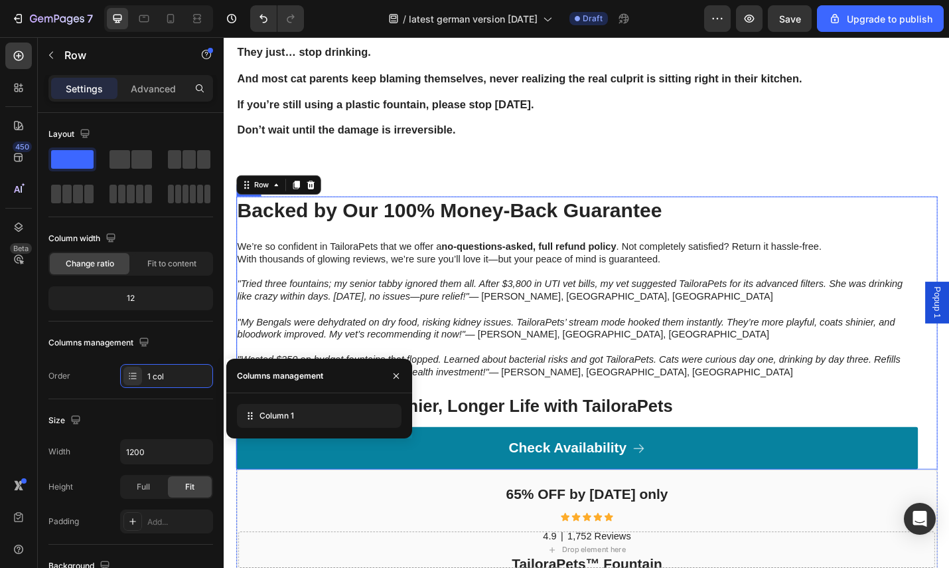
click at [607, 238] on div "Backed by Our 100% Money-Back Guarantee Heading We’re so confident in TailoraPe…" at bounding box center [611, 361] width 749 height 299
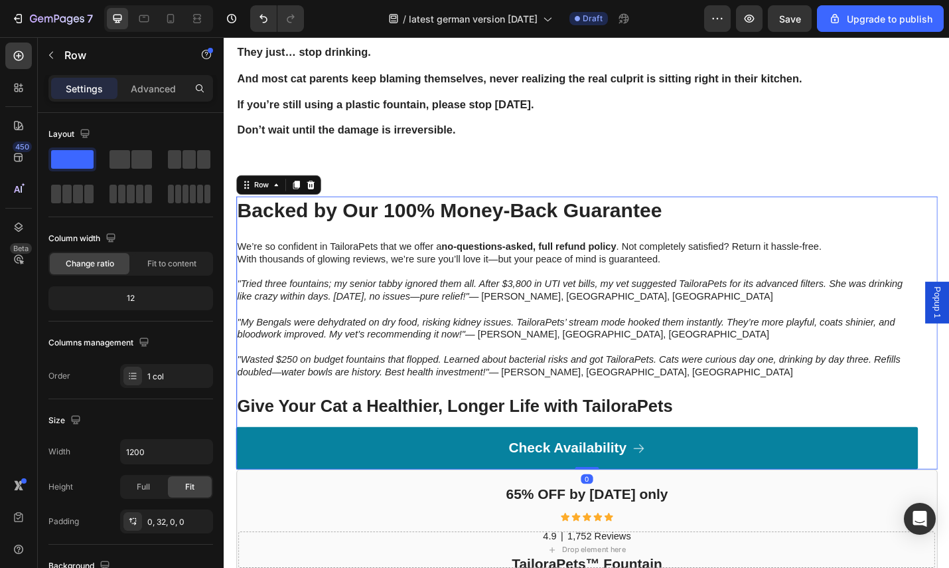
click at [686, 213] on p "Backed by Our 100% Money-Back Guarantee" at bounding box center [611, 227] width 746 height 29
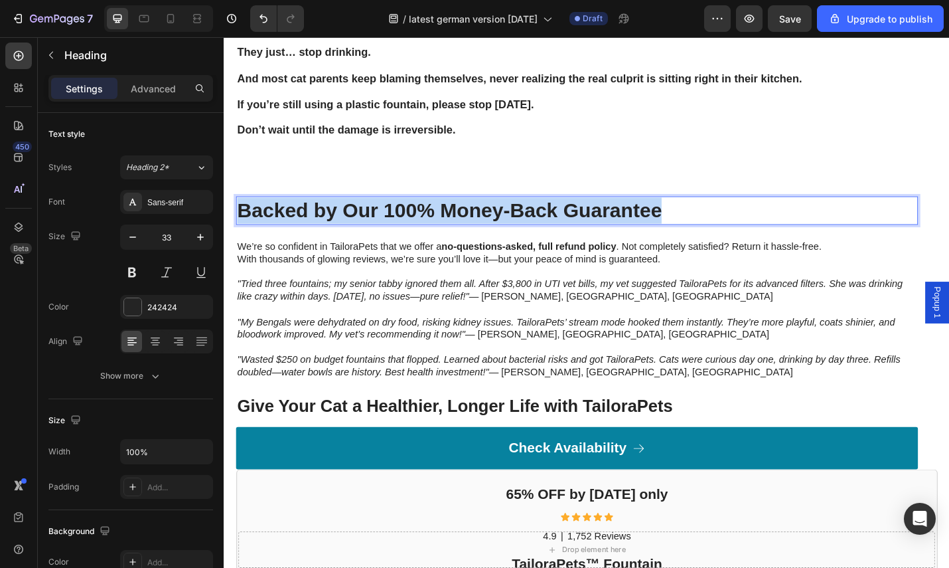
drag, startPoint x: 703, startPoint y: 210, endPoint x: 239, endPoint y: 200, distance: 464.2
click at [239, 213] on p "Backed by Our 100% Money-Back Guarantee" at bounding box center [611, 227] width 746 height 29
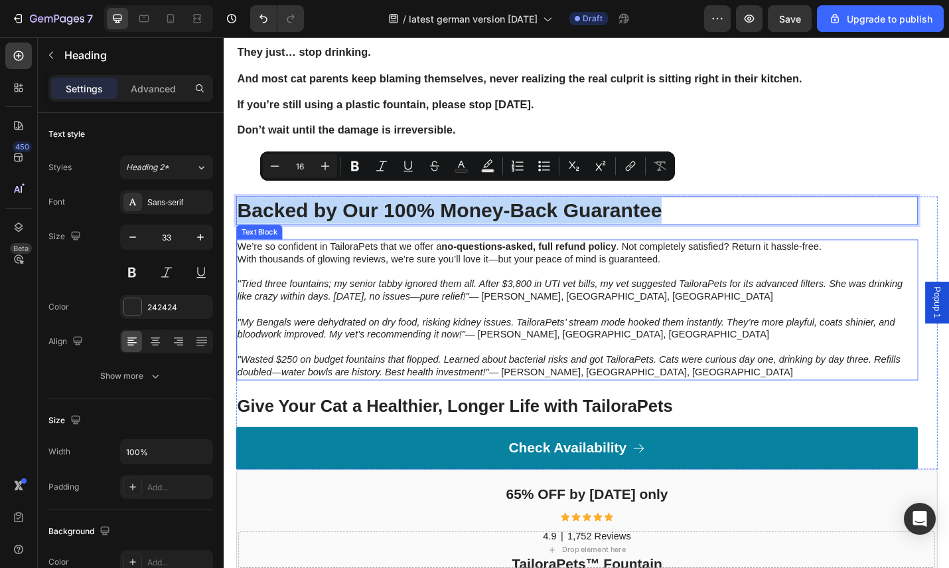
click at [582, 302] on icon ""Tried three fountains; my senior tabby ignored them all. After $3,800 in UTI v…" at bounding box center [603, 314] width 731 height 25
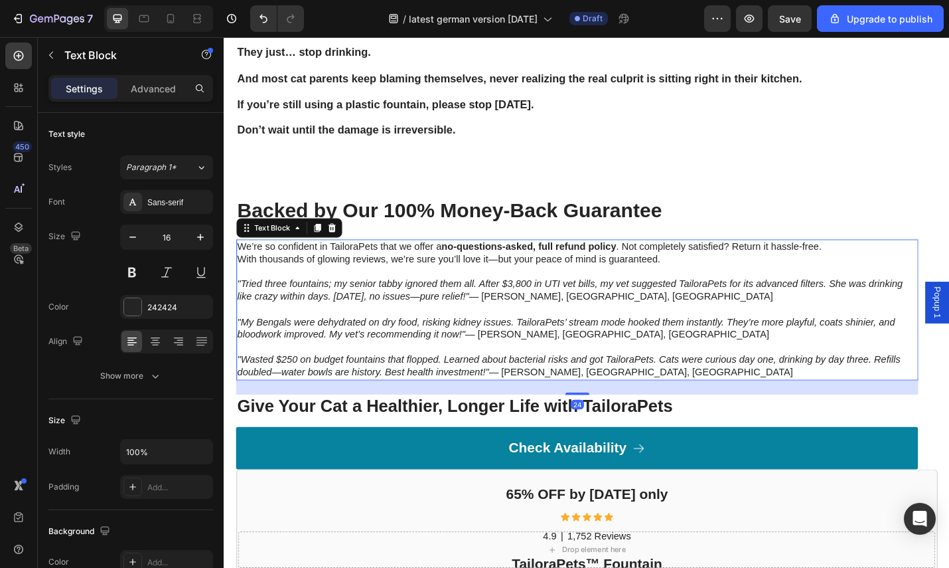
click at [661, 343] on p ""My Bengals were dehydrated on dry food, risking kidney issues. TailoraPets’ st…" at bounding box center [611, 357] width 746 height 28
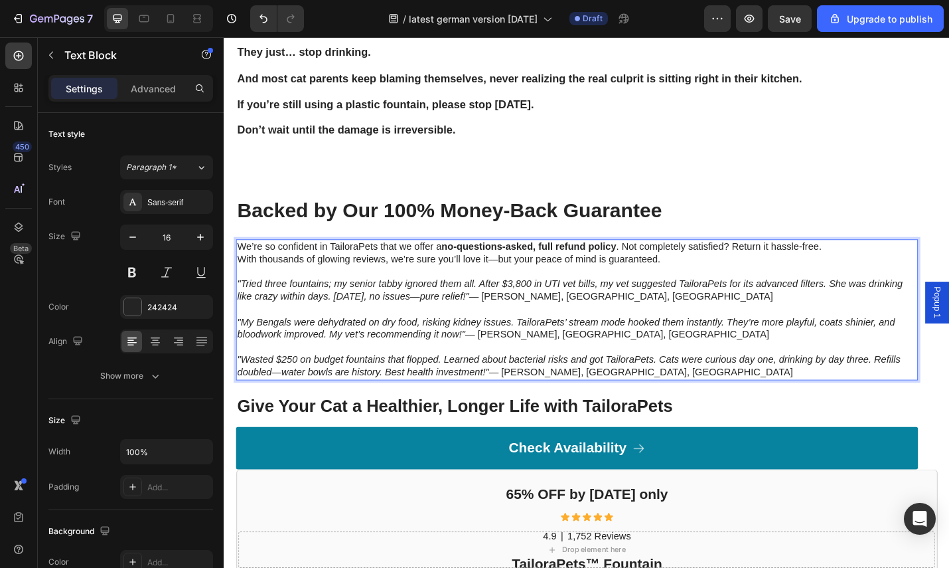
click at [659, 370] on p "Rich Text Editor. Editing area: main" at bounding box center [611, 377] width 746 height 14
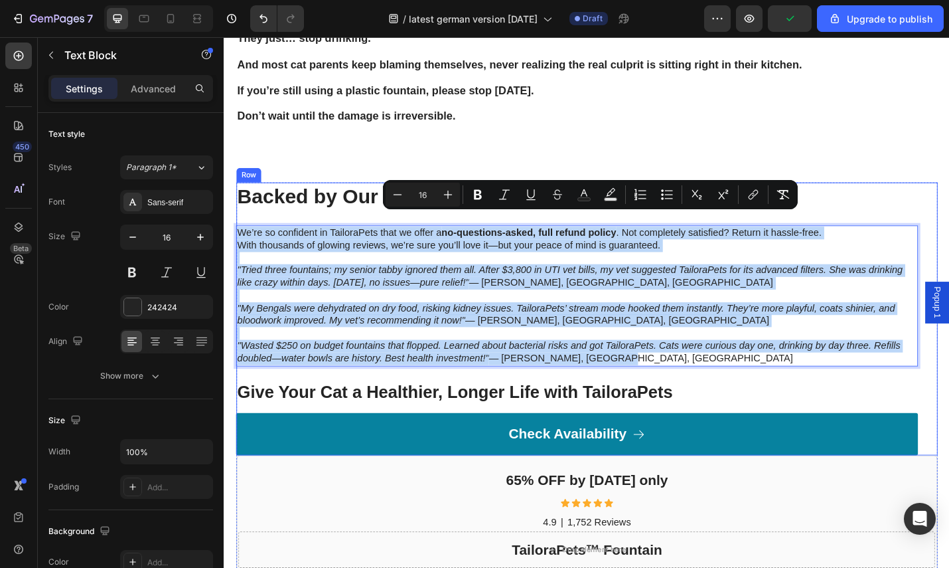
click at [713, 414] on h3 "Give Your Cat a Healthier, Longer Life with TailoraPets" at bounding box center [611, 426] width 749 height 25
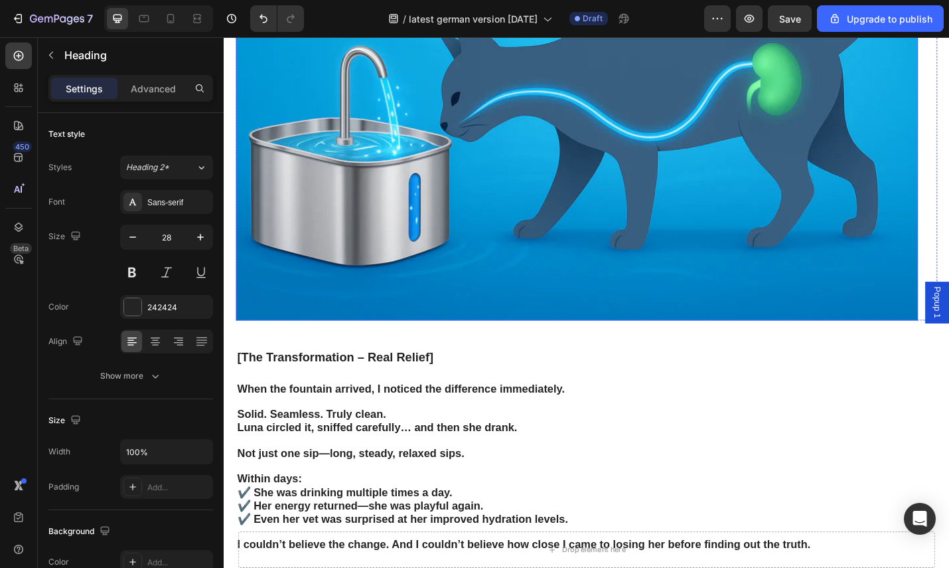
scroll to position [4000, 0]
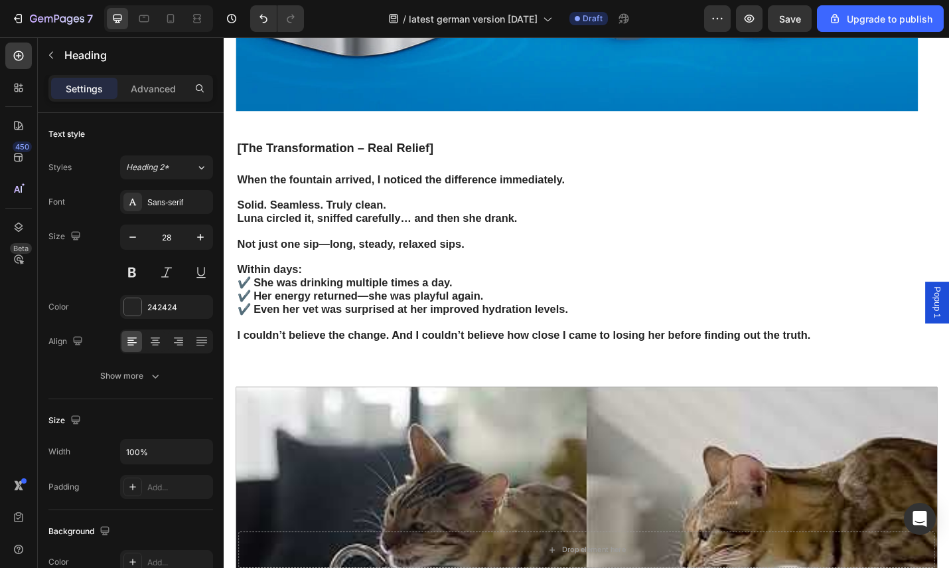
click at [316, 229] on strong "Luna circled it, sniffed carefully… and then she drank." at bounding box center [391, 235] width 307 height 13
click at [319, 229] on strong "Luna circled it, sniffed carefully… and then she drank." at bounding box center [391, 235] width 307 height 13
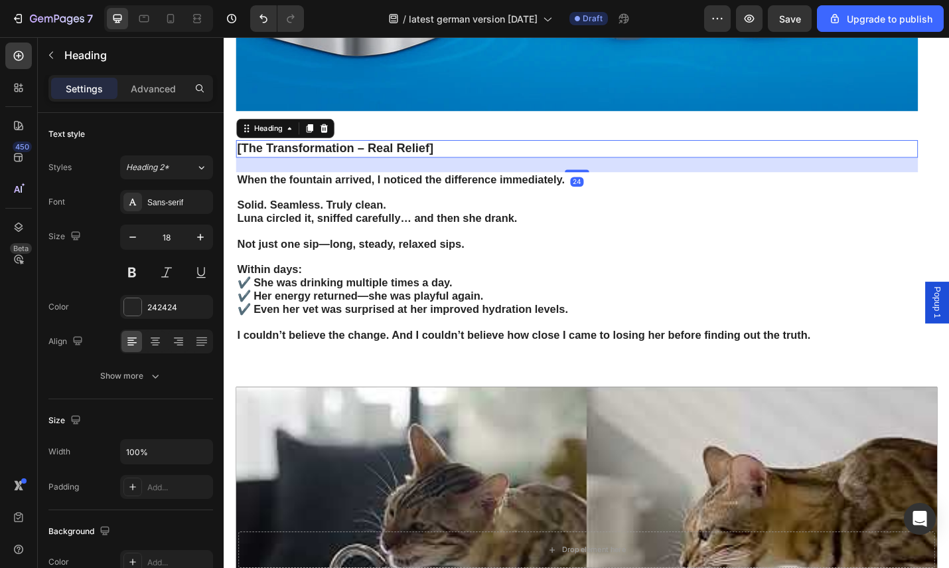
click at [447, 151] on strong "[The Transformation – Real Relief]" at bounding box center [346, 158] width 216 height 15
click at [472, 150] on h2 "[The Transformation – Real Relief]" at bounding box center [611, 159] width 749 height 19
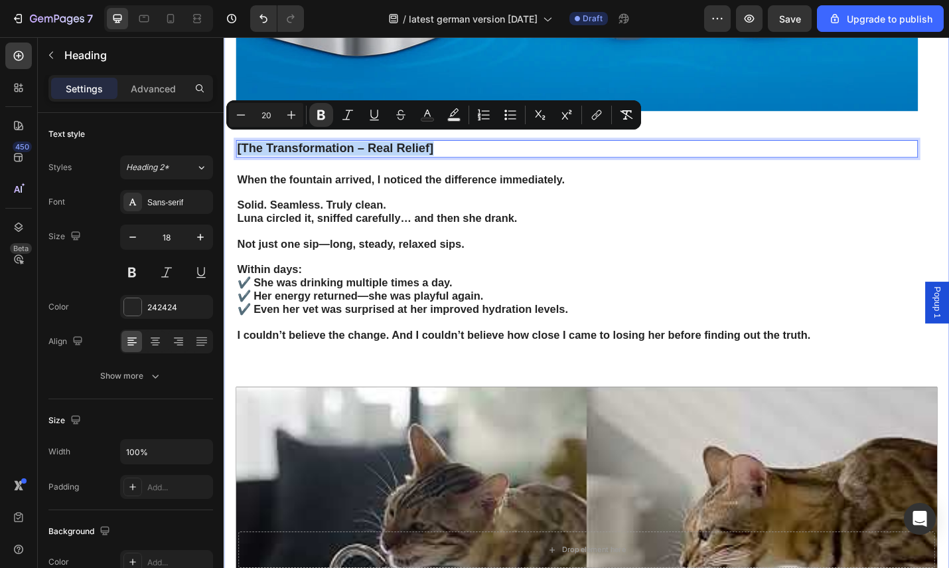
drag, startPoint x: 472, startPoint y: 149, endPoint x: 232, endPoint y: 142, distance: 239.8
click at [232, 142] on div "[Die Versteckte Epidemie] Text Block Die bittere Wahrheit? Die meisten Katzenha…" at bounding box center [622, 104] width 797 height 2187
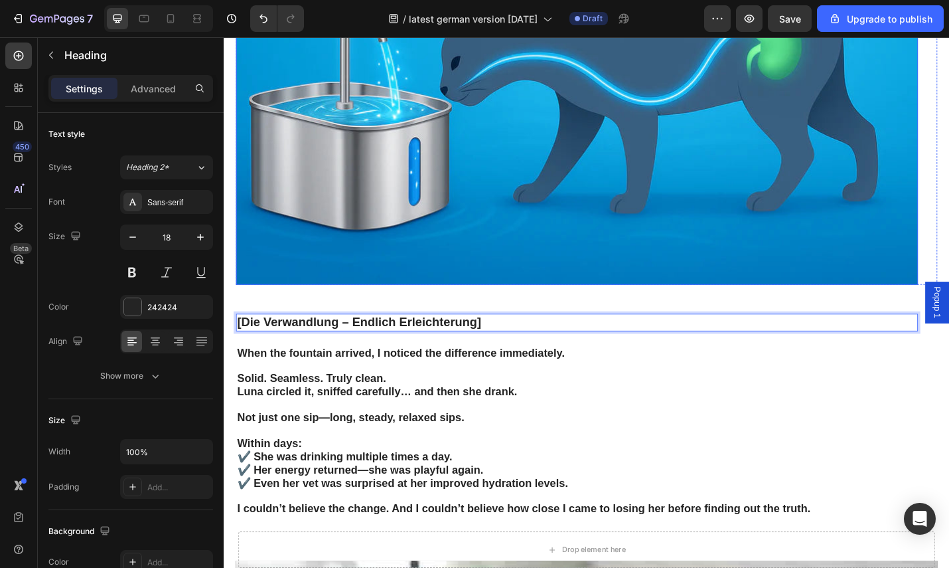
scroll to position [4081, 0]
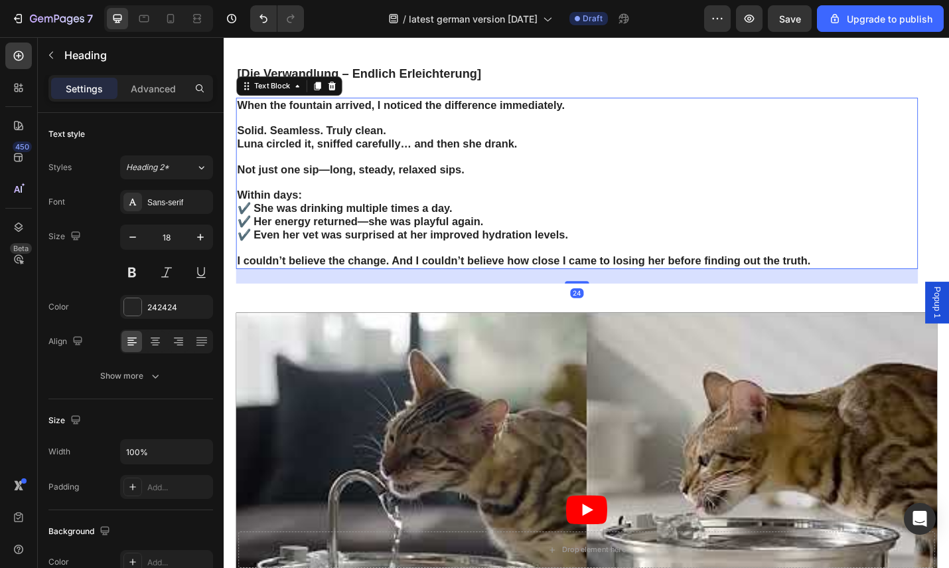
click at [399, 218] on strong "✔️ She was drinking multiple times a day." at bounding box center [356, 224] width 236 height 13
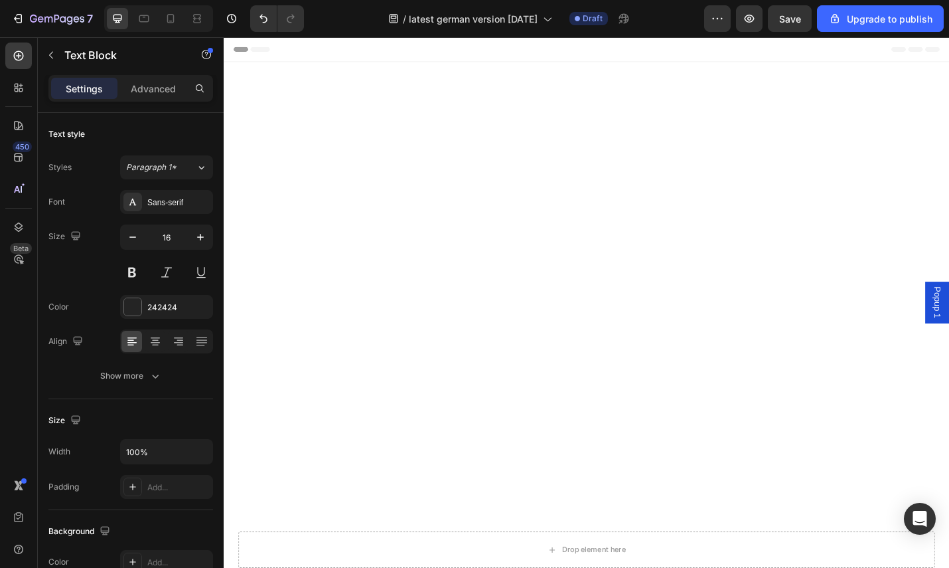
scroll to position [4081, 0]
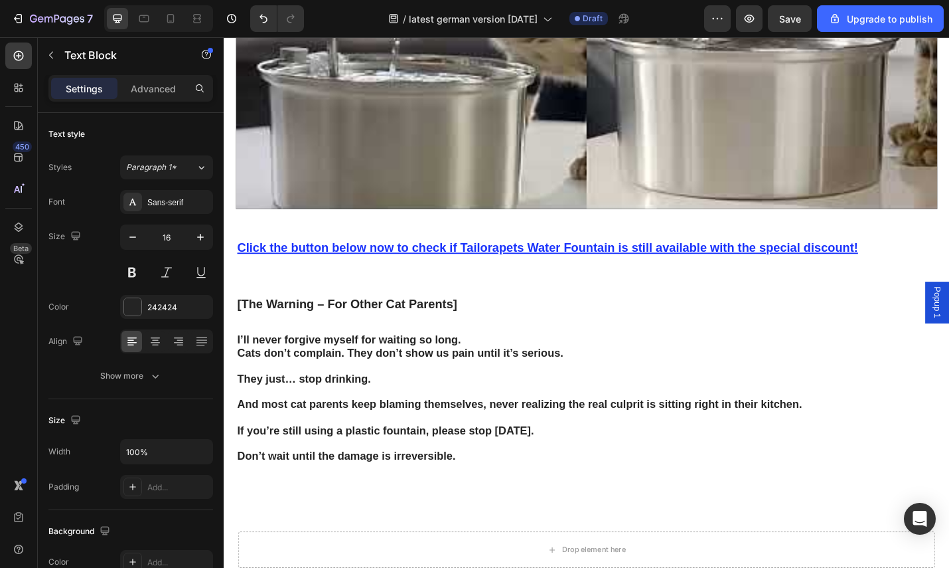
drag, startPoint x: 750, startPoint y: 216, endPoint x: 238, endPoint y: 97, distance: 526.1
drag, startPoint x: 240, startPoint y: 99, endPoint x: 697, endPoint y: 162, distance: 461.1
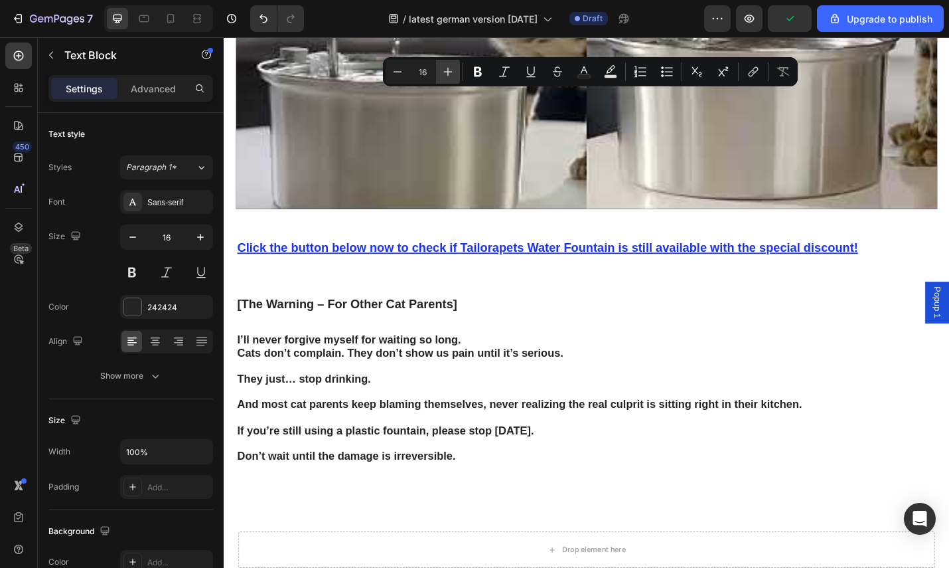
click at [442, 72] on icon "Editor contextual toolbar" at bounding box center [447, 71] width 13 height 13
click at [444, 72] on icon "Editor contextual toolbar" at bounding box center [447, 71] width 13 height 13
type input "18"
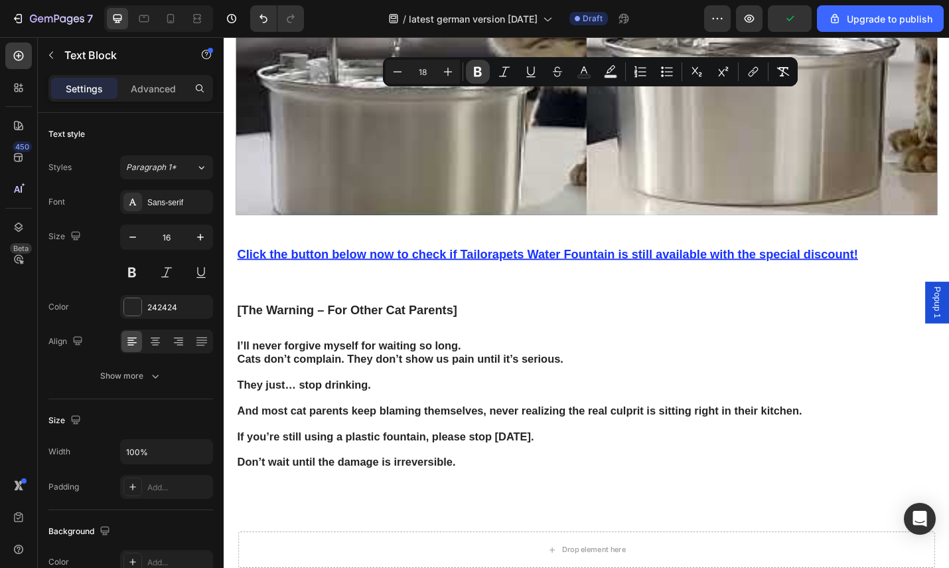
click at [477, 72] on icon "Editor contextual toolbar" at bounding box center [477, 71] width 13 height 13
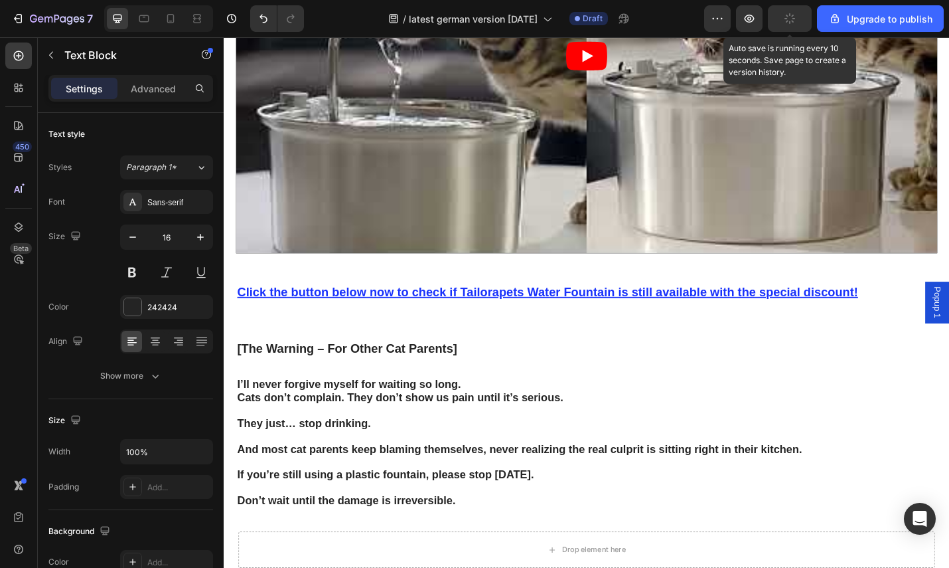
click at [793, 25] on button "button" at bounding box center [790, 18] width 44 height 27
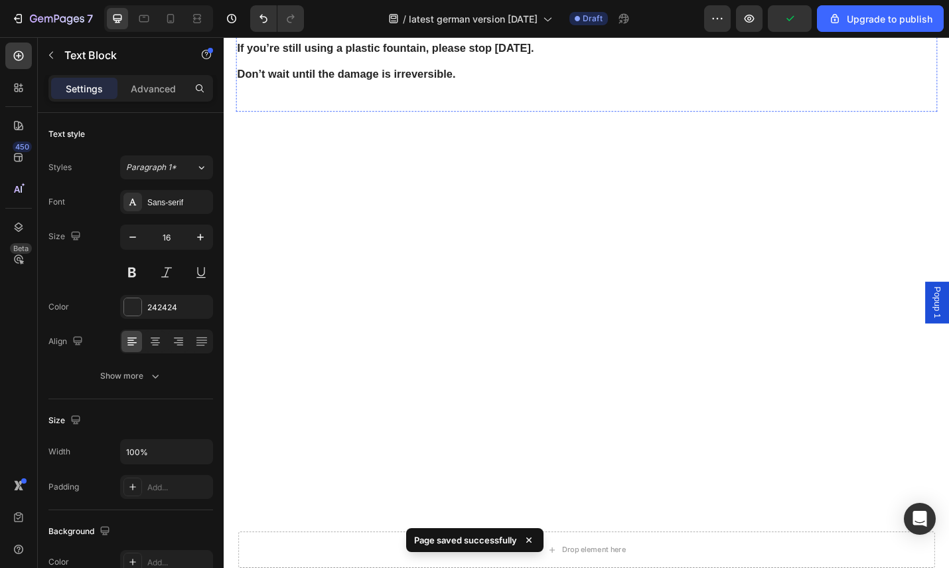
scroll to position [4556, 0]
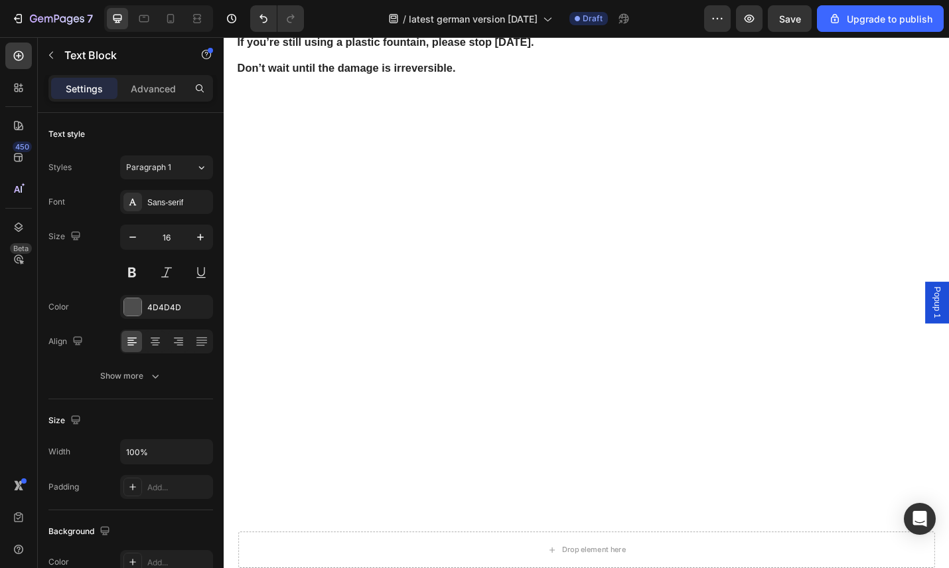
drag, startPoint x: 538, startPoint y: 328, endPoint x: 641, endPoint y: 322, distance: 103.7
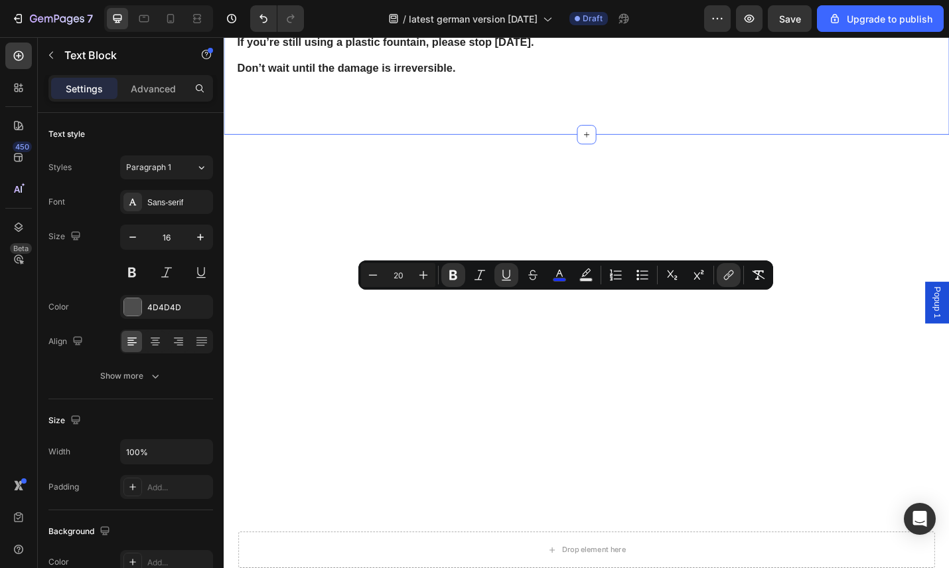
drag, startPoint x: 934, startPoint y: 322, endPoint x: 234, endPoint y: 332, distance: 699.8
type input "16"
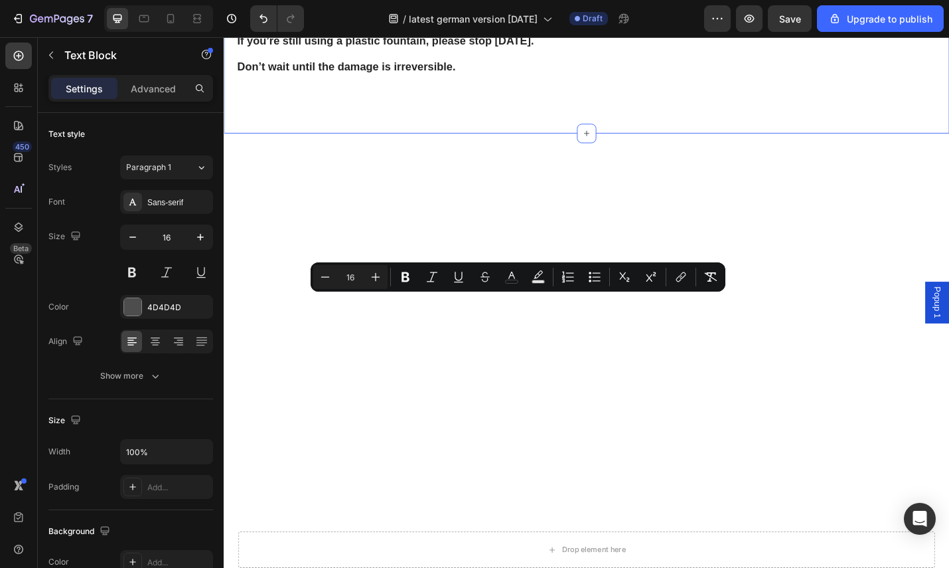
drag, startPoint x: 831, startPoint y: 325, endPoint x: 586, endPoint y: 311, distance: 246.0
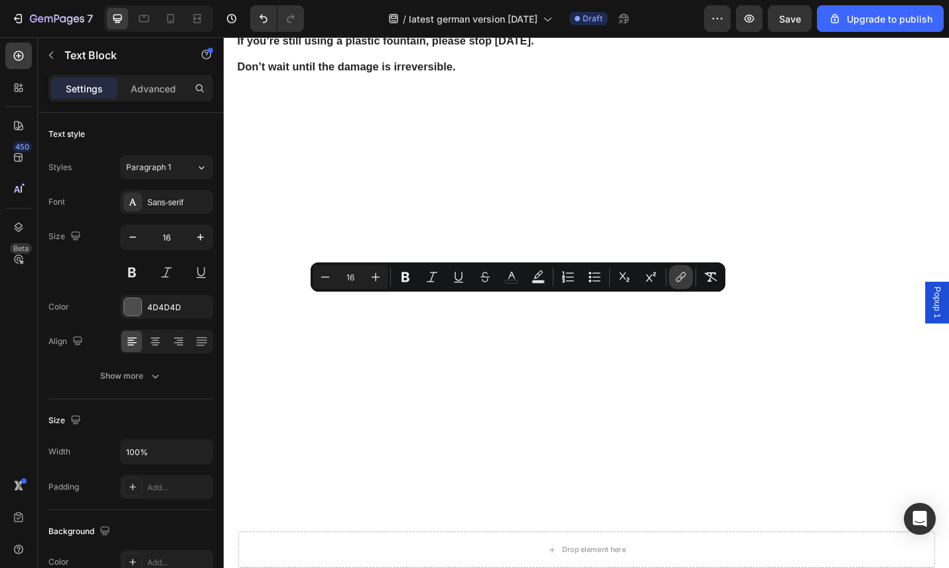
click at [681, 277] on icon "Editor contextual toolbar" at bounding box center [680, 276] width 13 height 13
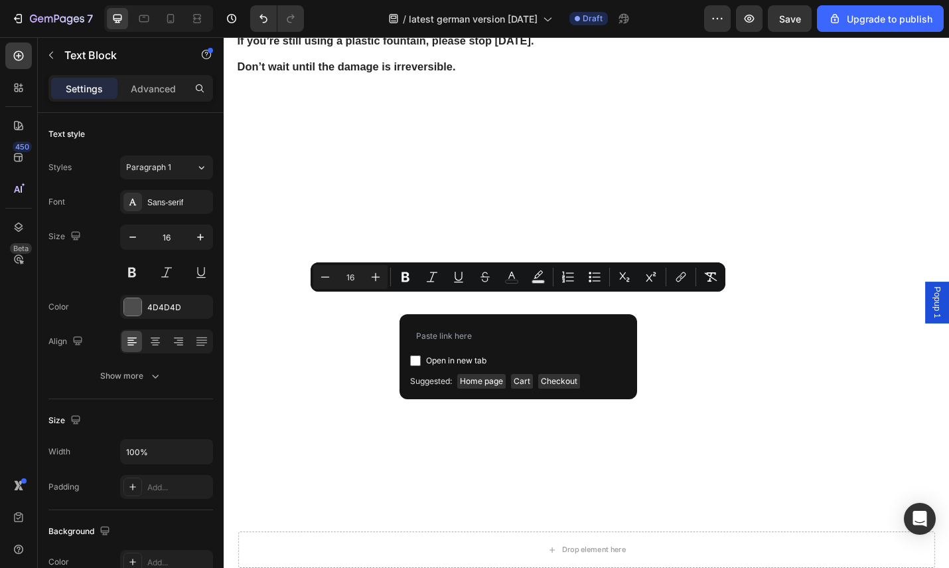
click at [412, 362] on input "Editor contextual toolbar" at bounding box center [415, 360] width 11 height 11
checkbox input "true"
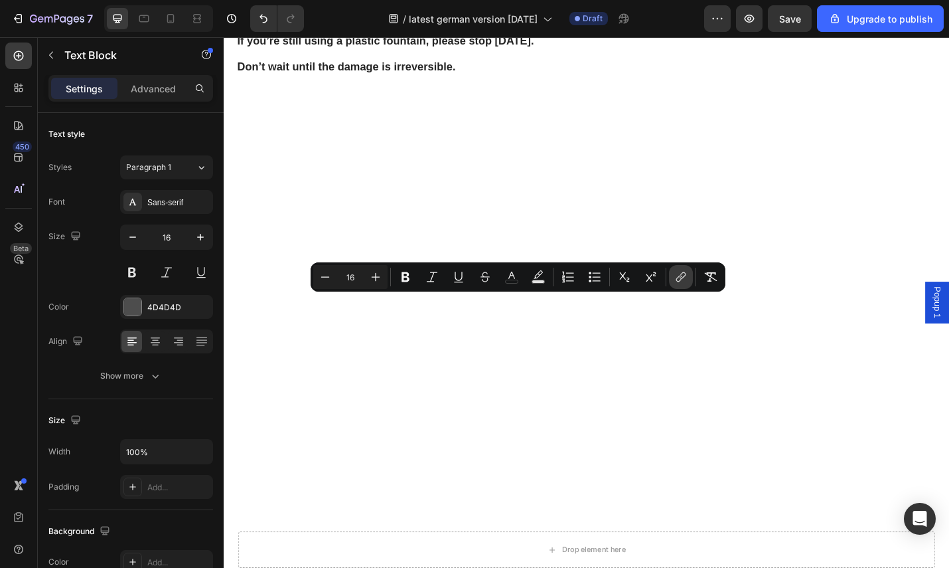
click at [674, 277] on icon "Editor contextual toolbar" at bounding box center [680, 276] width 13 height 13
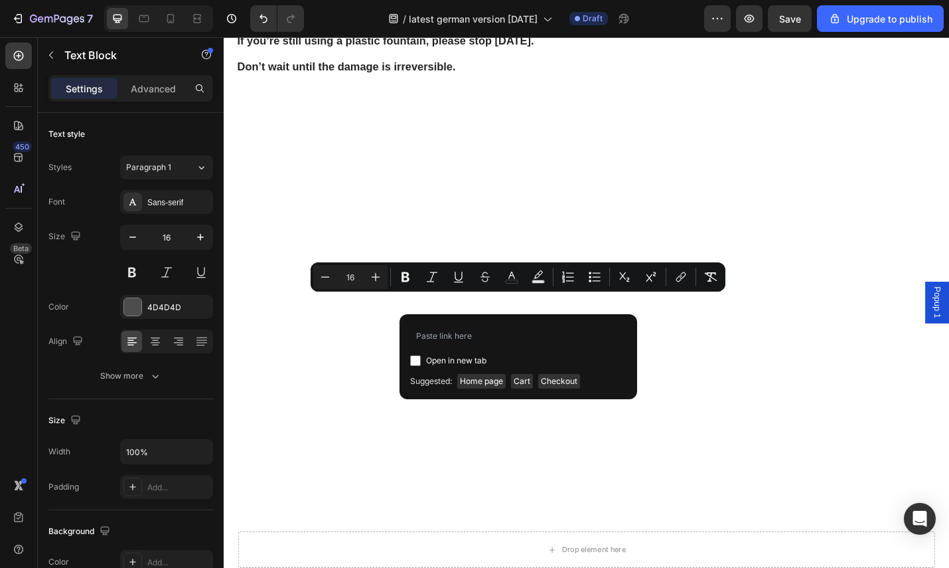
drag, startPoint x: 416, startPoint y: 360, endPoint x: 426, endPoint y: 351, distance: 13.2
click at [416, 360] on input "Editor contextual toolbar" at bounding box center [415, 360] width 11 height 11
checkbox input "true"
click at [439, 341] on input "Editor contextual toolbar" at bounding box center [518, 335] width 216 height 21
type input "https://tailorapets.com/products/tailorapets-fountain"
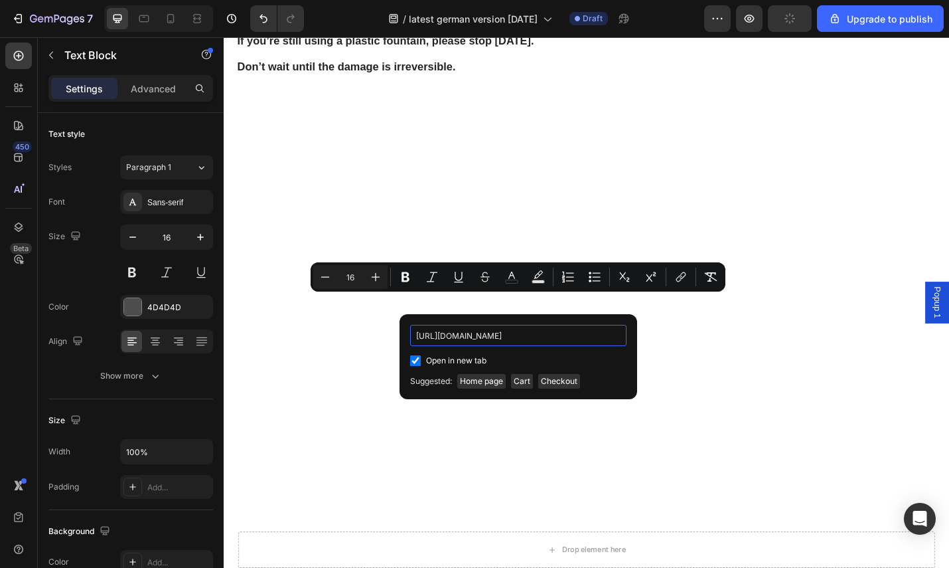
scroll to position [0, 49]
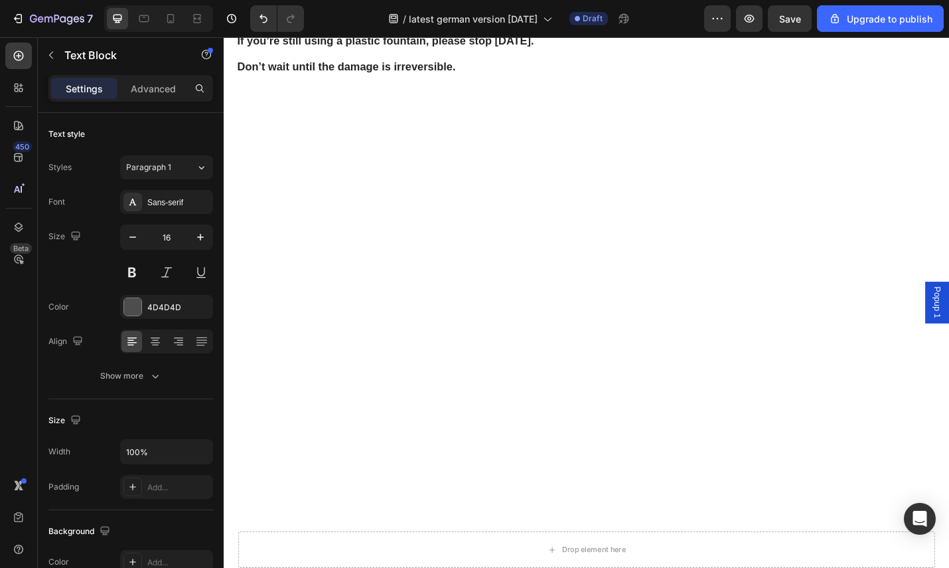
drag, startPoint x: 828, startPoint y: 324, endPoint x: 445, endPoint y: 335, distance: 383.2
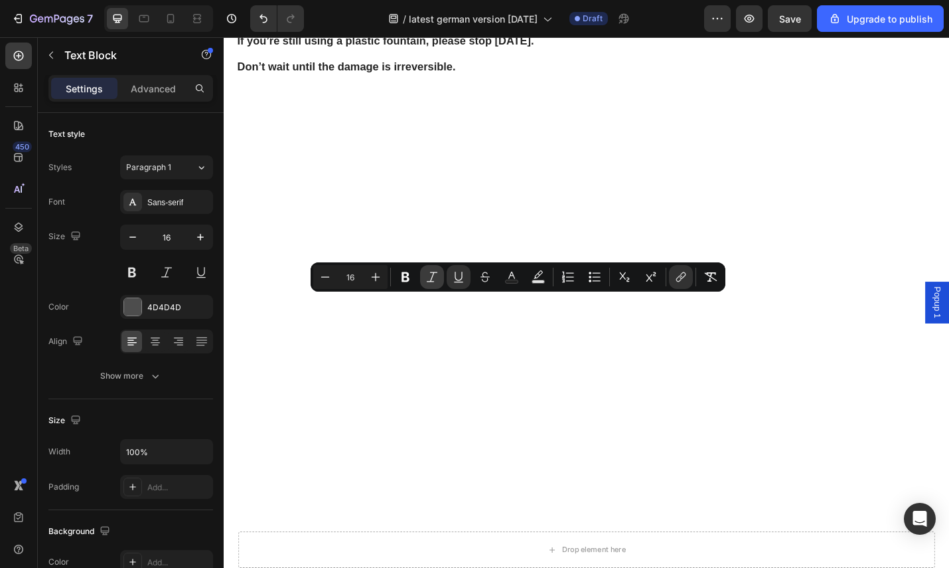
click at [440, 279] on button "Italic" at bounding box center [432, 277] width 24 height 24
click at [376, 272] on icon "Editor contextual toolbar" at bounding box center [375, 276] width 13 height 13
type input "18"
click at [538, 272] on icon "Editor contextual toolbar" at bounding box center [538, 276] width 13 height 13
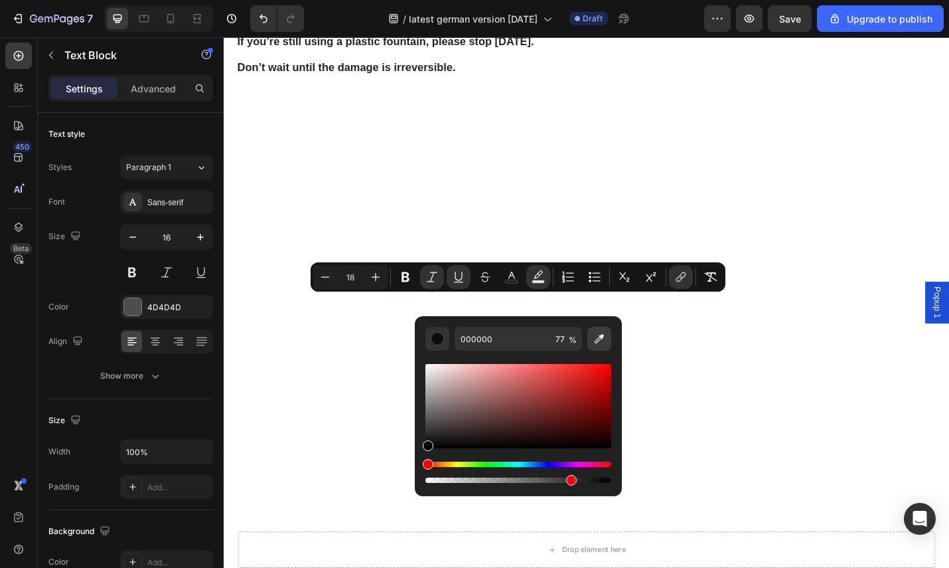
click at [599, 337] on icon "Editor contextual toolbar" at bounding box center [599, 338] width 13 height 13
type input "3C67FF"
type input "100"
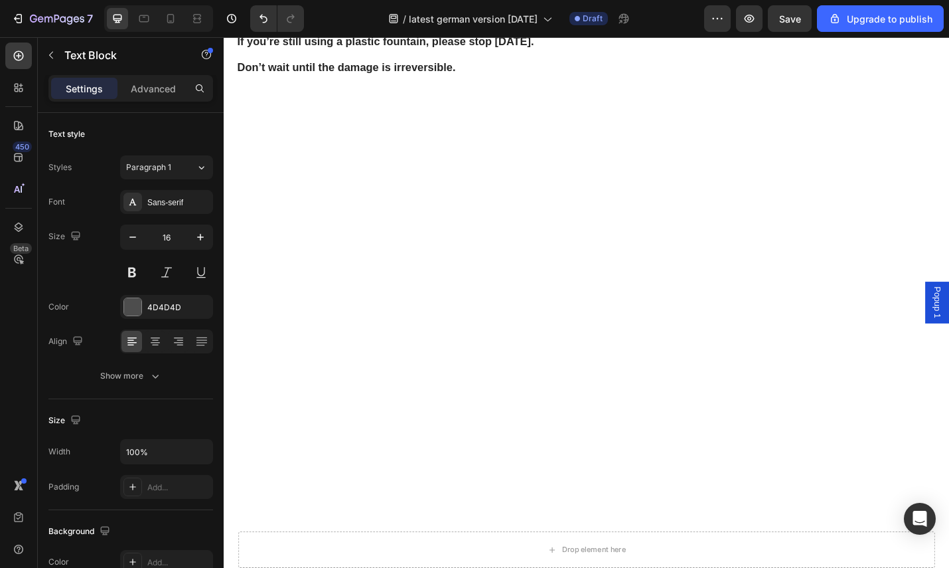
drag, startPoint x: 901, startPoint y: 325, endPoint x: 222, endPoint y: 321, distance: 679.2
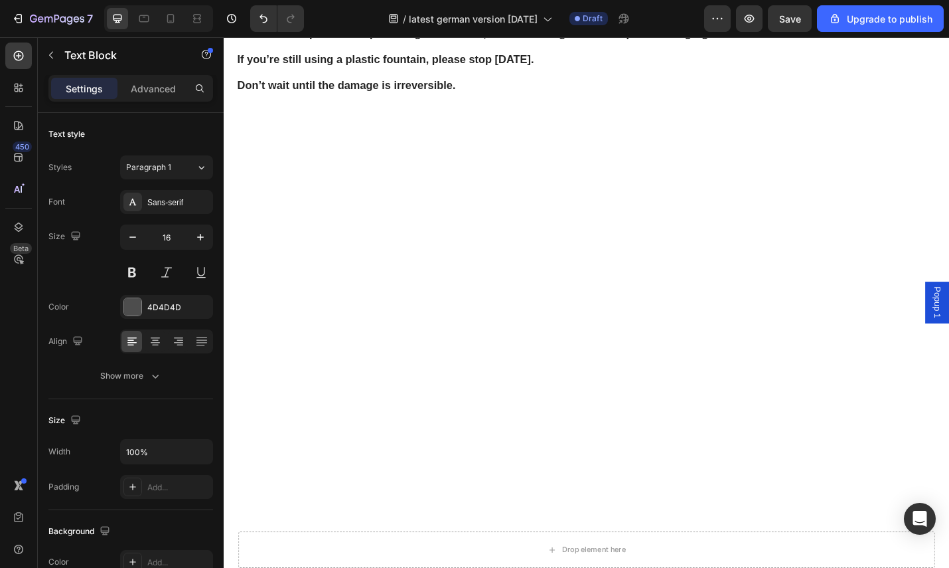
drag, startPoint x: 244, startPoint y: 325, endPoint x: 795, endPoint y: 317, distance: 551.1
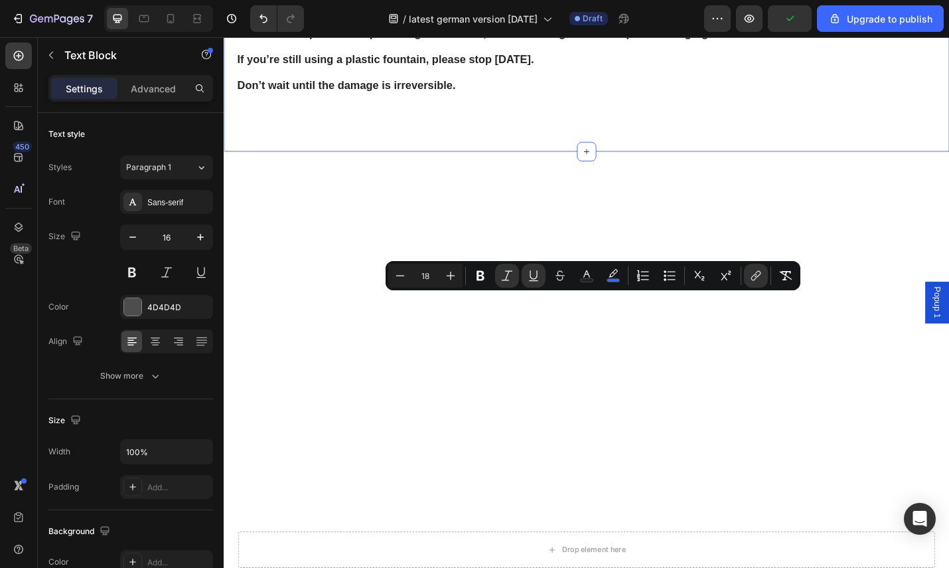
drag, startPoint x: 731, startPoint y: 346, endPoint x: 230, endPoint y: 319, distance: 501.3
drag, startPoint x: 734, startPoint y: 348, endPoint x: 727, endPoint y: 349, distance: 6.7
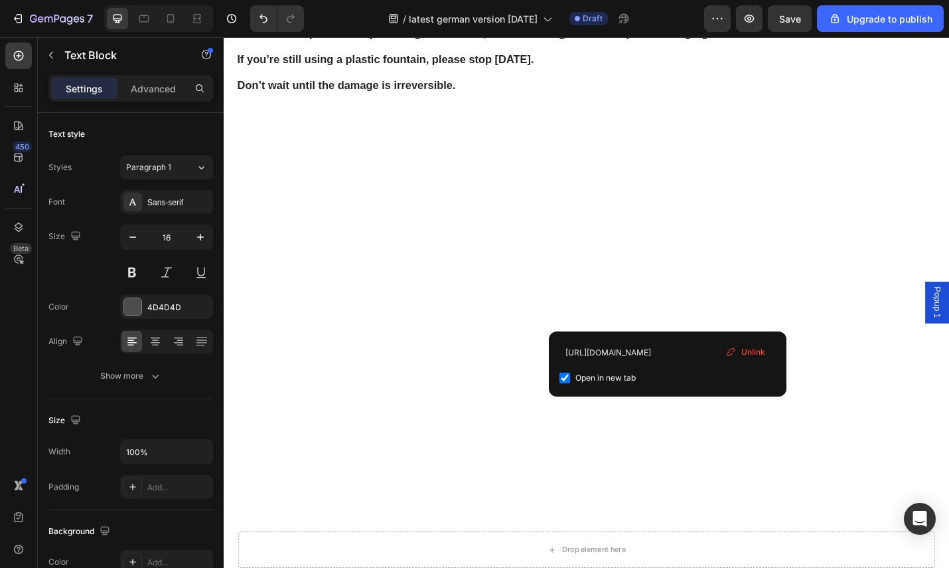
drag, startPoint x: 724, startPoint y: 348, endPoint x: 522, endPoint y: 325, distance: 203.7
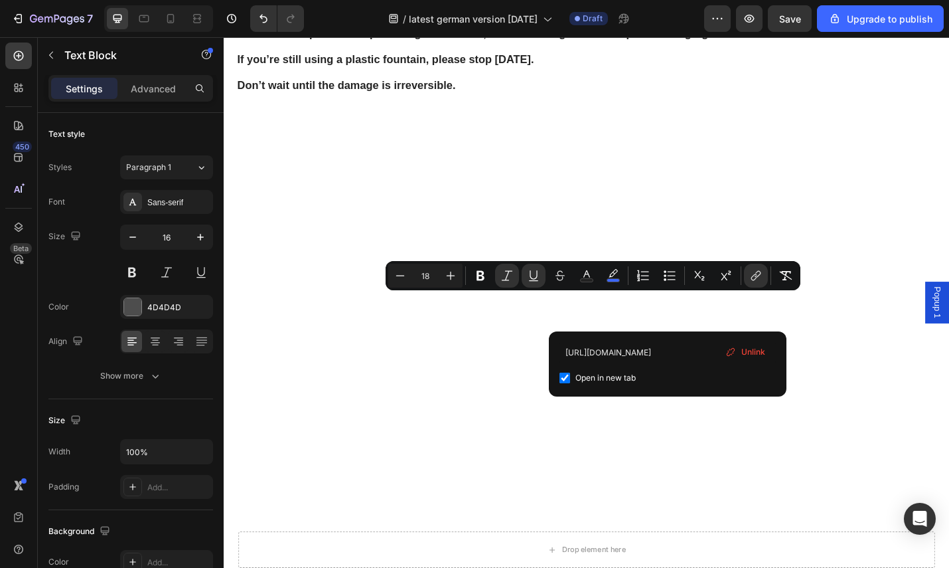
drag, startPoint x: 706, startPoint y: 345, endPoint x: 248, endPoint y: 328, distance: 459.0
drag, startPoint x: 329, startPoint y: 371, endPoint x: 361, endPoint y: 371, distance: 32.5
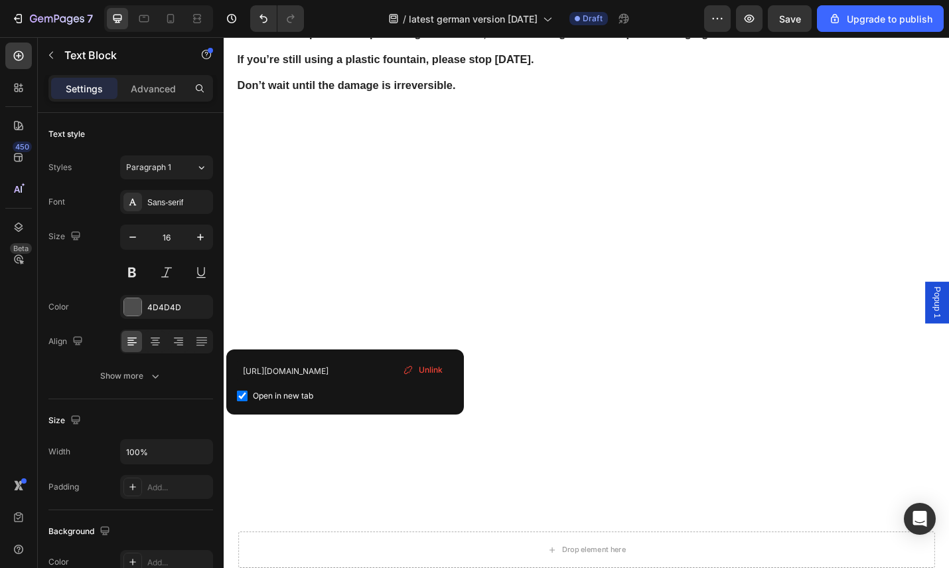
drag, startPoint x: 432, startPoint y: 372, endPoint x: 248, endPoint y: 362, distance: 184.2
click at [432, 372] on span "Unlink" at bounding box center [431, 370] width 24 height 12
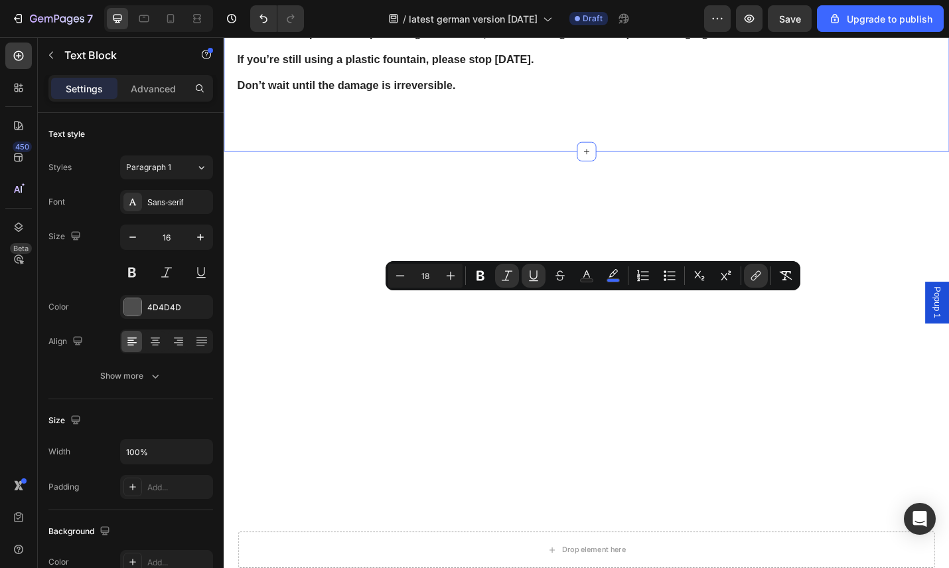
drag, startPoint x: 483, startPoint y: 363, endPoint x: 235, endPoint y: 327, distance: 250.9
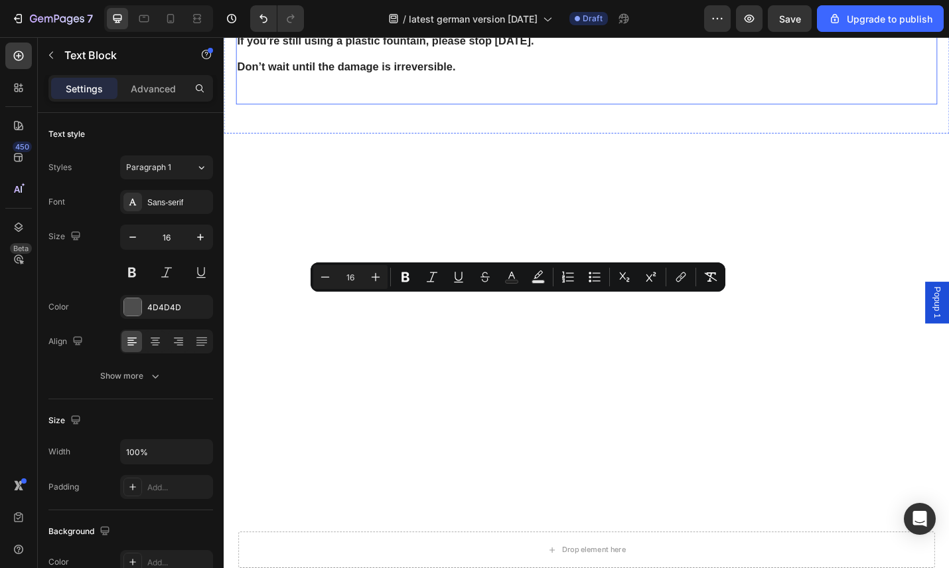
drag, startPoint x: 829, startPoint y: 328, endPoint x: 293, endPoint y: 298, distance: 537.2
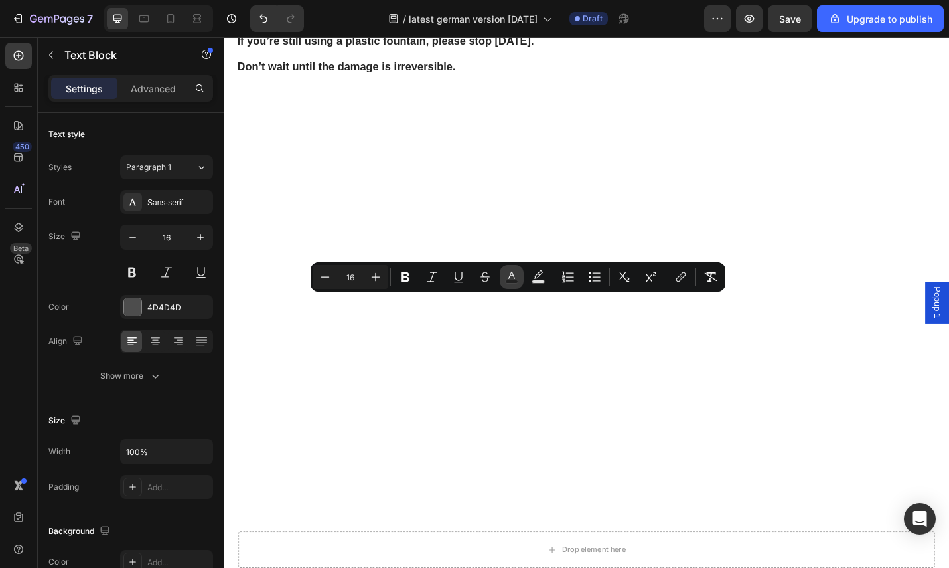
click at [518, 276] on icon "Editor contextual toolbar" at bounding box center [511, 276] width 13 height 13
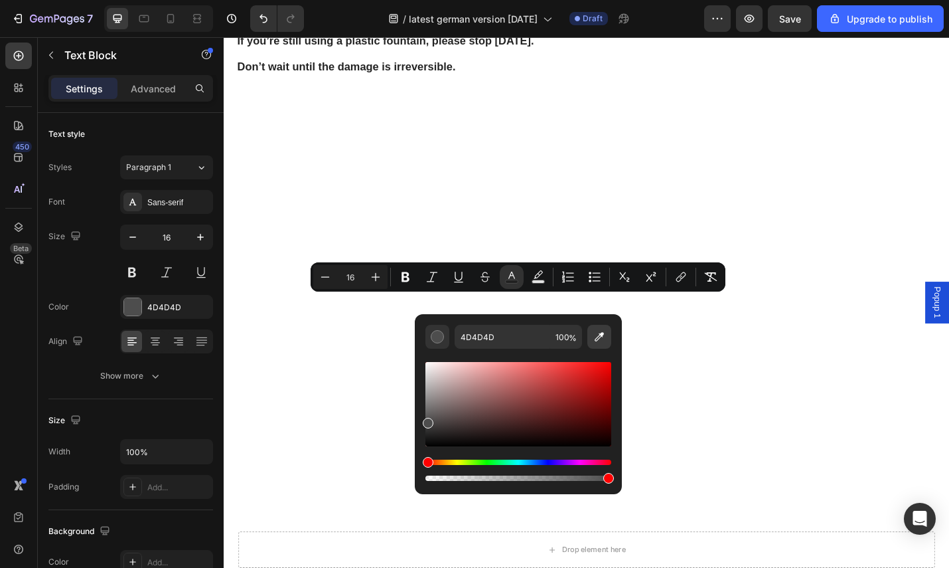
click at [598, 337] on icon "Editor contextual toolbar" at bounding box center [599, 336] width 13 height 13
type input "3C67FF"
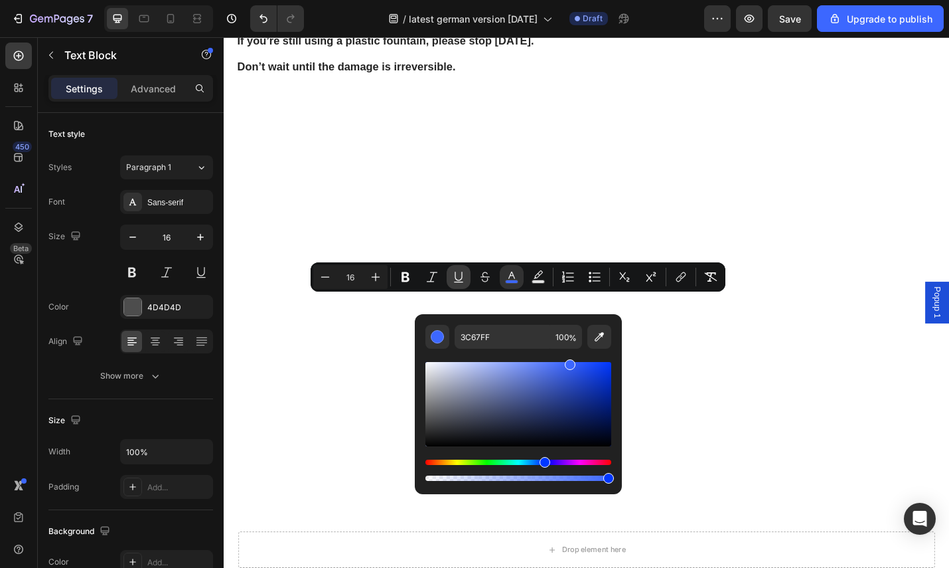
click at [457, 276] on icon "Editor contextual toolbar" at bounding box center [458, 276] width 13 height 13
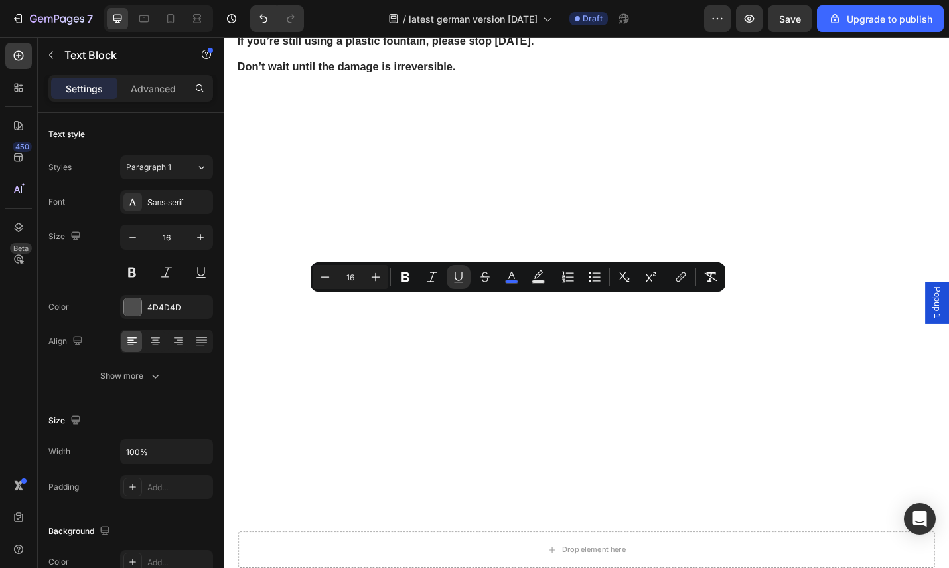
drag, startPoint x: 831, startPoint y: 325, endPoint x: 550, endPoint y: 307, distance: 281.3
click at [369, 281] on icon "Editor contextual toolbar" at bounding box center [375, 276] width 13 height 13
type input "18"
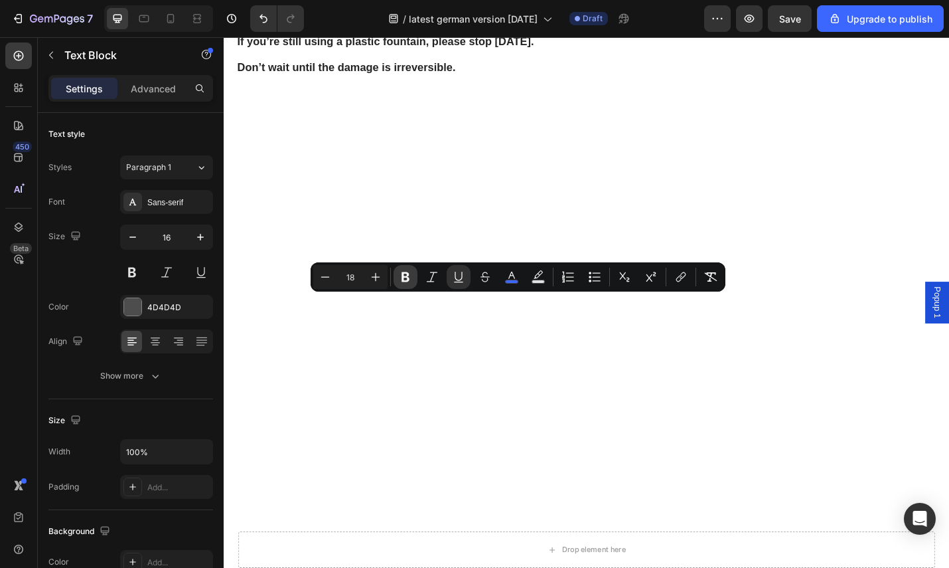
click at [399, 276] on icon "Editor contextual toolbar" at bounding box center [405, 276] width 13 height 13
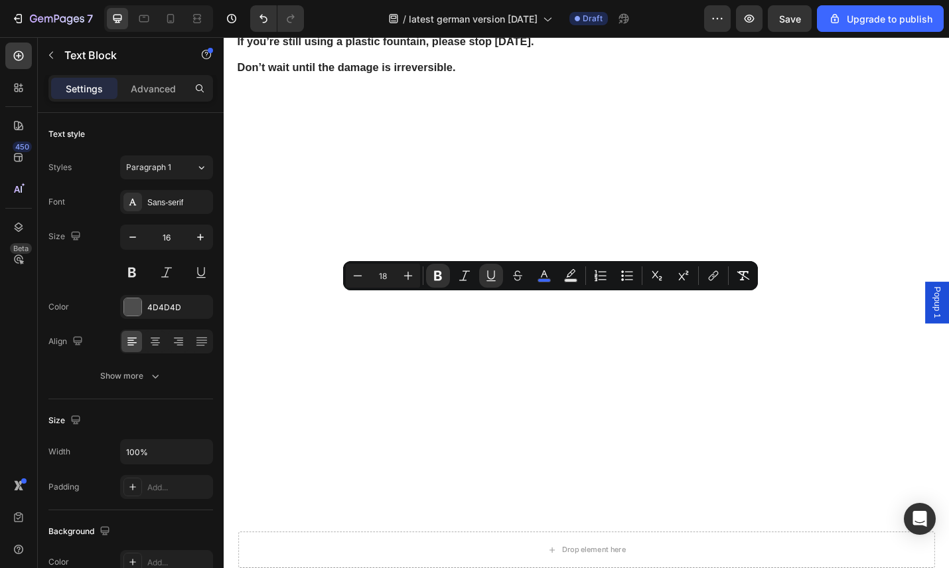
drag, startPoint x: 891, startPoint y: 329, endPoint x: 207, endPoint y: 309, distance: 684.1
click at [708, 274] on icon "Editor contextual toolbar" at bounding box center [713, 275] width 13 height 13
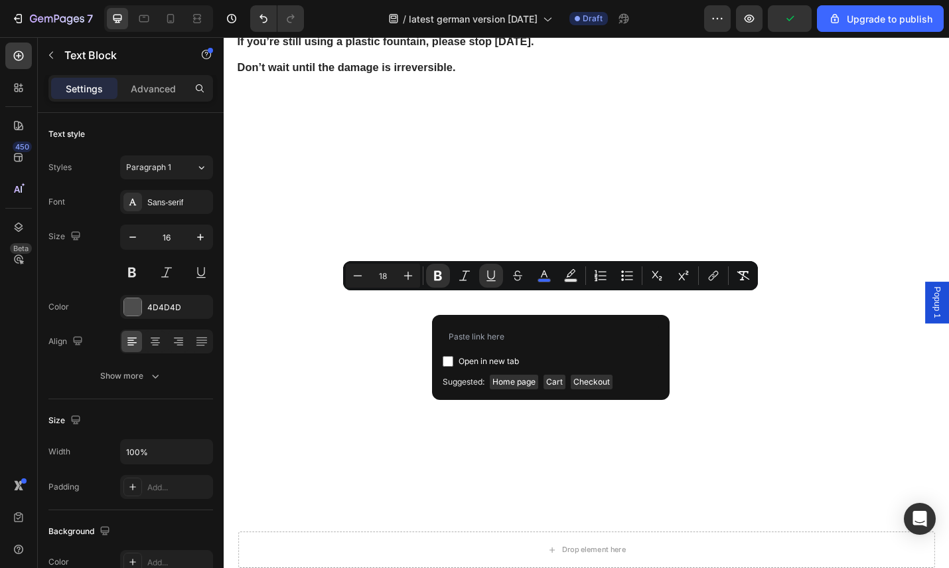
click at [455, 358] on label "Open in new tab" at bounding box center [486, 361] width 66 height 16
checkbox input "true"
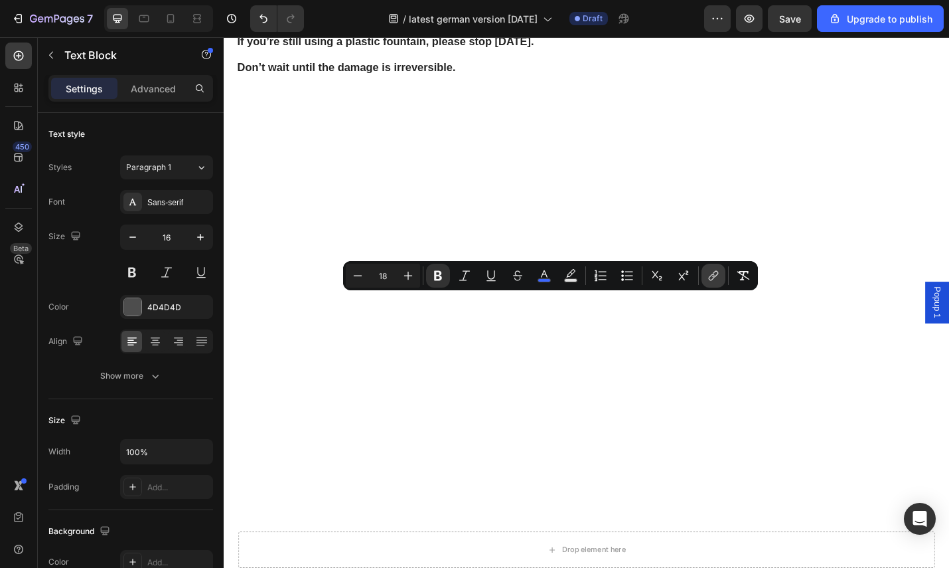
click at [715, 276] on icon "Editor contextual toolbar" at bounding box center [715, 274] width 6 height 7
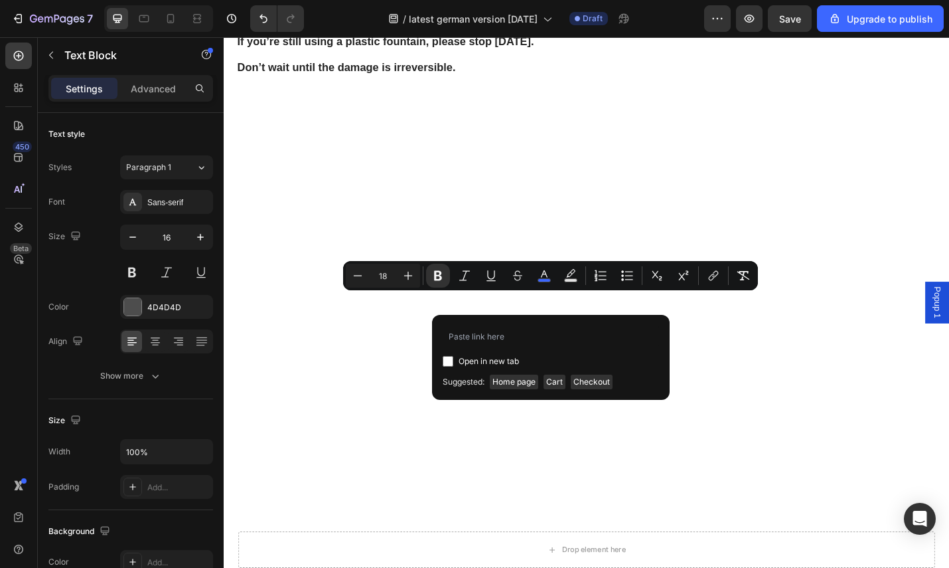
drag, startPoint x: 445, startPoint y: 363, endPoint x: 451, endPoint y: 360, distance: 6.8
click at [446, 363] on input "Editor contextual toolbar" at bounding box center [448, 361] width 11 height 11
checkbox input "true"
click at [475, 339] on input "Editor contextual toolbar" at bounding box center [551, 335] width 216 height 21
type input "https://tailorapets.com/products/tailorapets-fountain"
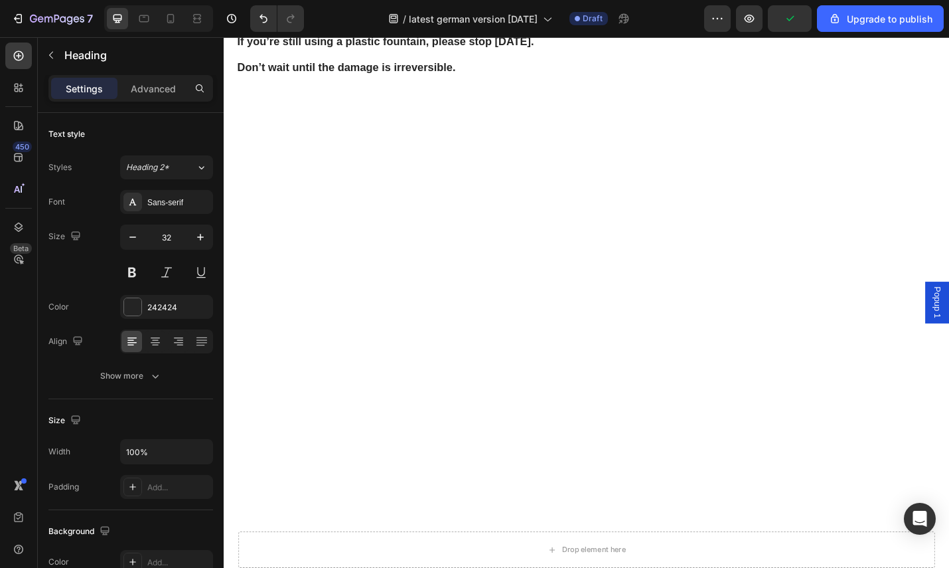
drag, startPoint x: 518, startPoint y: 390, endPoint x: 226, endPoint y: 386, distance: 292.1
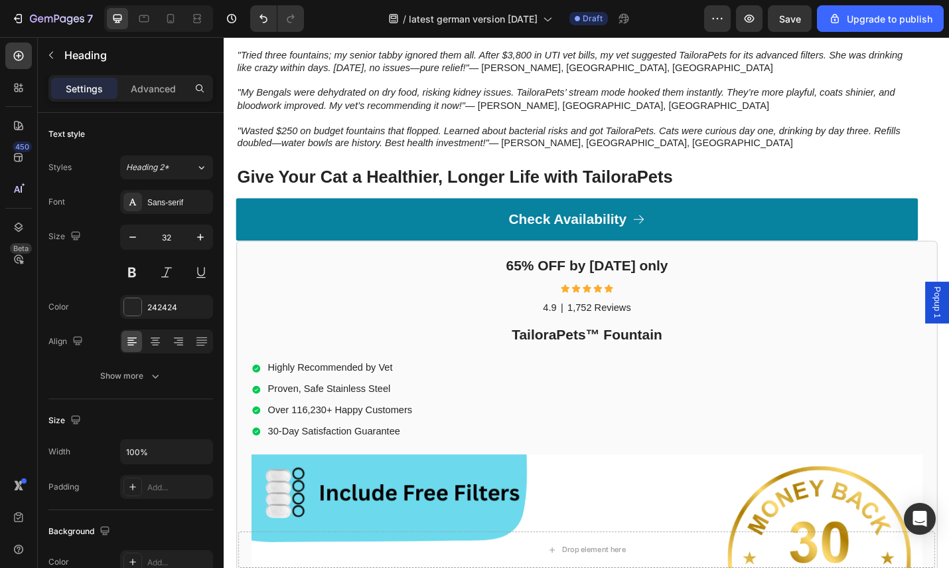
scroll to position [4743, 0]
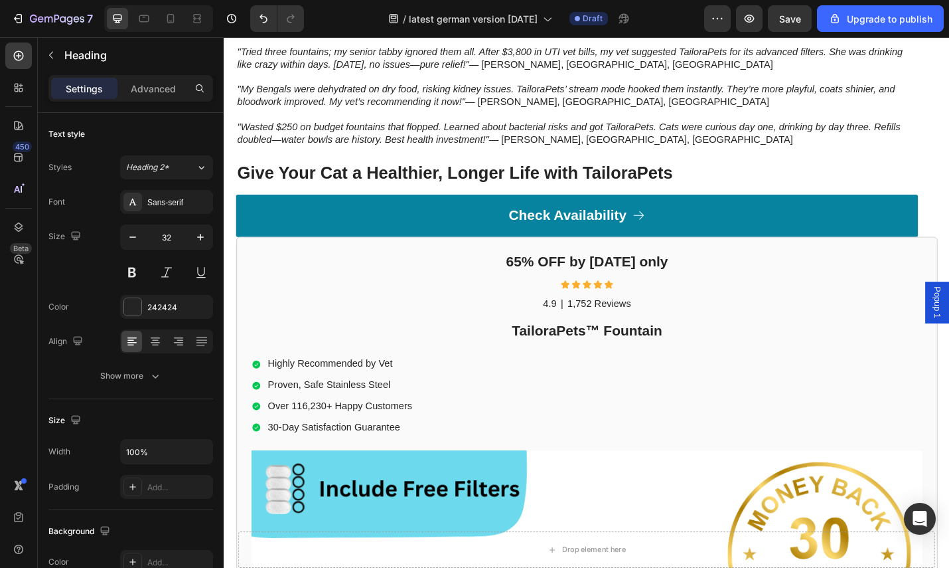
drag, startPoint x: 507, startPoint y: 367, endPoint x: 224, endPoint y: 246, distance: 306.9
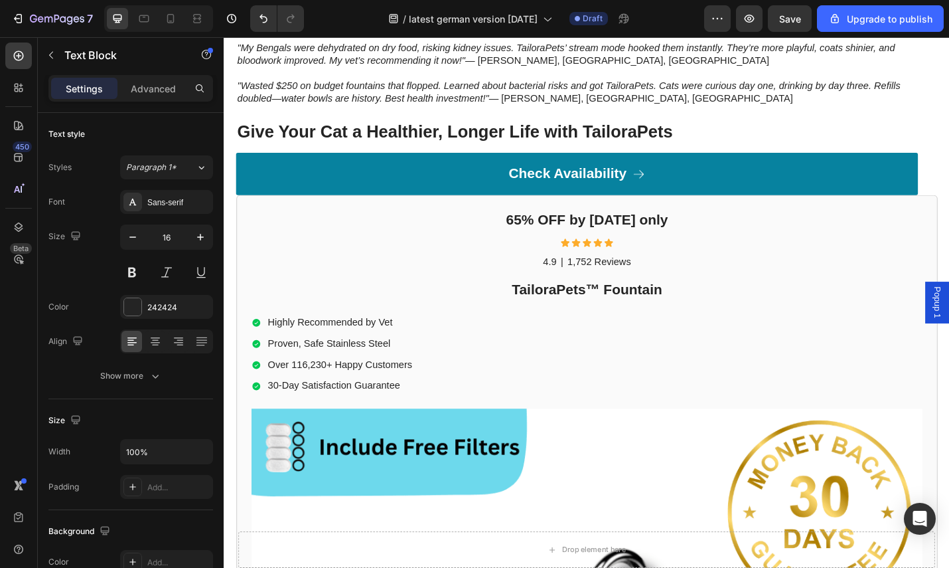
drag, startPoint x: 469, startPoint y: 320, endPoint x: 204, endPoint y: 245, distance: 275.9
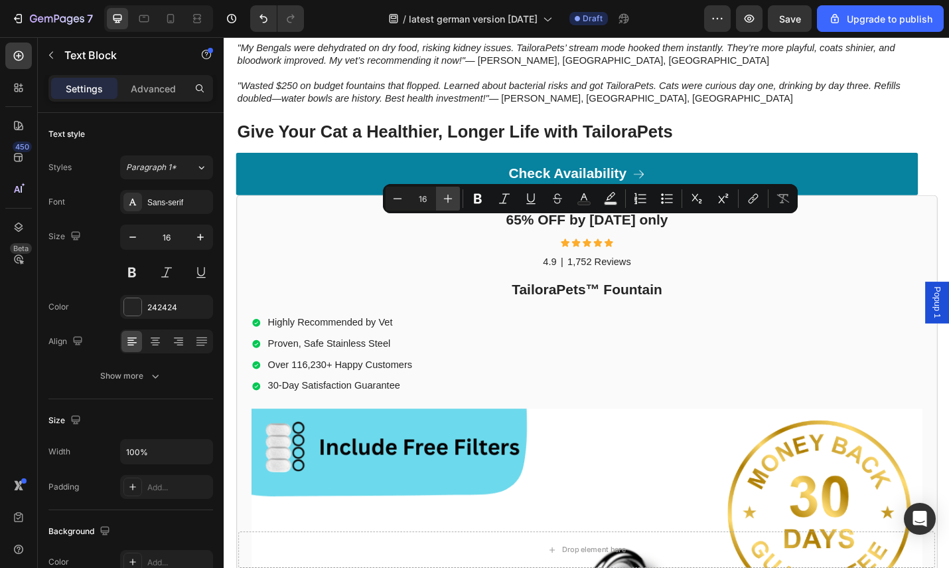
click at [445, 198] on icon "Editor contextual toolbar" at bounding box center [448, 199] width 9 height 9
drag, startPoint x: 446, startPoint y: 198, endPoint x: 481, endPoint y: 198, distance: 34.5
click at [449, 198] on icon "Editor contextual toolbar" at bounding box center [448, 199] width 9 height 9
type input "18"
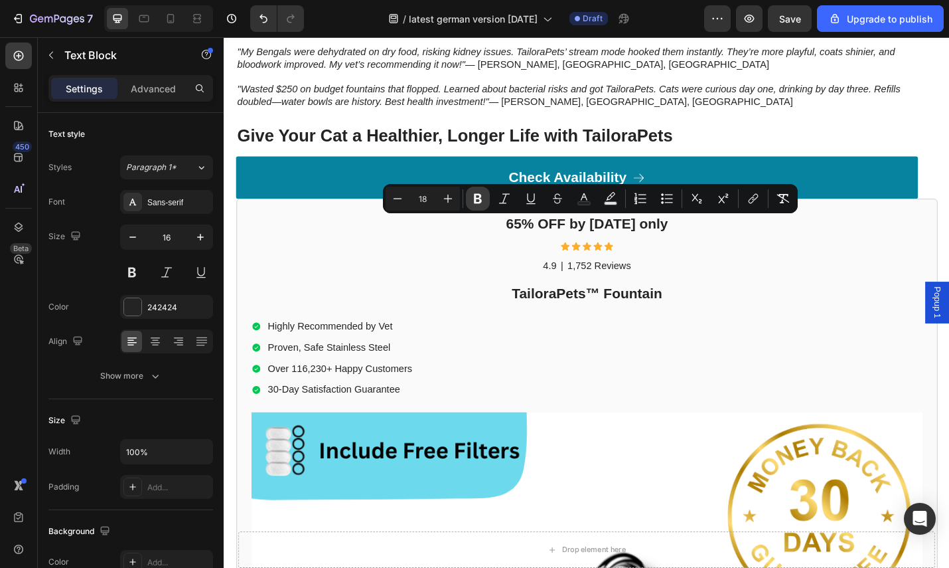
click at [481, 198] on icon "Editor contextual toolbar" at bounding box center [477, 198] width 13 height 13
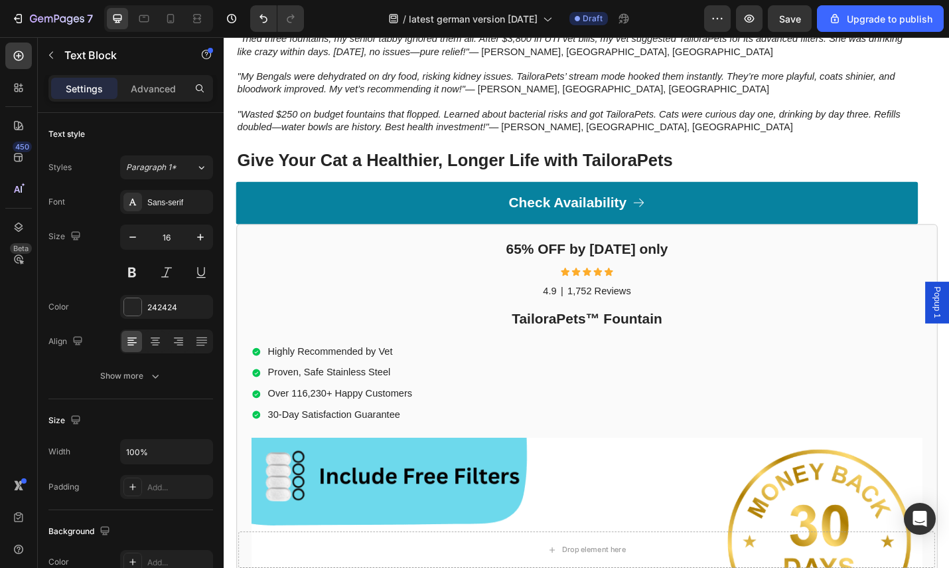
drag, startPoint x: 524, startPoint y: 356, endPoint x: 336, endPoint y: 330, distance: 189.7
drag, startPoint x: 520, startPoint y: 352, endPoint x: 228, endPoint y: 338, distance: 292.4
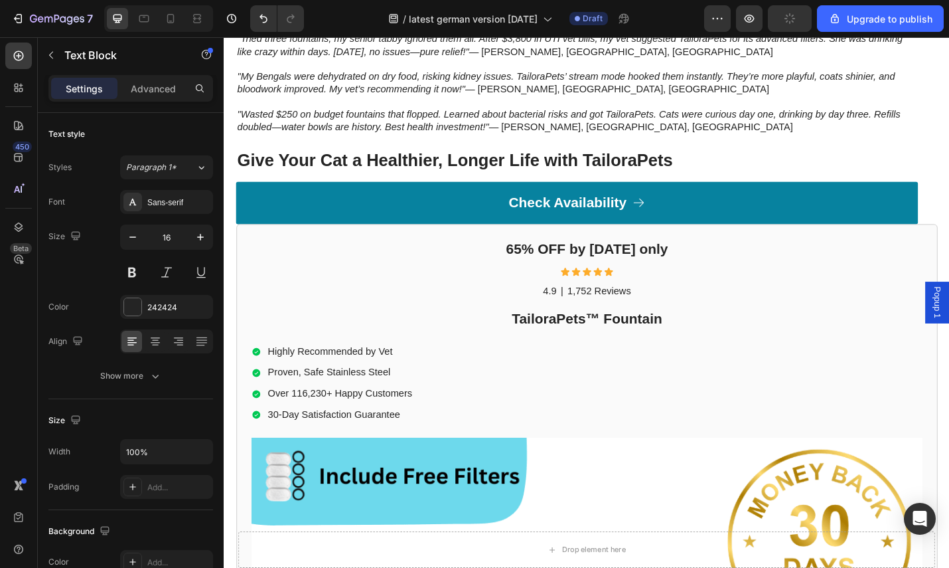
drag, startPoint x: 509, startPoint y: 354, endPoint x: 233, endPoint y: 341, distance: 275.8
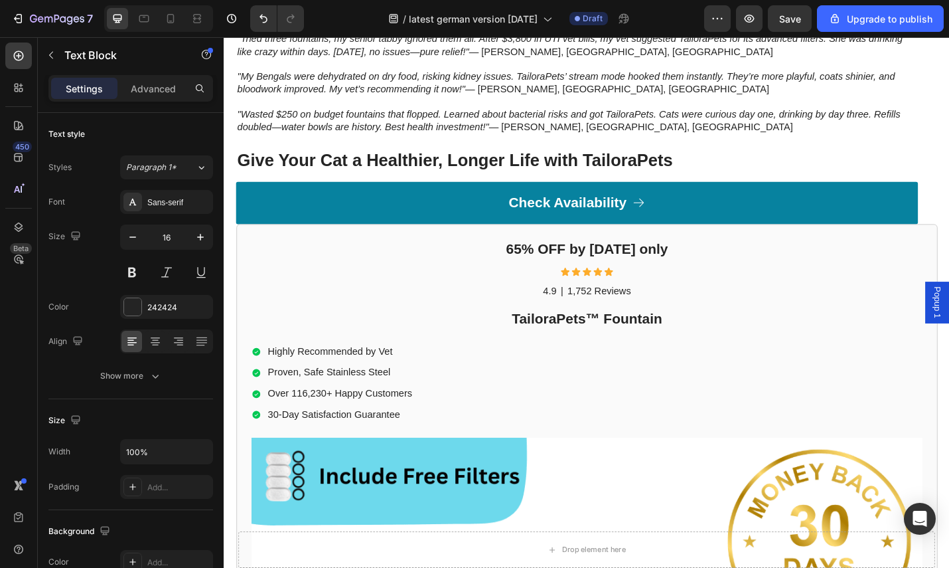
drag, startPoint x: 330, startPoint y: 371, endPoint x: 352, endPoint y: 380, distance: 23.5
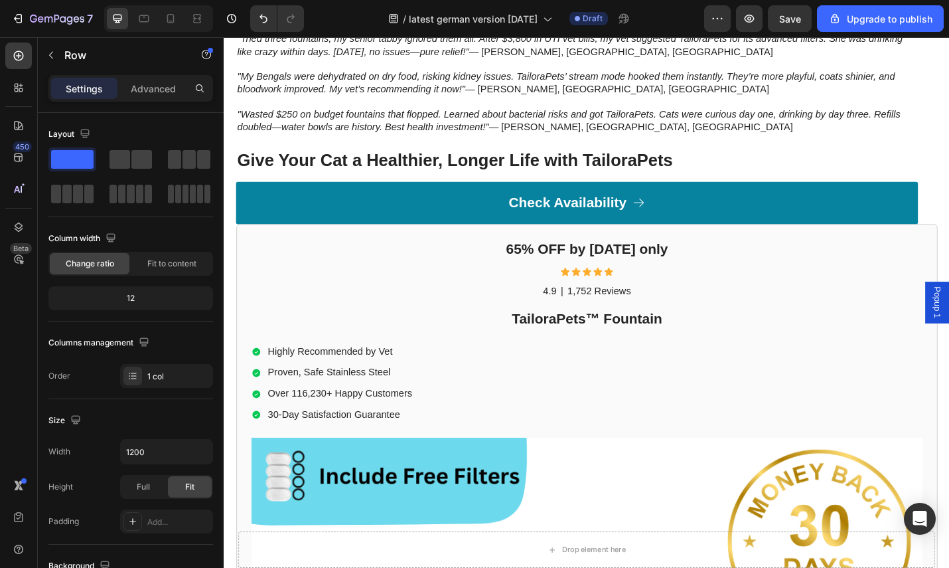
drag, startPoint x: 509, startPoint y: 364, endPoint x: 517, endPoint y: 358, distance: 10.9
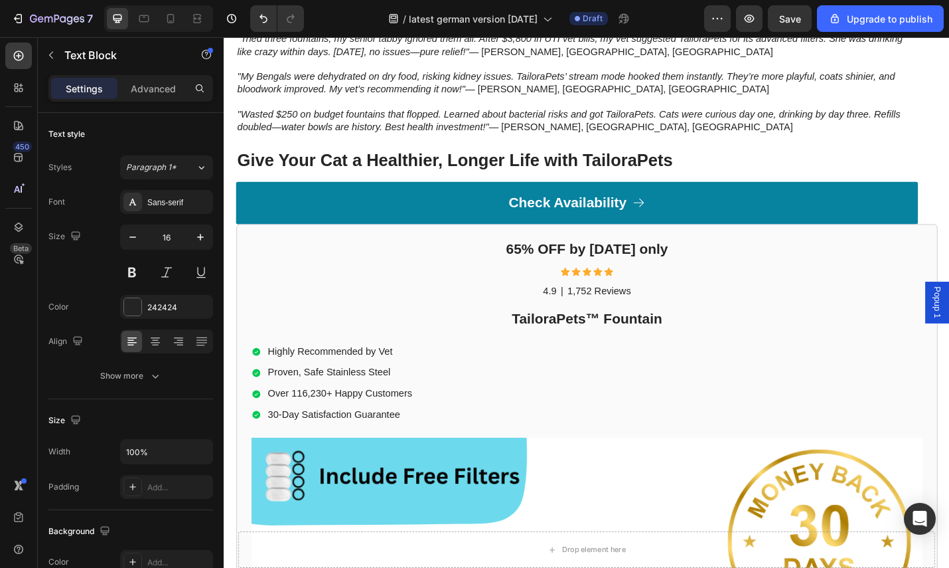
drag, startPoint x: 483, startPoint y: 357, endPoint x: 513, endPoint y: 361, distance: 30.2
drag, startPoint x: 515, startPoint y: 356, endPoint x: 240, endPoint y: 335, distance: 275.6
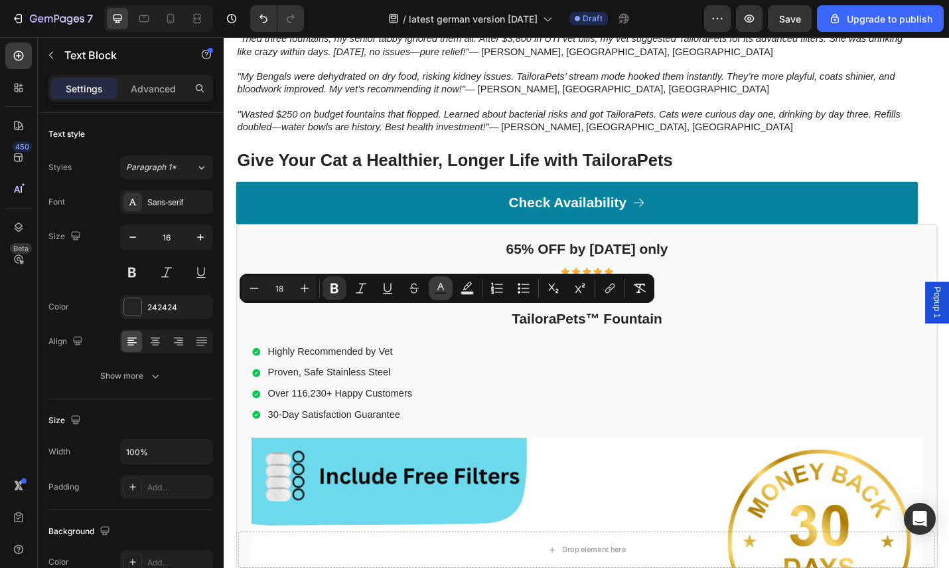
drag, startPoint x: 386, startPoint y: 290, endPoint x: 445, endPoint y: 289, distance: 58.4
click at [387, 290] on icon "Editor contextual toolbar" at bounding box center [387, 287] width 13 height 13
click at [609, 289] on icon "Editor contextual toolbar" at bounding box center [609, 287] width 13 height 13
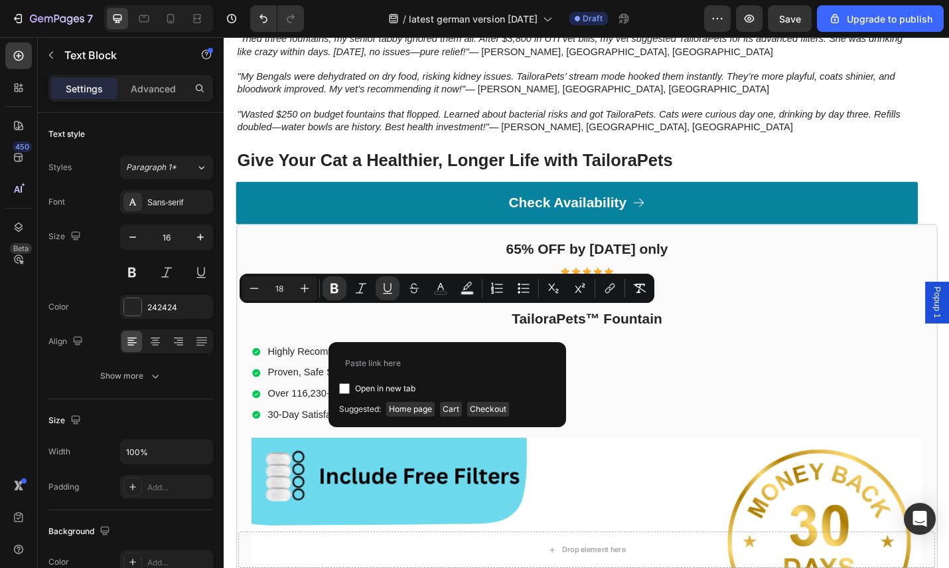
click at [345, 384] on input "Editor contextual toolbar" at bounding box center [344, 388] width 11 height 11
checkbox input "true"
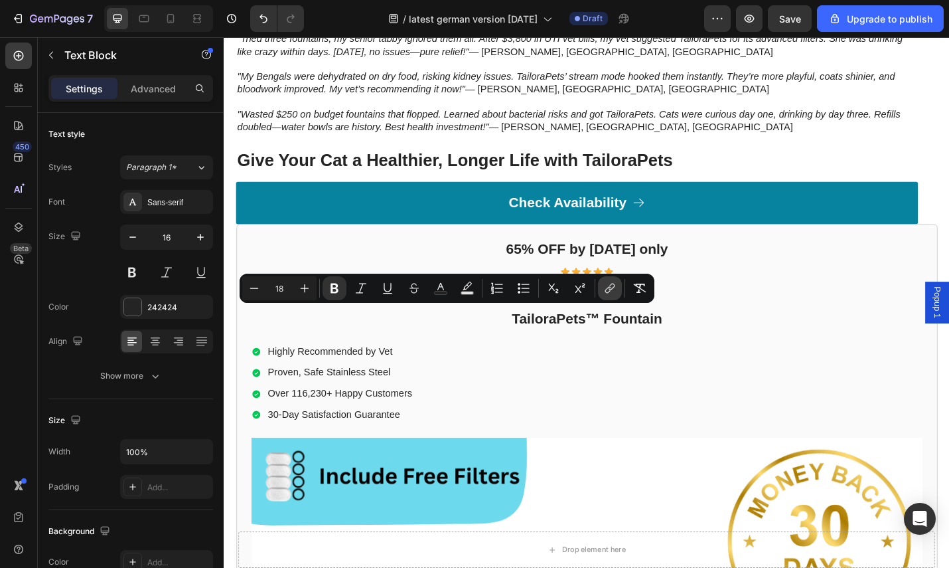
click at [606, 283] on icon "Editor contextual toolbar" at bounding box center [609, 287] width 13 height 13
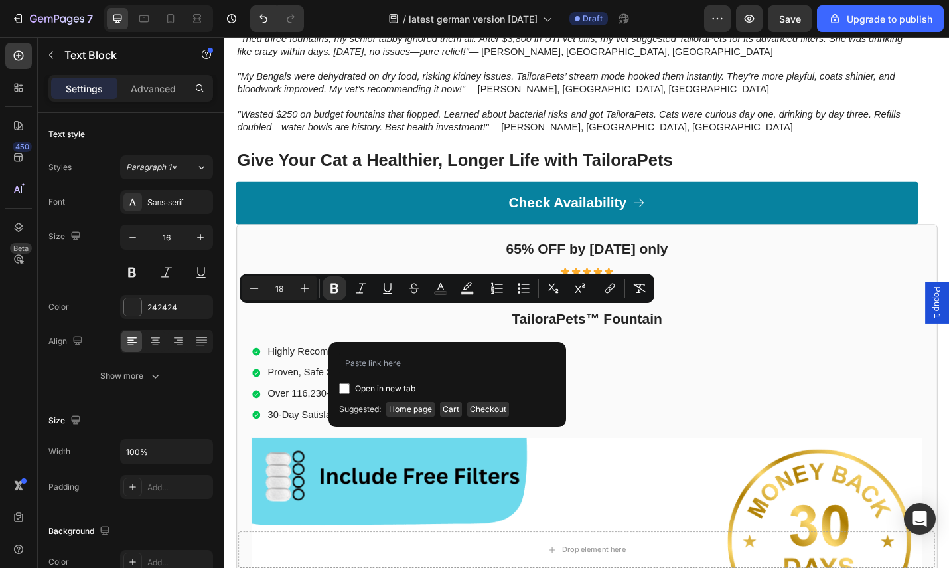
click at [347, 389] on input "Editor contextual toolbar" at bounding box center [344, 388] width 11 height 11
checkbox input "true"
click at [370, 367] on input "Editor contextual toolbar" at bounding box center [447, 363] width 216 height 21
type input "https://tailorapets.com/products/tailorapets-fountain"
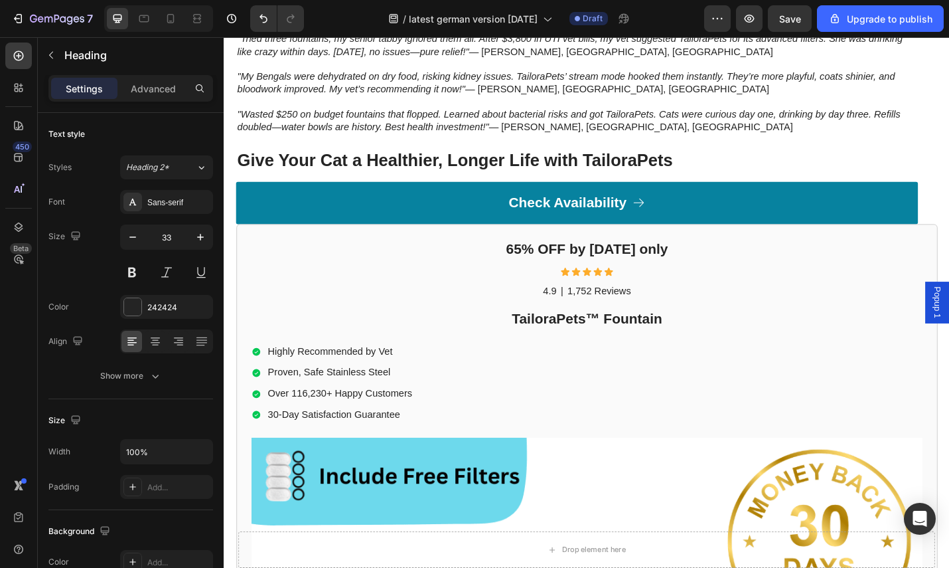
drag, startPoint x: 717, startPoint y: 438, endPoint x: 228, endPoint y: 445, distance: 488.7
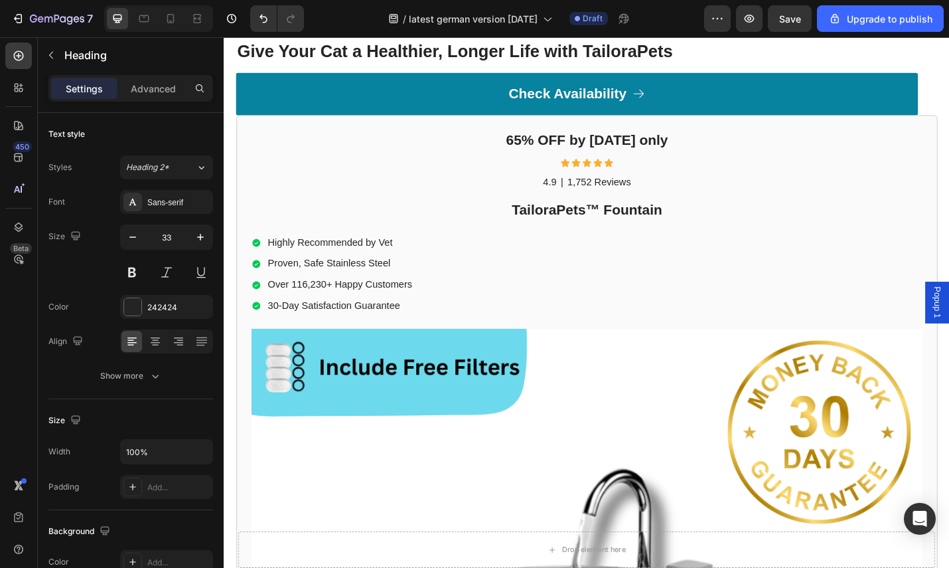
scroll to position [4877, 0]
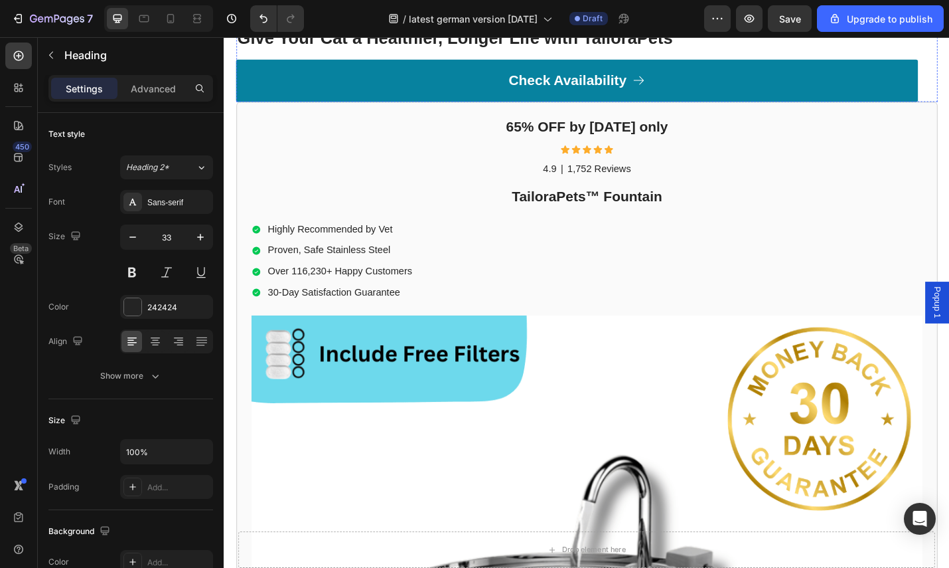
drag, startPoint x: 703, startPoint y: 488, endPoint x: 694, endPoint y: 485, distance: 9.9
drag, startPoint x: 675, startPoint y: 480, endPoint x: 250, endPoint y: 341, distance: 447.6
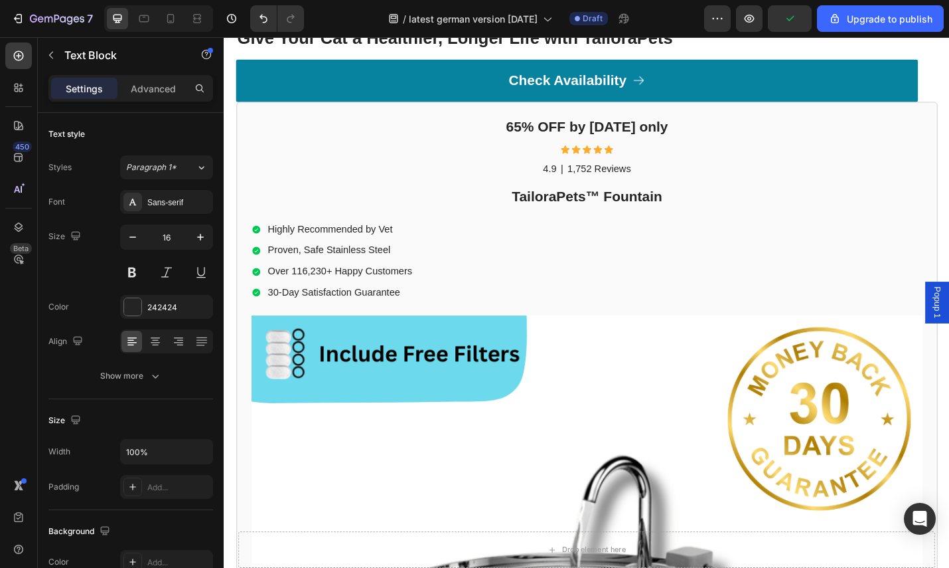
drag, startPoint x: 649, startPoint y: 485, endPoint x: 223, endPoint y: 349, distance: 446.8
click at [224, 349] on div "Mit unserer 100 % Geld-zurück-Garantie Heading We’re so confident in TailoraPet…" at bounding box center [622, 500] width 797 height 1382
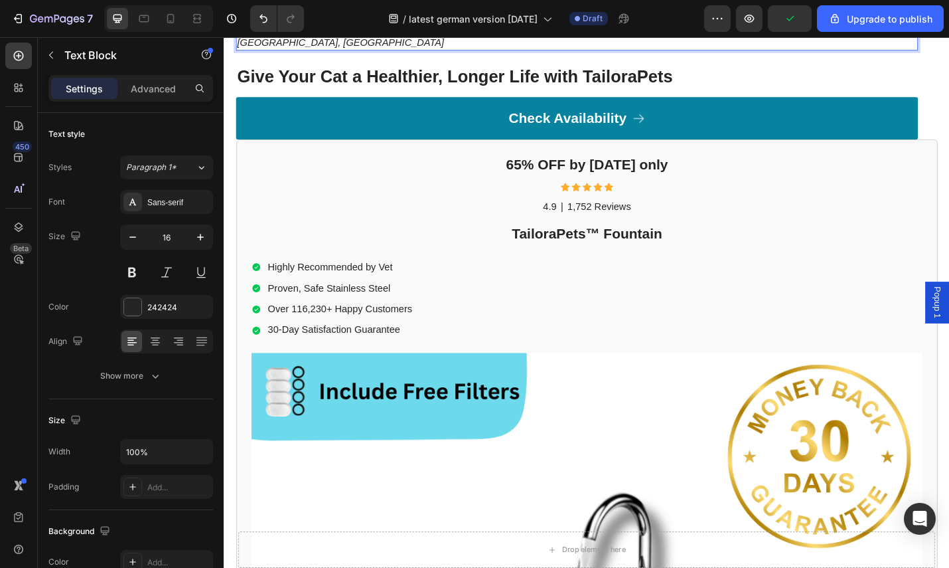
click at [239, 50] on p "„250 $ für Billigbrunnen verschwendet, die alle versagt haben. Nach Infos über …" at bounding box center [611, 29] width 746 height 41
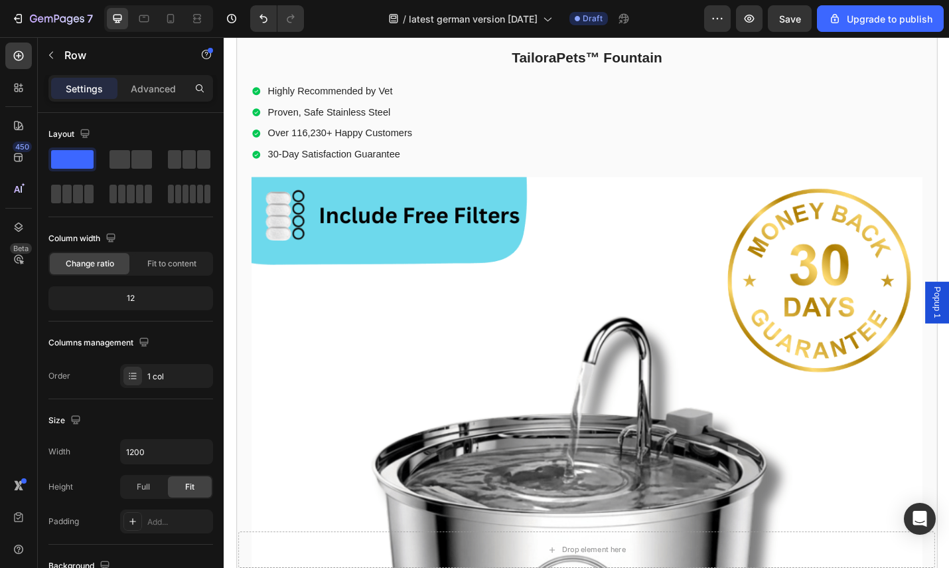
scroll to position [5107, 0]
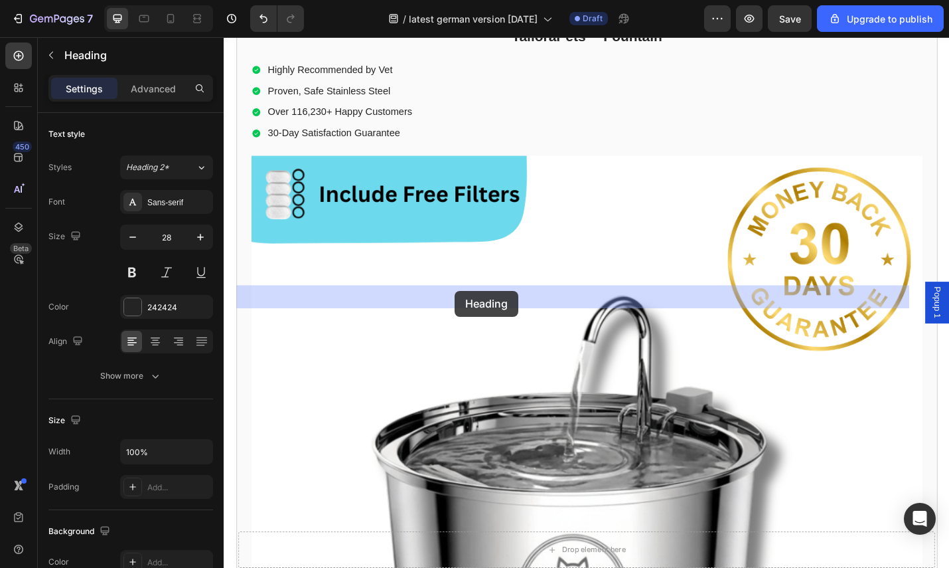
drag, startPoint x: 734, startPoint y: 321, endPoint x: 477, endPoint y: 315, distance: 256.3
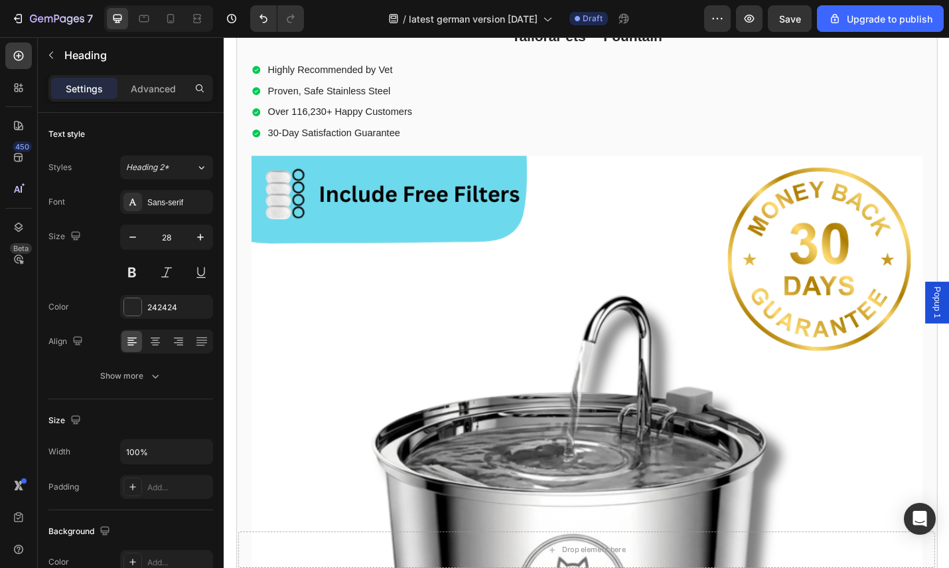
drag, startPoint x: 728, startPoint y: 321, endPoint x: 236, endPoint y: 323, distance: 491.3
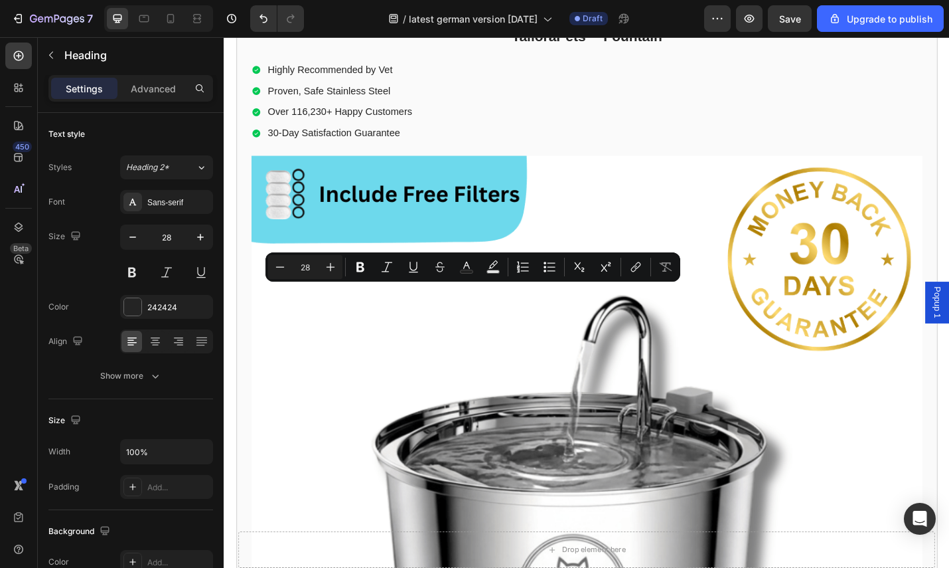
copy p "Give Your Cat a Healthier, Longer Life with TailoraPets"
drag, startPoint x: 554, startPoint y: 356, endPoint x: 636, endPoint y: 360, distance: 81.8
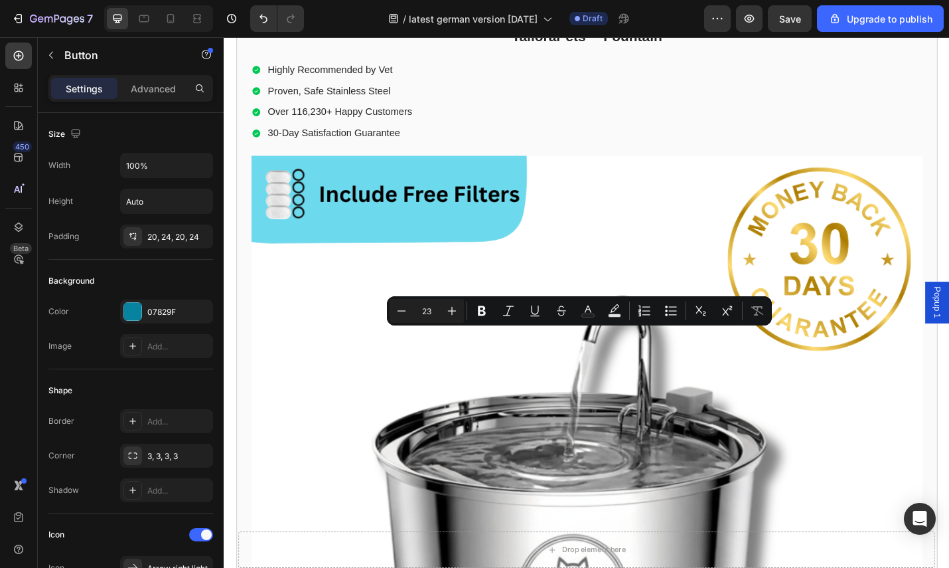
drag, startPoint x: 535, startPoint y: 368, endPoint x: 661, endPoint y: 376, distance: 126.4
copy p "Check Availability"
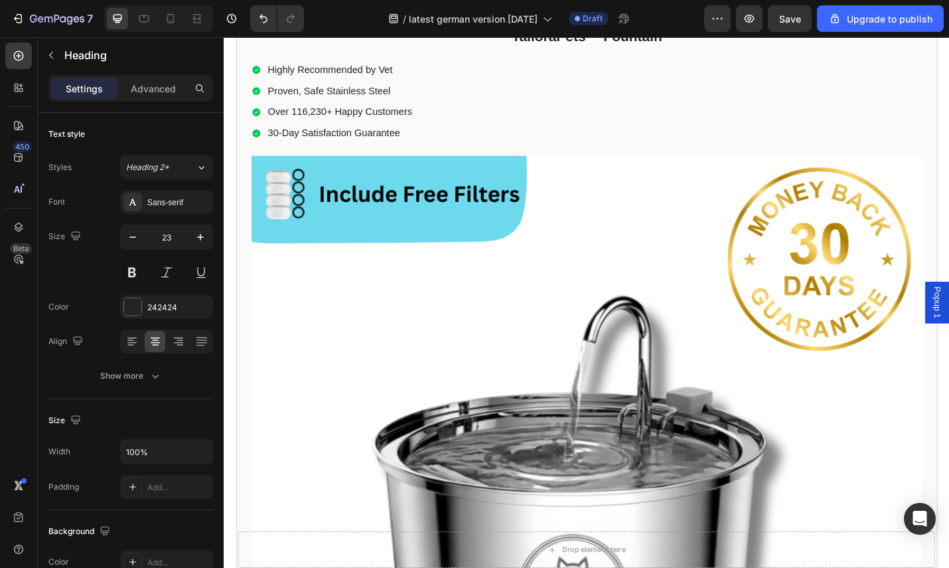
drag, startPoint x: 711, startPoint y: 419, endPoint x: 517, endPoint y: 411, distance: 194.0
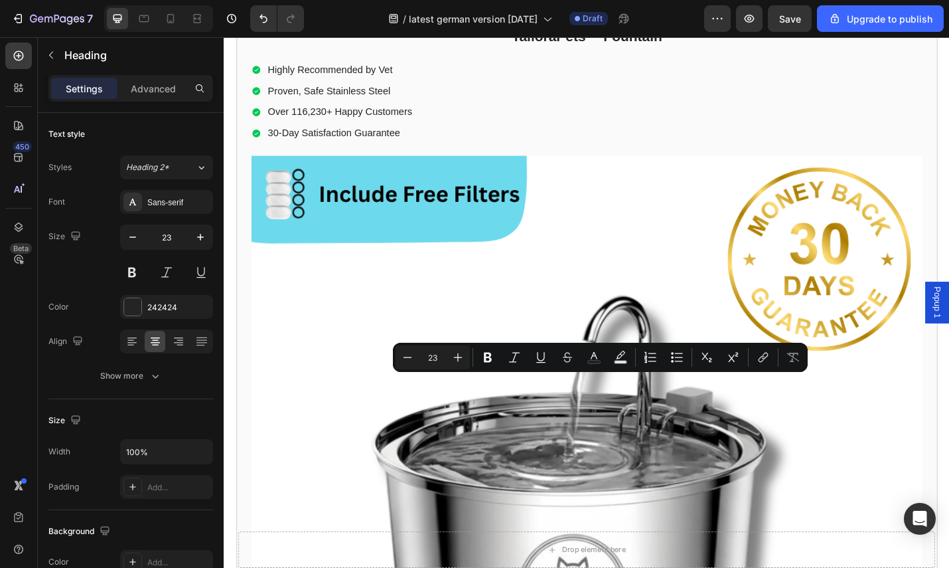
copy p "65% OFF by today only"
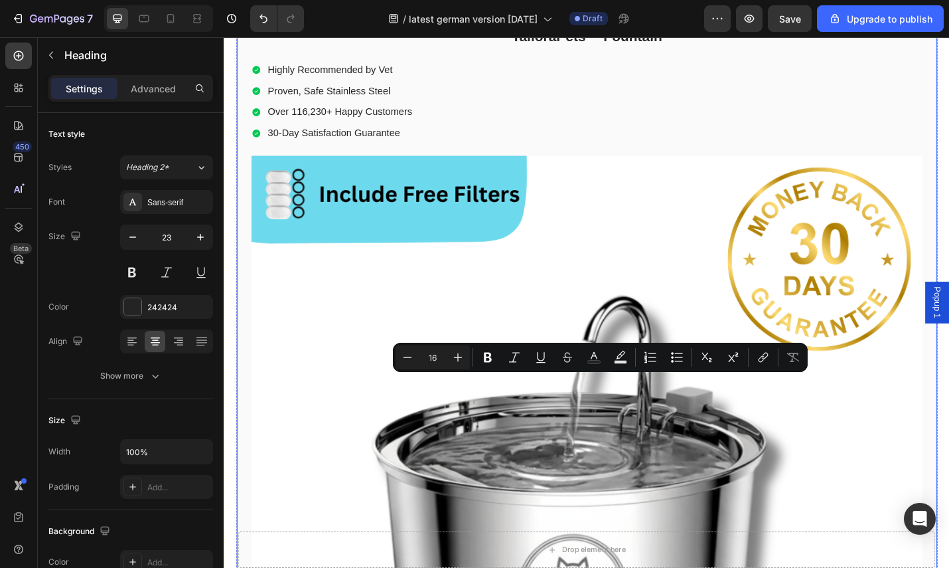
click at [639, 454] on div "65% OFF by today only Heading 12 Icon Icon Icon Icon Icon Icon List 4.9 Text Bl…" at bounding box center [622, 458] width 737 height 1017
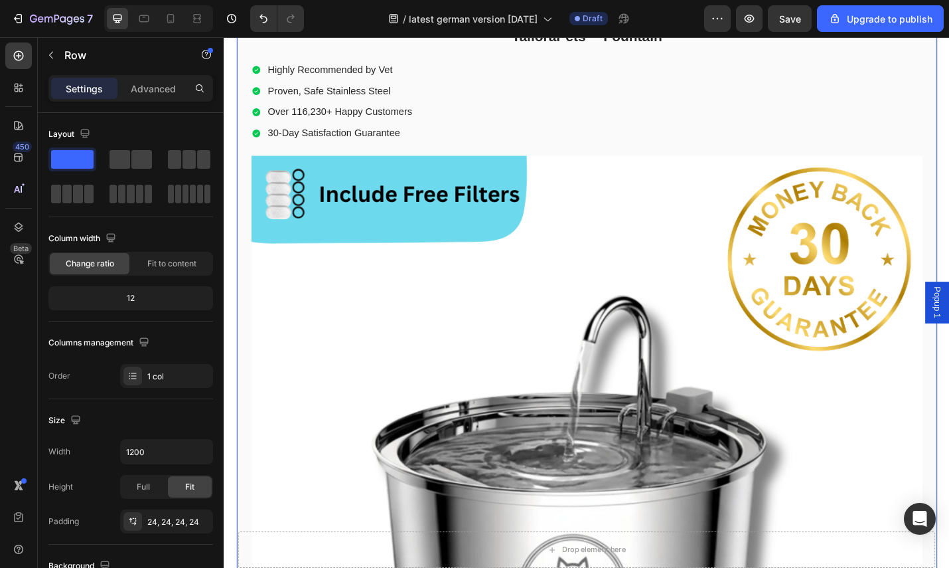
click at [637, 14] on p "1,752 Reviews" at bounding box center [636, 7] width 70 height 14
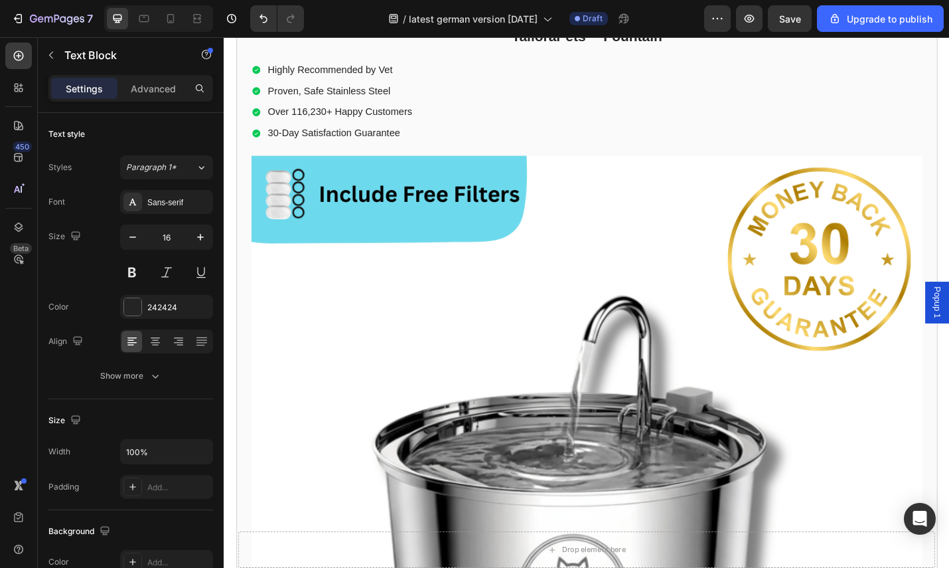
click at [637, 14] on p "1,752 Reviews" at bounding box center [636, 7] width 70 height 14
drag, startPoint x: 599, startPoint y: 465, endPoint x: 634, endPoint y: 467, distance: 34.6
click at [634, 14] on p "1,752 Reviews" at bounding box center [636, 7] width 70 height 14
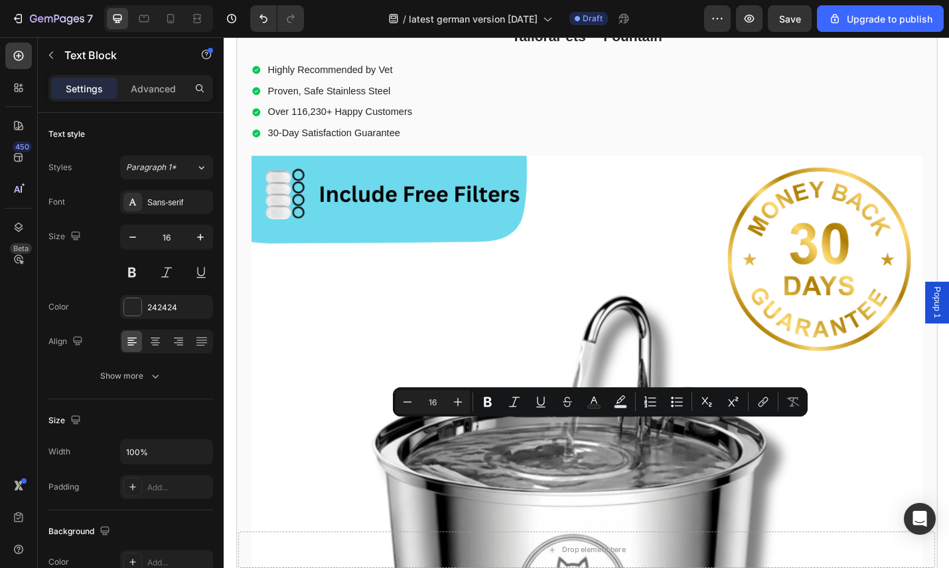
click at [651, 14] on p "1,752 Reviews" at bounding box center [636, 7] width 70 height 14
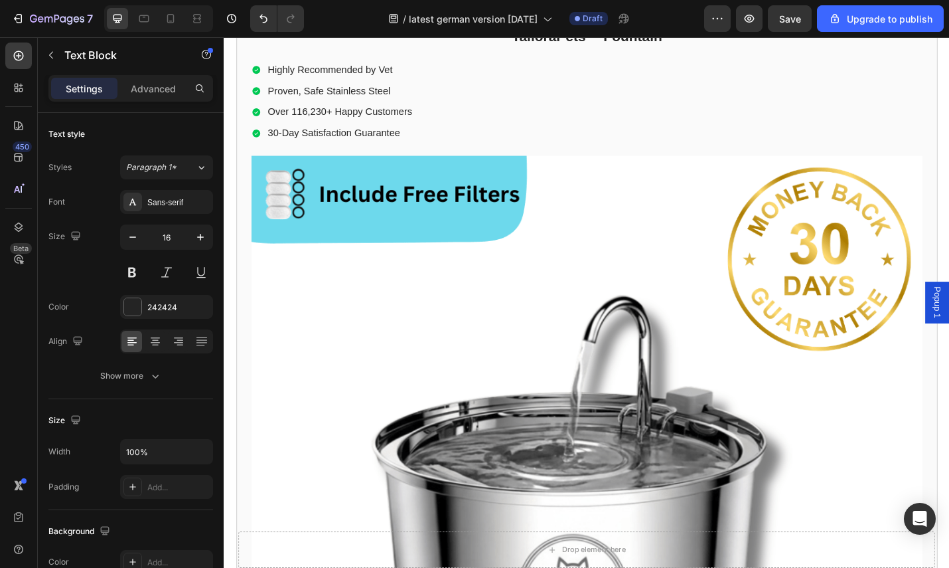
click at [574, 14] on p "4.9" at bounding box center [581, 7] width 15 height 14
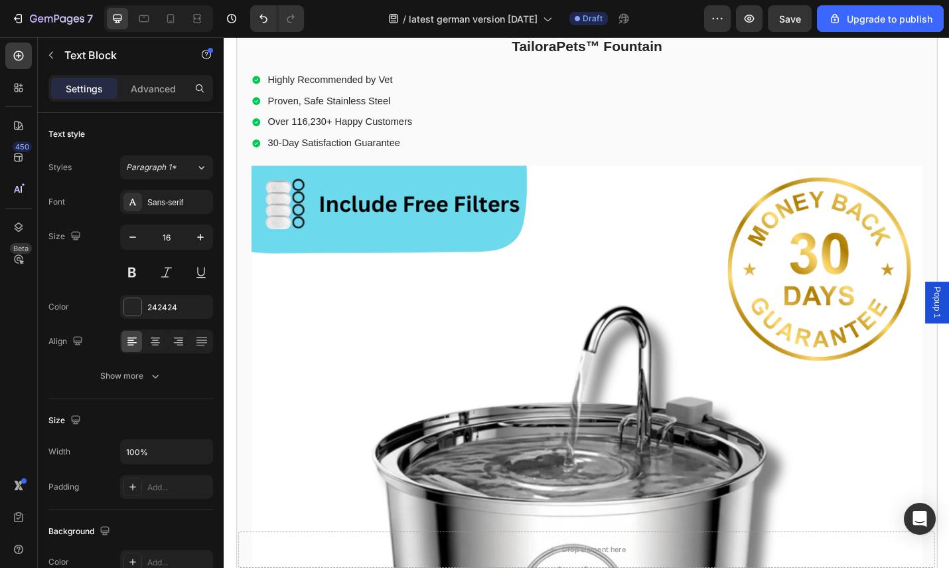
scroll to position [4999, 0]
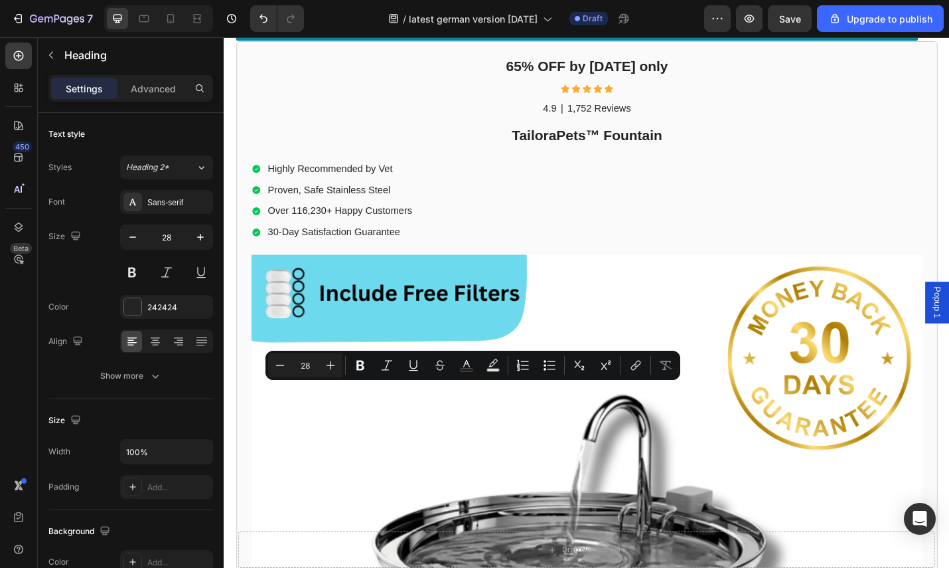
drag, startPoint x: 734, startPoint y: 430, endPoint x: 243, endPoint y: 428, distance: 490.6
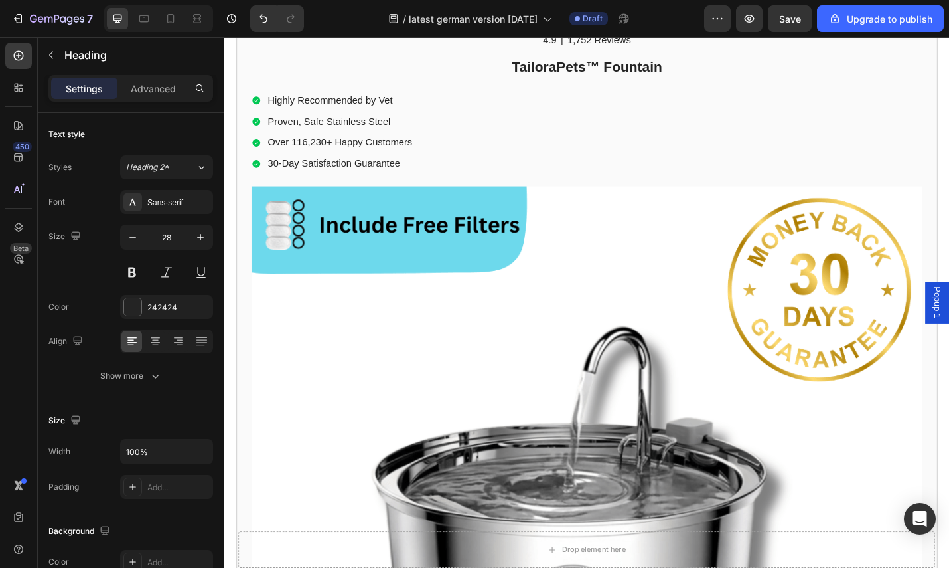
scroll to position [5090, 0]
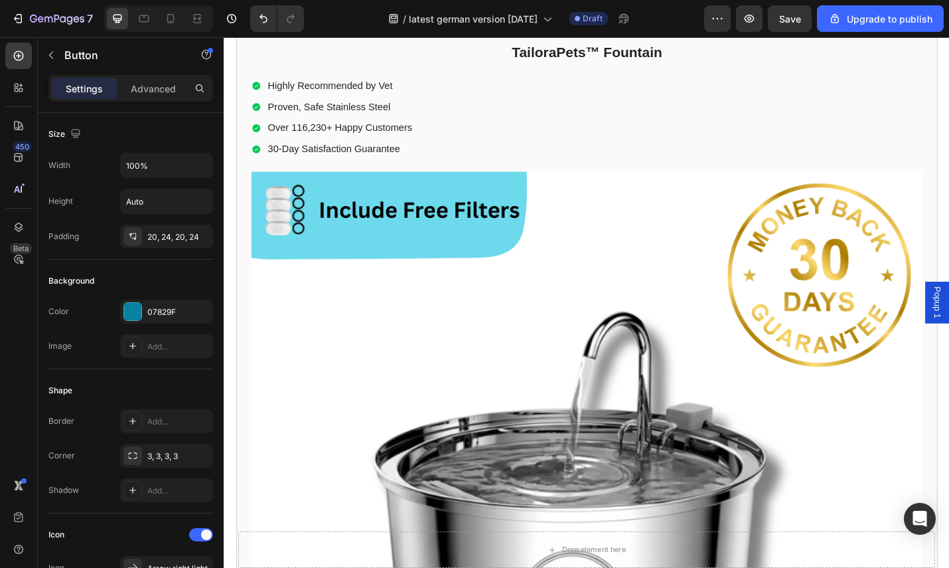
drag, startPoint x: 538, startPoint y: 385, endPoint x: 657, endPoint y: 394, distance: 119.1
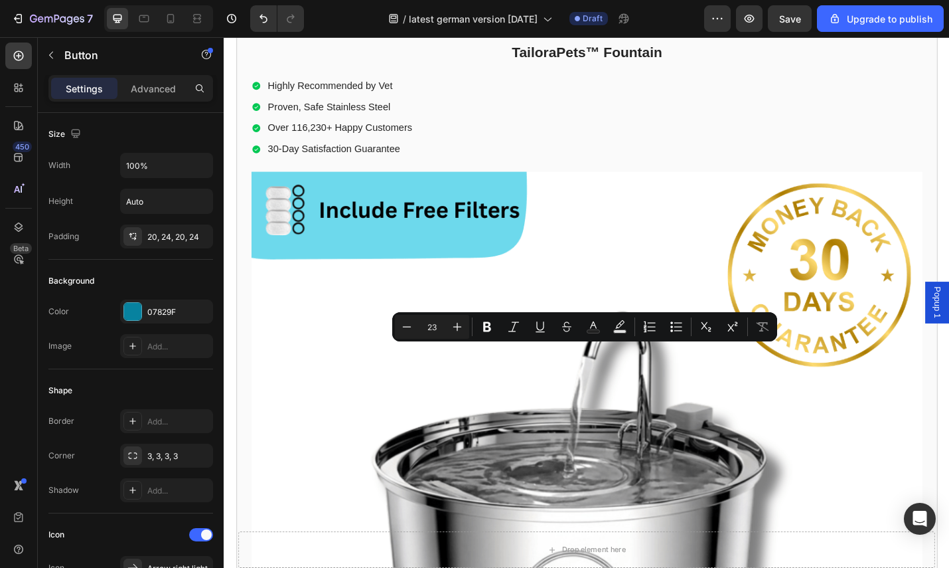
drag, startPoint x: 660, startPoint y: 390, endPoint x: 528, endPoint y: 390, distance: 132.1
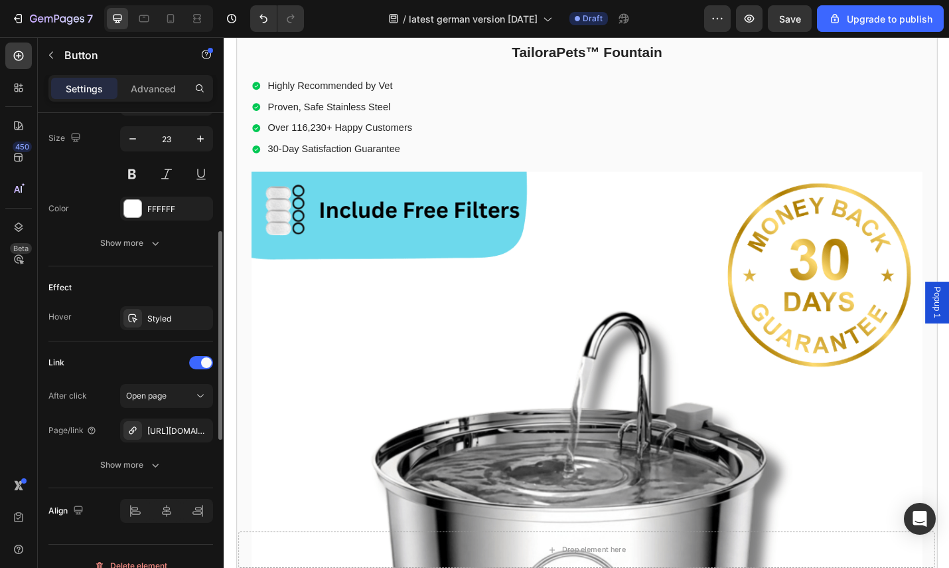
scroll to position [668, 0]
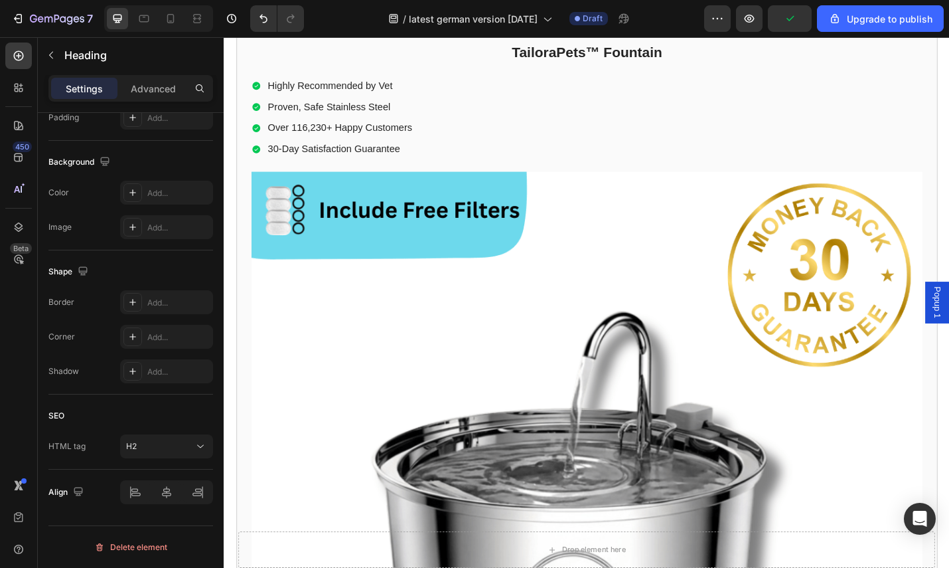
scroll to position [0, 0]
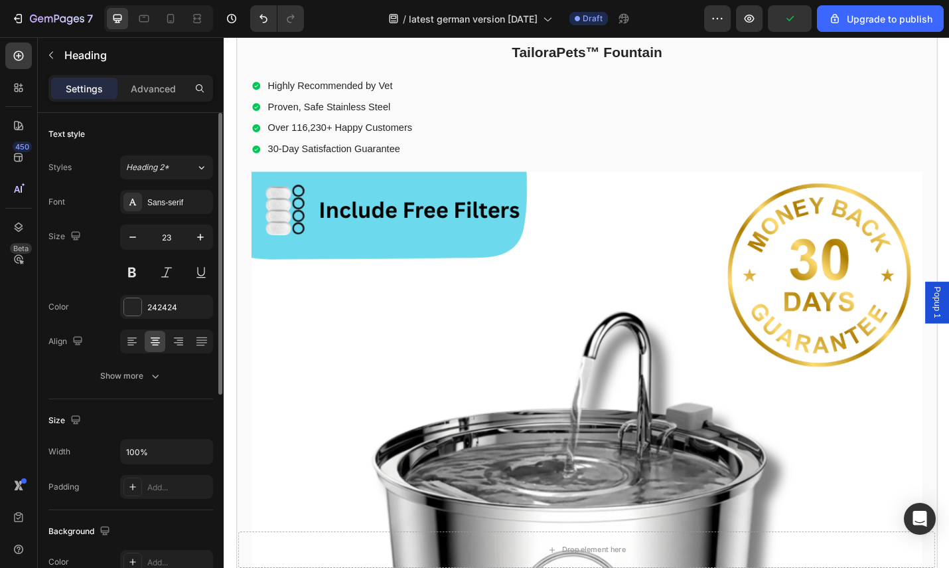
drag, startPoint x: 708, startPoint y: 436, endPoint x: 518, endPoint y: 432, distance: 190.6
click at [149, 374] on icon "button" at bounding box center [155, 375] width 13 height 13
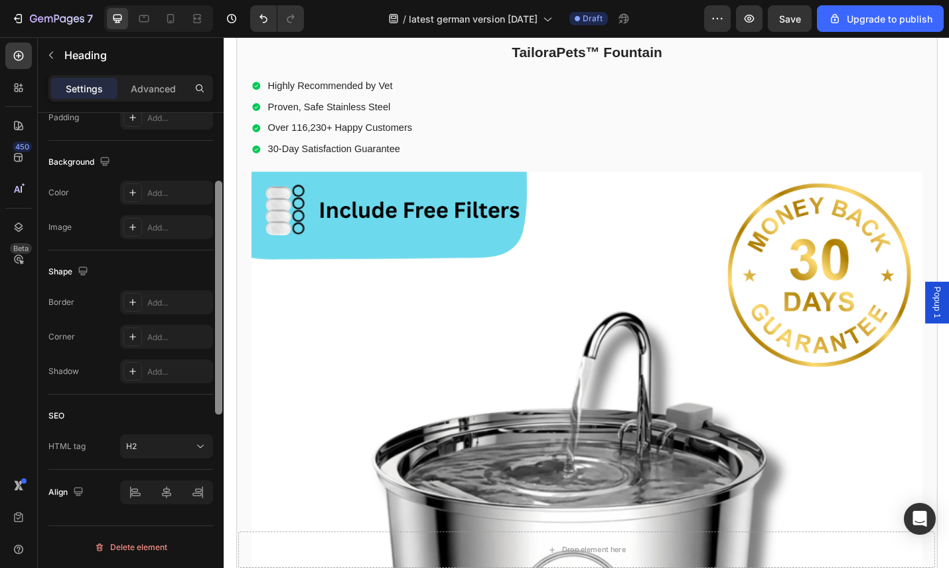
scroll to position [274, 0]
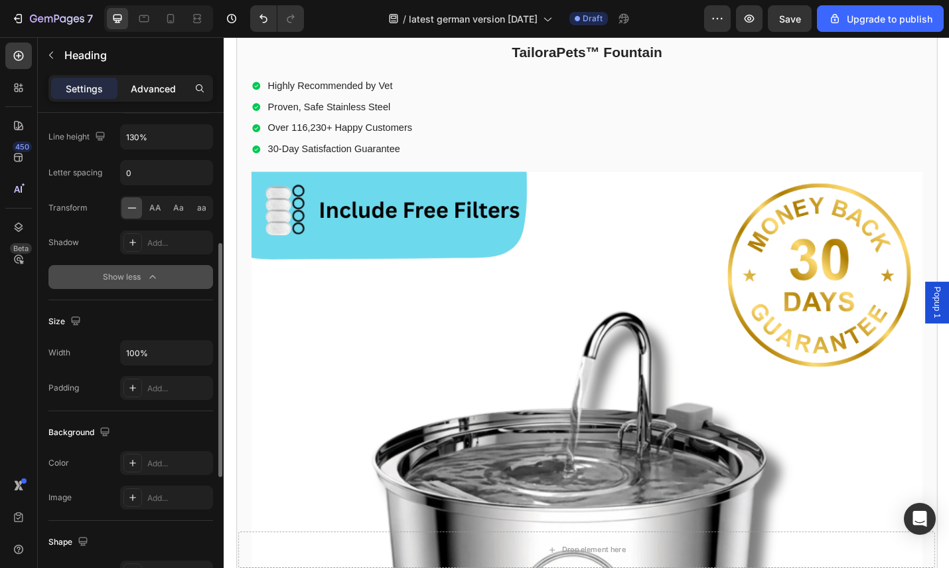
click at [157, 92] on p "Advanced" at bounding box center [153, 89] width 45 height 14
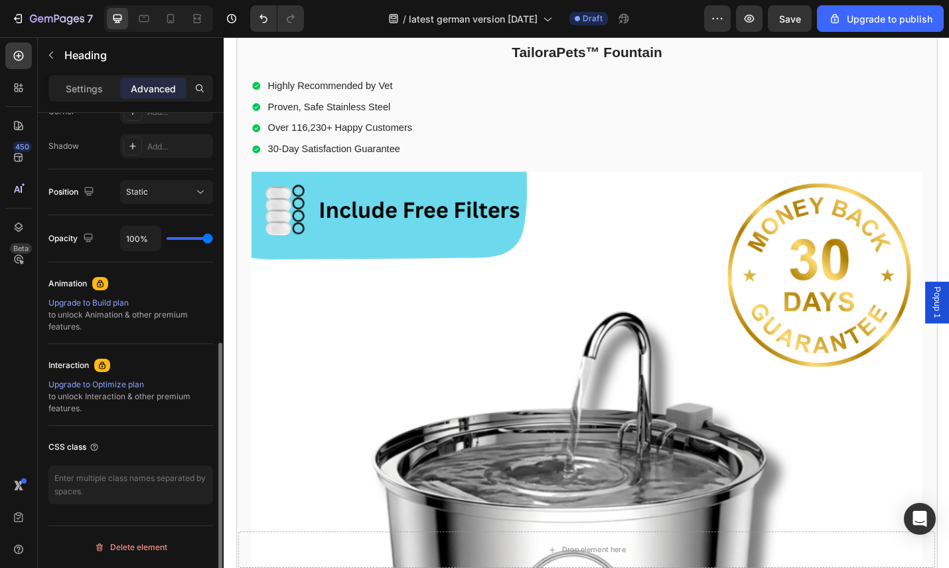
scroll to position [0, 0]
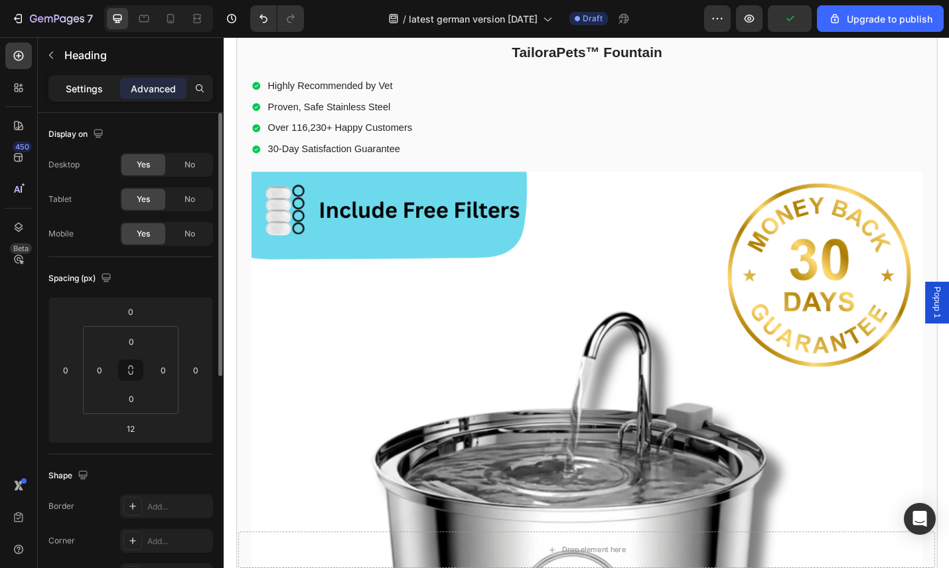
click at [88, 88] on p "Settings" at bounding box center [84, 89] width 37 height 14
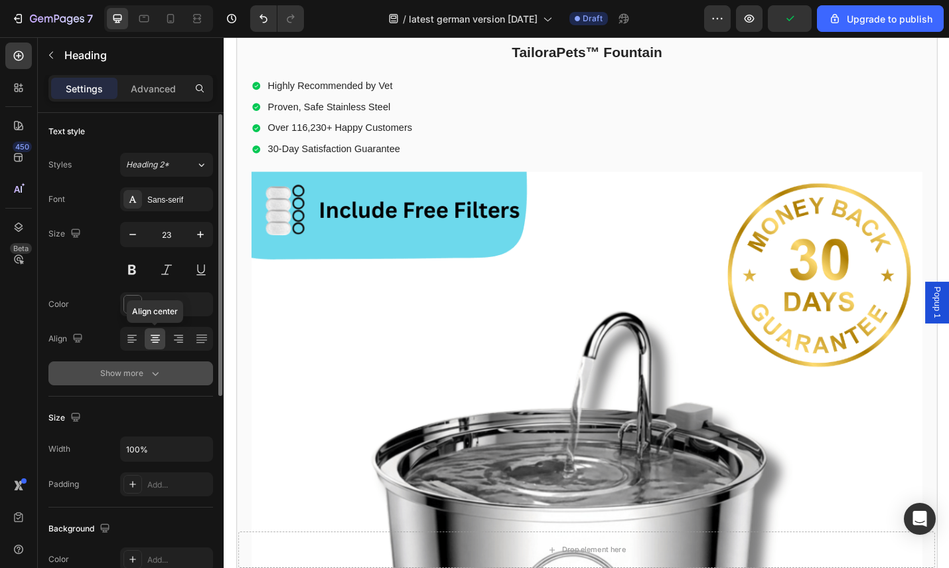
scroll to position [115, 0]
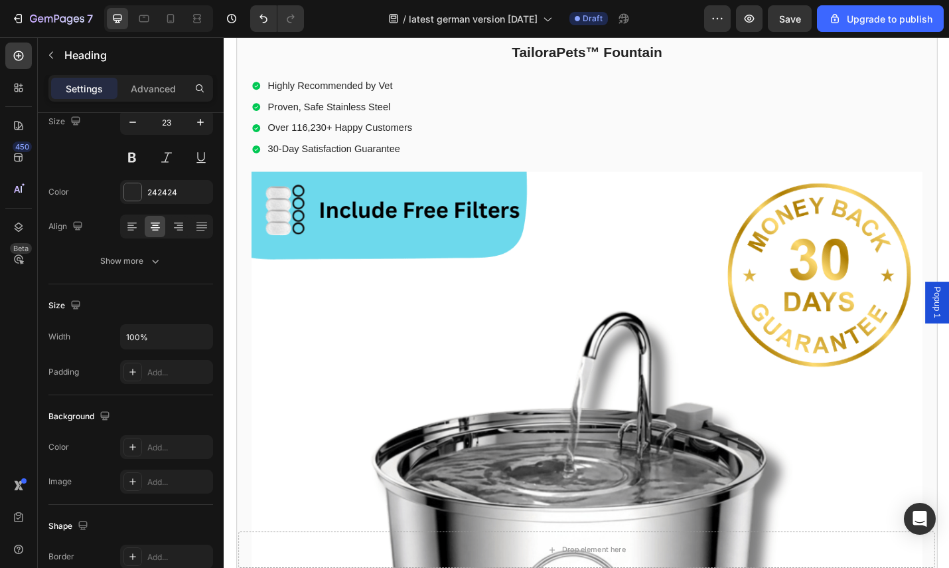
click at [582, 31] on p "4.9" at bounding box center [581, 24] width 15 height 14
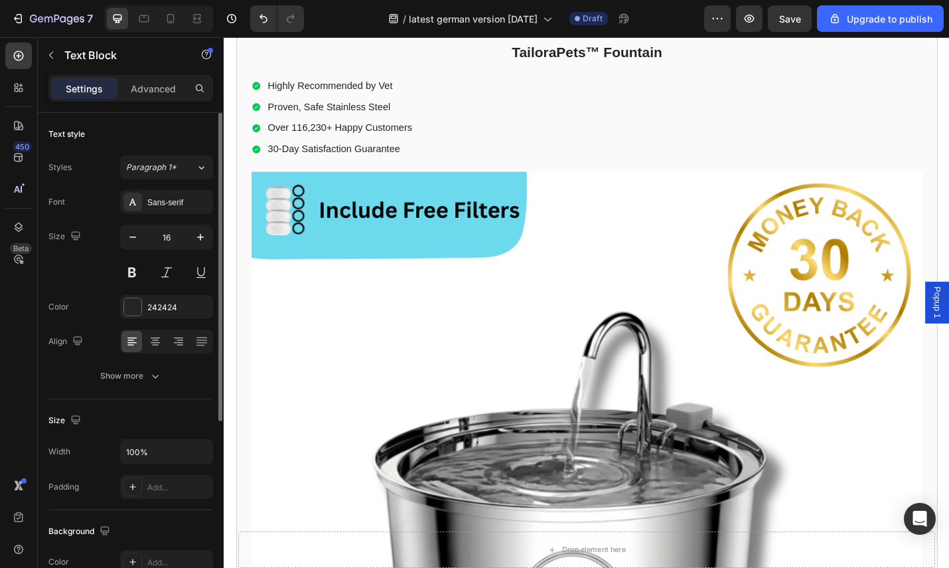
click at [582, 31] on p "4.9" at bounding box center [581, 24] width 15 height 14
drag, startPoint x: 583, startPoint y: 482, endPoint x: 572, endPoint y: 483, distance: 11.4
click at [574, 31] on p "4.9" at bounding box center [581, 24] width 15 height 14
click at [542, 31] on p "4,9 | 1.752 Bewertungen" at bounding box center [581, 24] width 116 height 14
drag, startPoint x: 544, startPoint y: 483, endPoint x: 593, endPoint y: 489, distance: 49.4
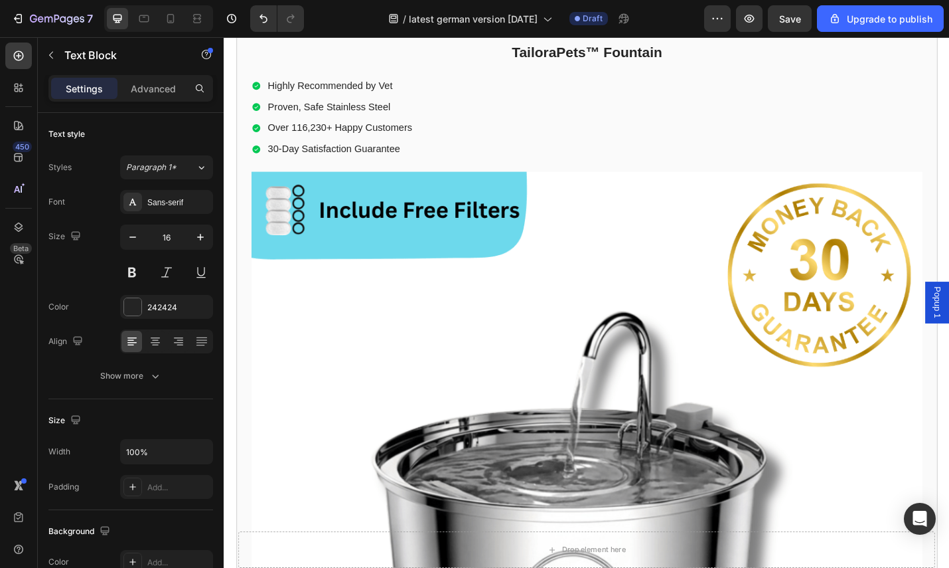
click at [596, 33] on div "4,9 | 1.752 Bewertungen" at bounding box center [581, 24] width 118 height 17
click at [643, 31] on p "1,752 Reviews" at bounding box center [638, 24] width 70 height 14
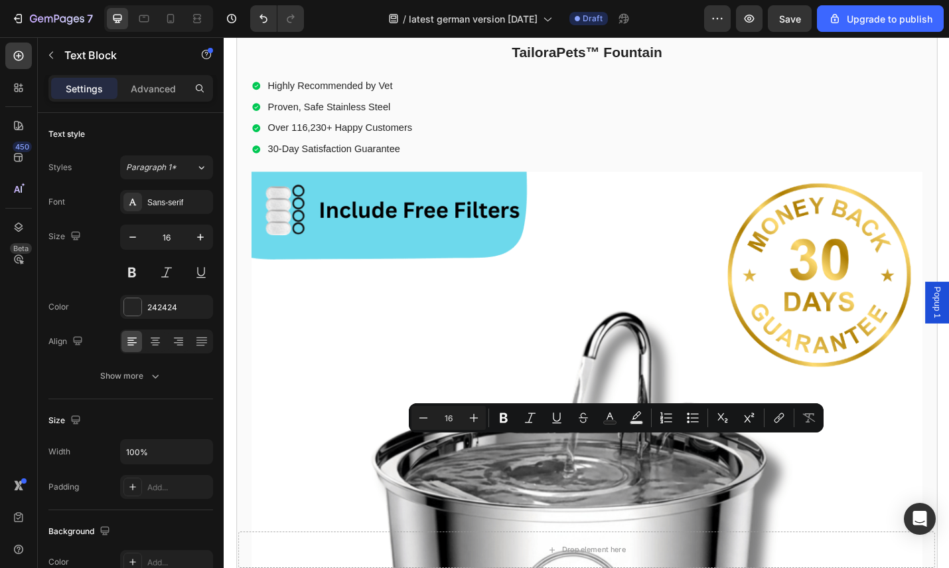
drag, startPoint x: 669, startPoint y: 484, endPoint x: 603, endPoint y: 485, distance: 66.4
click at [603, 33] on div "1,752 Reviews" at bounding box center [638, 24] width 72 height 17
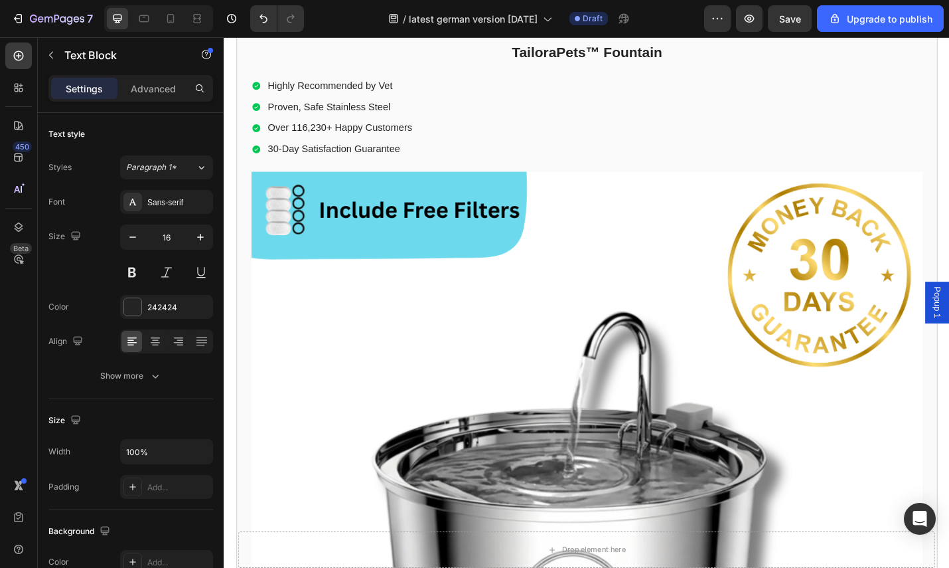
click at [576, 31] on p "4,9 |" at bounding box center [570, 24] width 21 height 14
click at [574, 31] on p "4,9 |" at bounding box center [570, 24] width 21 height 14
click at [461, 493] on div "⚡ Nur heute: 65 % Rabatt sichern Heading Icon Icon Icon Icon Icon Icon List 4,9…" at bounding box center [622, 475] width 737 height 1017
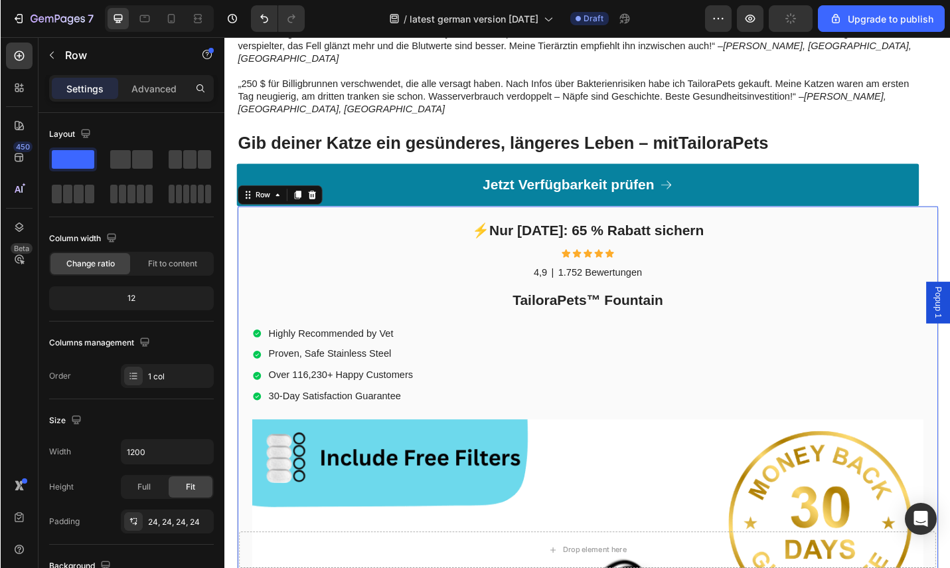
scroll to position [5326, 0]
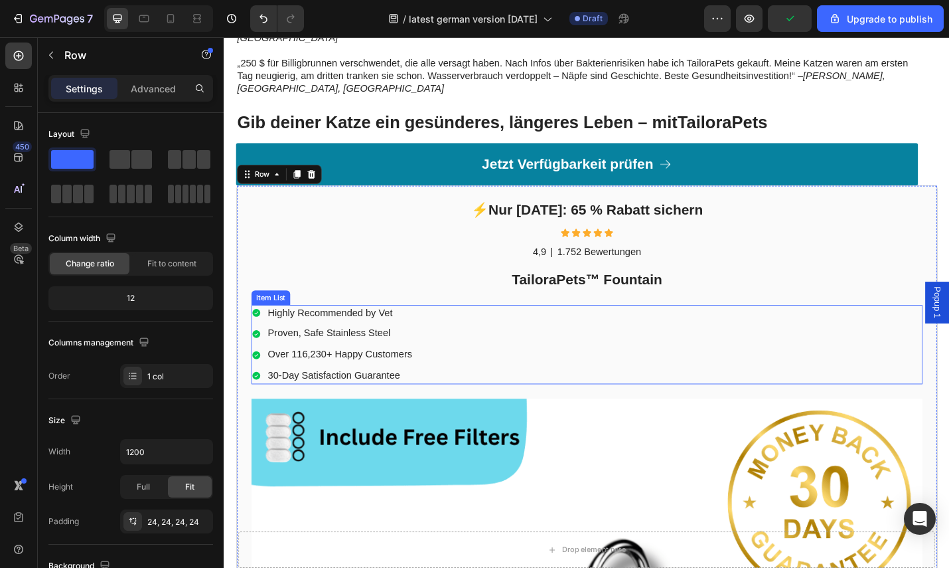
click at [382, 333] on p "Highly Recommended by Vet" at bounding box center [351, 340] width 159 height 14
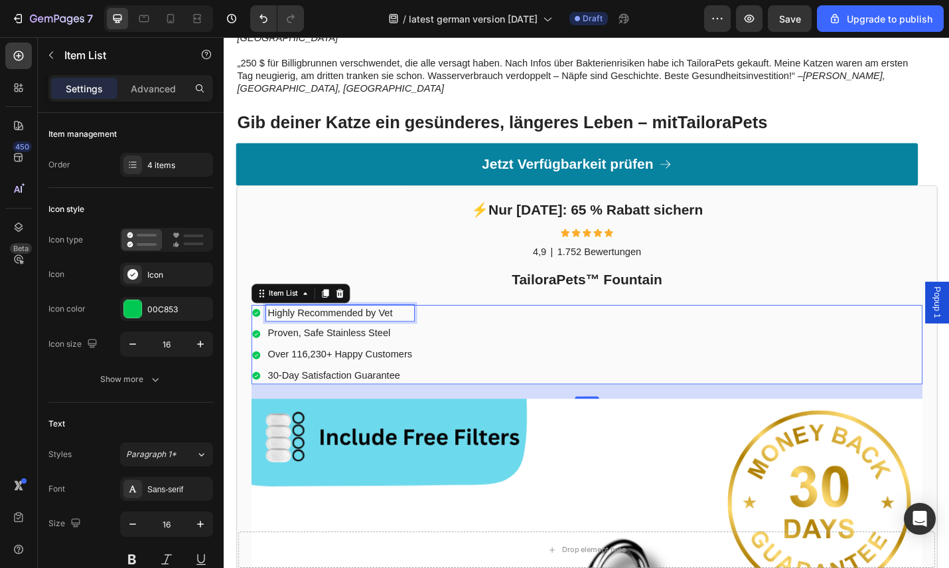
click at [388, 331] on div "Highly Recommended by Vet" at bounding box center [351, 340] width 163 height 18
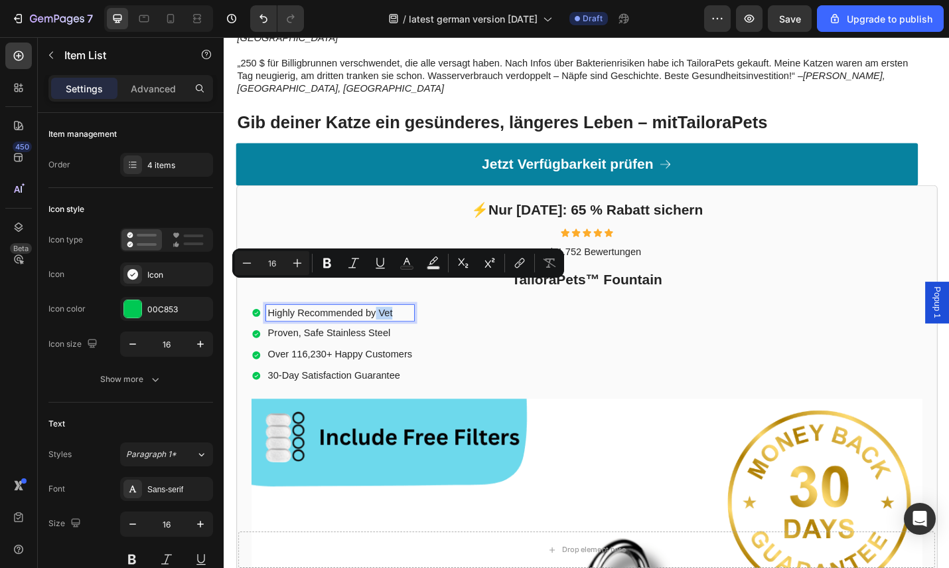
click at [414, 333] on p "Highly Recommended by Vet" at bounding box center [351, 340] width 159 height 14
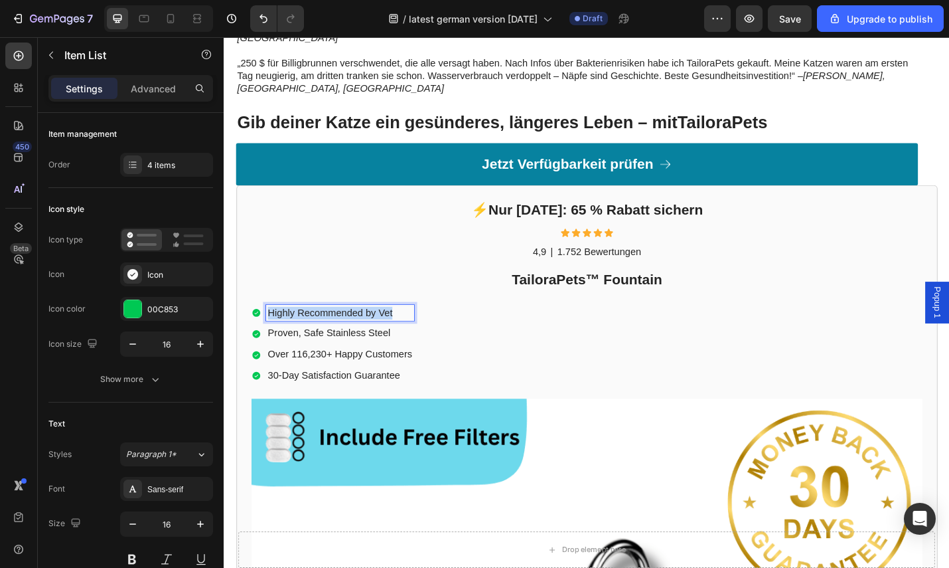
drag, startPoint x: 418, startPoint y: 312, endPoint x: 267, endPoint y: 309, distance: 150.7
click at [267, 331] on div "Highly Recommended by Vet" at bounding box center [343, 340] width 179 height 18
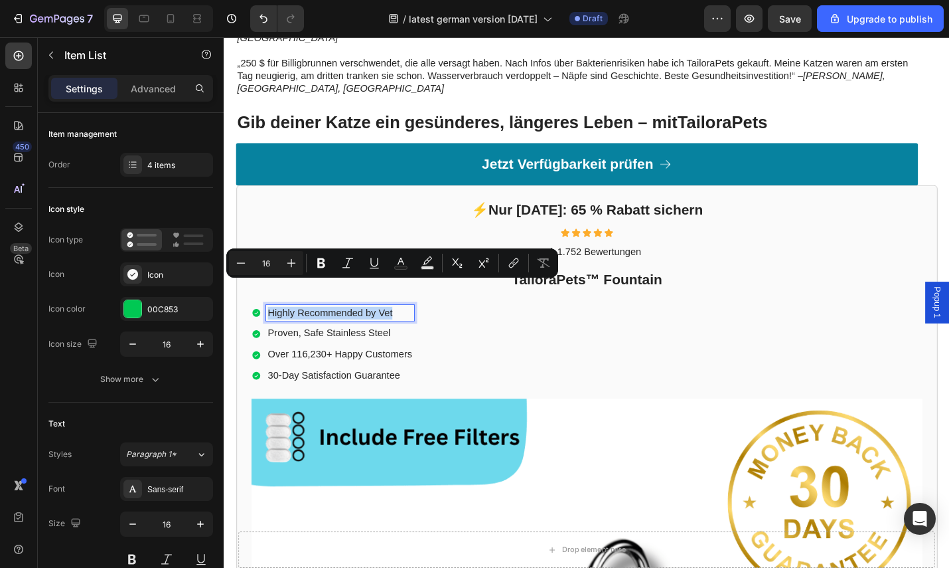
copy p "Highly Recommended by Vet"
click at [416, 356] on p "Proven, Safe Stainless Steel" at bounding box center [351, 363] width 159 height 14
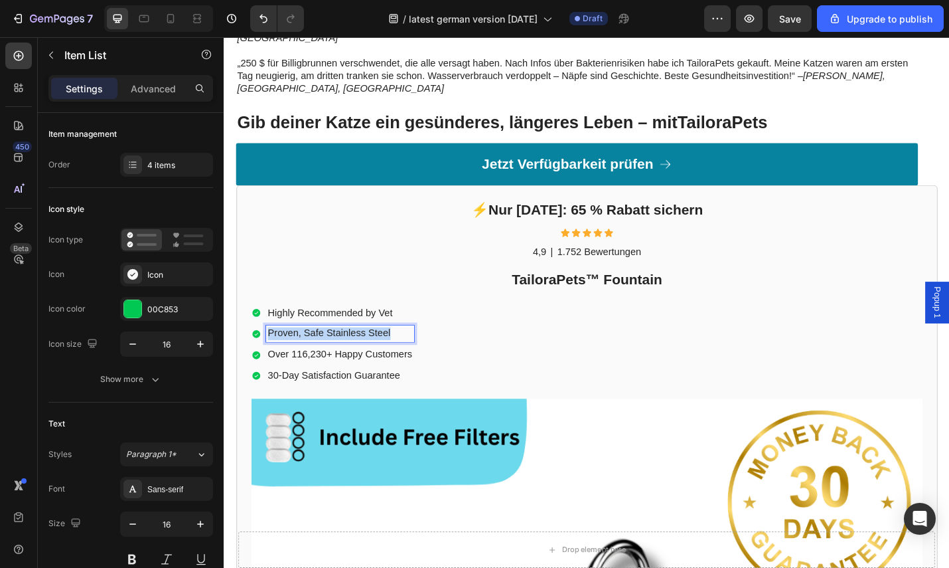
drag, startPoint x: 416, startPoint y: 335, endPoint x: 325, endPoint y: 325, distance: 90.8
click at [262, 354] on div "Proven, Safe Stainless Steel" at bounding box center [343, 363] width 179 height 18
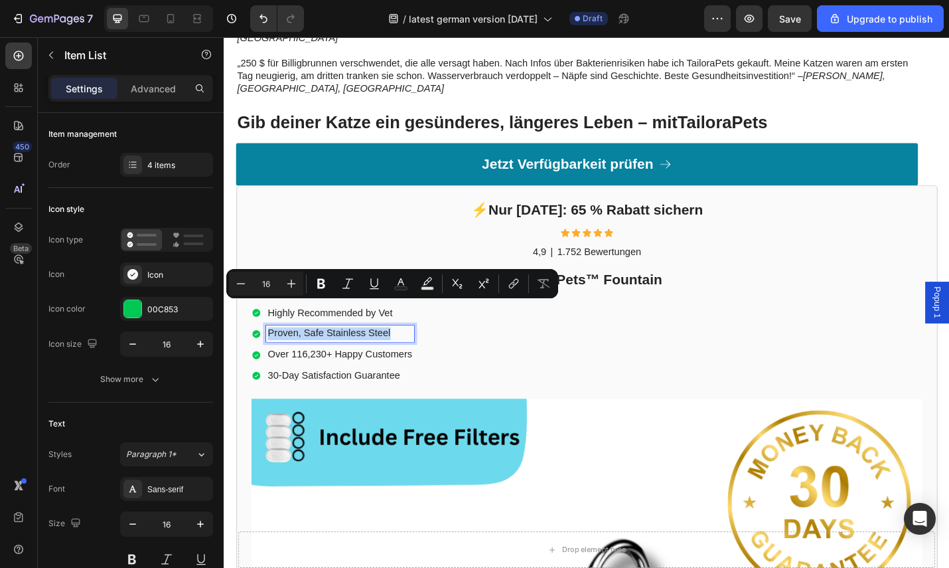
copy p "Proven, Safe Stainless Steel"
drag, startPoint x: 400, startPoint y: 358, endPoint x: 419, endPoint y: 359, distance: 19.3
click at [400, 379] on p "Over 116,230+ Happy Customers" at bounding box center [351, 386] width 159 height 14
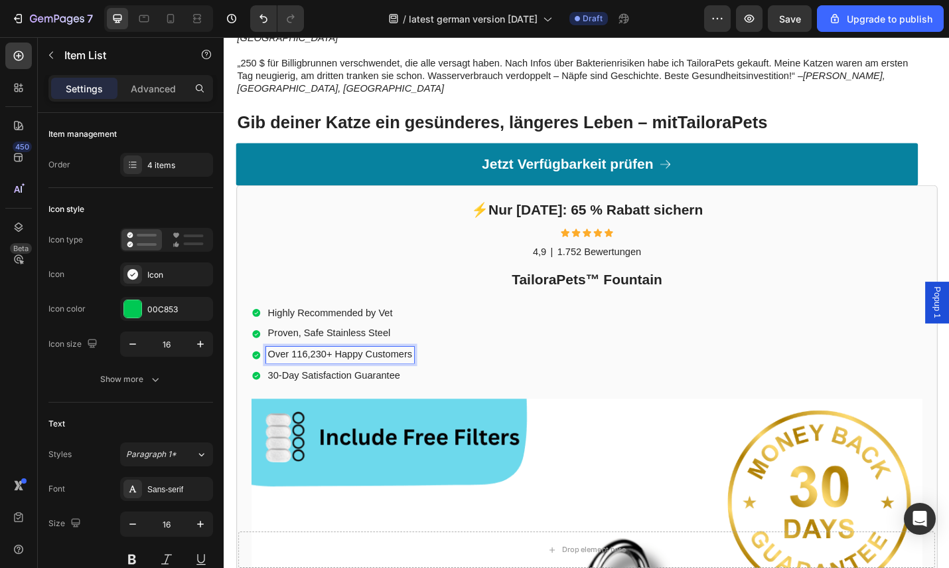
click at [428, 379] on p "Over 116,230+ Happy Customers" at bounding box center [351, 386] width 159 height 14
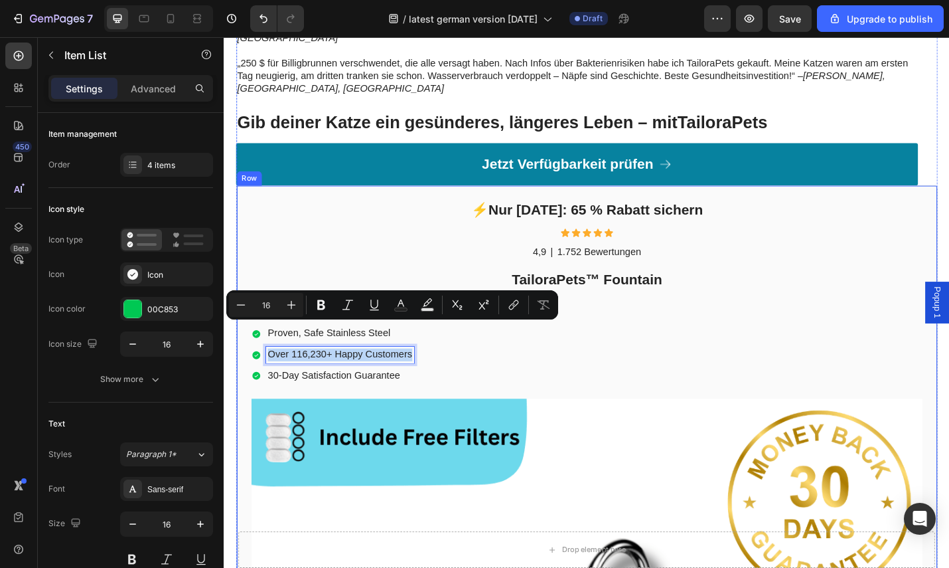
copy p "Over 116,230+ Happy Customers"
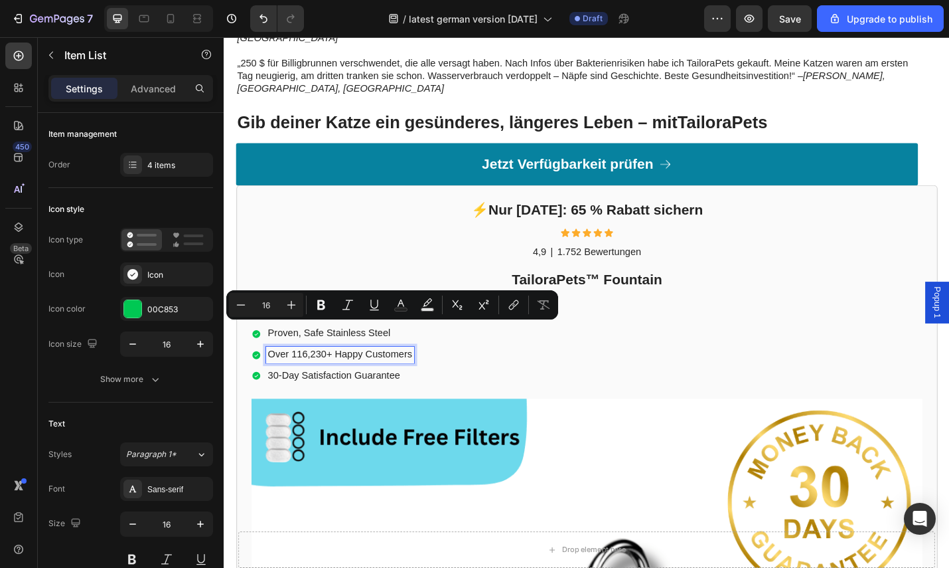
drag, startPoint x: 377, startPoint y: 376, endPoint x: 400, endPoint y: 379, distance: 23.5
click at [380, 402] on p "30-Day Satisfaction Guarantee" at bounding box center [351, 409] width 159 height 14
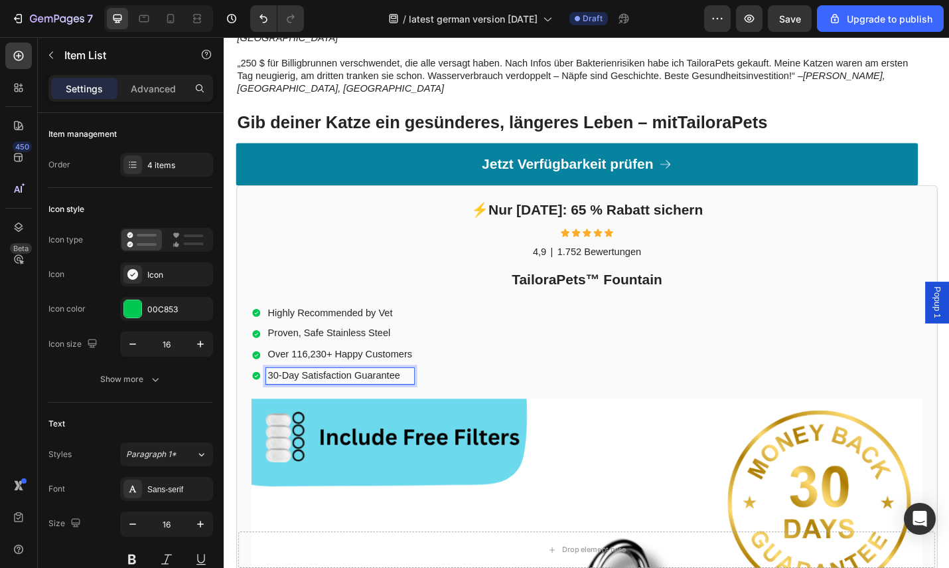
click at [427, 402] on p "30-Day Satisfaction Guarantee" at bounding box center [351, 409] width 159 height 14
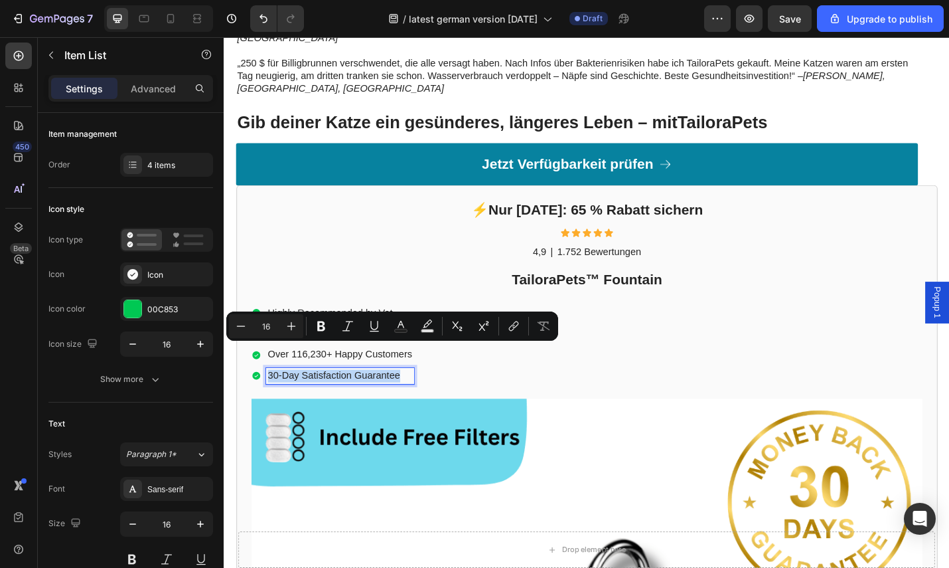
copy p "30-Day Satisfaction Guarantee"
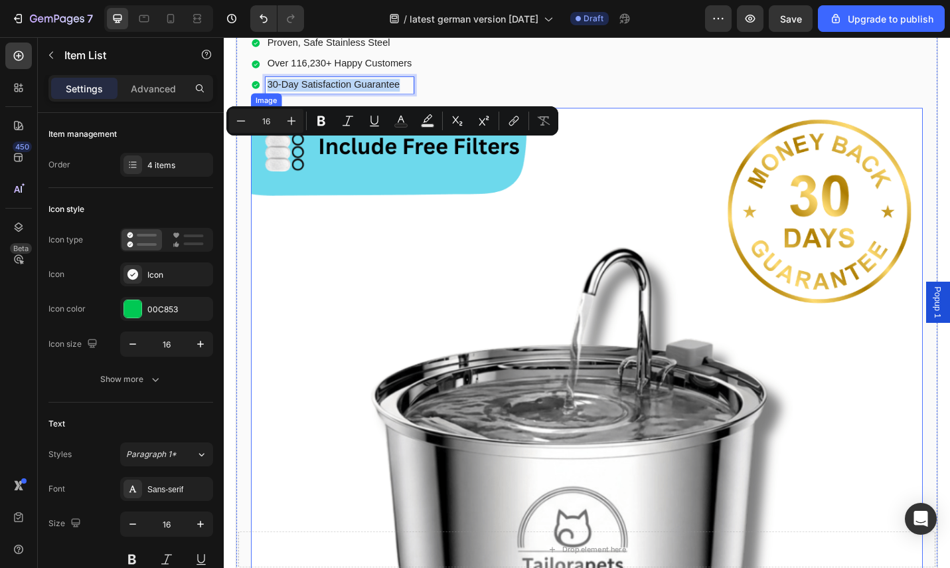
scroll to position [5655, 0]
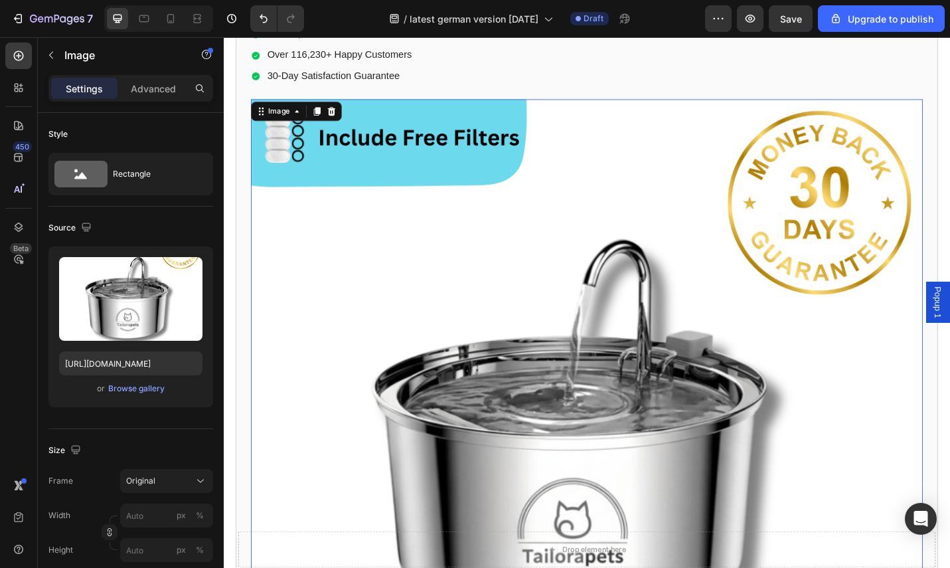
click at [491, 123] on img at bounding box center [622, 474] width 737 height 737
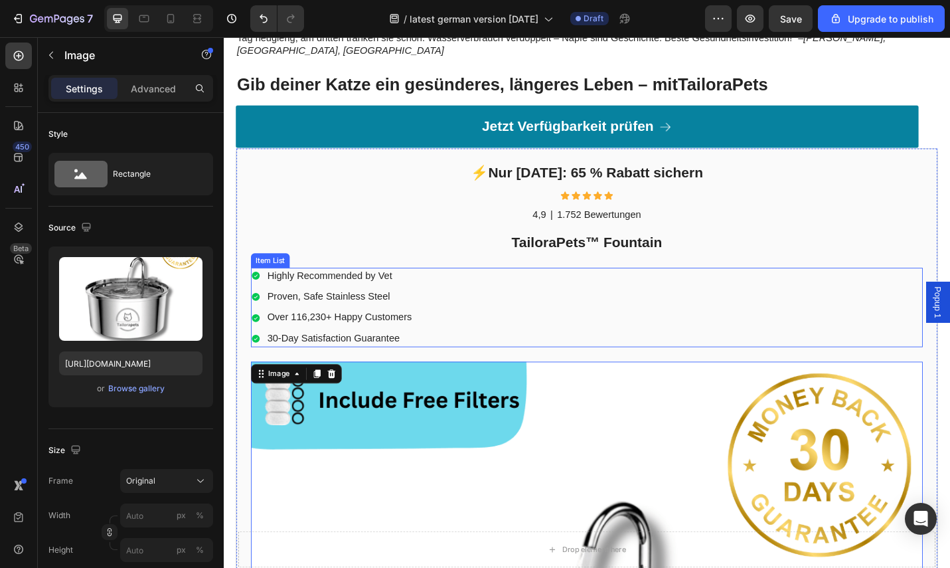
scroll to position [5380, 0]
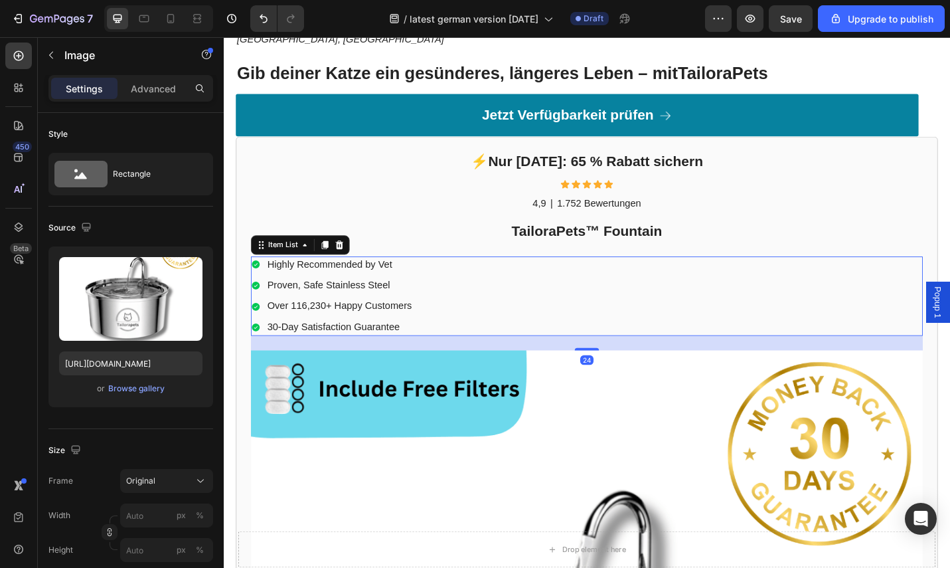
click at [394, 279] on p "Highly Recommended by Vet" at bounding box center [351, 286] width 159 height 14
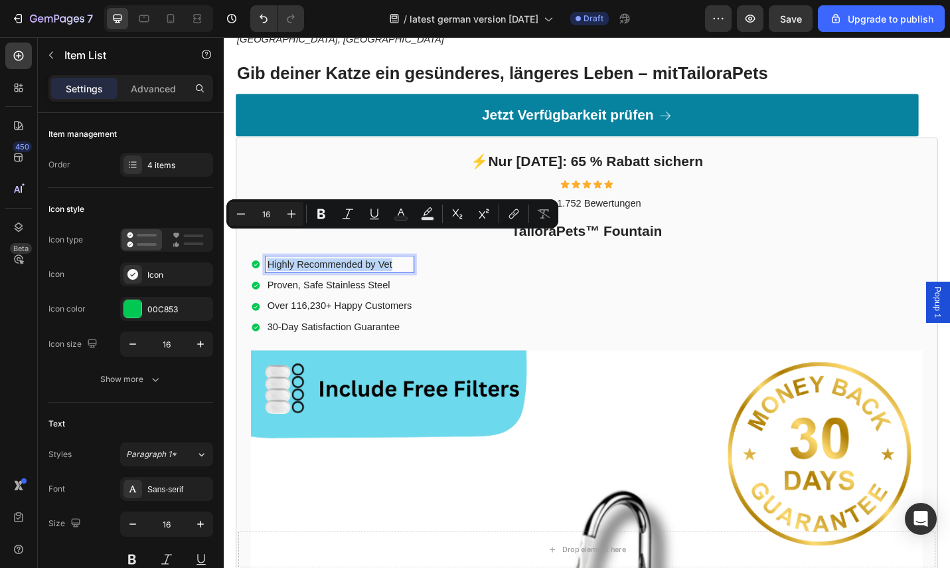
drag, startPoint x: 408, startPoint y: 258, endPoint x: 262, endPoint y: 249, distance: 145.6
click at [262, 277] on div "Highly Recommended by Vet" at bounding box center [343, 286] width 179 height 18
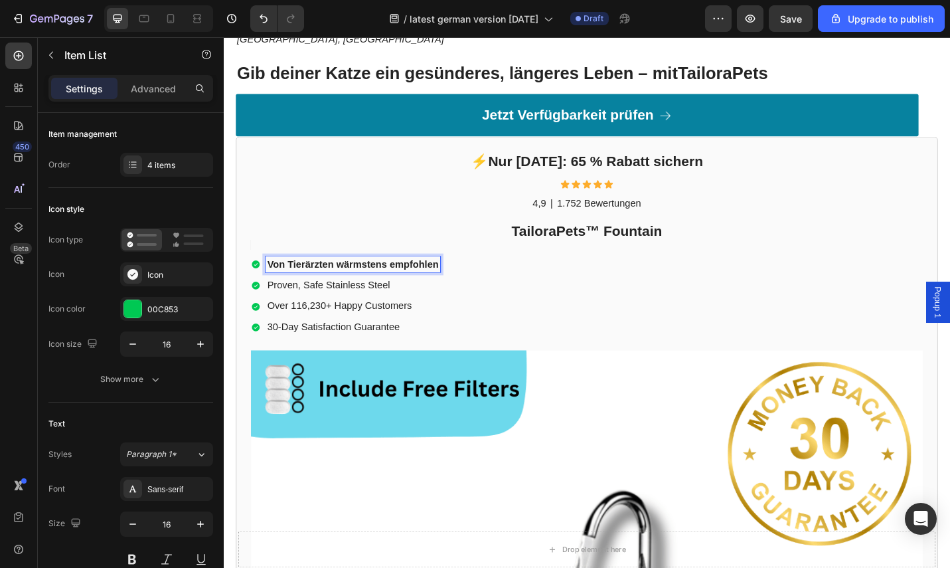
click at [384, 302] on p "Proven, Safe Stainless Steel" at bounding box center [366, 309] width 188 height 14
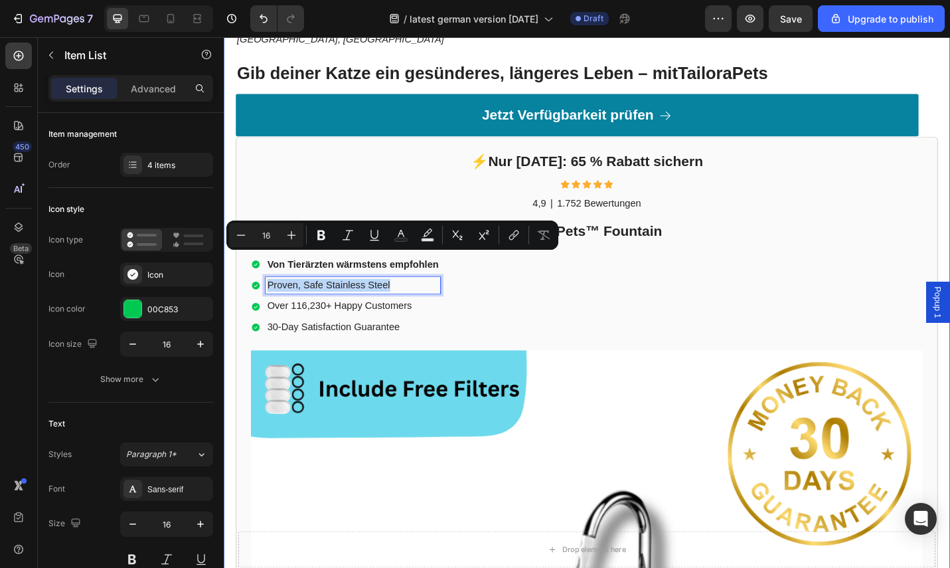
drag, startPoint x: 413, startPoint y: 278, endPoint x: 250, endPoint y: 272, distance: 163.4
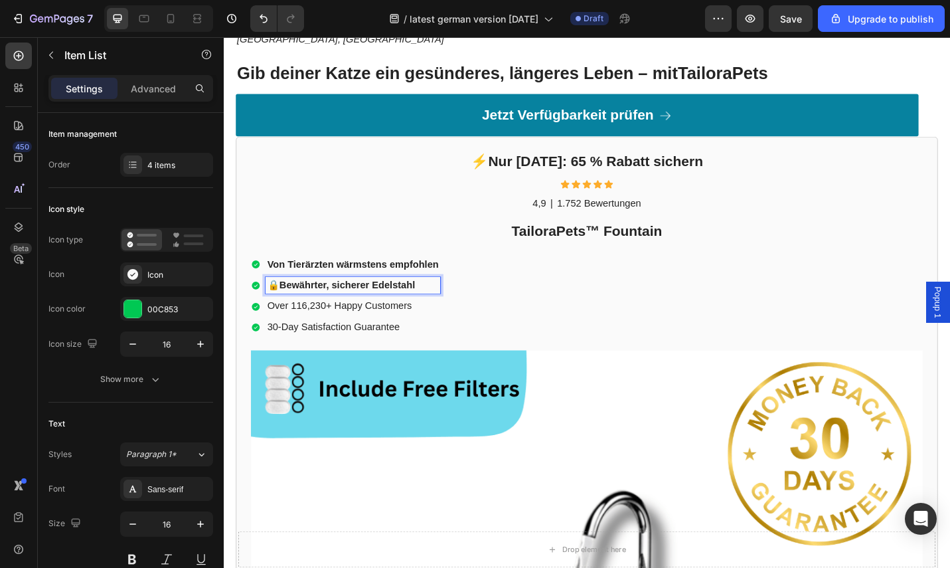
click at [273, 302] on p "🔒 Bewährter, sicherer Edelstahl" at bounding box center [366, 309] width 188 height 14
click at [281, 302] on p "🔒 Bewährter, sicherer Edelstahl" at bounding box center [366, 309] width 188 height 14
click at [427, 325] on p "Over 116,230+ Happy Customers" at bounding box center [366, 332] width 188 height 14
drag, startPoint x: 431, startPoint y: 305, endPoint x: 268, endPoint y: 301, distance: 163.4
click at [268, 323] on div "Over 116,230+ Happy Customers" at bounding box center [358, 332] width 208 height 18
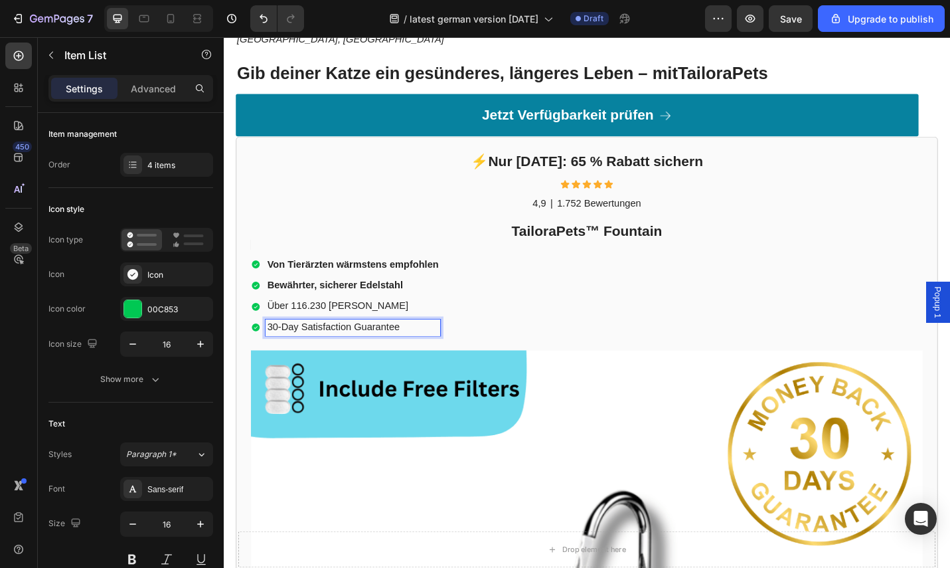
drag, startPoint x: 375, startPoint y: 327, endPoint x: 399, endPoint y: 330, distance: 24.1
click at [379, 349] on p "30-Day Satisfaction Guarantee" at bounding box center [366, 356] width 188 height 14
click at [418, 349] on p "30-Day Satisfaction Guarantee" at bounding box center [366, 356] width 188 height 14
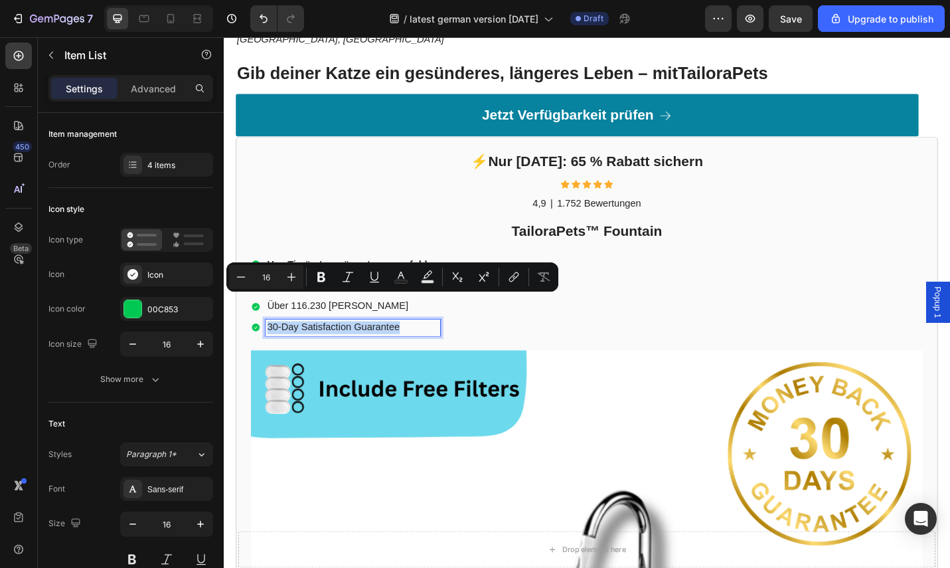
drag, startPoint x: 410, startPoint y: 329, endPoint x: 264, endPoint y: 318, distance: 146.5
click at [264, 318] on div "Von Tierärzten wärmstens empfohlen Bewährter, sicherer Edelstahl Über 116.230 z…" at bounding box center [358, 320] width 208 height 87
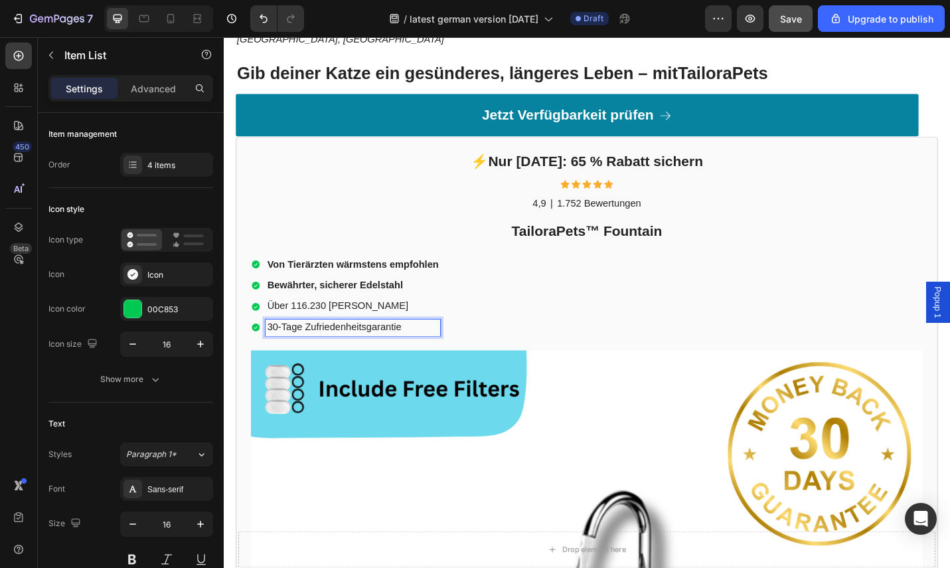
click at [789, 17] on span "Save" at bounding box center [791, 18] width 22 height 11
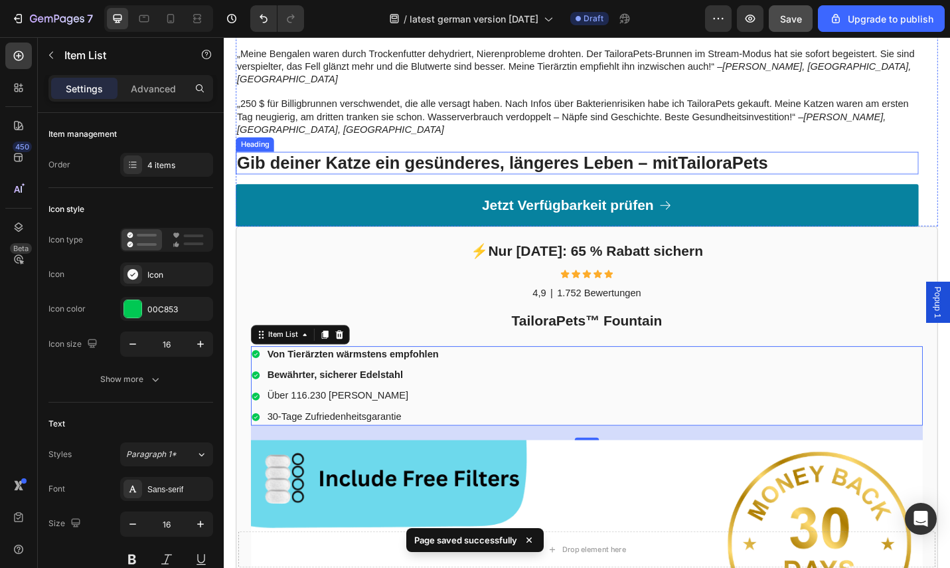
scroll to position [5252, 0]
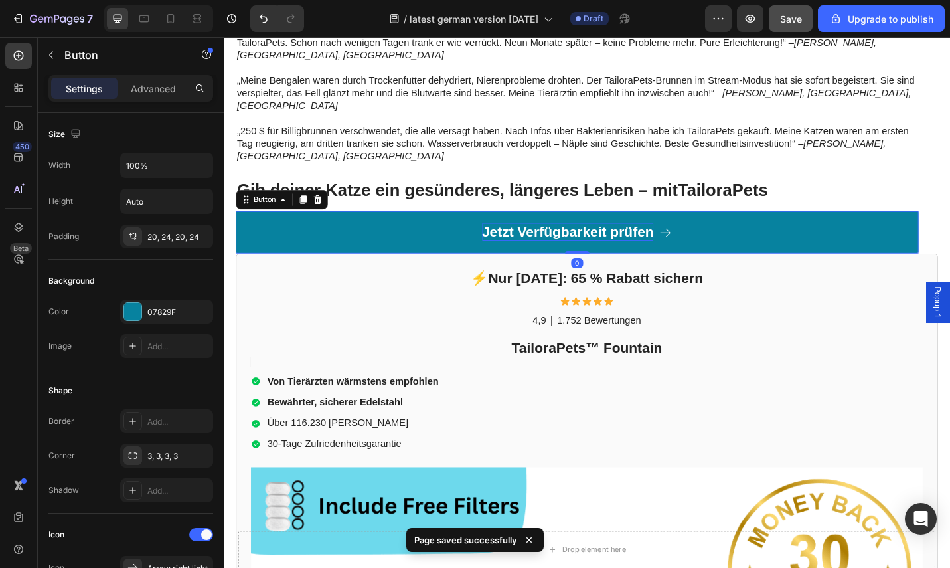
drag, startPoint x: 628, startPoint y: 220, endPoint x: 657, endPoint y: 217, distance: 28.7
click at [631, 241] on p "Jetzt Verfügbarkeit prüfen" at bounding box center [601, 251] width 189 height 20
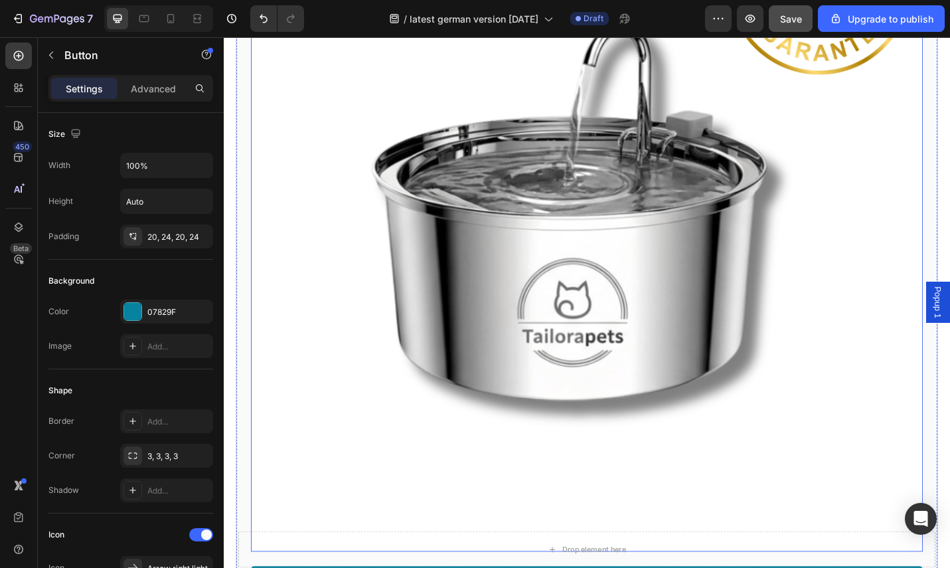
scroll to position [6335, 0]
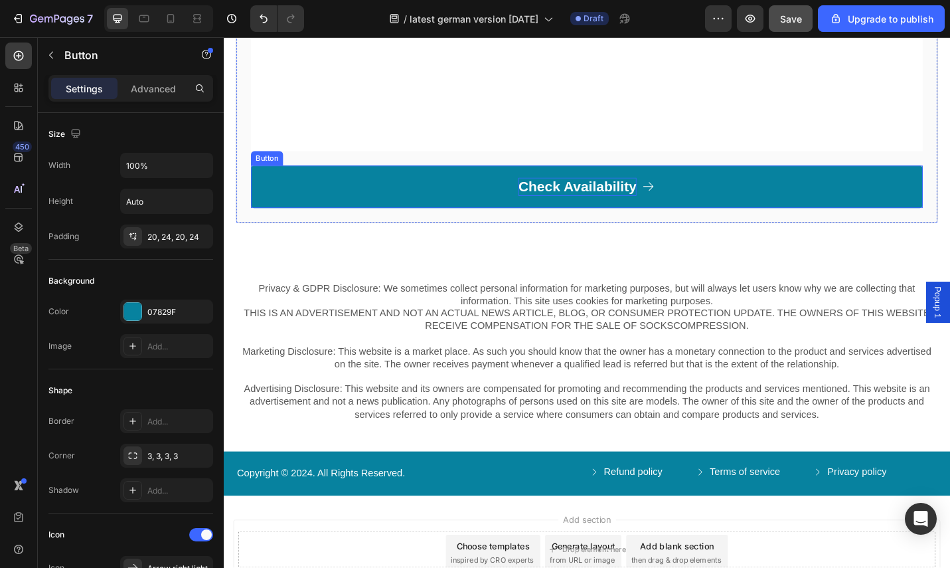
drag, startPoint x: 638, startPoint y: 167, endPoint x: 645, endPoint y: 164, distance: 7.2
click at [639, 191] on p "Check Availability" at bounding box center [611, 201] width 129 height 20
click at [645, 191] on p "Check Availability" at bounding box center [611, 201] width 129 height 20
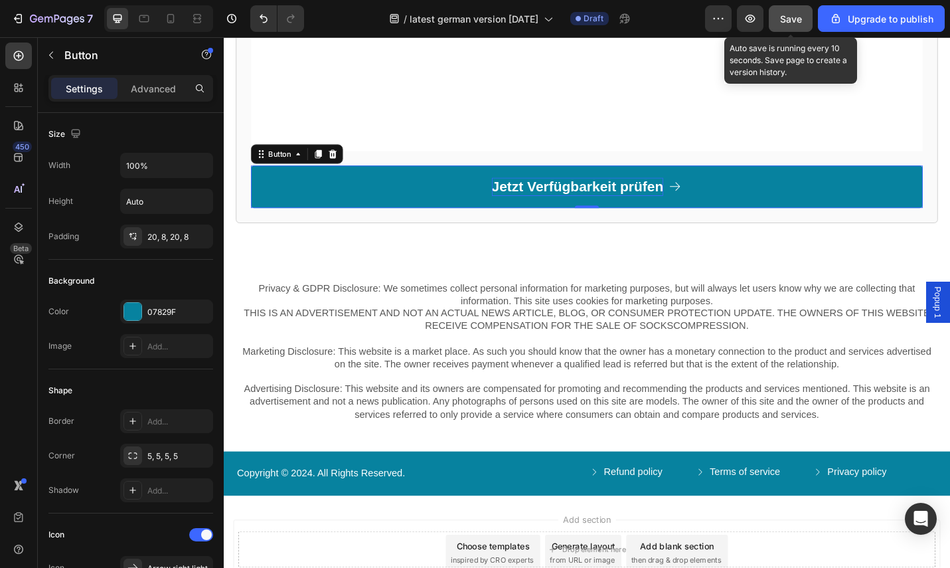
click at [793, 20] on span "Save" at bounding box center [791, 18] width 22 height 11
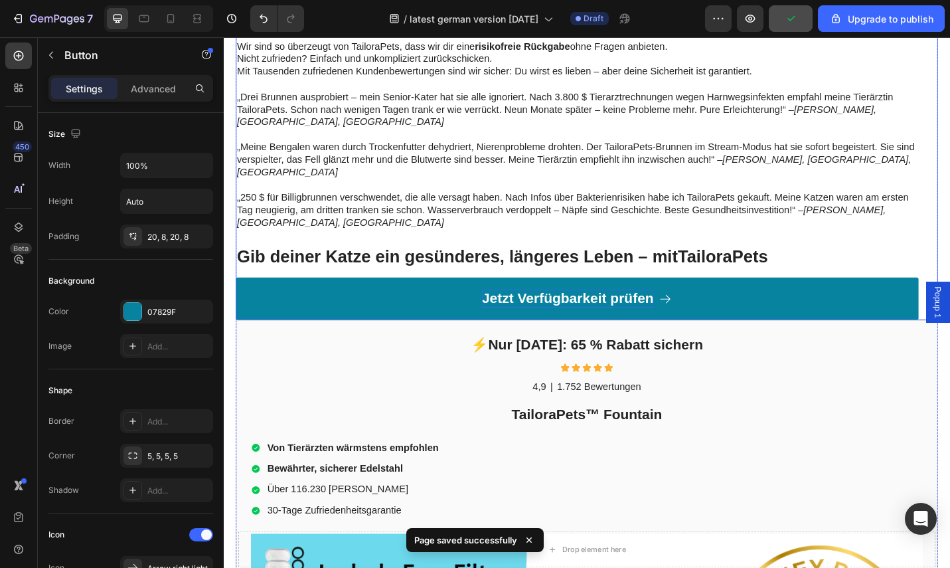
scroll to position [5110, 0]
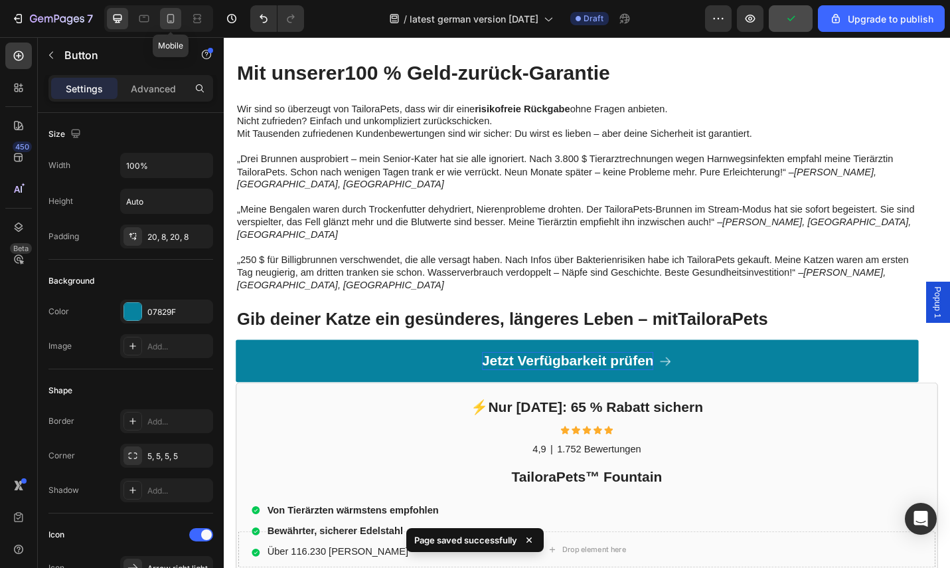
click at [166, 19] on icon at bounding box center [170, 18] width 13 height 13
type input "20"
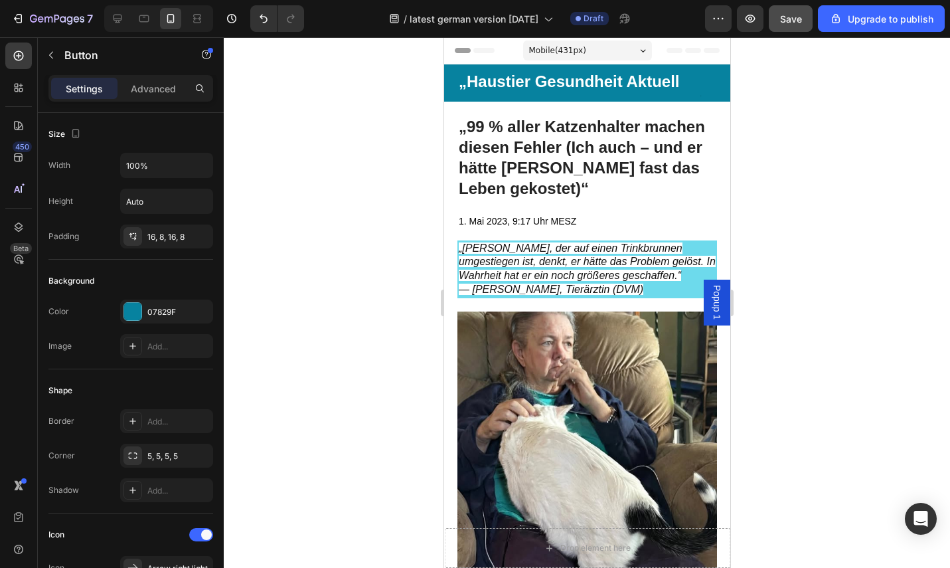
click at [838, 206] on div at bounding box center [587, 302] width 726 height 530
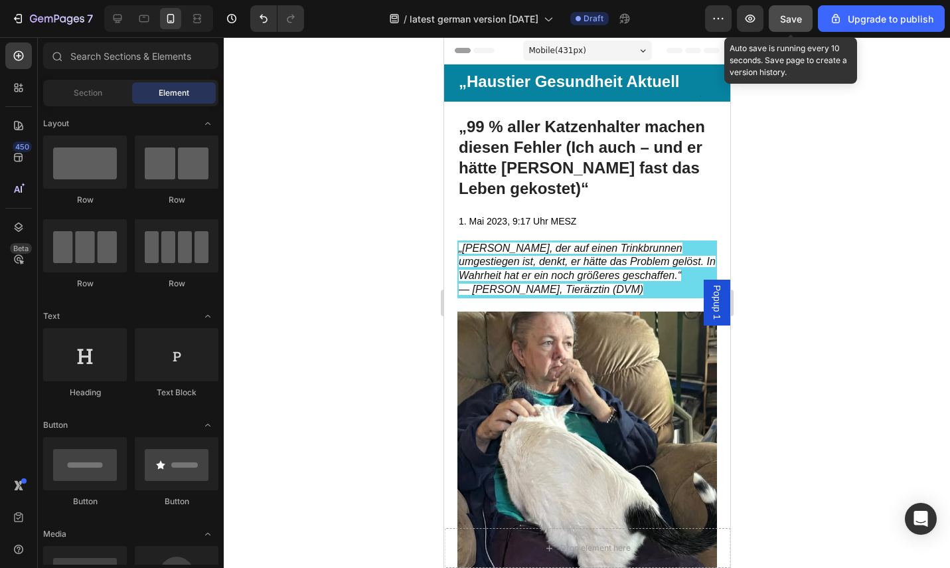
click at [800, 17] on span "Save" at bounding box center [791, 18] width 22 height 11
click at [791, 21] on span "Save" at bounding box center [791, 18] width 22 height 11
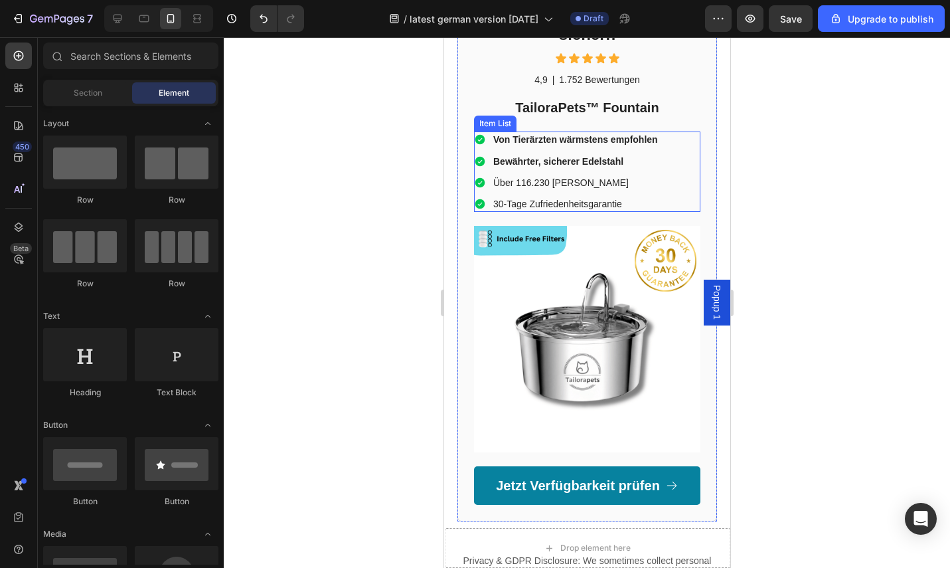
scroll to position [5174, 0]
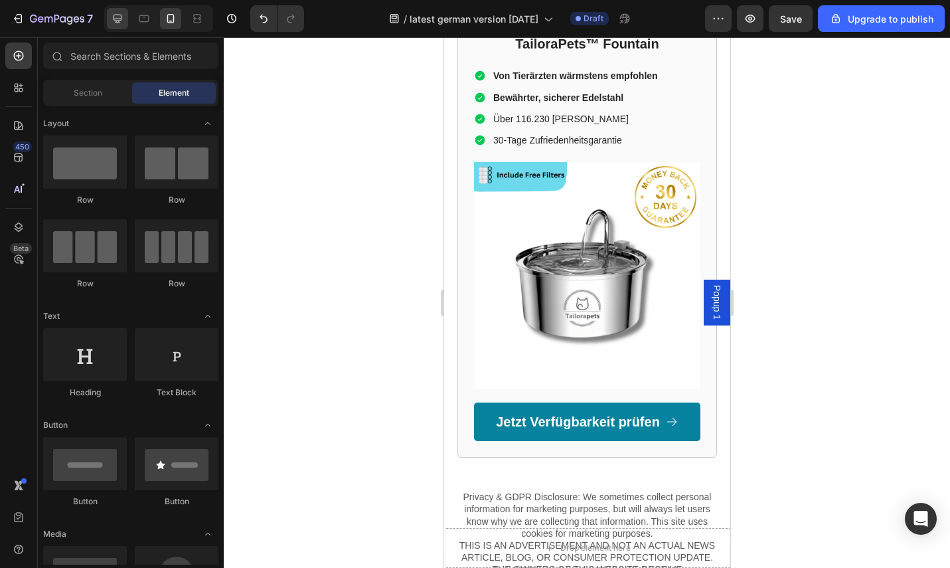
click at [117, 20] on icon at bounding box center [118, 19] width 9 height 9
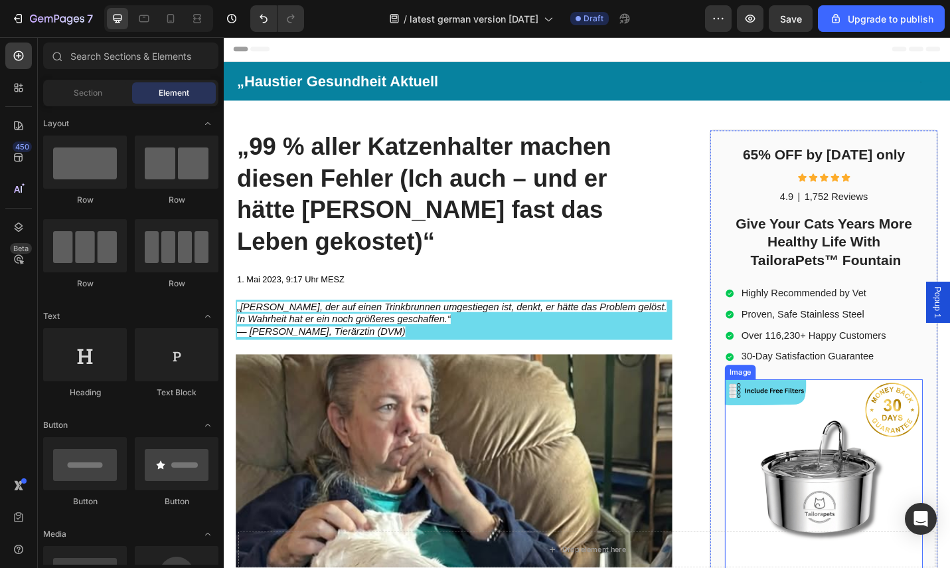
click at [884, 457] on img at bounding box center [881, 520] width 217 height 217
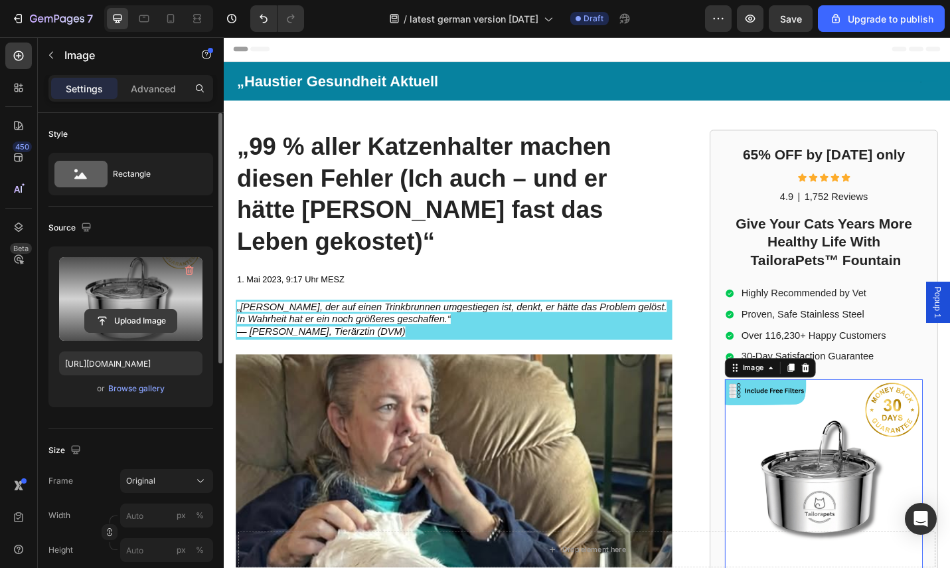
click at [132, 316] on input "file" at bounding box center [131, 320] width 92 height 23
click at [140, 309] on input "file" at bounding box center [131, 320] width 92 height 23
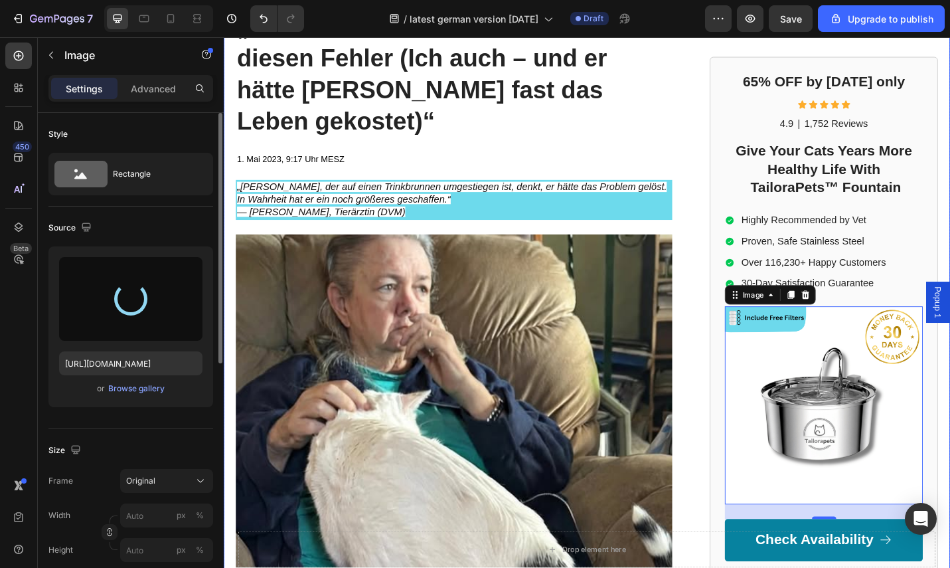
scroll to position [142, 0]
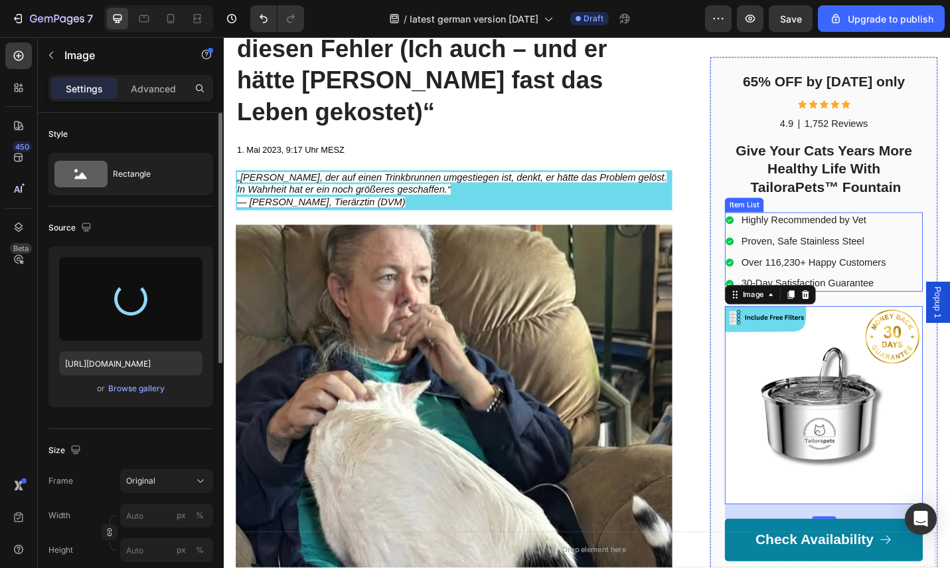
type input "https://cdn.shopify.com/s/files/1/0713/8849/6027/files/gempages_580359102639637…"
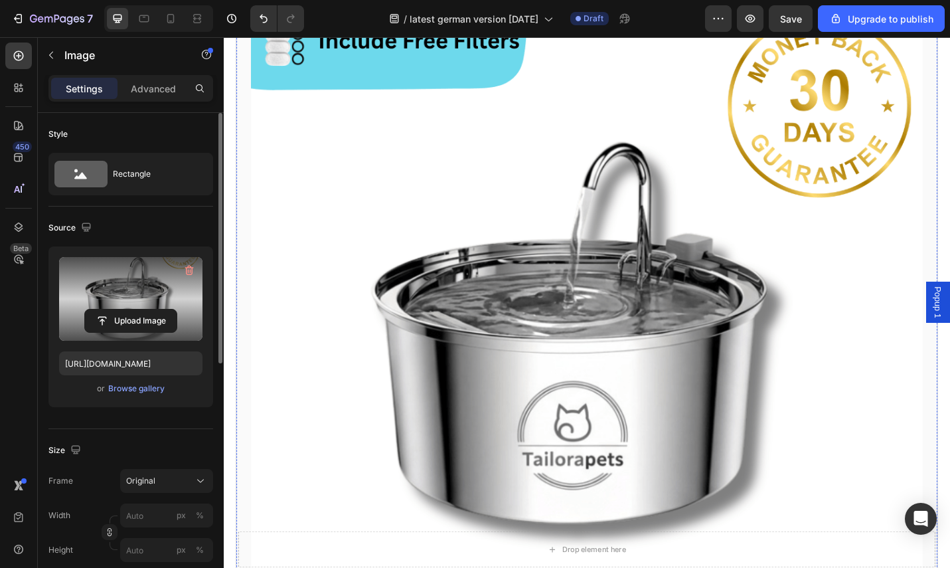
scroll to position [5405, 0]
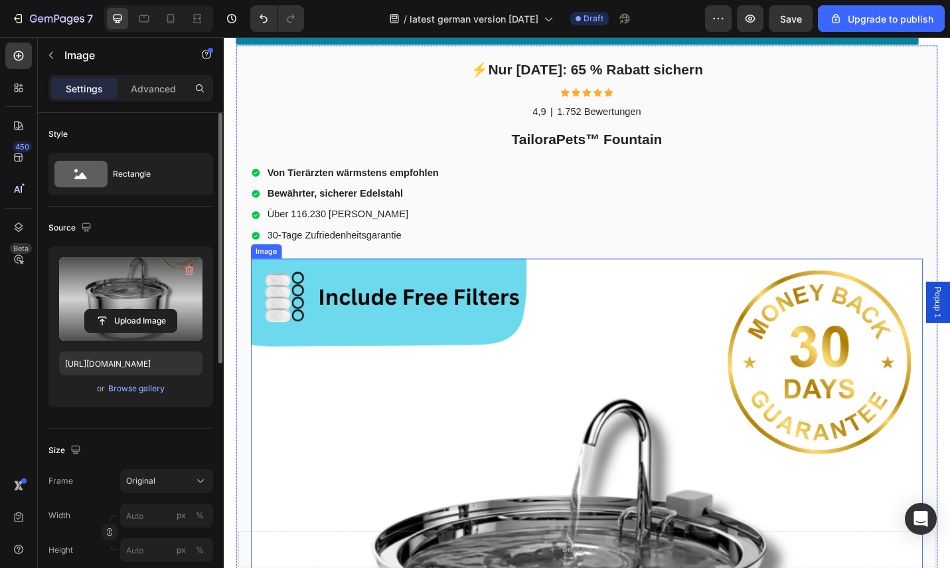
click at [144, 320] on input "file" at bounding box center [131, 320] width 92 height 23
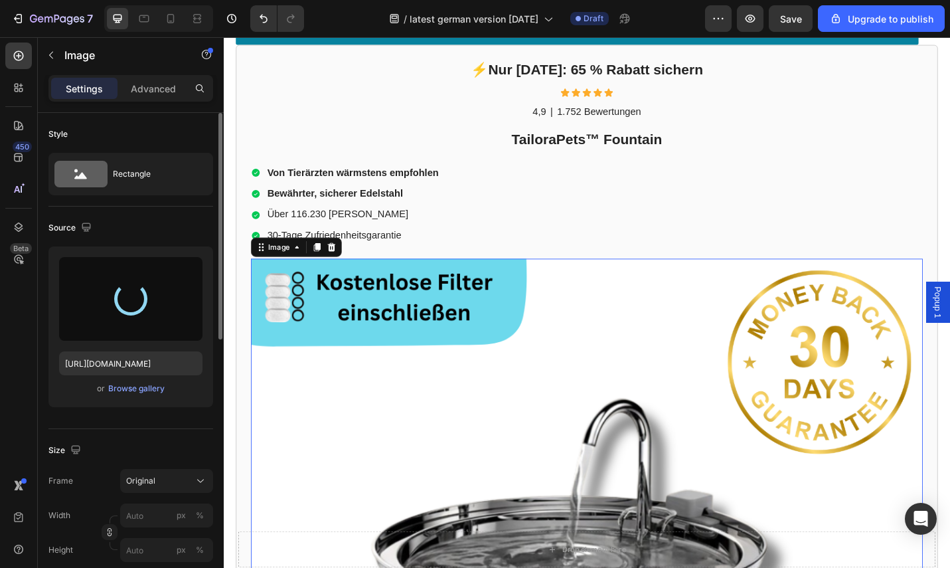
type input "https://cdn.shopify.com/s/files/1/0713/8849/6027/files/gempages_580359102639637…"
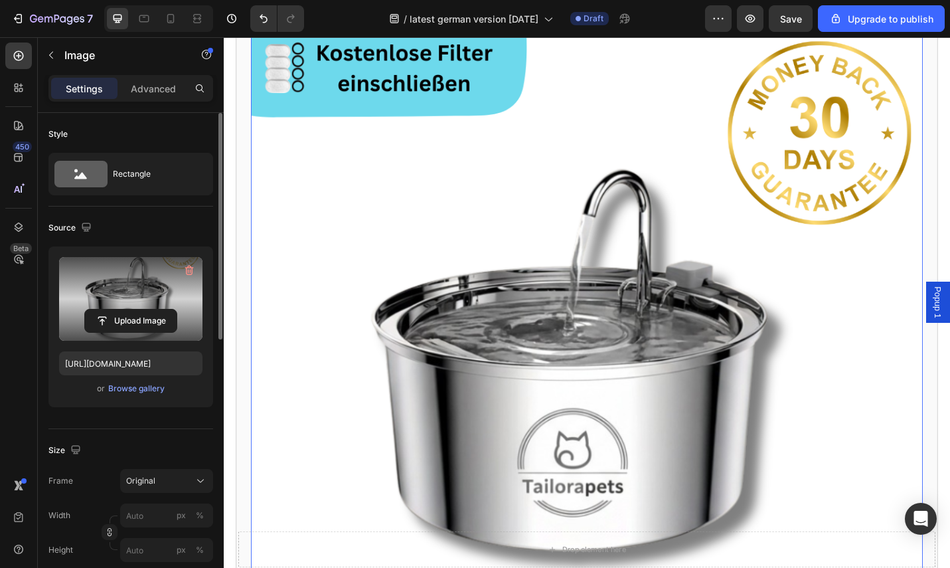
scroll to position [5331, 0]
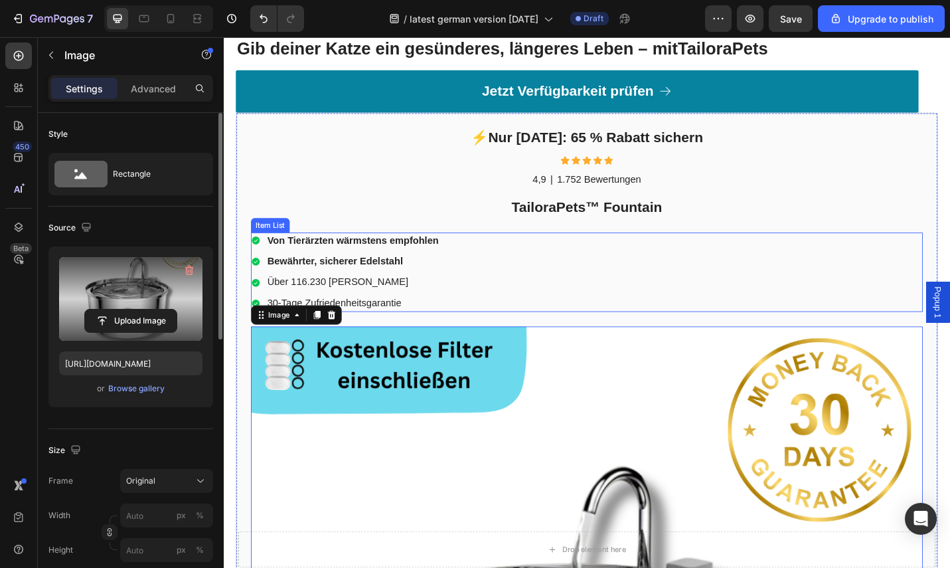
click at [459, 254] on strong "Von Tierärzten wärmstens empfohlen" at bounding box center [366, 259] width 188 height 11
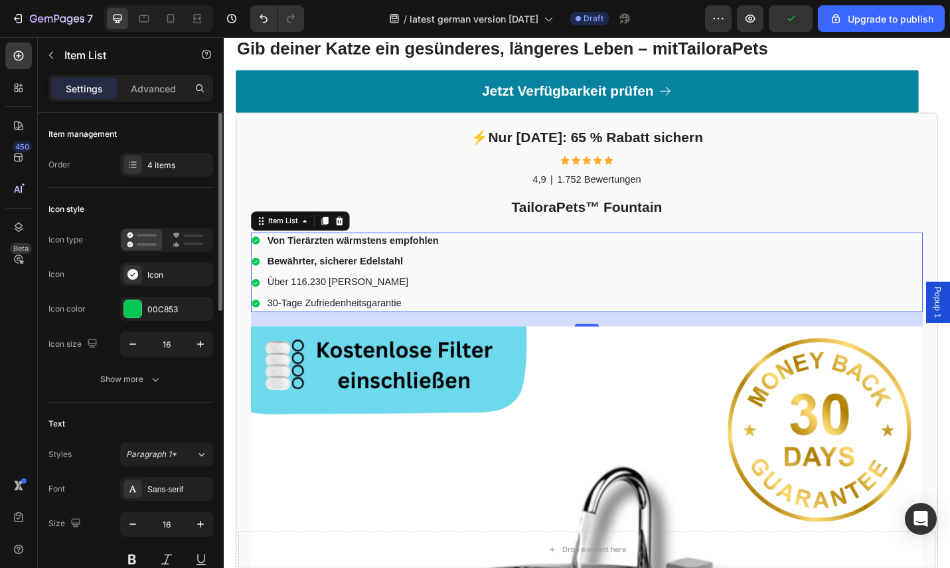
click at [461, 252] on div "Von Tierärzten wärmstens empfohlen" at bounding box center [366, 261] width 192 height 18
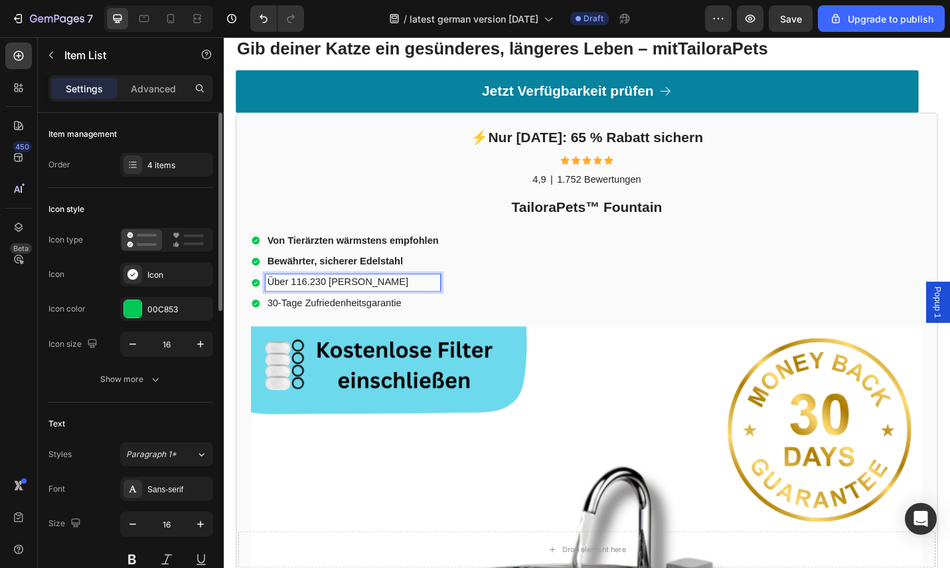
click at [401, 299] on p "Über 116.230 [PERSON_NAME]" at bounding box center [366, 306] width 188 height 14
click at [442, 299] on p "Über 116.230 [PERSON_NAME]" at bounding box center [366, 306] width 188 height 14
drag, startPoint x: 442, startPoint y: 279, endPoint x: 276, endPoint y: 273, distance: 166.1
click at [276, 299] on p "Über 116.230 [PERSON_NAME]" at bounding box center [366, 306] width 188 height 14
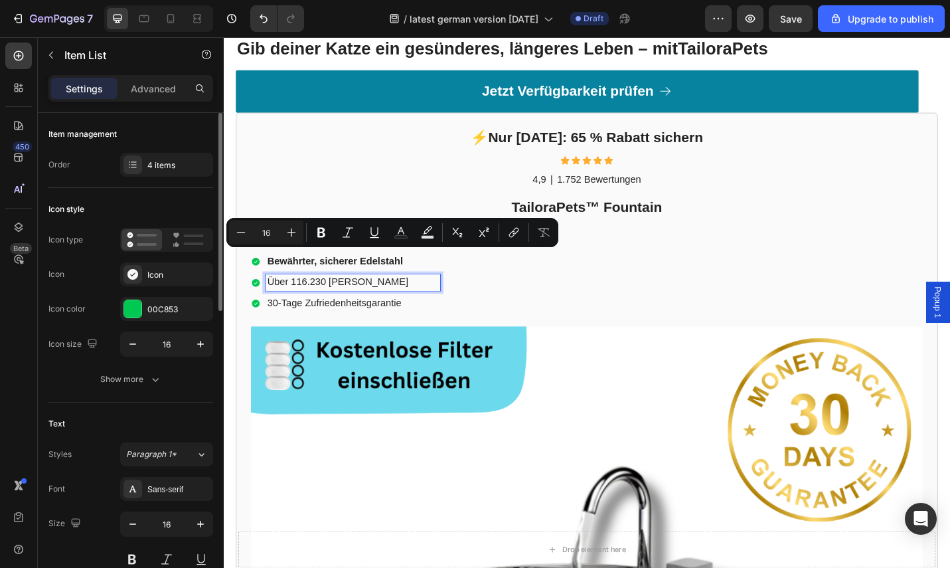
click at [443, 299] on p "Über 116.230 [PERSON_NAME]" at bounding box center [366, 306] width 188 height 14
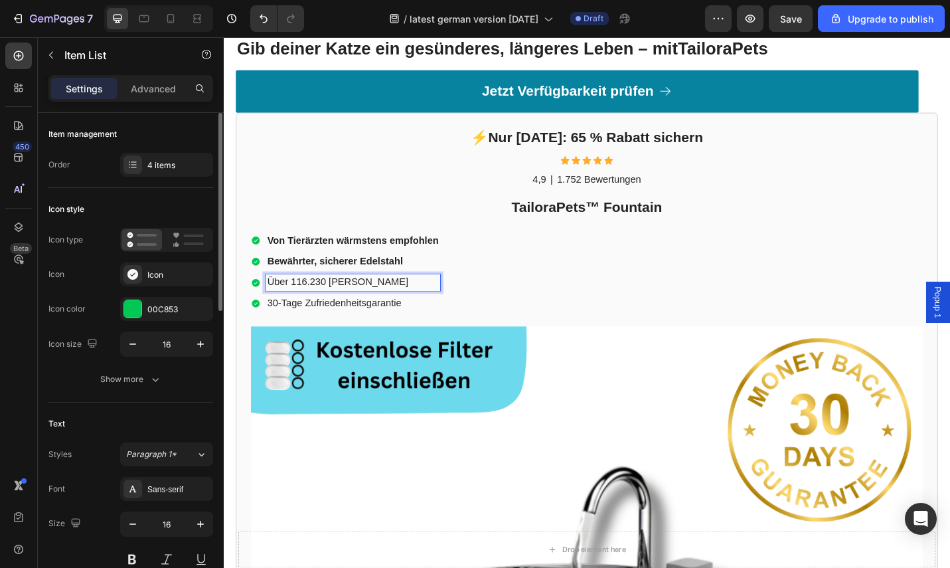
drag, startPoint x: 438, startPoint y: 279, endPoint x: 268, endPoint y: 277, distance: 170.0
click at [268, 297] on div "Über 116.230 [PERSON_NAME]" at bounding box center [358, 306] width 208 height 18
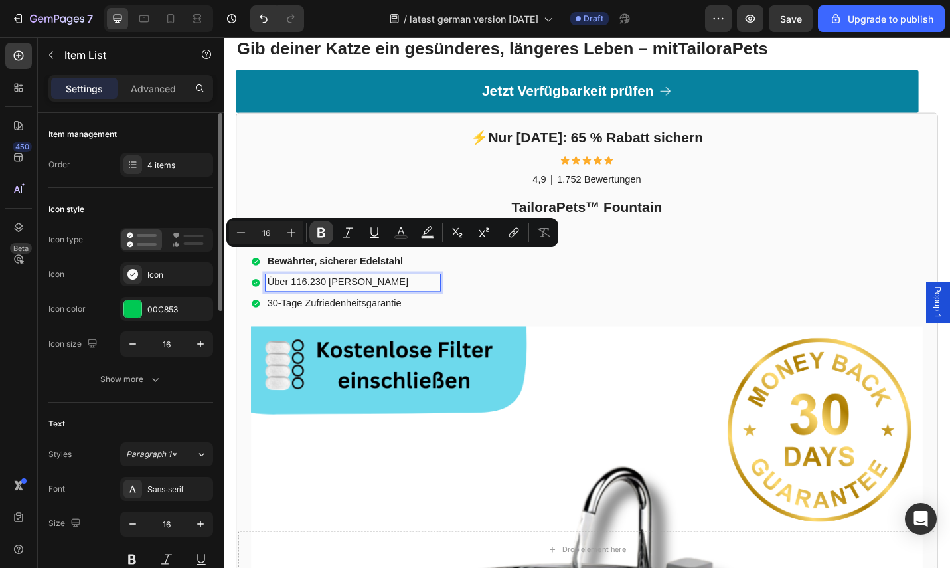
click at [323, 238] on icon "Editor contextual toolbar" at bounding box center [321, 232] width 13 height 13
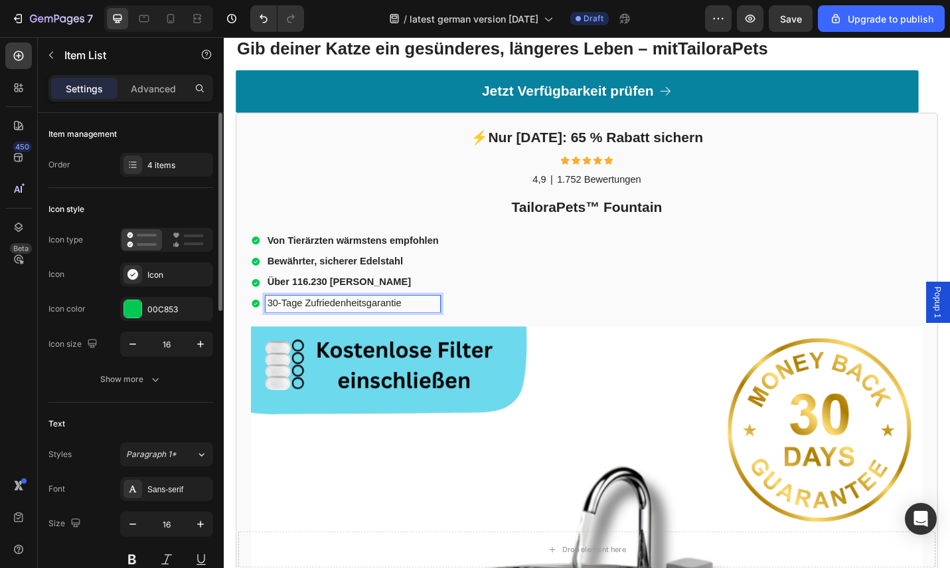
click at [426, 323] on p "30-Tage Zufriedenheitsgarantie" at bounding box center [366, 330] width 188 height 14
drag, startPoint x: 429, startPoint y: 305, endPoint x: 265, endPoint y: 300, distance: 164.1
click at [265, 321] on div "30-Tage Zufriedenheitsgarantie" at bounding box center [358, 330] width 208 height 18
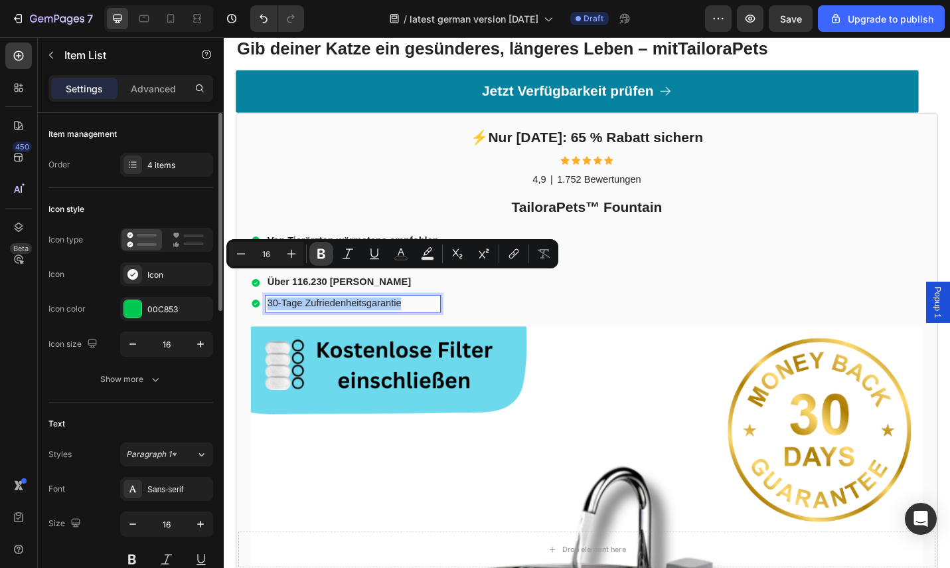
click at [321, 254] on icon "Editor contextual toolbar" at bounding box center [321, 254] width 8 height 10
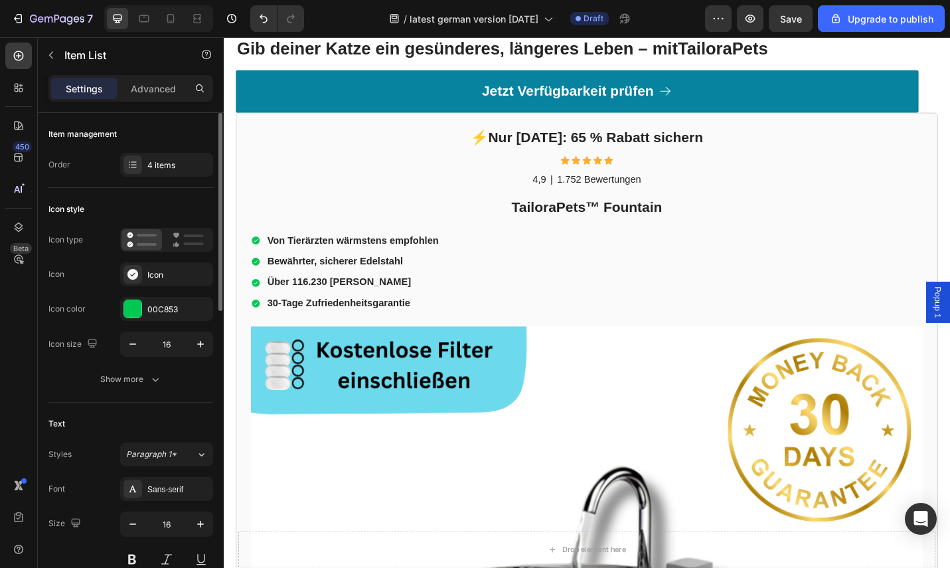
click at [424, 254] on p "Von Tierärzten wärmstens empfohlen" at bounding box center [366, 261] width 188 height 14
click at [447, 254] on strong "Von Tierärzten wärmstens empfohlen" at bounding box center [366, 259] width 188 height 11
drag, startPoint x: 459, startPoint y: 233, endPoint x: 272, endPoint y: 236, distance: 186.6
click at [272, 254] on strong "Von Tierärzten wärmstens empfohlen" at bounding box center [366, 259] width 188 height 11
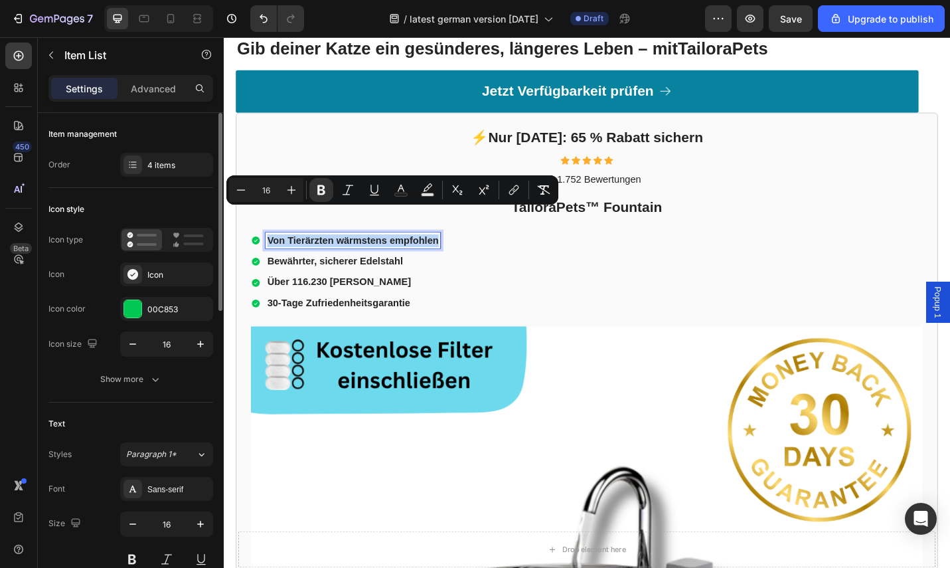
copy strong "Von Tierärzten wärmstens empfohlen"
click at [424, 276] on p "Bewährter, sicherer Edelstahl" at bounding box center [366, 283] width 188 height 14
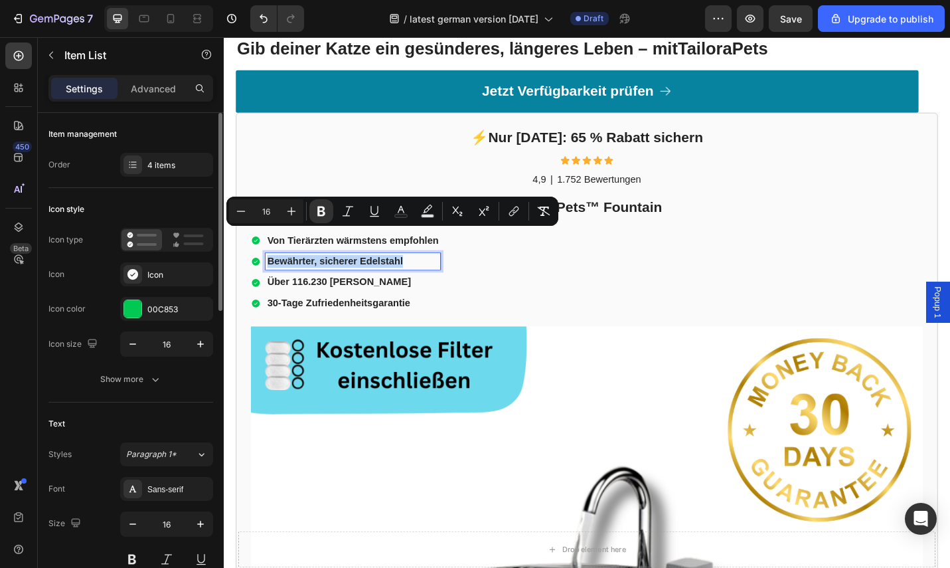
drag, startPoint x: 426, startPoint y: 256, endPoint x: 282, endPoint y: 256, distance: 143.4
click at [270, 274] on div "Bewährter, sicherer Edelstahl" at bounding box center [366, 283] width 192 height 18
copy strong "Bewährter, sicherer Edelstahl"
click at [439, 299] on p "Über 116.230 [PERSON_NAME]" at bounding box center [366, 306] width 188 height 14
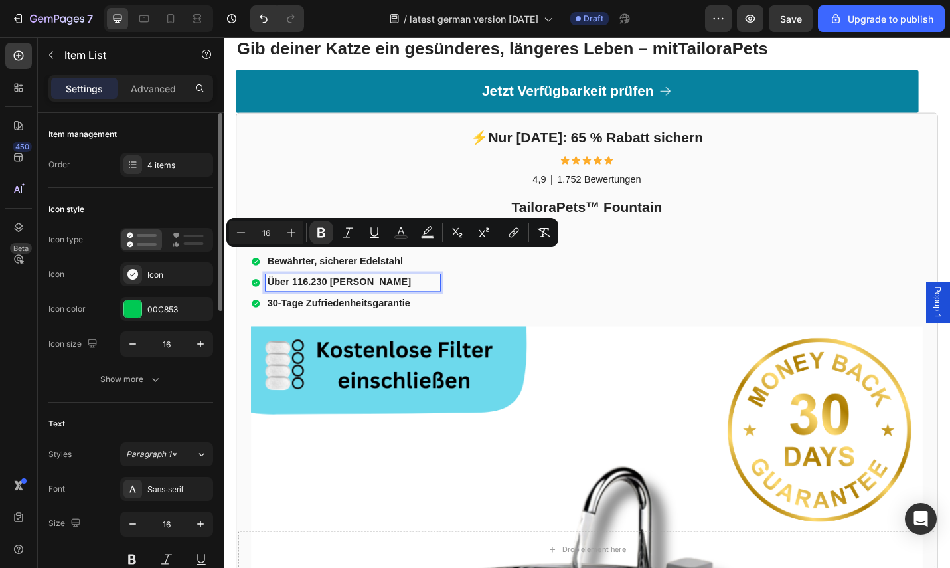
drag, startPoint x: 440, startPoint y: 277, endPoint x: 264, endPoint y: 271, distance: 176.1
click at [264, 297] on div "Über 116.230 [PERSON_NAME]" at bounding box center [358, 306] width 208 height 18
copy strong "Über 116.230 [PERSON_NAME]"
click at [424, 323] on strong "30-Tage Zufriedenheitsgarantie" at bounding box center [350, 328] width 157 height 11
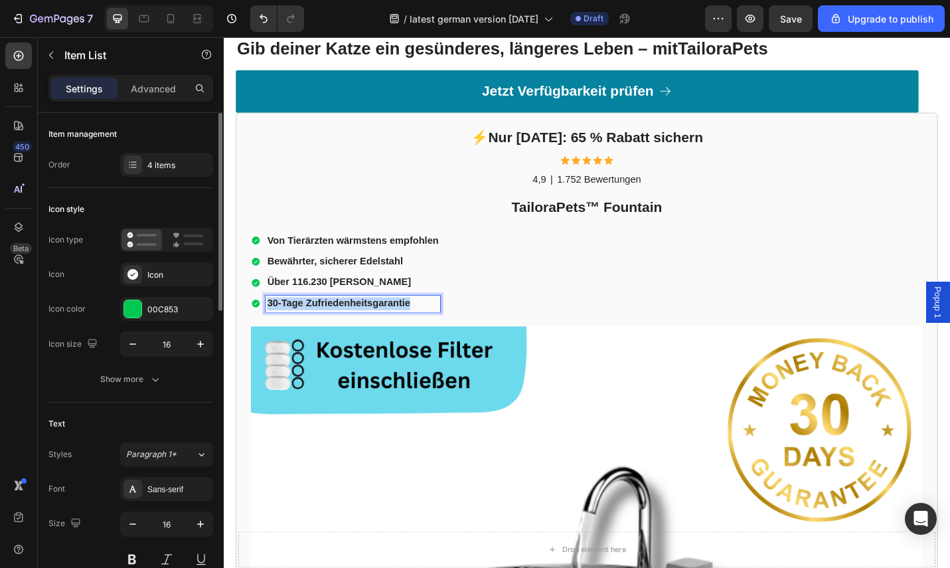
drag, startPoint x: 437, startPoint y: 302, endPoint x: 274, endPoint y: 296, distance: 163.4
click at [268, 321] on div "30-Tage Zufriedenheitsgarantie" at bounding box center [358, 330] width 208 height 18
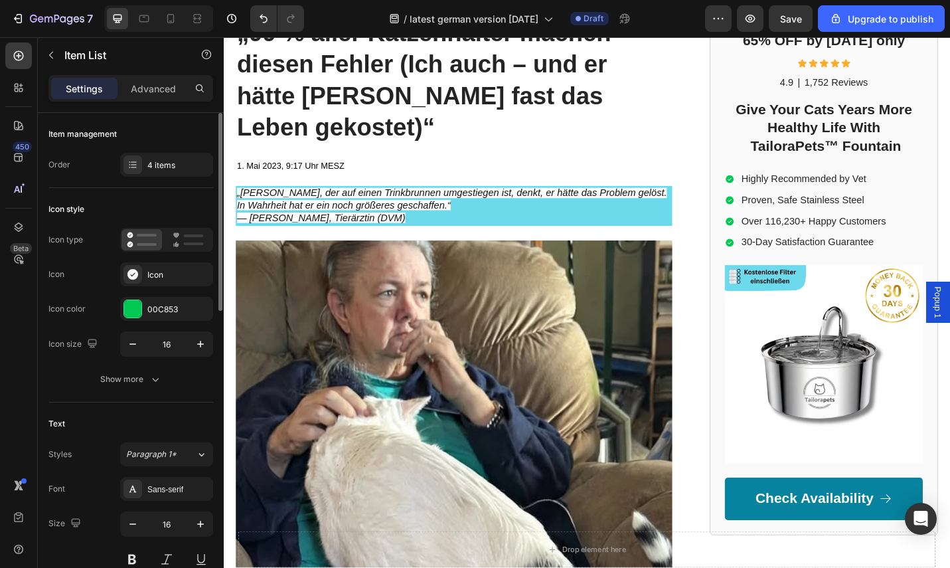
scroll to position [0, 0]
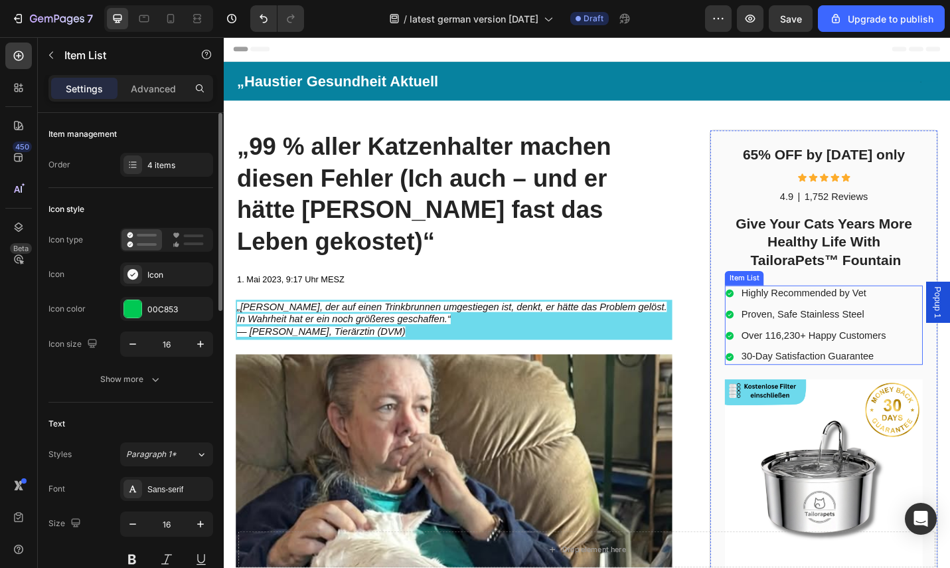
click at [881, 316] on p "Highly Recommended by Vet" at bounding box center [870, 318] width 159 height 14
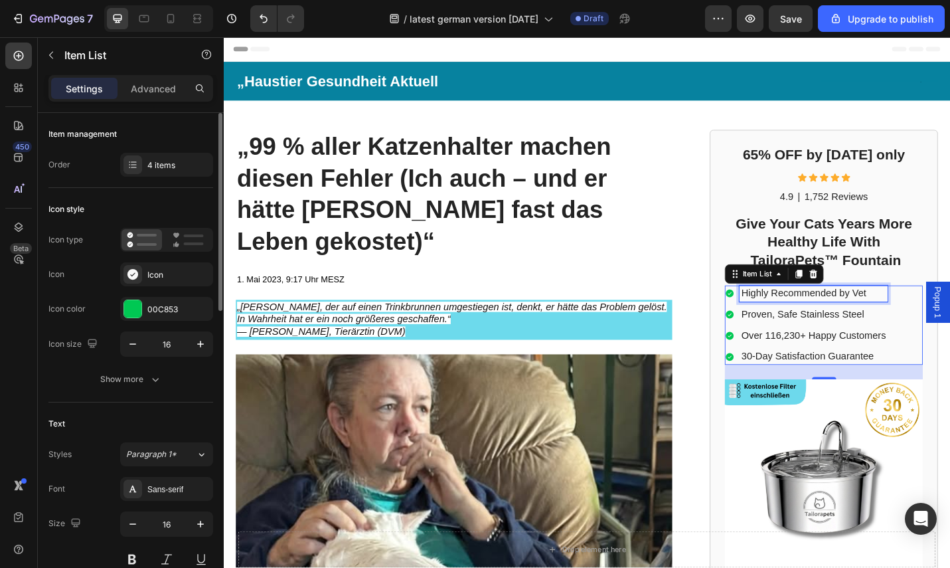
click at [931, 324] on p "Highly Recommended by Vet" at bounding box center [870, 318] width 159 height 14
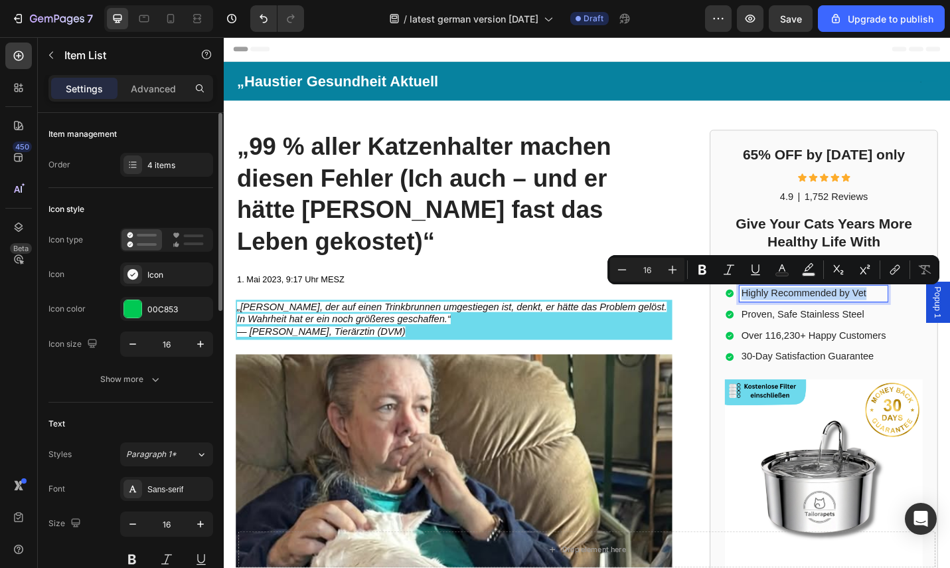
drag, startPoint x: 929, startPoint y: 320, endPoint x: 772, endPoint y: 322, distance: 157.4
click at [773, 322] on div "Highly Recommended by Vet" at bounding box center [862, 318] width 179 height 18
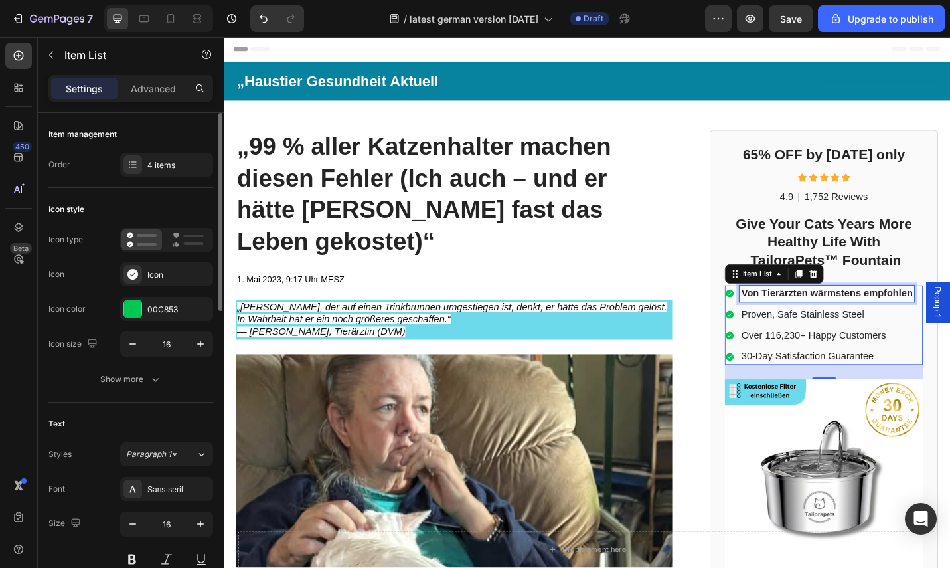
click at [925, 343] on p "Proven, Safe Stainless Steel" at bounding box center [885, 342] width 188 height 14
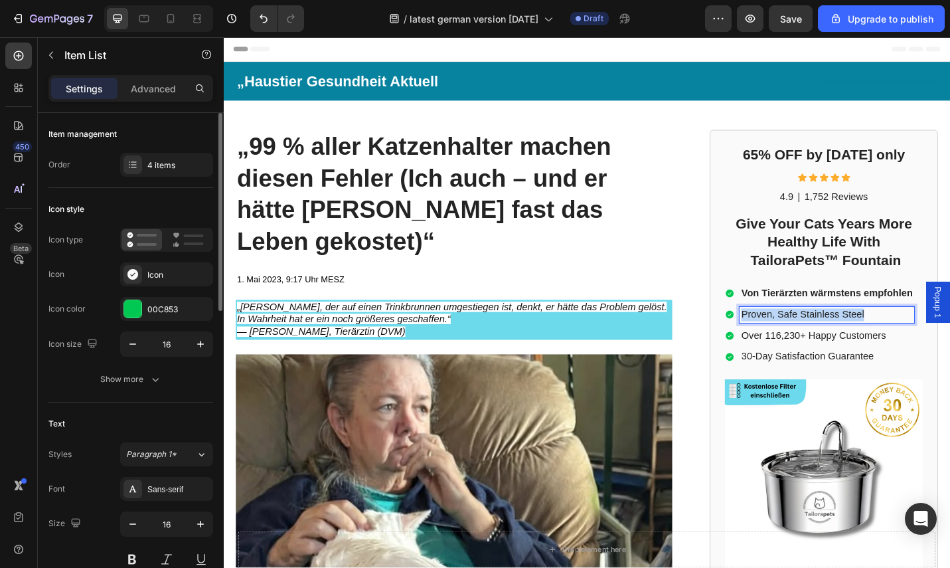
drag, startPoint x: 929, startPoint y: 341, endPoint x: 783, endPoint y: 343, distance: 146.1
click at [789, 343] on div "Proven, Safe Stainless Steel" at bounding box center [885, 342] width 192 height 18
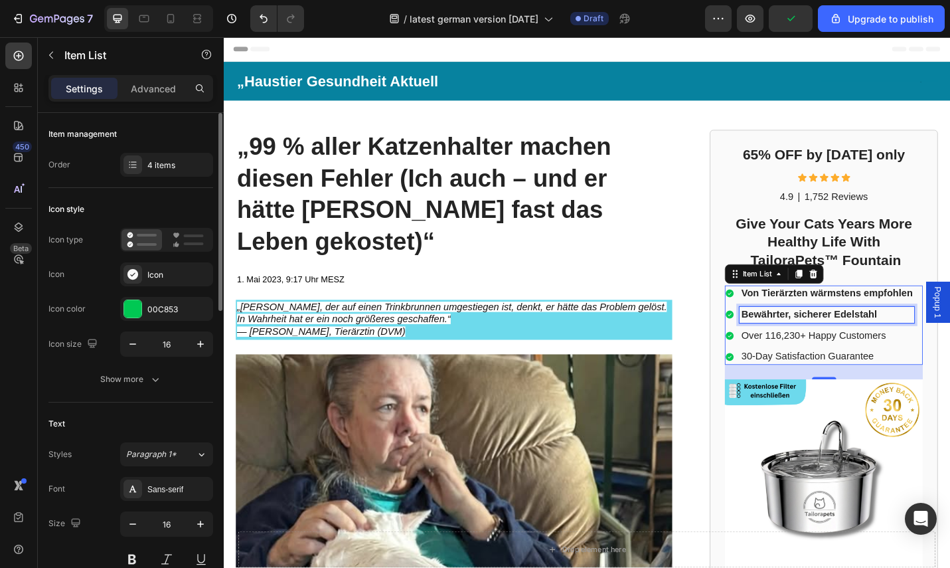
click at [938, 366] on p "Over 116,230+ Happy Customers" at bounding box center [885, 365] width 188 height 14
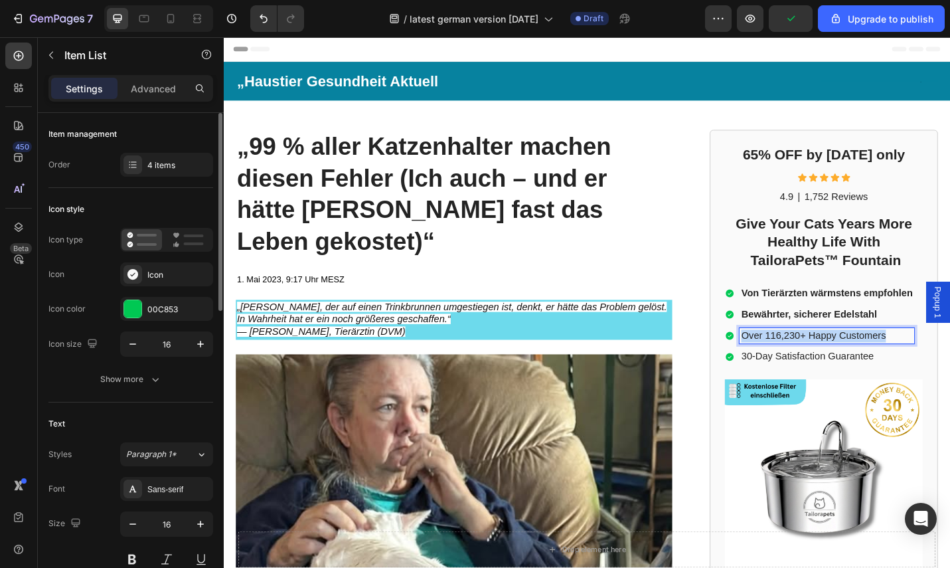
drag, startPoint x: 950, startPoint y: 365, endPoint x: 785, endPoint y: 368, distance: 165.3
click at [791, 368] on p "Over 116,230+ Happy Customers" at bounding box center [885, 365] width 188 height 14
click at [942, 386] on p "30-Day Satisfaction Guarantee" at bounding box center [885, 387] width 188 height 14
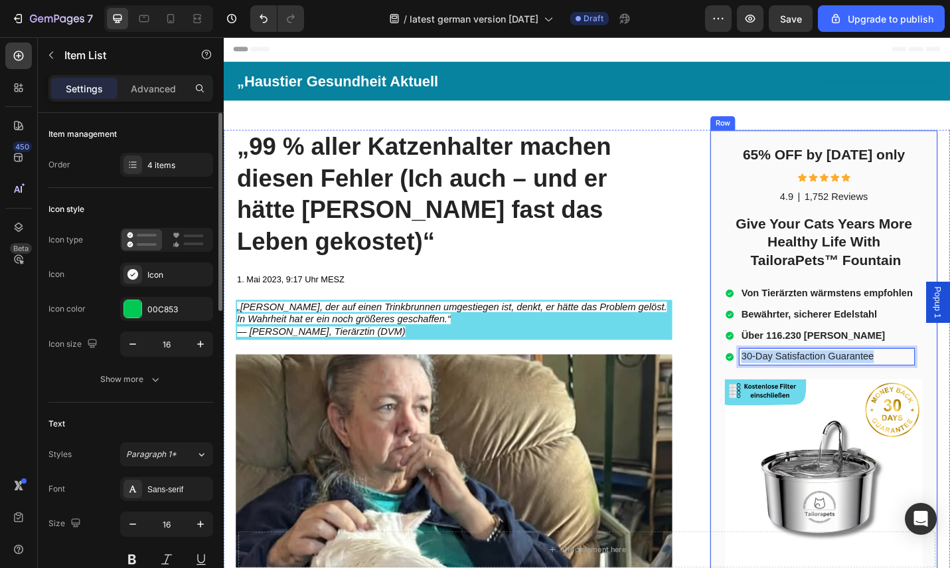
drag, startPoint x: 942, startPoint y: 386, endPoint x: 763, endPoint y: 388, distance: 179.3
click at [763, 388] on div "65% OFF by today only Heading Icon Icon Icon Icon Icon Icon List 4.9 Text Block…" at bounding box center [882, 424] width 250 height 570
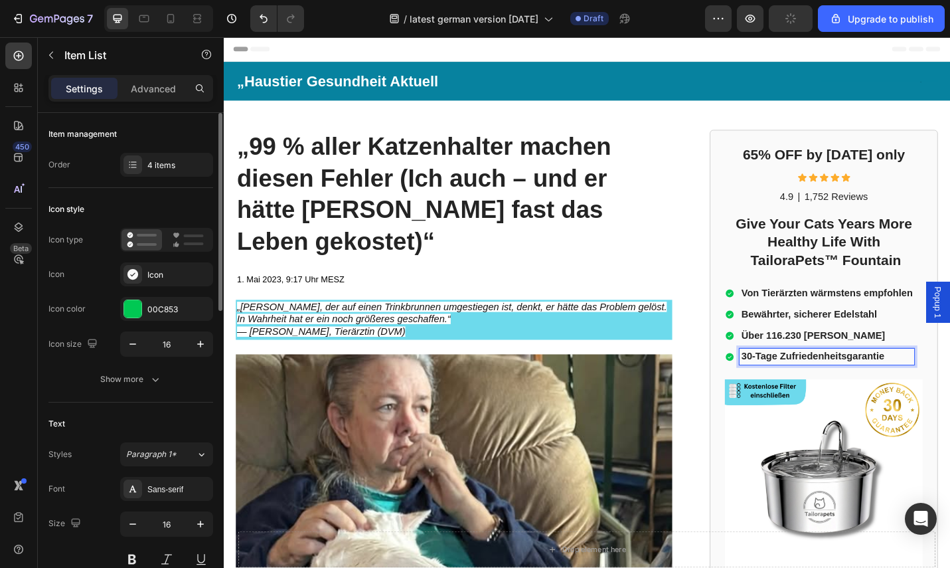
click at [795, 27] on button "button" at bounding box center [791, 18] width 44 height 27
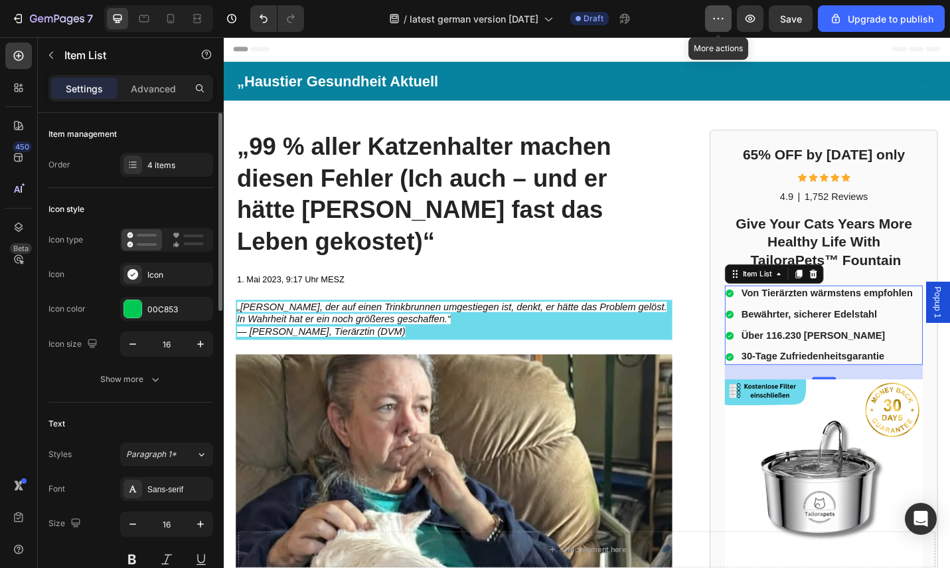
click at [716, 18] on icon "button" at bounding box center [718, 18] width 13 height 13
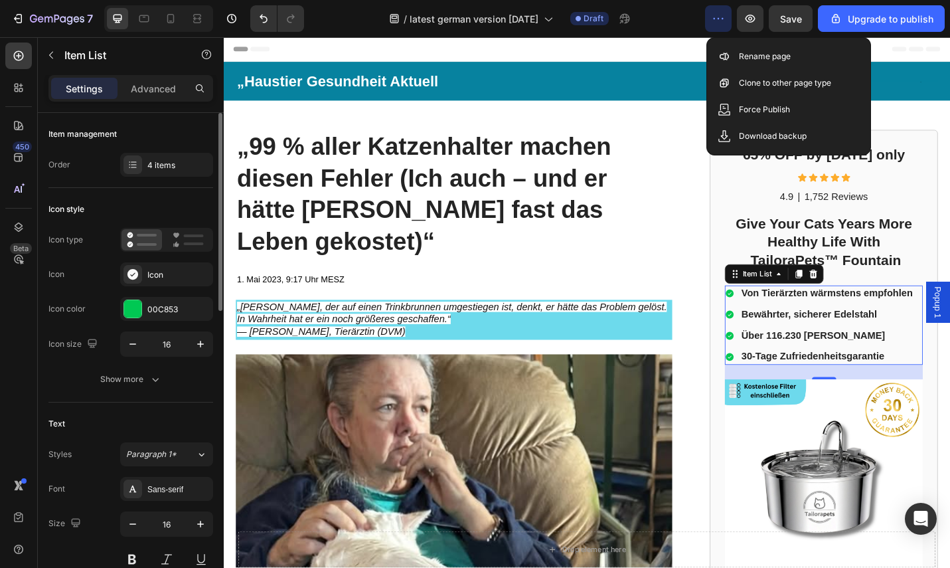
click at [716, 18] on icon "button" at bounding box center [718, 18] width 13 height 13
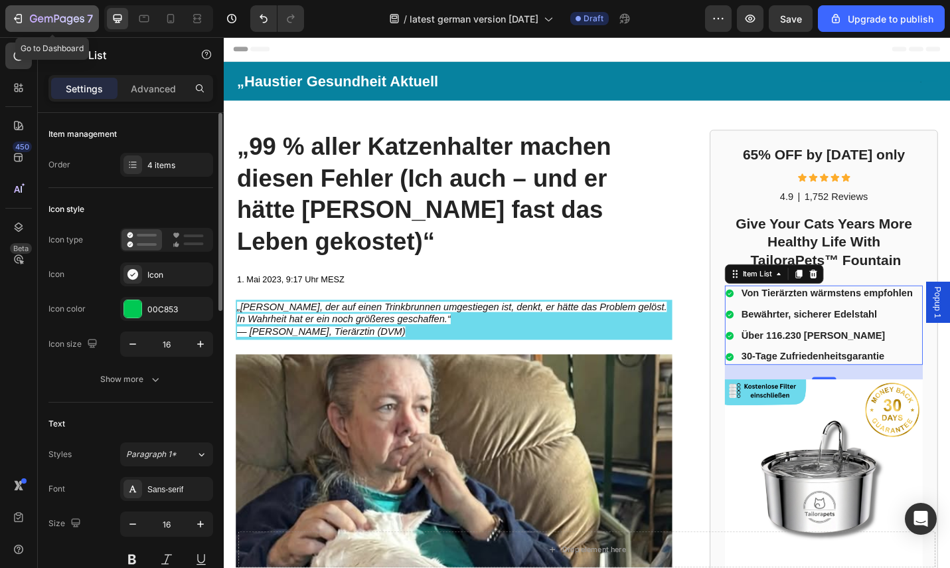
click at [17, 20] on icon "button" at bounding box center [17, 18] width 13 height 13
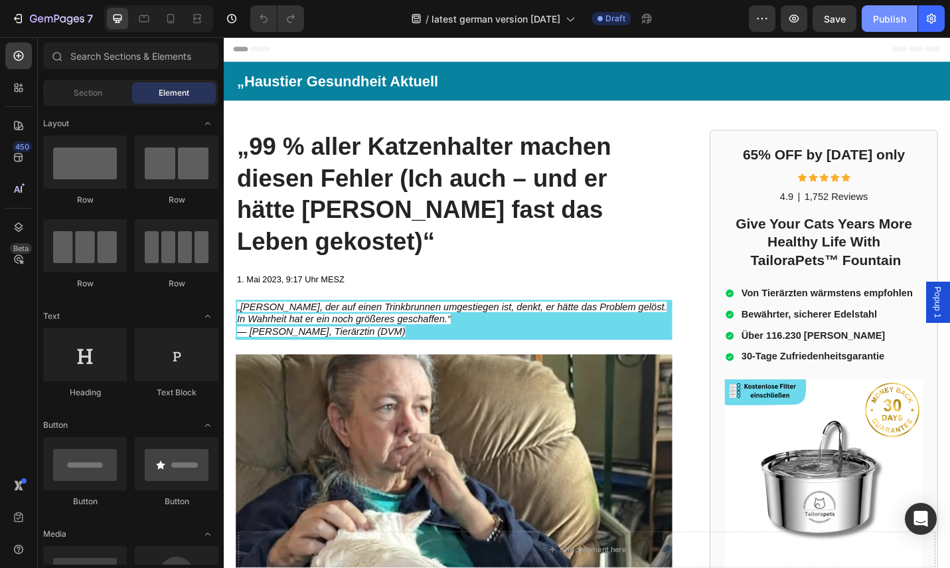
click at [892, 26] on button "Publish" at bounding box center [890, 18] width 56 height 27
click at [949, 279] on strong "Give Your Cats Years More Healthy Life With TailoraPets™ Fountain" at bounding box center [881, 261] width 193 height 57
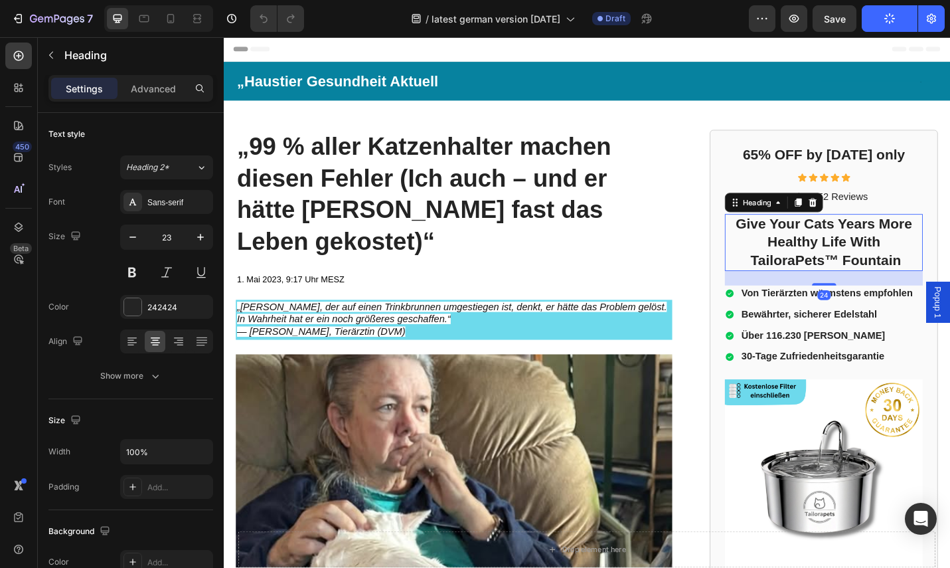
click at [949, 281] on h2 "Give Your Cats Years More Healthy Life With TailoraPets™ Fountain" at bounding box center [881, 262] width 217 height 62
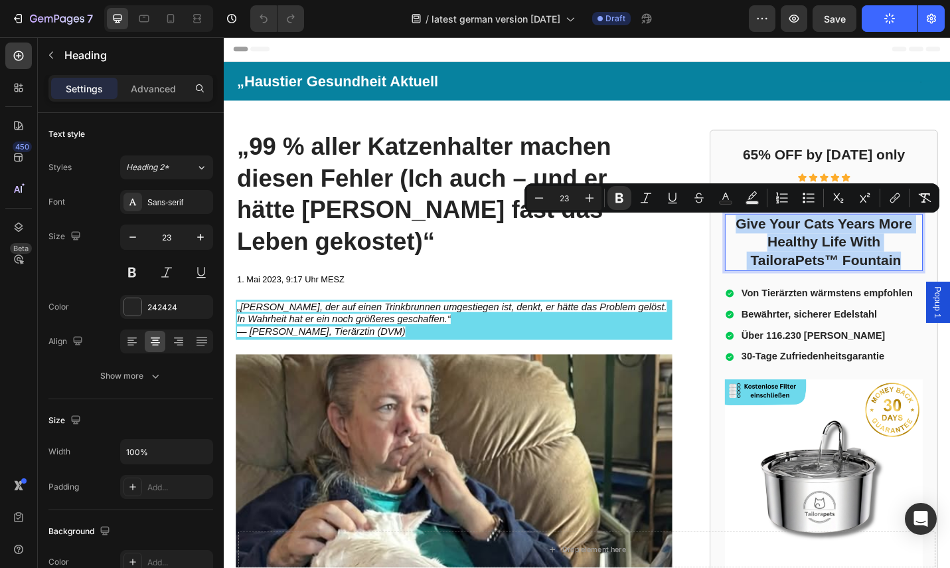
drag, startPoint x: 966, startPoint y: 281, endPoint x: 771, endPoint y: 246, distance: 198.3
click at [775, 246] on p "Give Your Cats Years More Healthy Life With TailoraPets™ Fountain" at bounding box center [882, 262] width 214 height 60
copy strong "Give Your Cats Years More Healthy Life With TailoraPets™ Fountain"
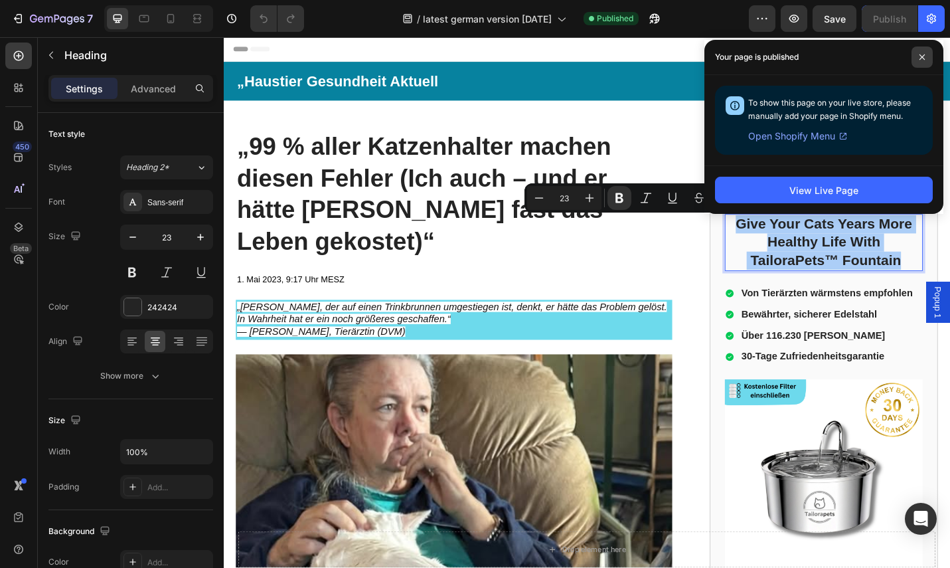
click at [927, 49] on span at bounding box center [921, 56] width 21 height 21
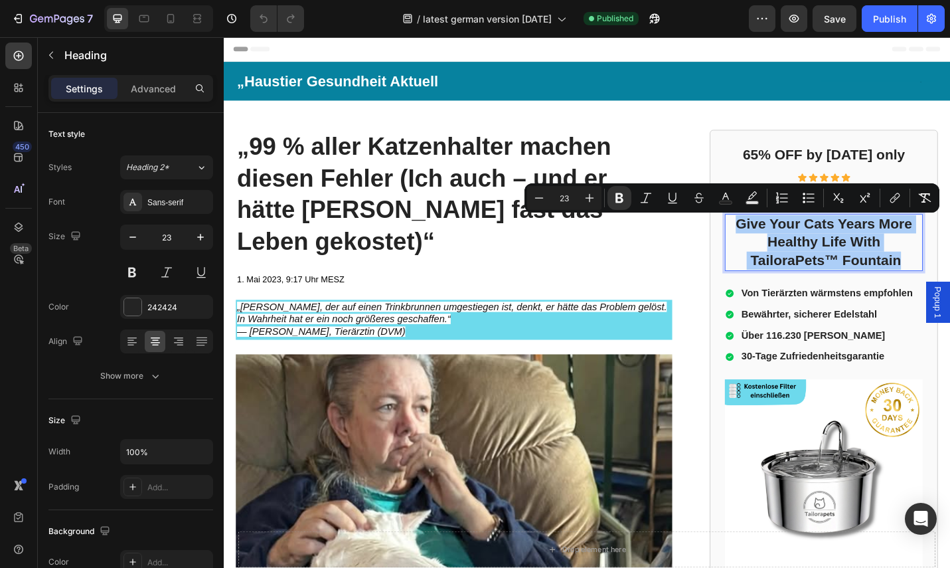
click at [927, 49] on span at bounding box center [921, 56] width 21 height 21
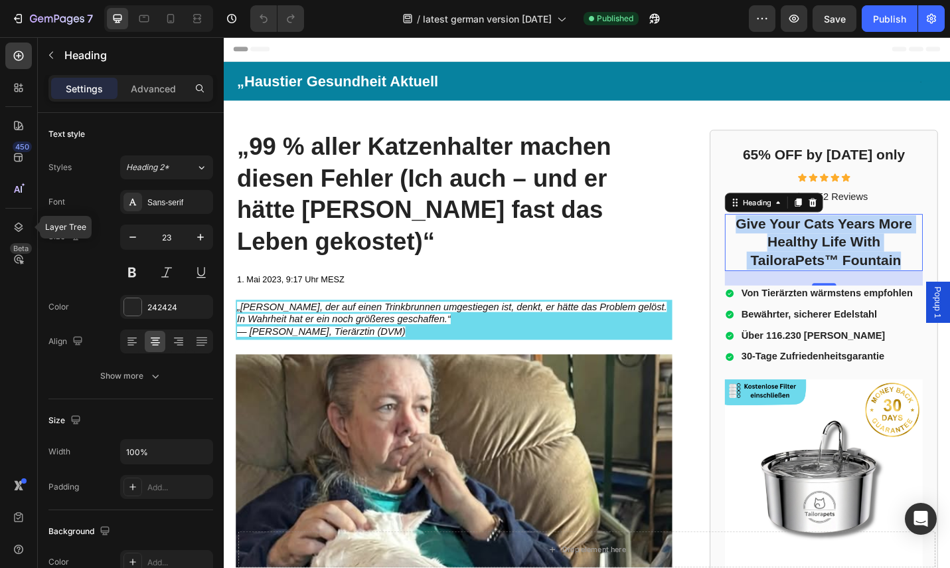
click at [949, 284] on p "Give Your Cats Years More Healthy Life With TailoraPets™ Fountain" at bounding box center [882, 262] width 214 height 60
drag, startPoint x: 965, startPoint y: 282, endPoint x: 791, endPoint y: 240, distance: 179.0
click at [776, 237] on p "Give Your Cats Years More Healthy Life With TailoraPets™ Fountain" at bounding box center [882, 262] width 214 height 60
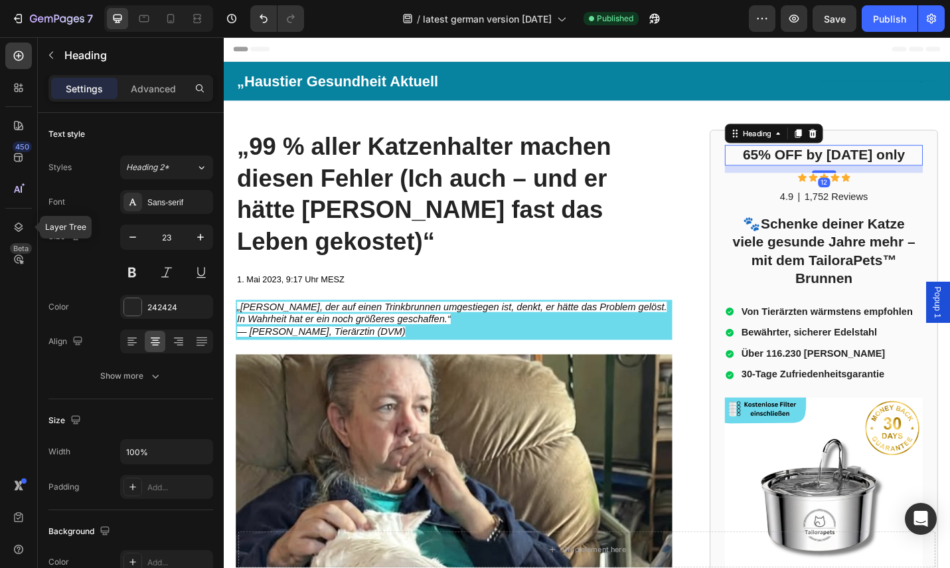
click at [877, 169] on h2 "65% OFF by today only" at bounding box center [881, 166] width 217 height 23
click at [947, 171] on h2 "65% OFF by today only" at bounding box center [881, 166] width 217 height 23
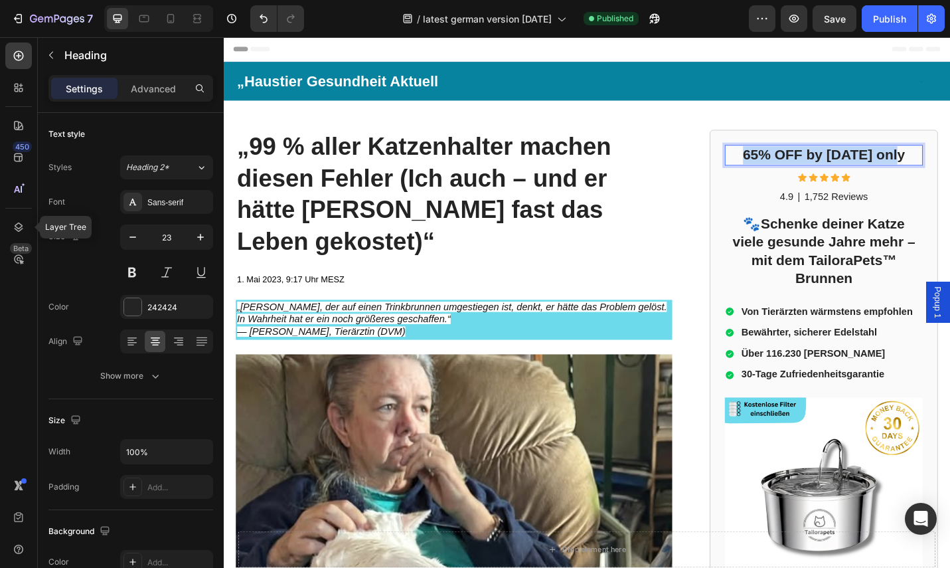
drag, startPoint x: 919, startPoint y: 165, endPoint x: 787, endPoint y: 164, distance: 132.1
click at [787, 164] on p "65% OFF by today only" at bounding box center [882, 167] width 214 height 20
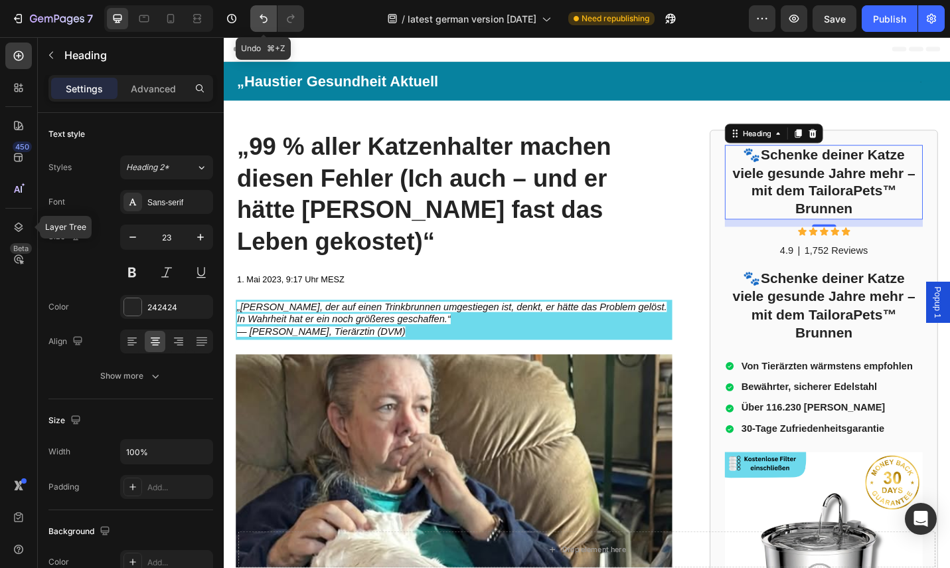
click at [266, 23] on icon "Undo/Redo" at bounding box center [263, 18] width 13 height 13
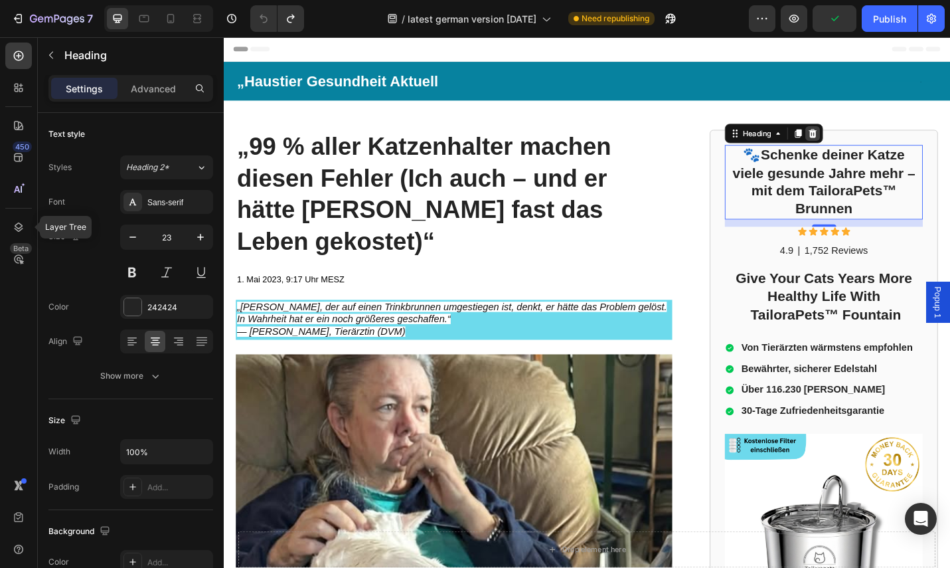
click at [862, 141] on div at bounding box center [870, 143] width 16 height 16
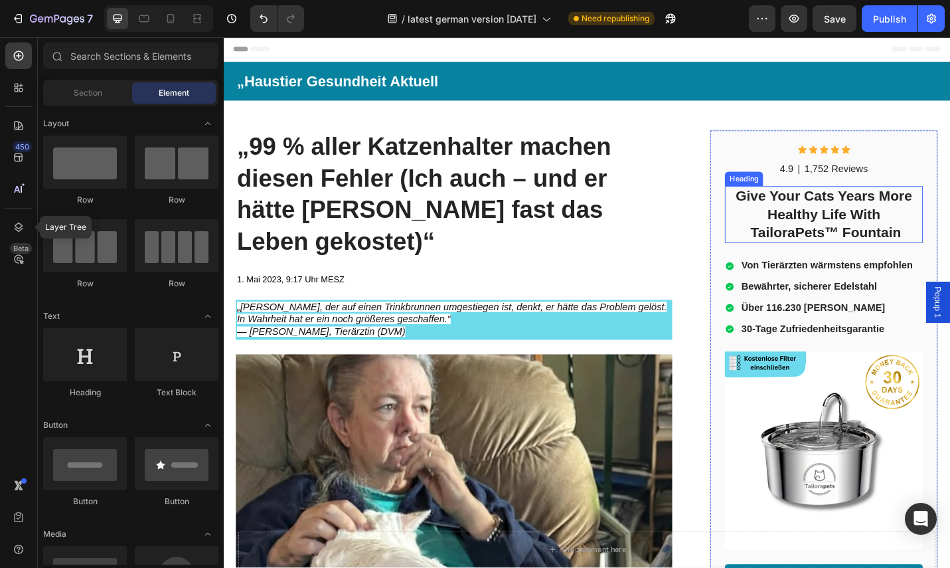
click at [924, 238] on strong "Give Your Cats Years More Healthy Life With TailoraPets™ Fountain" at bounding box center [881, 230] width 193 height 57
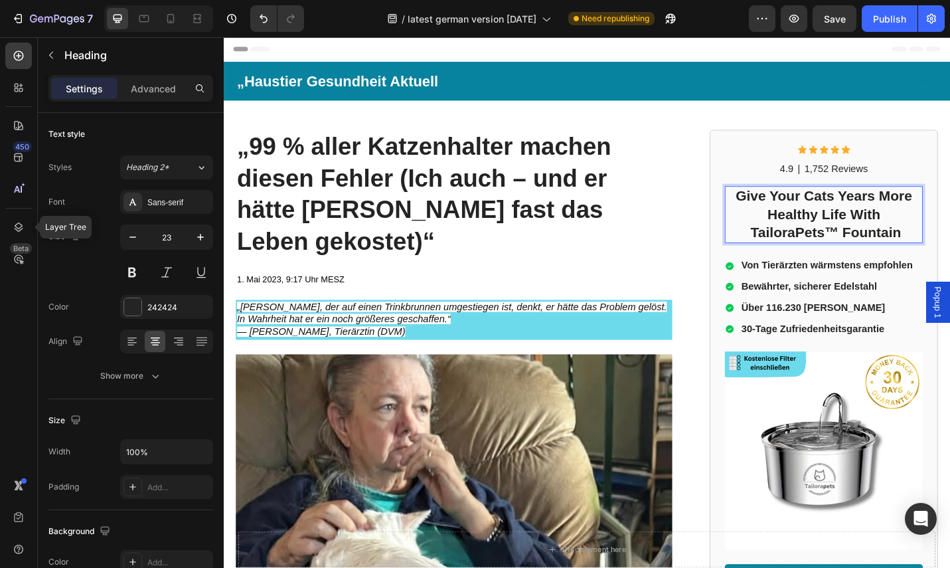
click at [949, 249] on h2 "Give Your Cats Years More Healthy Life With TailoraPets™ Fountain" at bounding box center [881, 231] width 217 height 62
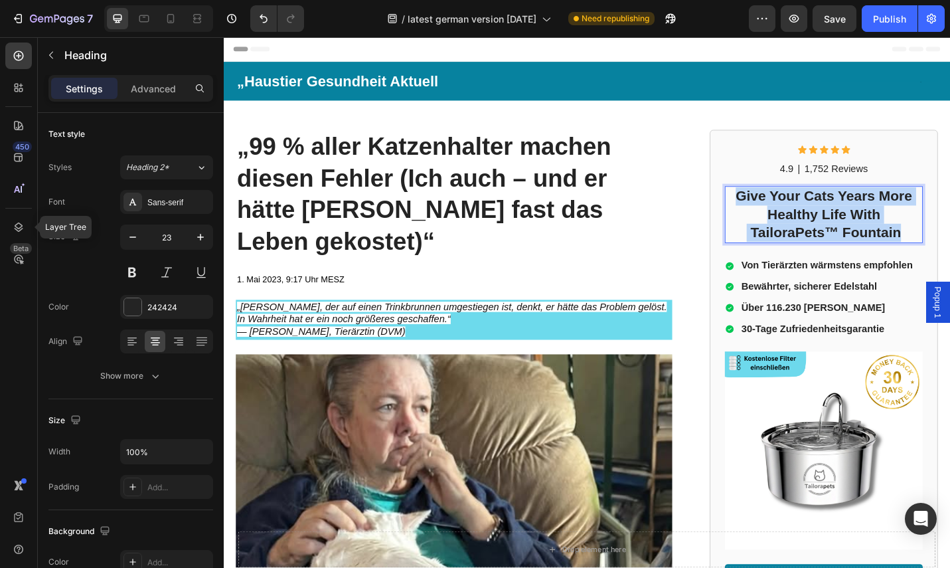
drag, startPoint x: 964, startPoint y: 253, endPoint x: 763, endPoint y: 208, distance: 205.4
click at [775, 210] on p "Give Your Cats Years More Healthy Life With TailoraPets™ Fountain" at bounding box center [882, 232] width 214 height 60
drag, startPoint x: 964, startPoint y: 249, endPoint x: 780, endPoint y: 210, distance: 187.9
click at [780, 210] on p "Give Your Cats Years More Healthy Life With TailoraPets™ Fountain" at bounding box center [882, 232] width 214 height 60
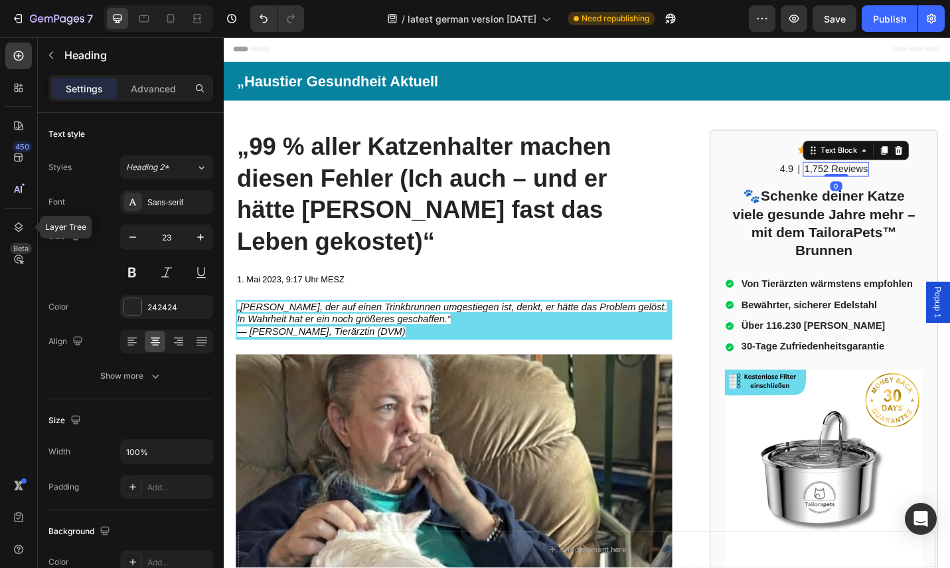
click at [880, 187] on p "1,752 Reviews" at bounding box center [895, 182] width 70 height 14
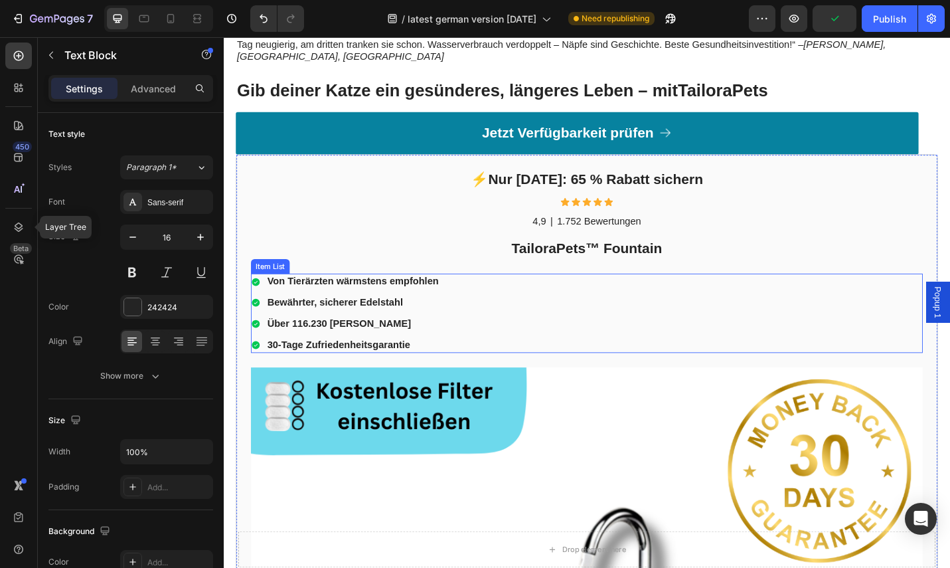
scroll to position [4719, 0]
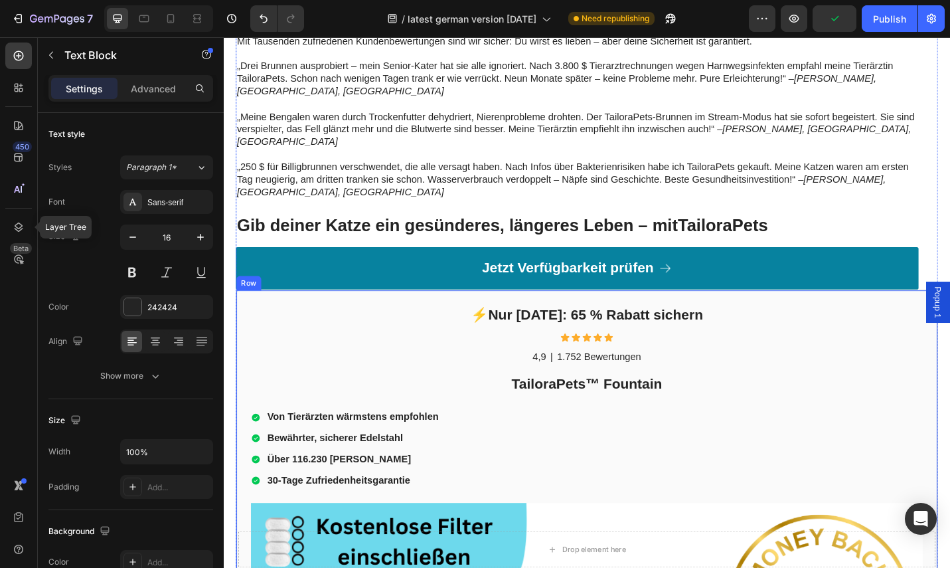
click at [644, 381] on p "1.752 Bewertungen" at bounding box center [636, 388] width 92 height 14
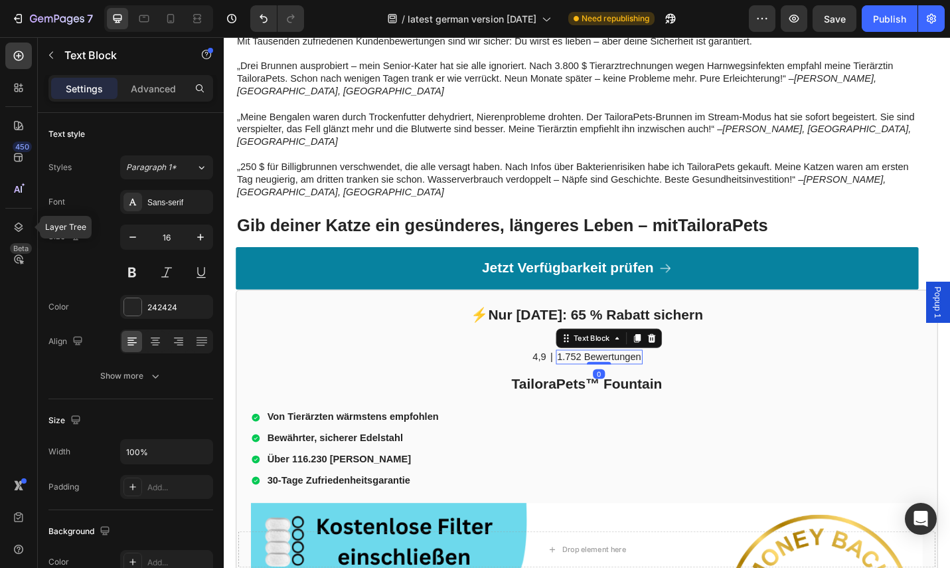
click at [675, 362] on icon at bounding box center [677, 366] width 7 height 9
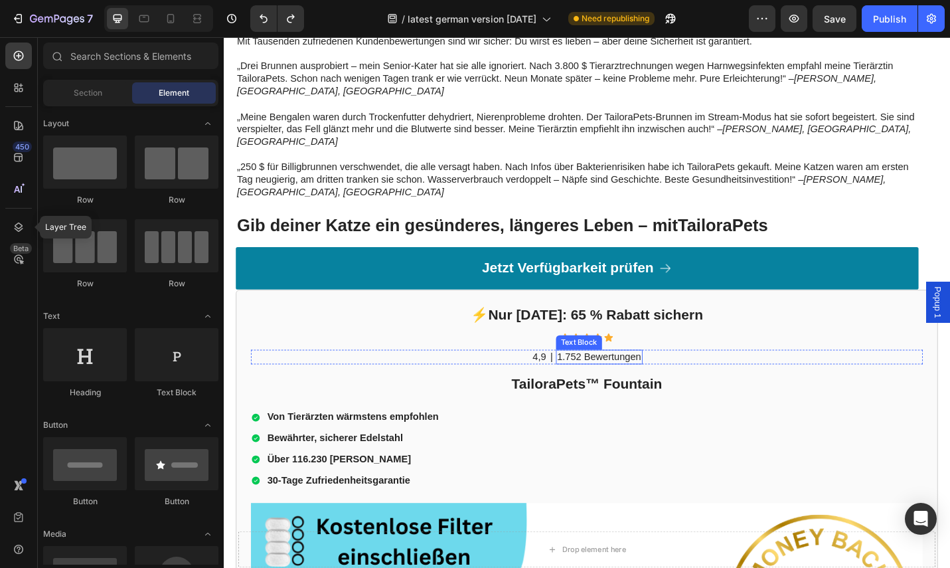
click at [675, 381] on p "1.752 Bewertungen" at bounding box center [636, 388] width 92 height 14
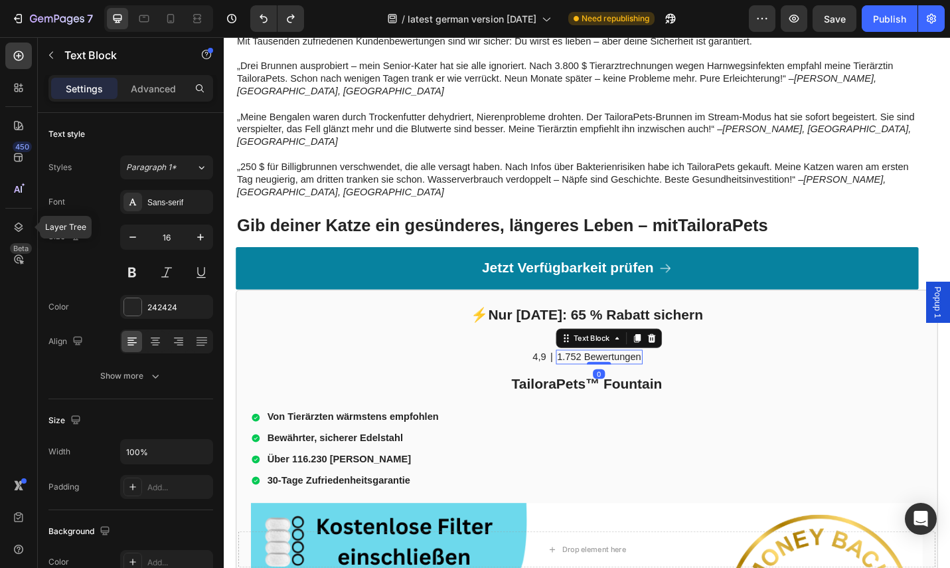
click at [677, 381] on p "1.752 Bewertungen" at bounding box center [636, 388] width 92 height 14
drag, startPoint x: 676, startPoint y: 362, endPoint x: 586, endPoint y: 364, distance: 90.3
click at [590, 381] on p "1.752 Bewertungen" at bounding box center [636, 388] width 92 height 14
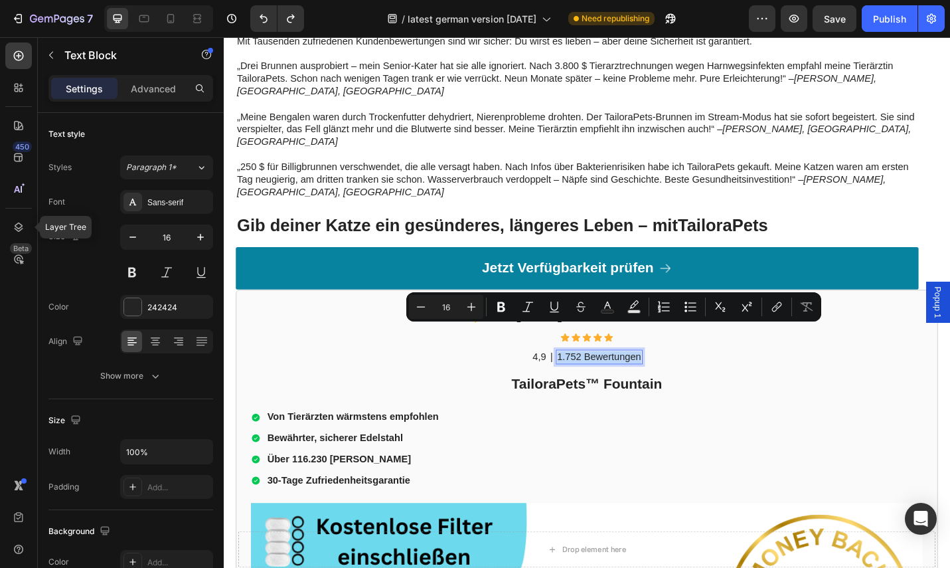
copy p "1.752 Bewertungen"
click at [570, 381] on p "4,9" at bounding box center [569, 388] width 15 height 14
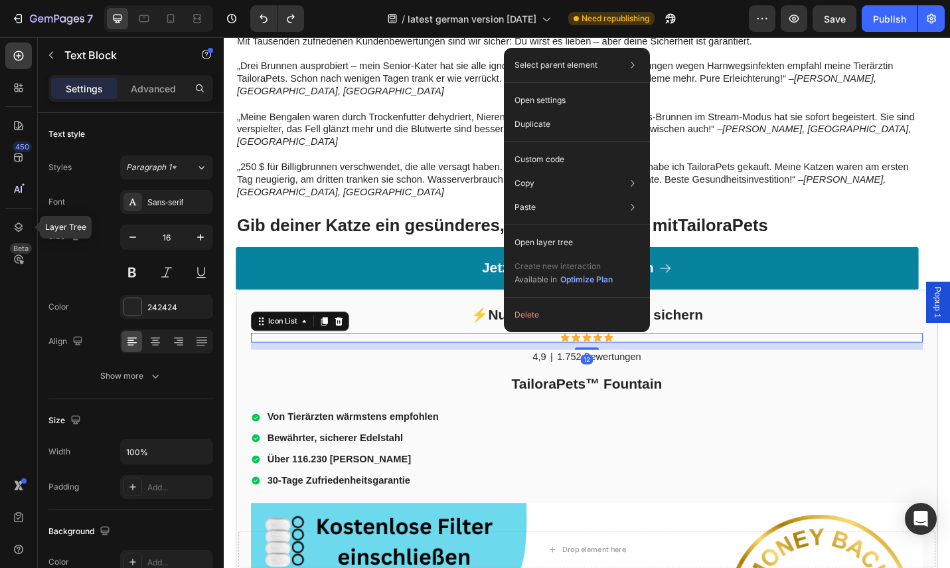
drag, startPoint x: 487, startPoint y: 341, endPoint x: 766, endPoint y: 317, distance: 280.5
click at [487, 361] on div "Icon Icon Icon Icon Icon" at bounding box center [622, 366] width 737 height 11
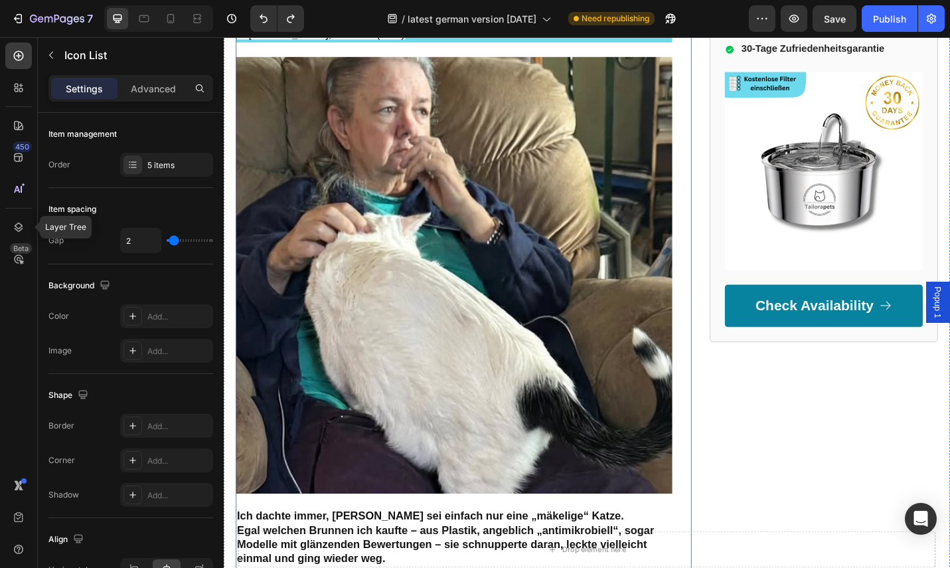
scroll to position [0, 0]
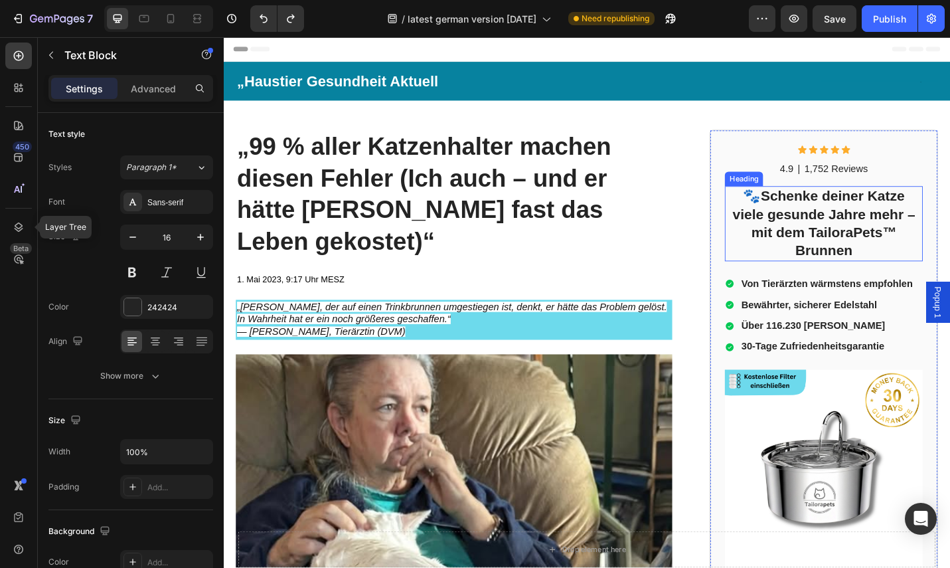
click at [853, 185] on p "|" at bounding box center [854, 182] width 3 height 14
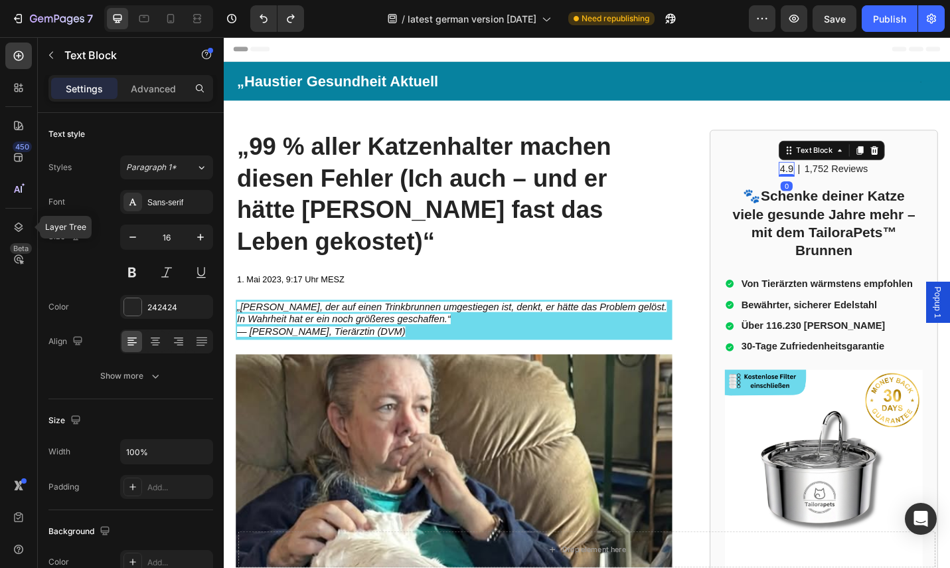
click at [834, 181] on p "4.9" at bounding box center [841, 182] width 15 height 14
click at [835, 183] on p "4.9" at bounding box center [841, 182] width 15 height 14
drag, startPoint x: 836, startPoint y: 184, endPoint x: 823, endPoint y: 182, distance: 13.4
click at [834, 182] on p "4.9" at bounding box center [841, 182] width 15 height 14
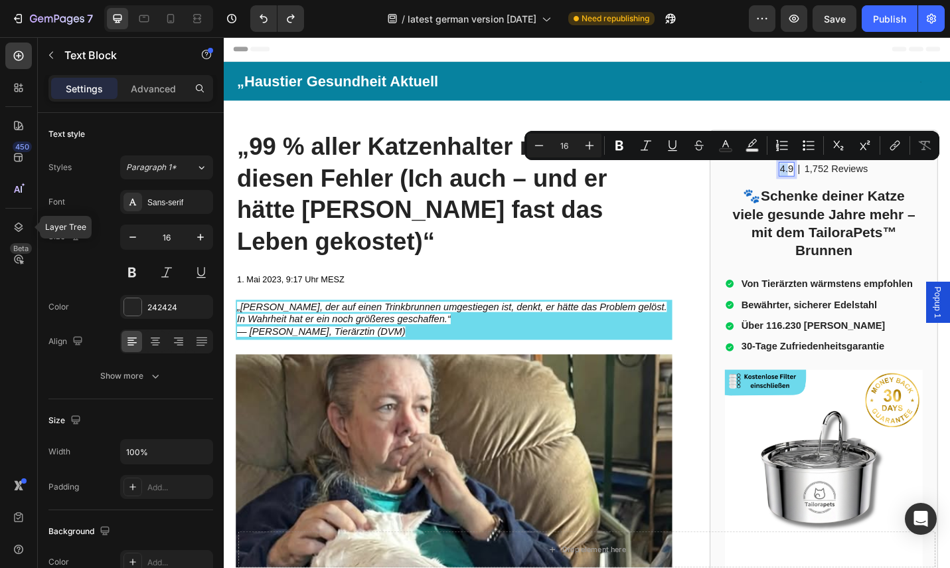
click at [834, 182] on p "4.9" at bounding box center [841, 182] width 15 height 14
drag, startPoint x: 827, startPoint y: 182, endPoint x: 842, endPoint y: 185, distance: 15.5
click at [842, 185] on div "4.9 Text Block 0 | Text Block 1,752 Reviews Text Block Row" at bounding box center [881, 182] width 217 height 17
click at [837, 185] on p "4.9" at bounding box center [841, 182] width 15 height 14
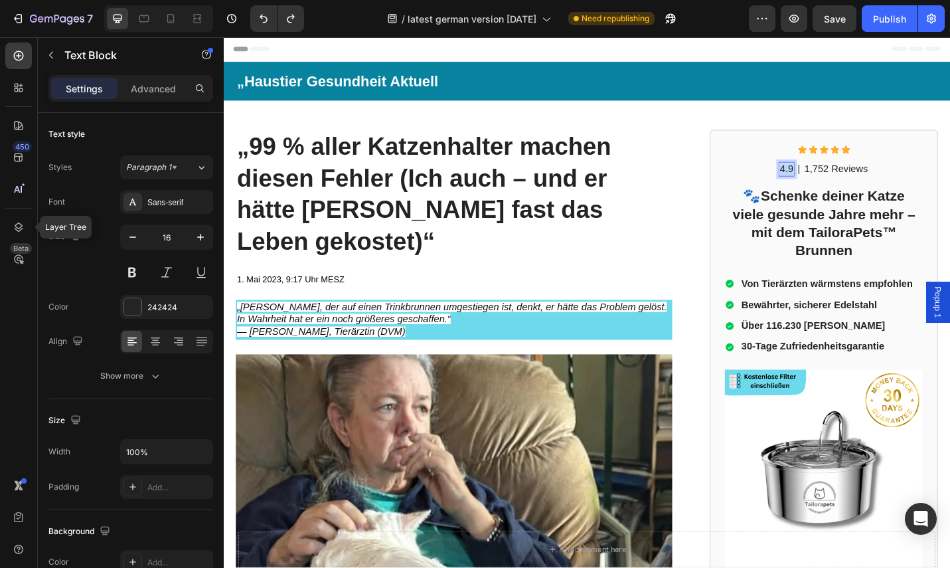
drag, startPoint x: 838, startPoint y: 185, endPoint x: 828, endPoint y: 185, distance: 10.0
click at [834, 185] on p "4.9" at bounding box center [841, 182] width 15 height 14
click at [905, 182] on p "1,752 Reviews" at bounding box center [895, 182] width 70 height 14
click at [910, 183] on p "1,752 Reviews" at bounding box center [895, 182] width 70 height 14
drag, startPoint x: 919, startPoint y: 183, endPoint x: 851, endPoint y: 187, distance: 68.5
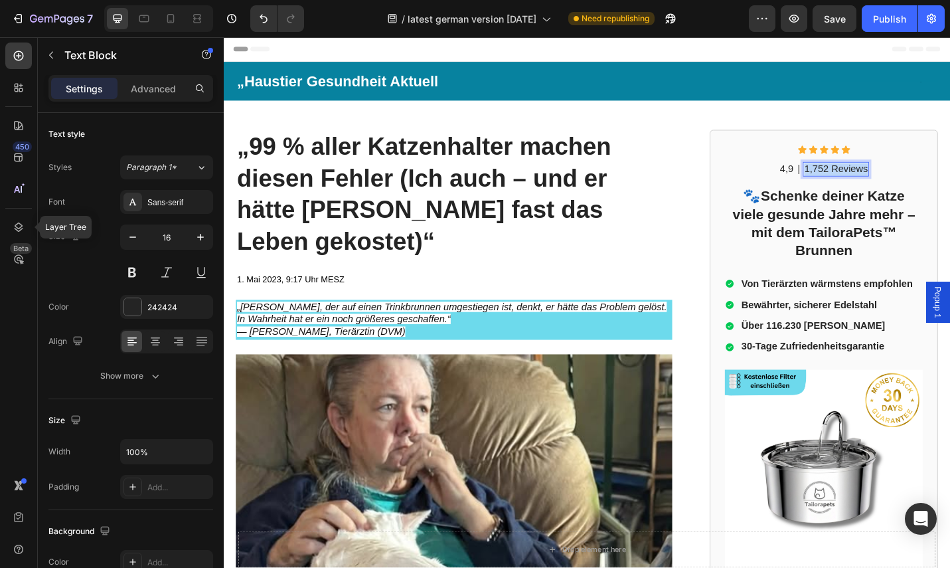
click at [859, 187] on div "1,752 Reviews" at bounding box center [895, 182] width 72 height 17
click at [892, 25] on button "Publish" at bounding box center [890, 18] width 56 height 27
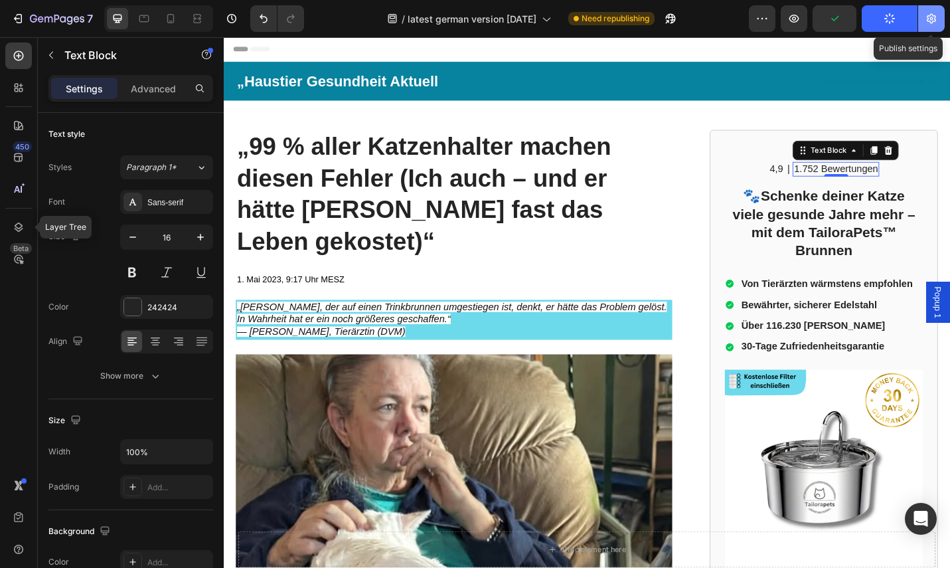
click at [929, 21] on icon "button" at bounding box center [931, 19] width 9 height 10
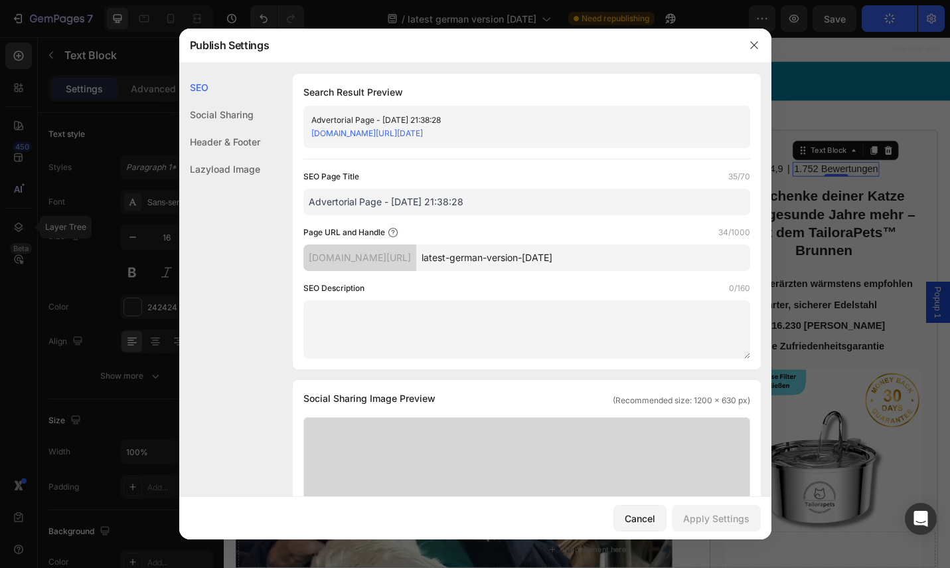
drag, startPoint x: 651, startPoint y: 256, endPoint x: 457, endPoint y: 251, distance: 193.9
click at [459, 251] on div "ekkhqp-k0.myshopify.com/pages/ latest-german-version-28-sept-2025" at bounding box center [526, 257] width 447 height 27
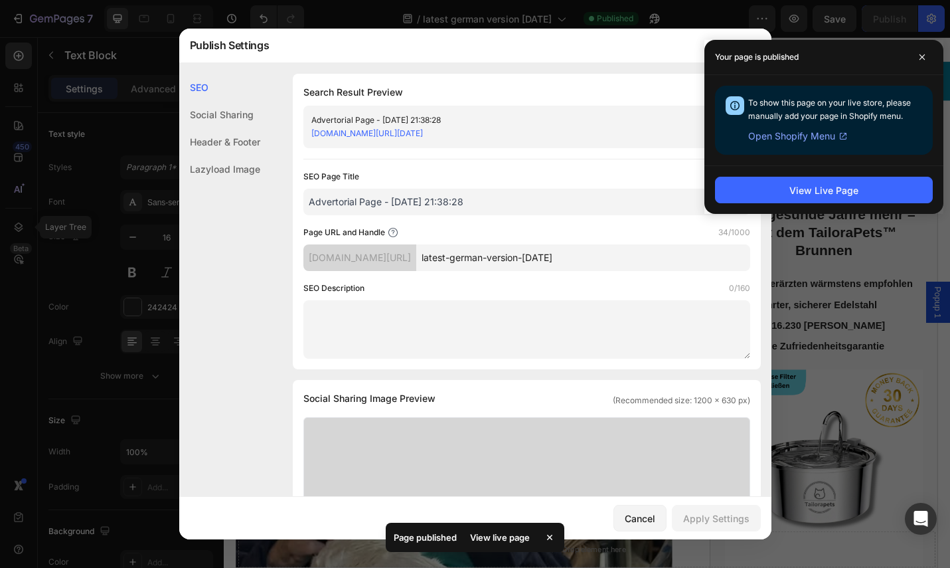
type input "1"
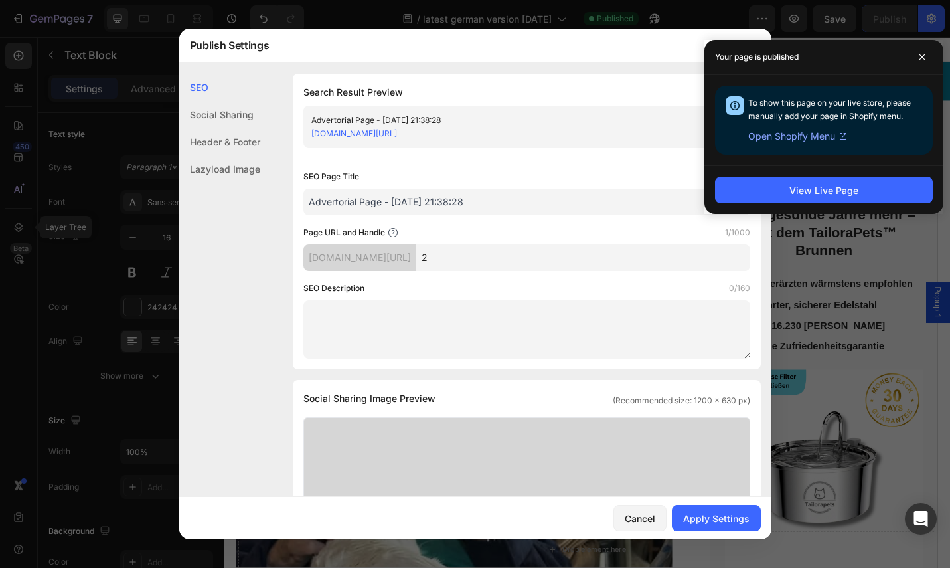
type input "2"
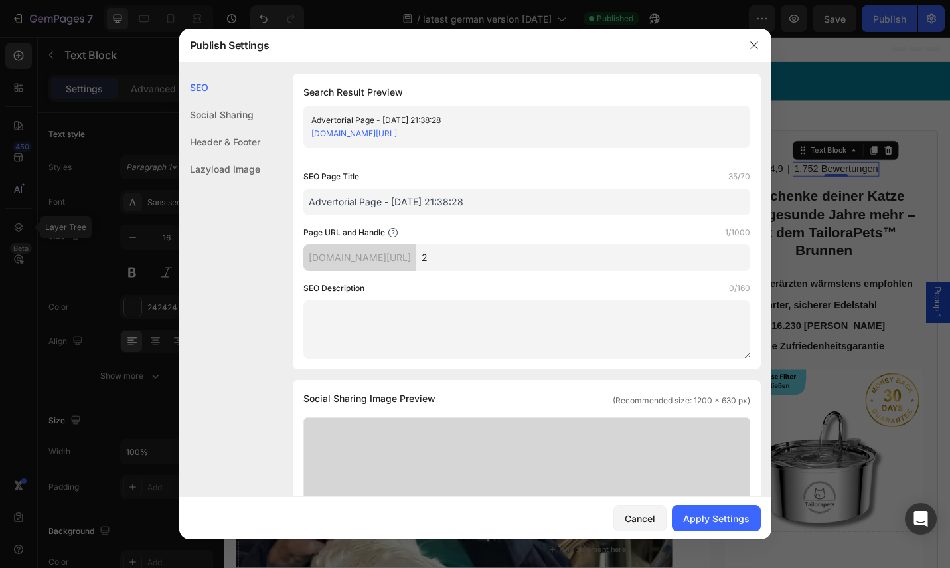
click at [228, 145] on div "Header & Footer" at bounding box center [219, 141] width 81 height 27
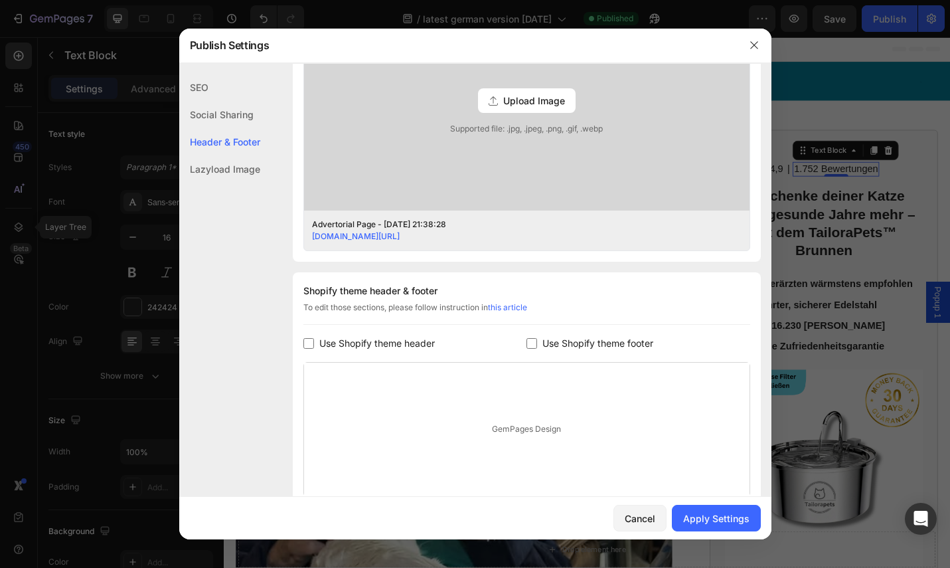
click at [212, 110] on div "Social Sharing" at bounding box center [219, 114] width 81 height 27
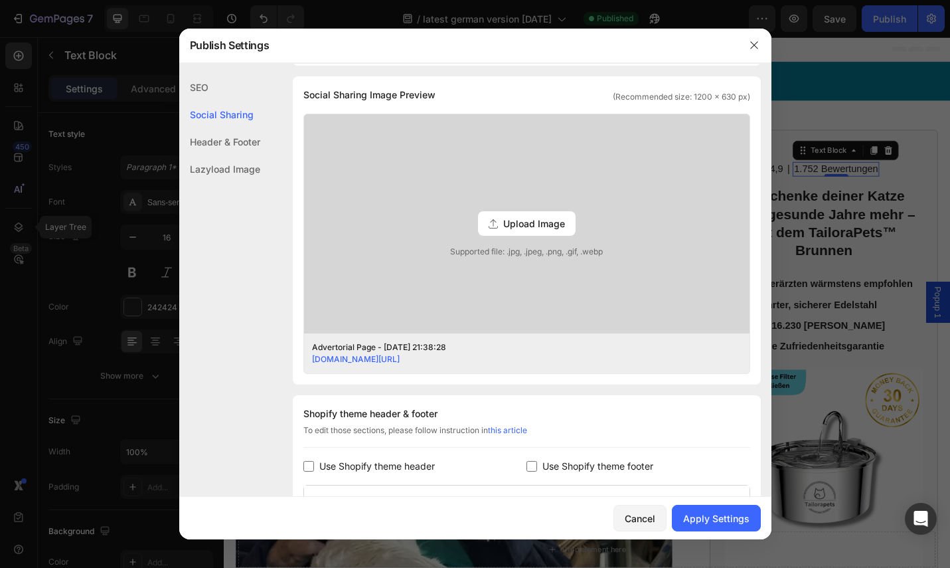
click at [218, 145] on div "Header & Footer" at bounding box center [219, 141] width 81 height 27
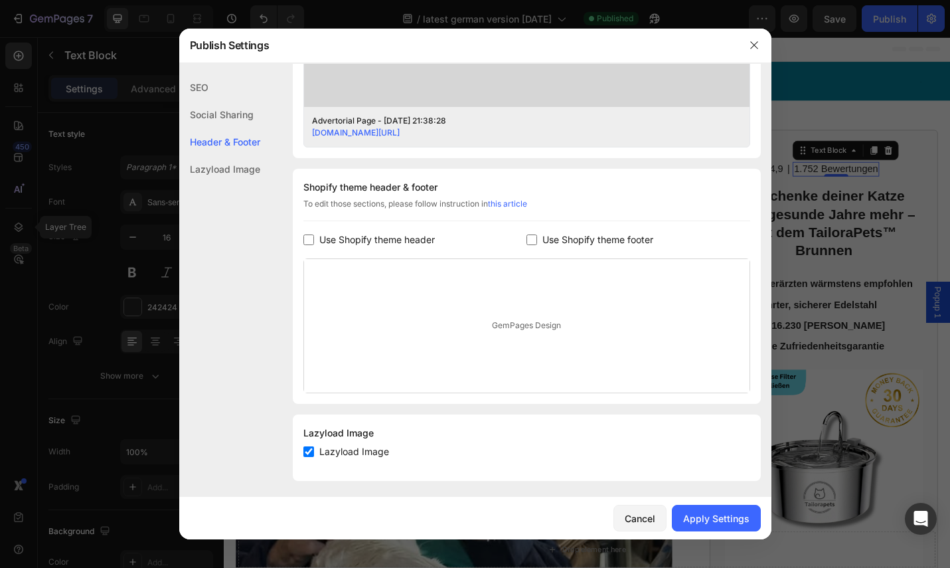
click at [224, 167] on div "Lazyload Image" at bounding box center [219, 168] width 81 height 27
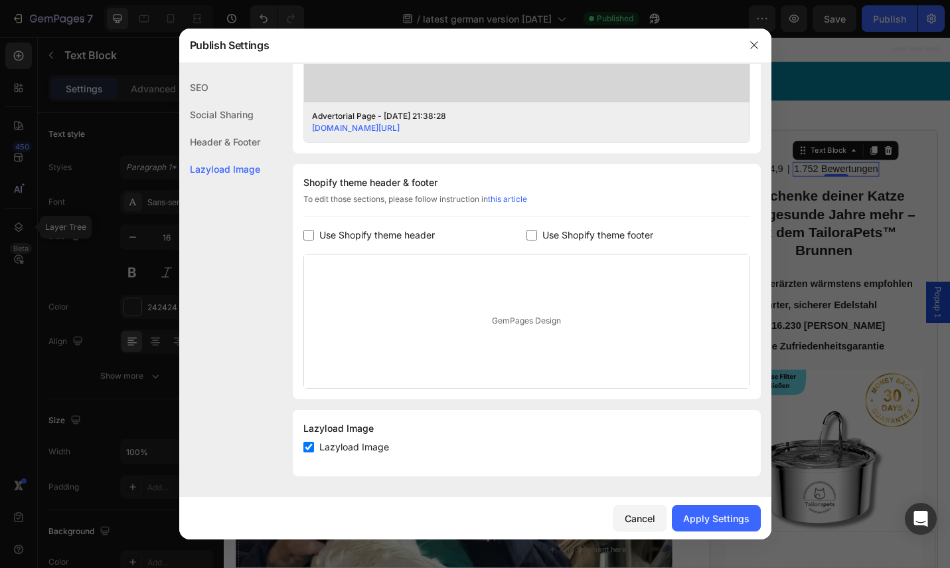
click at [226, 167] on div "Lazyload Image" at bounding box center [219, 168] width 81 height 27
click at [228, 86] on div "SEO" at bounding box center [219, 87] width 81 height 27
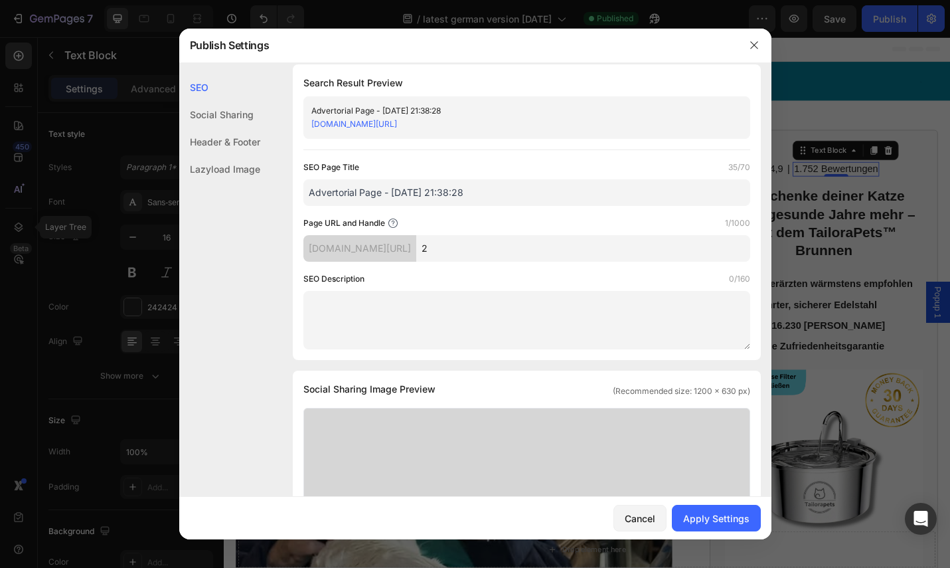
scroll to position [0, 0]
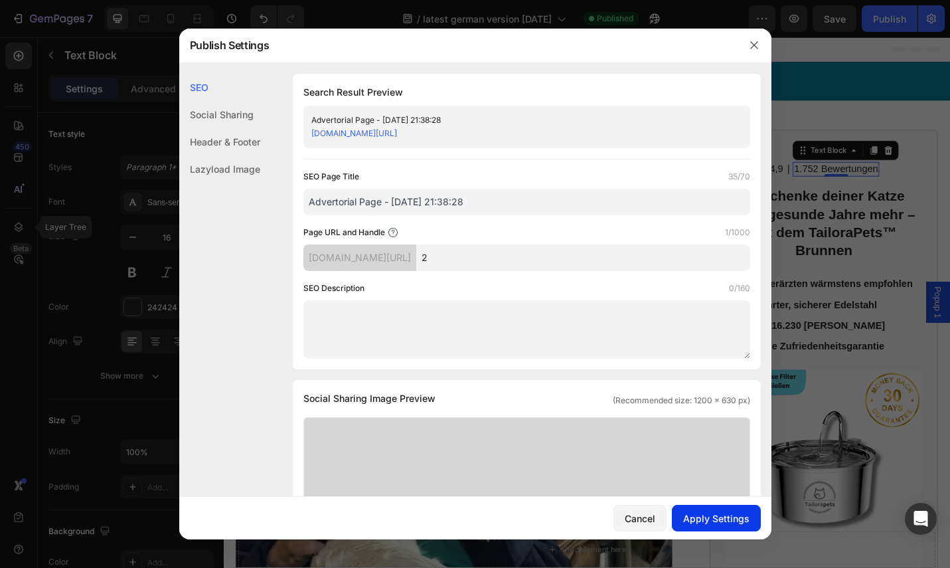
click at [714, 516] on div "Apply Settings" at bounding box center [716, 518] width 66 height 14
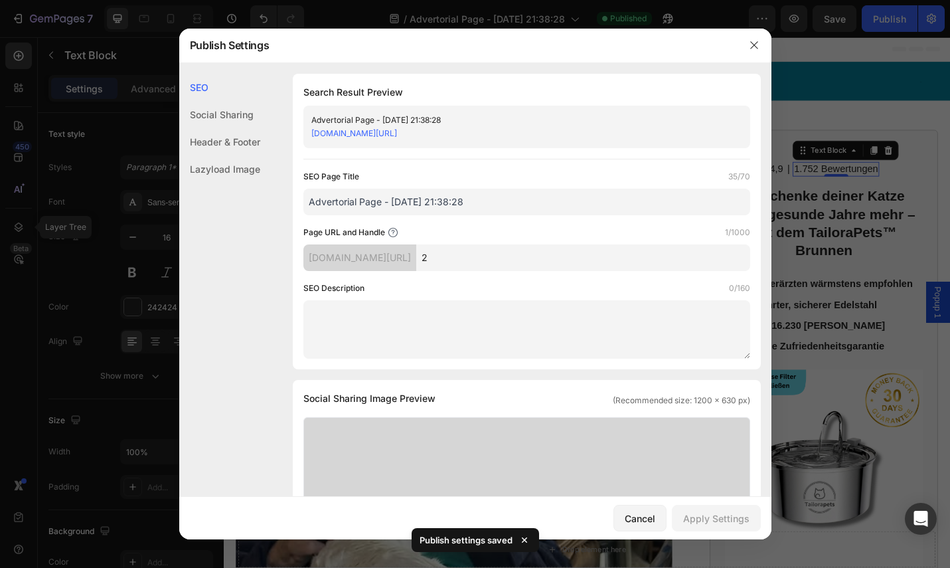
drag, startPoint x: 500, startPoint y: 204, endPoint x: 280, endPoint y: 194, distance: 220.0
click at [280, 194] on div "SEO Search Result Preview Advertorial Page - Aug 18, 21:38:28 ekkhqp-k0.myshopi…" at bounding box center [475, 547] width 592 height 947
click at [753, 43] on icon "button" at bounding box center [754, 45] width 11 height 11
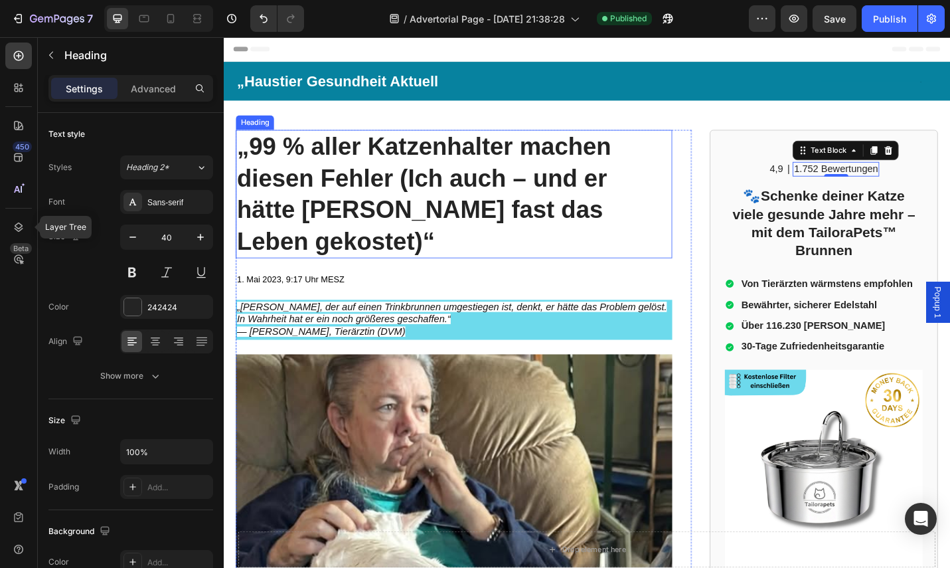
drag, startPoint x: 515, startPoint y: 195, endPoint x: 522, endPoint y: 196, distance: 8.0
click at [519, 195] on strong "„99 % aller Katzenhalter machen diesen Fehler (Ich auch – und er hätte [PERSON_…" at bounding box center [443, 209] width 410 height 133
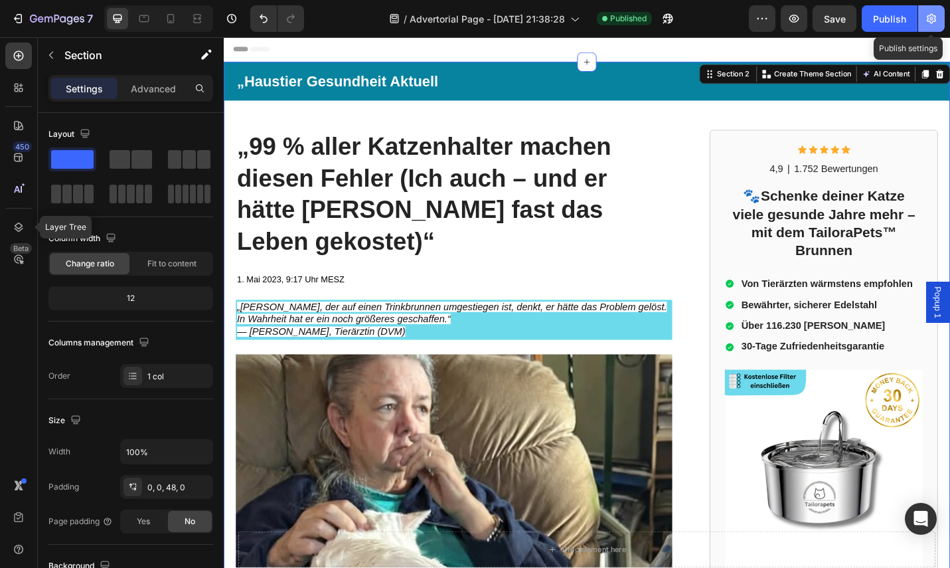
click at [933, 21] on icon "button" at bounding box center [931, 19] width 9 height 10
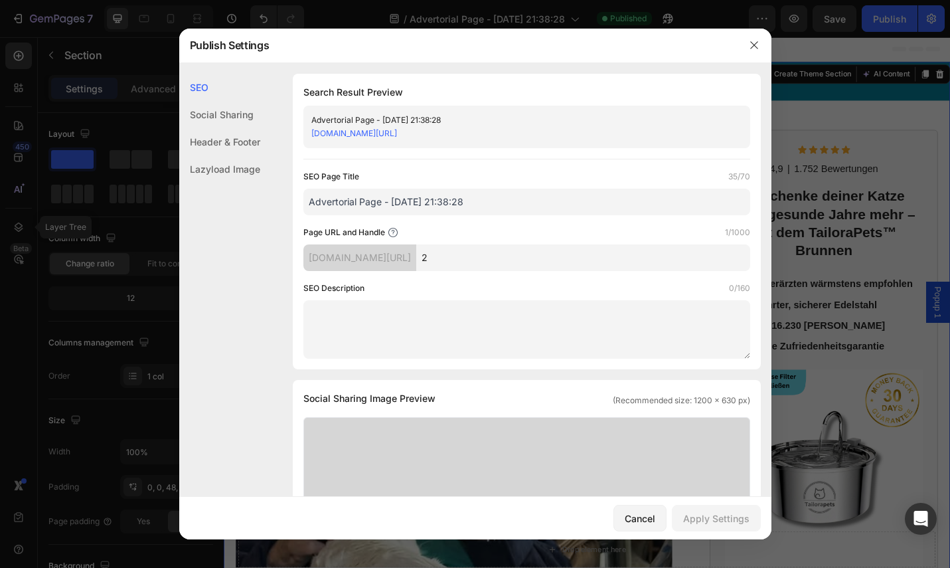
drag, startPoint x: 481, startPoint y: 199, endPoint x: 280, endPoint y: 197, distance: 200.5
click at [280, 197] on div "SEO Search Result Preview Advertorial Page - Aug 18, 21:38:28 ekkhqp-k0.myshopi…" at bounding box center [475, 547] width 592 height 947
paste input "„99 % aller Katzenhalter machen diesen Fehler (Ich auch – und er hätte [PERSON_…"
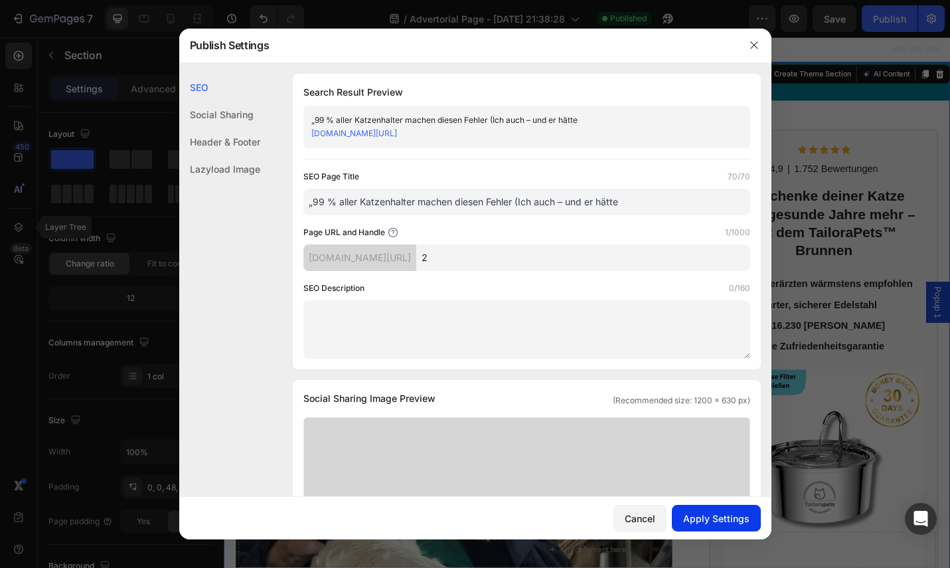
type input "„99 % aller Katzenhalter machen diesen Fehler (Ich auch – und er hätte"
click at [726, 516] on div "Apply Settings" at bounding box center [716, 518] width 66 height 14
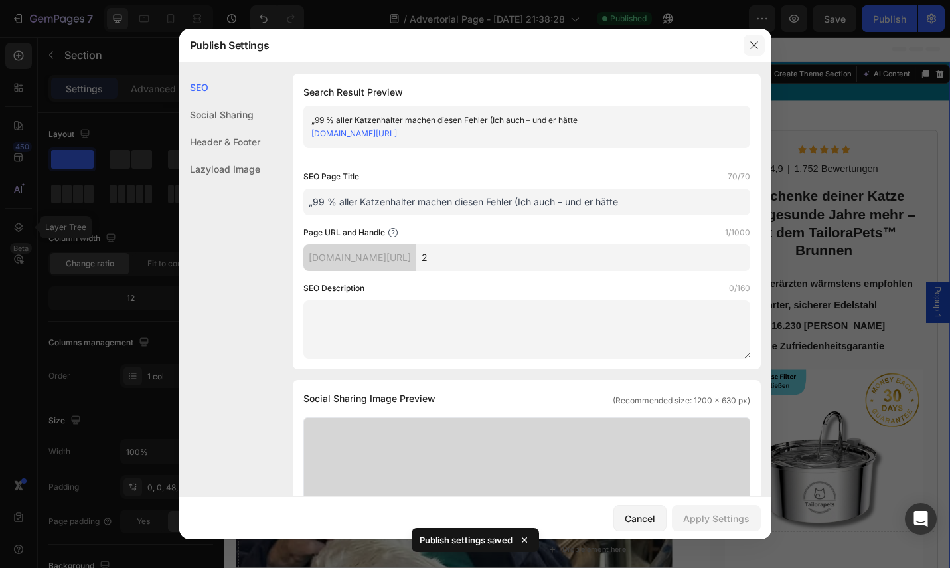
click at [754, 43] on icon "button" at bounding box center [754, 45] width 11 height 11
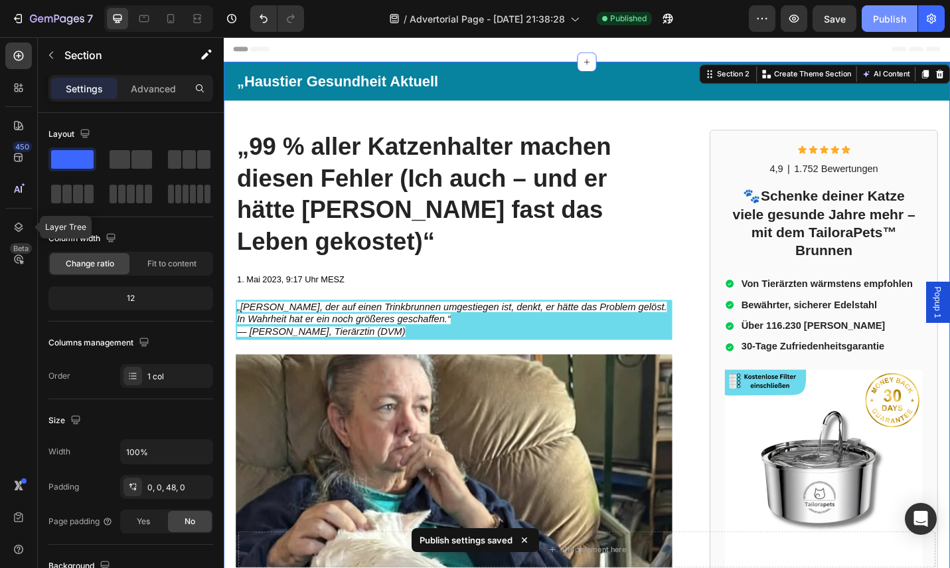
click at [884, 23] on div "Publish" at bounding box center [889, 19] width 33 height 14
click at [799, 21] on icon "button" at bounding box center [793, 18] width 13 height 13
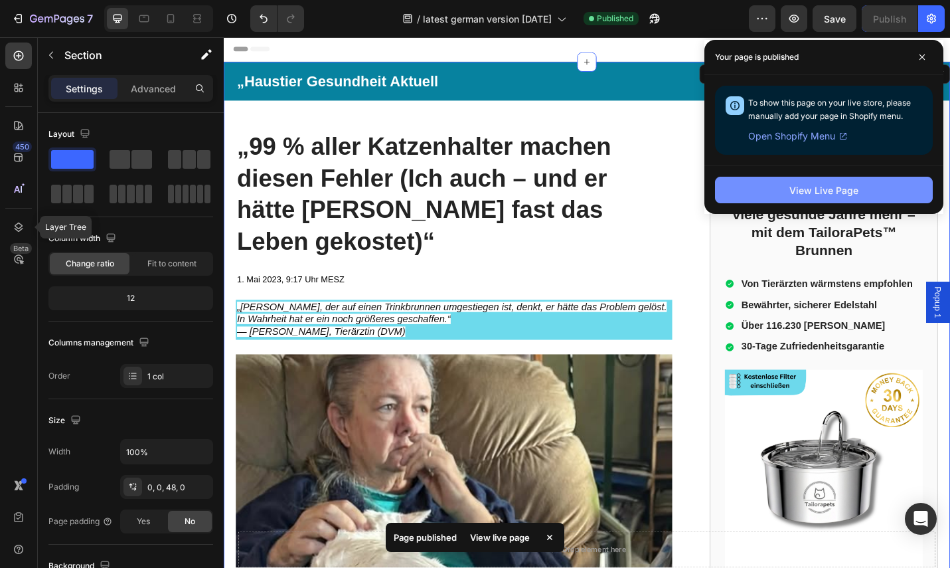
click at [816, 187] on div "View Live Page" at bounding box center [823, 190] width 69 height 14
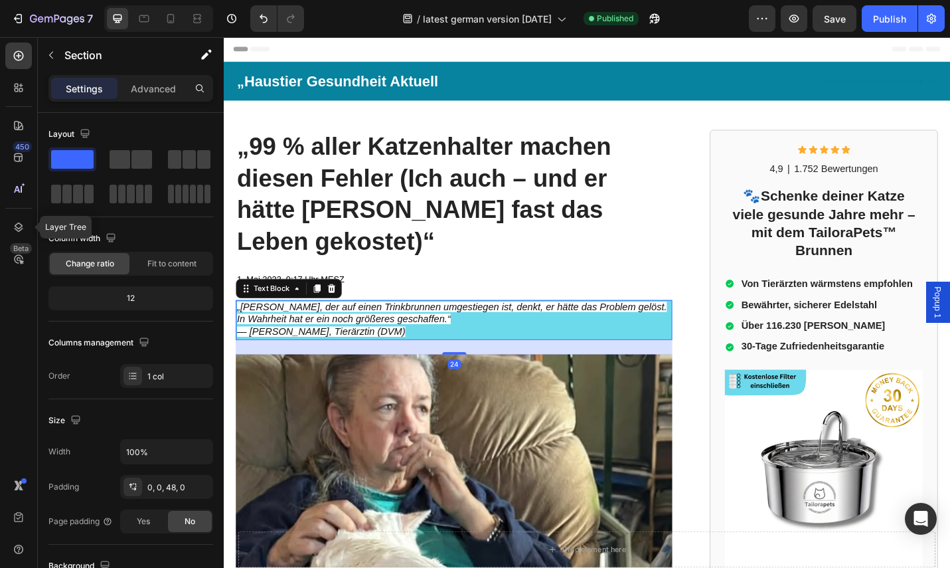
click at [472, 327] on p "„Jeder Katzenhalter, der auf einen Trinkbrunnen umgestiegen ist, denkt, er hätt…" at bounding box center [476, 347] width 476 height 41
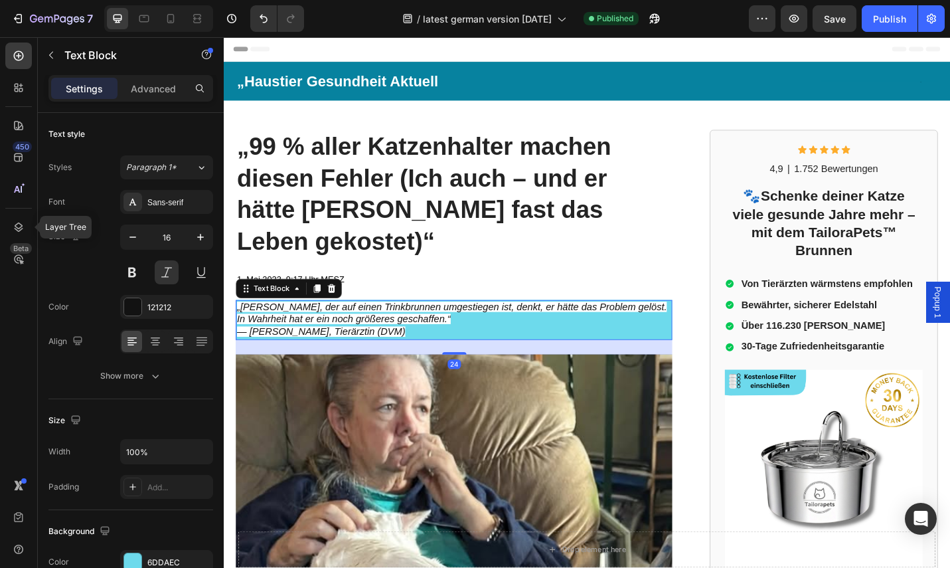
click at [428, 327] on p "„Jeder Katzenhalter, der auf einen Trinkbrunnen umgestiegen ist, denkt, er hätt…" at bounding box center [476, 347] width 476 height 41
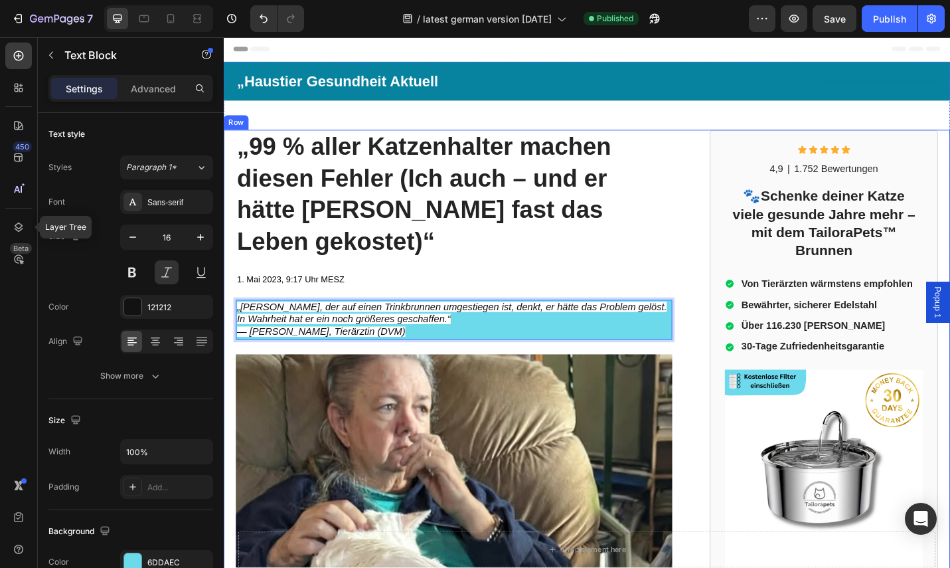
drag, startPoint x: 423, startPoint y: 325, endPoint x: 246, endPoint y: 299, distance: 178.4
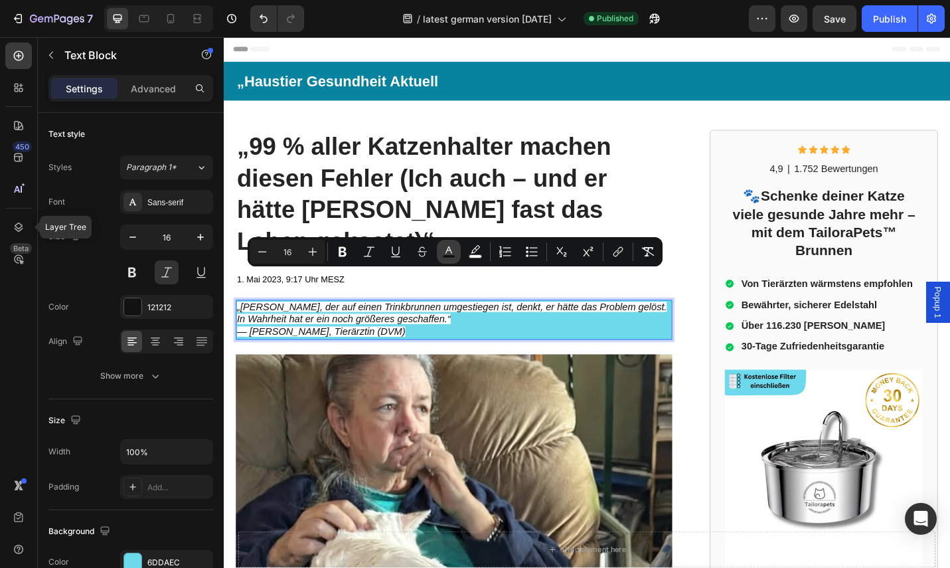
click at [452, 250] on icon "Editor contextual toolbar" at bounding box center [448, 251] width 13 height 13
type input "121212"
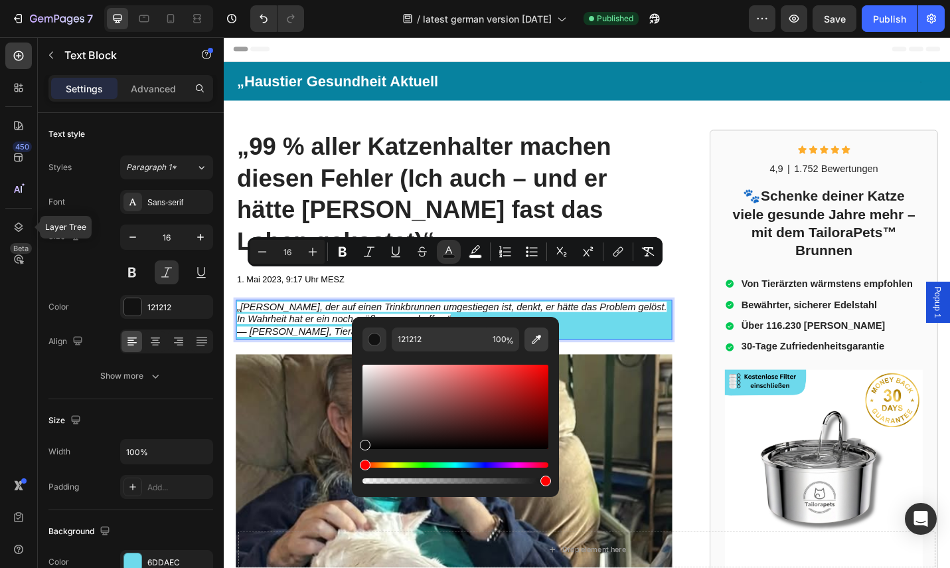
click at [537, 336] on icon "Editor contextual toolbar" at bounding box center [536, 339] width 9 height 9
type input "6DDAEC"
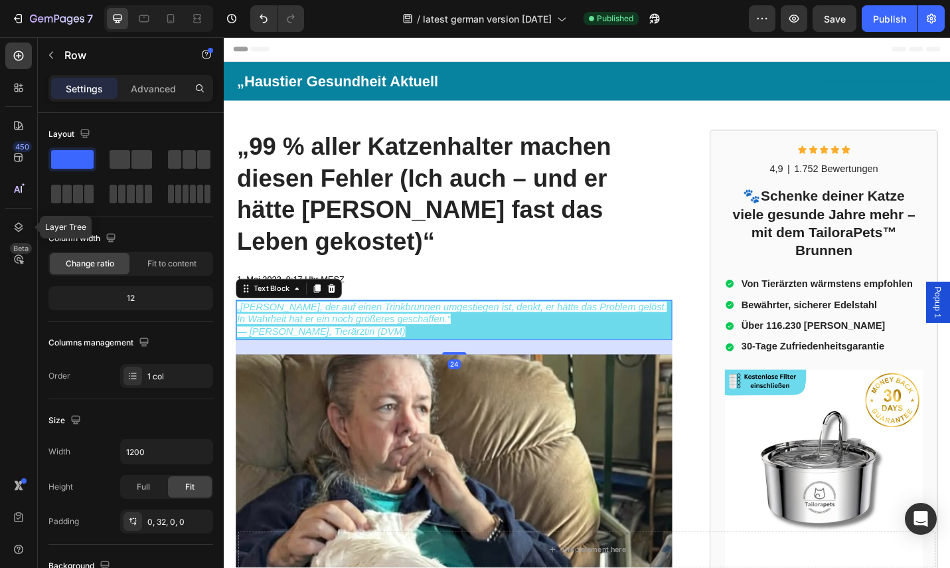
click at [551, 327] on p "„Jeder Katzenhalter, der auf einen Trinkbrunnen umgestiegen ist, denkt, er hätt…" at bounding box center [476, 347] width 476 height 41
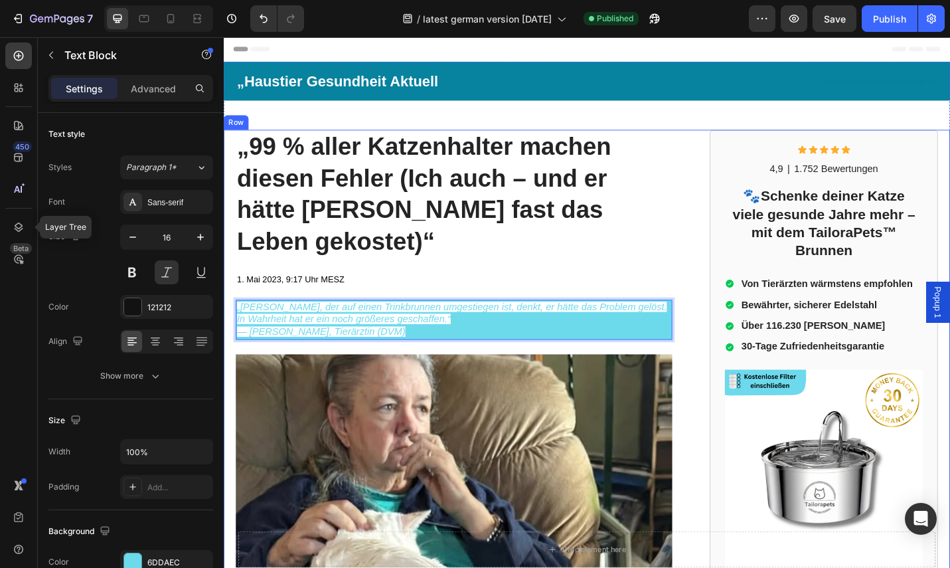
drag, startPoint x: 426, startPoint y: 327, endPoint x: 231, endPoint y: 297, distance: 197.5
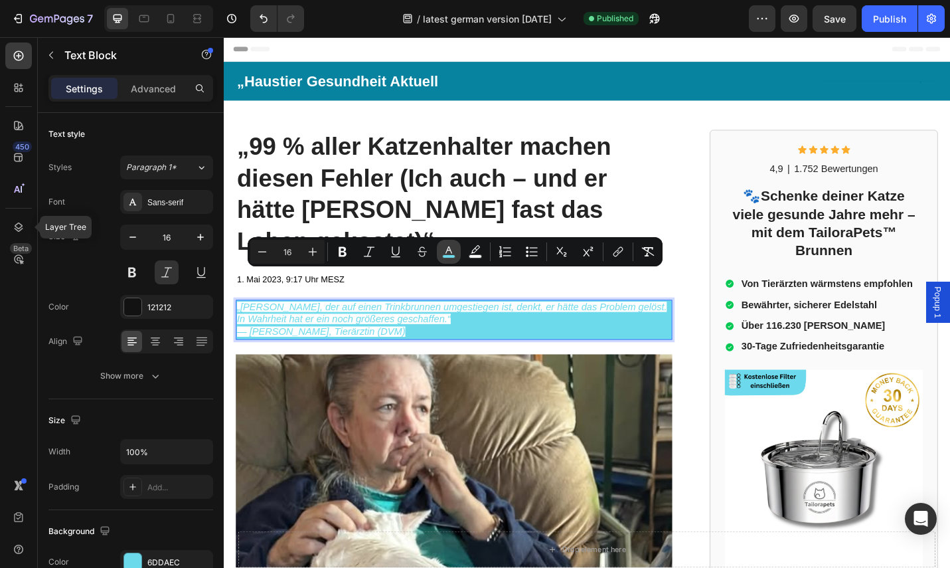
click at [450, 250] on icon "Editor contextual toolbar" at bounding box center [448, 249] width 7 height 7
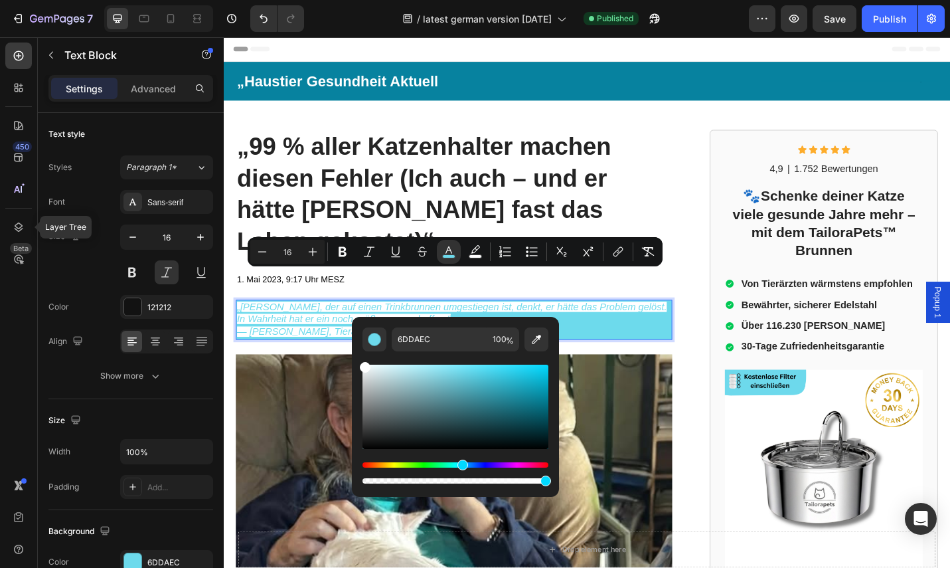
drag, startPoint x: 689, startPoint y: 408, endPoint x: 305, endPoint y: 370, distance: 386.3
type input "FFFFFF"
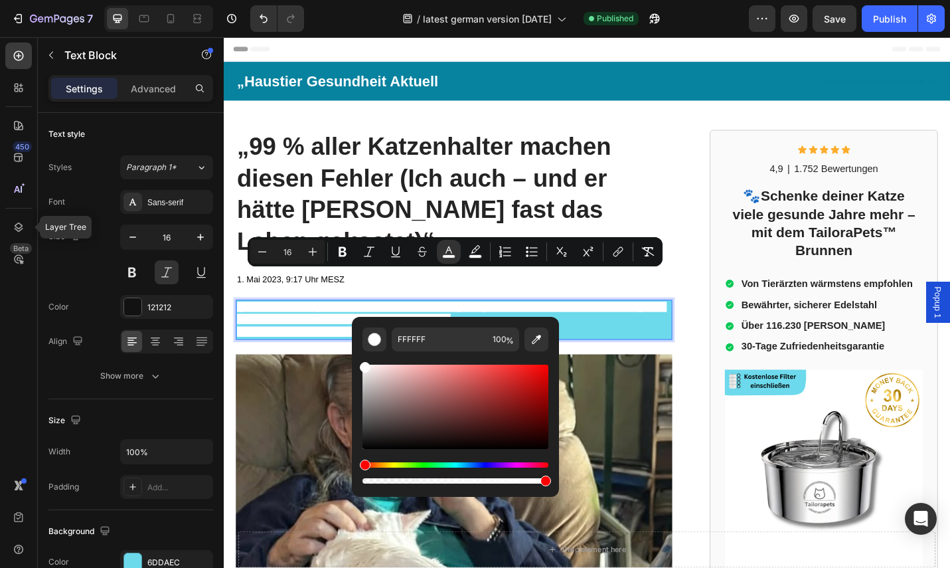
click at [559, 327] on p "„Jeder Katzenhalter, der auf einen Trinkbrunnen umgestiegen ist, denkt, er hätt…" at bounding box center [476, 347] width 476 height 41
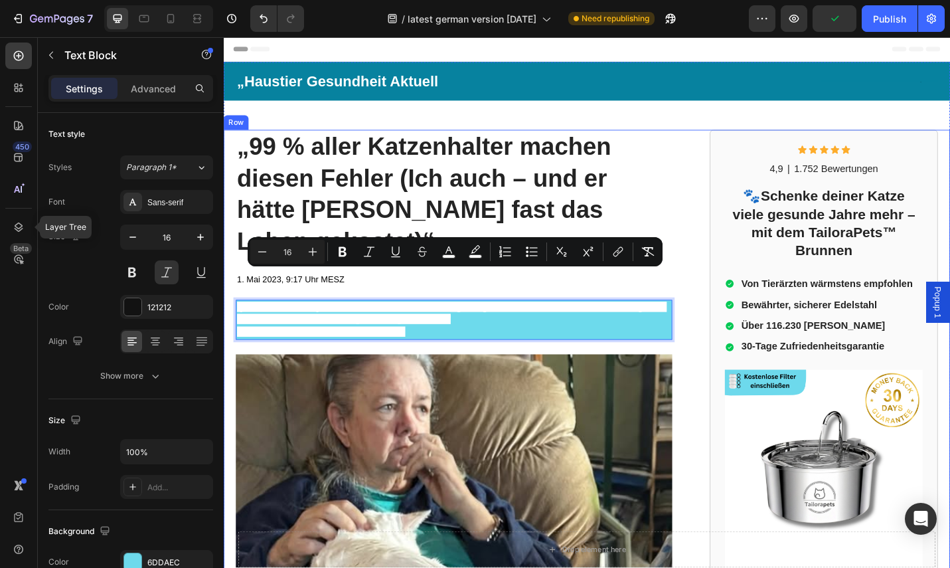
drag, startPoint x: 422, startPoint y: 323, endPoint x: 221, endPoint y: 295, distance: 202.5
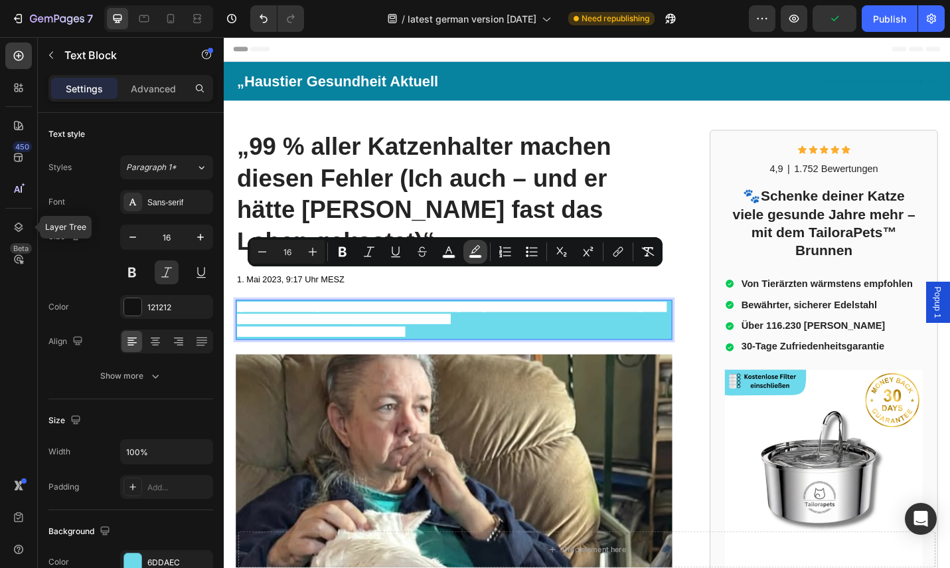
click at [469, 251] on icon "Editor contextual toolbar" at bounding box center [475, 251] width 13 height 13
type input "FFFFFF"
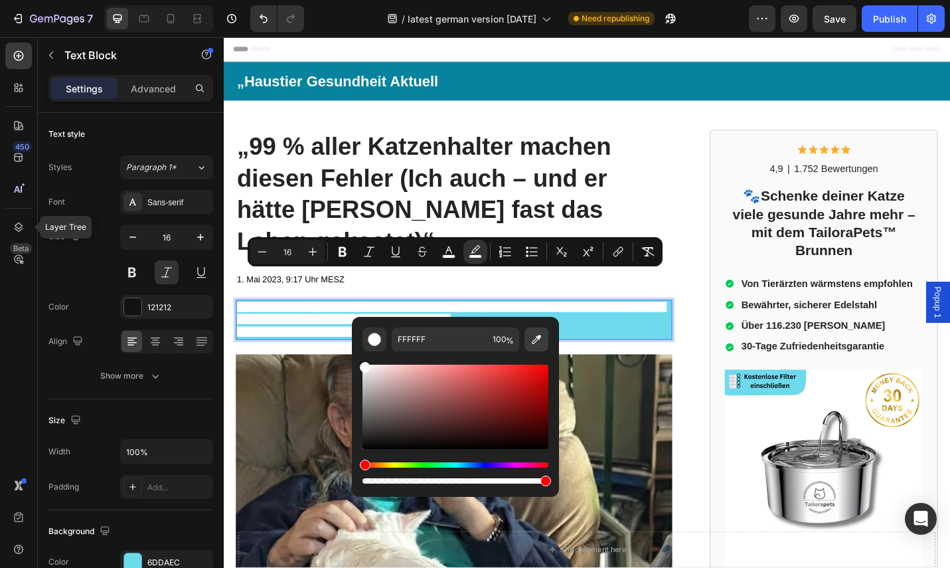
click at [538, 344] on icon "Editor contextual toolbar" at bounding box center [536, 339] width 13 height 13
type input "6DDAEC"
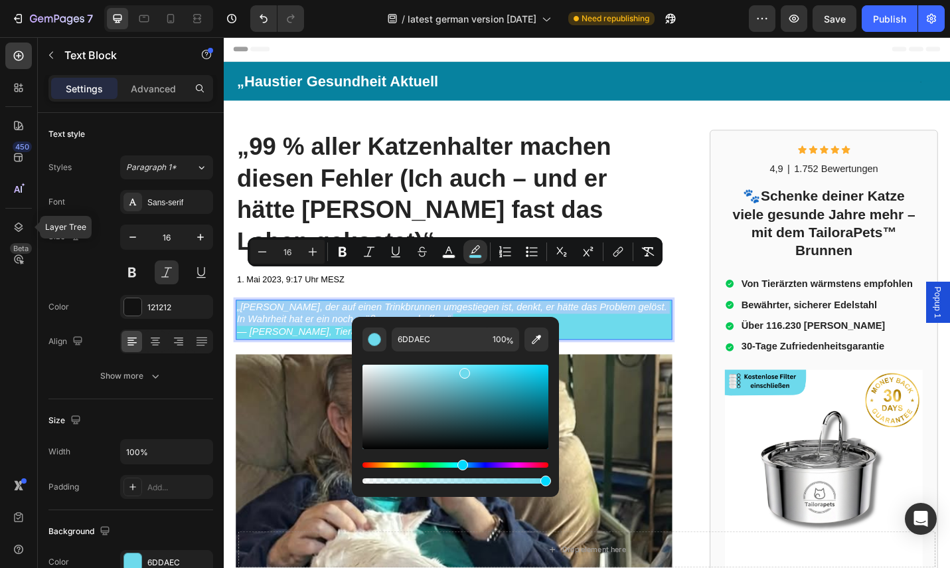
click at [450, 327] on p "„Jeder Katzenhalter, der auf einen Trinkbrunnen umgestiegen ist, denkt, er hätt…" at bounding box center [476, 347] width 476 height 41
click at [425, 327] on p "„Jeder Katzenhalter, der auf einen Trinkbrunnen umgestiegen ist, denkt, er hätt…" at bounding box center [476, 347] width 476 height 41
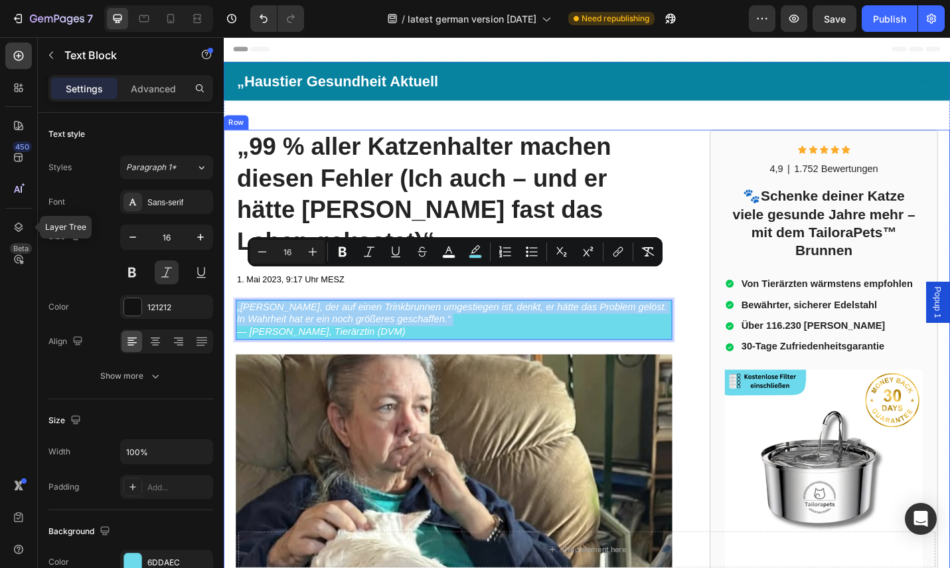
drag, startPoint x: 448, startPoint y: 328, endPoint x: 281, endPoint y: 289, distance: 171.8
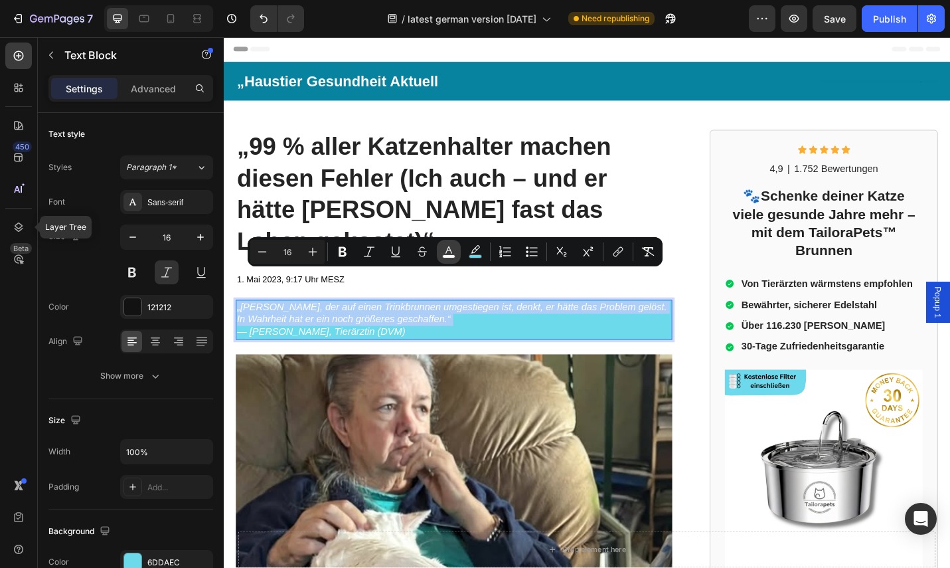
click at [446, 252] on icon "Editor contextual toolbar" at bounding box center [448, 249] width 7 height 7
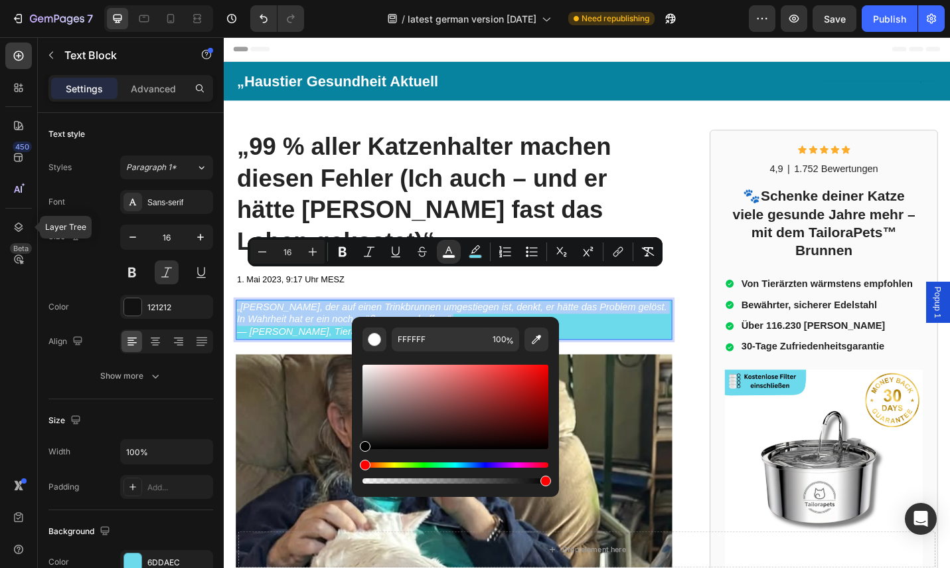
drag, startPoint x: 368, startPoint y: 365, endPoint x: 360, endPoint y: 465, distance: 99.8
click at [362, 467] on div "Editor contextual toolbar" at bounding box center [455, 424] width 186 height 124
type input "000000"
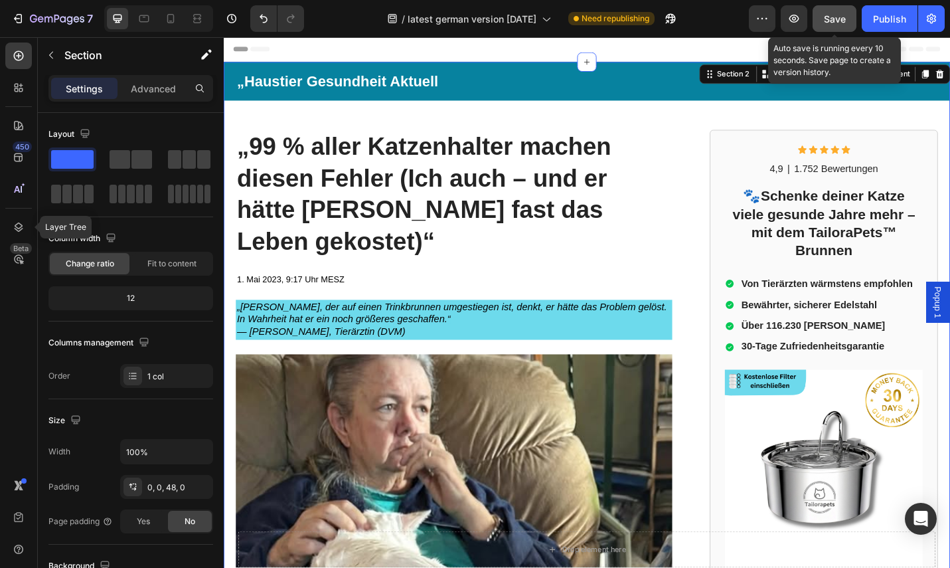
click at [839, 21] on span "Save" at bounding box center [835, 18] width 22 height 11
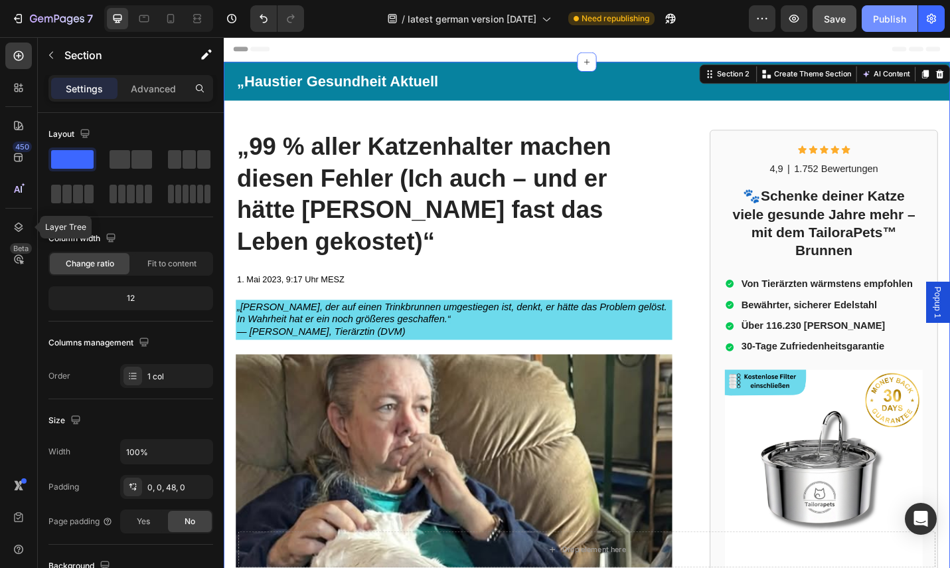
click at [890, 17] on div "Publish" at bounding box center [889, 19] width 33 height 14
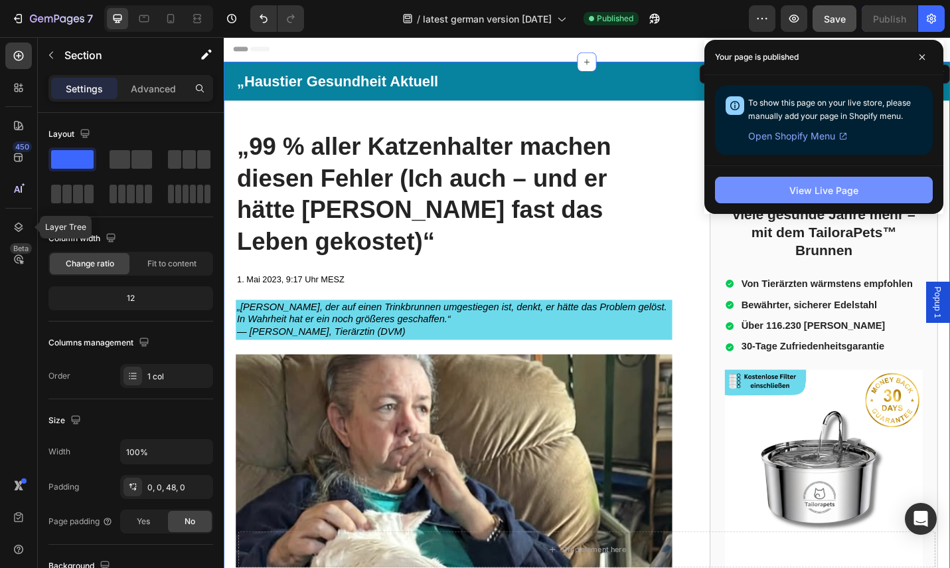
click at [871, 193] on button "View Live Page" at bounding box center [824, 190] width 218 height 27
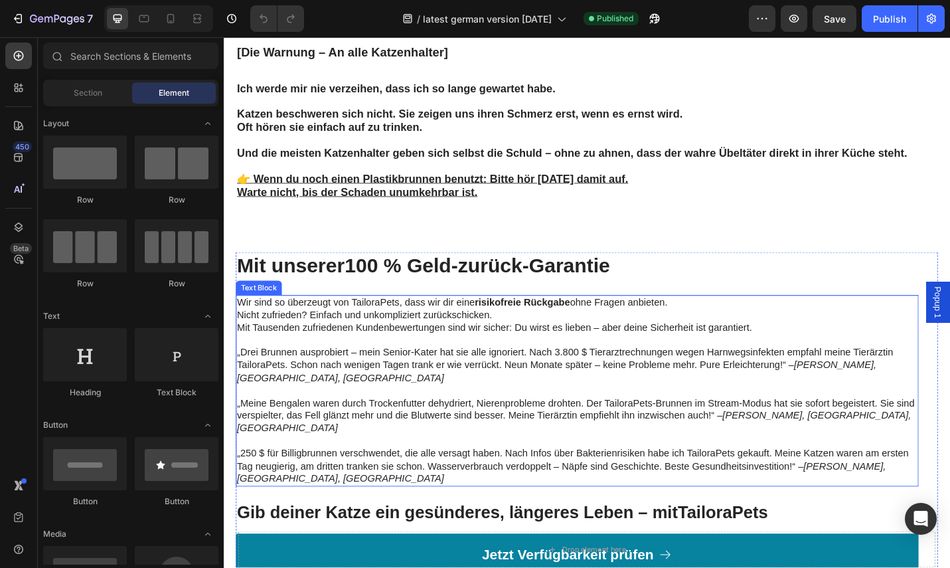
scroll to position [4216, 0]
